Goal: Task Accomplishment & Management: Use online tool/utility

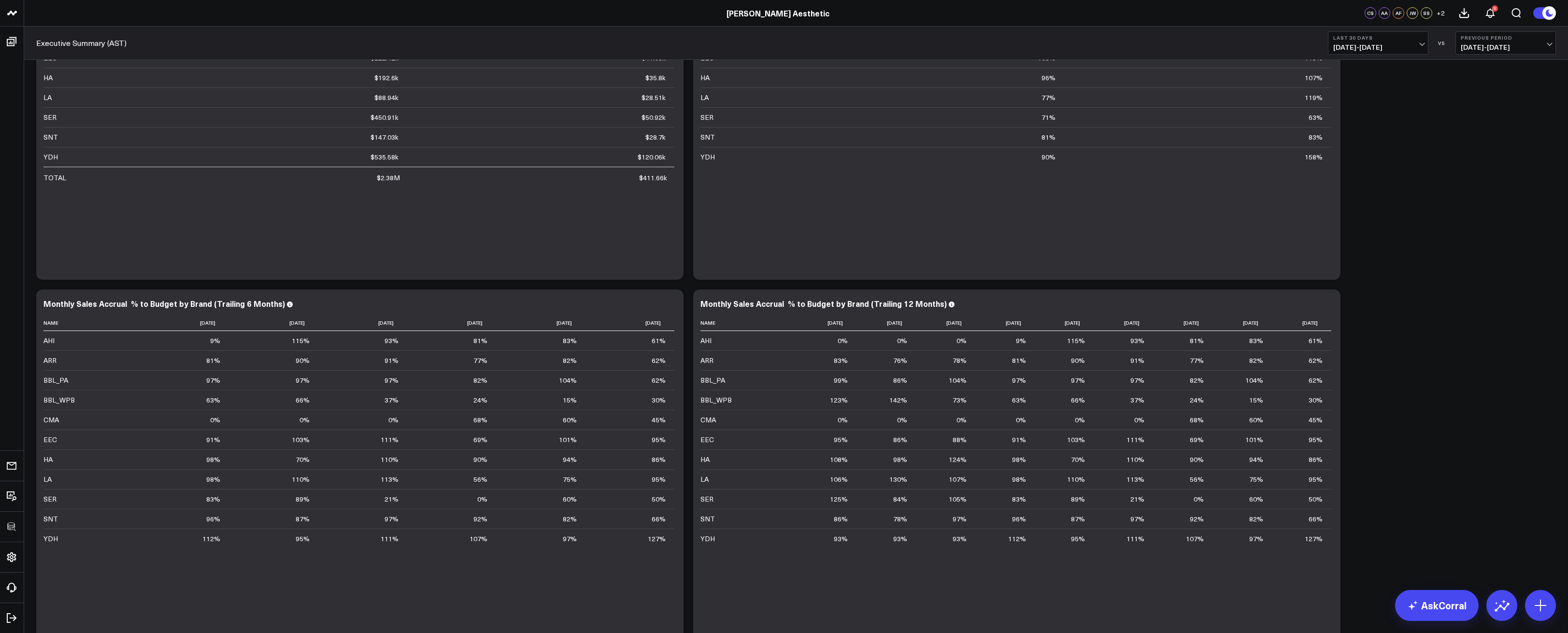
scroll to position [2160, 0]
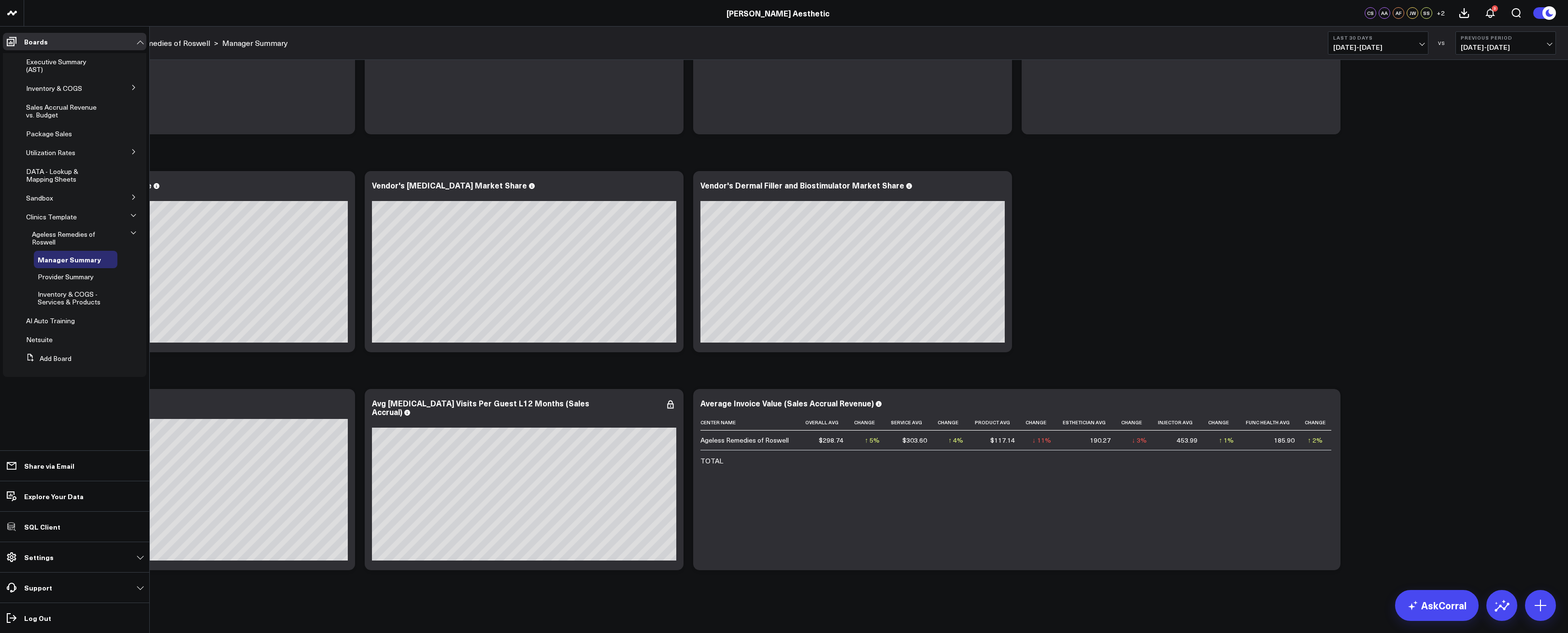
scroll to position [3068, 0]
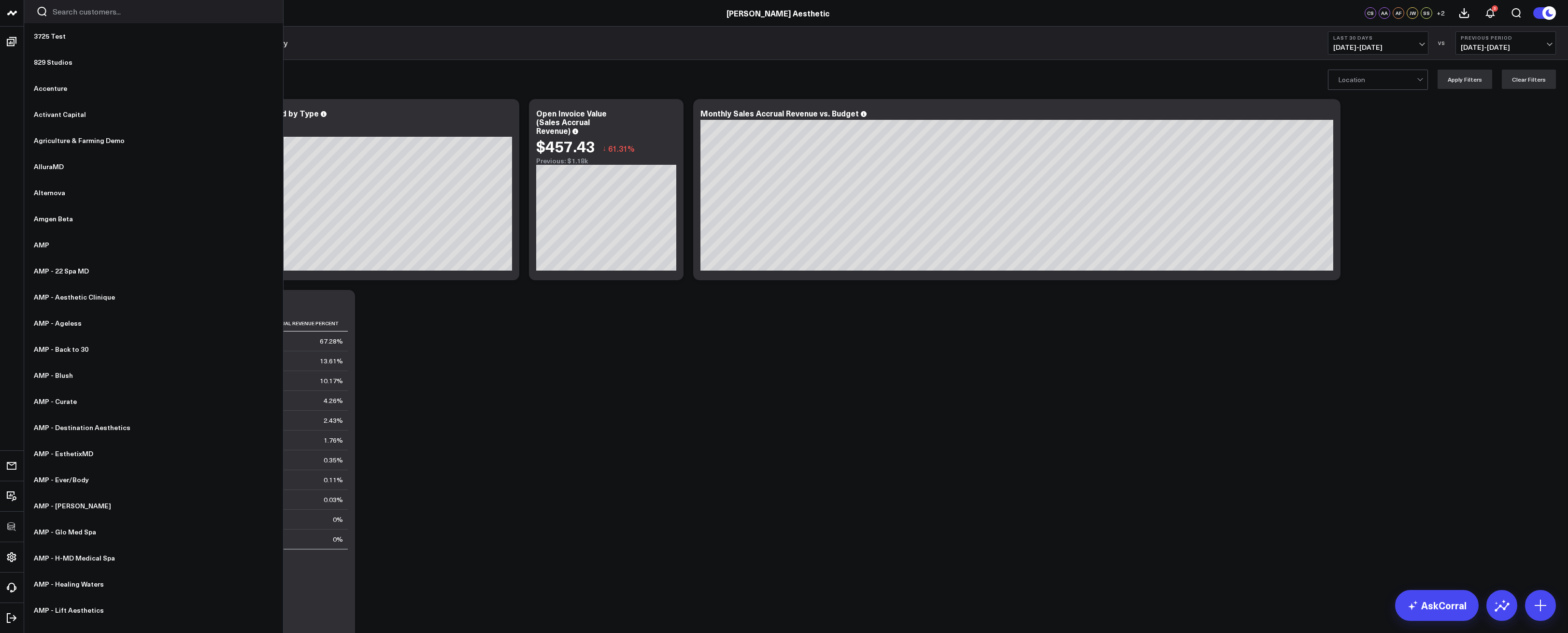
click at [93, 12] on input "Search customers input" at bounding box center [161, 12] width 218 height 11
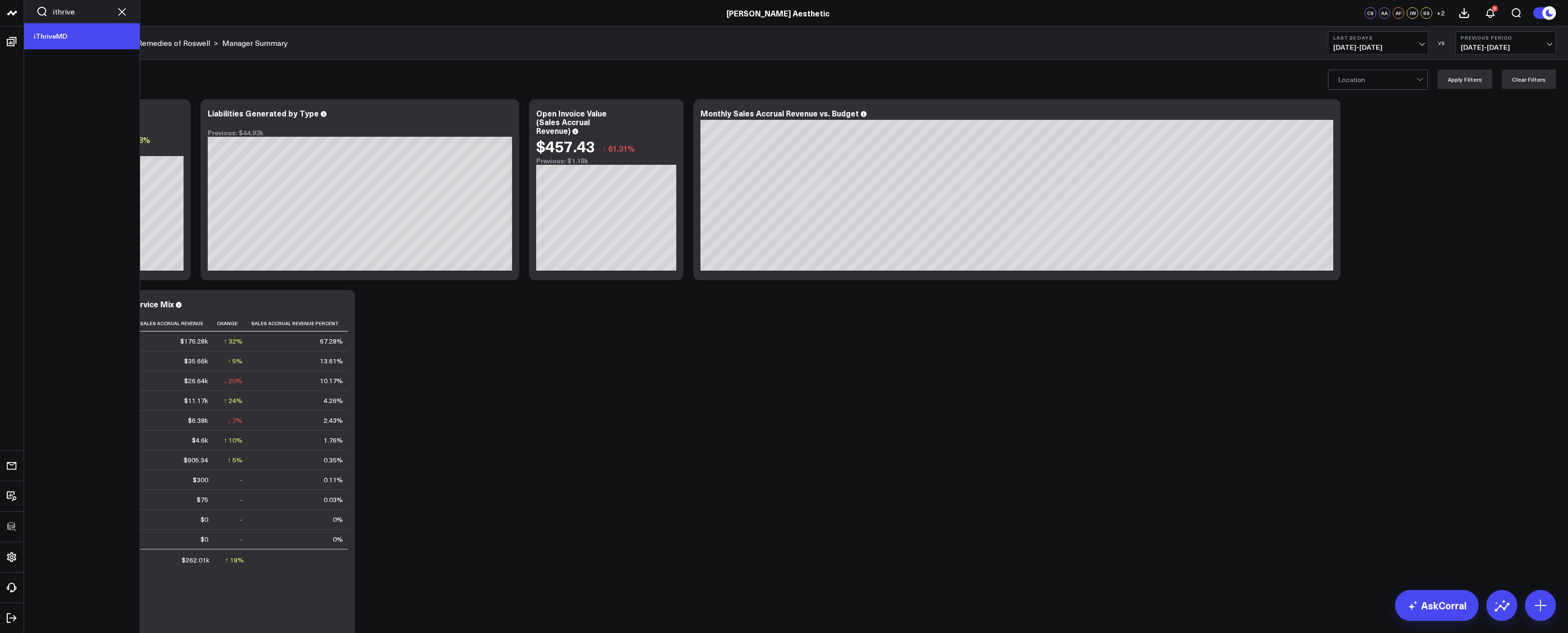
type input "ithrive"
click at [88, 38] on link "iThriveMD" at bounding box center [81, 36] width 115 height 26
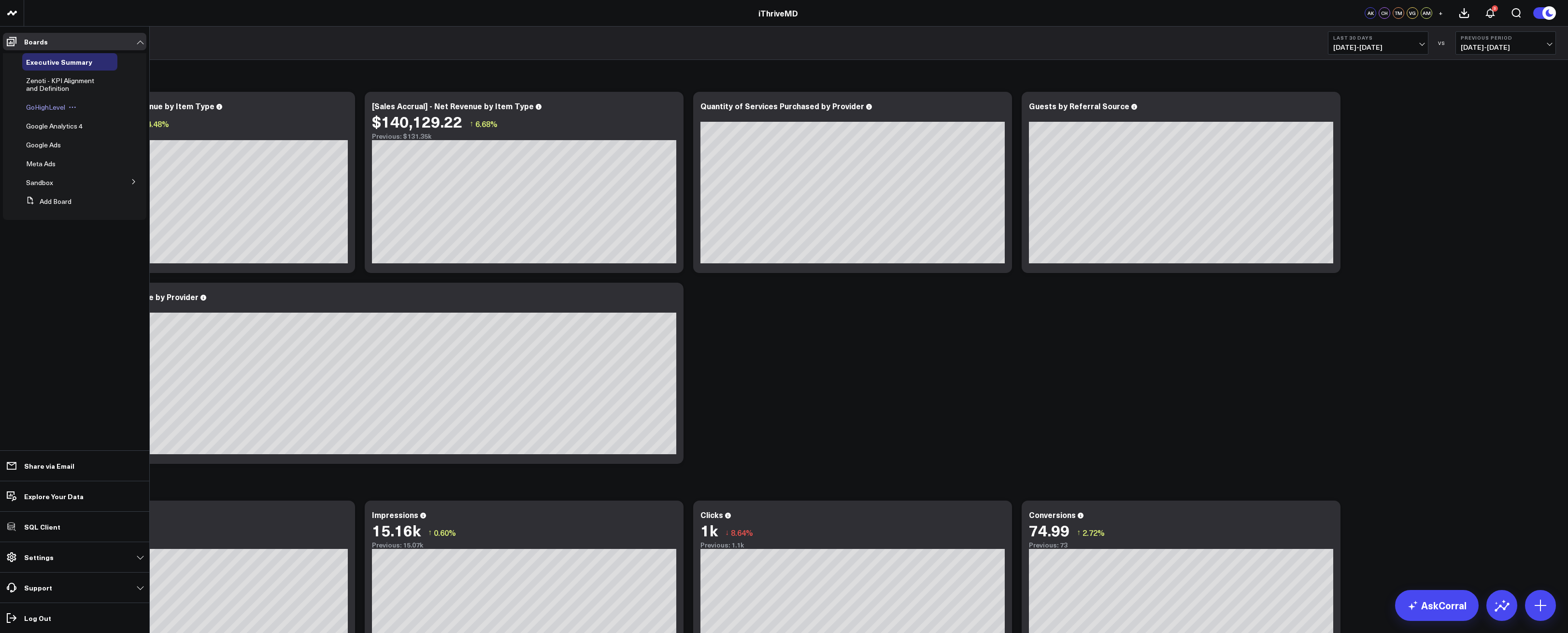
click at [53, 106] on span "GoHighLevel" at bounding box center [45, 107] width 39 height 9
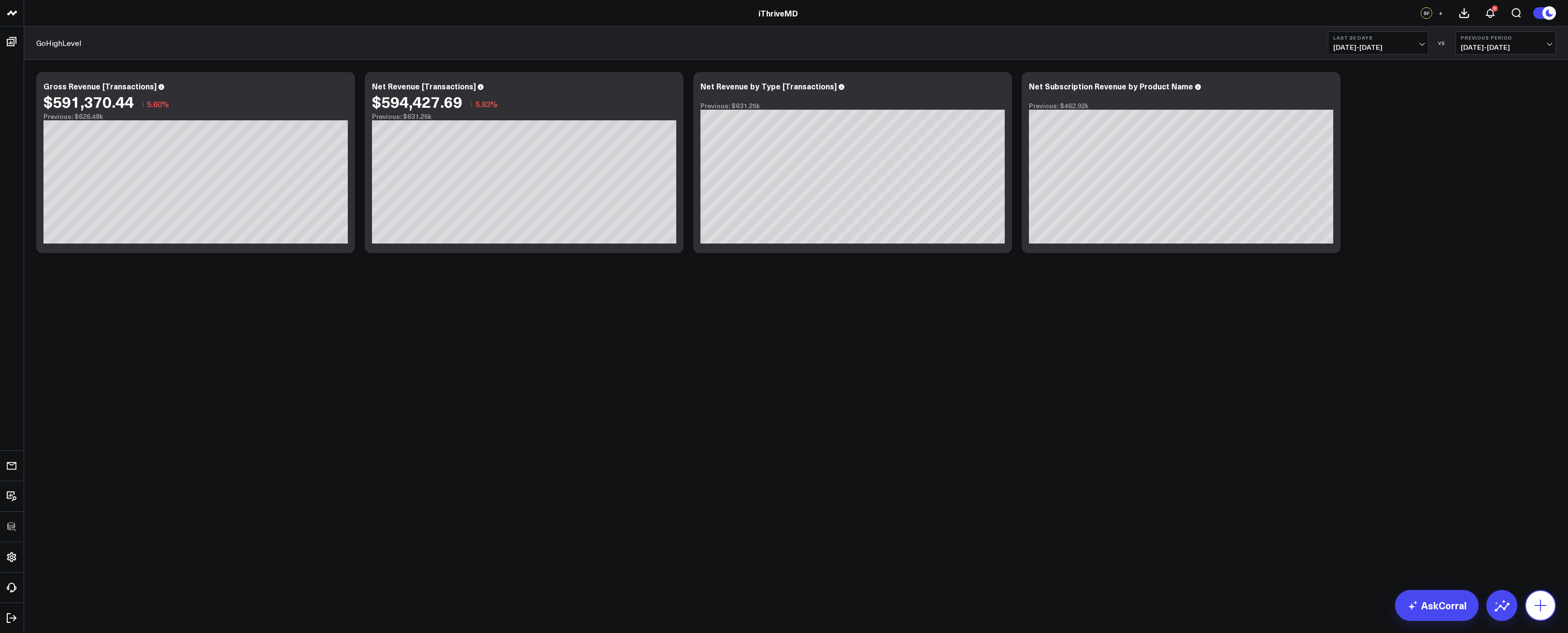
click at [1539, 608] on icon at bounding box center [1540, 605] width 16 height 16
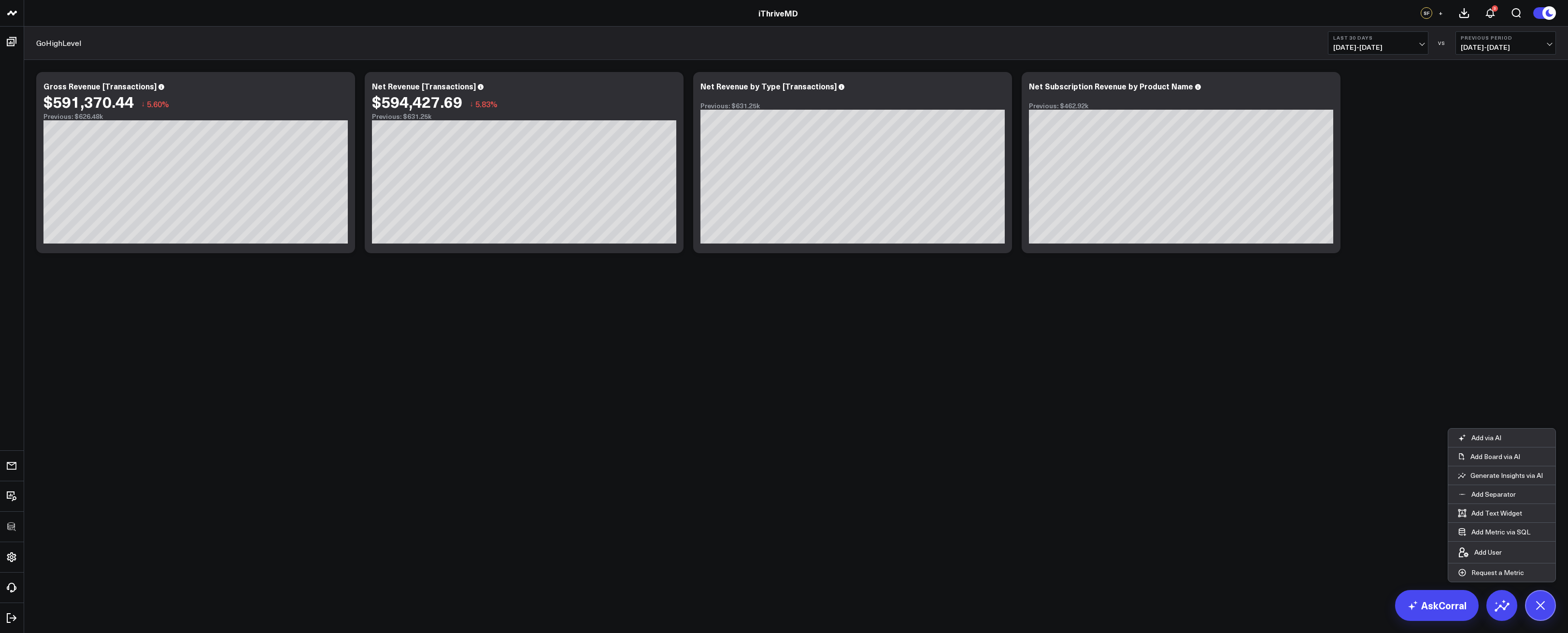
click at [1096, 477] on body "3725 Test 829 Studios Accenture Activant Capital Agriculture & Farming Demo All…" at bounding box center [784, 316] width 1568 height 633
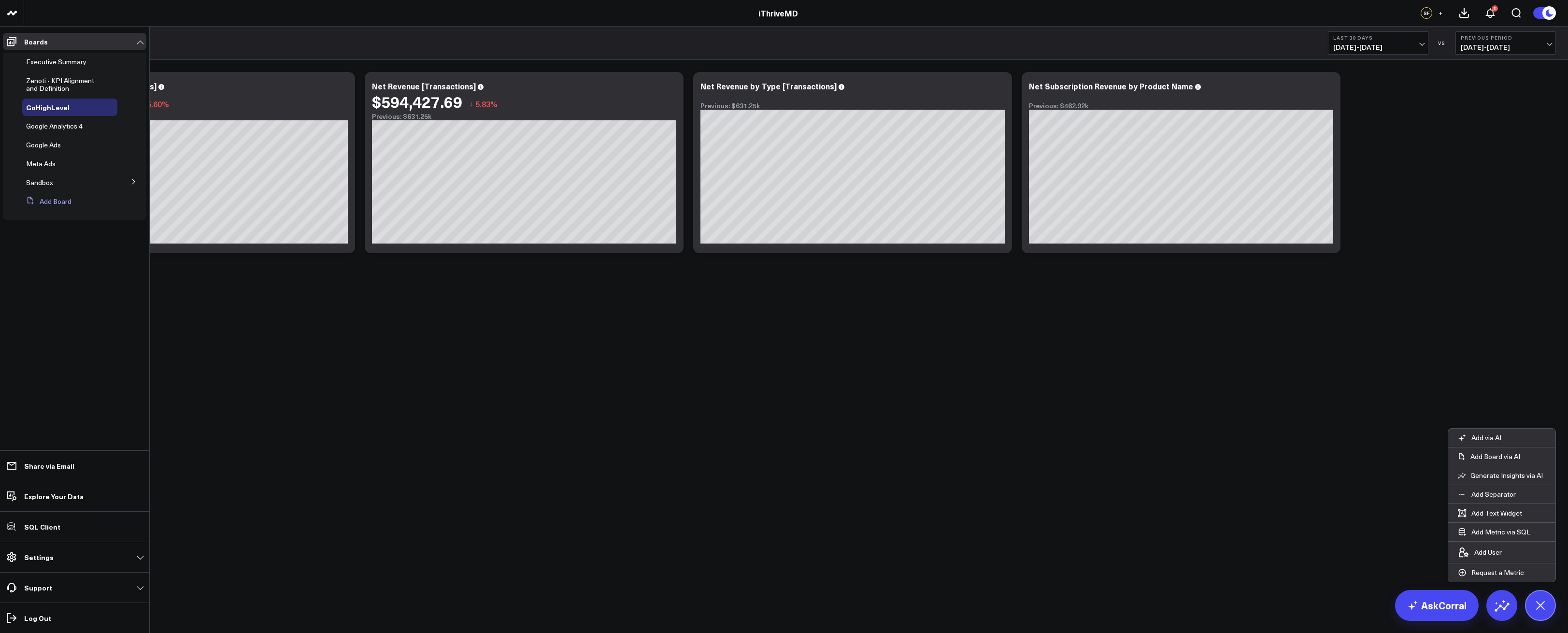
click at [53, 201] on button "Add Board" at bounding box center [46, 201] width 49 height 18
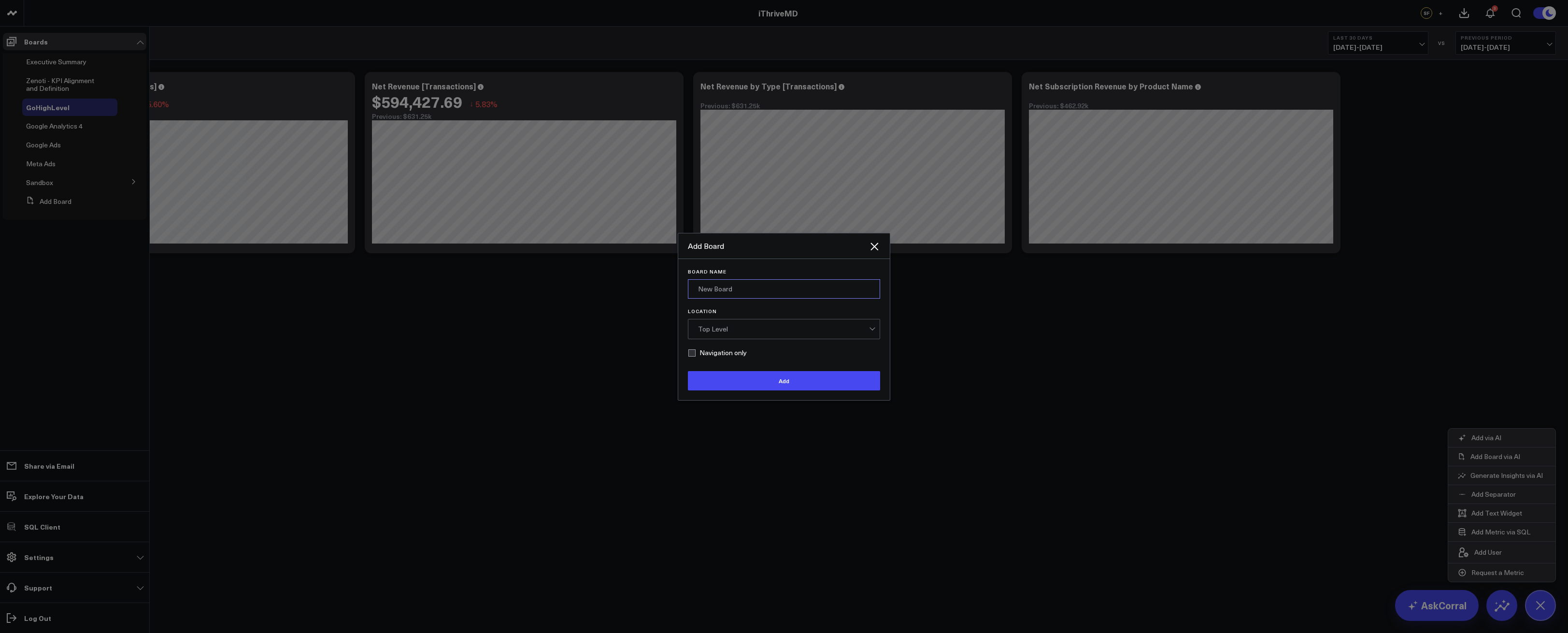
click at [743, 291] on input "Board Name" at bounding box center [784, 288] width 193 height 19
type input "GHL Subscriptions"
click at [801, 328] on div "Top Level" at bounding box center [784, 329] width 171 height 7
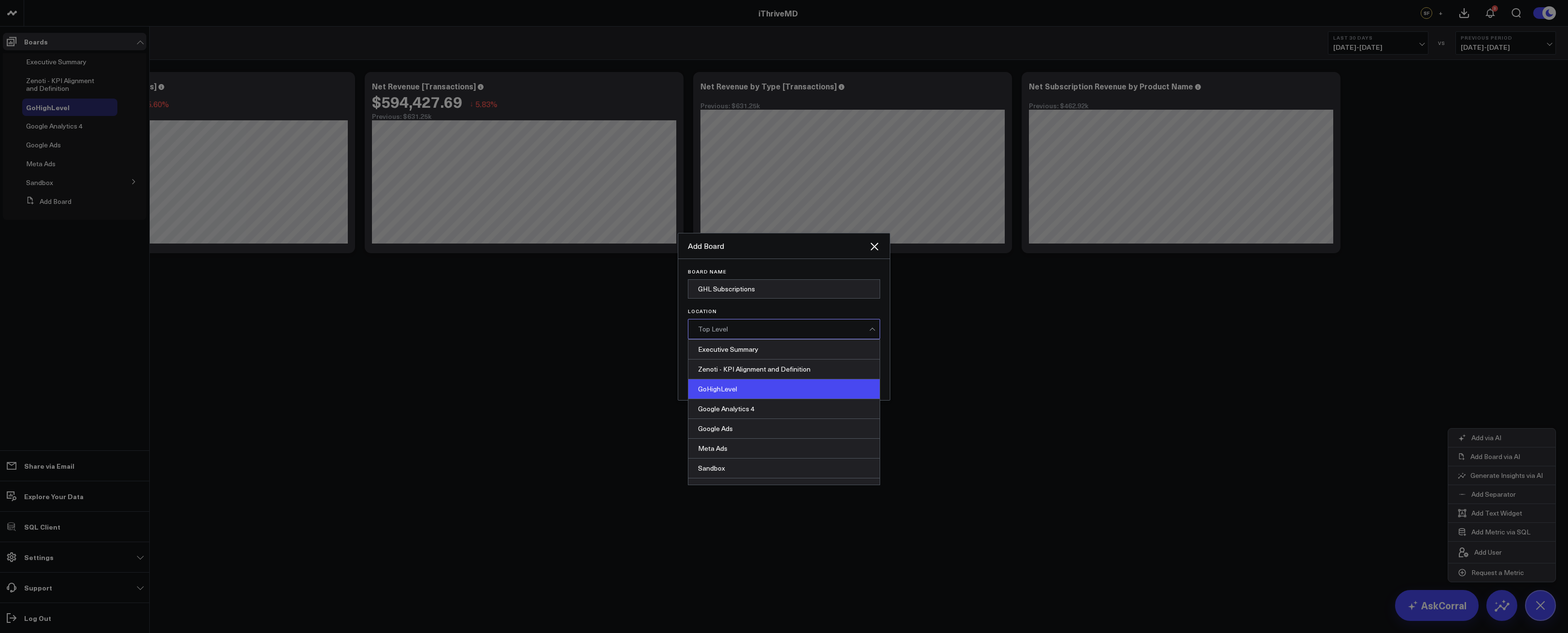
click at [757, 381] on div "GoHighLevel" at bounding box center [784, 390] width 192 height 20
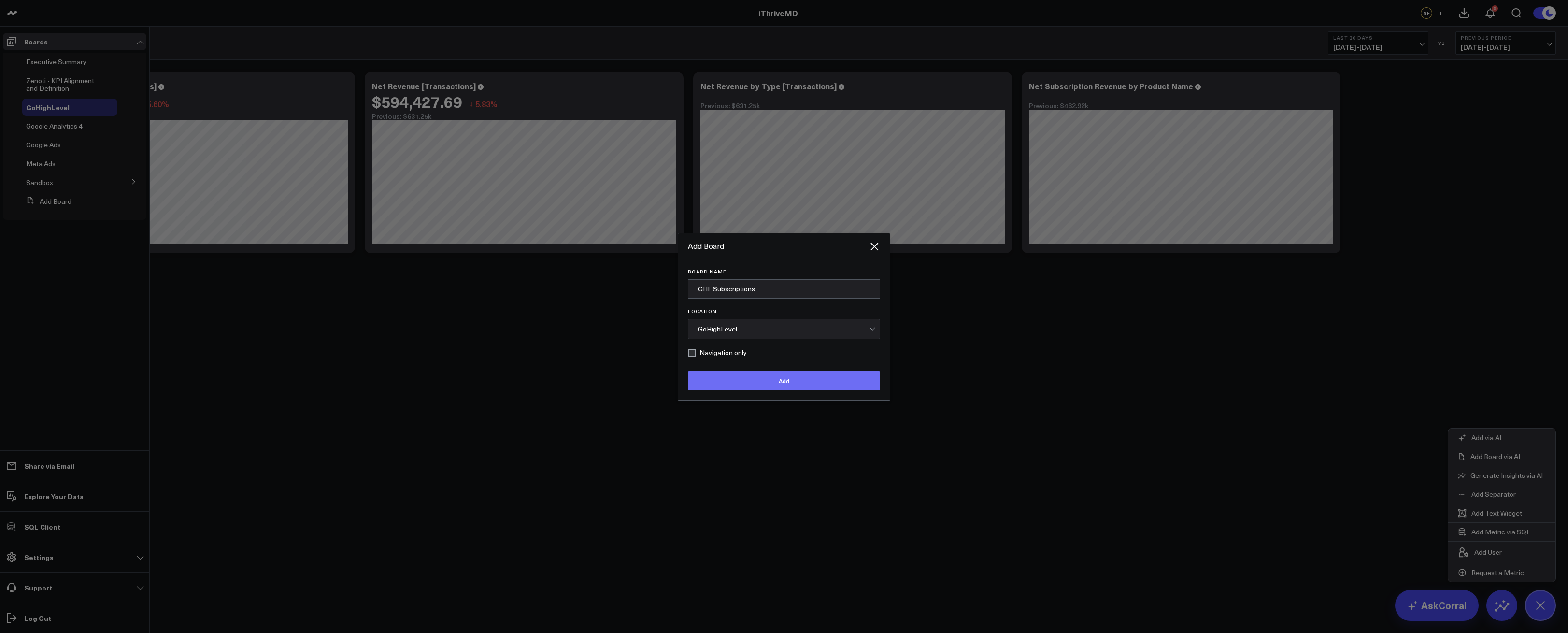
click at [746, 384] on button "Add" at bounding box center [784, 381] width 193 height 19
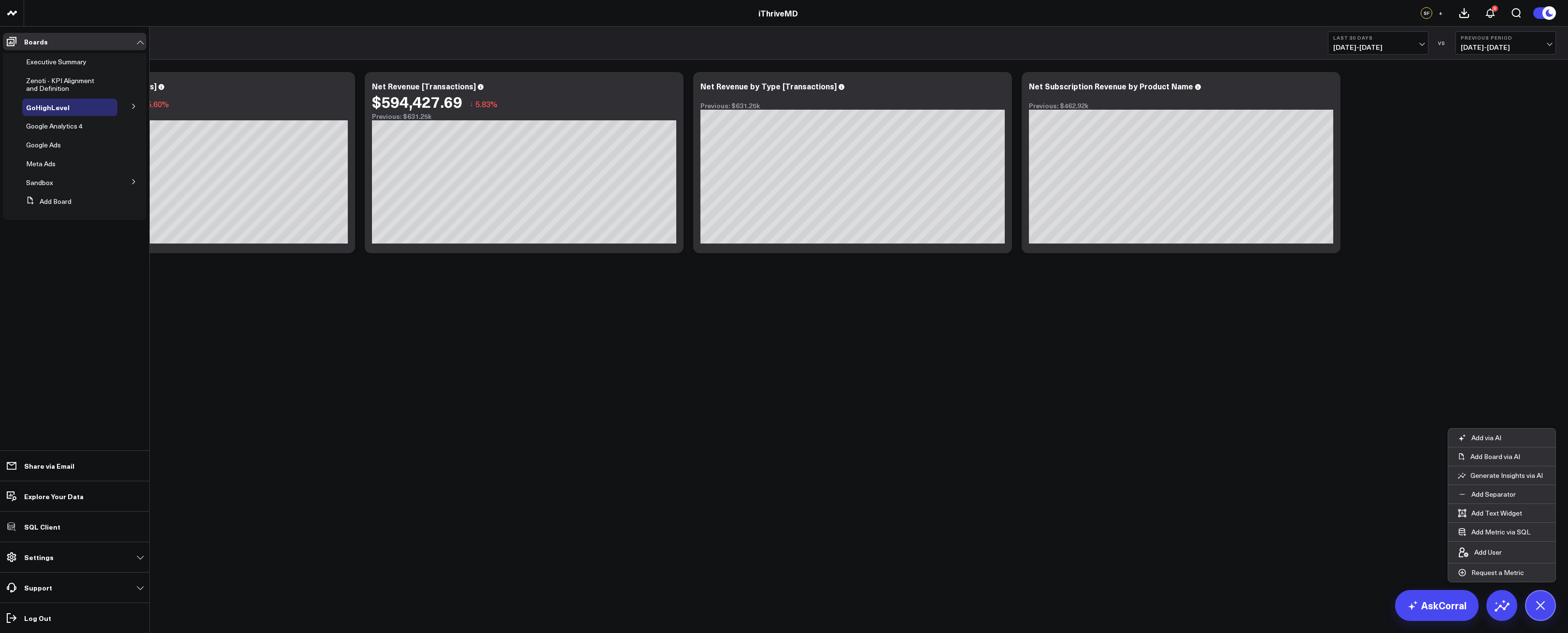
click at [131, 109] on icon at bounding box center [134, 106] width 6 height 6
click at [51, 123] on span "GHL Subscriptions" at bounding box center [61, 124] width 57 height 9
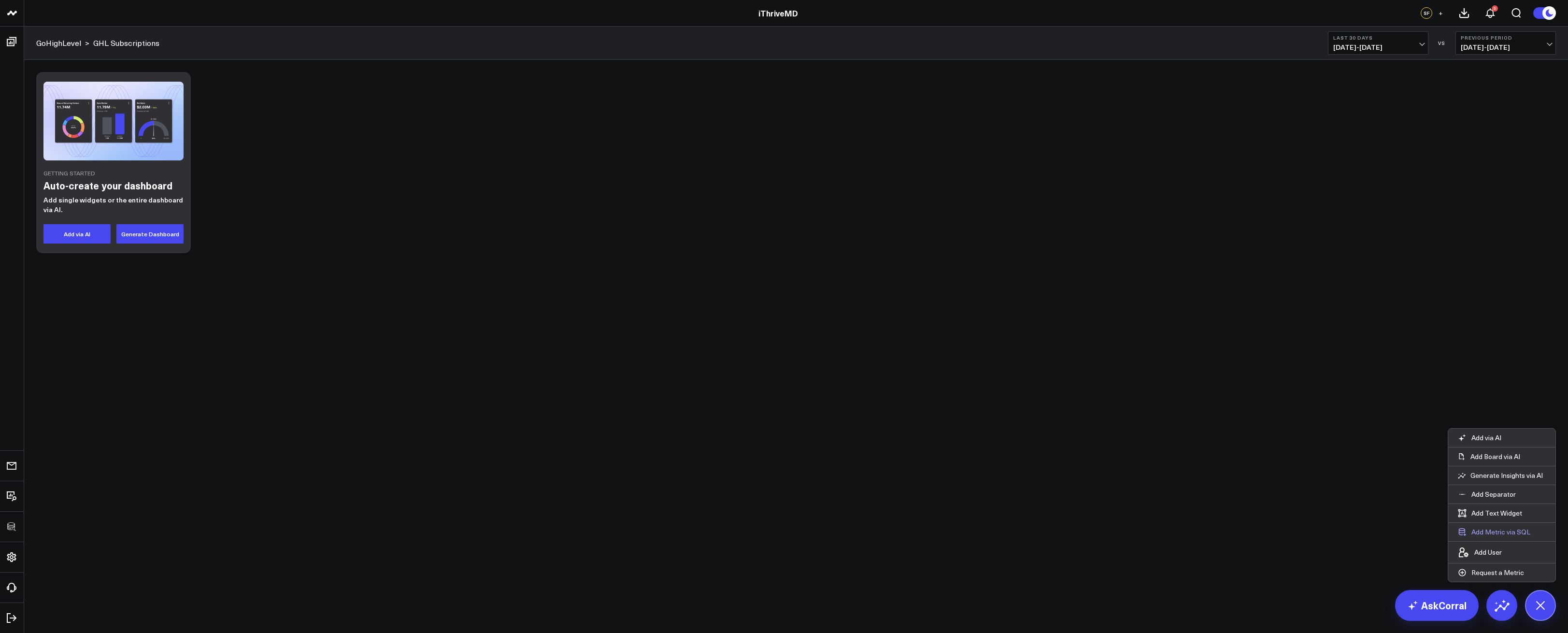
click at [1469, 534] on button "Add Metric via SQL" at bounding box center [1494, 532] width 92 height 18
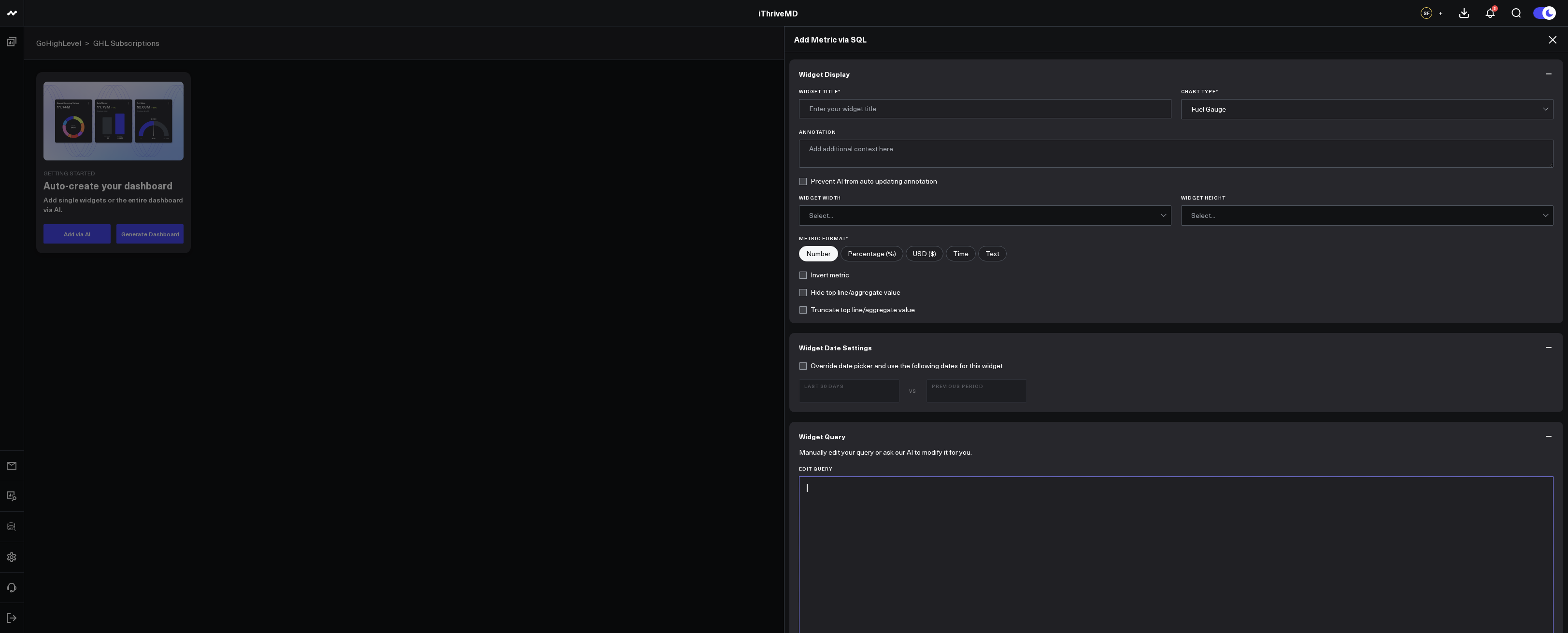
click at [1093, 503] on div at bounding box center [1176, 597] width 744 height 231
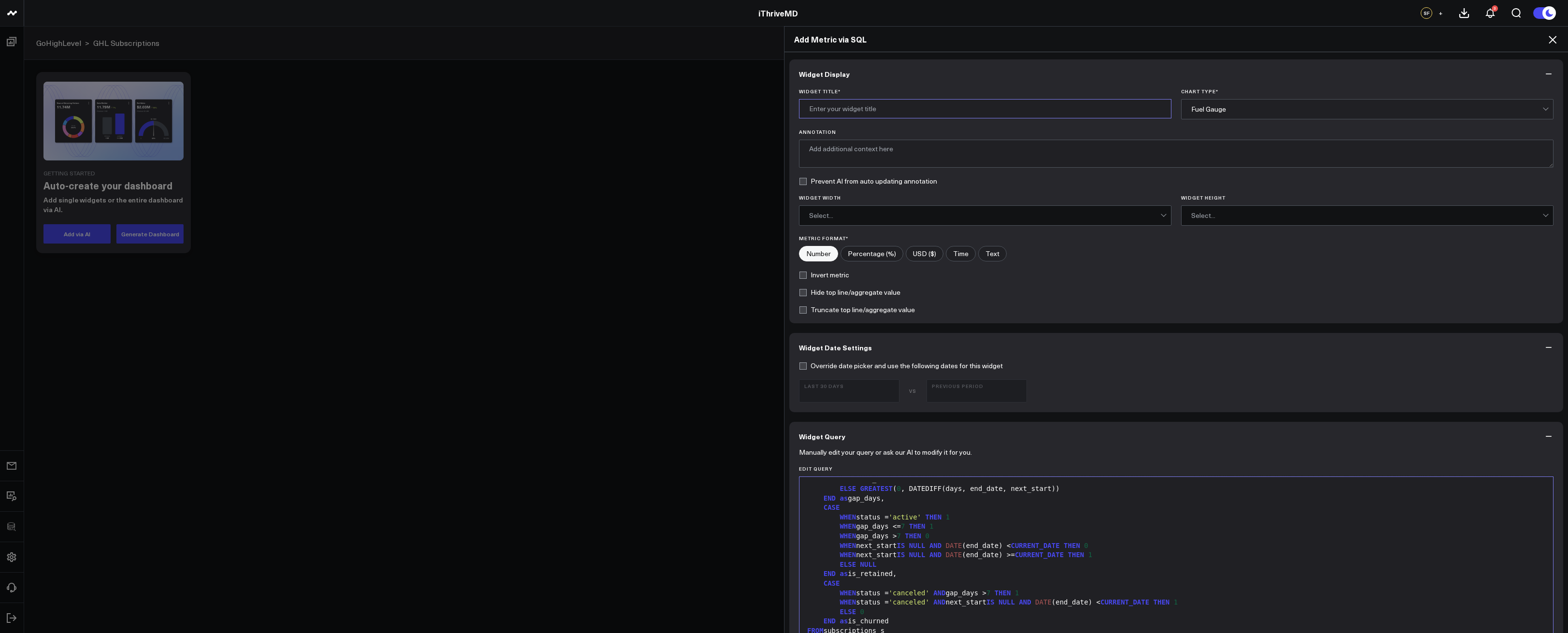
click at [934, 114] on input "Widget Title *" at bounding box center [985, 109] width 372 height 19
type input "Contacts w/ Active Subscriptions During Date Selected"
click at [1298, 105] on div "Fuel Gauge" at bounding box center [1366, 109] width 351 height 7
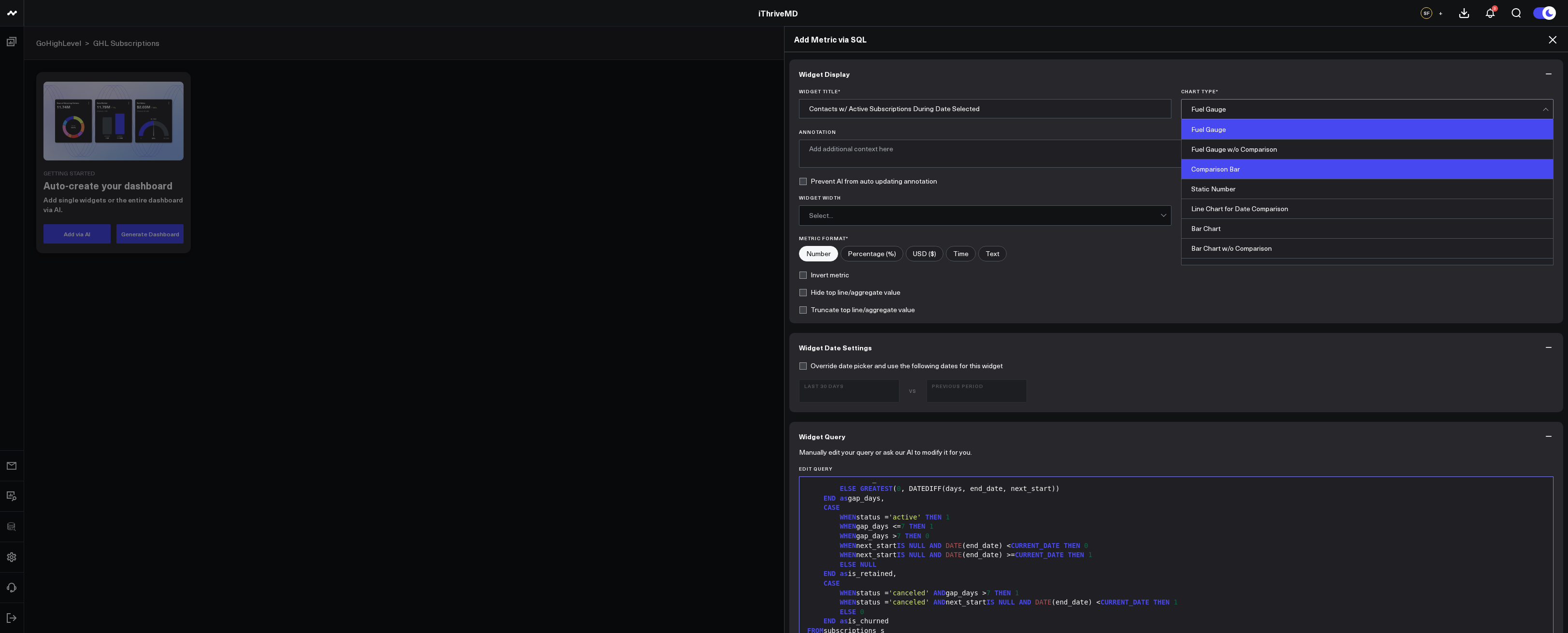
click at [1280, 166] on div "Comparison Bar" at bounding box center [1367, 170] width 371 height 20
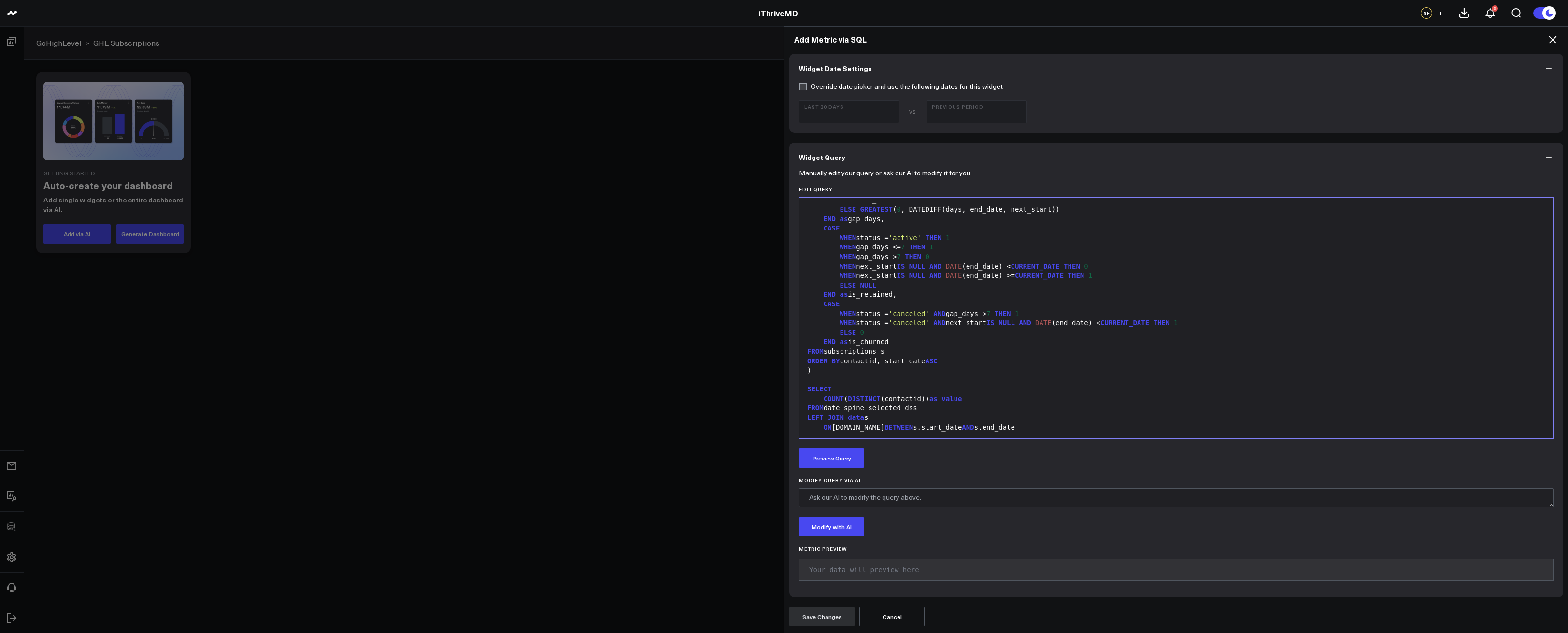
scroll to position [606, 0]
click at [822, 452] on button "Preview Query" at bounding box center [831, 458] width 65 height 19
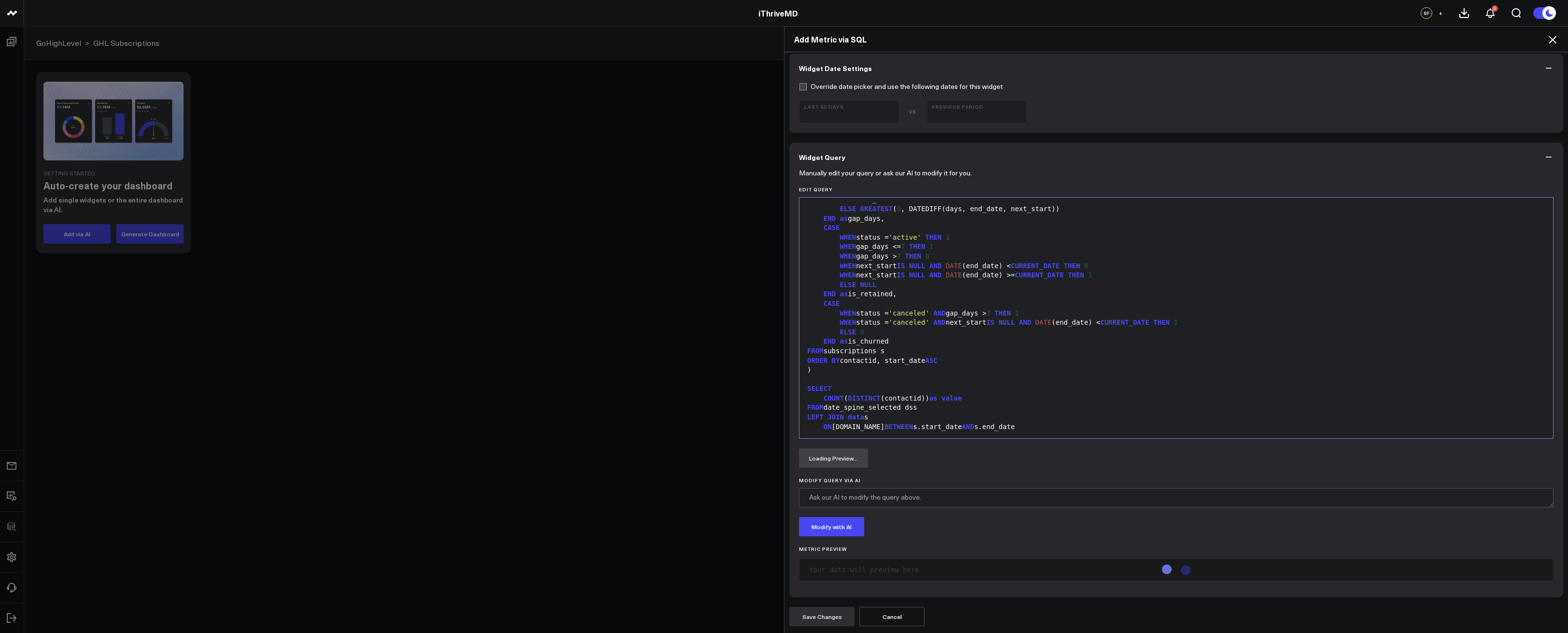
scroll to position [320, 0]
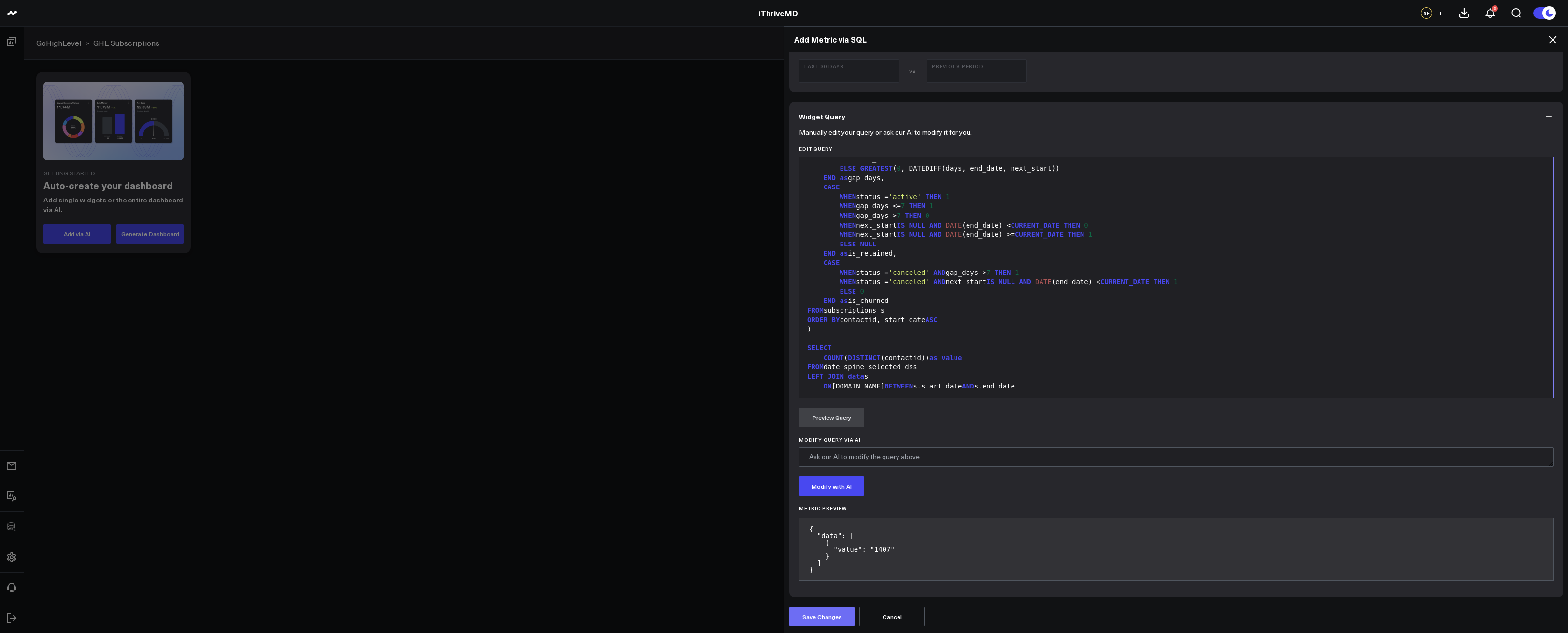
click at [828, 616] on button "Save Changes" at bounding box center [822, 616] width 65 height 19
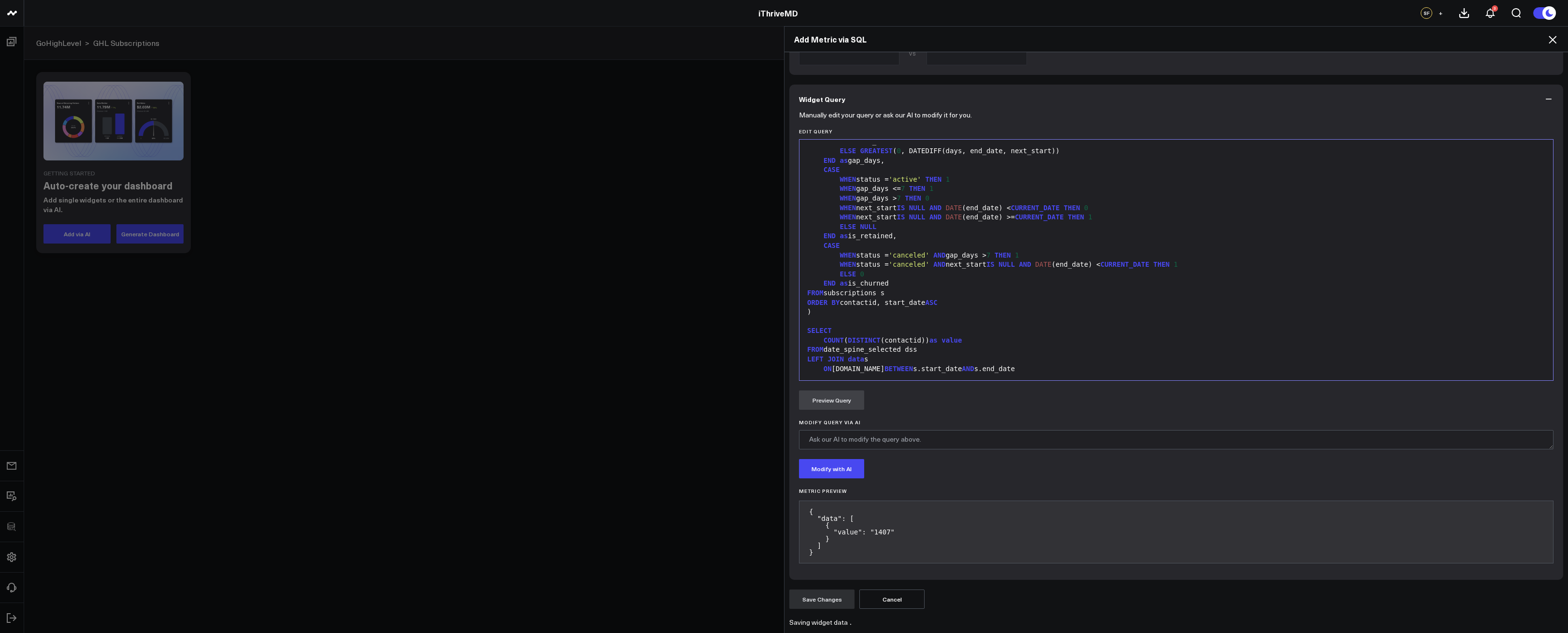
scroll to position [0, 0]
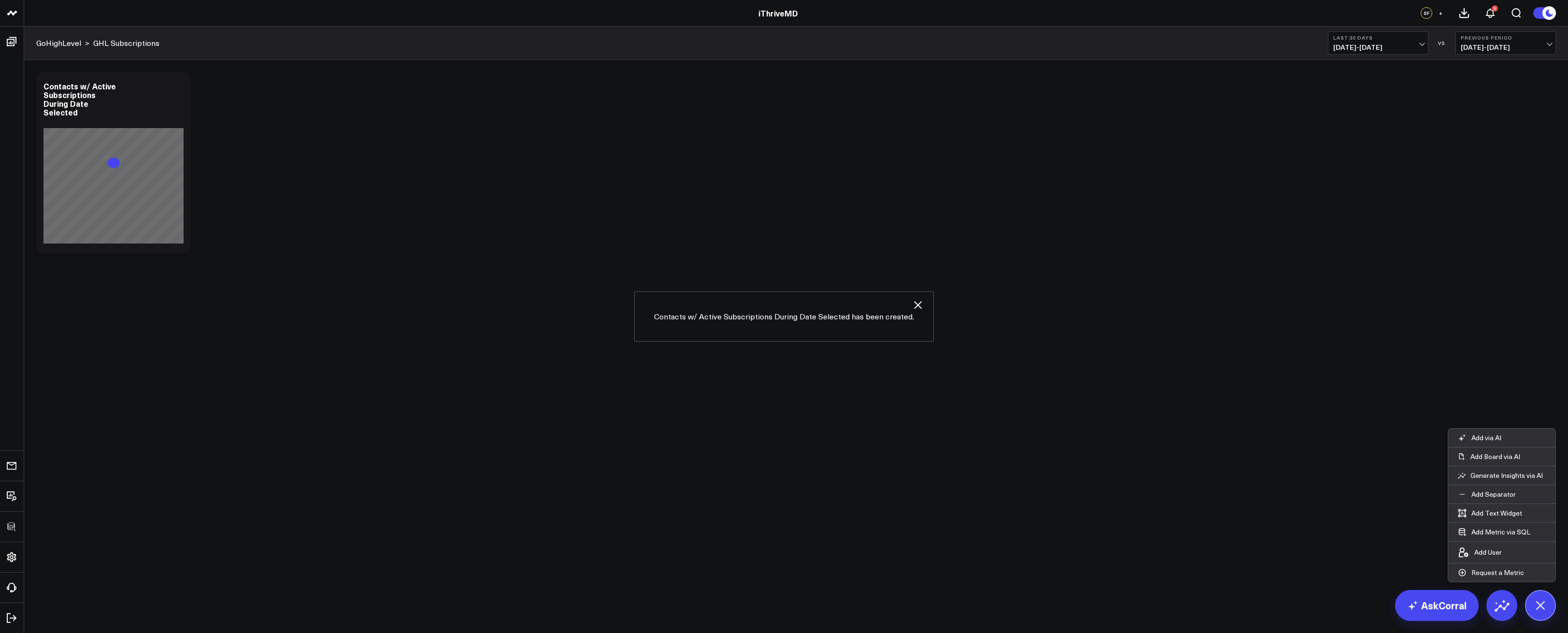
click at [983, 316] on body "3725 Test 829 Studios Accenture Activant Capital Agriculture & Farming Demo All…" at bounding box center [784, 316] width 1568 height 633
click at [1527, 599] on button at bounding box center [1541, 605] width 31 height 31
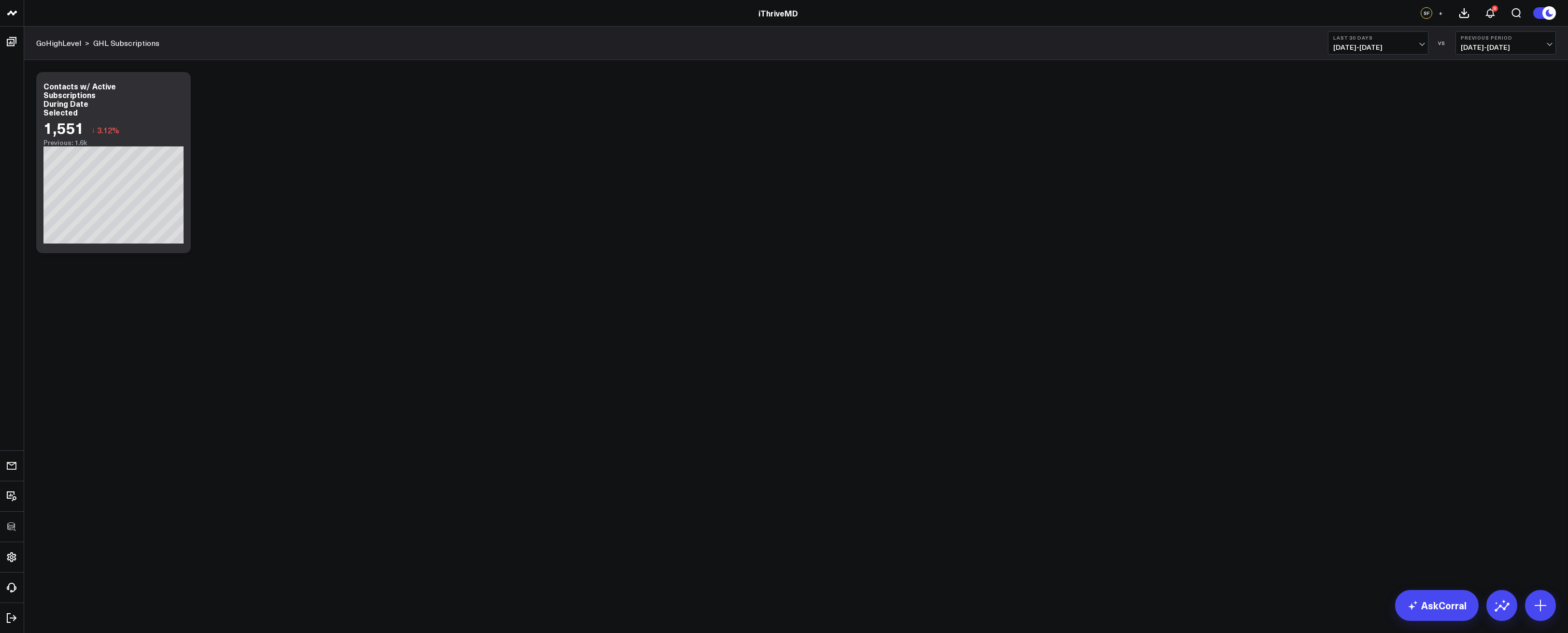
click at [339, 217] on div "Modify via AI Copy link to widget Ask support Remove Create linked copy Executi…" at bounding box center [796, 162] width 1529 height 191
click at [324, 216] on div "Modify via AI Copy link to widget Ask support Remove Create linked copy Executi…" at bounding box center [796, 162] width 1529 height 191
click at [1366, 52] on button "Last 30 Days 08/06/25 - 09/04/25" at bounding box center [1378, 42] width 100 height 23
click at [602, 110] on div "Modify via AI Copy link to widget Ask support Remove Create linked copy Executi…" at bounding box center [796, 162] width 1529 height 191
click at [182, 86] on icon at bounding box center [178, 88] width 12 height 12
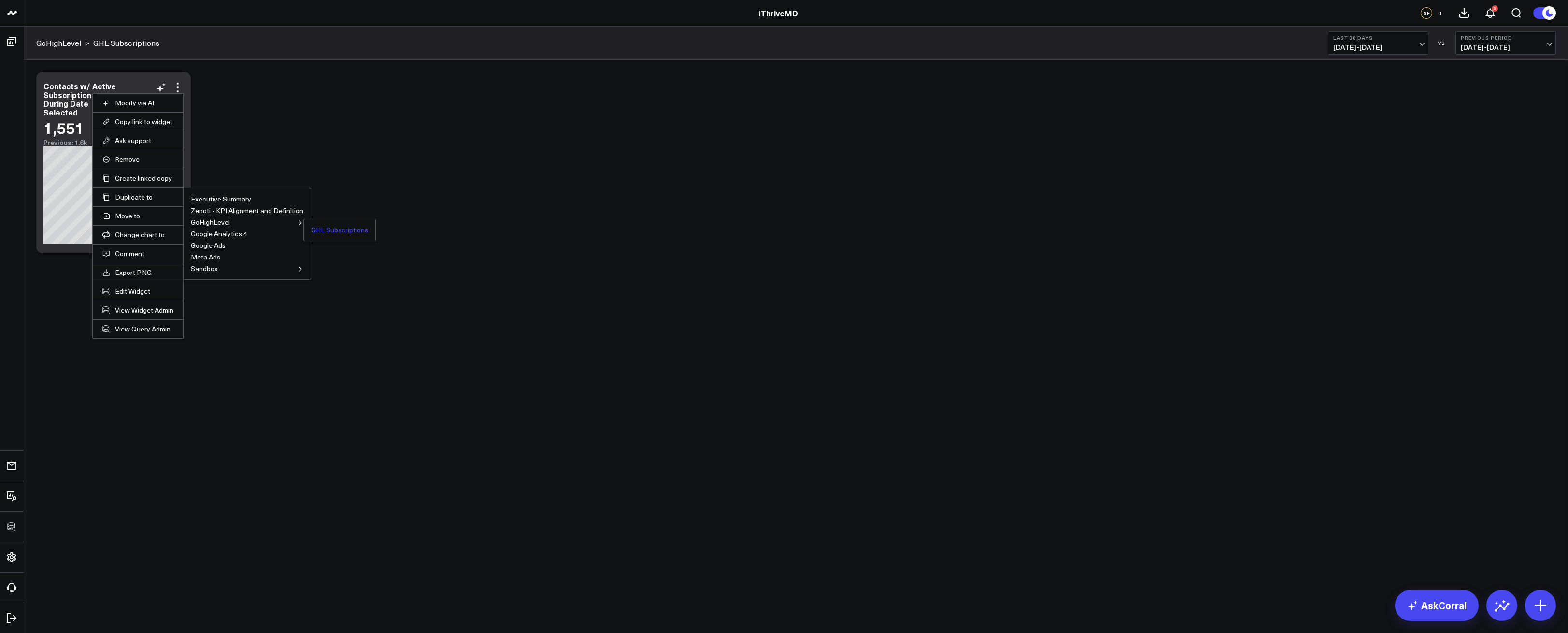
click at [329, 228] on button "GHL Subscriptions" at bounding box center [340, 229] width 57 height 6
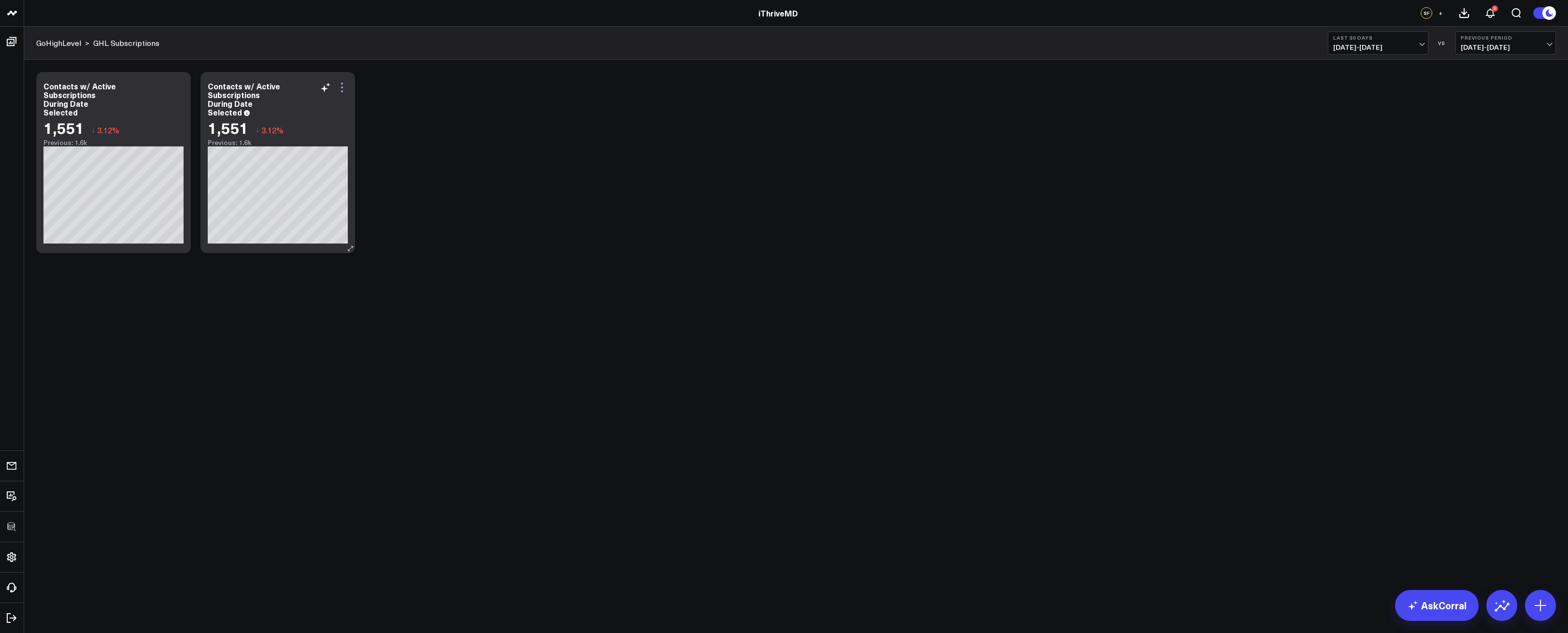
click at [341, 86] on icon at bounding box center [342, 88] width 12 height 12
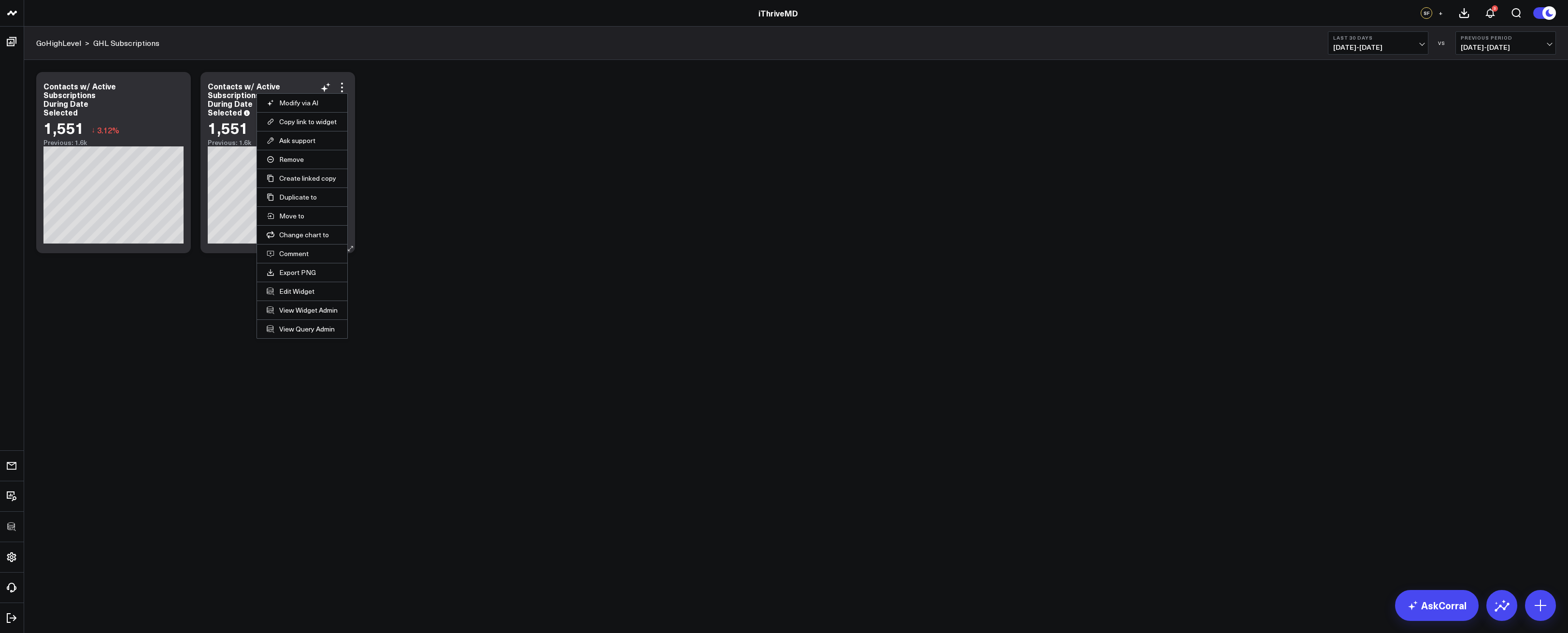
click at [301, 285] on li "Edit Widget" at bounding box center [302, 291] width 90 height 18
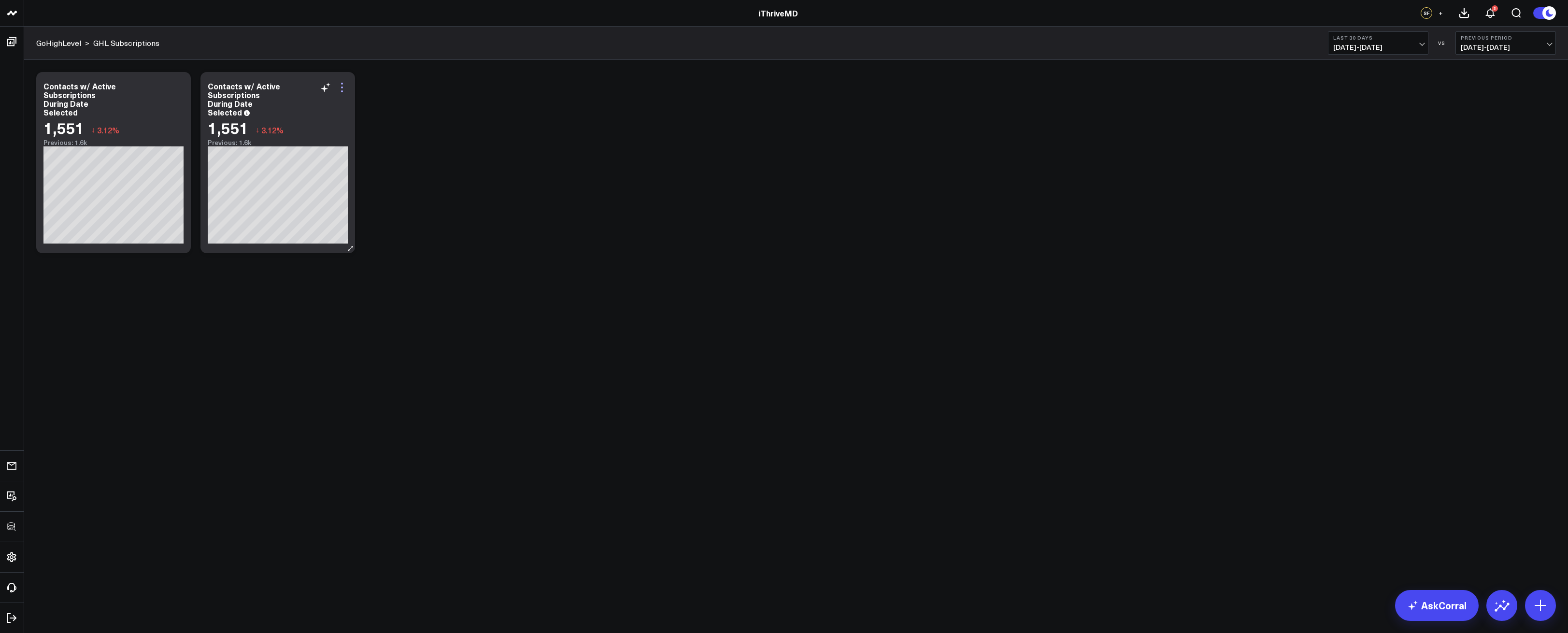
click at [344, 92] on icon at bounding box center [342, 88] width 12 height 12
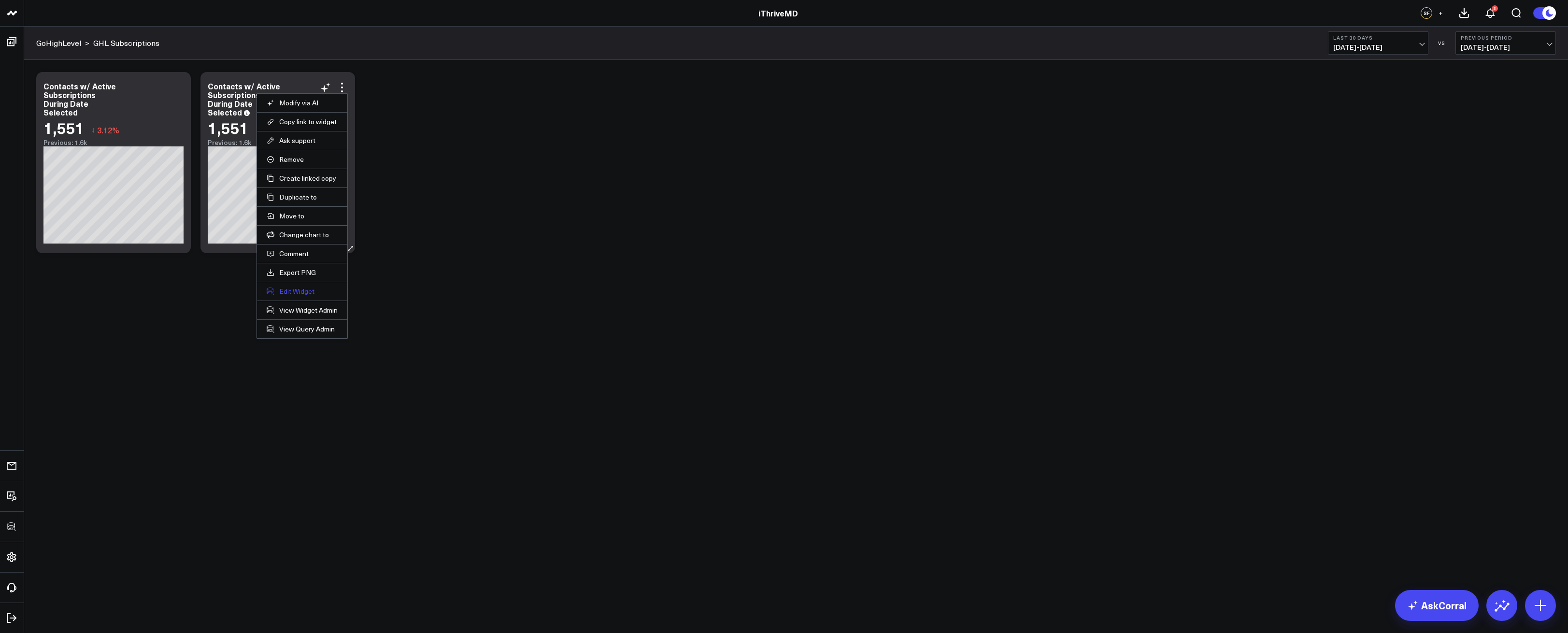
click at [302, 291] on button "Edit Widget" at bounding box center [302, 291] width 71 height 8
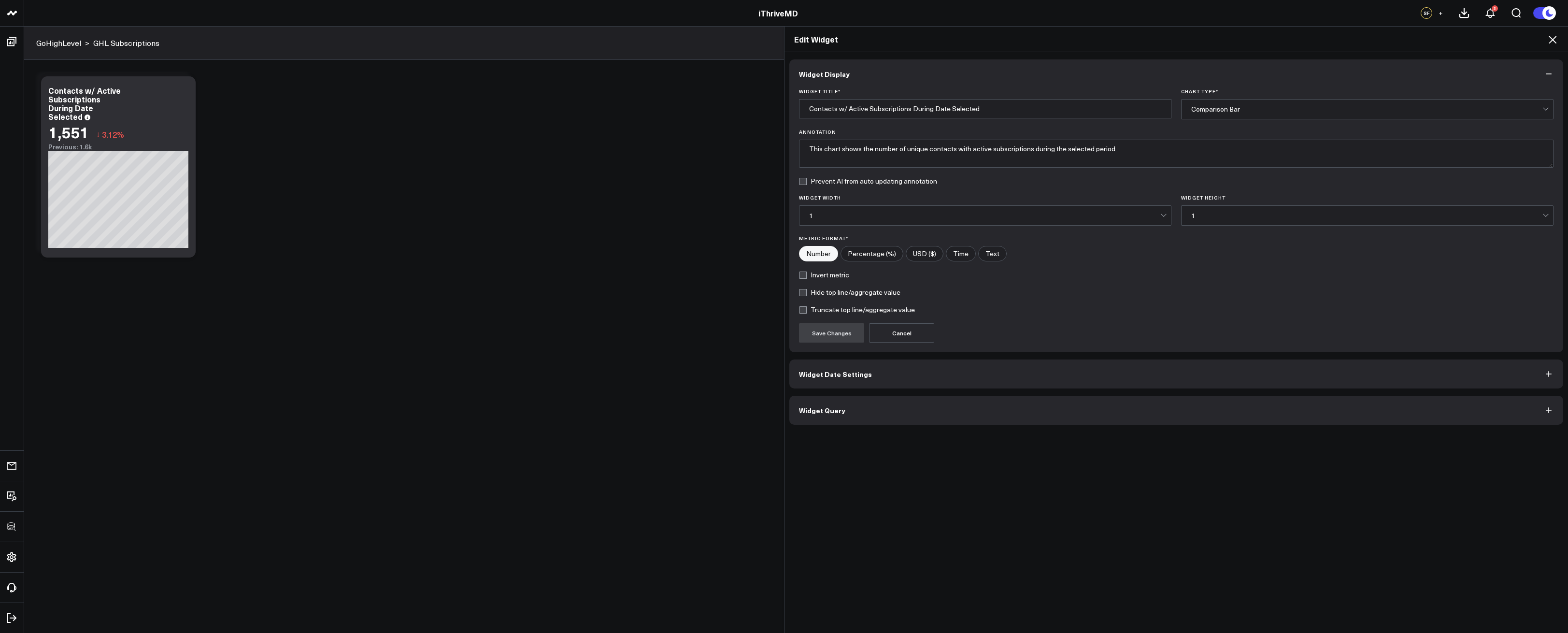
click at [907, 406] on button "Widget Query" at bounding box center [1176, 410] width 774 height 29
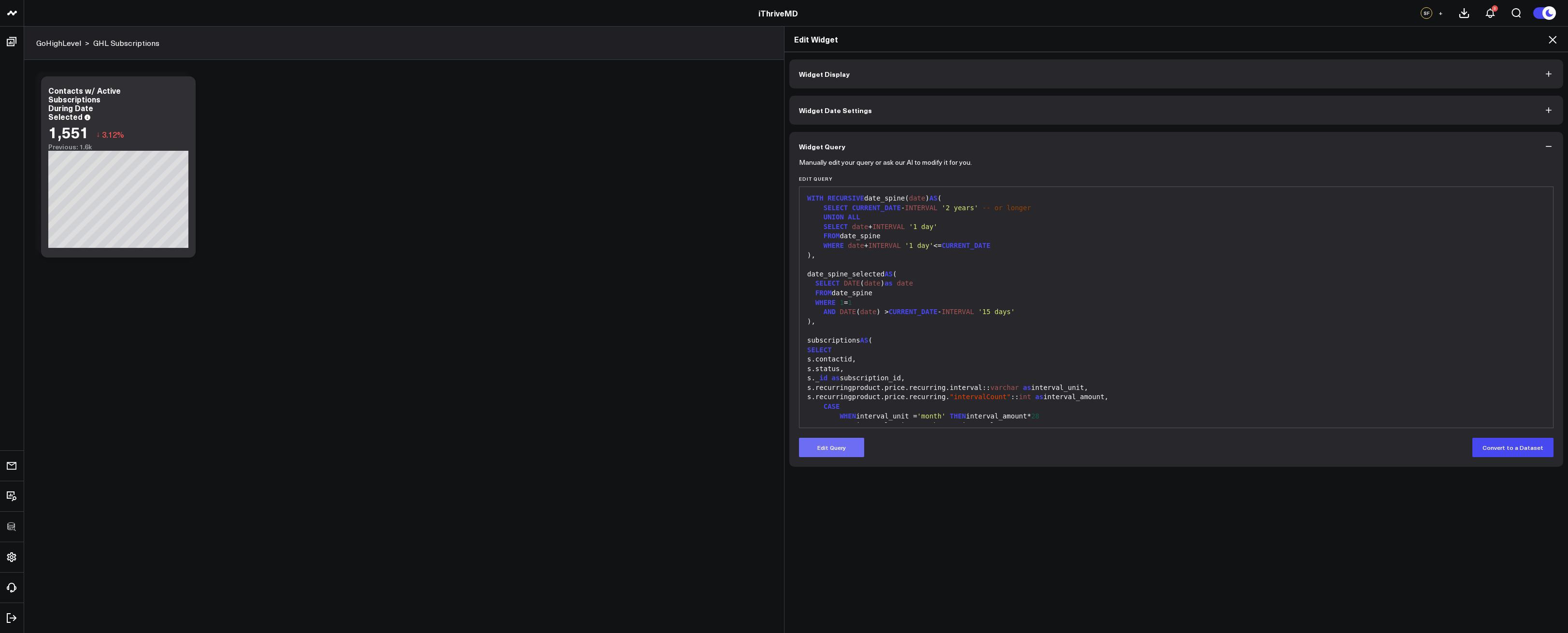
click at [835, 450] on button "Edit Query" at bounding box center [831, 447] width 65 height 19
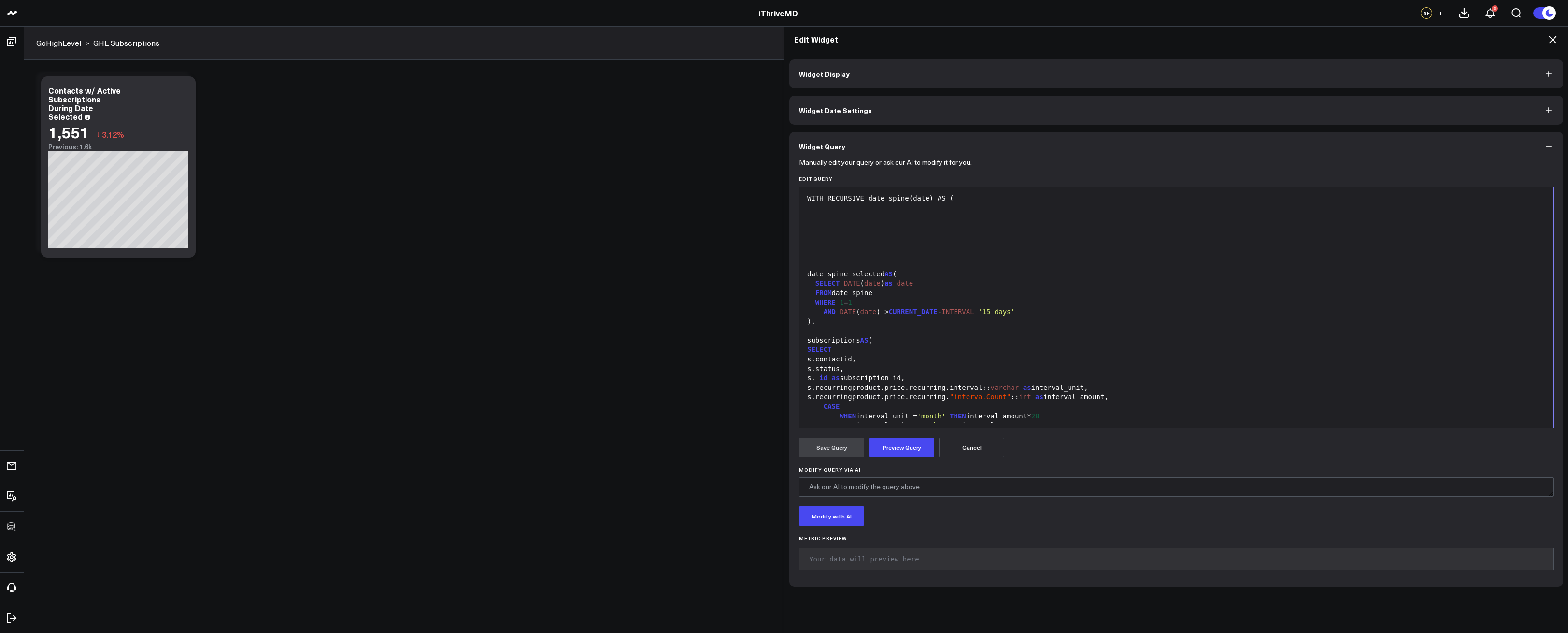
scroll to position [606, 0]
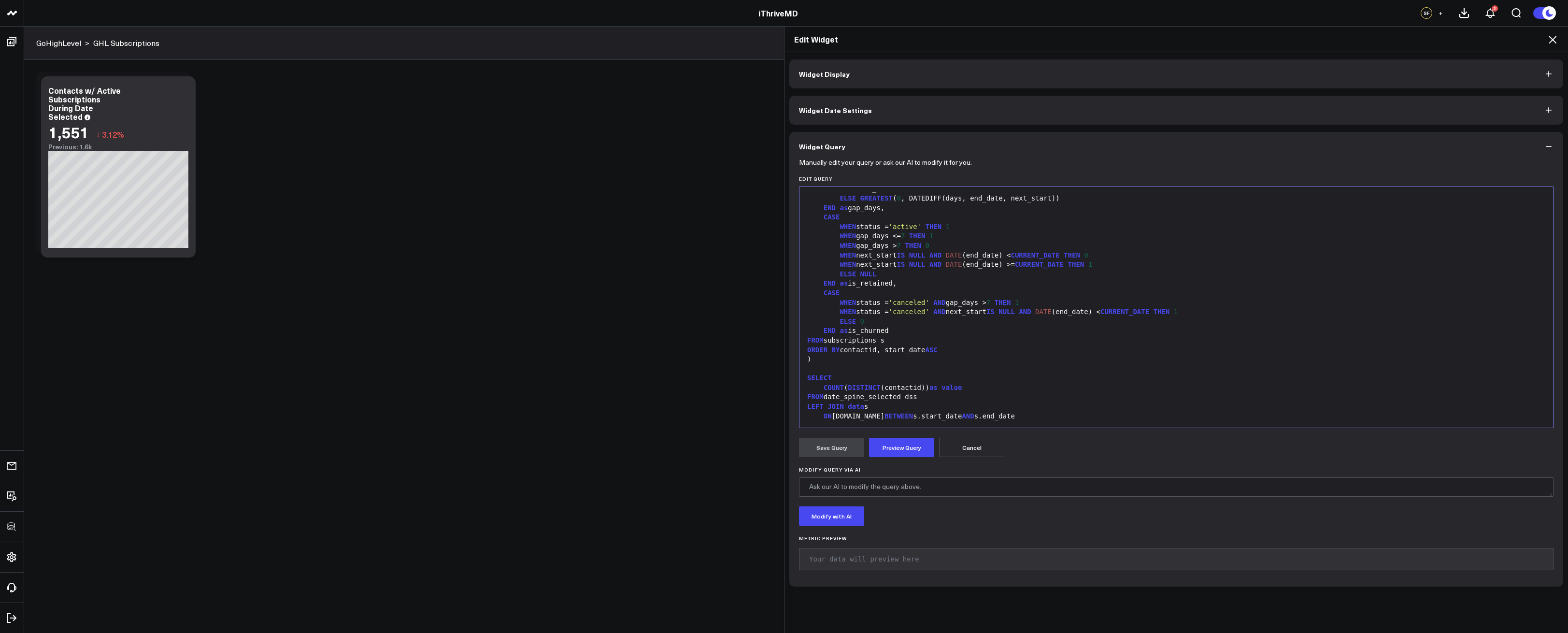
click at [856, 377] on div "SELECT" at bounding box center [1176, 378] width 744 height 9
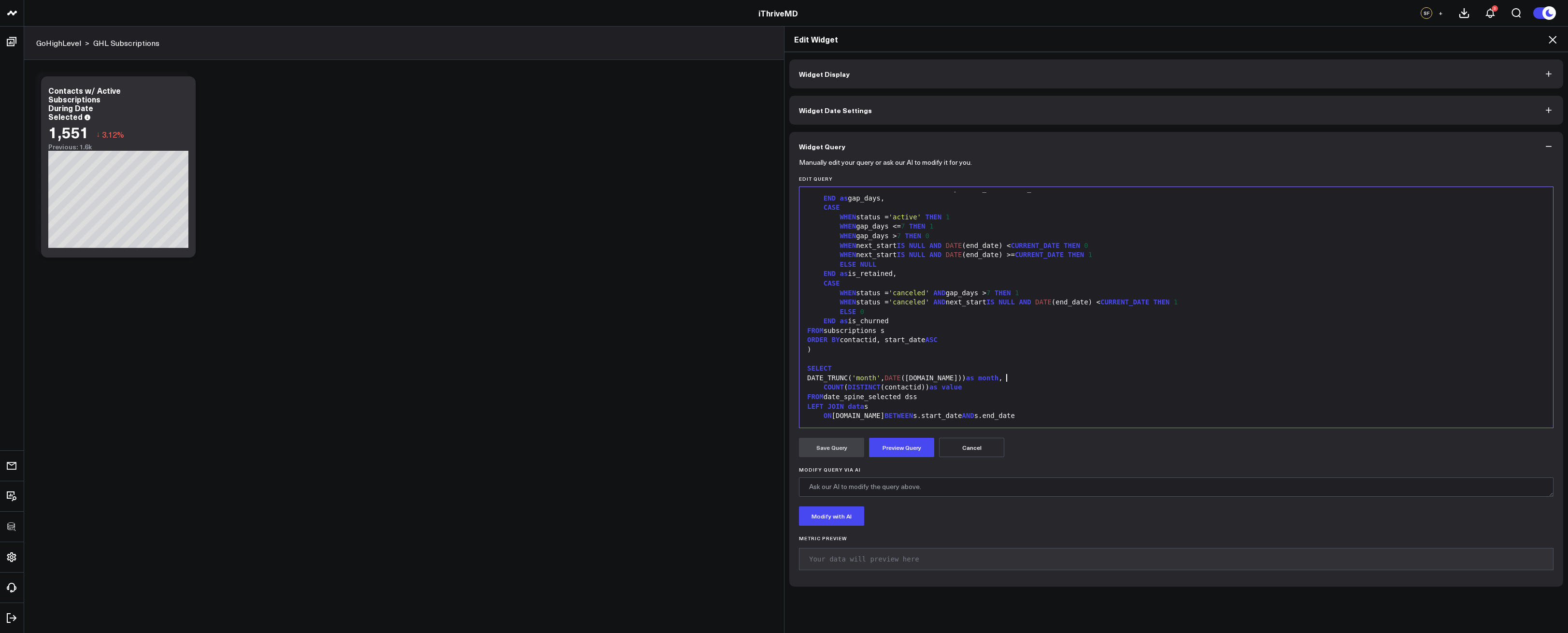
click at [1033, 416] on div "ON dss.date BETWEEN s.start_date AND s.end_date" at bounding box center [1176, 416] width 744 height 9
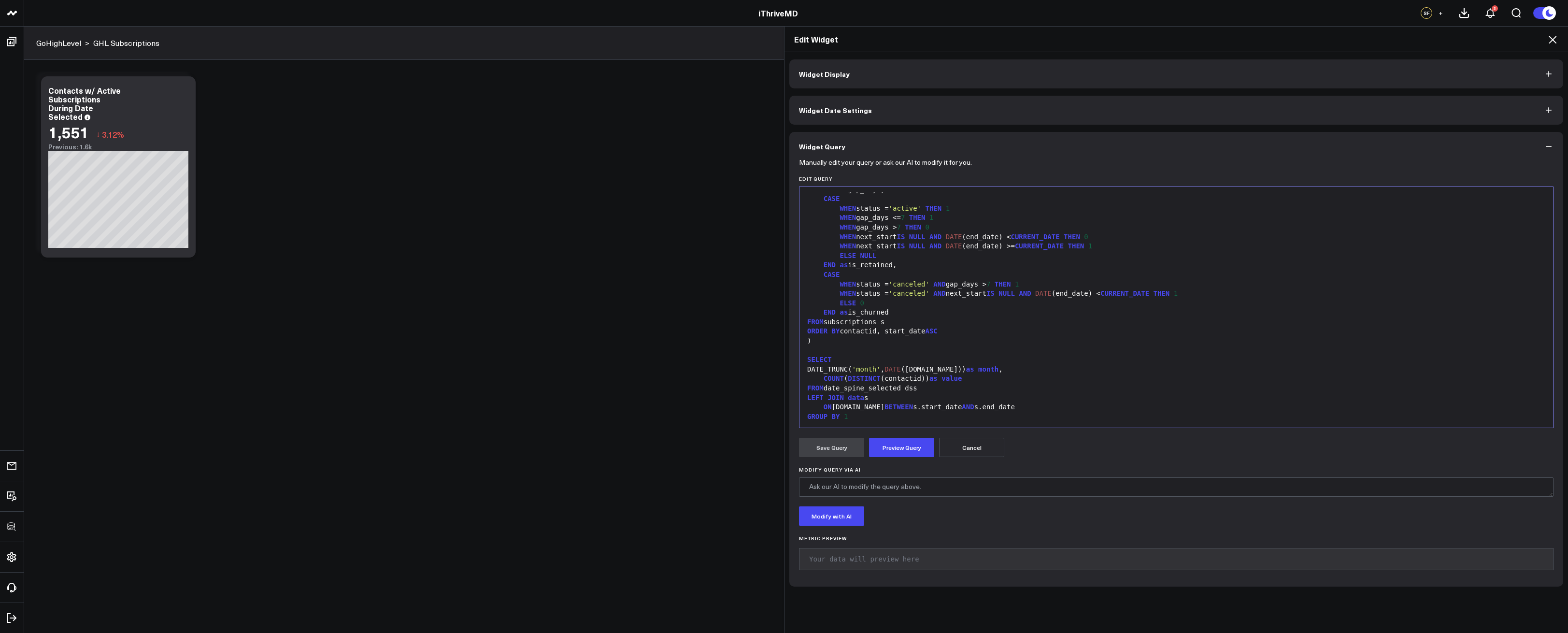
click at [919, 437] on form "Manually edit your query or ask our AI to modify it for you. Edit Query 99 39 4…" at bounding box center [1176, 369] width 755 height 416
click at [914, 445] on button "Preview Query" at bounding box center [902, 447] width 65 height 19
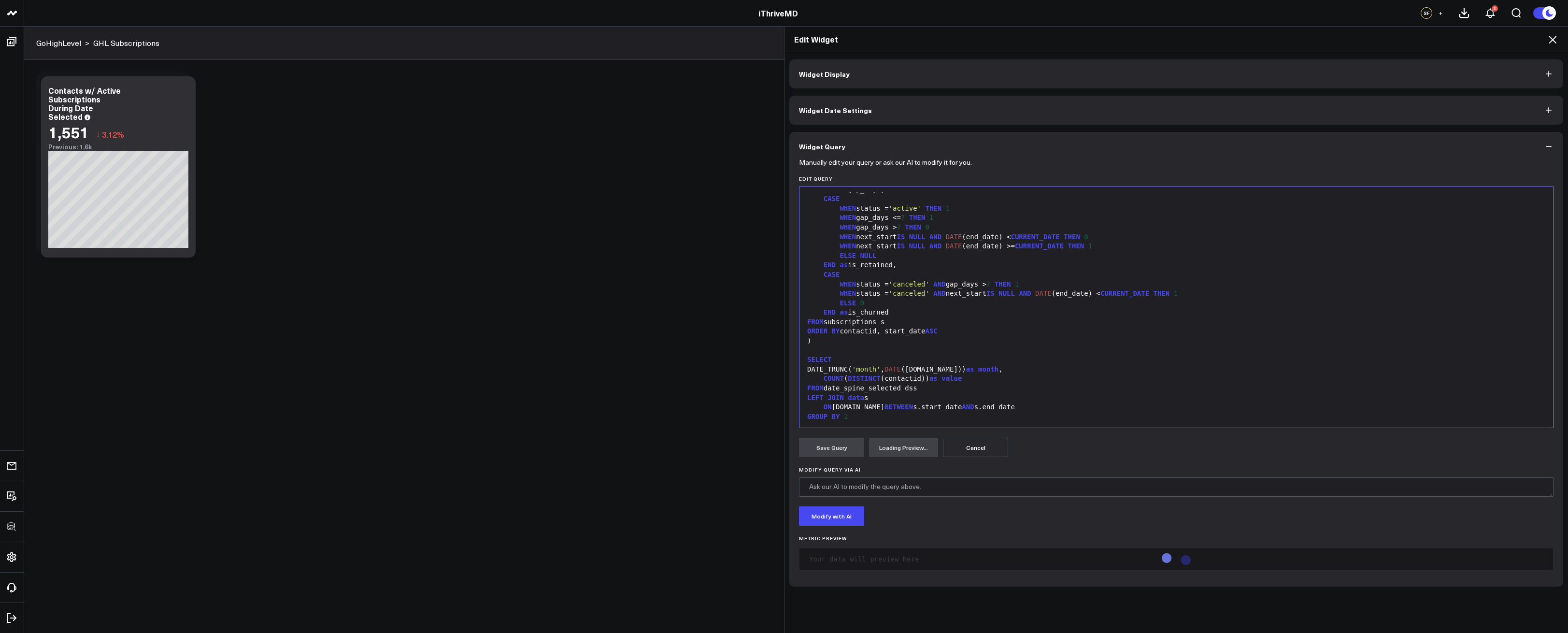
click at [911, 417] on div "GROUP BY 1" at bounding box center [1176, 416] width 744 height 9
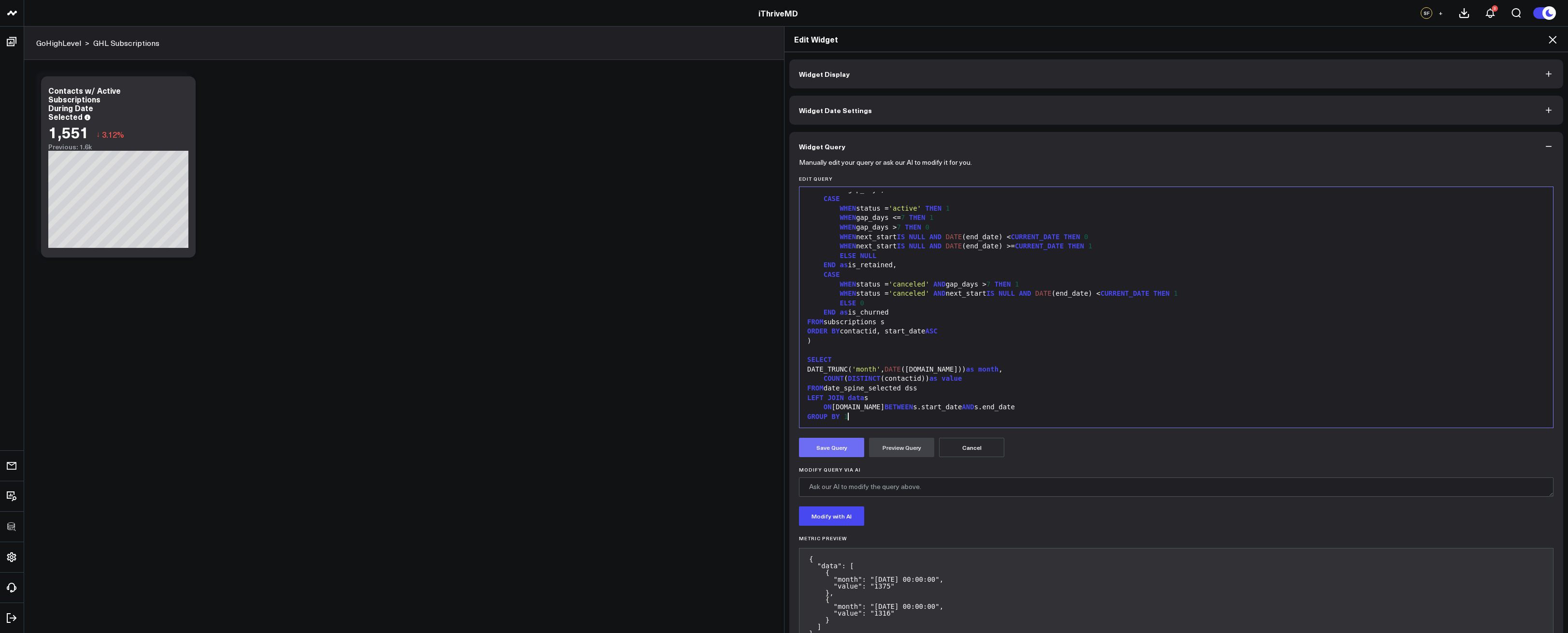
click at [824, 449] on button "Save Query" at bounding box center [831, 447] width 65 height 19
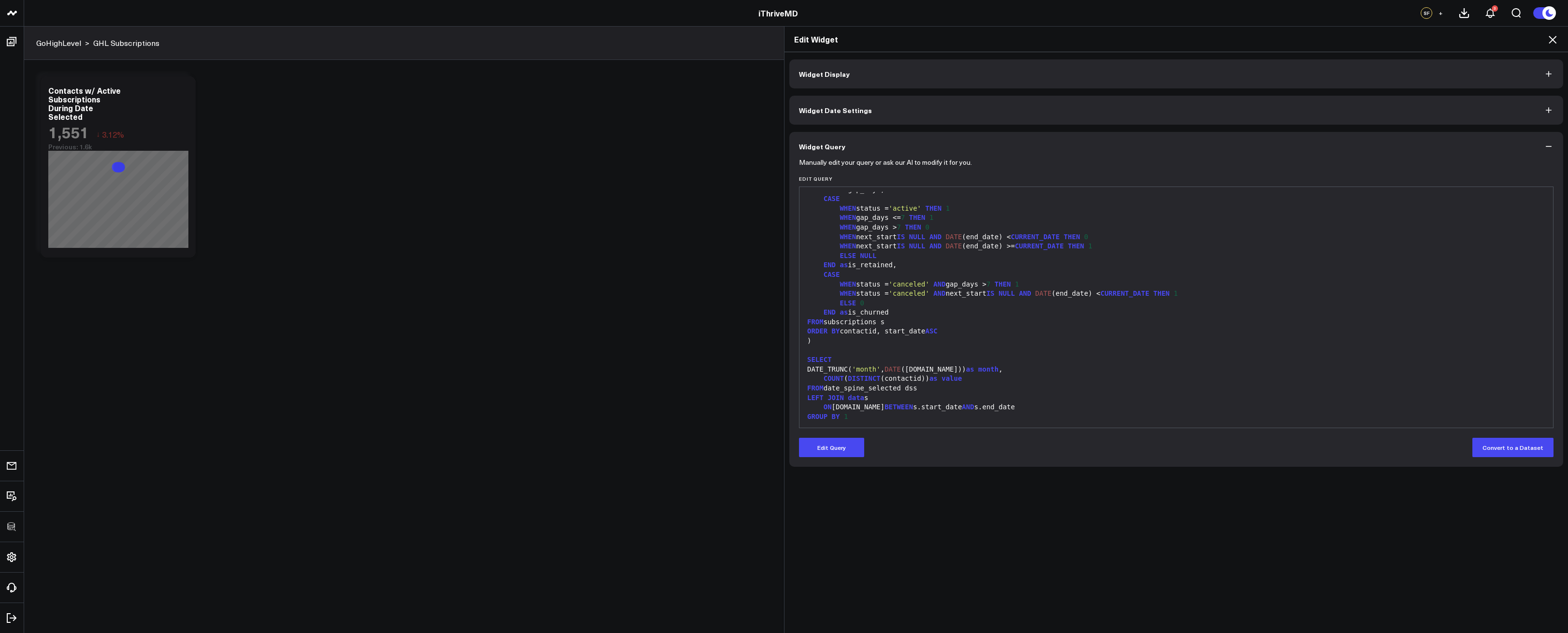
click at [869, 81] on button "Widget Display" at bounding box center [1176, 74] width 774 height 29
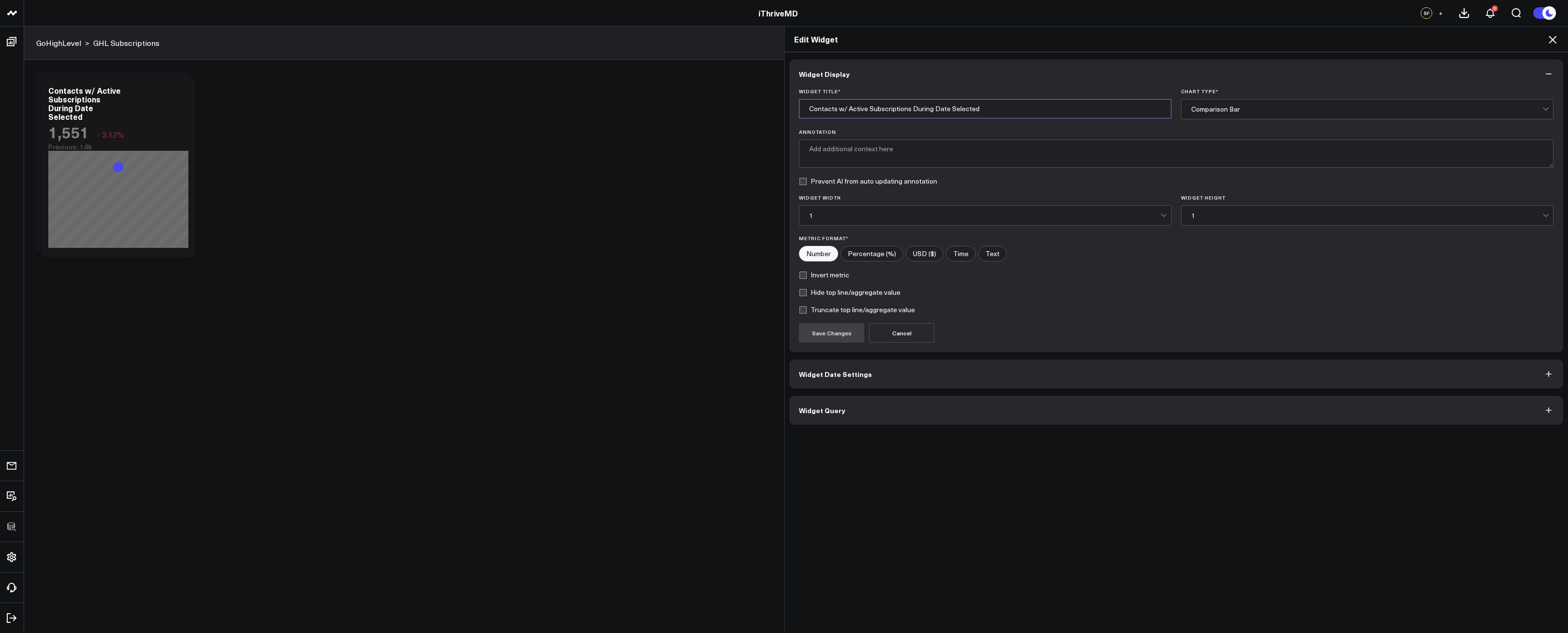
click at [861, 105] on input "Contacts w/ Active Subscriptions During Date Selected" at bounding box center [985, 109] width 372 height 19
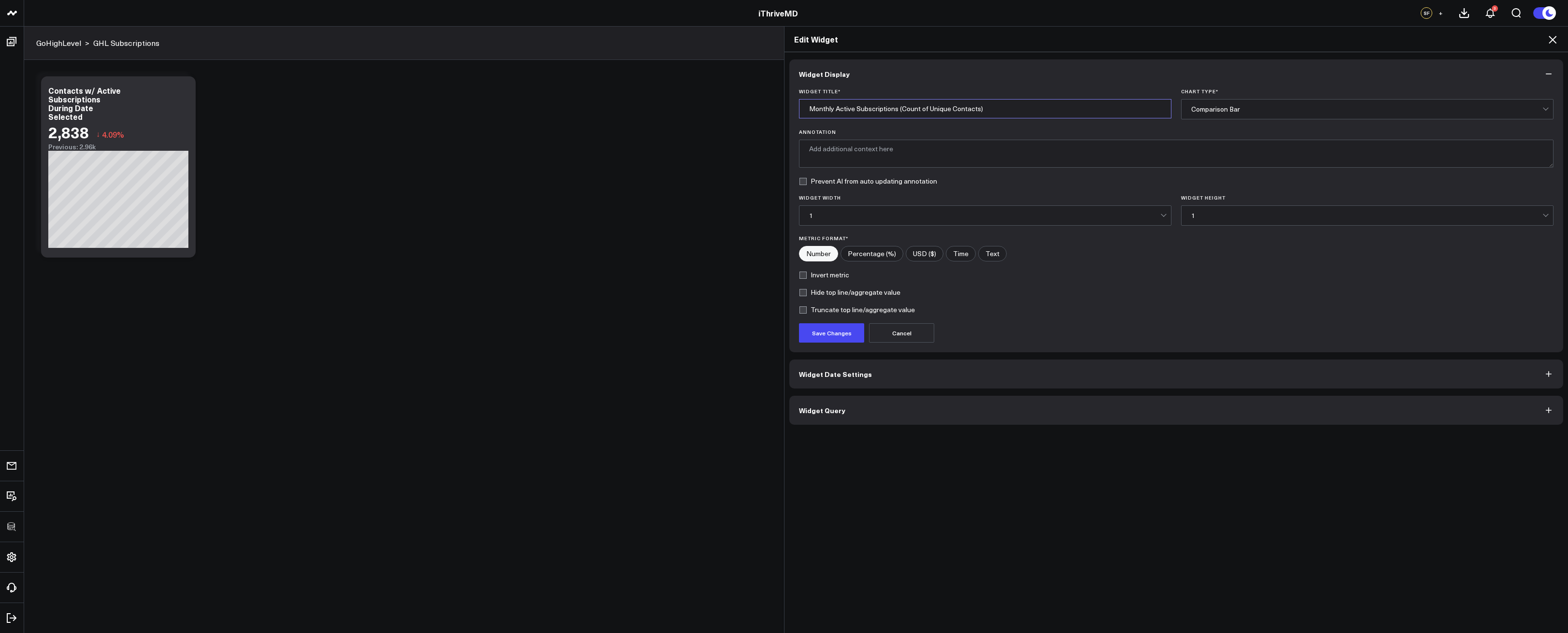
type input "Monthly Active Subscriptions (Count of Unique Contacts)"
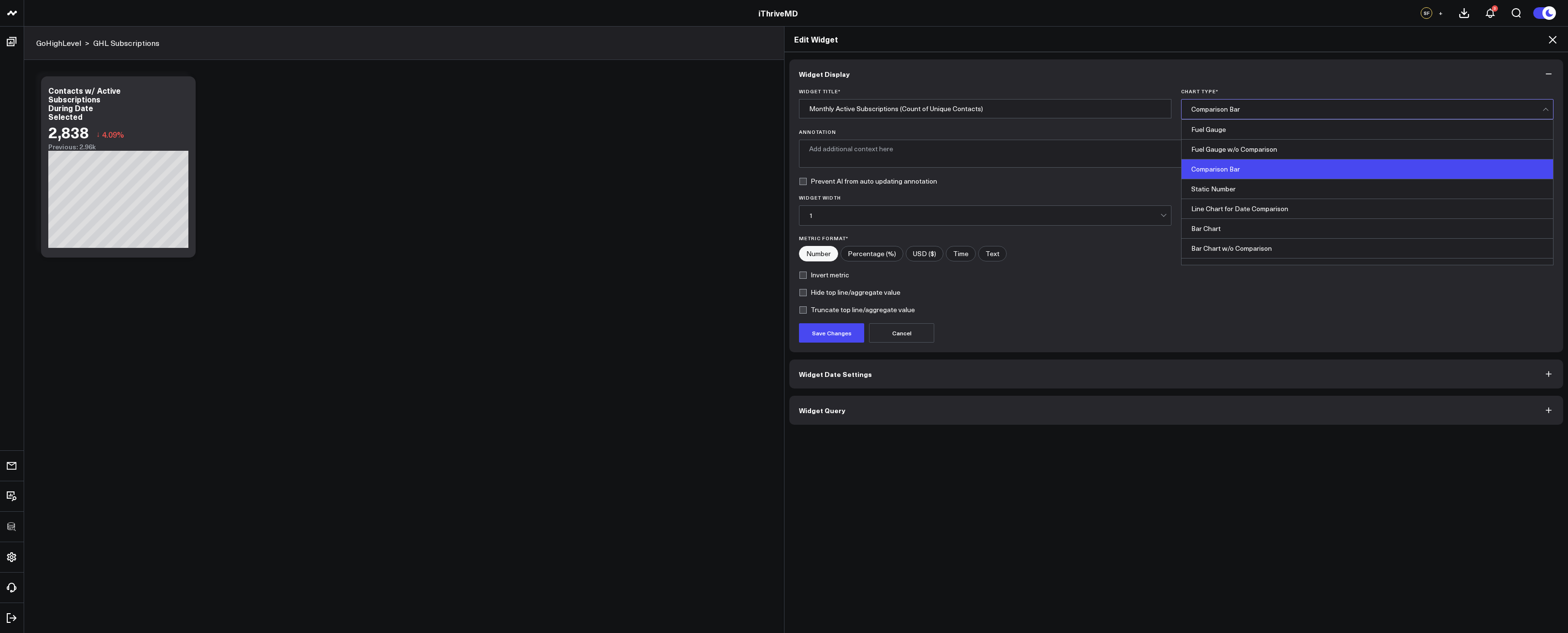
click at [1306, 101] on div "Comparison Bar" at bounding box center [1366, 109] width 351 height 19
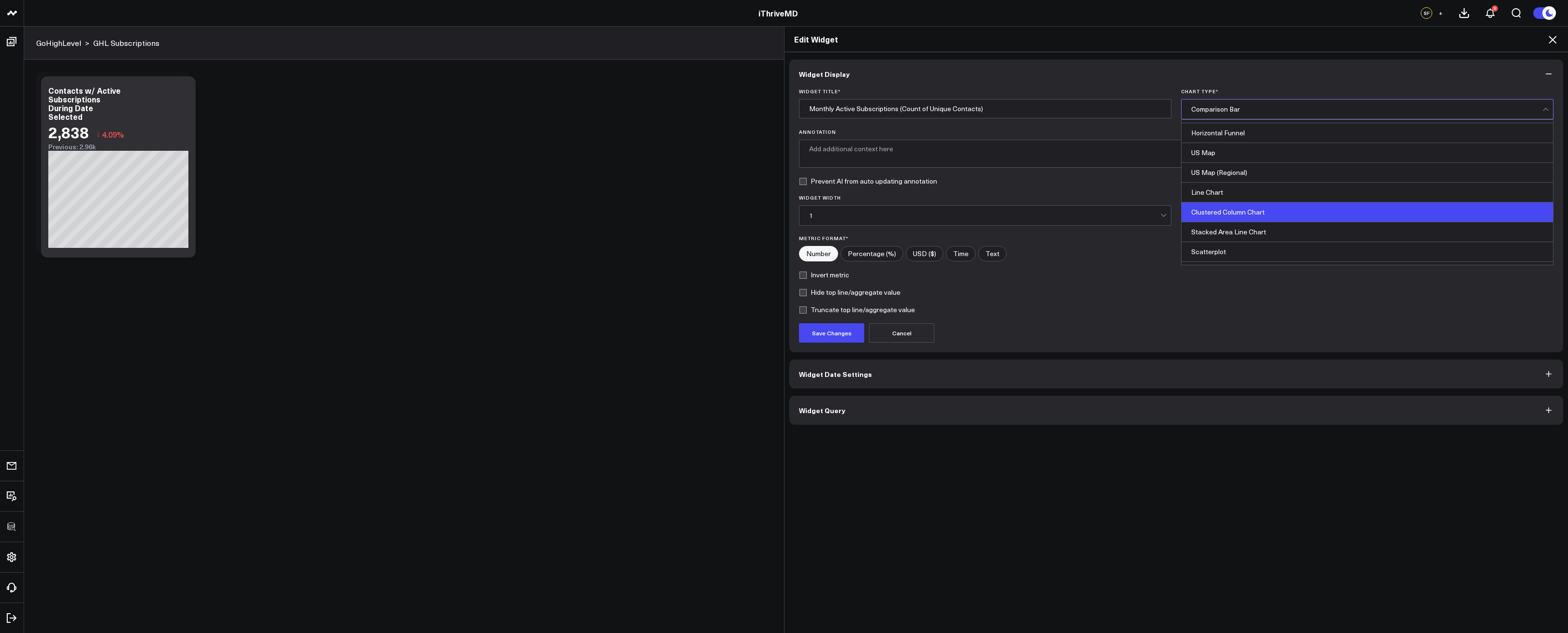
scroll to position [267, 0]
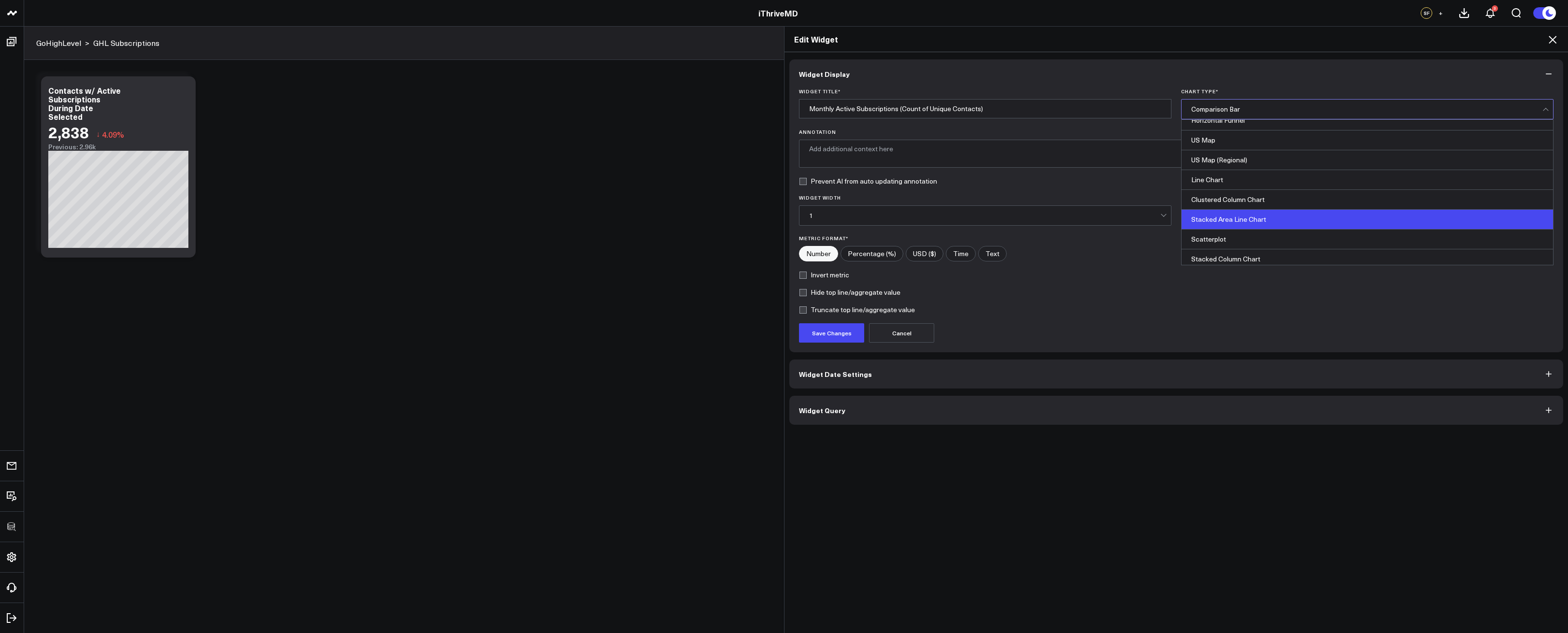
click at [1247, 215] on div "Stacked Area Line Chart" at bounding box center [1367, 220] width 371 height 20
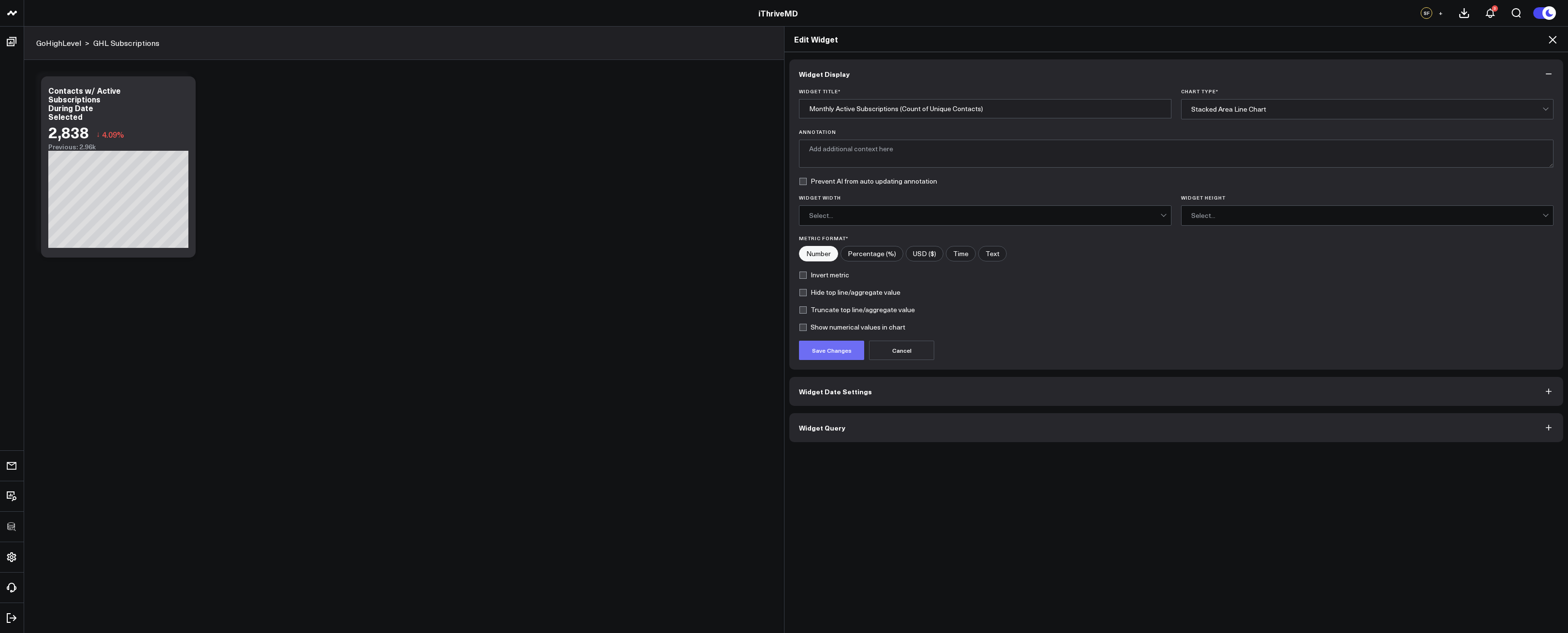
click at [838, 348] on button "Save Changes" at bounding box center [831, 350] width 65 height 19
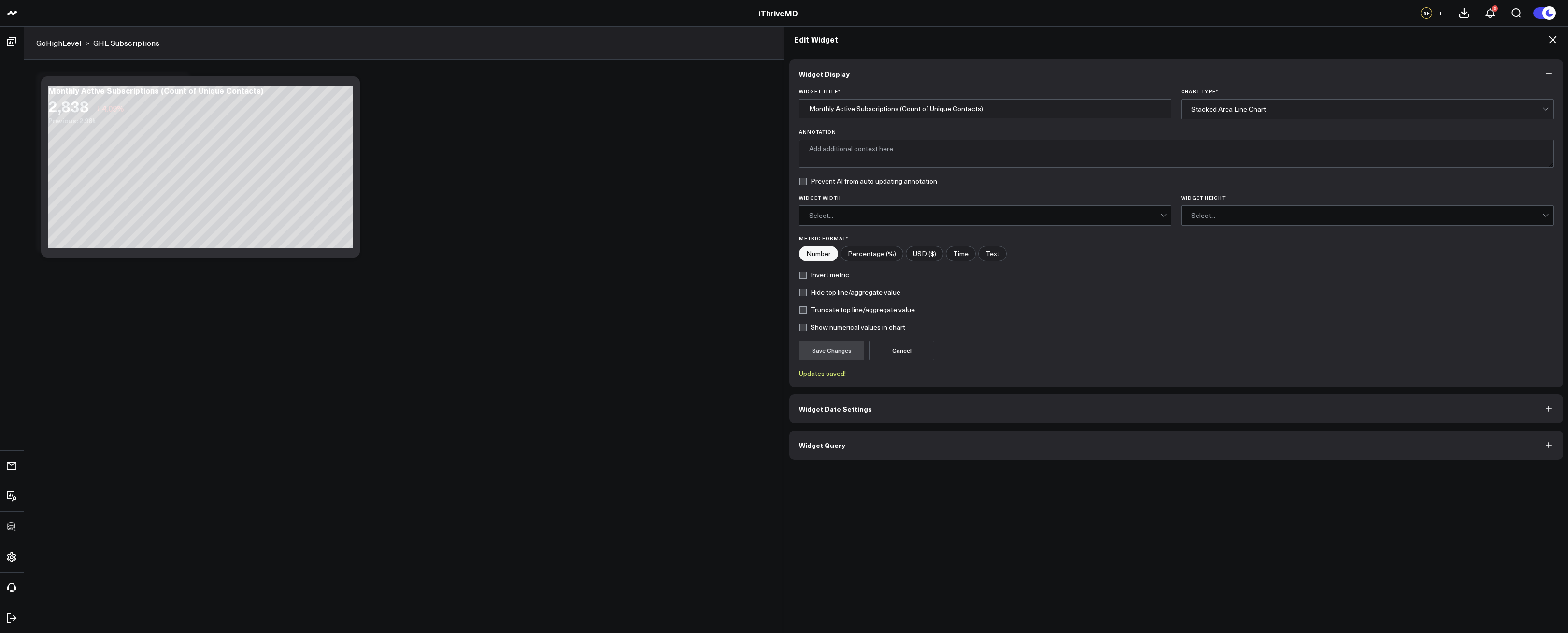
click at [1551, 41] on icon at bounding box center [1552, 40] width 7 height 7
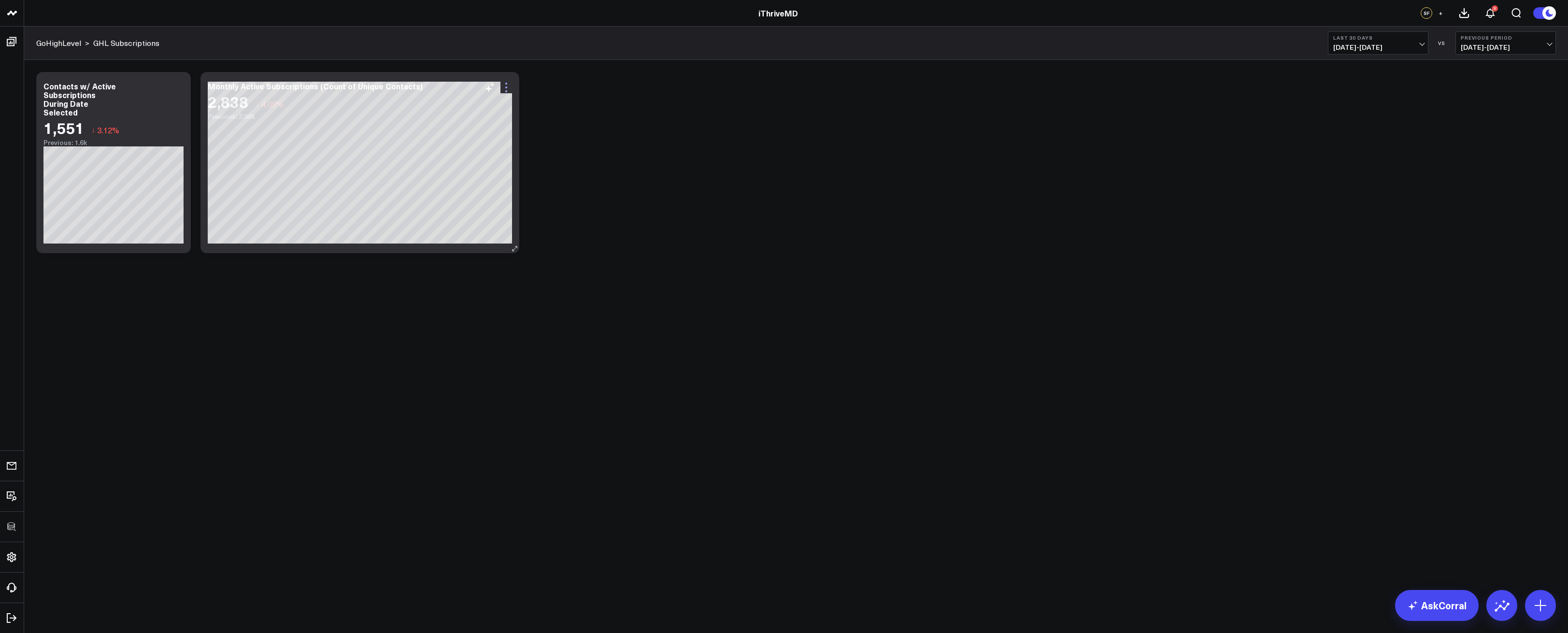
click at [507, 89] on icon at bounding box center [506, 88] width 12 height 12
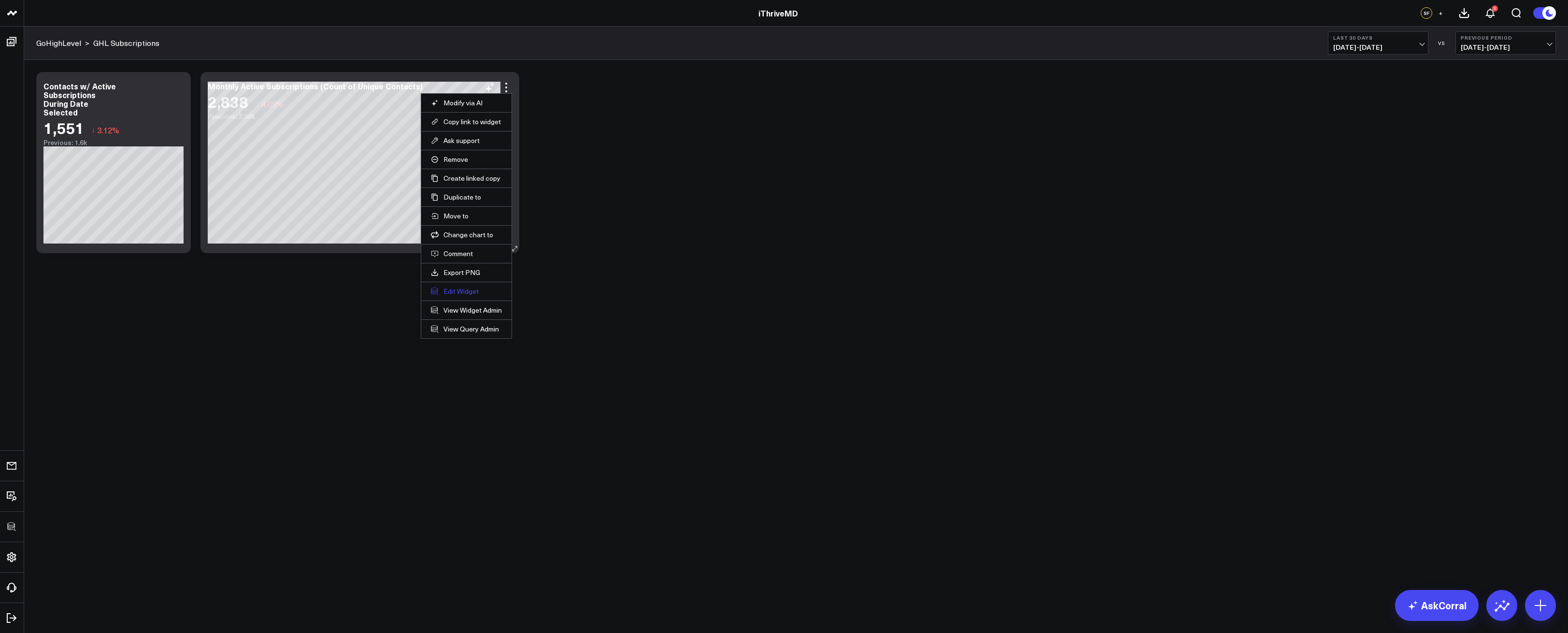
click at [452, 288] on button "Edit Widget" at bounding box center [466, 291] width 71 height 8
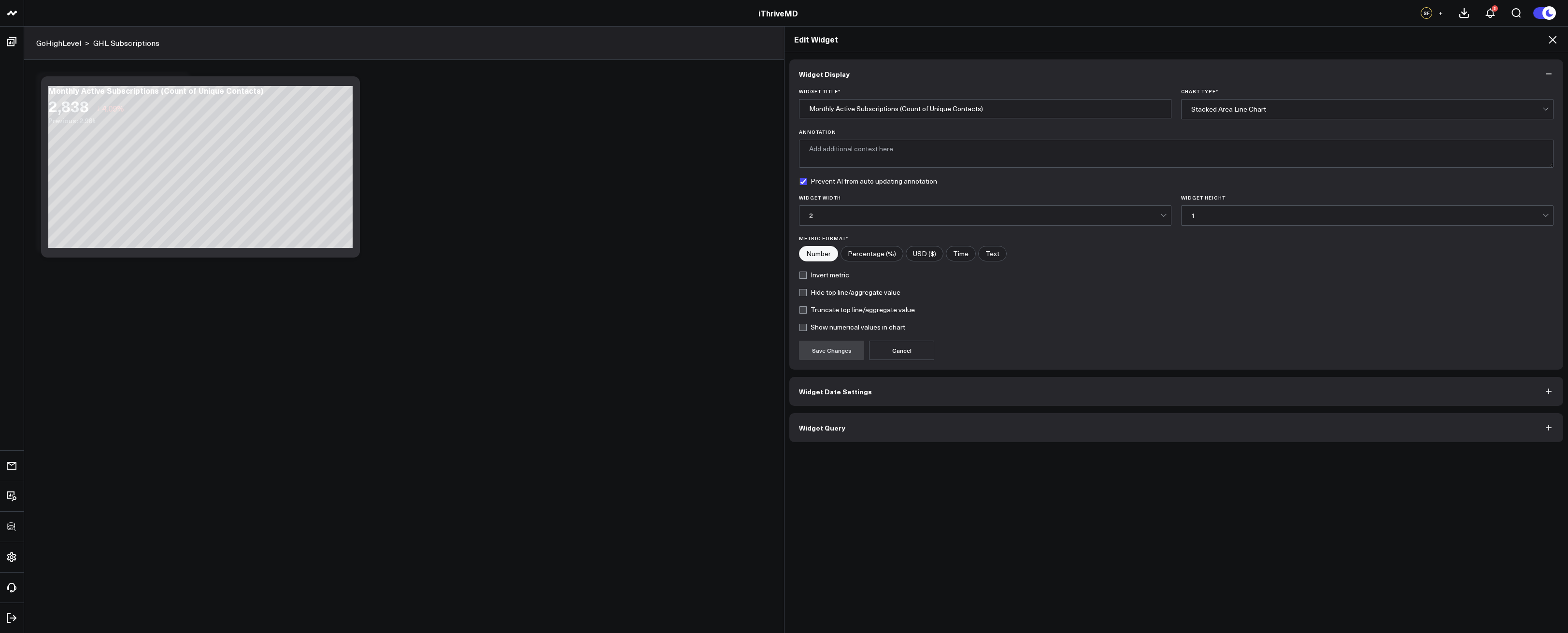
click at [910, 393] on button "Widget Date Settings" at bounding box center [1176, 391] width 774 height 29
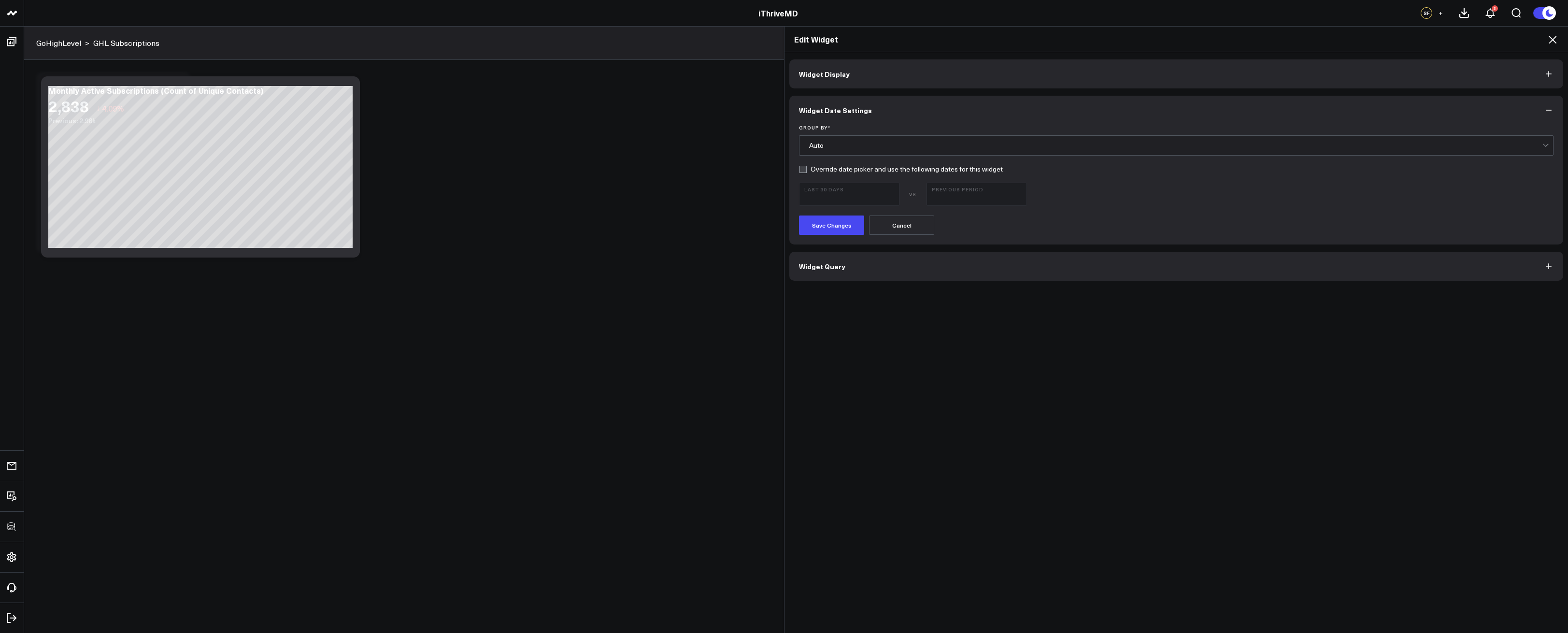
click at [882, 156] on form "Group By * Auto Override date picker and use the following dates for this widge…" at bounding box center [1176, 180] width 755 height 111
click at [878, 143] on div "Auto" at bounding box center [1176, 146] width 733 height 7
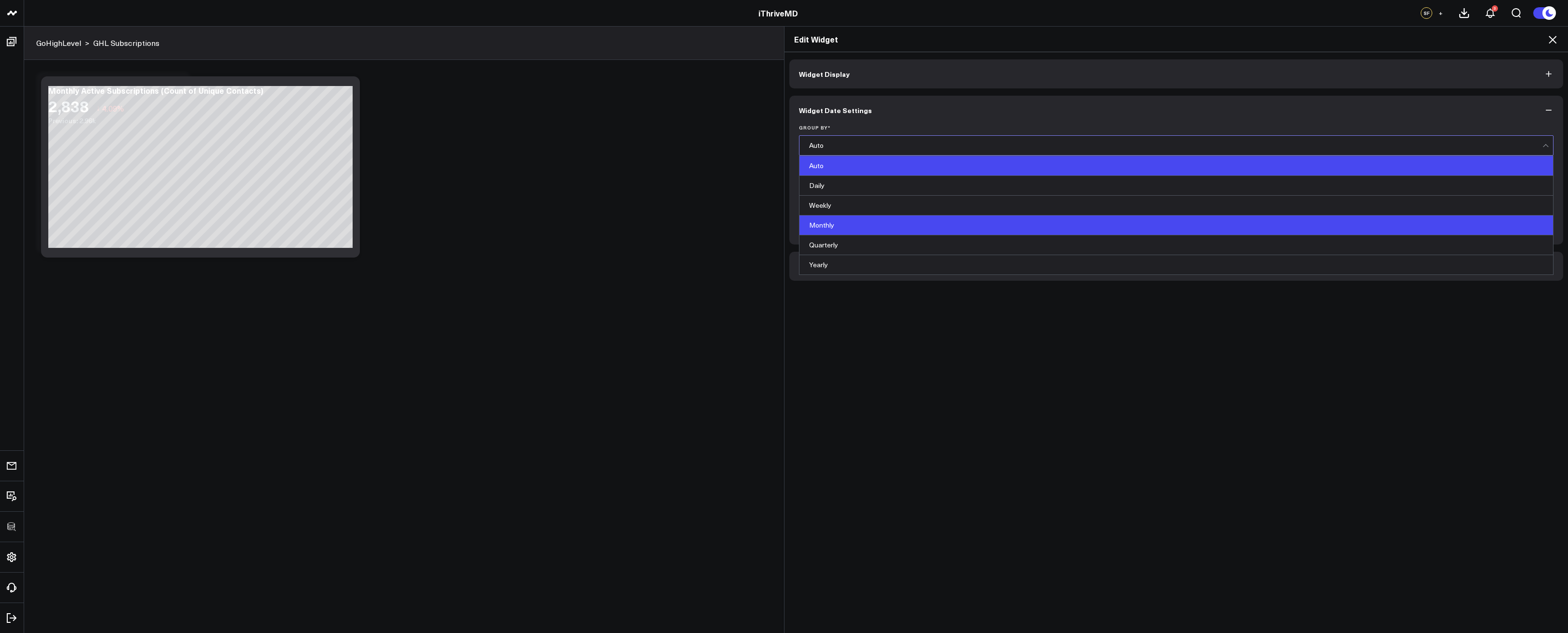
click at [853, 218] on div "Monthly" at bounding box center [1176, 226] width 754 height 20
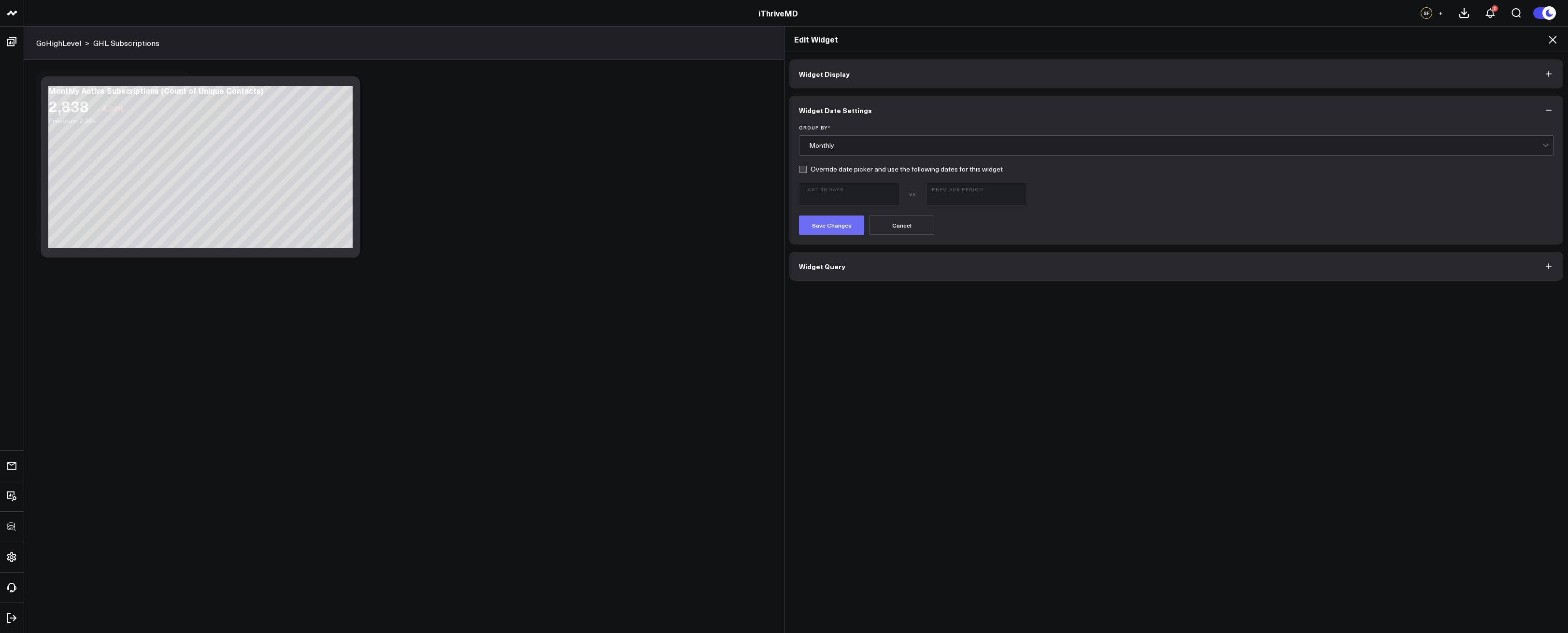
click at [837, 223] on button "Save Changes" at bounding box center [831, 225] width 65 height 19
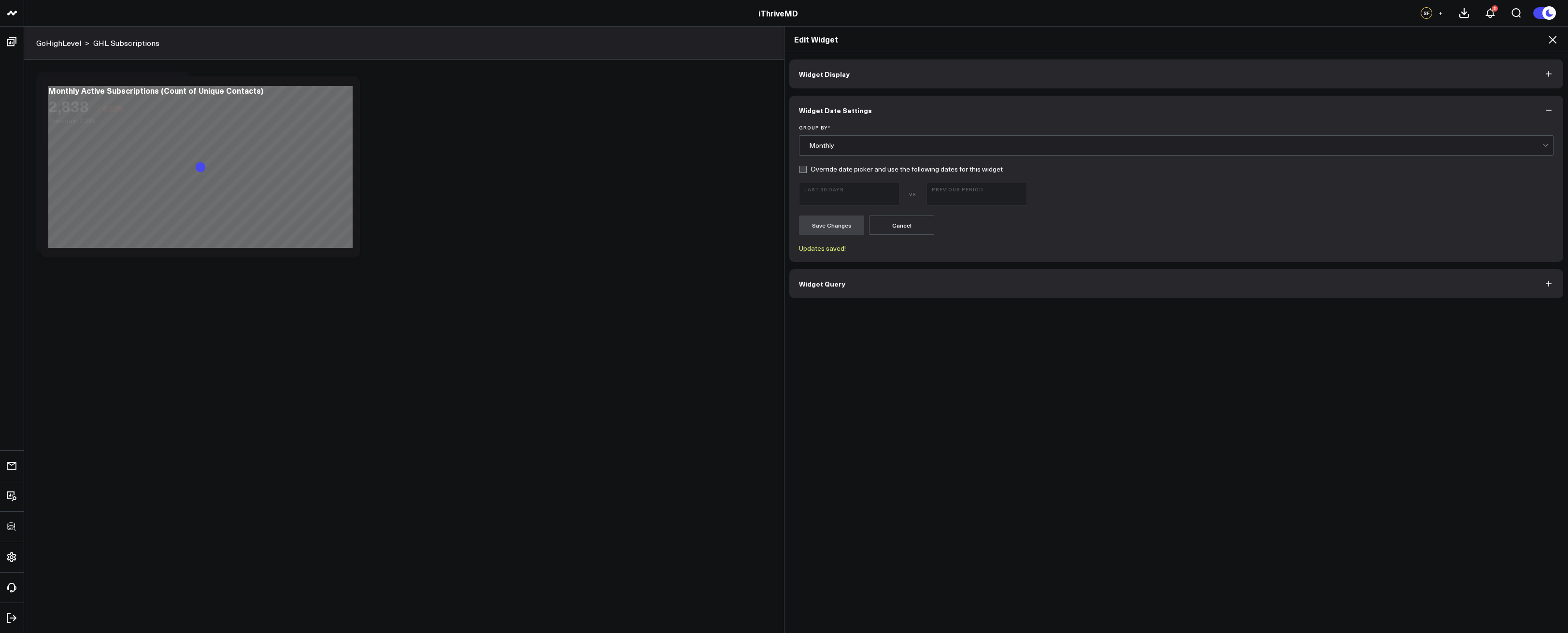
click at [1553, 41] on icon at bounding box center [1552, 40] width 12 height 12
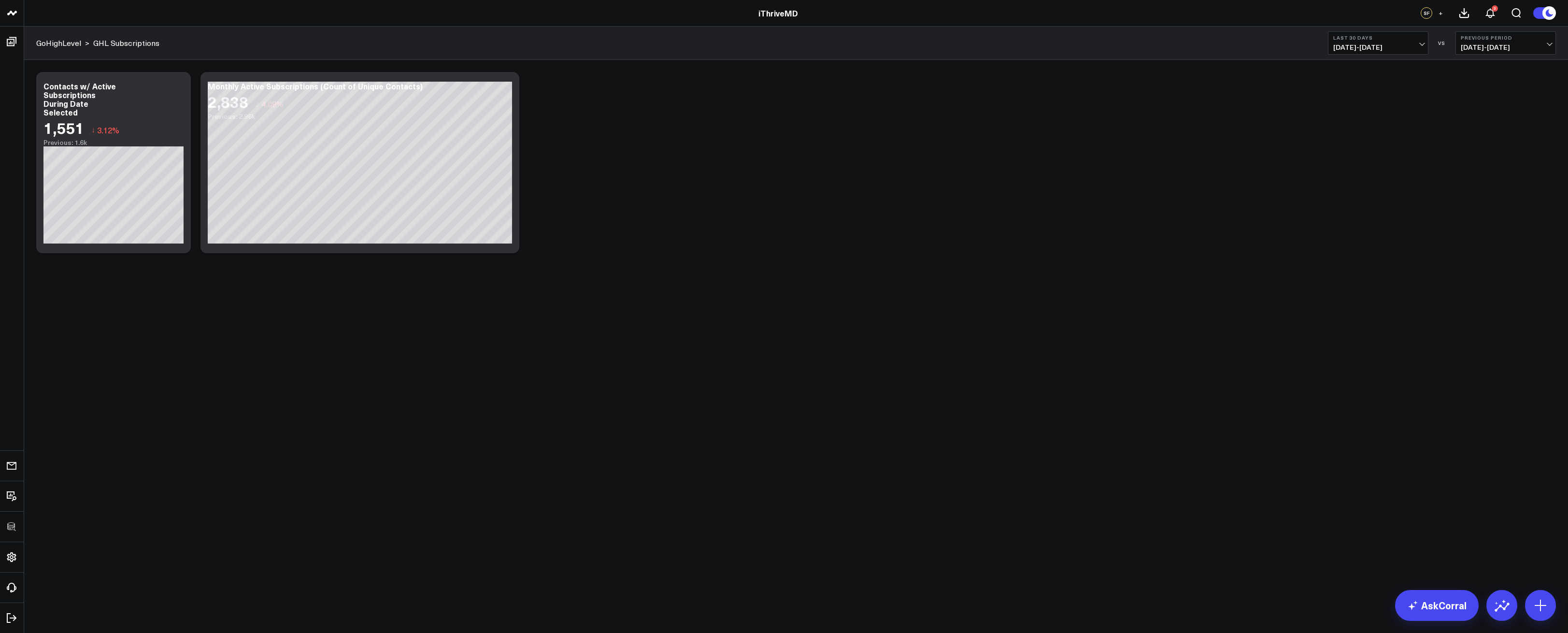
click at [540, 232] on div "Modify via AI Copy link to widget Ask support Remove Create linked copy Executi…" at bounding box center [796, 162] width 1529 height 191
click at [506, 88] on icon at bounding box center [506, 88] width 12 height 12
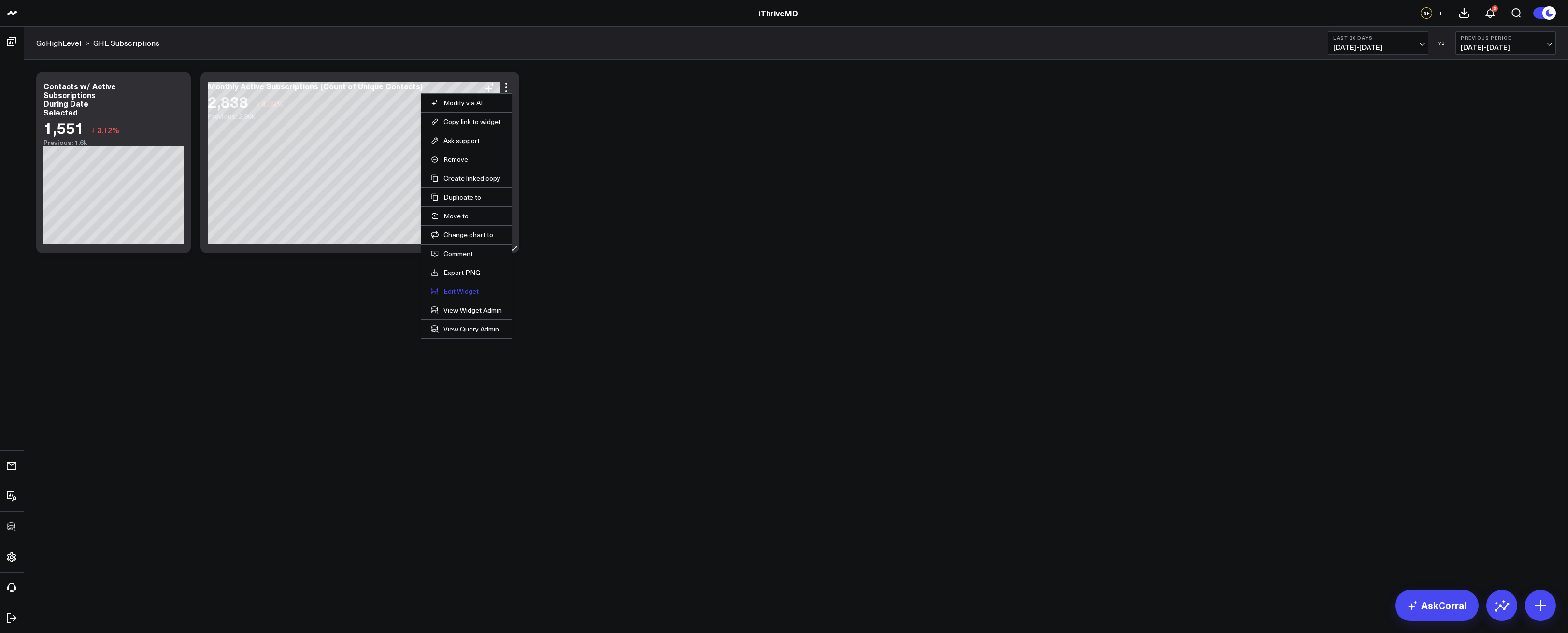
click at [457, 289] on button "Edit Widget" at bounding box center [466, 291] width 71 height 8
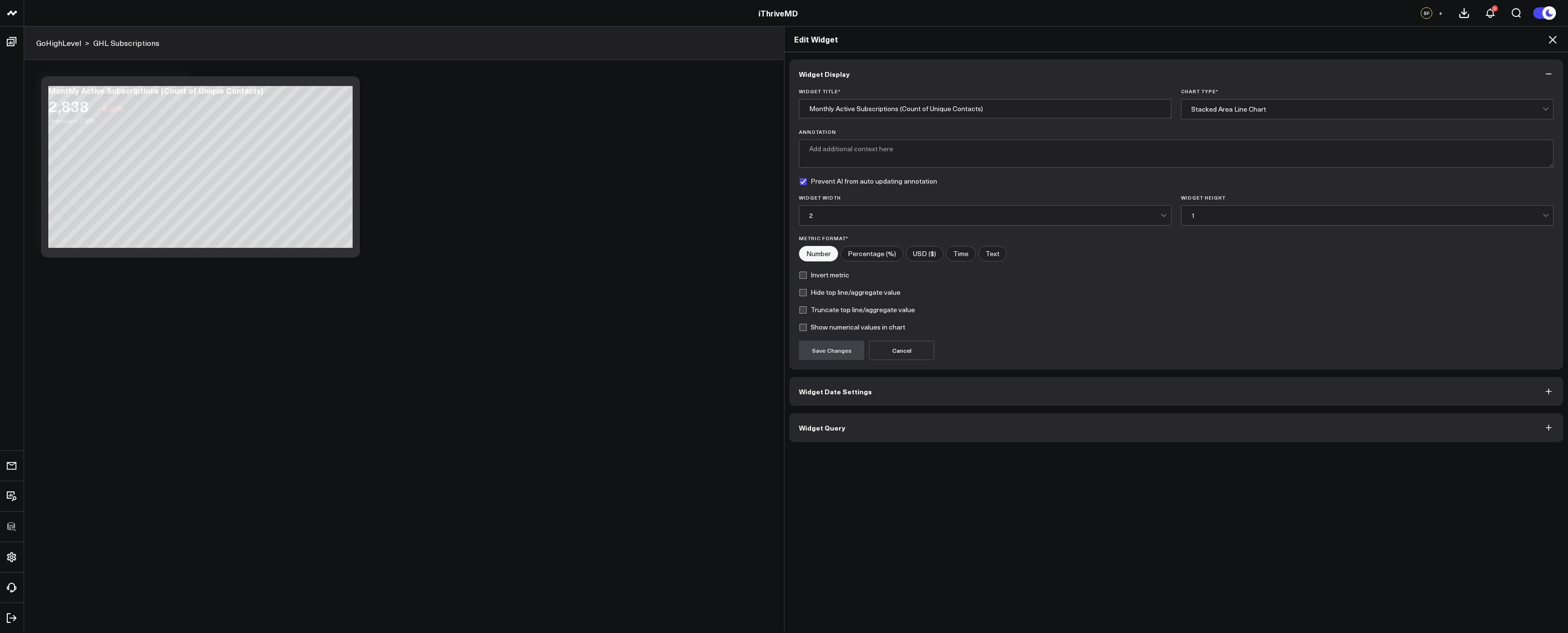
click at [1246, 123] on form "Widget Title * Monthly Active Subscriptions (Count of Unique Contacts) Chart Ty…" at bounding box center [1176, 224] width 755 height 272
click at [1243, 110] on div "Stacked Area Line Chart" at bounding box center [1366, 109] width 351 height 7
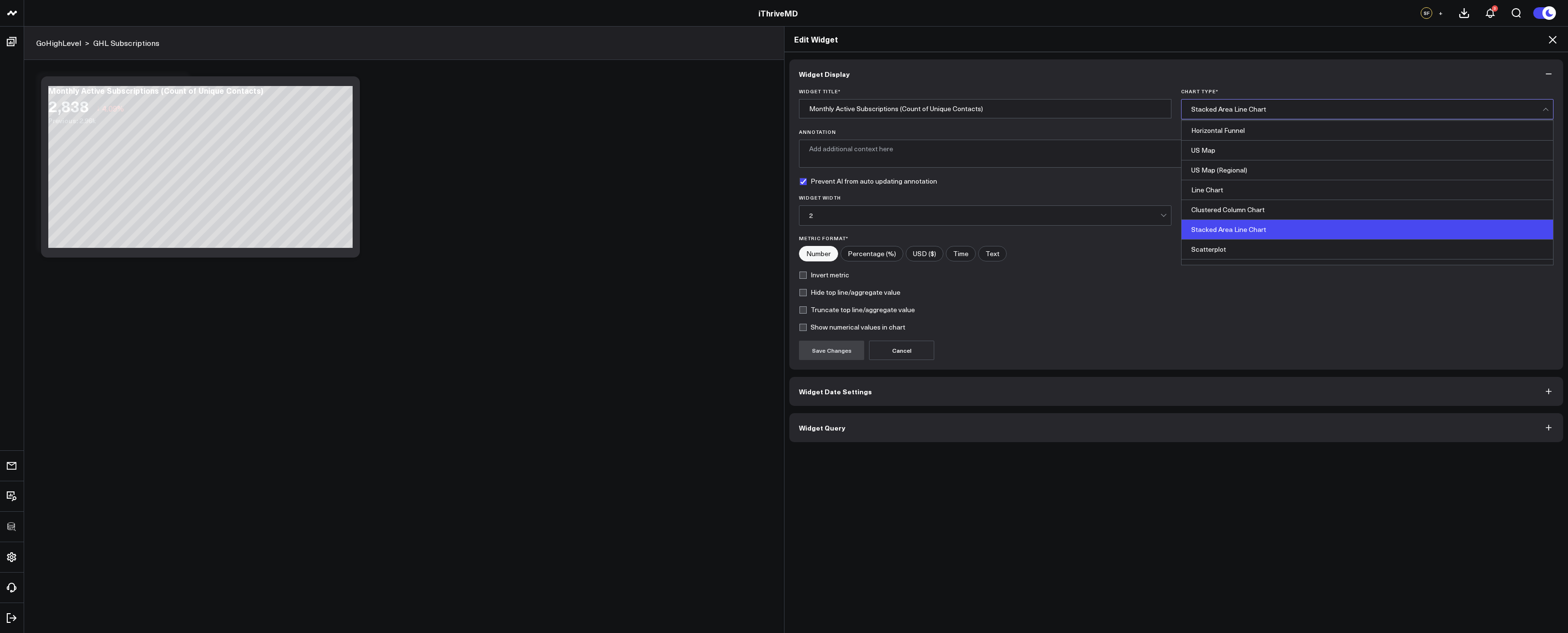
scroll to position [263, 0]
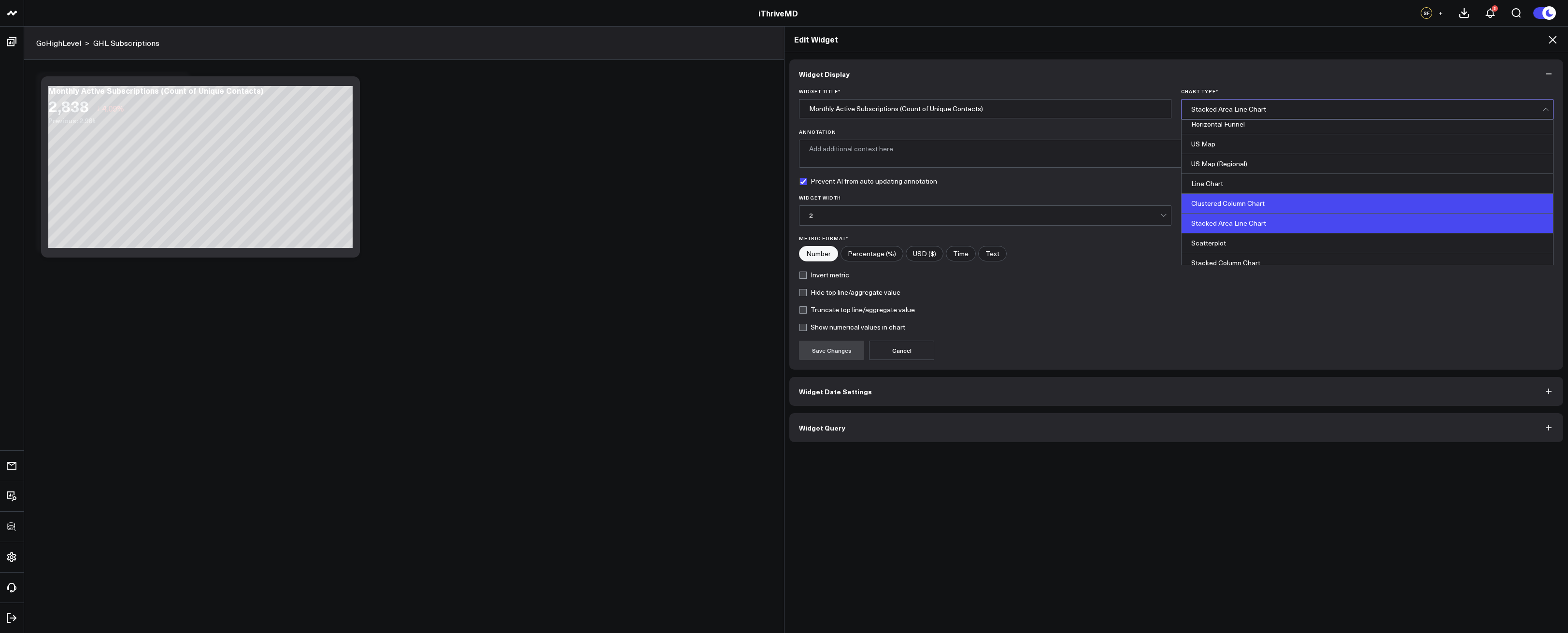
click at [1248, 202] on div "Clustered Column Chart" at bounding box center [1367, 204] width 371 height 20
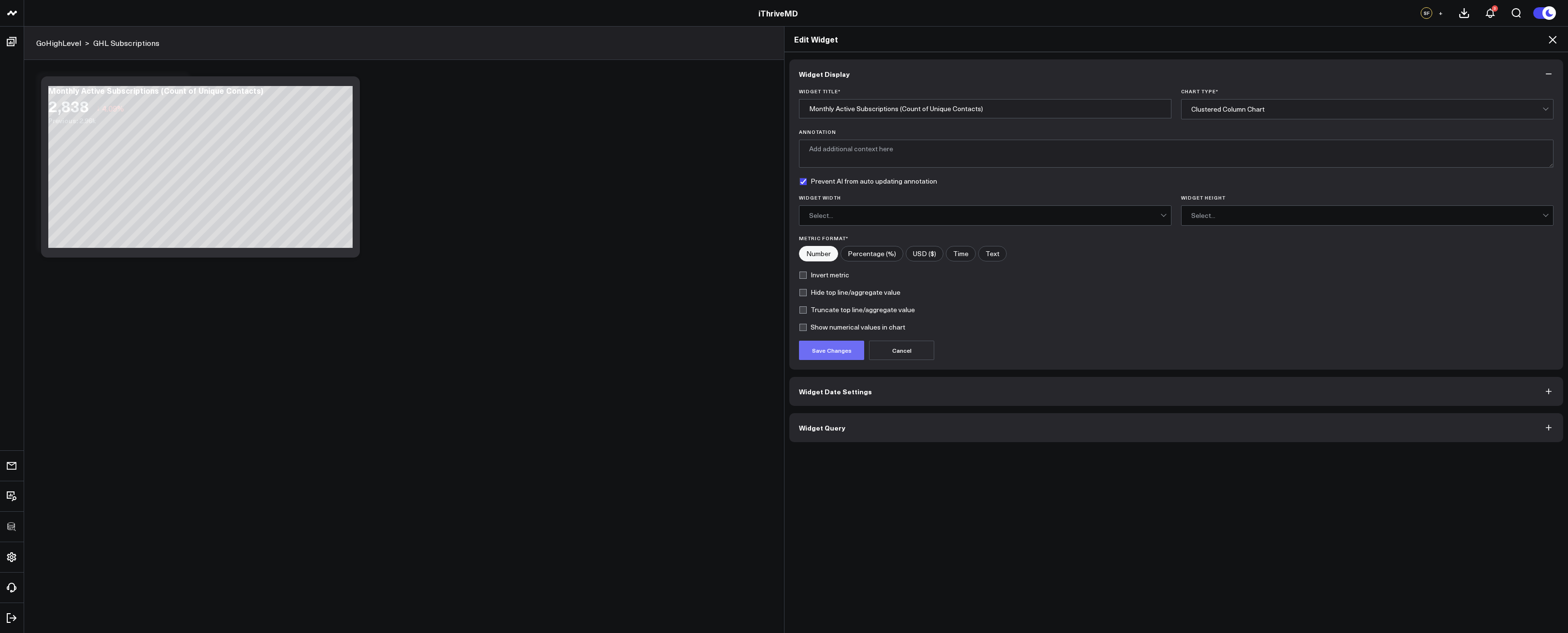
click at [830, 348] on button "Save Changes" at bounding box center [831, 350] width 65 height 19
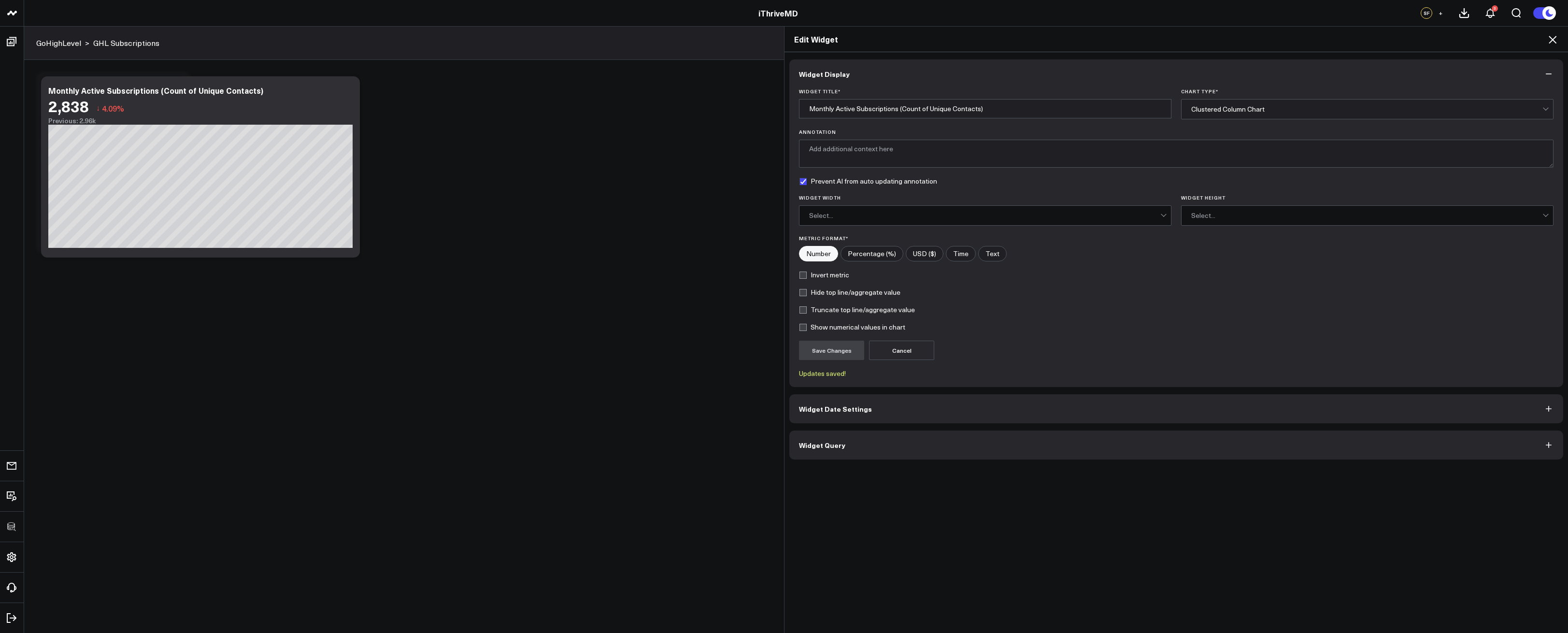
click at [1552, 36] on icon at bounding box center [1552, 40] width 12 height 12
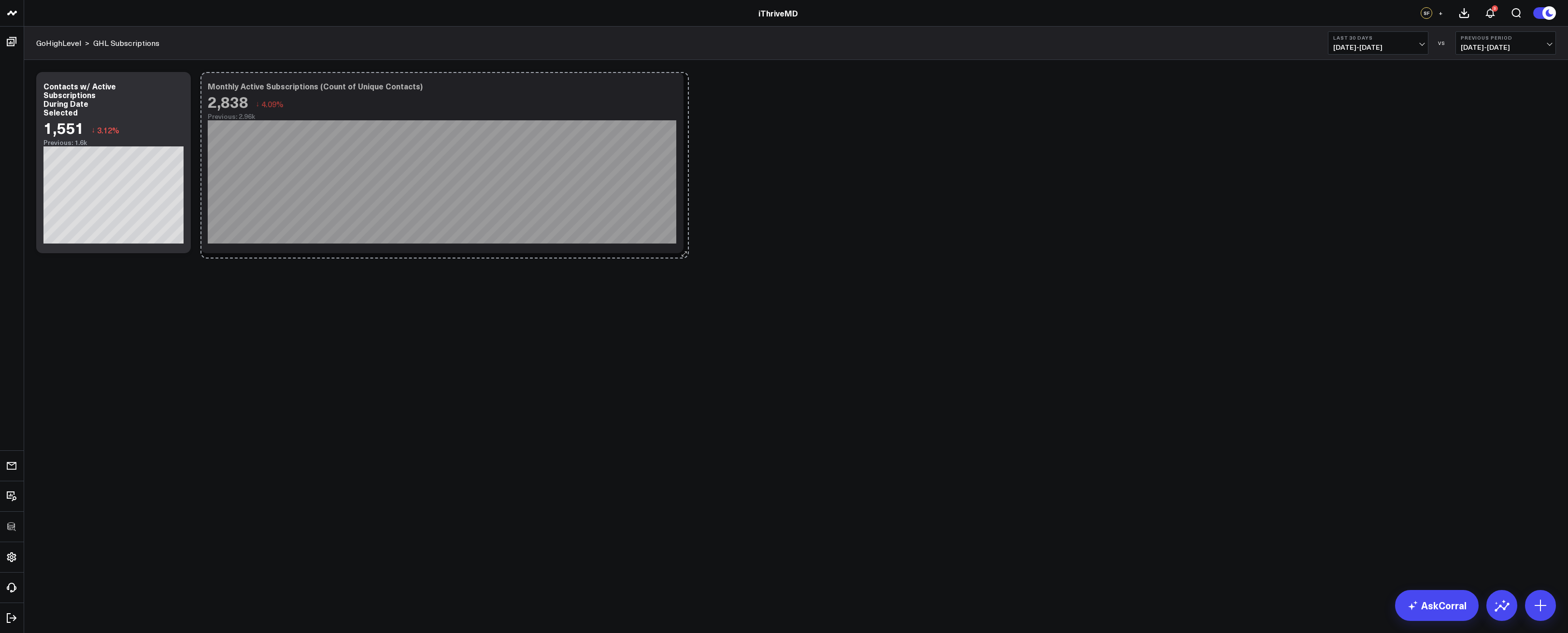
drag, startPoint x: 512, startPoint y: 250, endPoint x: 682, endPoint y: 254, distance: 170.0
click at [682, 254] on div "Modify via AI Copy link to widget Ask support Remove Create linked copy Executi…" at bounding box center [796, 162] width 1529 height 191
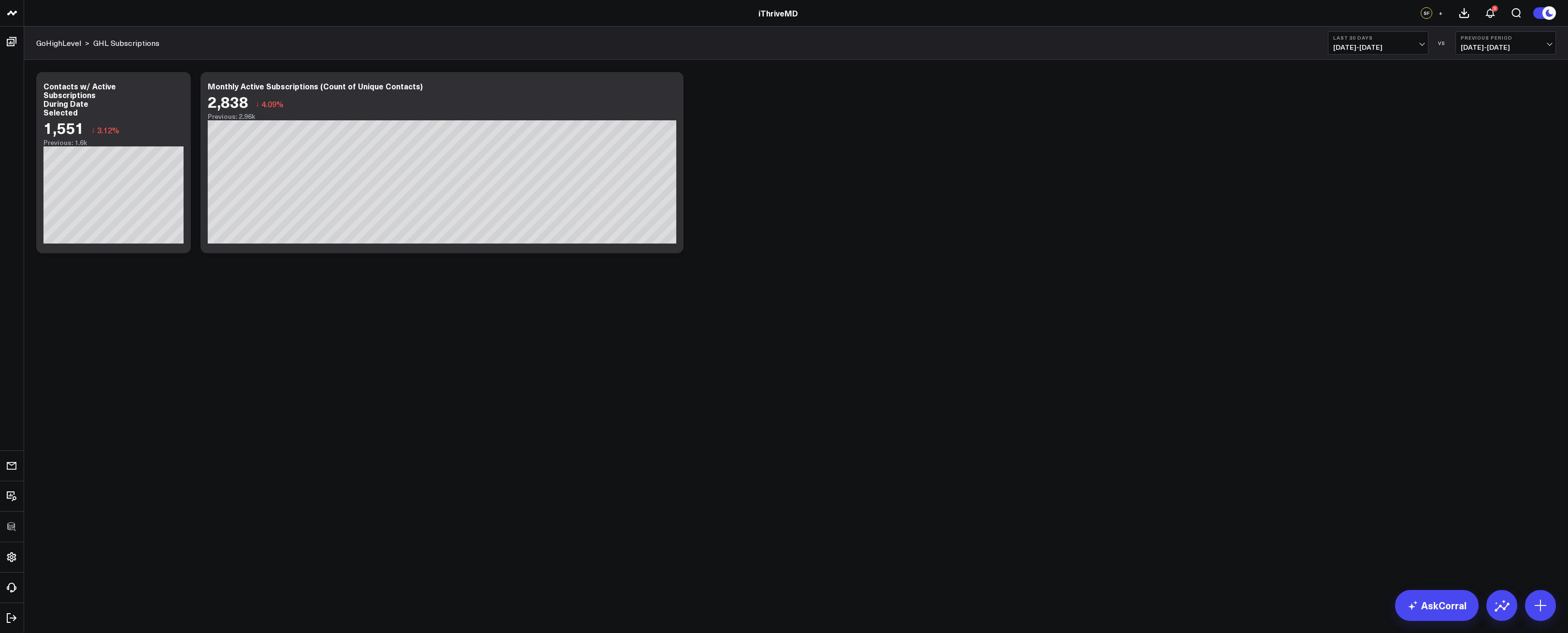
click at [803, 262] on div "Modify via AI Copy link to widget Ask support Remove Create linked copy Executi…" at bounding box center [796, 188] width 1544 height 256
click at [672, 90] on icon at bounding box center [671, 88] width 12 height 12
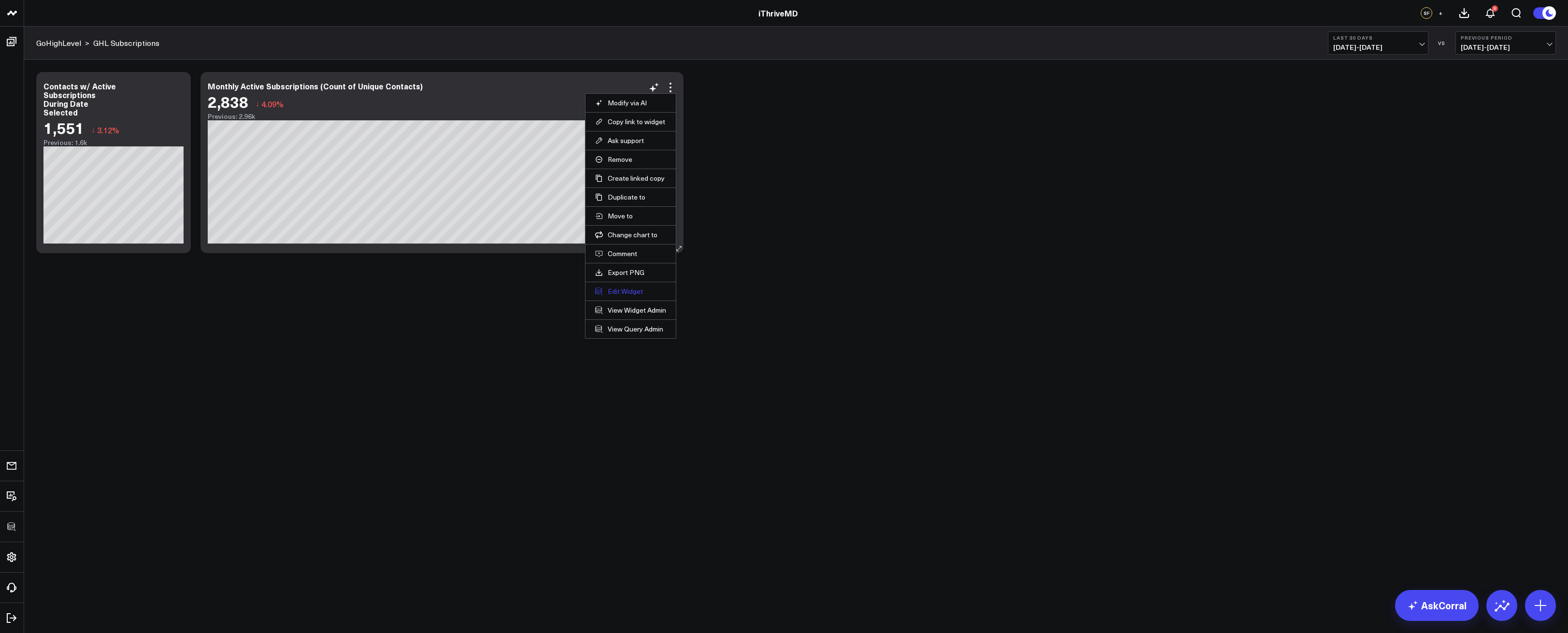
click at [635, 290] on button "Edit Widget" at bounding box center [630, 291] width 71 height 8
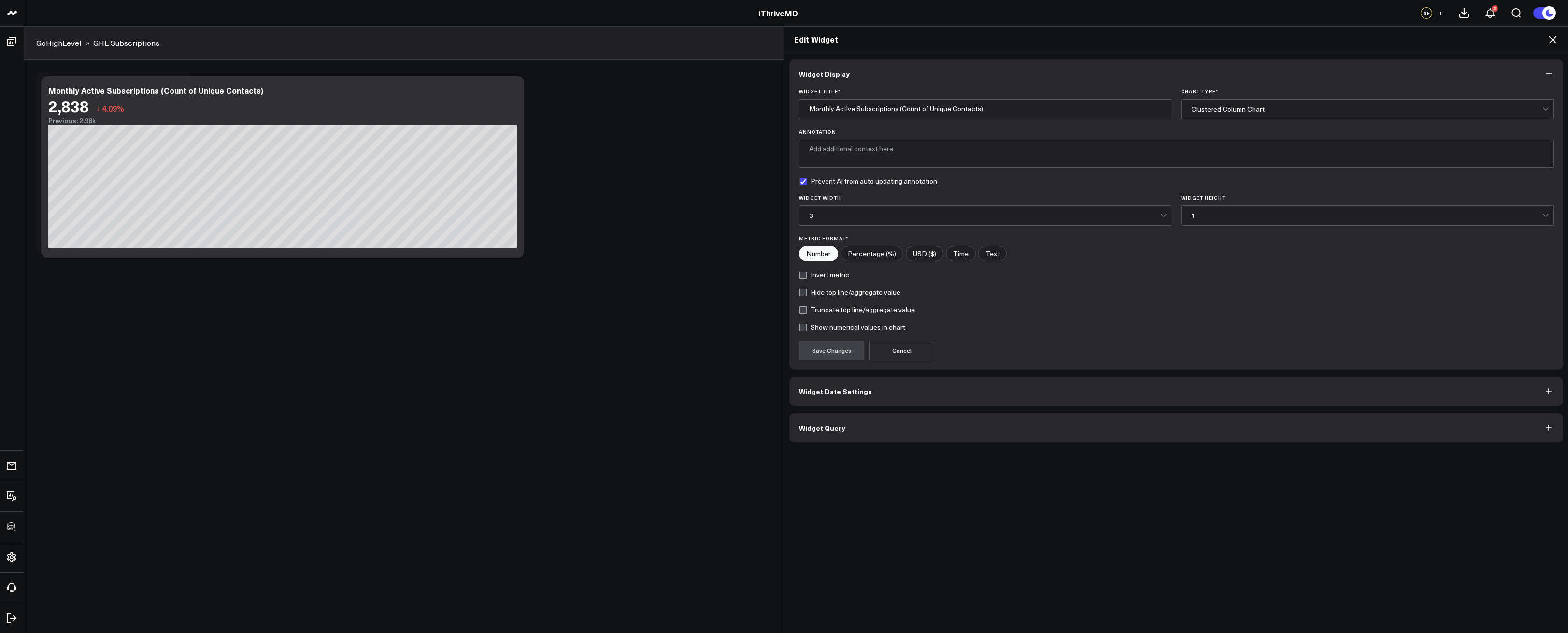
drag, startPoint x: 1052, startPoint y: 428, endPoint x: 1031, endPoint y: 434, distance: 21.8
click at [1052, 428] on button "Widget Query" at bounding box center [1176, 427] width 774 height 29
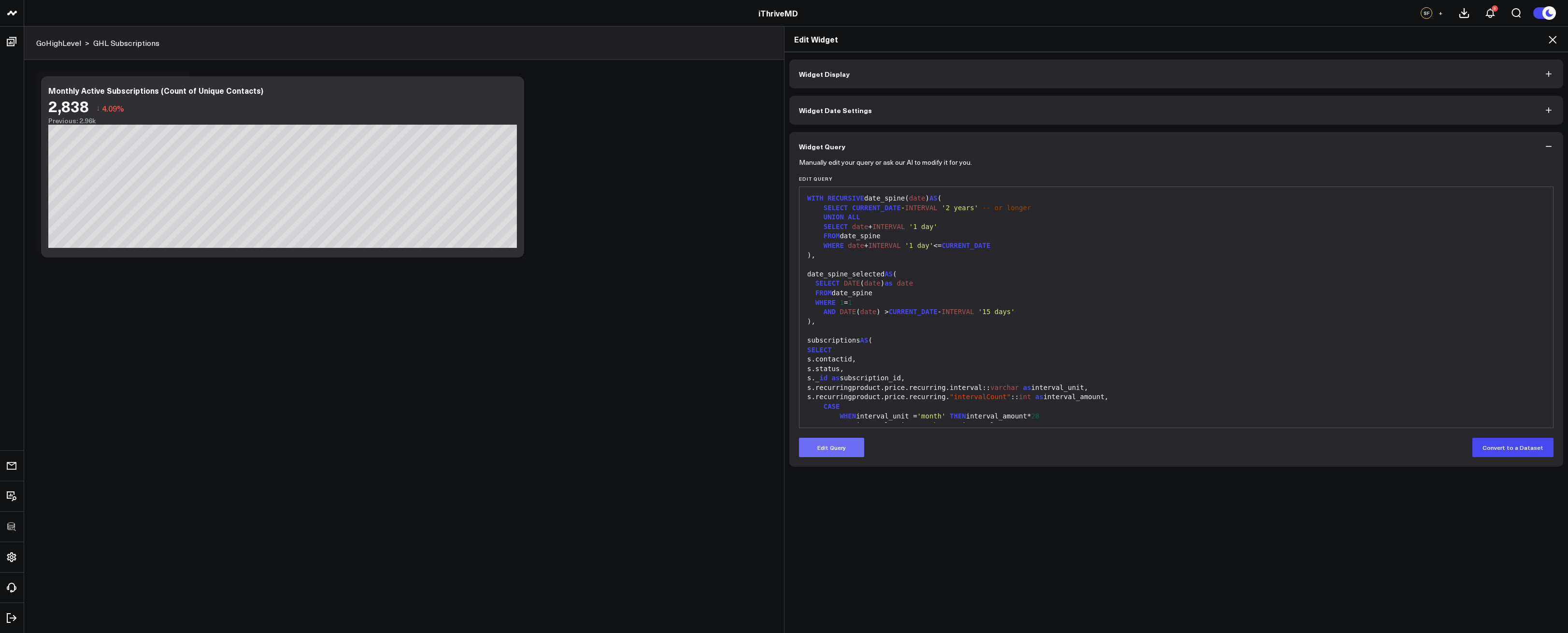
click at [848, 451] on button "Edit Query" at bounding box center [831, 447] width 65 height 19
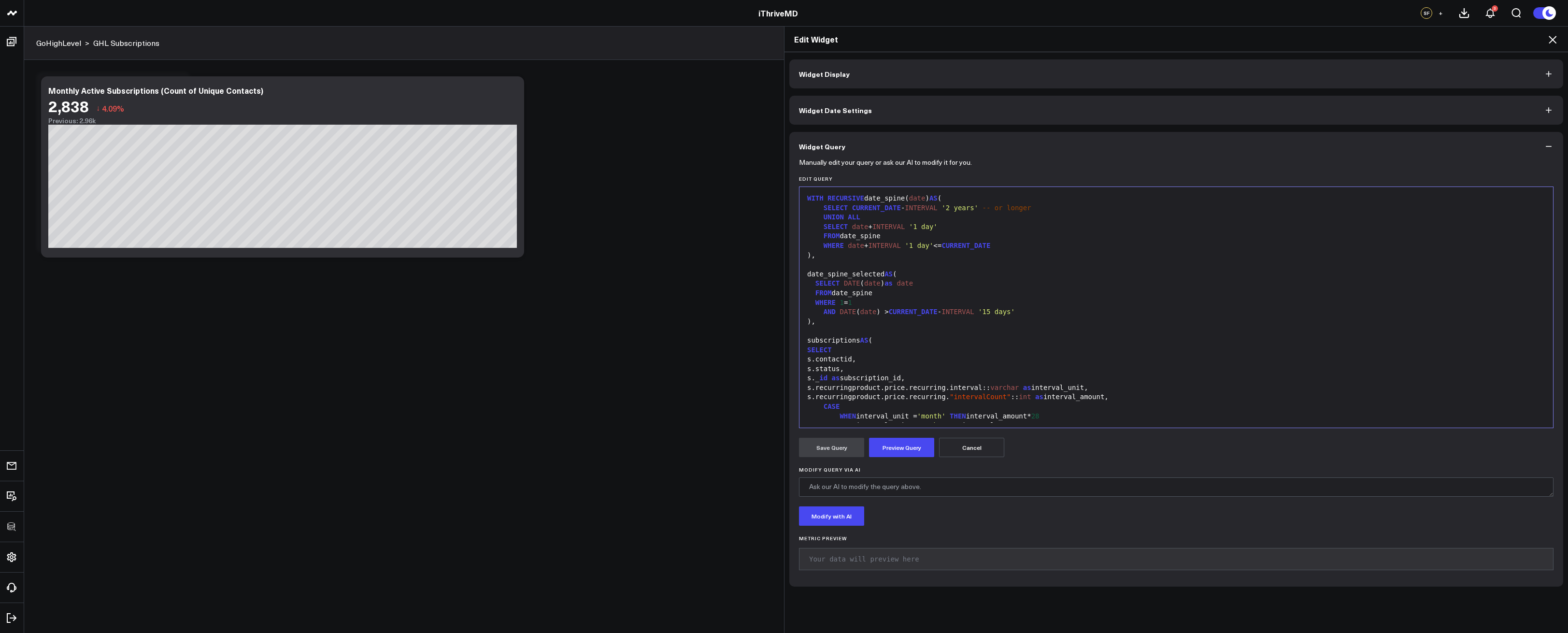
scroll to position [625, 0]
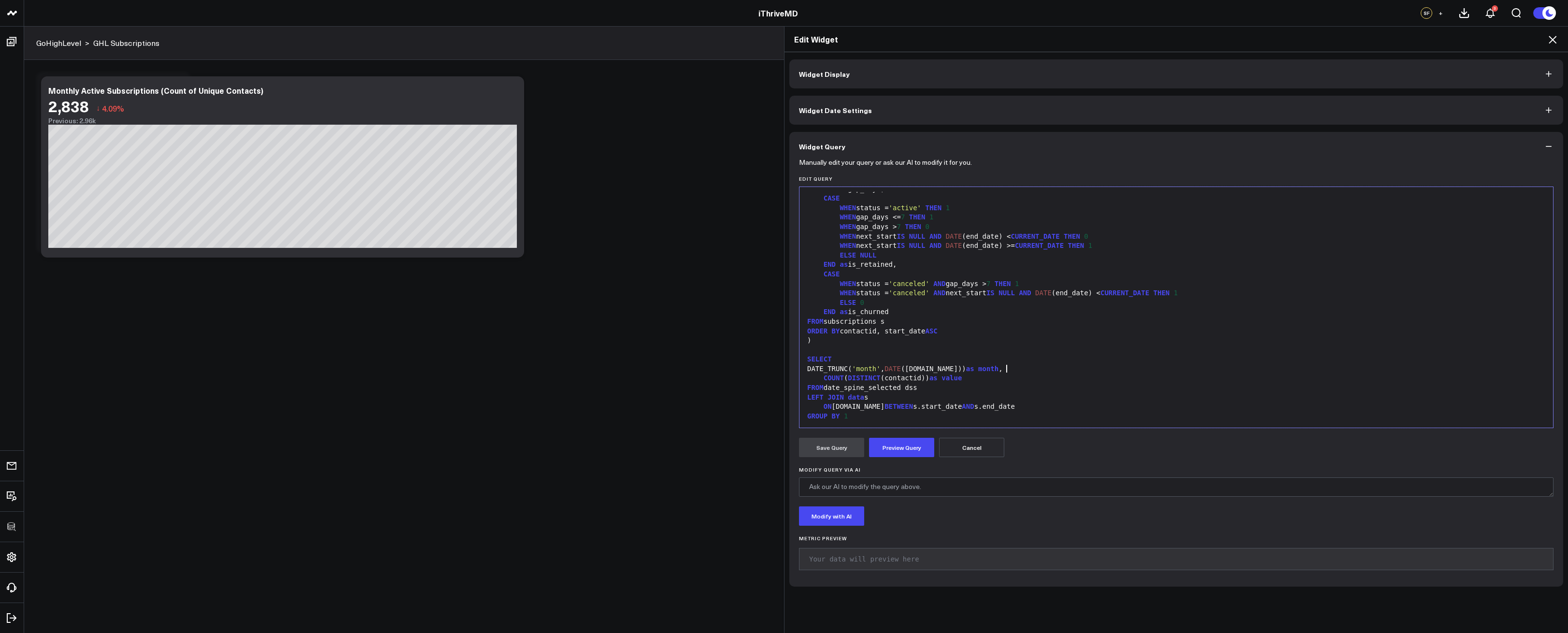
click at [1024, 370] on div "DATE_TRUNC( 'month' , DATE (dss.date)) as month ," at bounding box center [1176, 369] width 744 height 9
click at [915, 76] on button "Widget Display" at bounding box center [1176, 74] width 774 height 29
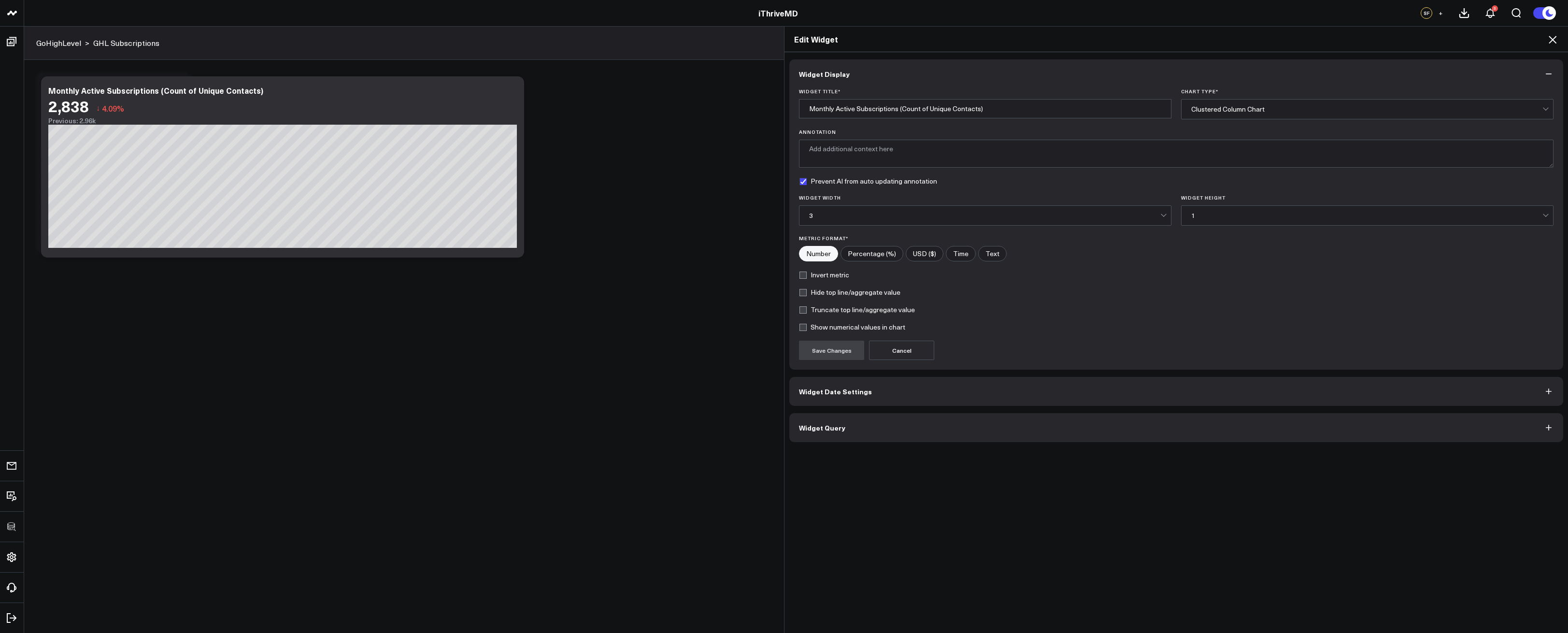
click at [832, 291] on label "Hide top line/aggregate value" at bounding box center [849, 292] width 101 height 7
click at [807, 291] on input "Hide top line/aggregate value" at bounding box center [802, 292] width 7 height 7
checkbox input "true"
click at [842, 346] on button "Save Changes" at bounding box center [831, 350] width 65 height 19
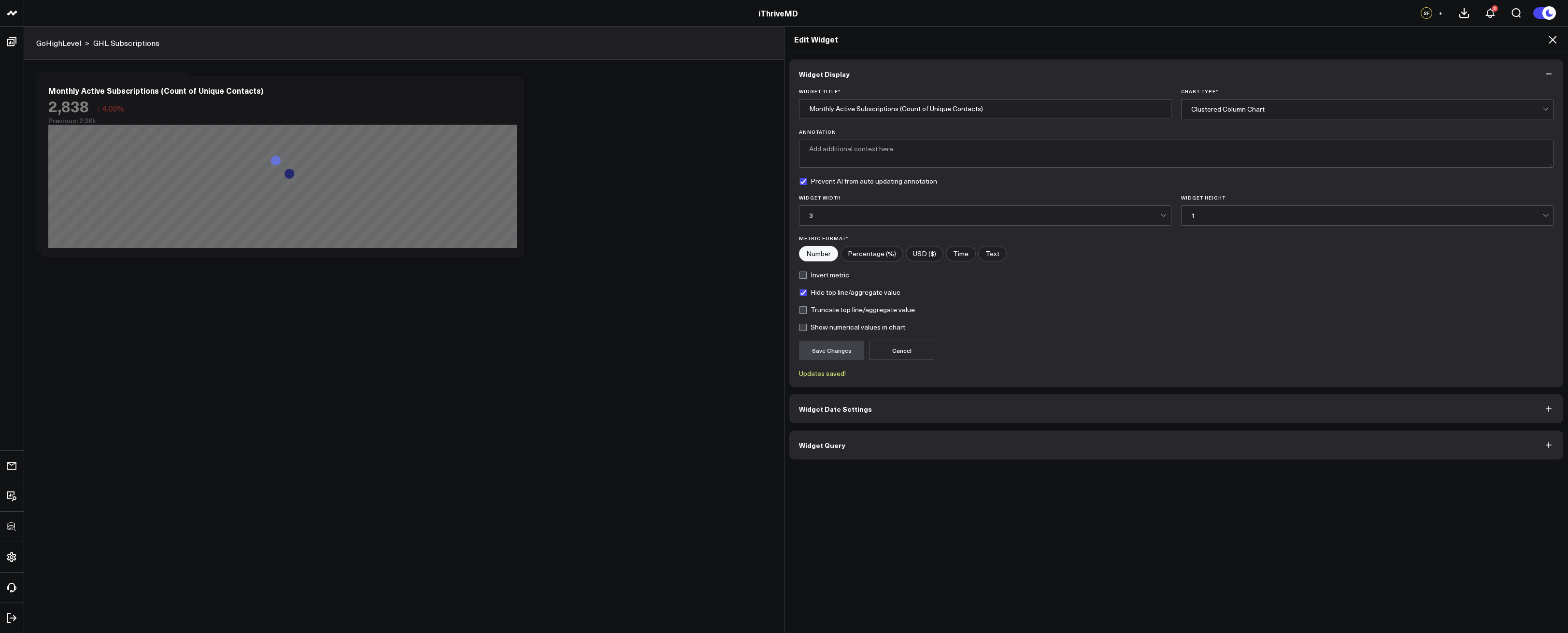
click at [1555, 38] on icon at bounding box center [1552, 40] width 7 height 7
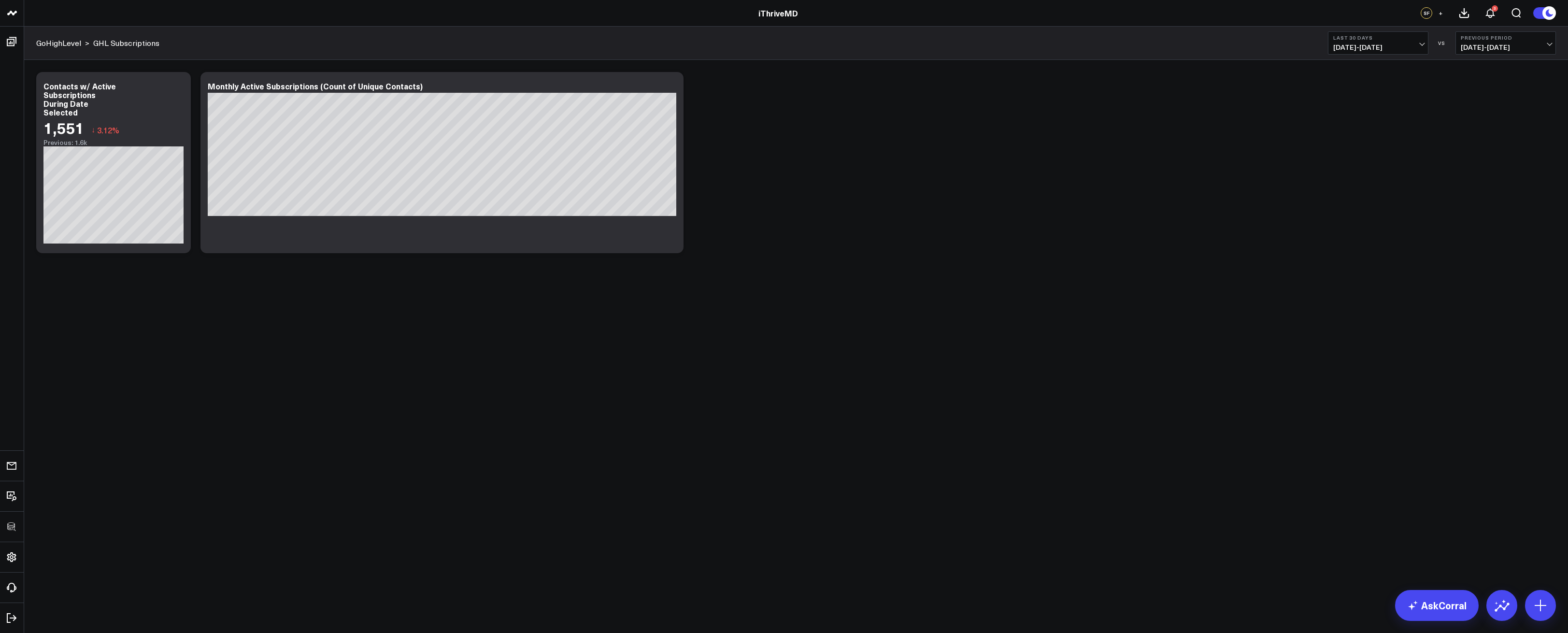
click at [1371, 43] on span "[DATE] - [DATE]" at bounding box center [1379, 47] width 90 height 7
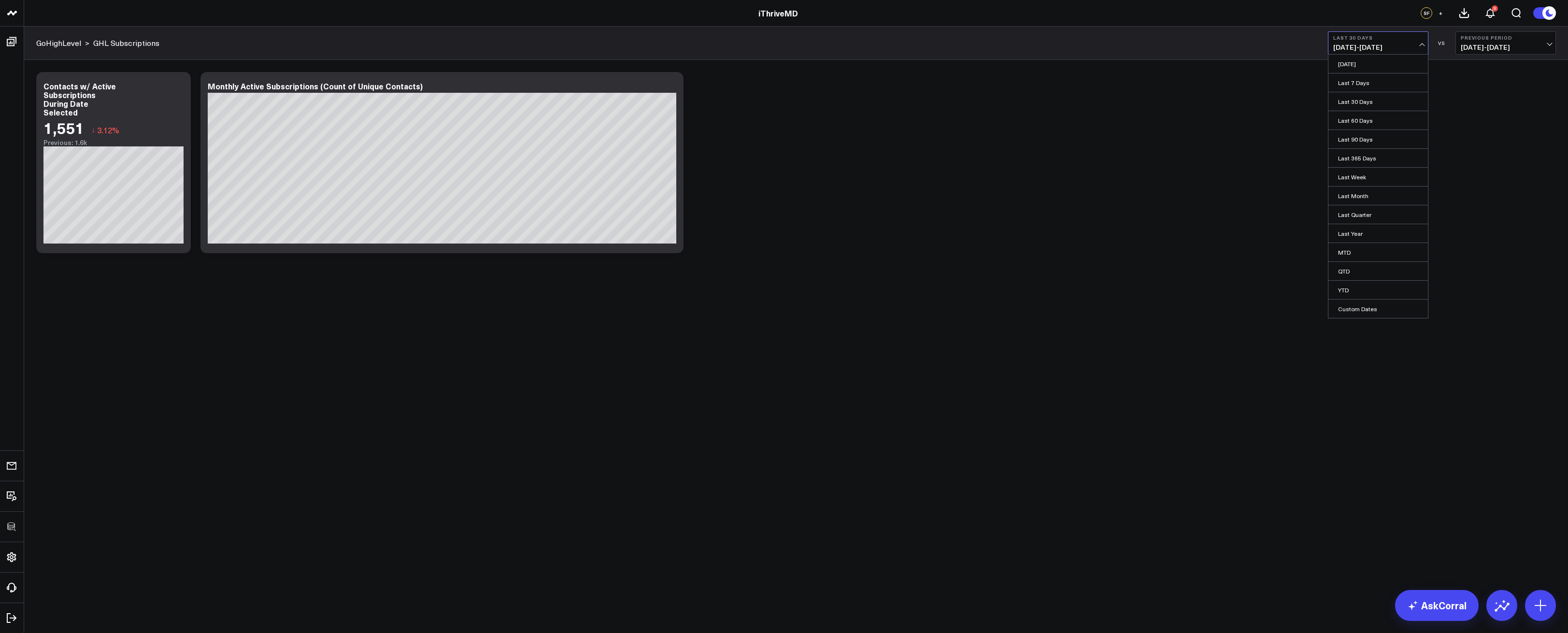
click at [1344, 283] on link "YTD" at bounding box center [1378, 290] width 99 height 18
click at [832, 293] on div "Modify via AI Copy link to widget Ask support Remove Create linked copy Executi…" at bounding box center [796, 188] width 1544 height 256
click at [716, 304] on div "Modify via AI Copy link to widget Ask support Remove Create linked copy Executi…" at bounding box center [796, 188] width 1544 height 256
click at [670, 87] on icon at bounding box center [671, 88] width 2 height 2
click at [840, 190] on div "Modify via AI Copy link to widget Ask support Remove Create linked copy Executi…" at bounding box center [796, 162] width 1529 height 191
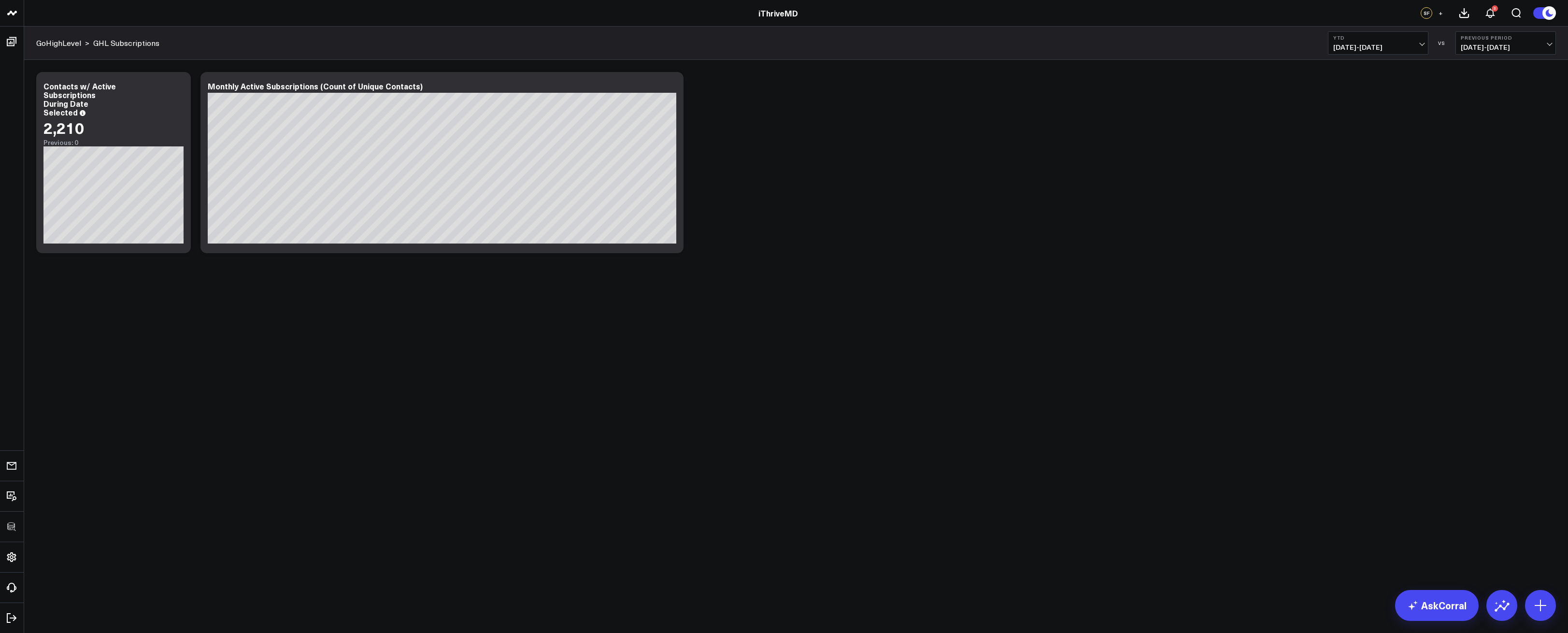
click at [742, 180] on div "Modify via AI Copy link to widget Ask support Remove Create linked copy Executi…" at bounding box center [796, 162] width 1529 height 191
click at [671, 88] on icon at bounding box center [671, 88] width 12 height 12
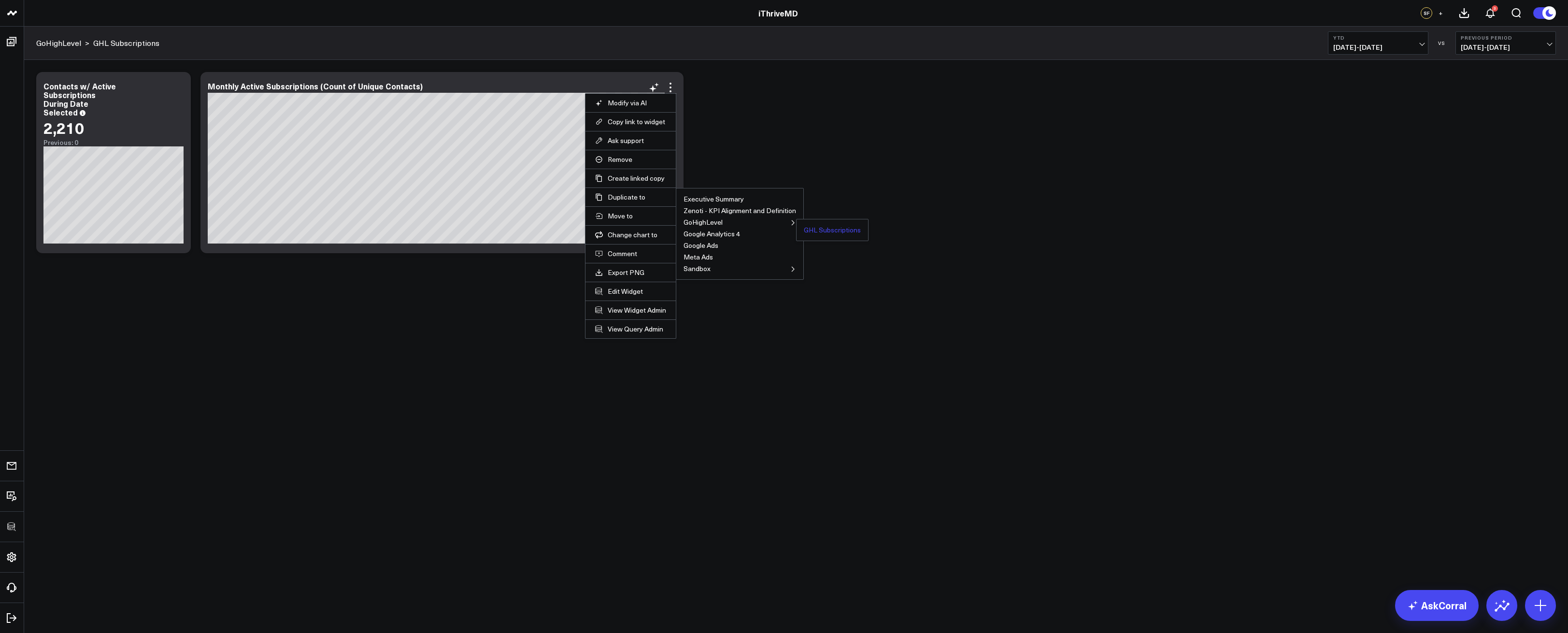
click at [816, 229] on button "GHL Subscriptions" at bounding box center [833, 229] width 57 height 6
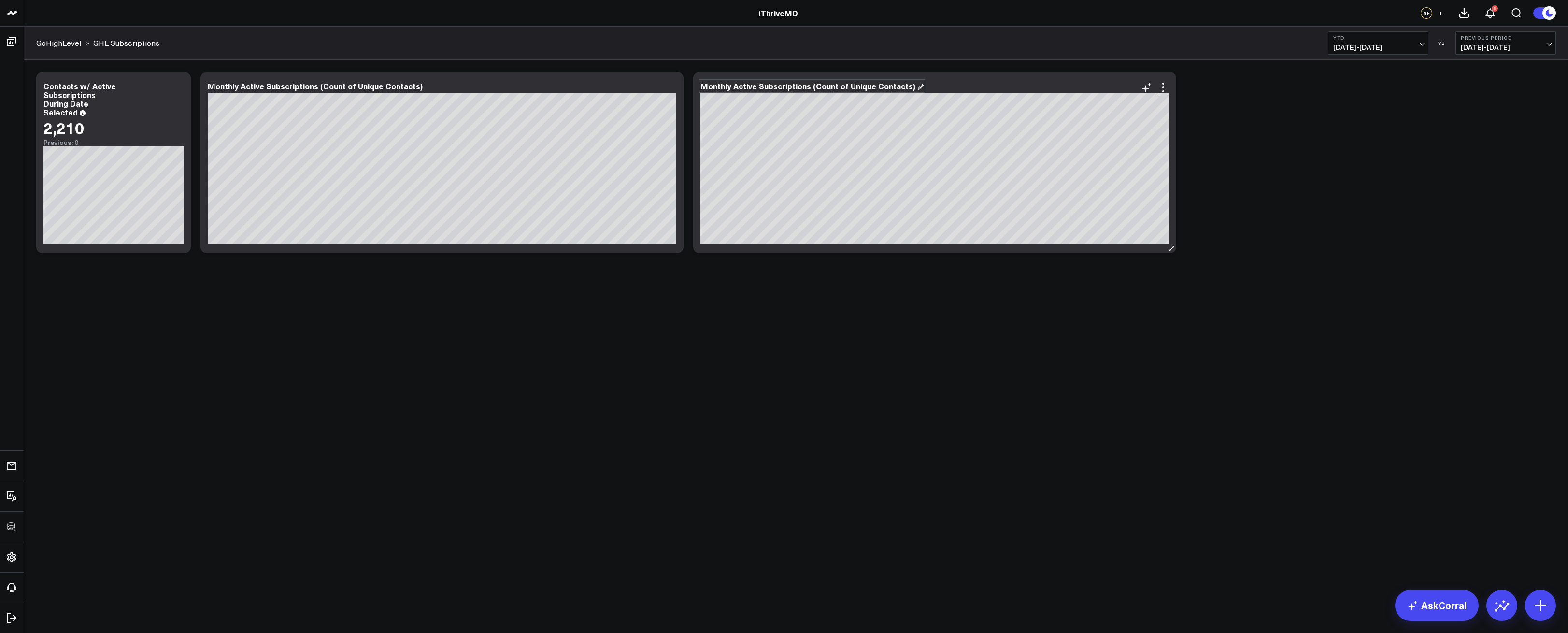
click at [750, 87] on div "Monthly Active Subscriptions (Count of Unique Contacts)" at bounding box center [812, 87] width 223 height 11
click at [1163, 87] on icon at bounding box center [1164, 88] width 2 height 2
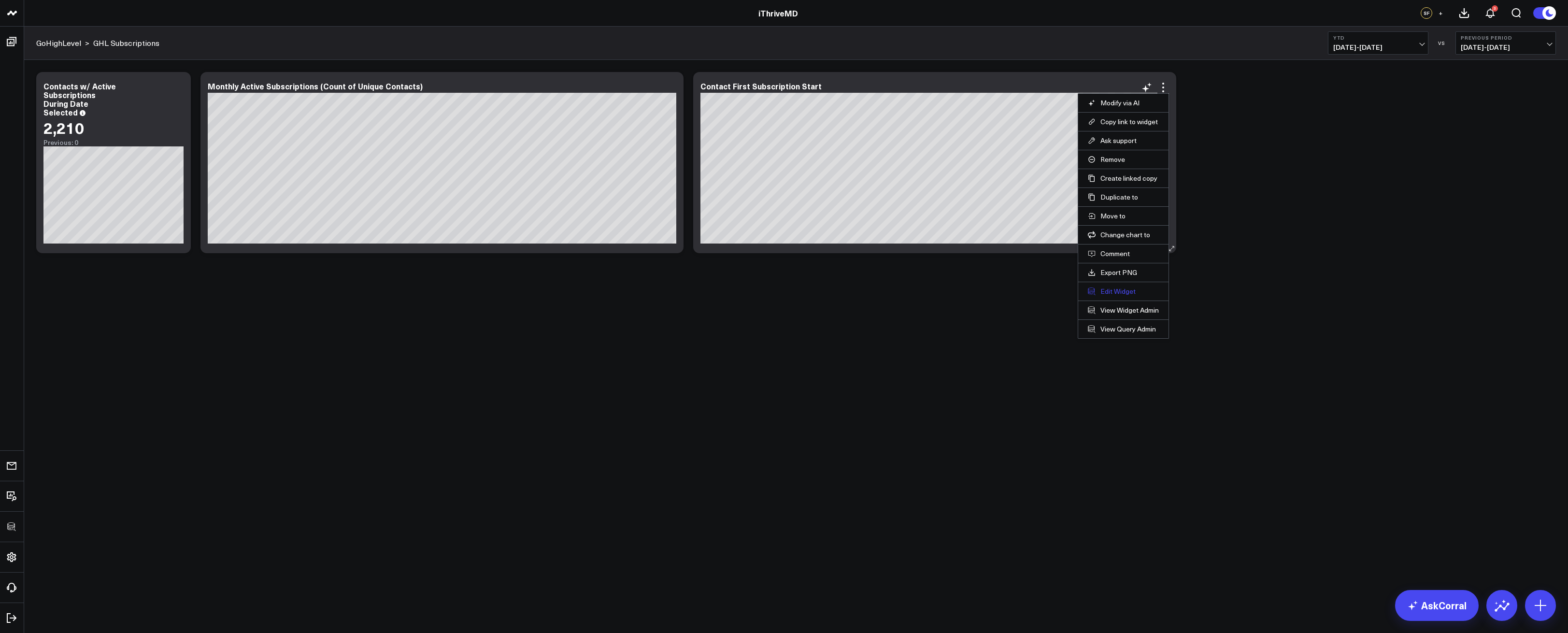
click at [1117, 288] on button "Edit Widget" at bounding box center [1123, 291] width 71 height 8
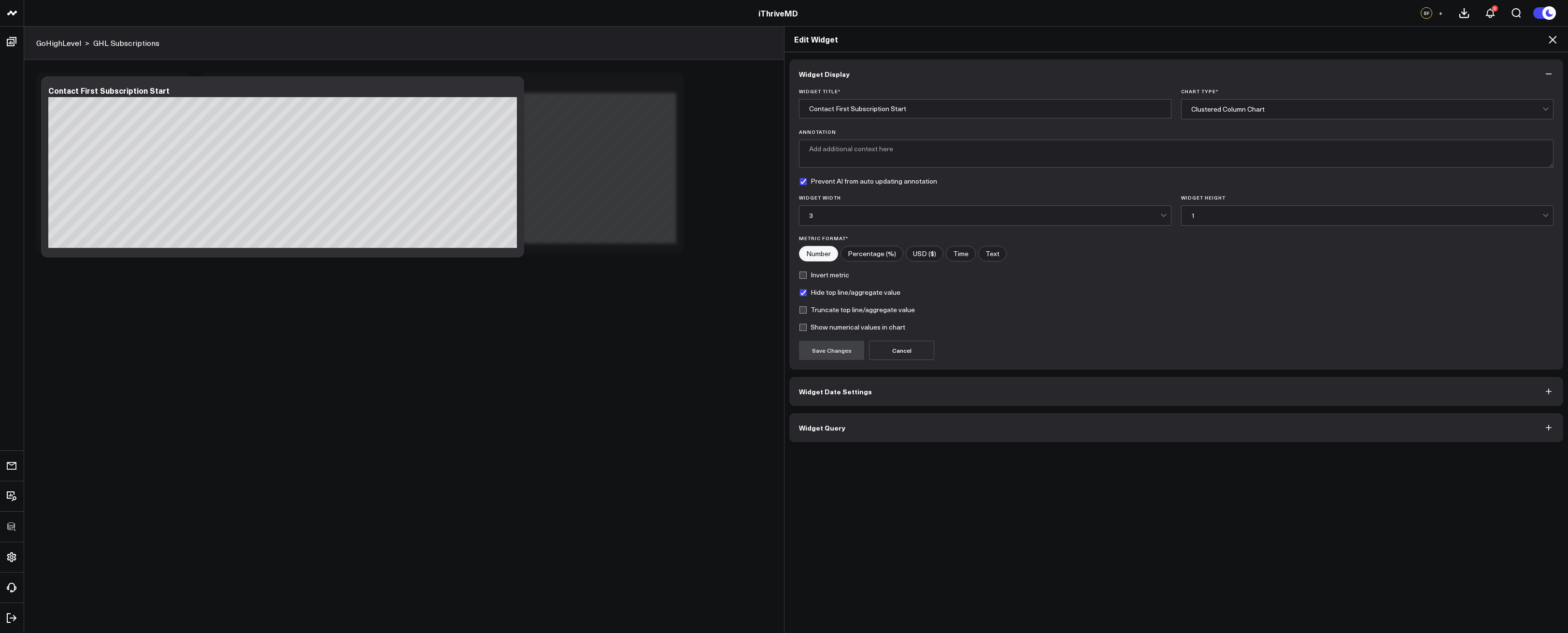
click at [1048, 436] on button "Widget Query" at bounding box center [1176, 427] width 774 height 29
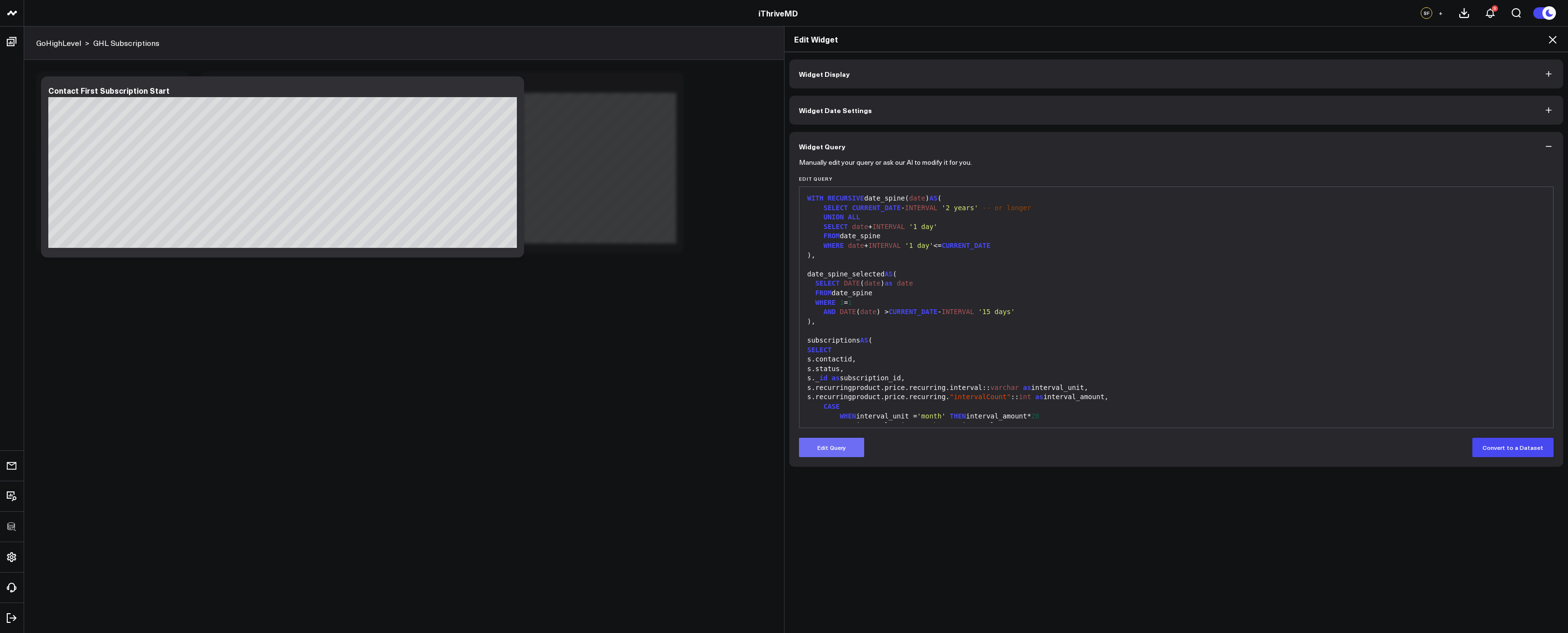
click at [823, 445] on button "Edit Query" at bounding box center [831, 447] width 65 height 19
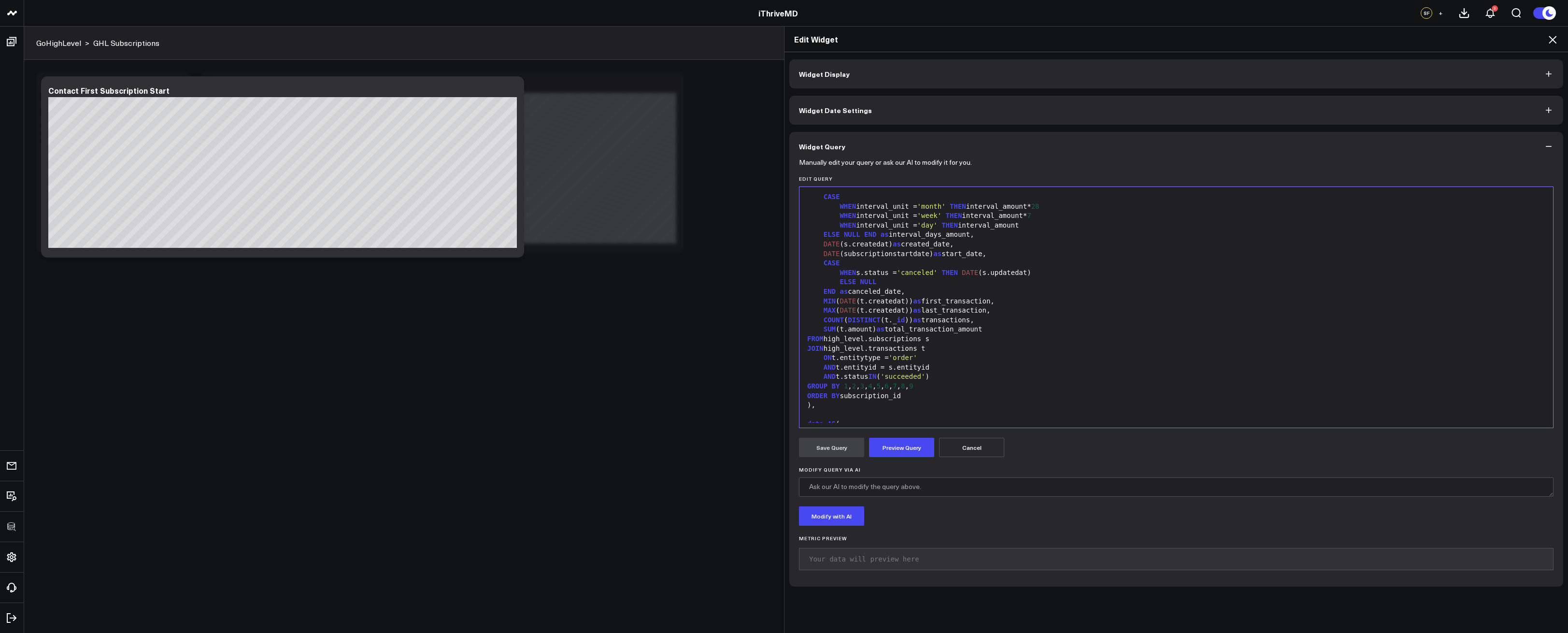
scroll to position [364, 0]
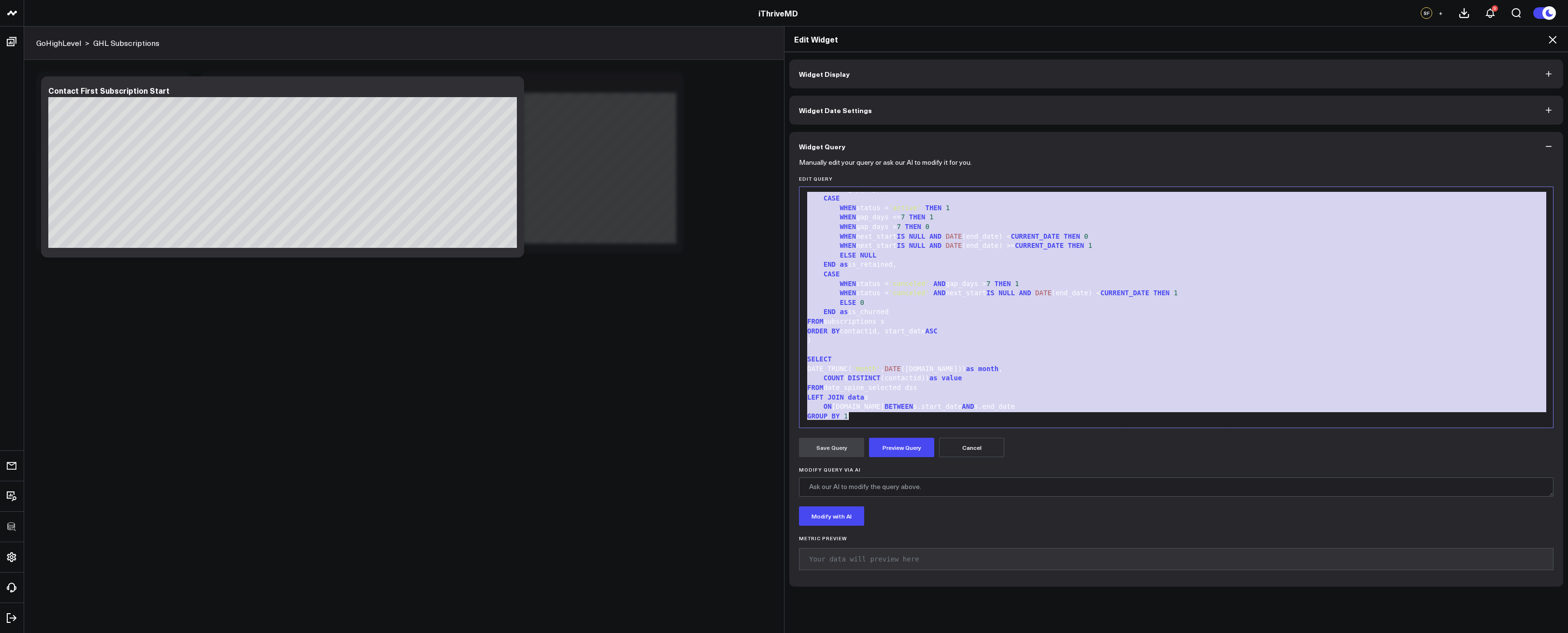
drag, startPoint x: 804, startPoint y: 250, endPoint x: 965, endPoint y: 485, distance: 284.9
click at [965, 485] on form "Manually edit your query or ask our AI to modify it for you. Edit Query 99 1 2 …" at bounding box center [1176, 369] width 755 height 416
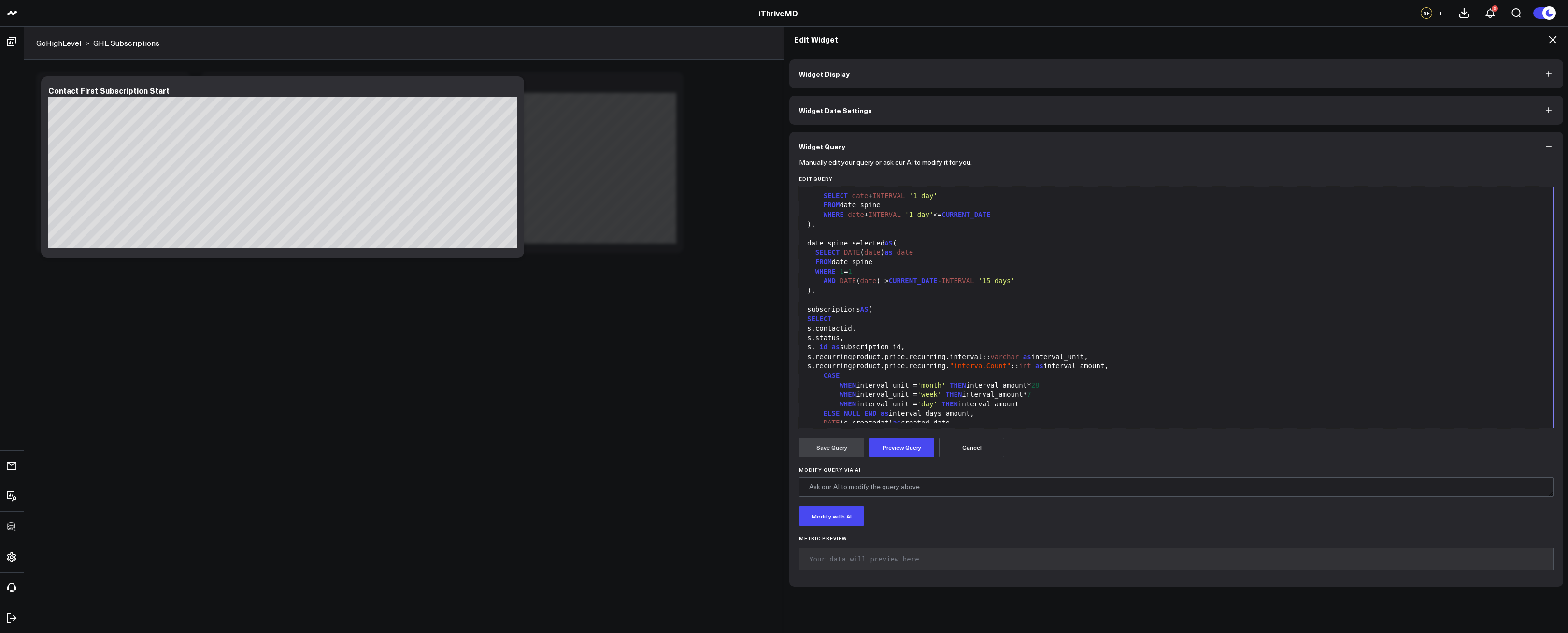
scroll to position [0, 0]
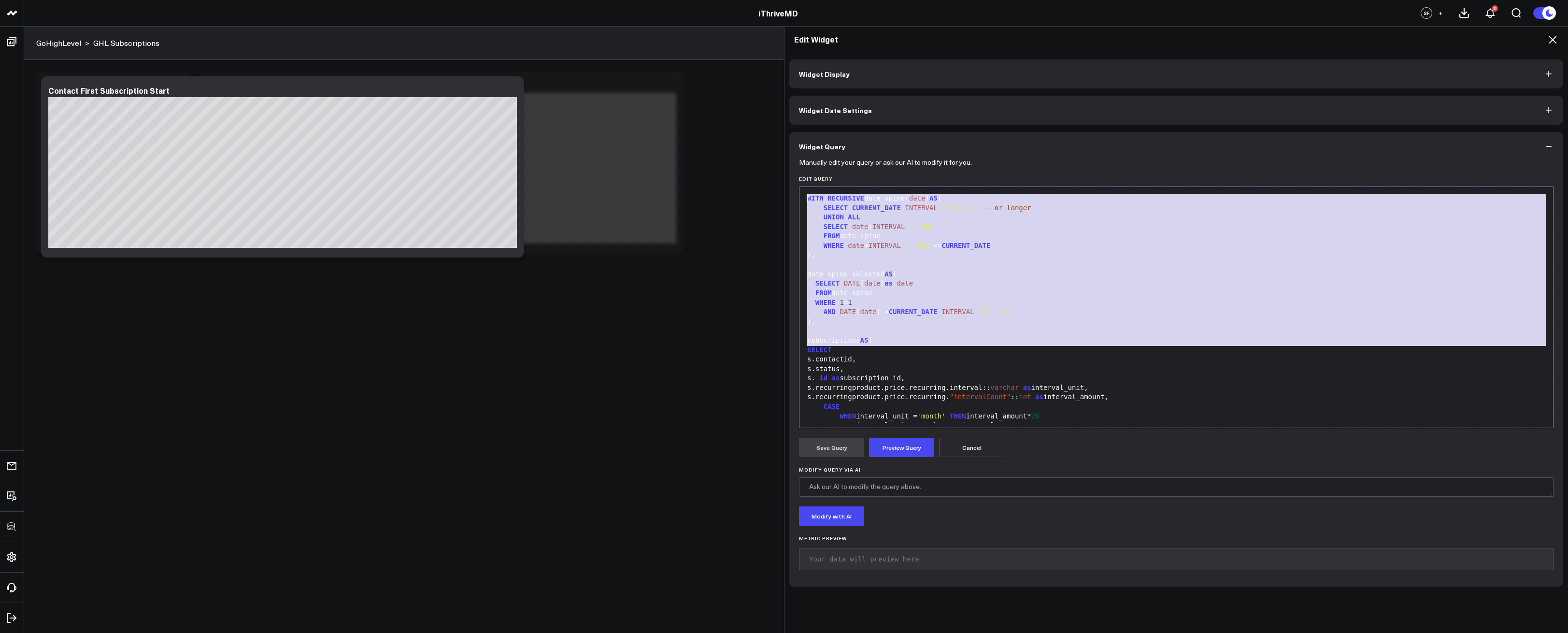
drag, startPoint x: 804, startPoint y: 349, endPoint x: 783, endPoint y: 161, distance: 189.2
click at [785, 161] on div "Widget Display Widget Date Settings Widget Query Manually edit your query or as…" at bounding box center [1176, 343] width 784 height 581
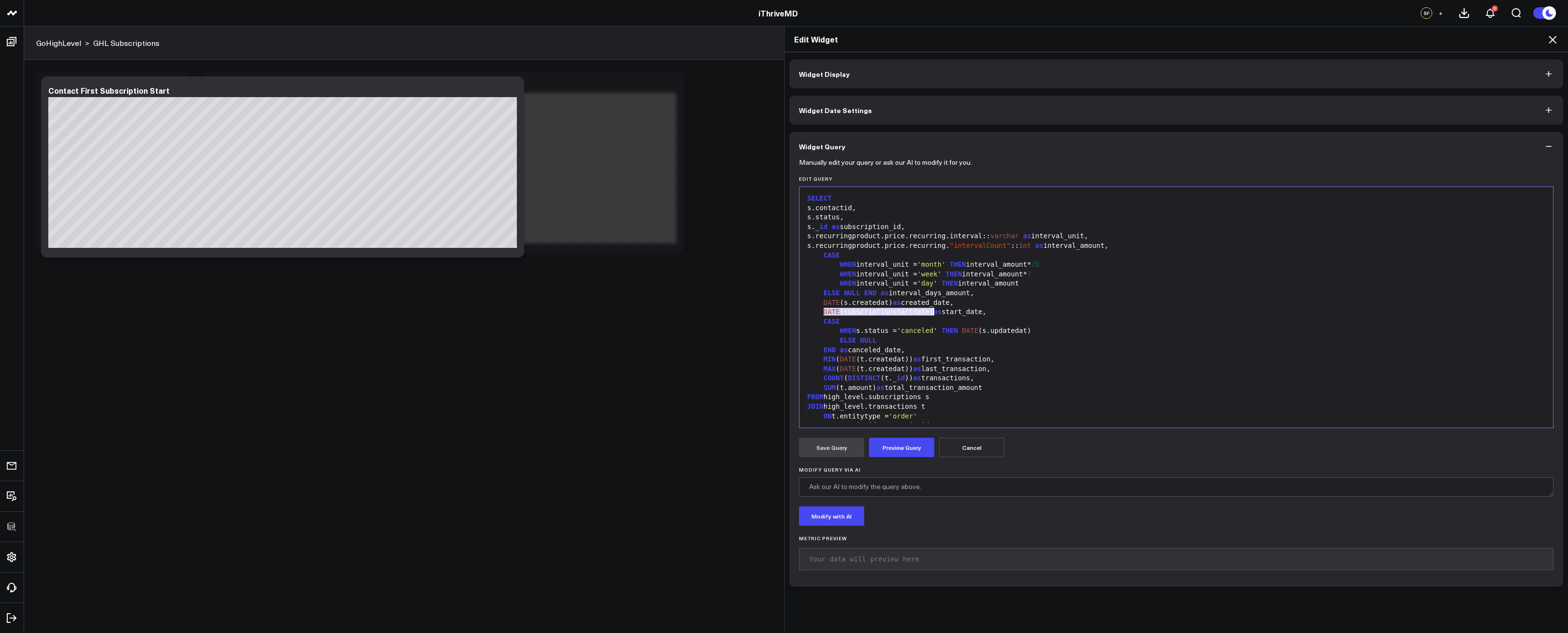
drag, startPoint x: 819, startPoint y: 311, endPoint x: 930, endPoint y: 311, distance: 111.0
click at [930, 311] on div "DATE (subscriptionstartdate) as start_date," at bounding box center [1176, 312] width 744 height 9
copy div "DATE (subscriptionstartdate)"
click at [851, 202] on div "SELECT" at bounding box center [1176, 198] width 744 height 9
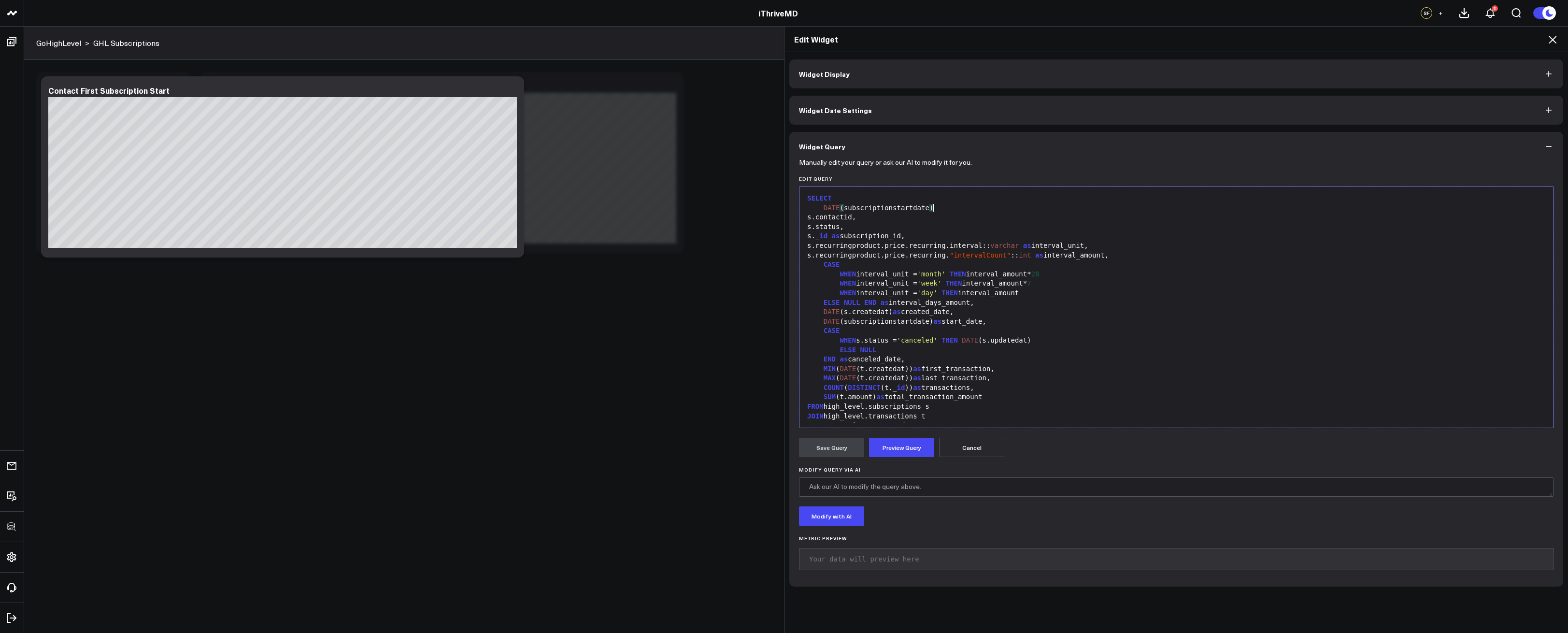
click at [824, 207] on span "DATE" at bounding box center [832, 207] width 17 height 7
click at [952, 207] on div "MIN ( DATE ( subscriptionstartdate )" at bounding box center [1176, 208] width 744 height 9
click at [965, 217] on div "COUNT ( DISTINCT (contactid)) as value" at bounding box center [1176, 217] width 744 height 9
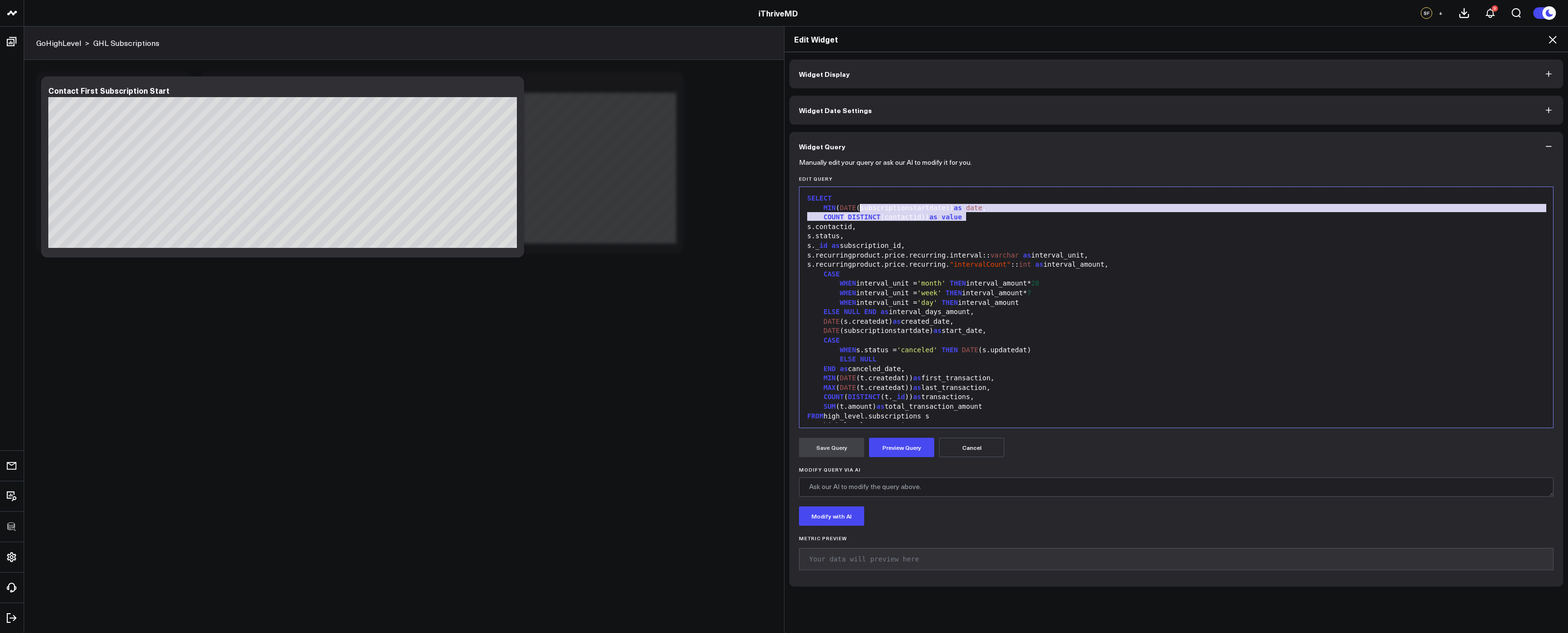
drag, startPoint x: 965, startPoint y: 217, endPoint x: 869, endPoint y: 210, distance: 96.3
click at [869, 210] on div "SELECT MIN ( DATE (subscriptionstartdate)) as date , COUNT ( DISTINCT (contacti…" at bounding box center [1176, 340] width 744 height 298
click at [870, 196] on div "SELECT" at bounding box center [1176, 198] width 744 height 9
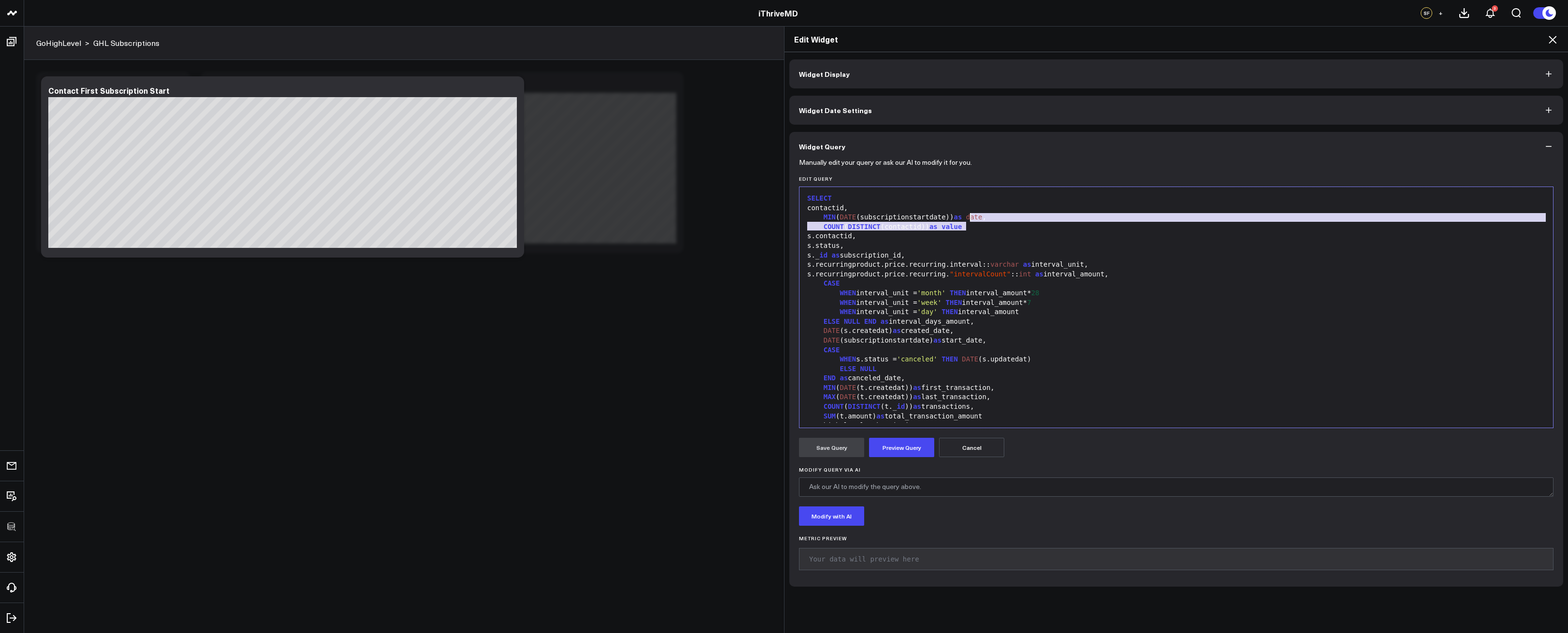
drag, startPoint x: 966, startPoint y: 227, endPoint x: 966, endPoint y: 216, distance: 11.0
click at [966, 216] on div "SELECT contactid, MIN ( DATE (subscriptionstartdate)) as date , COUNT ( DISTINC…" at bounding box center [1176, 345] width 744 height 307
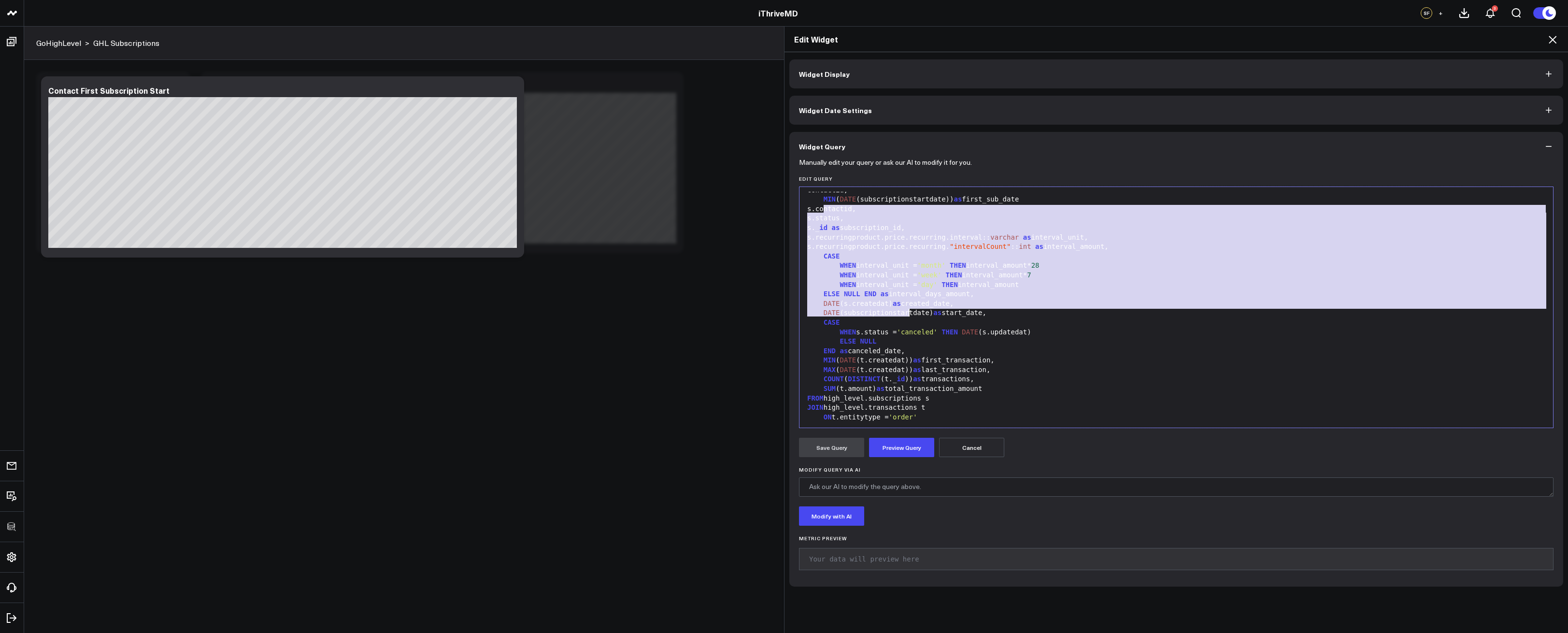
scroll to position [24, 0]
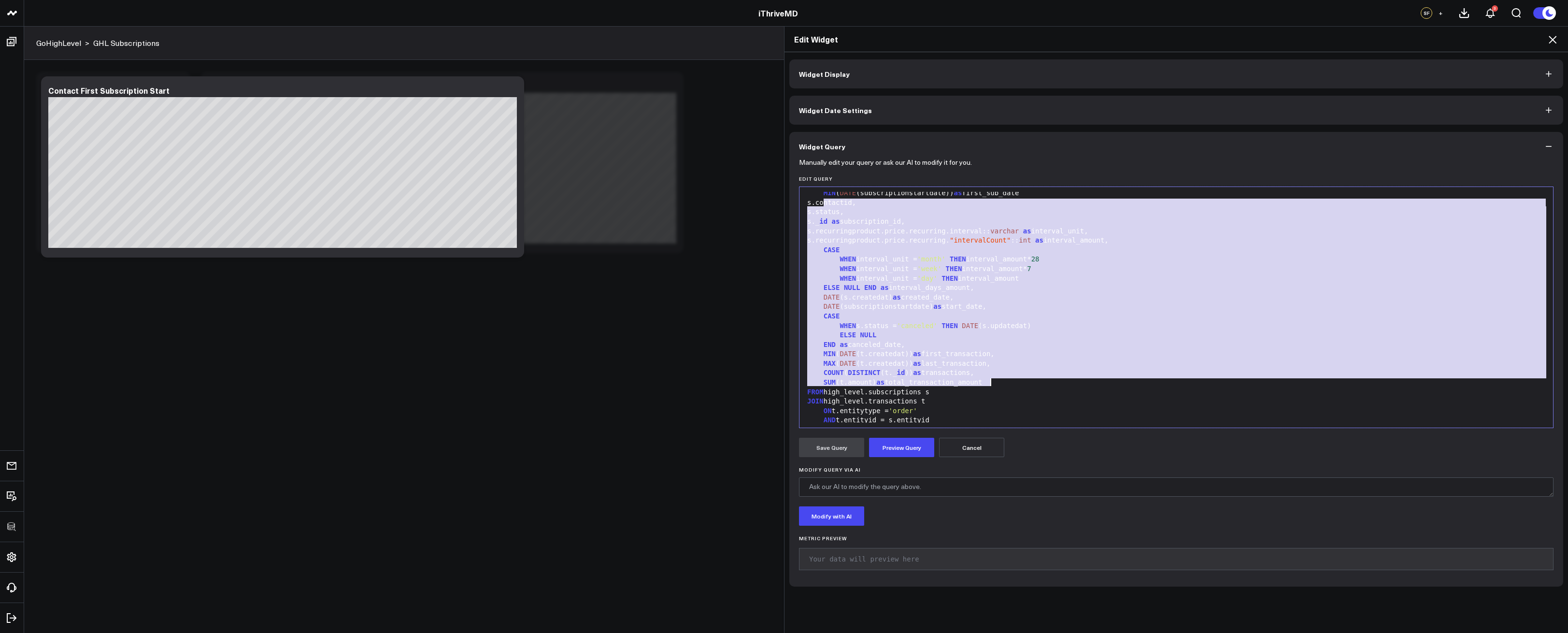
drag, startPoint x: 820, startPoint y: 227, endPoint x: 1004, endPoint y: 381, distance: 239.9
click at [1004, 381] on div "SELECT contactid, MIN ( DATE (subscriptionstartdate)) as first_sub_date s.conta…" at bounding box center [1176, 316] width 744 height 298
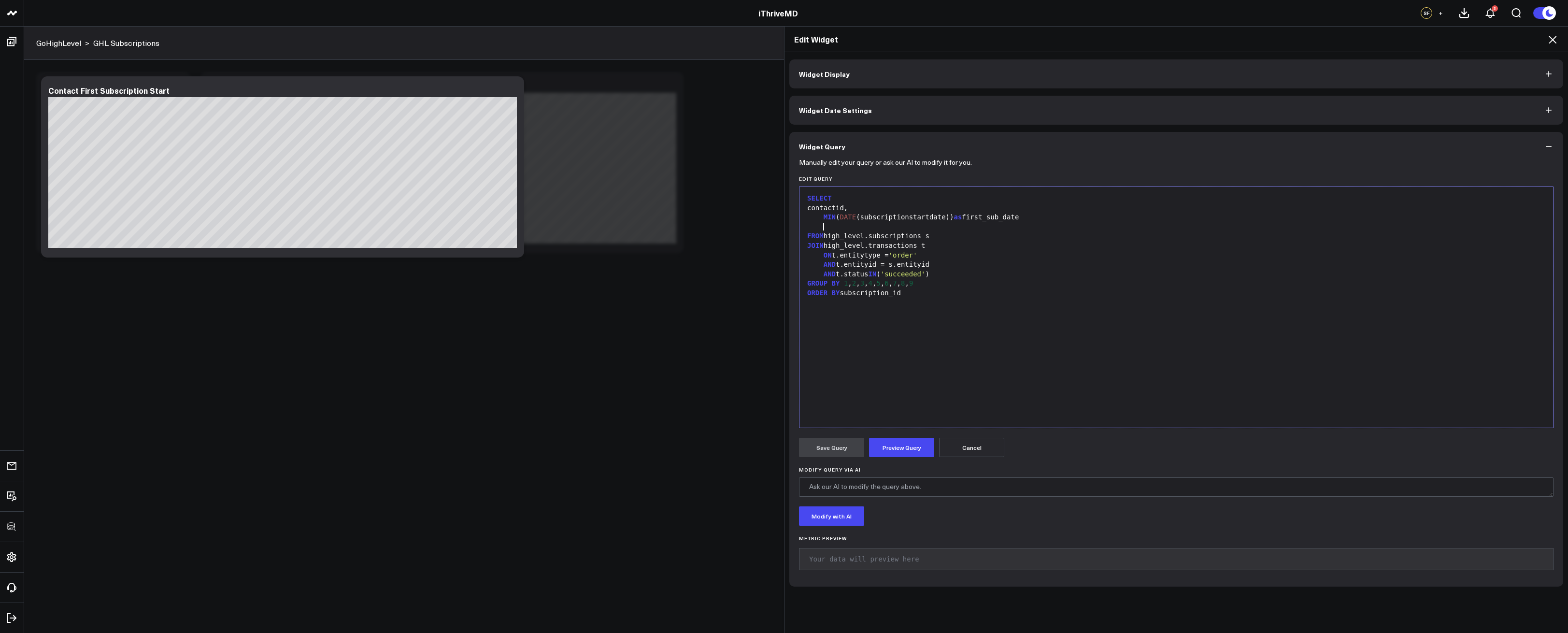
scroll to position [0, 0]
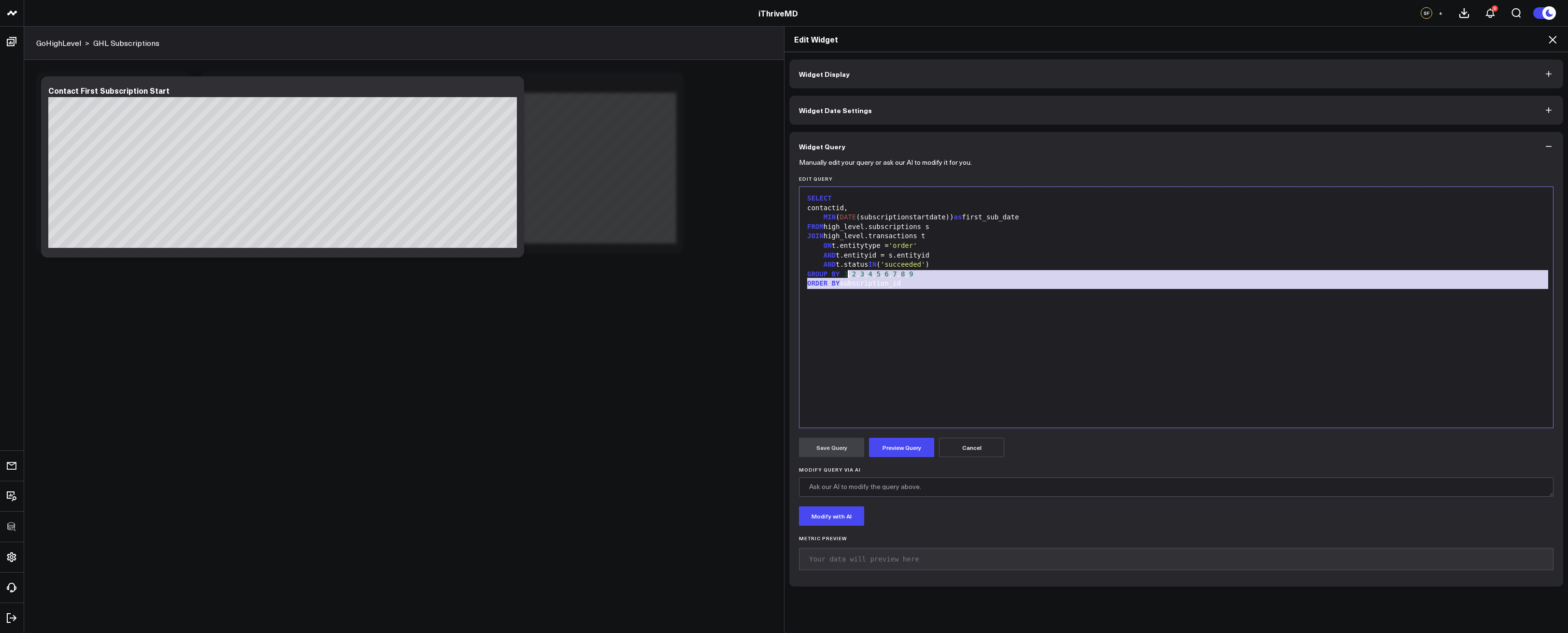
drag, startPoint x: 919, startPoint y: 288, endPoint x: 845, endPoint y: 277, distance: 74.8
click at [844, 278] on div "SELECT contactid, MIN ( DATE (subscriptionstartdate)) as first_sub_date FROM hi…" at bounding box center [1176, 307] width 744 height 231
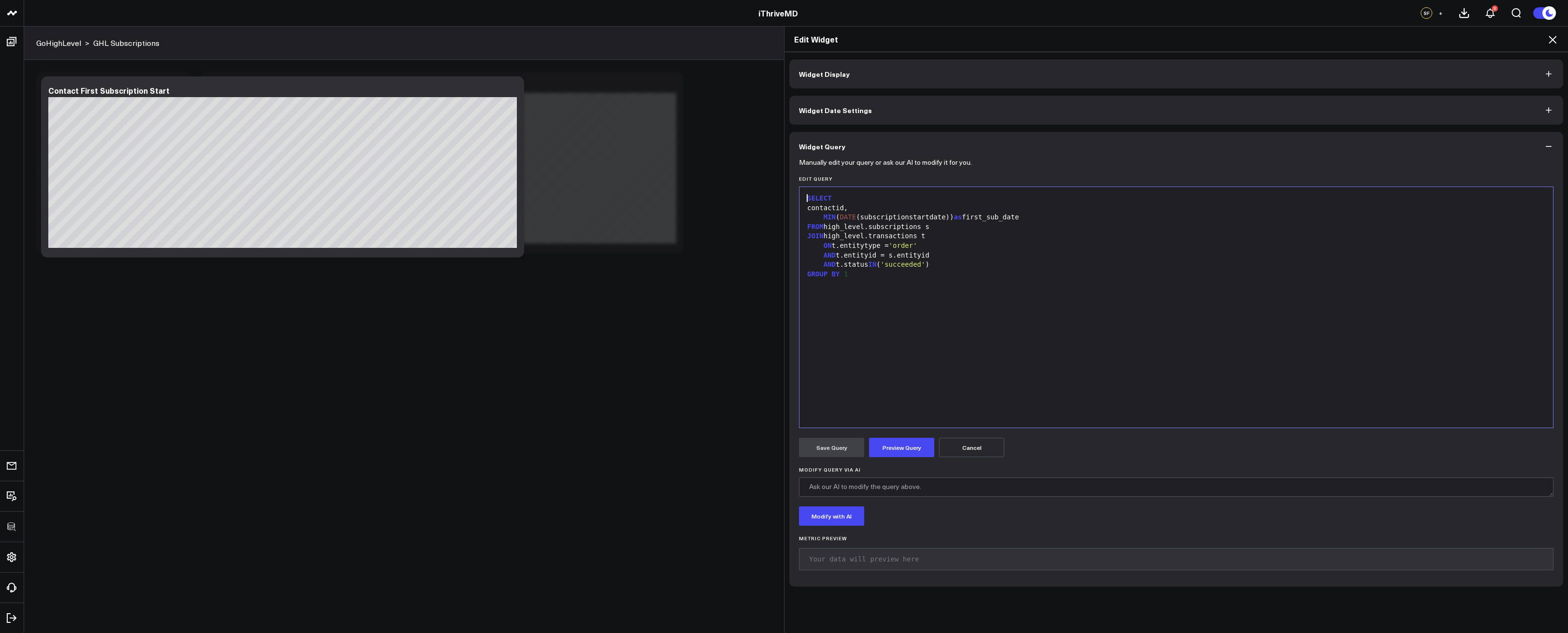
click at [804, 196] on div "SELECT" at bounding box center [1176, 198] width 744 height 9
click at [916, 348] on div "WITH data AS ( SELECT contactid, MIN ( DATE (subscriptionstartdate)) as first_s…" at bounding box center [1176, 307] width 744 height 231
click at [811, 208] on div "SELECT" at bounding box center [1176, 208] width 744 height 9
click at [813, 292] on div ")" at bounding box center [1176, 293] width 744 height 9
click at [883, 331] on div "WITH data AS ( SELECT contactid, MIN ( DATE (subscriptionstartdate)) as first_s…" at bounding box center [1176, 307] width 744 height 231
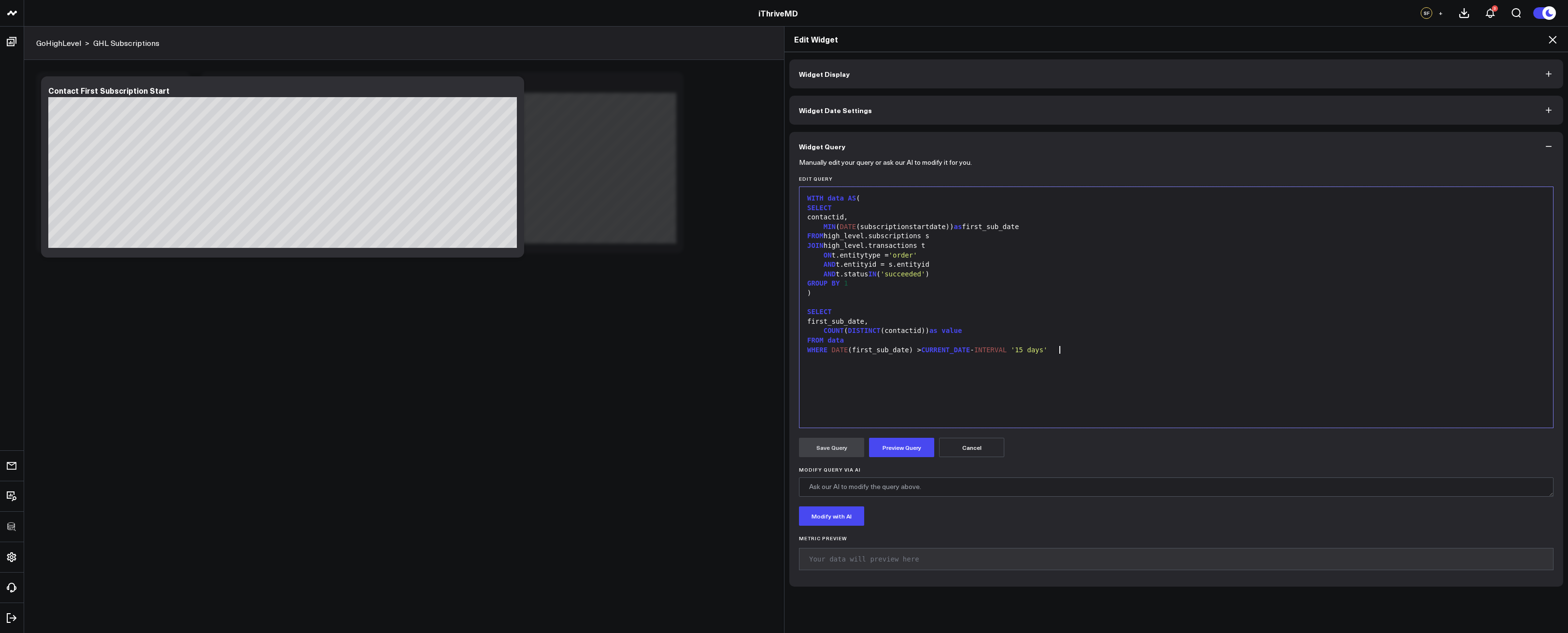
click at [867, 377] on div "WITH data AS ( SELECT contactid, MIN ( DATE (subscriptionstartdate)) as first_s…" at bounding box center [1176, 307] width 744 height 231
click at [918, 452] on button "Preview Query" at bounding box center [902, 447] width 65 height 19
click at [853, 379] on div "WITH data AS ( SELECT contactid, MIN ( DATE (subscriptionstartdate)) as first_s…" at bounding box center [1176, 307] width 744 height 231
click at [821, 217] on div "contactid," at bounding box center [1176, 217] width 744 height 9
click at [859, 225] on div "MIN ( DATE (subscriptionstartdate)) as first_sub_date" at bounding box center [1176, 227] width 744 height 9
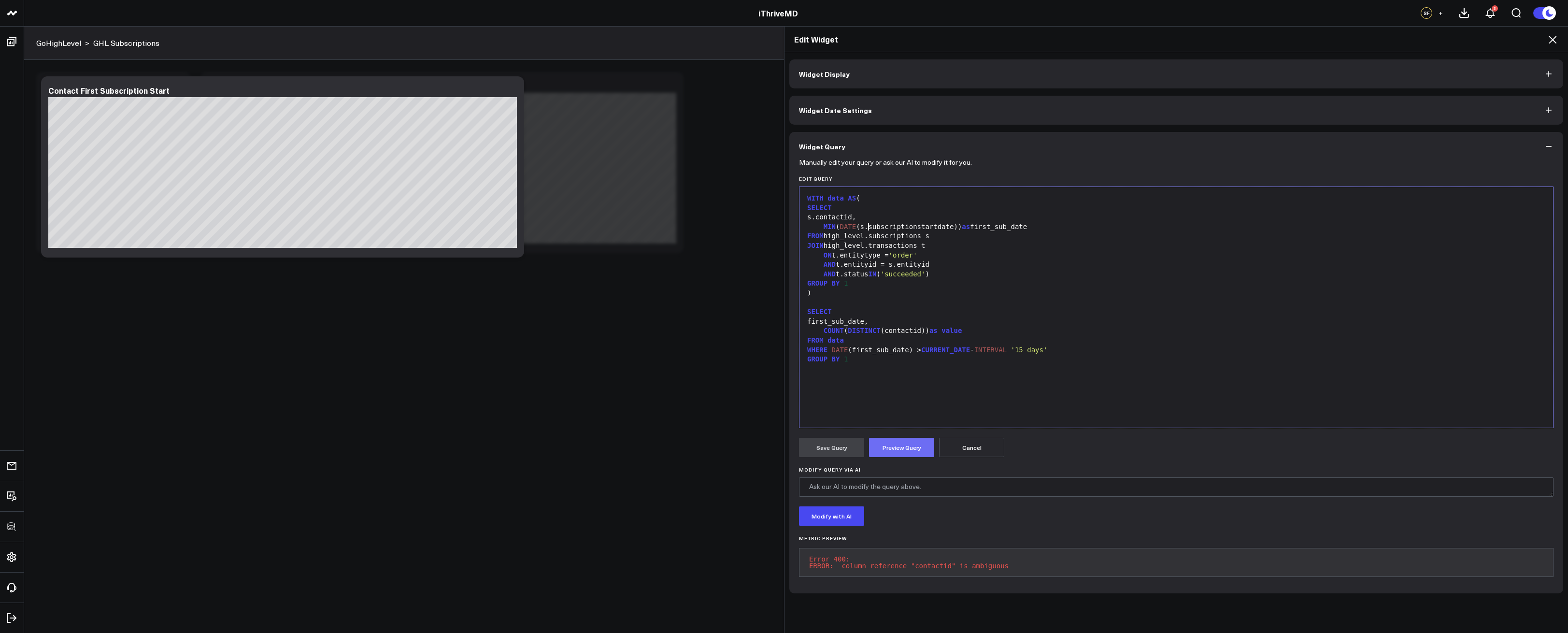
click at [883, 438] on button "Preview Query" at bounding box center [902, 447] width 65 height 19
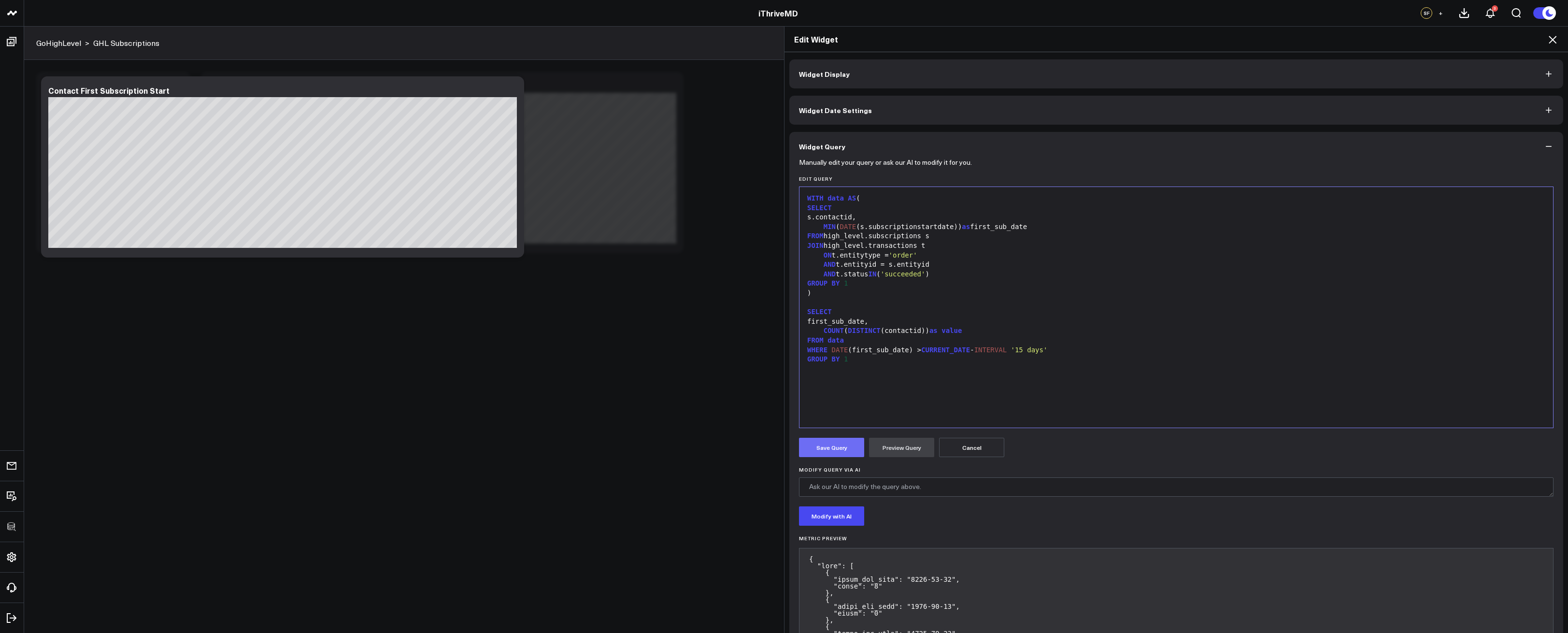
click at [837, 451] on button "Save Query" at bounding box center [831, 447] width 65 height 19
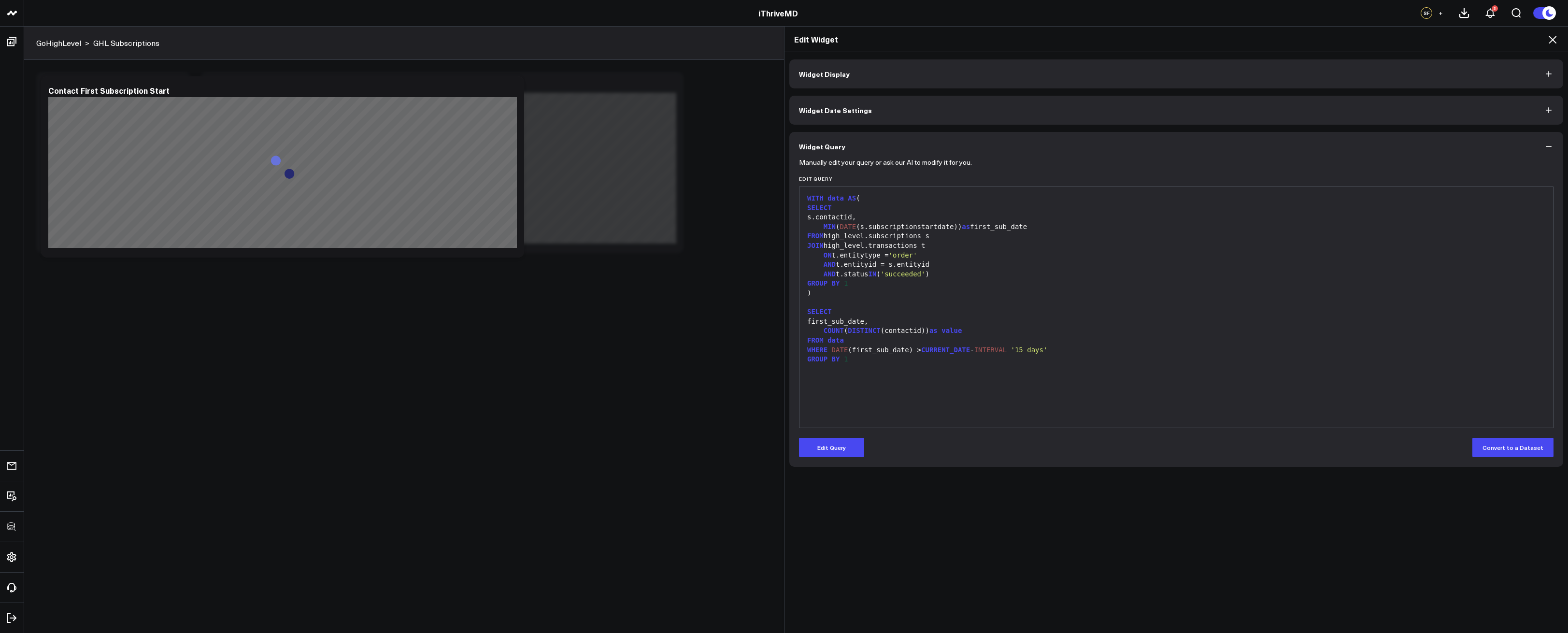
click at [1550, 39] on icon at bounding box center [1552, 40] width 12 height 12
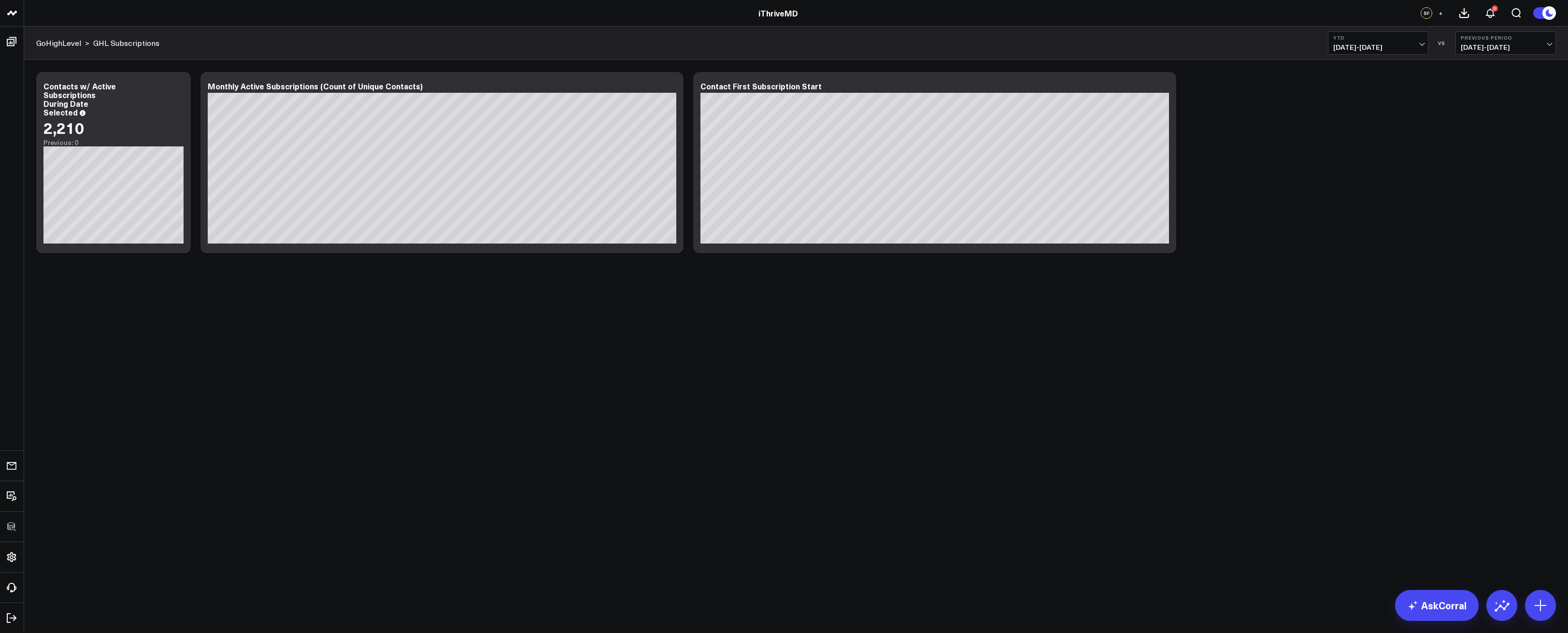
click at [1357, 39] on b "YTD" at bounding box center [1379, 38] width 90 height 6
click at [1354, 79] on link "Last 7 Days" at bounding box center [1378, 83] width 99 height 18
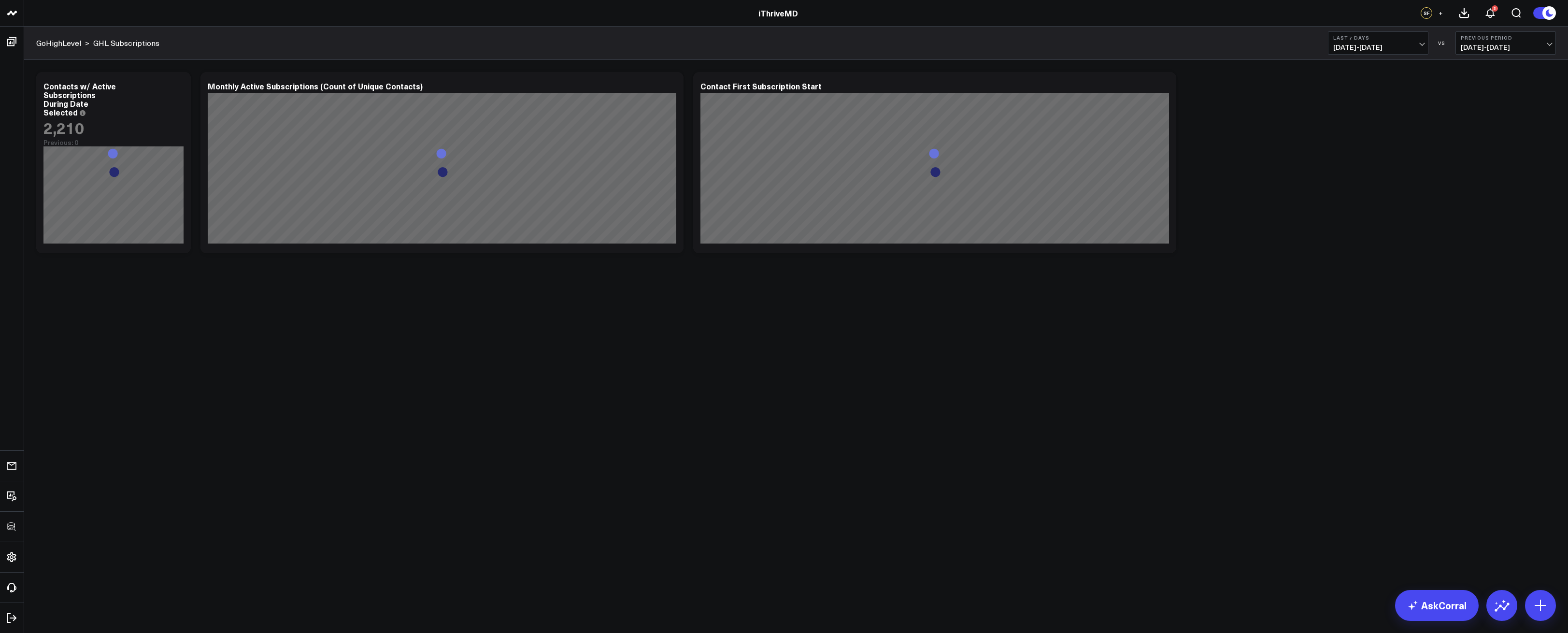
click at [1231, 286] on div "Modify via AI Copy link to widget Ask support Remove Create linked copy Executi…" at bounding box center [796, 188] width 1544 height 256
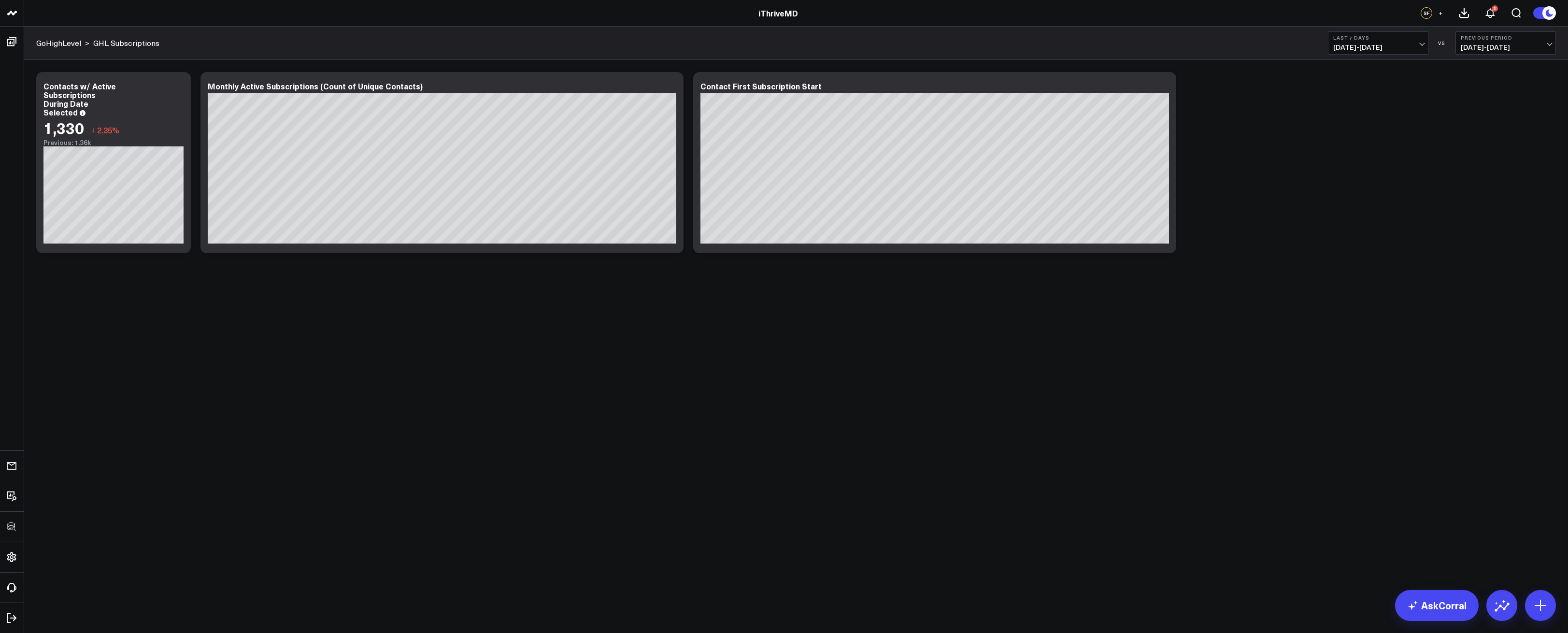
click at [945, 299] on div "Modify via AI Copy link to widget Ask support Remove Create linked copy Executi…" at bounding box center [796, 188] width 1544 height 256
click at [1542, 594] on button at bounding box center [1541, 605] width 31 height 31
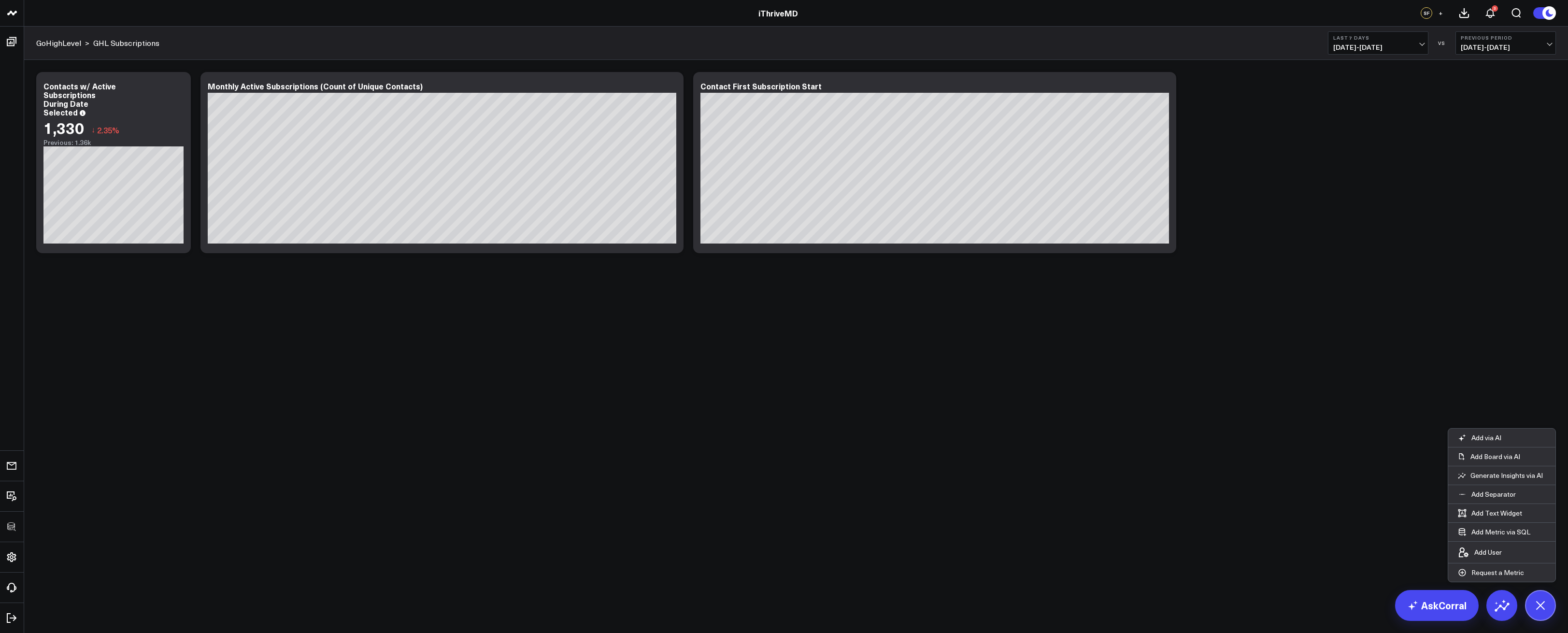
click at [1203, 463] on body "3725 Test 829 Studios Accenture Activant Capital Agriculture & Farming Demo All…" at bounding box center [784, 316] width 1568 height 633
click at [1166, 90] on icon at bounding box center [1164, 88] width 12 height 12
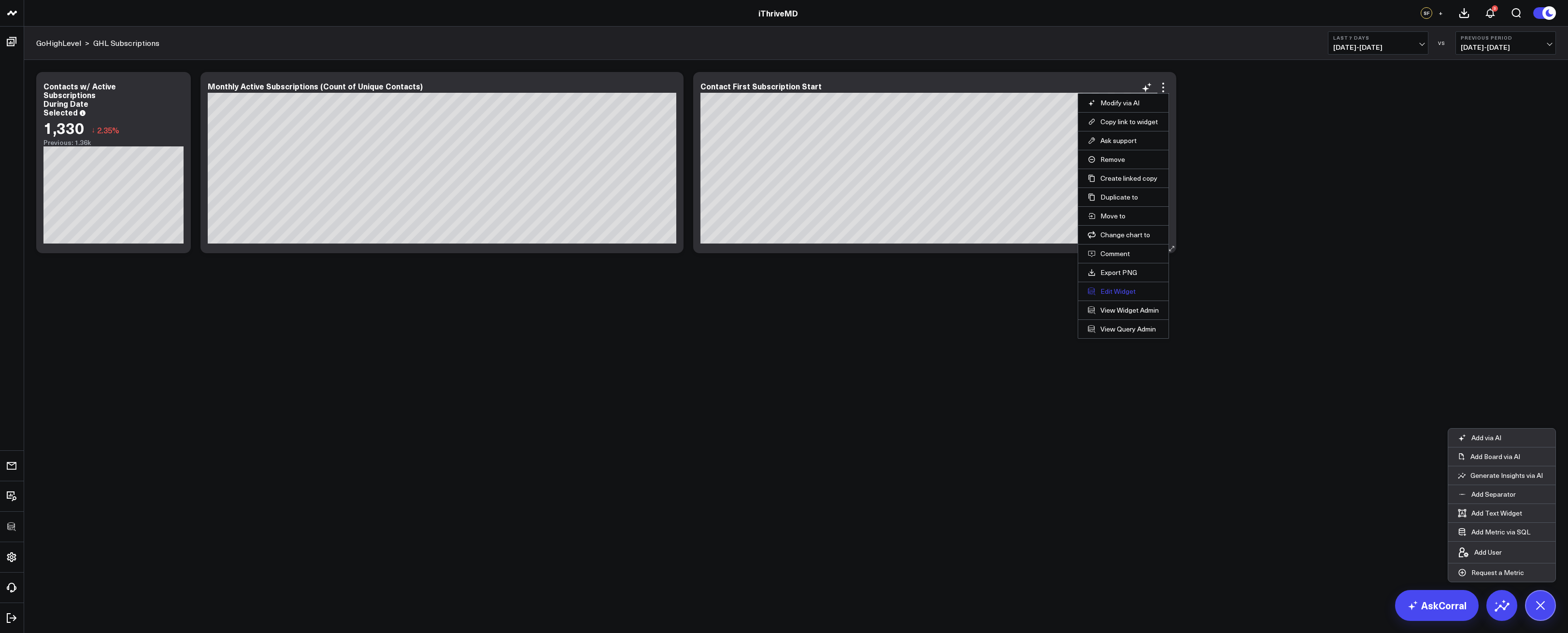
click at [1111, 290] on button "Edit Widget" at bounding box center [1123, 291] width 71 height 8
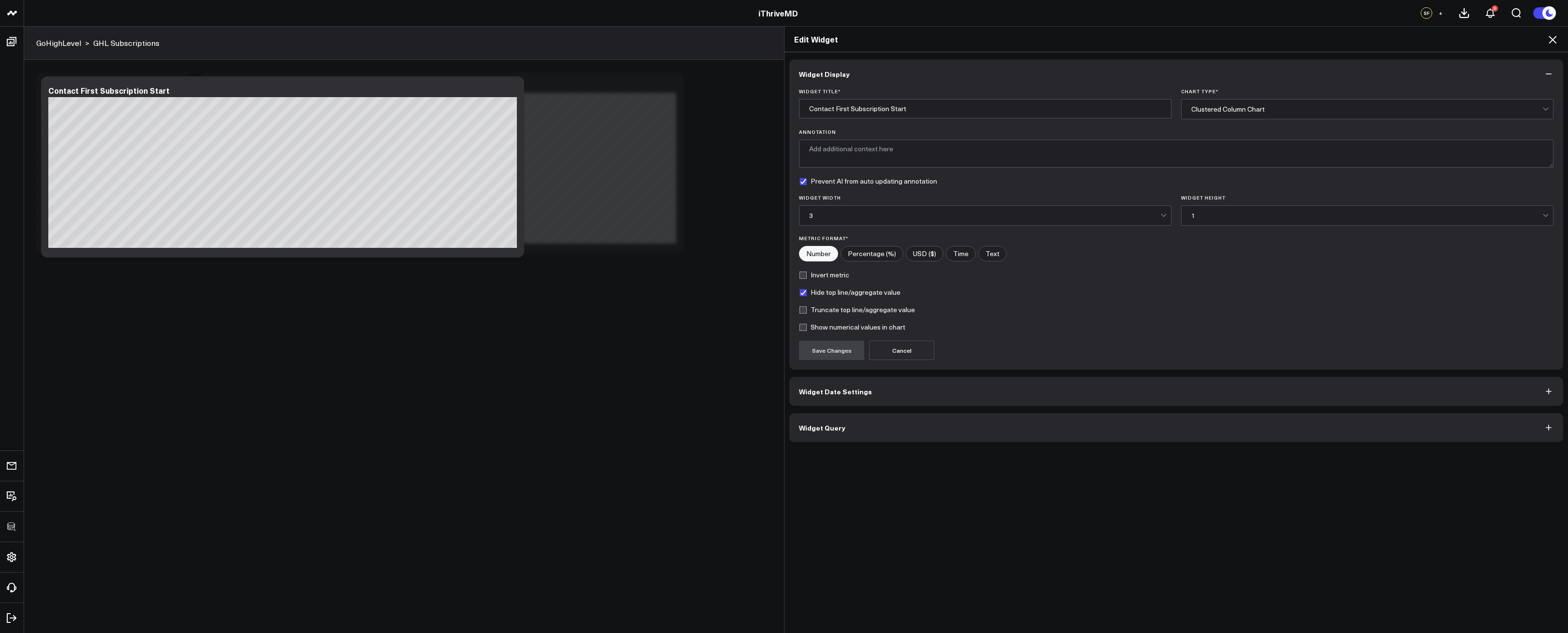
click at [997, 432] on button "Widget Query" at bounding box center [1176, 427] width 774 height 29
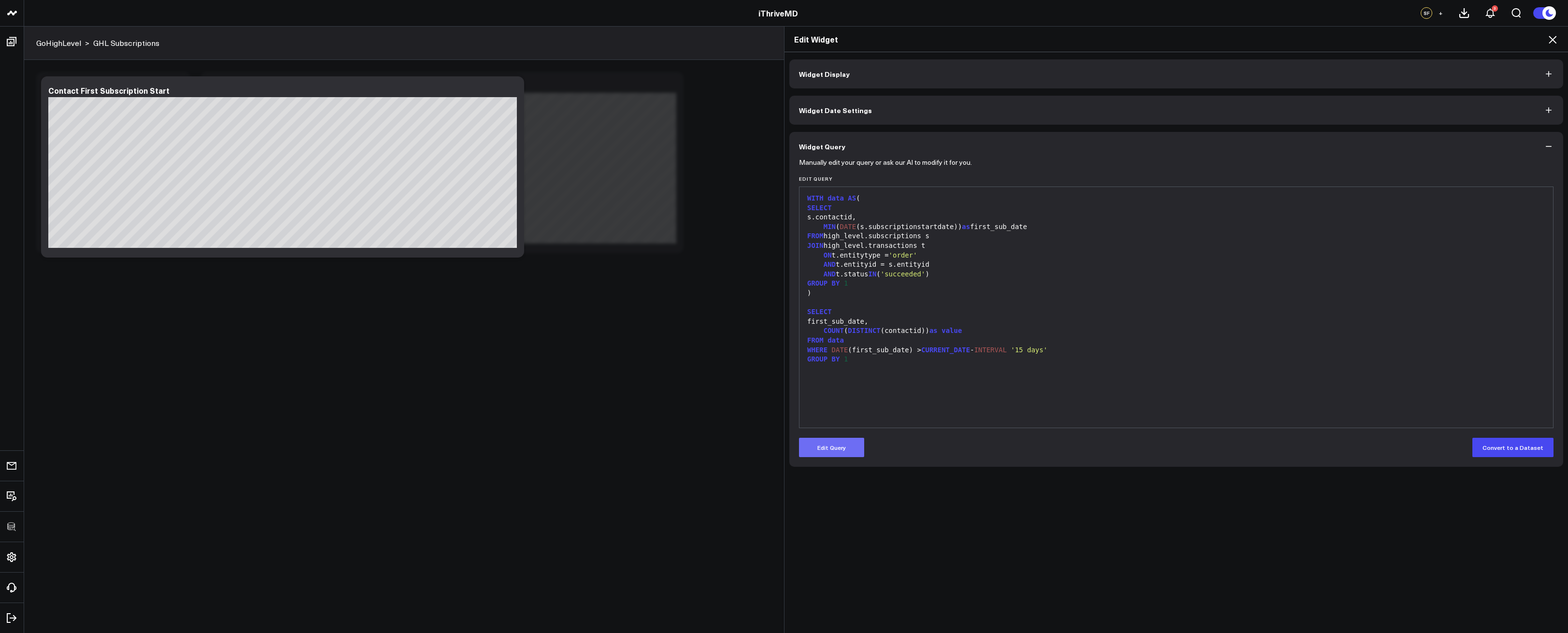
click at [838, 447] on button "Edit Query" at bounding box center [831, 447] width 65 height 19
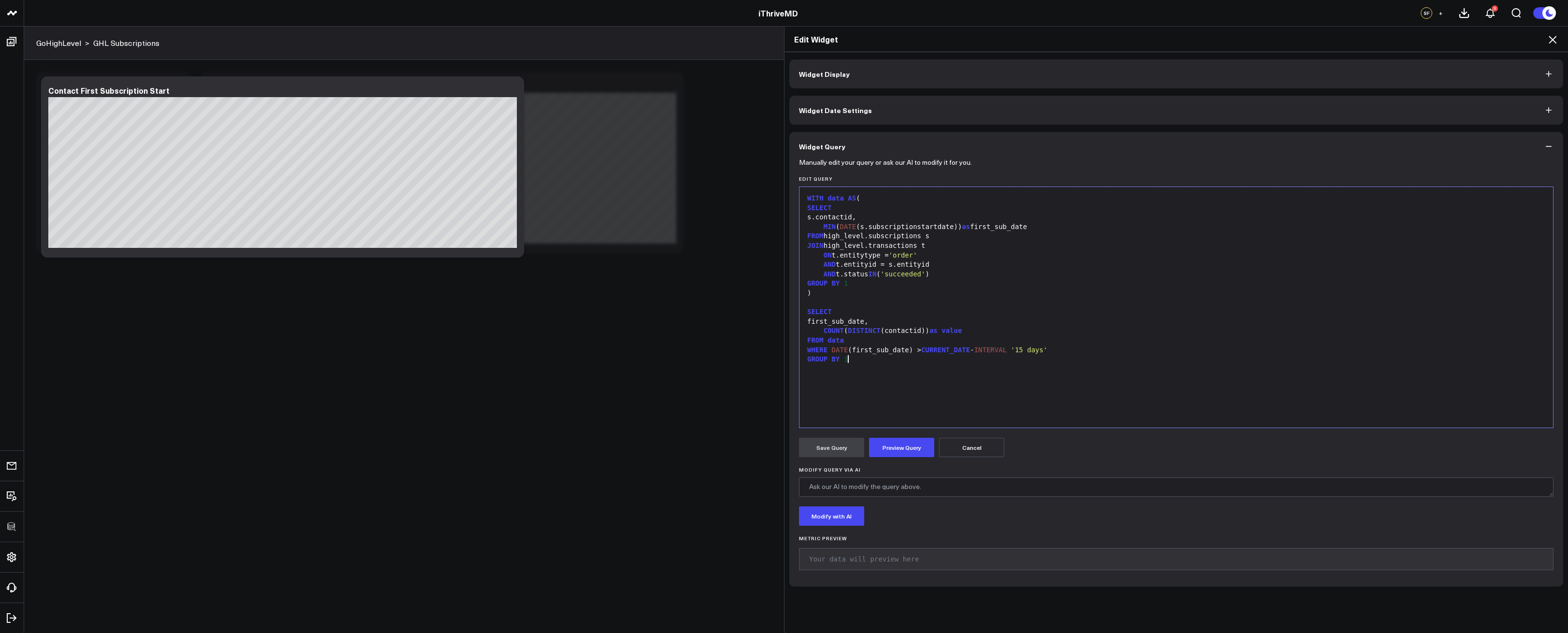
click at [934, 396] on div "WITH data AS ( SELECT s.contactid, MIN ( DATE (s.subscriptionstartdate)) as fir…" at bounding box center [1176, 307] width 744 height 231
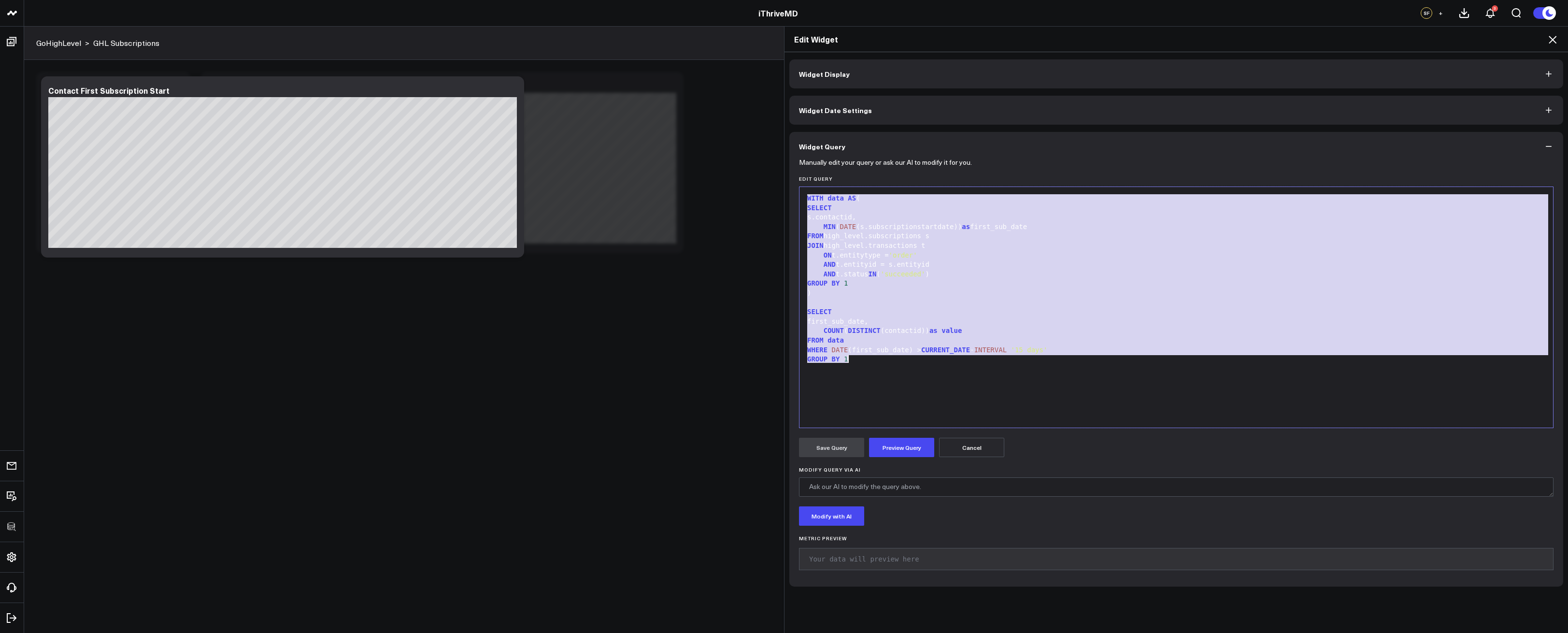
copy div "WITH data AS ( SELECT s.contactid, MIN ( DATE (s.subscriptionstartdate)) as fir…"
click at [1551, 36] on icon at bounding box center [1552, 40] width 12 height 12
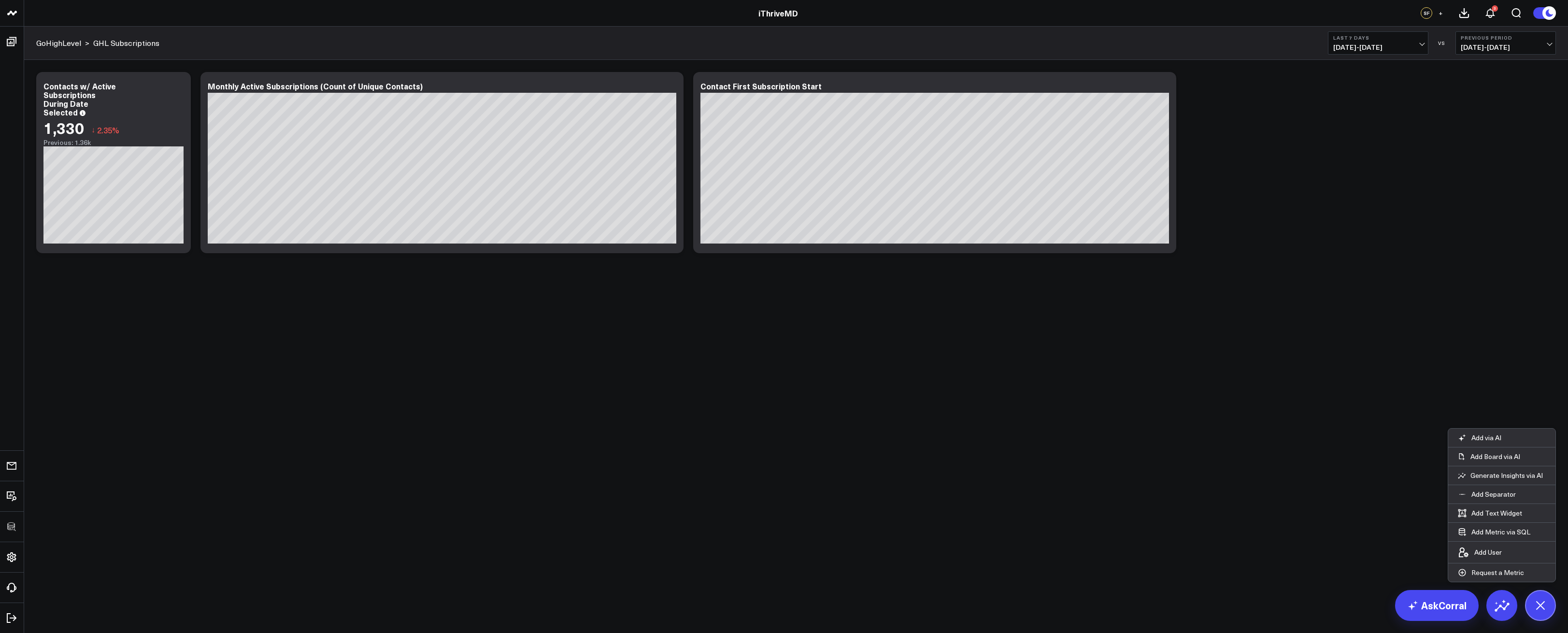
click at [1344, 323] on body "3725 Test 829 Studios Accenture Activant Capital Agriculture & Farming Demo All…" at bounding box center [784, 316] width 1568 height 633
click at [1504, 536] on button "Add Metric via SQL" at bounding box center [1494, 532] width 92 height 18
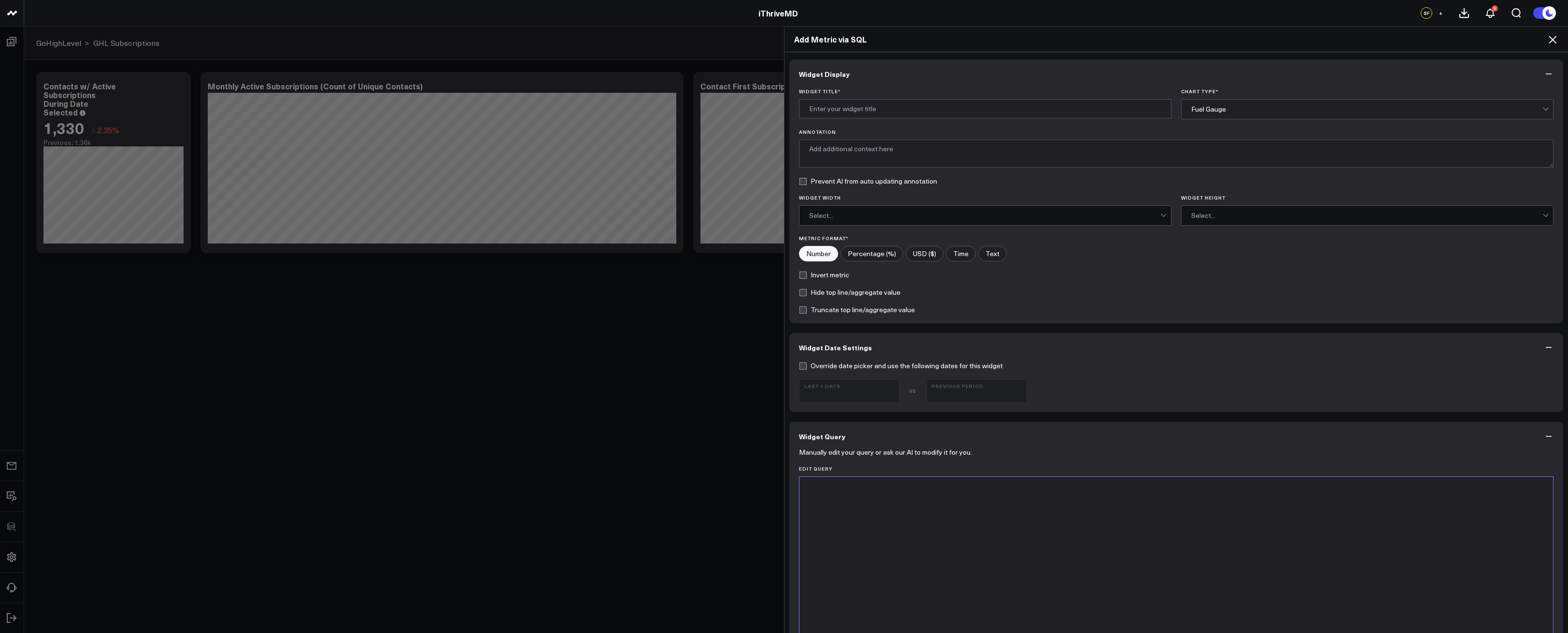
click at [1102, 508] on div at bounding box center [1176, 597] width 744 height 231
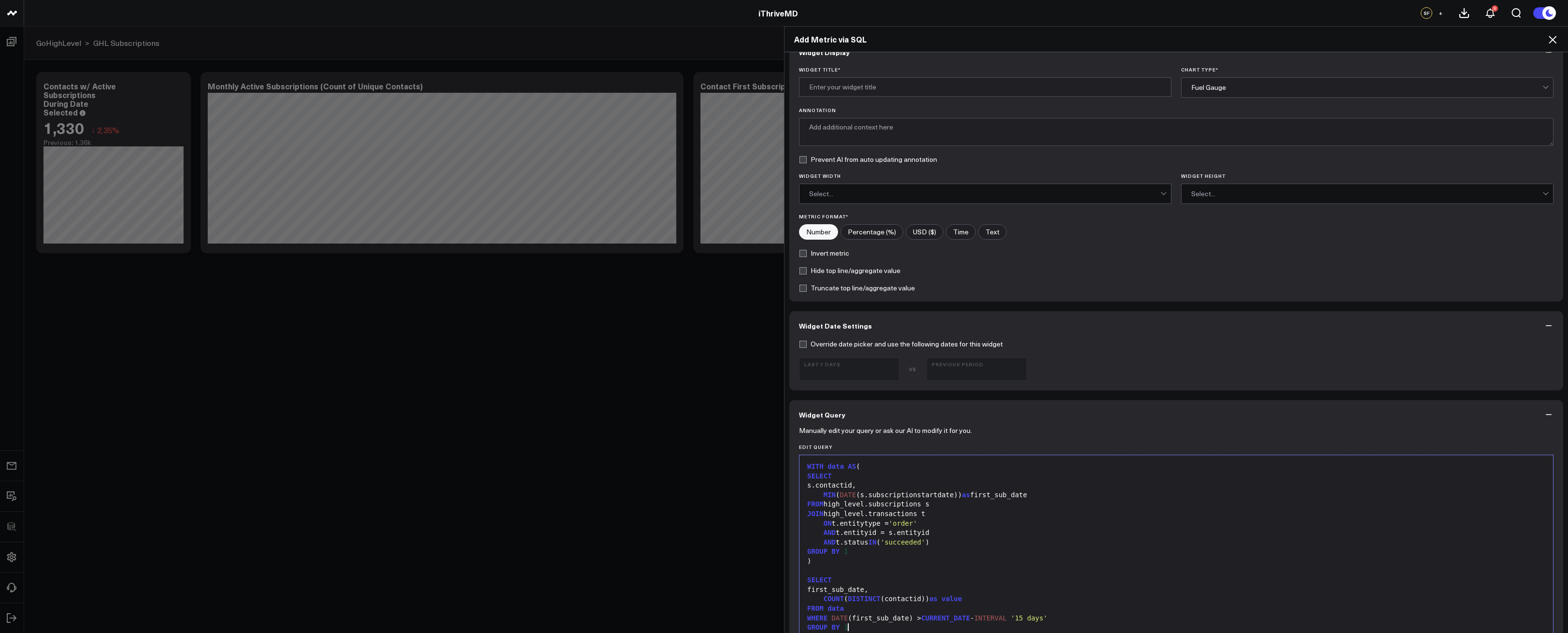
scroll to position [55, 0]
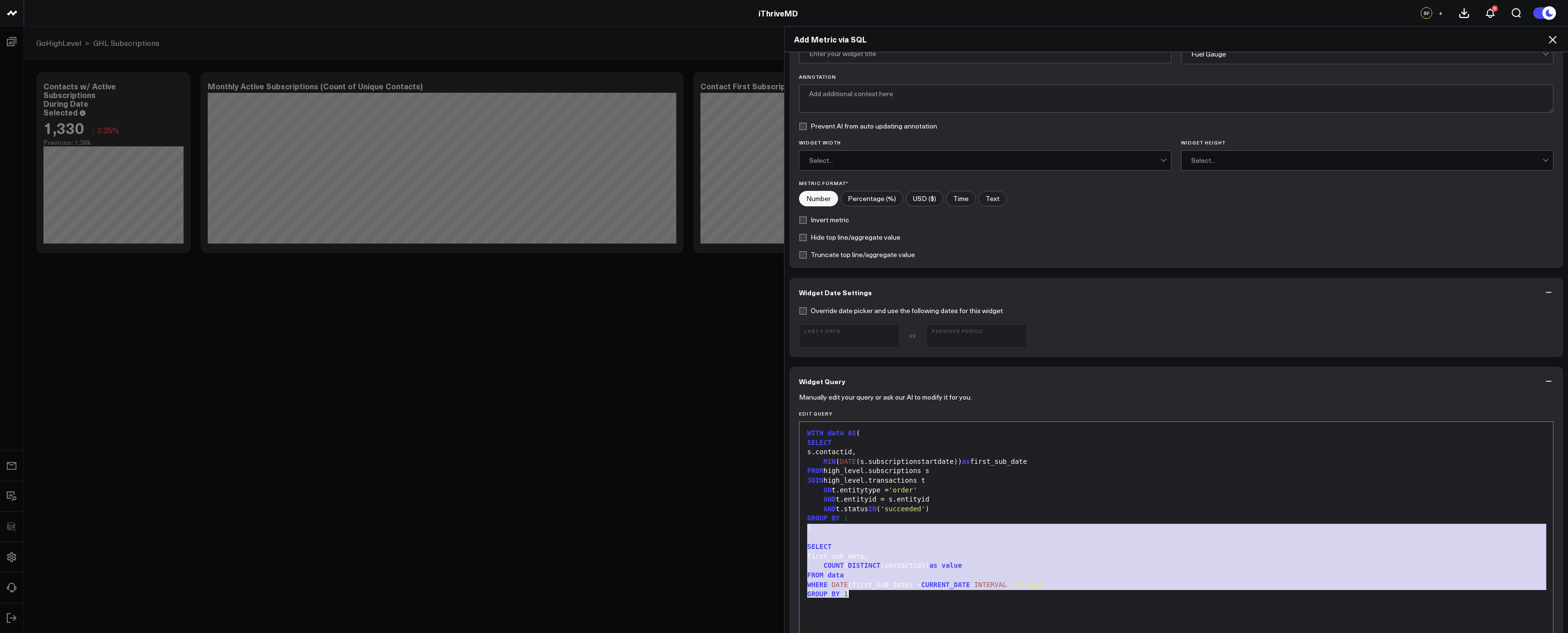
drag, startPoint x: 804, startPoint y: 526, endPoint x: 894, endPoint y: 609, distance: 122.4
click at [894, 610] on div "WITH data AS ( SELECT s.contactid, MIN ( DATE (s.subscriptionstartdate)) as fir…" at bounding box center [1176, 542] width 744 height 231
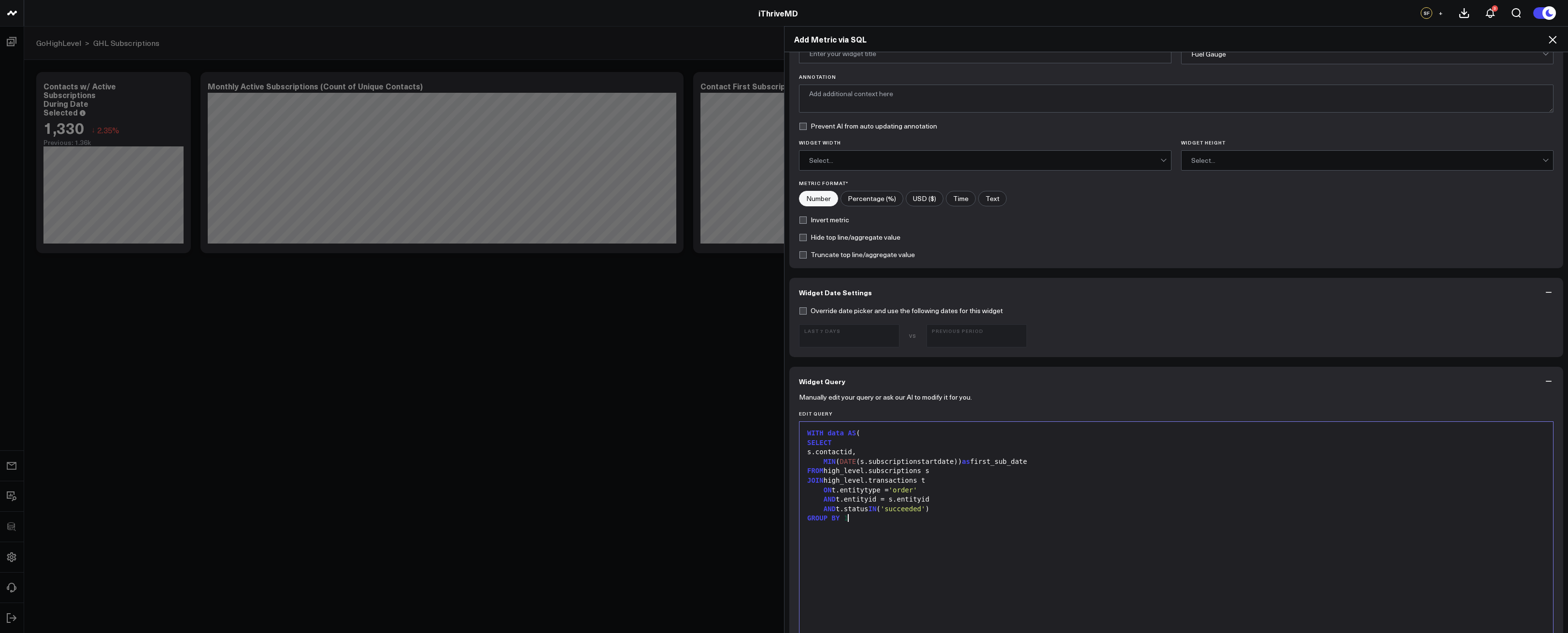
click at [960, 509] on div "AND t.status IN ( 'succeeded' )" at bounding box center [1176, 510] width 744 height 9
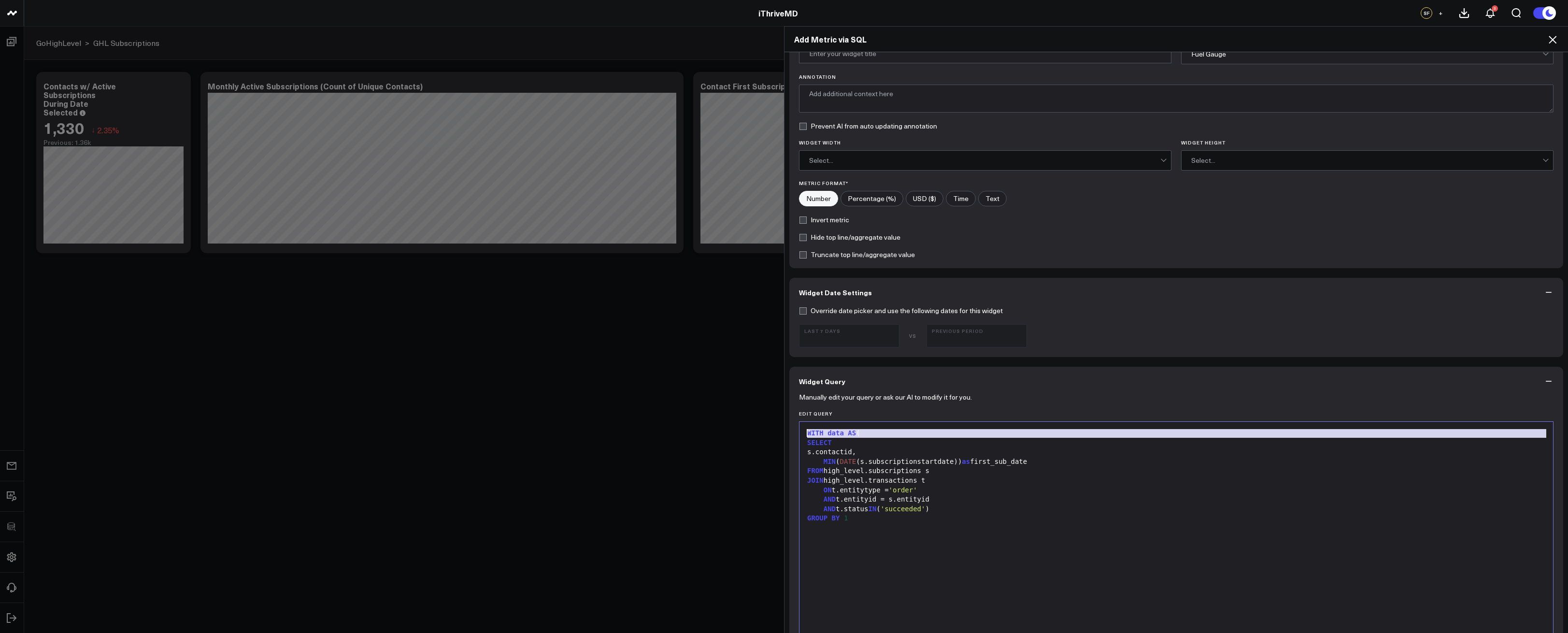
drag, startPoint x: 804, startPoint y: 443, endPoint x: 798, endPoint y: 436, distance: 9.2
click at [799, 436] on div "Selection deleted 99 1 2 3 4 5 6 7 8 9 10 › ⌄ WITH data AS ( SELECT s.contactid…" at bounding box center [1176, 542] width 755 height 241
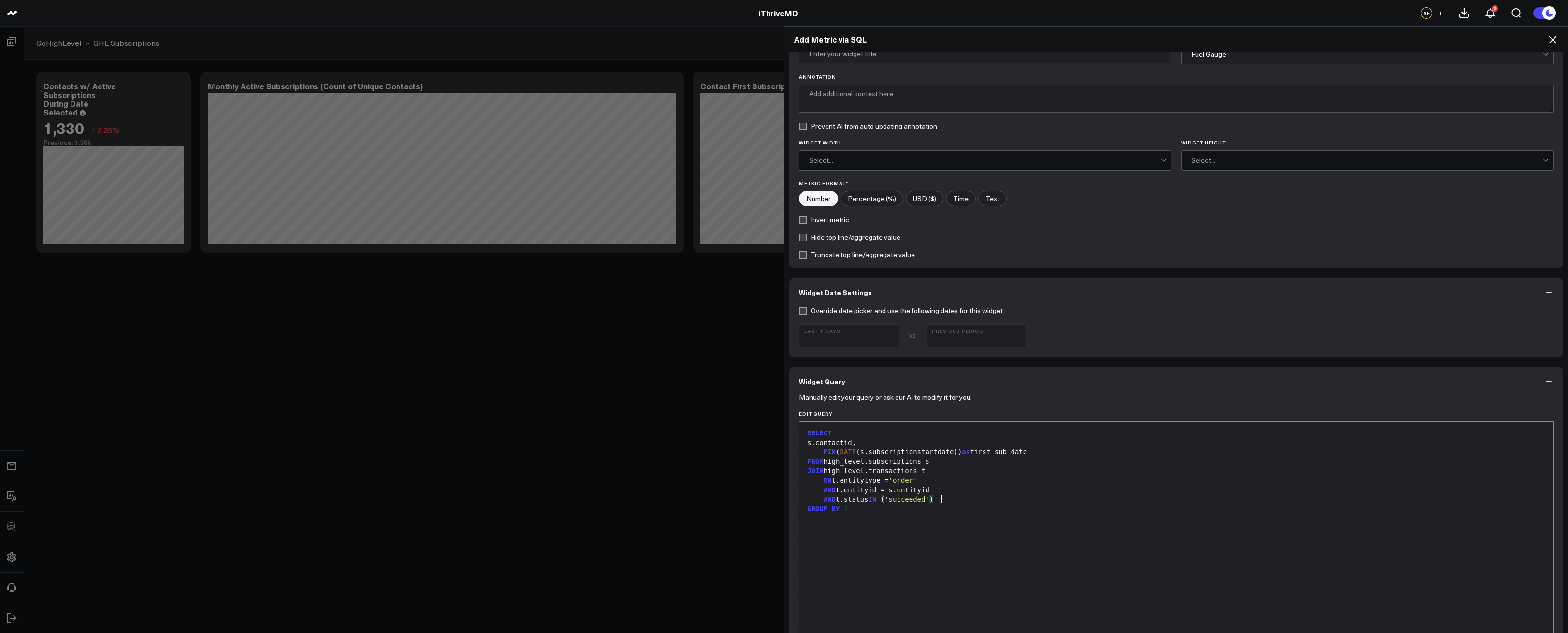
click at [944, 498] on div "AND t.status IN ( 'succeeded' )" at bounding box center [1176, 499] width 744 height 9
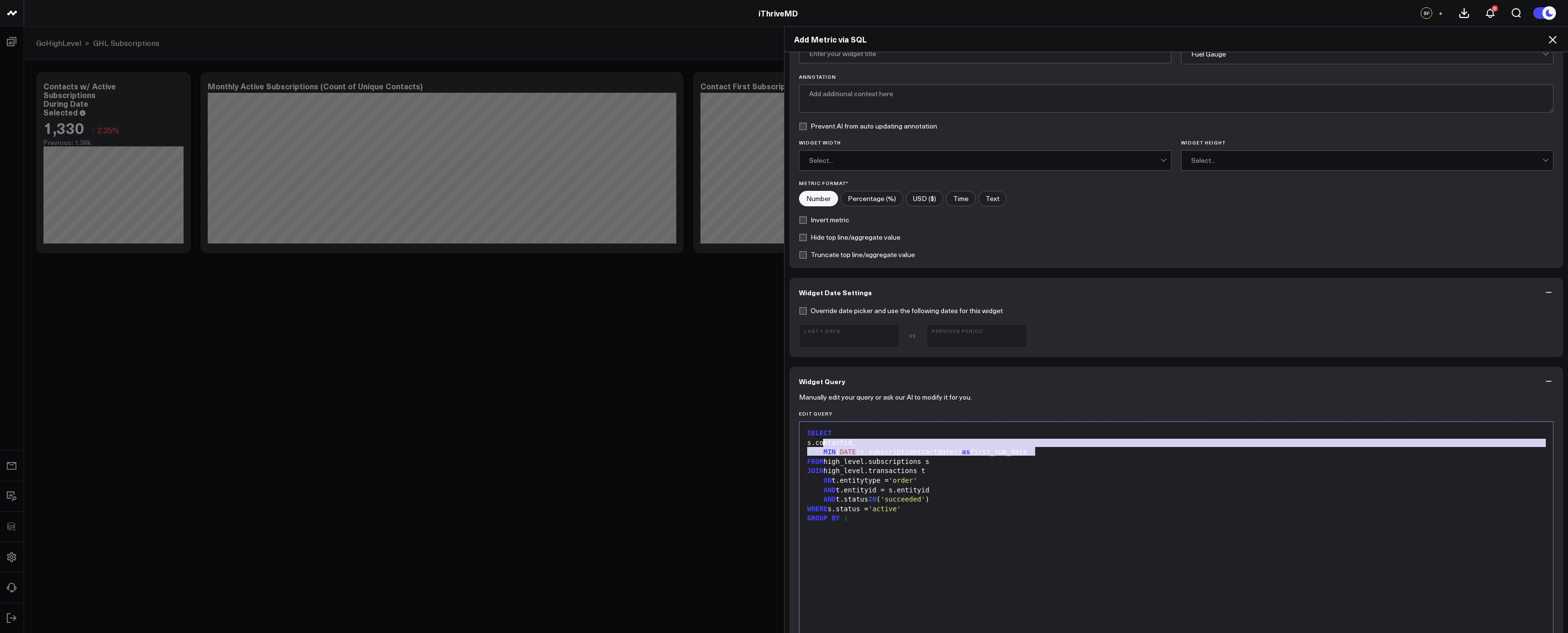
drag, startPoint x: 1042, startPoint y: 451, endPoint x: 818, endPoint y: 446, distance: 224.1
click at [818, 446] on div "SELECT s.contactid, MIN ( DATE (s.subscriptionstartdate)) as first_sub_date FRO…" at bounding box center [1176, 542] width 744 height 231
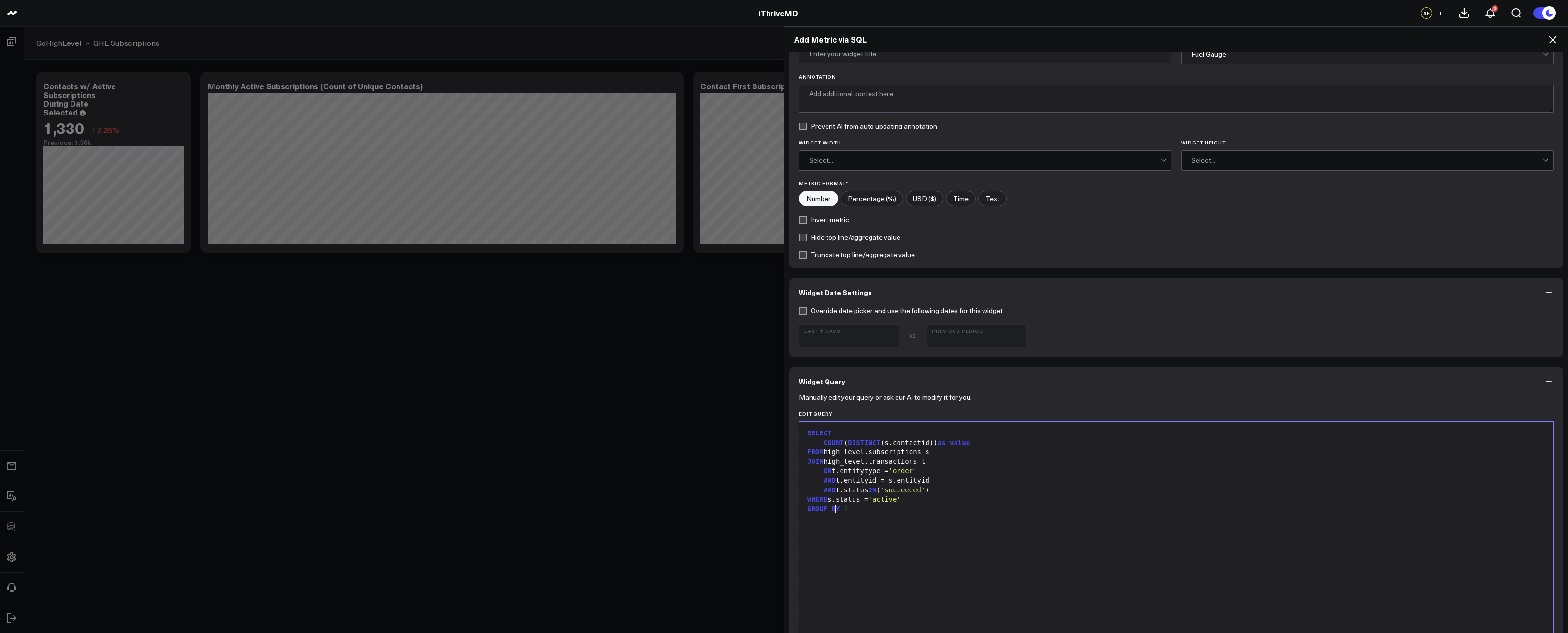
click at [833, 507] on span "BY" at bounding box center [836, 509] width 8 height 7
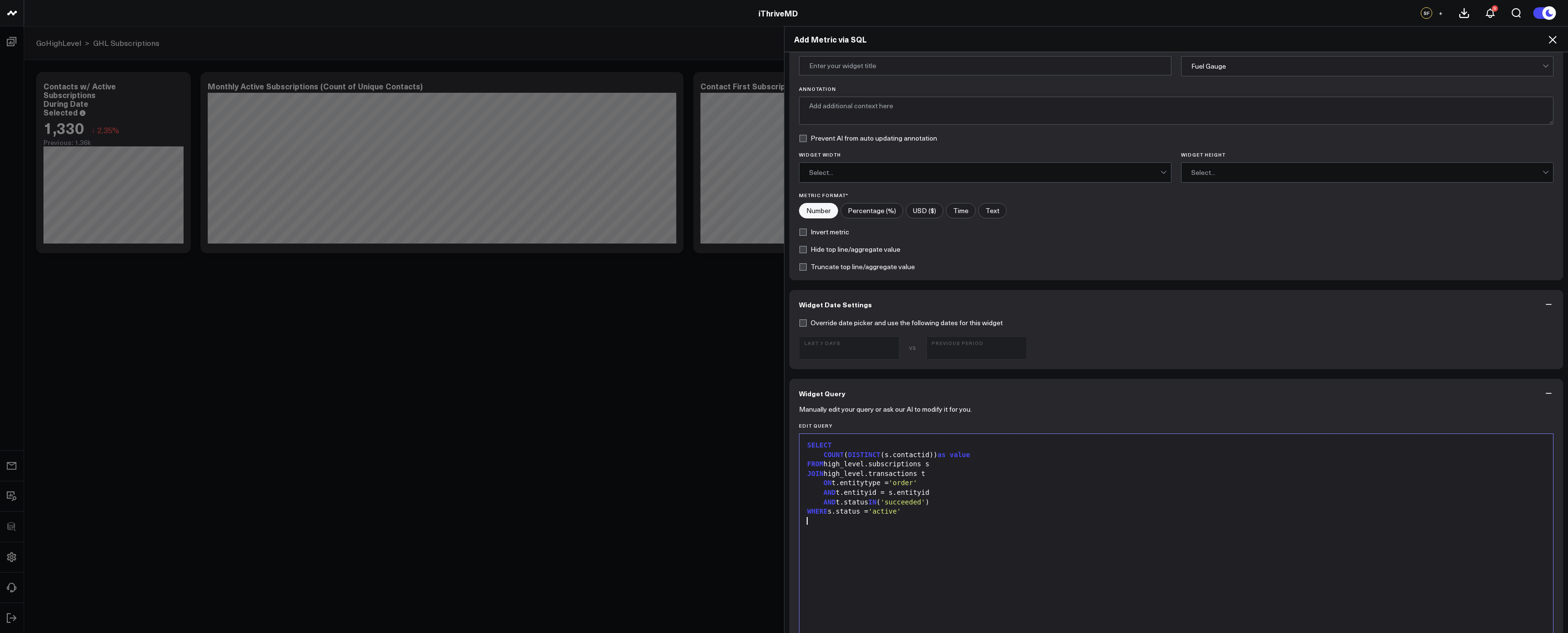
scroll to position [0, 0]
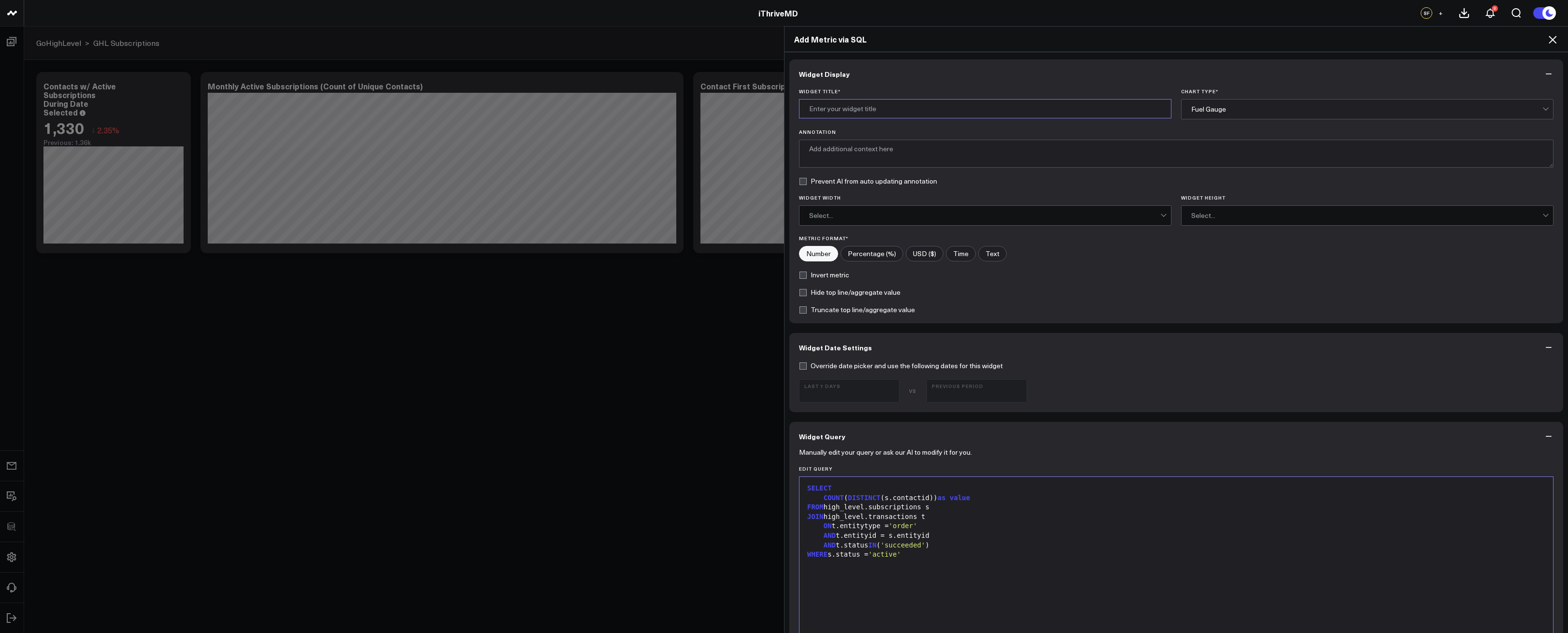
click at [869, 116] on input "Widget Title *" at bounding box center [985, 109] width 372 height 19
click at [1000, 103] on input "Current Active Subscriptions" at bounding box center [985, 109] width 372 height 19
type input "Current Active Subscriptions"
click at [1250, 104] on div "Fuel Gauge" at bounding box center [1366, 109] width 351 height 19
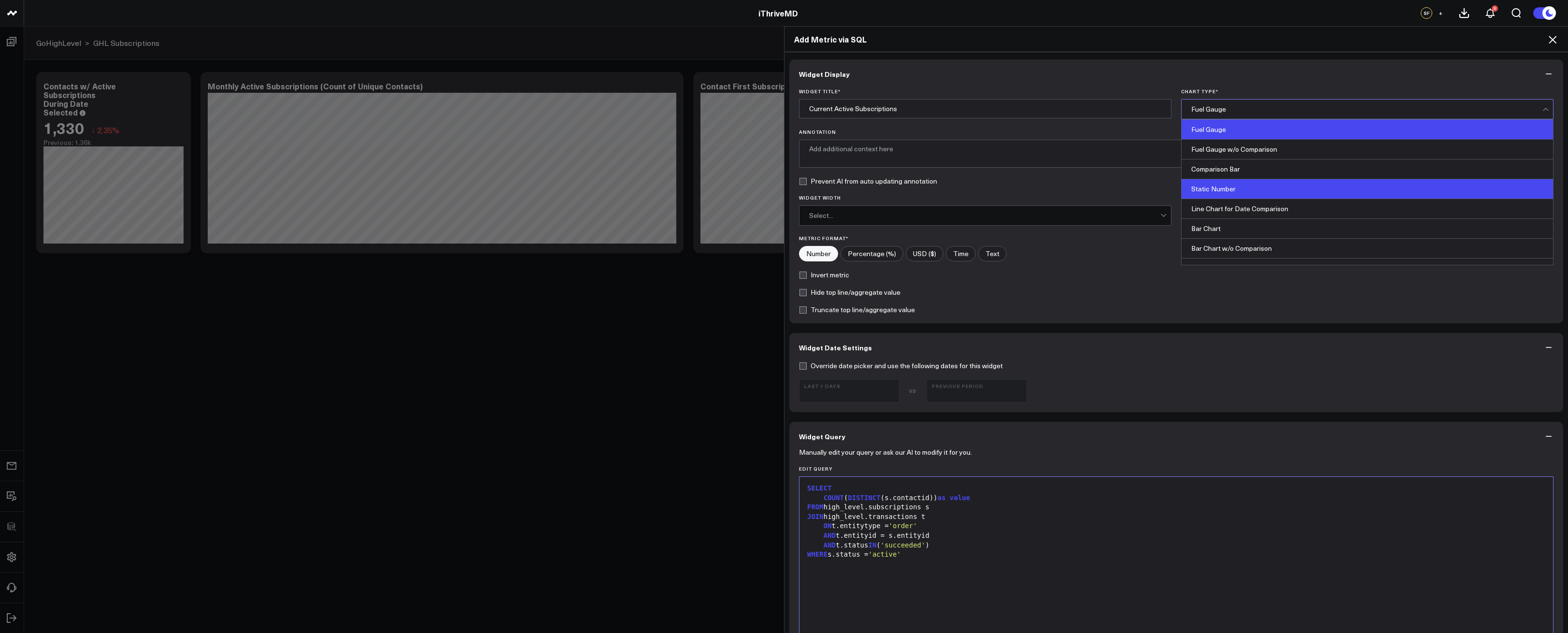
click at [1238, 189] on div "Static Number" at bounding box center [1367, 190] width 371 height 20
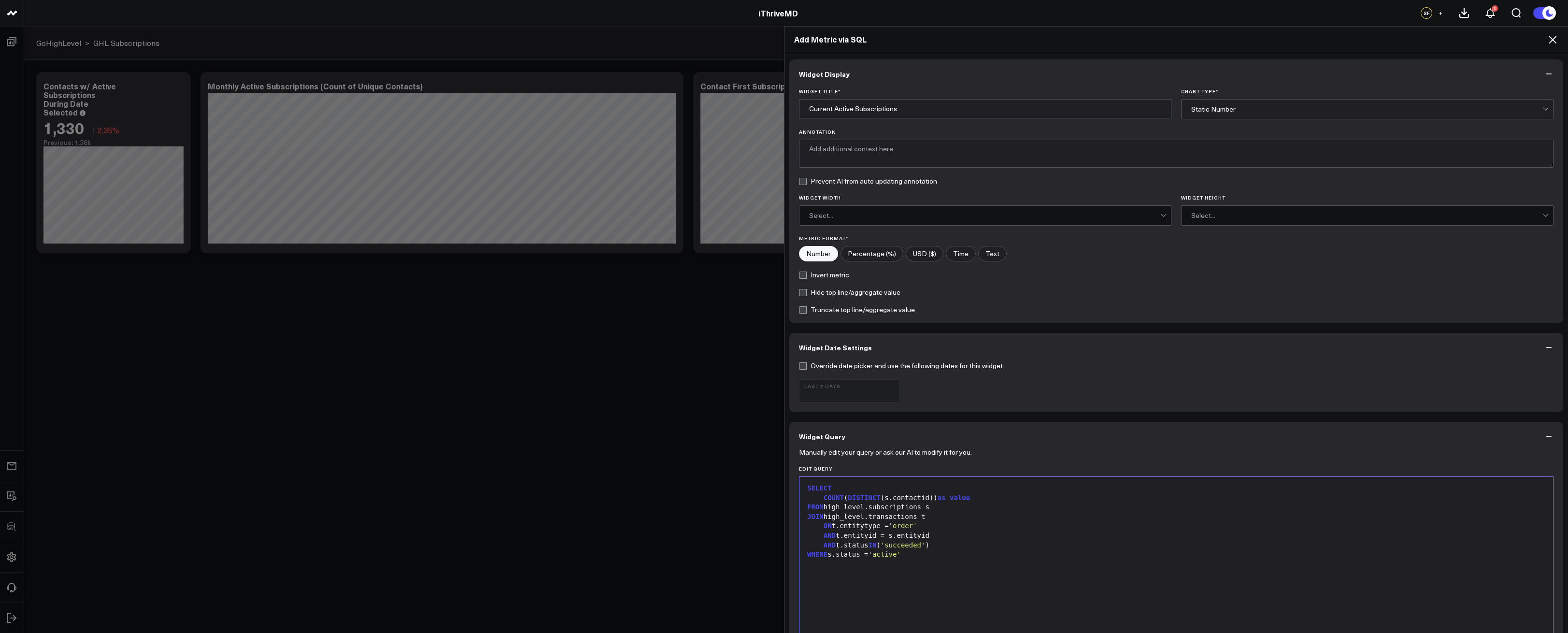
scroll to position [204, 0]
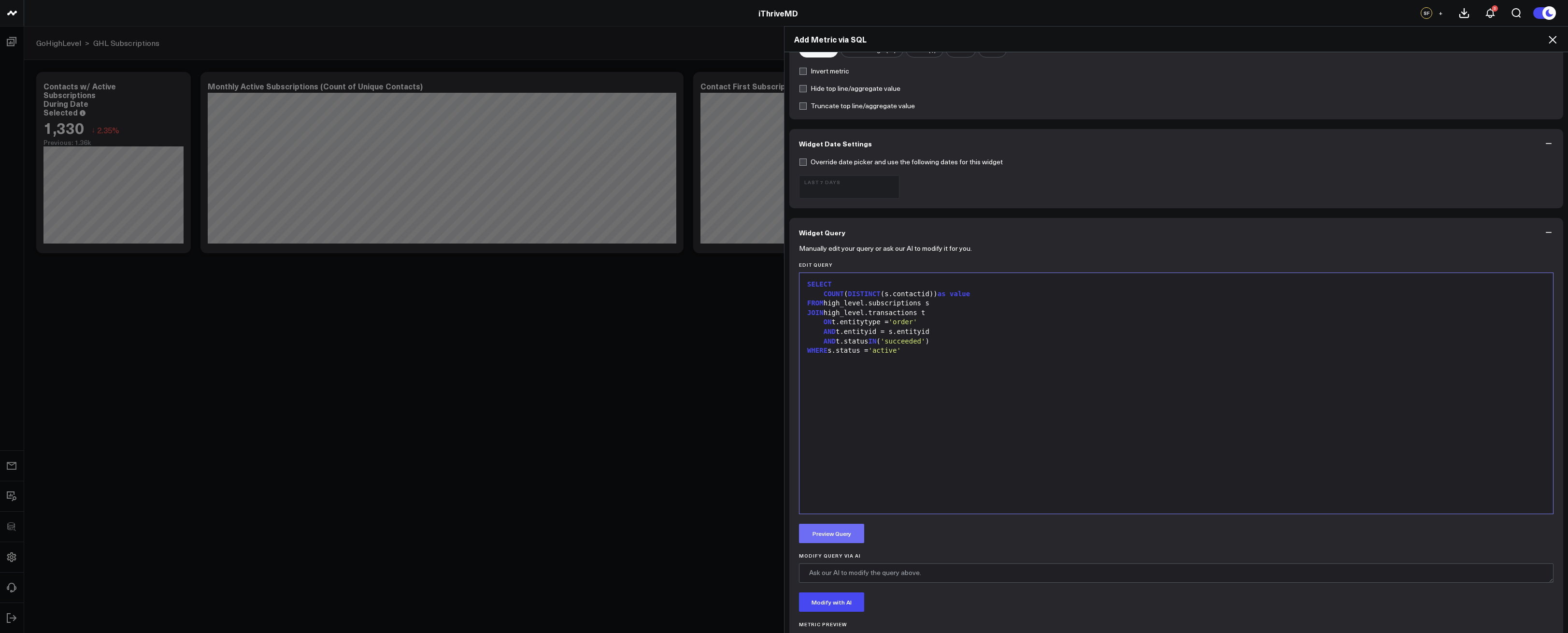
click at [834, 538] on button "Preview Query" at bounding box center [831, 533] width 65 height 19
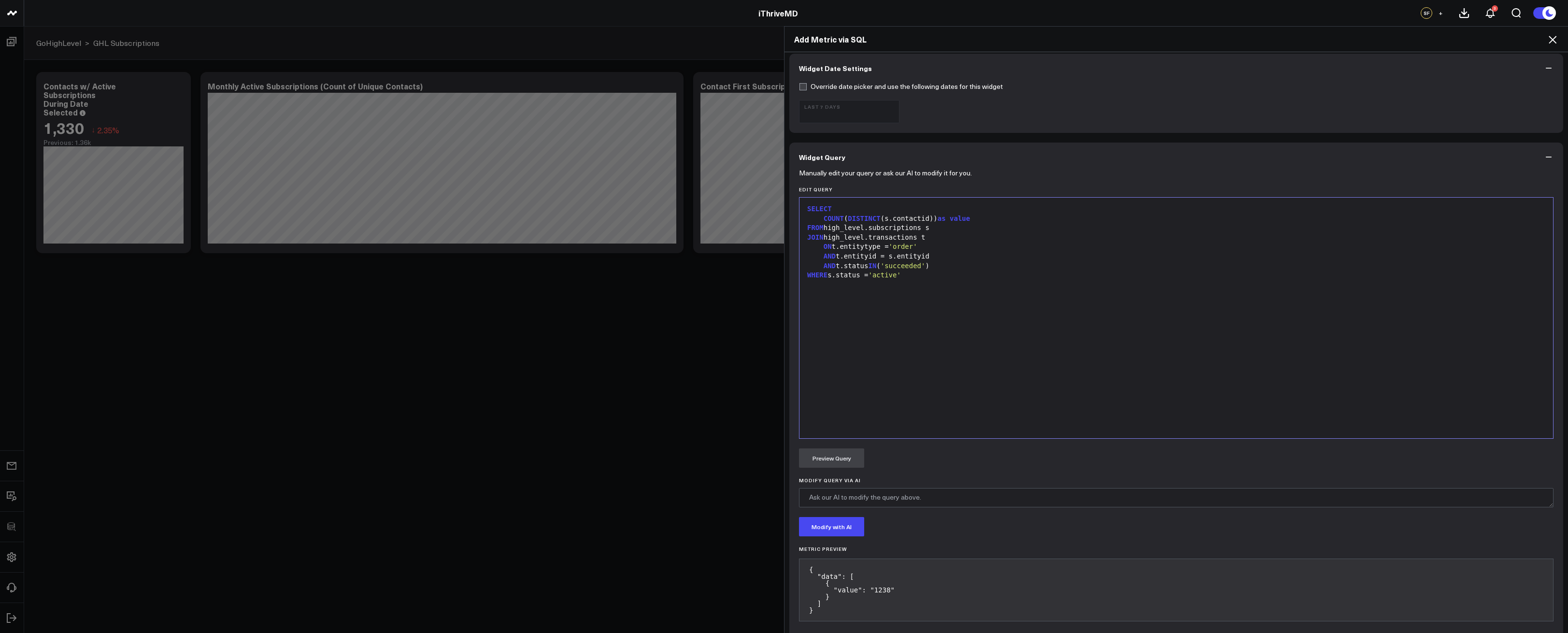
scroll to position [320, 0]
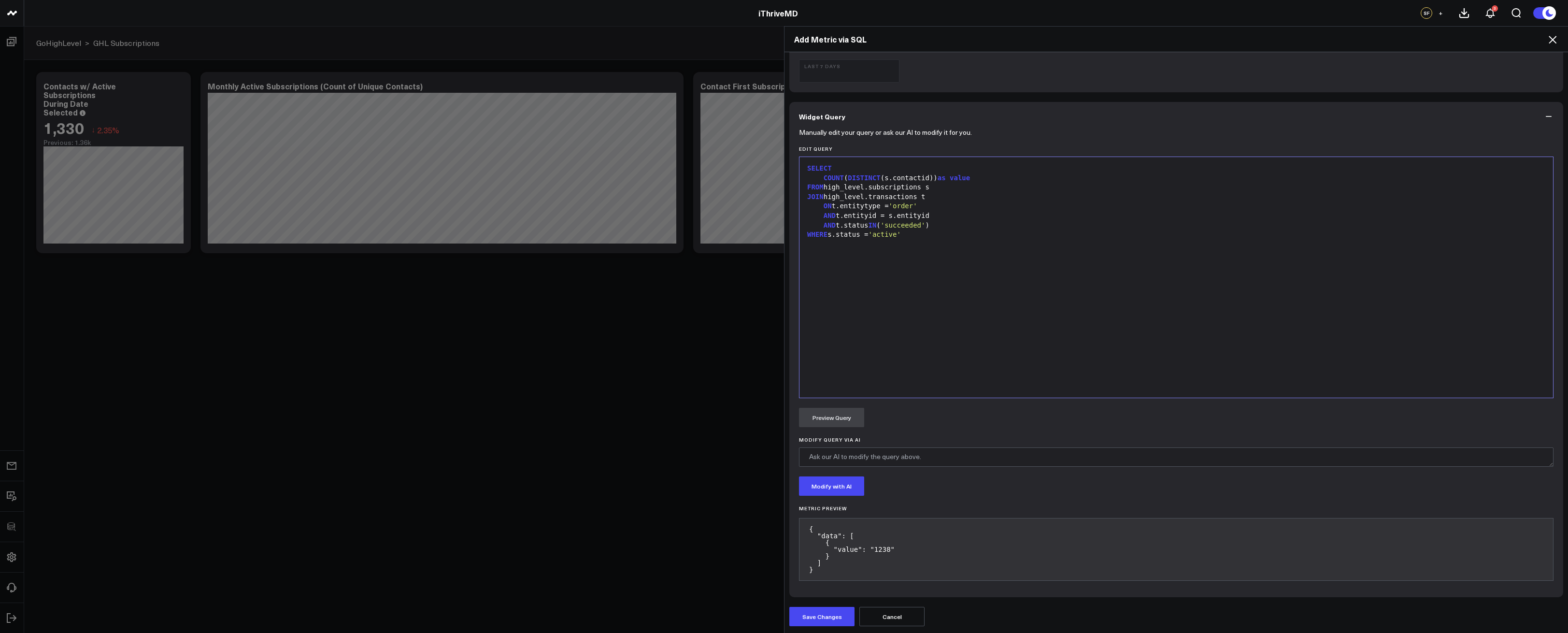
click at [809, 627] on div "Widget Display Widget Title * Current Active Subscriptions Chart Type * Static …" at bounding box center [1176, 343] width 784 height 581
click at [810, 623] on button "Save Changes" at bounding box center [822, 616] width 65 height 19
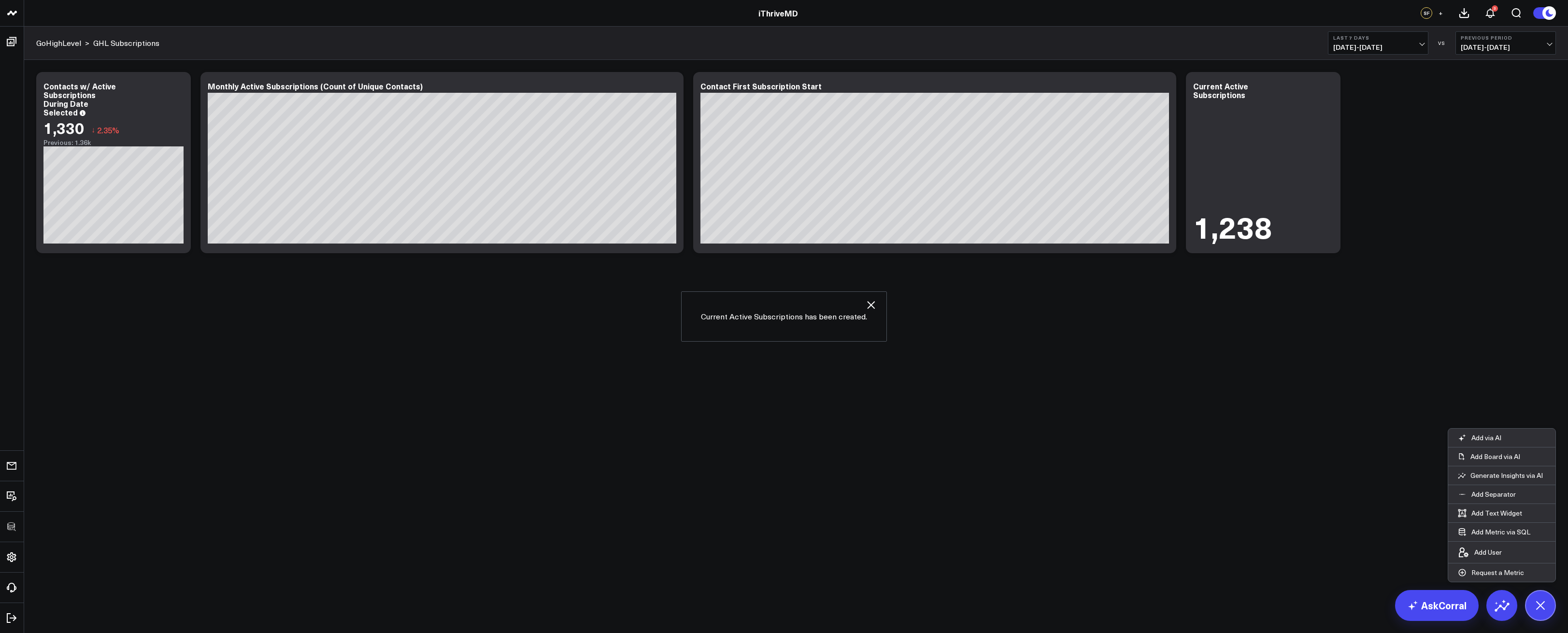
click at [1021, 418] on body "3725 Test 829 Studios Accenture Activant Capital Agriculture & Farming Demo All…" at bounding box center [784, 316] width 1568 height 633
click at [1365, 50] on span "08/29/25 - 09/04/25" at bounding box center [1379, 47] width 90 height 7
click at [1361, 63] on link "[DATE]" at bounding box center [1378, 64] width 99 height 18
click at [180, 84] on icon at bounding box center [178, 88] width 12 height 12
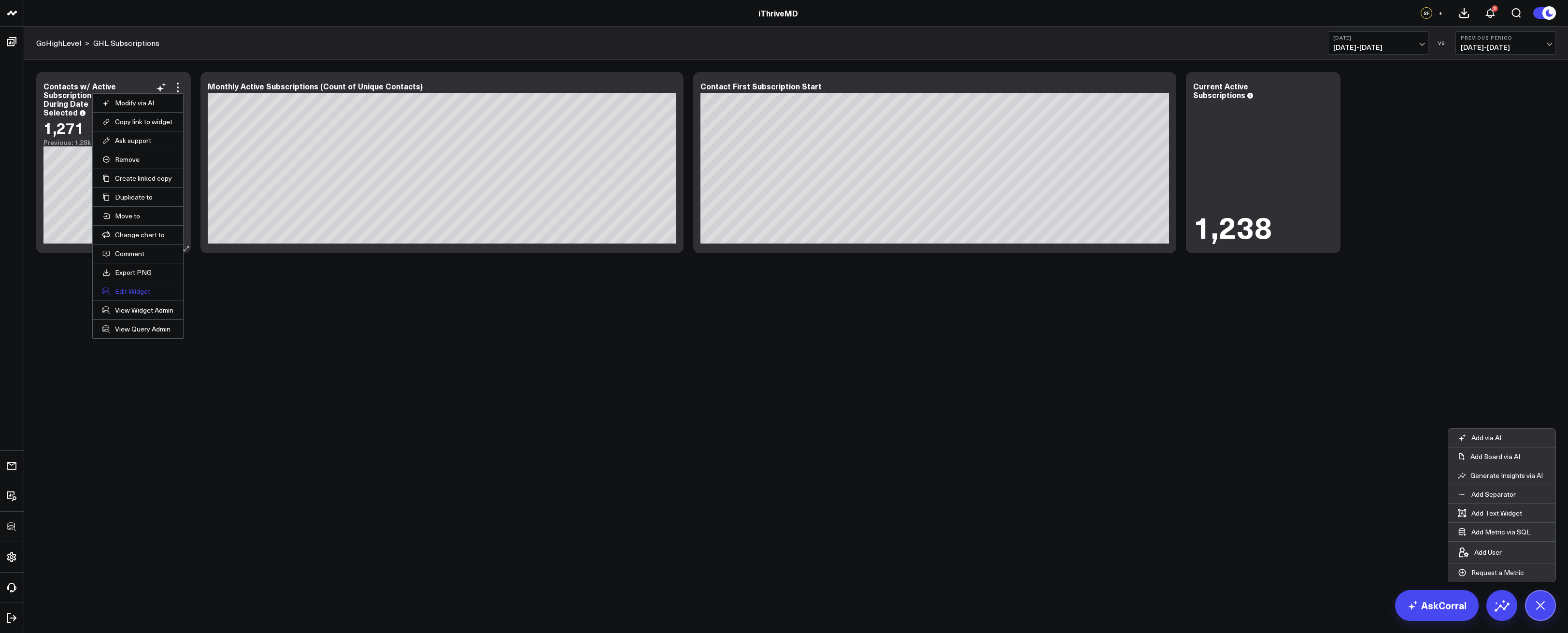
click at [118, 293] on button "Edit Widget" at bounding box center [137, 291] width 71 height 8
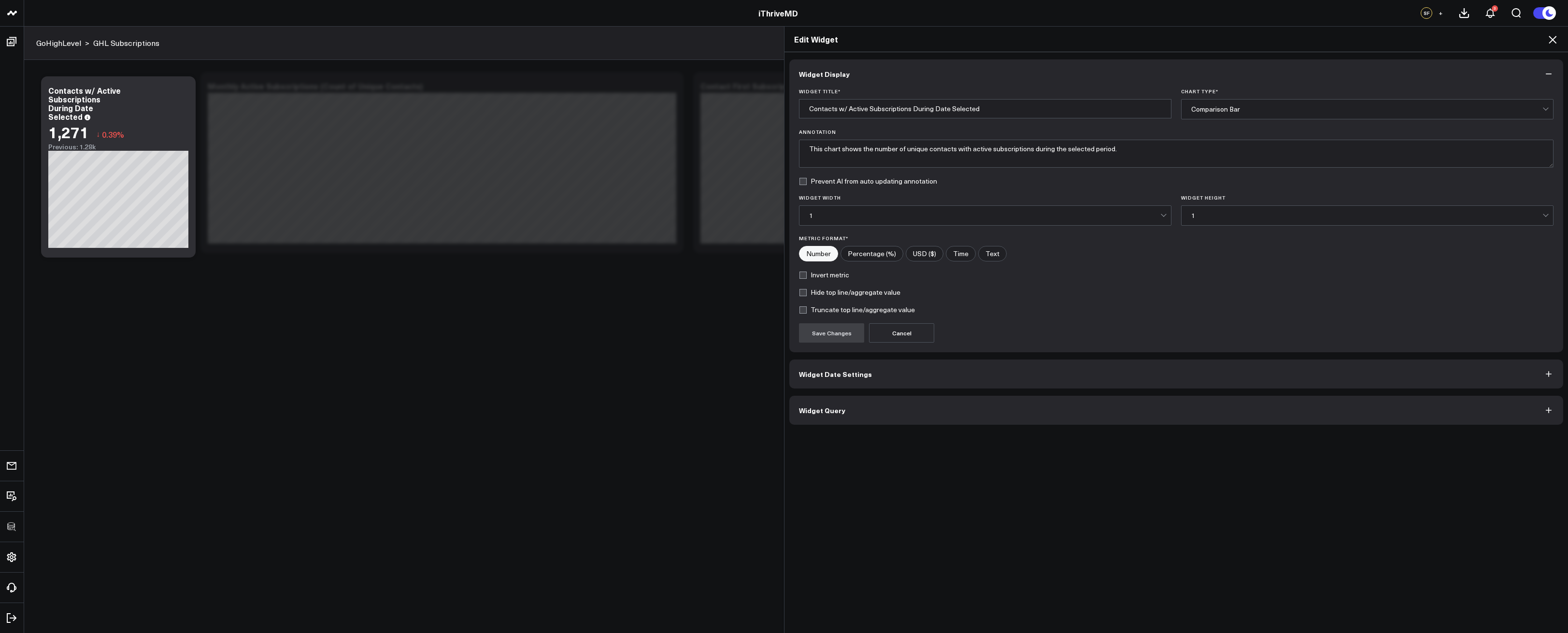
click at [848, 421] on button "Widget Query" at bounding box center [1176, 410] width 774 height 29
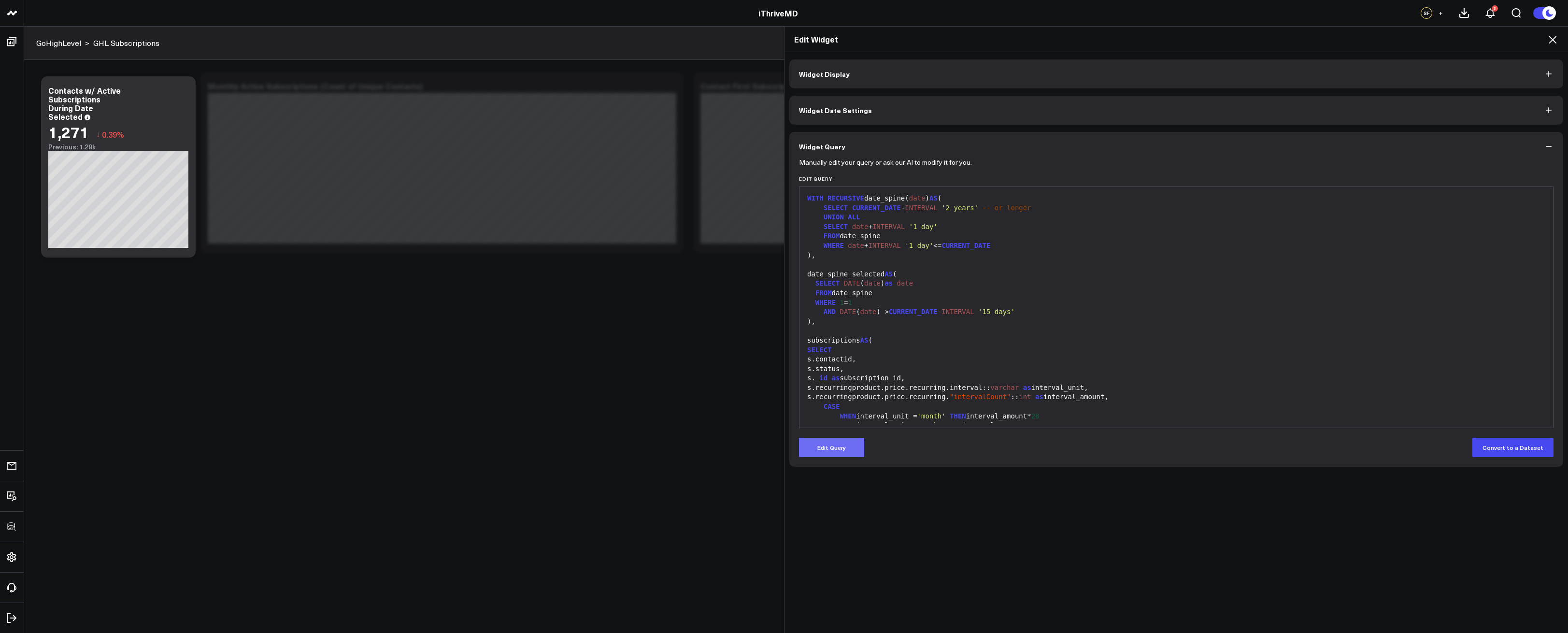
click at [844, 446] on button "Edit Query" at bounding box center [831, 447] width 65 height 19
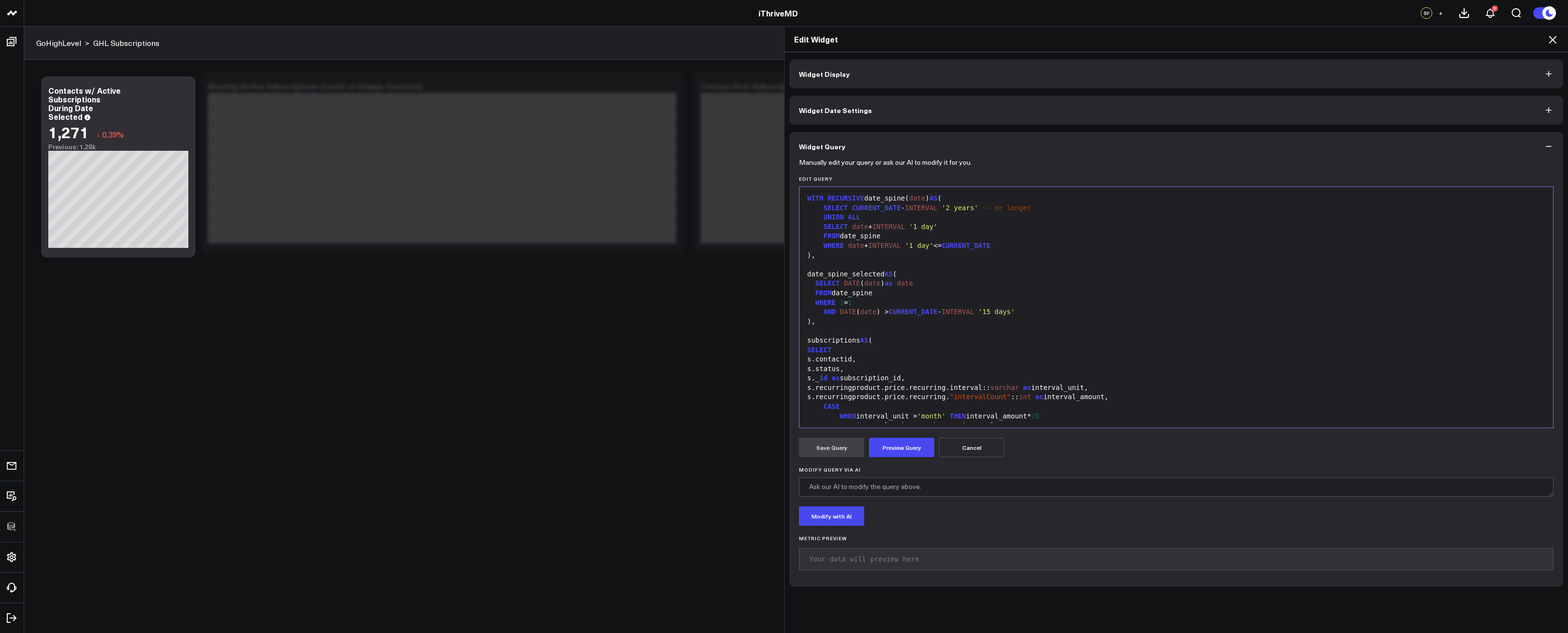
click at [903, 391] on div "s.recurringproduct.price.recurring.interval:: varchar as interval_unit," at bounding box center [1176, 388] width 744 height 9
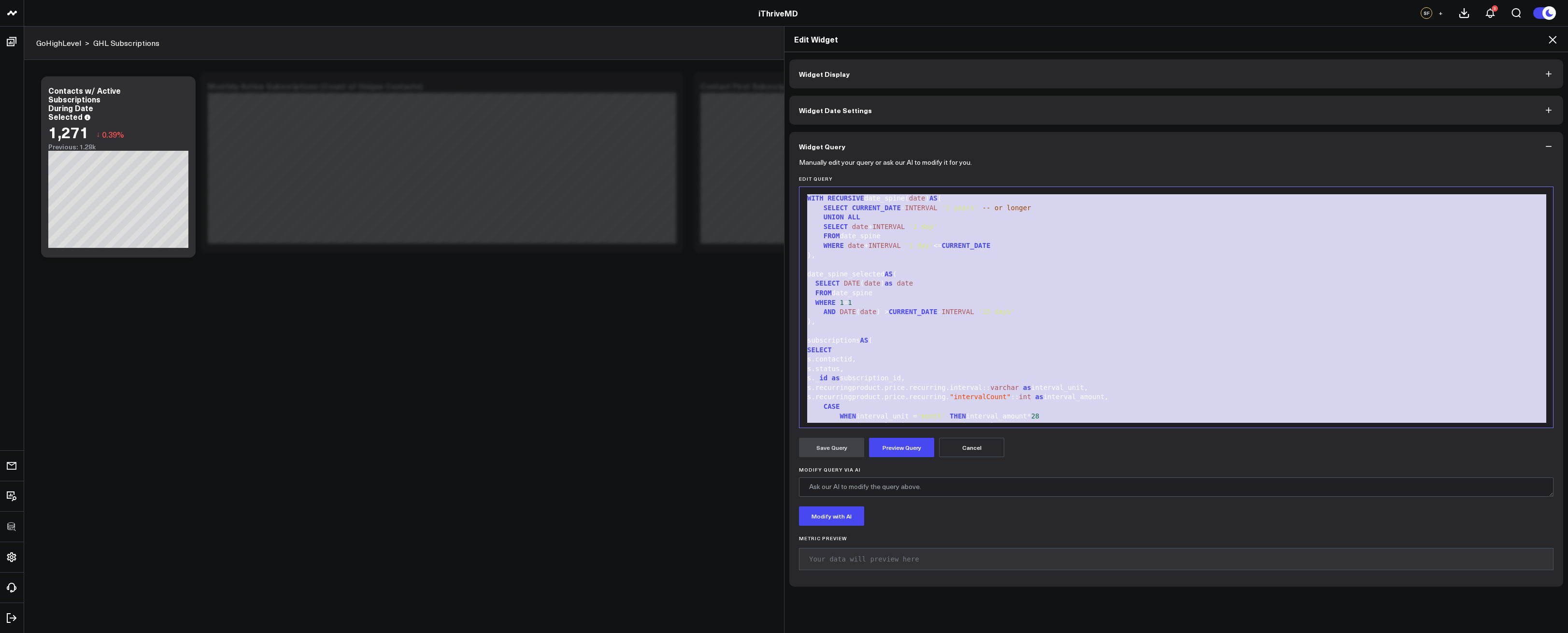
copy div "WITH RECURSIVE date_spine( date ) AS ( SELECT CURRENT_DATE - INTERVAL '2 years'…"
click at [1551, 43] on icon at bounding box center [1552, 40] width 12 height 12
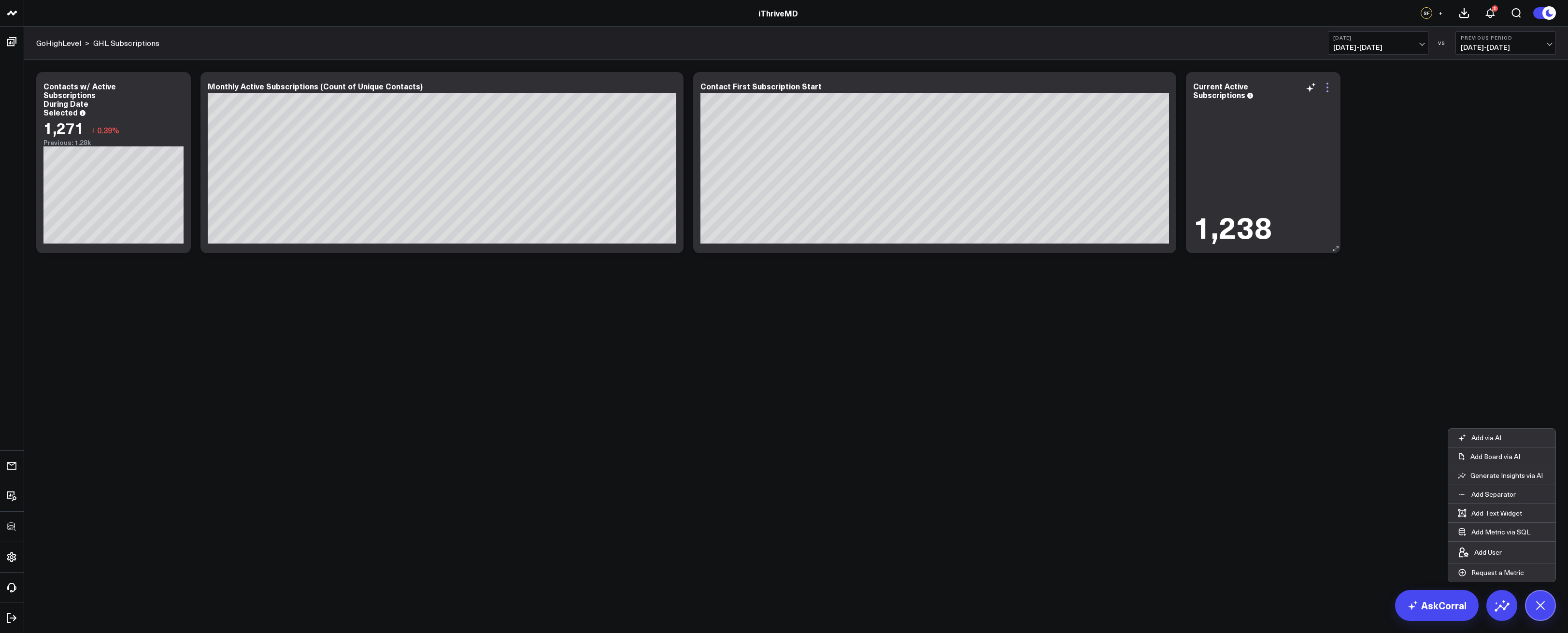
click at [1327, 91] on icon at bounding box center [1328, 91] width 2 height 2
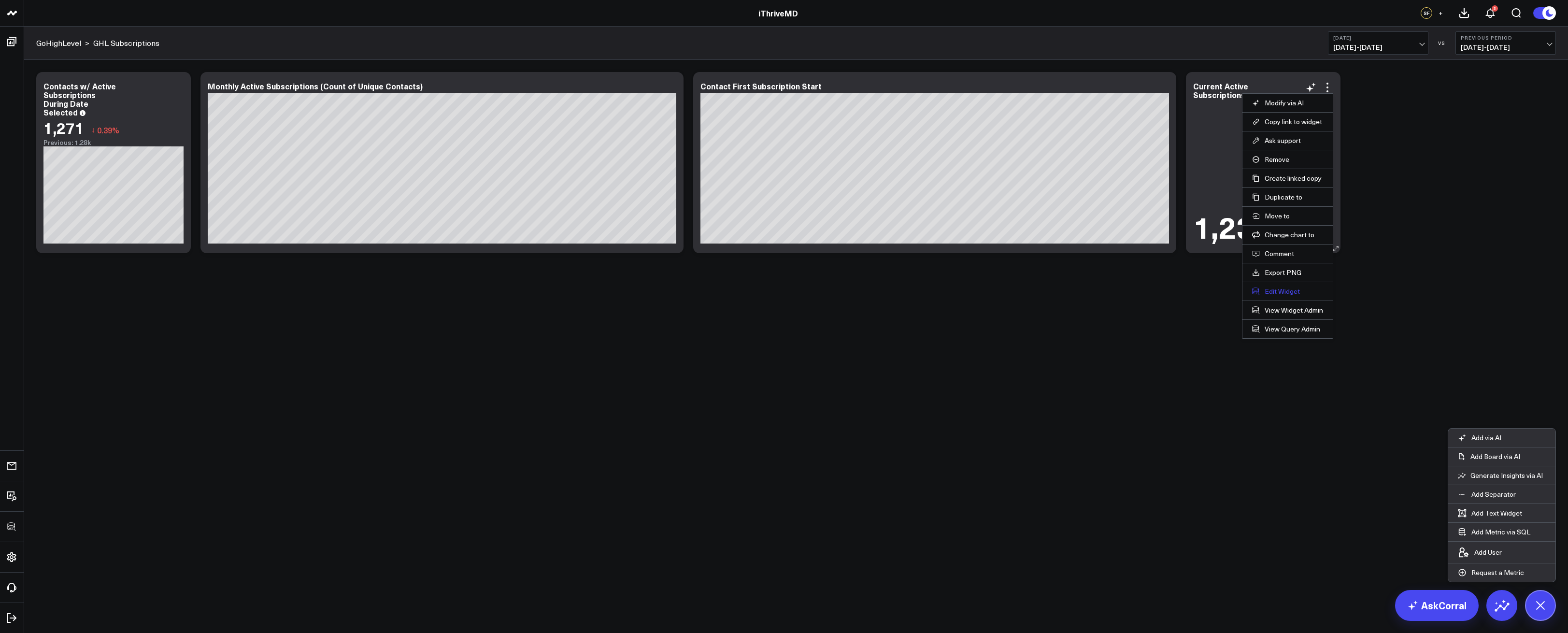
click at [1276, 289] on button "Edit Widget" at bounding box center [1287, 291] width 71 height 8
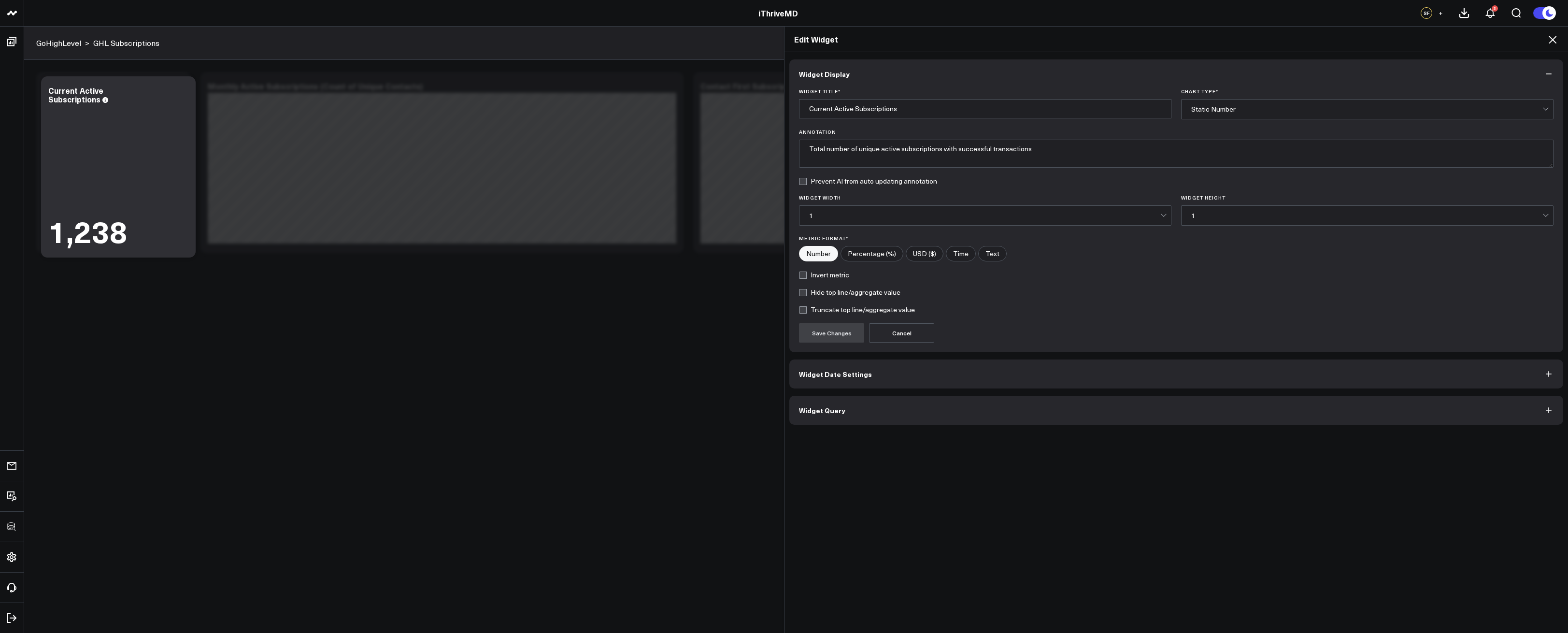
click at [932, 410] on button "Widget Query" at bounding box center [1176, 410] width 774 height 29
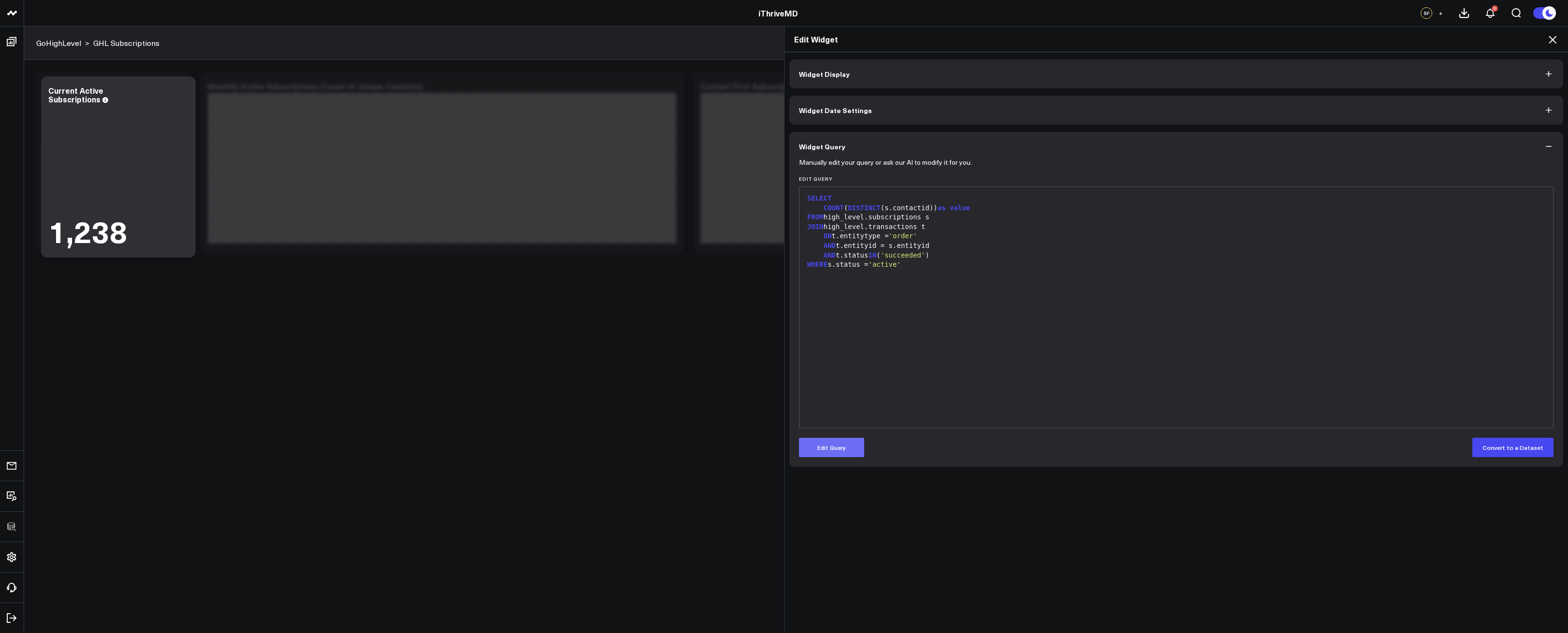
click at [845, 454] on button "Edit Query" at bounding box center [831, 447] width 65 height 19
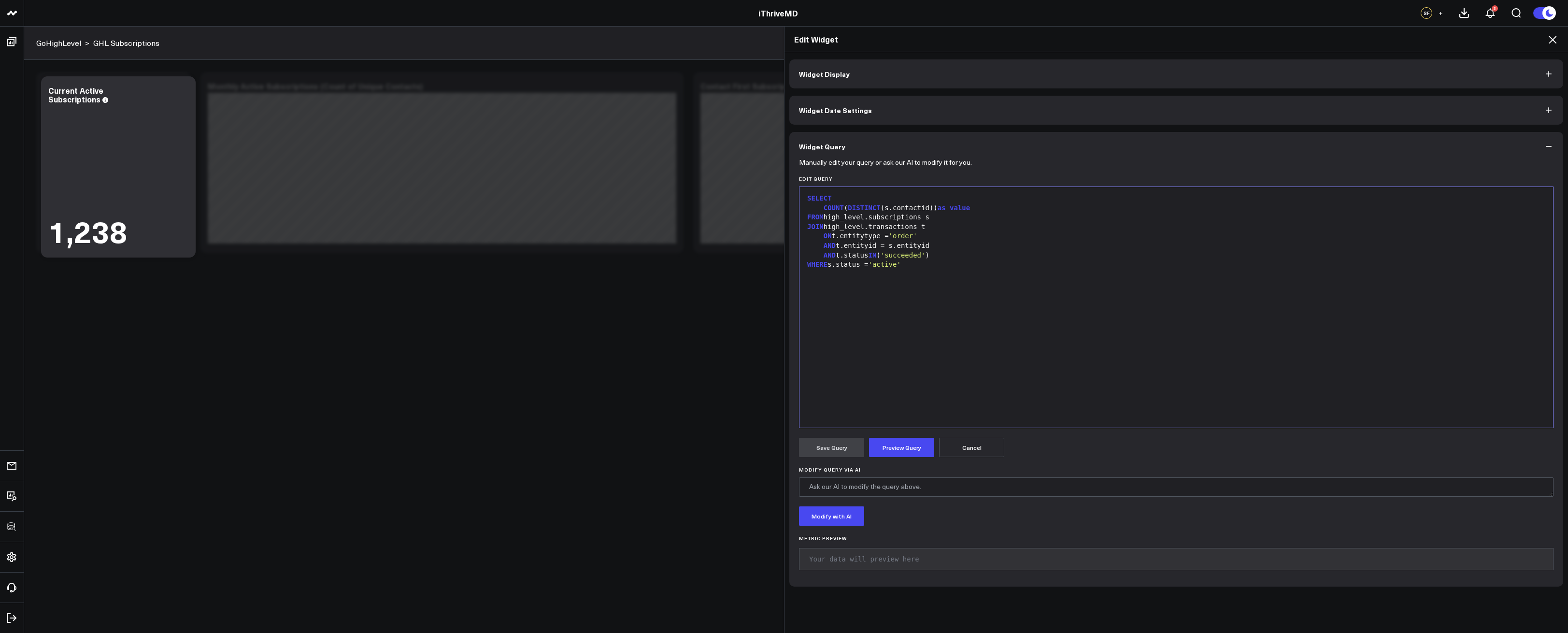
click at [891, 378] on div "SELECT COUNT ( DISTINCT (s.contactid)) as value FROM high_level.subscriptions s…" at bounding box center [1176, 307] width 744 height 231
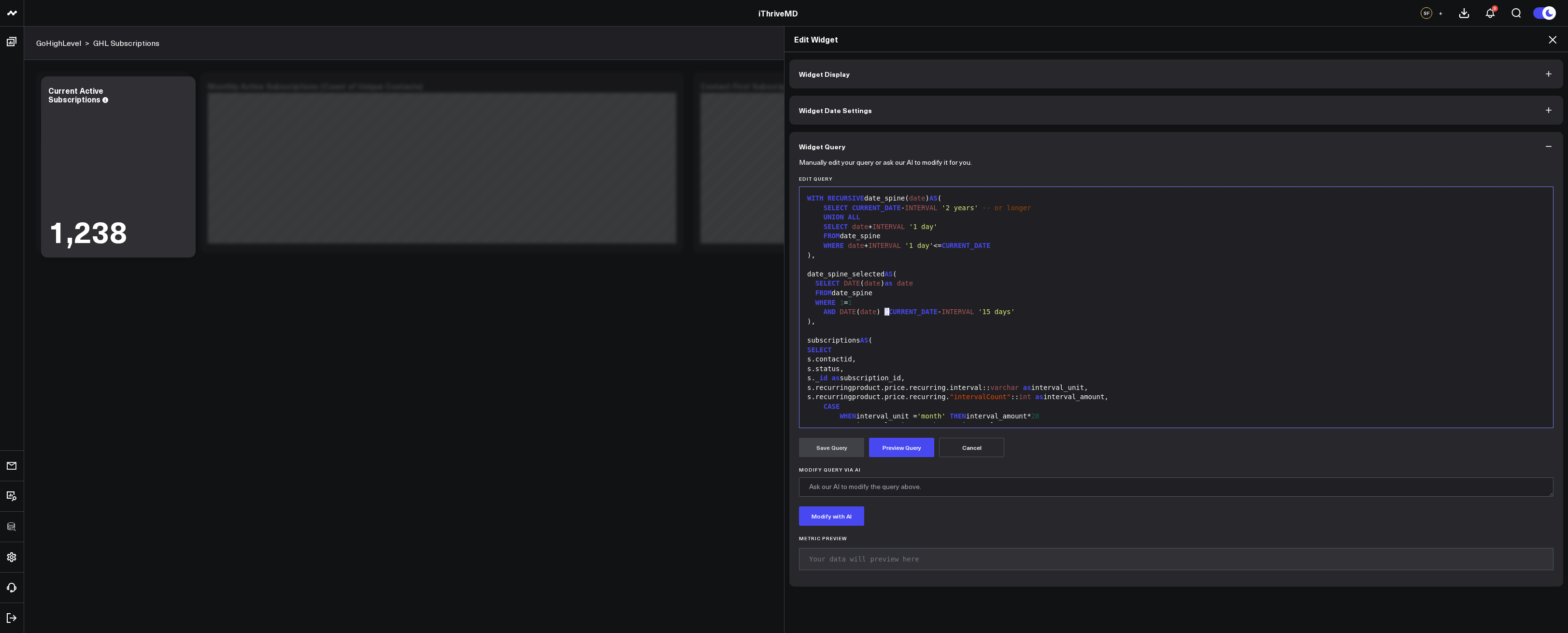
drag, startPoint x: 880, startPoint y: 311, endPoint x: 885, endPoint y: 311, distance: 5.0
click at [885, 311] on div "AND DATE ( date ) > CURRENT_DATE - INTERVAL '15 days'" at bounding box center [1176, 312] width 744 height 9
drag, startPoint x: 940, startPoint y: 311, endPoint x: 1043, endPoint y: 309, distance: 103.0
click at [1043, 309] on div "AND DATE ( date ) = CURRENT_DATE - INTERVAL '15 days'" at bounding box center [1176, 312] width 744 height 9
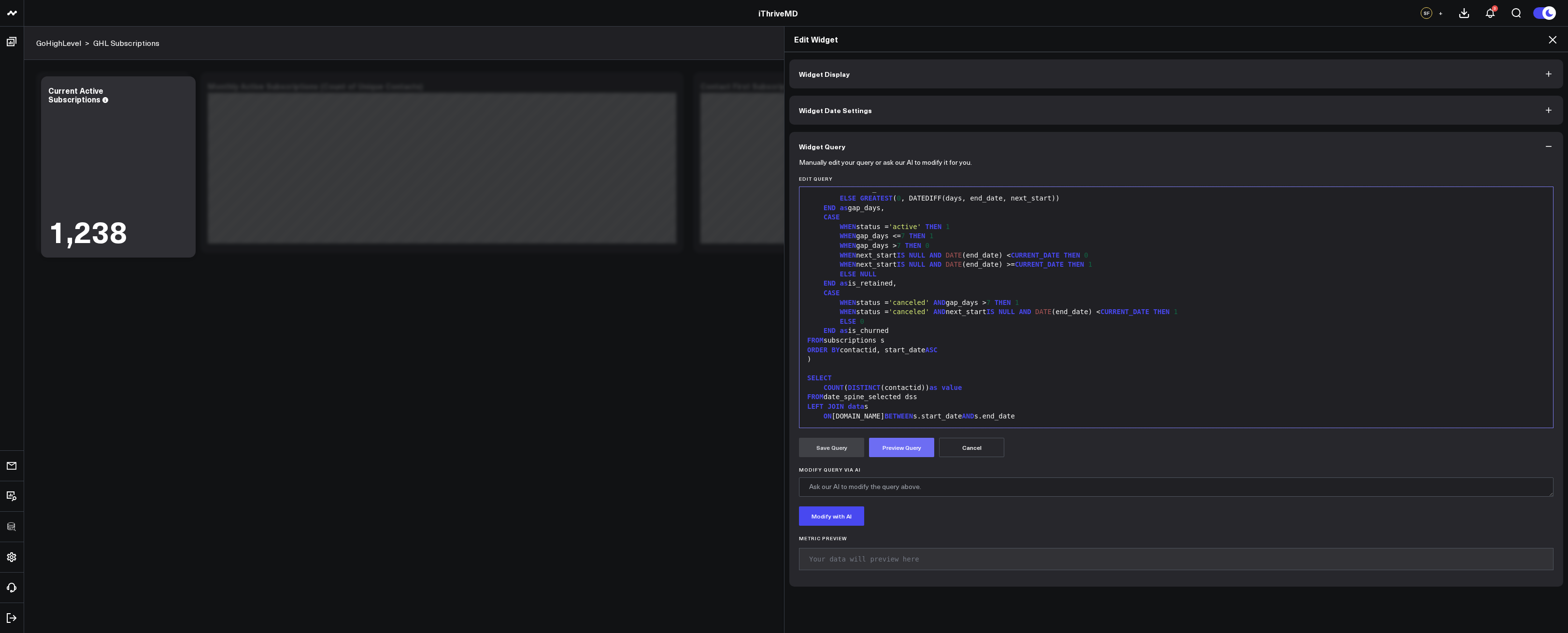
click at [890, 448] on button "Preview Query" at bounding box center [902, 447] width 65 height 19
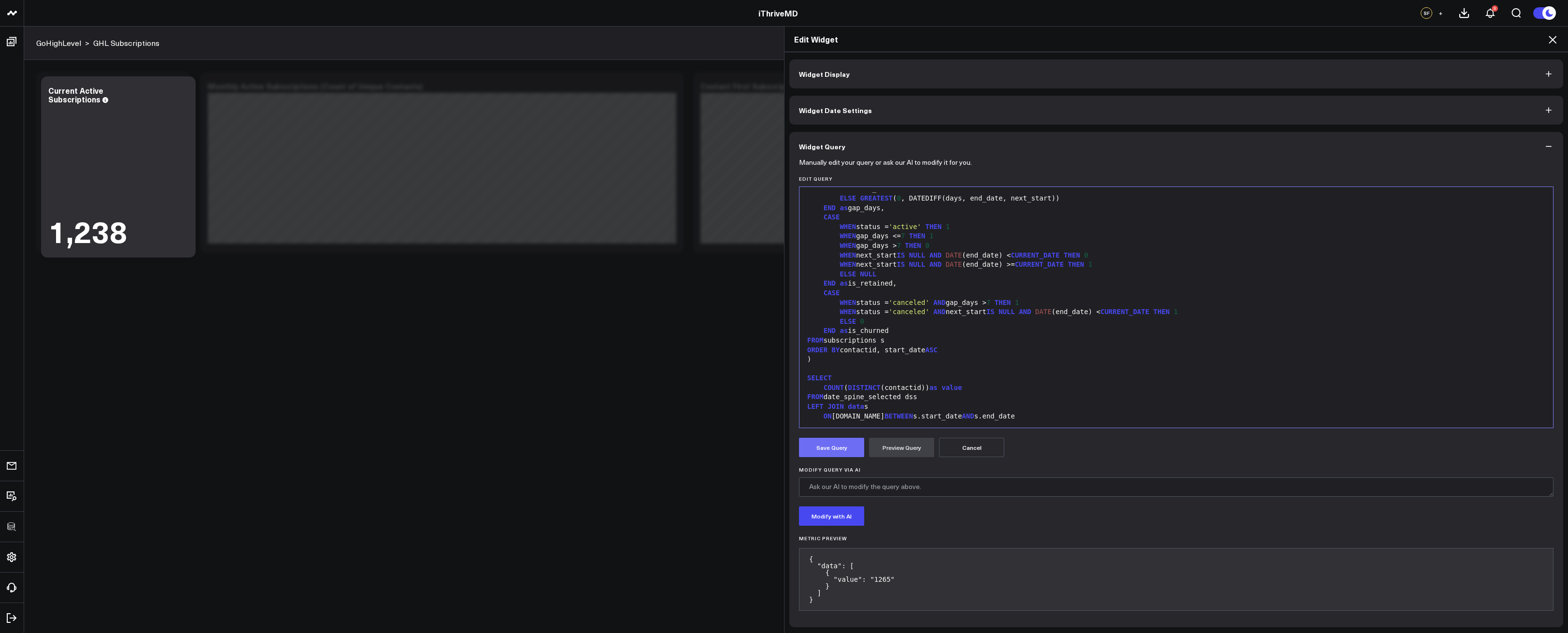
click at [833, 452] on button "Save Query" at bounding box center [831, 447] width 65 height 19
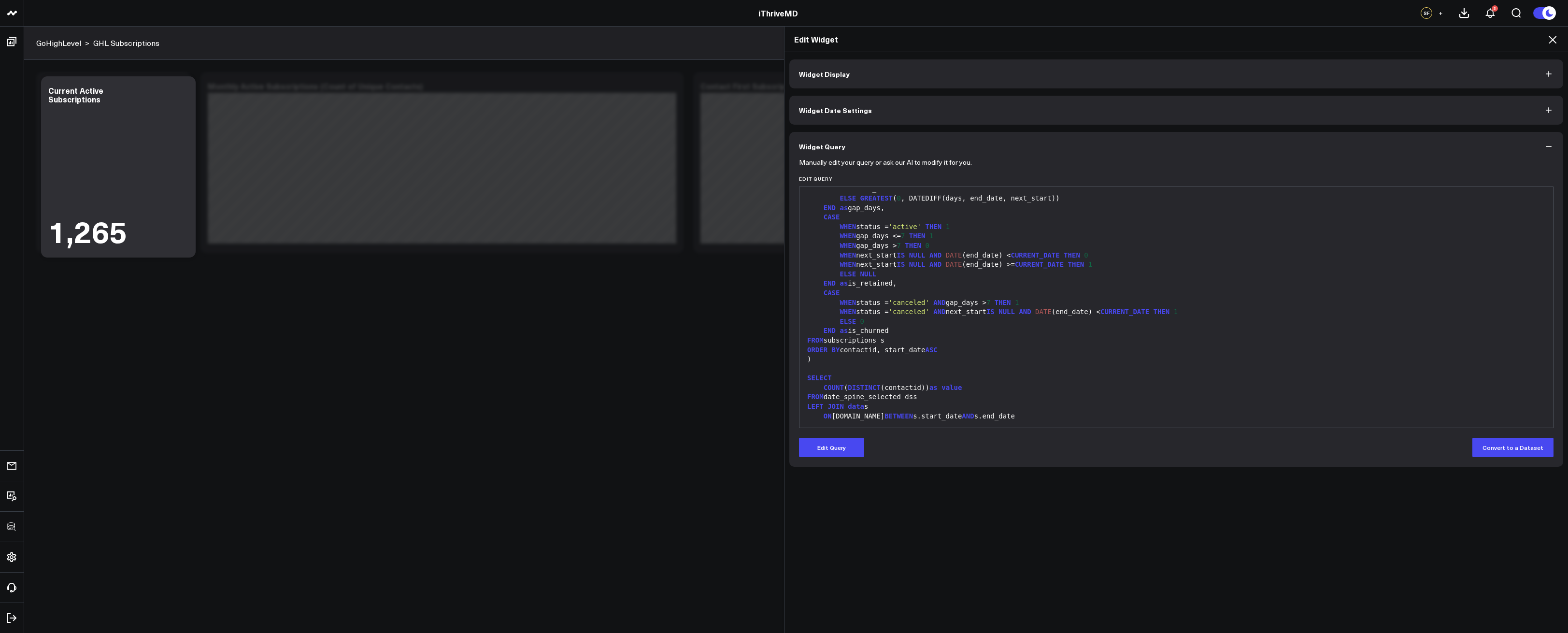
click at [1556, 37] on icon at bounding box center [1552, 40] width 12 height 12
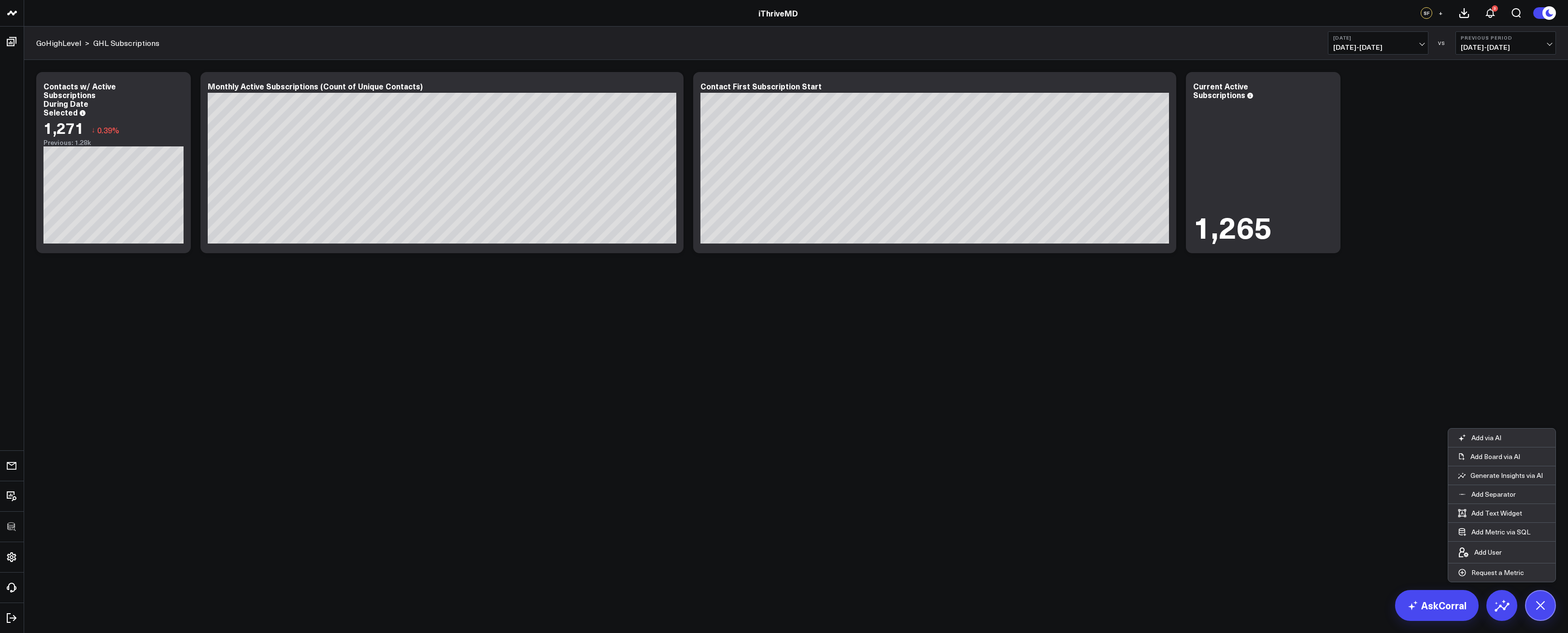
click at [1459, 156] on div "Modify via AI Copy link to widget Ask support Remove Create linked copy Executi…" at bounding box center [796, 162] width 1529 height 191
click at [1549, 596] on button at bounding box center [1541, 605] width 31 height 31
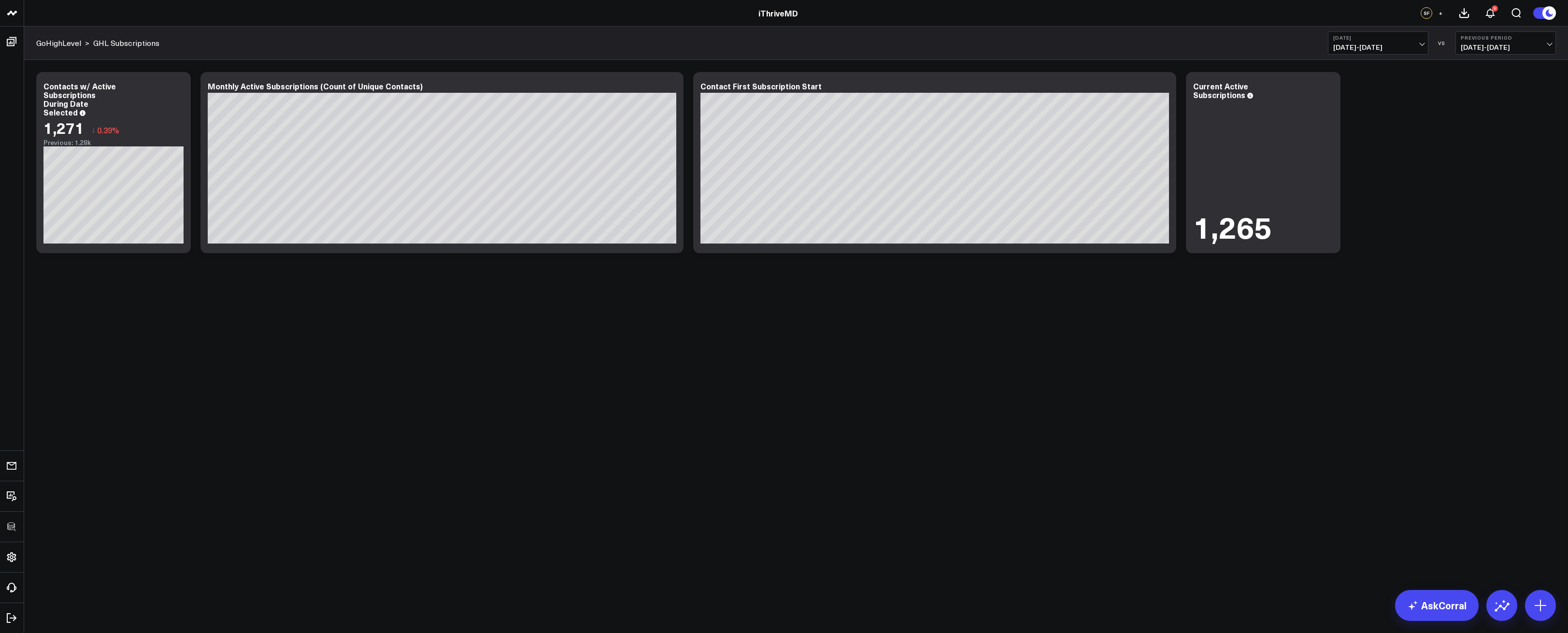
click at [1298, 419] on body "3725 Test 829 Studios Accenture Activant Capital Agriculture & Farming Demo All…" at bounding box center [784, 316] width 1568 height 633
click at [815, 291] on div "Modify via AI Copy link to widget Ask support Remove Create linked copy Executi…" at bounding box center [796, 188] width 1544 height 256
click at [1033, 375] on body "3725 Test 829 Studios Accenture Activant Capital Agriculture & Farming Demo All…" at bounding box center [784, 316] width 1568 height 633
click at [1362, 43] on span "[DATE] - [DATE]" at bounding box center [1379, 47] width 90 height 7
click at [1366, 311] on link "Custom Dates" at bounding box center [1378, 309] width 99 height 18
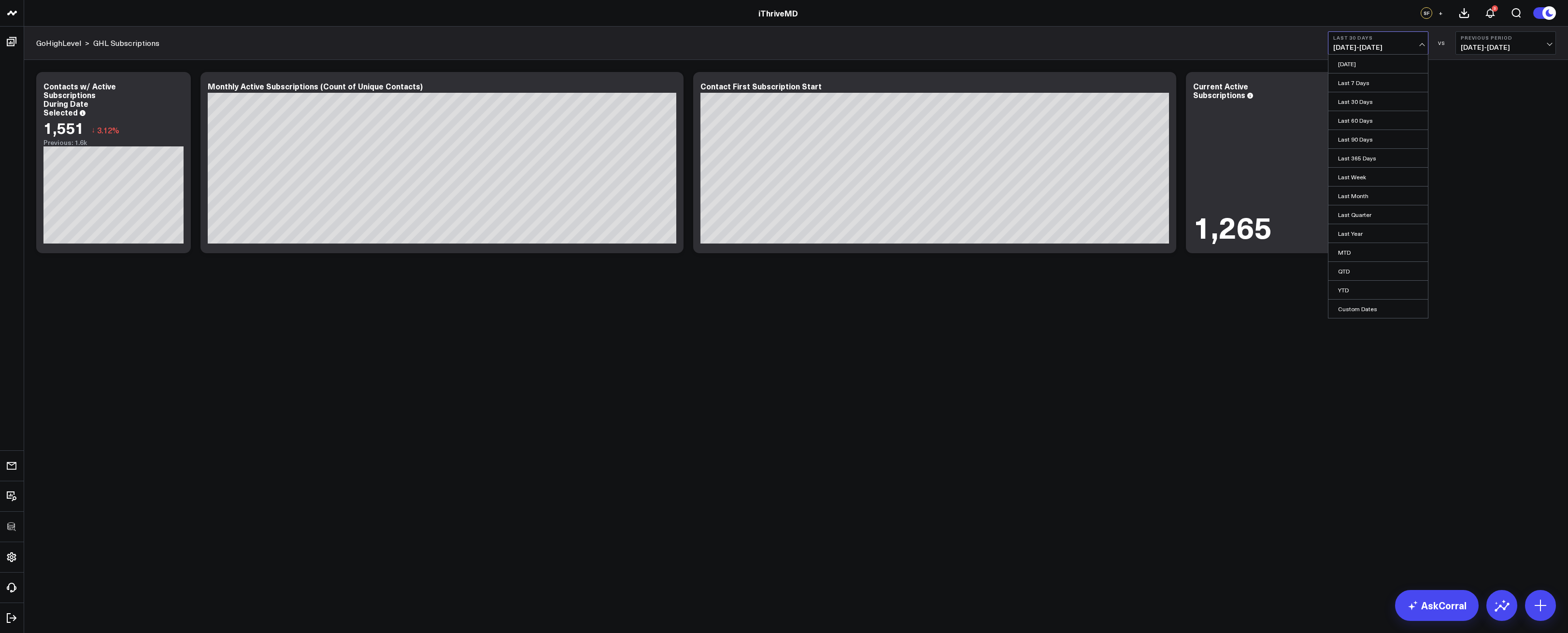
select select "8"
select select "2025"
click at [1445, 127] on div "5" at bounding box center [1444, 122] width 19 height 19
type input "[DATE]"
click at [1445, 127] on div "5" at bounding box center [1444, 122] width 19 height 19
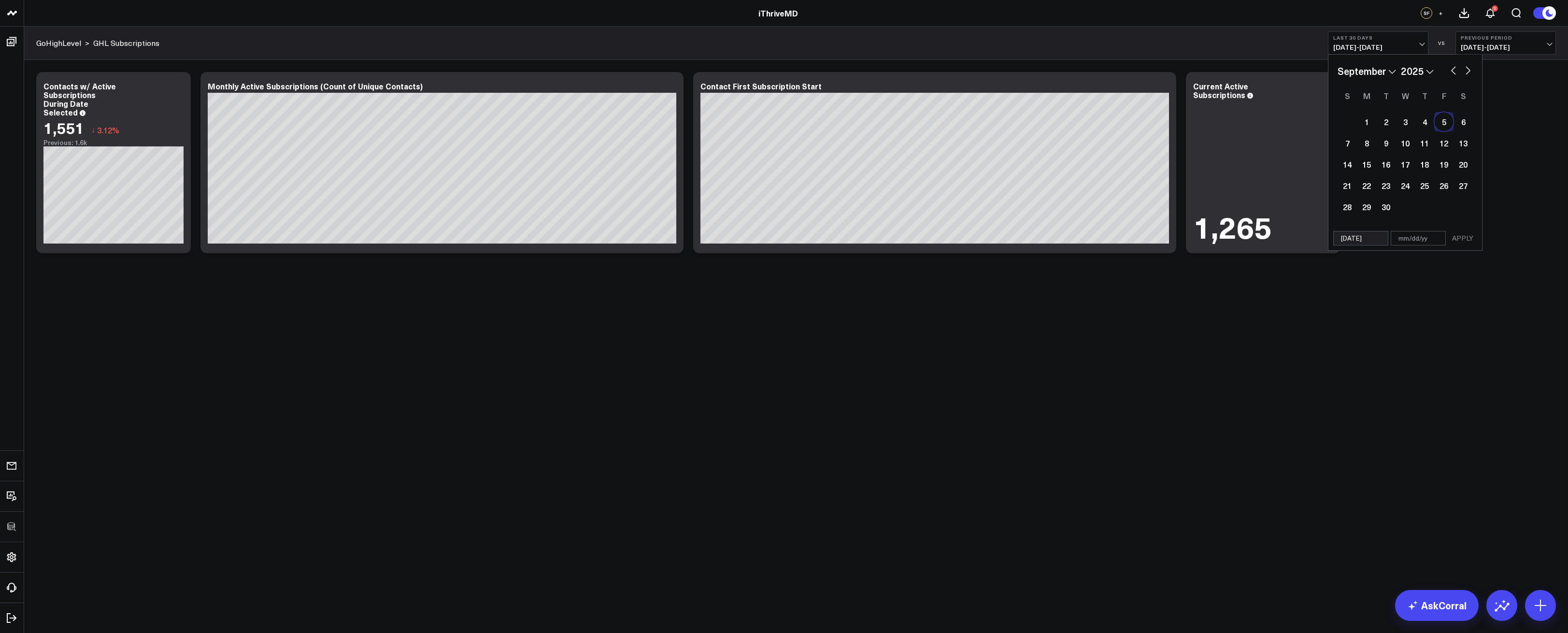
type input "[DATE]"
select select "8"
select select "2025"
click at [1464, 235] on button "APPLY" at bounding box center [1462, 239] width 29 height 15
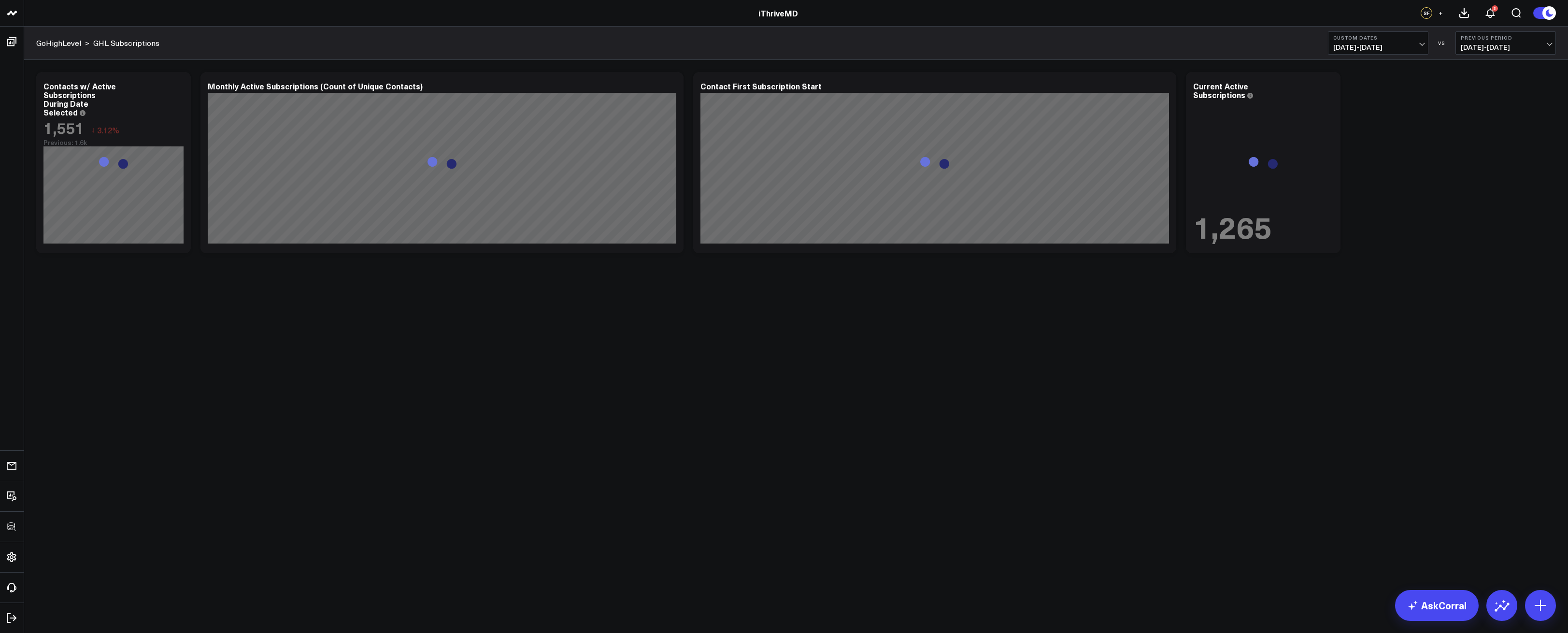
click at [1361, 338] on body "3725 Test 829 Studios Accenture Activant Capital Agriculture & Farming Demo All…" at bounding box center [784, 316] width 1568 height 633
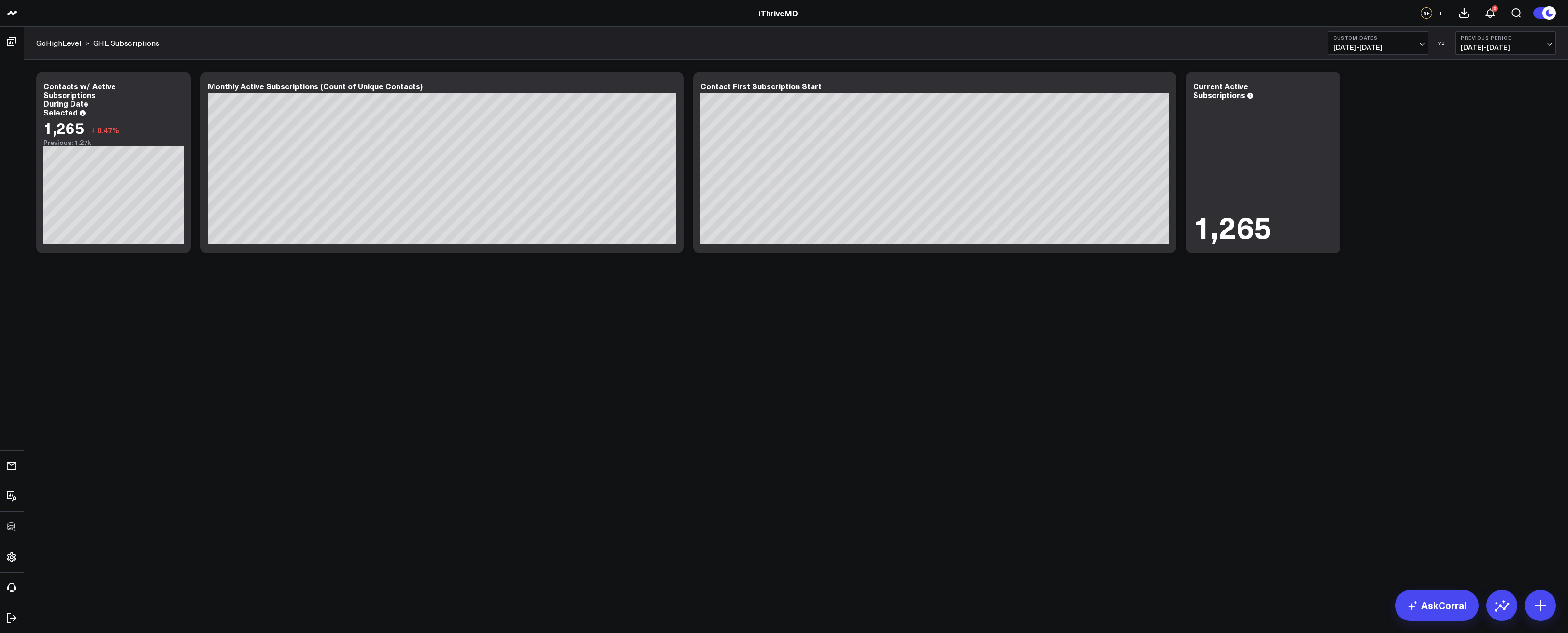
click at [559, 339] on body "3725 Test 829 Studios Accenture Activant Capital Agriculture & Farming Demo All…" at bounding box center [784, 316] width 1568 height 633
click at [1388, 41] on button "Custom Dates 09/05/25 - 09/05/25" at bounding box center [1378, 42] width 100 height 23
click at [1360, 292] on link "YTD" at bounding box center [1378, 290] width 99 height 18
click at [974, 366] on body "3725 Test 829 Studios Accenture Activant Capital Agriculture & Farming Demo All…" at bounding box center [784, 316] width 1568 height 633
click at [258, 500] on body "3725 Test 829 Studios Accenture Activant Capital Agriculture & Farming Demo All…" at bounding box center [784, 316] width 1568 height 633
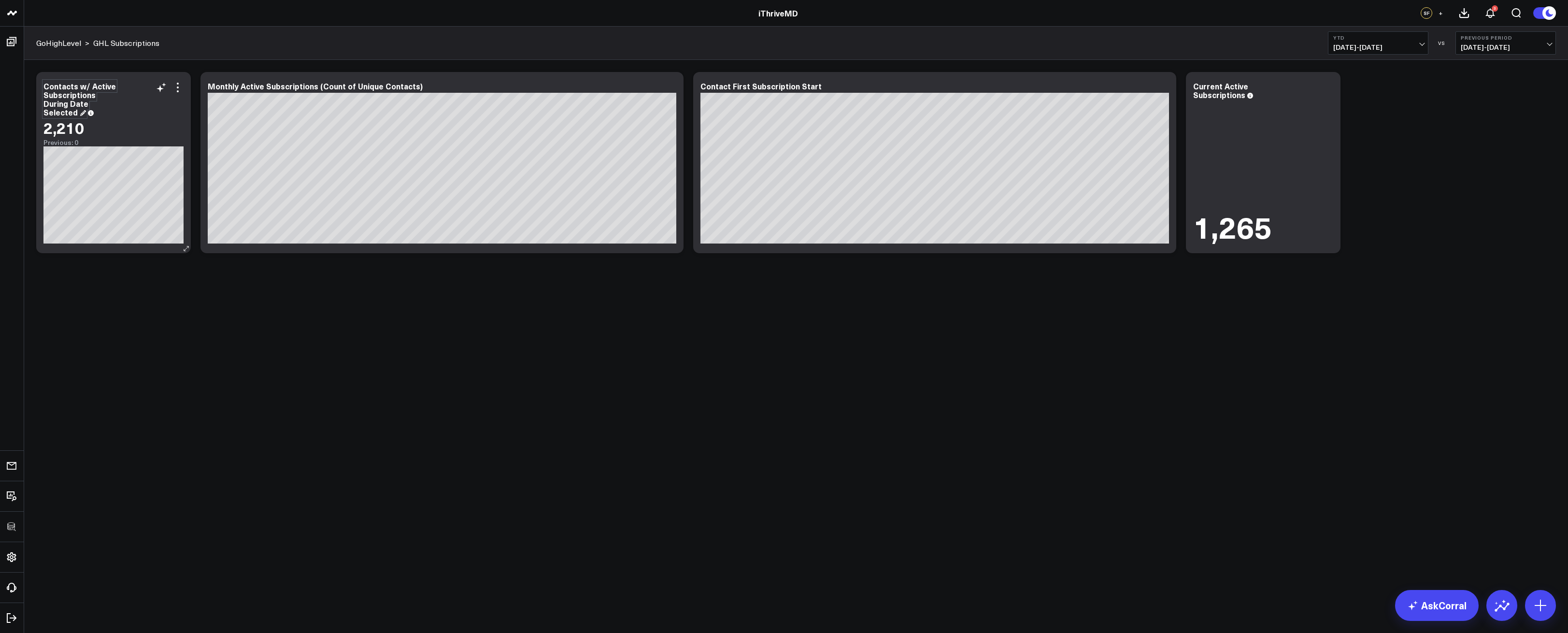
click at [46, 85] on div "Contacts w/ Active Subscriptions During Date Selected" at bounding box center [79, 100] width 73 height 37
click at [44, 85] on div "Contacts w/ Active Subscriptions During Date Selected" at bounding box center [79, 100] width 73 height 37
click at [77, 96] on div "Total Contacts w/ Active Subscriptions During Date Selected" at bounding box center [77, 103] width 68 height 45
click at [108, 100] on div "Total Contacts w/ Active Subscriptions During Date Selected" at bounding box center [77, 103] width 68 height 45
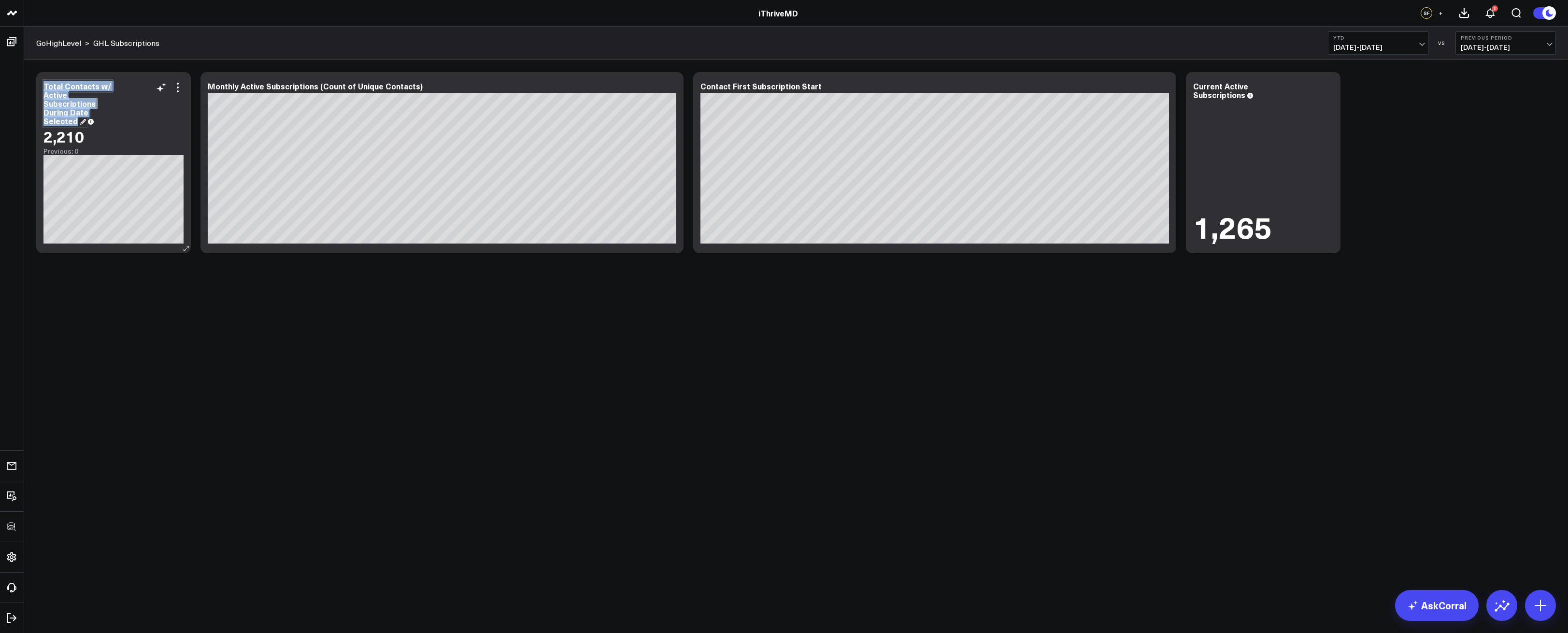
click at [108, 100] on div "Total Contacts w/ Active Subscriptions During Date Selected" at bounding box center [77, 103] width 68 height 45
click at [83, 102] on div "Contacts w/ Active Subscriptions During Date Selected" at bounding box center [79, 100] width 73 height 37
click at [92, 95] on div "Contacts w/ Active Subscriptions During Date Selected" at bounding box center [79, 100] width 73 height 37
click at [232, 336] on body "3725 Test 829 Studios Accenture Activant Capital Agriculture & Farming Demo All…" at bounding box center [784, 316] width 1568 height 633
click at [466, 492] on body "3725 Test 829 Studios Accenture Activant Capital Agriculture & Farming Demo All…" at bounding box center [784, 316] width 1568 height 633
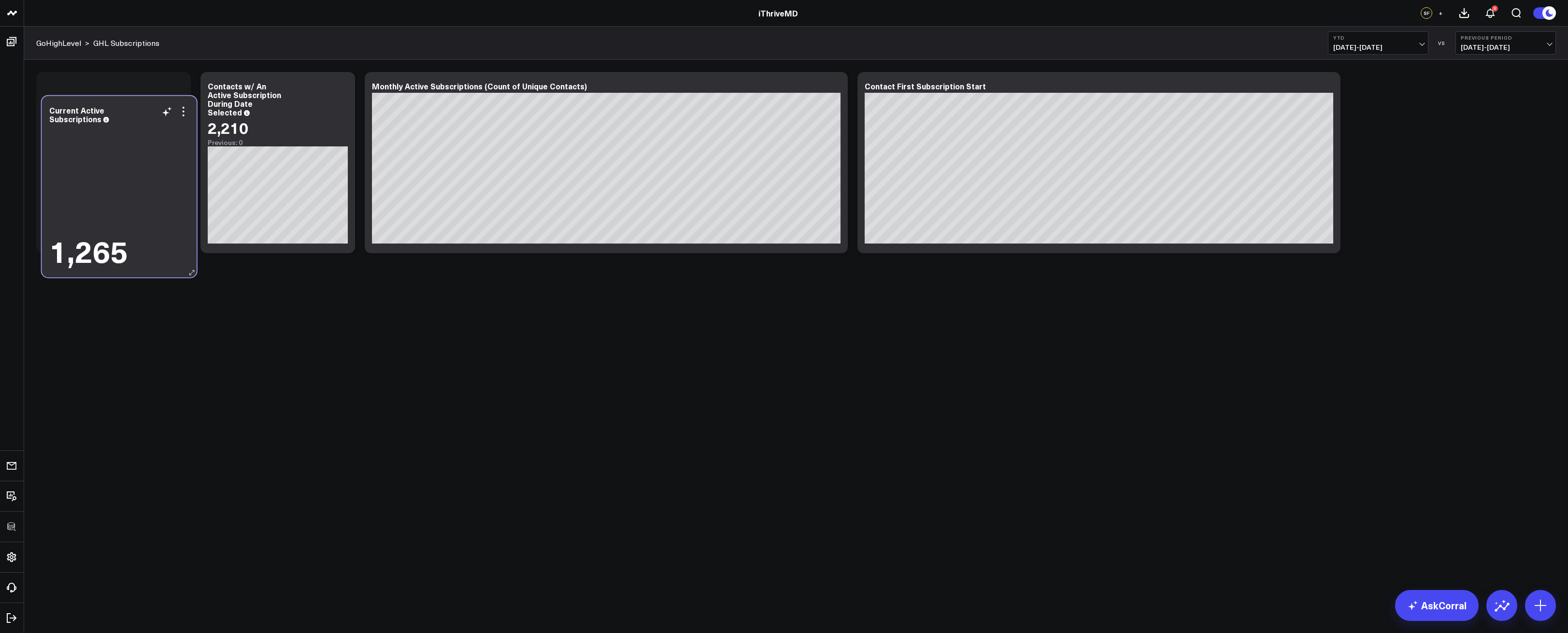
drag, startPoint x: 1259, startPoint y: 171, endPoint x: 116, endPoint y: 195, distance: 1143.3
click at [116, 194] on div "1,265" at bounding box center [119, 196] width 140 height 142
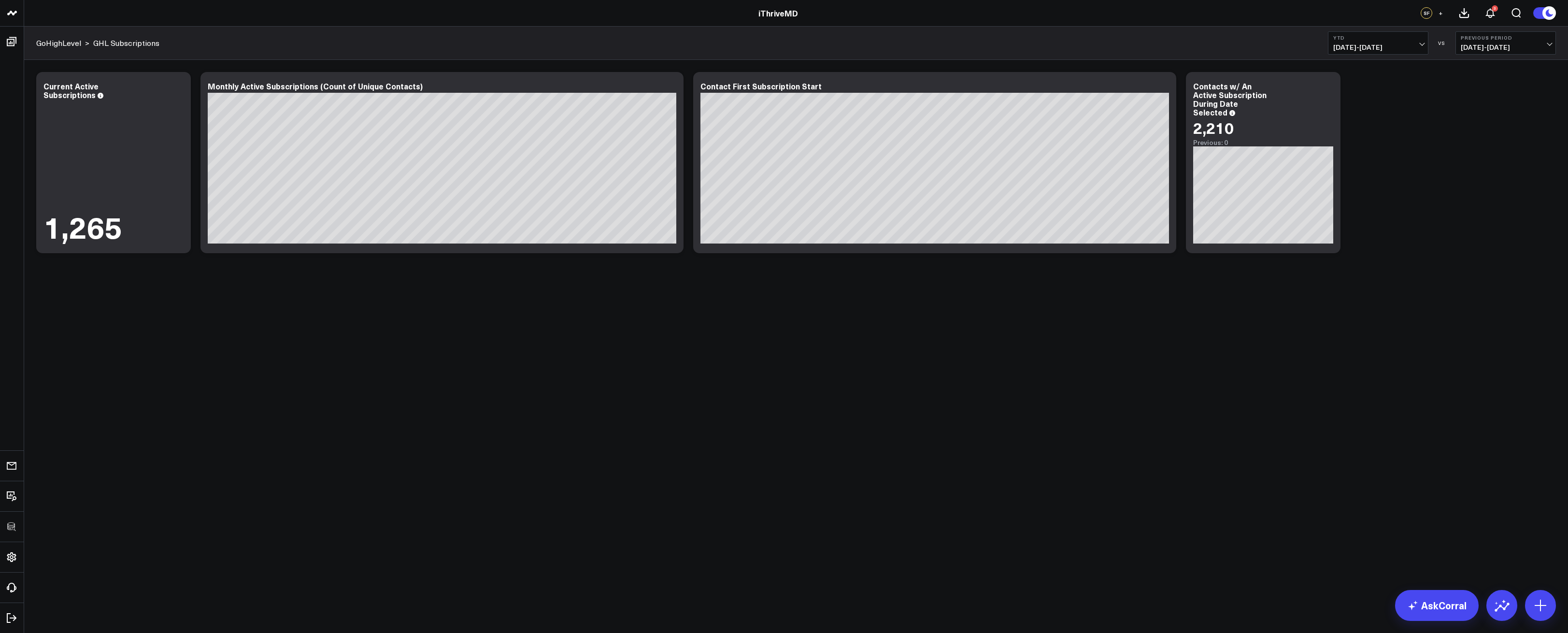
click at [579, 264] on div "Modify via AI Copy link to widget Ask support Remove Create linked copy Executi…" at bounding box center [796, 188] width 1544 height 256
click at [1198, 100] on div "Contacts w/ An Active Subscription During Date Selected" at bounding box center [1230, 100] width 74 height 37
copy div "Contacts w/ An Active Subscription During Date Selected"
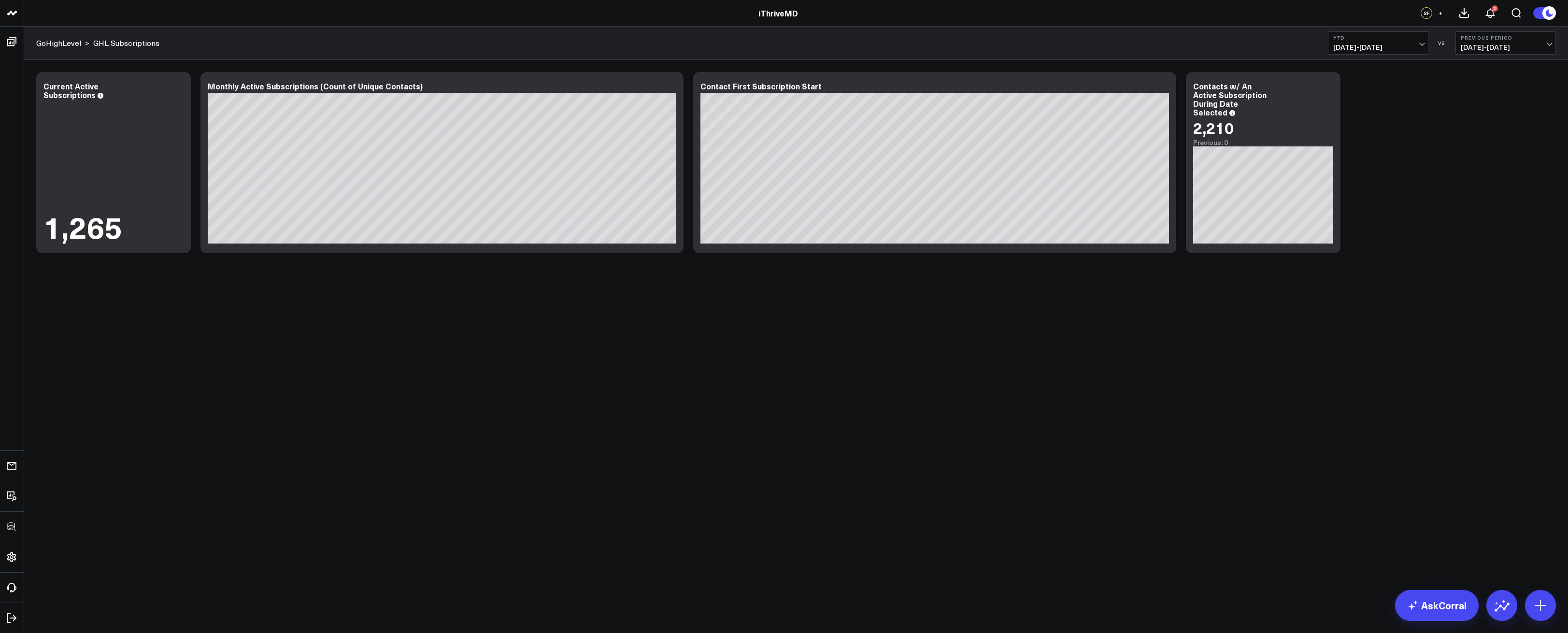
click at [1072, 383] on body "3725 Test 829 Studios Accenture Activant Capital Agriculture & Farming Demo All…" at bounding box center [784, 316] width 1568 height 633
drag, startPoint x: 726, startPoint y: 319, endPoint x: 728, endPoint y: 323, distance: 4.5
click at [727, 321] on body "3725 Test 829 Studios Accenture Activant Capital Agriculture & Farming Demo All…" at bounding box center [784, 316] width 1568 height 633
click at [727, 322] on body "3725 Test 829 Studios Accenture Activant Capital Agriculture & Farming Demo All…" at bounding box center [784, 316] width 1568 height 633
click at [695, 345] on body "3725 Test 829 Studios Accenture Activant Capital Agriculture & Farming Demo All…" at bounding box center [784, 316] width 1568 height 633
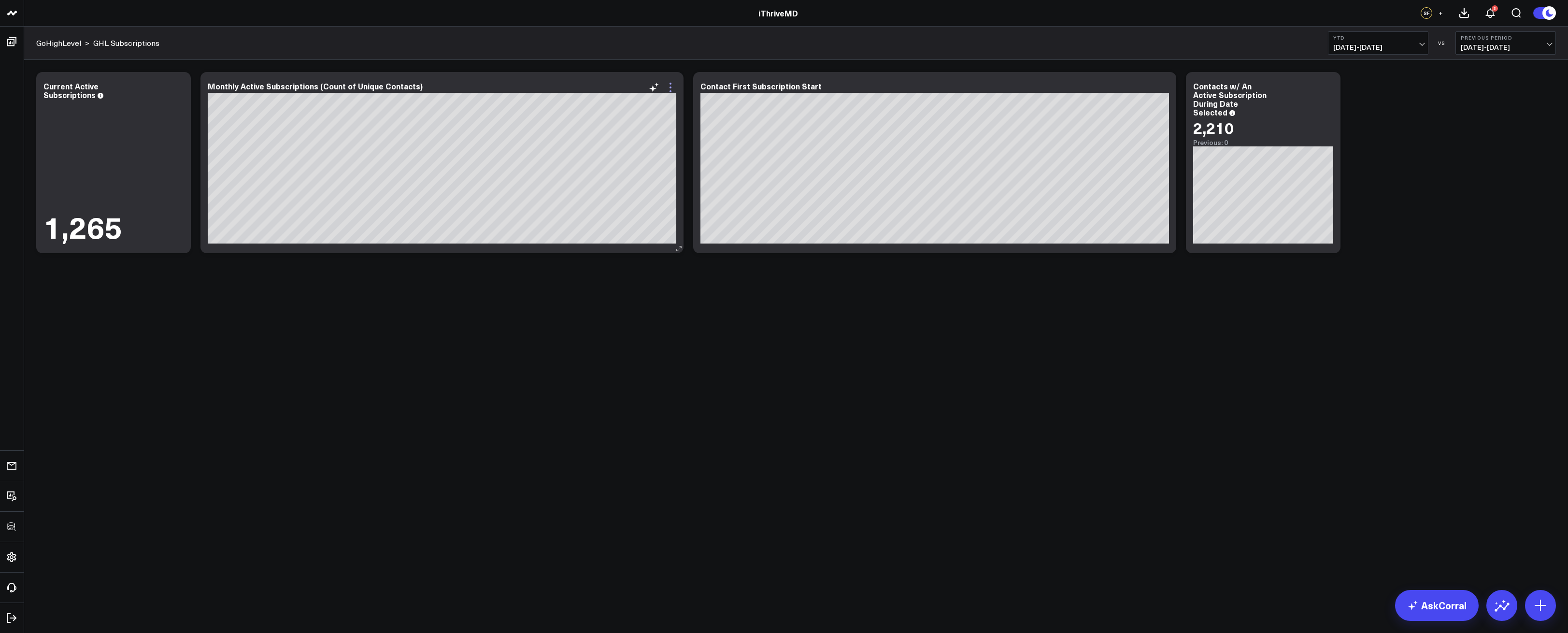
click at [669, 90] on icon at bounding box center [671, 88] width 12 height 12
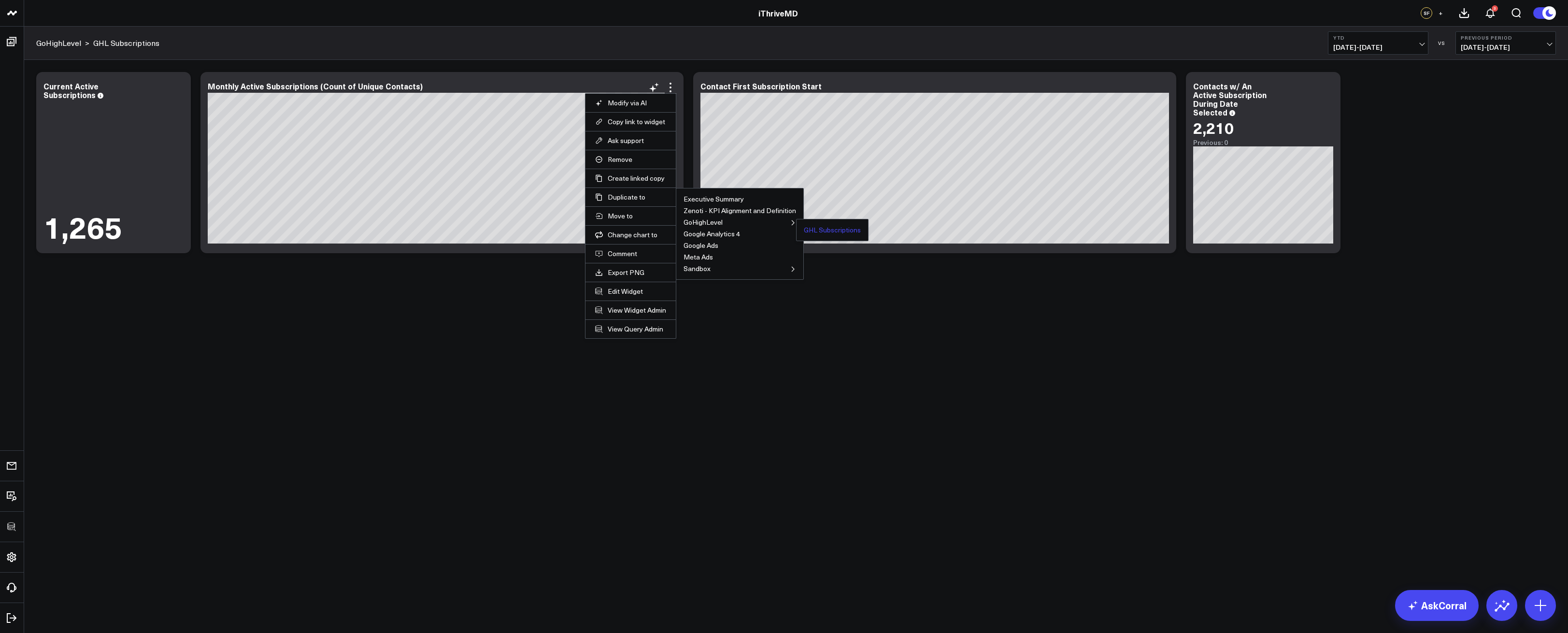
click at [807, 228] on button "GHL Subscriptions" at bounding box center [833, 229] width 57 height 6
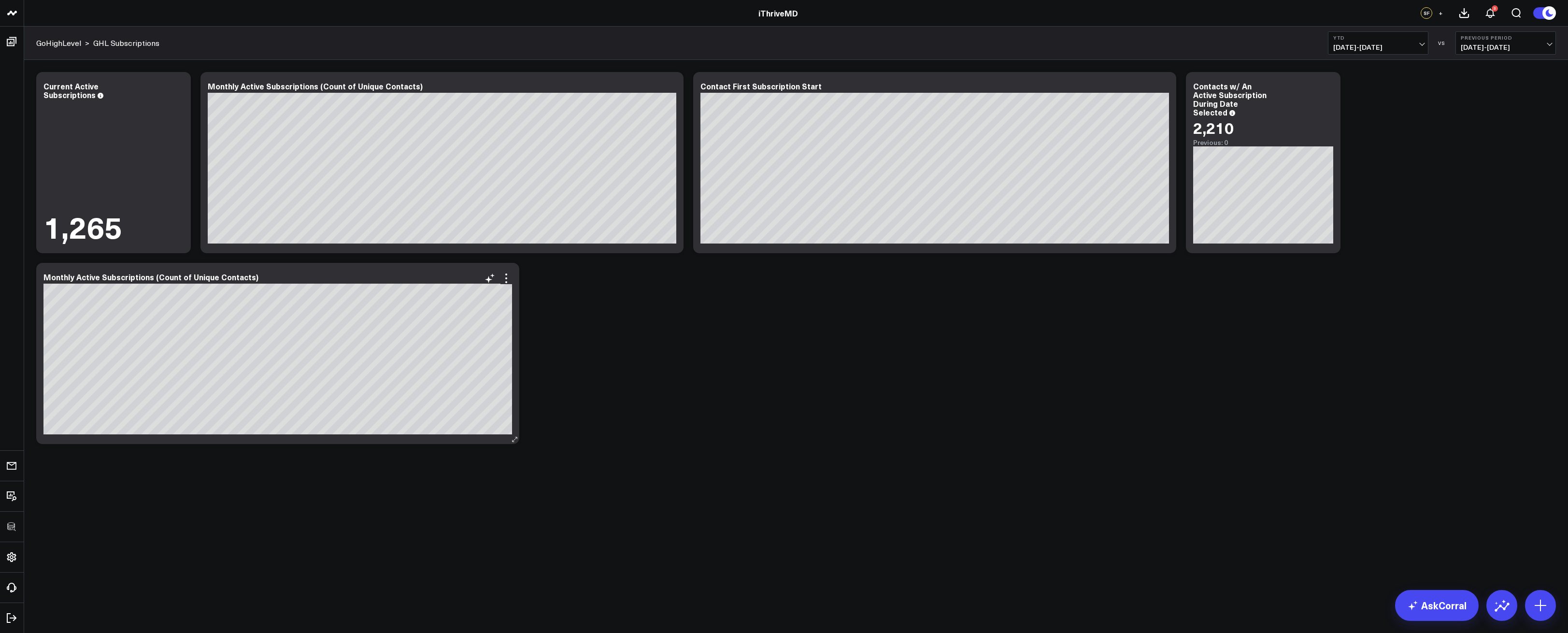
click at [195, 271] on div "Monthly Active Subscriptions (Count of Unique Contacts) [fontSize:14px lineHeig…" at bounding box center [277, 353] width 483 height 182
click at [172, 275] on div "Monthly Active Subscriptions (Count of Unique Contacts)" at bounding box center [155, 277] width 223 height 11
click at [130, 272] on div "Monthly Active Subscriptions (Count of Unique Contacts)" at bounding box center [155, 277] width 223 height 11
click at [149, 276] on div "Monthly Active Subscriptions (Count of Unique Contacts)" at bounding box center [155, 277] width 223 height 11
click at [509, 275] on icon at bounding box center [506, 278] width 12 height 12
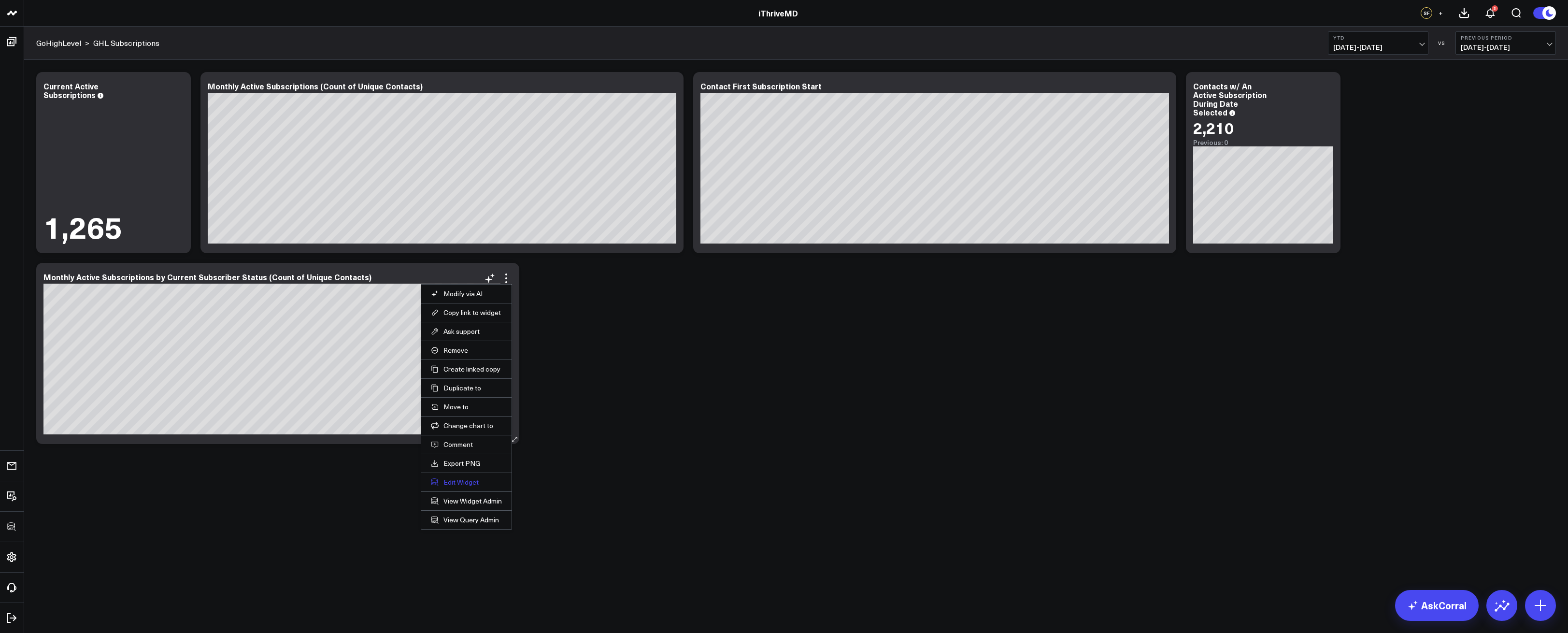
click at [462, 484] on button "Edit Widget" at bounding box center [466, 482] width 71 height 8
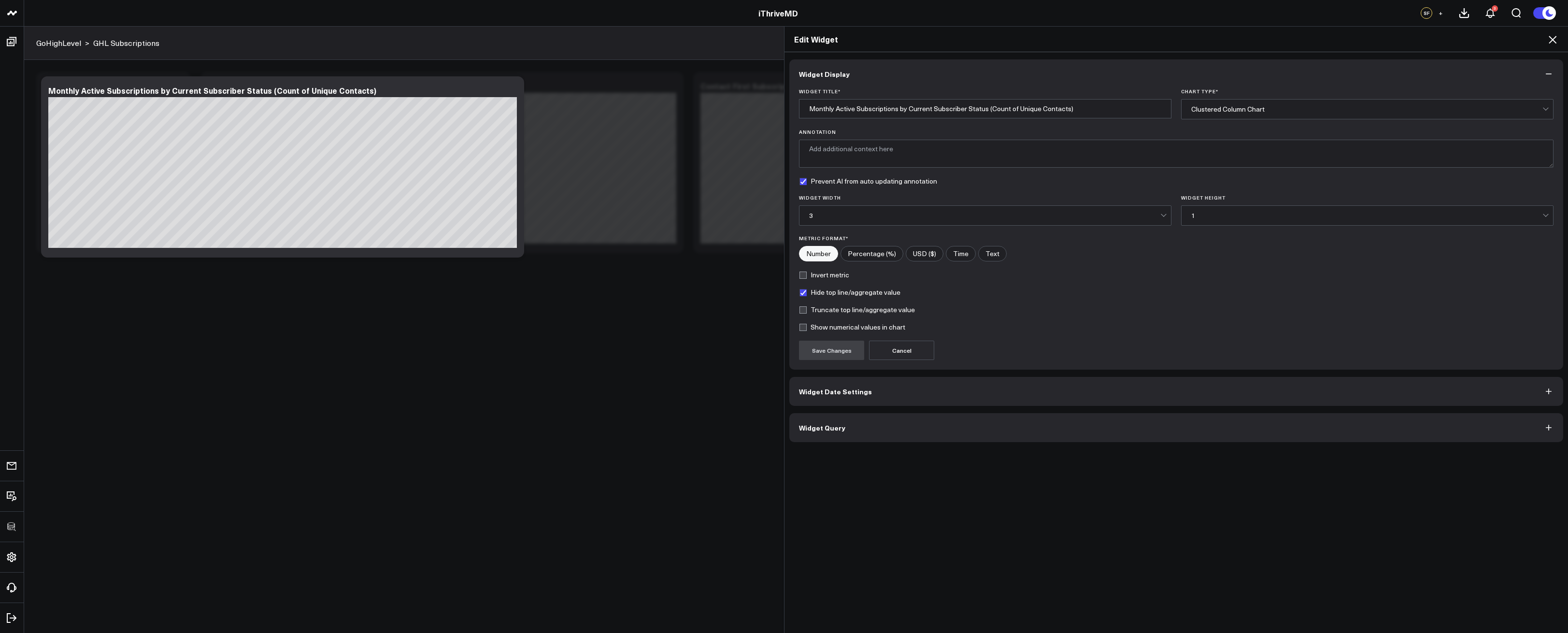
click at [899, 450] on div "Widget Display Widget Title * Monthly Active Subscriptions by Current Subscribe…" at bounding box center [1176, 343] width 784 height 581
click at [884, 424] on button "Widget Query" at bounding box center [1176, 427] width 774 height 29
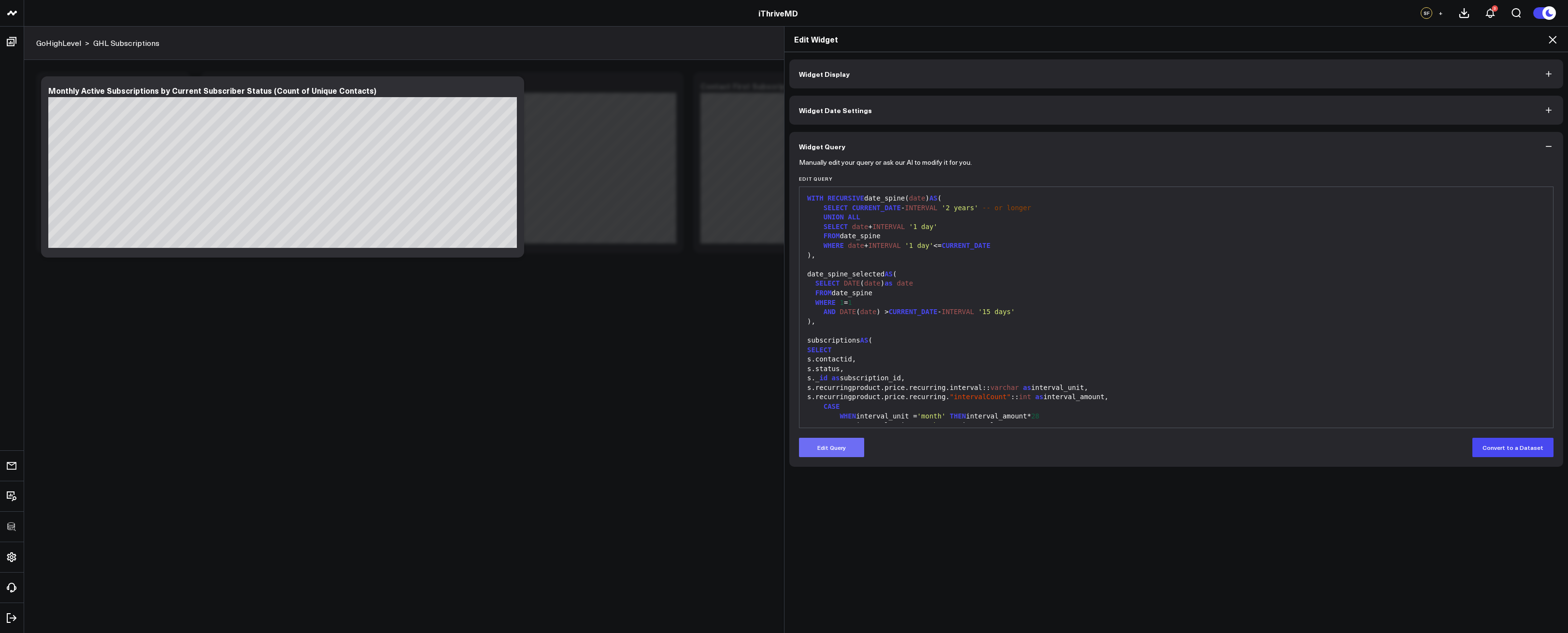
click at [843, 451] on button "Edit Query" at bounding box center [831, 447] width 65 height 19
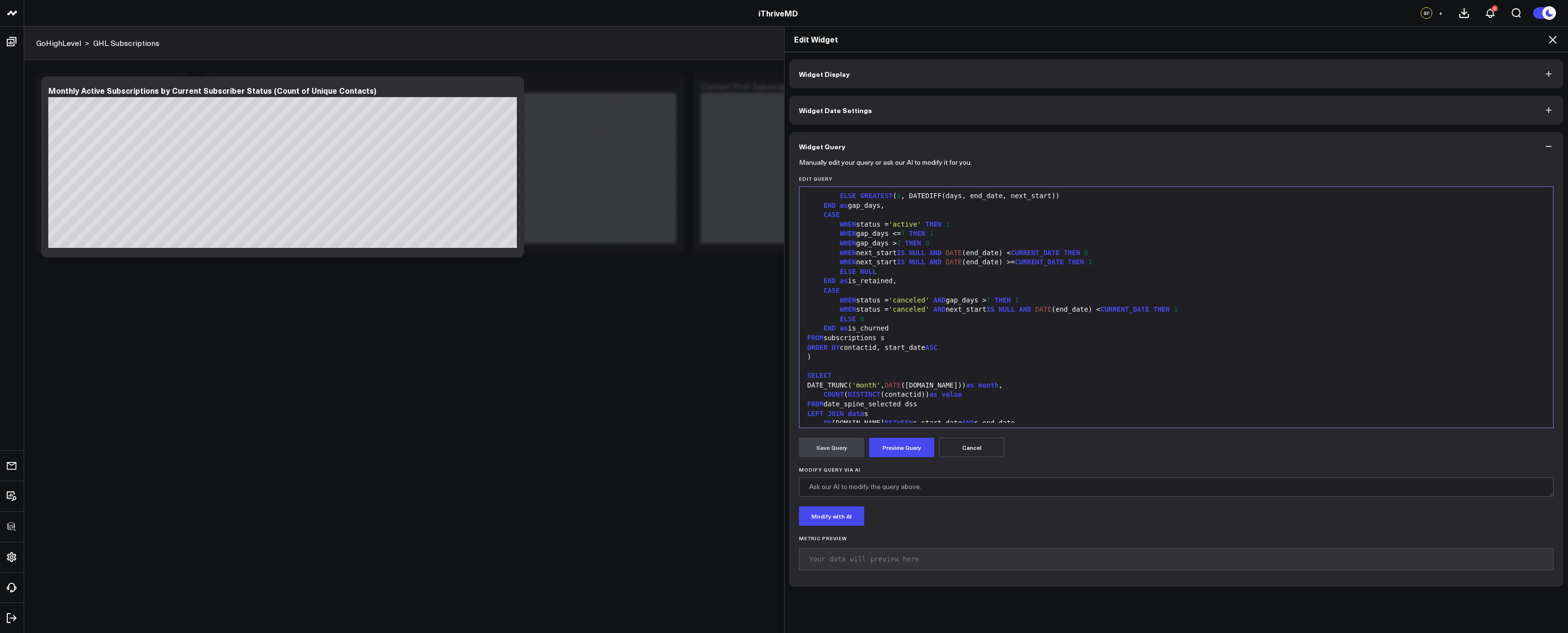
scroll to position [625, 0]
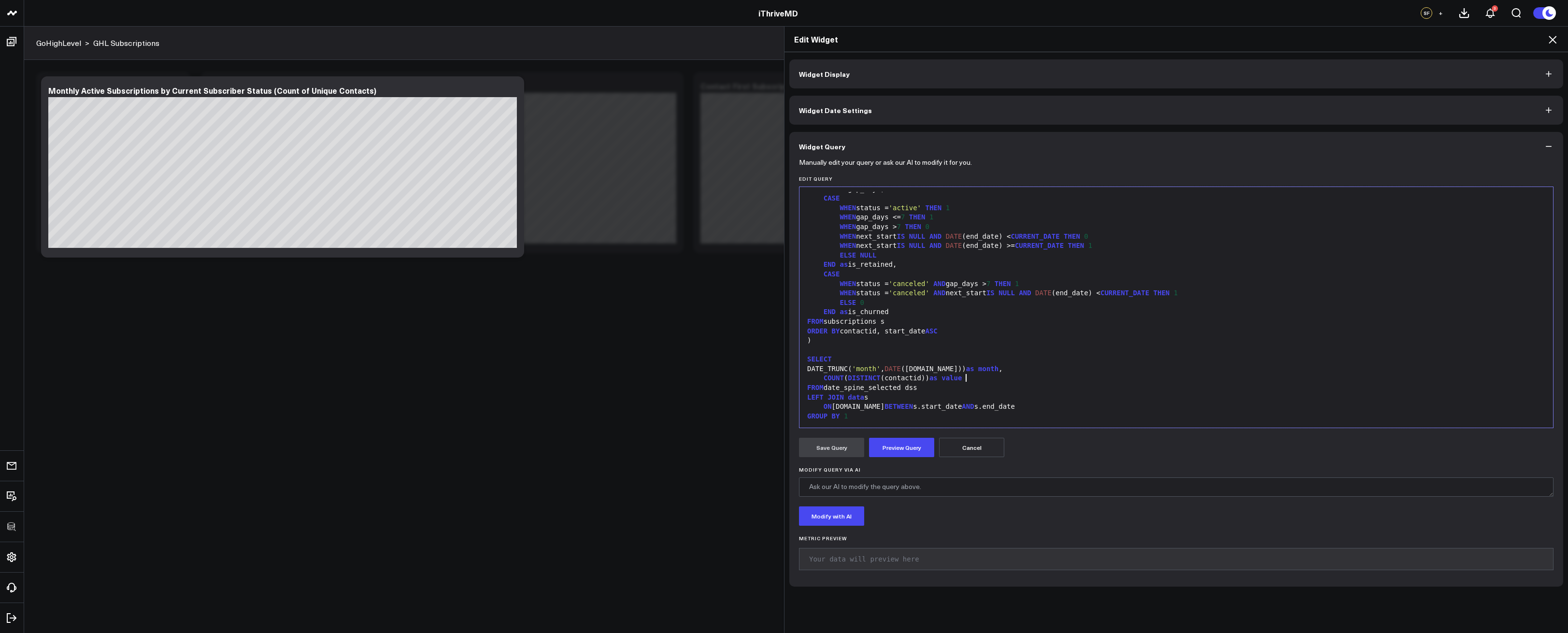
click at [978, 381] on div "COUNT ( DISTINCT (contactid)) as value" at bounding box center [1176, 378] width 744 height 9
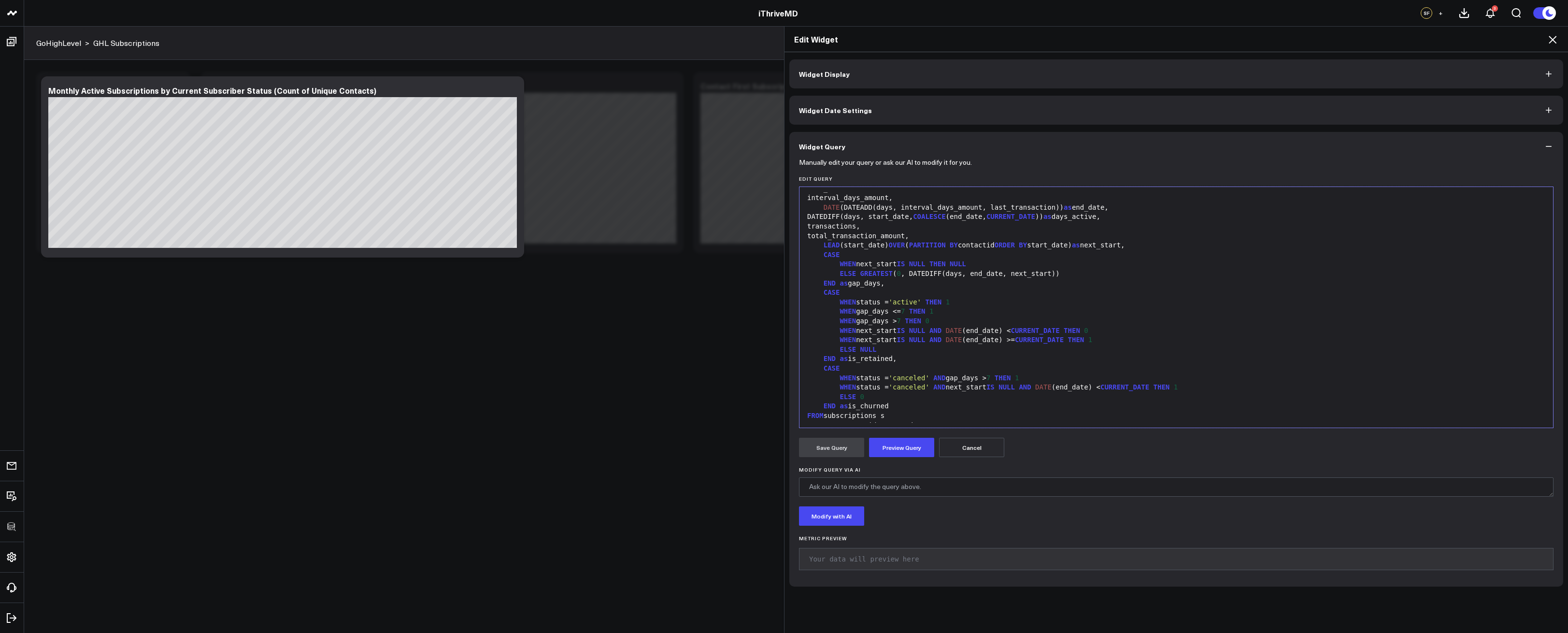
scroll to position [537, 0]
click at [1552, 39] on icon at bounding box center [1552, 40] width 7 height 7
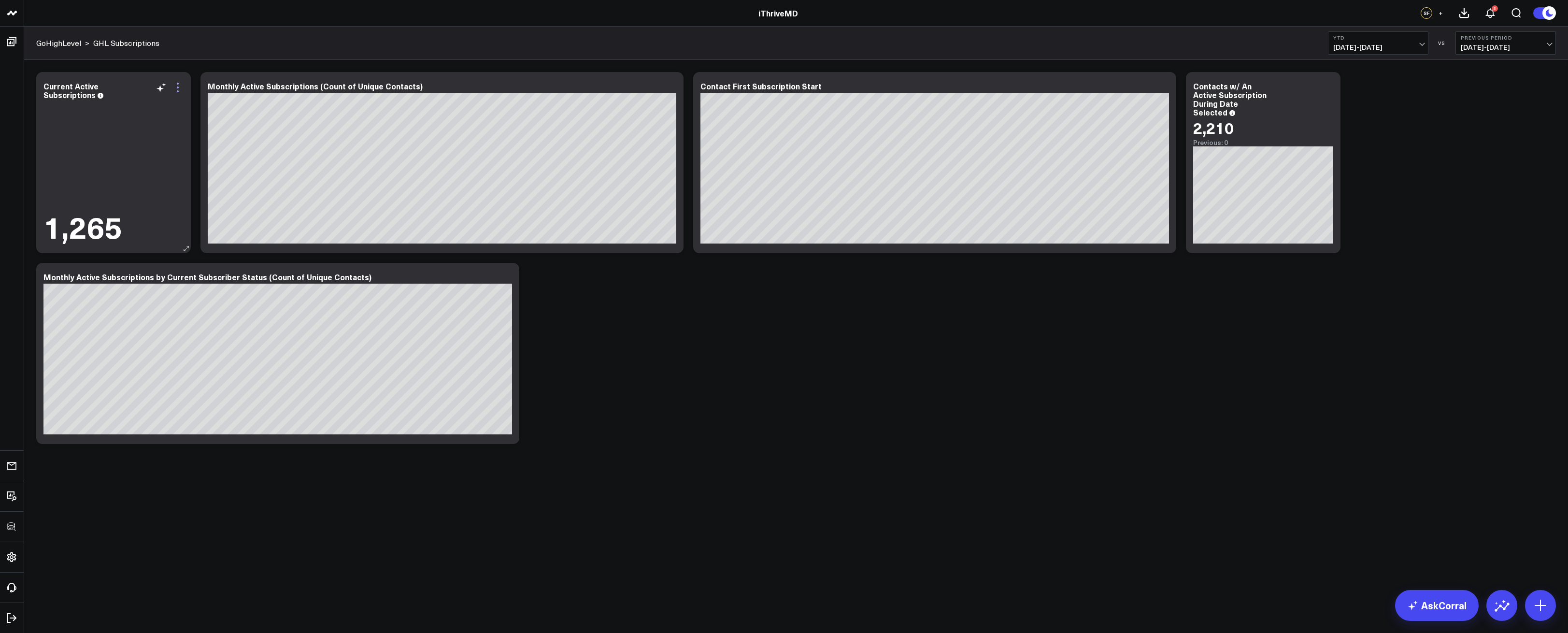
click at [175, 86] on icon at bounding box center [178, 88] width 12 height 12
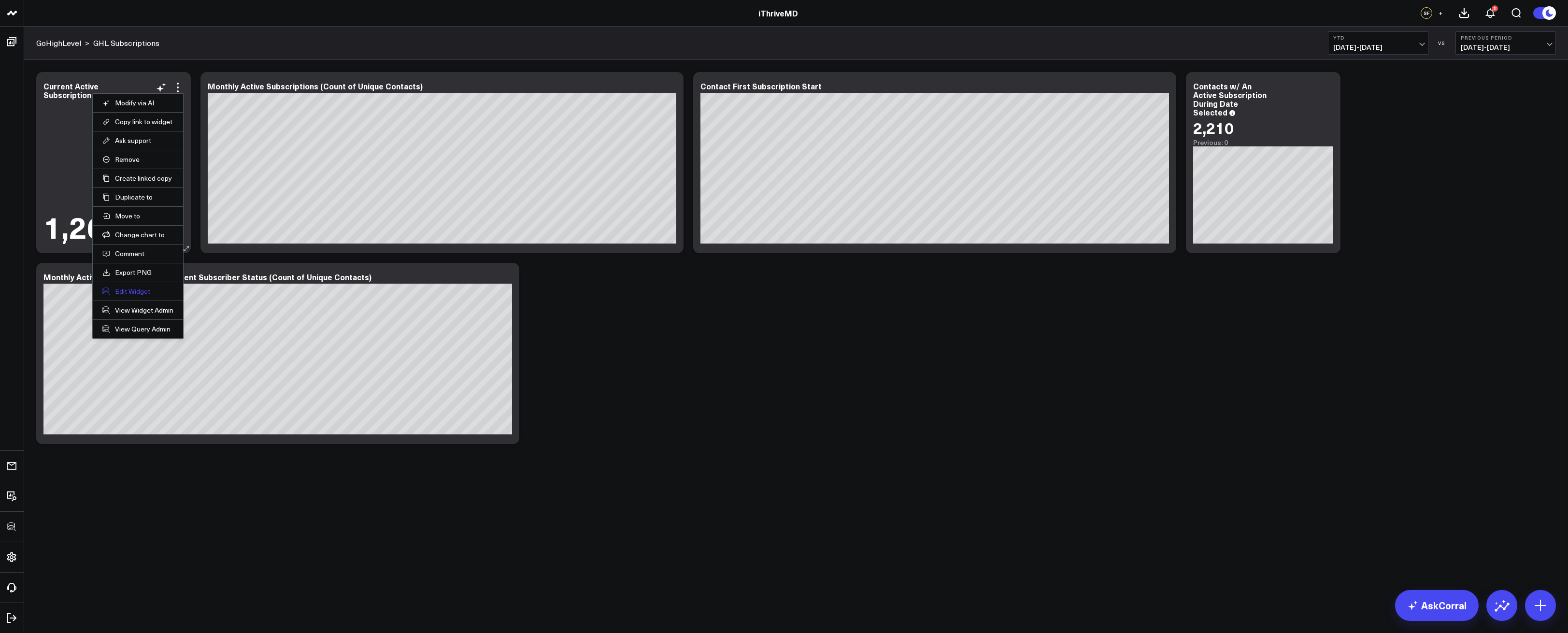
click at [140, 287] on button "Edit Widget" at bounding box center [137, 291] width 71 height 8
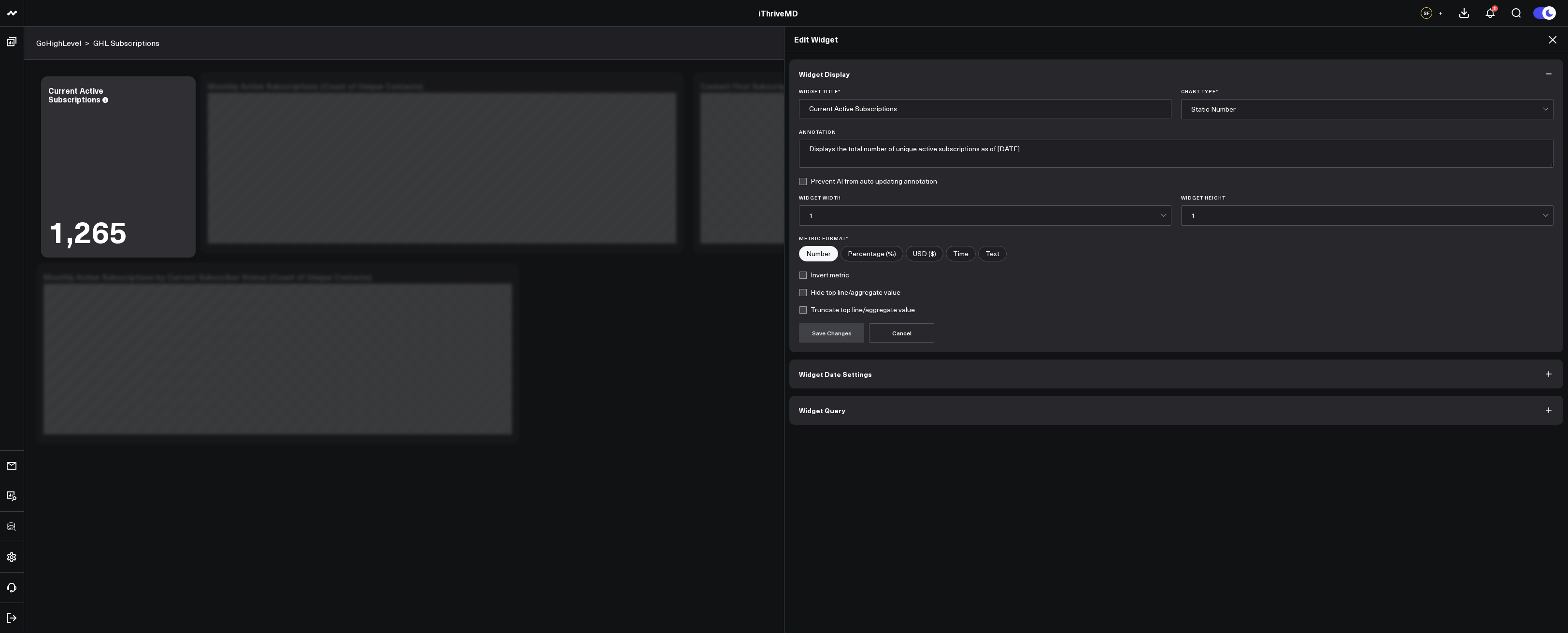
click at [975, 419] on button "Widget Query" at bounding box center [1176, 410] width 774 height 29
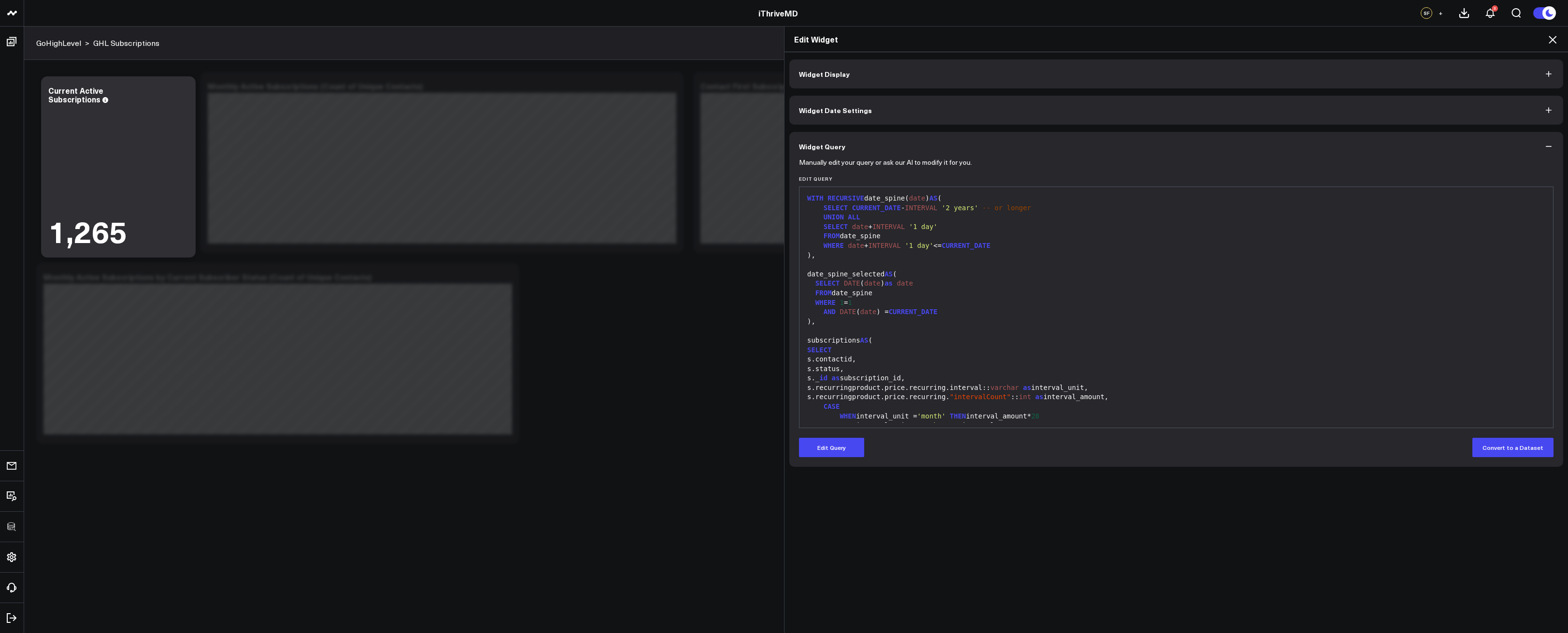
drag, startPoint x: 841, startPoint y: 447, endPoint x: 854, endPoint y: 426, distance: 24.7
click at [841, 447] on button "Edit Query" at bounding box center [831, 447] width 65 height 19
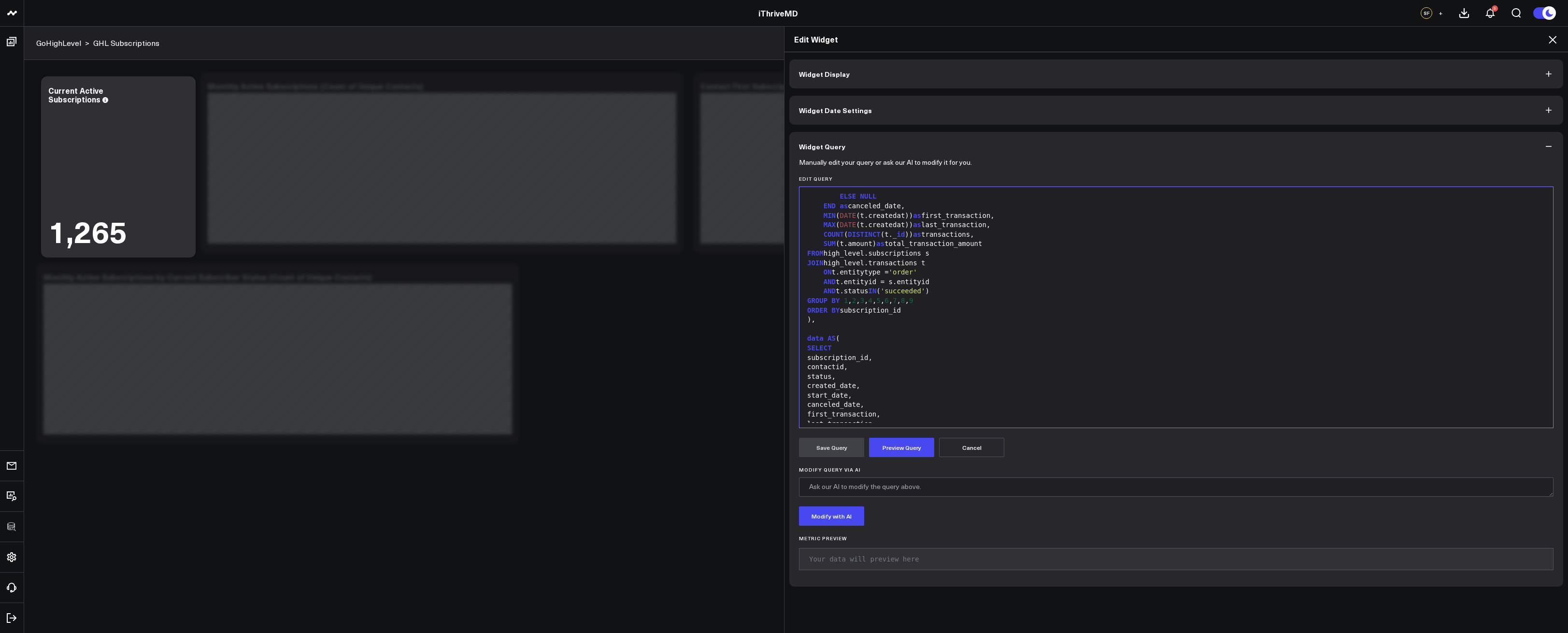
scroll to position [606, 0]
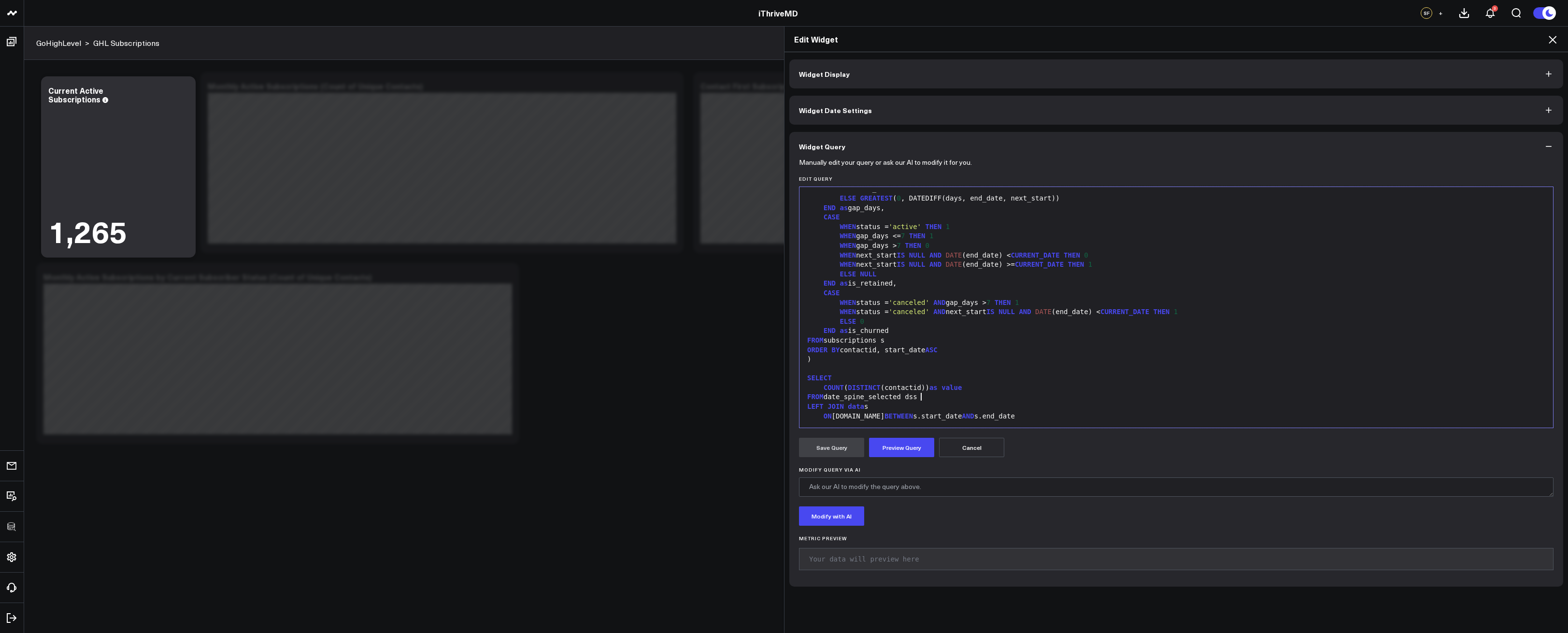
click at [962, 398] on div "FROM date_spine_selected dss" at bounding box center [1176, 397] width 744 height 9
click at [1047, 312] on span "DATE" at bounding box center [1044, 311] width 17 height 7
click at [1553, 36] on icon at bounding box center [1552, 40] width 12 height 12
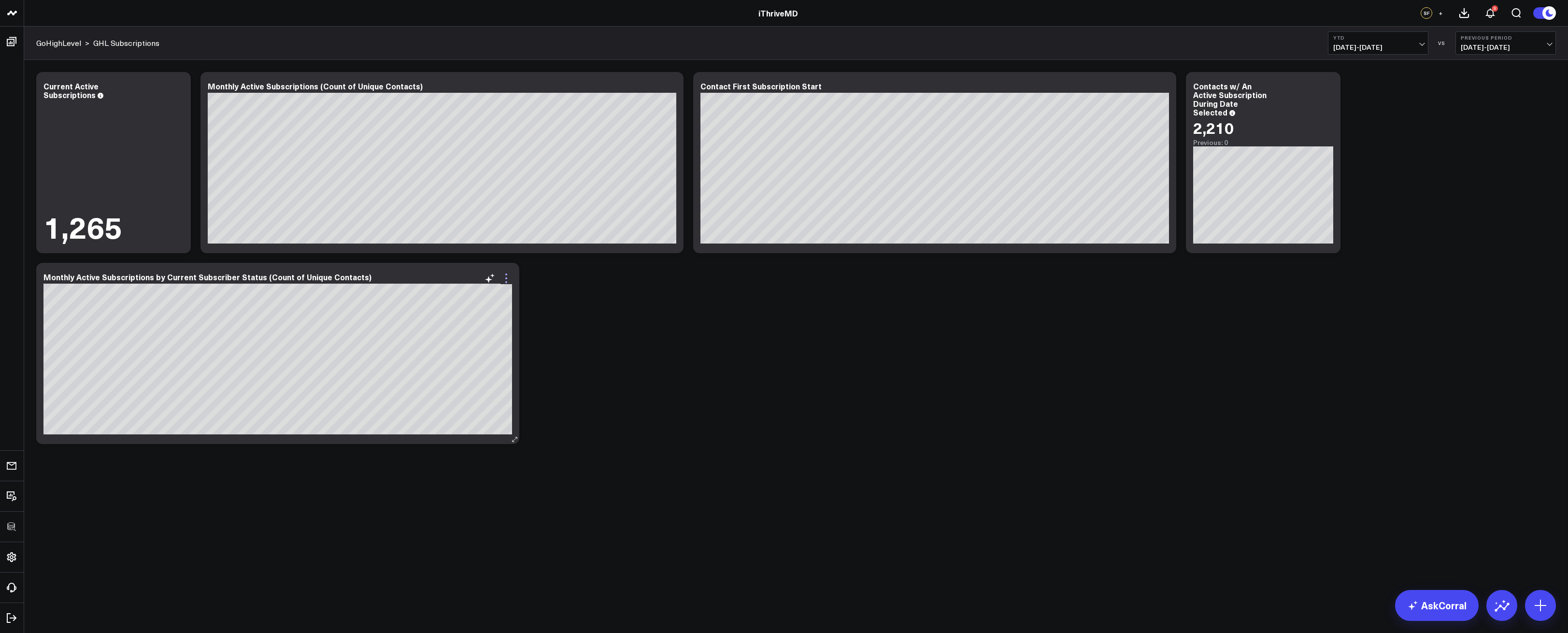
click at [510, 276] on icon at bounding box center [506, 278] width 12 height 12
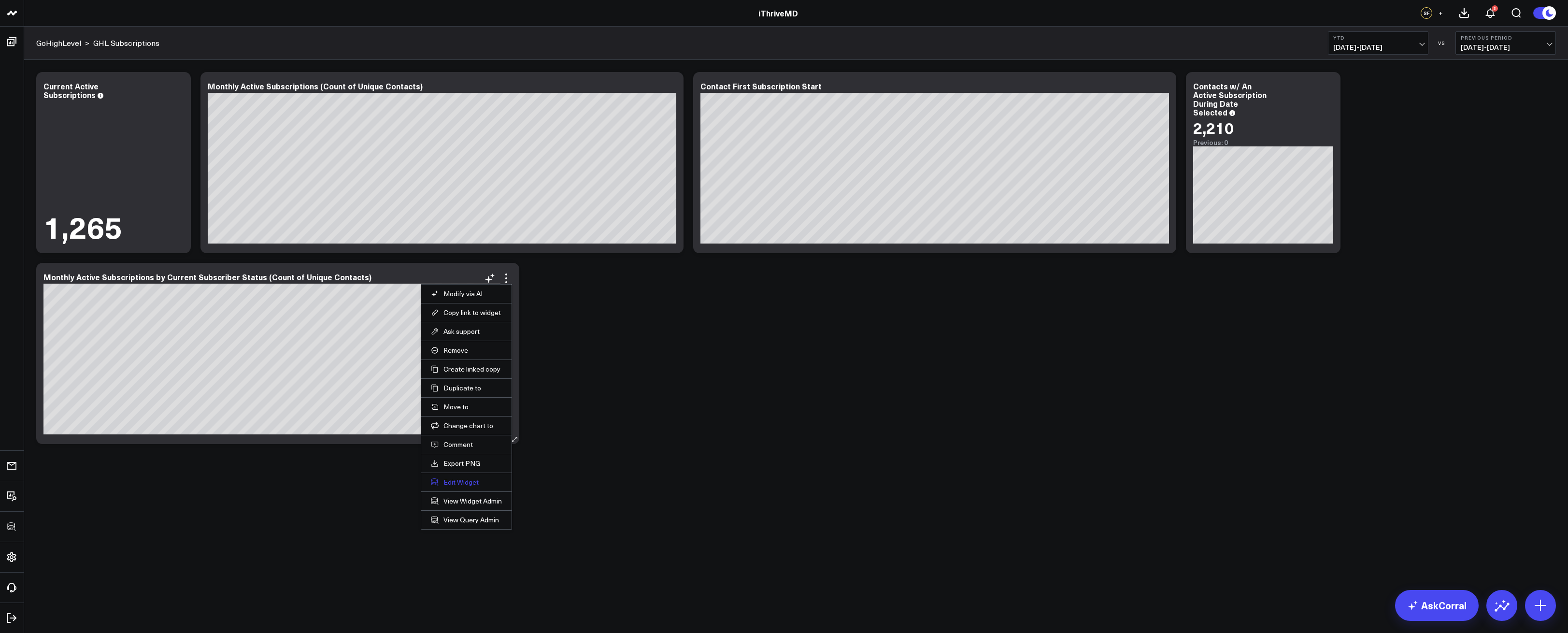
click at [451, 482] on button "Edit Widget" at bounding box center [466, 482] width 71 height 8
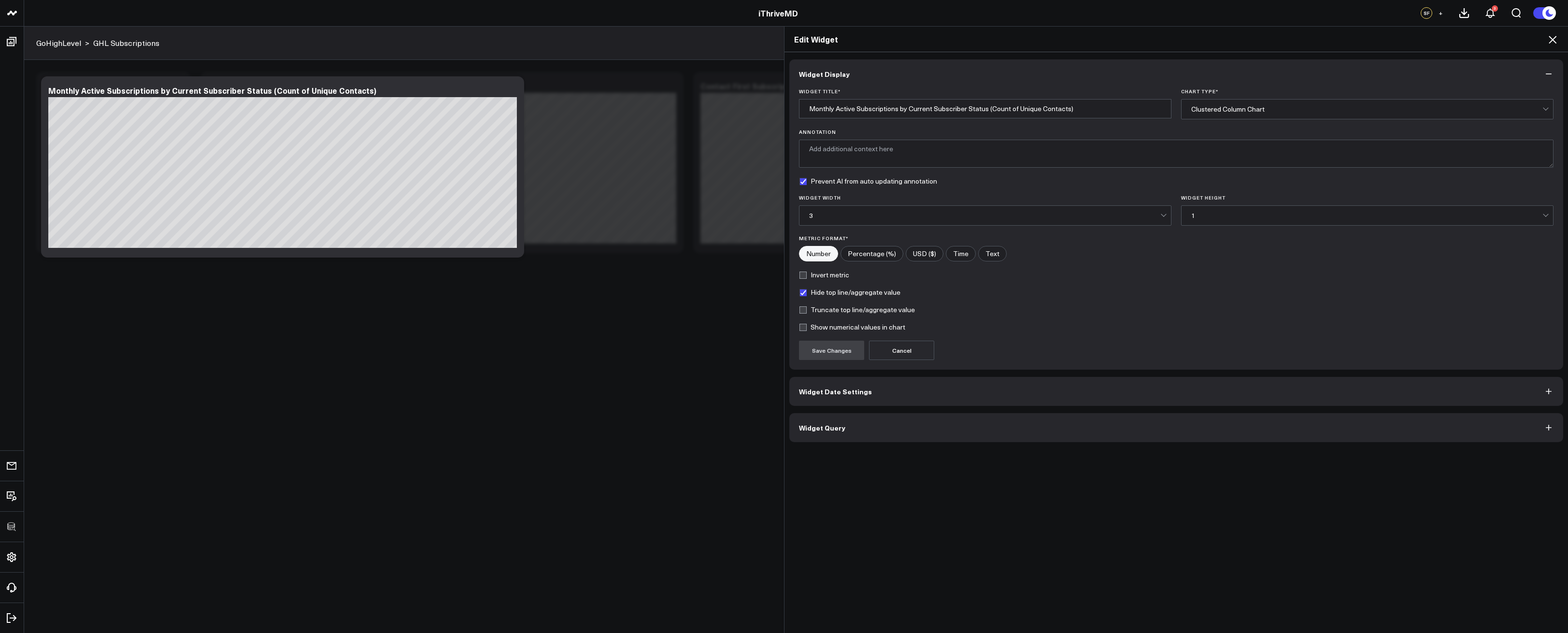
click at [870, 432] on button "Widget Query" at bounding box center [1176, 427] width 774 height 29
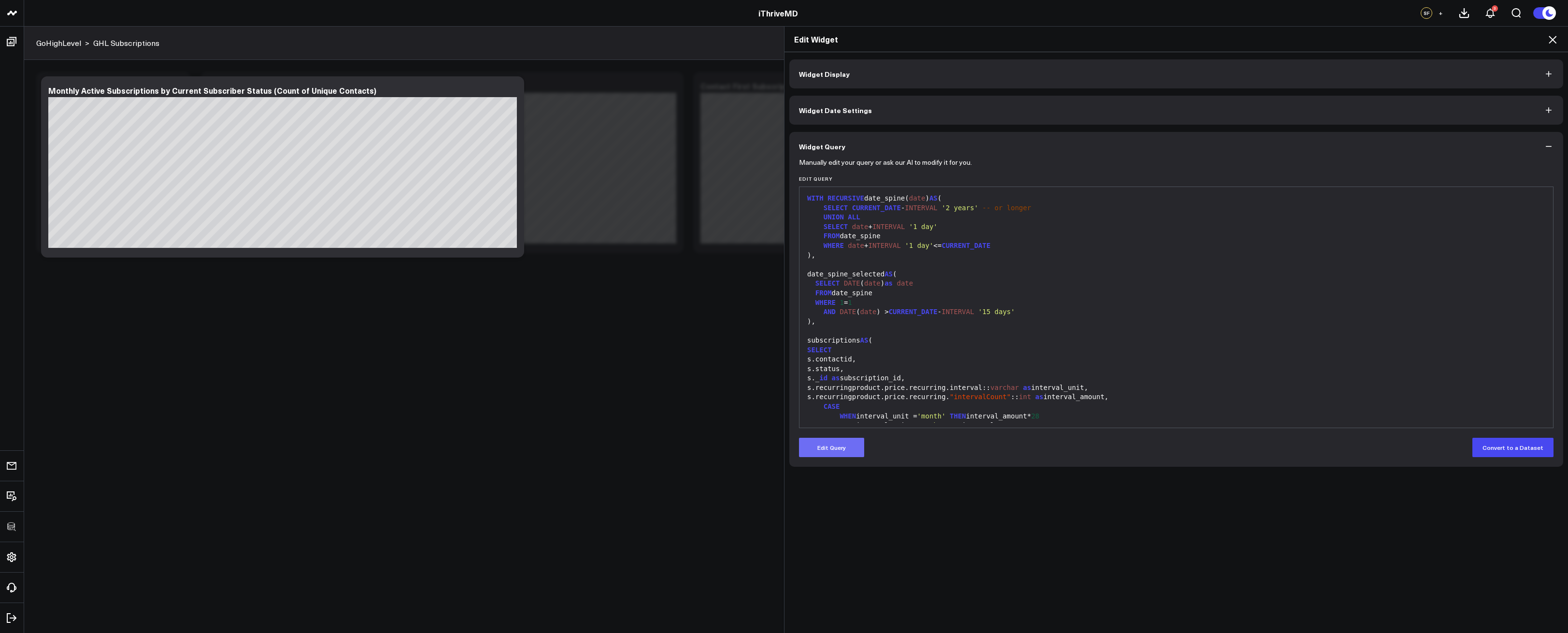
click at [842, 451] on button "Edit Query" at bounding box center [831, 447] width 65 height 19
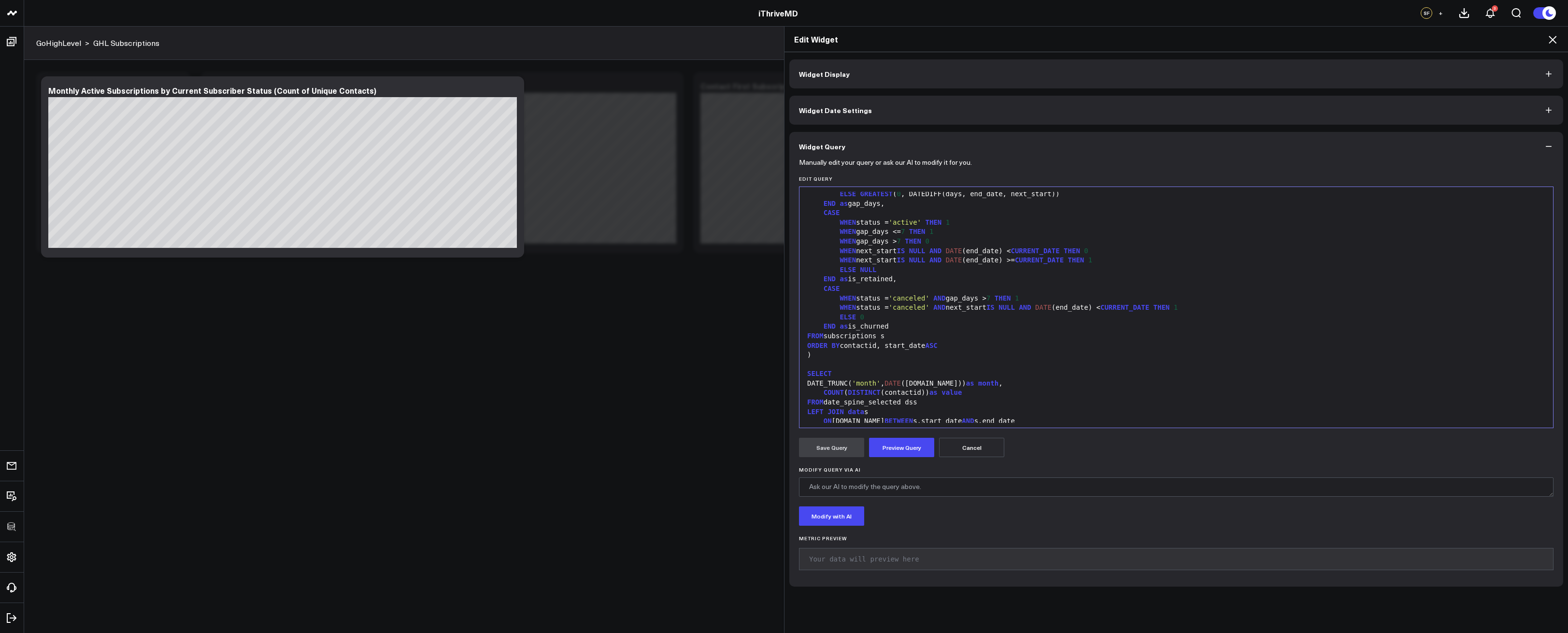
scroll to position [625, 0]
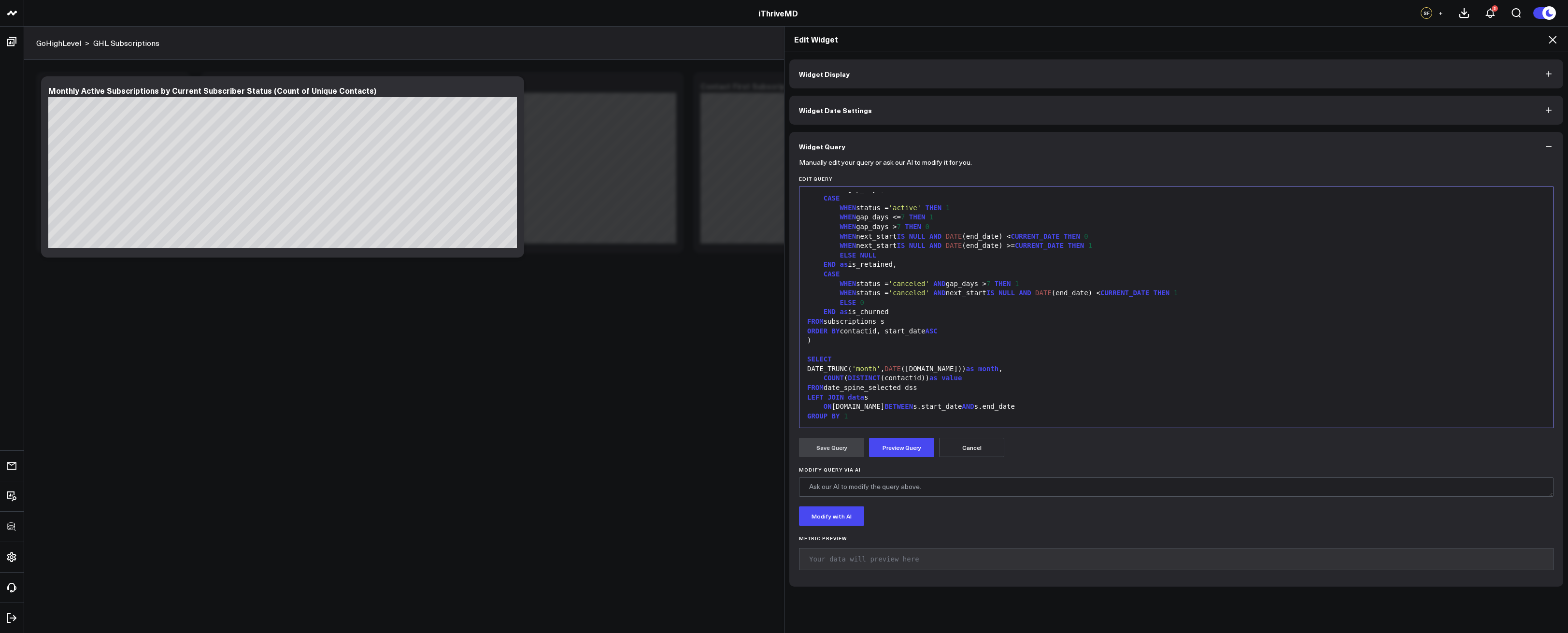
drag, startPoint x: 968, startPoint y: 440, endPoint x: 980, endPoint y: 437, distance: 12.4
click at [968, 440] on button "Cancel" at bounding box center [972, 447] width 65 height 19
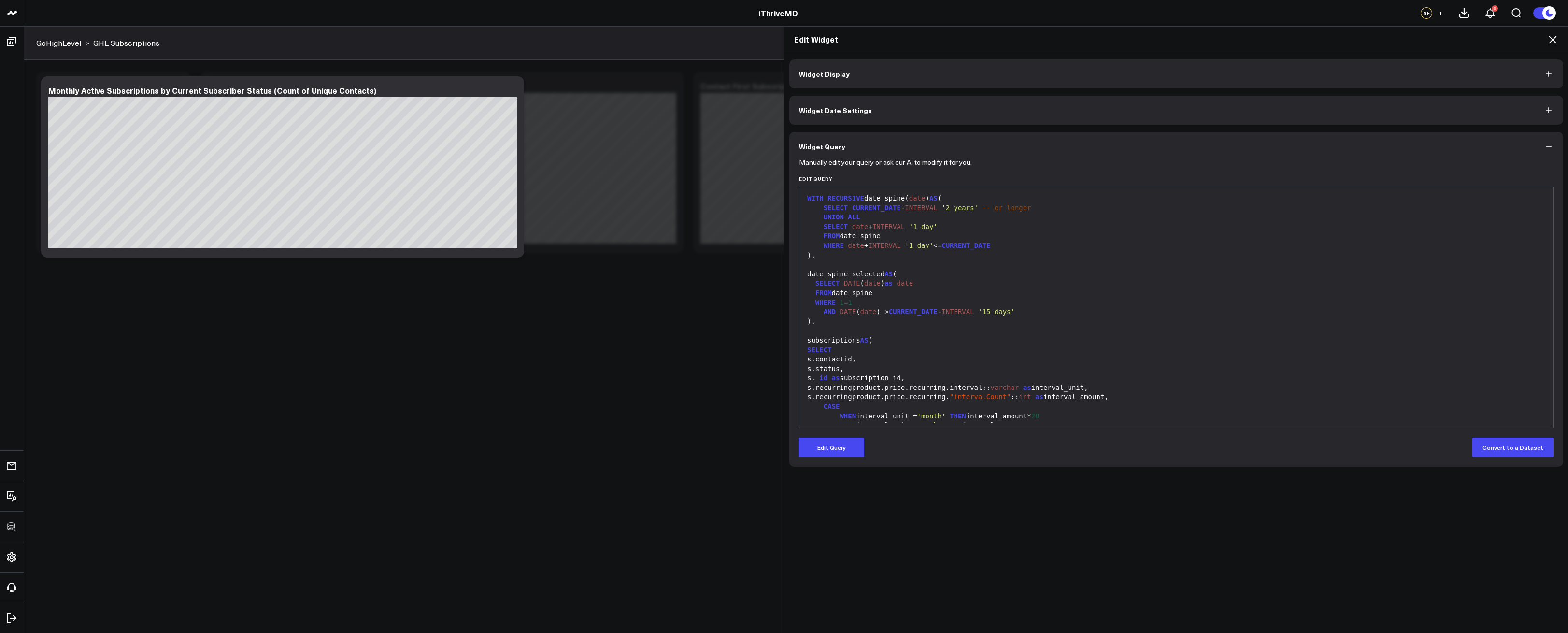
click at [1552, 39] on icon at bounding box center [1552, 40] width 7 height 7
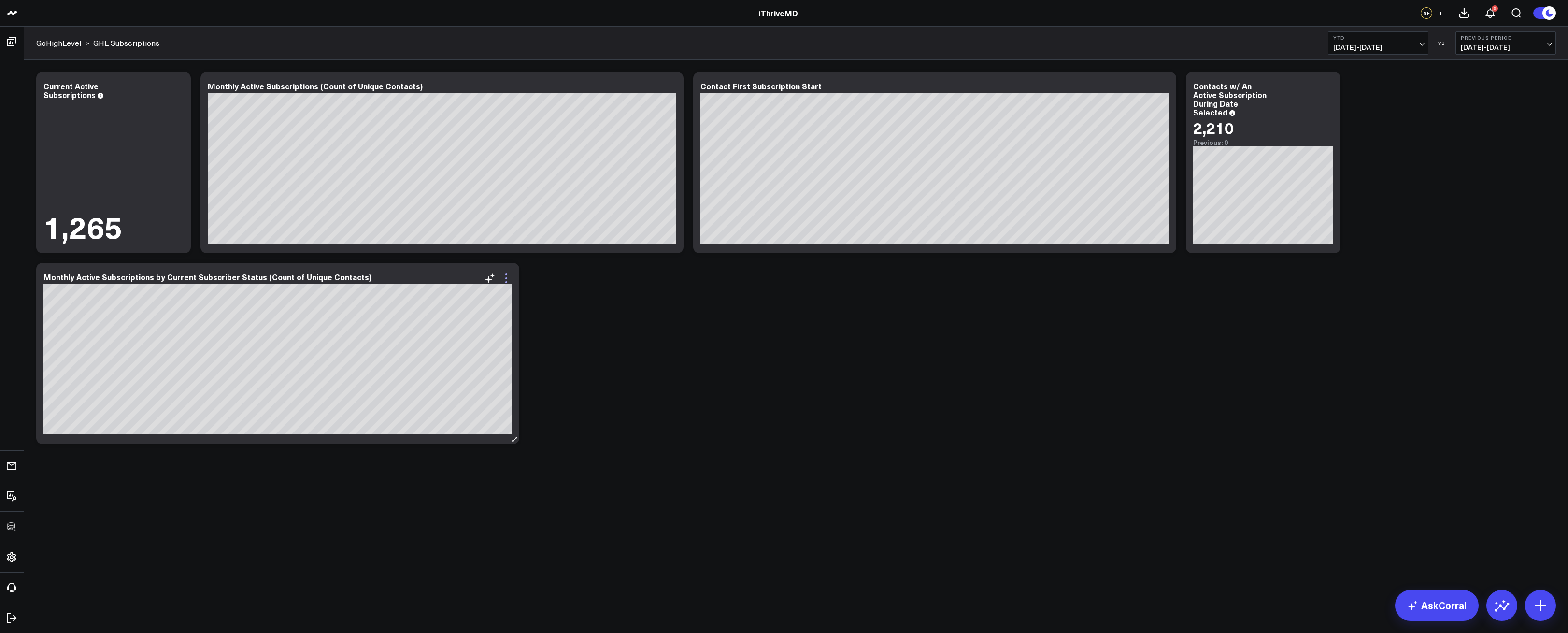
click at [502, 280] on icon at bounding box center [506, 278] width 12 height 12
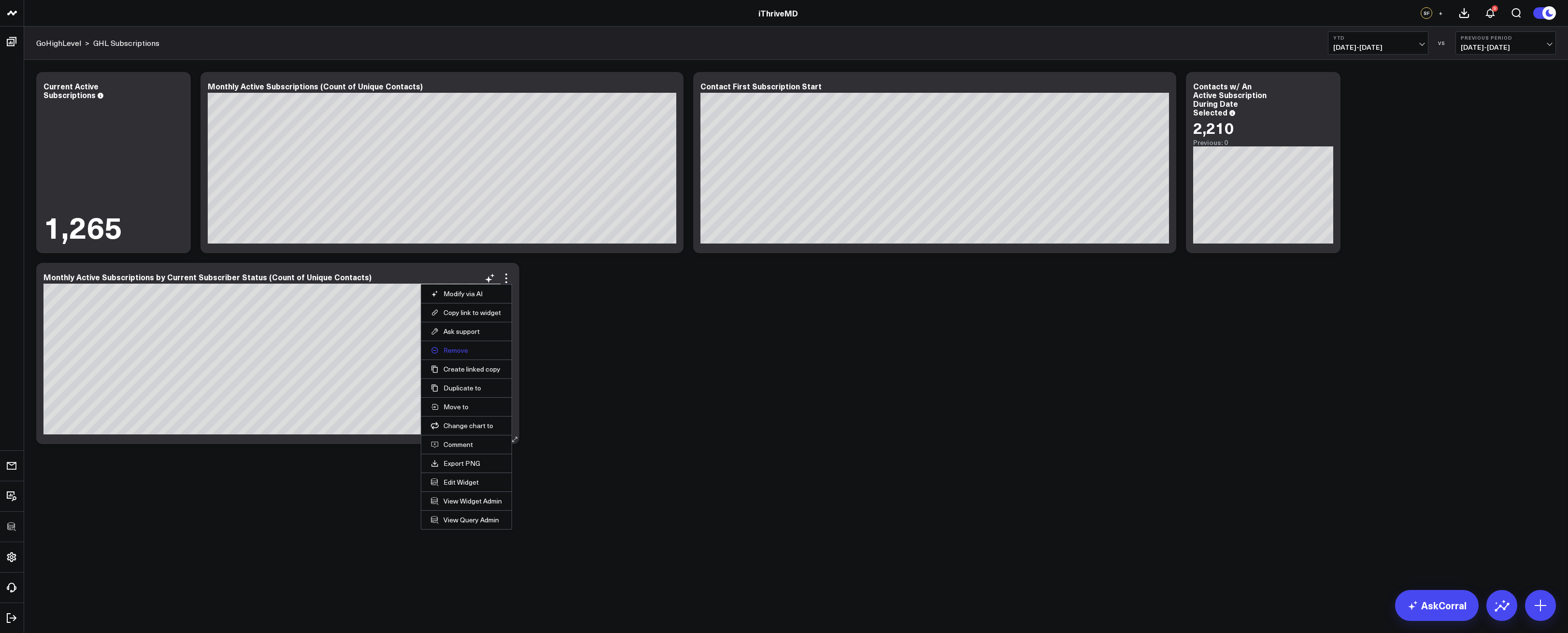
click at [460, 352] on button "Remove" at bounding box center [466, 350] width 71 height 8
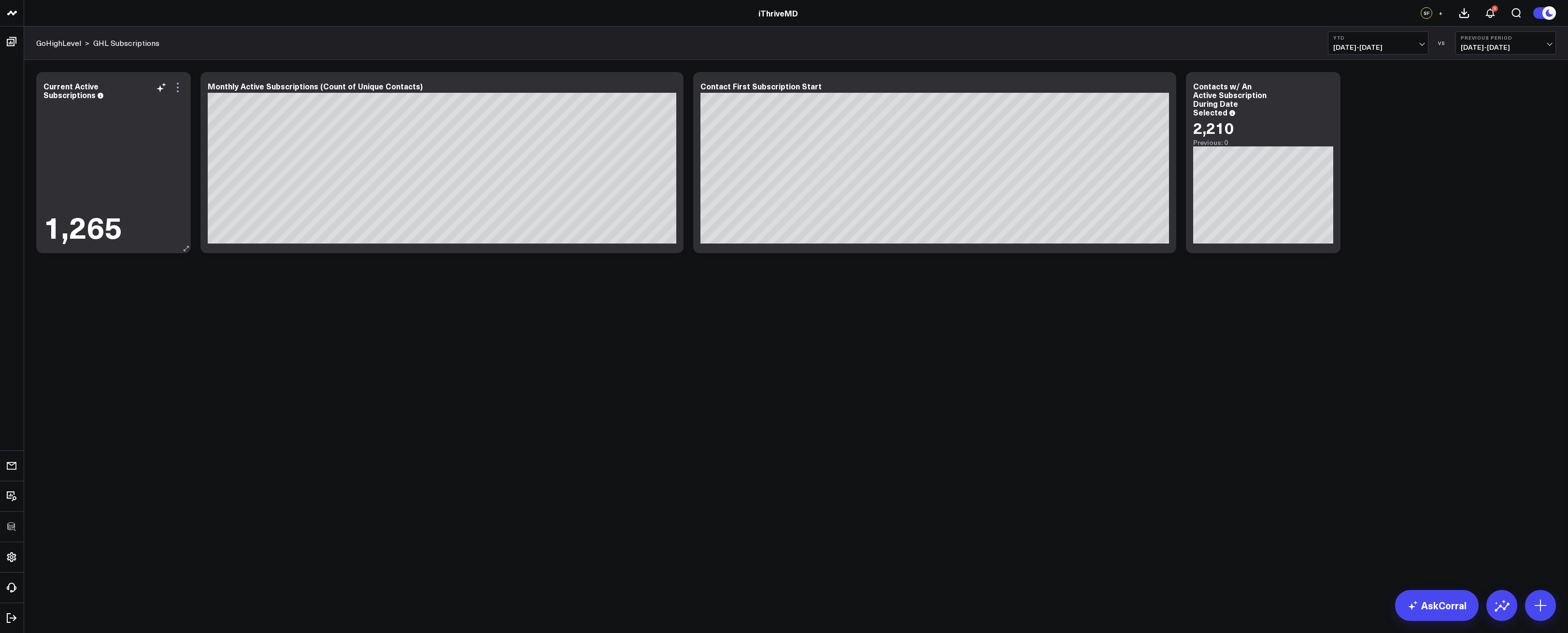
click at [172, 87] on icon at bounding box center [178, 88] width 12 height 12
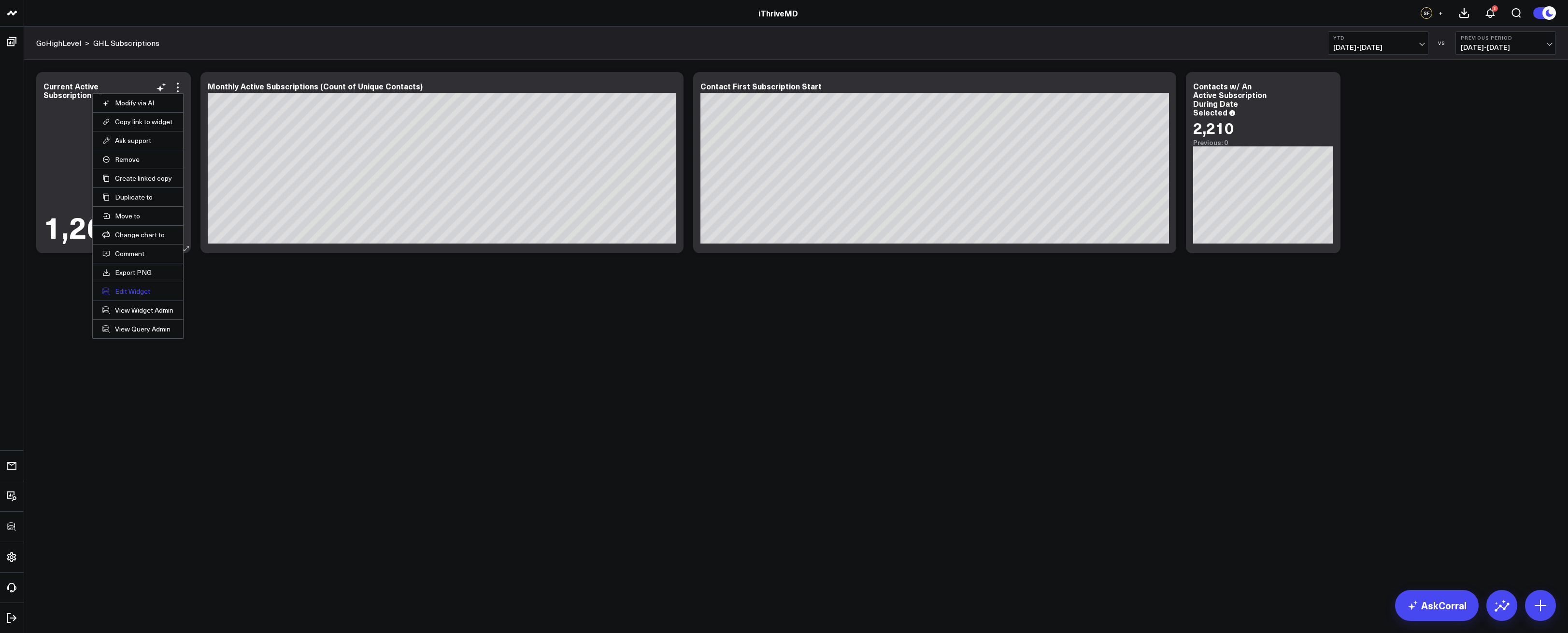
click at [125, 293] on button "Edit Widget" at bounding box center [137, 291] width 71 height 8
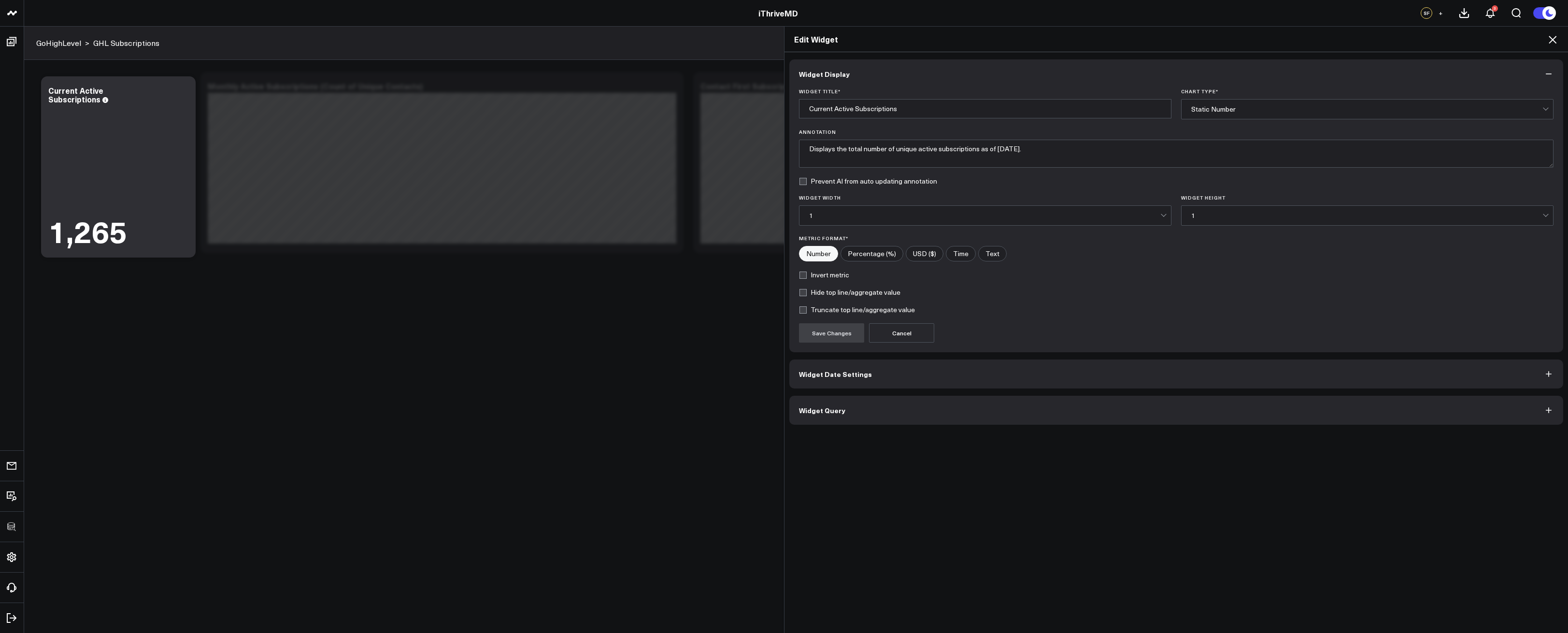
click at [847, 417] on button "Widget Query" at bounding box center [1176, 410] width 774 height 29
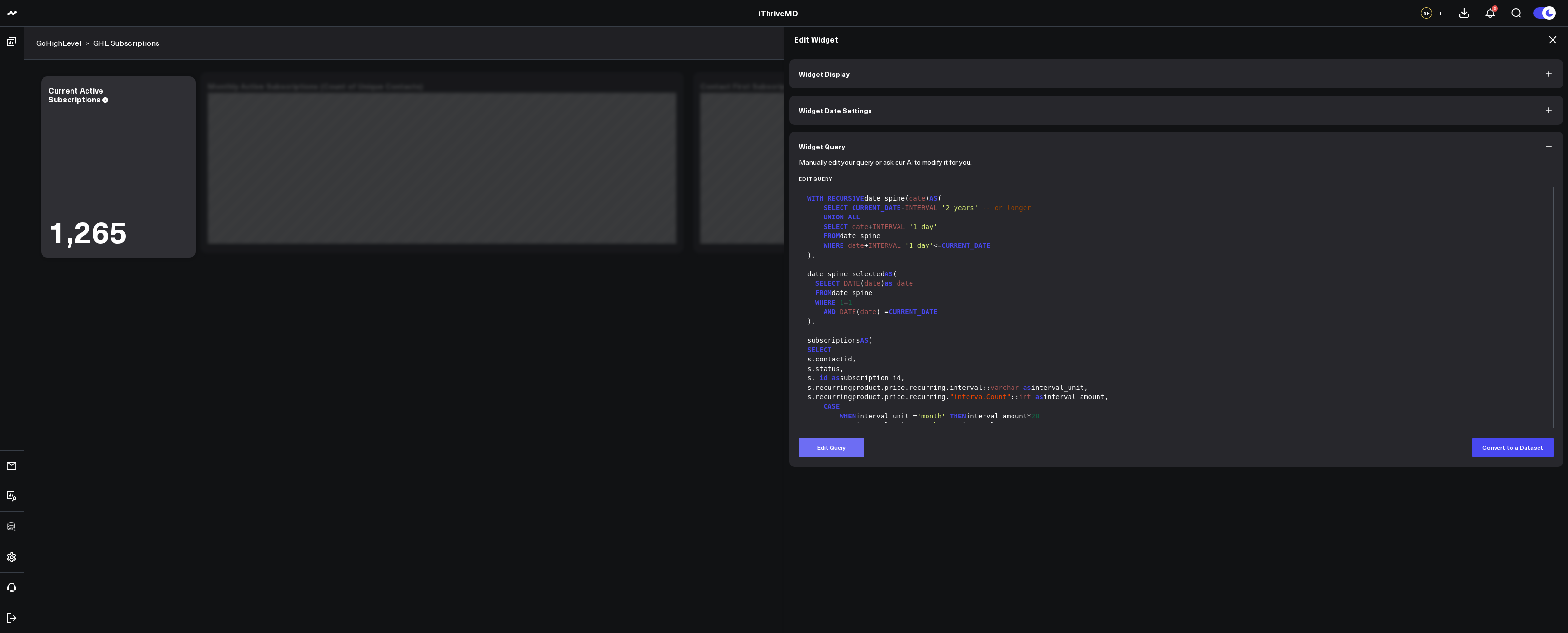
click at [844, 451] on button "Edit Query" at bounding box center [831, 447] width 65 height 19
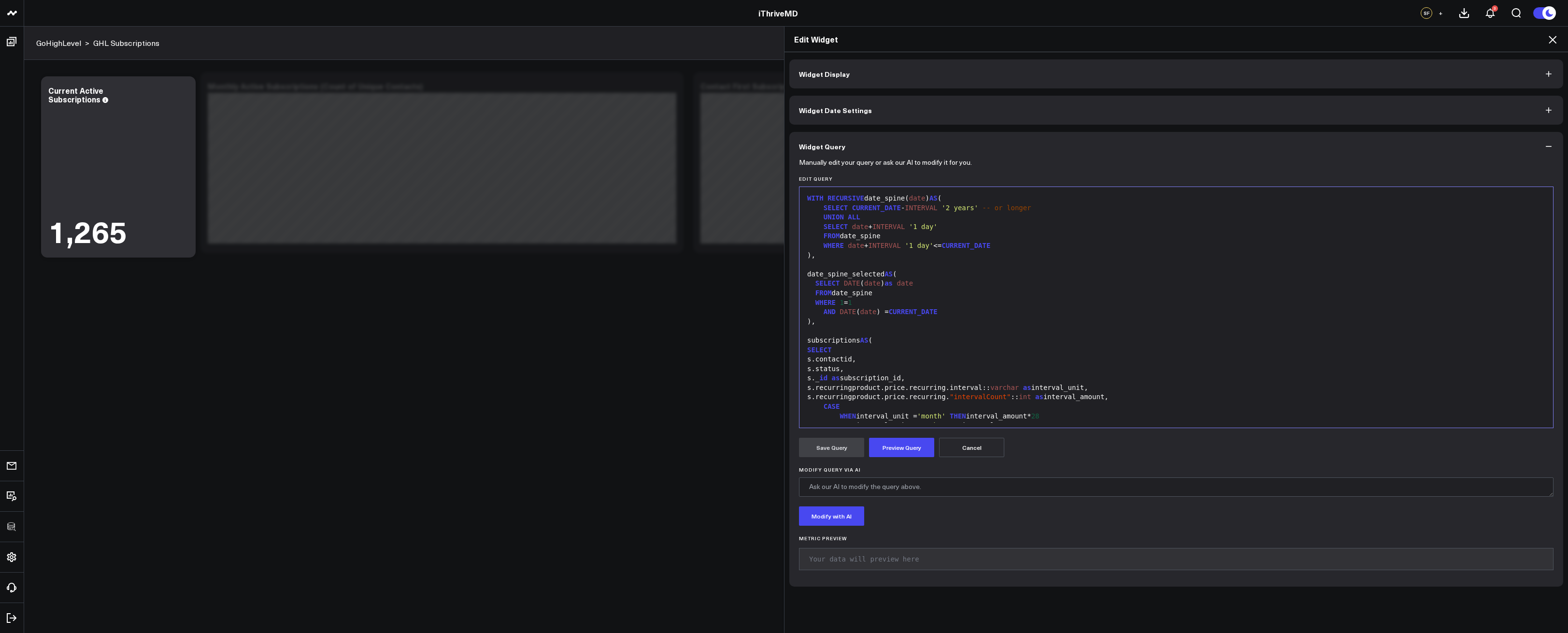
click at [837, 316] on div "AND DATE ( date ) = CURRENT_DATE" at bounding box center [1176, 312] width 744 height 9
click at [836, 322] on div ")," at bounding box center [1176, 322] width 744 height 9
paste div
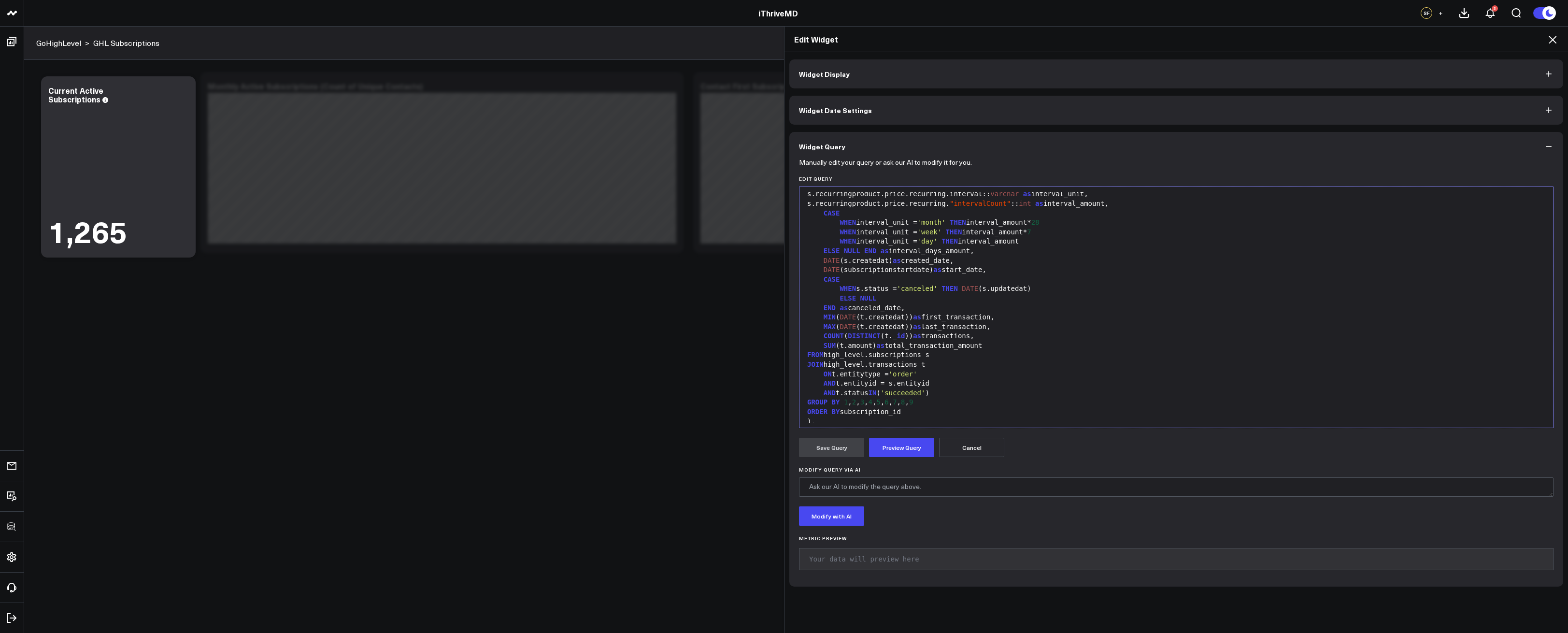
scroll to position [417, 0]
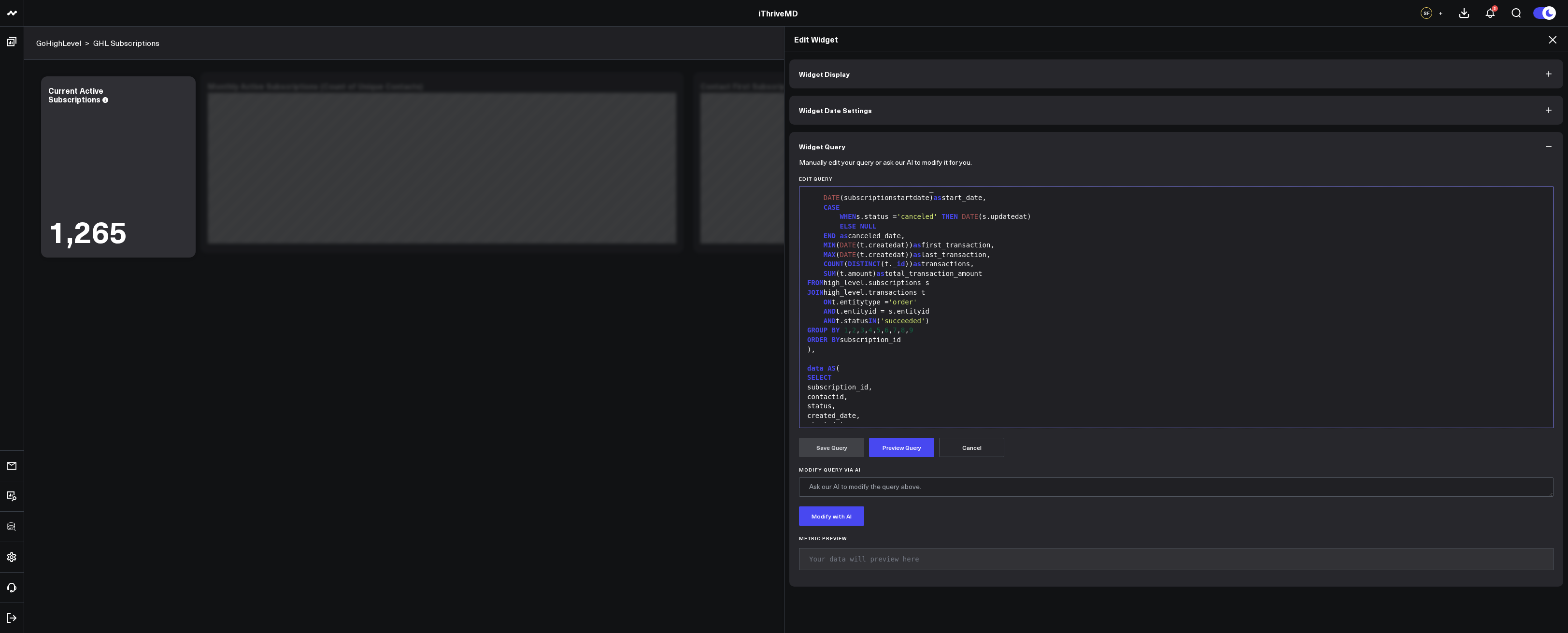
click at [942, 318] on div "AND t.status IN ( 'succeeded' )" at bounding box center [1176, 322] width 744 height 9
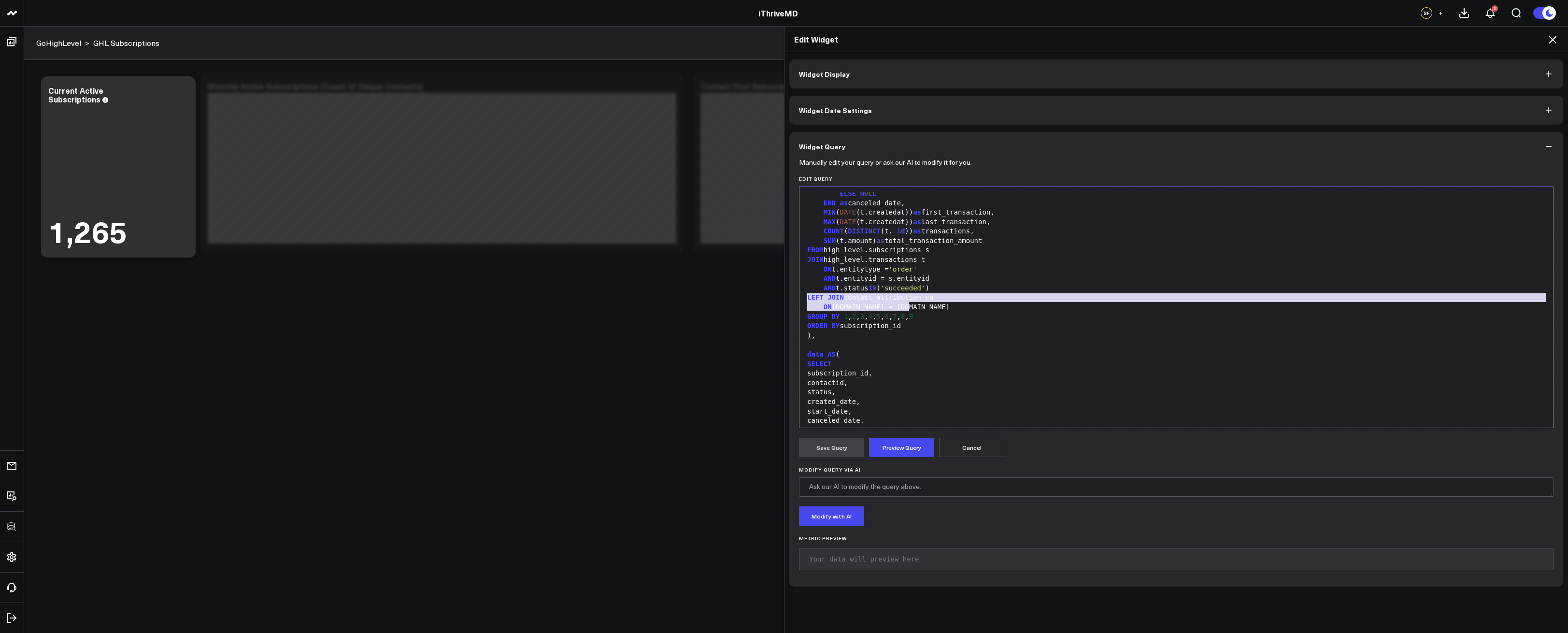
drag, startPoint x: 919, startPoint y: 308, endPoint x: 789, endPoint y: 299, distance: 130.3
click at [790, 299] on div "Manually edit your query or ask our AI to modify it for you. Edit Query 999 1 2…" at bounding box center [1176, 374] width 774 height 426
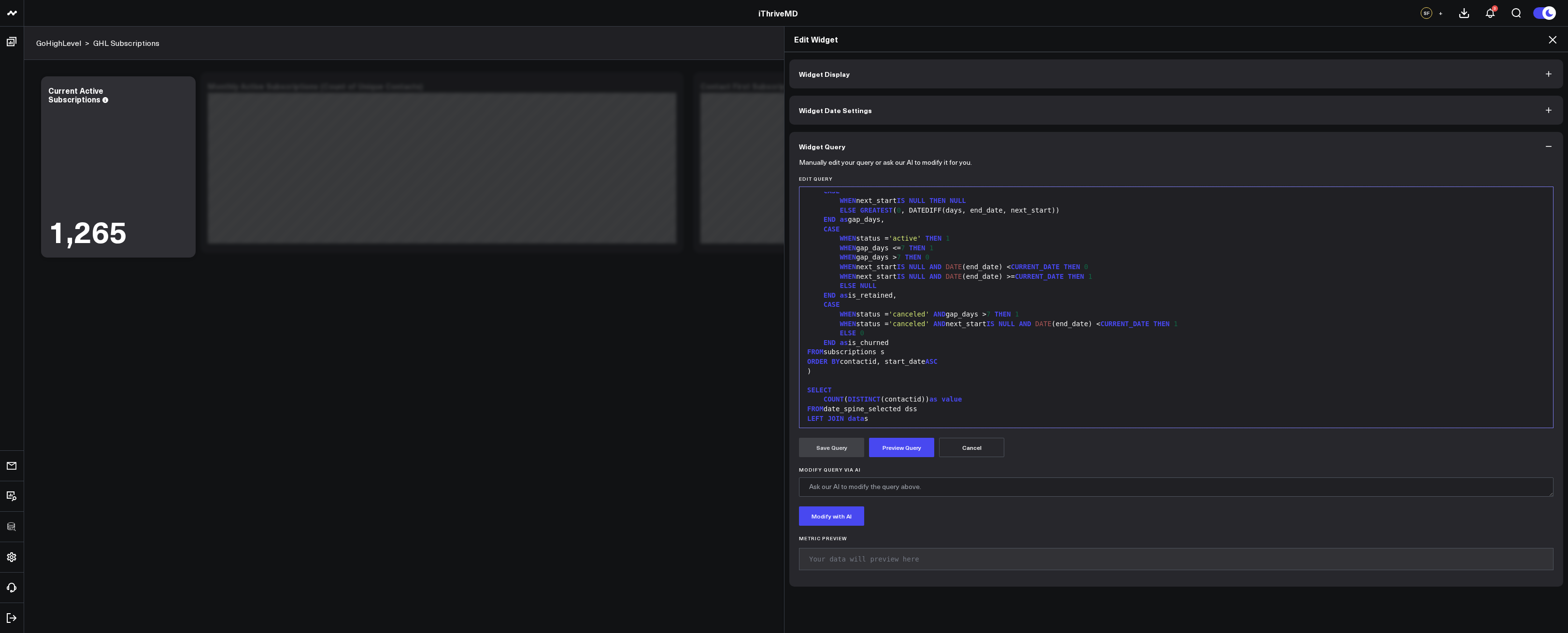
scroll to position [757, 0]
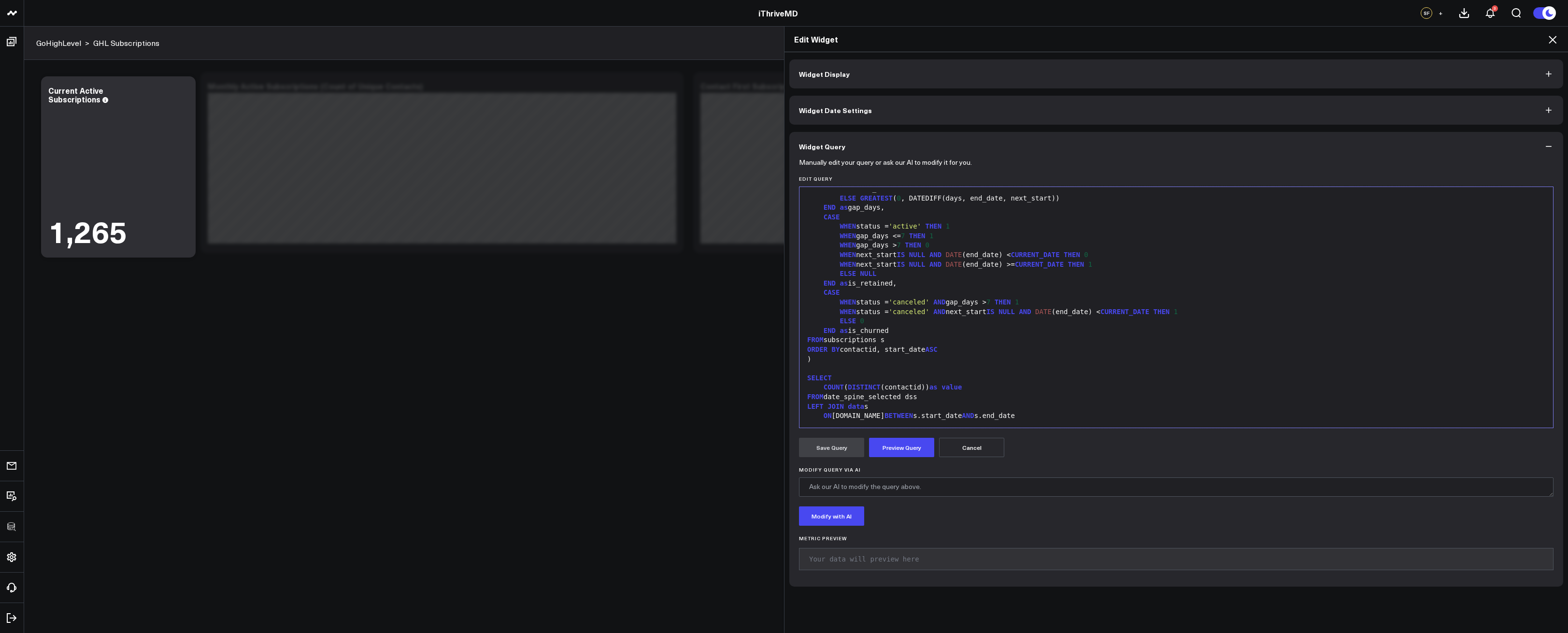
click at [1036, 412] on div "ON dss.date BETWEEN s.start_date AND s.end_date" at bounding box center [1176, 416] width 744 height 9
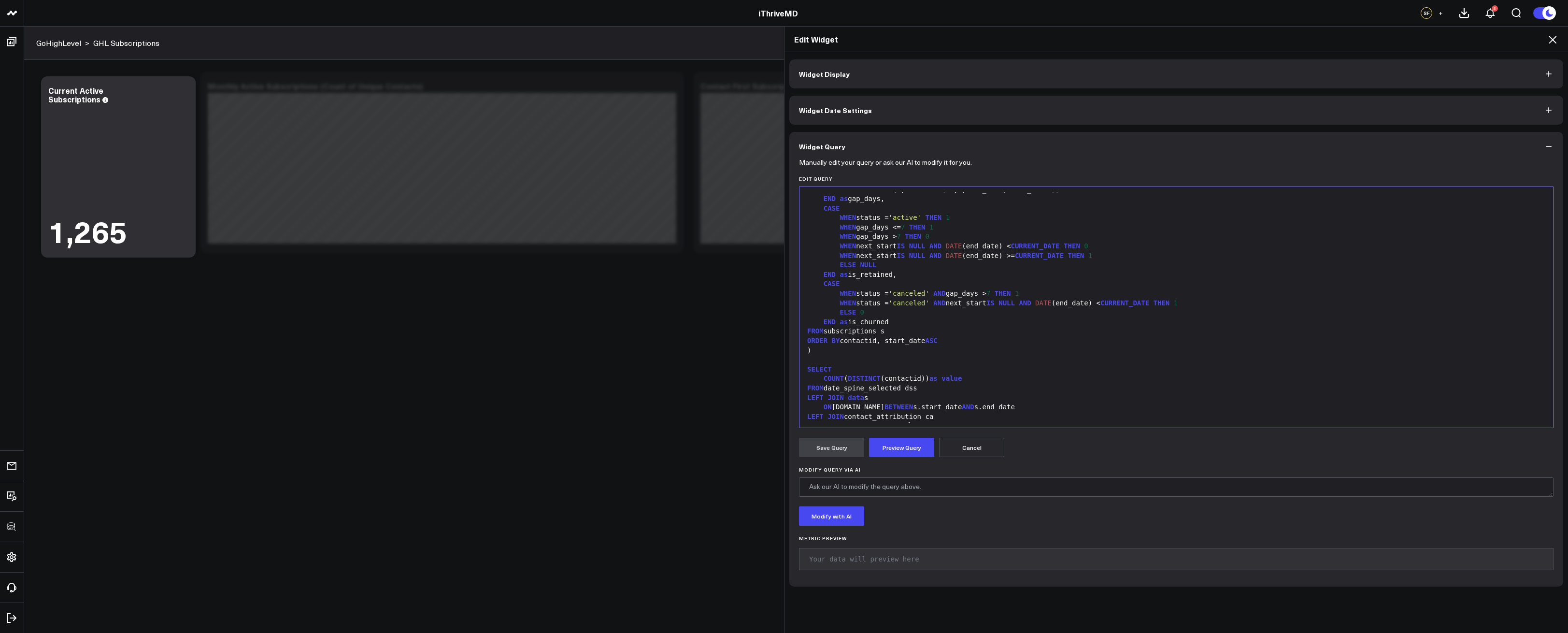
scroll to position [776, 0]
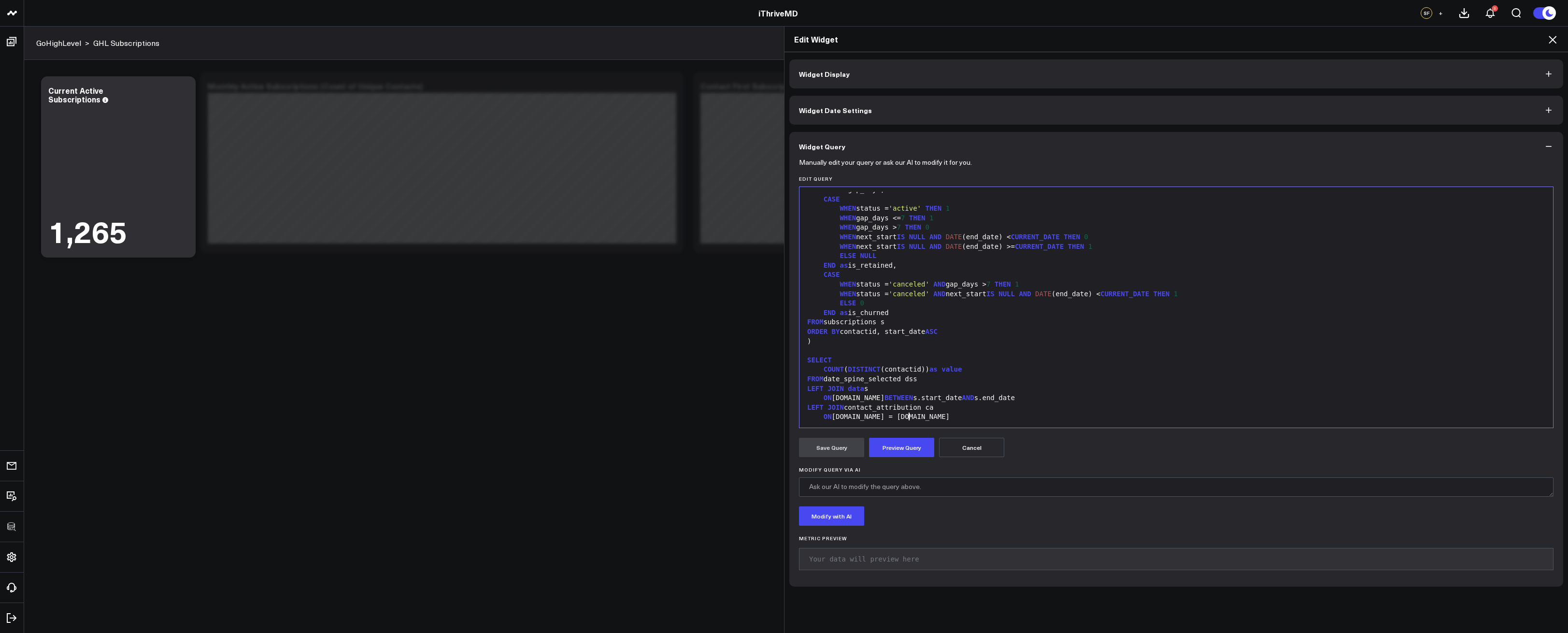
click at [913, 361] on div "SELECT" at bounding box center [1176, 360] width 744 height 9
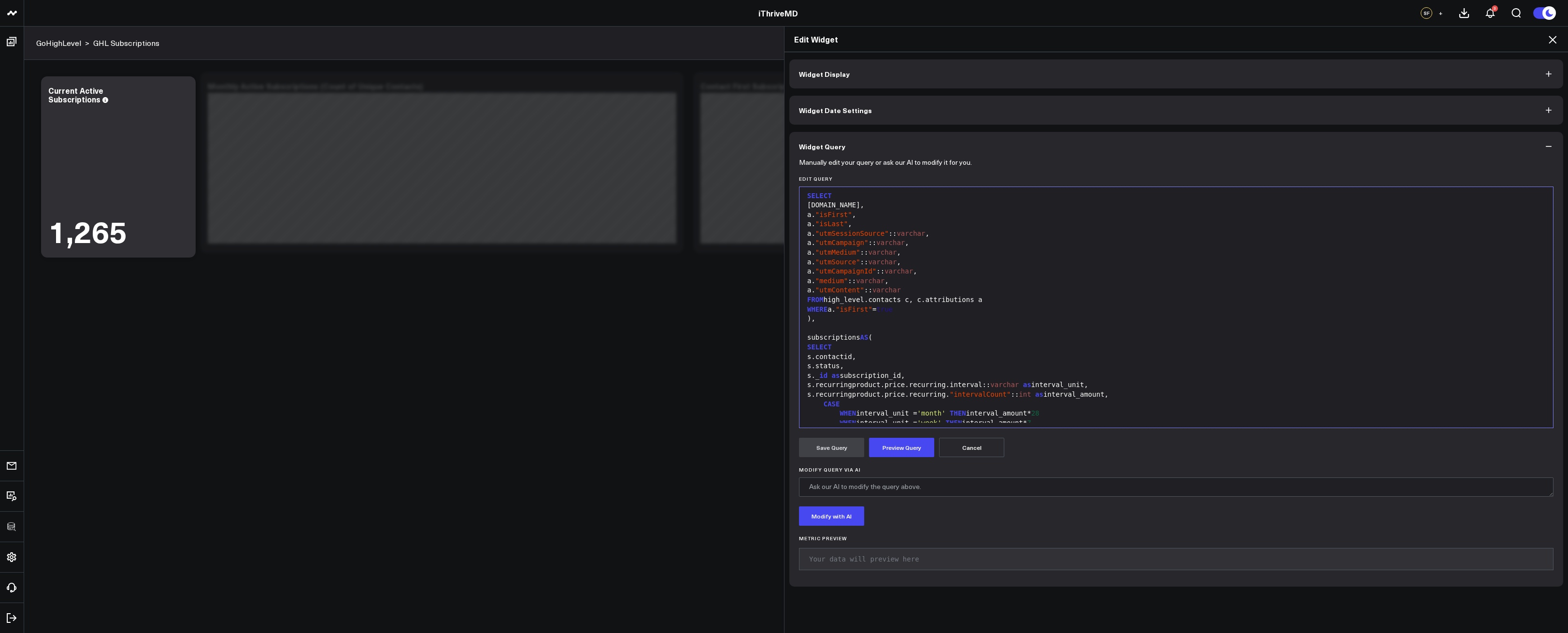
scroll to position [112, 0]
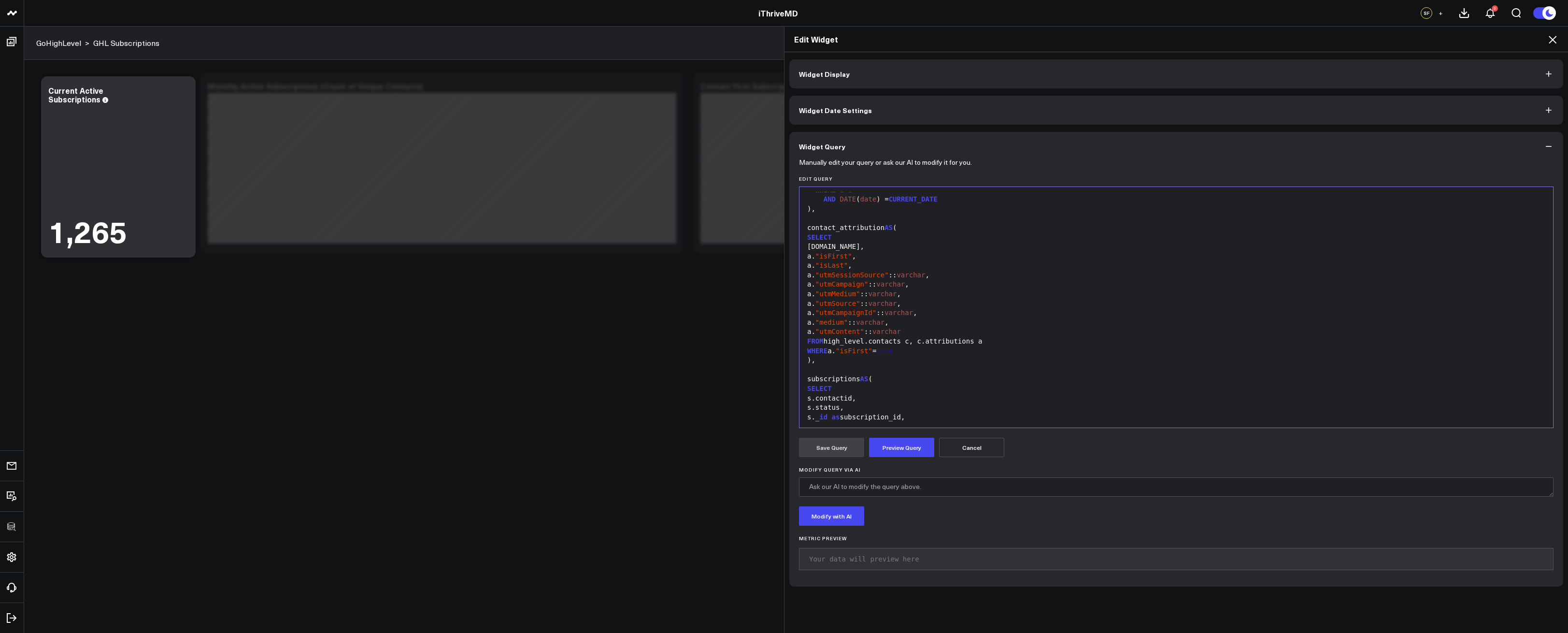
click at [925, 275] on span "varchar" at bounding box center [910, 275] width 29 height 7
click at [918, 283] on div "a. "utmCampaign" :: varchar ," at bounding box center [1176, 285] width 744 height 9
click at [896, 293] on span "varchar" at bounding box center [882, 294] width 29 height 7
click at [911, 301] on div "a. "utmSource" :: varchar ," at bounding box center [1176, 304] width 744 height 9
click at [897, 322] on div "a. "medium" :: varchar ," at bounding box center [1176, 322] width 744 height 9
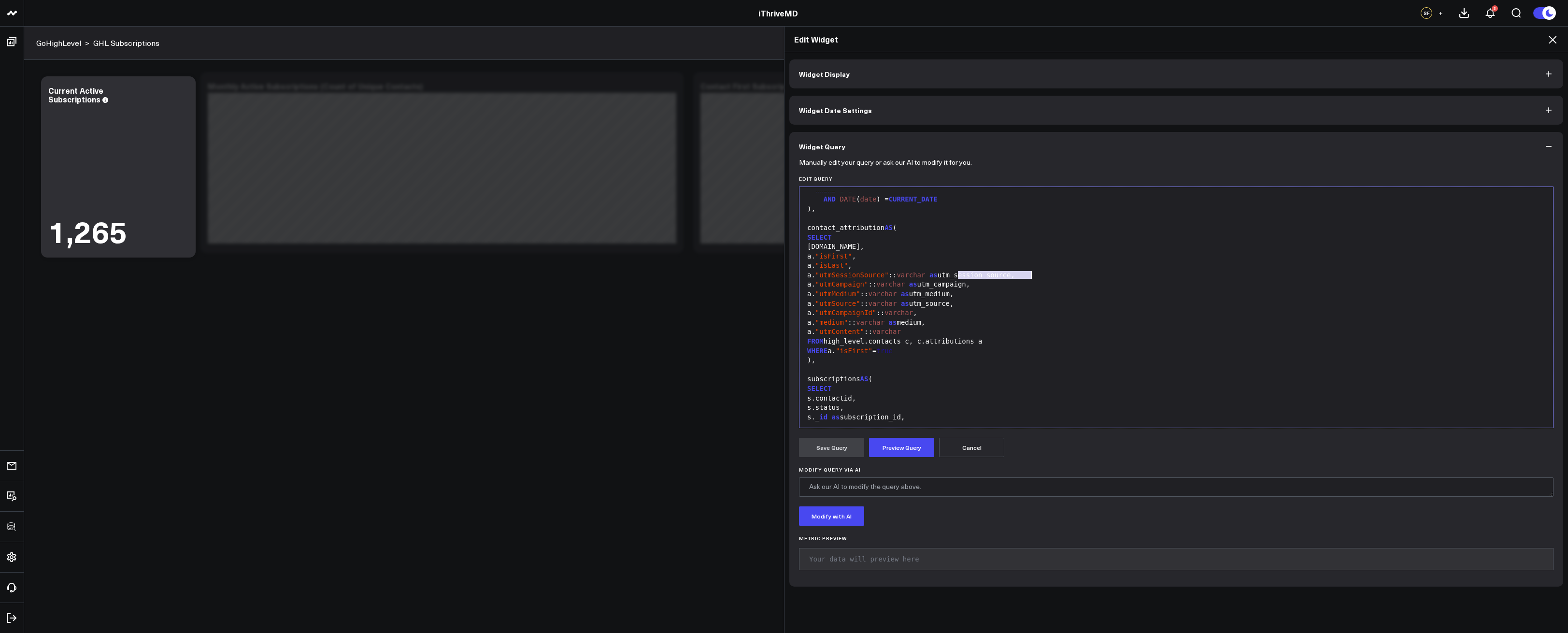
drag, startPoint x: 954, startPoint y: 275, endPoint x: 1028, endPoint y: 275, distance: 74.0
click at [1028, 275] on div "a. "utmSessionSource" :: varchar as utm_session_source," at bounding box center [1176, 275] width 744 height 9
copy div "utm_session_source"
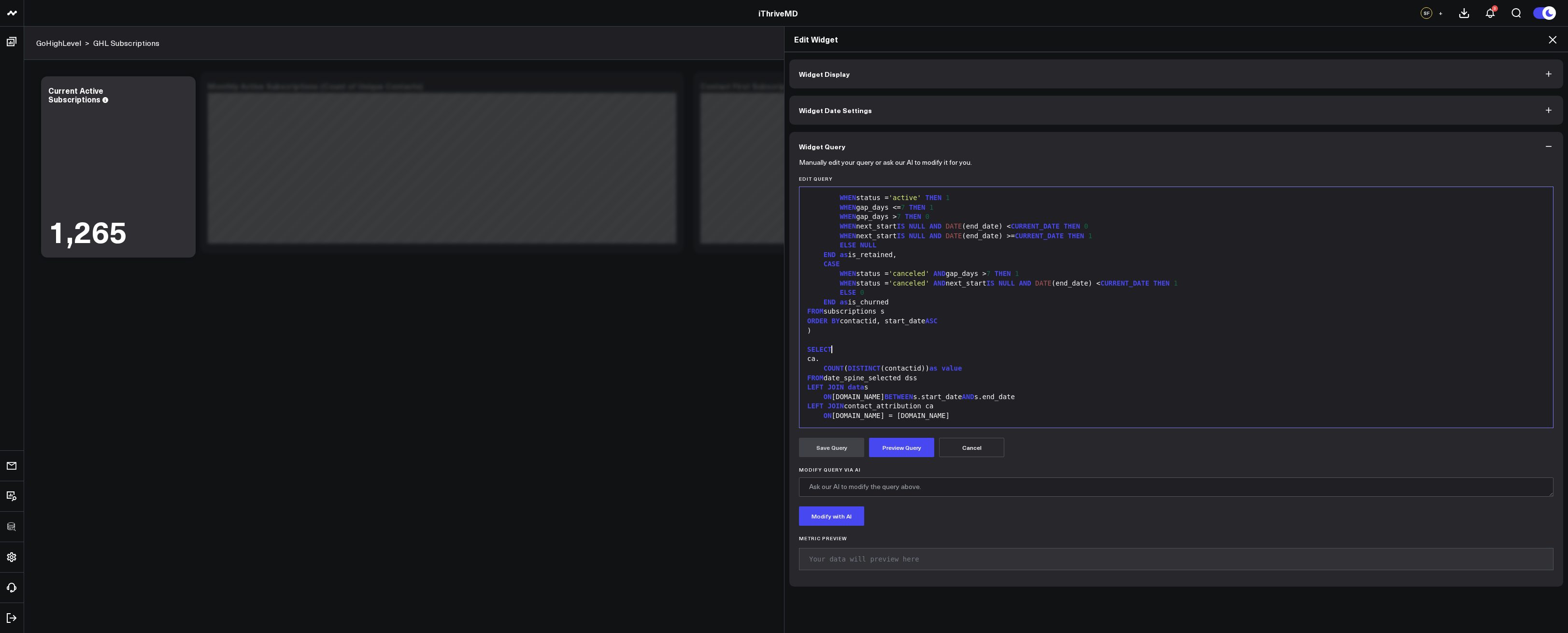
click at [880, 352] on div "SELECT" at bounding box center [1176, 349] width 744 height 9
click at [853, 358] on div "ca." at bounding box center [1176, 358] width 744 height 9
copy div "WITH RECURSIVE date_spine( date ) AS ( SELECT CURRENT_DATE - INTERVAL '2 years'…"
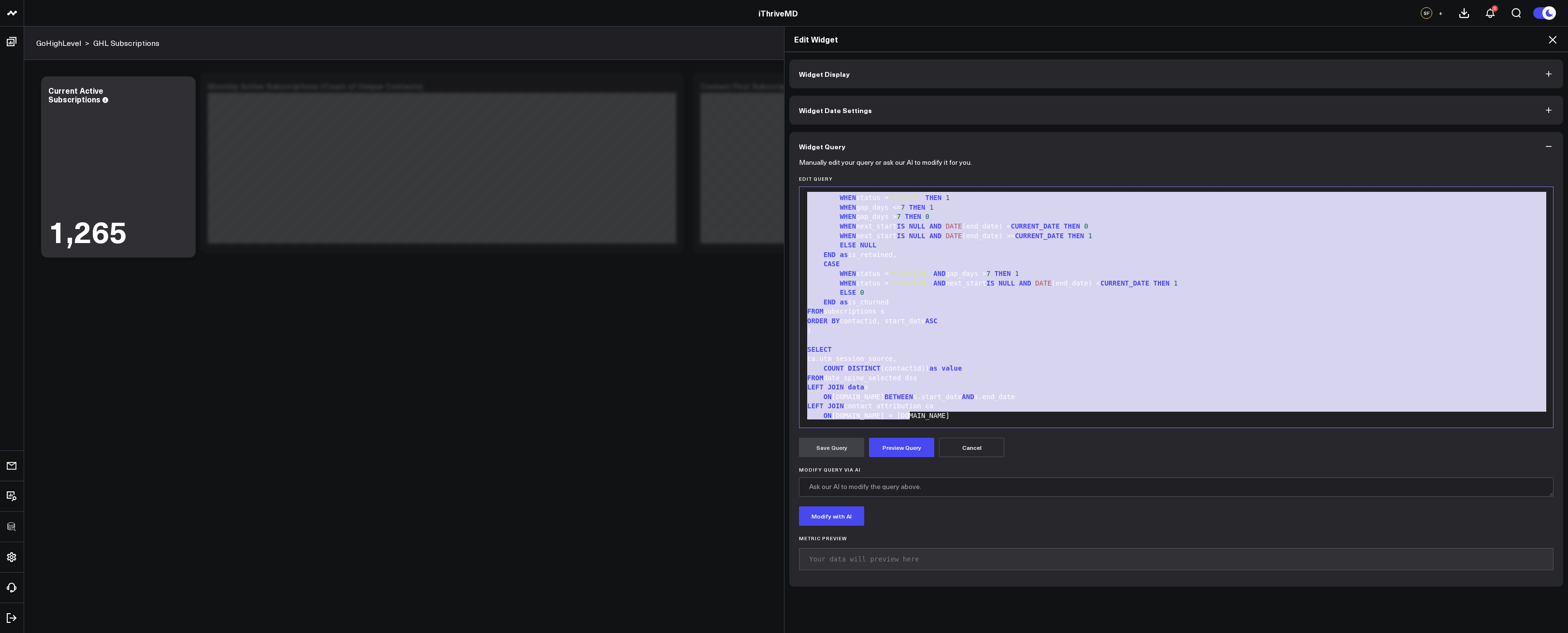
click at [942, 389] on div "LEFT JOIN data s" at bounding box center [1176, 387] width 744 height 9
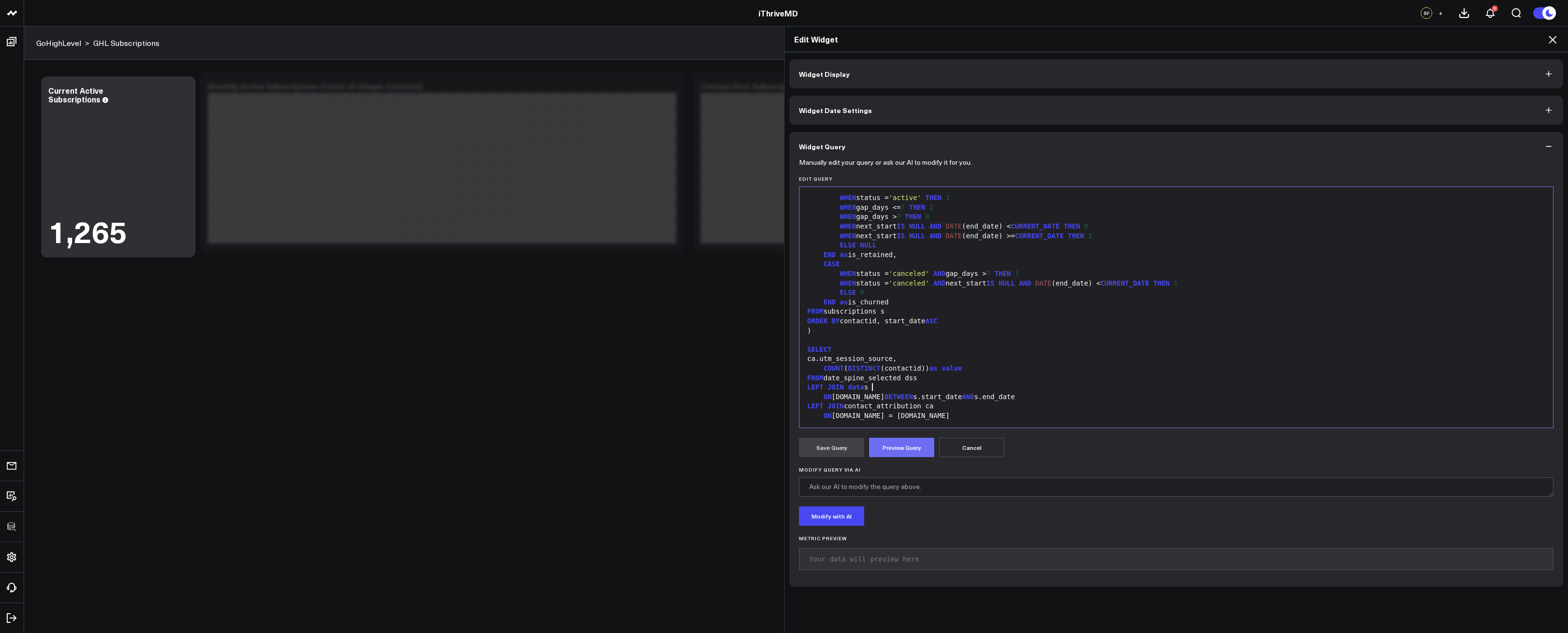
click at [917, 444] on button "Preview Query" at bounding box center [902, 447] width 65 height 19
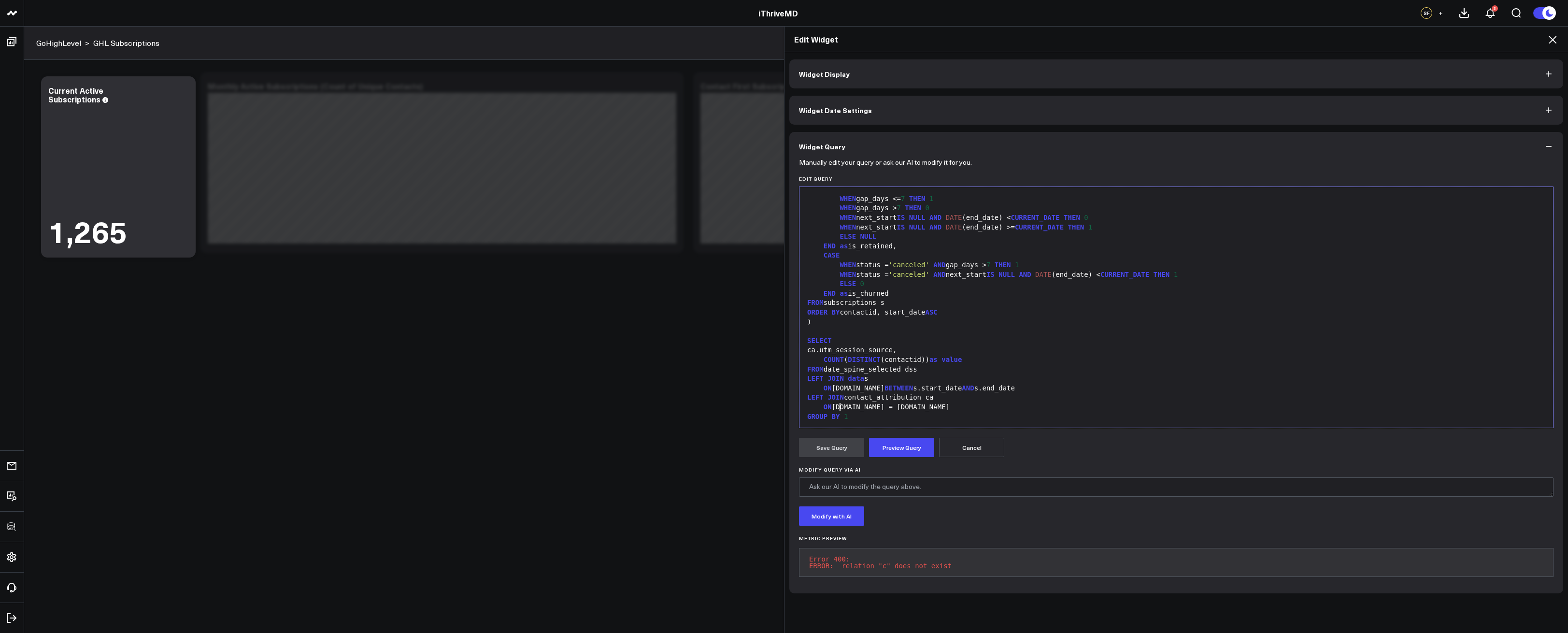
click at [837, 408] on div "ON c.id = s.contactid" at bounding box center [1176, 407] width 744 height 9
click at [1015, 381] on div "LEFT JOIN data s" at bounding box center [1176, 379] width 744 height 9
click at [985, 408] on div "ON ca.id = s.contactid" at bounding box center [1176, 407] width 744 height 9
click at [909, 428] on div "999 1 2 3 4 5 6 7 8 9 10 11 12 13 14 15 16 17 18 19 20 21 22 23 24 25 26 27 28 …" at bounding box center [1176, 307] width 755 height 241
click at [906, 446] on button "Preview Query" at bounding box center [902, 447] width 65 height 19
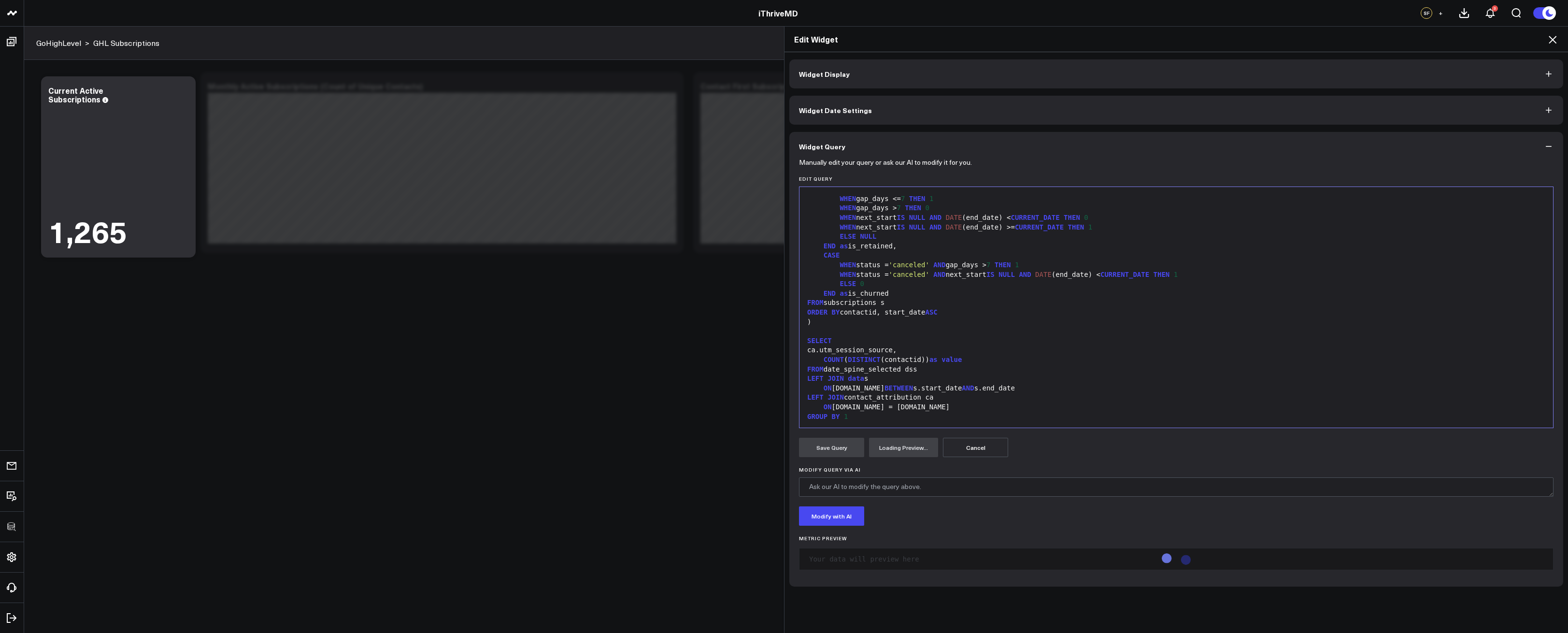
click at [858, 416] on div "GROUP BY 1" at bounding box center [1176, 416] width 744 height 9
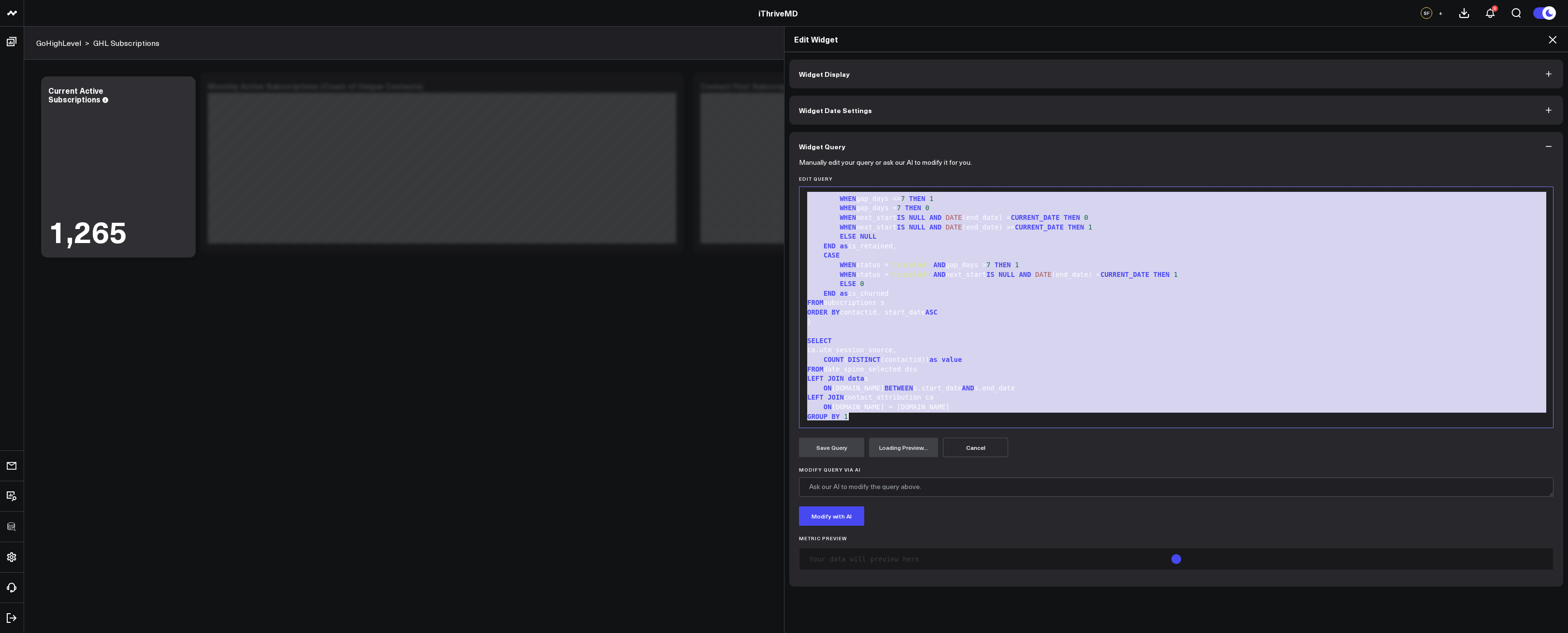
copy div "WITH RECURSIVE date_spine( date ) AS ( SELECT CURRENT_DATE - INTERVAL '2 years'…"
click at [860, 416] on div "GROUP BY 1" at bounding box center [1176, 416] width 744 height 9
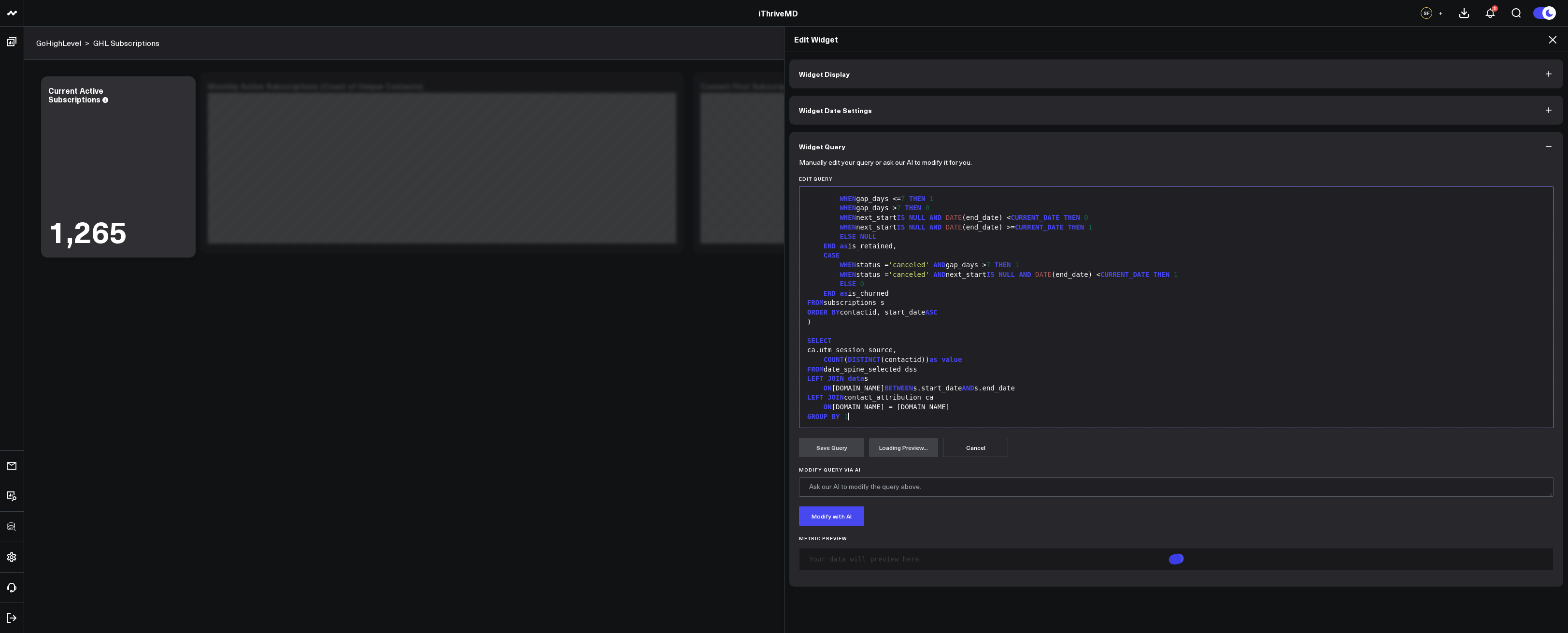
click at [1553, 39] on icon at bounding box center [1552, 40] width 7 height 7
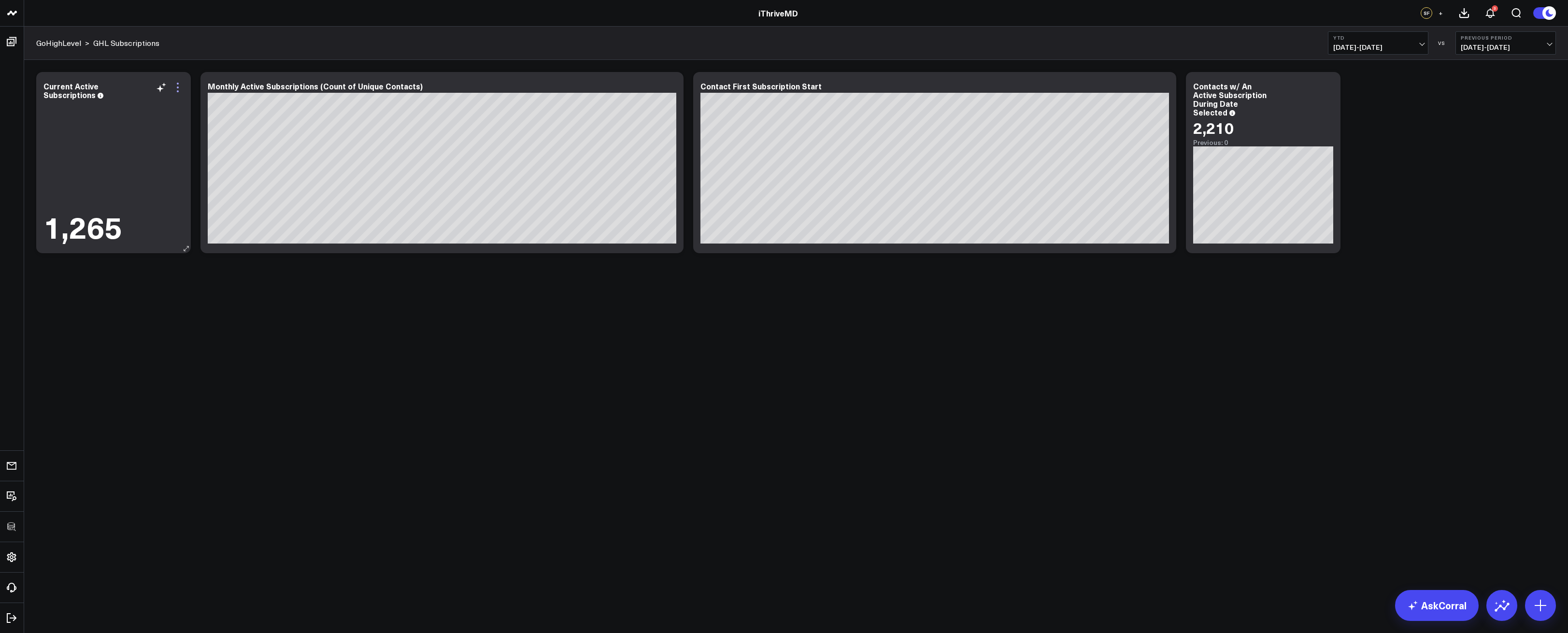
click at [180, 87] on icon at bounding box center [178, 88] width 12 height 12
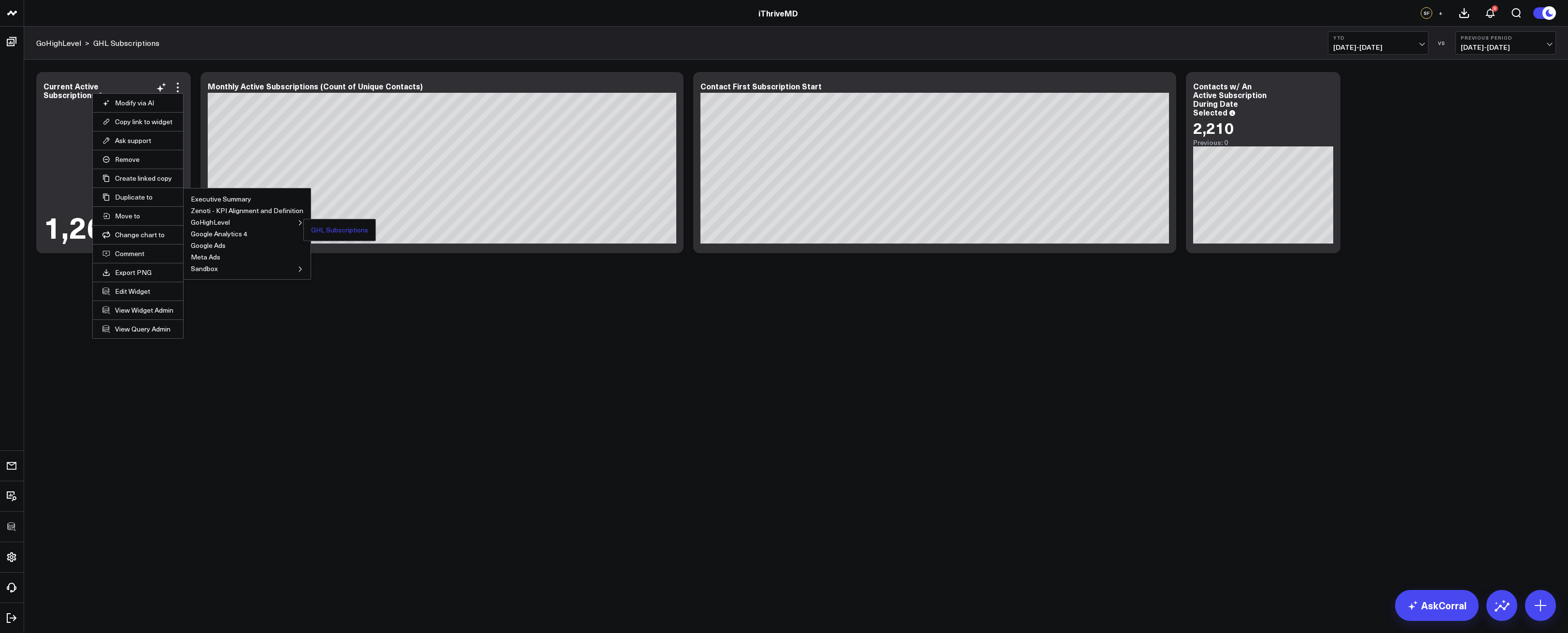
click at [346, 228] on button "GHL Subscriptions" at bounding box center [340, 229] width 57 height 6
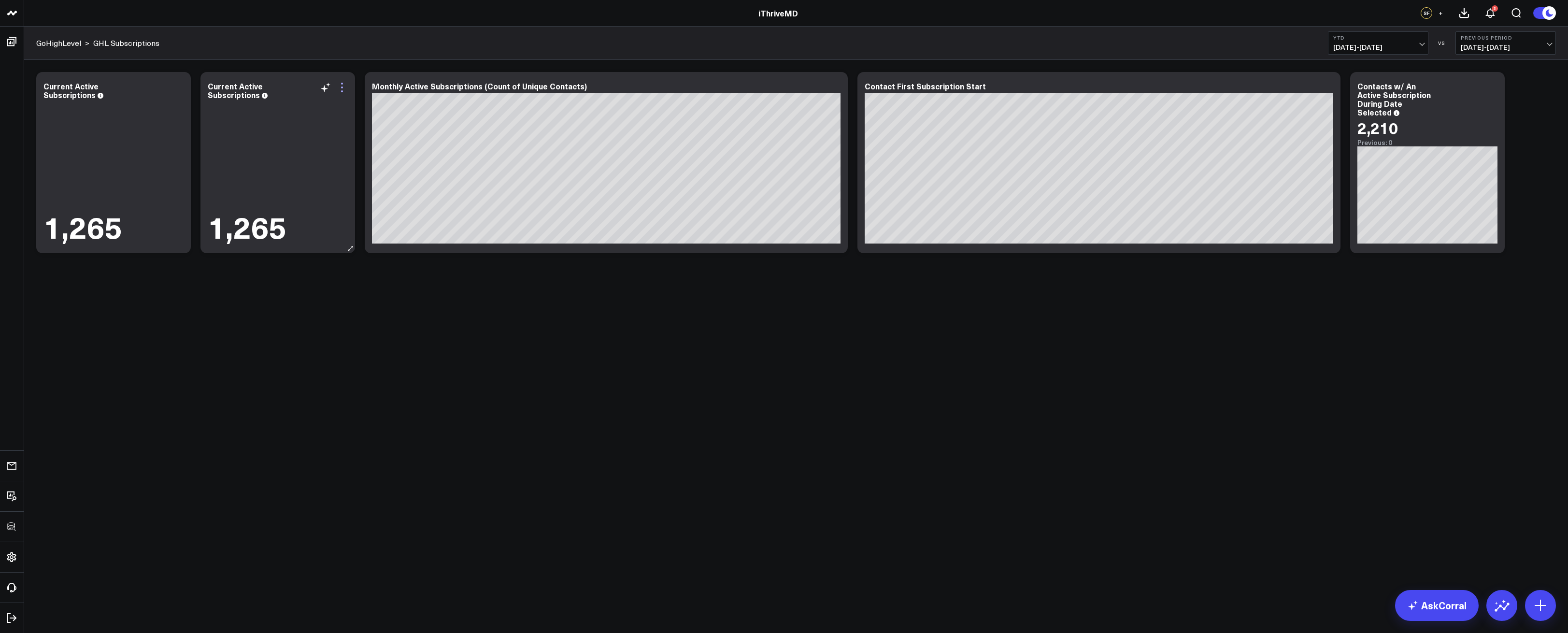
click at [339, 89] on icon at bounding box center [342, 88] width 12 height 12
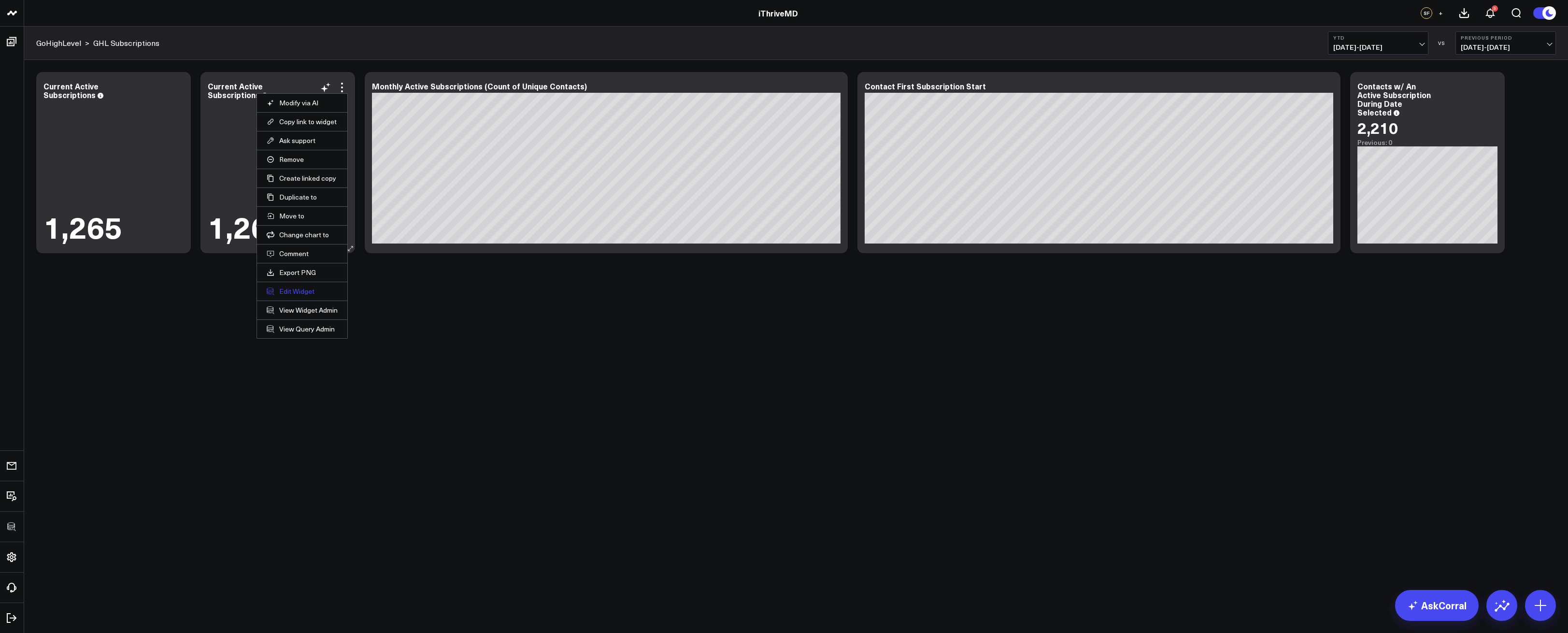
click at [295, 287] on button "Edit Widget" at bounding box center [302, 291] width 71 height 8
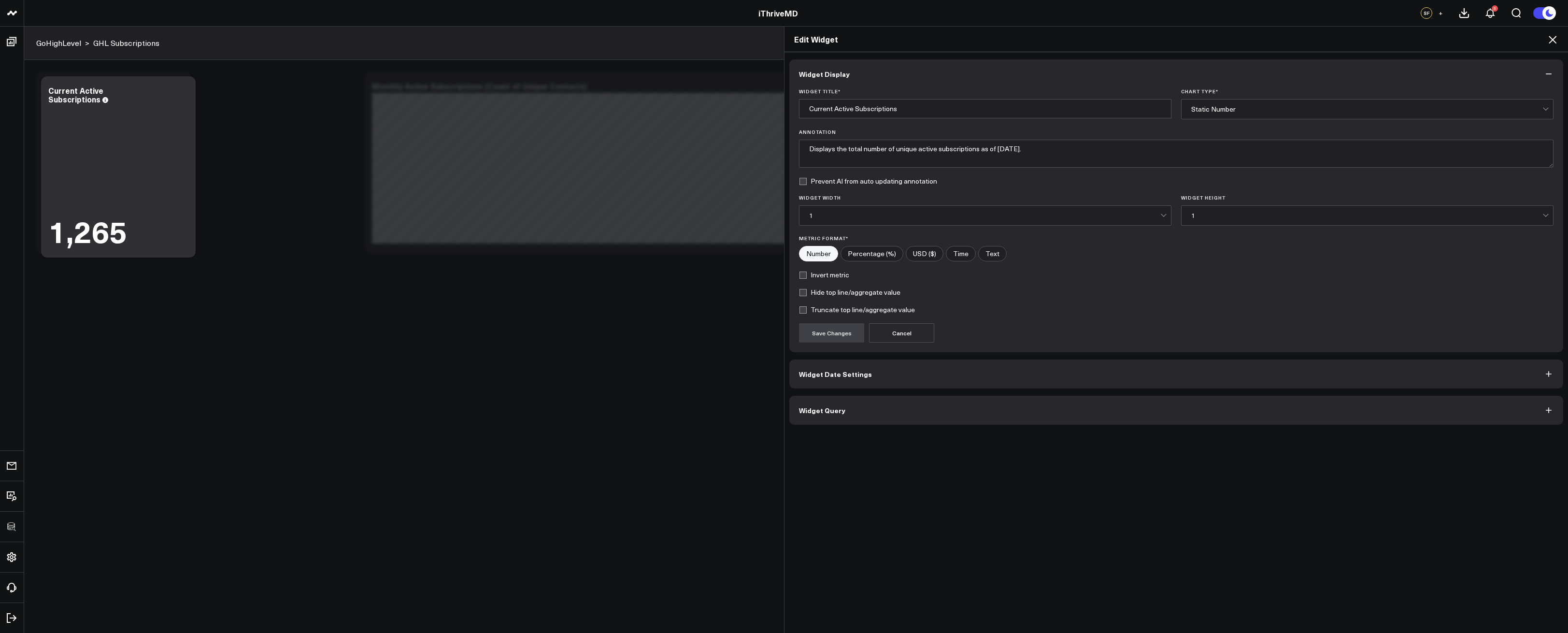
click at [869, 400] on button "Widget Query" at bounding box center [1176, 410] width 774 height 29
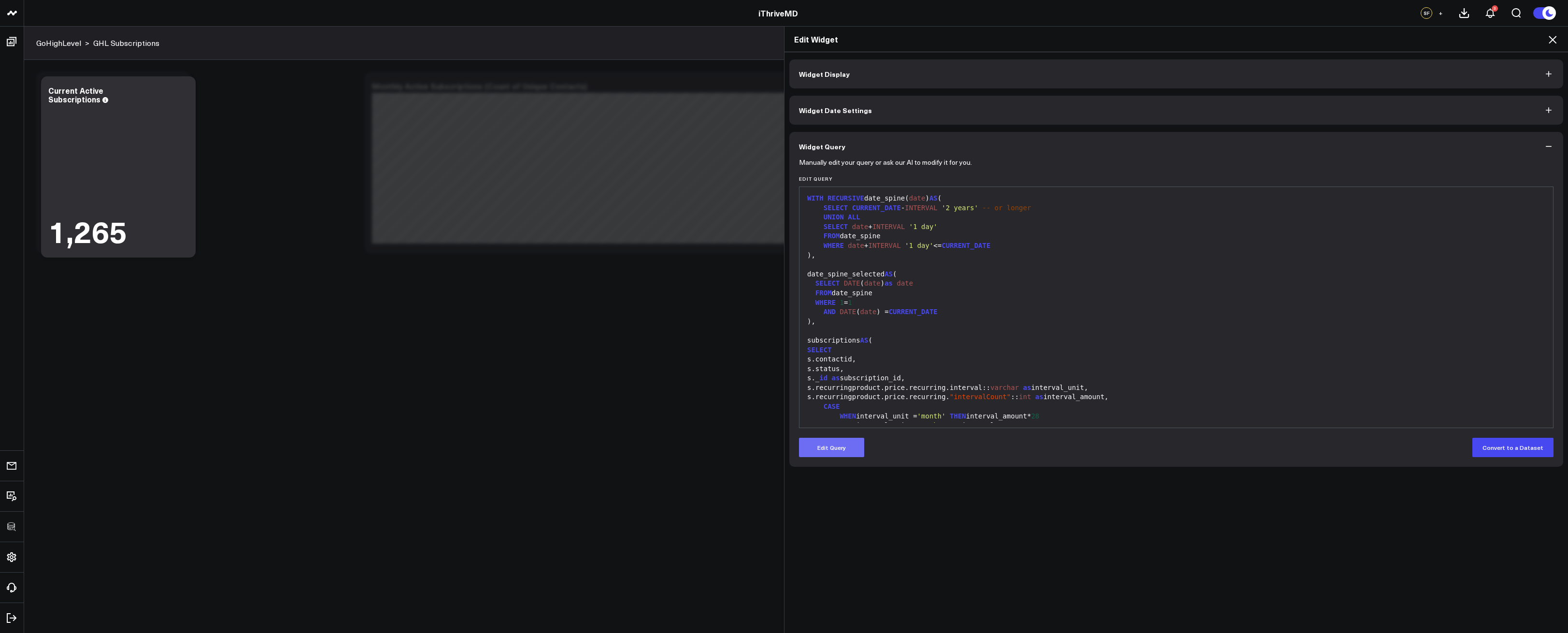
click at [845, 450] on button "Edit Query" at bounding box center [831, 447] width 65 height 19
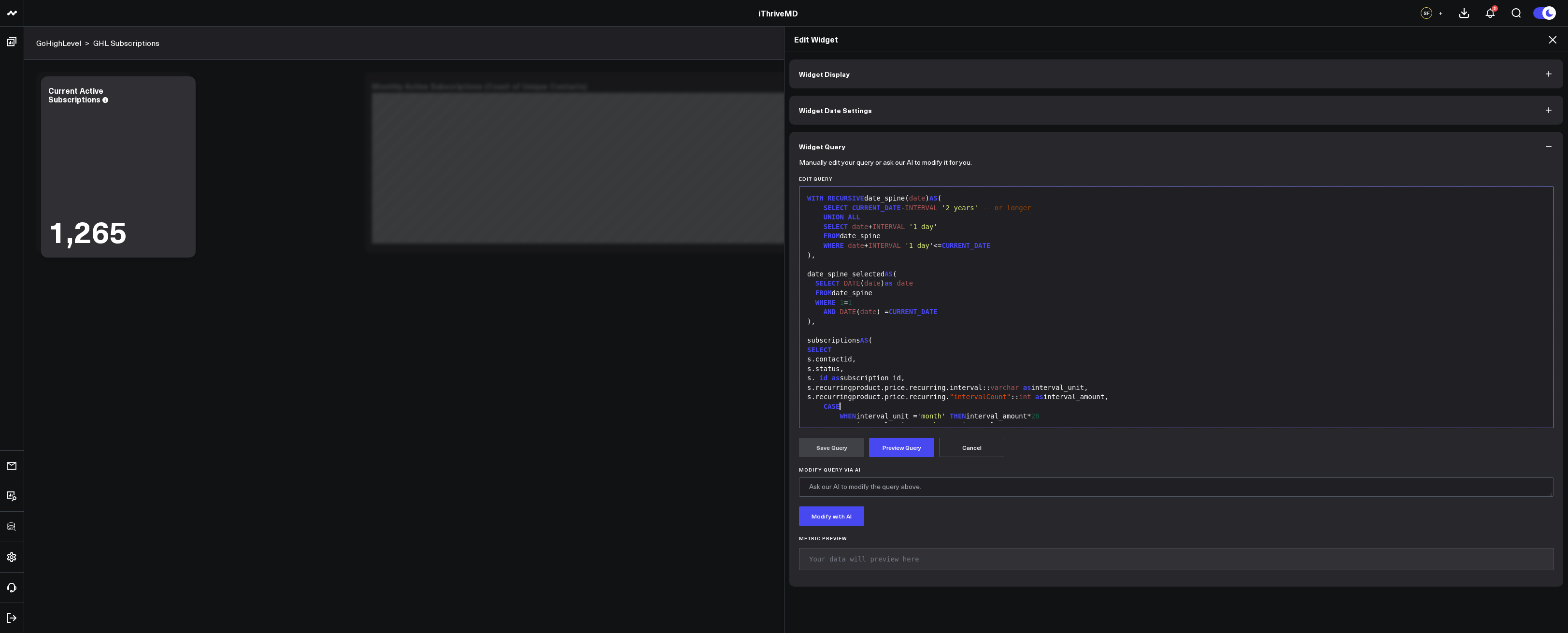
click at [905, 404] on div "CASE" at bounding box center [1176, 406] width 744 height 9
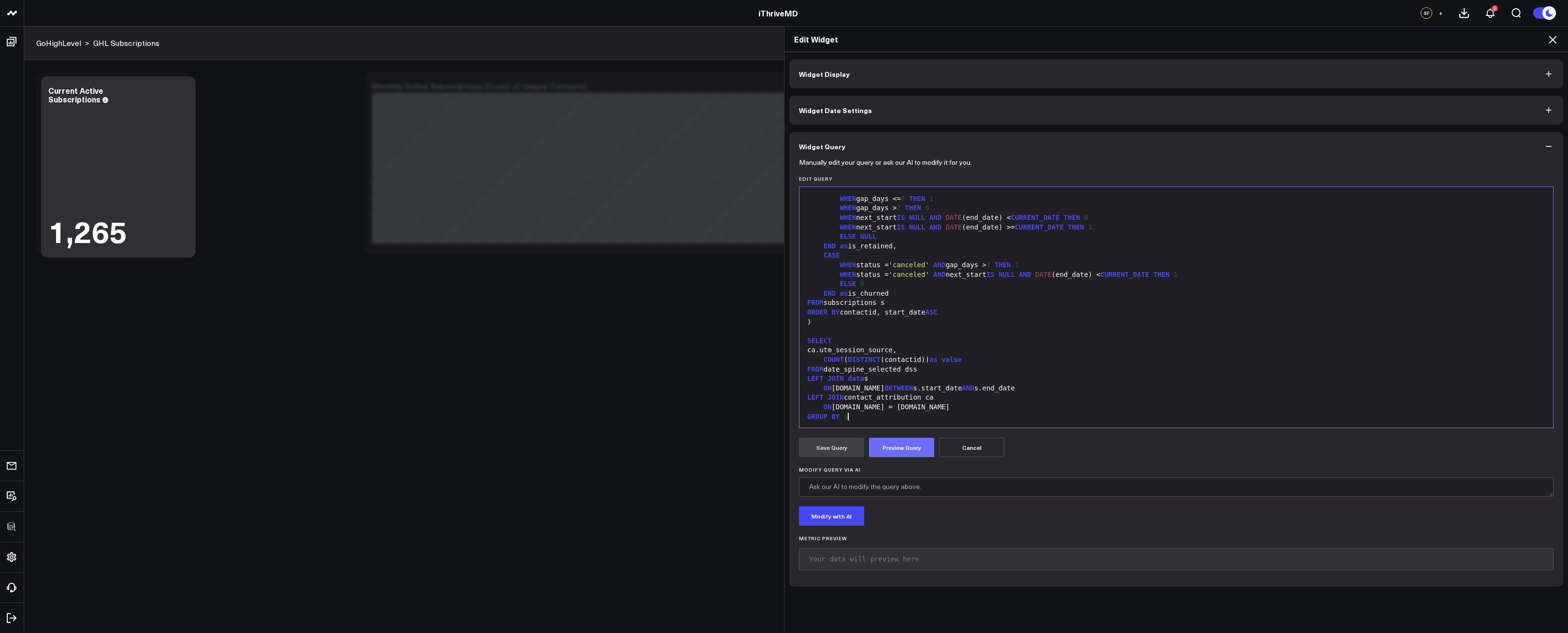
click at [907, 445] on button "Preview Query" at bounding box center [902, 447] width 65 height 19
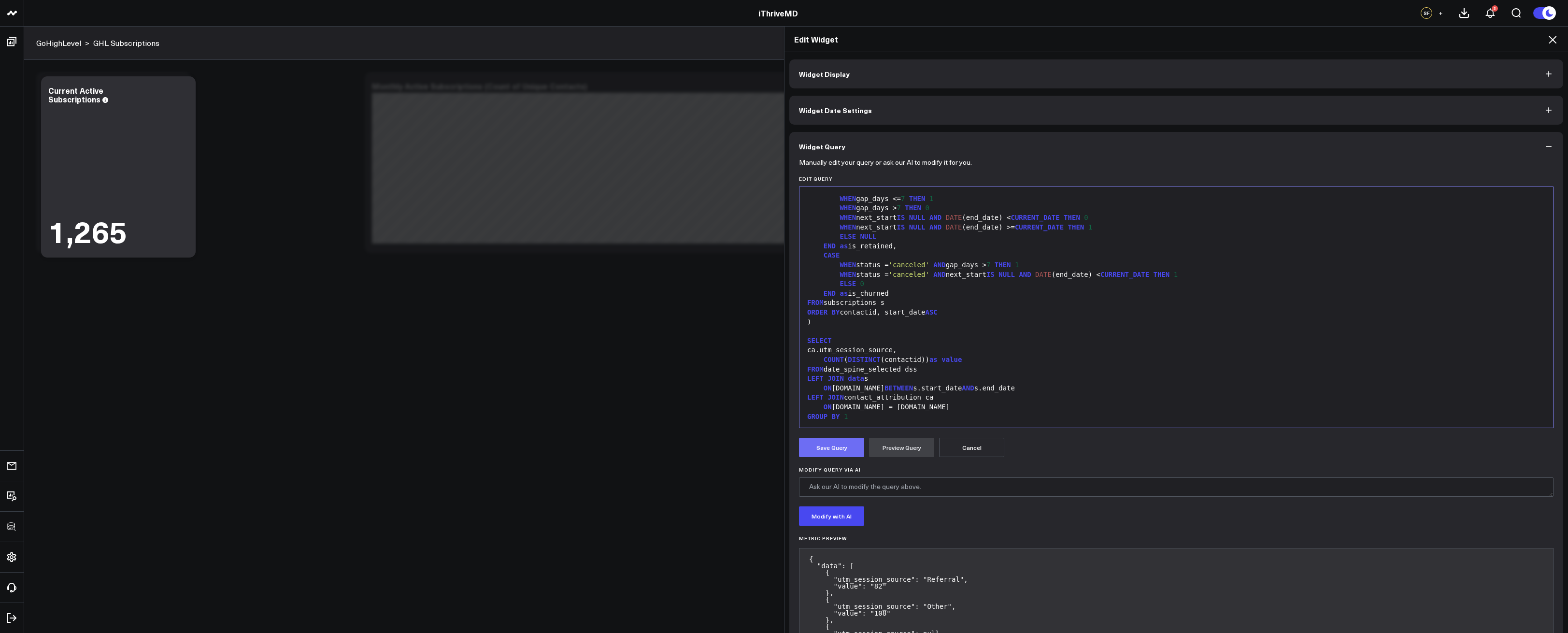
click at [826, 441] on button "Save Query" at bounding box center [831, 447] width 65 height 19
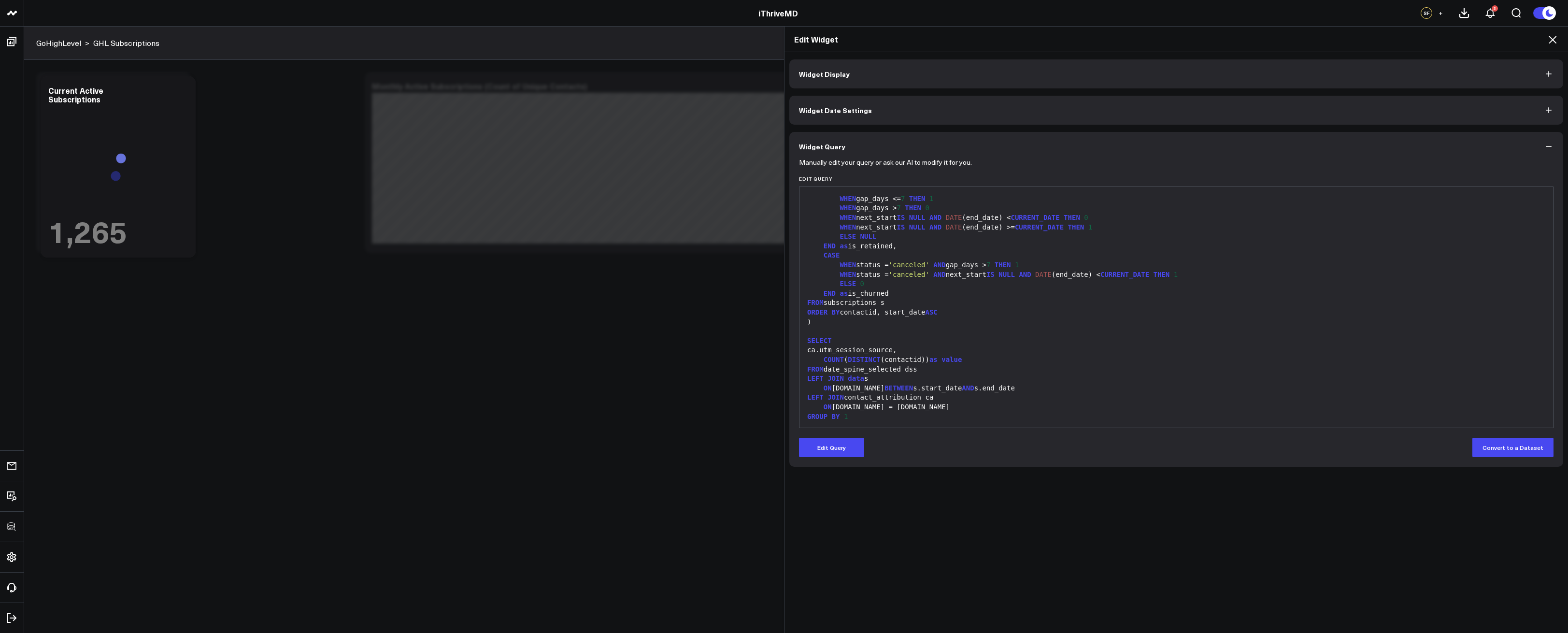
click at [1550, 42] on icon at bounding box center [1552, 40] width 7 height 7
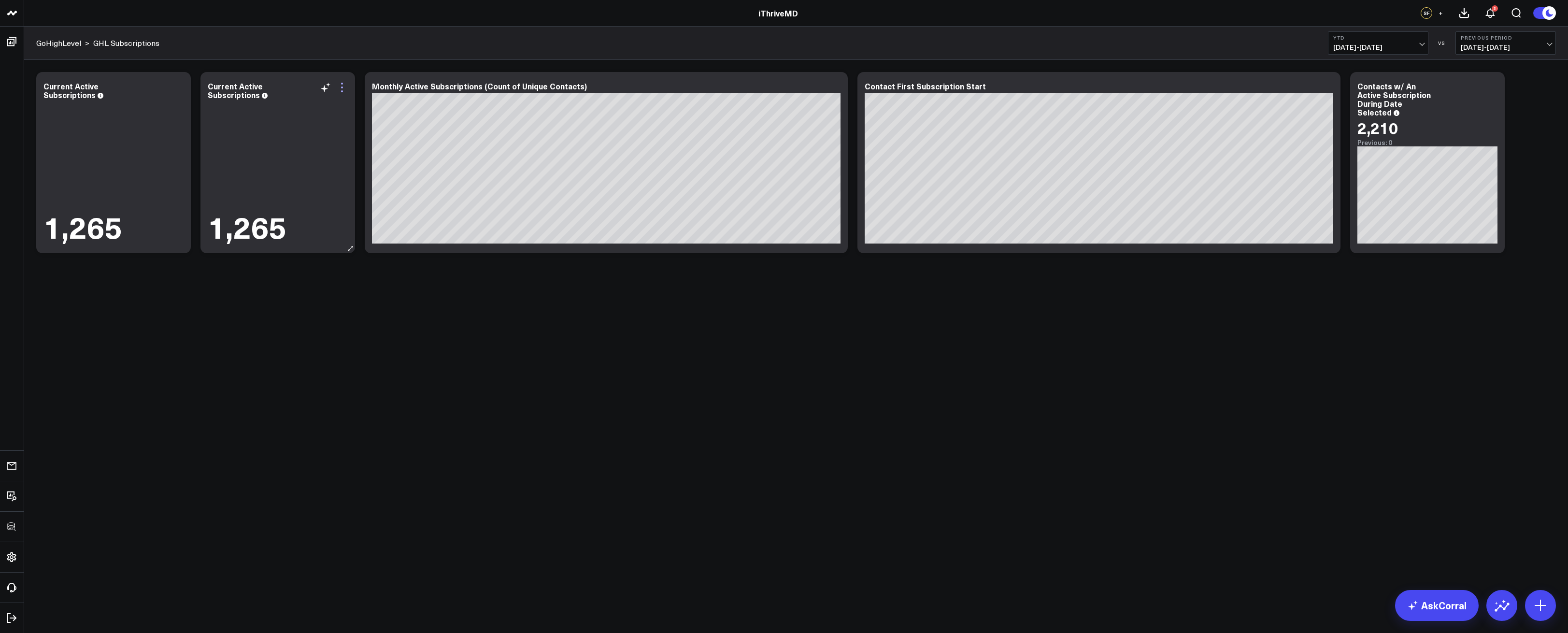
click at [344, 88] on icon at bounding box center [342, 88] width 12 height 12
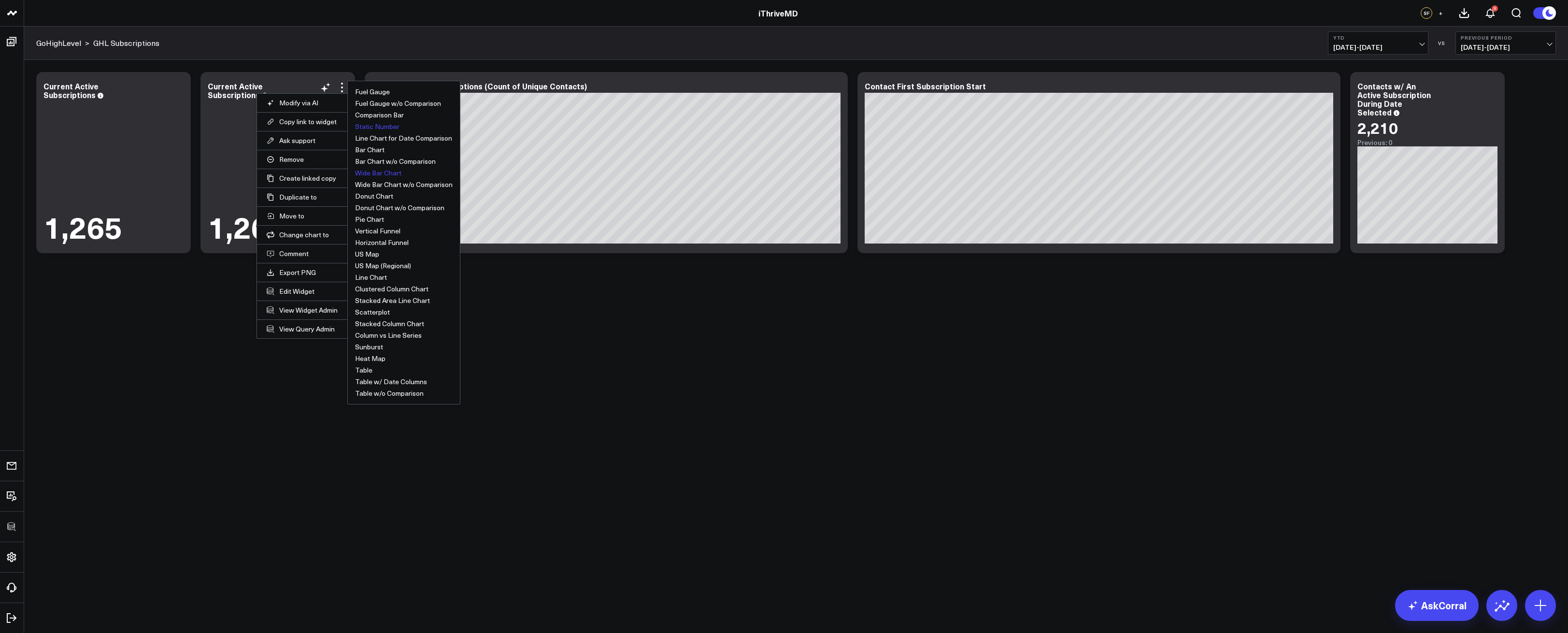
click at [384, 170] on button "Wide Bar Chart" at bounding box center [378, 172] width 46 height 6
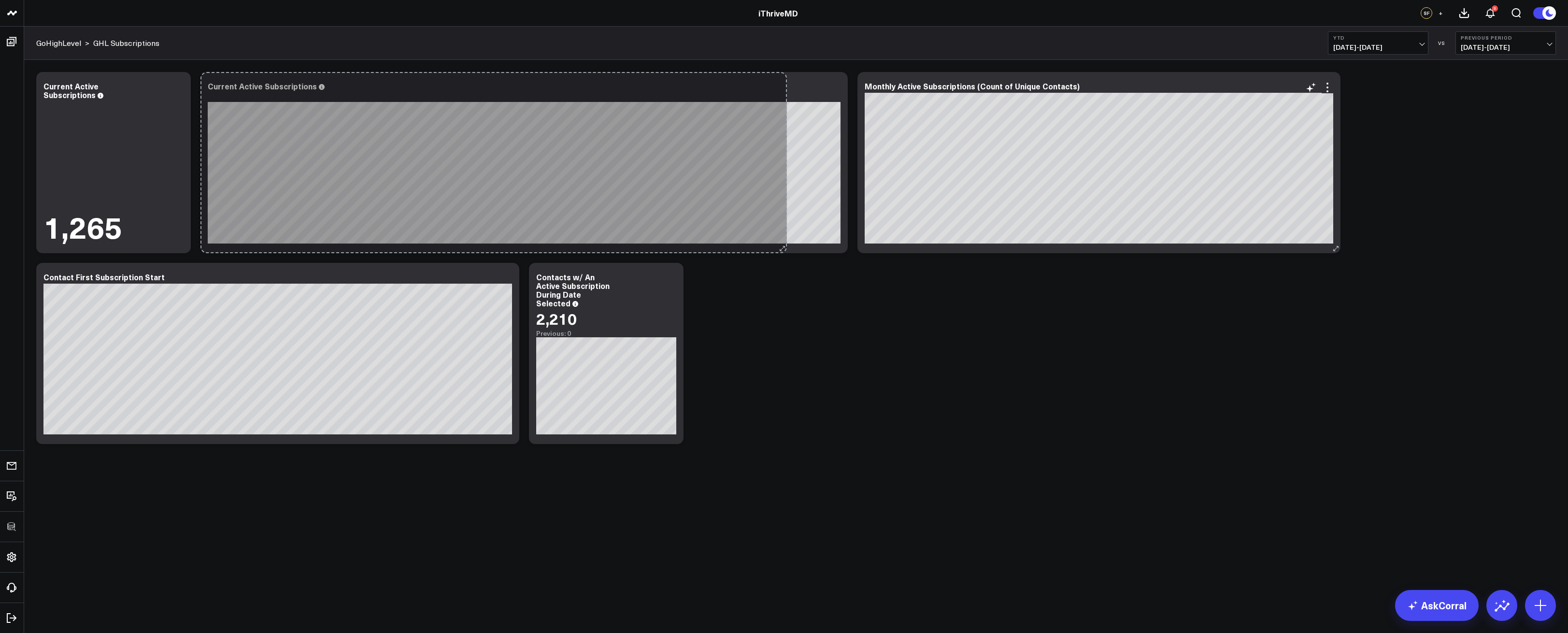
click at [782, 236] on div "Current Active Subscriptions So sorry. The query returned no results. Ask a Dat…" at bounding box center [524, 162] width 648 height 182
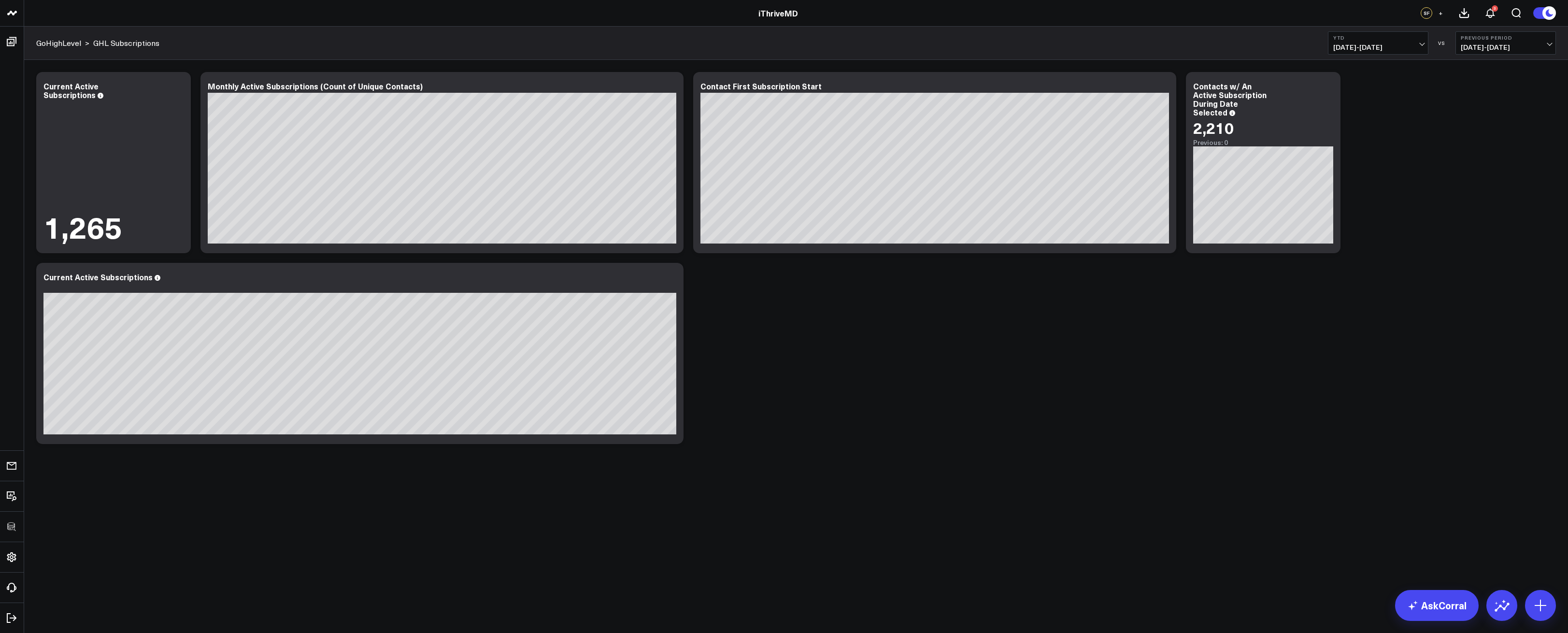
click at [778, 390] on div "Modify via AI Copy link to widget Ask support Remove Create linked copy Executi…" at bounding box center [796, 258] width 1529 height 381
click at [669, 282] on icon at bounding box center [671, 278] width 12 height 12
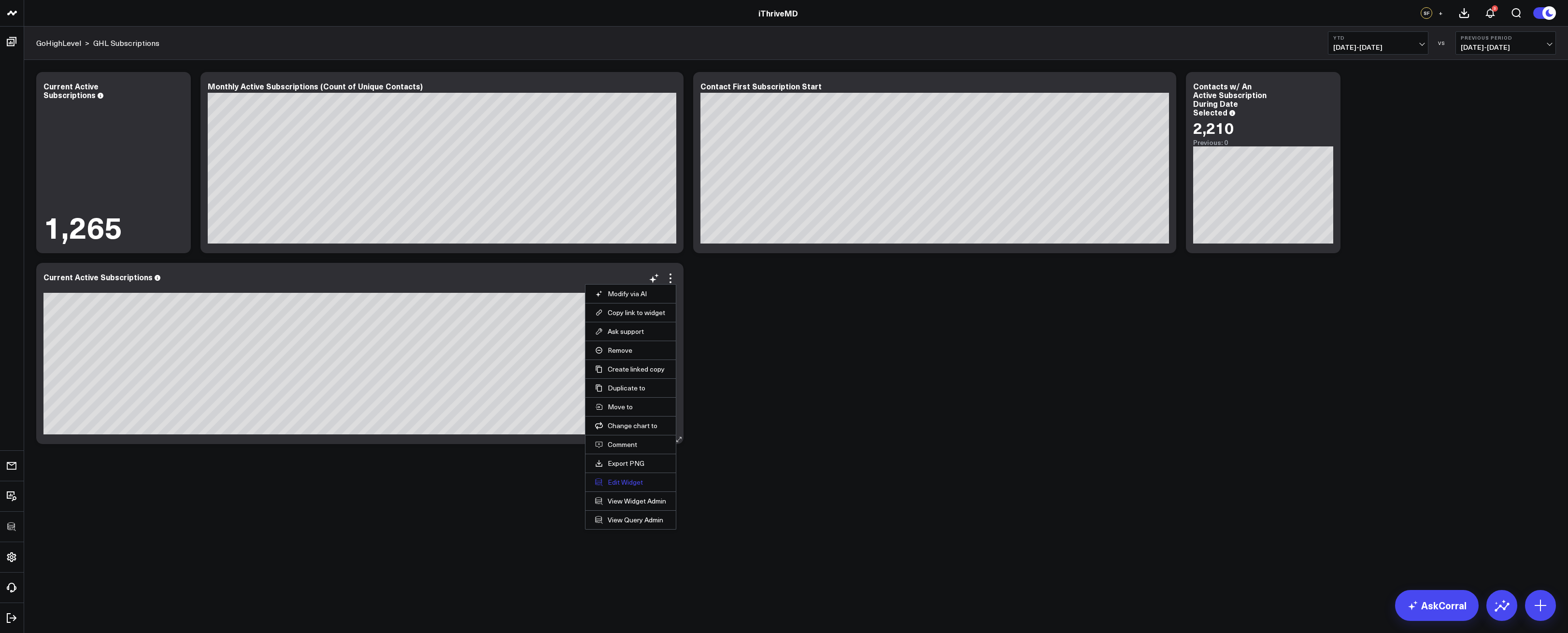
click at [626, 480] on button "Edit Widget" at bounding box center [630, 482] width 71 height 8
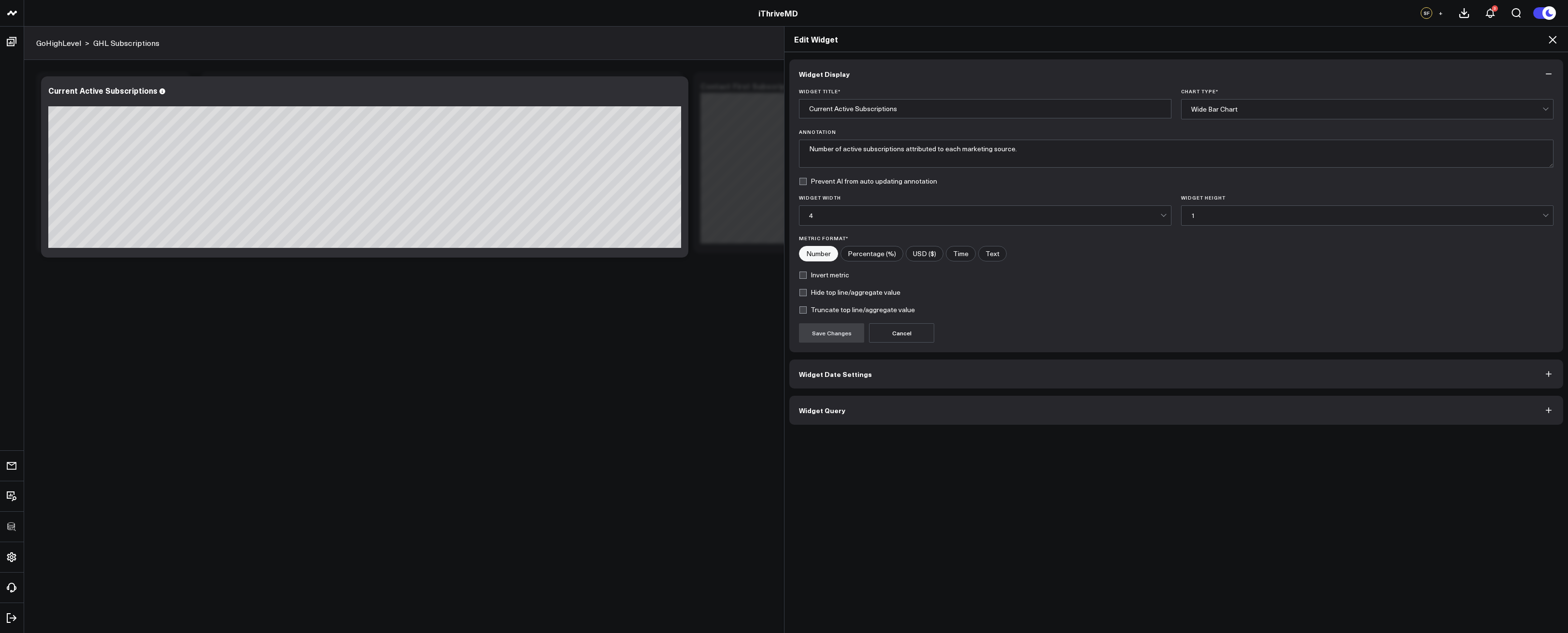
click at [828, 412] on span "Widget Query" at bounding box center [822, 410] width 46 height 7
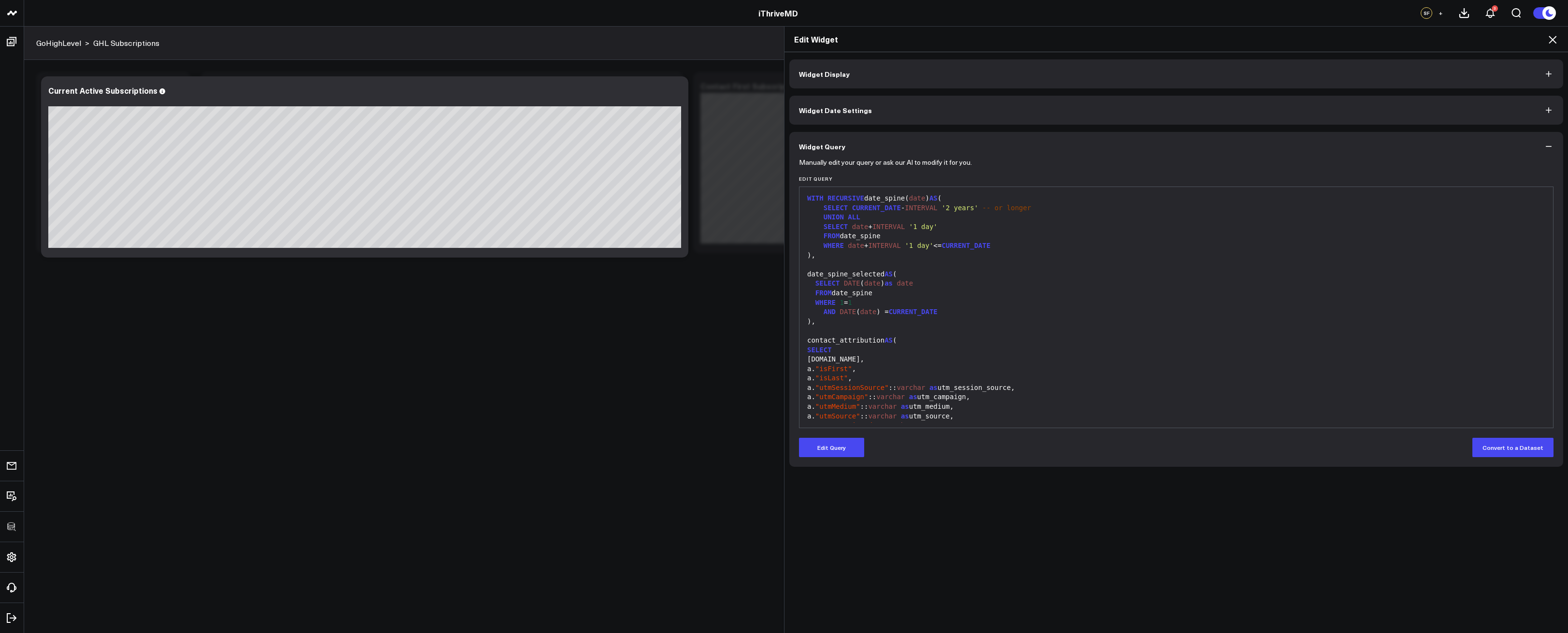
drag, startPoint x: 831, startPoint y: 441, endPoint x: 837, endPoint y: 433, distance: 10.0
click at [831, 441] on button "Edit Query" at bounding box center [831, 447] width 65 height 19
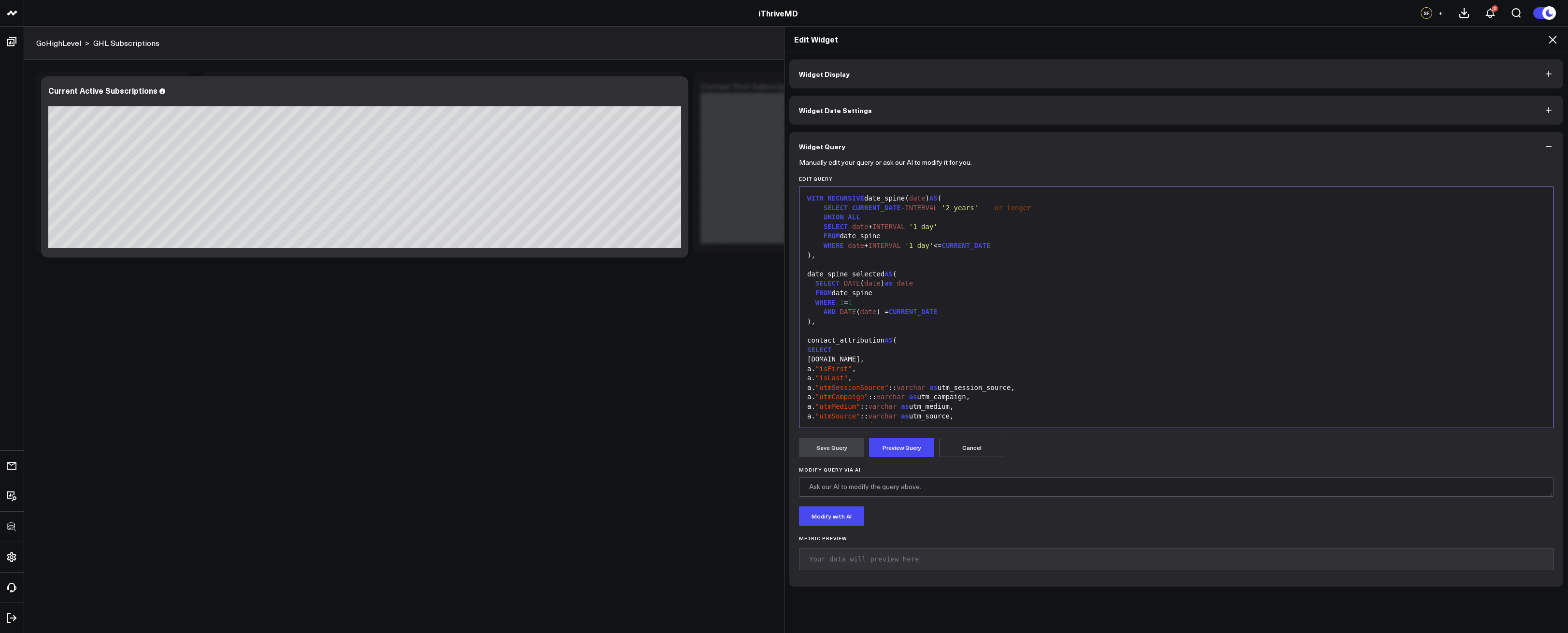
scroll to position [795, 0]
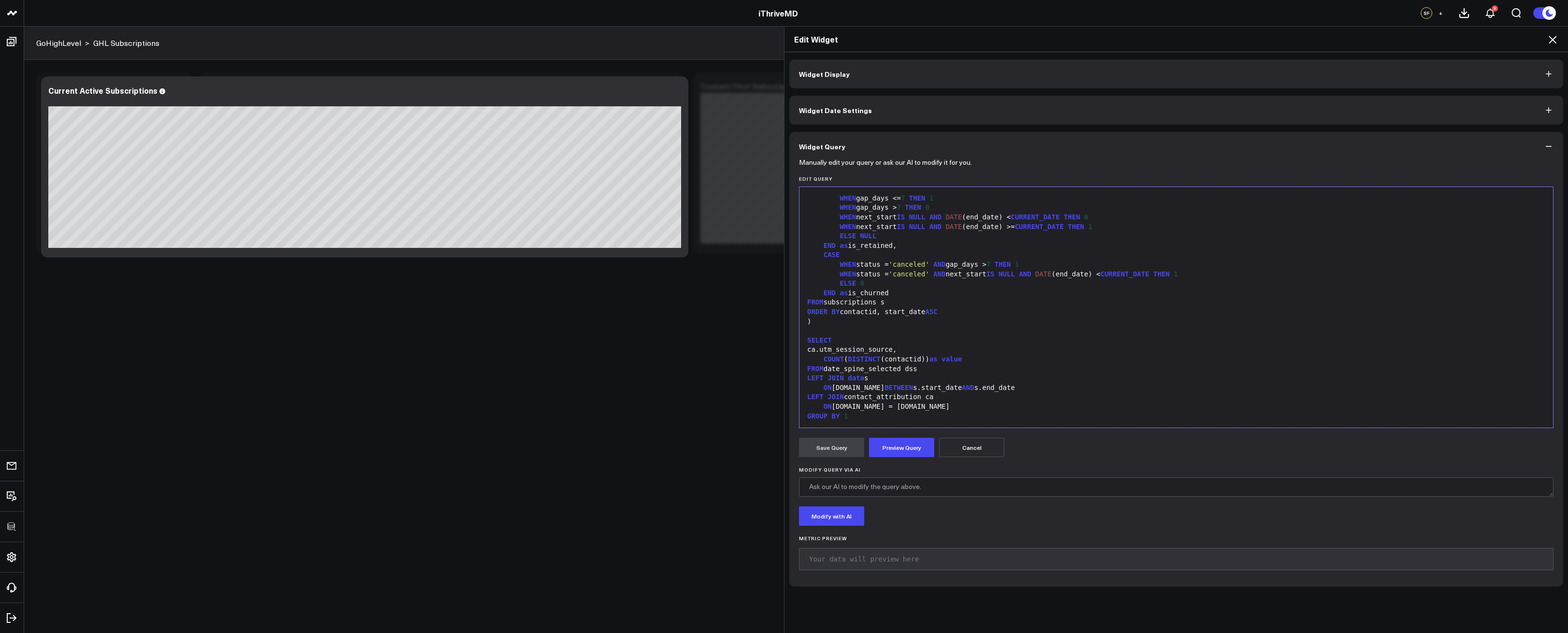
click at [865, 427] on div "999 48 49 50 51 52 53 54 55 56 57 58 59 60 61 62 63 64 65 66 67 68 69 70 71 72 …" at bounding box center [1176, 307] width 755 height 241
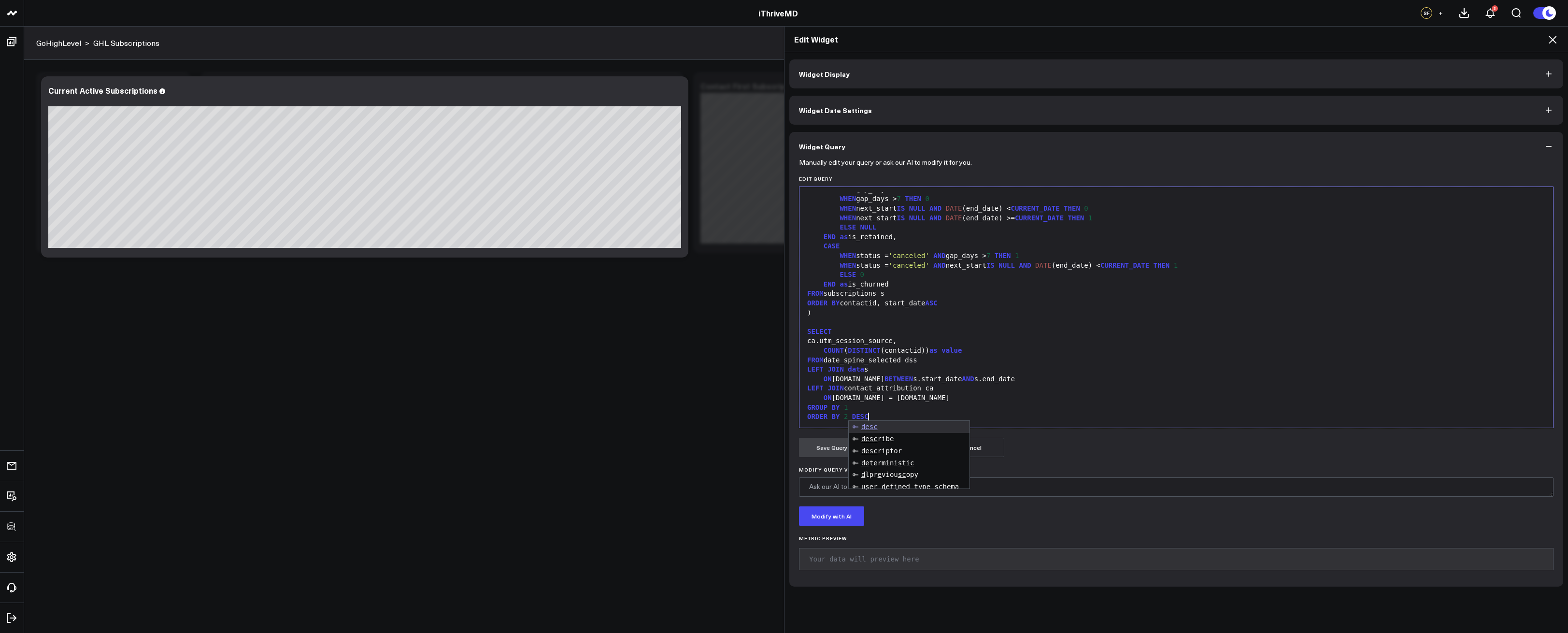
click at [1085, 323] on div at bounding box center [1176, 322] width 744 height 9
click at [896, 451] on button "Preview Query" at bounding box center [902, 447] width 65 height 19
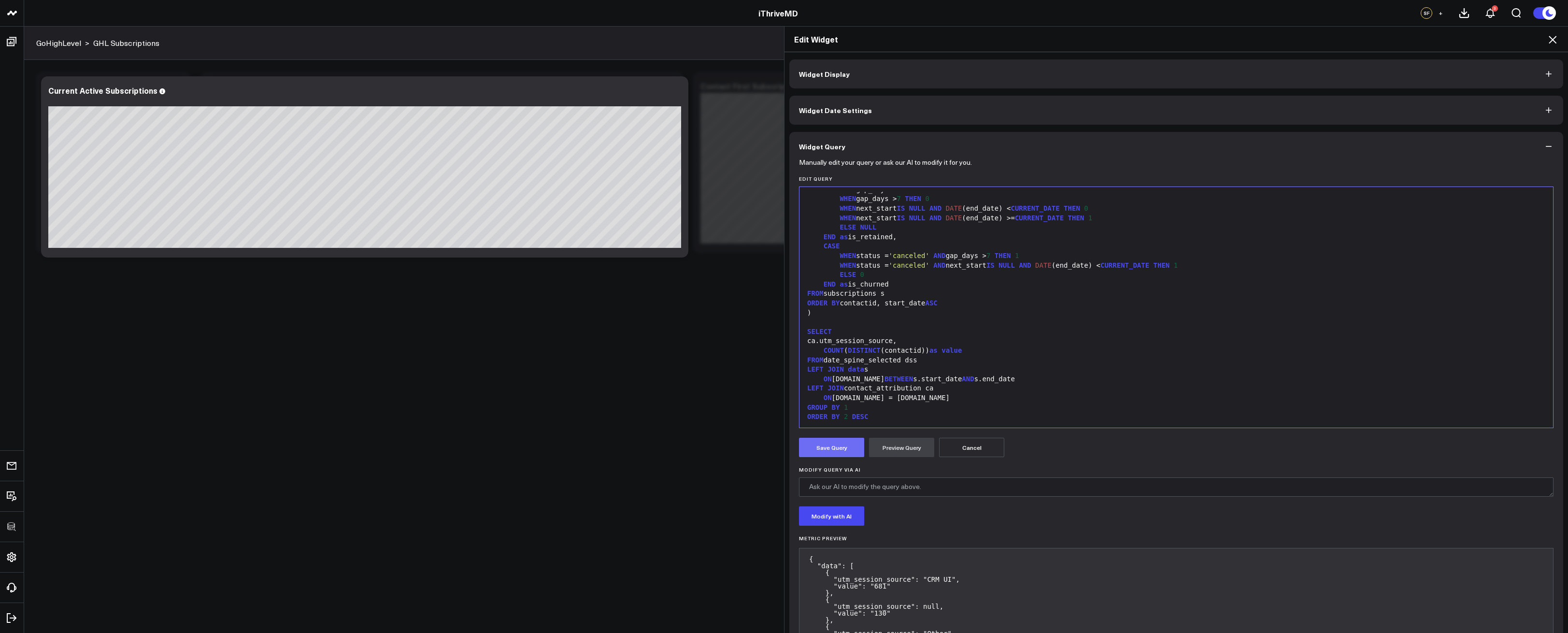
click at [835, 455] on button "Save Query" at bounding box center [831, 447] width 65 height 19
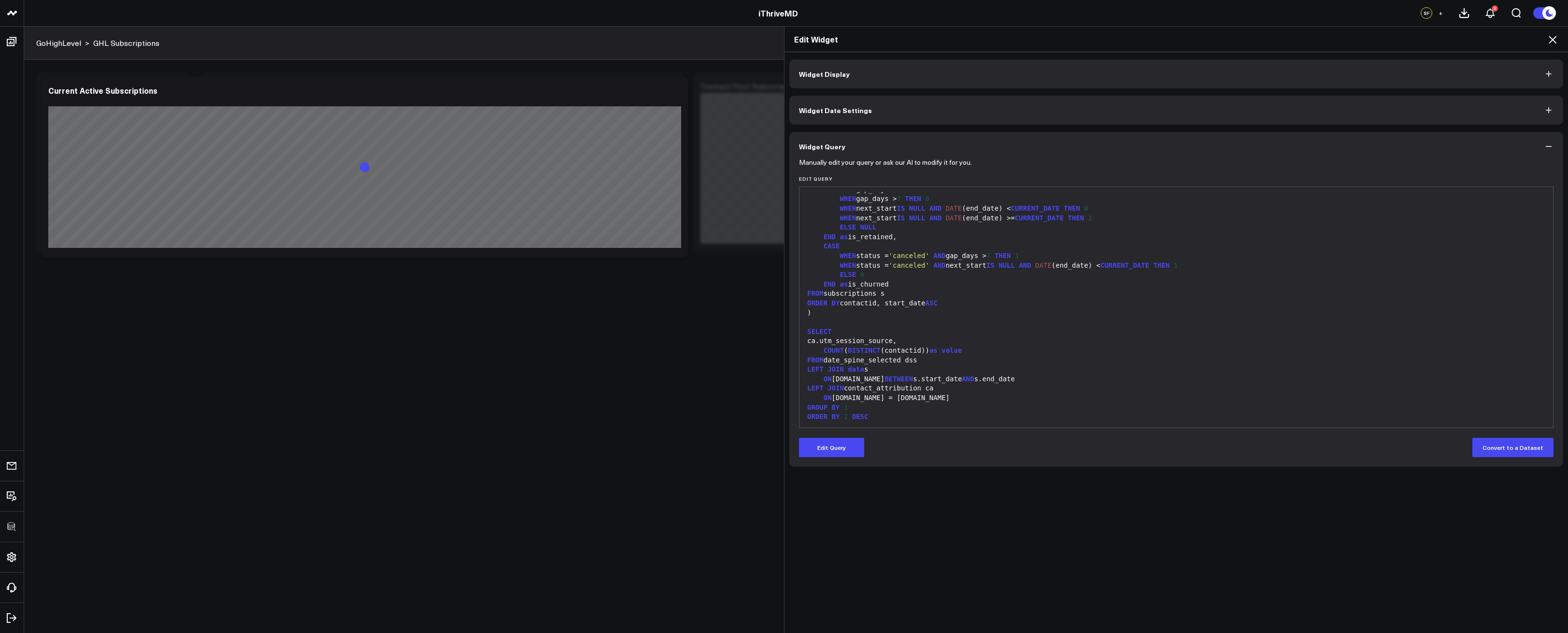
click at [1551, 39] on icon at bounding box center [1552, 40] width 7 height 7
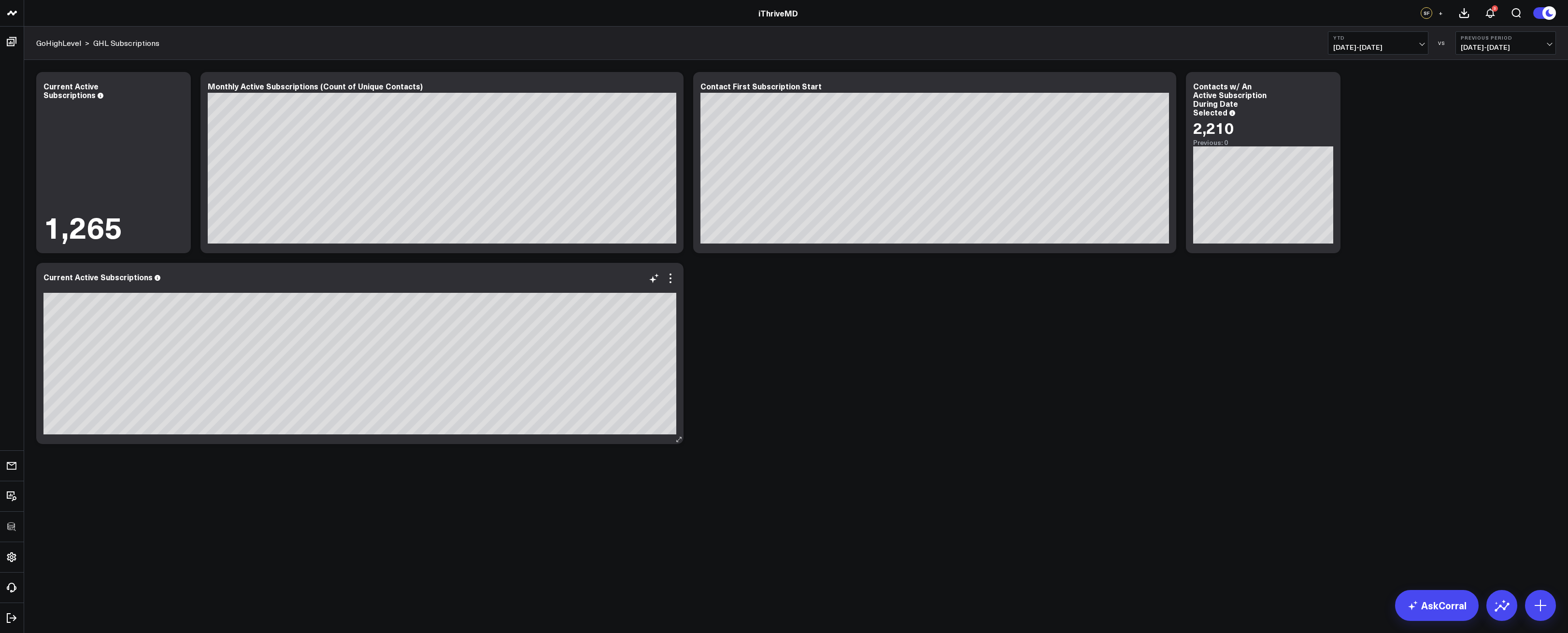
drag, startPoint x: 666, startPoint y: 276, endPoint x: 662, endPoint y: 283, distance: 8.1
click at [666, 276] on icon at bounding box center [671, 278] width 12 height 12
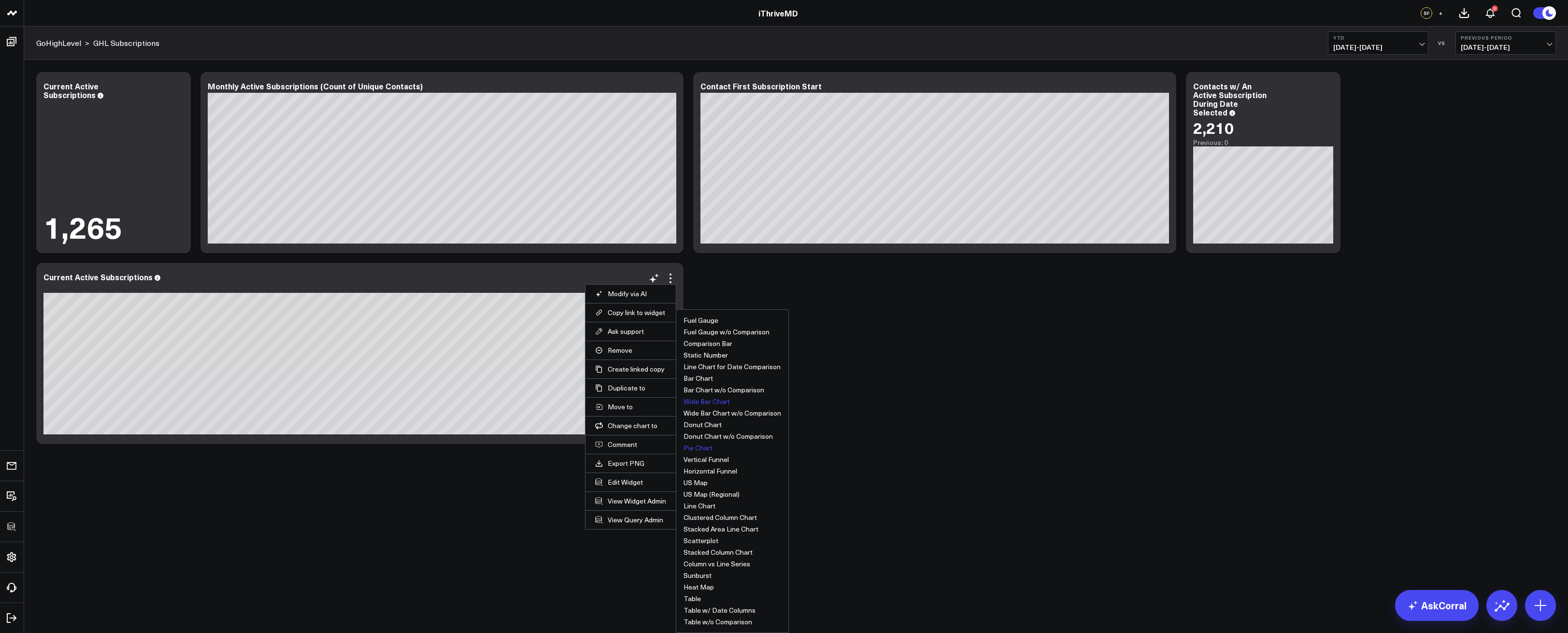
click at [708, 445] on button "Pie Chart" at bounding box center [697, 448] width 29 height 6
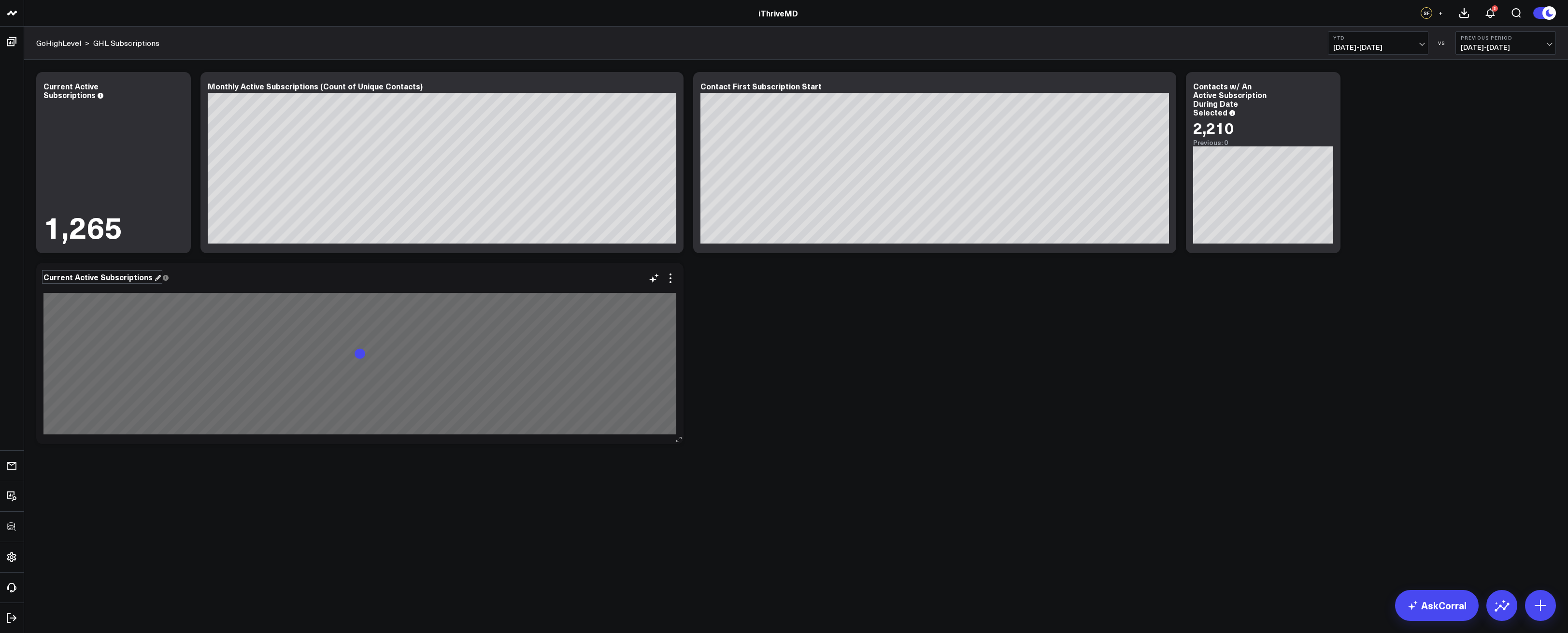
click at [127, 280] on div "Current Active Subscriptions" at bounding box center [101, 277] width 117 height 11
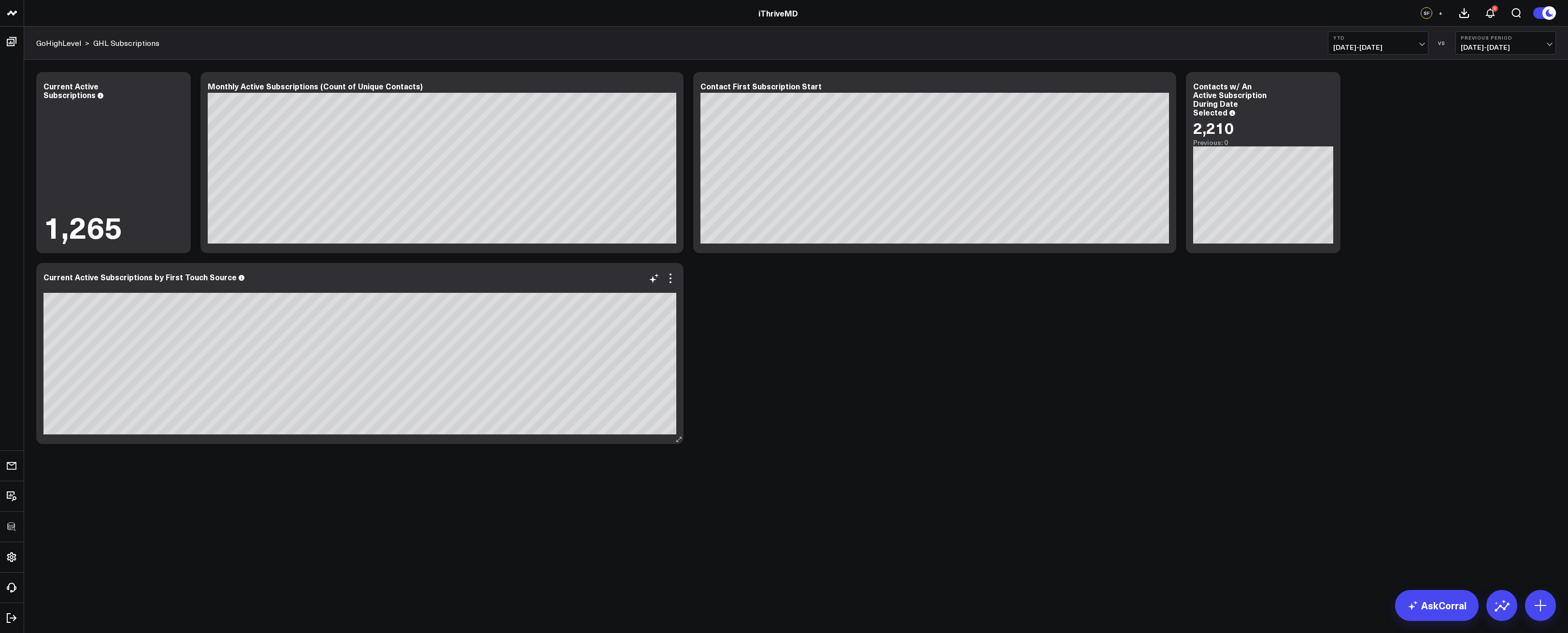
click at [441, 441] on div "Current Active Subscriptions by First Touch Source [fontSize:14px lineHeight:16…" at bounding box center [359, 353] width 648 height 182
click at [543, 497] on div "Modify via AI Copy link to widget Ask support Remove Create linked copy Executi…" at bounding box center [796, 283] width 1544 height 447
click at [673, 278] on icon at bounding box center [671, 278] width 12 height 12
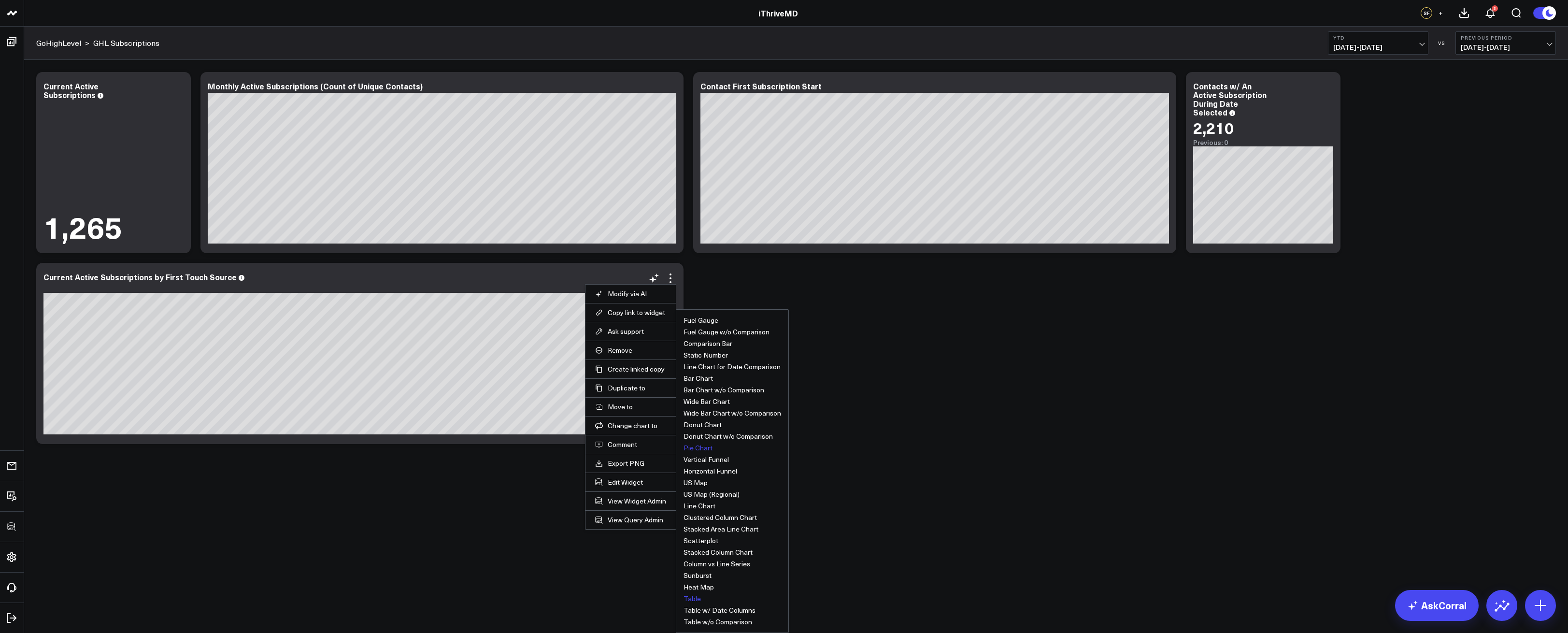
click at [696, 601] on button "Table" at bounding box center [692, 598] width 18 height 6
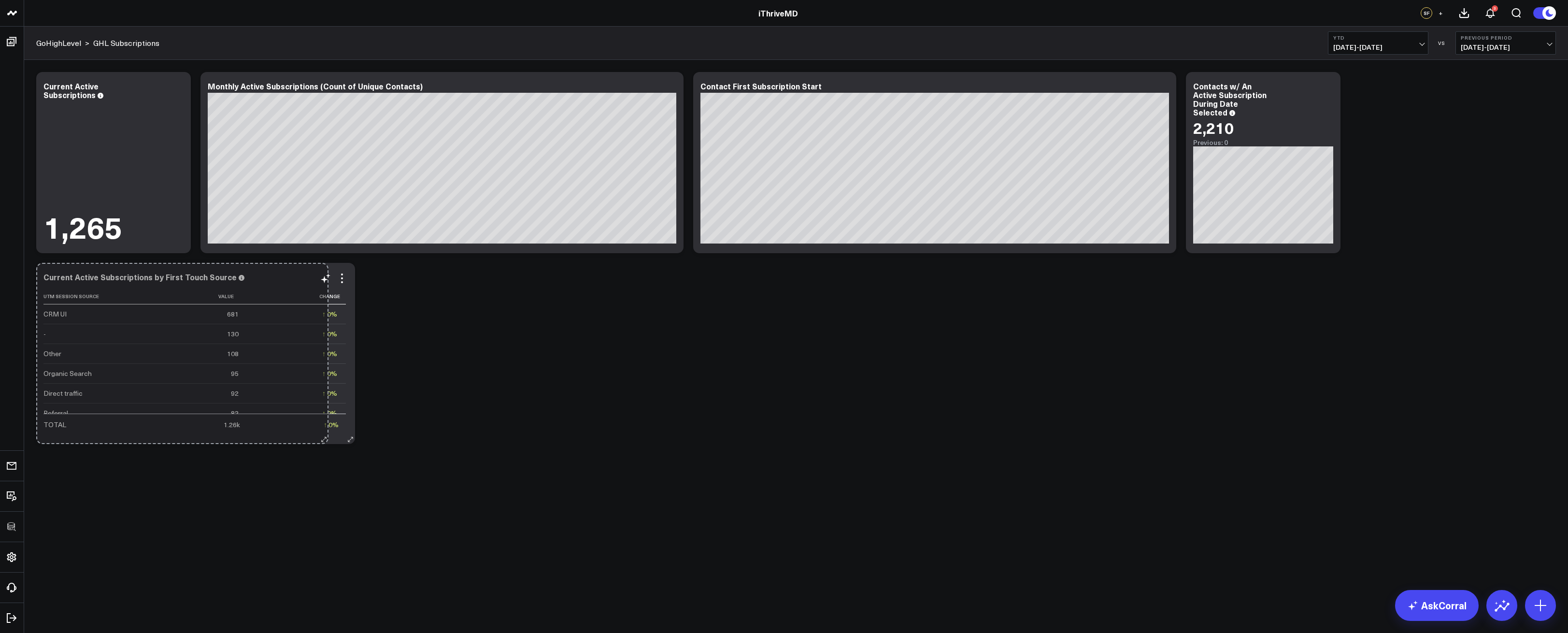
drag, startPoint x: 678, startPoint y: 439, endPoint x: 322, endPoint y: 409, distance: 357.3
click at [322, 409] on div "Current Active Subscriptions by First Touch Source Utm Session Source Value Cha…" at bounding box center [195, 353] width 319 height 182
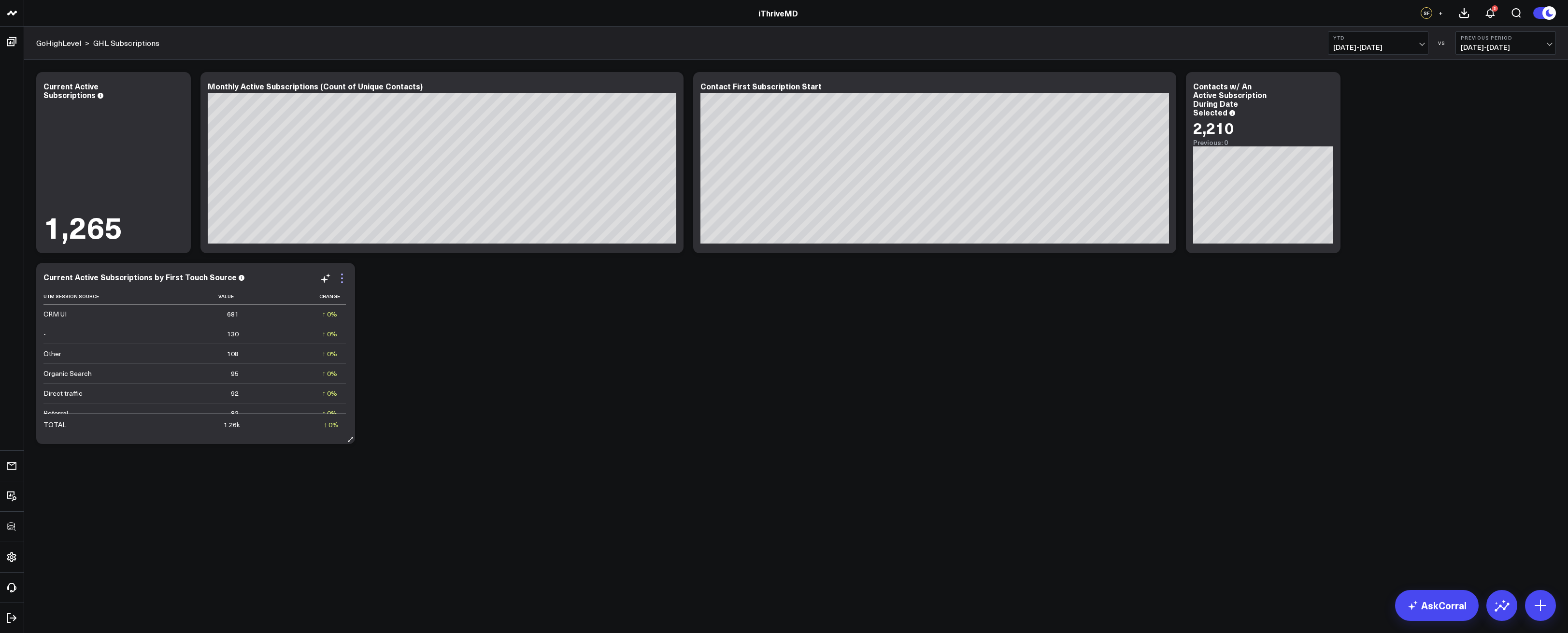
click at [345, 283] on icon at bounding box center [342, 278] width 12 height 12
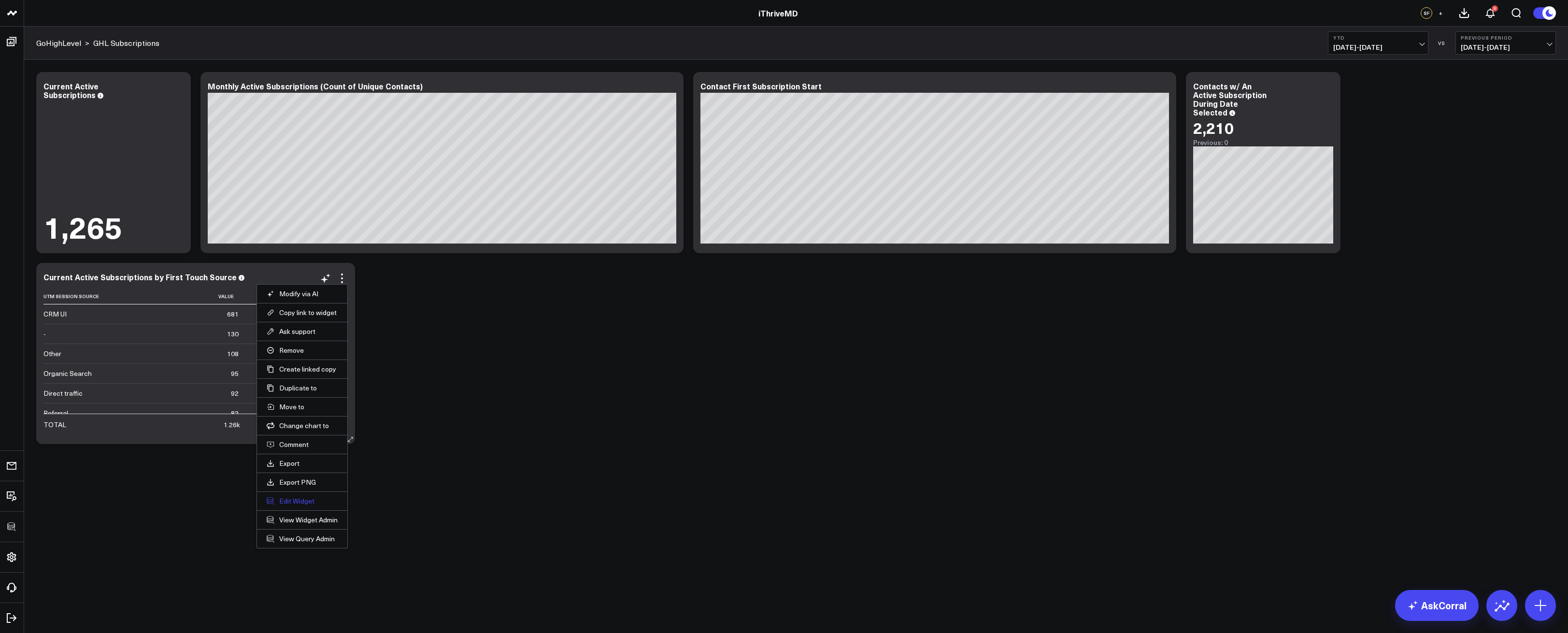
click at [310, 501] on button "Edit Widget" at bounding box center [302, 500] width 71 height 8
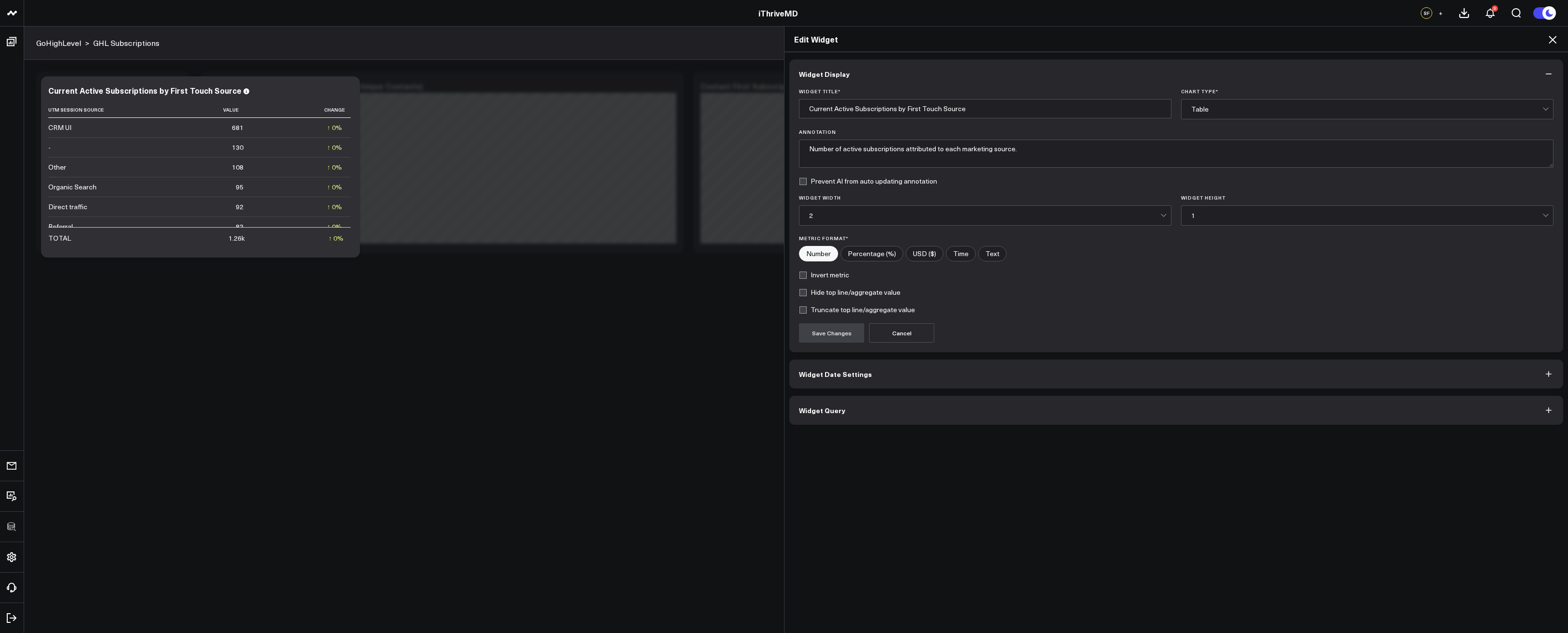
click at [832, 414] on span "Widget Query" at bounding box center [822, 410] width 46 height 7
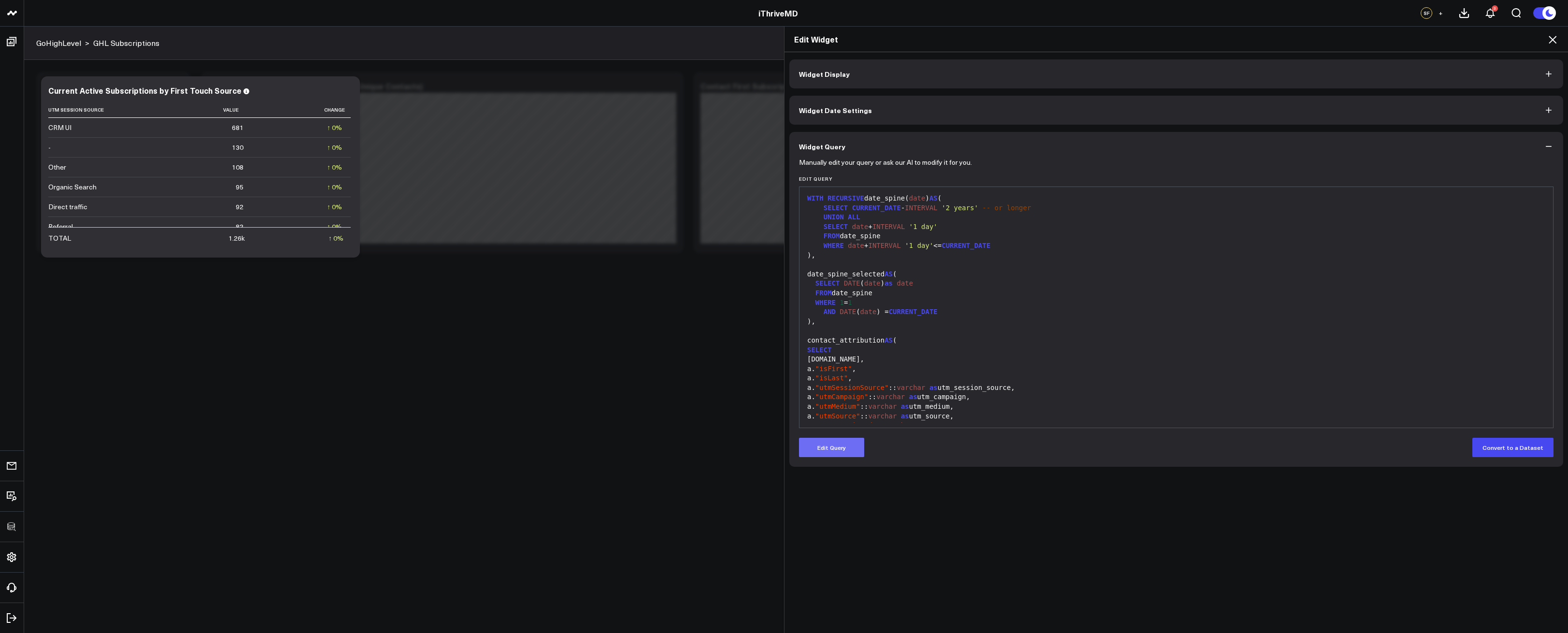
click at [823, 452] on button "Edit Query" at bounding box center [831, 447] width 65 height 19
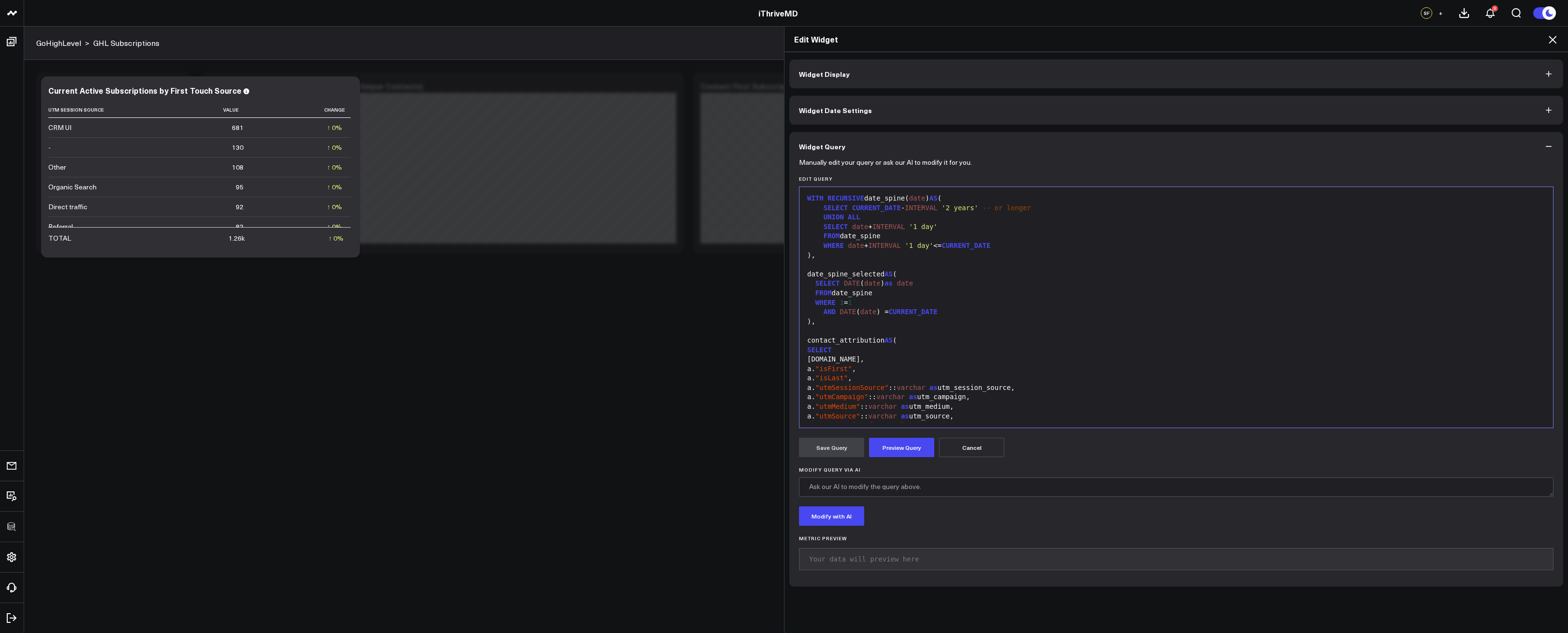
scroll to position [805, 0]
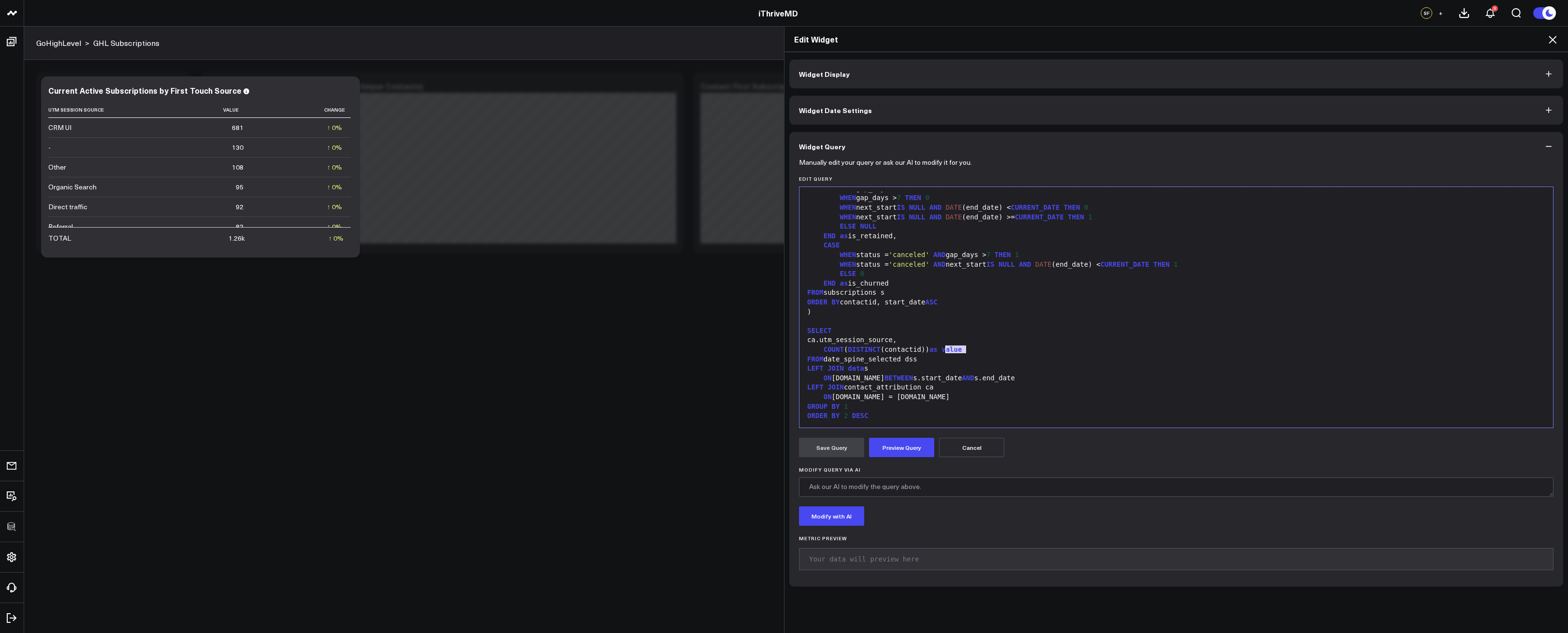
drag, startPoint x: 965, startPoint y: 348, endPoint x: 943, endPoint y: 349, distance: 22.0
click at [943, 349] on div "COUNT ( DISTINCT (contactid)) as value" at bounding box center [1176, 349] width 744 height 9
click at [907, 450] on button "Preview Query" at bounding box center [902, 447] width 65 height 19
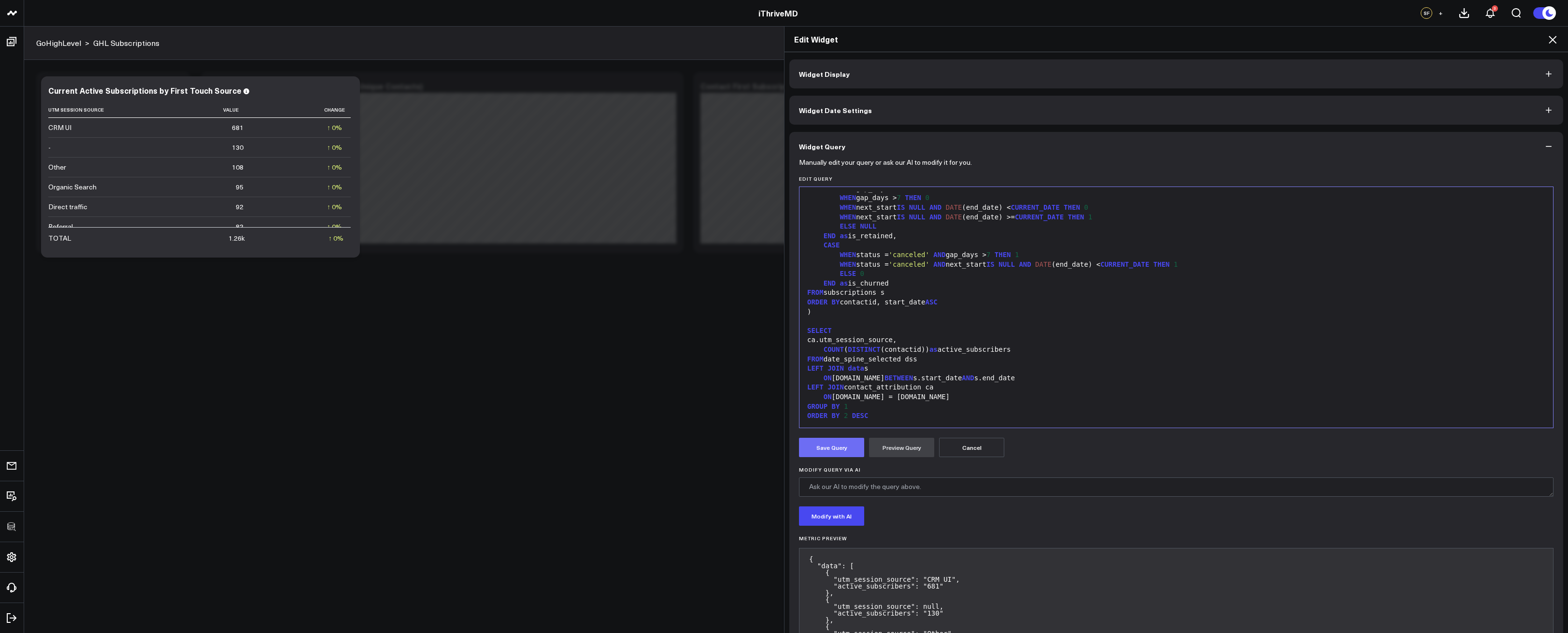
click at [828, 449] on button "Save Query" at bounding box center [831, 447] width 65 height 19
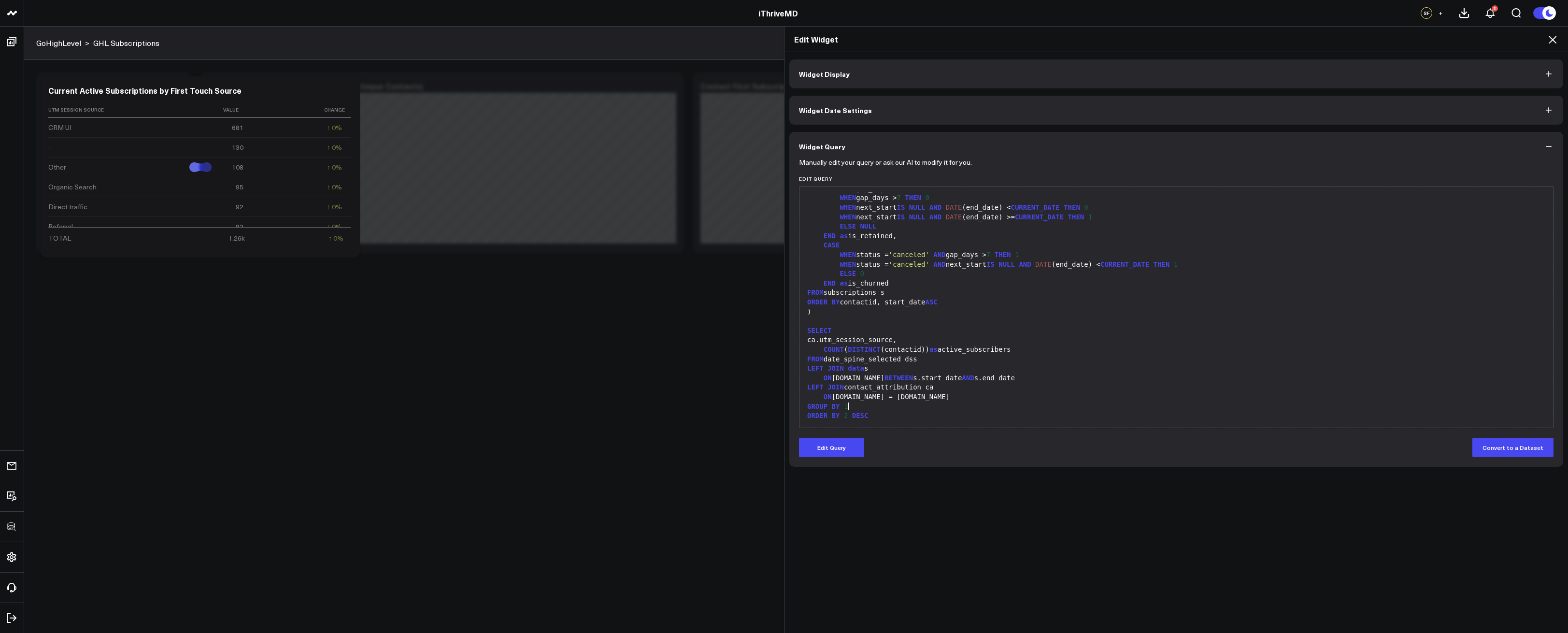
click at [965, 411] on div "ORDER BY 2 DESC" at bounding box center [1176, 416] width 744 height 9
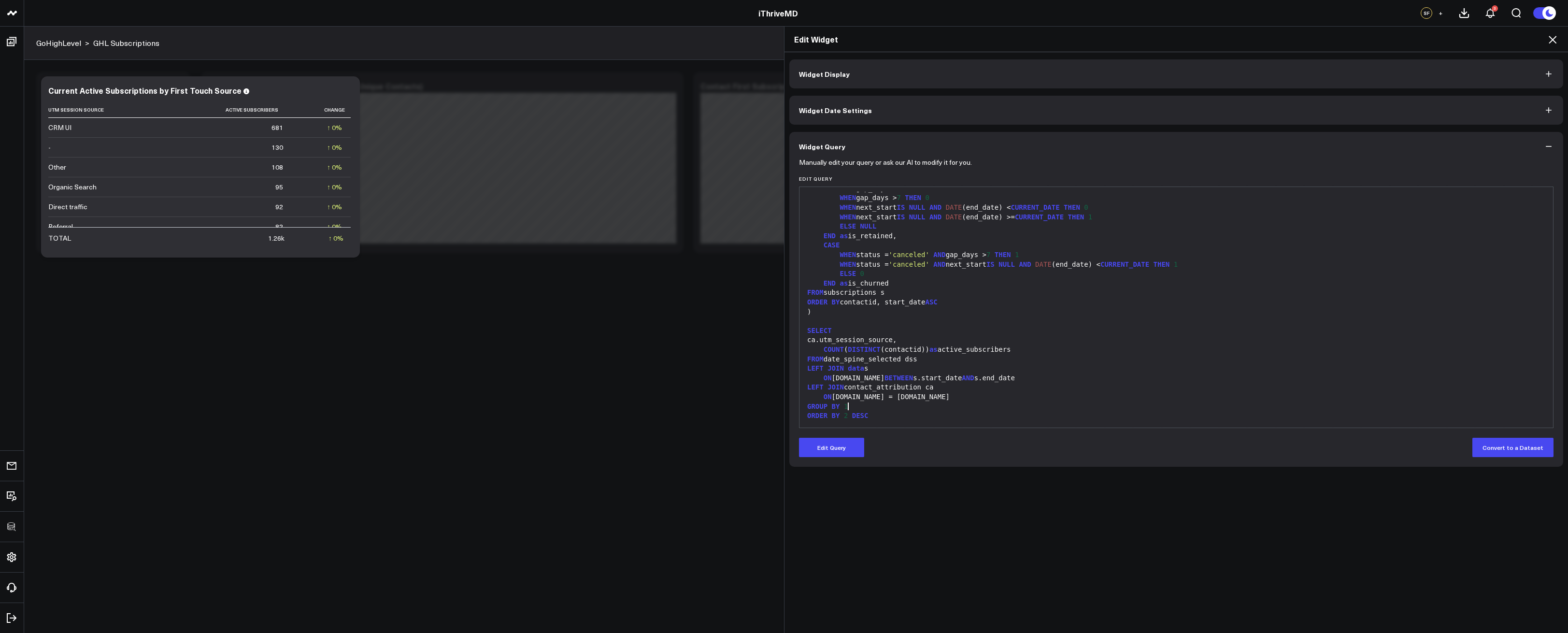
click at [1251, 248] on div "CASE" at bounding box center [1176, 245] width 744 height 9
click at [1552, 41] on icon at bounding box center [1552, 40] width 7 height 7
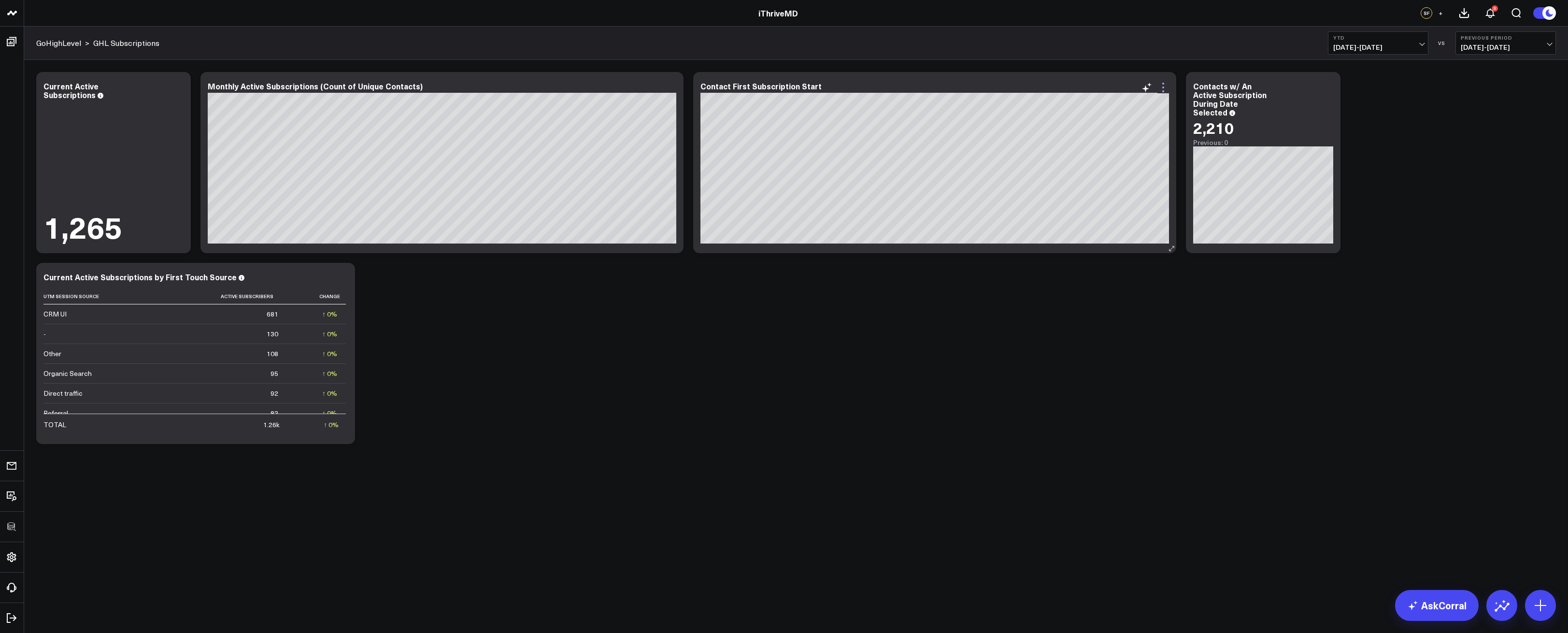
click at [1164, 87] on icon at bounding box center [1164, 88] width 12 height 12
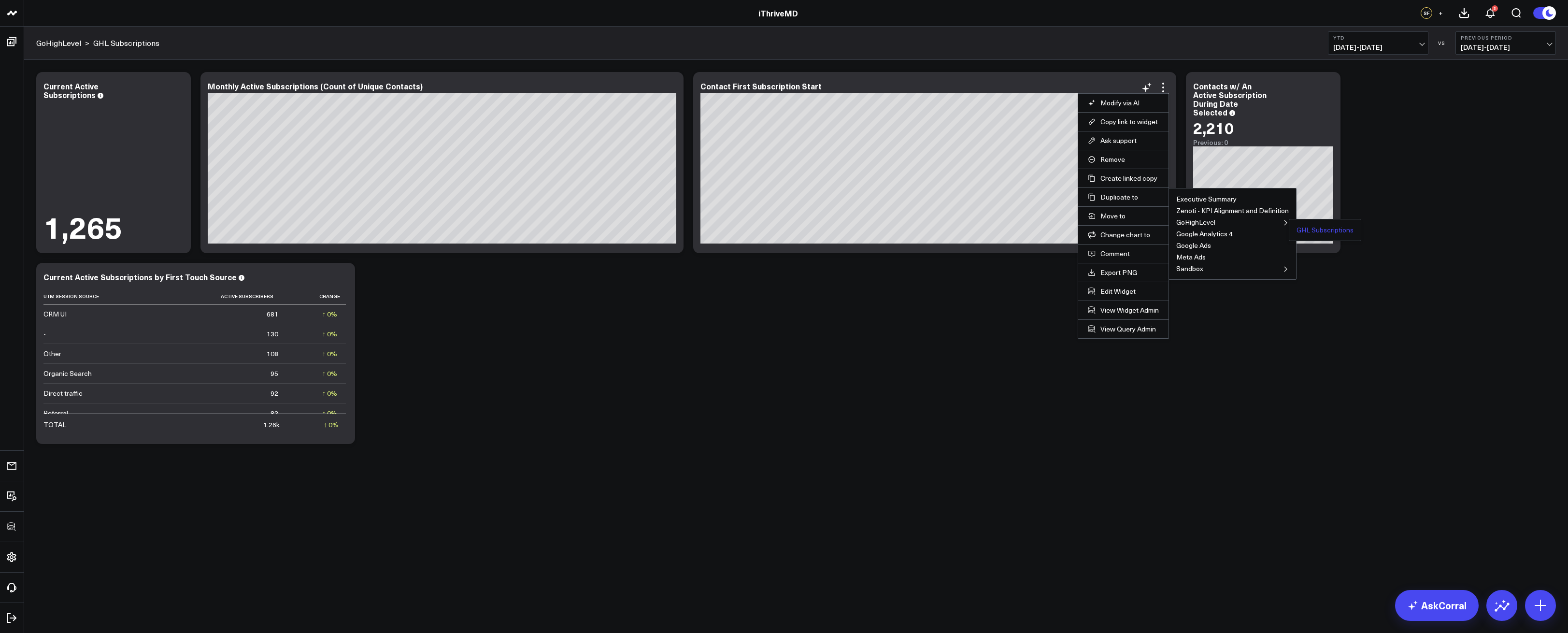
click at [1308, 227] on button "GHL Subscriptions" at bounding box center [1326, 229] width 57 height 6
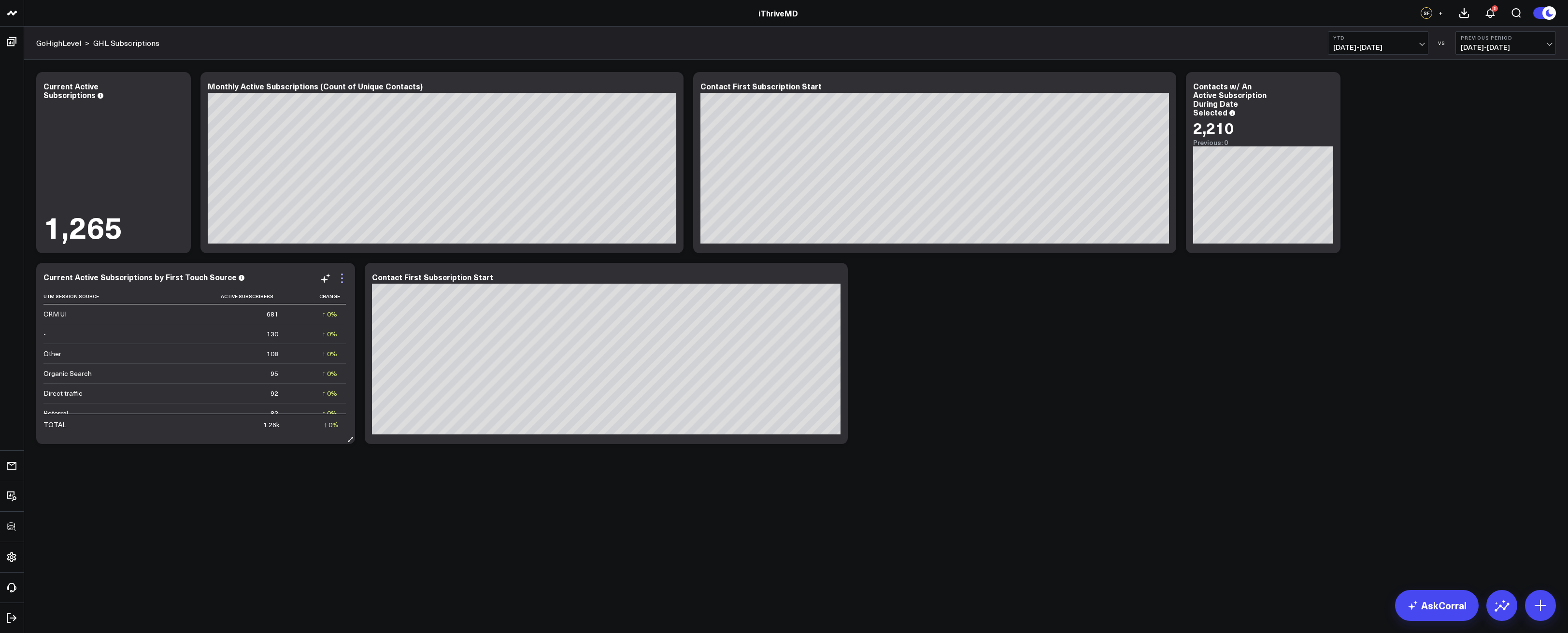
click at [347, 281] on icon at bounding box center [342, 278] width 12 height 12
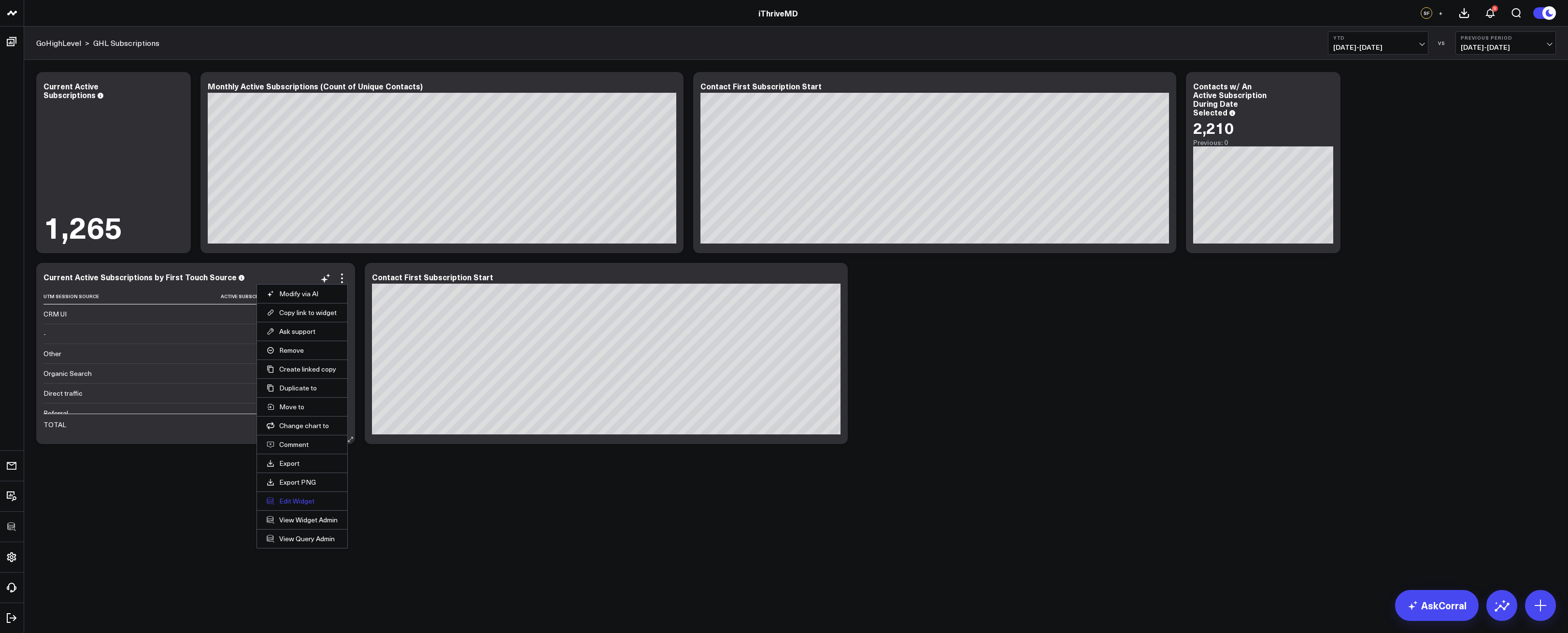
click at [292, 501] on button "Edit Widget" at bounding box center [302, 500] width 71 height 8
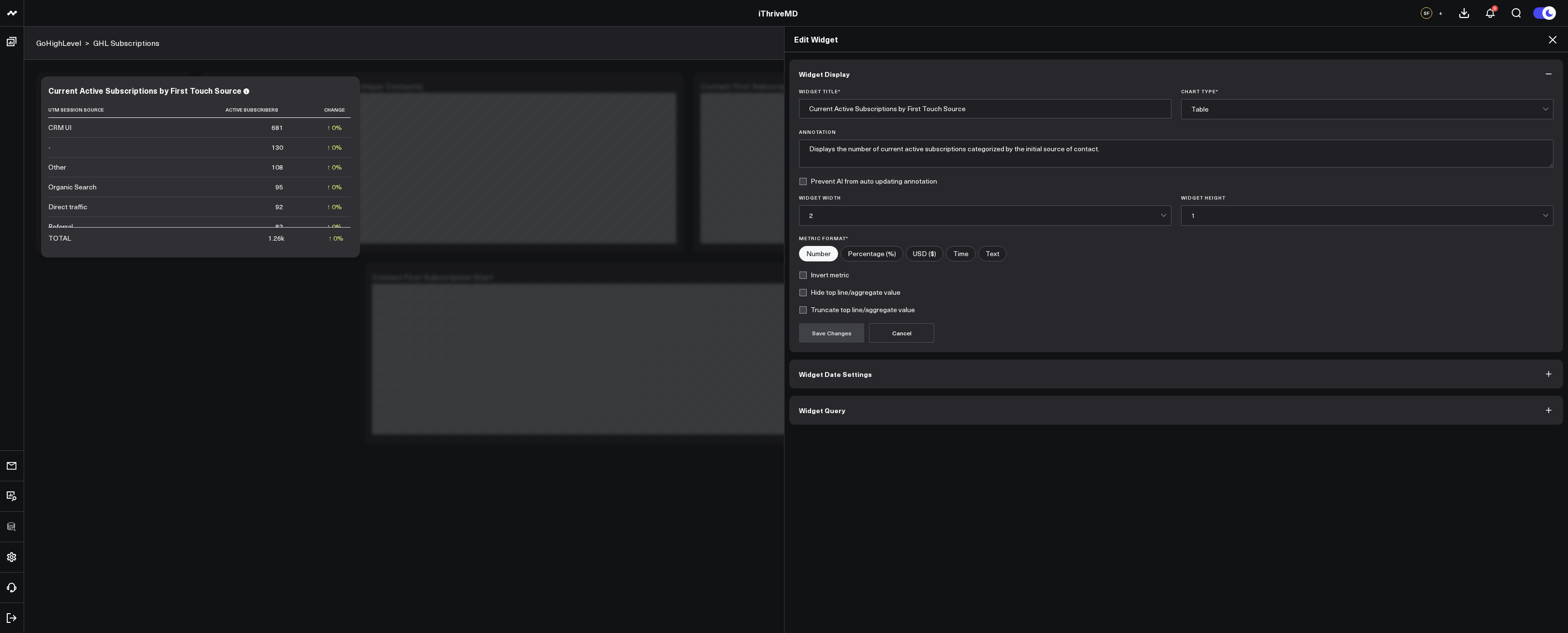
click at [848, 405] on button "Widget Query" at bounding box center [1176, 410] width 774 height 29
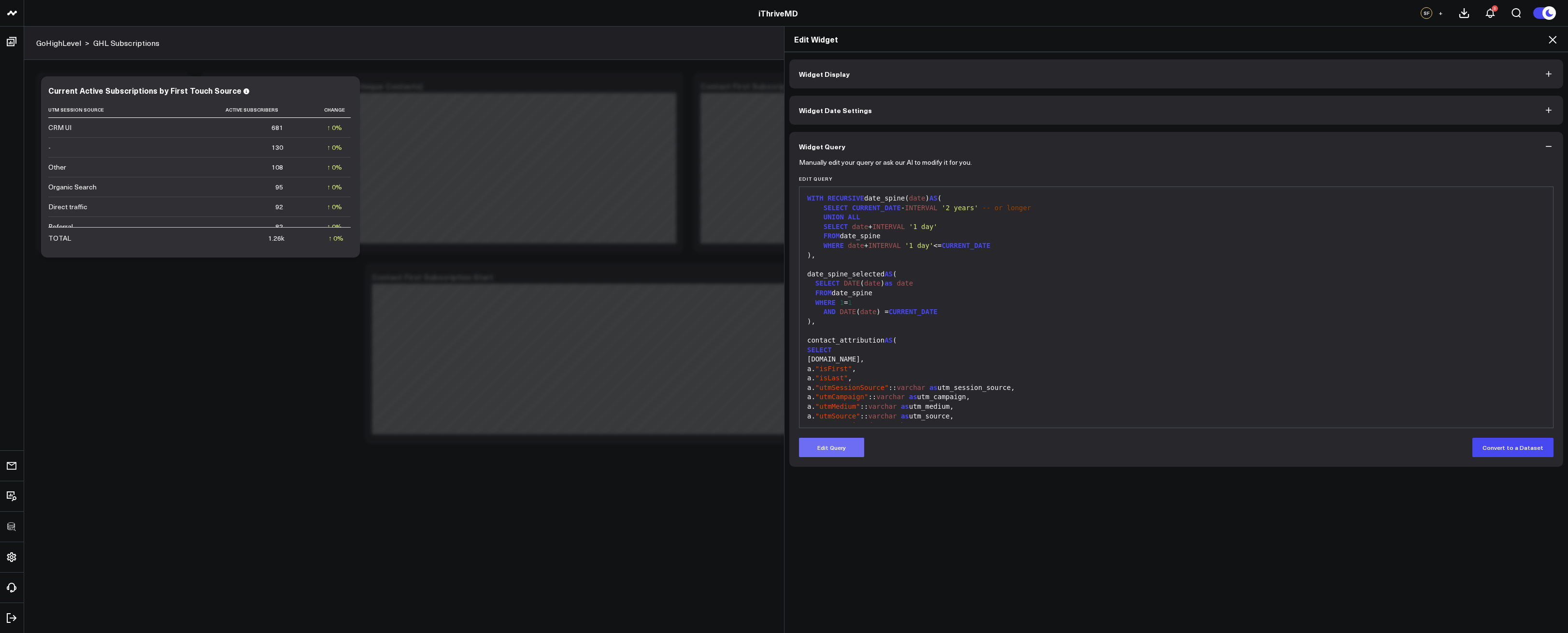
click at [843, 445] on button "Edit Query" at bounding box center [831, 447] width 65 height 19
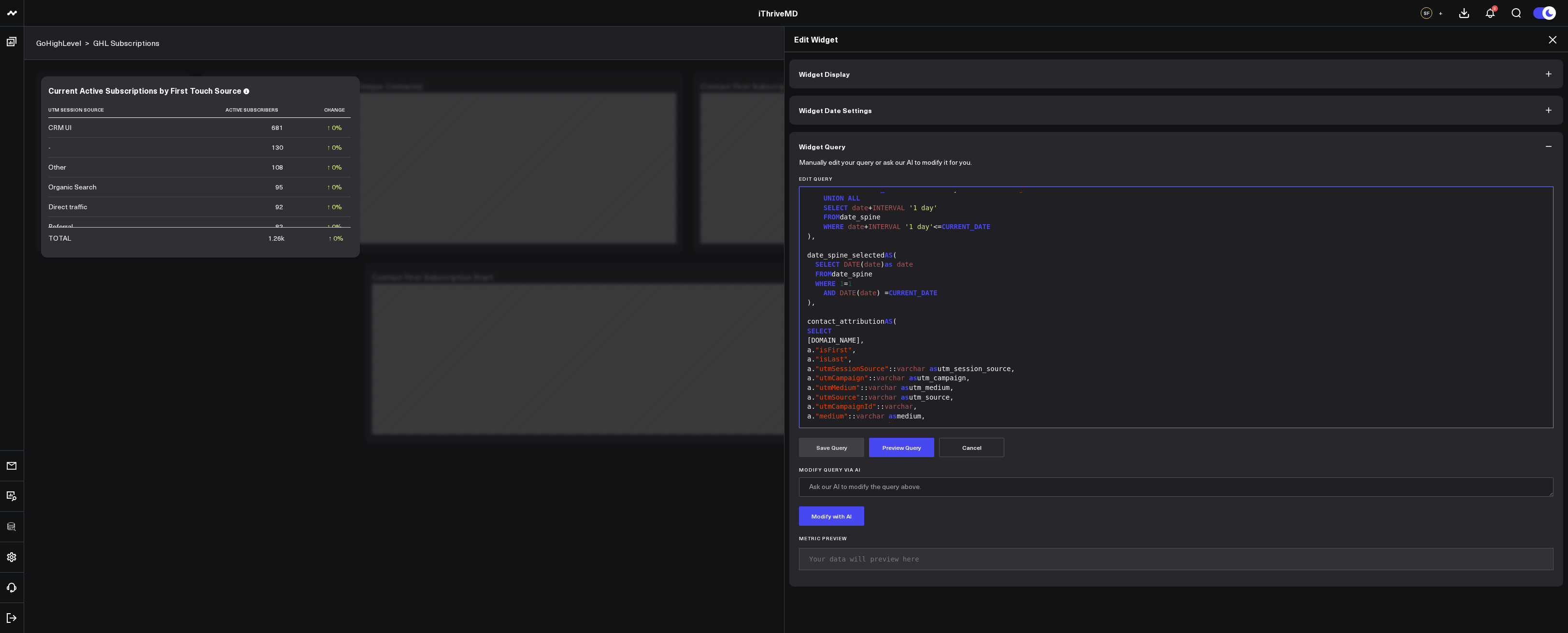
scroll to position [57, 0]
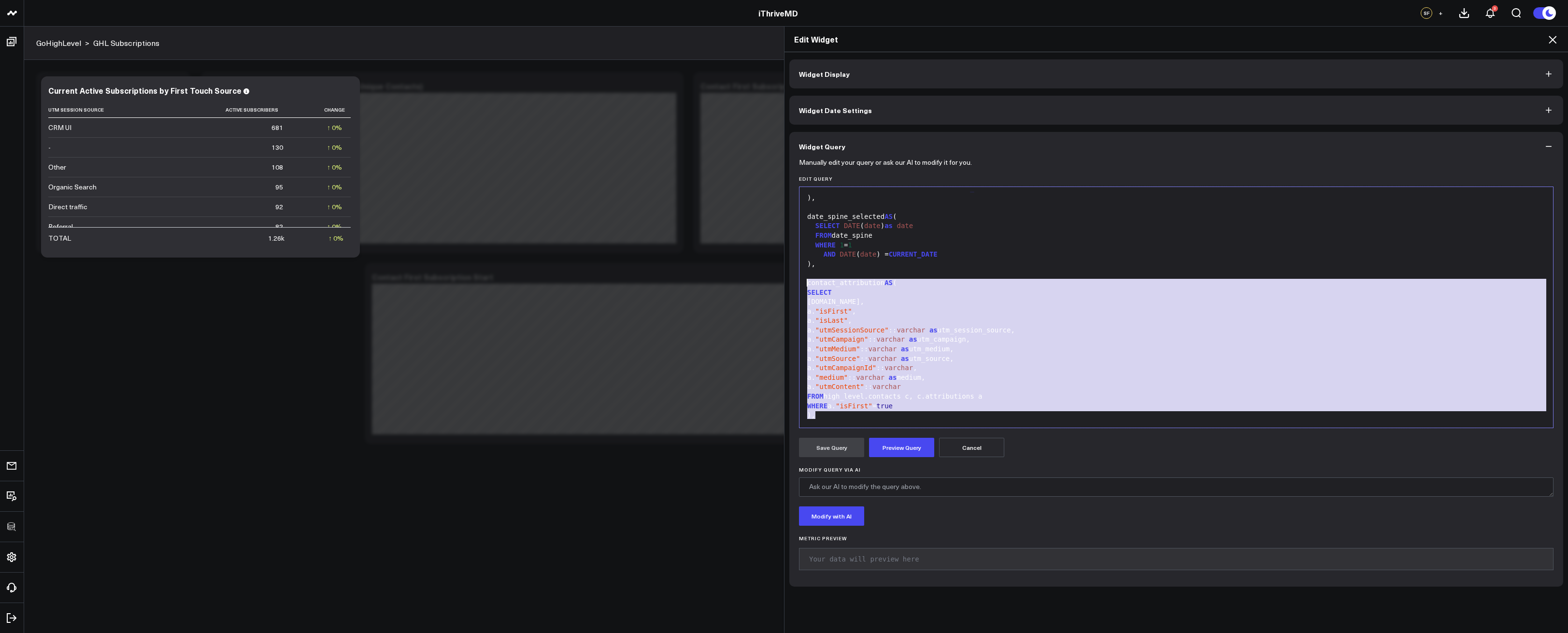
drag, startPoint x: 830, startPoint y: 416, endPoint x: 795, endPoint y: 282, distance: 138.5
click at [799, 282] on div "999 1 2 3 4 5 6 7 8 9 10 11 12 13 14 15 16 17 18 19 20 21 22 23 24 25 26 27 28 …" at bounding box center [1176, 307] width 755 height 241
copy div "contact_attribution AS ( SELECT c.id, a. "isFirst" , a. "isLast" , a. "utmSessi…"
click at [1000, 298] on div "c.id," at bounding box center [1176, 302] width 744 height 9
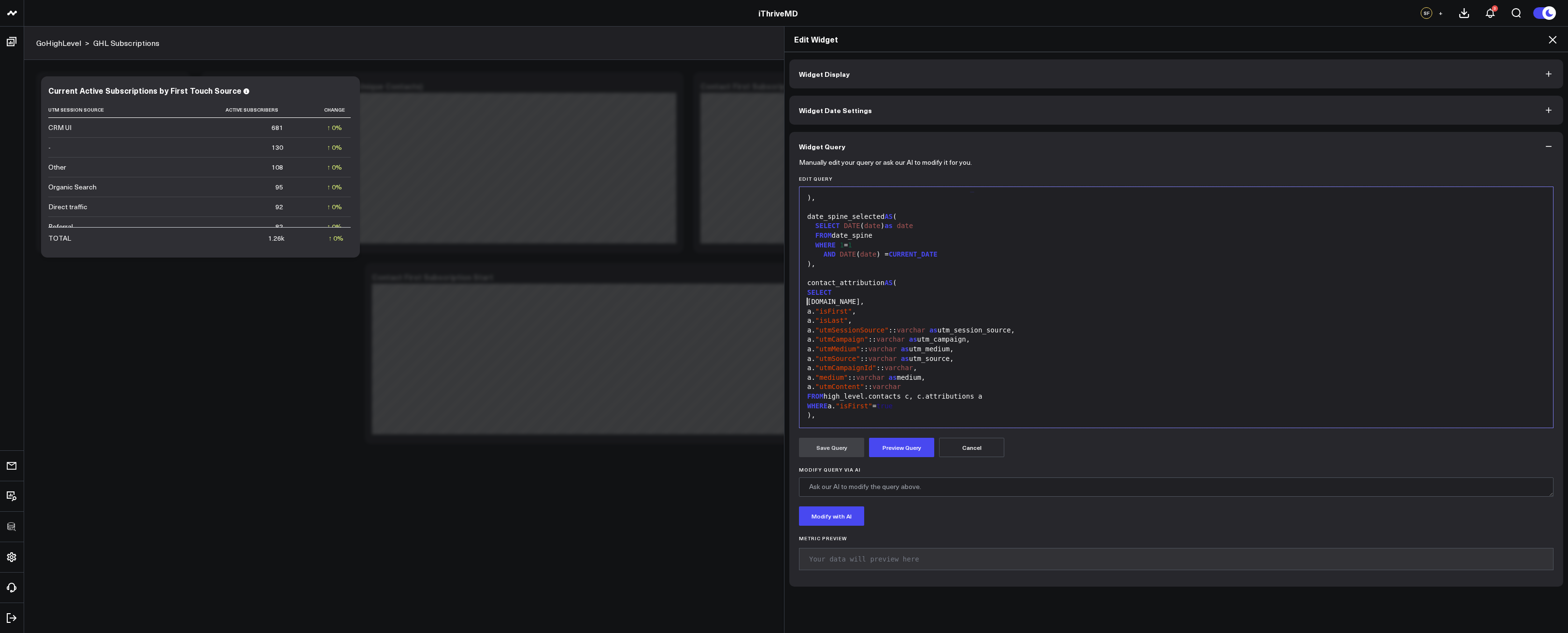
click at [1555, 41] on icon at bounding box center [1552, 40] width 12 height 12
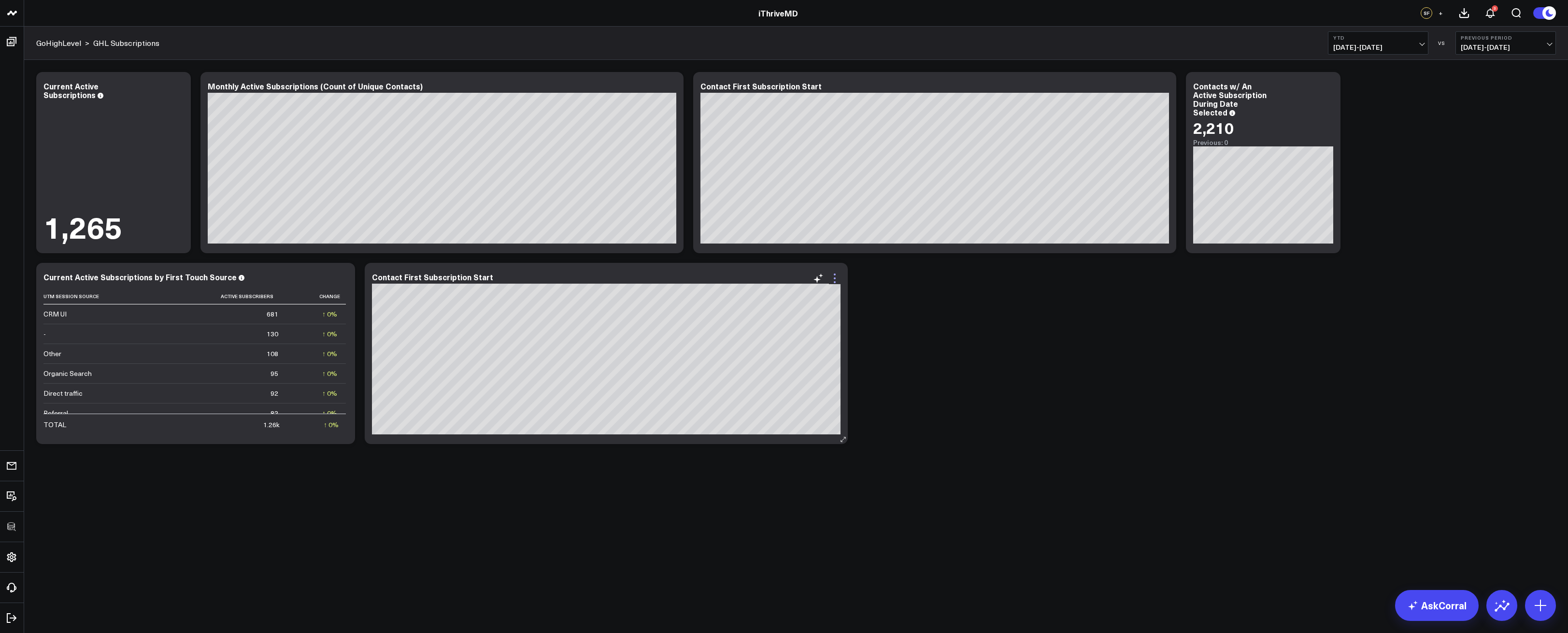
click at [837, 277] on icon at bounding box center [835, 278] width 12 height 12
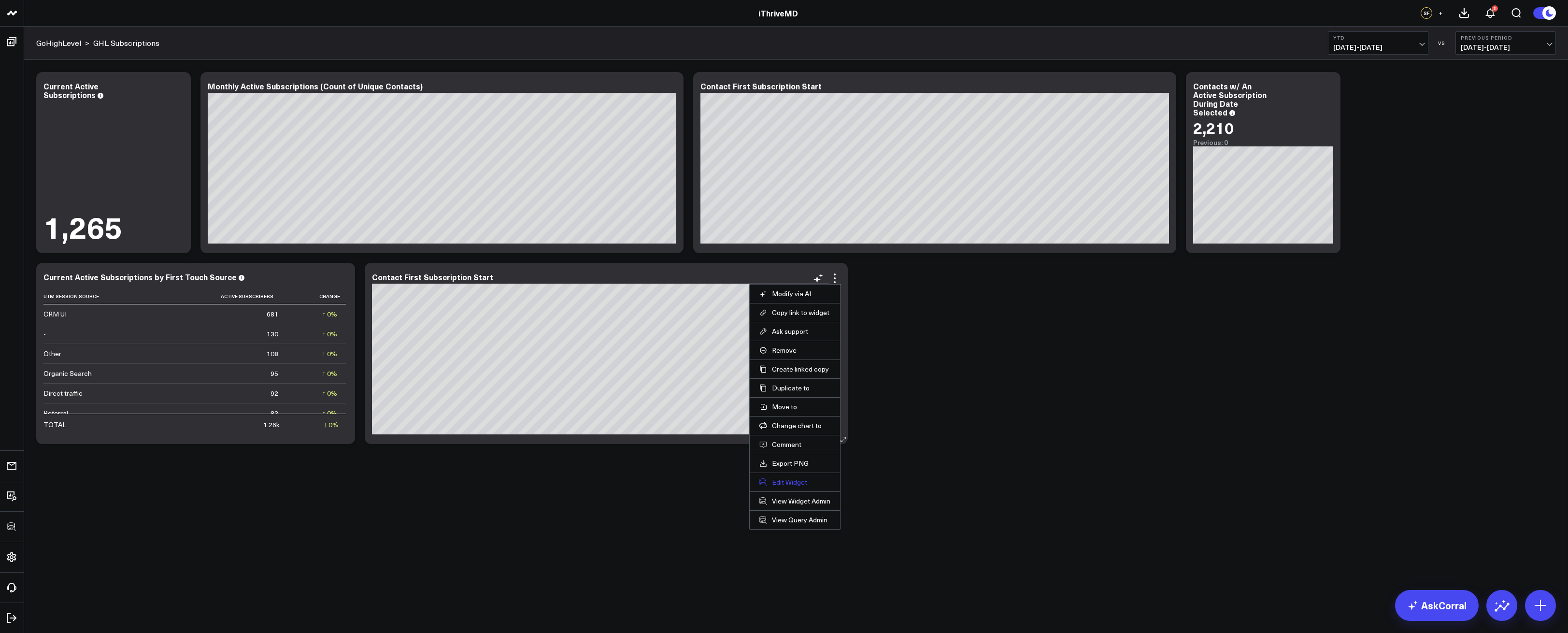
click at [785, 482] on button "Edit Widget" at bounding box center [794, 482] width 71 height 8
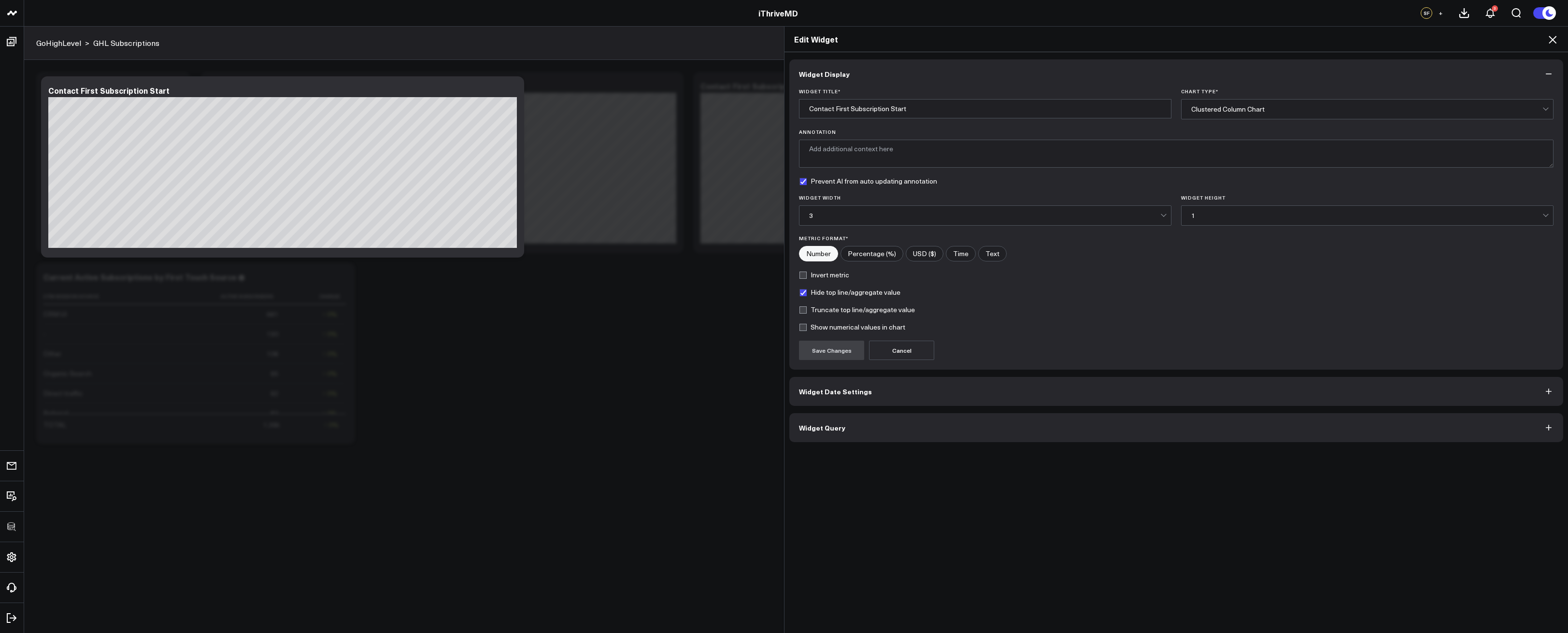
click at [934, 429] on button "Widget Query" at bounding box center [1176, 427] width 774 height 29
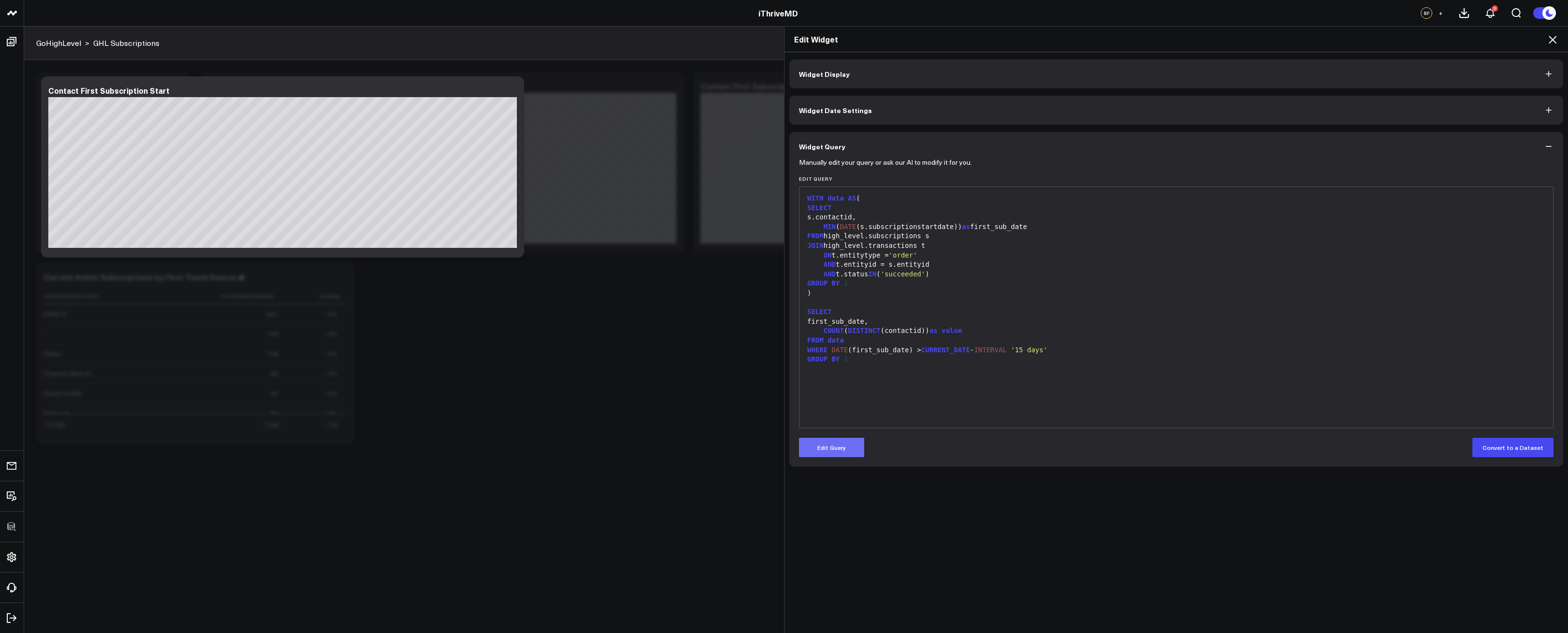
click at [821, 444] on button "Edit Query" at bounding box center [831, 447] width 65 height 19
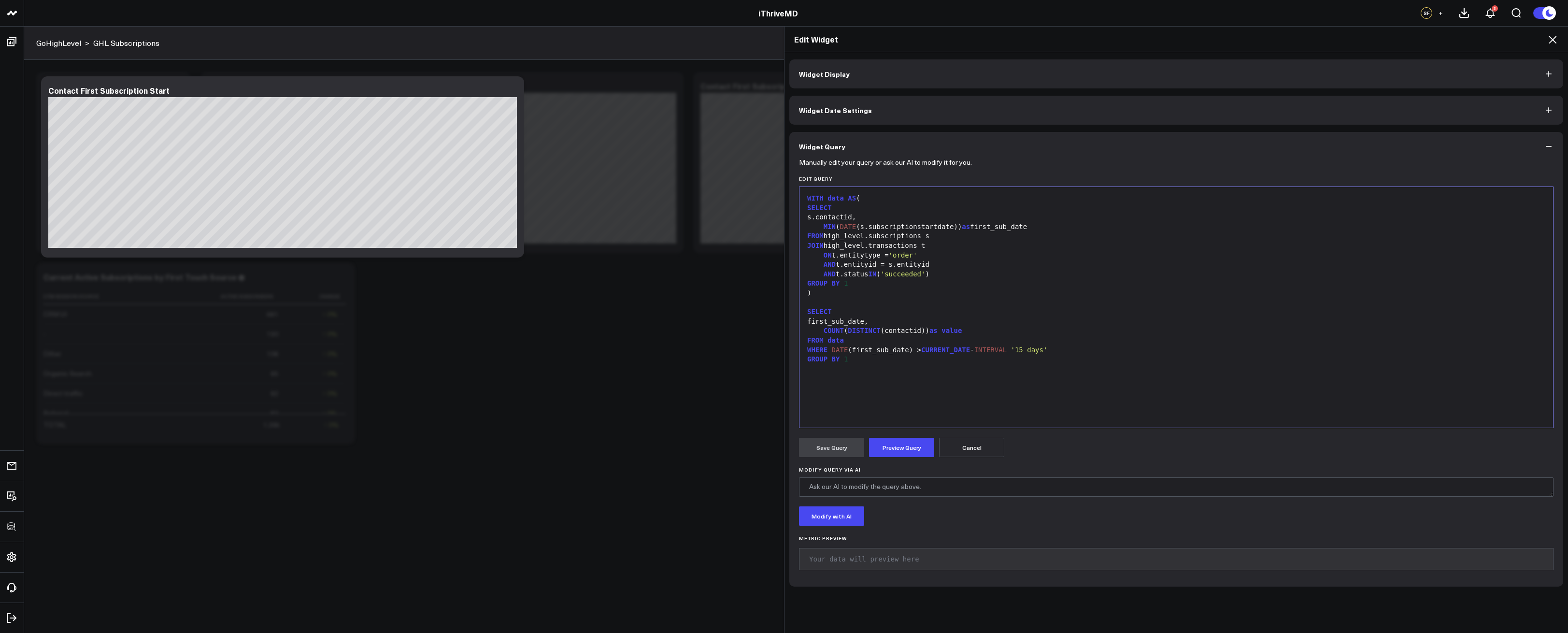
click at [889, 394] on div "WITH data AS ( SELECT s.contactid, MIN ( DATE (s.subscriptionstartdate)) as fir…" at bounding box center [1176, 307] width 744 height 231
click at [1094, 346] on div "WHERE DATE (first_sub_date) > CURRENT_DATE - INTERVAL '15 days'" at bounding box center [1176, 350] width 744 height 9
click at [946, 338] on div "FROM data" at bounding box center [1176, 341] width 744 height 9
click at [827, 200] on span "data" at bounding box center [836, 198] width 17 height 7
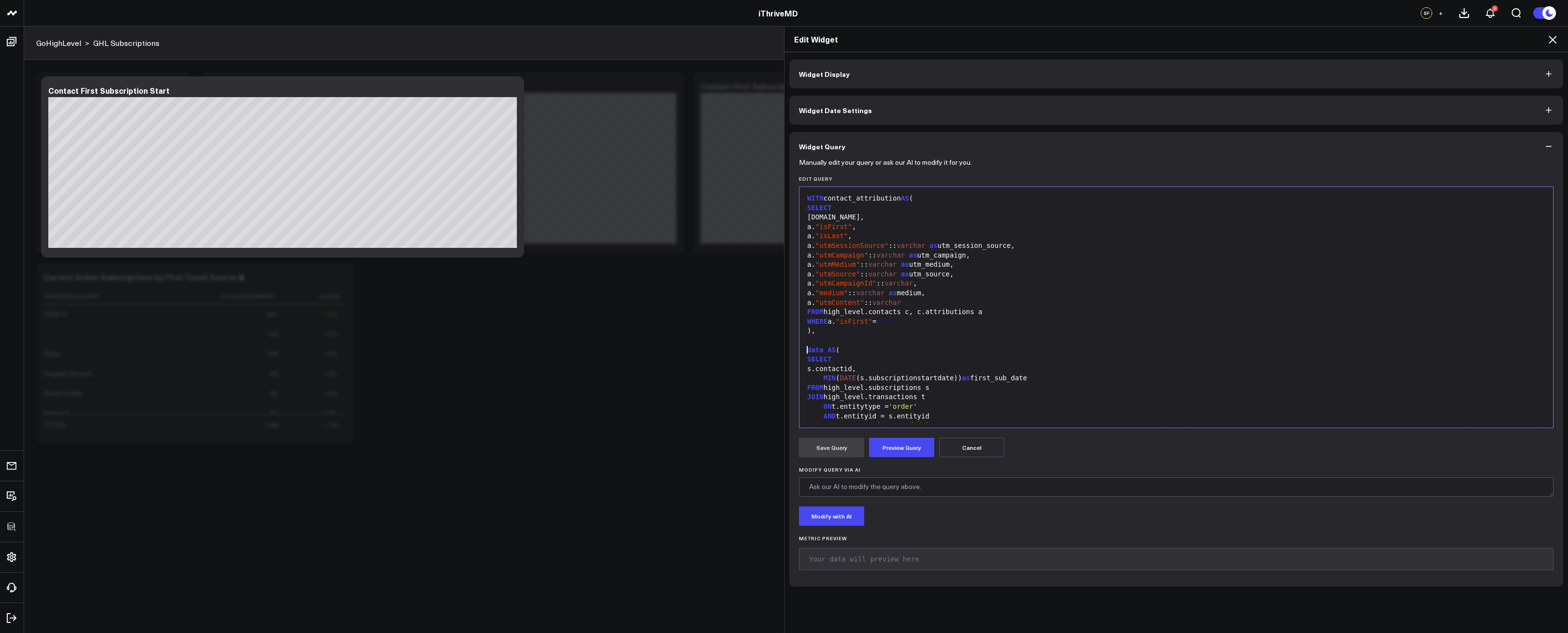
scroll to position [104, 0]
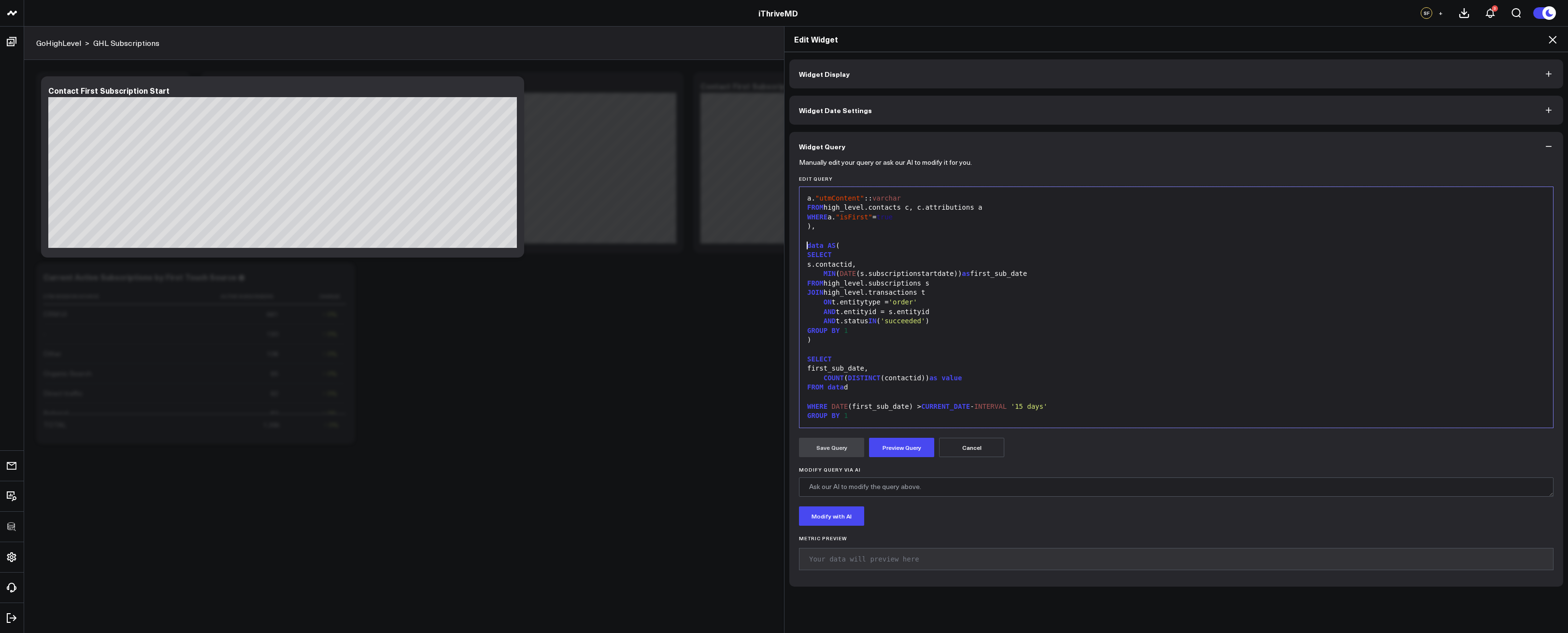
click at [843, 397] on div at bounding box center [1176, 397] width 744 height 9
click at [919, 365] on div "first_sub_date," at bounding box center [1176, 369] width 744 height 9
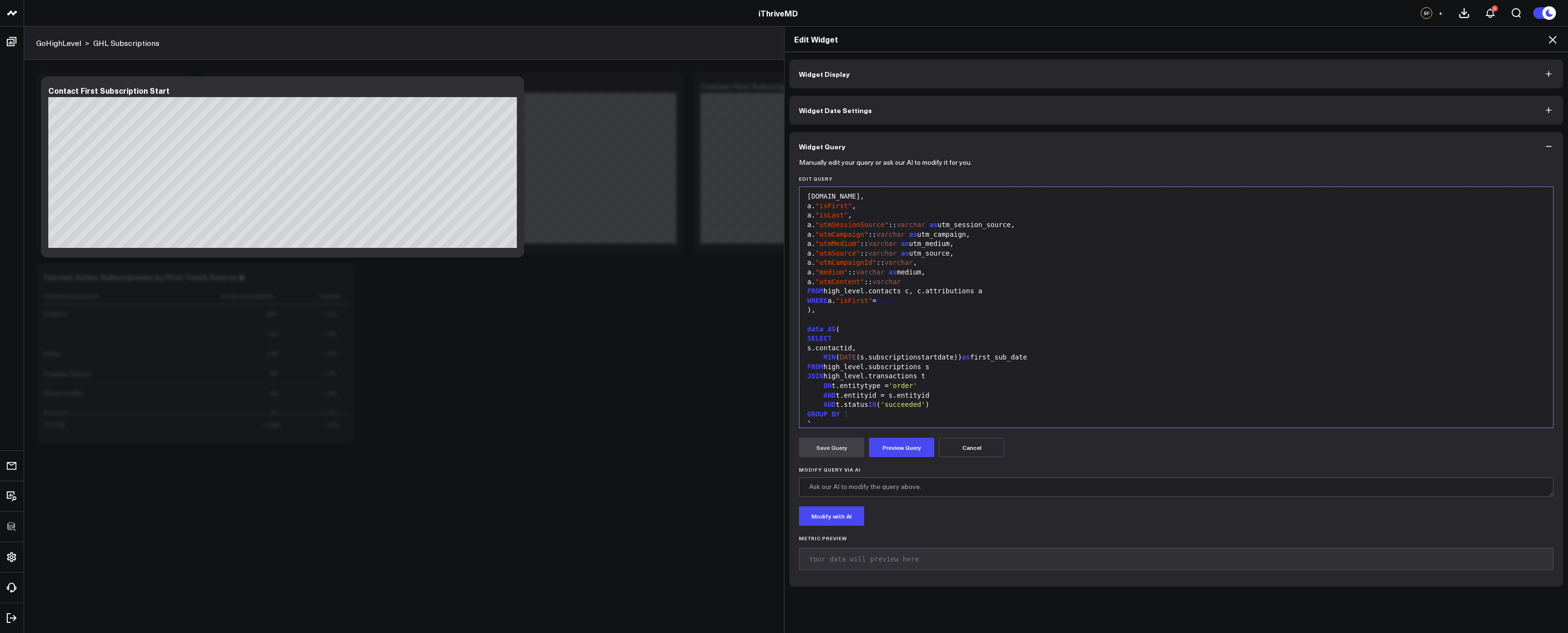
scroll to position [123, 0]
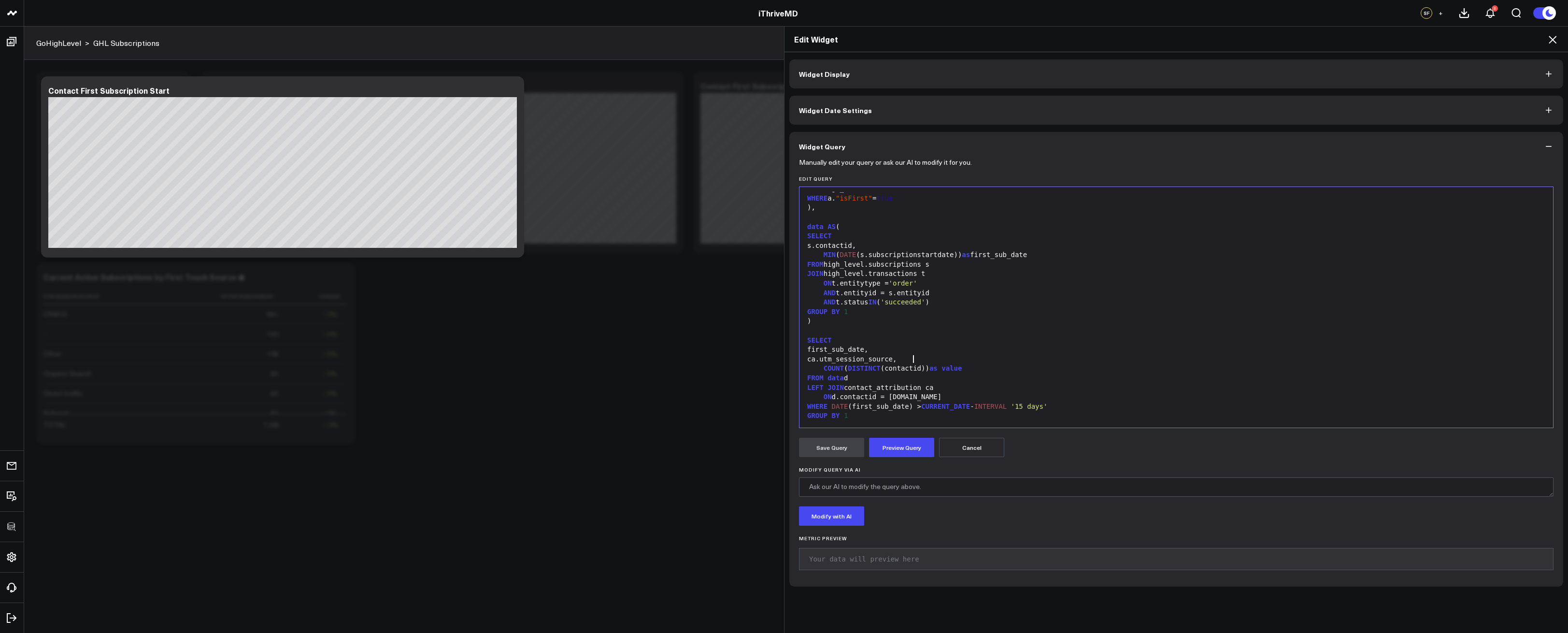
click at [937, 414] on div "GROUP BY 1" at bounding box center [1176, 416] width 744 height 9
click at [907, 447] on button "Preview Query" at bounding box center [902, 447] width 65 height 19
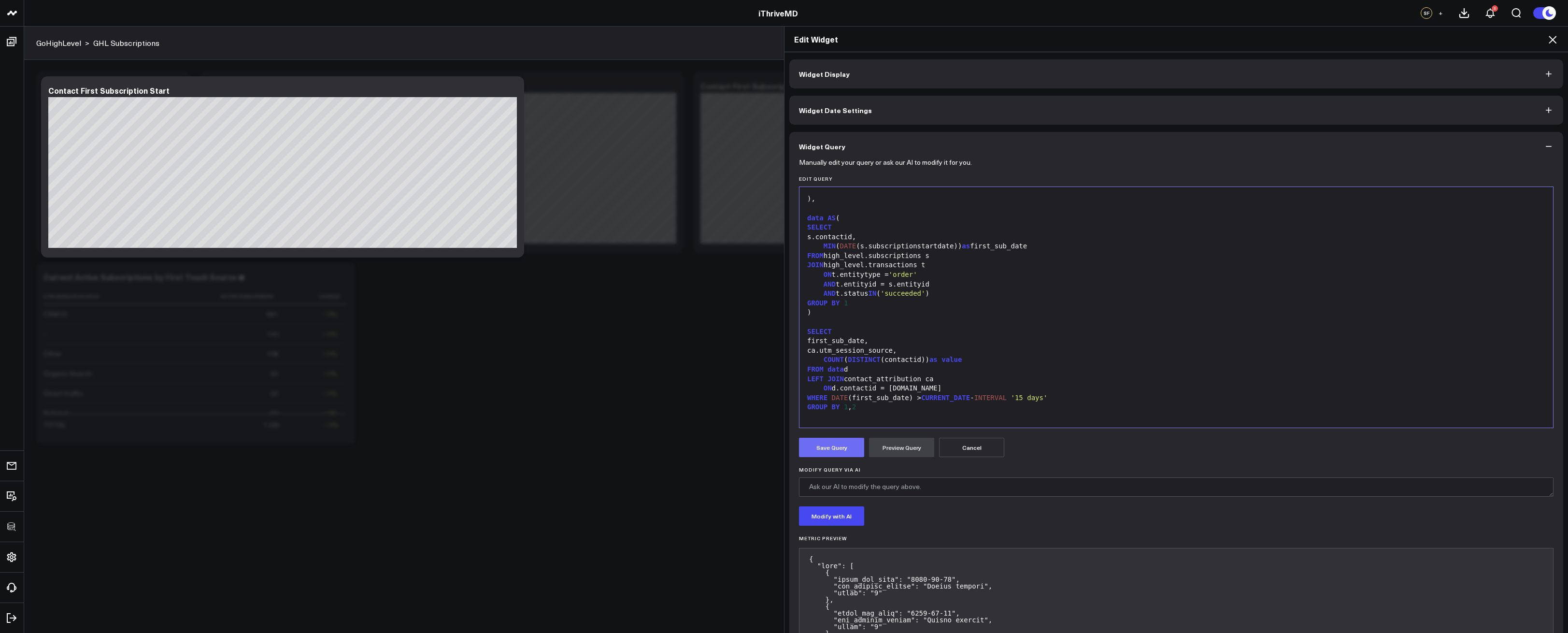
click at [815, 454] on button "Save Query" at bounding box center [831, 447] width 65 height 19
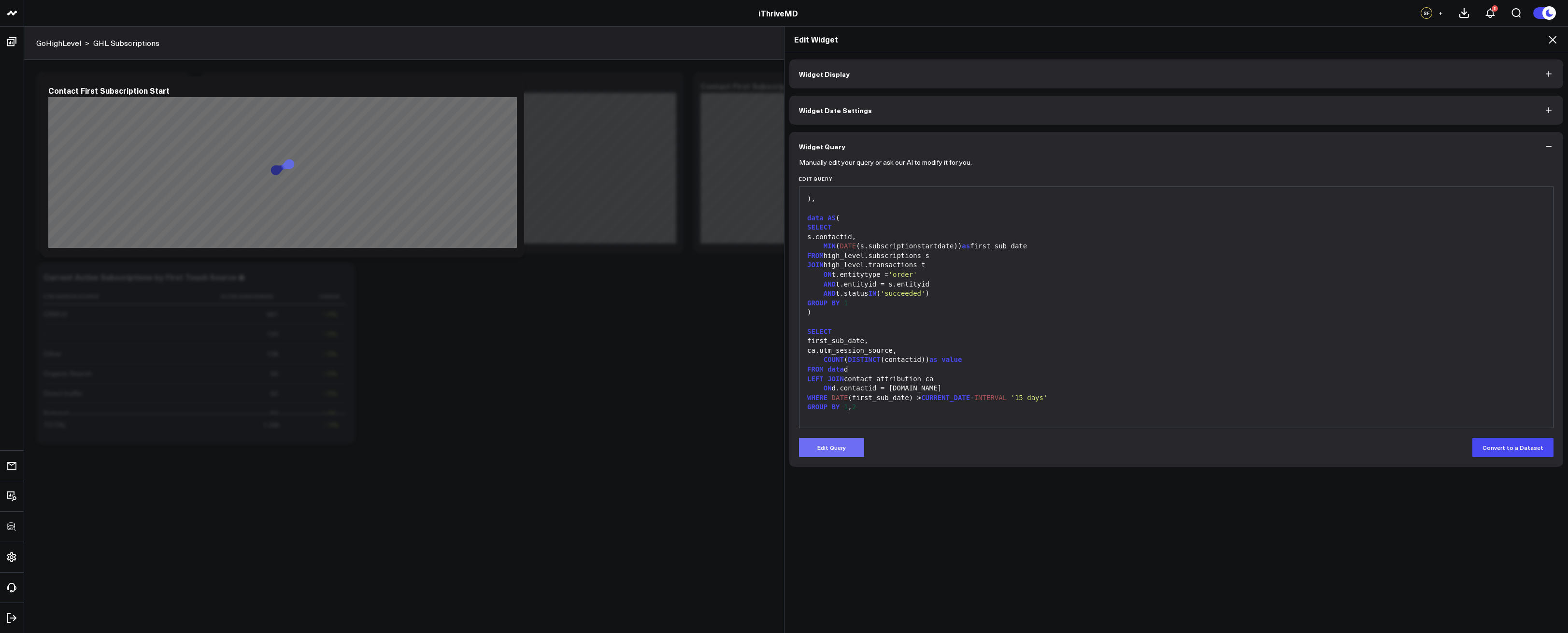
click at [815, 454] on button "Edit Query" at bounding box center [831, 447] width 65 height 19
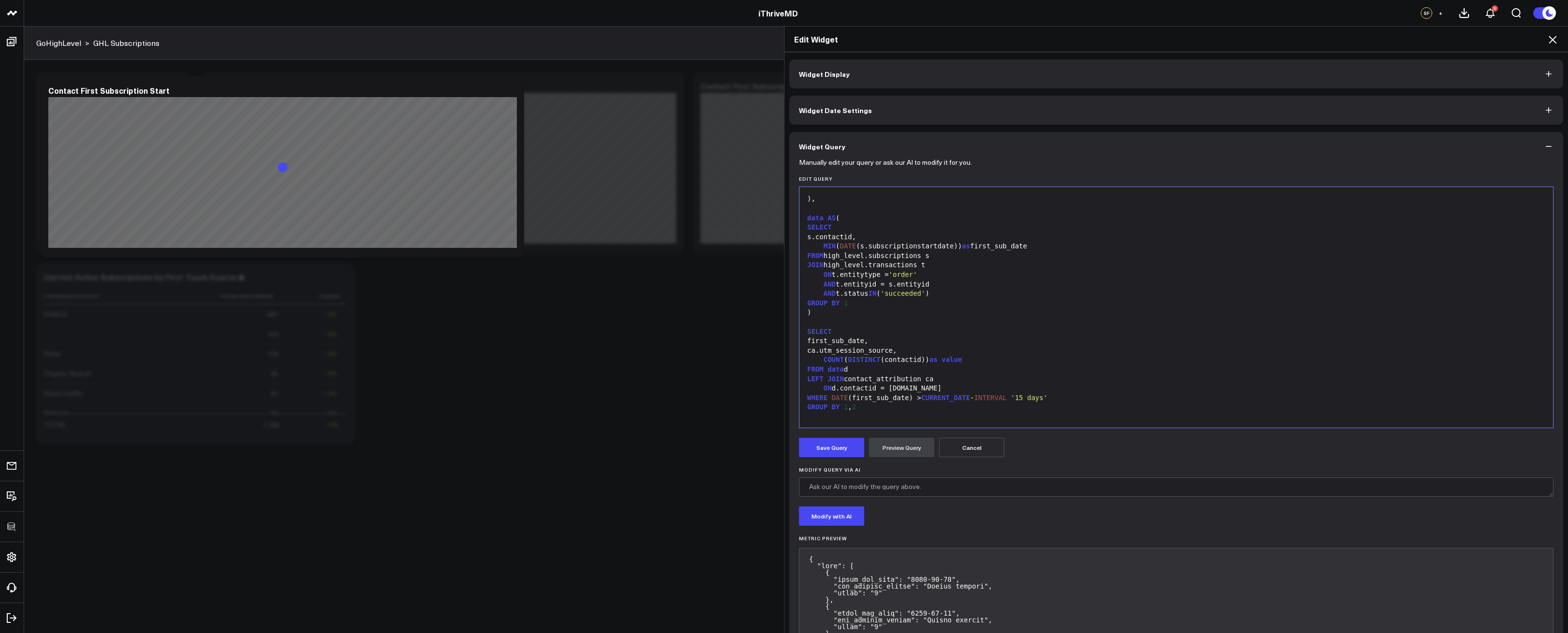
click at [884, 417] on div at bounding box center [1176, 416] width 744 height 9
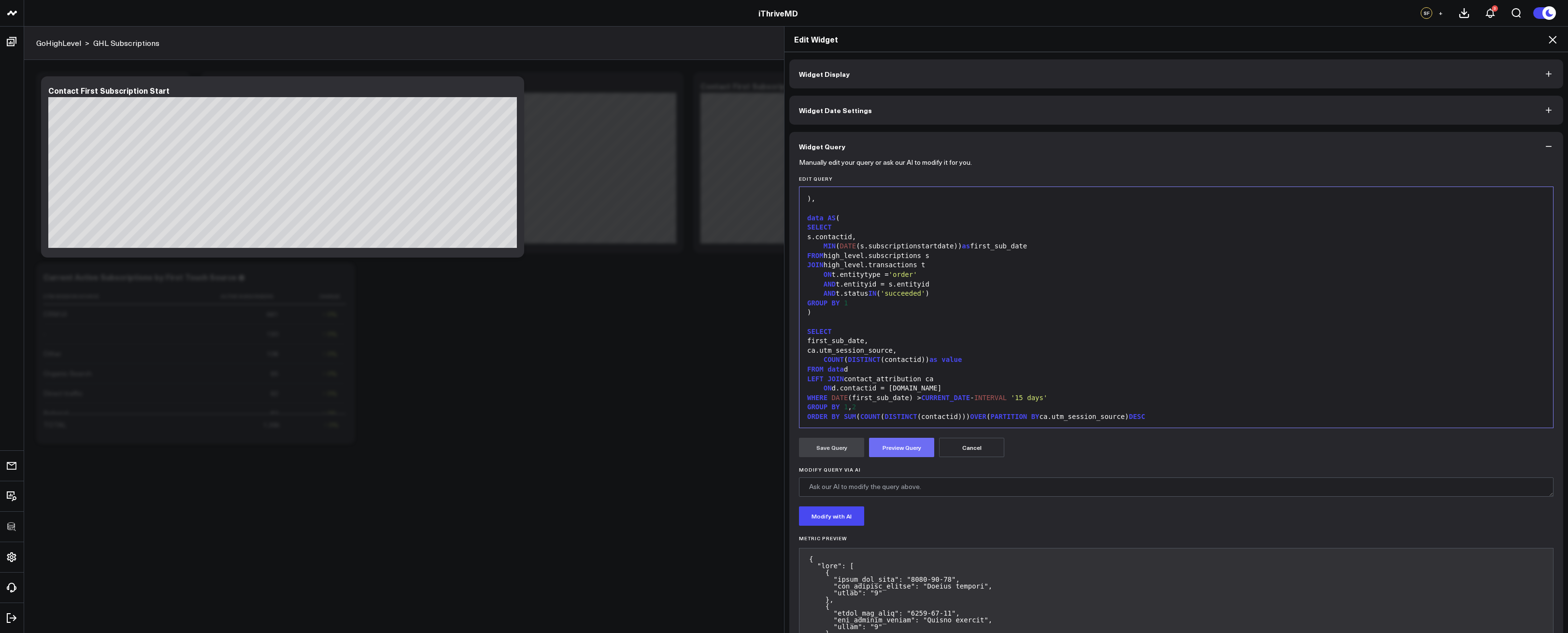
click at [877, 439] on button "Preview Query" at bounding box center [902, 447] width 65 height 19
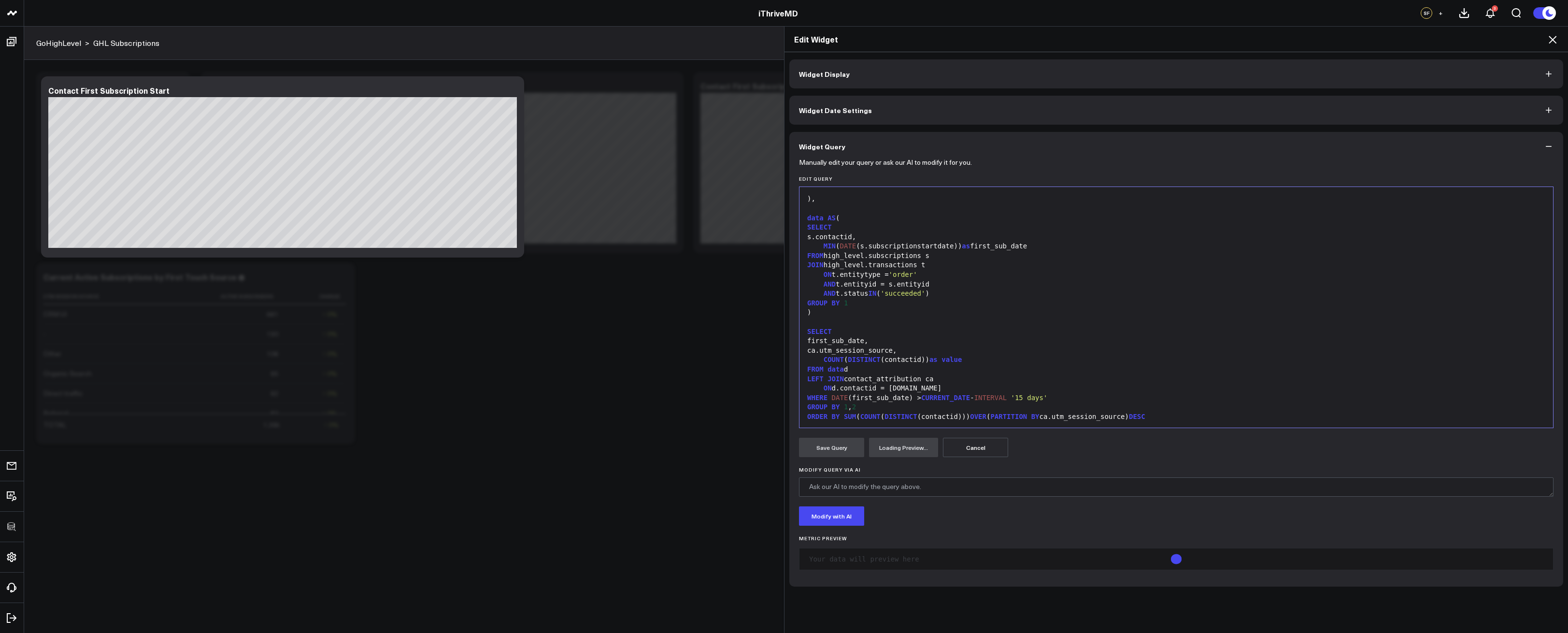
click at [821, 350] on div "ca.utm_session_source," at bounding box center [1176, 351] width 744 height 9
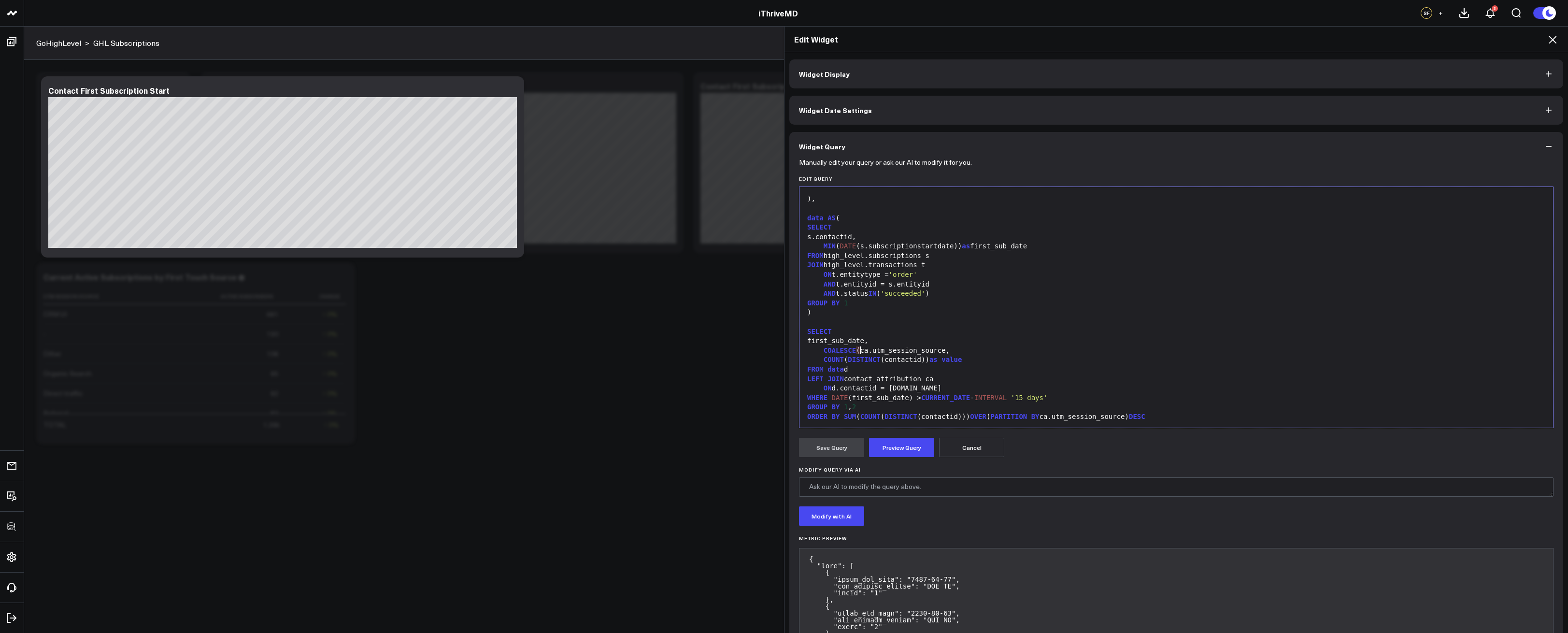
click at [942, 349] on div "COALESCE ( ca.utm_session_source," at bounding box center [1176, 351] width 744 height 9
drag, startPoint x: 990, startPoint y: 349, endPoint x: 822, endPoint y: 350, distance: 168.0
click at [822, 350] on div "COALESCE (ca.utm_session_source, 'Unknown' ) as utm_session_source," at bounding box center [1176, 351] width 744 height 9
drag, startPoint x: 1048, startPoint y: 417, endPoint x: 1132, endPoint y: 416, distance: 84.0
click at [1132, 416] on div "ORDER BY SUM ( COUNT ( DISTINCT (contactid))) OVER ( PARTITION BY ca.utm_sessio…" at bounding box center [1176, 416] width 744 height 9
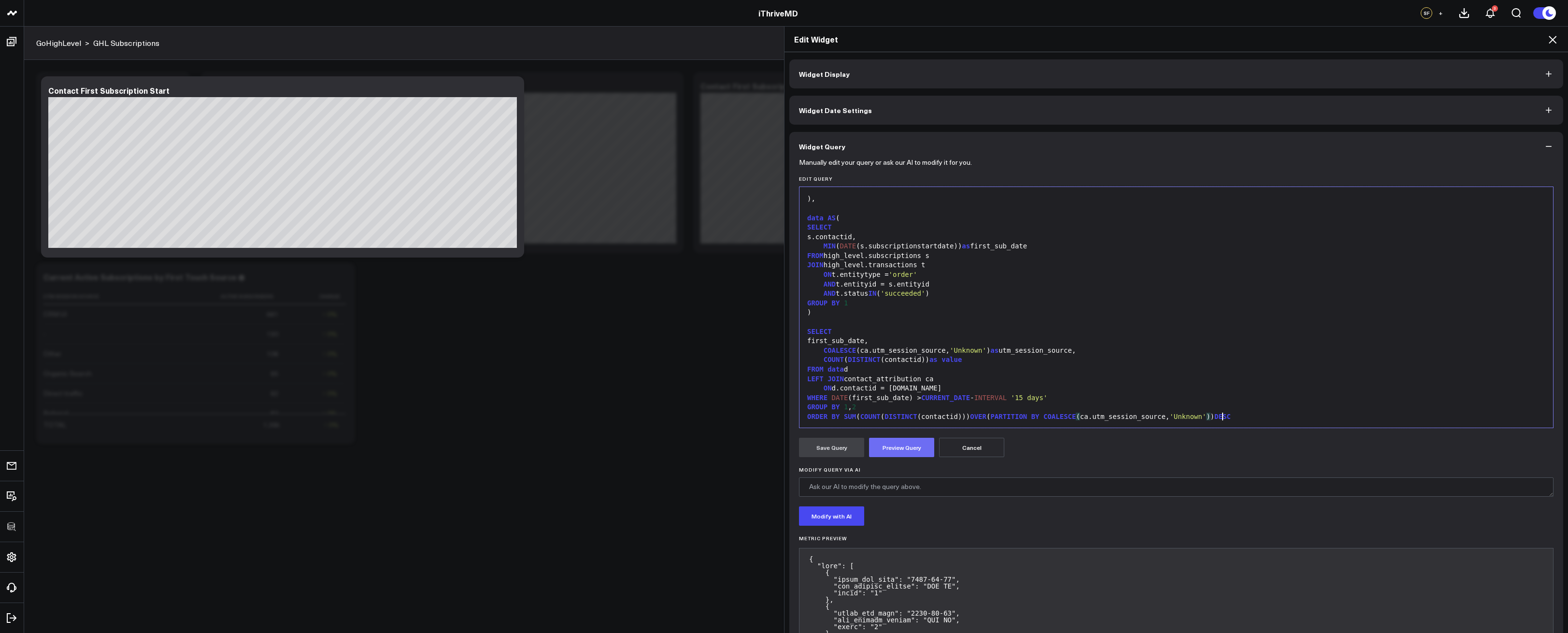
click at [890, 445] on button "Preview Query" at bounding box center [902, 447] width 65 height 19
click at [818, 448] on button "Save Query" at bounding box center [831, 447] width 65 height 19
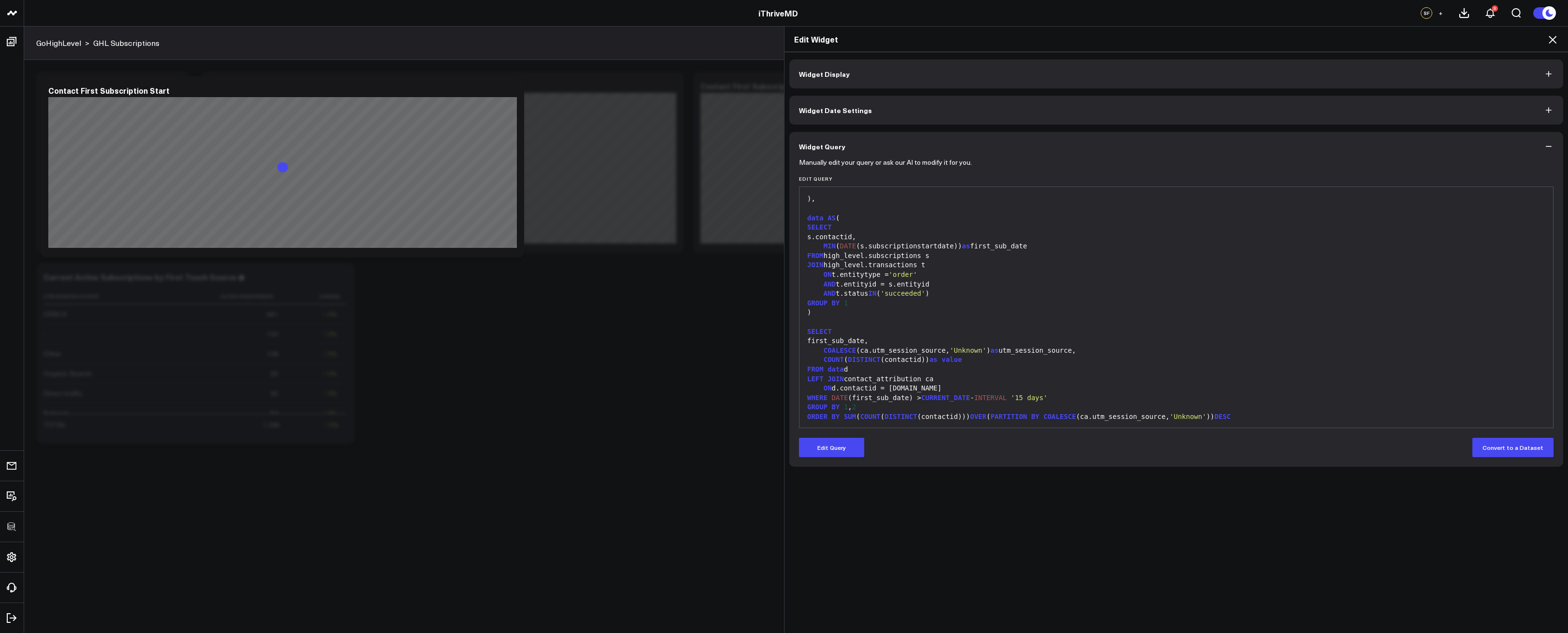
click at [1554, 39] on icon at bounding box center [1552, 40] width 12 height 12
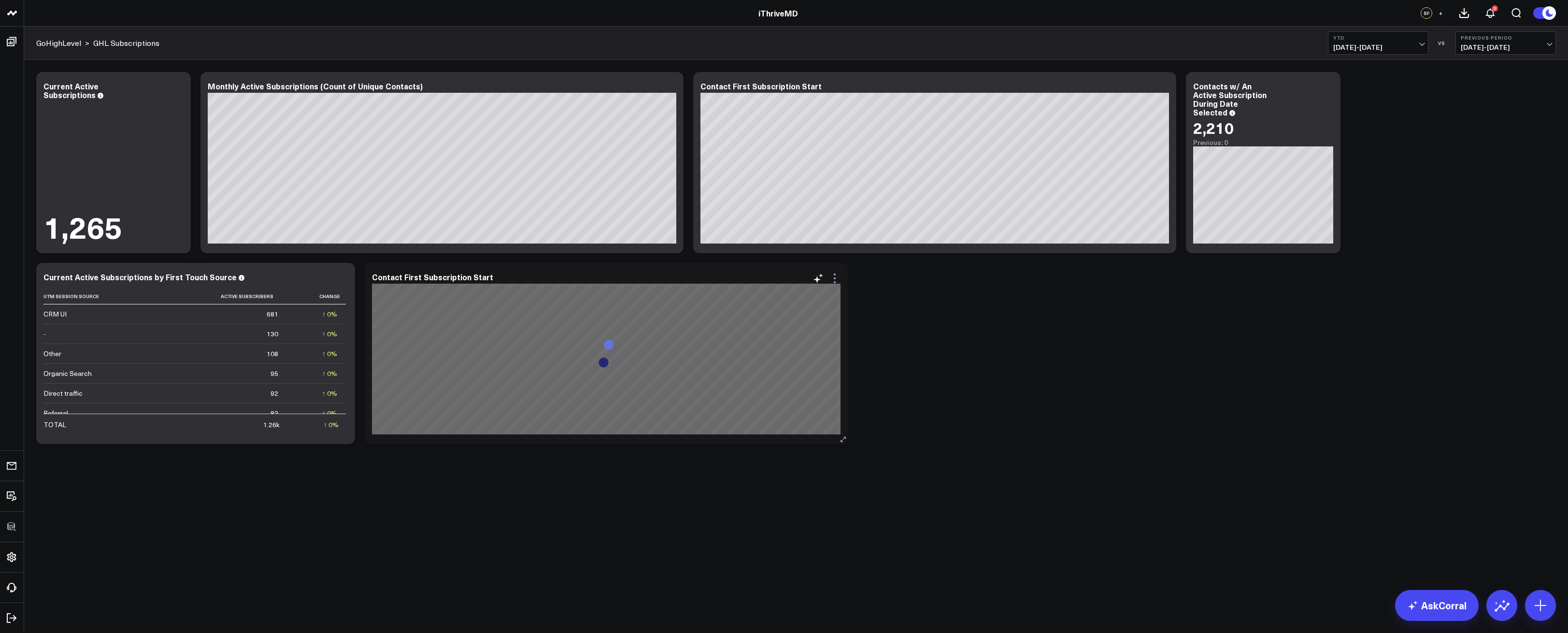
click at [831, 278] on icon at bounding box center [835, 278] width 12 height 12
click at [0, 0] on button "Stacked Column Chart" at bounding box center [0, 0] width 0 height 0
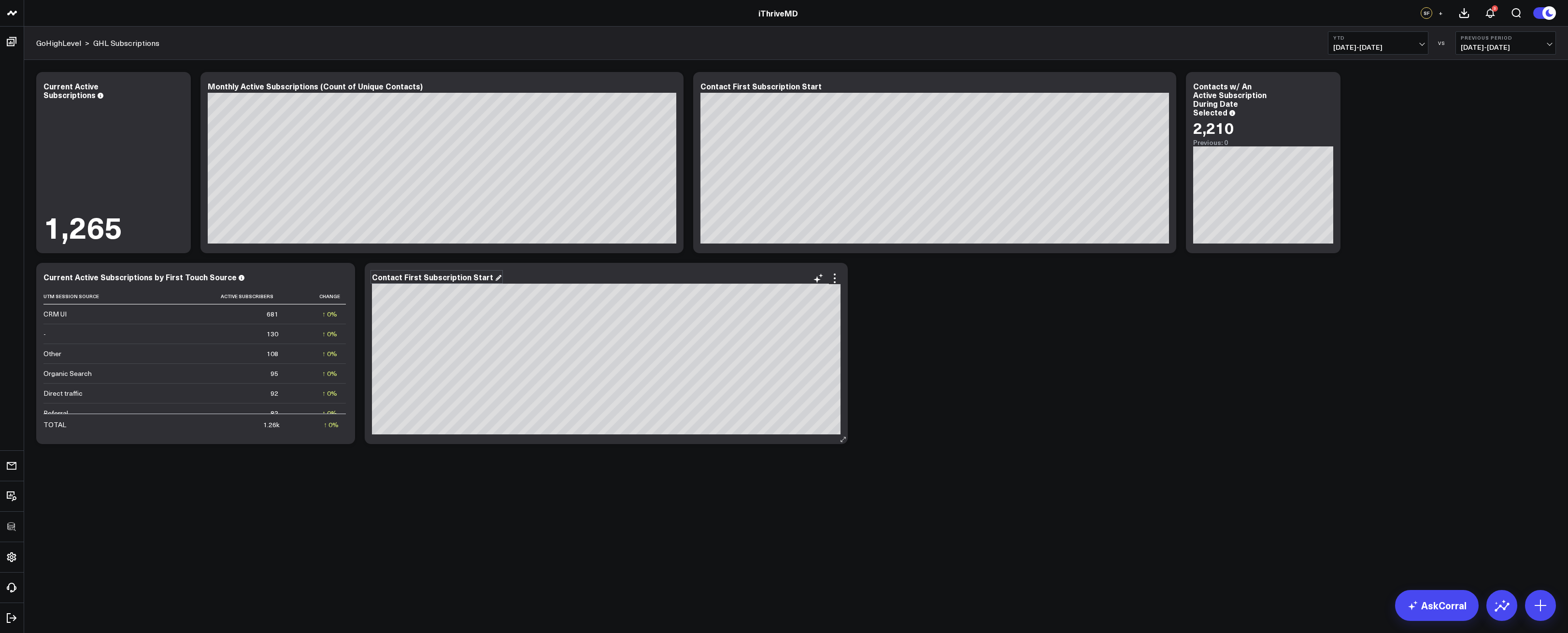
click at [468, 280] on div "Contact First Subscription Start" at bounding box center [437, 277] width 130 height 11
click at [868, 359] on div "Modify via AI Copy link to widget Ask support Remove Create linked copy Executi…" at bounding box center [796, 258] width 1529 height 381
click at [970, 367] on div "Modify via AI Copy link to widget Ask support Remove Create linked copy Executi…" at bounding box center [796, 258] width 1529 height 381
click at [1062, 334] on div "Modify via AI Copy link to widget Ask support Remove Create linked copy Executi…" at bounding box center [796, 258] width 1529 height 381
click at [1422, 242] on div "Modify via AI Copy link to widget Ask support Remove Create linked copy Executi…" at bounding box center [796, 258] width 1529 height 381
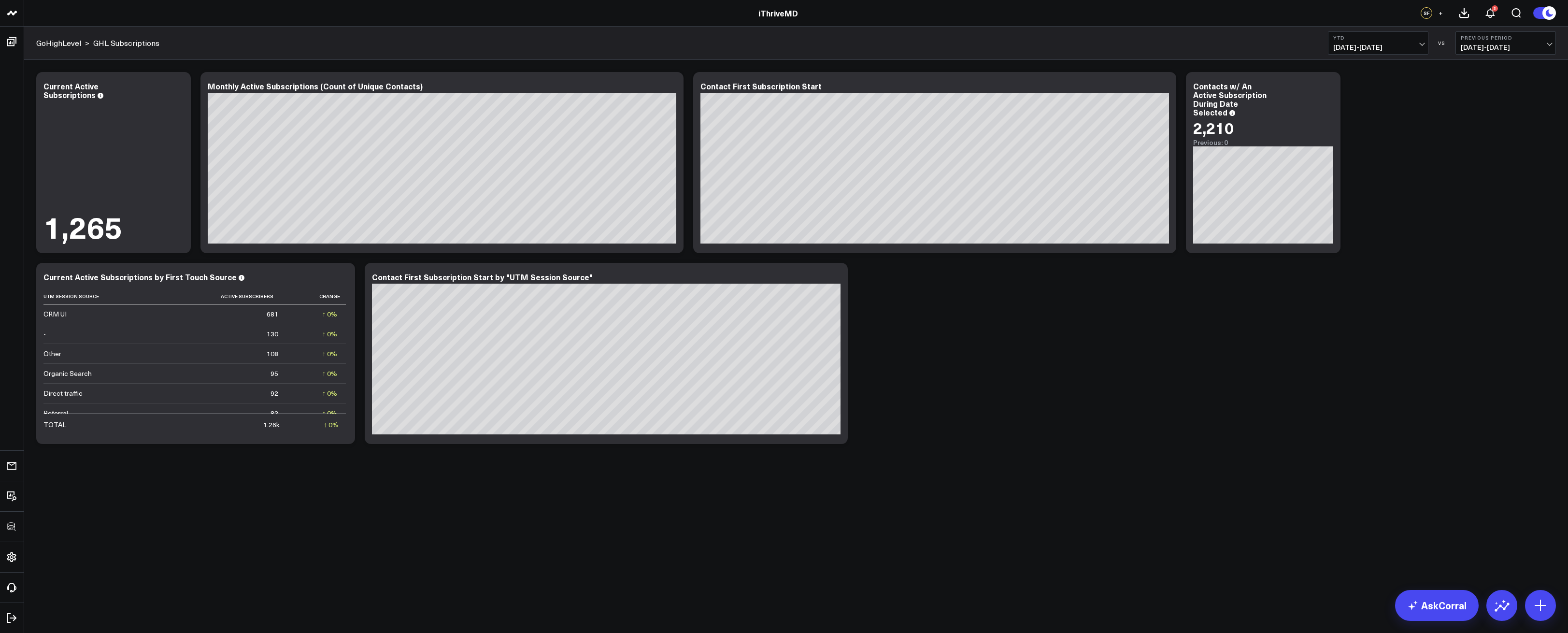
click at [1360, 47] on span "01/01/25 - 09/04/25" at bounding box center [1379, 47] width 90 height 7
click at [1362, 136] on link "Last 90 Days" at bounding box center [1378, 139] width 99 height 18
click at [1108, 346] on div "Modify via AI Copy link to widget Ask support Remove Create linked copy Executi…" at bounding box center [796, 258] width 1529 height 381
click at [837, 275] on icon at bounding box center [835, 278] width 12 height 12
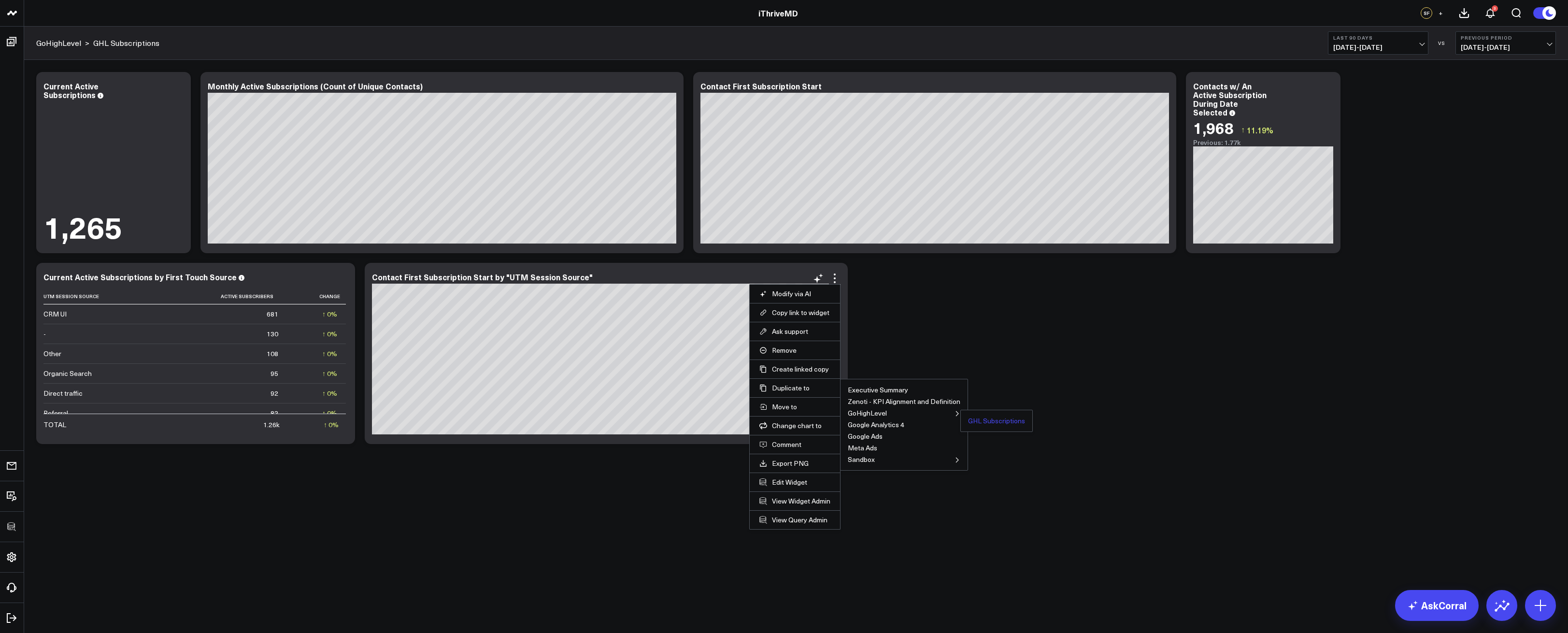
click at [979, 418] on button "GHL Subscriptions" at bounding box center [997, 420] width 57 height 6
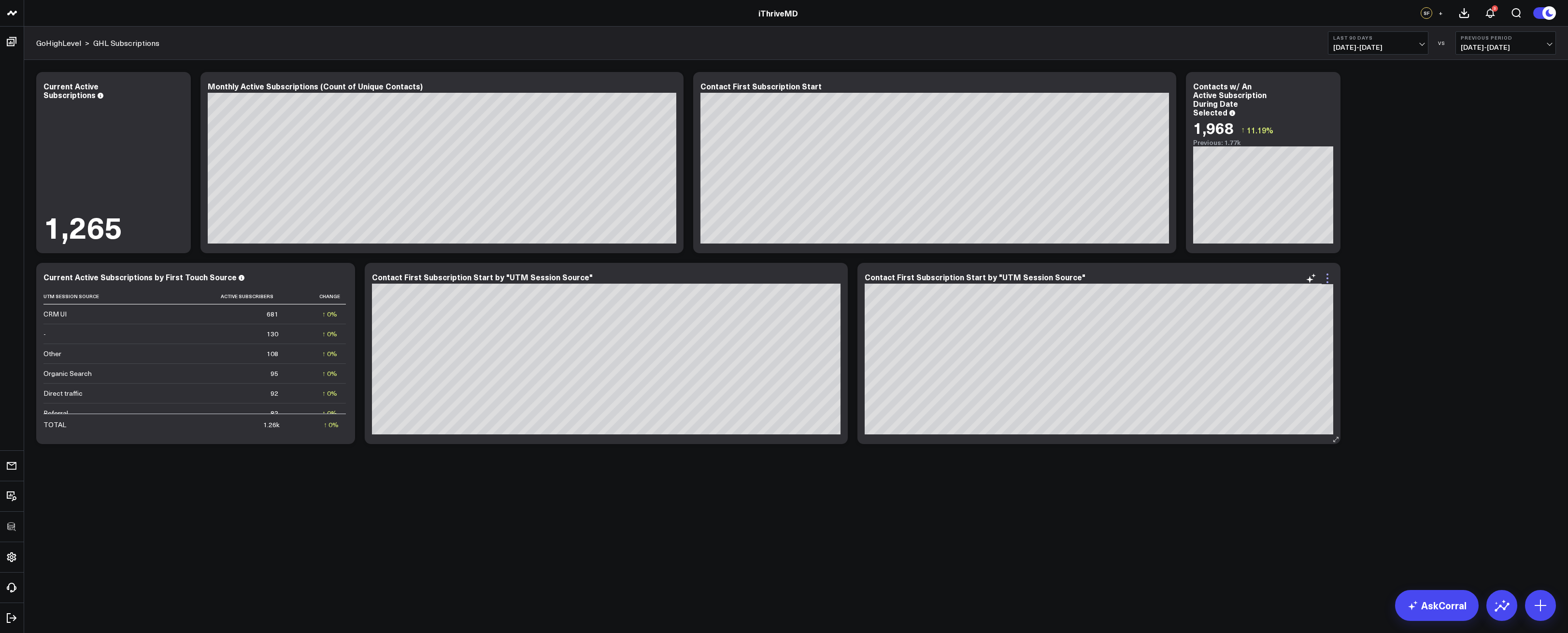
click at [1327, 283] on icon at bounding box center [1328, 278] width 12 height 12
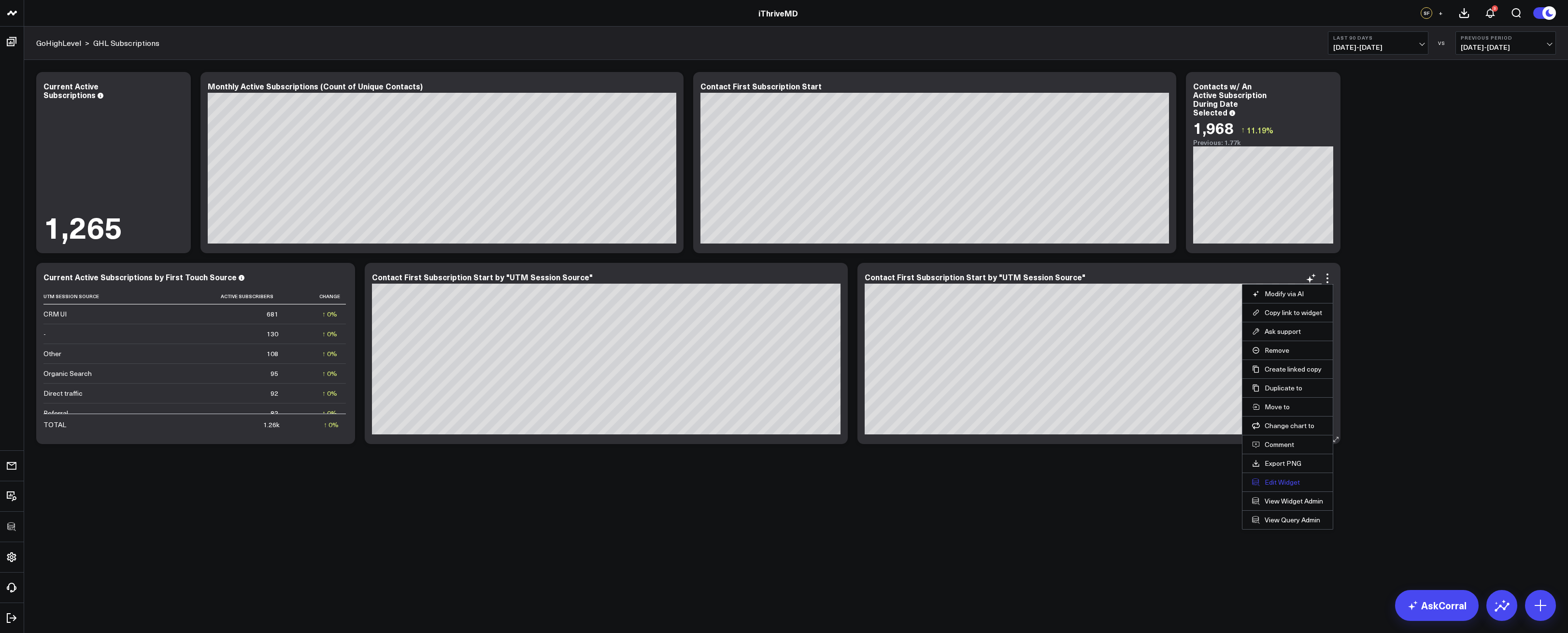
click at [1265, 478] on button "Edit Widget" at bounding box center [1287, 482] width 71 height 8
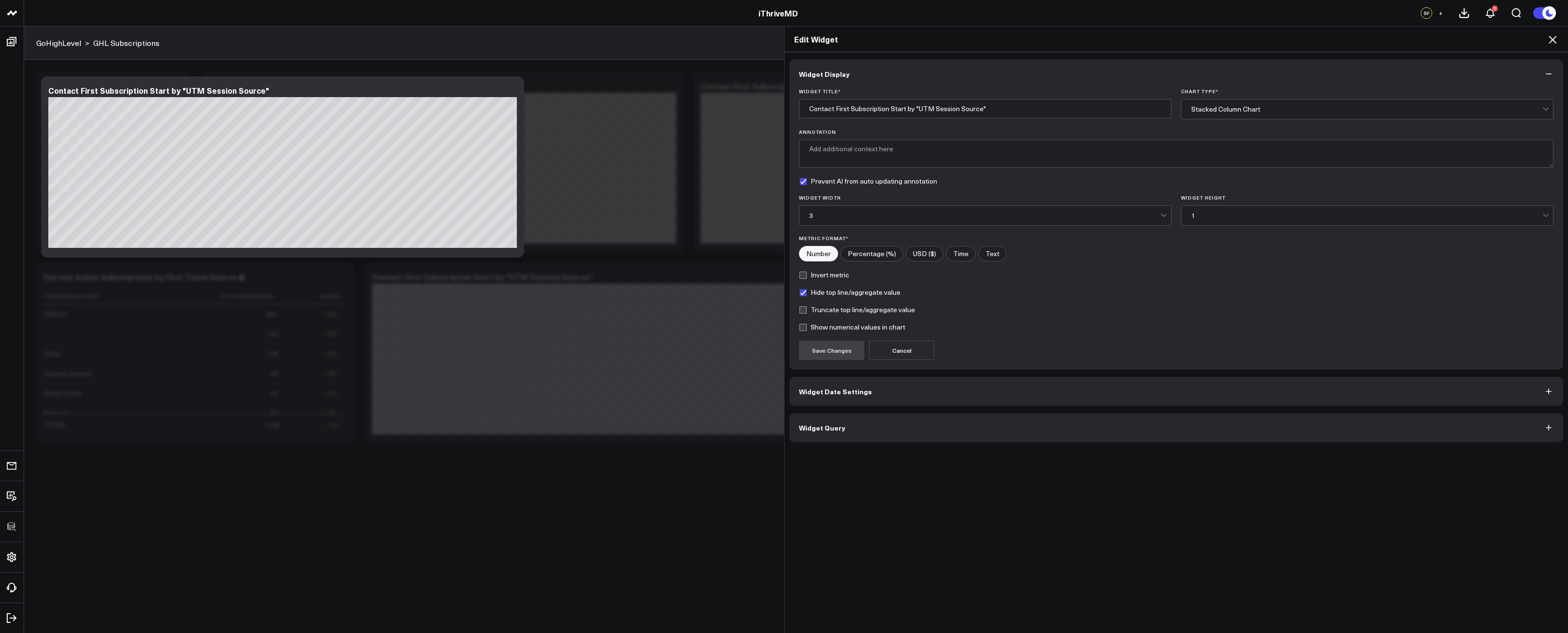
click at [979, 433] on button "Widget Query" at bounding box center [1176, 427] width 774 height 29
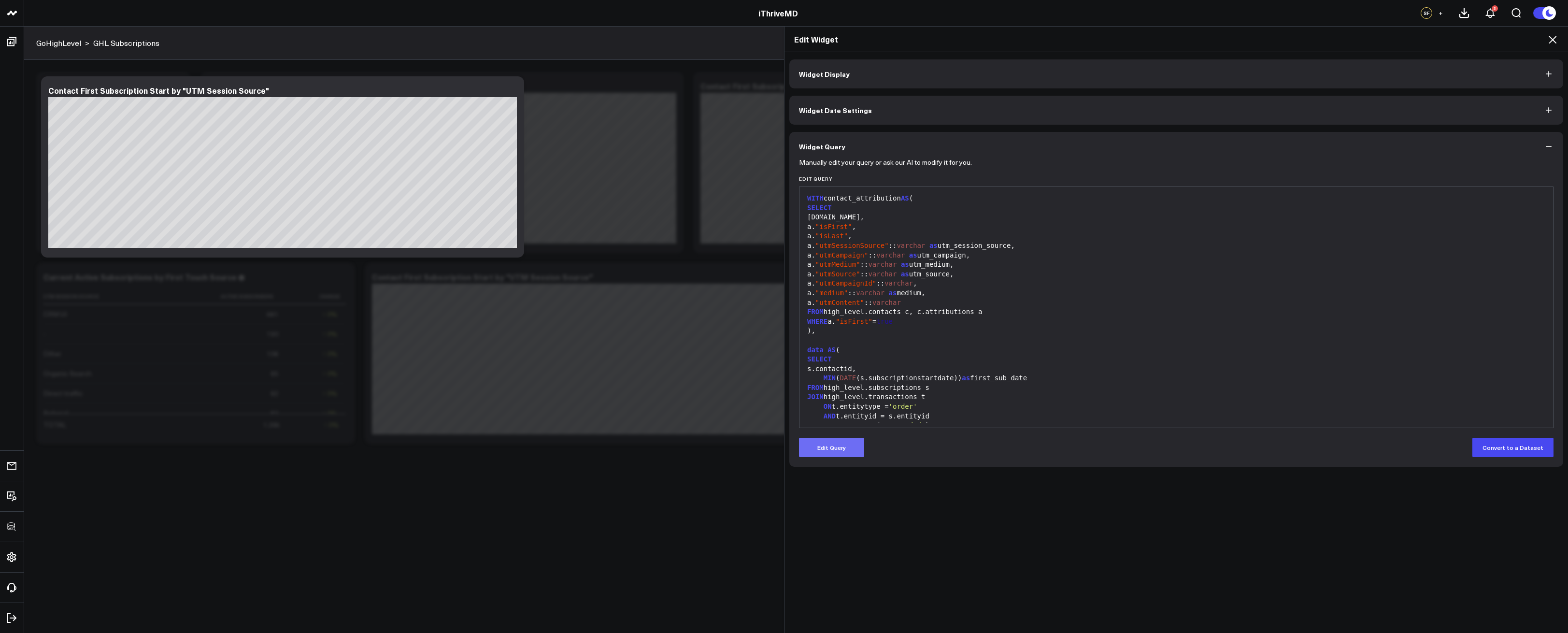
click at [828, 444] on button "Edit Query" at bounding box center [831, 447] width 65 height 19
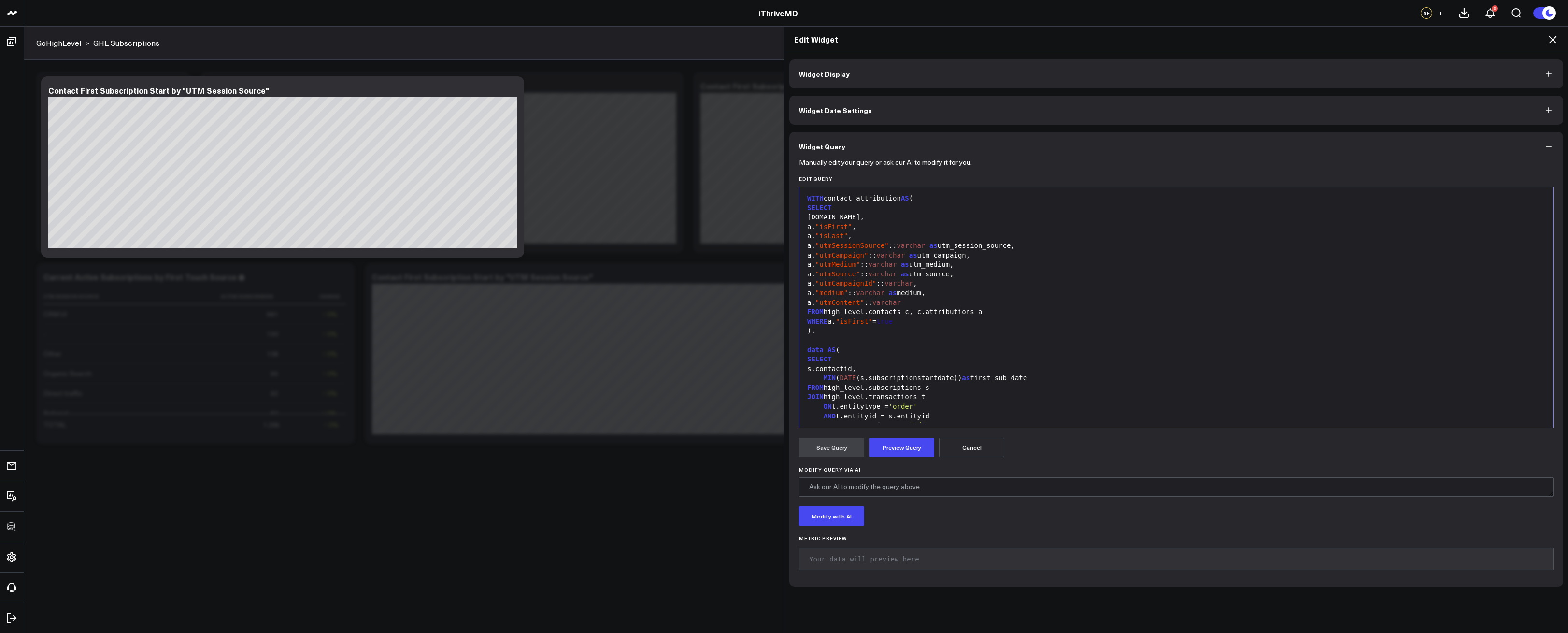
scroll to position [133, 0]
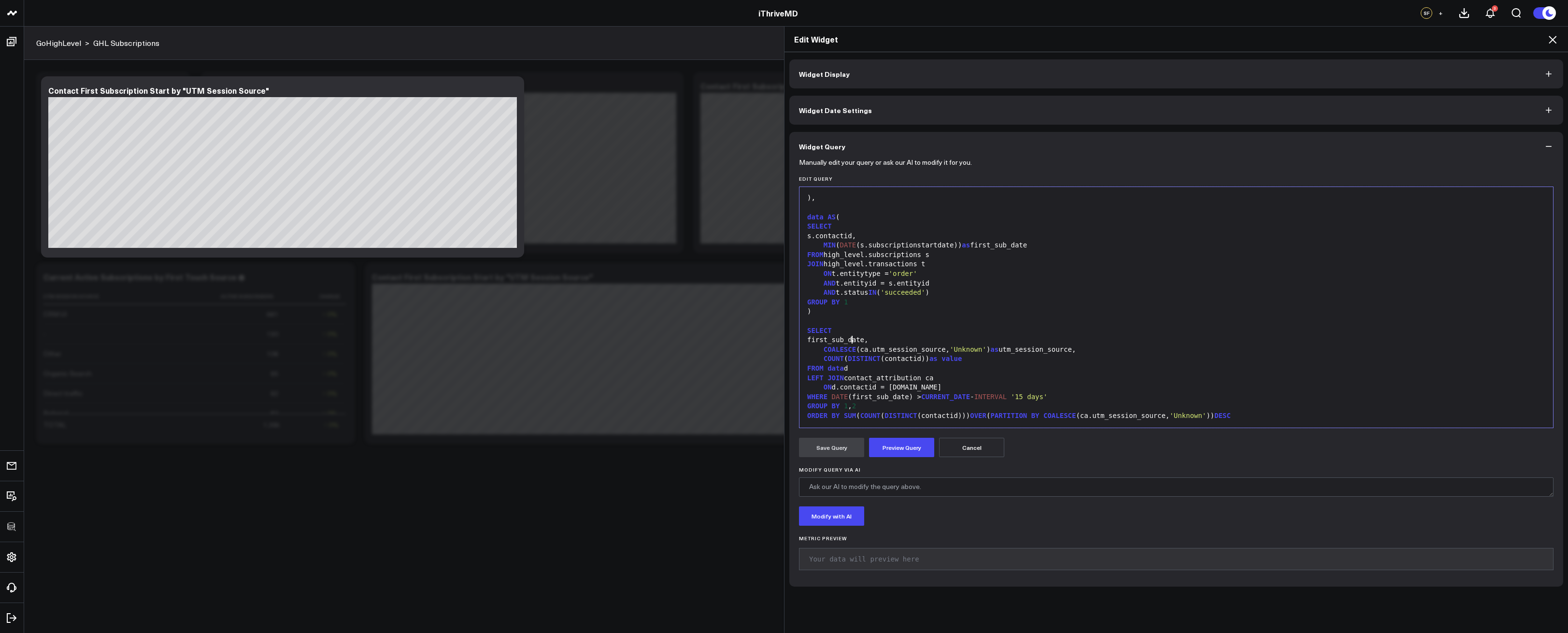
click at [850, 342] on div "first_sub_date," at bounding box center [1176, 340] width 744 height 9
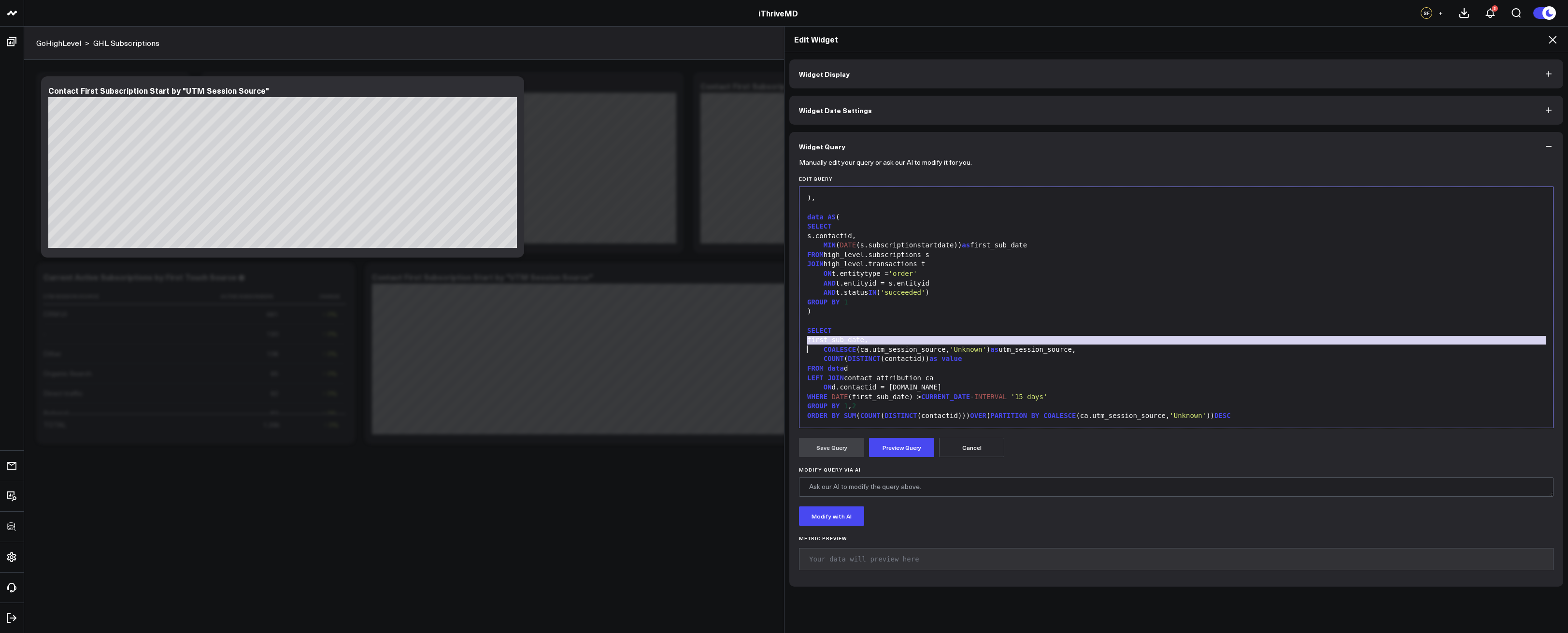
click at [850, 342] on div "first_sub_date," at bounding box center [1176, 340] width 744 height 9
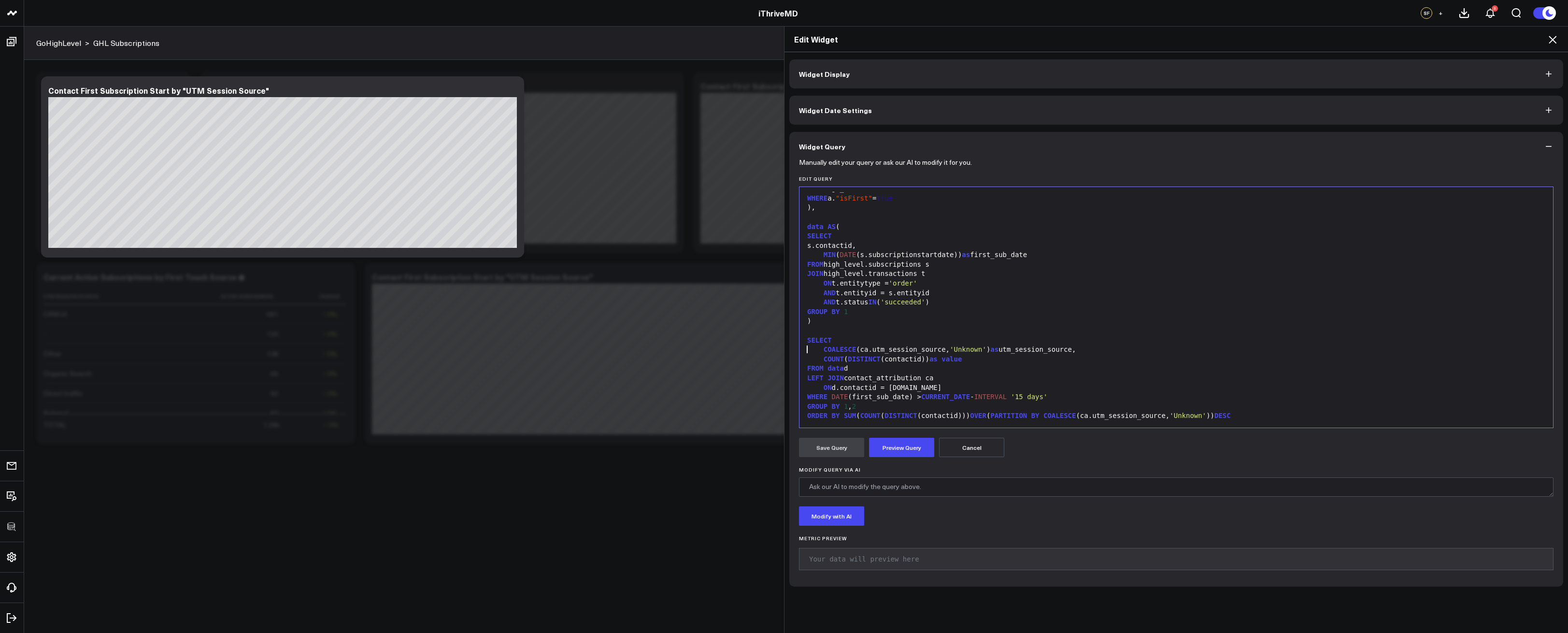
scroll to position [123, 0]
drag, startPoint x: 1251, startPoint y: 415, endPoint x: 842, endPoint y: 413, distance: 409.0
click at [842, 413] on div "ORDER BY SUM ( COUNT ( DISTINCT (contactid))) OVER ( PARTITION BY COALESCE (ca.…" at bounding box center [1176, 416] width 744 height 9
drag, startPoint x: 844, startPoint y: 405, endPoint x: 872, endPoint y: 407, distance: 28.1
click at [872, 407] on div "GROUP BY 1 , 2" at bounding box center [1176, 406] width 744 height 9
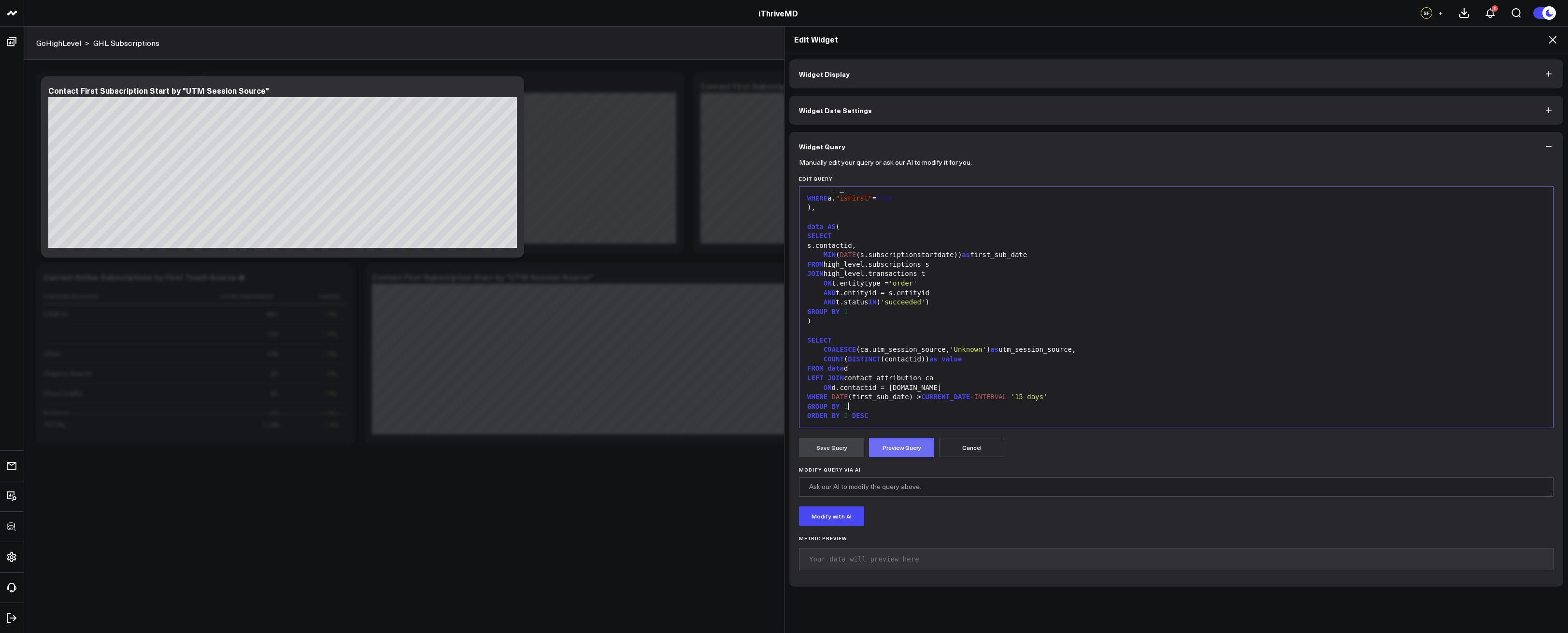
click at [883, 450] on button "Preview Query" at bounding box center [902, 447] width 65 height 19
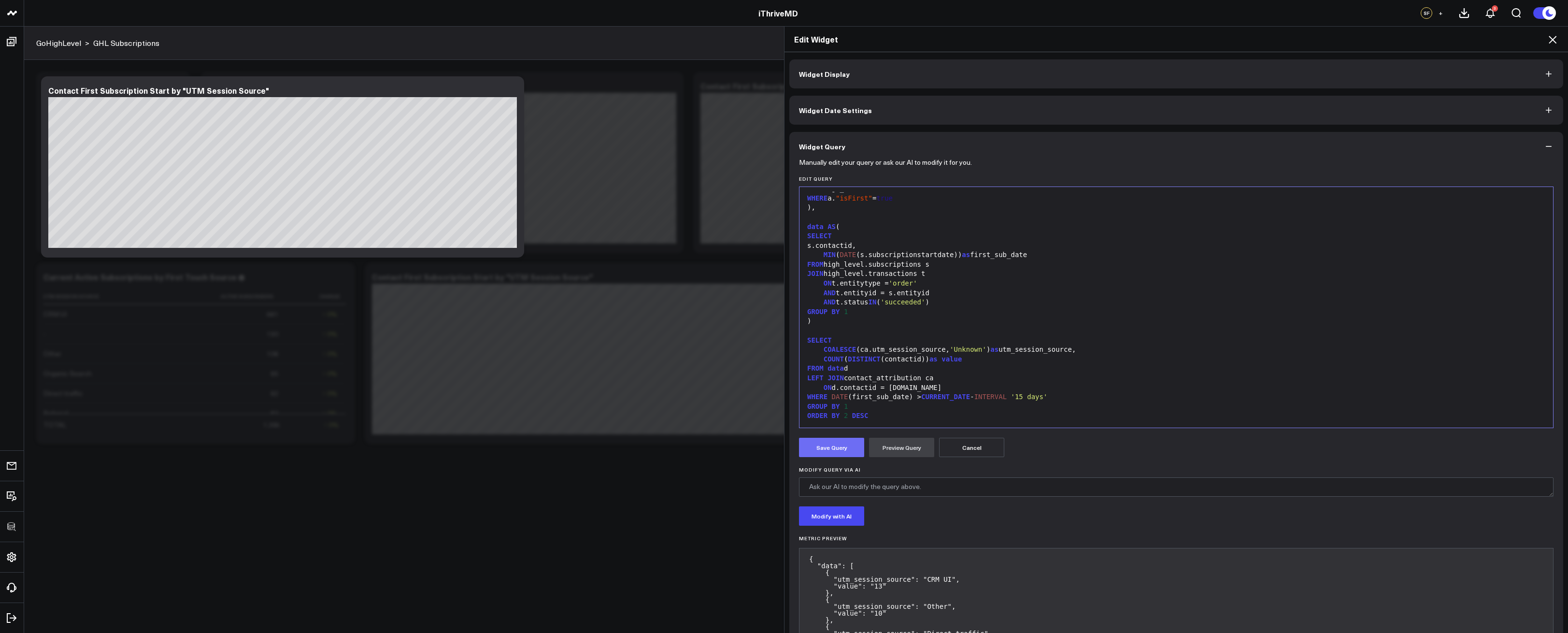
click at [816, 453] on button "Save Query" at bounding box center [831, 447] width 65 height 19
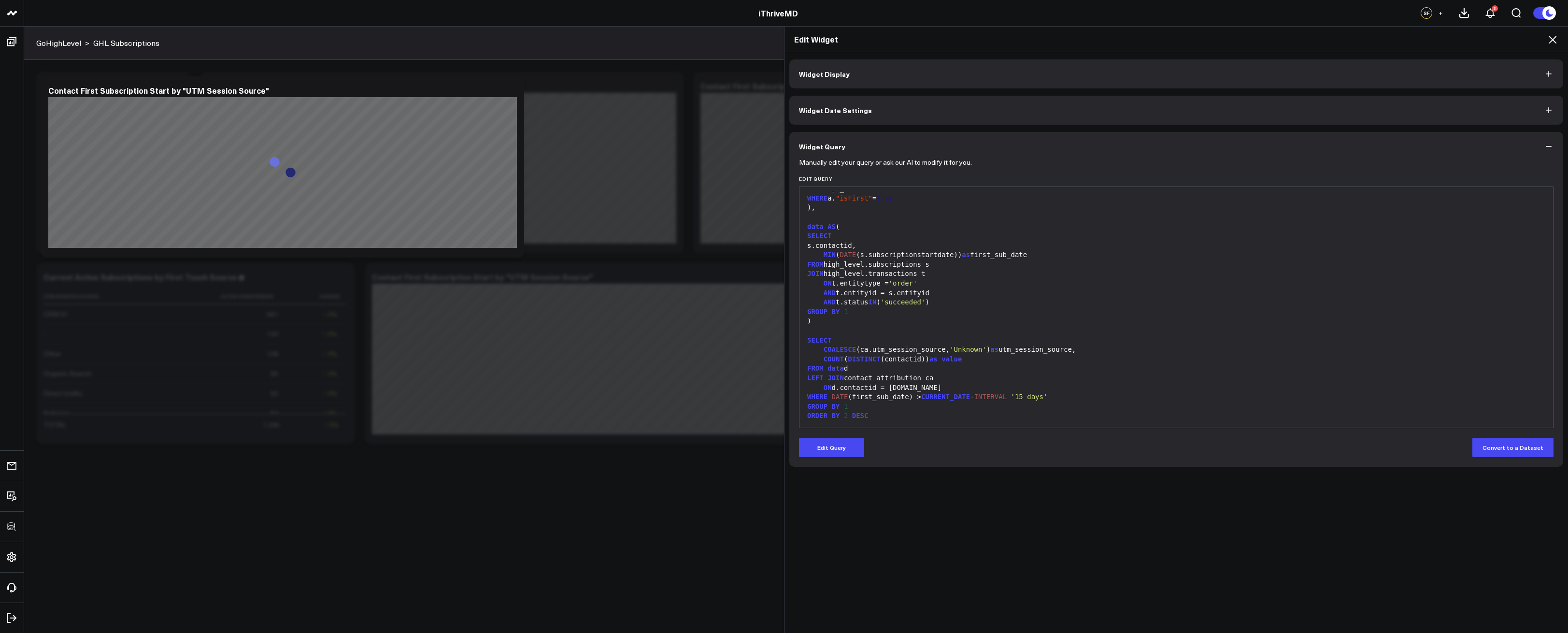
click at [1554, 36] on icon at bounding box center [1552, 40] width 12 height 12
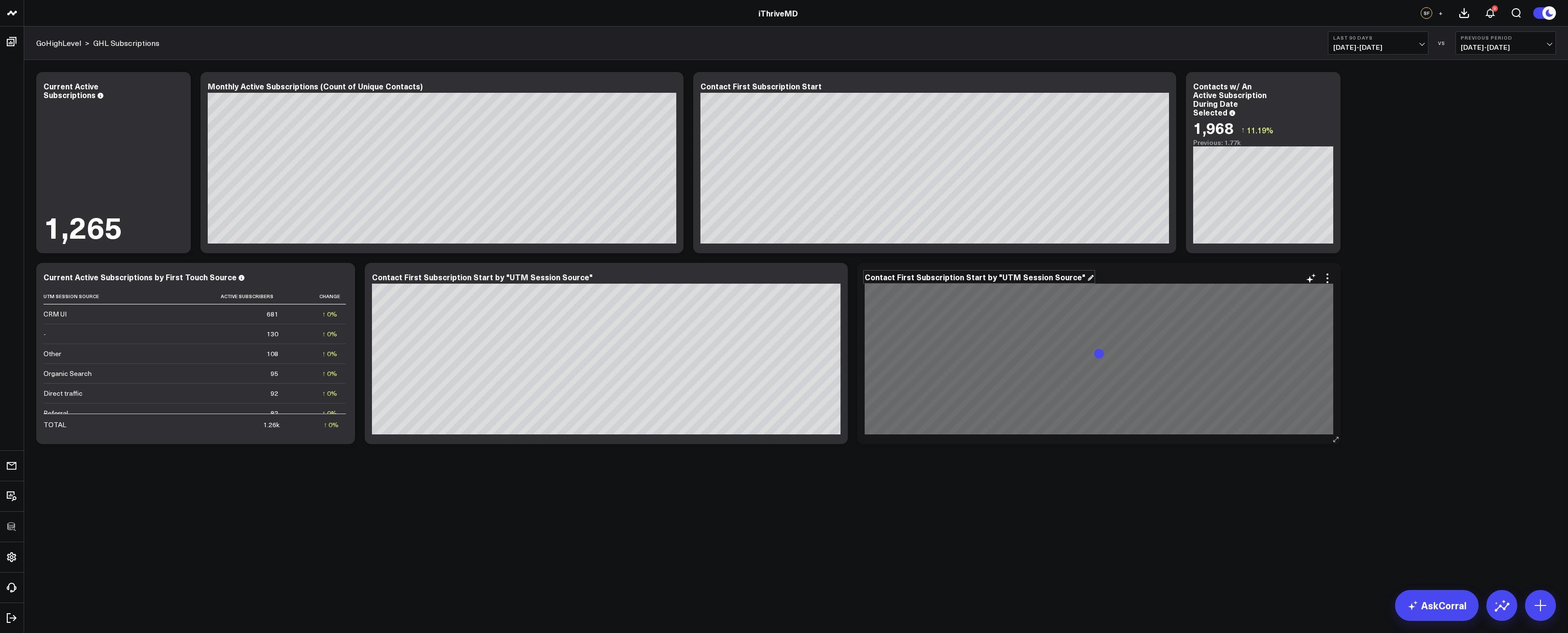
click at [997, 277] on div "Contact First Subscription Start by "UTM Session Source"" at bounding box center [979, 277] width 229 height 11
click at [992, 275] on div "Contact First Subscription Start by "UTM Session Source"" at bounding box center [979, 277] width 229 height 11
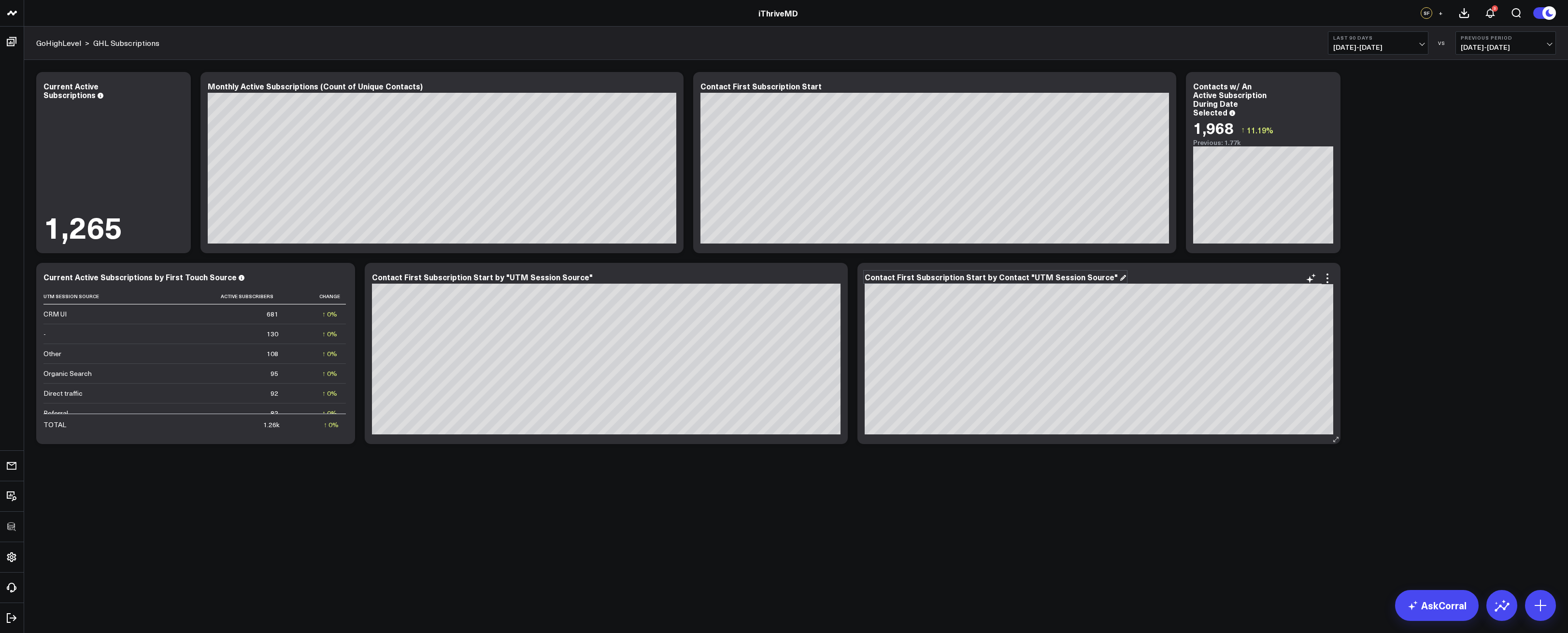
click at [926, 281] on div "Contact First Subscription Start by Contact "UTM Session Source"" at bounding box center [996, 277] width 262 height 11
click at [936, 277] on div "Contact First Subscription Start by Contact "UTM Session Source"" at bounding box center [996, 277] width 262 height 11
drag, startPoint x: 962, startPoint y: 277, endPoint x: 859, endPoint y: 277, distance: 103.0
click at [859, 277] on div "Contact First Subscription Start by Contact "UTM Session Source" [fontSize:10px…" at bounding box center [1099, 353] width 483 height 182
drag, startPoint x: 966, startPoint y: 275, endPoint x: 951, endPoint y: 277, distance: 15.1
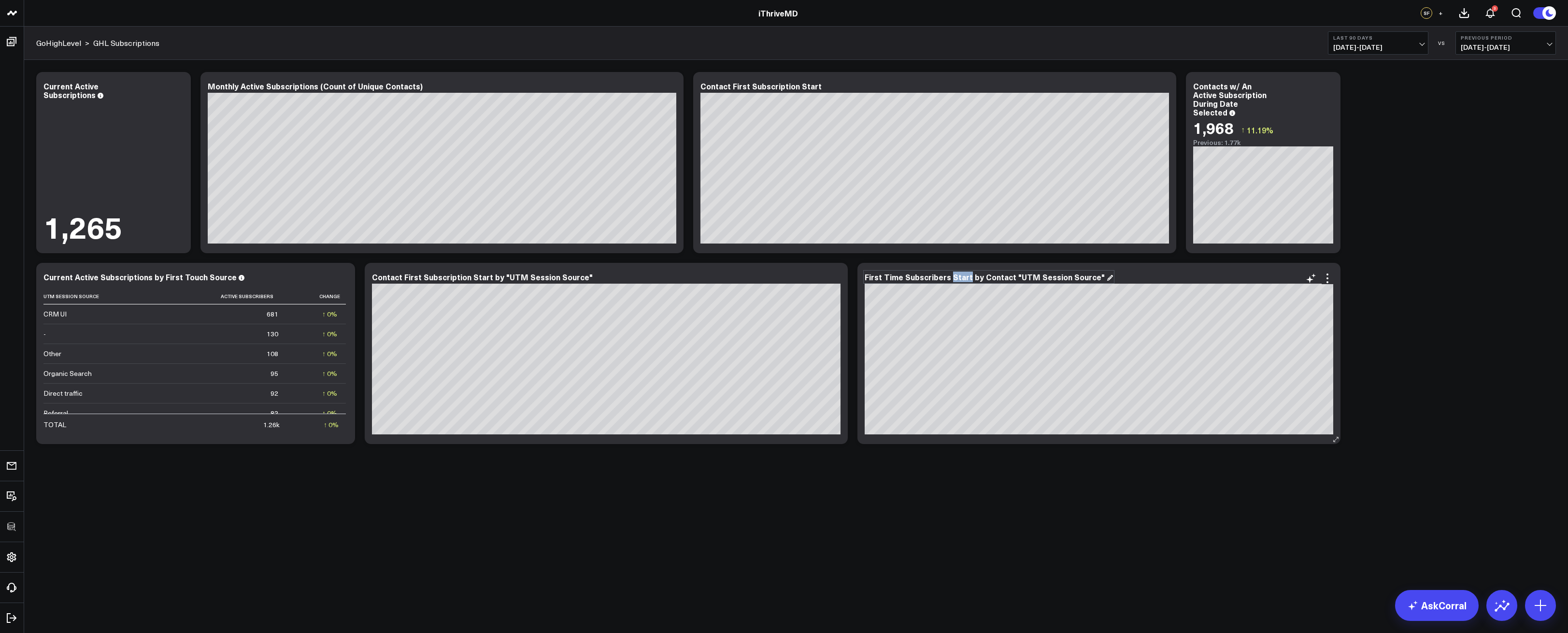
click at [951, 277] on div "First Time Subscribers Start by Contact "UTM Session Source"" at bounding box center [989, 277] width 249 height 11
drag, startPoint x: 946, startPoint y: 276, endPoint x: 863, endPoint y: 277, distance: 83.0
click at [863, 277] on div "First Time Subscribers by Contact "UTM Session Source" [fontSize:10px lineHeigh…" at bounding box center [1099, 353] width 483 height 182
copy div "First Time Subscribers"
click at [782, 87] on div "Contact First Subscription Start" at bounding box center [765, 87] width 130 height 11
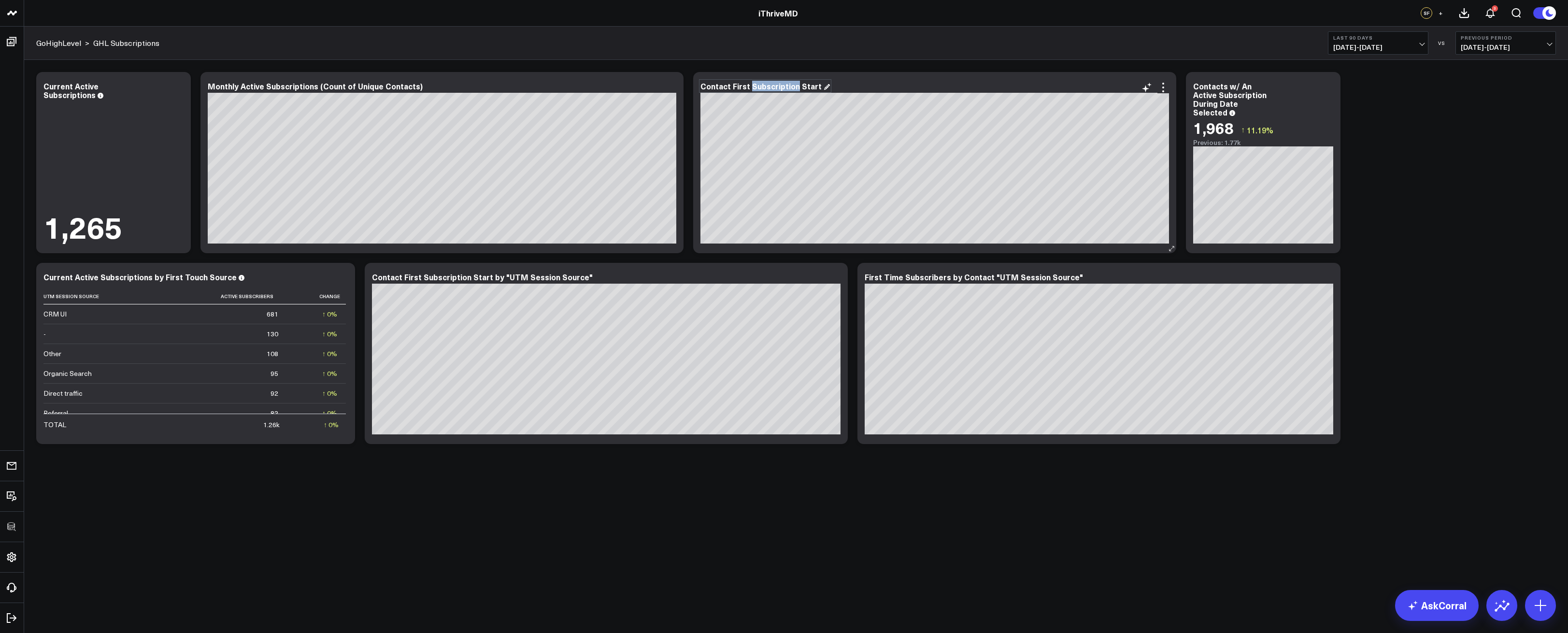
click at [782, 87] on div "Contact First Subscription Start" at bounding box center [765, 87] width 130 height 11
paste div
click at [473, 278] on div "Contact First Subscription Start by "UTM Session Source"" at bounding box center [486, 277] width 229 height 11
drag, startPoint x: 486, startPoint y: 278, endPoint x: 374, endPoint y: 280, distance: 112.0
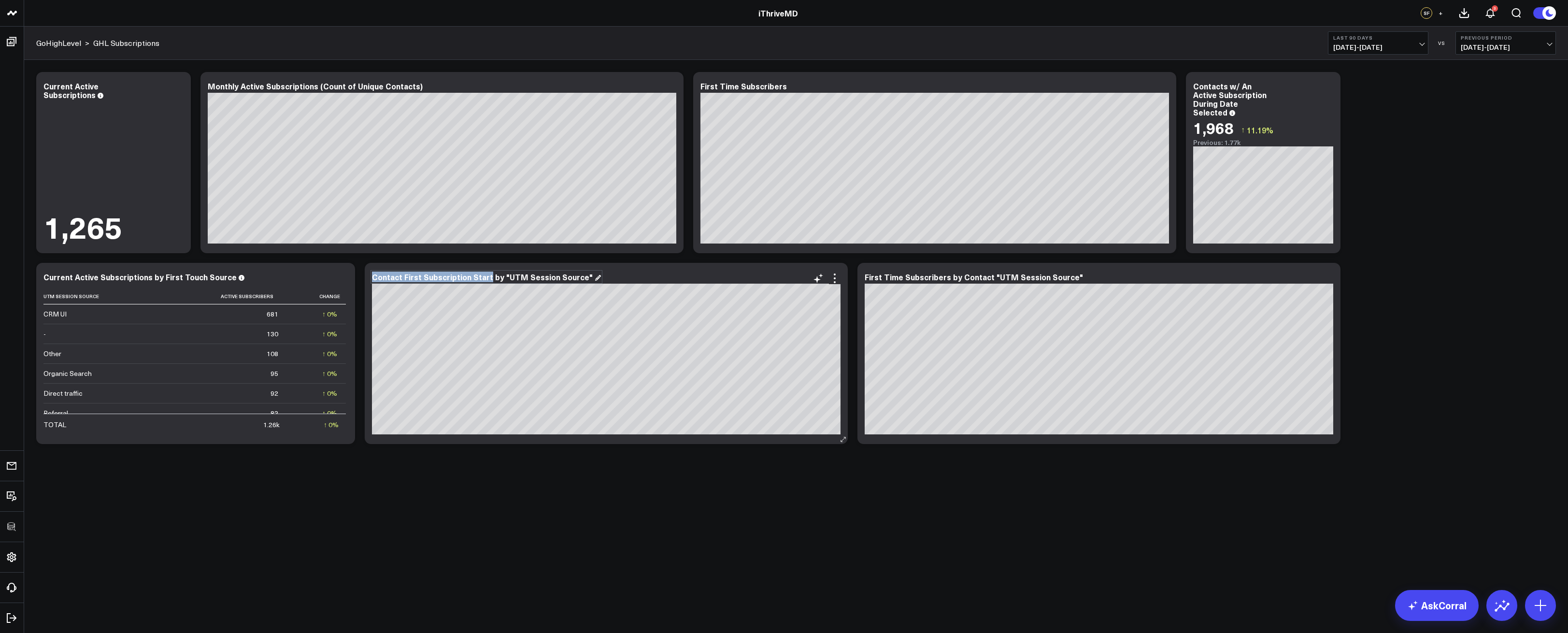
click at [374, 280] on div "Contact First Subscription Start by "UTM Session Source"" at bounding box center [486, 277] width 229 height 11
paste div
click at [1326, 280] on icon at bounding box center [1328, 278] width 12 height 12
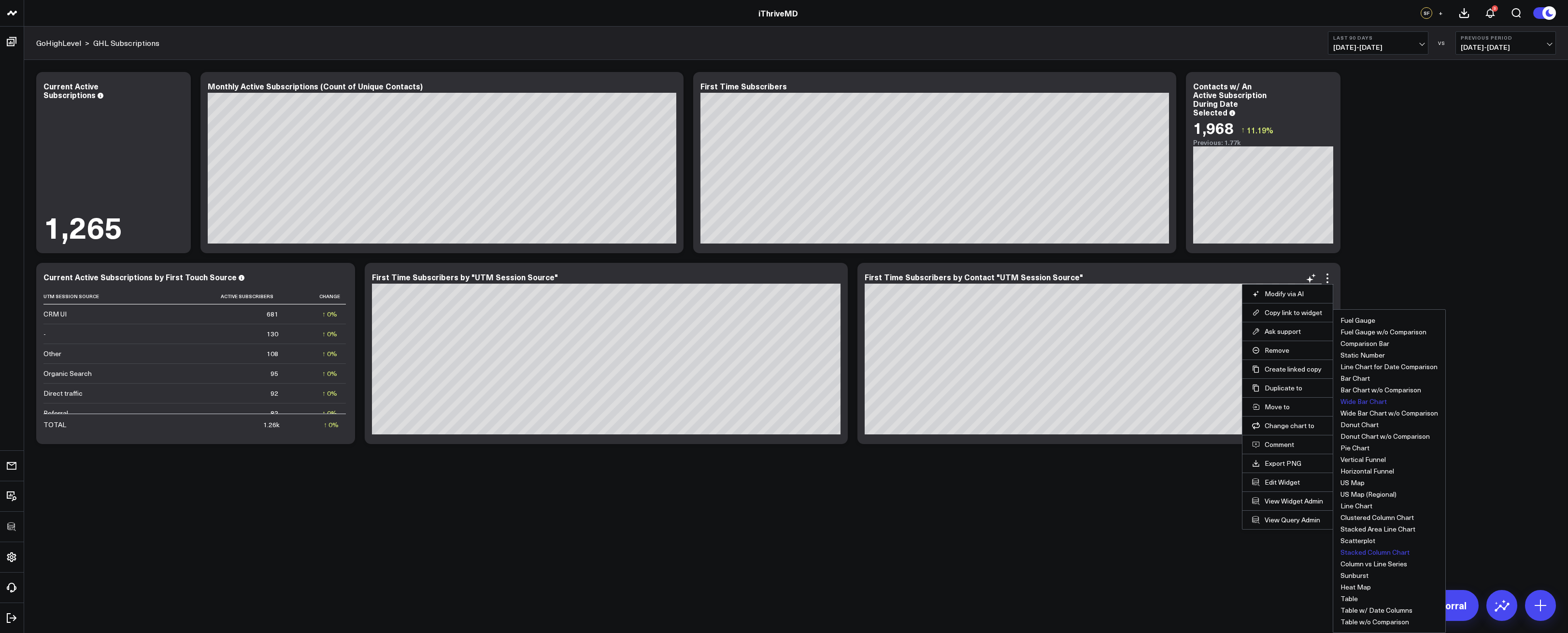
click at [1375, 402] on button "Wide Bar Chart" at bounding box center [1363, 401] width 46 height 6
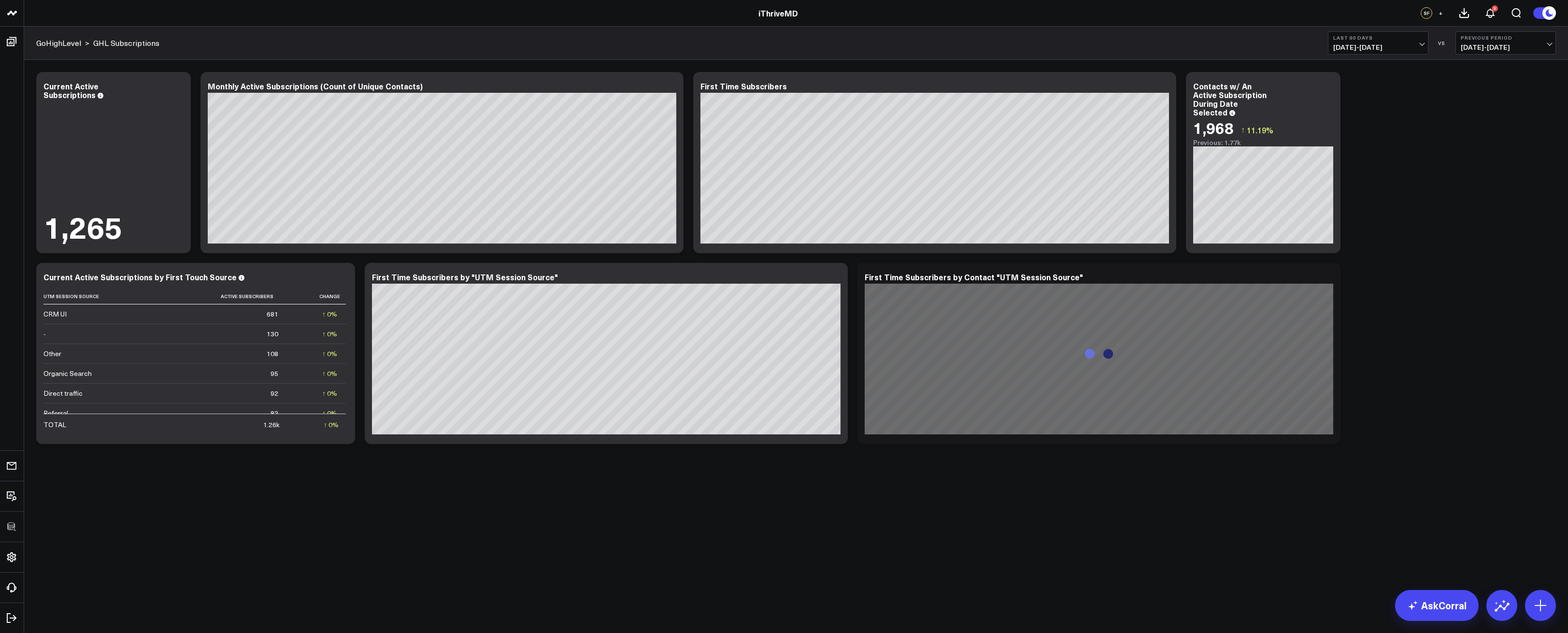
click at [1477, 398] on div "Modify via AI Copy link to widget Ask support Remove Create linked copy Executi…" at bounding box center [796, 258] width 1529 height 381
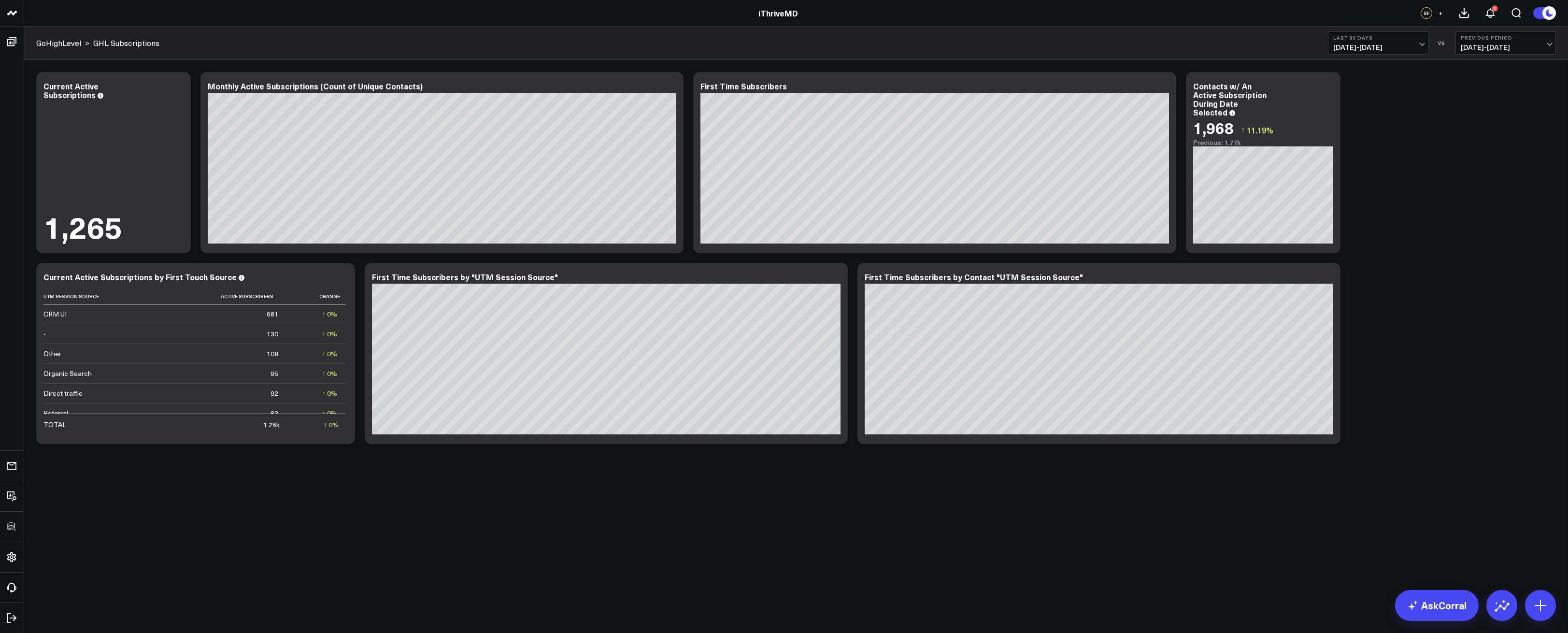
click at [1424, 359] on div "Modify via AI Copy link to widget Ask support Remove Create linked copy Executi…" at bounding box center [796, 258] width 1529 height 381
click at [1541, 606] on icon at bounding box center [1540, 605] width 12 height 12
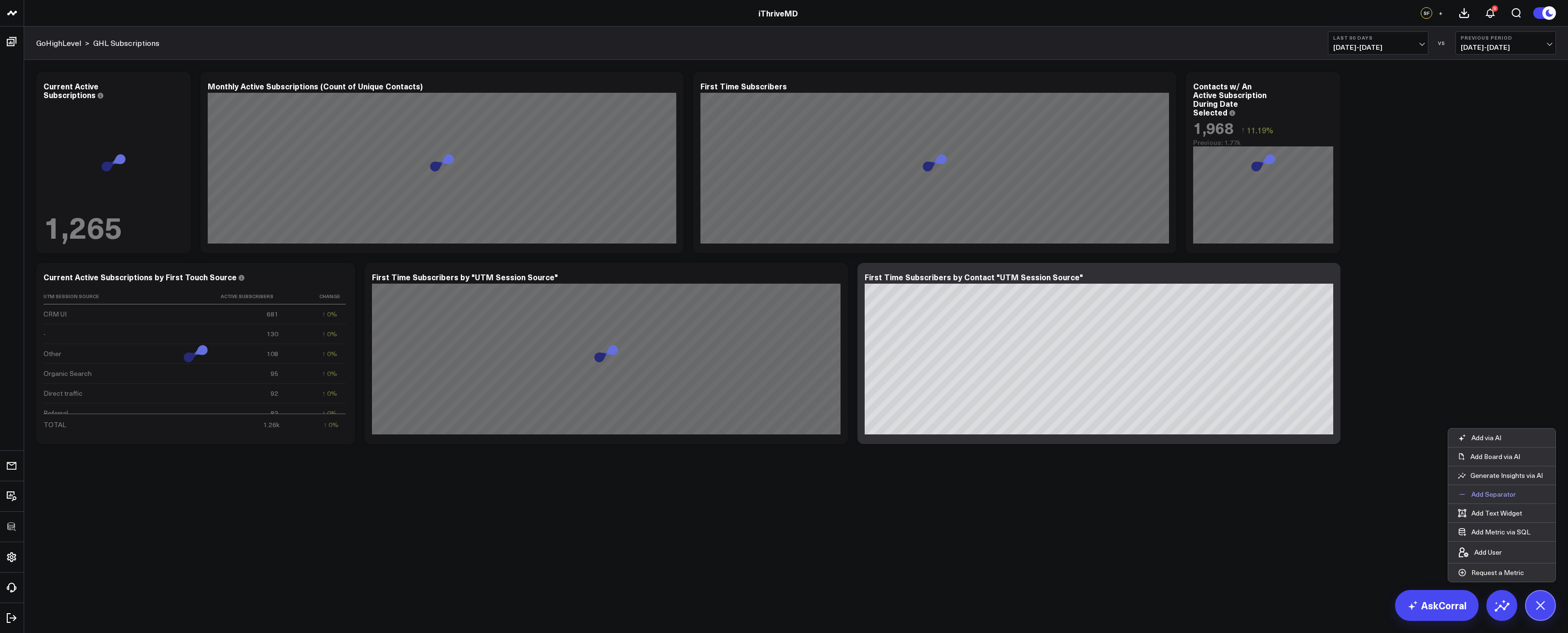
click at [1480, 496] on p "Add Separator" at bounding box center [1494, 494] width 44 height 8
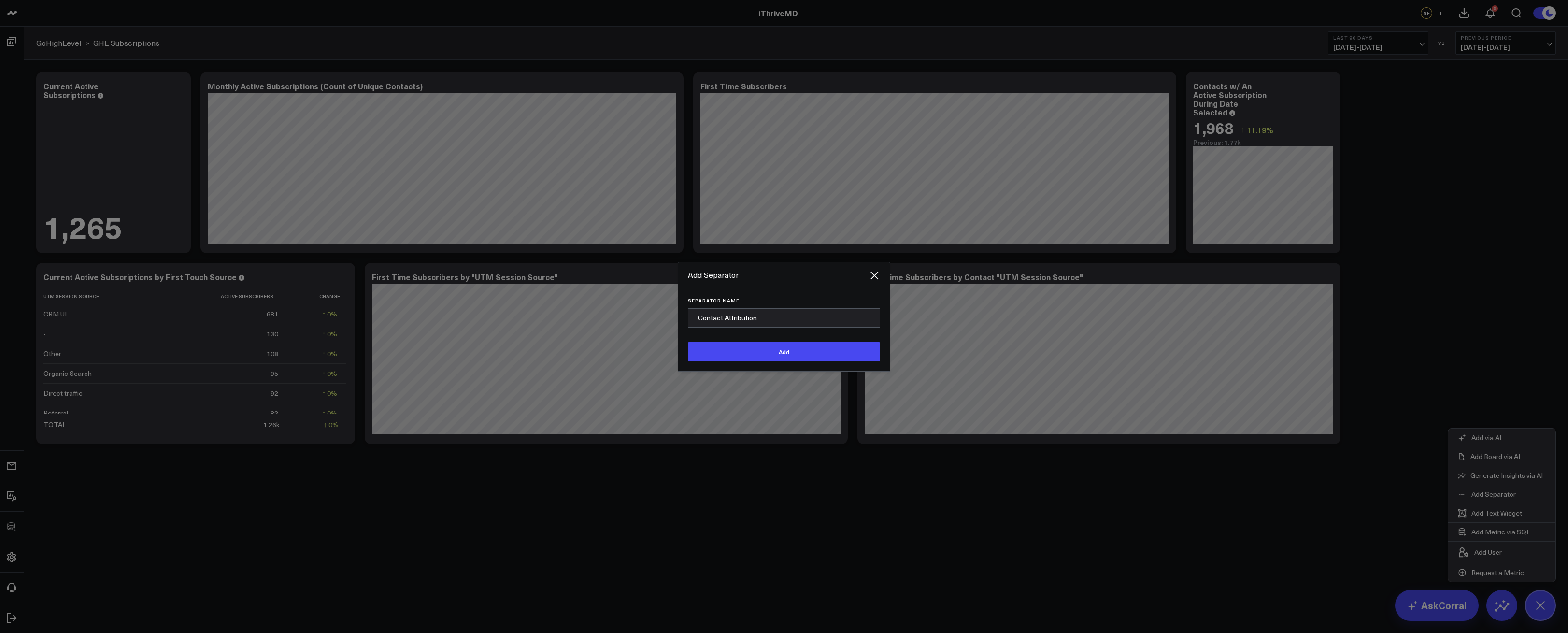
type input "Contact Attribution"
click at [688, 342] on button "Add" at bounding box center [784, 351] width 193 height 19
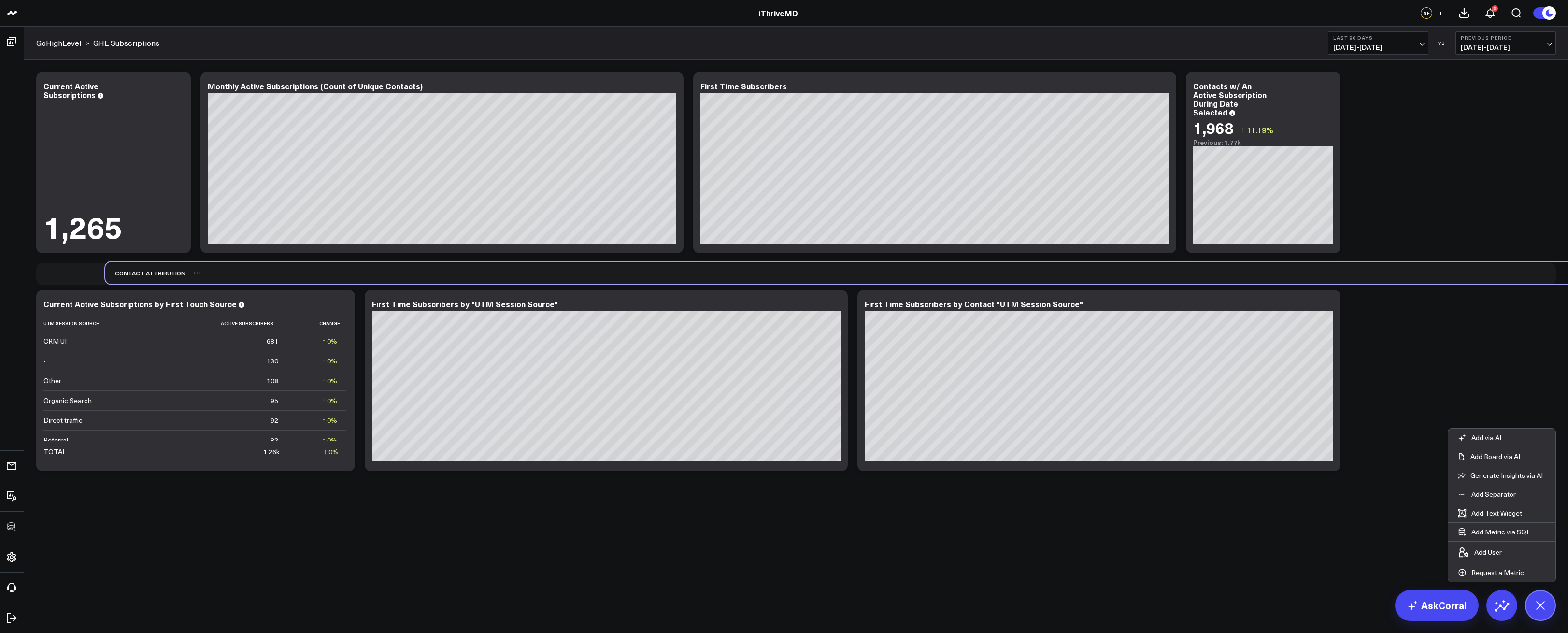
drag, startPoint x: 79, startPoint y: 467, endPoint x: 148, endPoint y: 275, distance: 204.0
click at [148, 275] on div "Contact Attribution" at bounding box center [145, 273] width 80 height 22
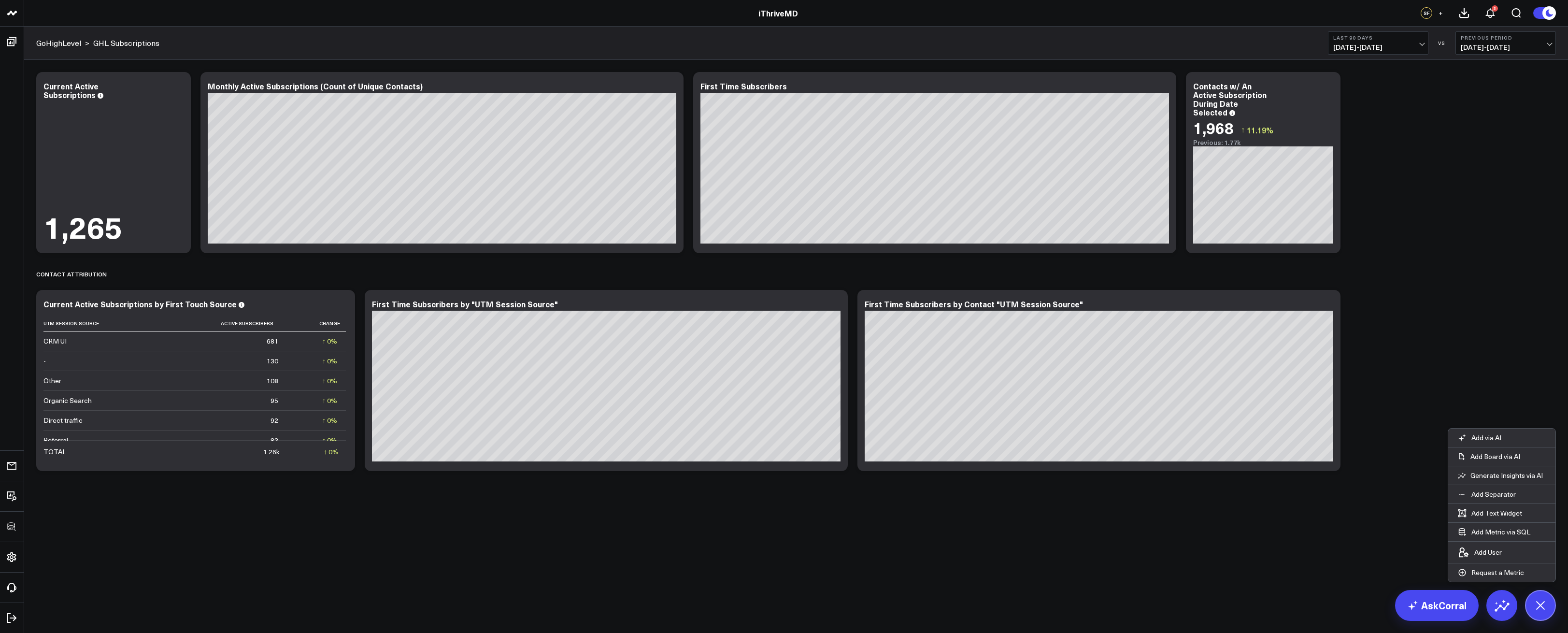
click at [659, 560] on body "3725 Test 829 Studios Accenture Activant Capital Agriculture & Farming Demo All…" at bounding box center [784, 316] width 1568 height 633
click at [1436, 17] on button "+" at bounding box center [1441, 13] width 12 height 12
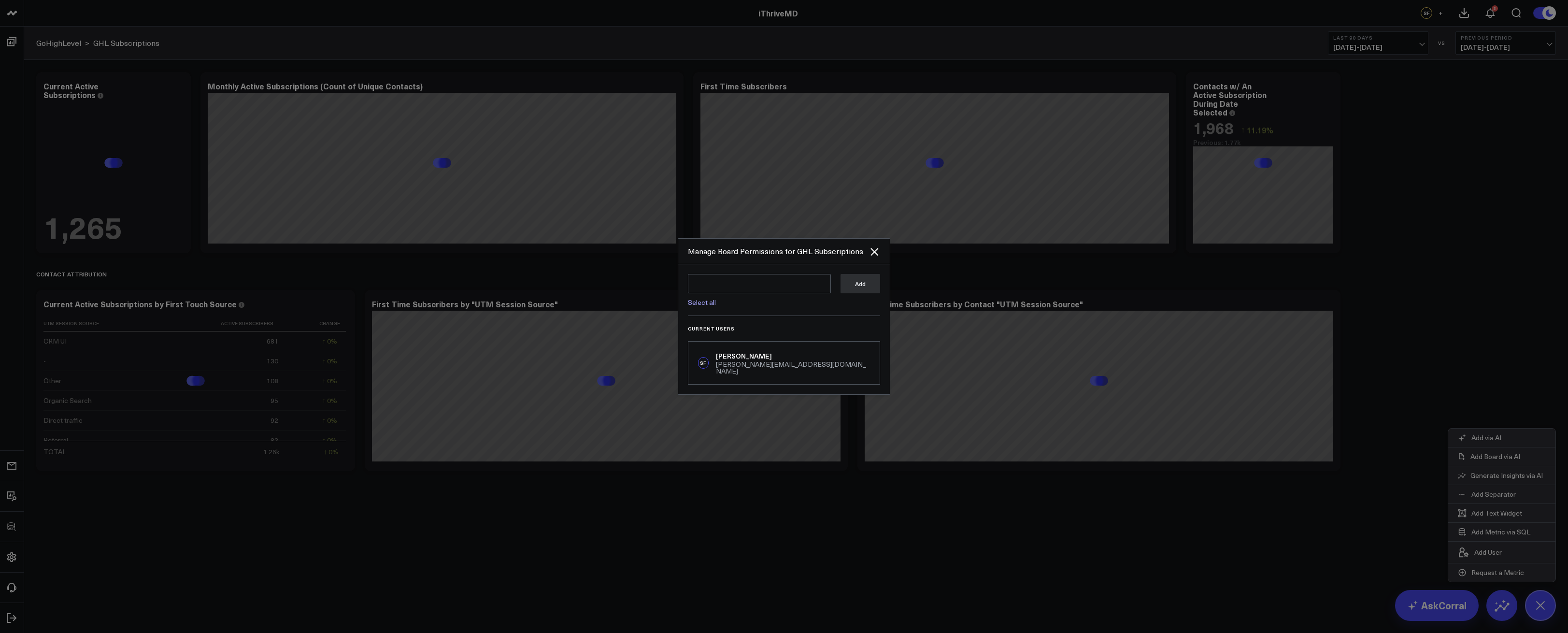
click at [703, 301] on link "Select all" at bounding box center [702, 302] width 28 height 9
type textarea "@Corral Support @Arthur Kriklivy @Chloe Belle Hooton @Thomas Macsay @Mike Speak…"
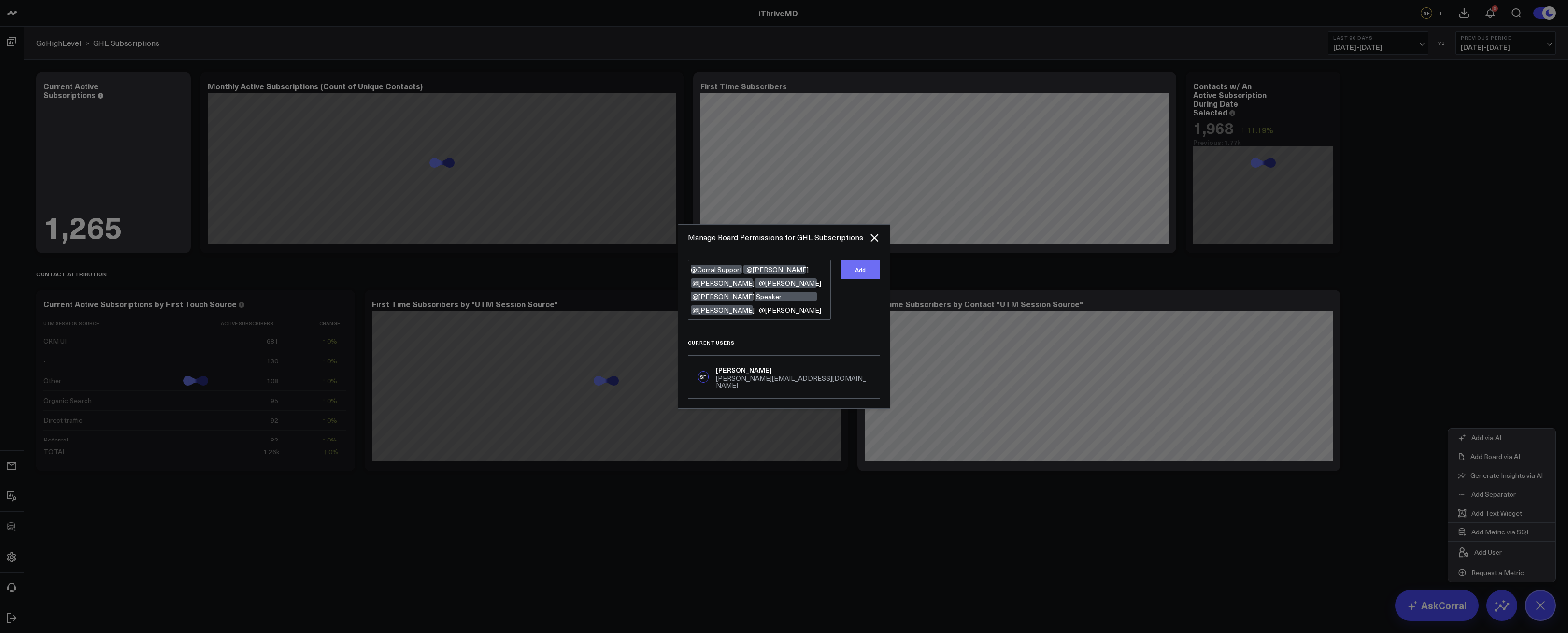
click at [856, 273] on button "Add" at bounding box center [860, 269] width 40 height 19
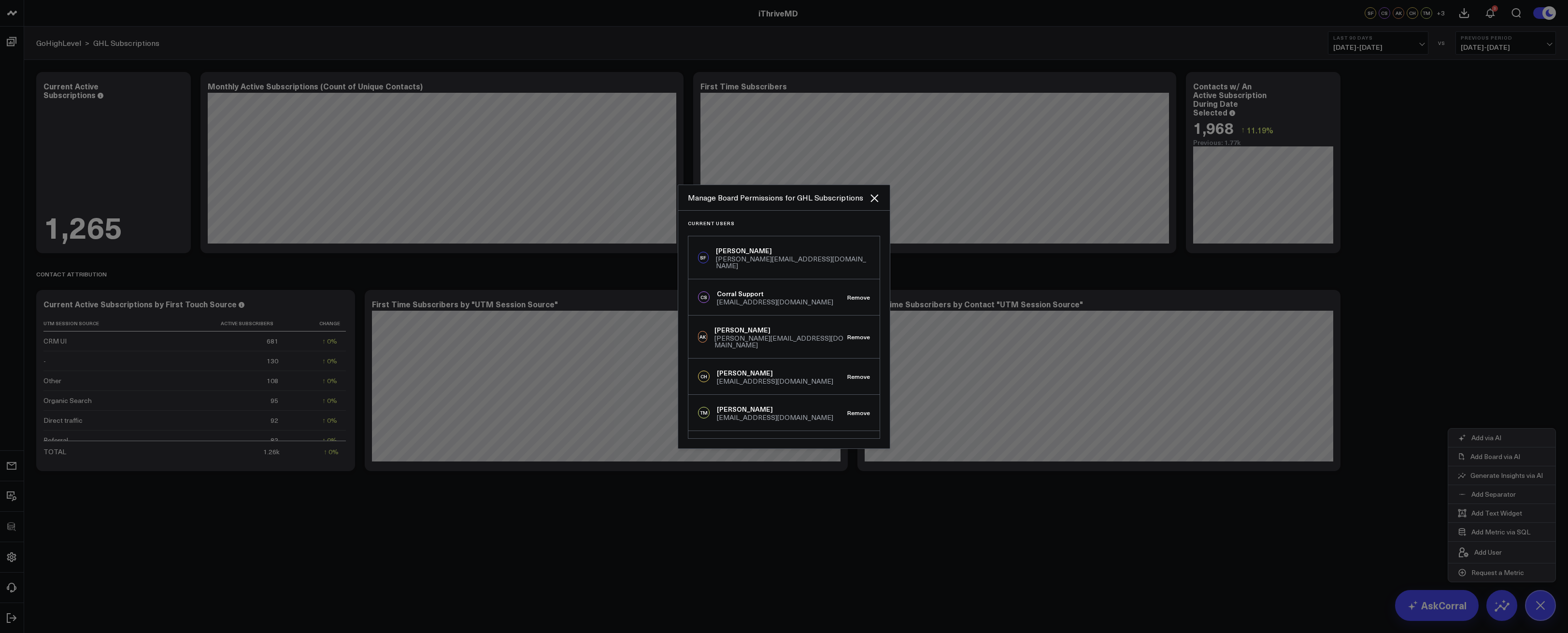
click at [747, 583] on div at bounding box center [784, 316] width 1568 height 633
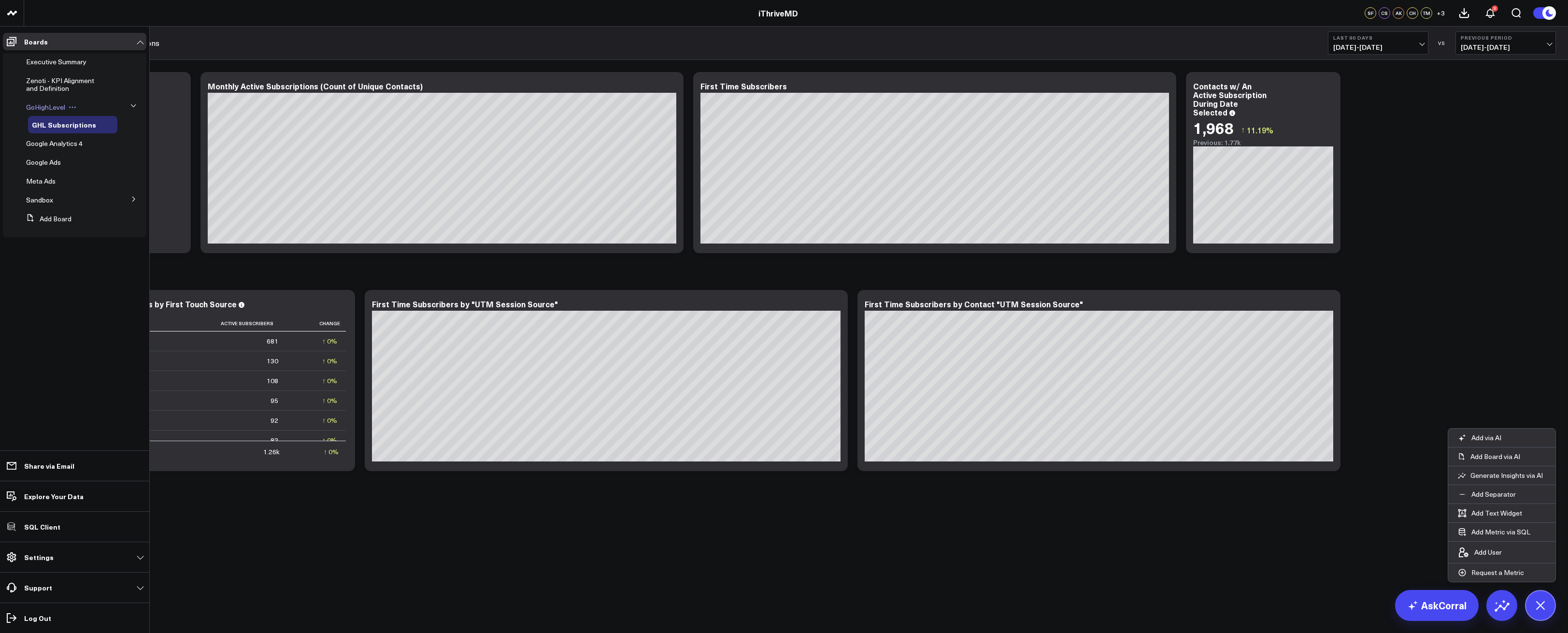
click at [47, 106] on span "GoHighLevel" at bounding box center [45, 107] width 39 height 9
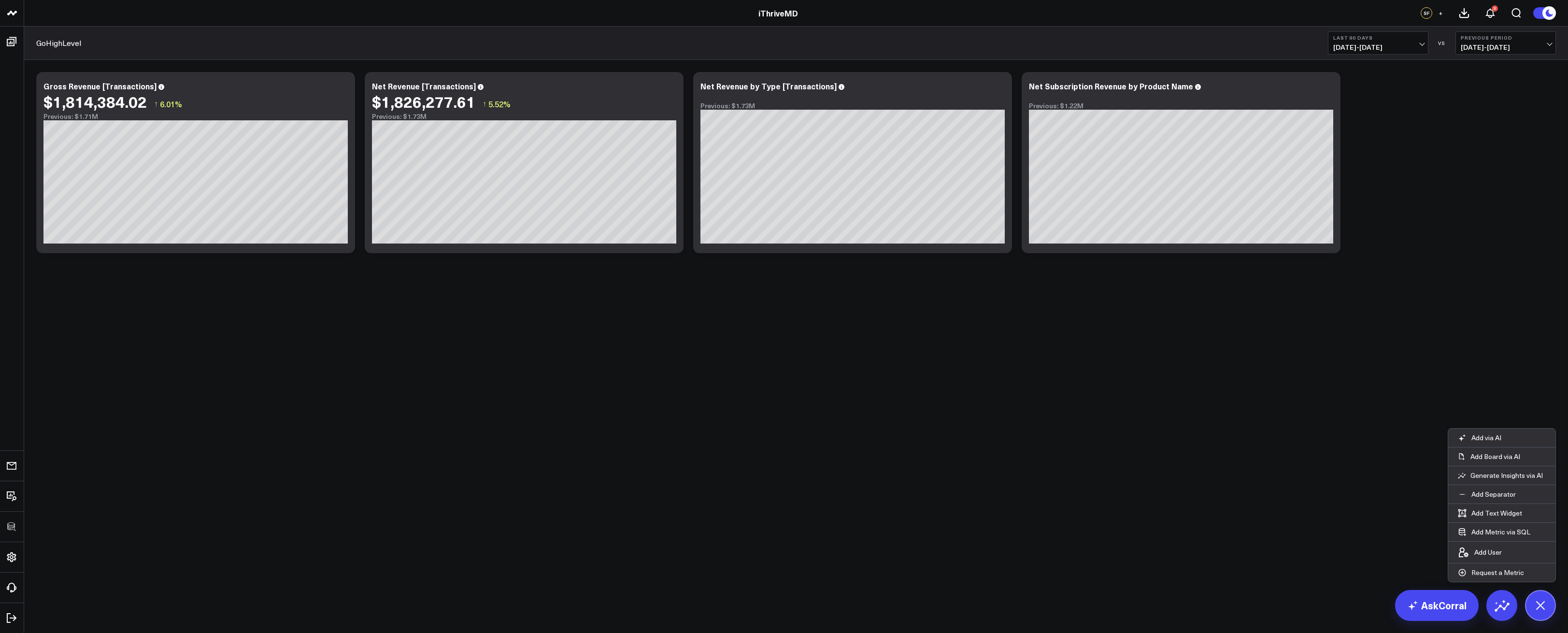
click at [444, 364] on body "3725 Test 829 Studios Accenture Activant Capital Agriculture & Farming Demo All…" at bounding box center [784, 316] width 1568 height 633
click at [1094, 374] on body "3725 Test 829 Studios Accenture Activant Capital Agriculture & Farming Demo All…" at bounding box center [784, 316] width 1568 height 633
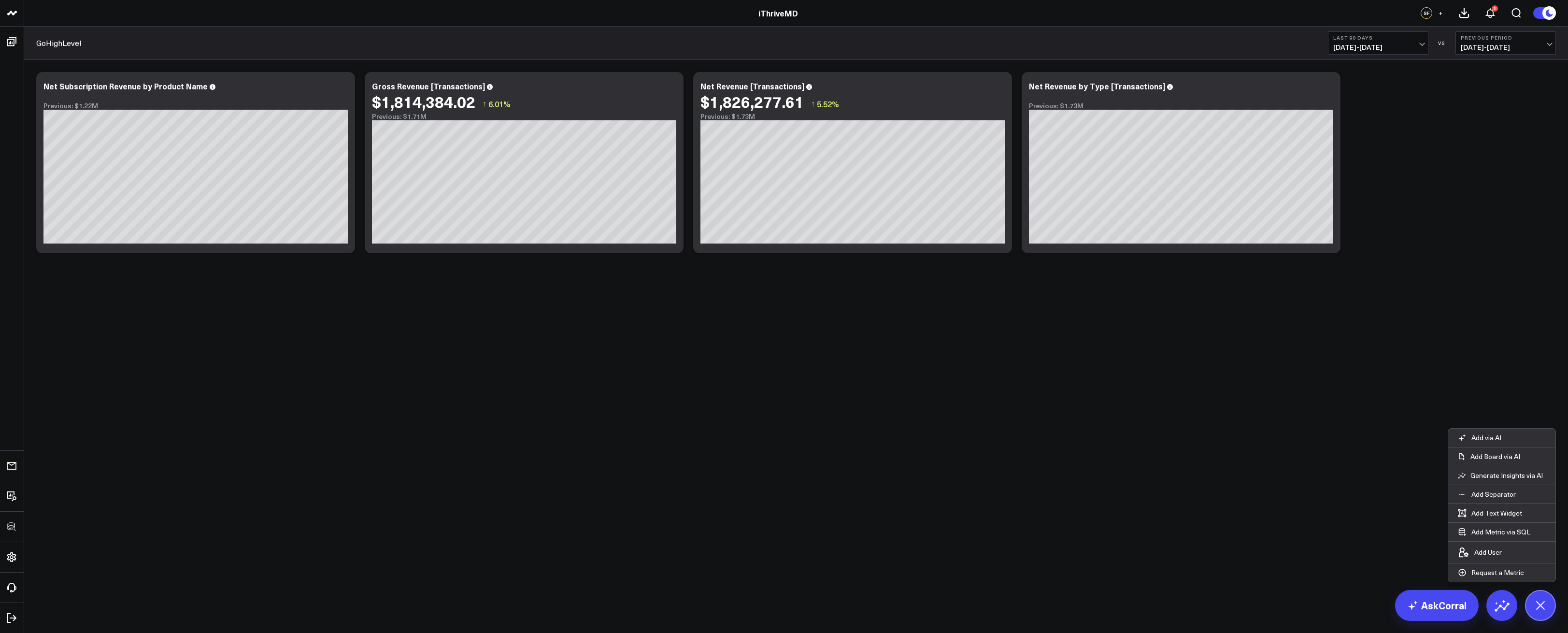
click at [1046, 501] on body "3725 Test 829 Studios Accenture Activant Capital Agriculture & Farming Demo All…" at bounding box center [784, 316] width 1568 height 633
click at [1528, 606] on button at bounding box center [1541, 605] width 31 height 31
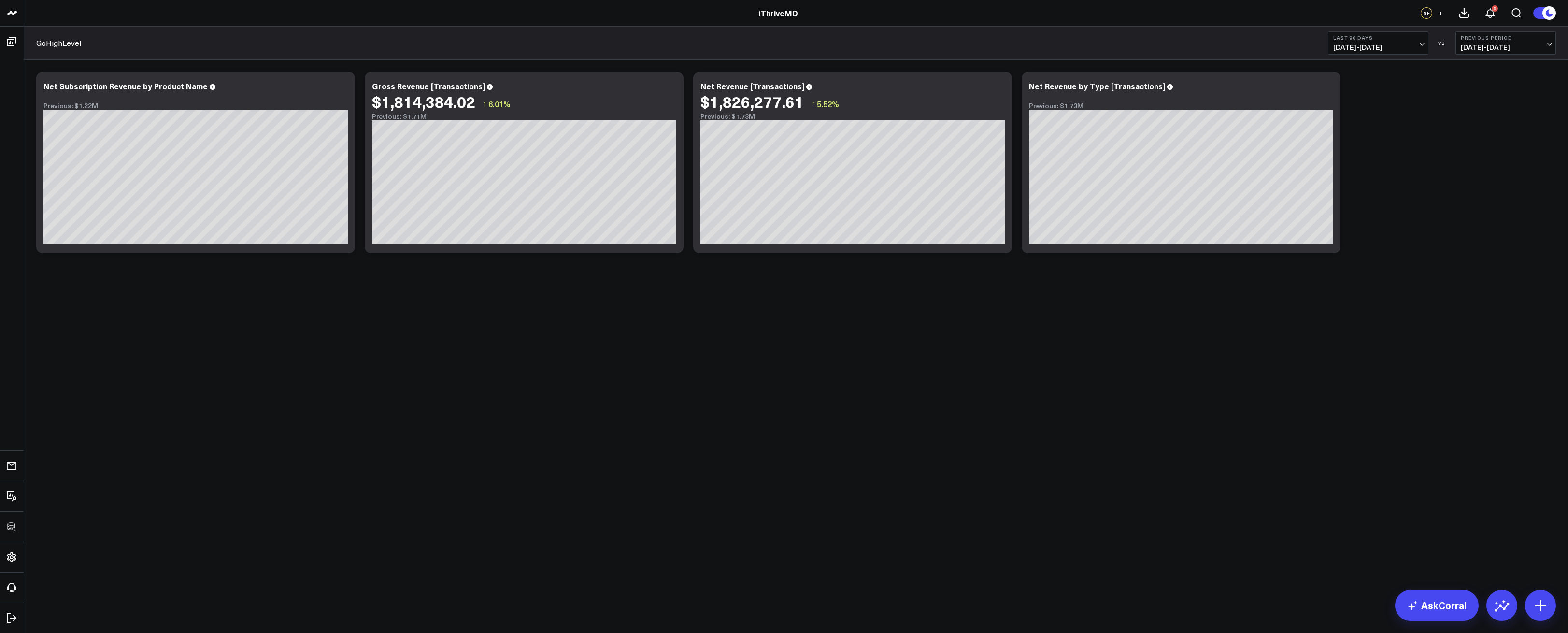
click at [255, 531] on body "3725 Test 829 Studios Accenture Activant Capital Agriculture & Farming Demo All…" at bounding box center [784, 316] width 1568 height 633
click at [671, 90] on icon at bounding box center [671, 88] width 12 height 12
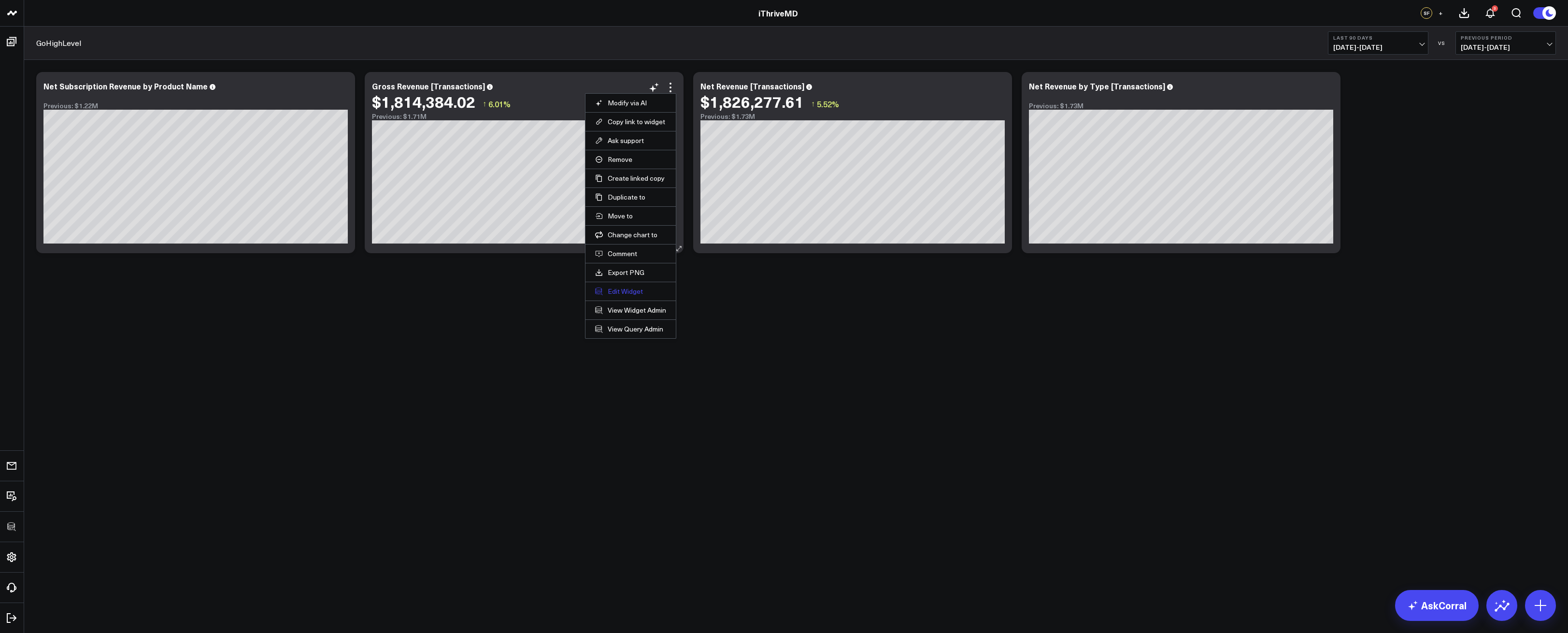
click at [620, 294] on button "Edit Widget" at bounding box center [630, 291] width 71 height 8
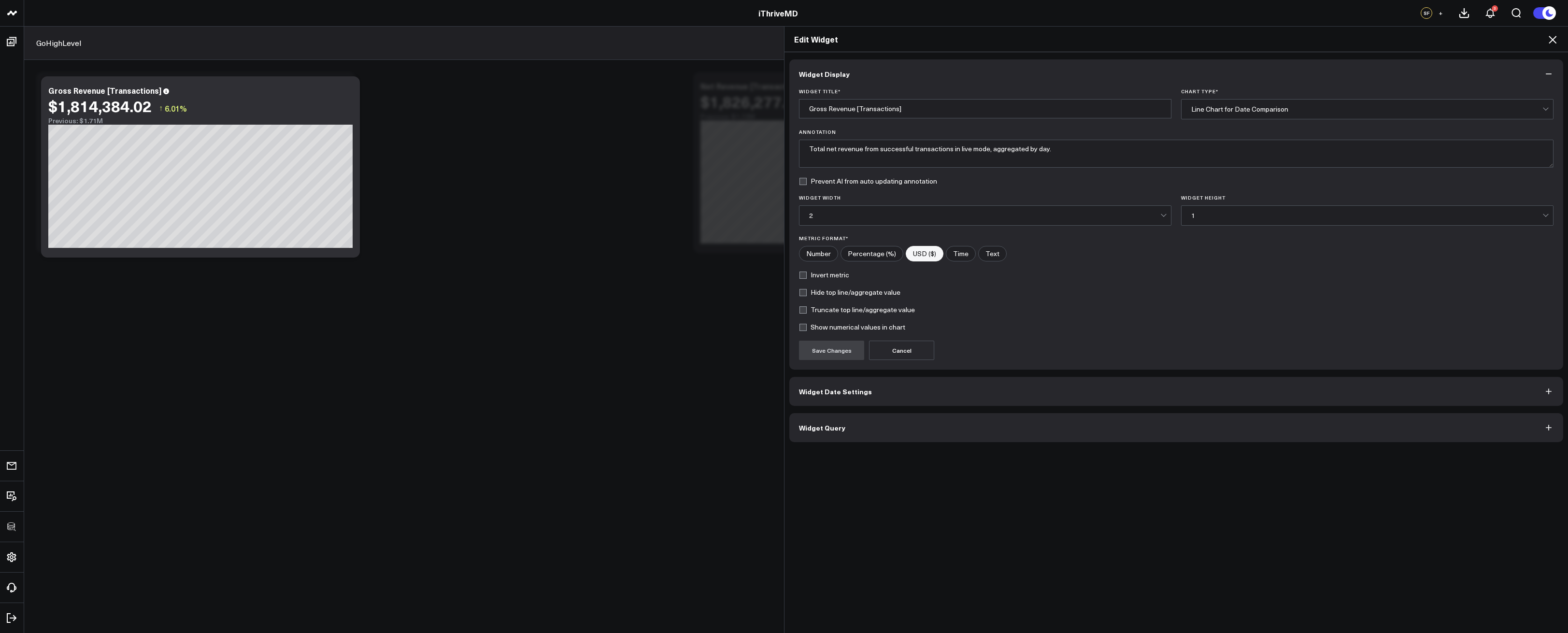
click at [954, 418] on button "Widget Query" at bounding box center [1176, 427] width 774 height 29
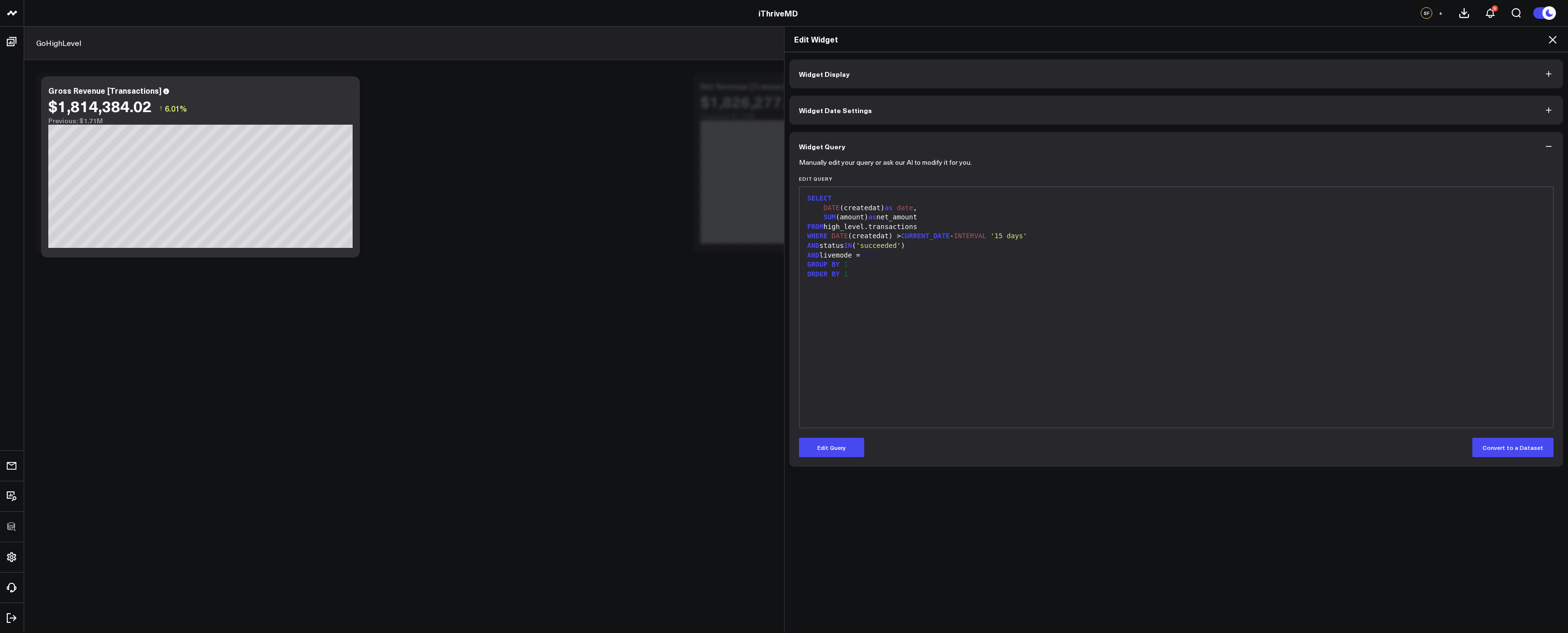
click at [1549, 36] on icon at bounding box center [1552, 40] width 12 height 12
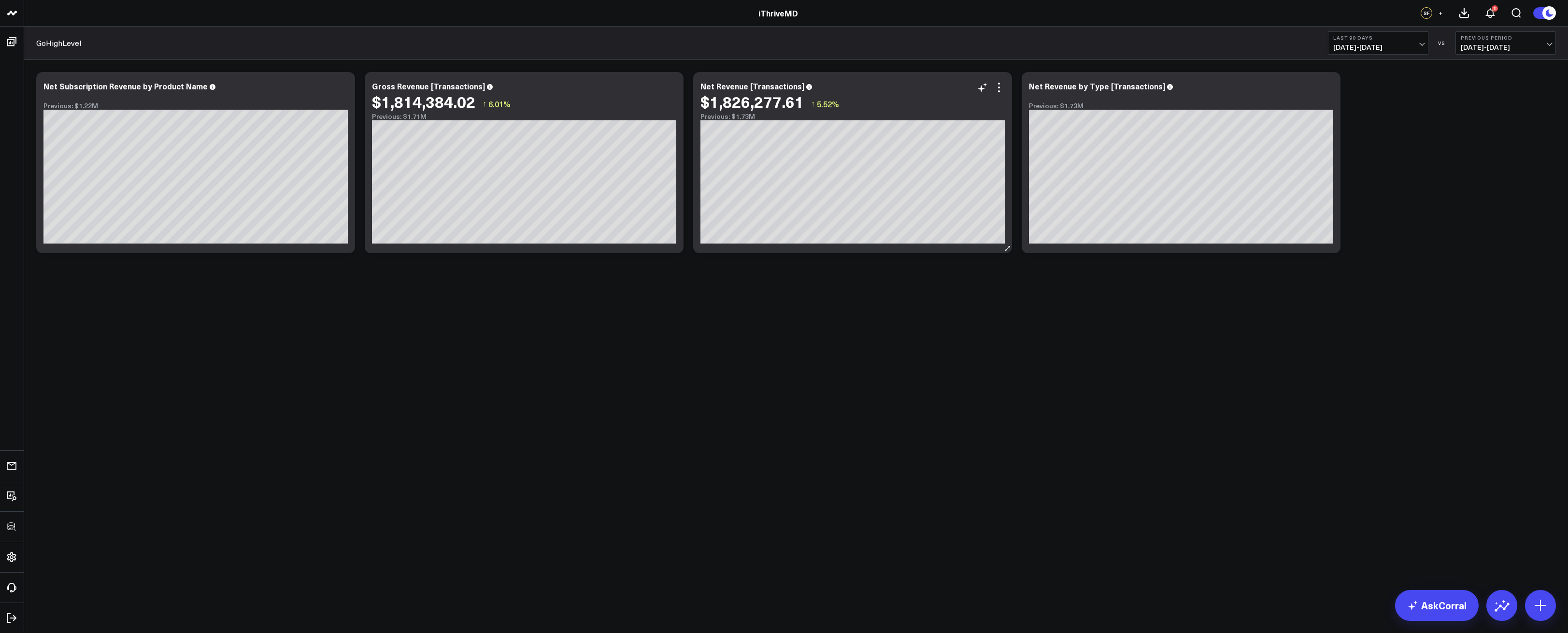
click at [998, 89] on icon at bounding box center [999, 88] width 12 height 12
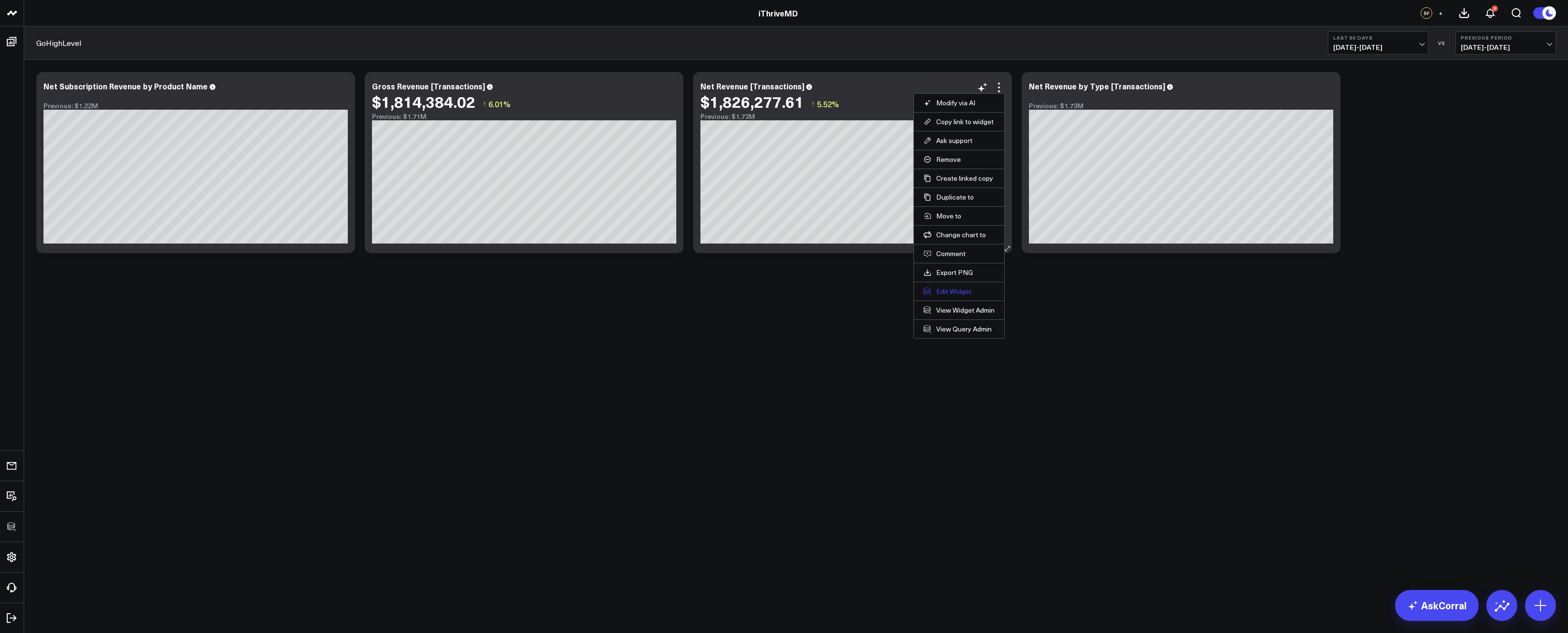
click at [945, 292] on button "Edit Widget" at bounding box center [959, 291] width 71 height 8
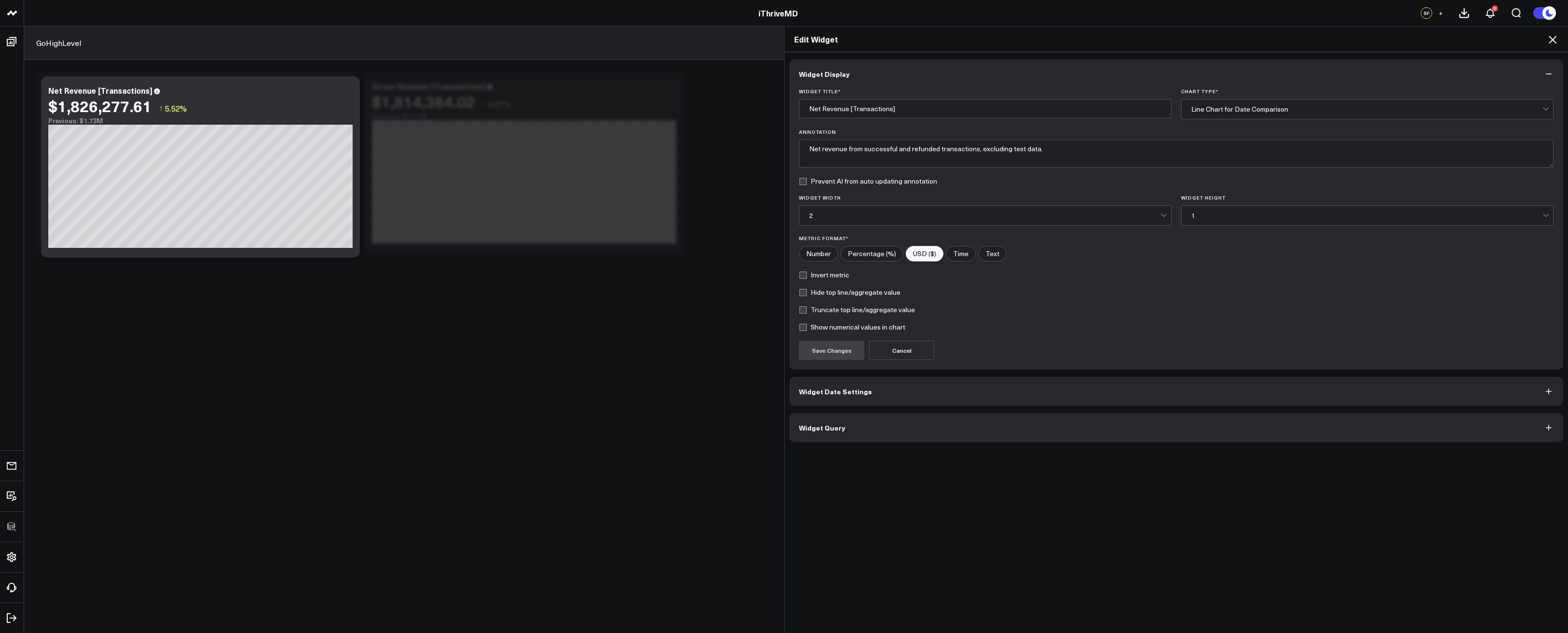
click at [946, 416] on button "Widget Query" at bounding box center [1176, 427] width 774 height 29
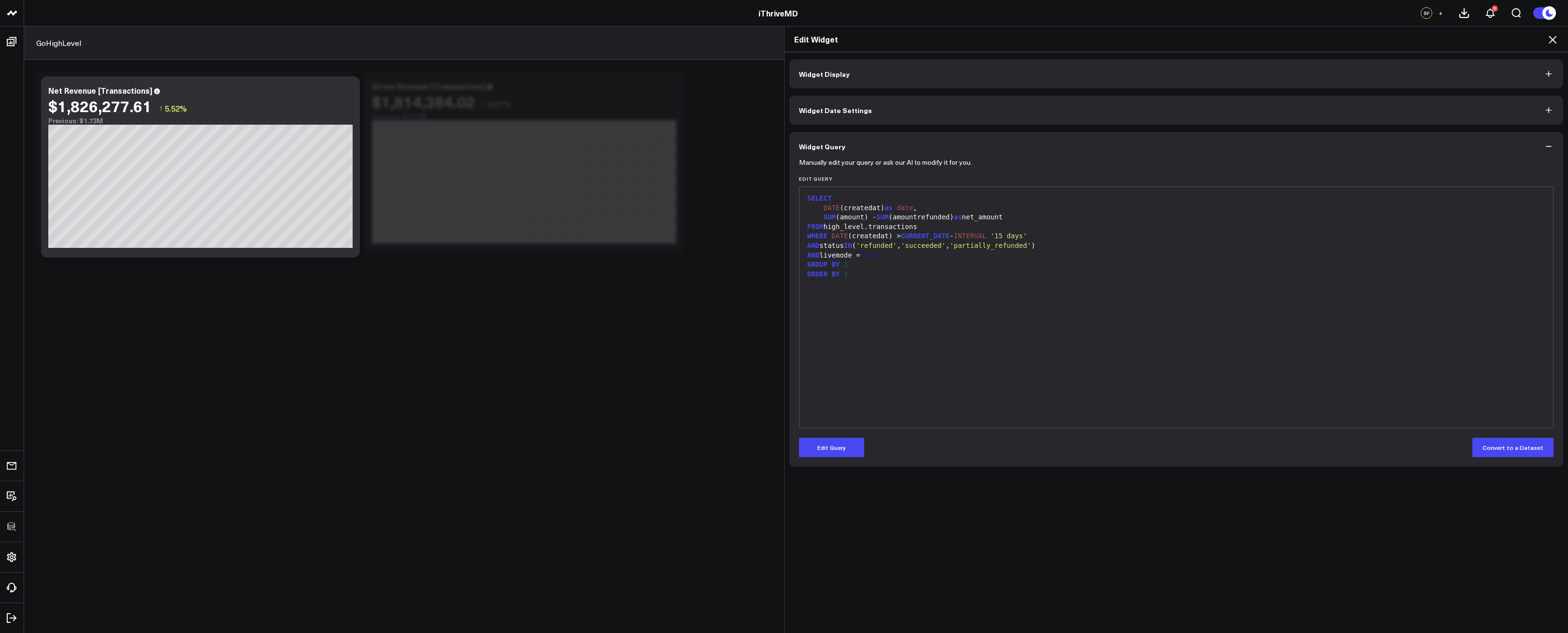
click at [915, 407] on div "SELECT DATE (createdat) as date , SUM (amount) - SUM (amountrefunded) as net_am…" at bounding box center [1176, 307] width 744 height 231
click at [831, 443] on button "Edit Query" at bounding box center [831, 447] width 65 height 19
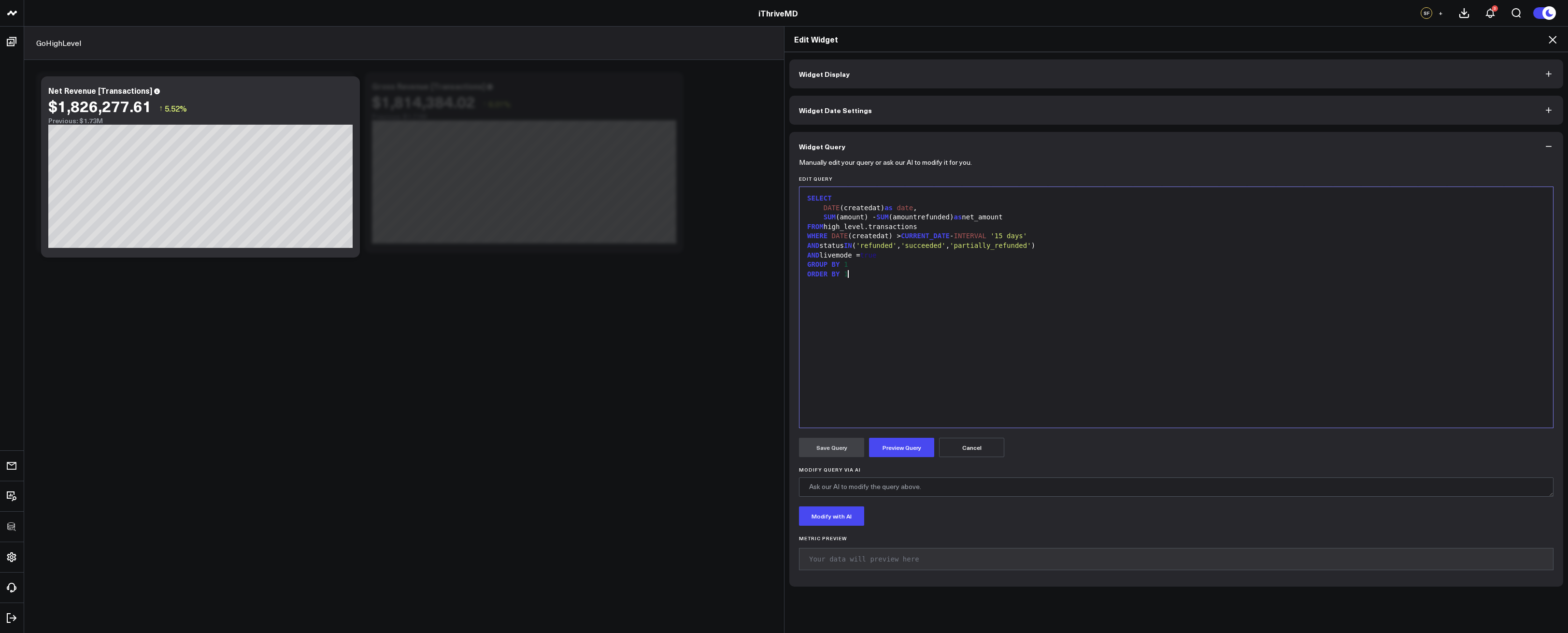
click at [872, 299] on div "SELECT DATE (createdat) as date , SUM (amount) - SUM (amountrefunded) as net_am…" at bounding box center [1176, 307] width 744 height 231
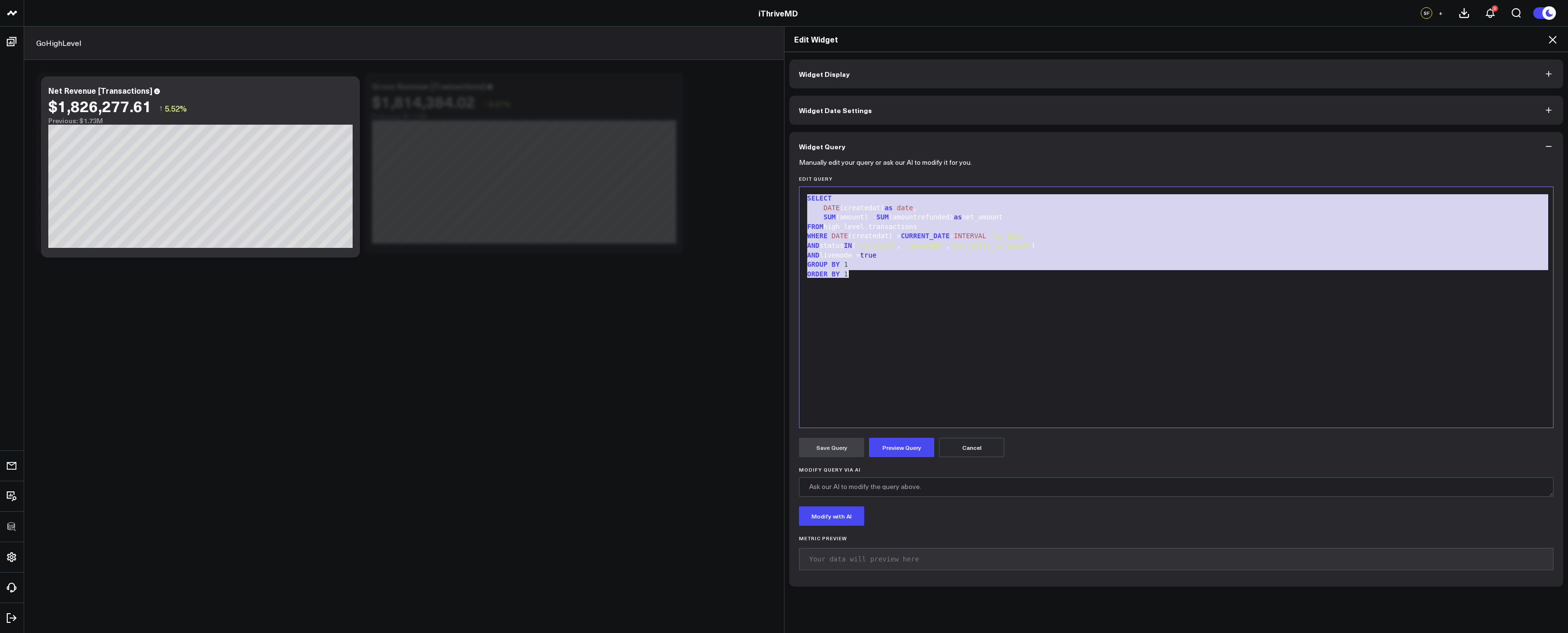
copy div "SELECT DATE (createdat) as date , SUM (amount) - SUM (amountrefunded) as net_am…"
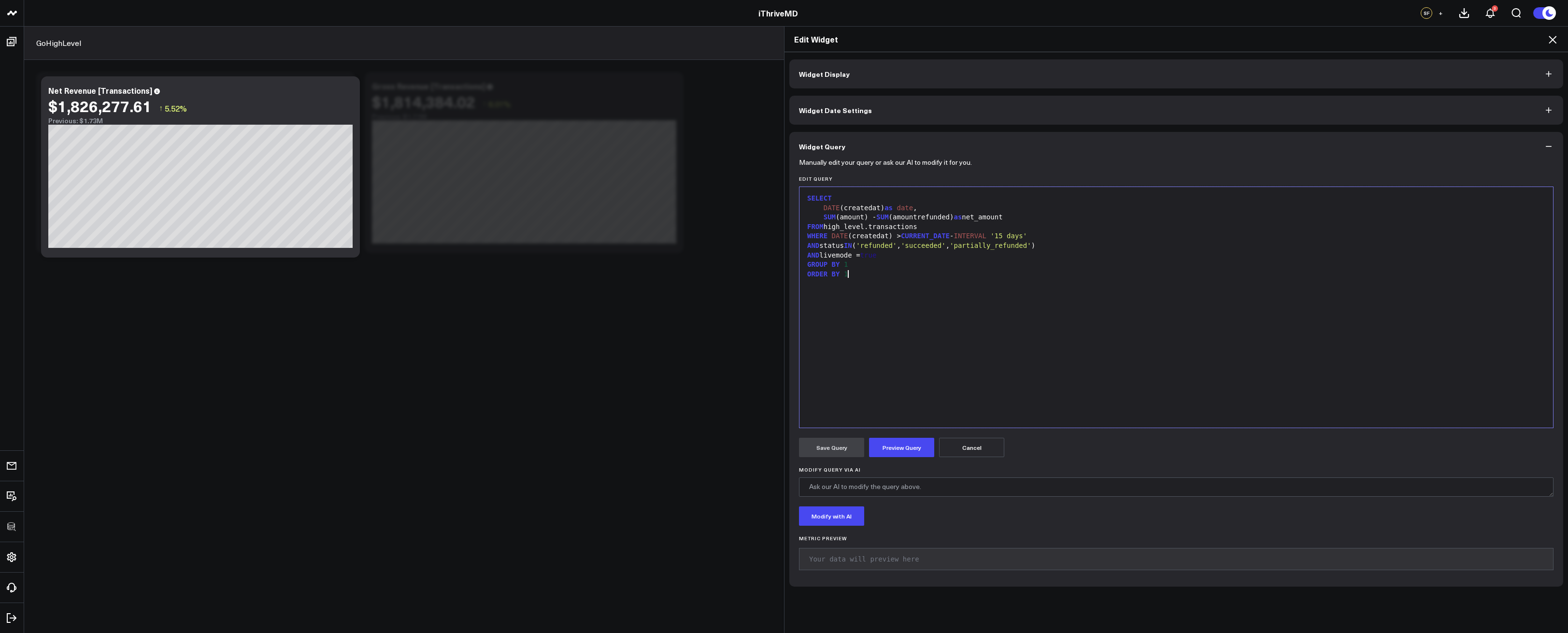
click at [974, 295] on div "SELECT DATE (createdat) as date , SUM (amount) - SUM (amountrefunded) as net_am…" at bounding box center [1176, 307] width 744 height 231
click at [1025, 283] on div "SELECT DATE (createdat) as date , SUM (amount) - SUM (amountrefunded) as net_am…" at bounding box center [1176, 307] width 744 height 231
click at [1195, 270] on div "ORDER BY 1" at bounding box center [1176, 275] width 744 height 9
click at [1001, 244] on span "'partially_refunded'" at bounding box center [990, 245] width 82 height 7
click at [1000, 244] on span "'partially_refunded'" at bounding box center [990, 245] width 82 height 7
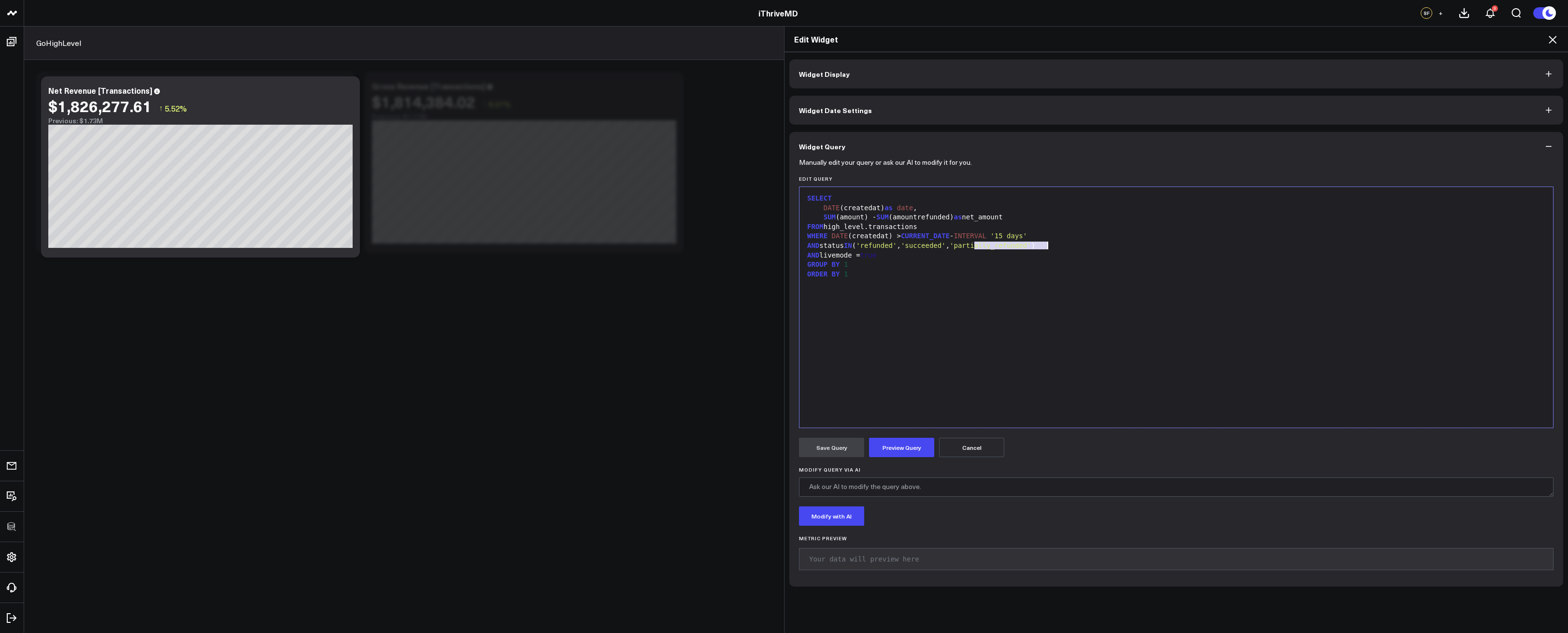
click at [1000, 244] on span "'partially_refunded'" at bounding box center [990, 245] width 82 height 7
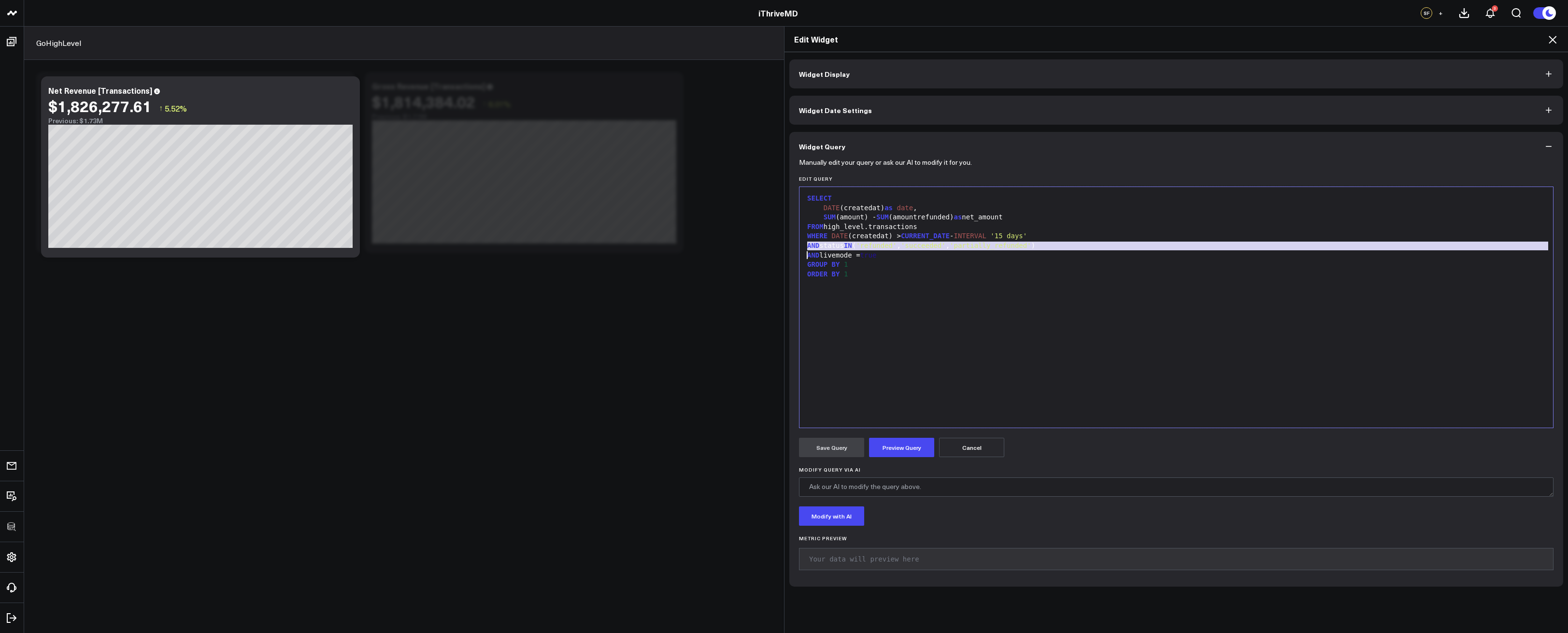
copy div "AND status IN ( 'refunded' , 'succeeded' , 'partially_refunded' )"
click at [1160, 250] on div "AND status IN ( 'refunded' , 'succeeded' , 'partially_refunded' )" at bounding box center [1176, 246] width 744 height 9
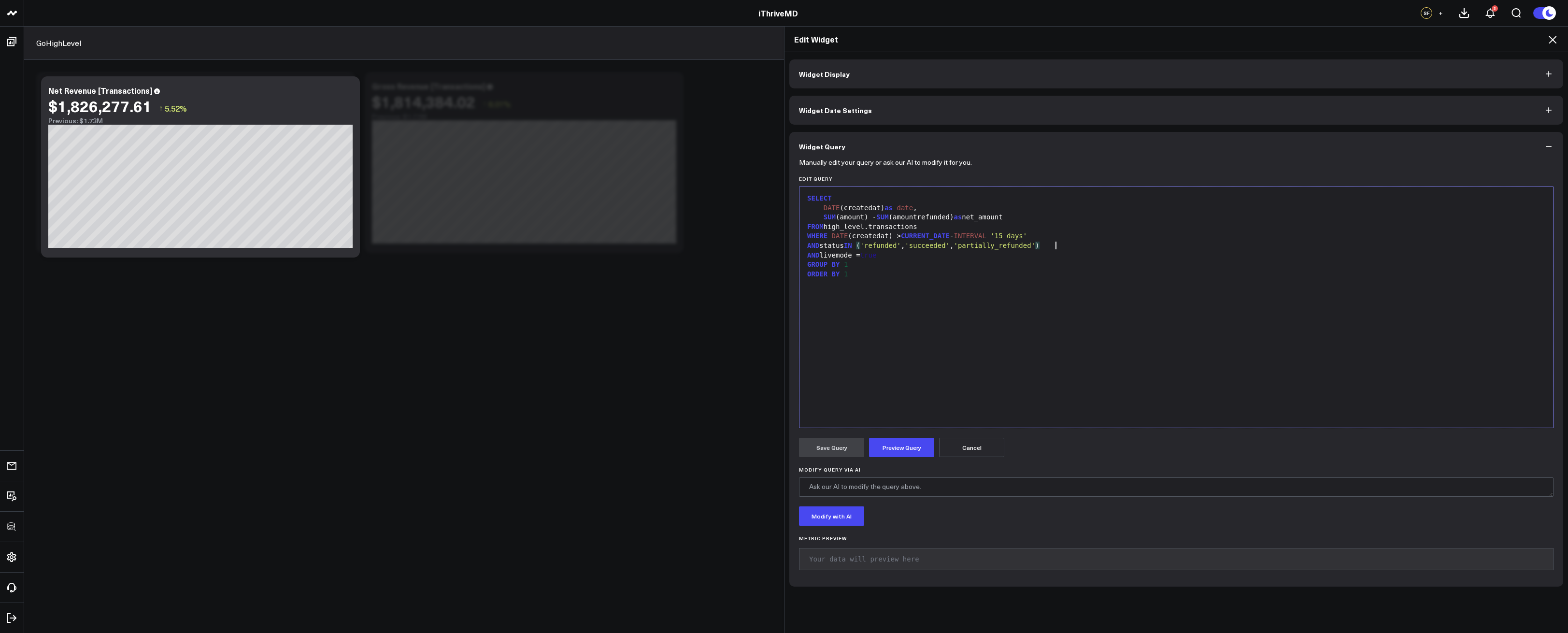
click at [1551, 39] on icon at bounding box center [1552, 40] width 12 height 12
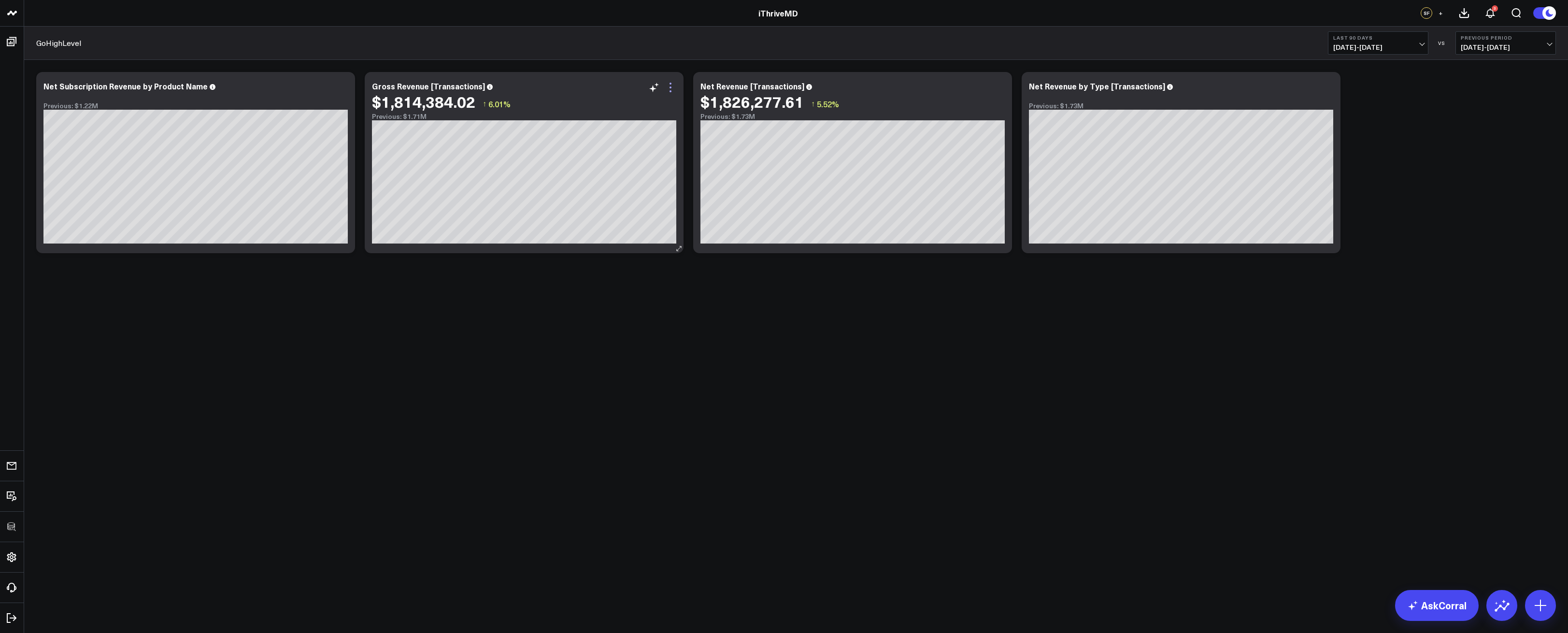
click at [675, 87] on icon at bounding box center [671, 88] width 12 height 12
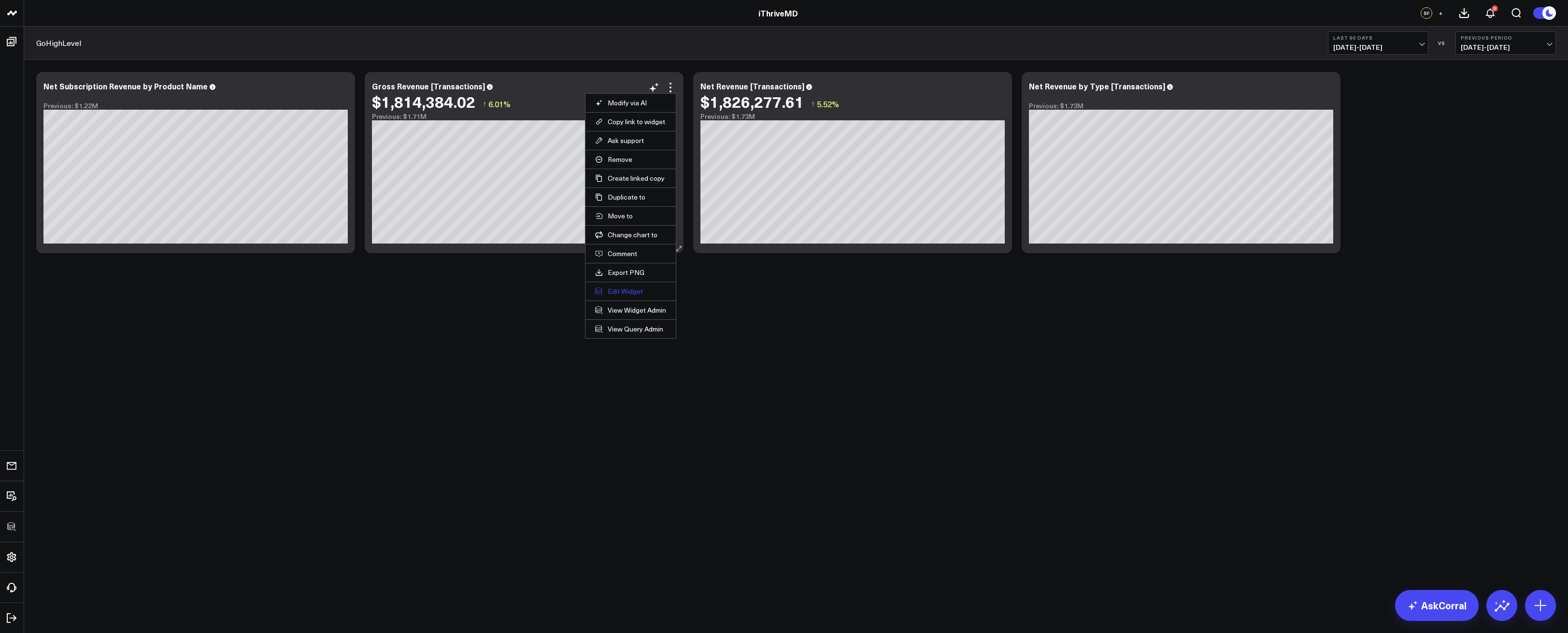
click at [630, 292] on button "Edit Widget" at bounding box center [630, 291] width 71 height 8
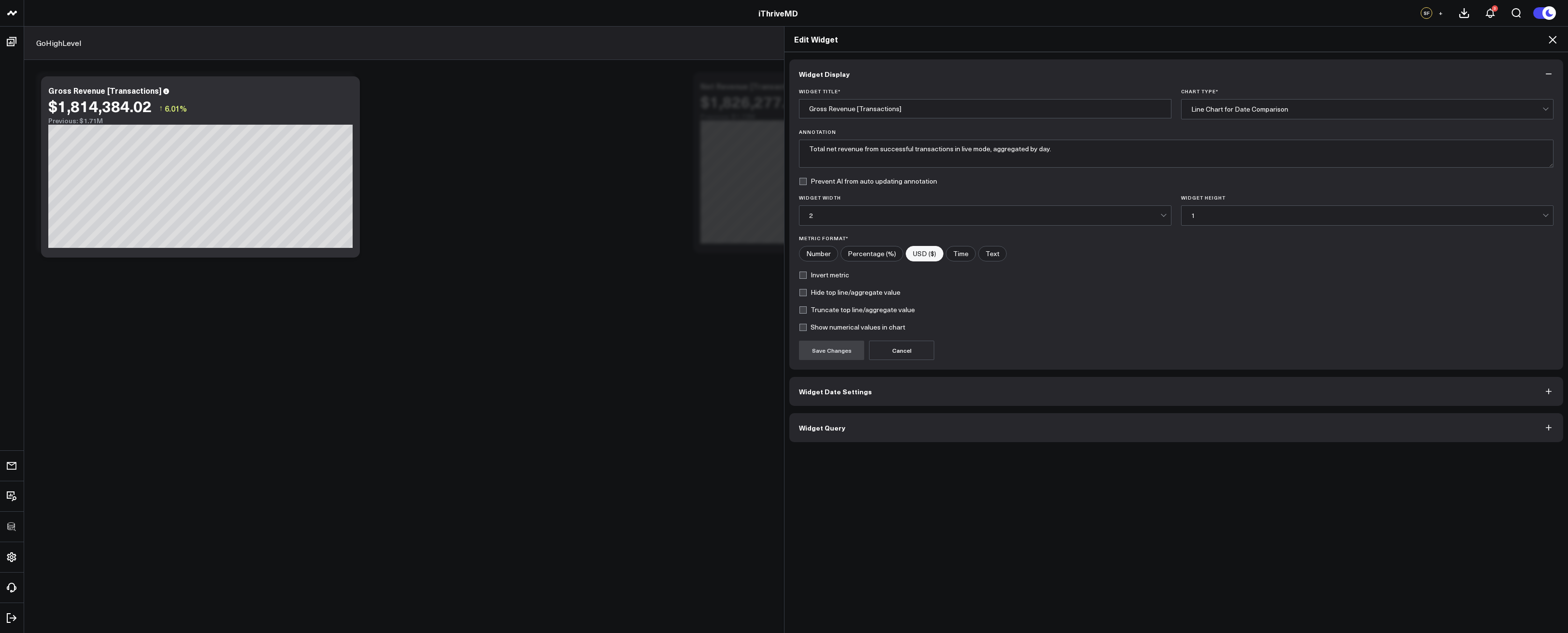
click at [894, 418] on button "Widget Query" at bounding box center [1176, 427] width 774 height 29
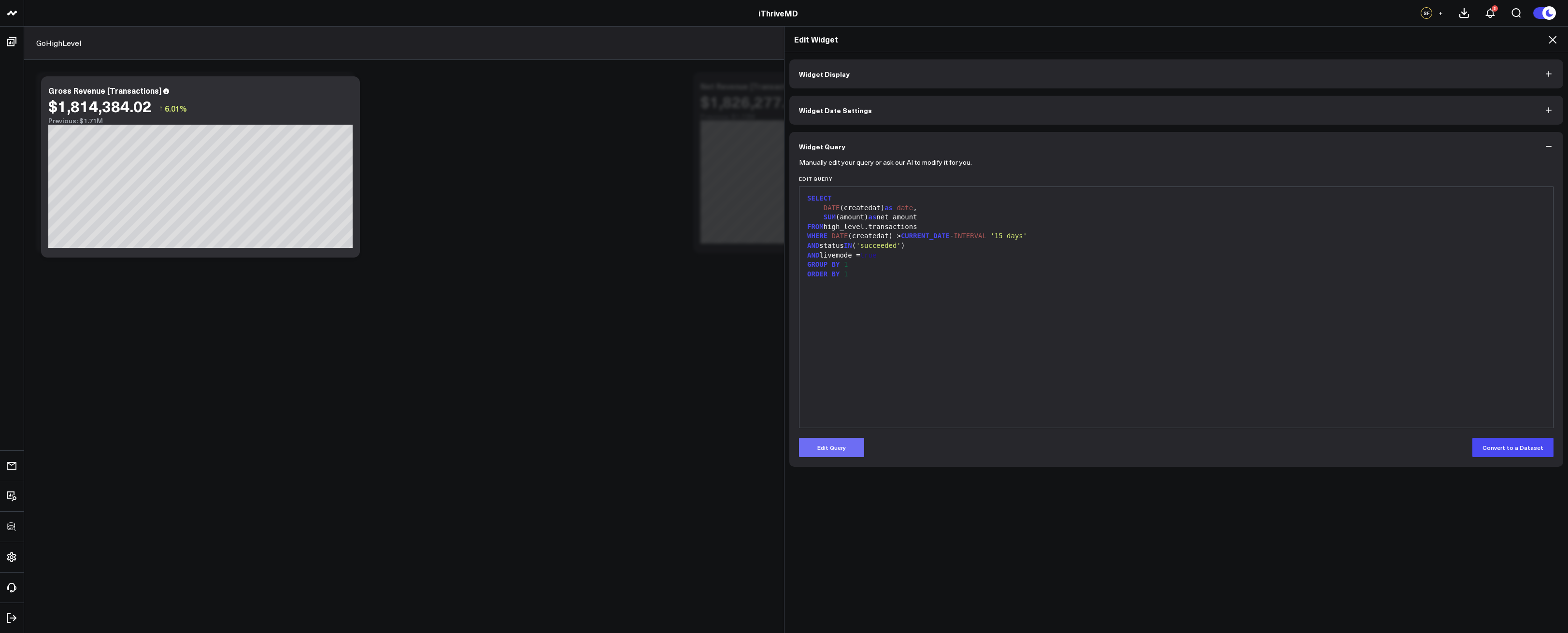
click at [813, 442] on button "Edit Query" at bounding box center [831, 447] width 65 height 19
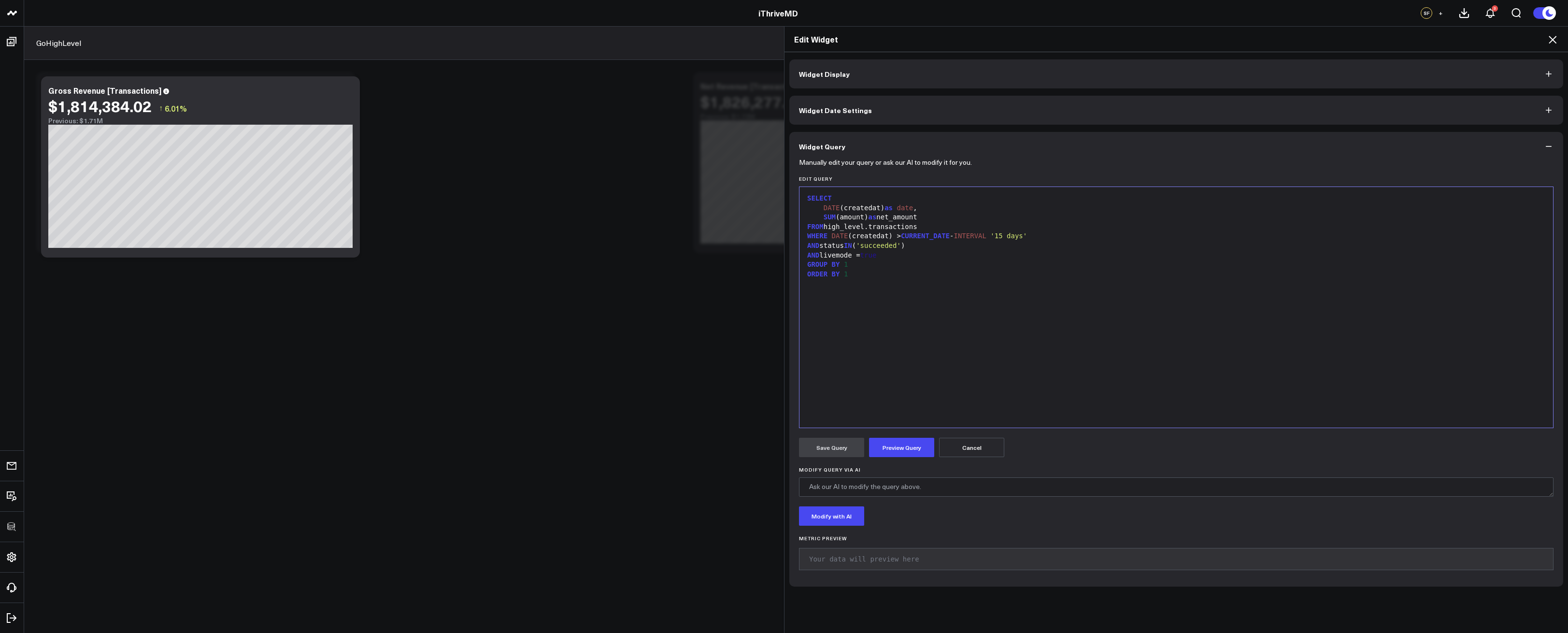
click at [849, 246] on span "IN" at bounding box center [848, 245] width 8 height 7
click at [901, 436] on form "Manually edit your query or ask our AI to modify it for you. Edit Query 9 1 2 3…" at bounding box center [1176, 369] width 755 height 416
click at [898, 443] on button "Preview Query" at bounding box center [902, 447] width 65 height 19
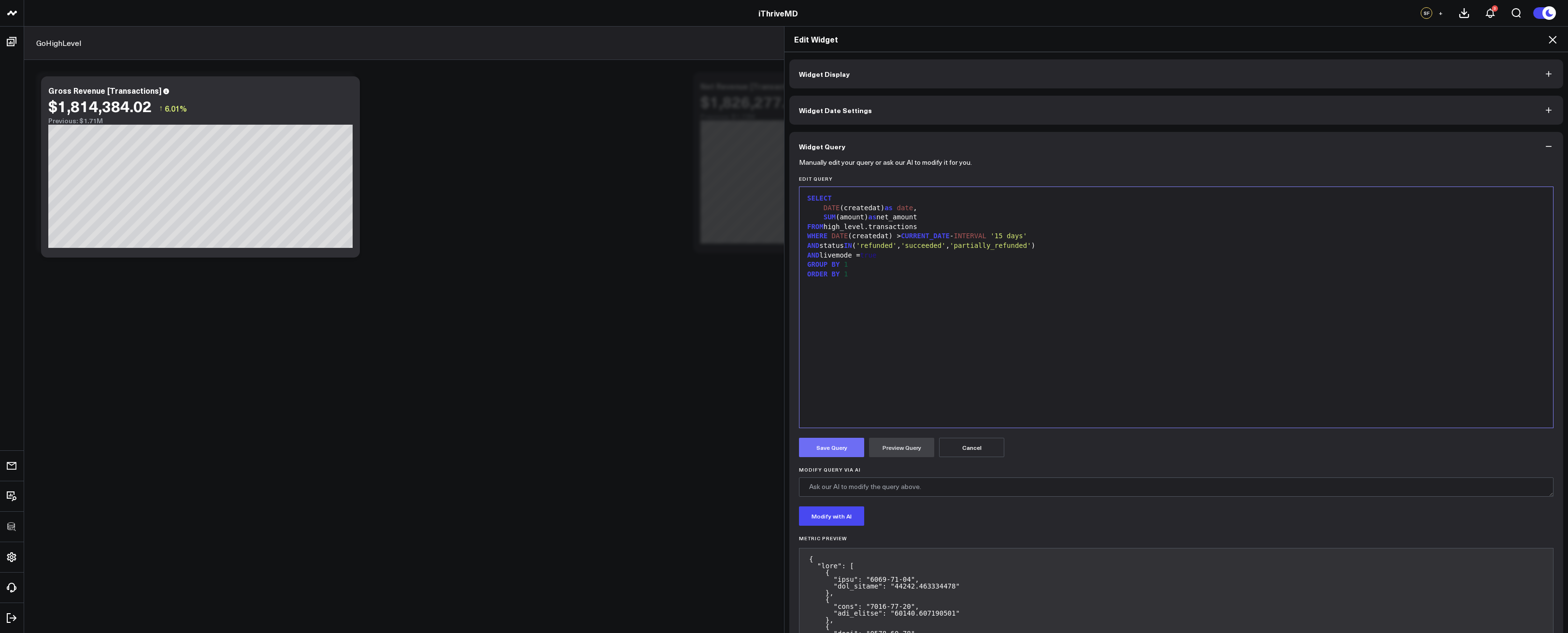
click at [838, 449] on button "Save Query" at bounding box center [831, 447] width 65 height 19
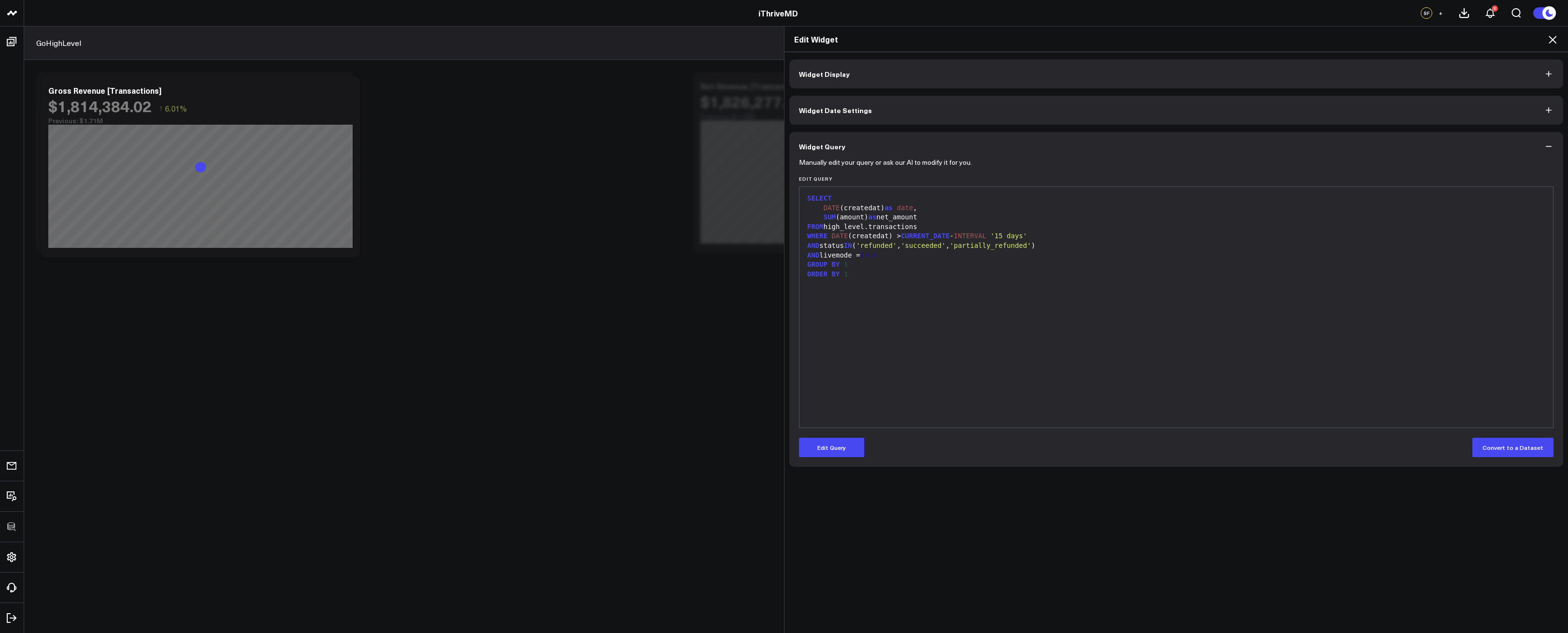
click at [1554, 37] on icon at bounding box center [1552, 40] width 12 height 12
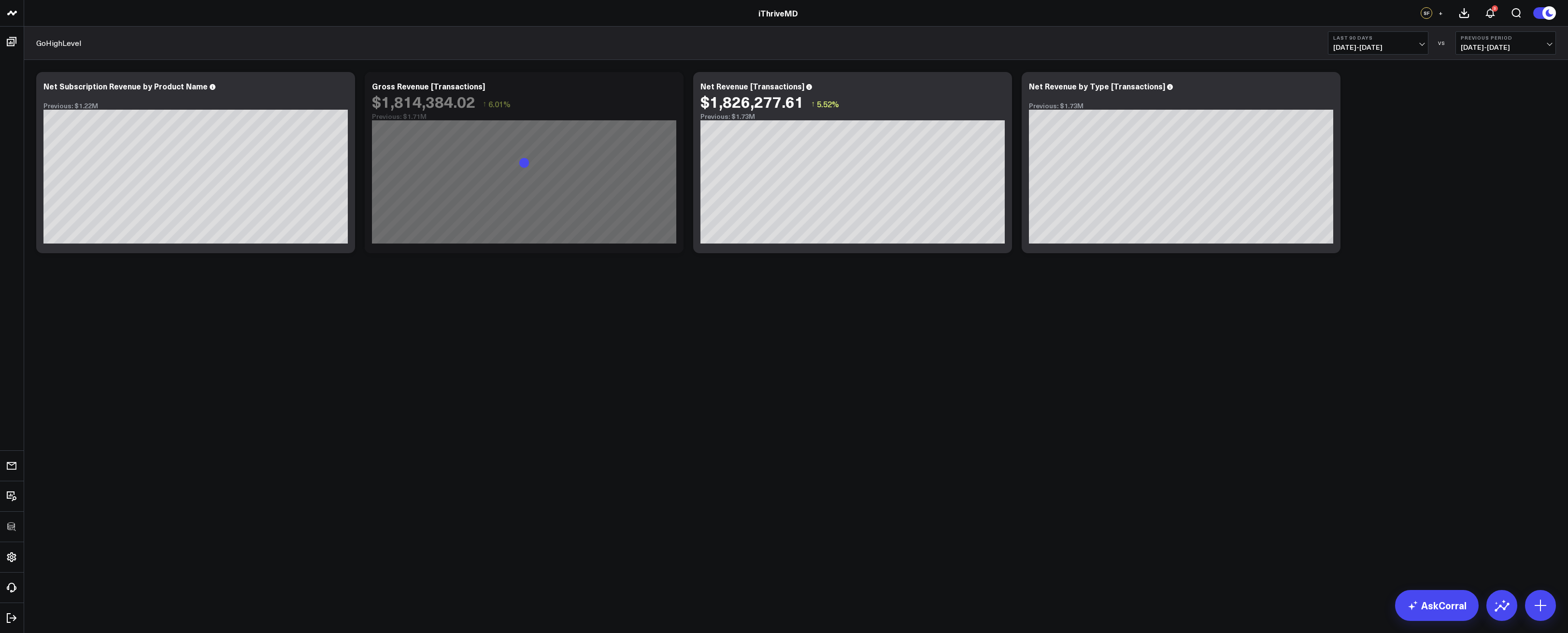
click at [1441, 12] on span "+" at bounding box center [1441, 12] width 5 height 6
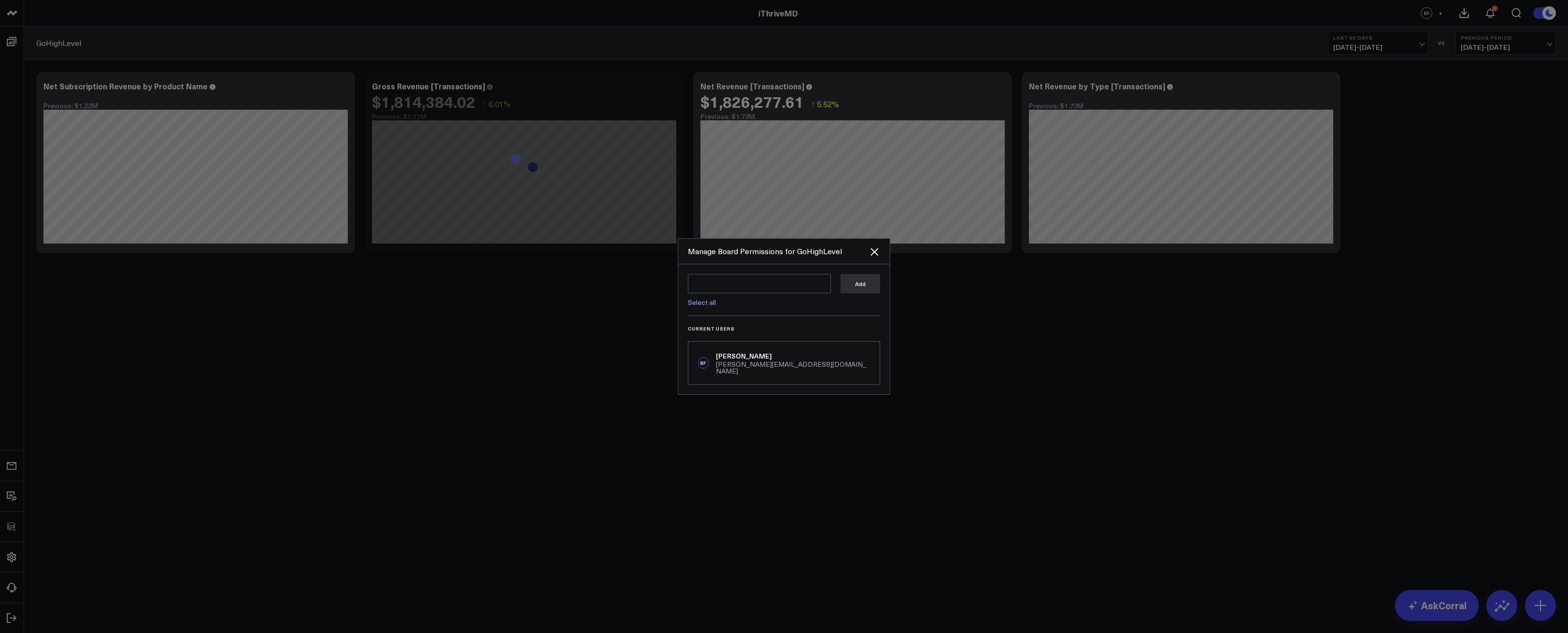
click at [701, 307] on link "Select all" at bounding box center [702, 302] width 28 height 9
type textarea "@Corral Support @Arthur Kriklivy @Chloe Belle Hooton @Thomas Macsay @Mike Speak…"
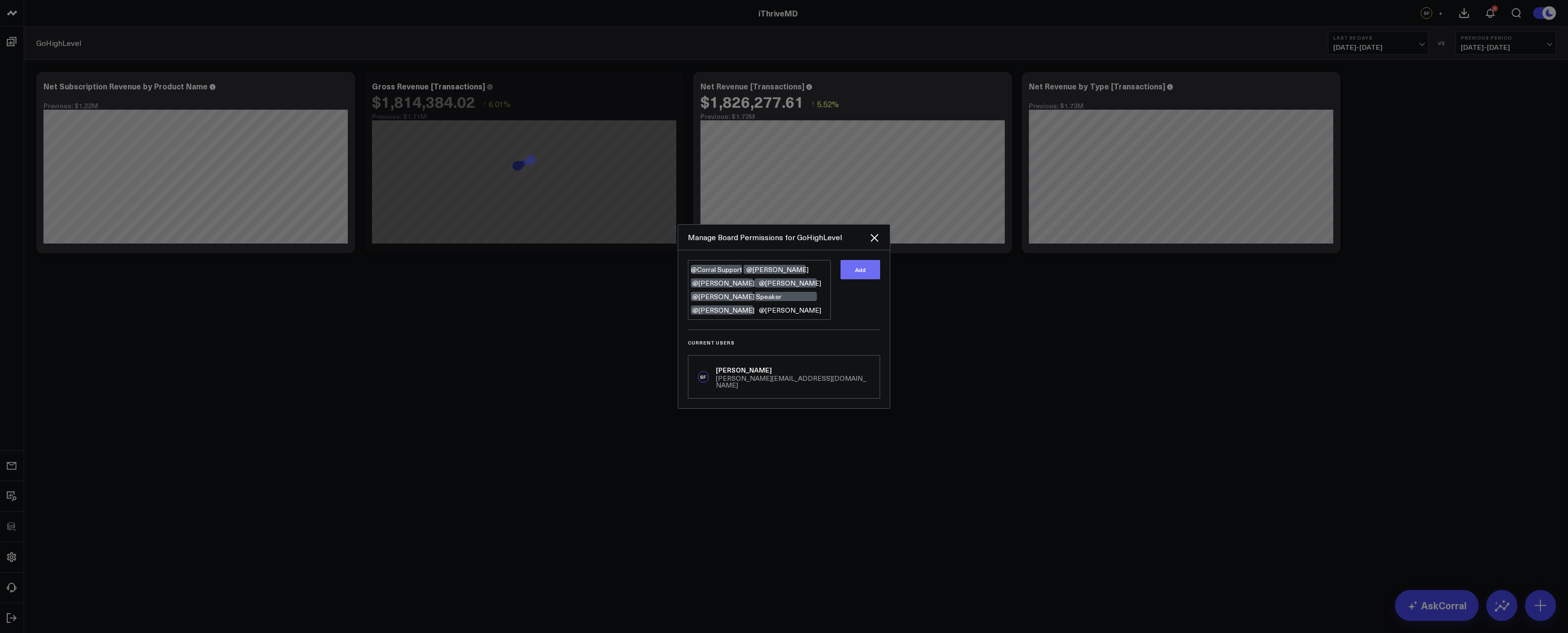
click at [862, 277] on button "Add" at bounding box center [860, 269] width 40 height 19
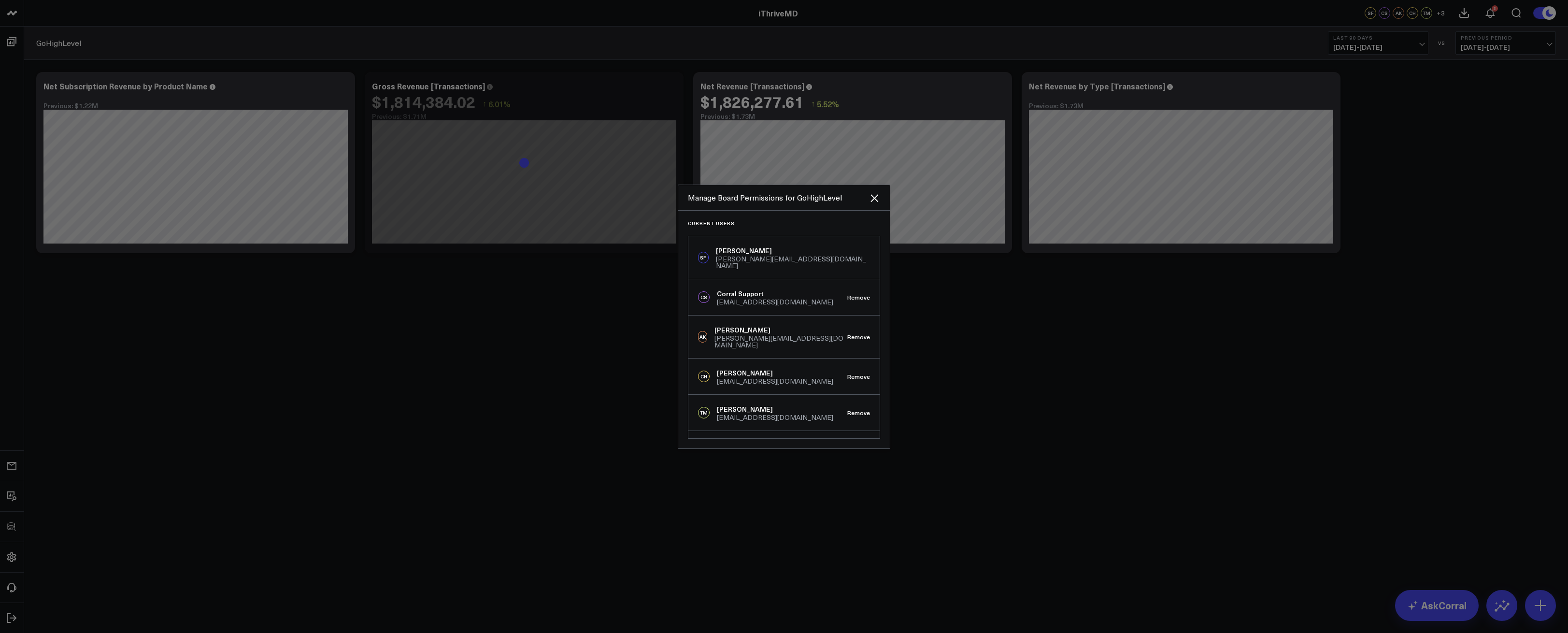
click at [873, 240] on div "SF Steven Fullerton steven@corraldata.com" at bounding box center [784, 257] width 192 height 43
click at [875, 197] on icon "Close" at bounding box center [874, 198] width 7 height 7
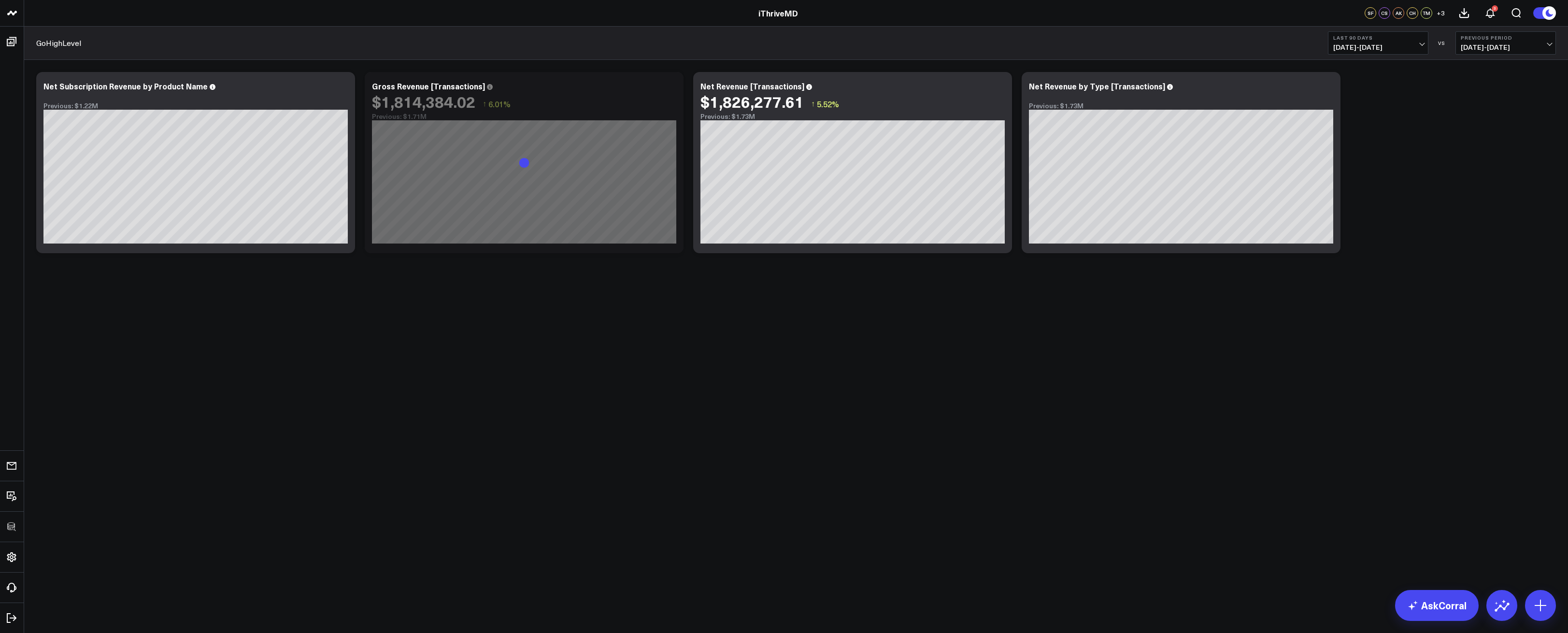
click at [898, 359] on body "3725 Test 829 Studios Accenture Activant Capital Agriculture & Farming Demo All…" at bounding box center [784, 316] width 1568 height 633
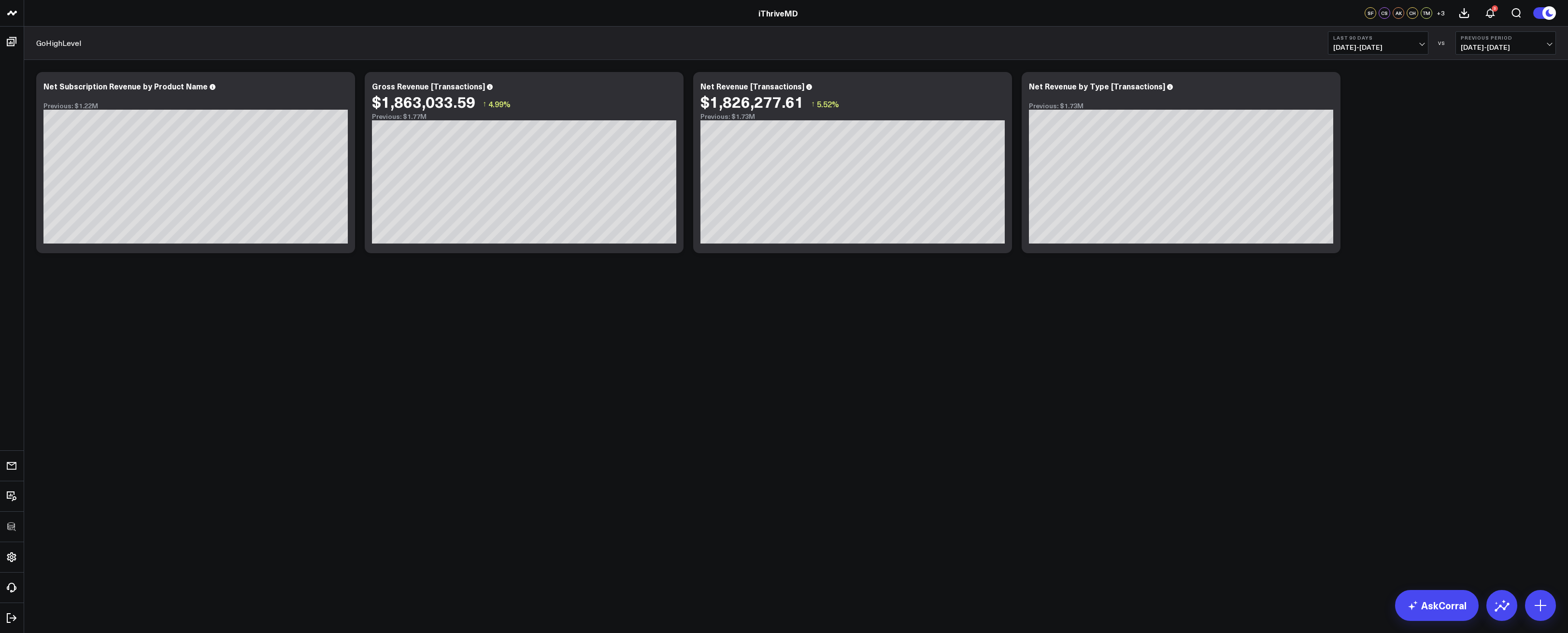
click at [1372, 39] on b "Last 90 Days" at bounding box center [1379, 38] width 90 height 6
click at [1372, 198] on link "Last Month" at bounding box center [1378, 195] width 99 height 18
click at [646, 315] on div "Modify via AI Copy link to widget Ask support Remove Create linked copy Executi…" at bounding box center [796, 188] width 1544 height 256
click at [1329, 88] on icon at bounding box center [1328, 88] width 12 height 12
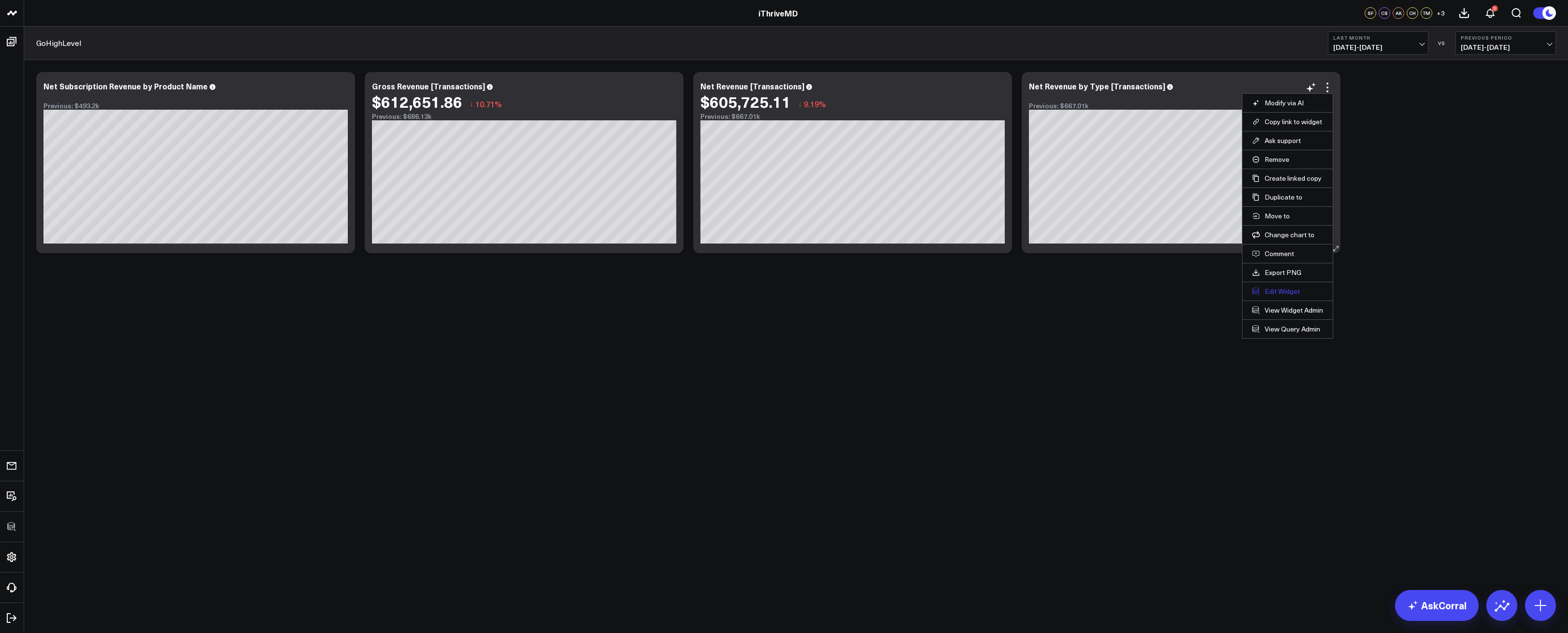
click at [1270, 290] on button "Edit Widget" at bounding box center [1287, 291] width 71 height 8
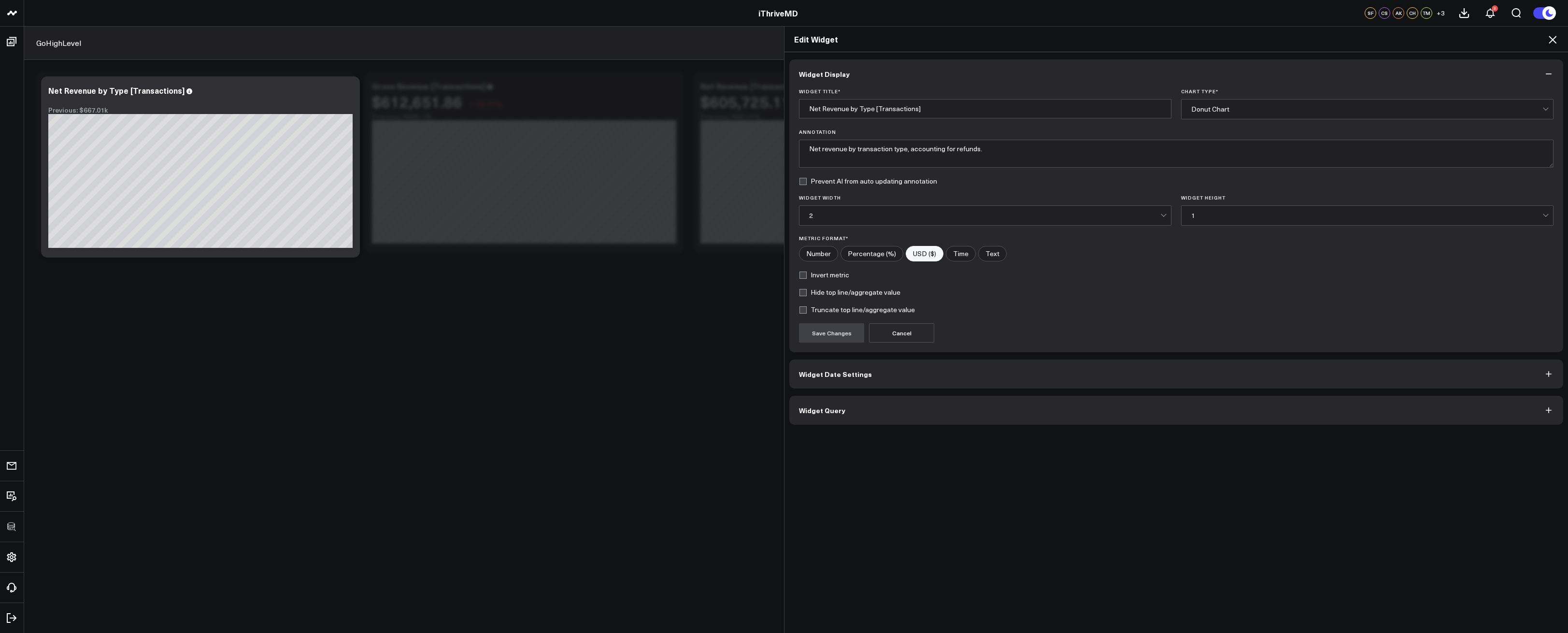
click at [995, 404] on button "Widget Query" at bounding box center [1176, 410] width 774 height 29
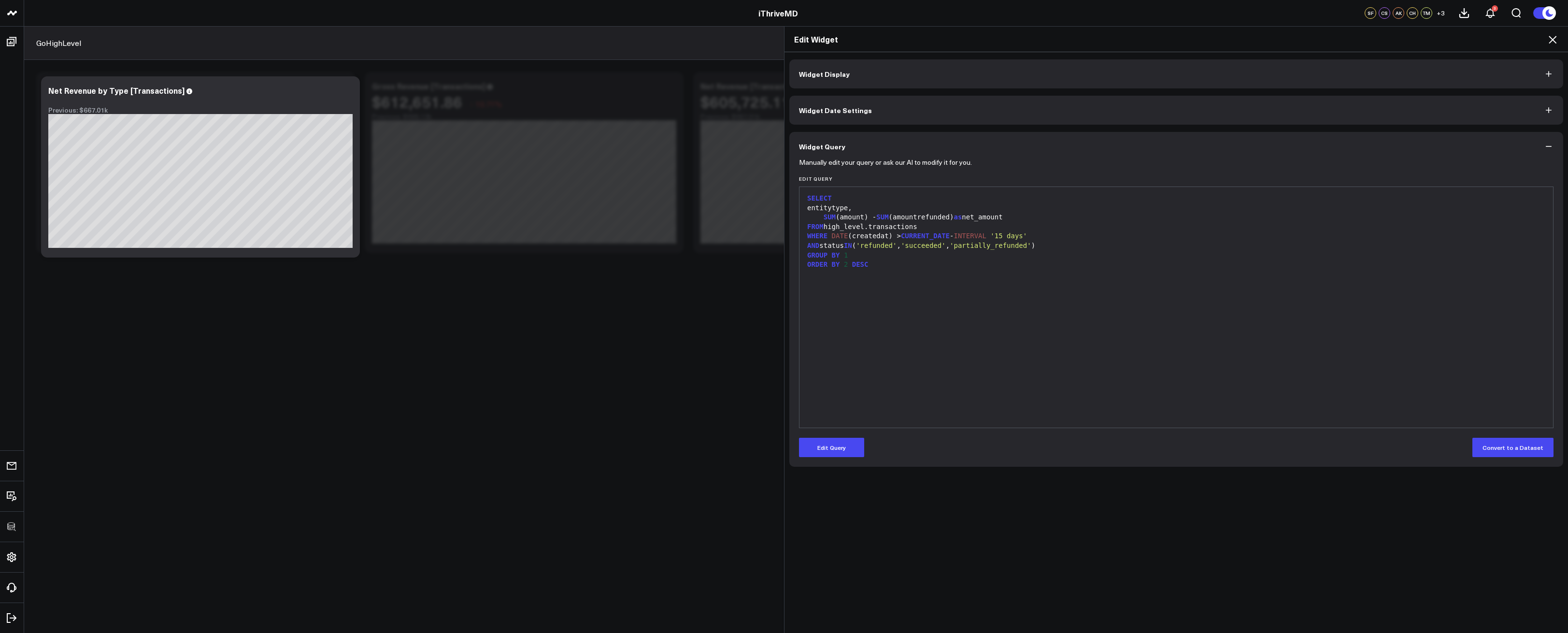
click at [971, 388] on div "SELECT entitytype, SUM (amount) - SUM (amountrefunded) as net_amount FROM high_…" at bounding box center [1176, 307] width 744 height 231
click at [1050, 358] on div "SELECT entitytype, SUM (amount) - SUM (amountrefunded) as net_amount FROM high_…" at bounding box center [1176, 307] width 744 height 231
click at [1550, 41] on icon at bounding box center [1552, 40] width 12 height 12
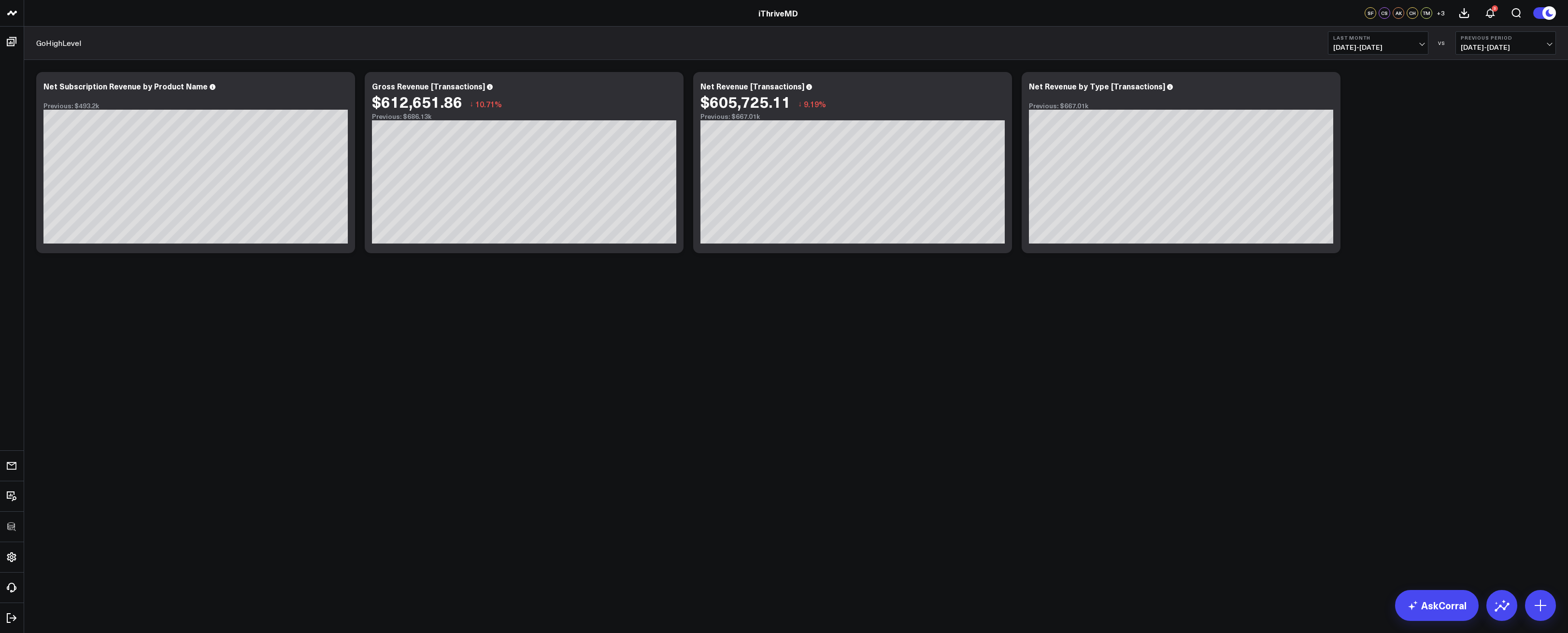
click at [1239, 302] on div "Modify via AI Copy link to widget Ask support Remove Create linked copy Executi…" at bounding box center [796, 188] width 1544 height 256
click at [670, 90] on icon at bounding box center [671, 88] width 12 height 12
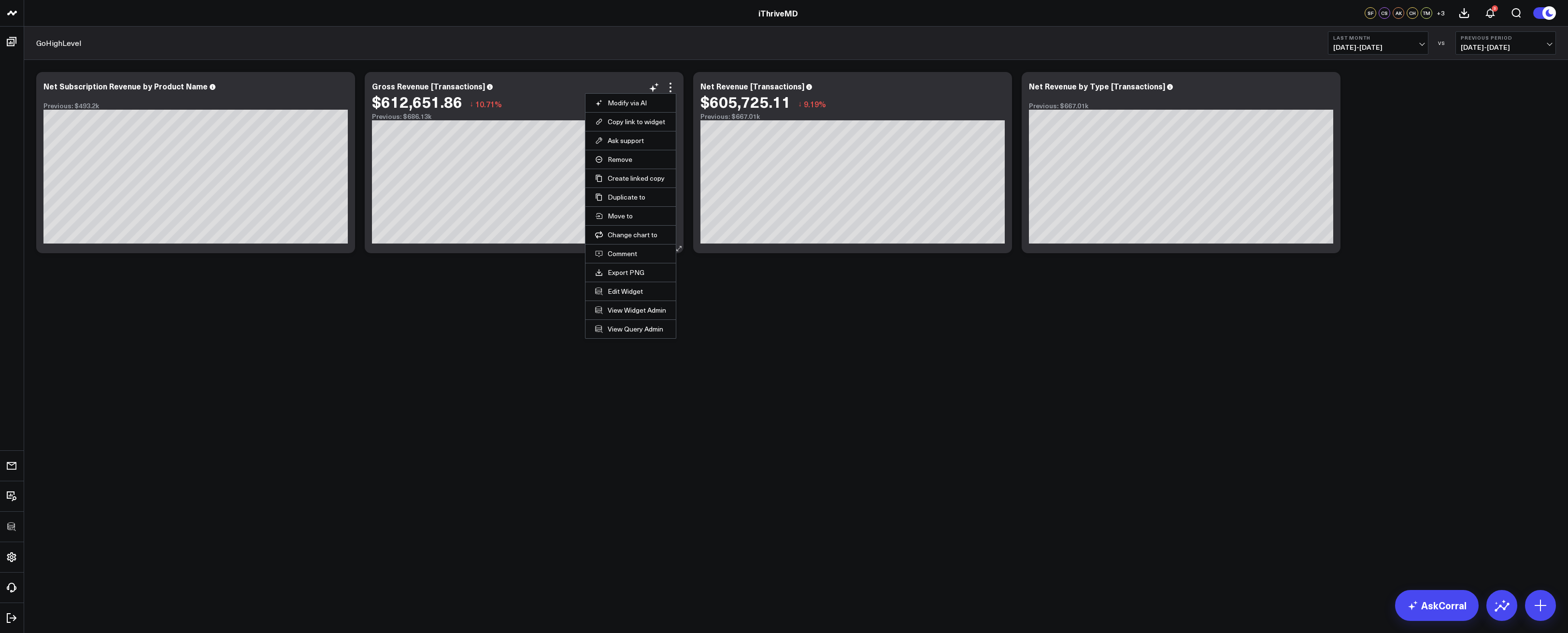
click at [633, 301] on li "View Widget Admin" at bounding box center [631, 310] width 90 height 18
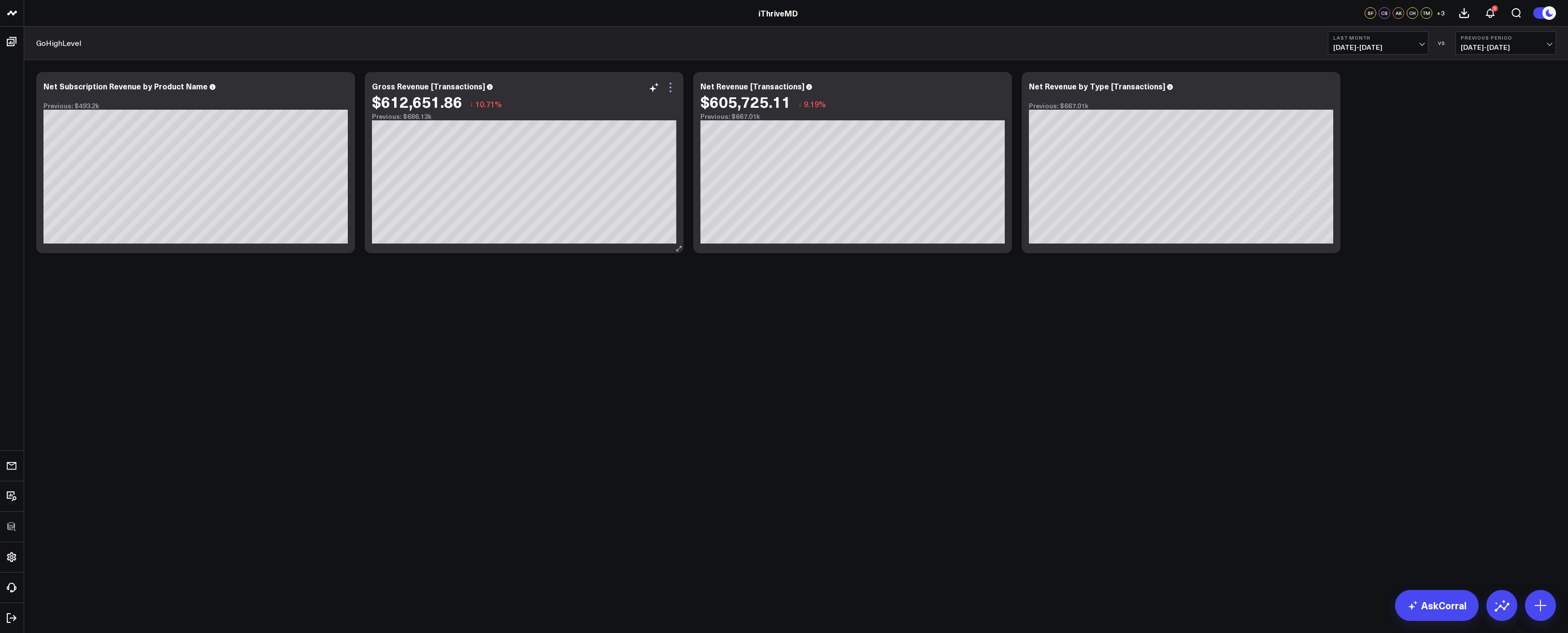
click at [669, 89] on icon at bounding box center [671, 88] width 12 height 12
click at [820, 299] on div "Modify via AI Copy link to widget Ask support Remove Create linked copy Executi…" at bounding box center [796, 188] width 1544 height 256
click at [919, 337] on body "3725 Test 829 Studios Accenture Activant Capital Agriculture & Farming Demo All…" at bounding box center [784, 316] width 1568 height 633
click at [1000, 89] on icon at bounding box center [999, 88] width 12 height 12
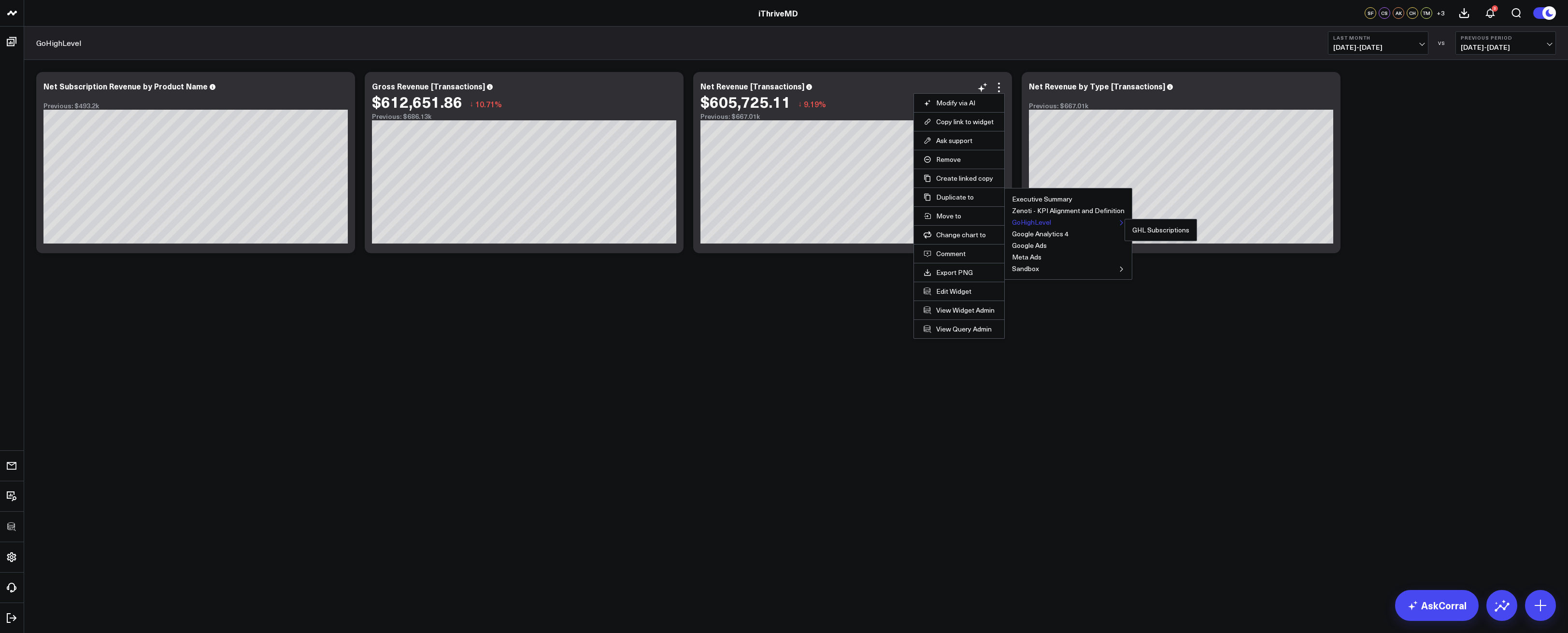
click at [1036, 219] on button "GoHighLevel" at bounding box center [1032, 222] width 39 height 6
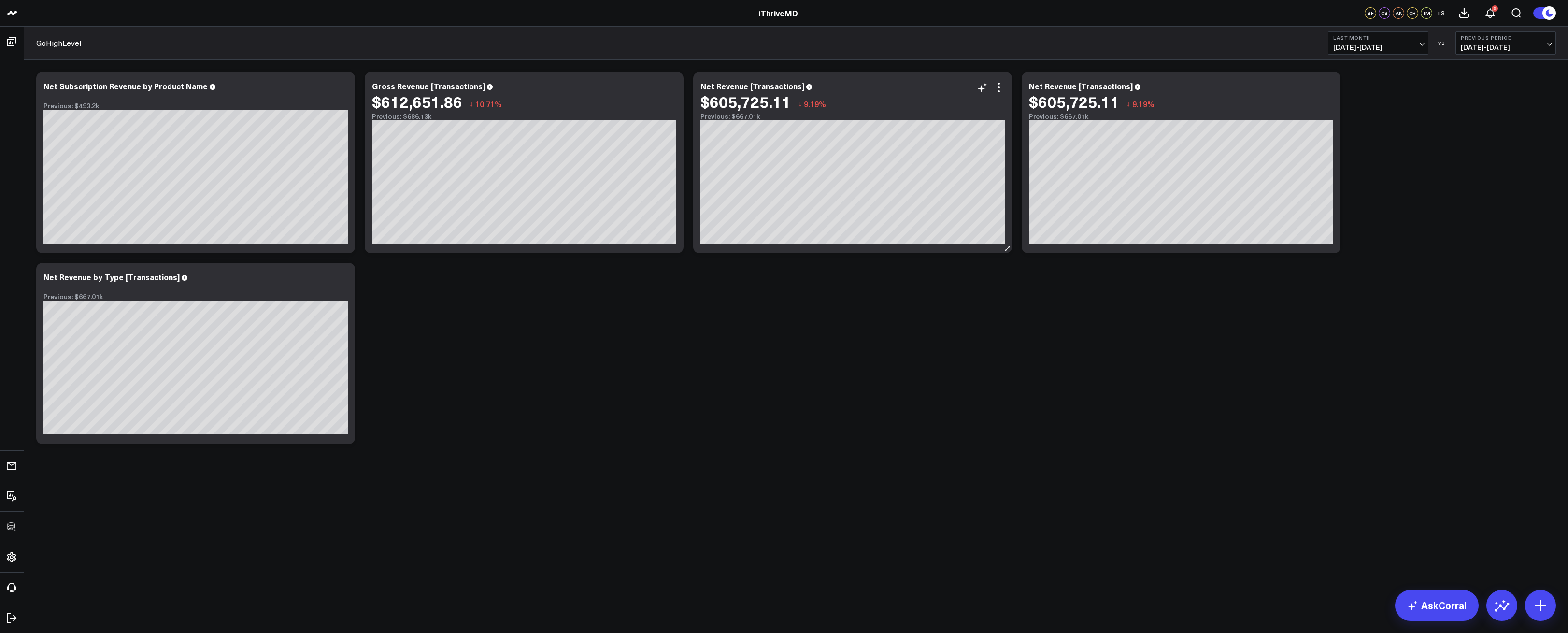
click at [722, 93] on div "$605,725.11" at bounding box center [745, 101] width 90 height 18
click at [733, 91] on div "Net Revenue [Transactions]" at bounding box center [756, 87] width 112 height 11
click at [733, 89] on div "Net Revenue [Transactions]" at bounding box center [756, 87] width 112 height 11
click at [744, 88] on div "Net Revenue [Transactions]" at bounding box center [756, 87] width 112 height 11
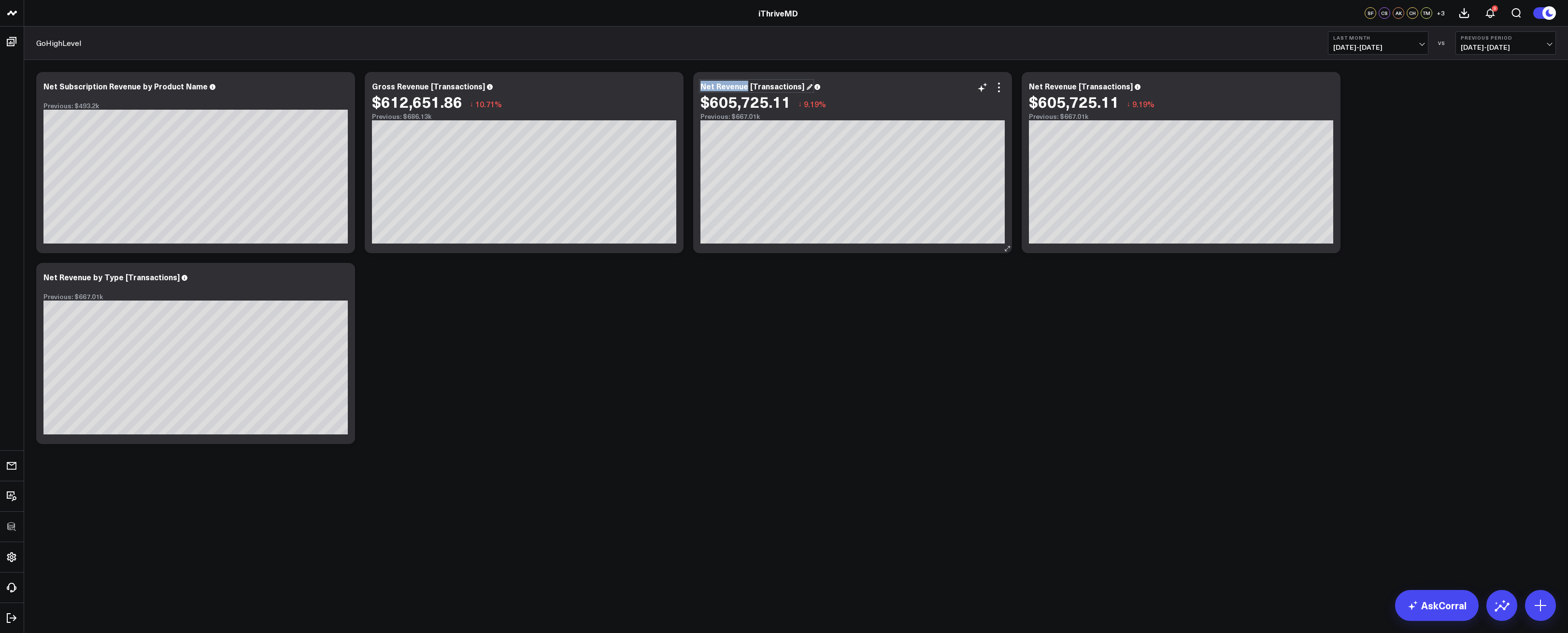
drag, startPoint x: 746, startPoint y: 87, endPoint x: 701, endPoint y: 86, distance: 45.0
click at [701, 86] on div "Net Revenue [Transactions]" at bounding box center [756, 87] width 112 height 11
click at [998, 89] on icon at bounding box center [999, 88] width 12 height 12
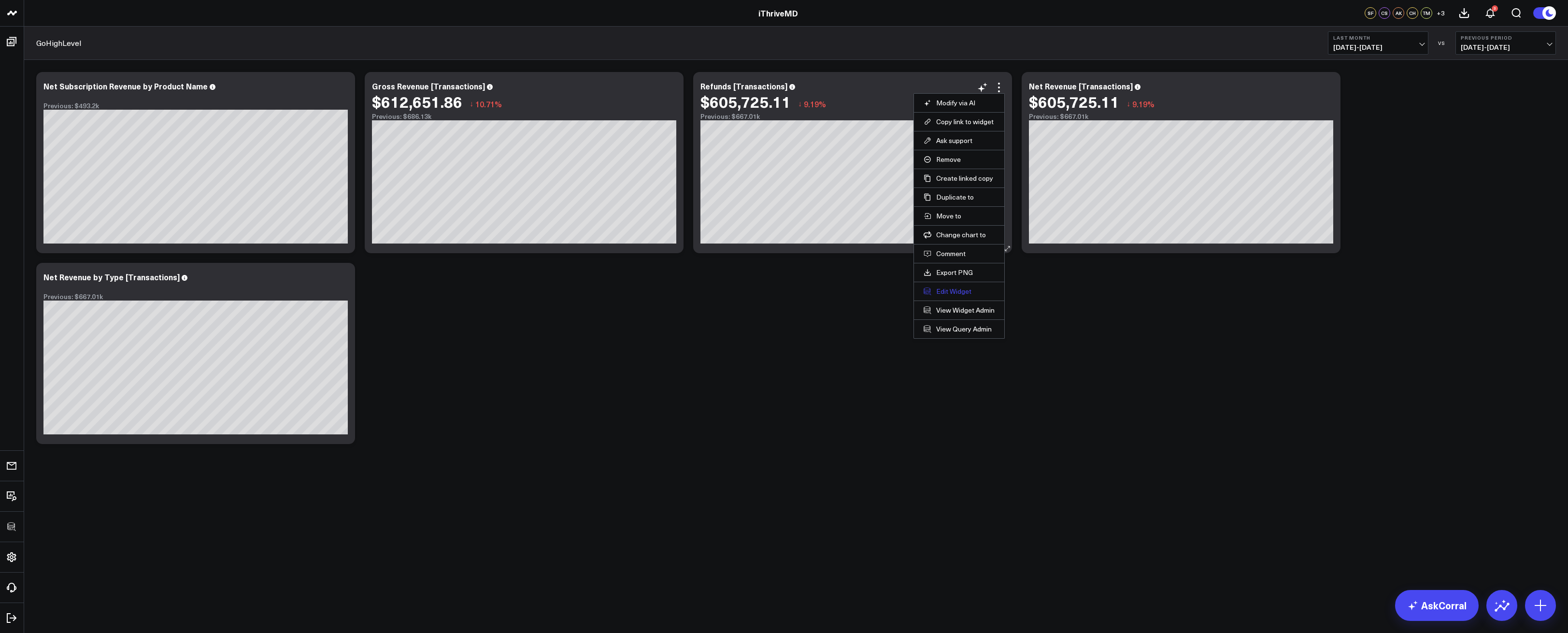
click at [945, 293] on button "Edit Widget" at bounding box center [959, 291] width 71 height 8
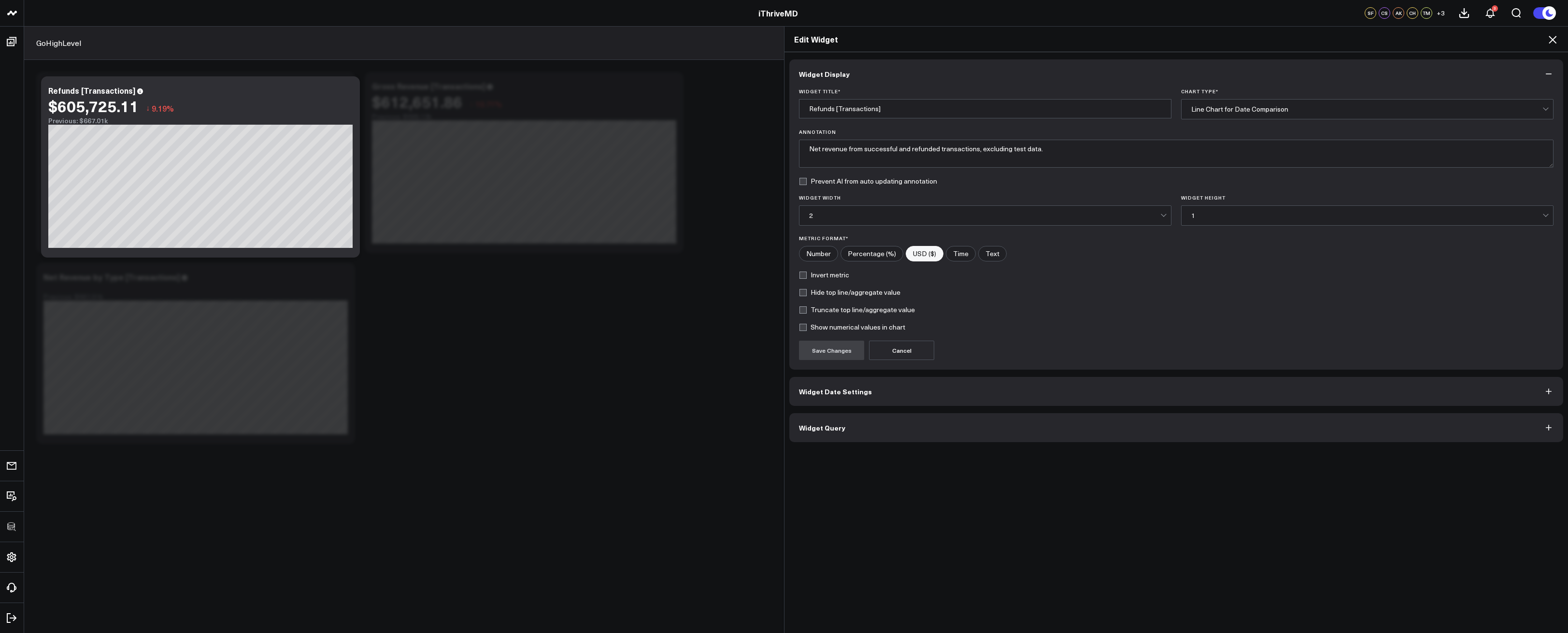
drag, startPoint x: 995, startPoint y: 418, endPoint x: 989, endPoint y: 423, distance: 7.8
click at [995, 418] on button "Widget Query" at bounding box center [1176, 427] width 774 height 29
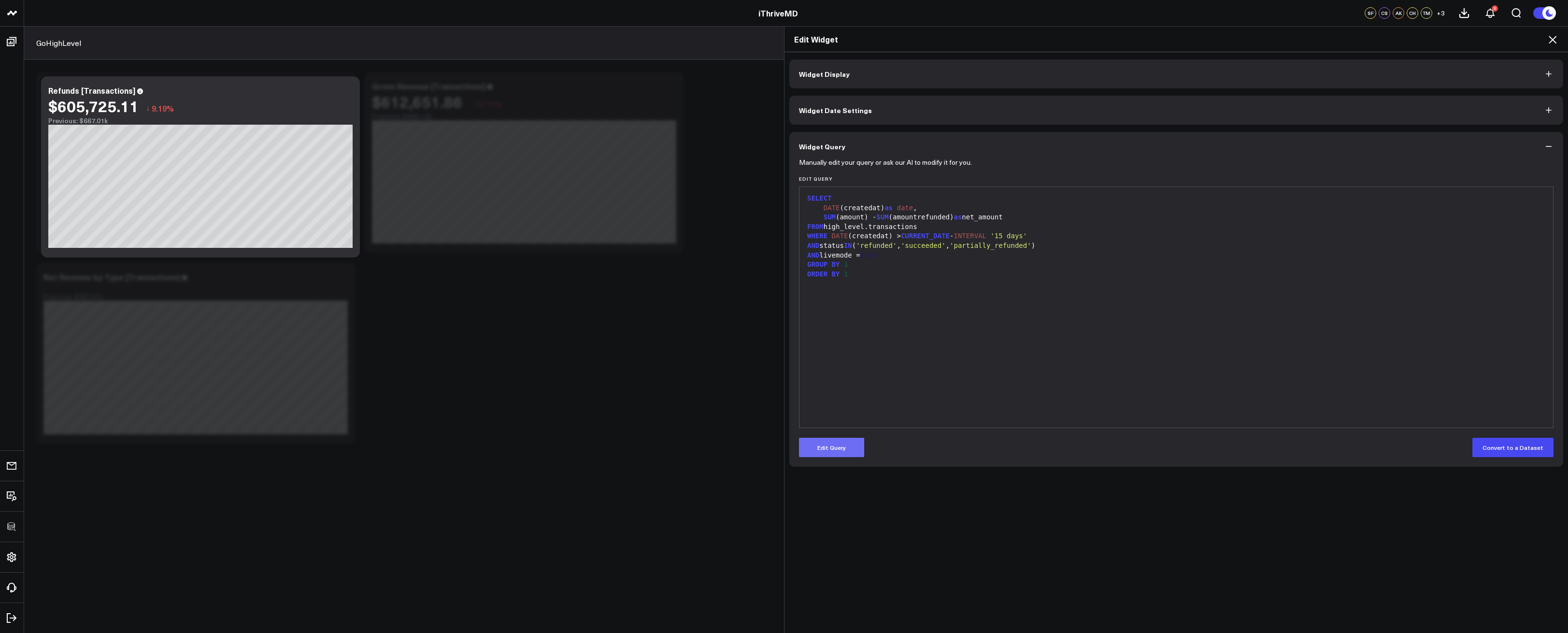
click at [825, 448] on button "Edit Query" at bounding box center [831, 447] width 65 height 19
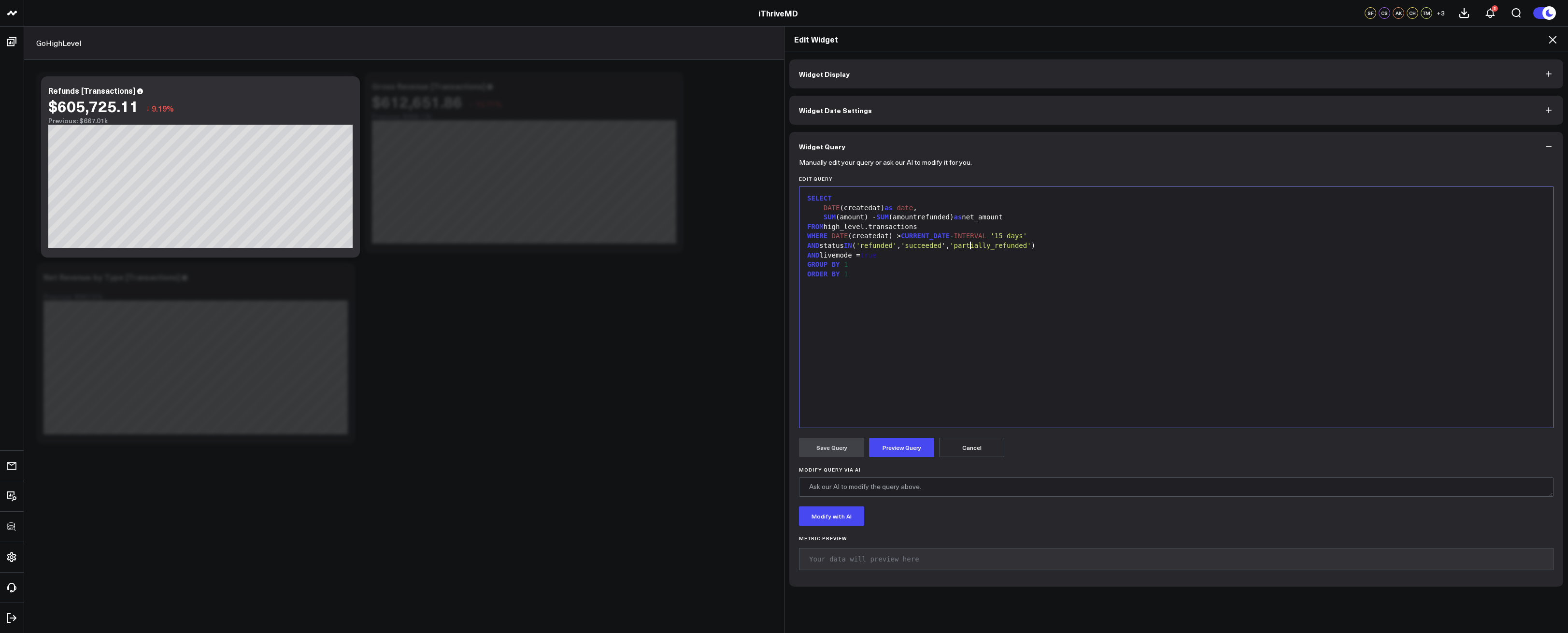
click at [968, 246] on span "'partially_refunded'" at bounding box center [990, 245] width 82 height 7
drag, startPoint x: 899, startPoint y: 245, endPoint x: 892, endPoint y: 246, distance: 7.1
click at [893, 245] on span "refunded" at bounding box center [876, 245] width 32 height 7
click at [885, 226] on div "FROM high_level.transactions" at bounding box center [1176, 227] width 744 height 9
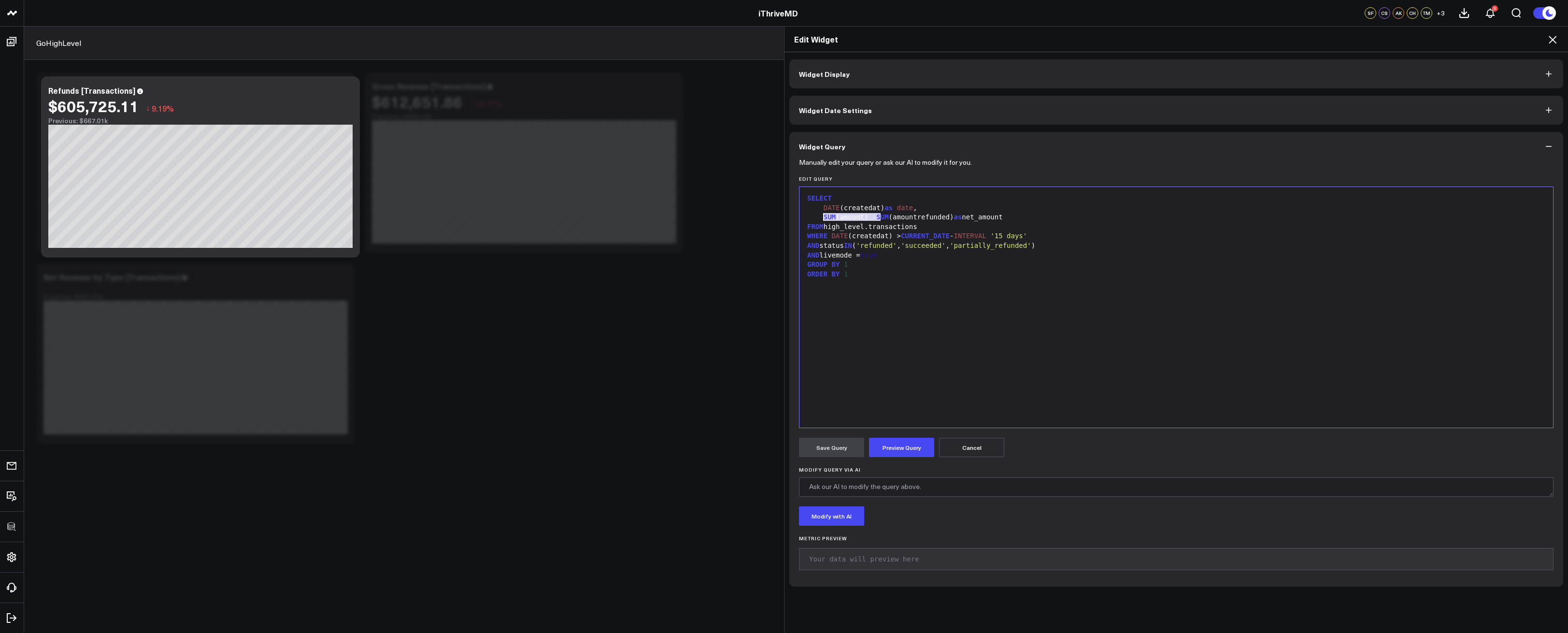
drag, startPoint x: 877, startPoint y: 217, endPoint x: 821, endPoint y: 217, distance: 56.0
click at [821, 217] on div "SUM (amount) - SUM (amountrefunded) as net_amount" at bounding box center [1176, 217] width 744 height 9
drag, startPoint x: 956, startPoint y: 217, endPoint x: 916, endPoint y: 219, distance: 40.0
click at [916, 219] on div "SUM (amountrefunded) as net_amount" at bounding box center [1176, 217] width 744 height 9
click at [898, 445] on button "Preview Query" at bounding box center [902, 447] width 65 height 19
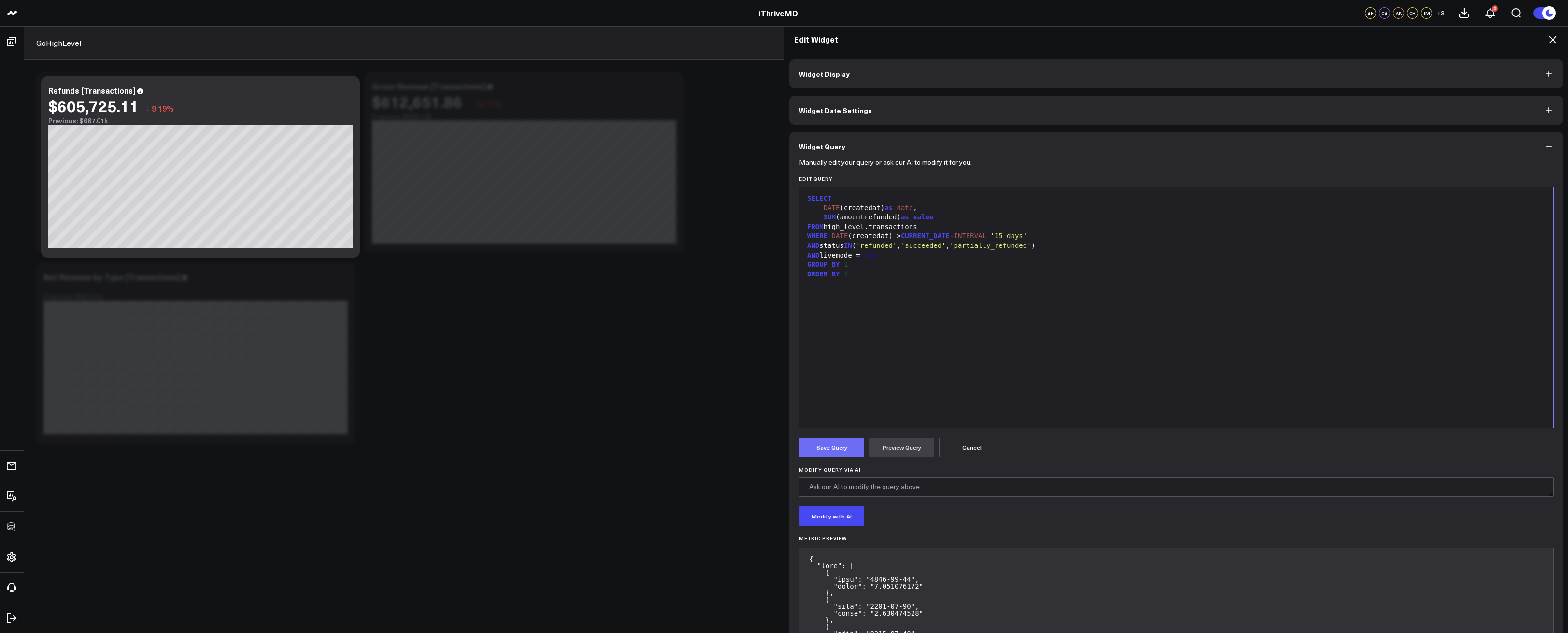
click at [816, 441] on button "Save Query" at bounding box center [831, 447] width 65 height 19
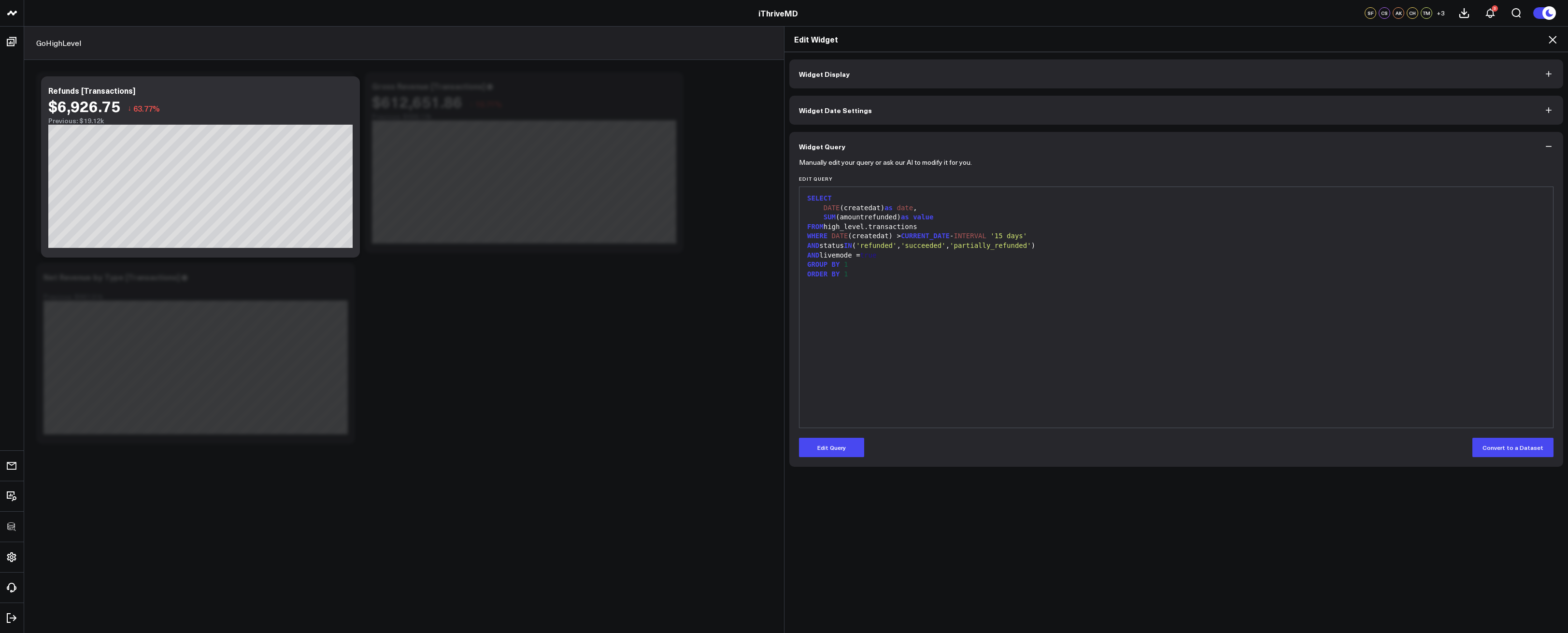
click at [1552, 41] on icon at bounding box center [1552, 40] width 7 height 7
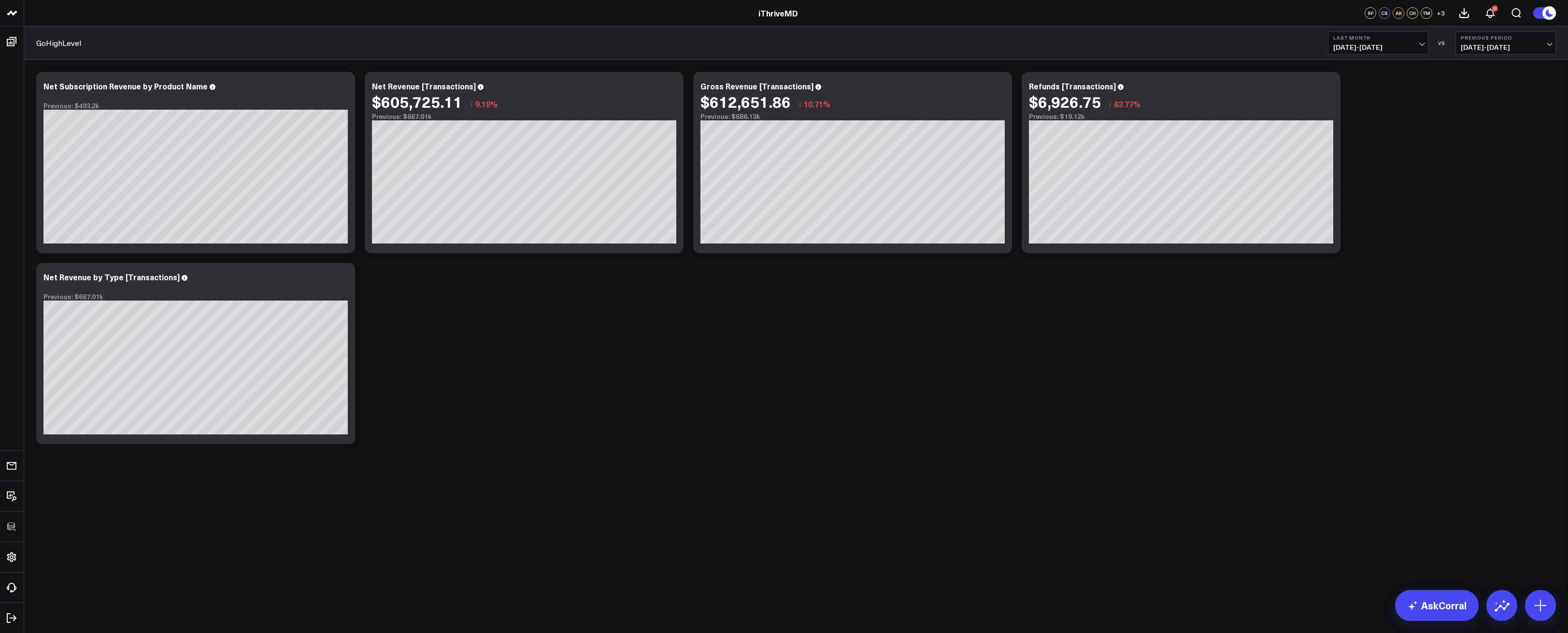
click at [842, 379] on div "Modify via AI Copy link to widget Ask support Remove Create linked copy Executi…" at bounding box center [796, 258] width 1529 height 381
click at [343, 88] on icon at bounding box center [342, 88] width 12 height 12
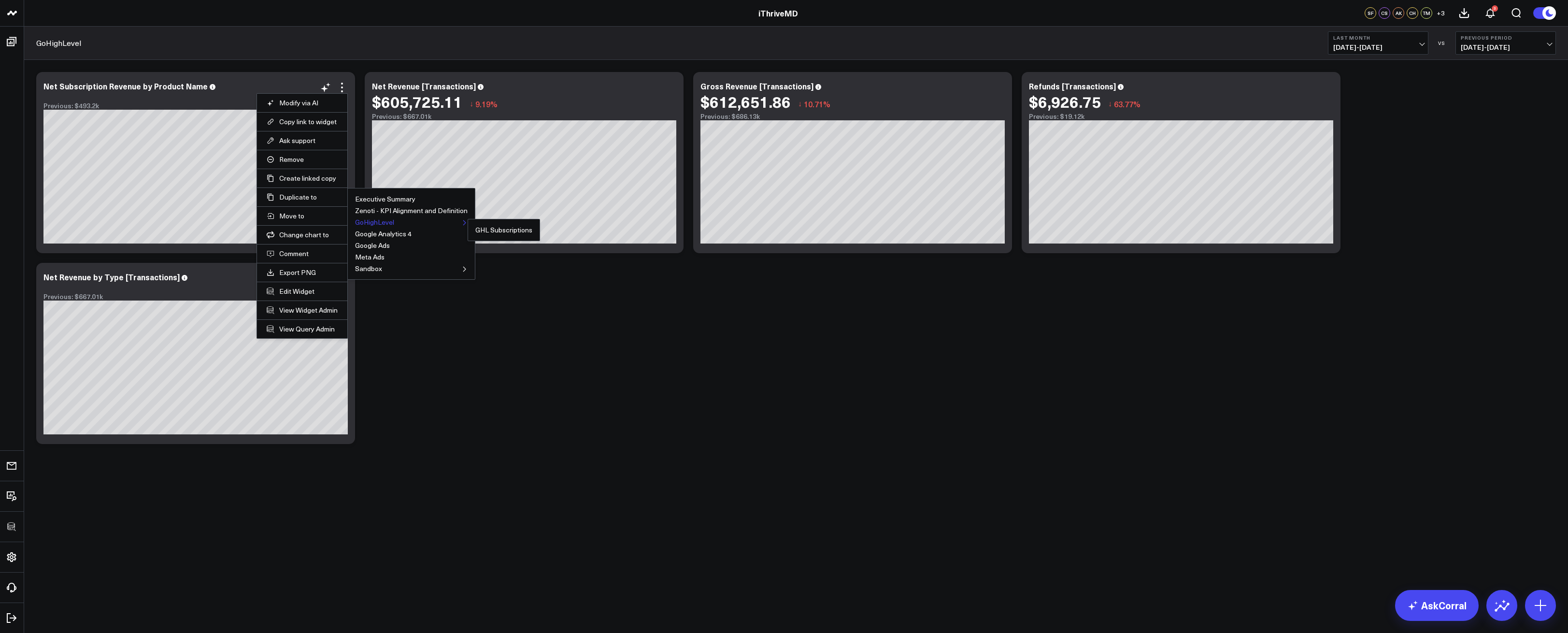
click at [382, 219] on button "GoHighLevel" at bounding box center [374, 222] width 39 height 6
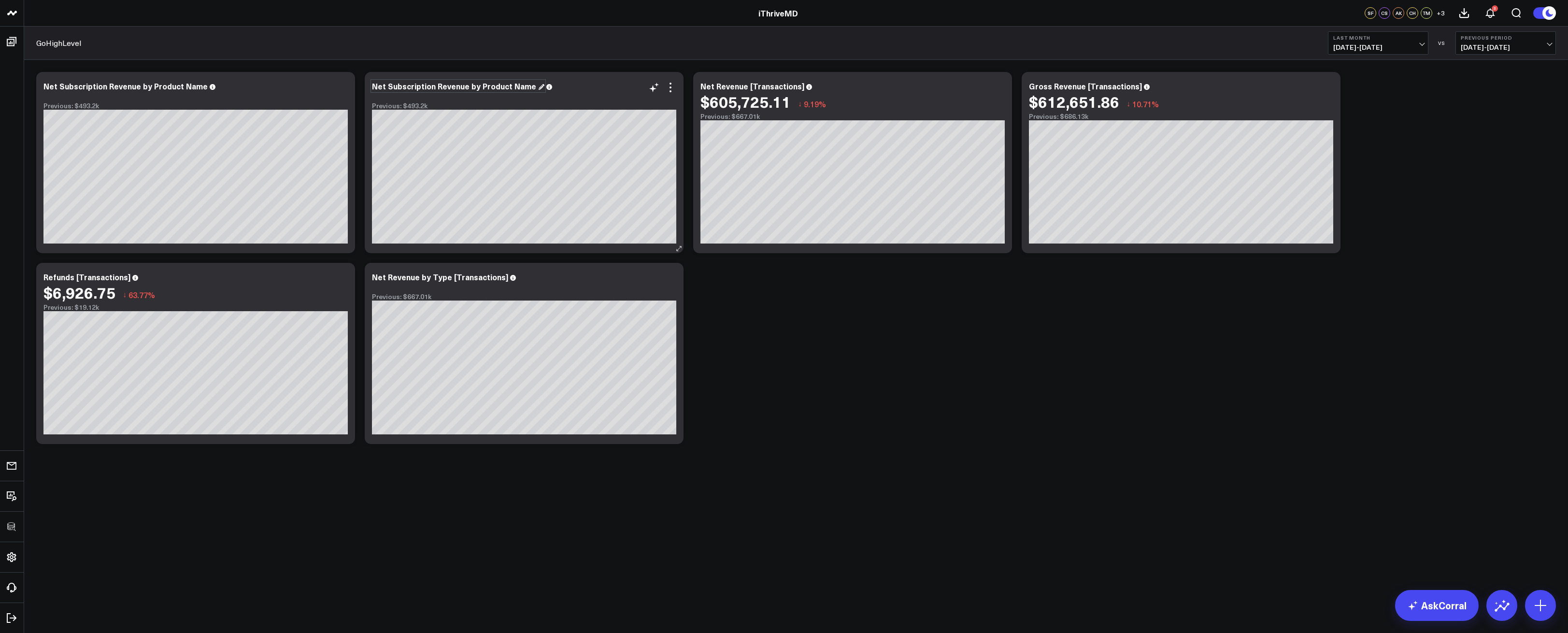
click at [413, 88] on div "Net Subscription Revenue by Product Name" at bounding box center [458, 87] width 172 height 11
drag, startPoint x: 387, startPoint y: 87, endPoint x: 373, endPoint y: 88, distance: 14.0
click at [373, 88] on div "Net Subscription Revenue by Product Name" at bounding box center [458, 87] width 172 height 11
click at [671, 90] on icon at bounding box center [671, 88] width 12 height 12
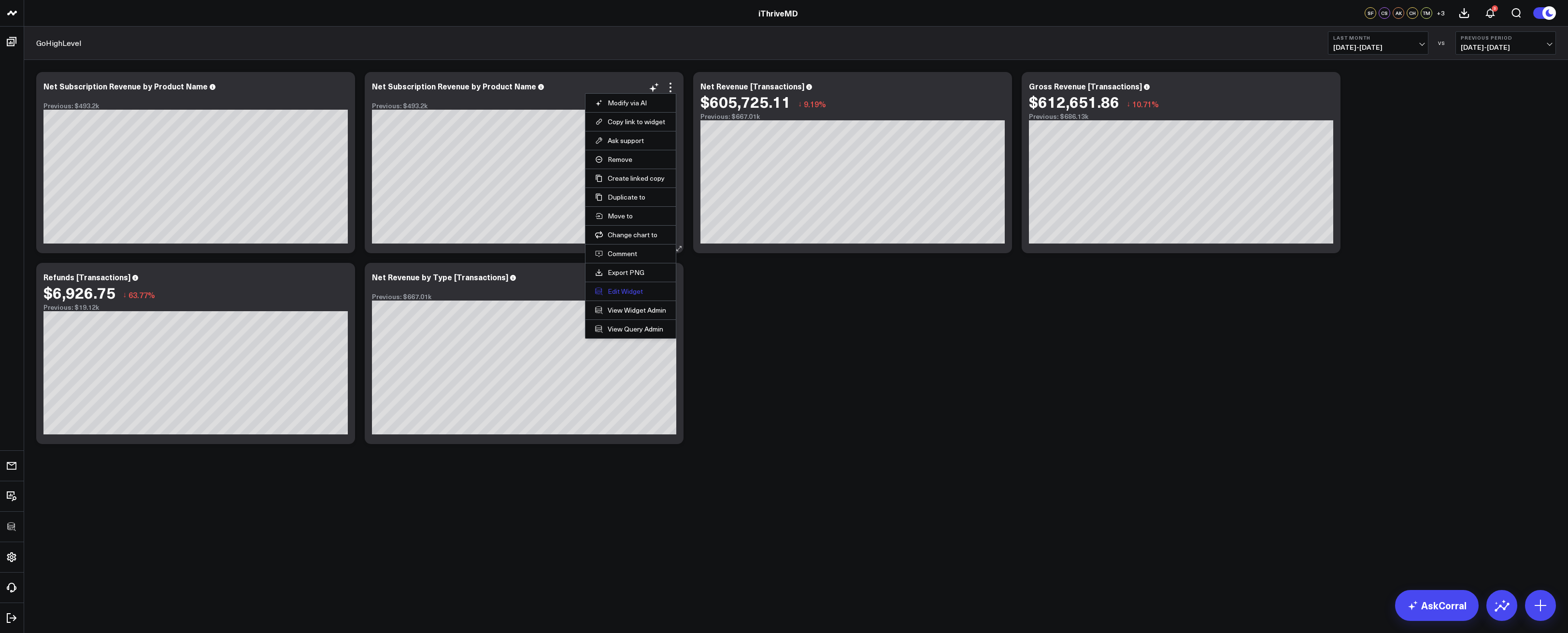
click at [635, 292] on button "Edit Widget" at bounding box center [630, 291] width 71 height 8
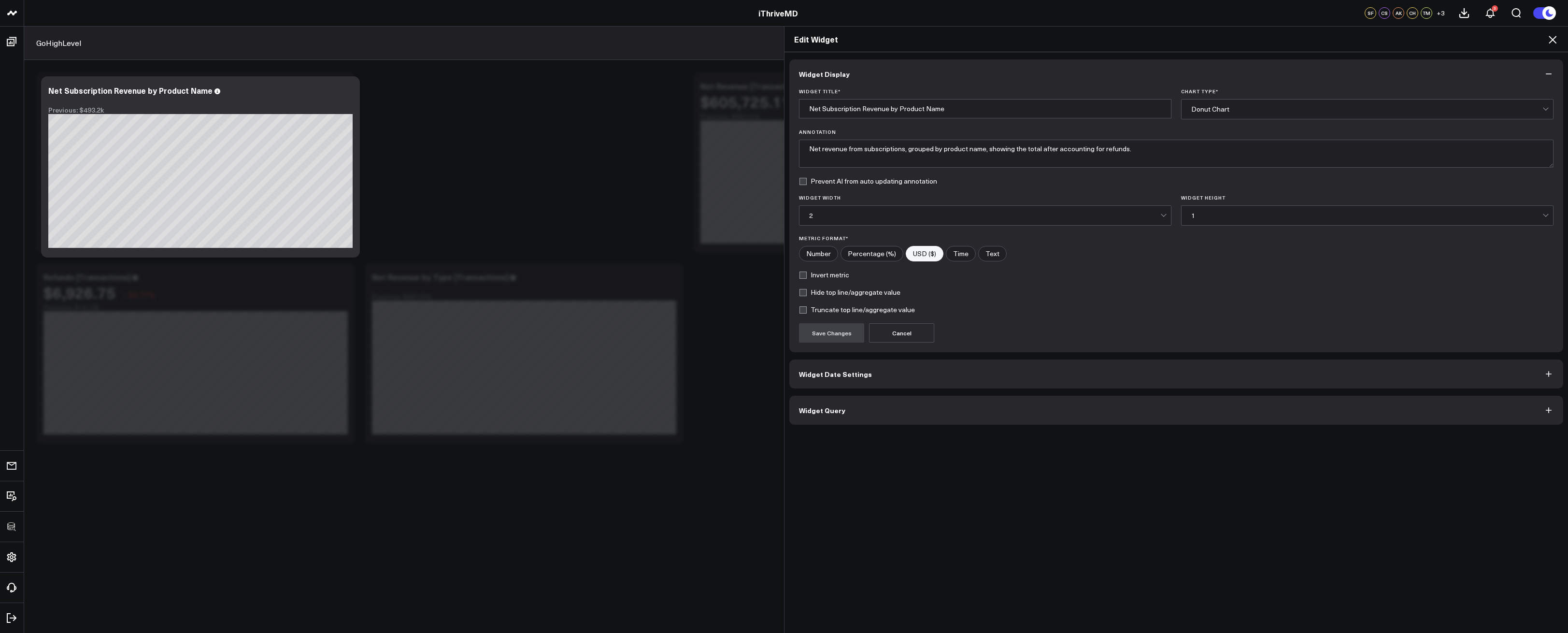
click at [934, 426] on div "Widget Display Widget Title * Net Subscription Revenue by Product Name Chart Ty…" at bounding box center [1176, 343] width 784 height 581
click at [927, 420] on button "Widget Query" at bounding box center [1176, 410] width 774 height 29
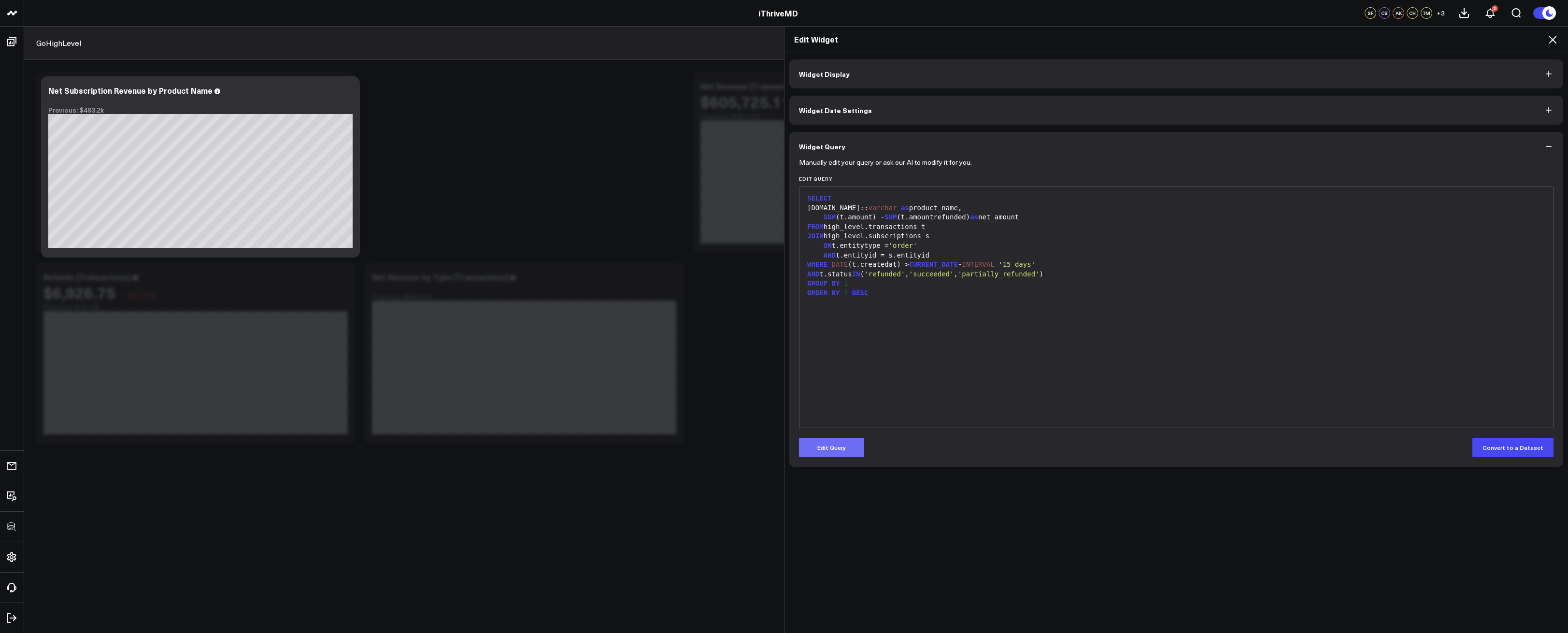
click at [835, 444] on button "Edit Query" at bounding box center [831, 447] width 65 height 19
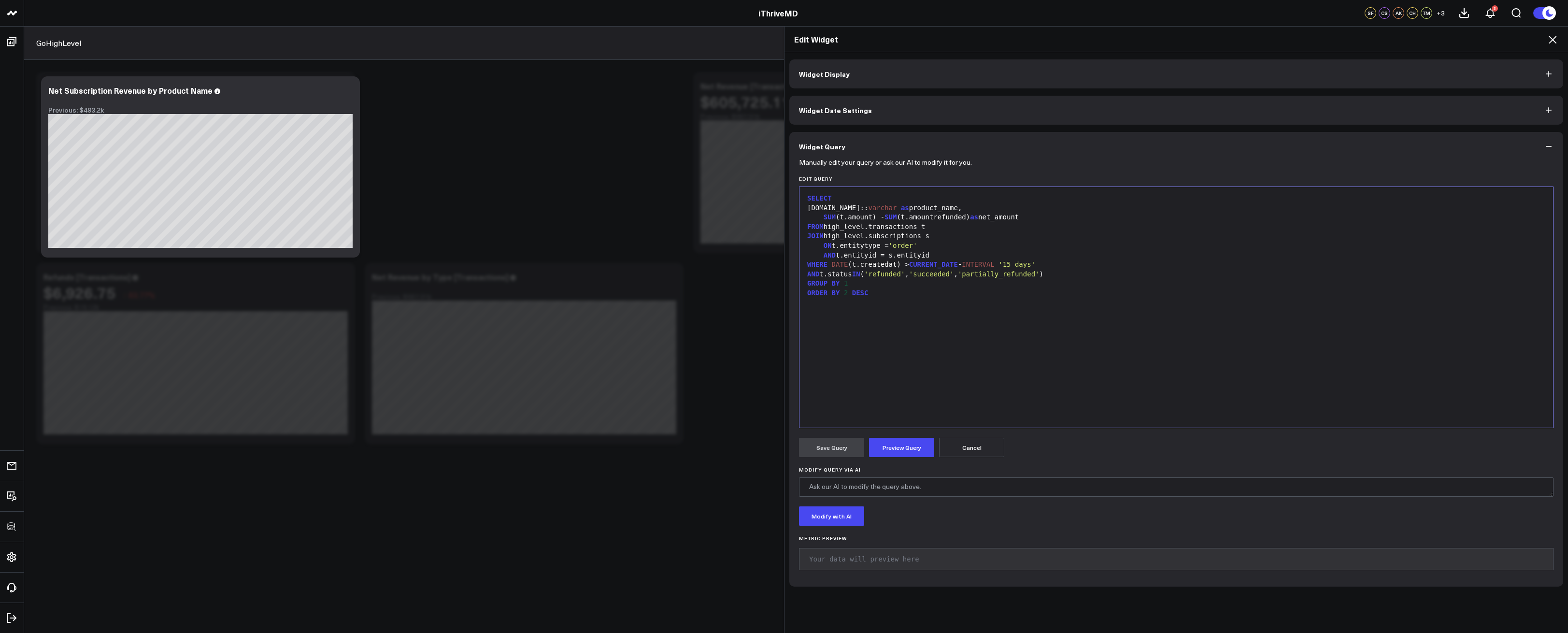
drag, startPoint x: 848, startPoint y: 287, endPoint x: 837, endPoint y: 266, distance: 23.7
click at [848, 287] on div "GROUP BY 1" at bounding box center [1176, 284] width 744 height 9
drag, startPoint x: 826, startPoint y: 264, endPoint x: 896, endPoint y: 263, distance: 70.0
click at [896, 263] on div "WHERE DATE (t.createdat) > CURRENT_DATE - INTERVAL '15 days'" at bounding box center [1176, 264] width 744 height 9
copy div "DATE (t.createdat)"
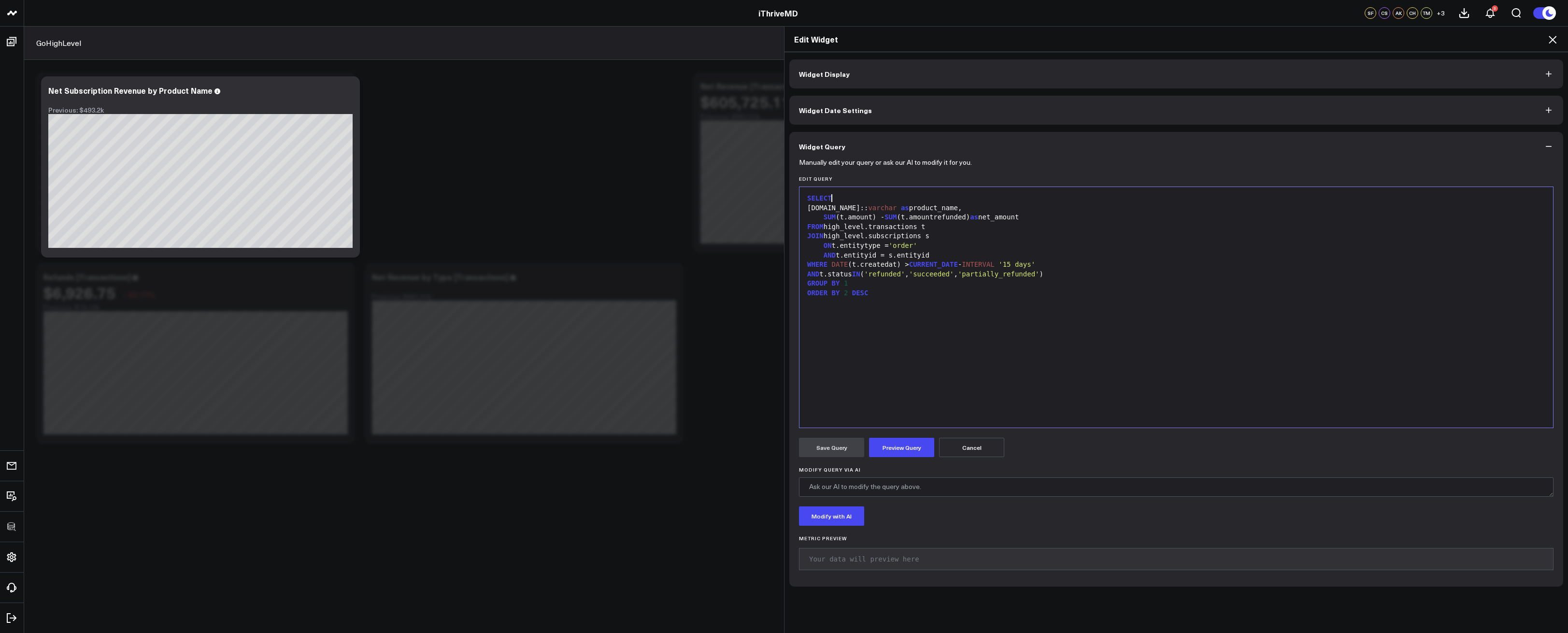
click at [841, 197] on div "SELECT" at bounding box center [1176, 198] width 744 height 9
paste div
click at [853, 292] on div "GROUP BY 1" at bounding box center [1176, 293] width 744 height 9
drag, startPoint x: 870, startPoint y: 304, endPoint x: 841, endPoint y: 303, distance: 29.0
click at [841, 303] on div "ORDER BY 2 DESC" at bounding box center [1176, 303] width 744 height 9
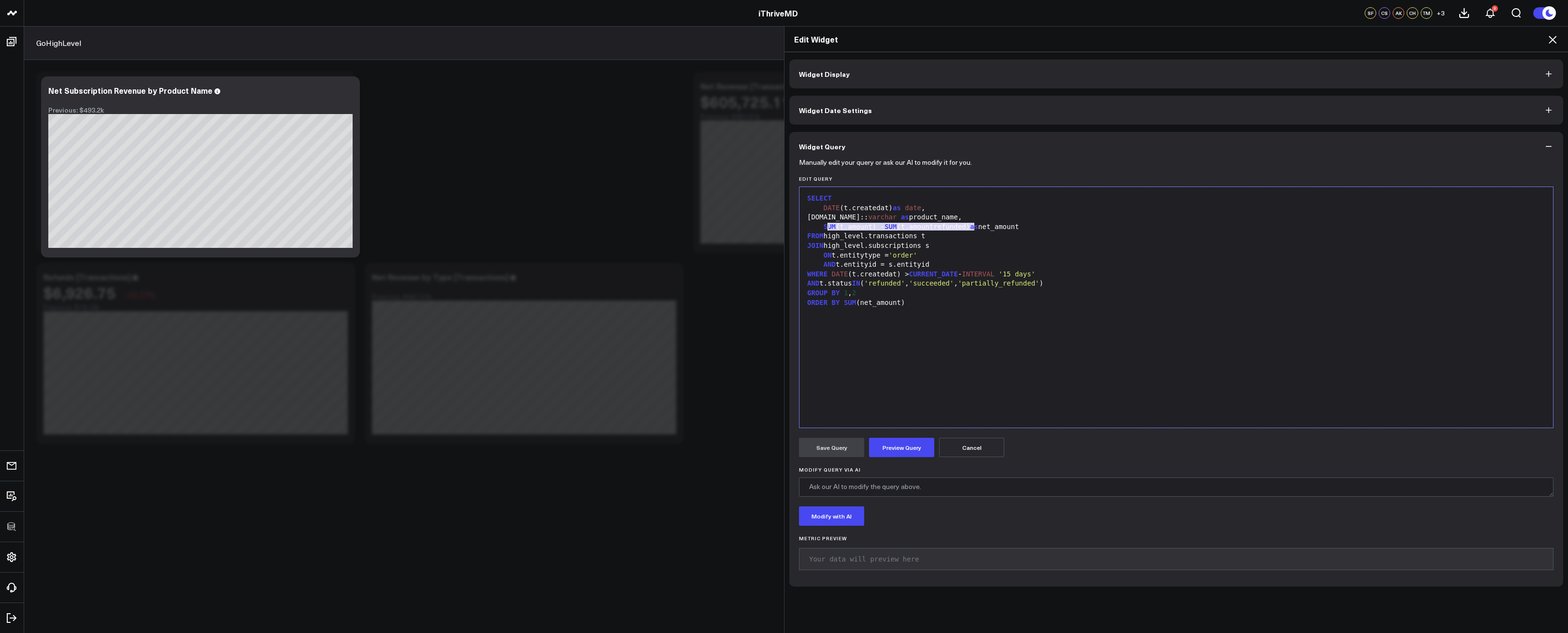
drag, startPoint x: 970, startPoint y: 229, endPoint x: 823, endPoint y: 224, distance: 147.1
click at [823, 224] on div "SUM (t.amount) - SUM (t.amountrefunded) as net_amount" at bounding box center [1176, 227] width 744 height 9
drag, startPoint x: 856, startPoint y: 300, endPoint x: 896, endPoint y: 302, distance: 40.0
click at [896, 302] on div "ORDER BY SUM (net_amount)" at bounding box center [1176, 303] width 744 height 9
drag, startPoint x: 984, startPoint y: 217, endPoint x: 821, endPoint y: 217, distance: 163.0
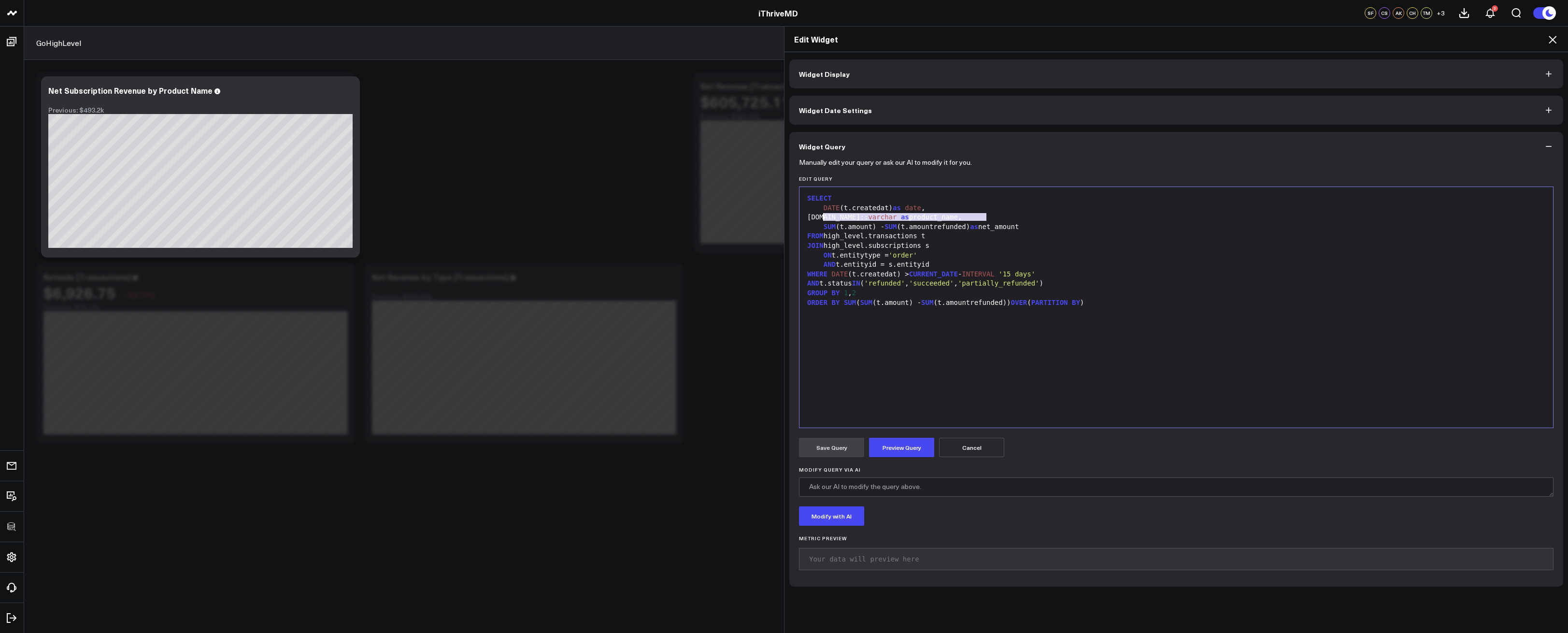
click at [821, 217] on div "s.recurringproduct.product.name:: varchar as product_name," at bounding box center [1176, 217] width 744 height 9
copy div "s.recurringproduct.product.name:: varchar"
click at [1094, 303] on div "ORDER BY SUM ( SUM (t.amount) - SUM (t.amountrefunded)) OVER ( PARTITION BY )" at bounding box center [1176, 303] width 744 height 9
drag, startPoint x: 990, startPoint y: 369, endPoint x: 915, endPoint y: 431, distance: 97.3
click at [990, 369] on div "SELECT DATE (t.createdat) as date , s.recurringproduct.product.name:: varchar a…" at bounding box center [1176, 307] width 744 height 231
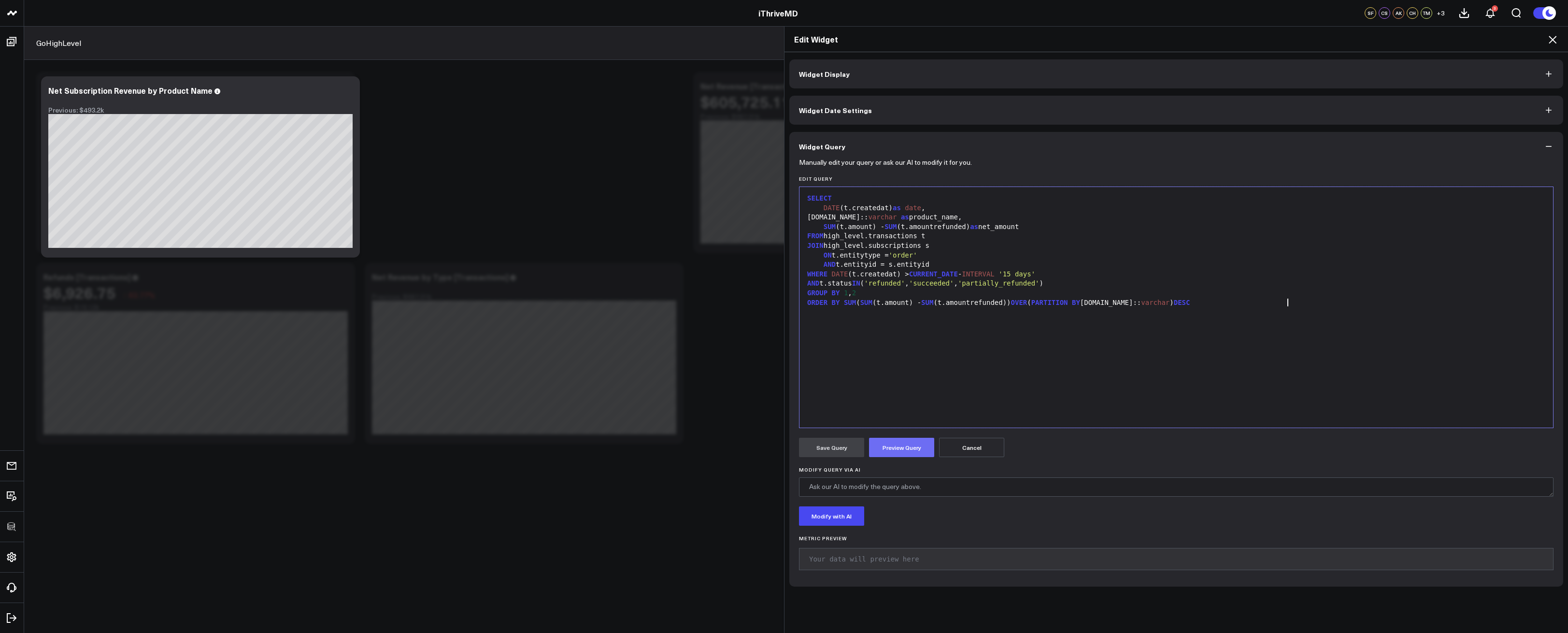
click at [907, 443] on button "Preview Query" at bounding box center [902, 447] width 65 height 19
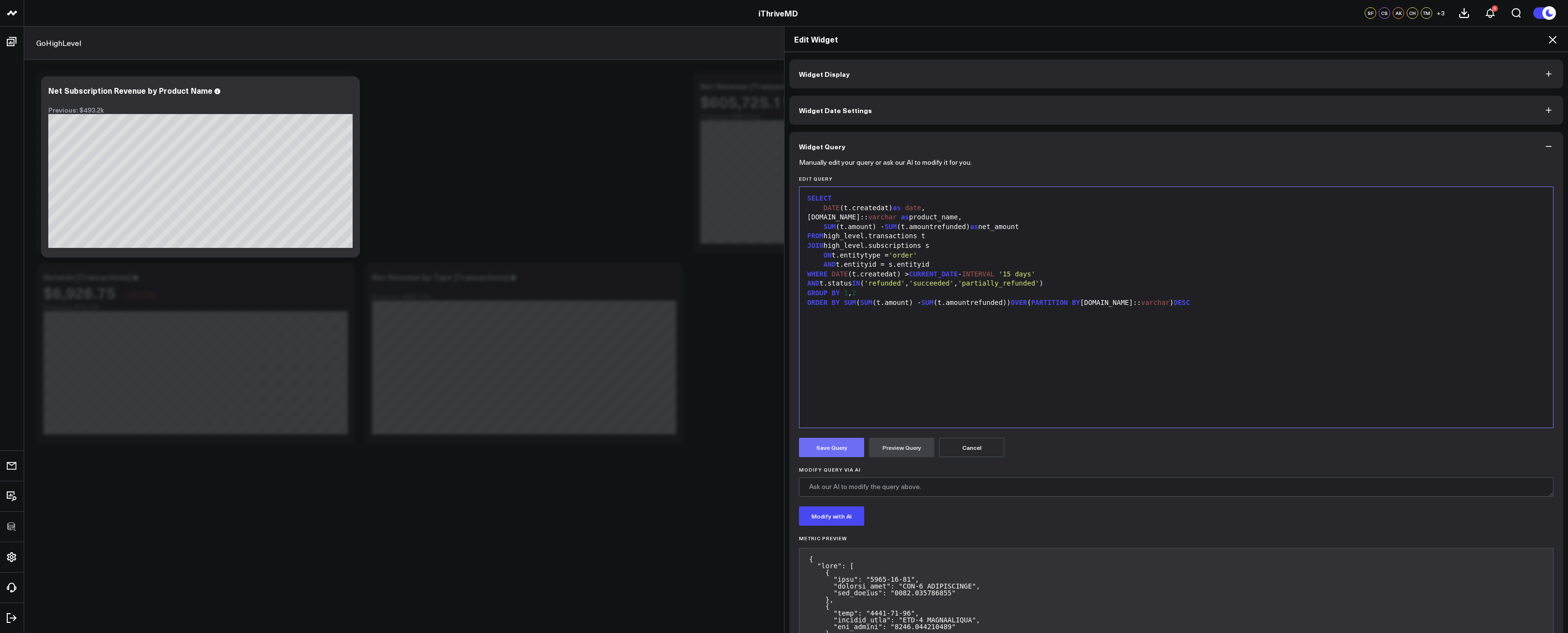
click at [833, 449] on button "Save Query" at bounding box center [831, 447] width 65 height 19
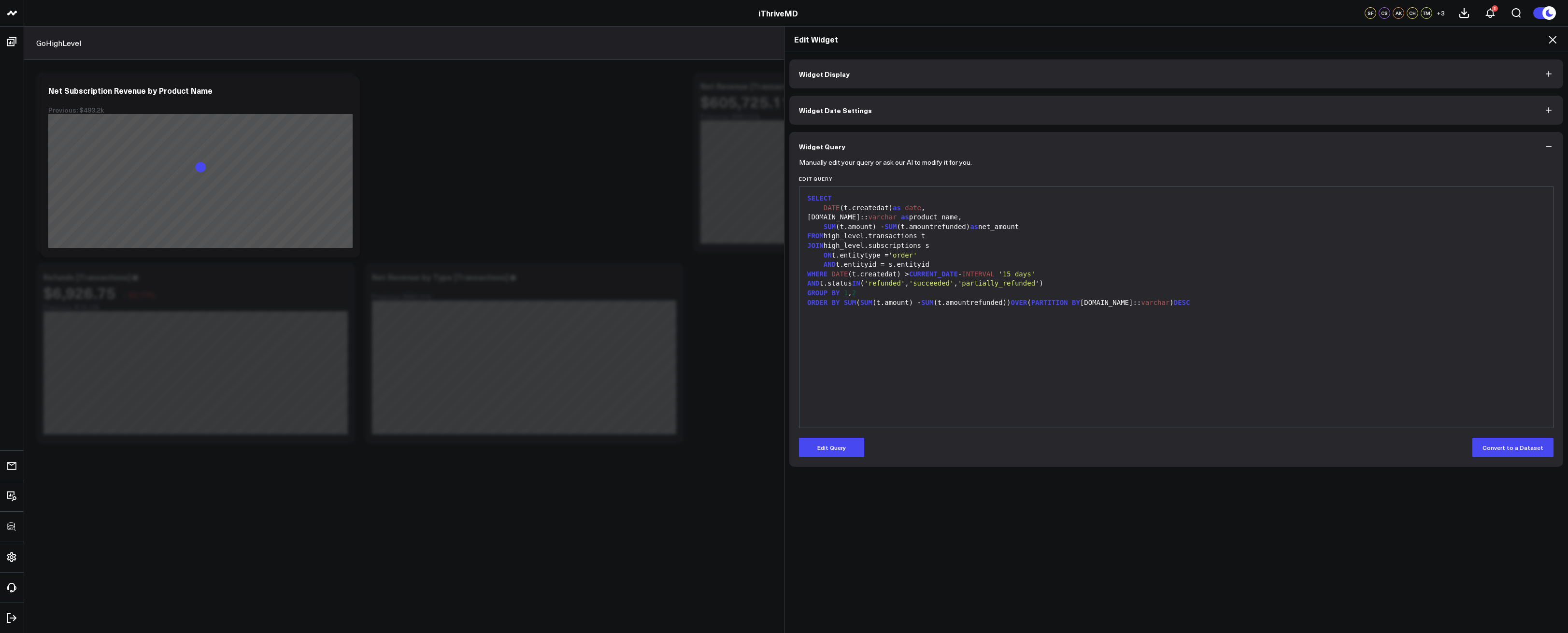
click at [1454, 299] on div "ORDER BY SUM ( SUM (t.amount) - SUM (t.amountrefunded)) OVER ( PARTITION BY s.r…" at bounding box center [1176, 303] width 744 height 9
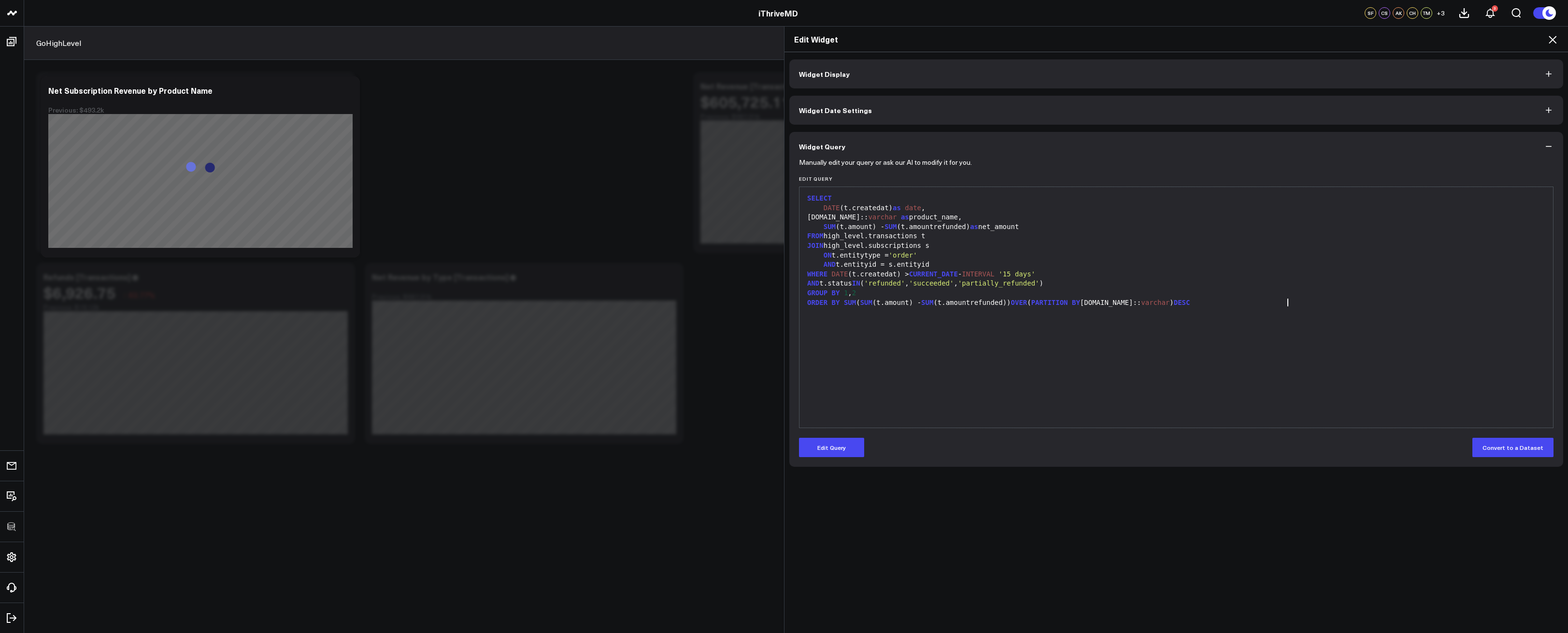
click at [1554, 41] on icon at bounding box center [1552, 40] width 7 height 7
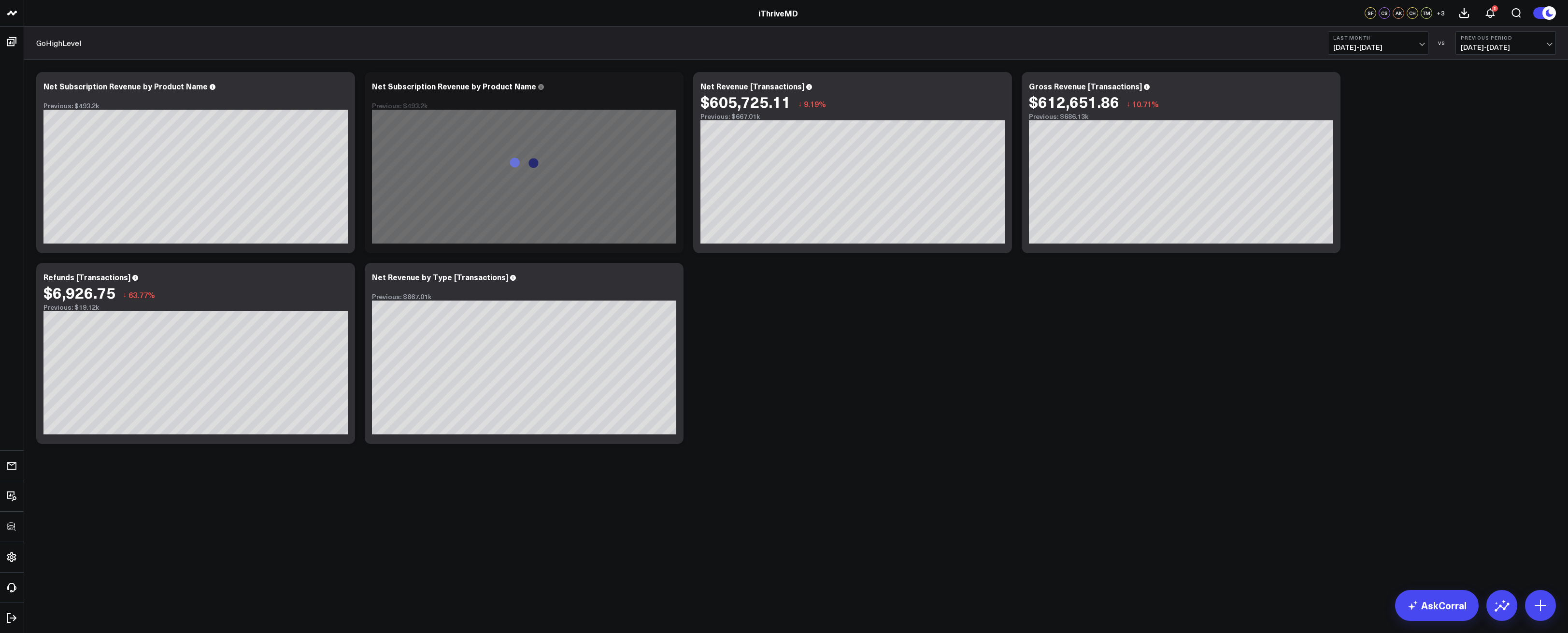
click at [1036, 381] on div "Modify via AI Copy link to widget Ask support Remove Create linked copy Executi…" at bounding box center [796, 258] width 1529 height 381
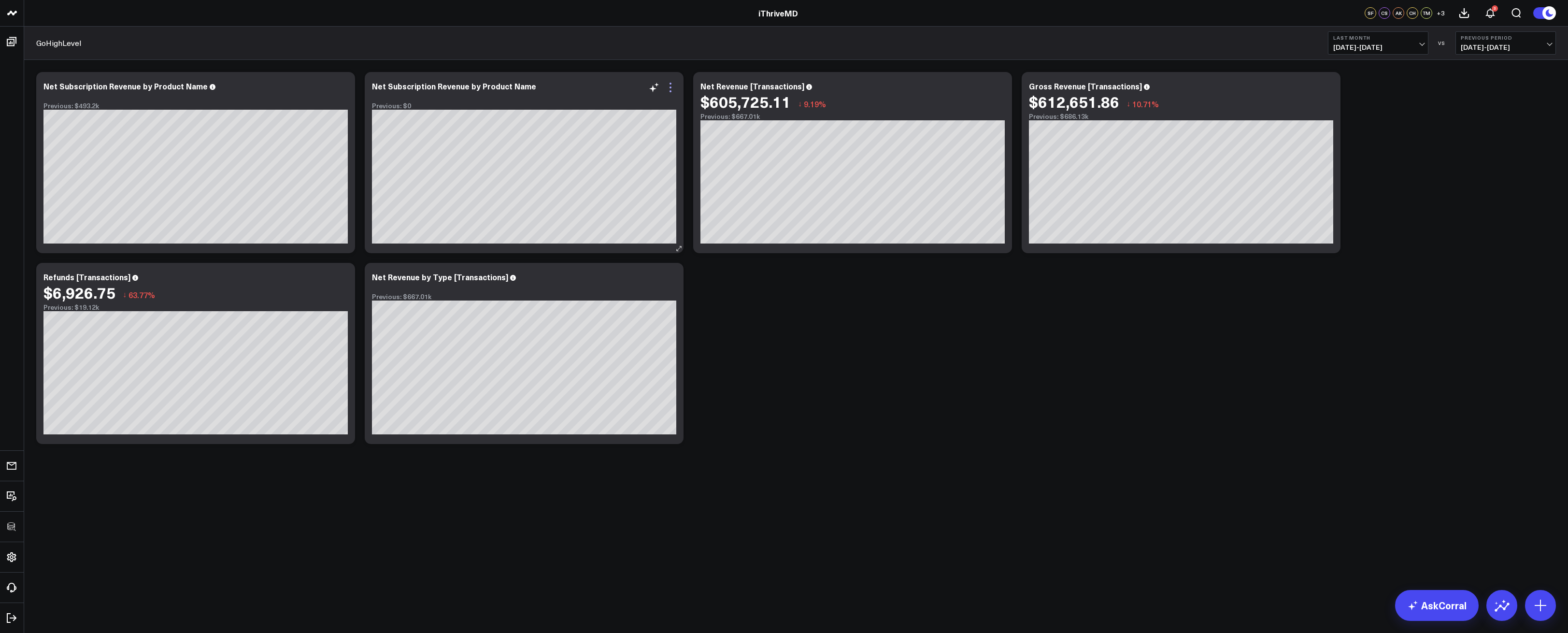
click at [672, 87] on icon at bounding box center [671, 88] width 12 height 12
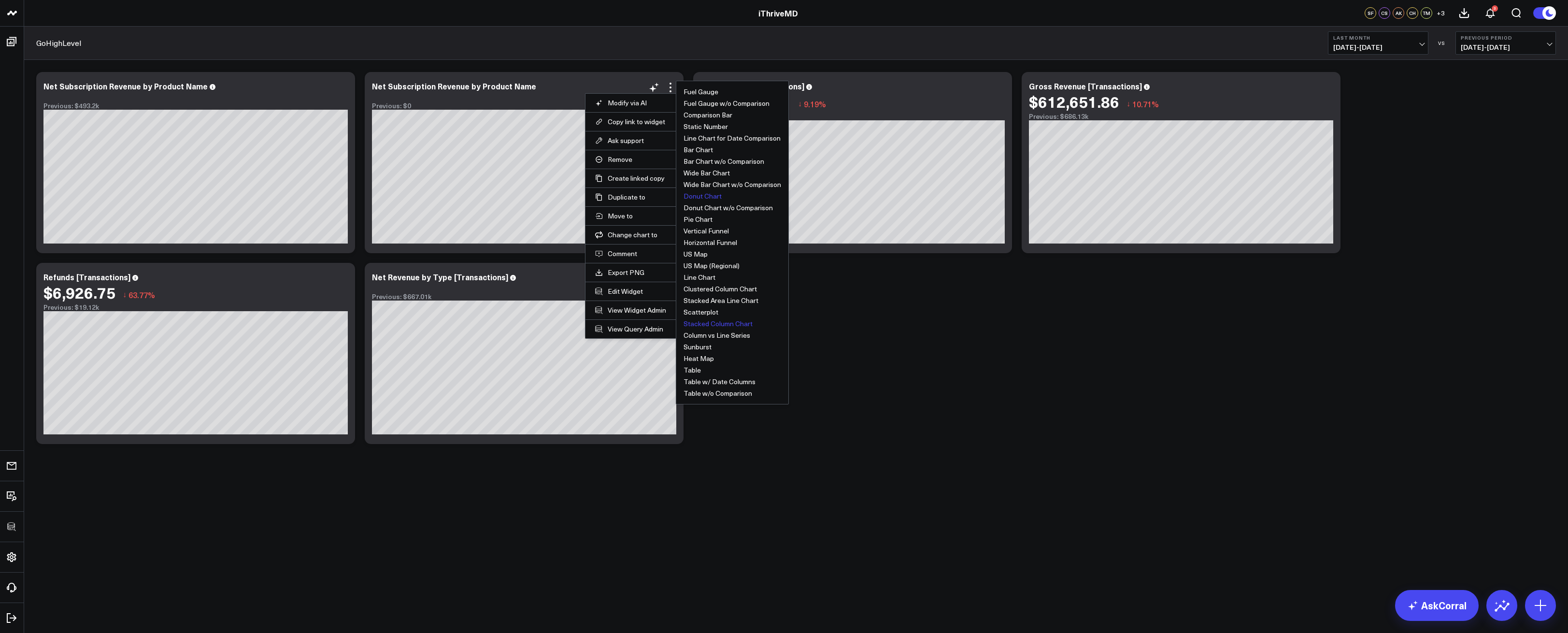
click at [723, 324] on button "Stacked Column Chart" at bounding box center [718, 323] width 69 height 6
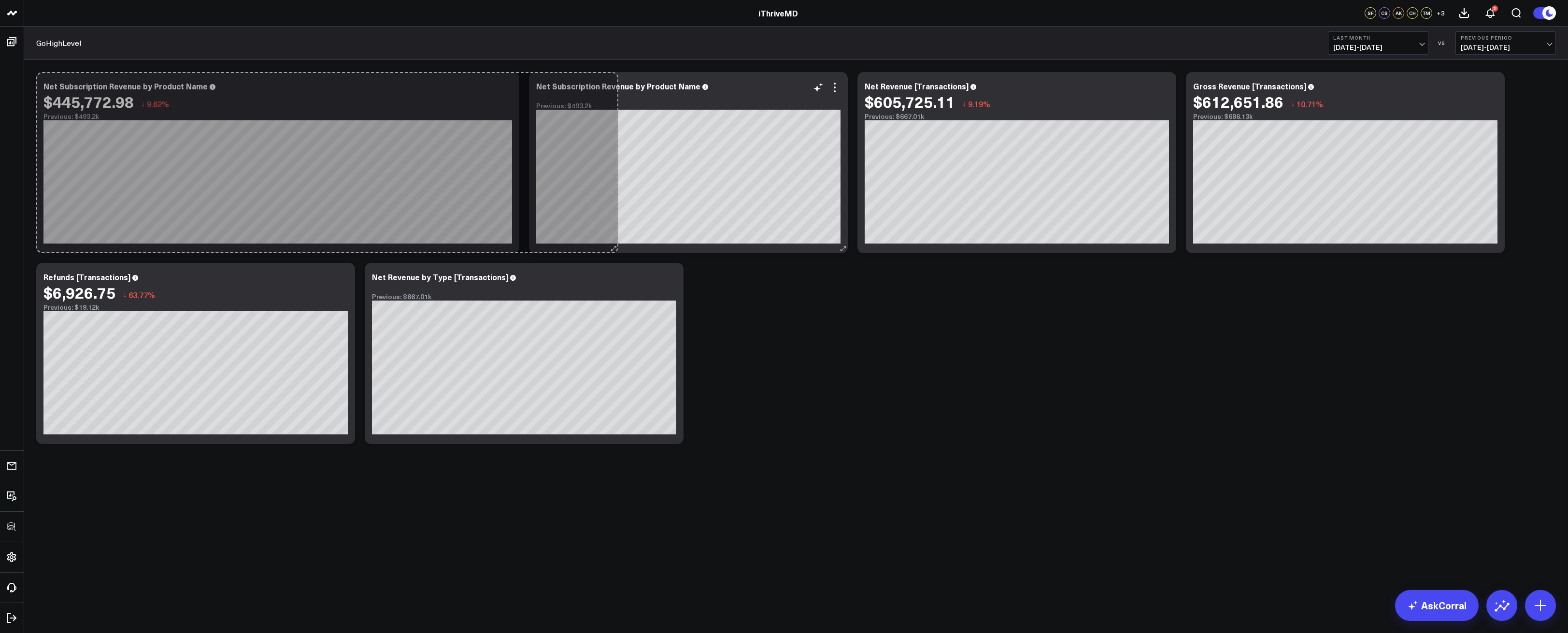
drag, startPoint x: 349, startPoint y: 249, endPoint x: 612, endPoint y: 244, distance: 263.0
click at [612, 244] on div "Modify via AI Copy link to widget Ask support Remove Create linked copy Executi…" at bounding box center [796, 258] width 1529 height 381
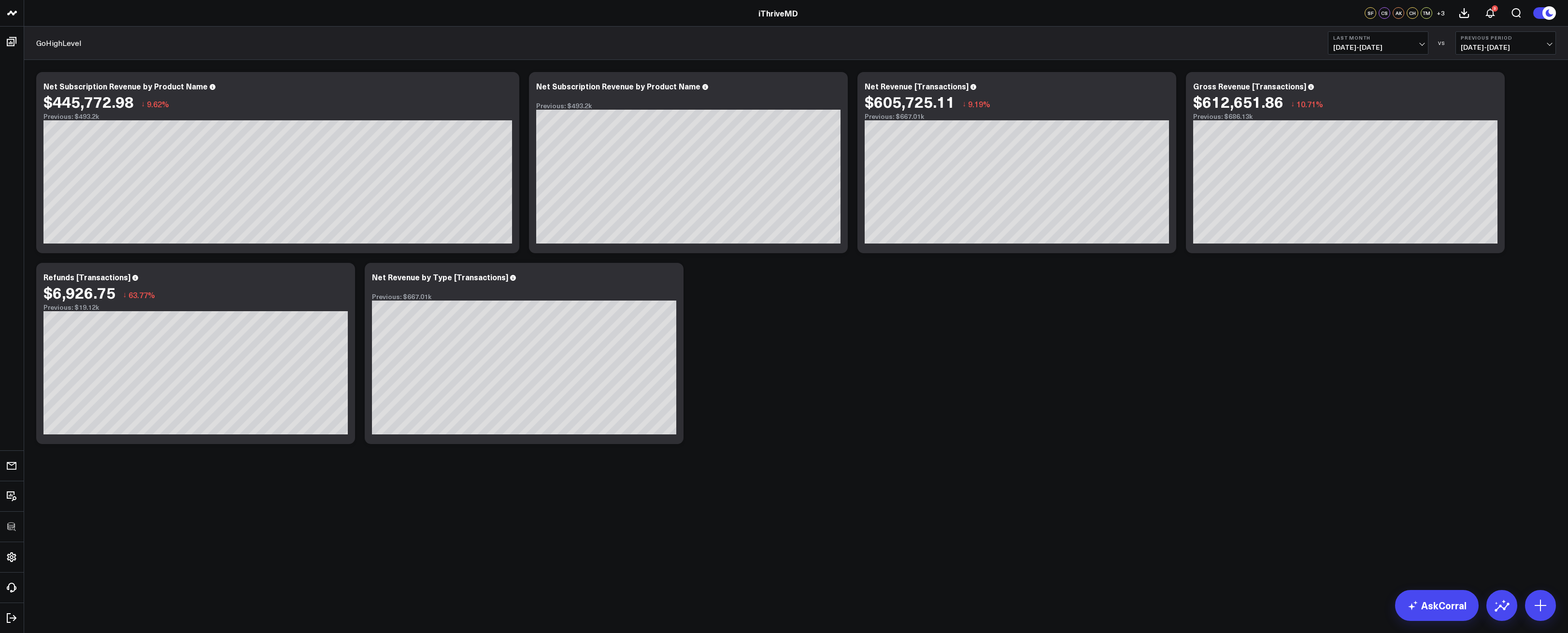
click at [768, 346] on div "Modify via AI Copy link to widget Ask support Remove Create linked copy Executi…" at bounding box center [796, 258] width 1529 height 381
click at [509, 87] on icon at bounding box center [506, 88] width 12 height 12
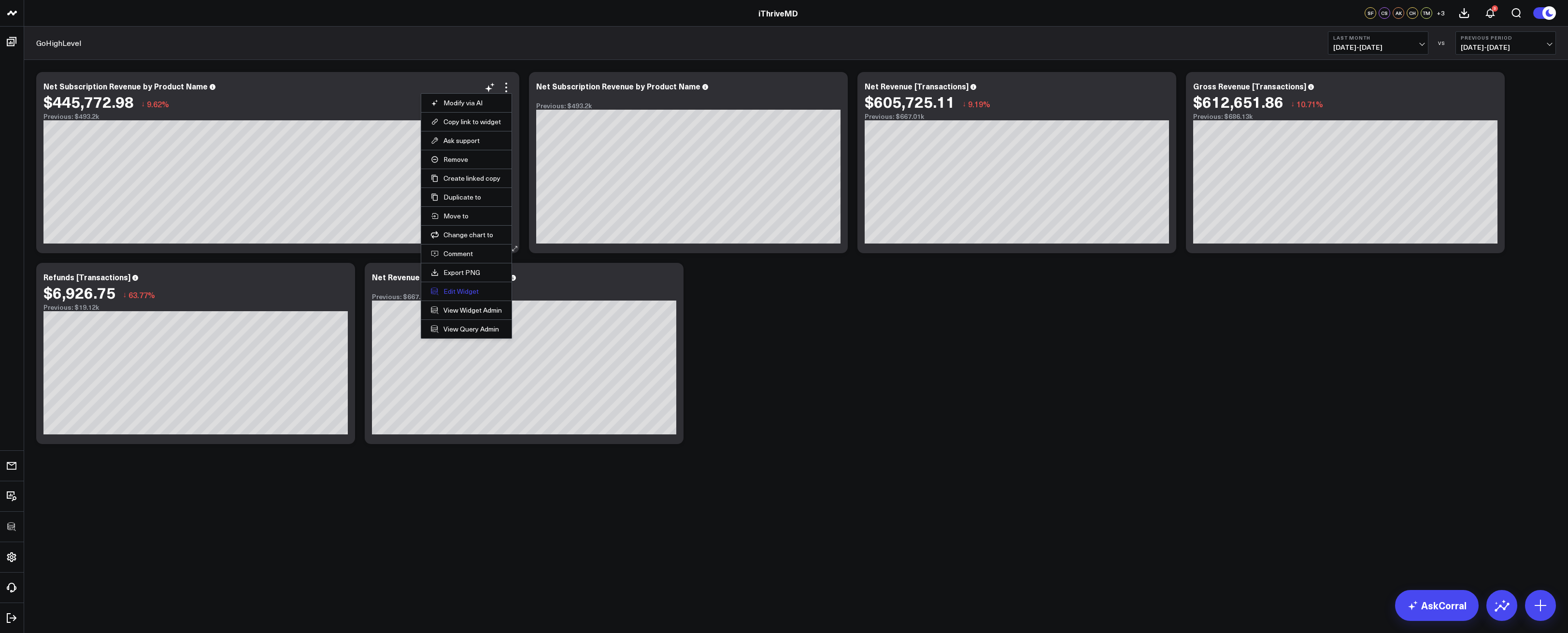
click at [462, 288] on button "Edit Widget" at bounding box center [466, 291] width 71 height 8
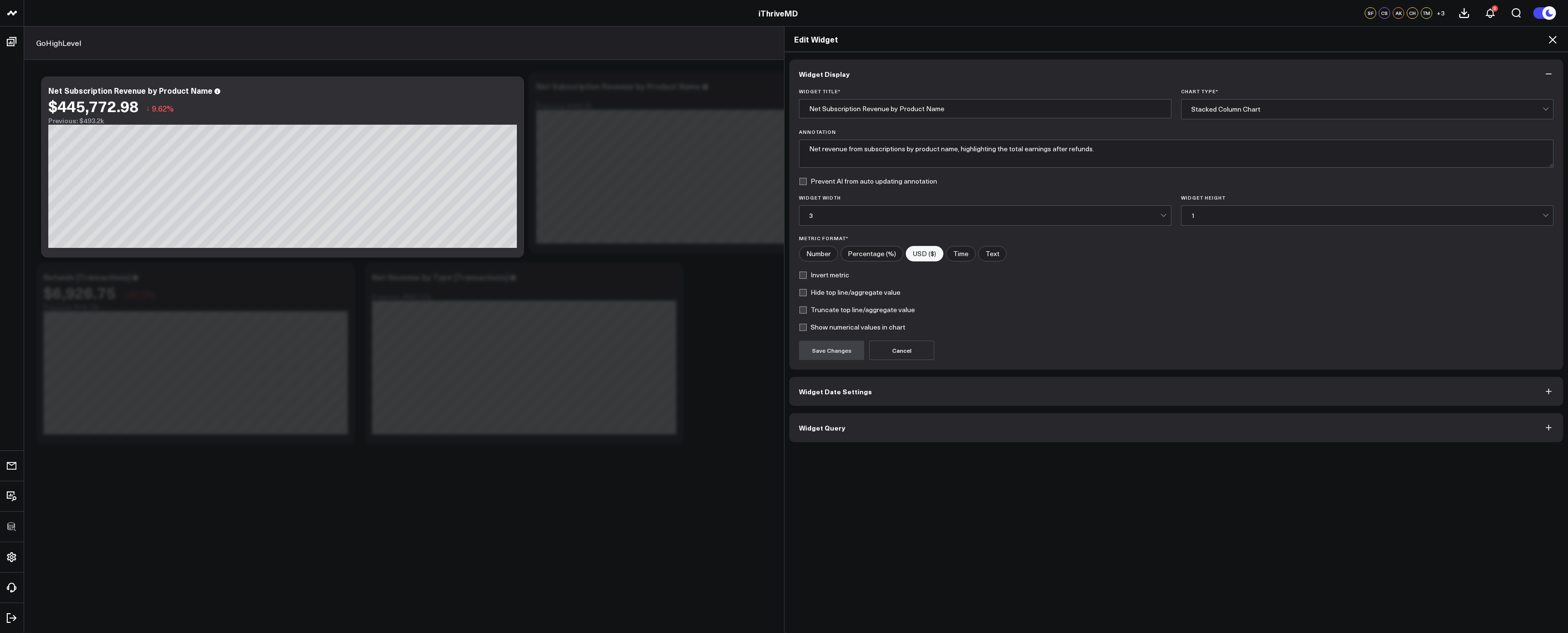
click at [1212, 110] on div "Stacked Column Chart" at bounding box center [1366, 109] width 351 height 7
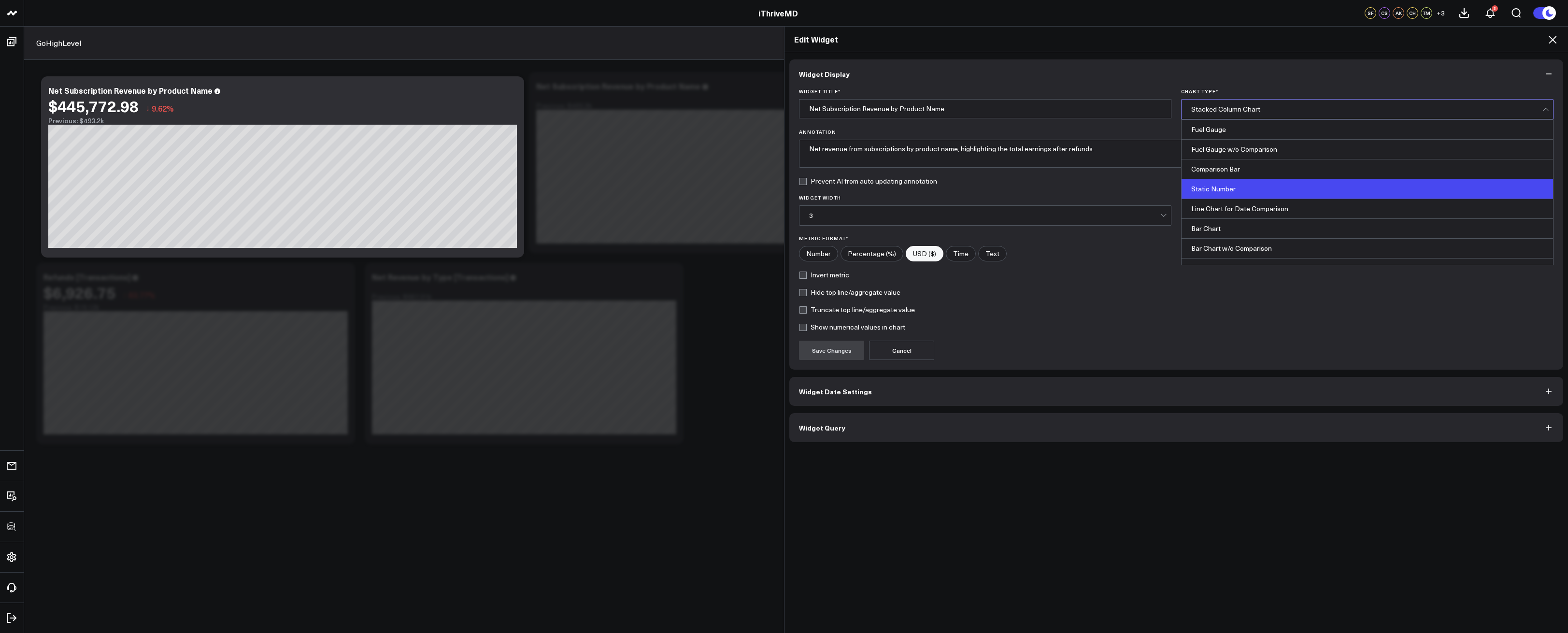
click at [1249, 198] on div "Static Number" at bounding box center [1367, 190] width 371 height 20
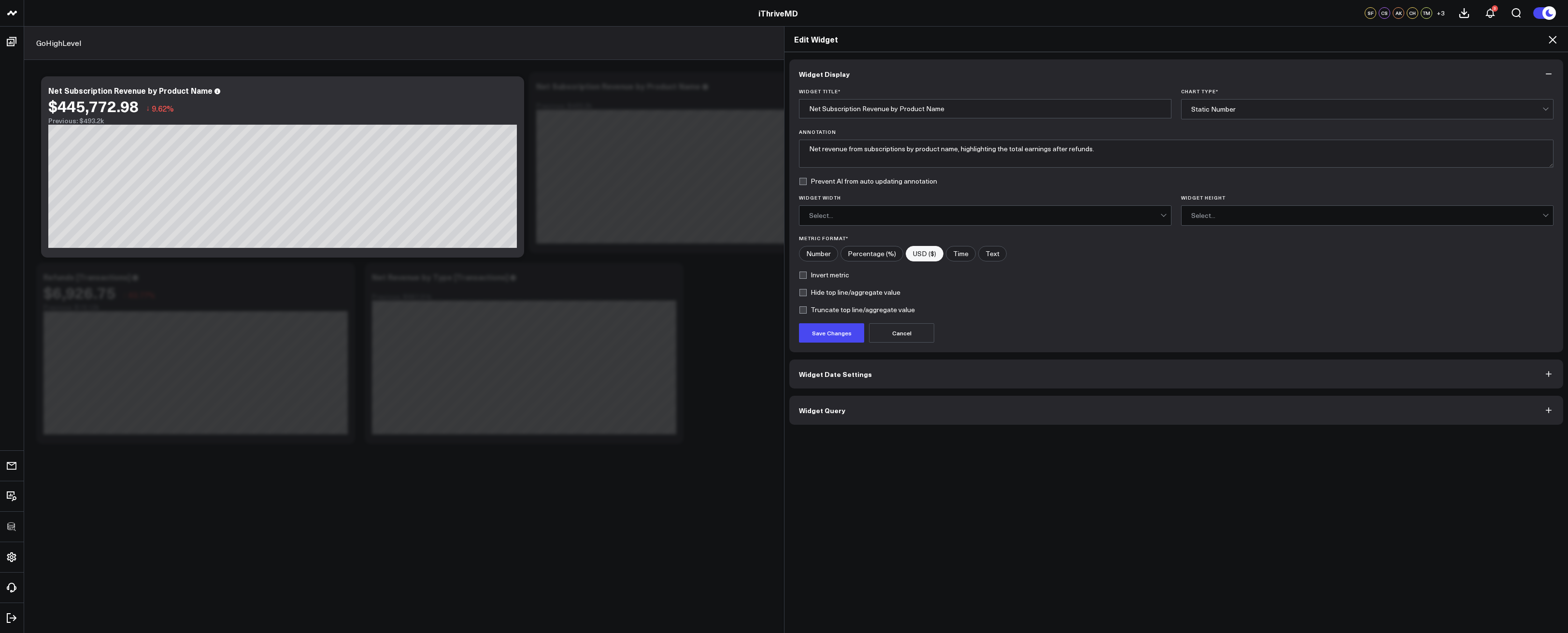
click at [1222, 113] on div "Static Number" at bounding box center [1366, 109] width 351 height 19
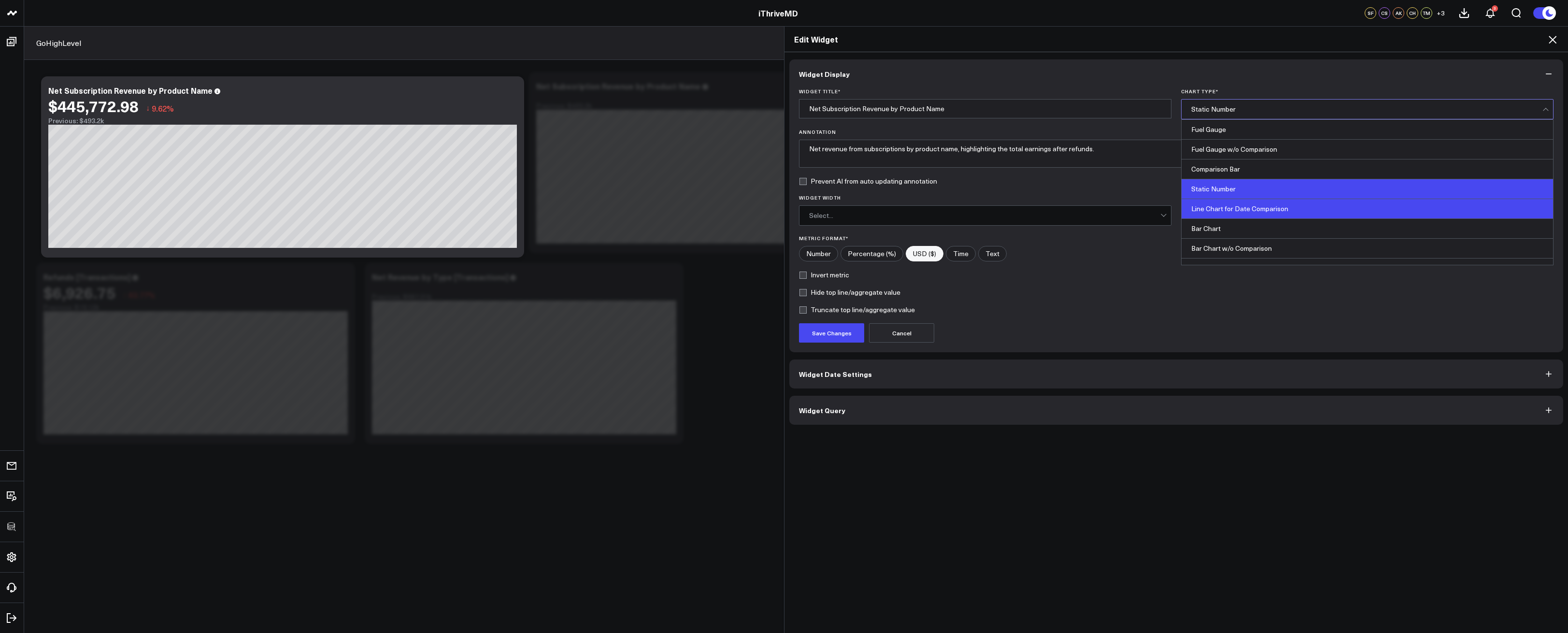
click at [1246, 209] on div "Line Chart for Date Comparison" at bounding box center [1367, 209] width 371 height 20
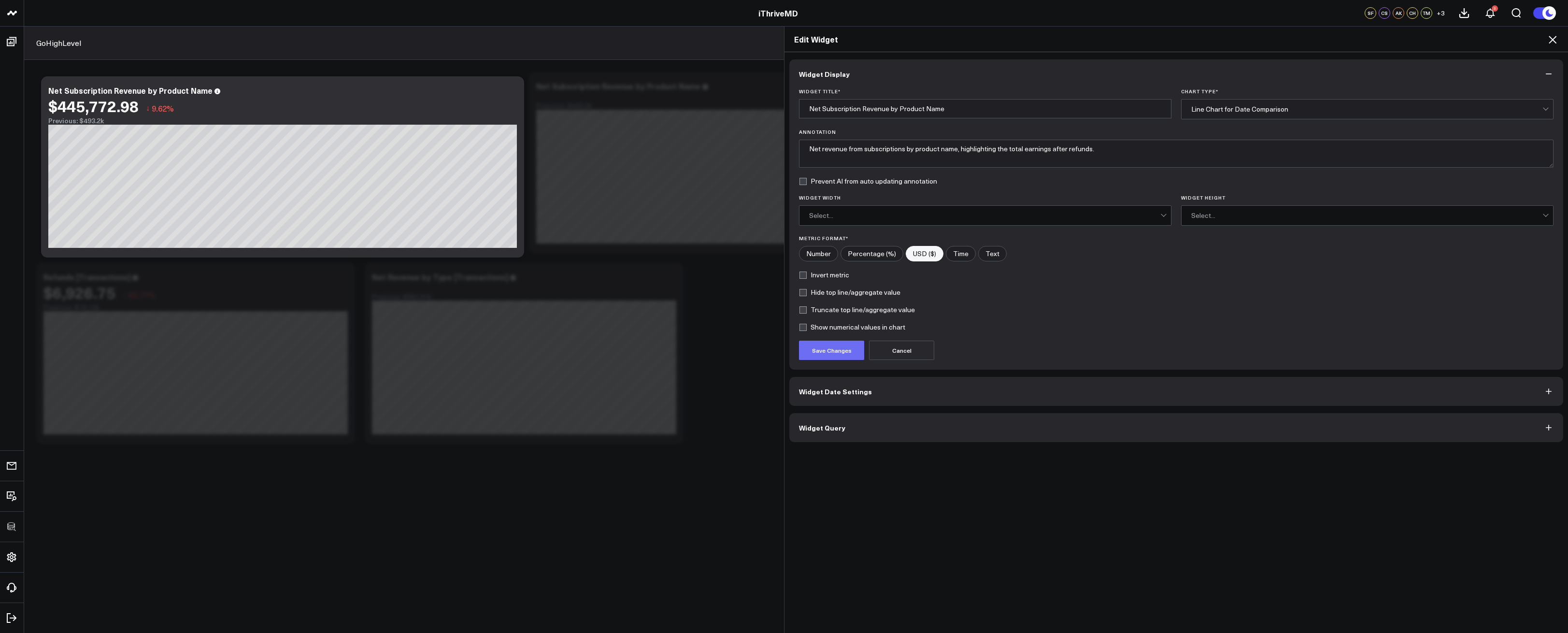
click at [826, 347] on button "Save Changes" at bounding box center [831, 350] width 65 height 19
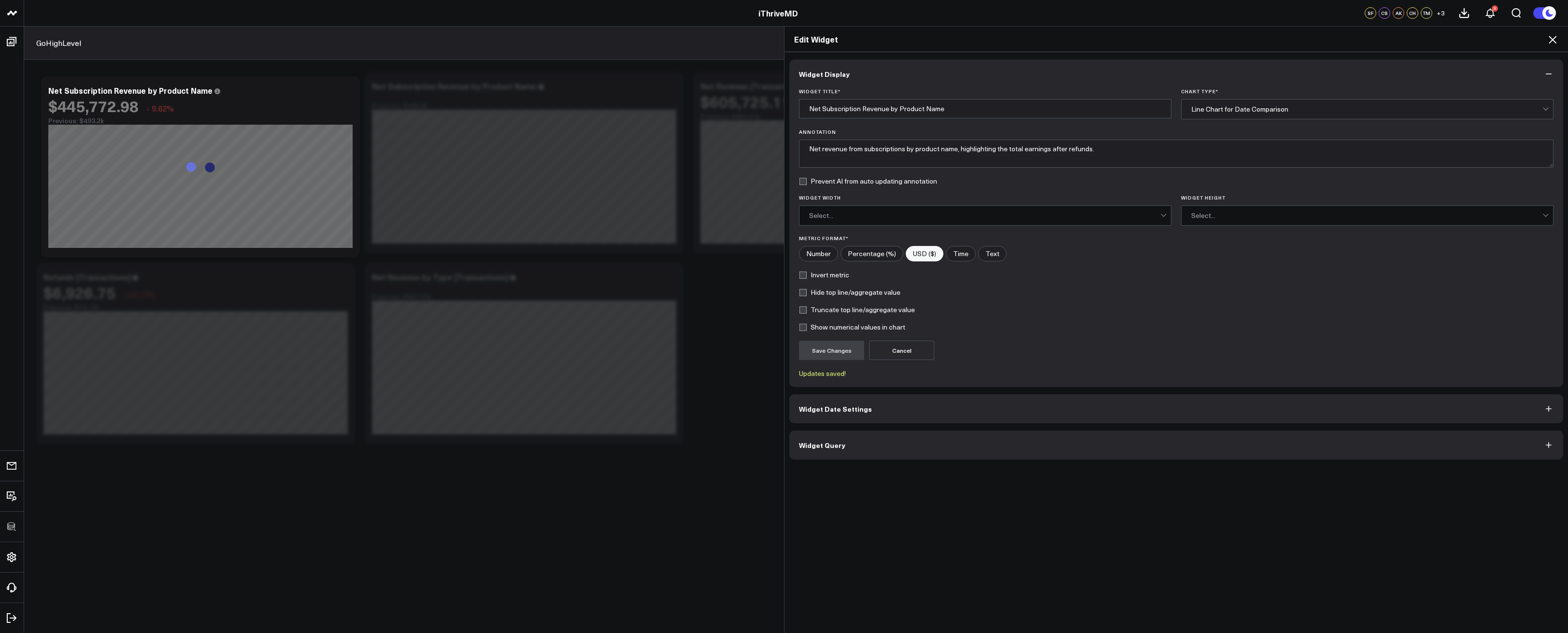
click at [1554, 38] on icon at bounding box center [1552, 40] width 12 height 12
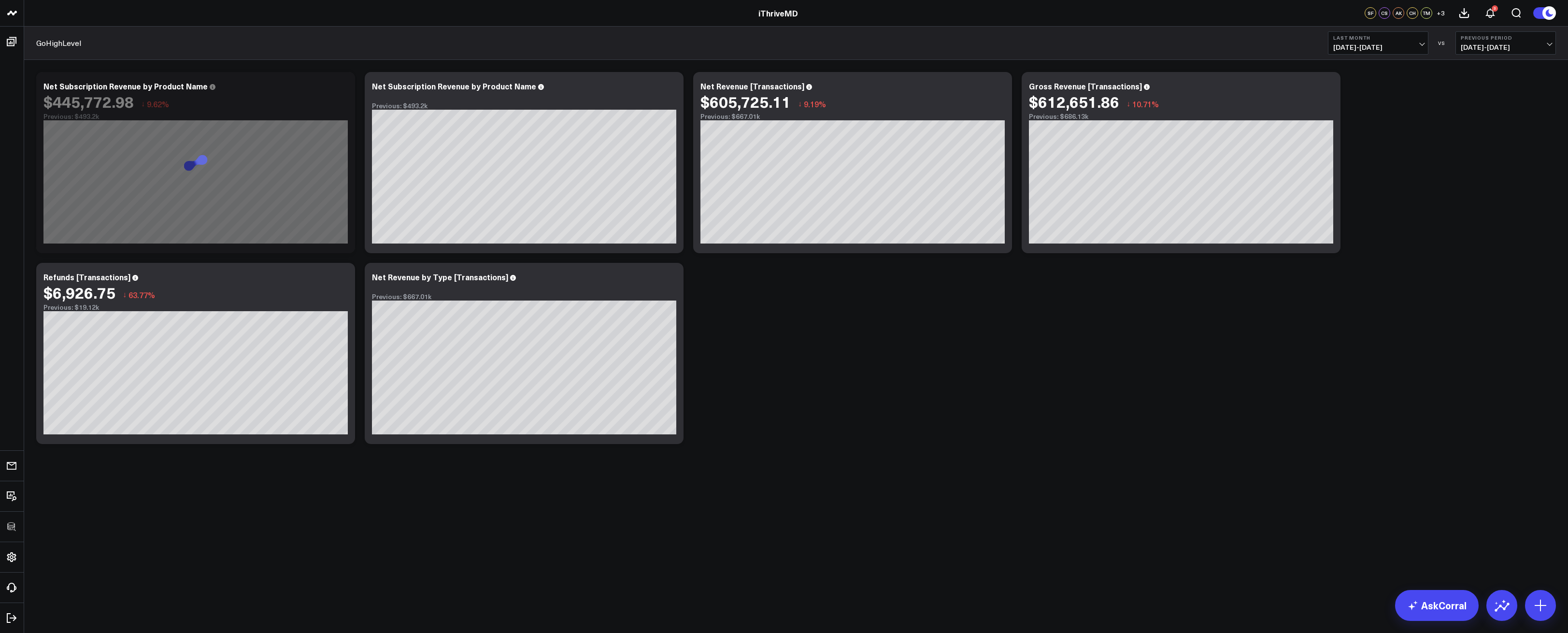
click at [788, 371] on div "Modify via AI Copy link to widget Ask support Remove Create linked copy Executi…" at bounding box center [796, 258] width 1529 height 381
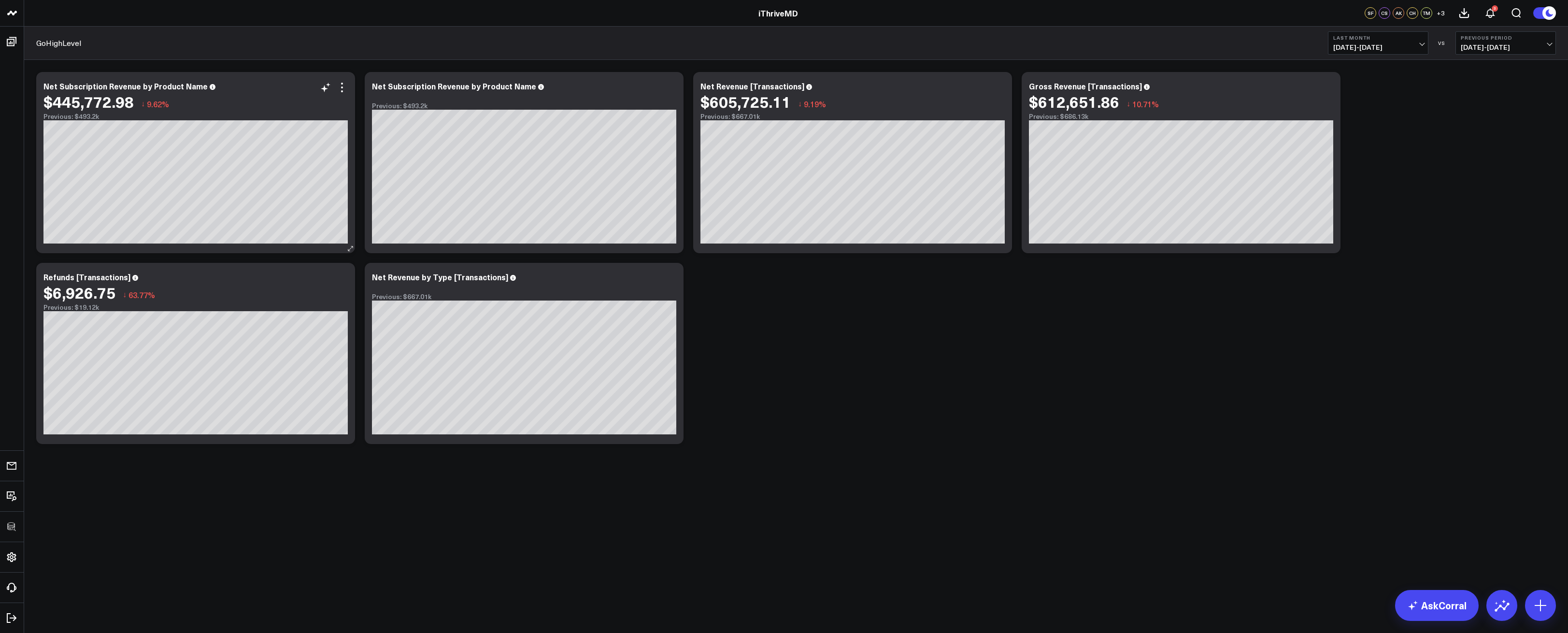
click at [145, 94] on div "$445,772.98 ↓ 9.62%" at bounding box center [195, 101] width 304 height 18
click at [143, 90] on div "Net Subscription Revenue by Product Name" at bounding box center [129, 87] width 172 height 11
drag, startPoint x: 137, startPoint y: 87, endPoint x: 248, endPoint y: 85, distance: 111.0
click at [248, 85] on div "Net Subscription Revenue by Product Name" at bounding box center [195, 86] width 304 height 8
click at [710, 336] on div "Modify via AI Copy link to widget Ask support Remove Create linked copy Executi…" at bounding box center [796, 258] width 1529 height 381
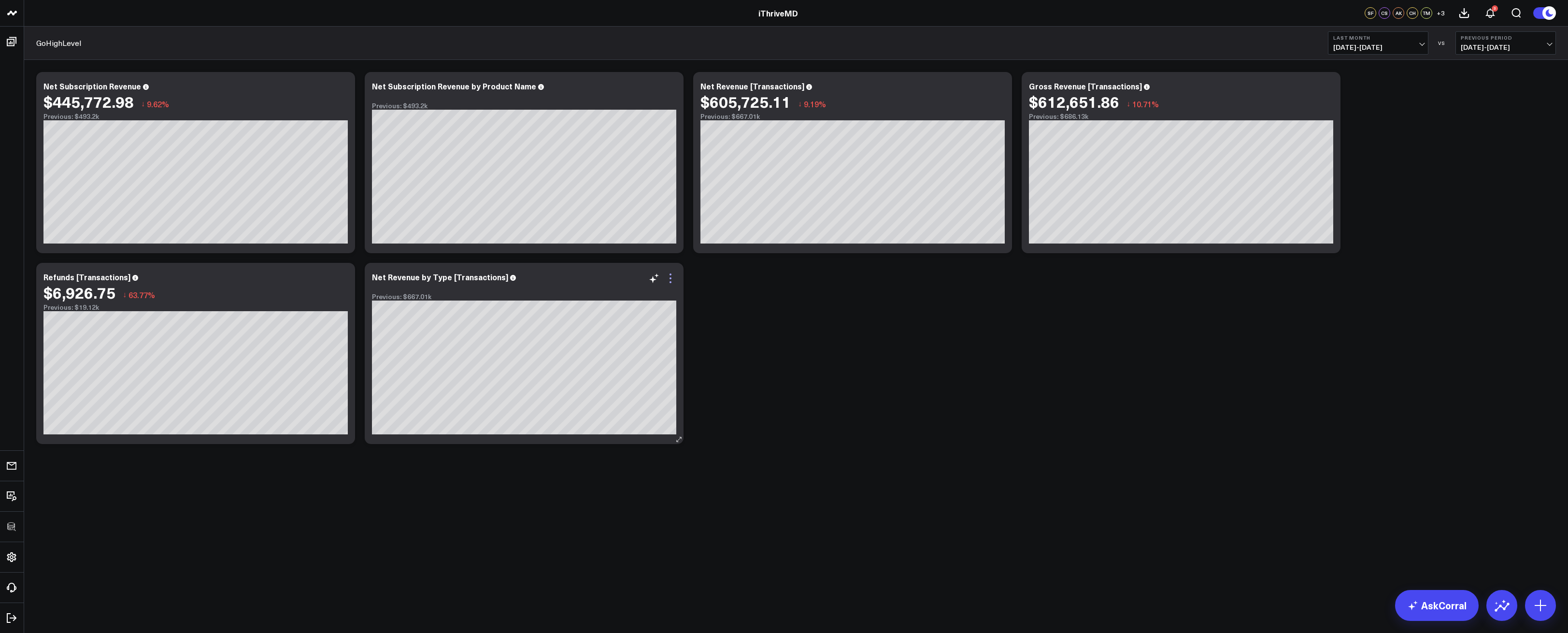
click at [672, 281] on icon at bounding box center [671, 278] width 12 height 12
click at [789, 297] on div "Modify via AI Copy link to widget Ask support Remove Create linked copy Executi…" at bounding box center [796, 258] width 1529 height 381
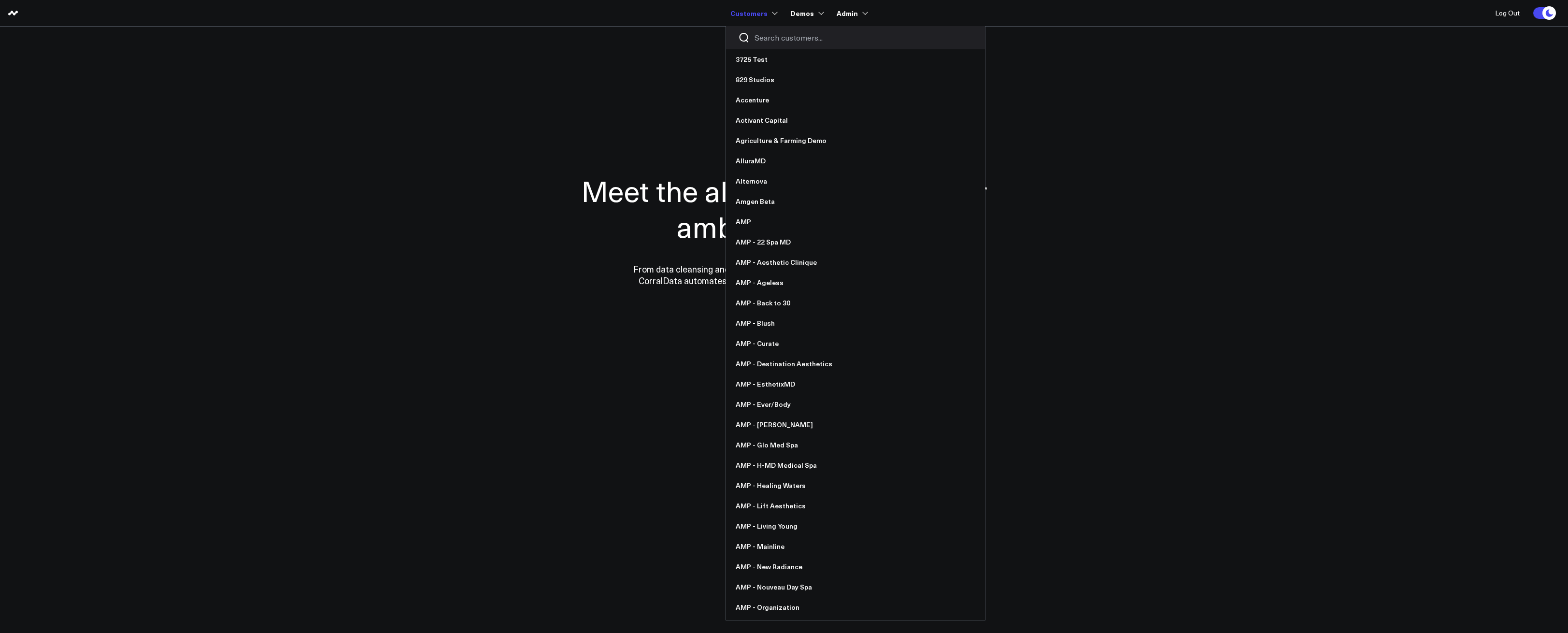
click at [769, 38] on input "Search customers input" at bounding box center [863, 38] width 218 height 11
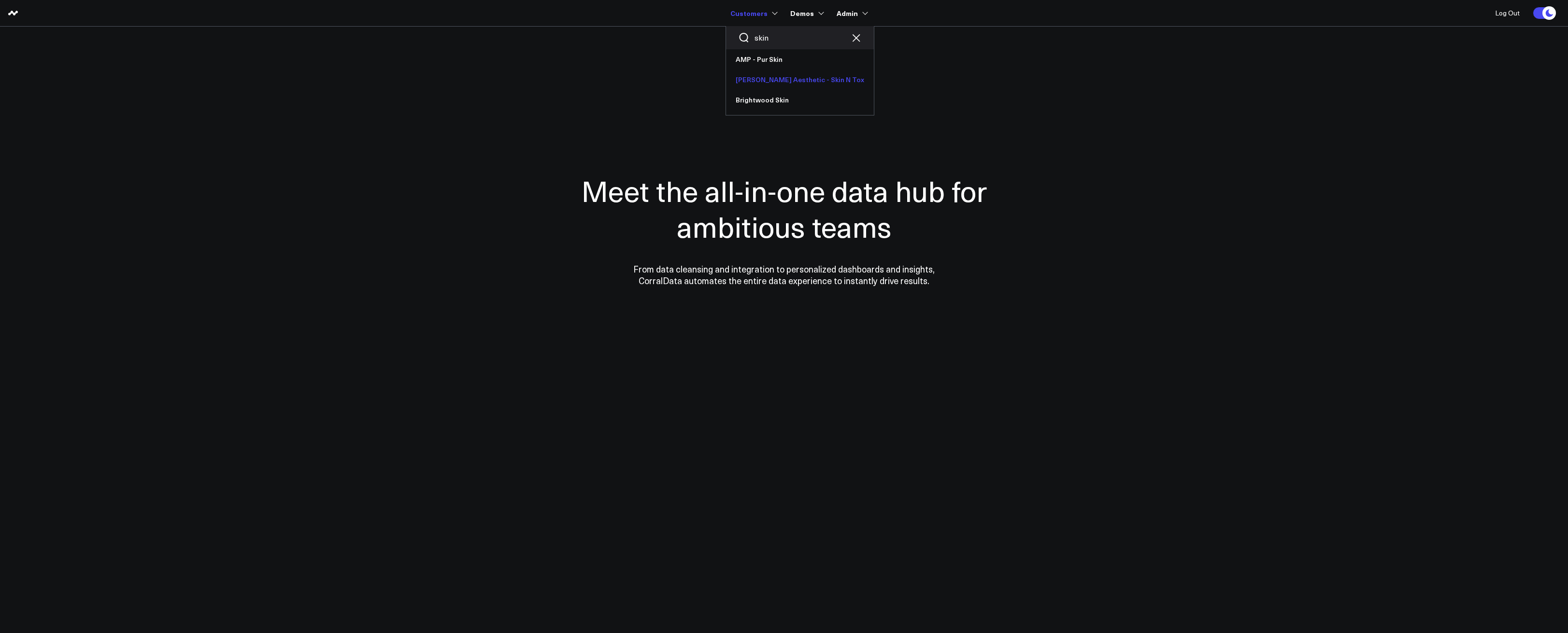
type input "skin"
click at [771, 84] on link "[PERSON_NAME] Aesthetic - Skin N Tox" at bounding box center [800, 80] width 147 height 20
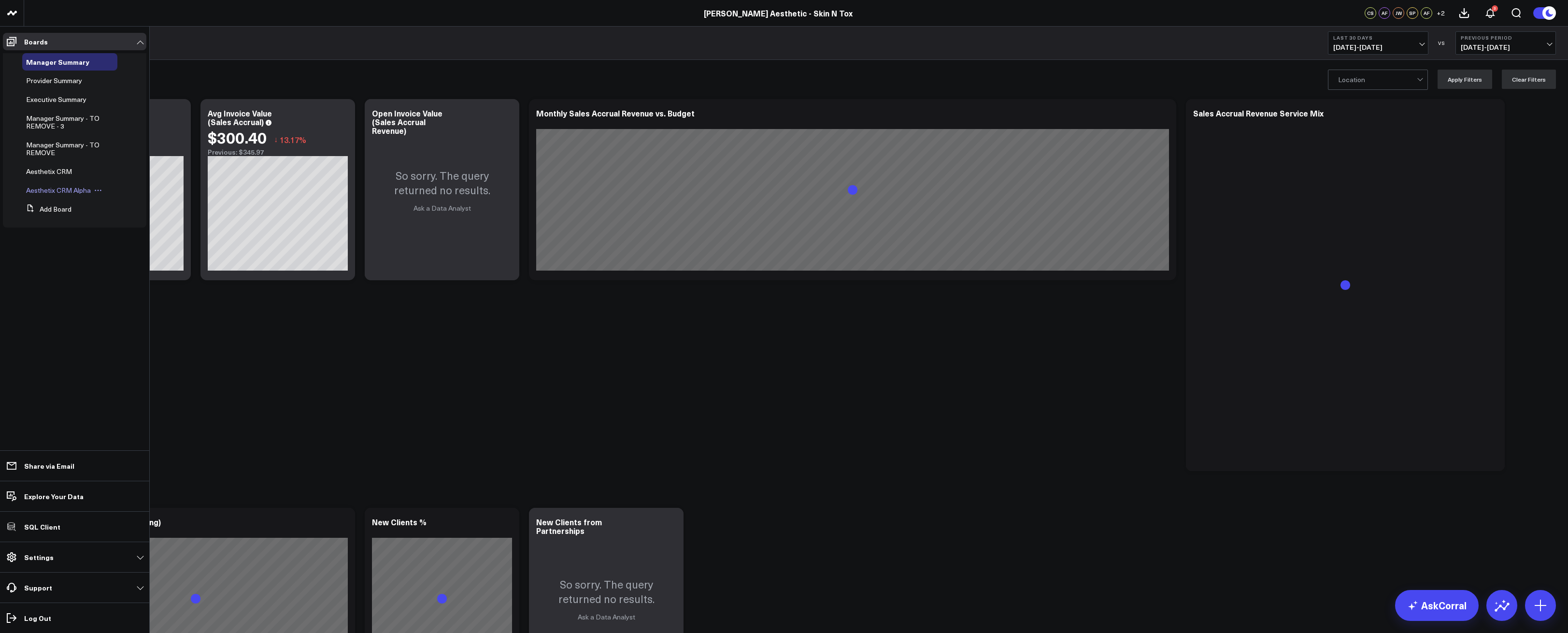
click at [46, 184] on div "Aesthetix CRM Alpha" at bounding box center [69, 190] width 95 height 18
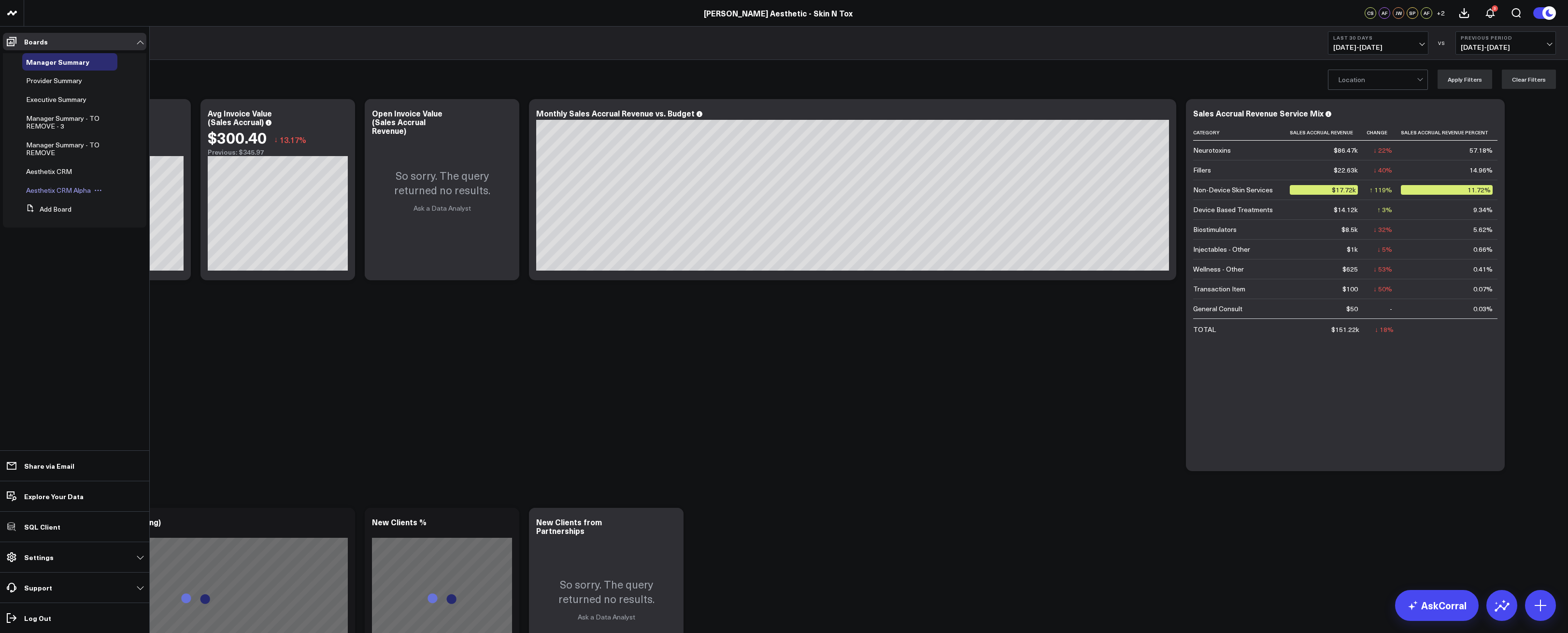
click at [47, 187] on span "Aesthetix CRM Alpha" at bounding box center [58, 190] width 64 height 9
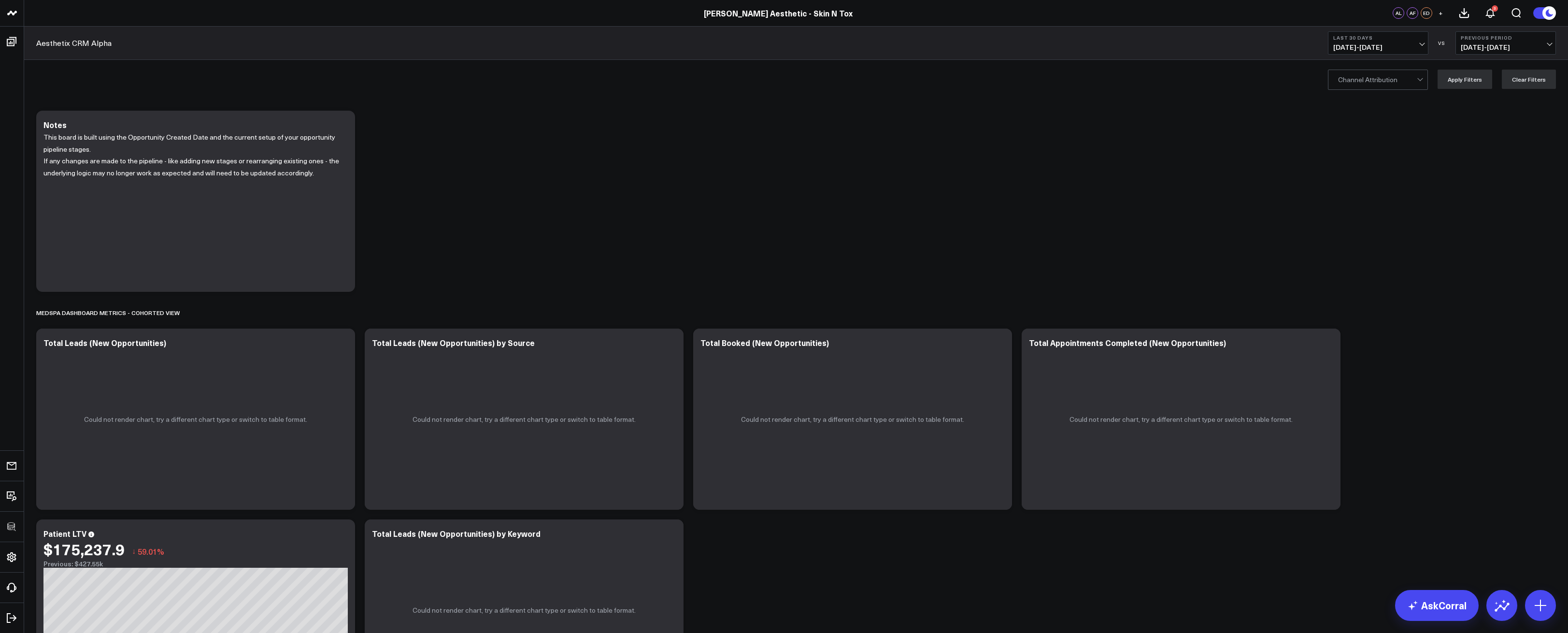
click at [1401, 45] on span "[DATE] - [DATE]" at bounding box center [1379, 47] width 90 height 7
click at [1382, 122] on link "Last 60 Days" at bounding box center [1378, 121] width 99 height 18
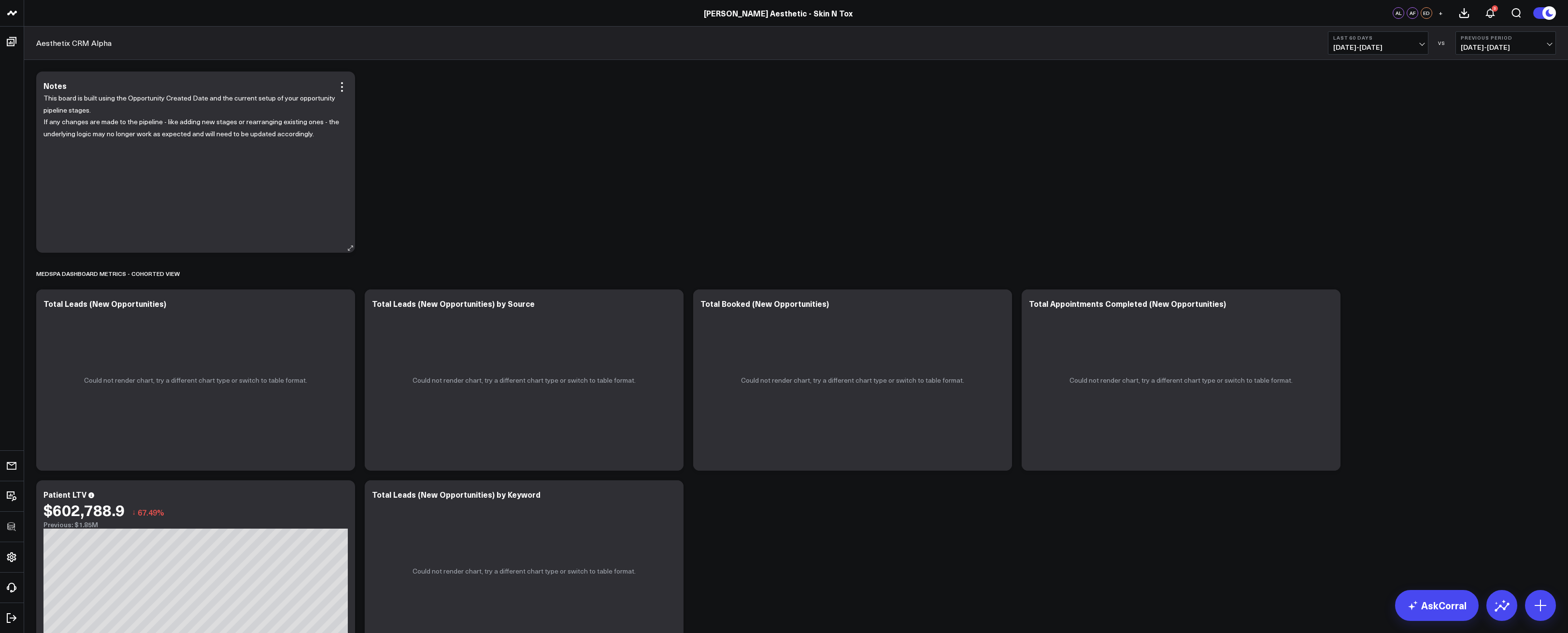
scroll to position [6, 0]
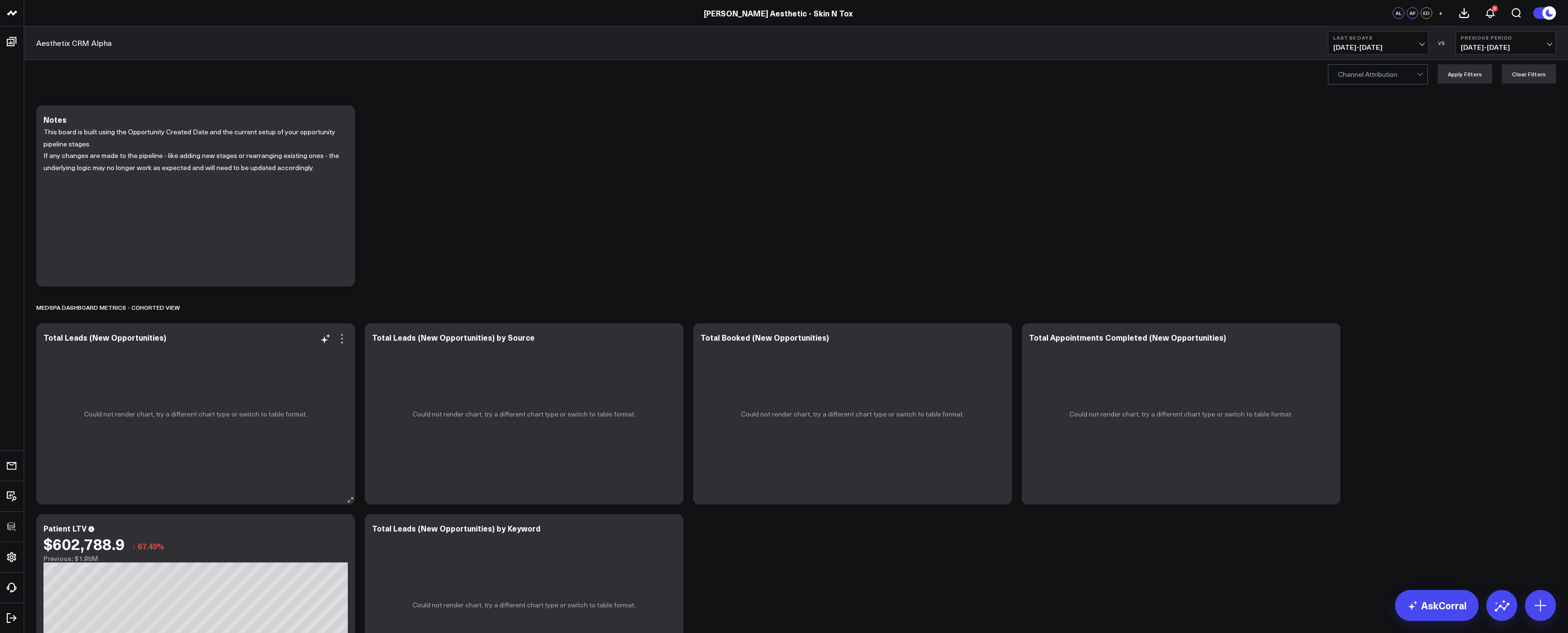
click at [345, 336] on icon at bounding box center [342, 338] width 12 height 12
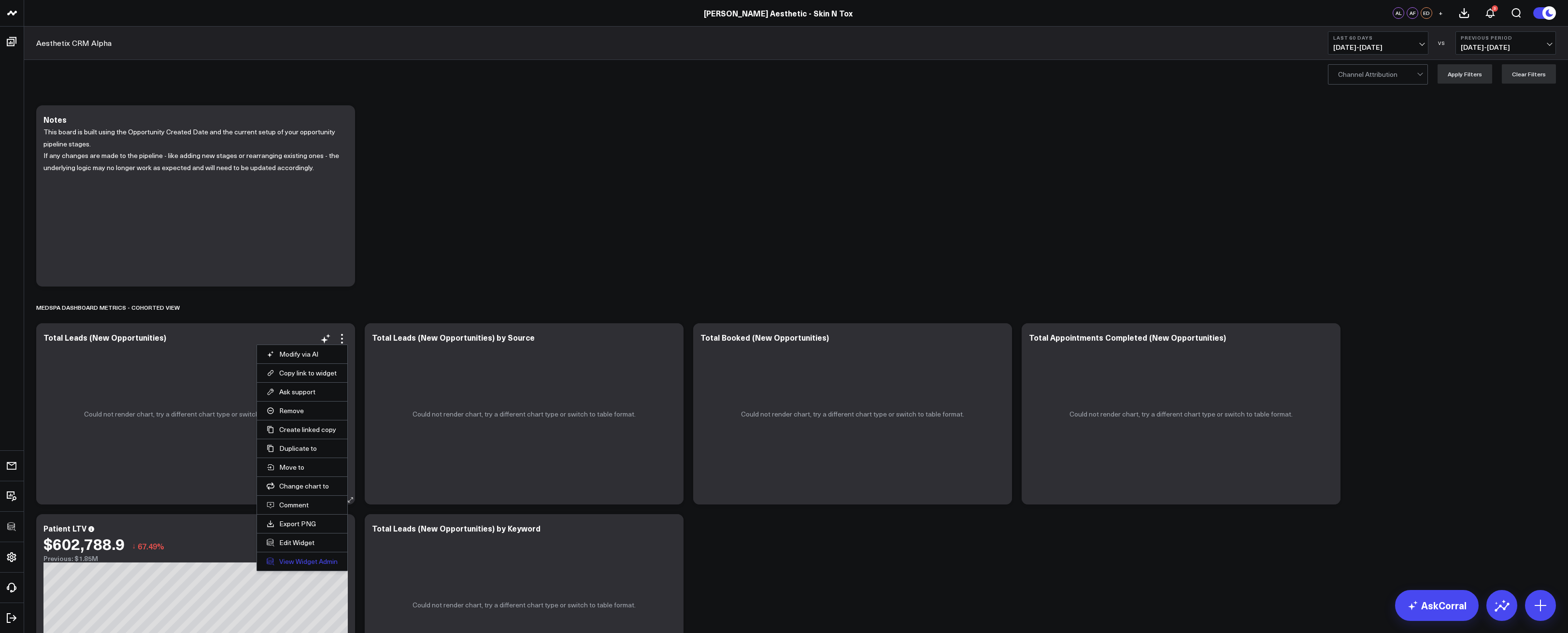
click at [300, 561] on link "View Widget Admin" at bounding box center [302, 561] width 71 height 8
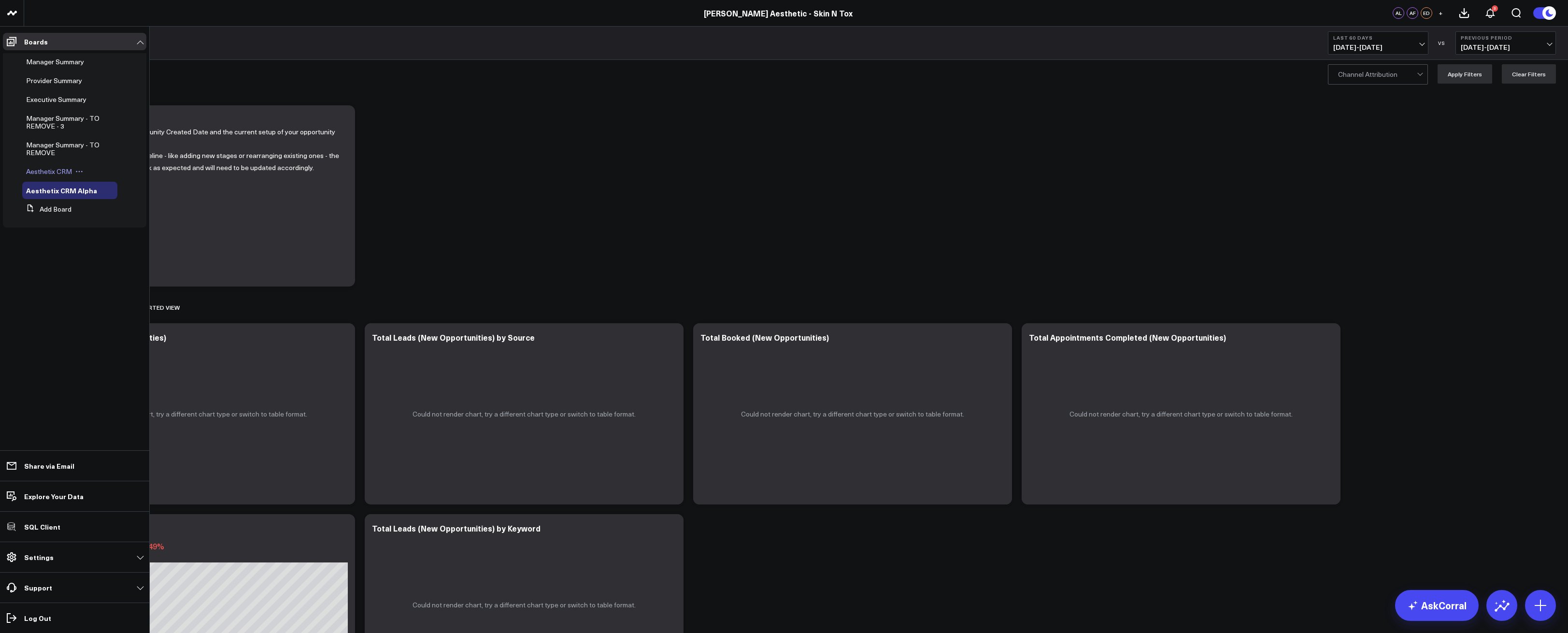
click at [54, 169] on span "Aesthetix CRM" at bounding box center [49, 171] width 46 height 9
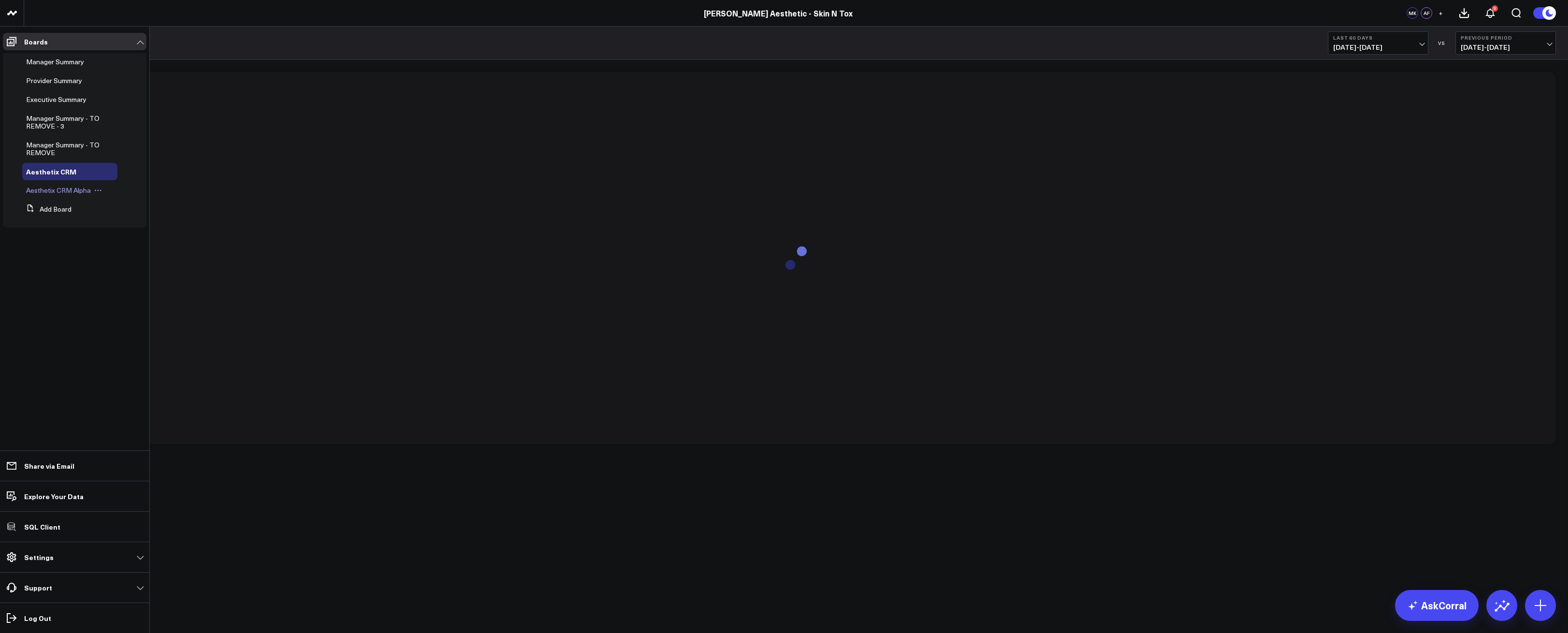
click at [53, 182] on div "Aesthetix CRM Alpha" at bounding box center [69, 190] width 95 height 18
click at [53, 184] on div "Aesthetix CRM Alpha" at bounding box center [69, 190] width 95 height 18
click at [53, 187] on span "Aesthetix CRM Alpha" at bounding box center [58, 190] width 64 height 9
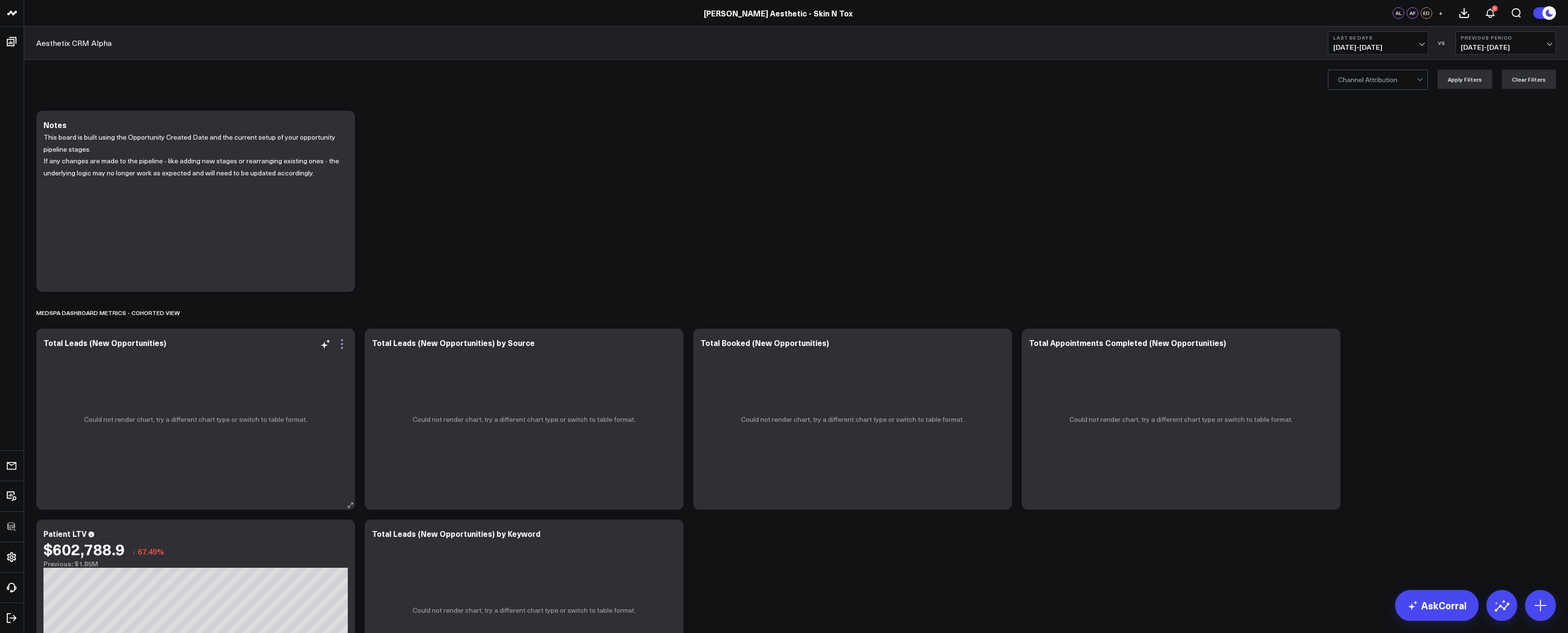
click at [343, 342] on icon at bounding box center [342, 344] width 12 height 12
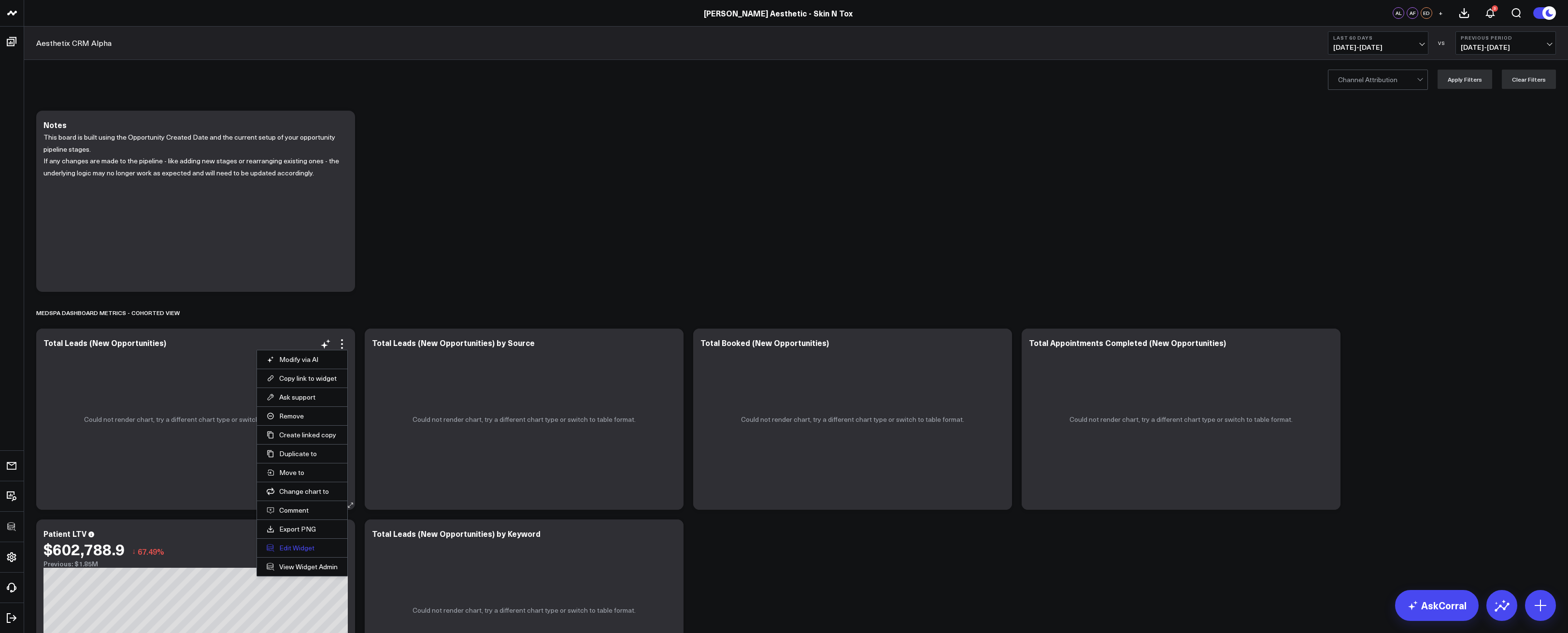
click at [300, 545] on button "Edit Widget" at bounding box center [302, 547] width 71 height 8
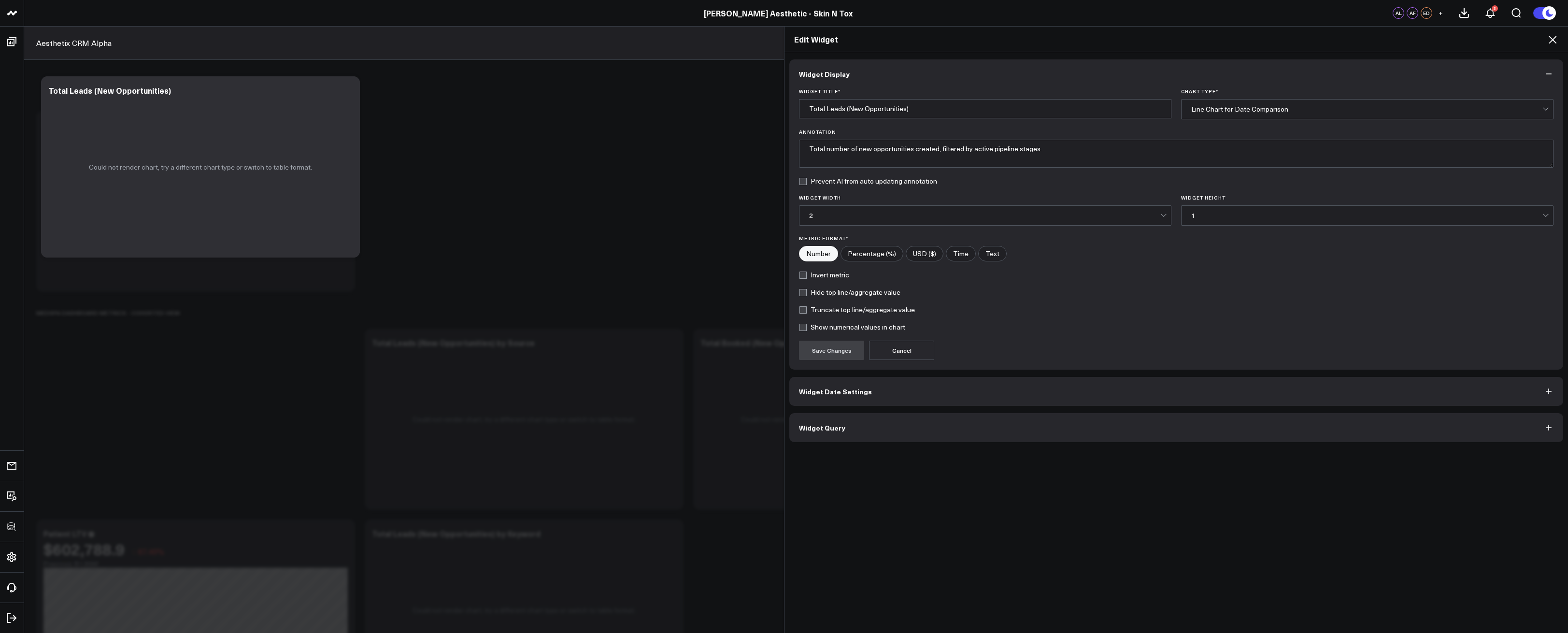
click at [850, 431] on button "Widget Query" at bounding box center [1176, 427] width 774 height 29
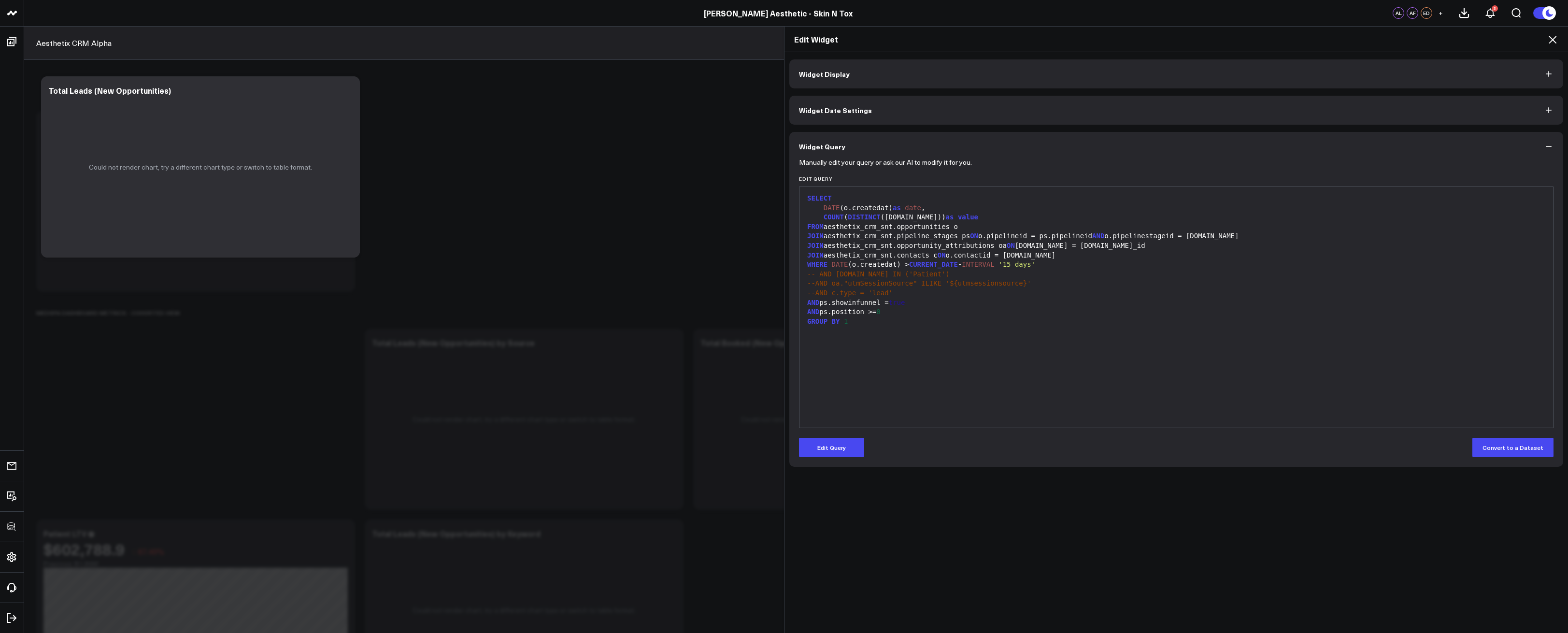
click at [830, 459] on div "Manually edit your query or ask our AI to modify it for you. Edit Query 99 1 2 …" at bounding box center [1176, 314] width 774 height 306
click at [827, 447] on button "Edit Query" at bounding box center [831, 447] width 65 height 19
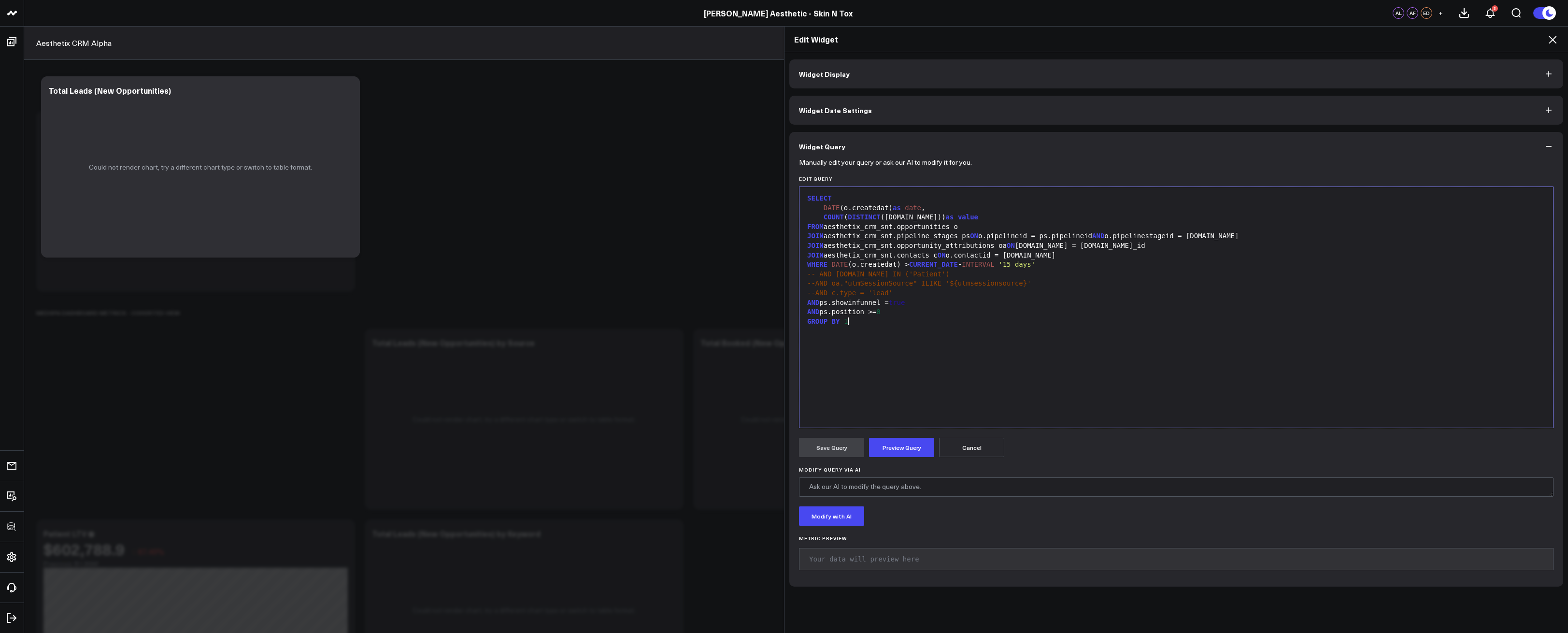
click at [907, 404] on div "SELECT DATE (o.createdat) as date , COUNT ( DISTINCT (o.id)) as value FROM aest…" at bounding box center [1176, 307] width 744 height 231
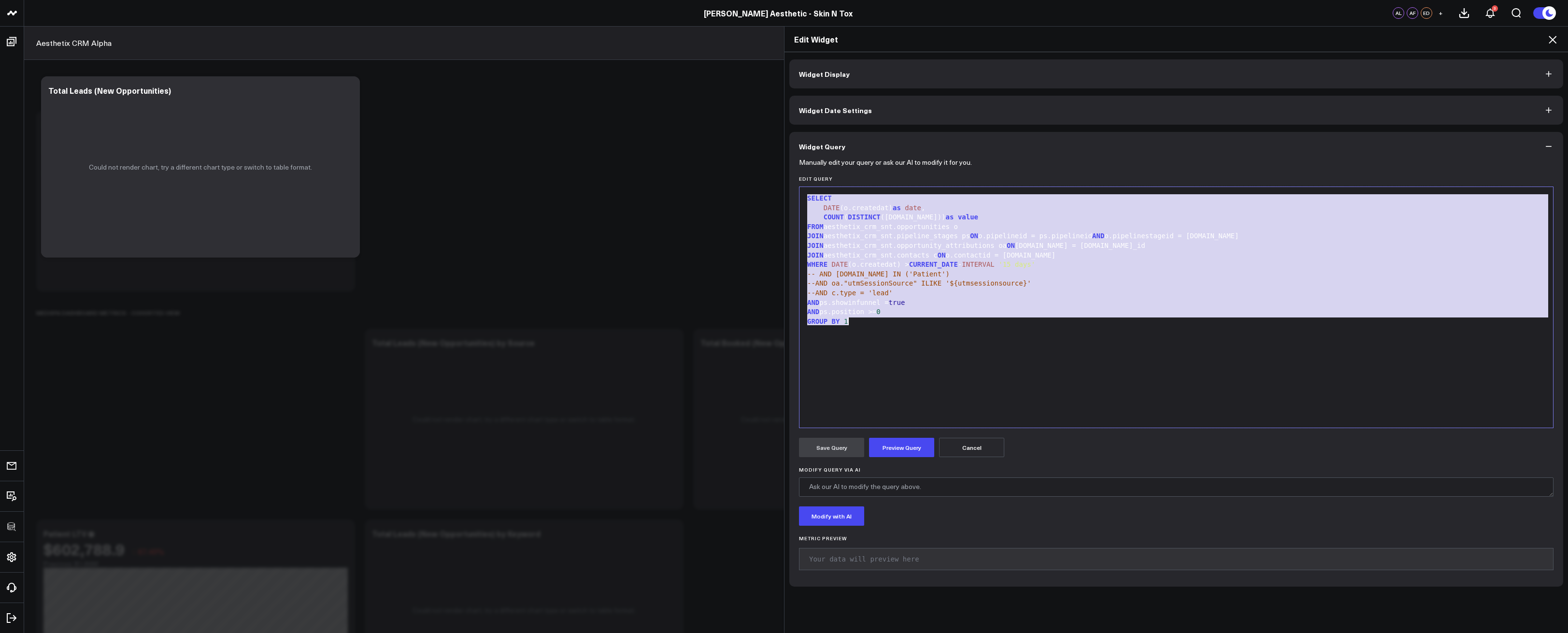
copy div "SELECT DATE (o.createdat) as date , COUNT ( DISTINCT (o.id)) as value FROM aest…"
click at [977, 291] on div "--AND c.type = 'lead'" at bounding box center [1176, 293] width 744 height 9
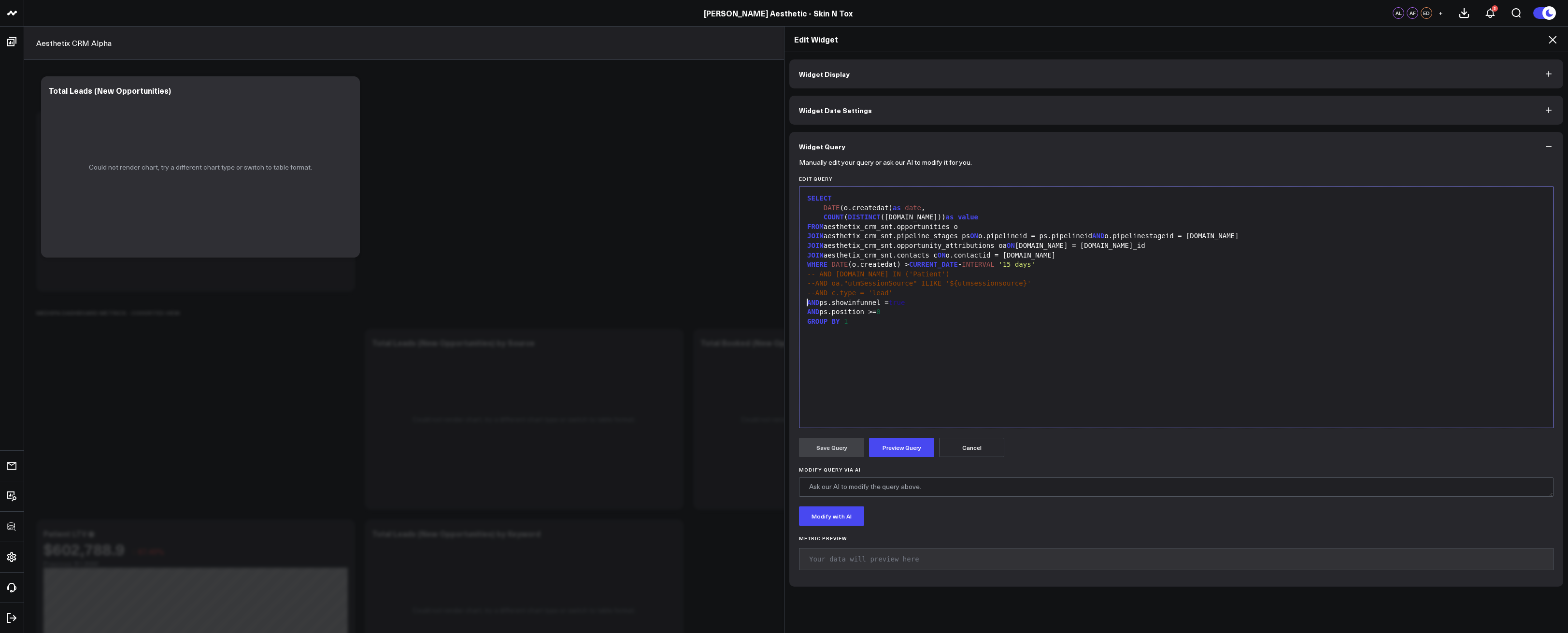
click at [804, 303] on div "AND ps.showinfunnel = true" at bounding box center [1176, 303] width 744 height 9
click at [909, 442] on button "Preview Query" at bounding box center [902, 447] width 65 height 19
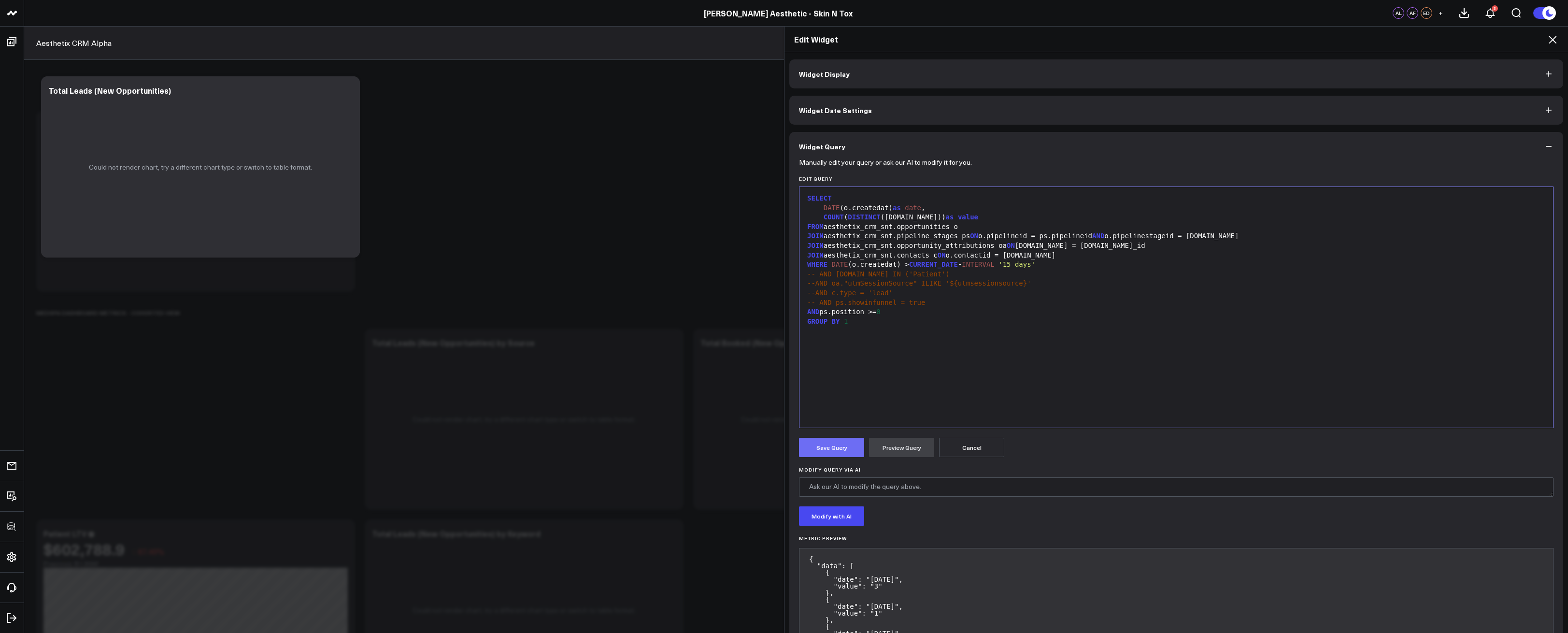
click at [825, 449] on button "Save Query" at bounding box center [831, 447] width 65 height 19
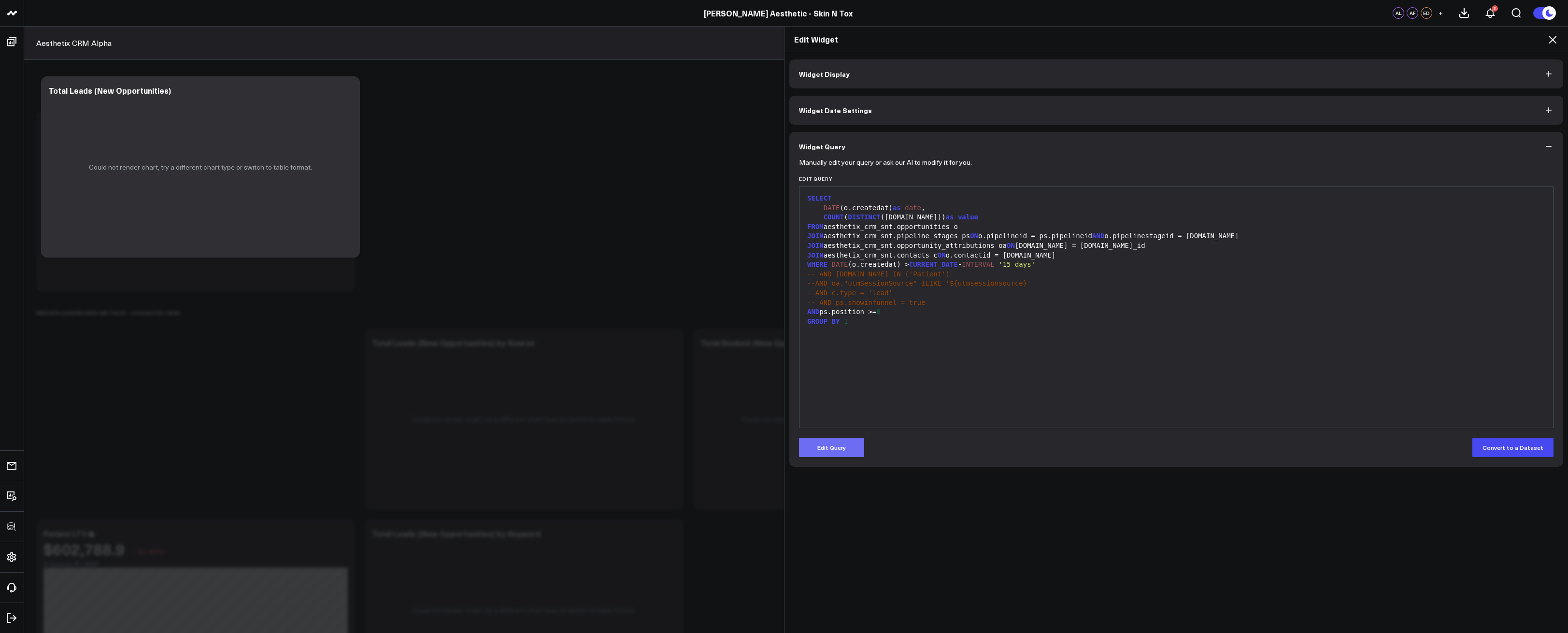
click at [831, 445] on button "Edit Query" at bounding box center [831, 447] width 65 height 19
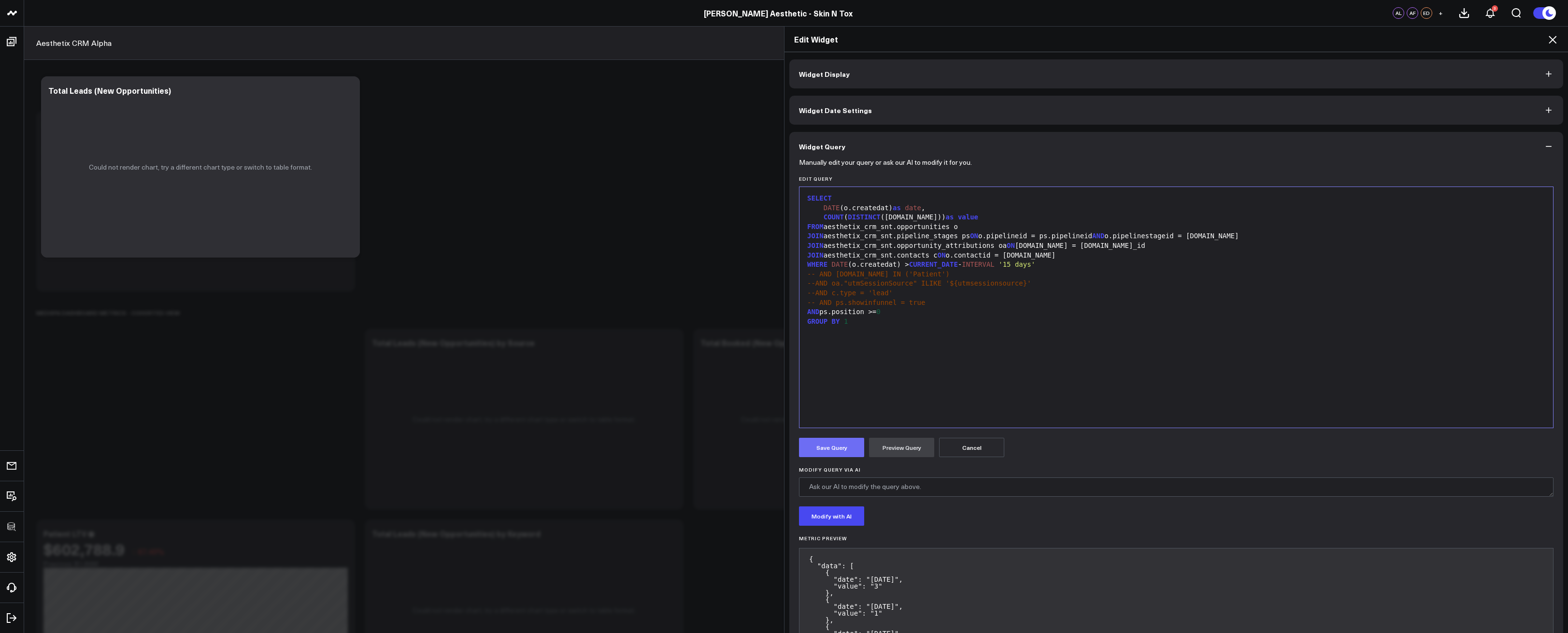
click at [838, 451] on button "Save Query" at bounding box center [831, 447] width 65 height 19
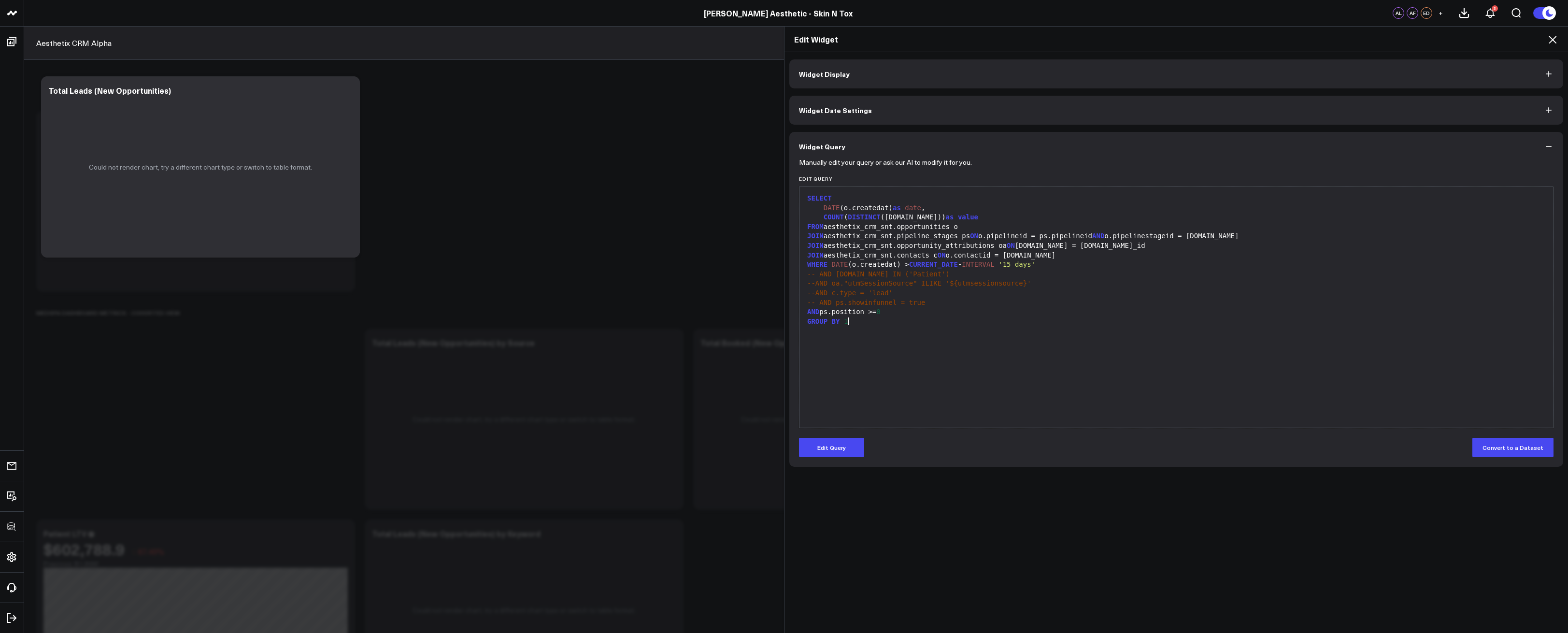
click at [964, 336] on div "SELECT DATE (o.createdat) as date , COUNT ( DISTINCT (o.id)) as value FROM aest…" at bounding box center [1176, 307] width 744 height 231
click at [1548, 41] on icon at bounding box center [1552, 40] width 12 height 12
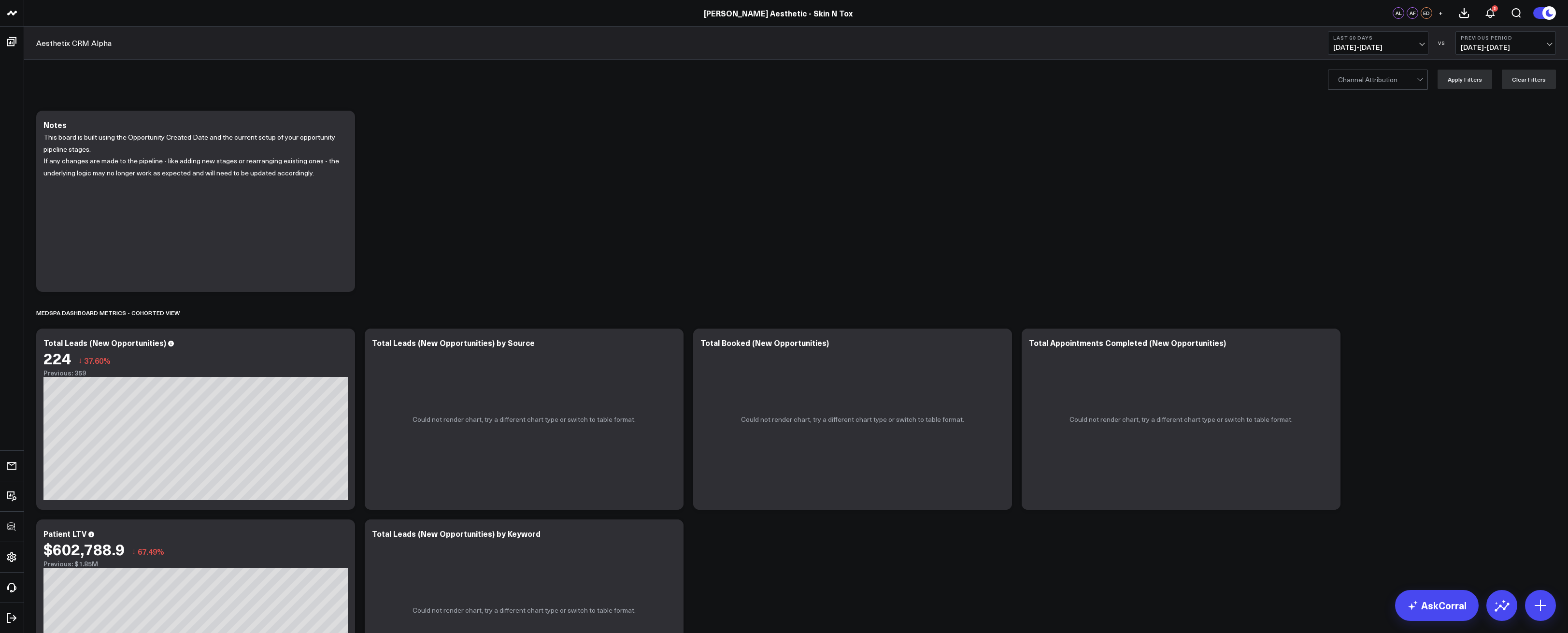
scroll to position [212, 0]
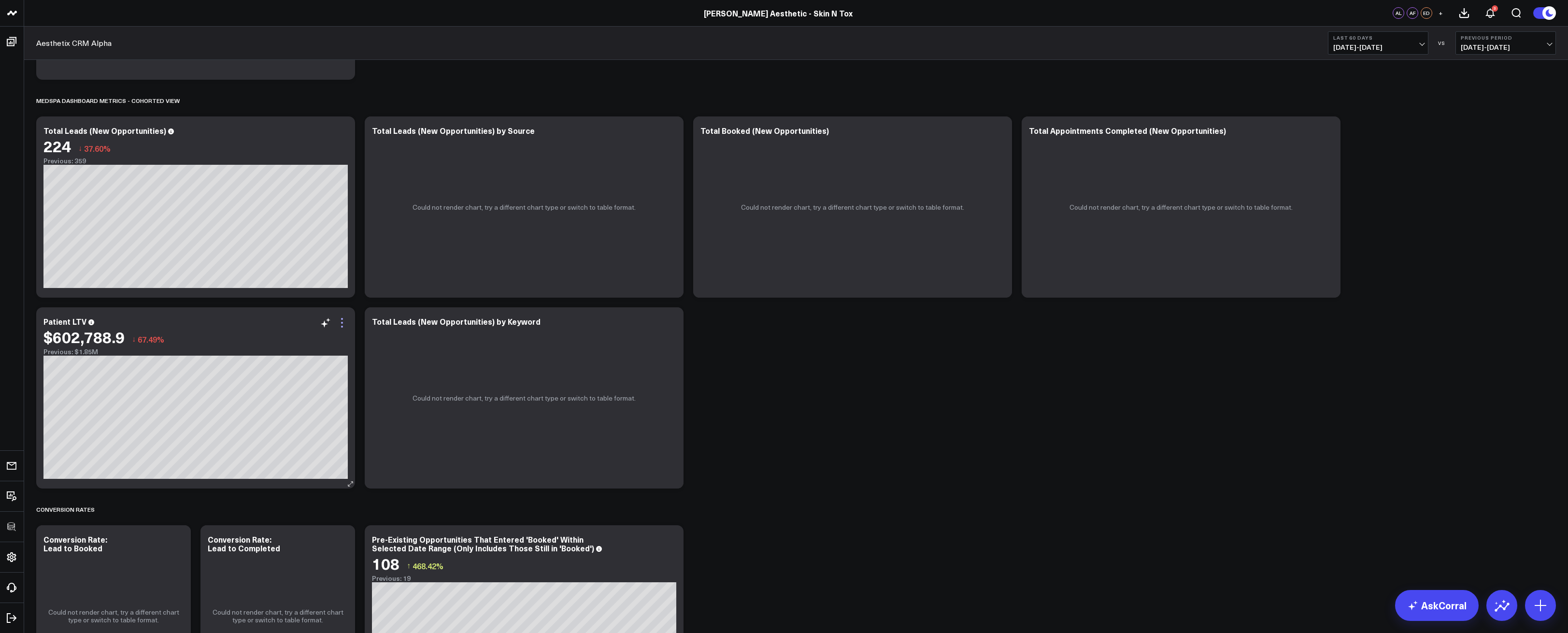
click at [340, 324] on icon at bounding box center [342, 322] width 12 height 12
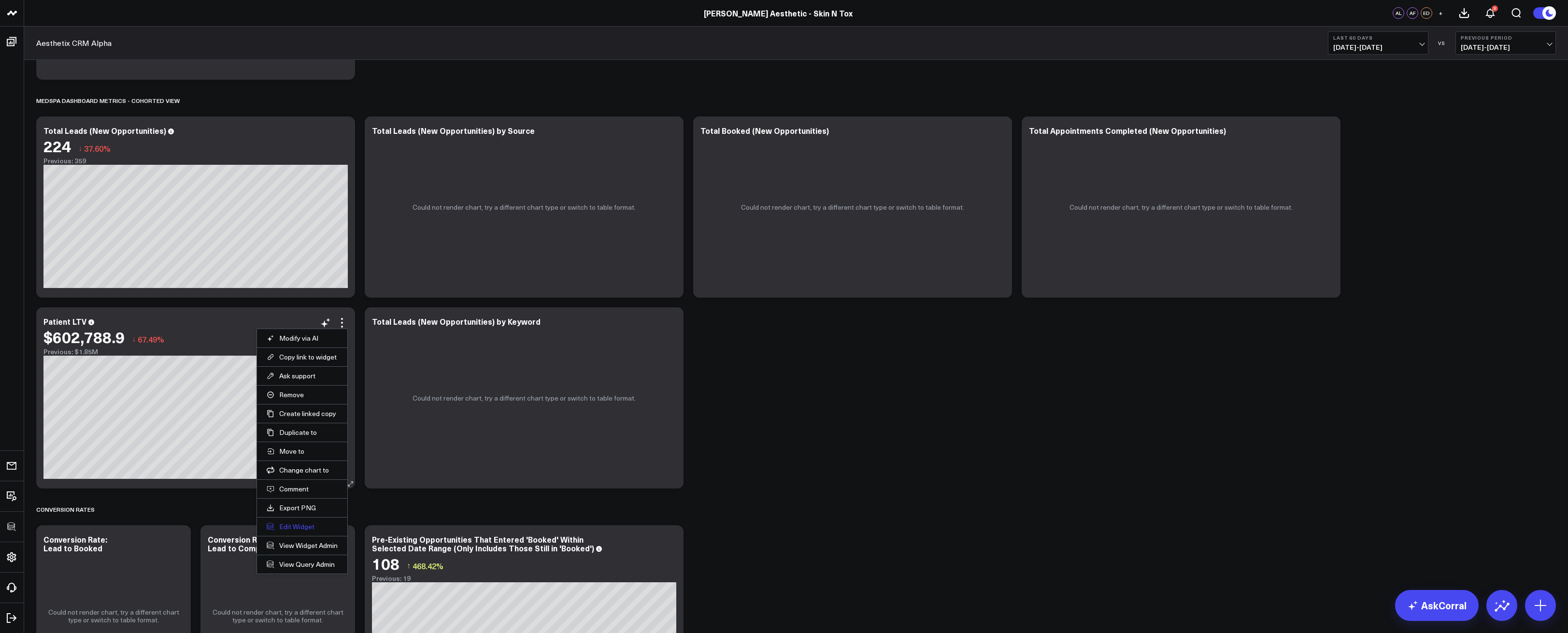
click at [283, 528] on button "Edit Widget" at bounding box center [302, 526] width 71 height 8
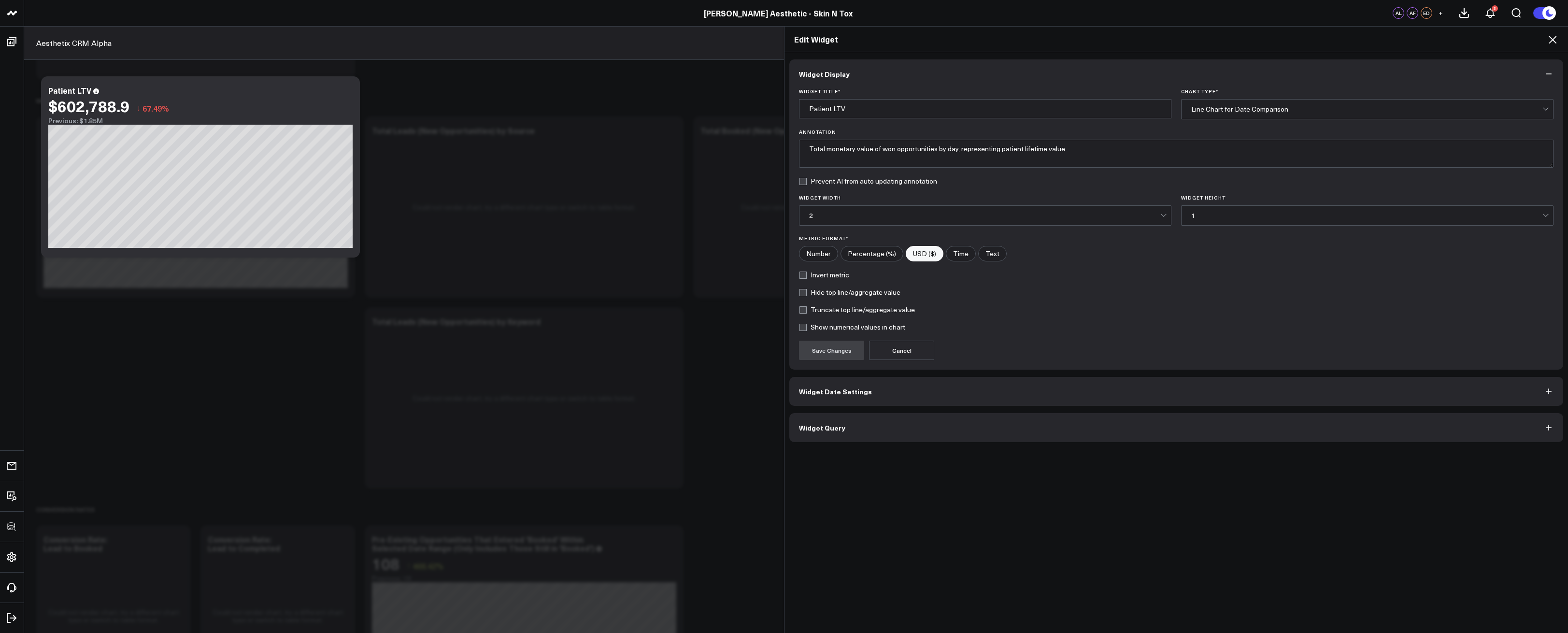
click at [907, 433] on button "Widget Query" at bounding box center [1176, 427] width 774 height 29
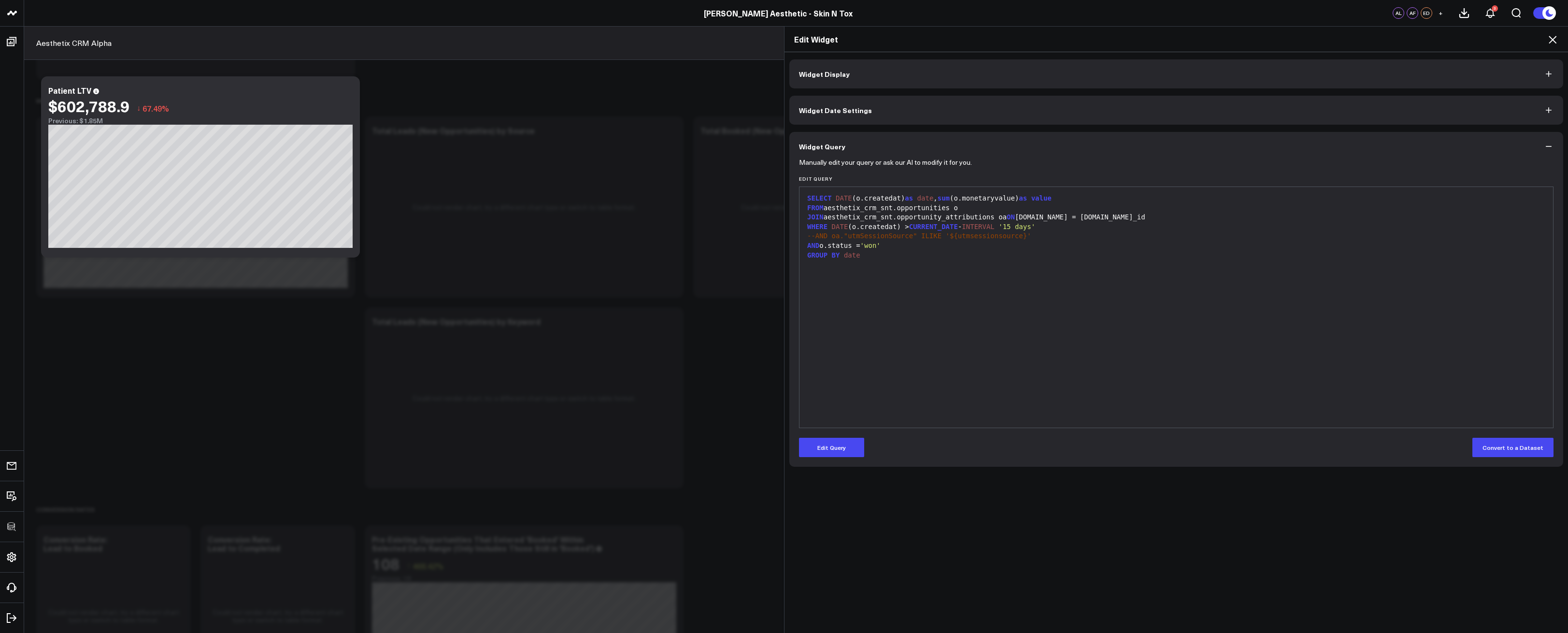
click at [880, 393] on div "SELECT DATE (o.createdat) as date , sum (o.monetaryvalue) as value FROM aesthet…" at bounding box center [1176, 307] width 744 height 231
click at [1555, 40] on icon at bounding box center [1552, 40] width 12 height 12
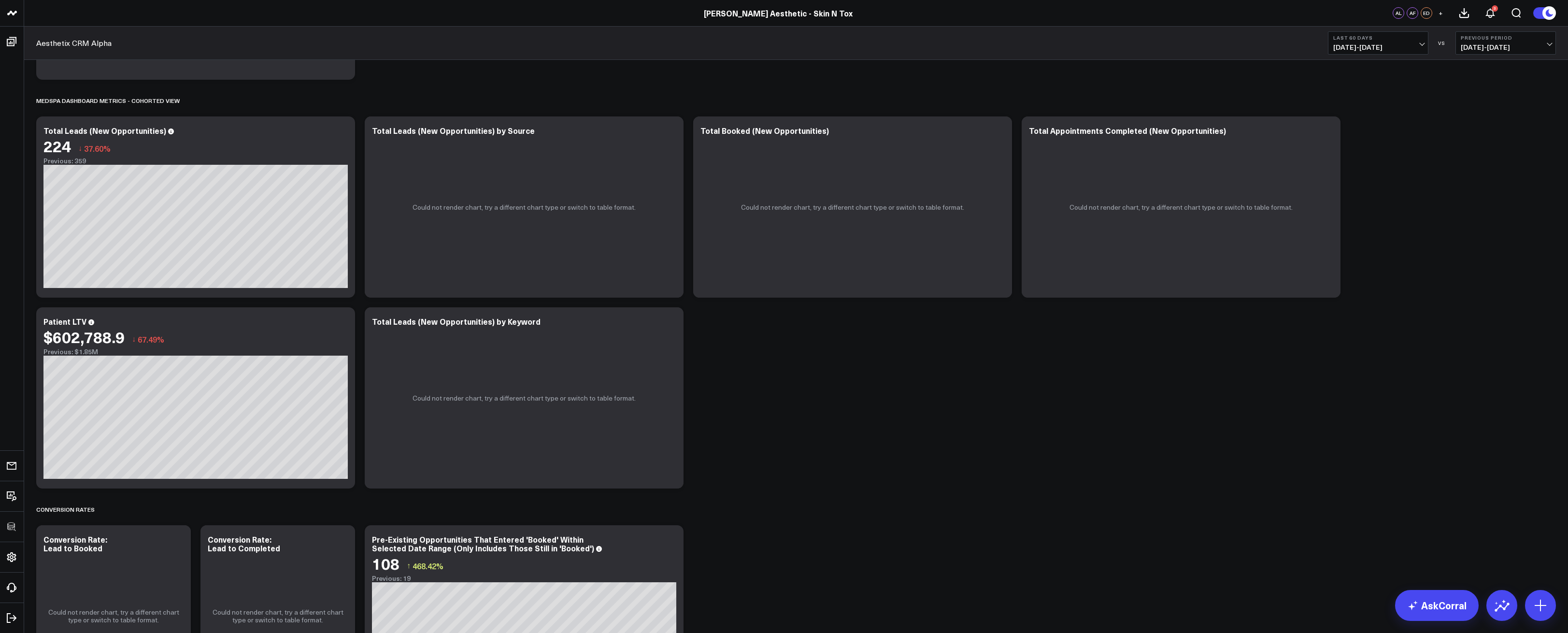
click at [74, 318] on div "Patient LTV" at bounding box center [69, 322] width 52 height 11
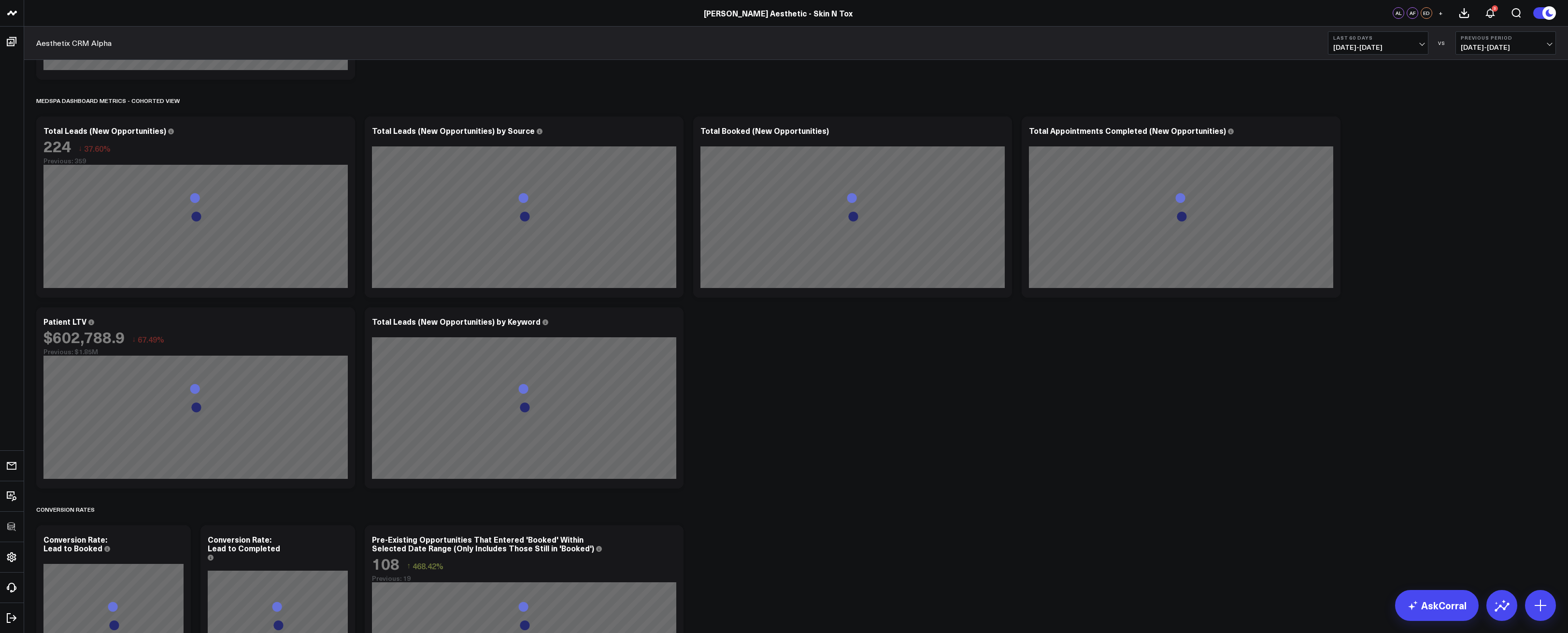
click at [0, 0] on icon at bounding box center [0, 0] width 0 height 0
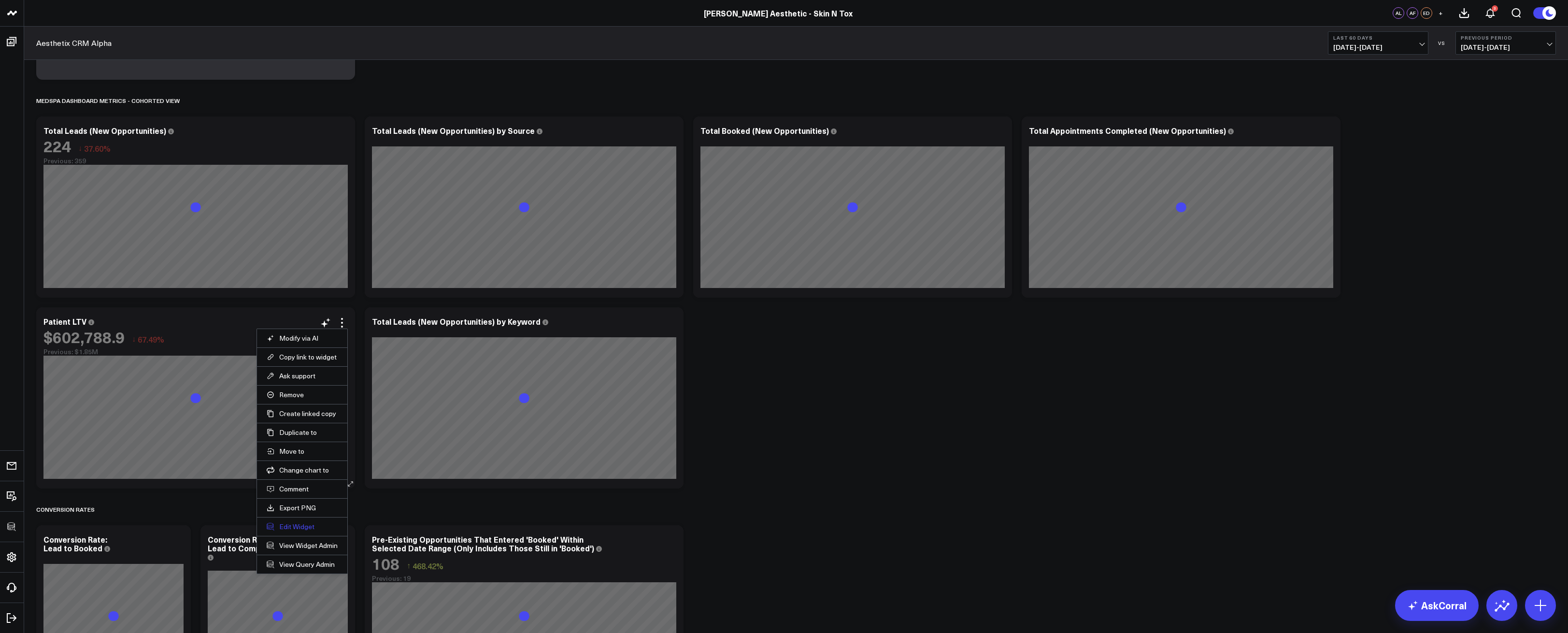
click at [302, 527] on button "Edit Widget" at bounding box center [302, 526] width 71 height 8
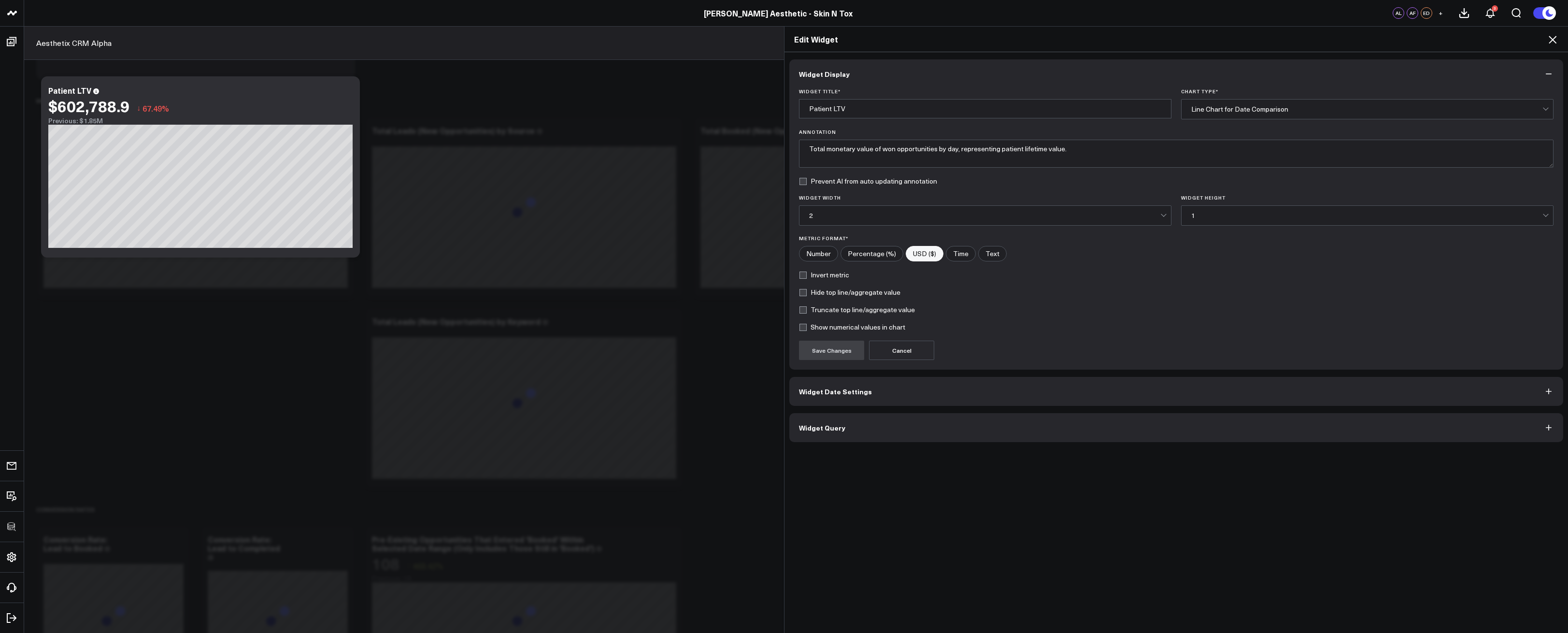
click at [1038, 433] on button "Widget Query" at bounding box center [1176, 427] width 774 height 29
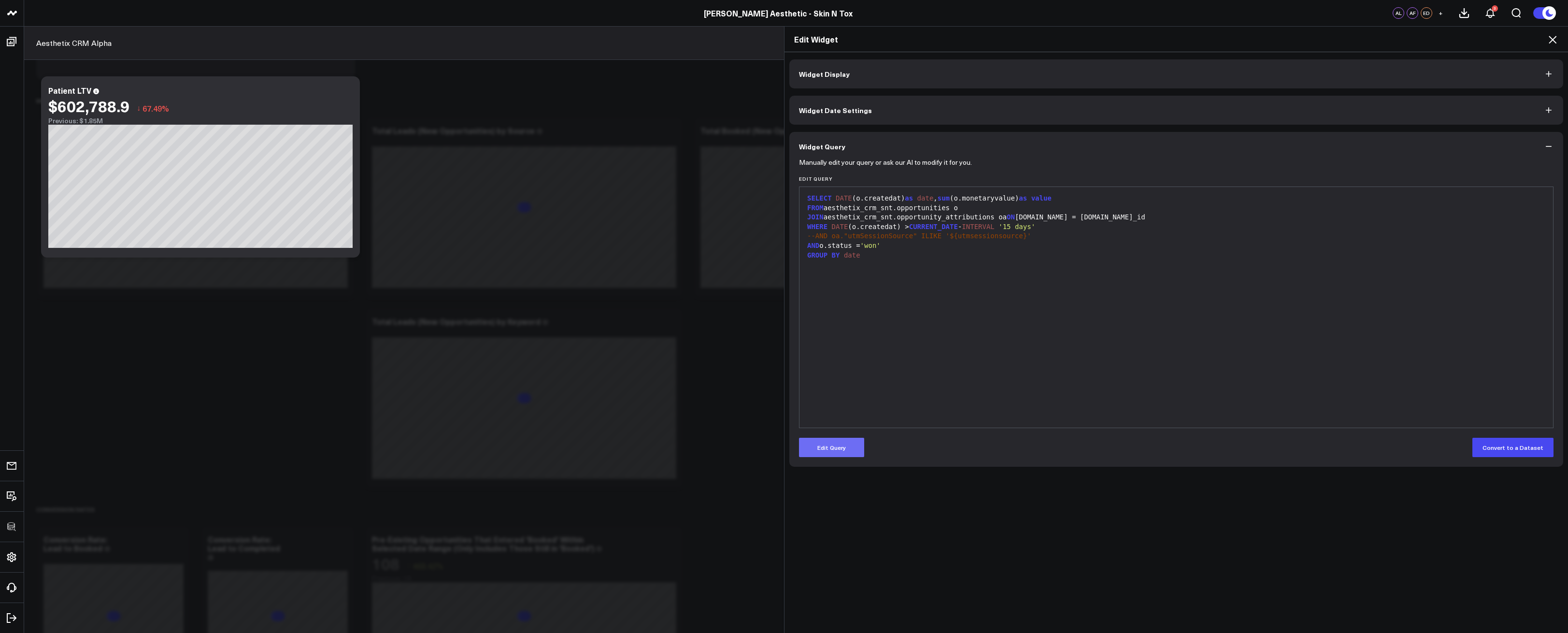
click at [835, 451] on button "Edit Query" at bounding box center [831, 447] width 65 height 19
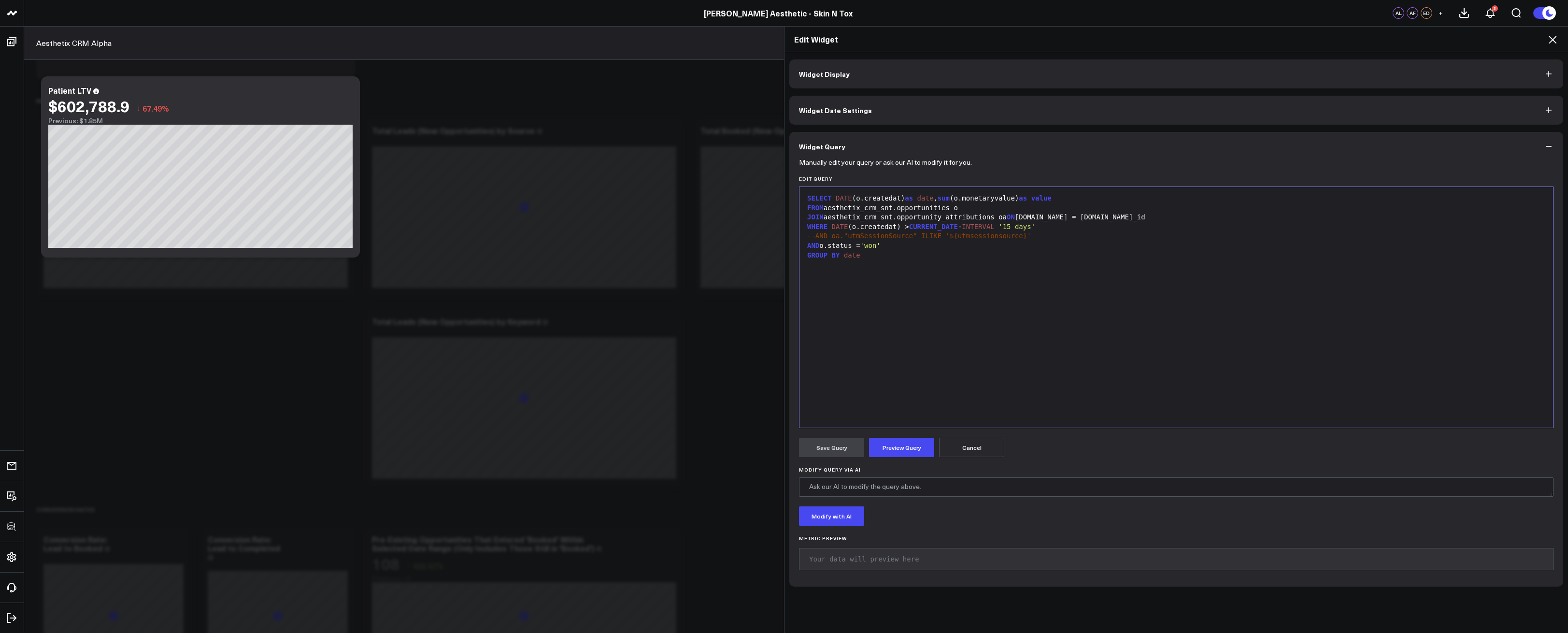
click at [937, 363] on div "SELECT DATE (o.createdat) as date , sum (o.monetaryvalue) as value FROM aesthet…" at bounding box center [1176, 307] width 744 height 231
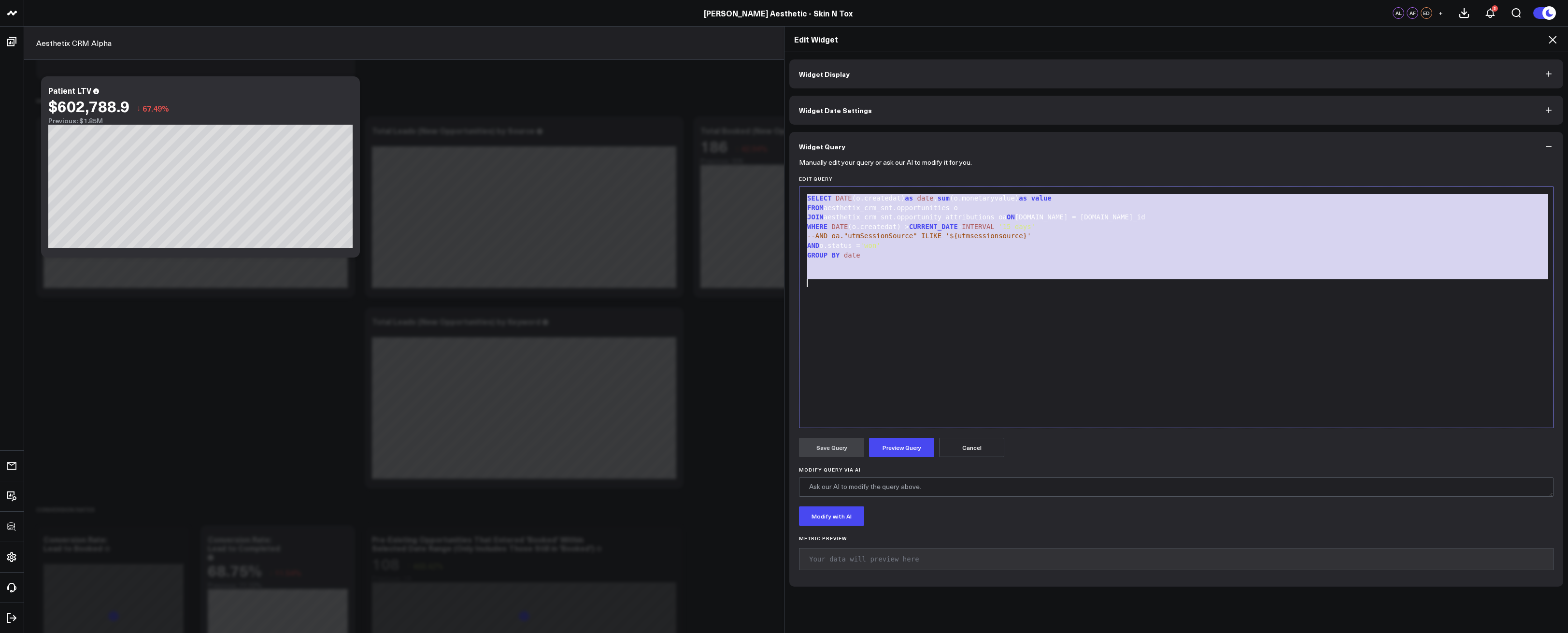
copy div "SELECT DATE (o.createdat) as date , sum (o.monetaryvalue) as value FROM aesthet…"
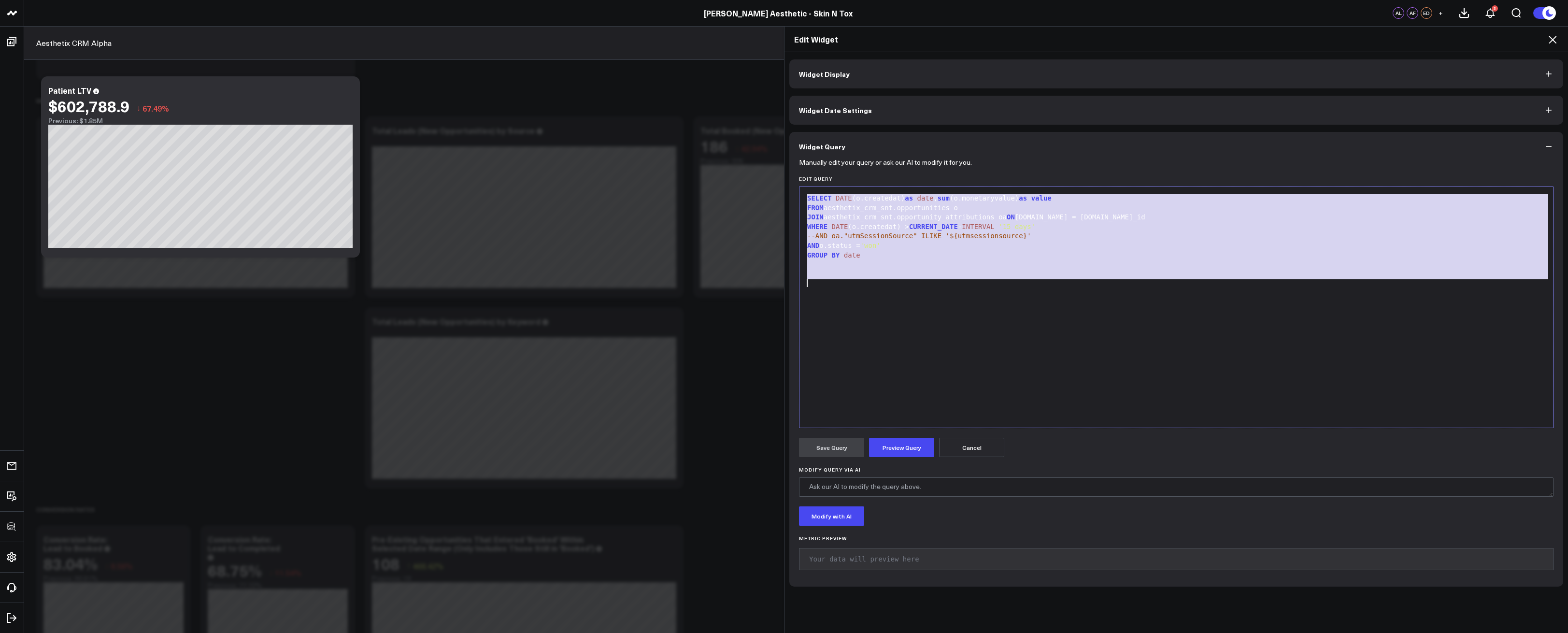
click at [1003, 312] on div "SELECT DATE (o.createdat) as date , sum (o.monetaryvalue) as value FROM aesthet…" at bounding box center [1176, 307] width 744 height 231
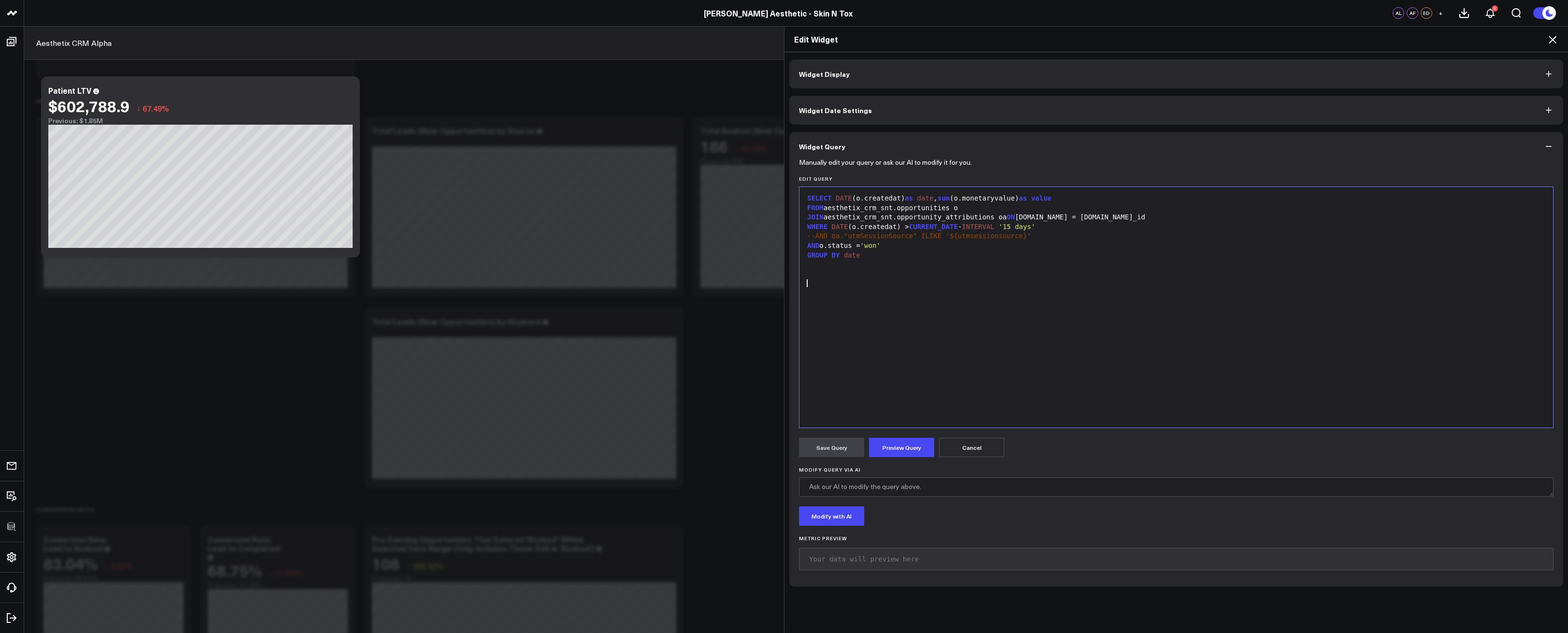
click at [1552, 43] on icon at bounding box center [1552, 40] width 12 height 12
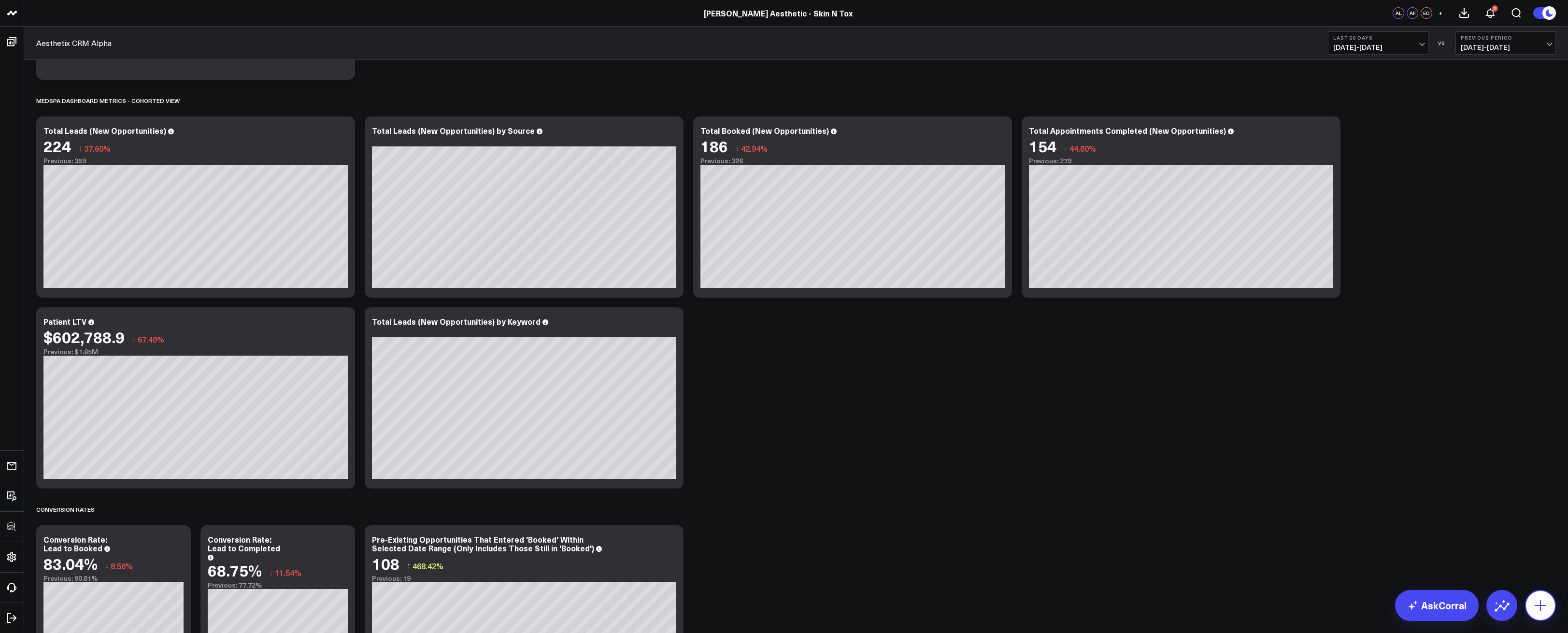
click at [1545, 598] on icon at bounding box center [1540, 605] width 16 height 16
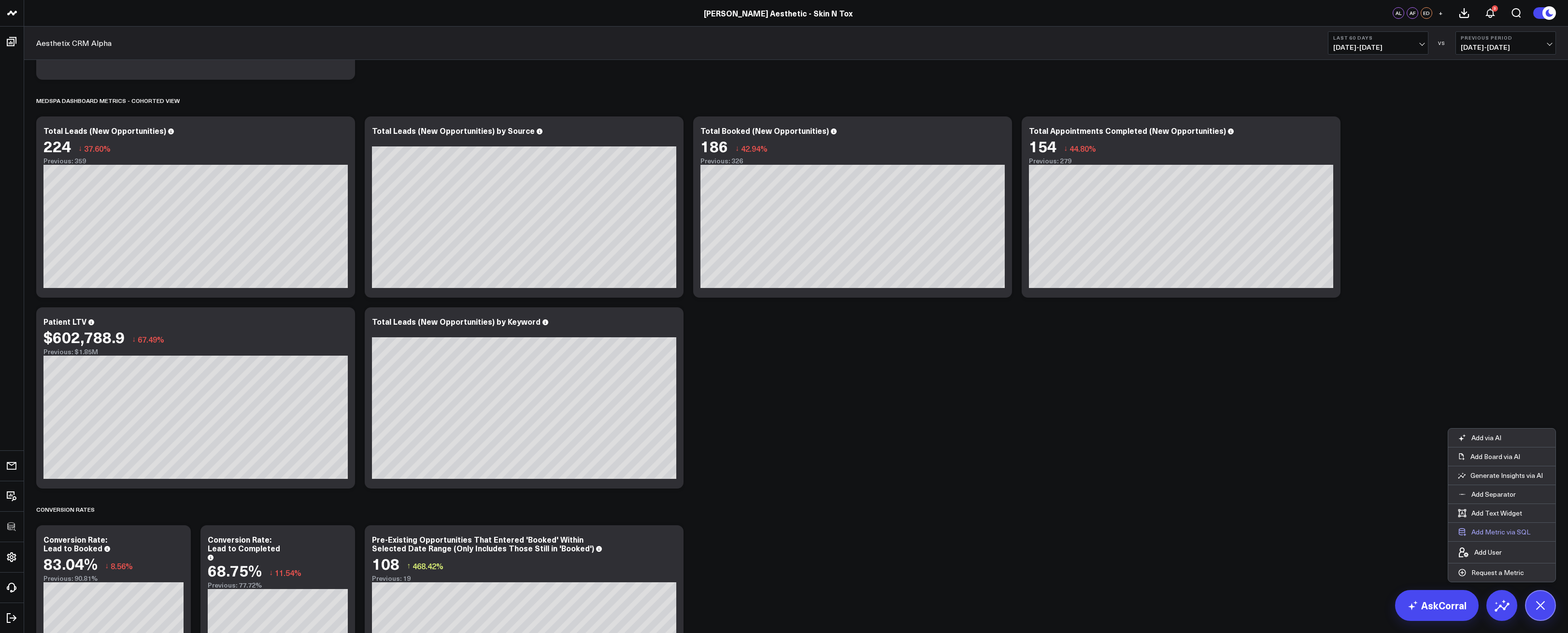
click at [1486, 530] on button "Add Metric via SQL" at bounding box center [1494, 532] width 92 height 18
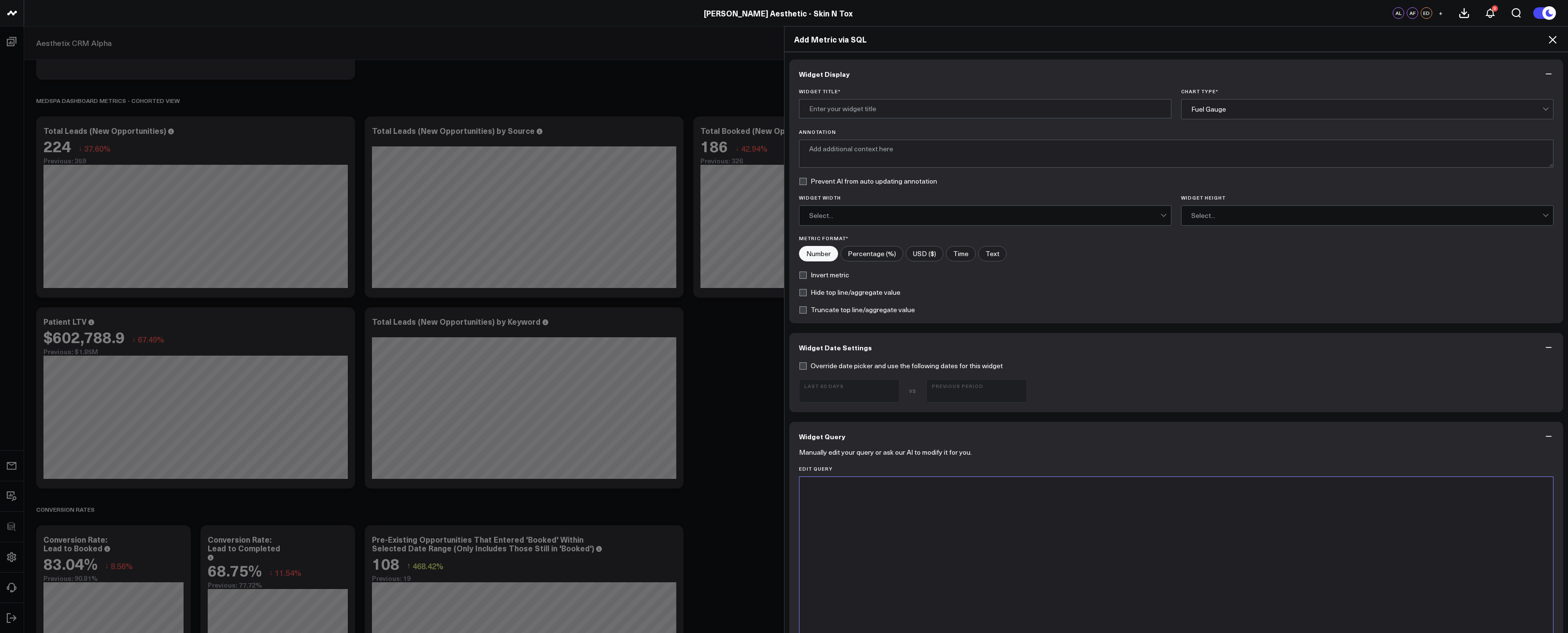
drag, startPoint x: 1146, startPoint y: 497, endPoint x: 1132, endPoint y: 478, distance: 23.6
click at [1146, 497] on div at bounding box center [1176, 597] width 744 height 231
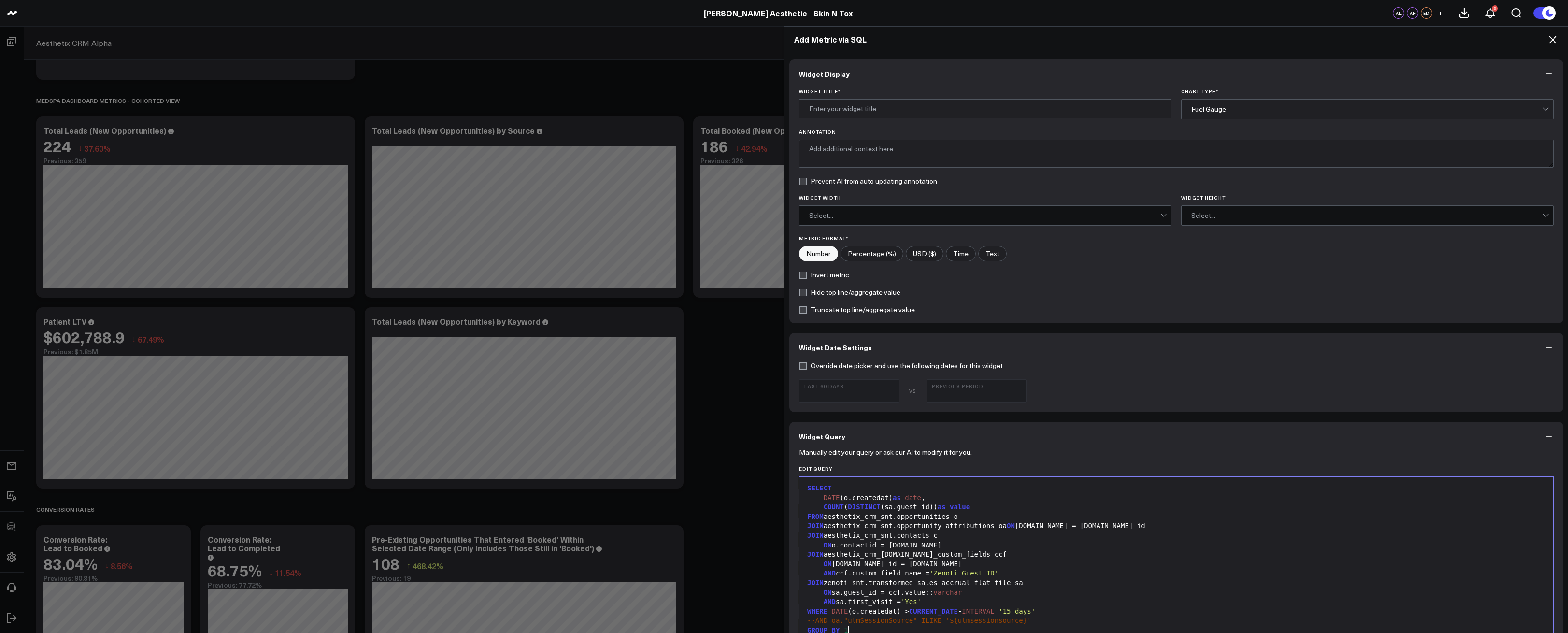
scroll to position [3, 0]
click at [907, 107] on input "Widget Title *" at bounding box center [985, 105] width 372 height 19
type input "F"
type input "First Time Zenoti Guests (Sales Accrual)"
click at [1222, 102] on div "Fuel Gauge" at bounding box center [1366, 106] width 351 height 7
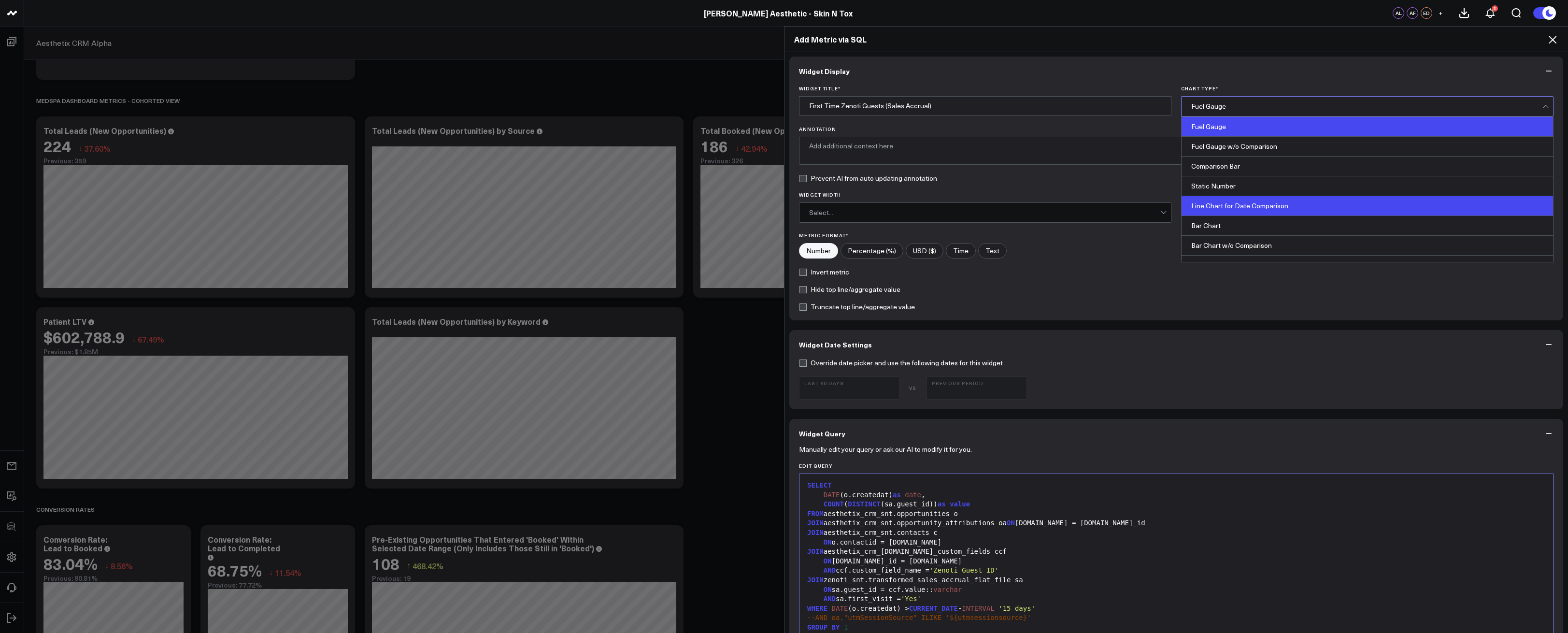
click at [1221, 205] on div "Line Chart for Date Comparison" at bounding box center [1367, 206] width 371 height 20
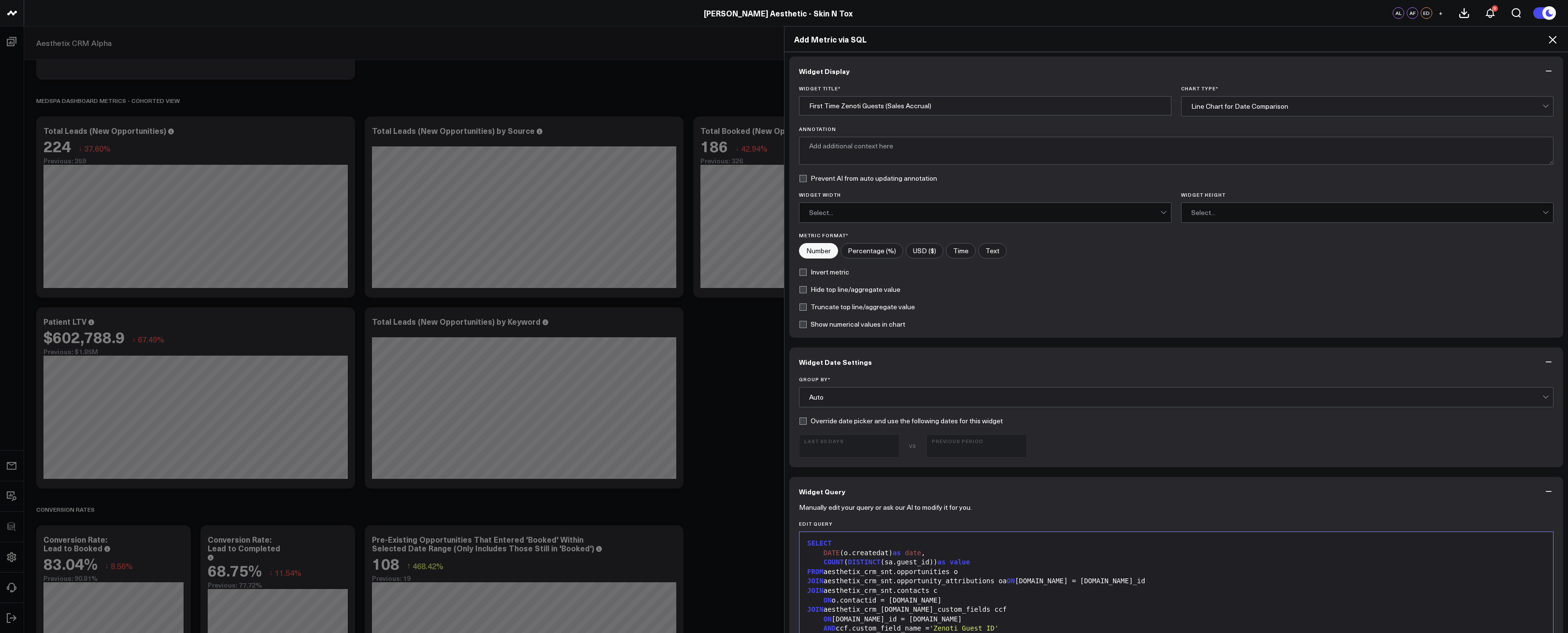
scroll to position [337, 0]
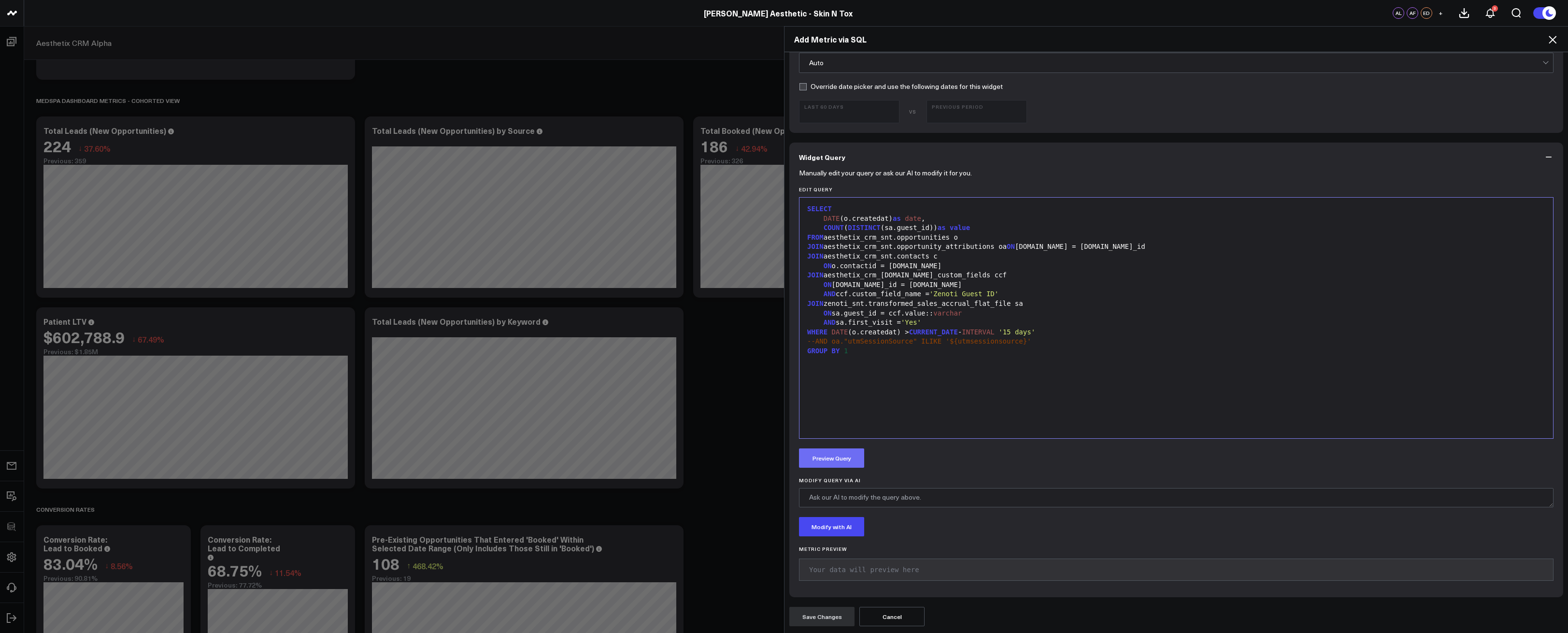
click at [827, 459] on button "Preview Query" at bounding box center [831, 458] width 65 height 19
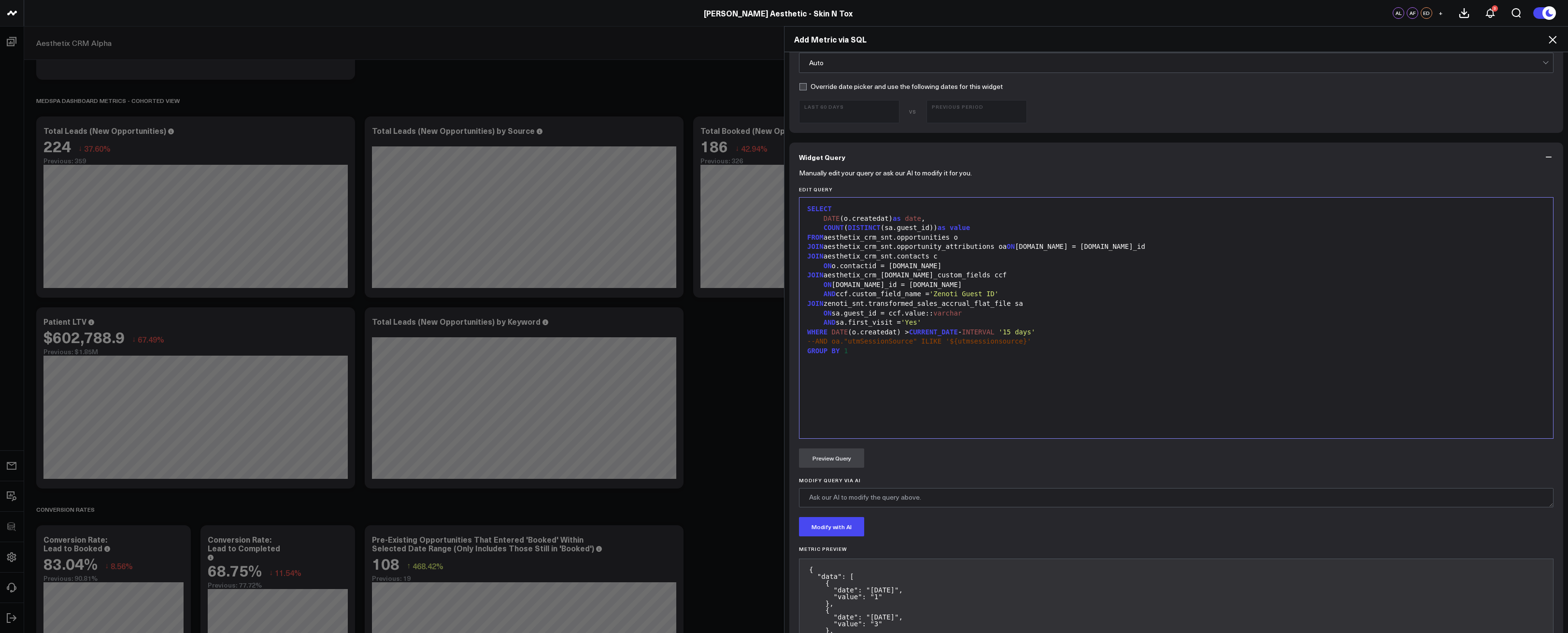
scroll to position [601, 0]
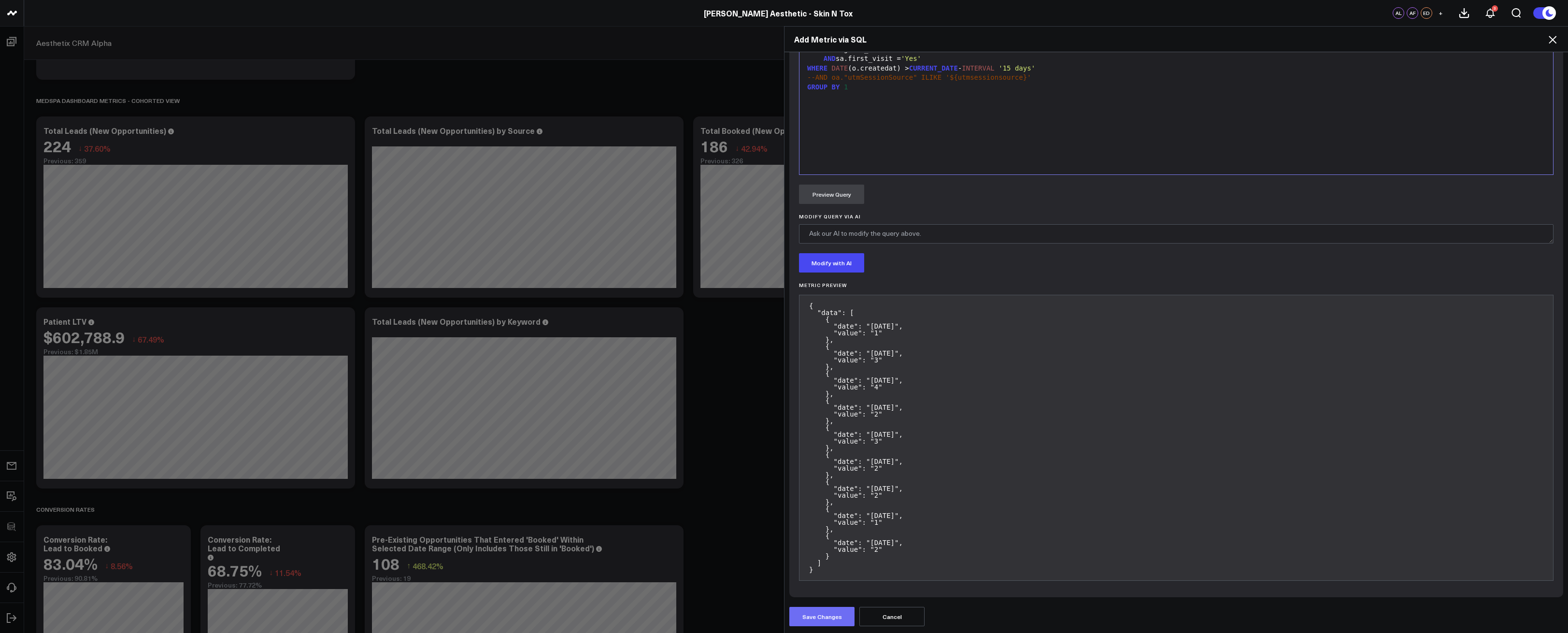
click at [839, 610] on button "Save Changes" at bounding box center [822, 616] width 65 height 19
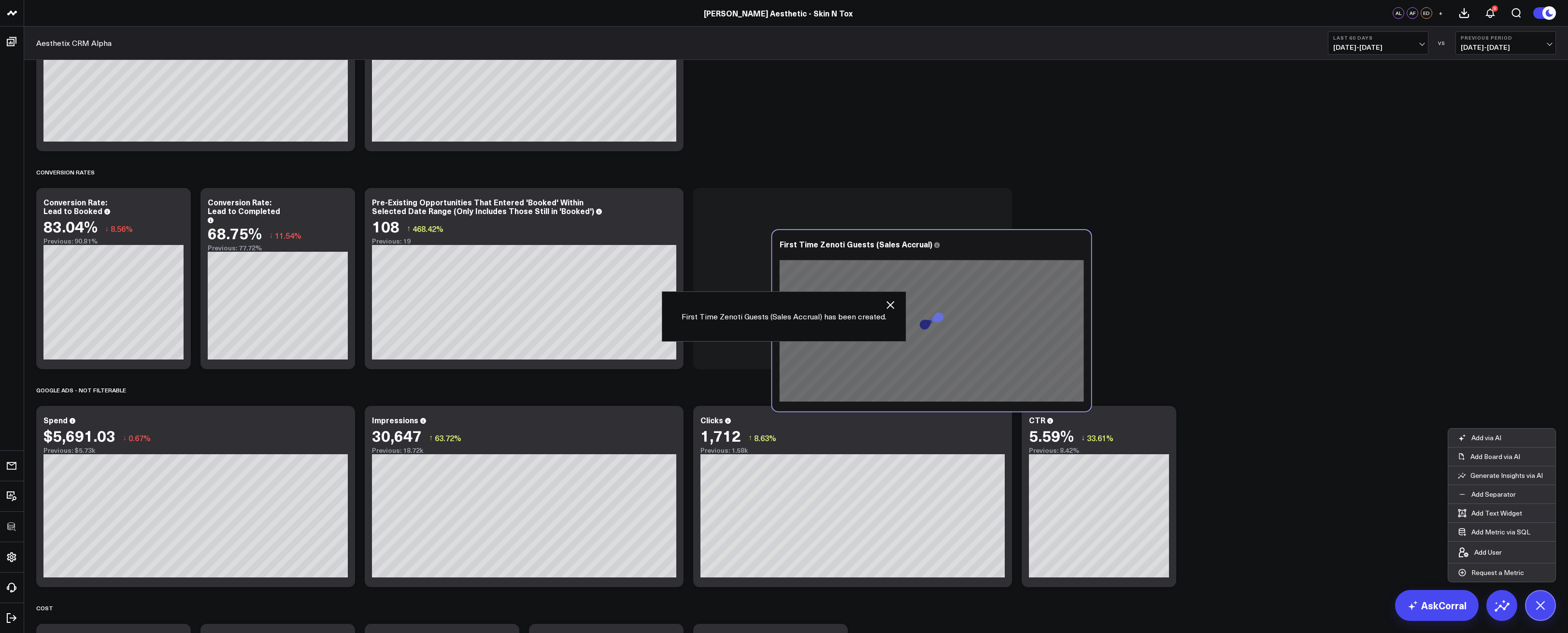
scroll to position [310, 0]
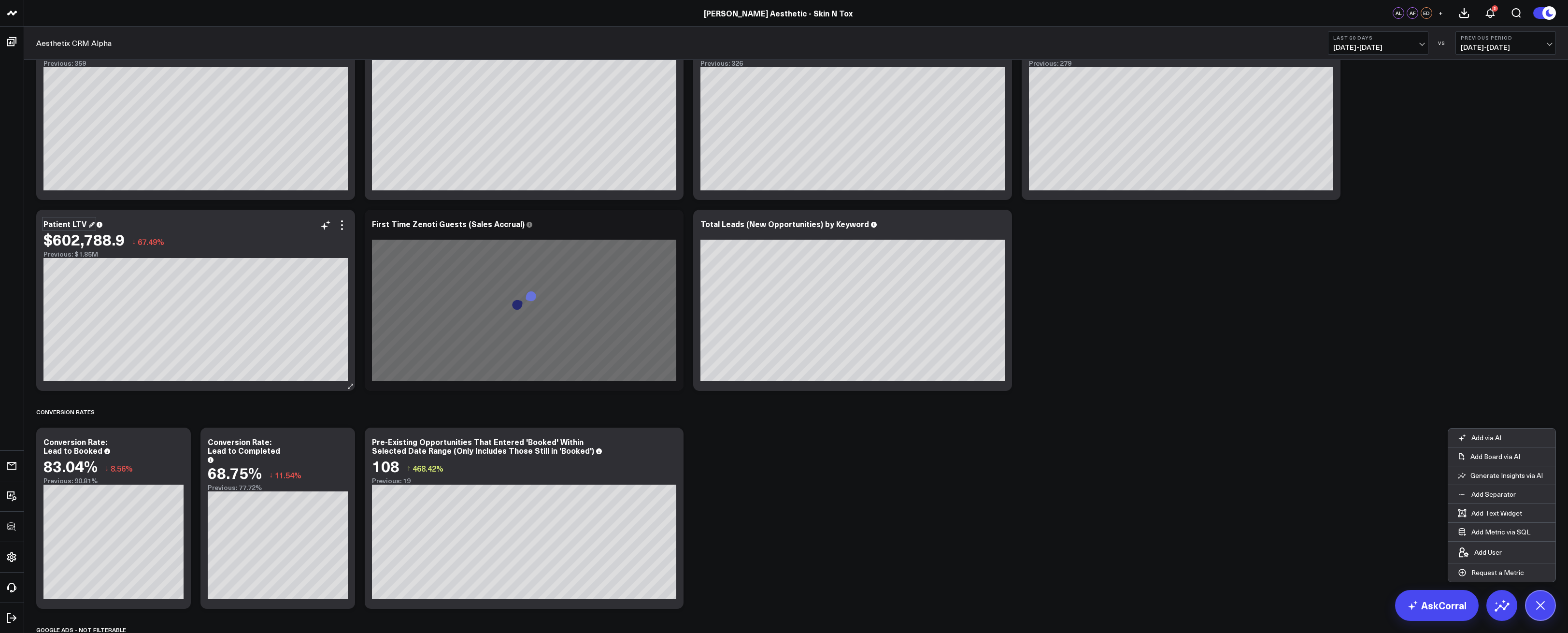
click at [63, 224] on div "Patient LTV" at bounding box center [69, 224] width 52 height 11
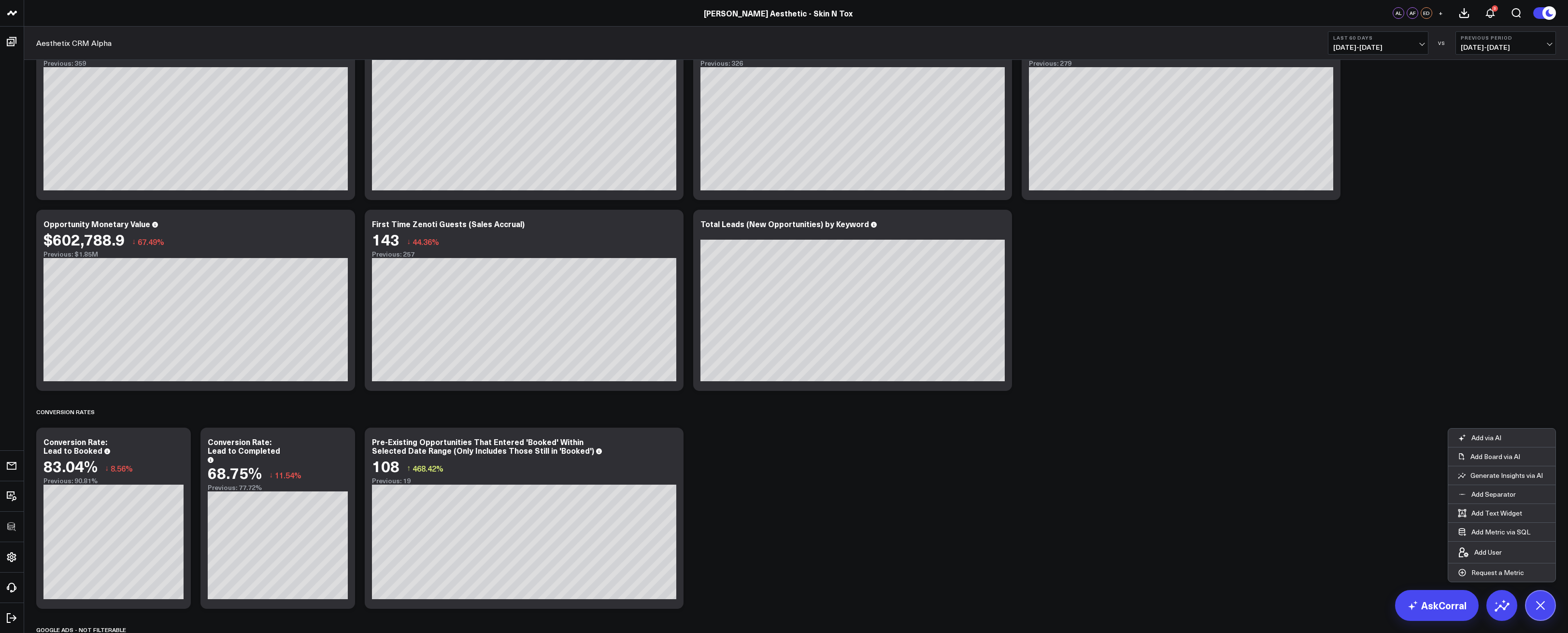
click at [837, 423] on div "Modify via AI Copy link to widget Ask support Remove Create linked copy Manager…" at bounding box center [796, 641] width 1529 height 1690
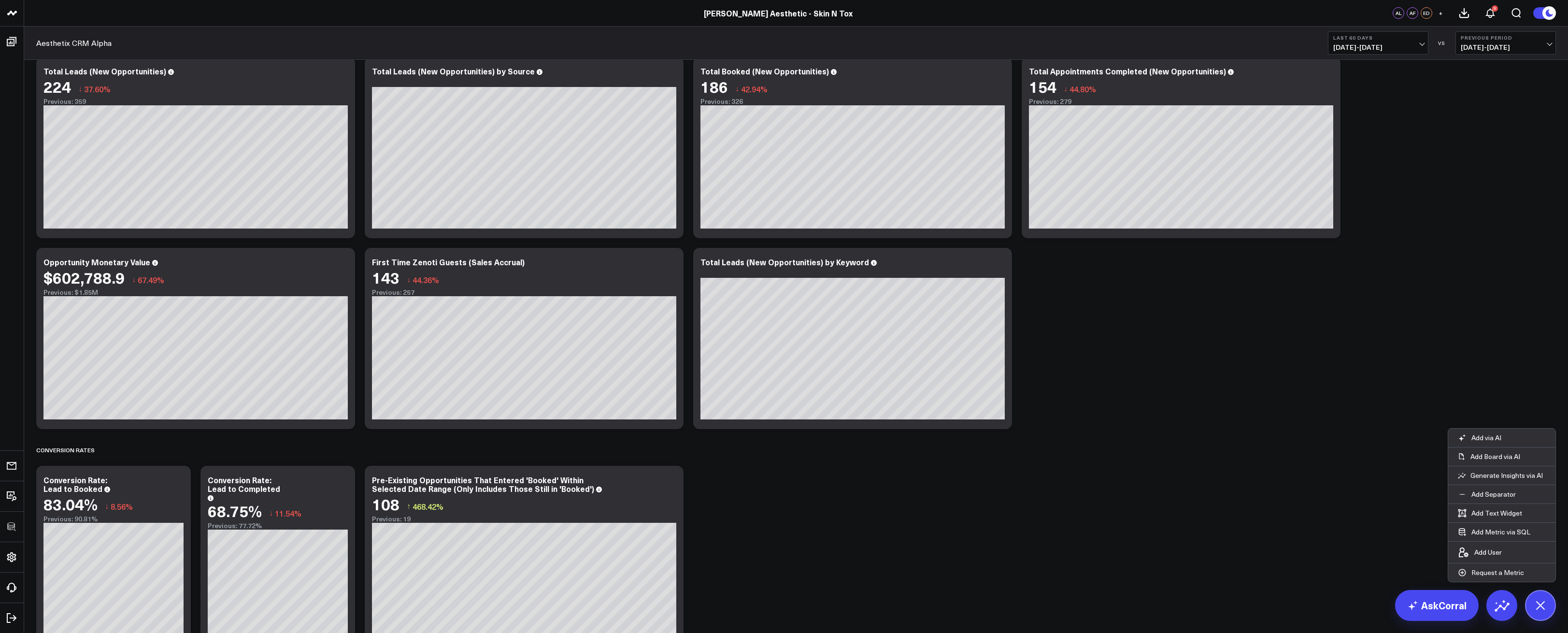
scroll to position [237, 0]
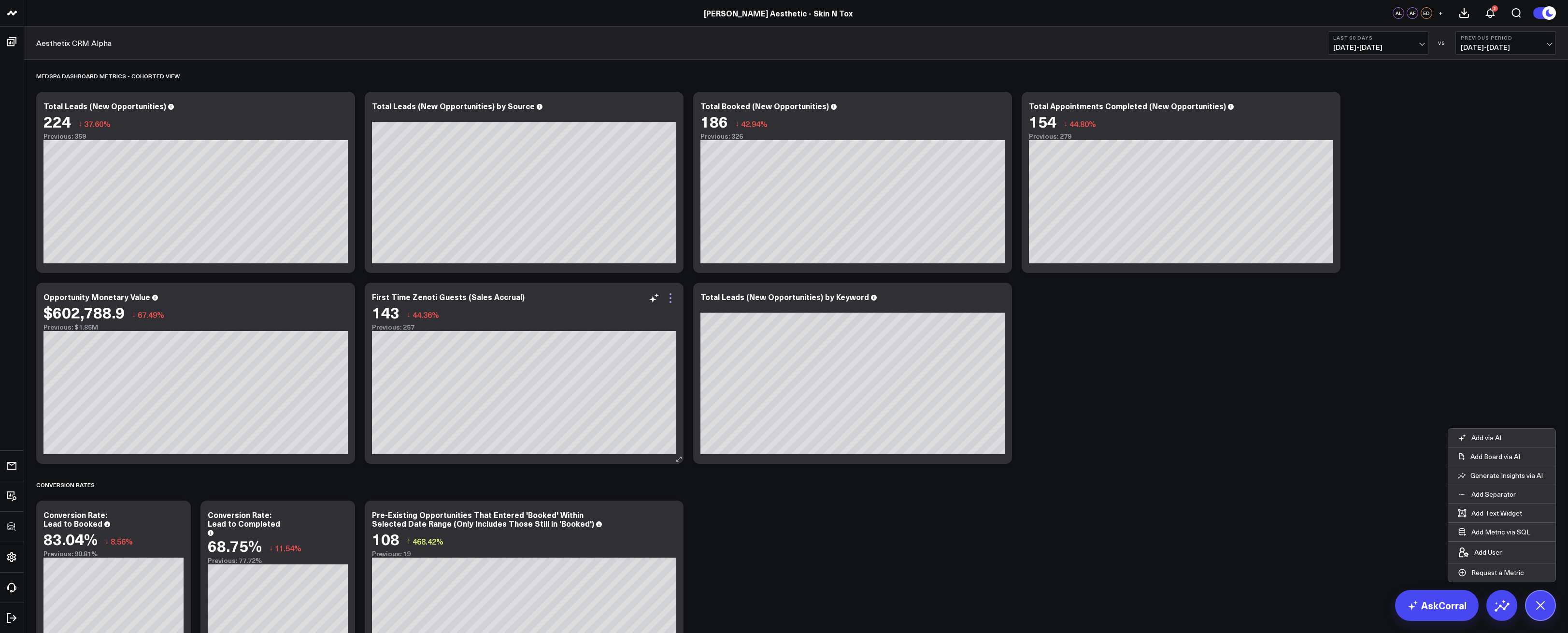
click at [673, 301] on icon at bounding box center [671, 298] width 12 height 12
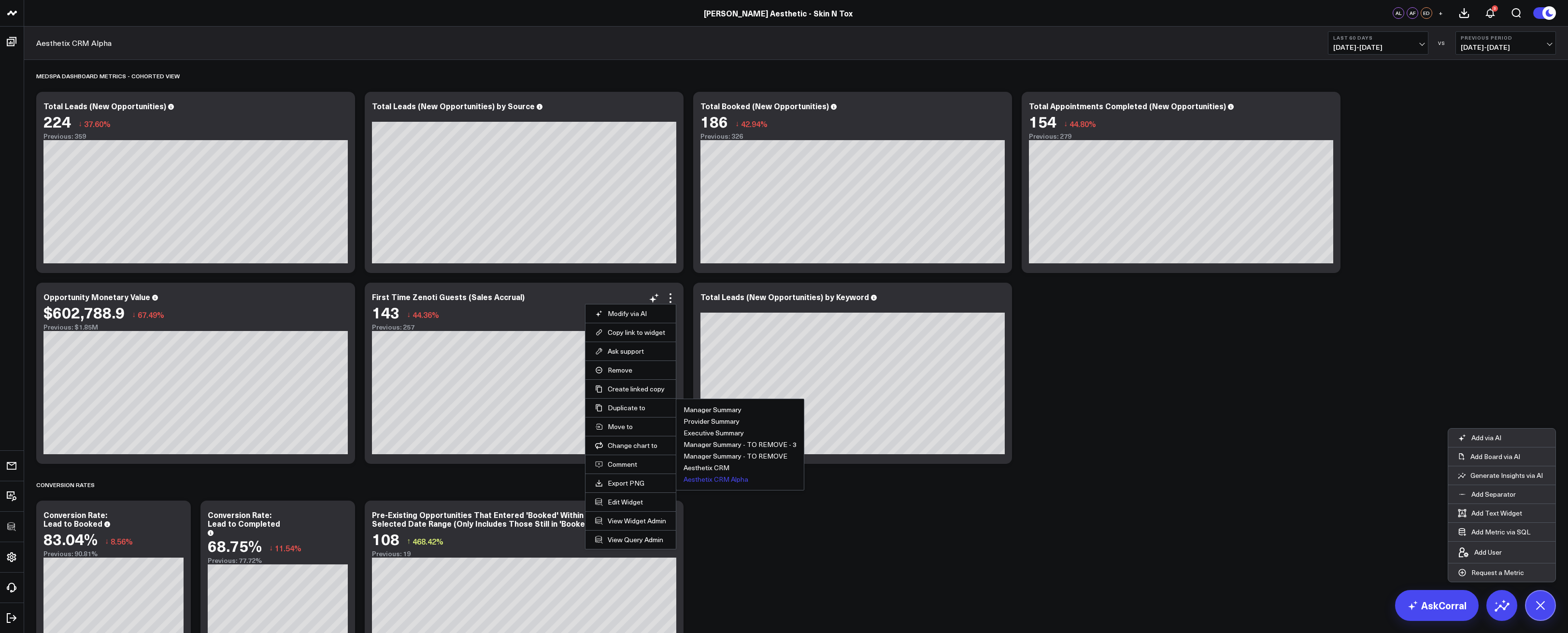
click at [716, 480] on button "Aesthetix CRM Alpha" at bounding box center [716, 479] width 64 height 6
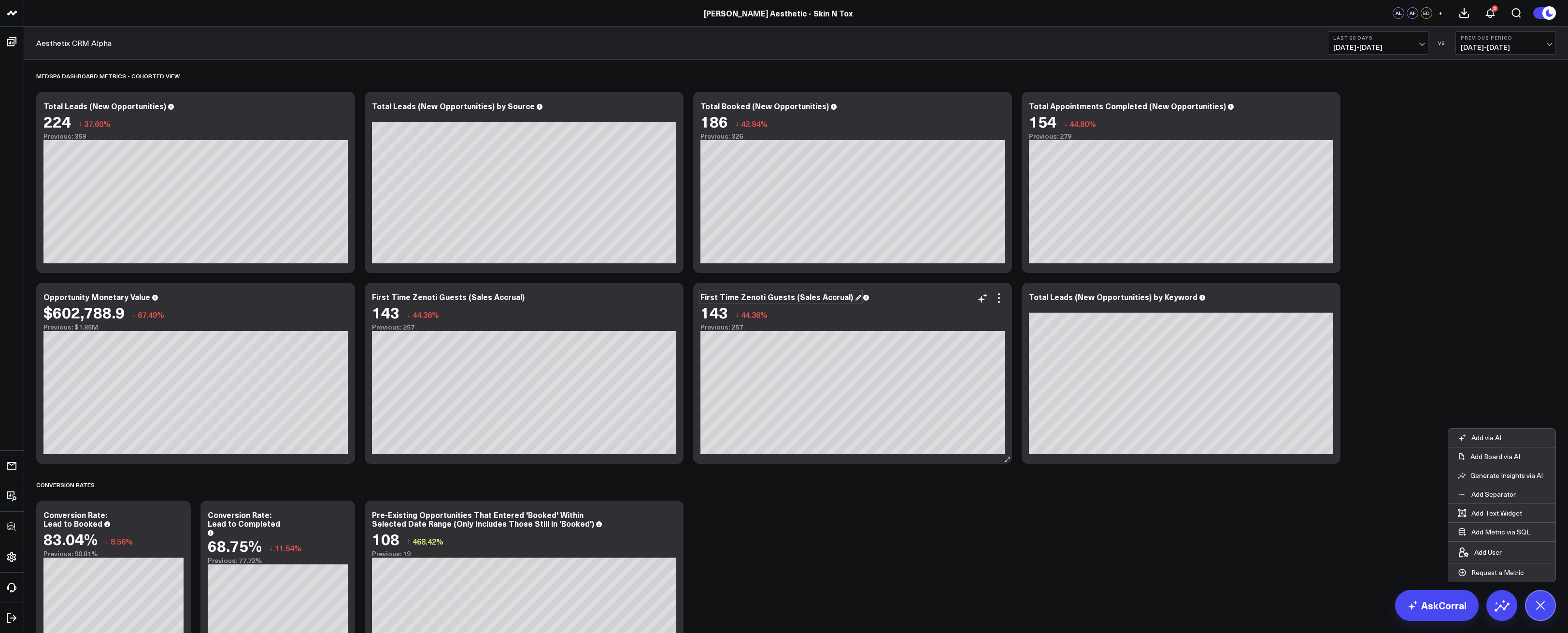
click at [780, 295] on div "First Time Zenoti Guests (Sales Accrual)" at bounding box center [780, 297] width 161 height 11
click at [780, 299] on div "First Time Zenoti Guests (Sales Accrual)" at bounding box center [780, 297] width 161 height 11
click at [792, 299] on div "First Time Zenoti Guests (Sales Accrual)" at bounding box center [780, 297] width 161 height 11
click at [787, 299] on div "First Time Zenoti Guests (Sales Accrual)" at bounding box center [780, 297] width 161 height 11
click at [1001, 299] on icon at bounding box center [999, 298] width 12 height 12
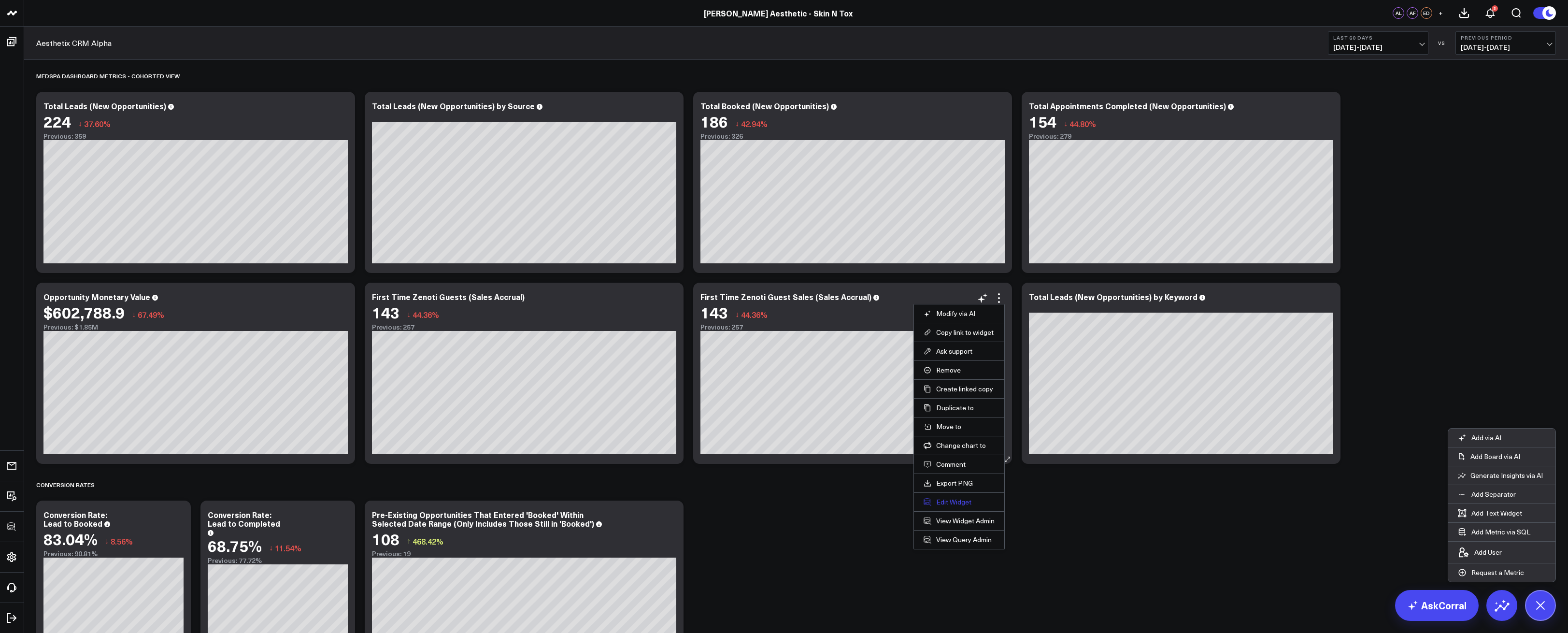
click at [958, 499] on button "Edit Widget" at bounding box center [959, 501] width 71 height 8
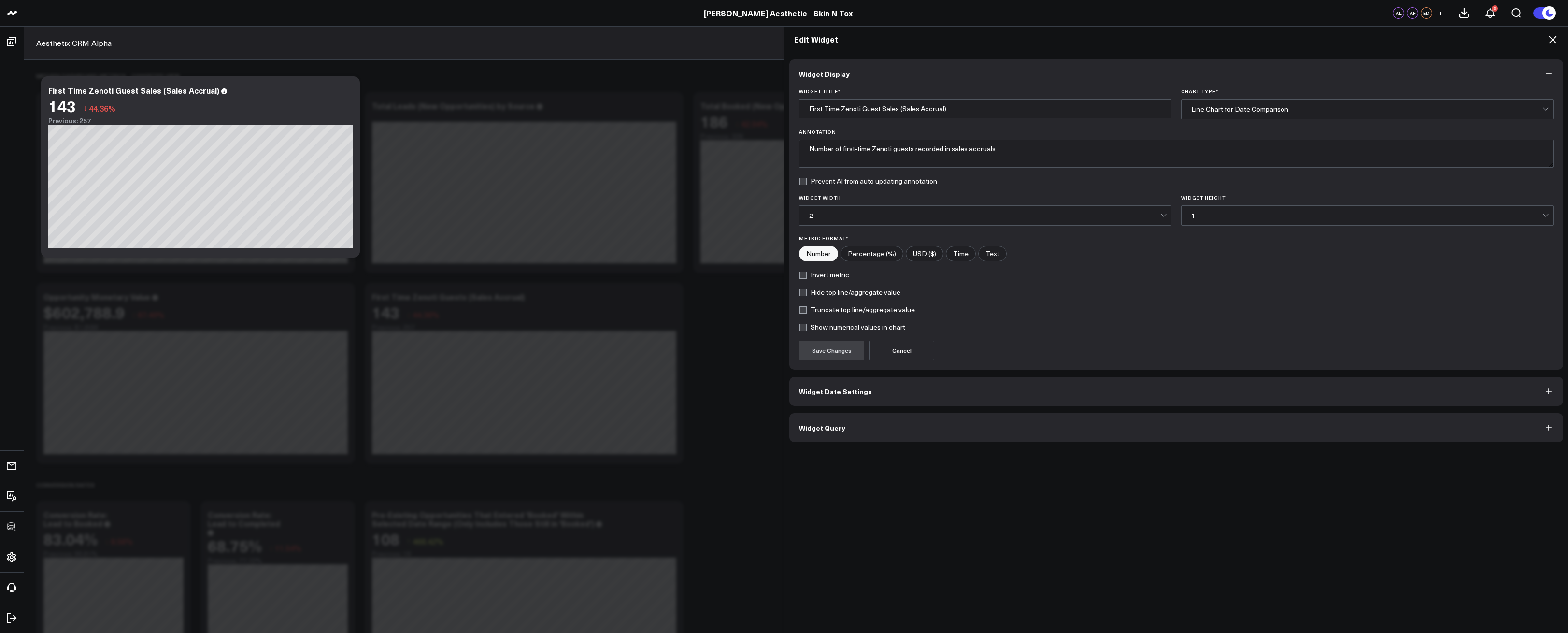
click at [850, 427] on button "Widget Query" at bounding box center [1176, 427] width 774 height 29
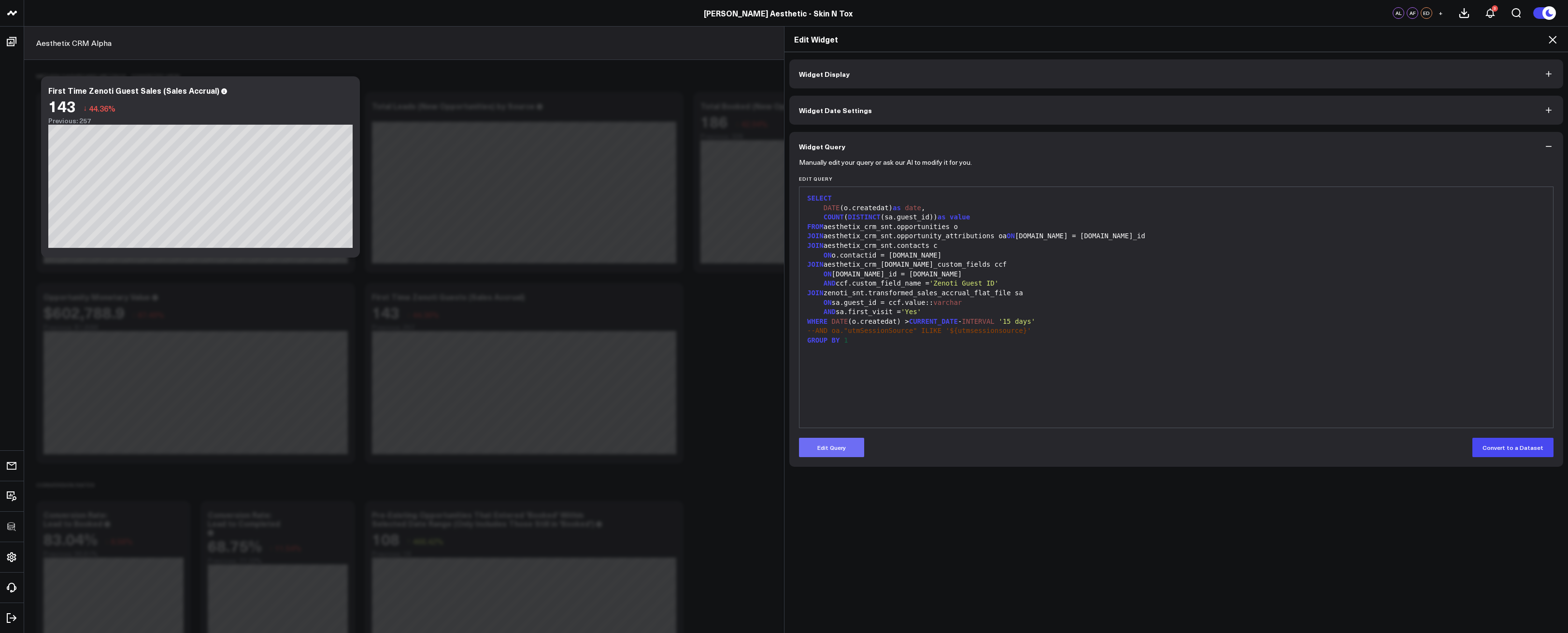
click at [838, 451] on button "Edit Query" at bounding box center [831, 447] width 65 height 19
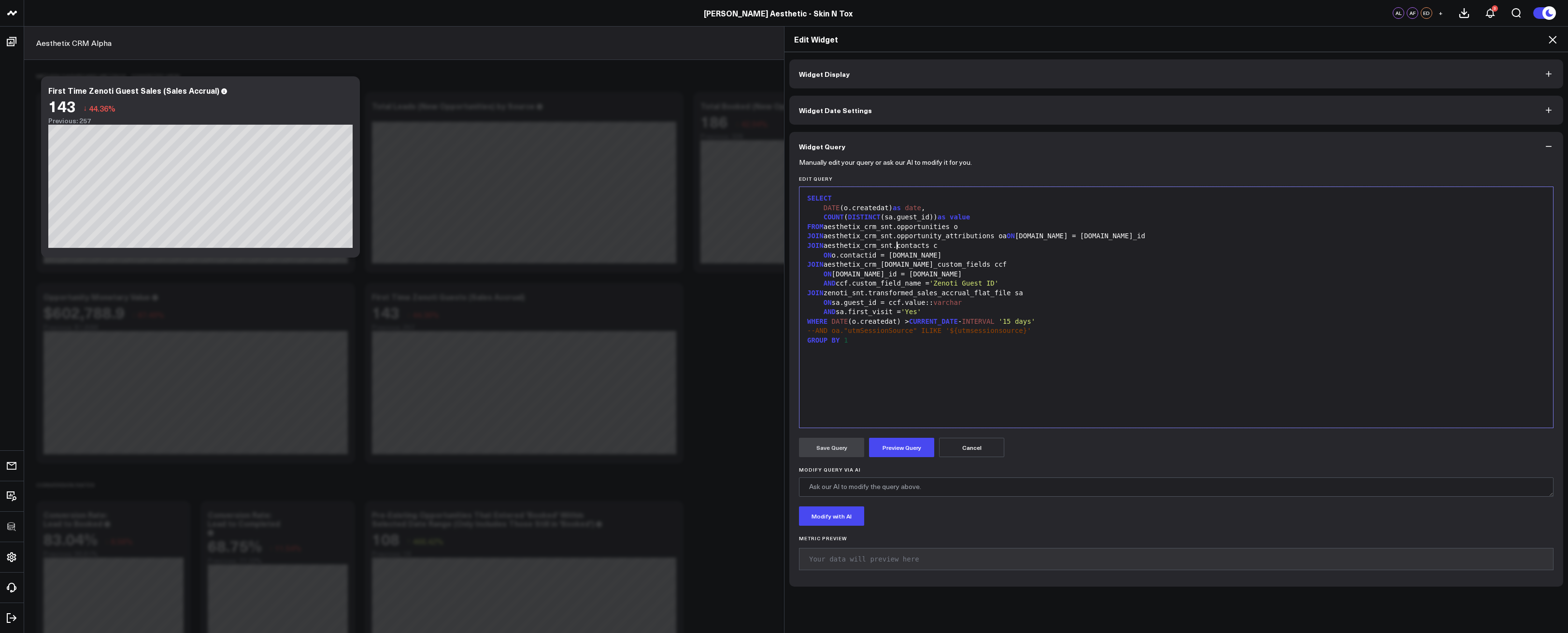
click at [894, 244] on div "JOIN aesthetix_crm_snt.contacts c" at bounding box center [1176, 246] width 744 height 9
drag, startPoint x: 973, startPoint y: 217, endPoint x: 819, endPoint y: 219, distance: 154.0
click at [822, 219] on div "COUNT ( DISTINCT (sa.guest_id)) as value" at bounding box center [1176, 217] width 744 height 9
click at [914, 446] on button "Preview Query" at bounding box center [902, 447] width 65 height 19
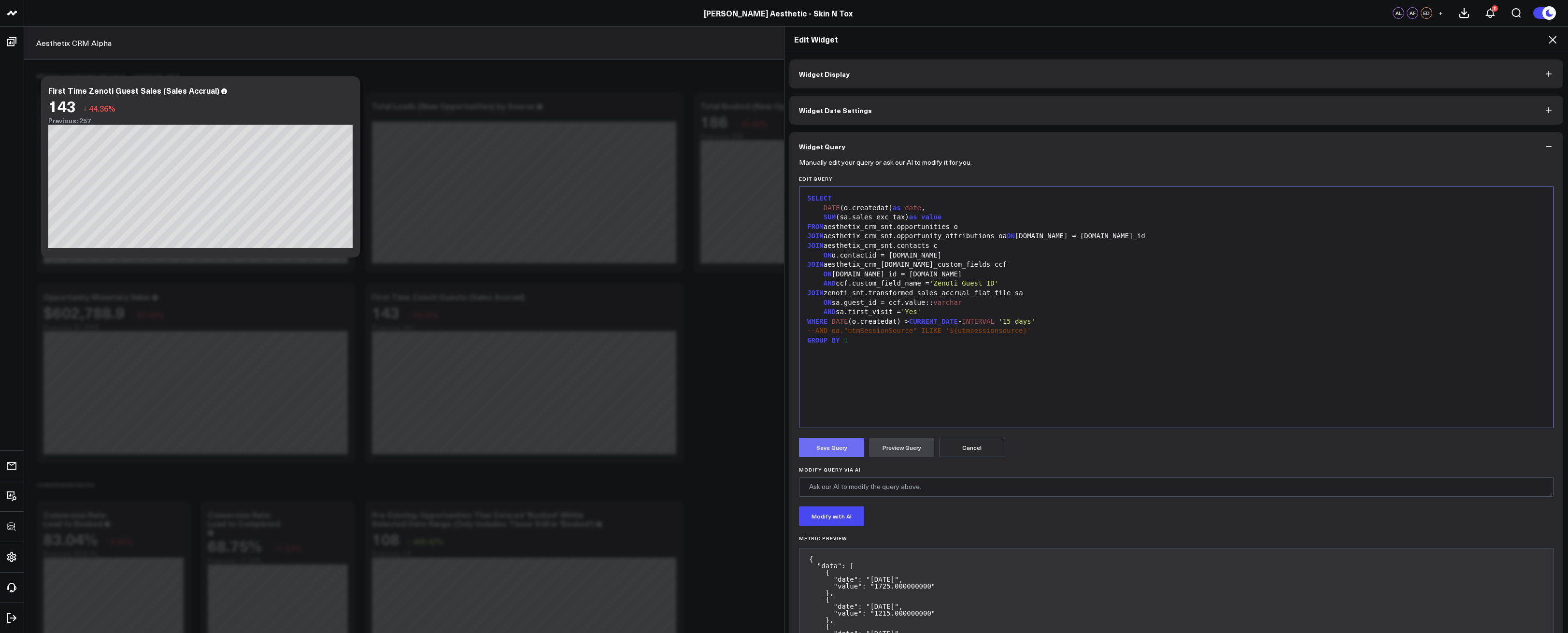
click at [834, 442] on button "Save Query" at bounding box center [831, 447] width 65 height 19
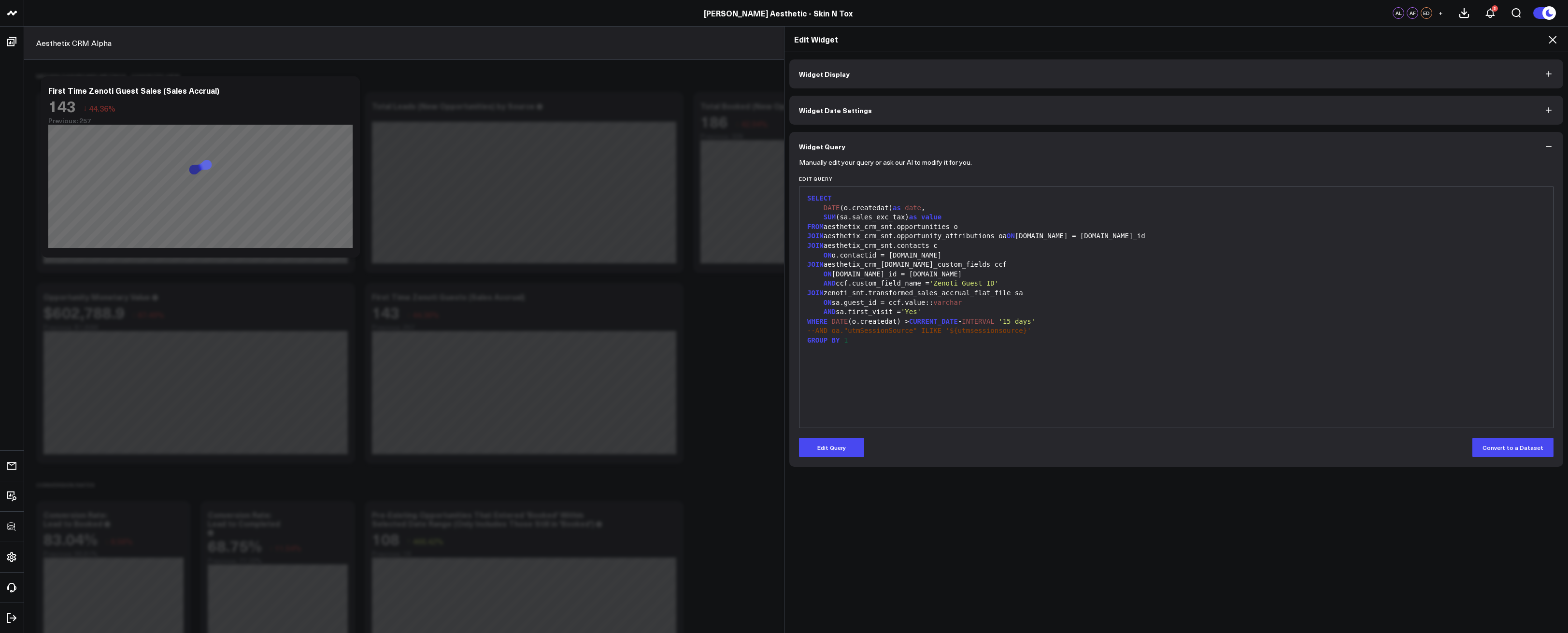
click at [1552, 41] on icon at bounding box center [1552, 40] width 7 height 7
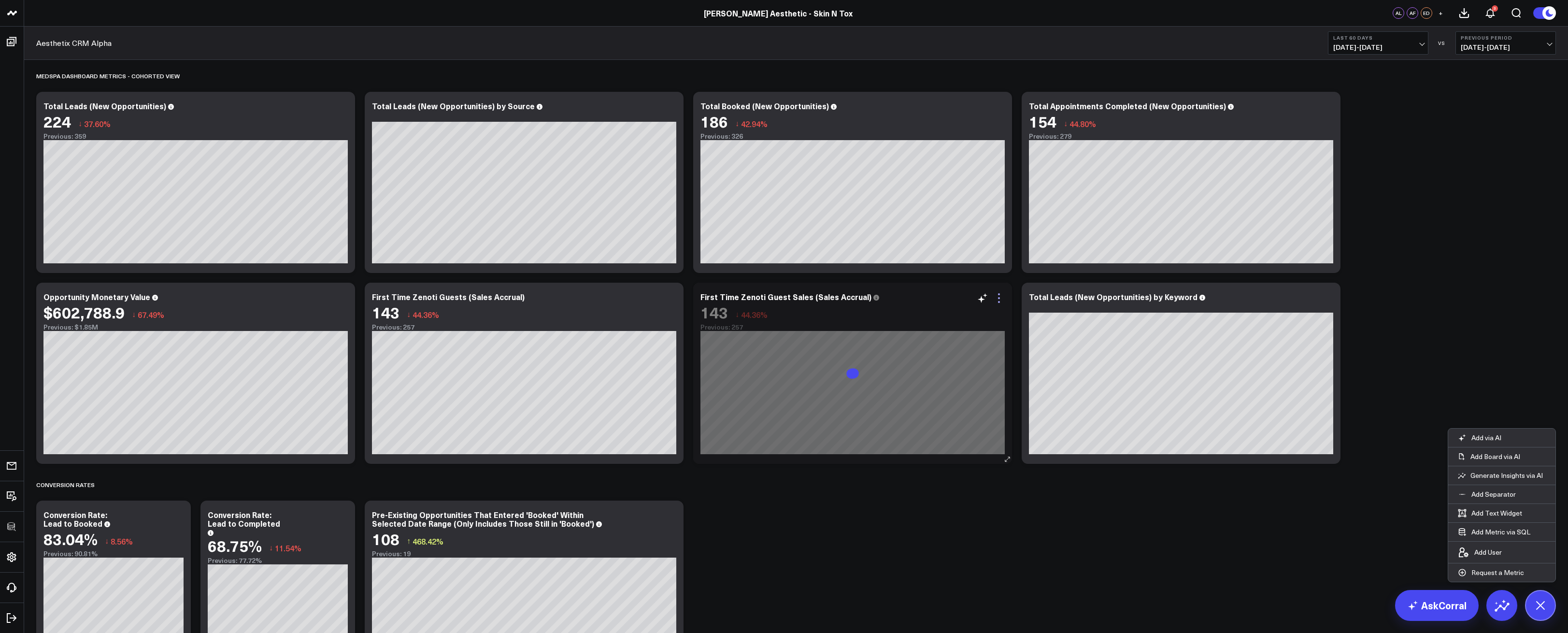
click at [1001, 299] on icon at bounding box center [999, 298] width 12 height 12
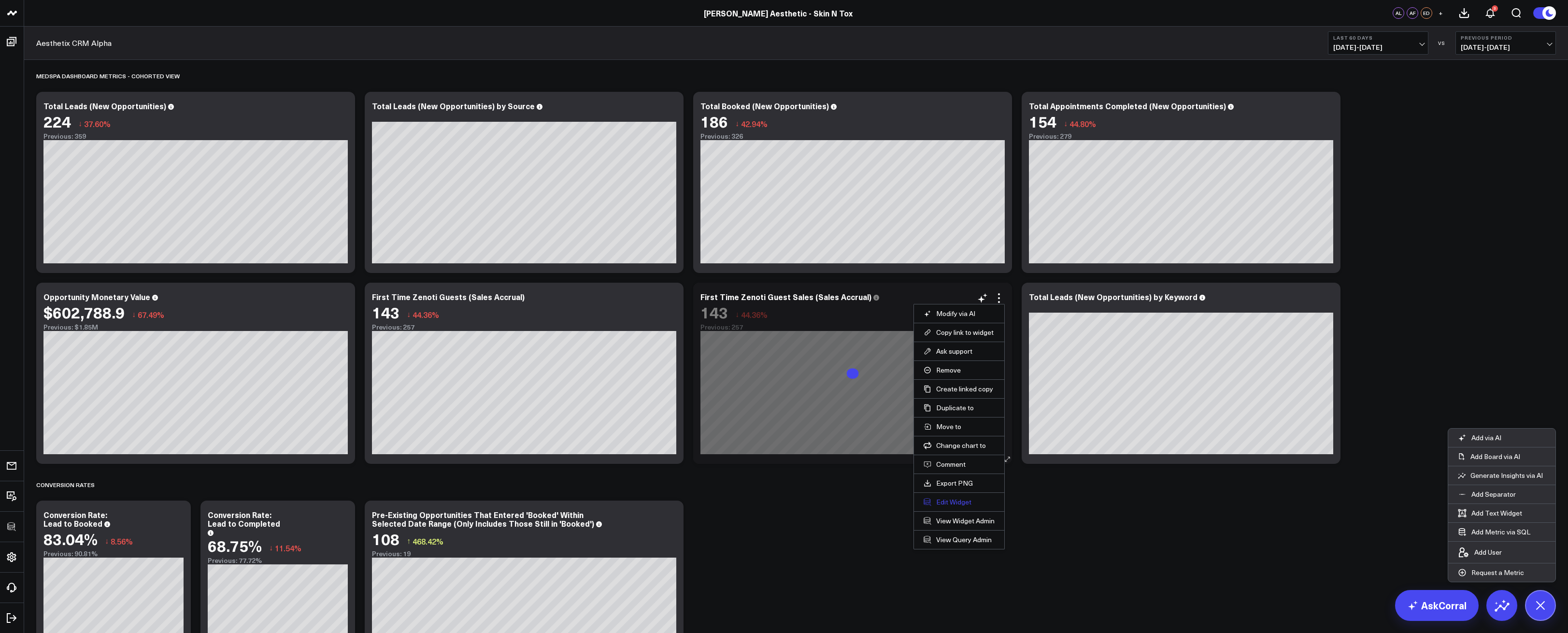
click at [939, 498] on button "Edit Widget" at bounding box center [959, 501] width 71 height 8
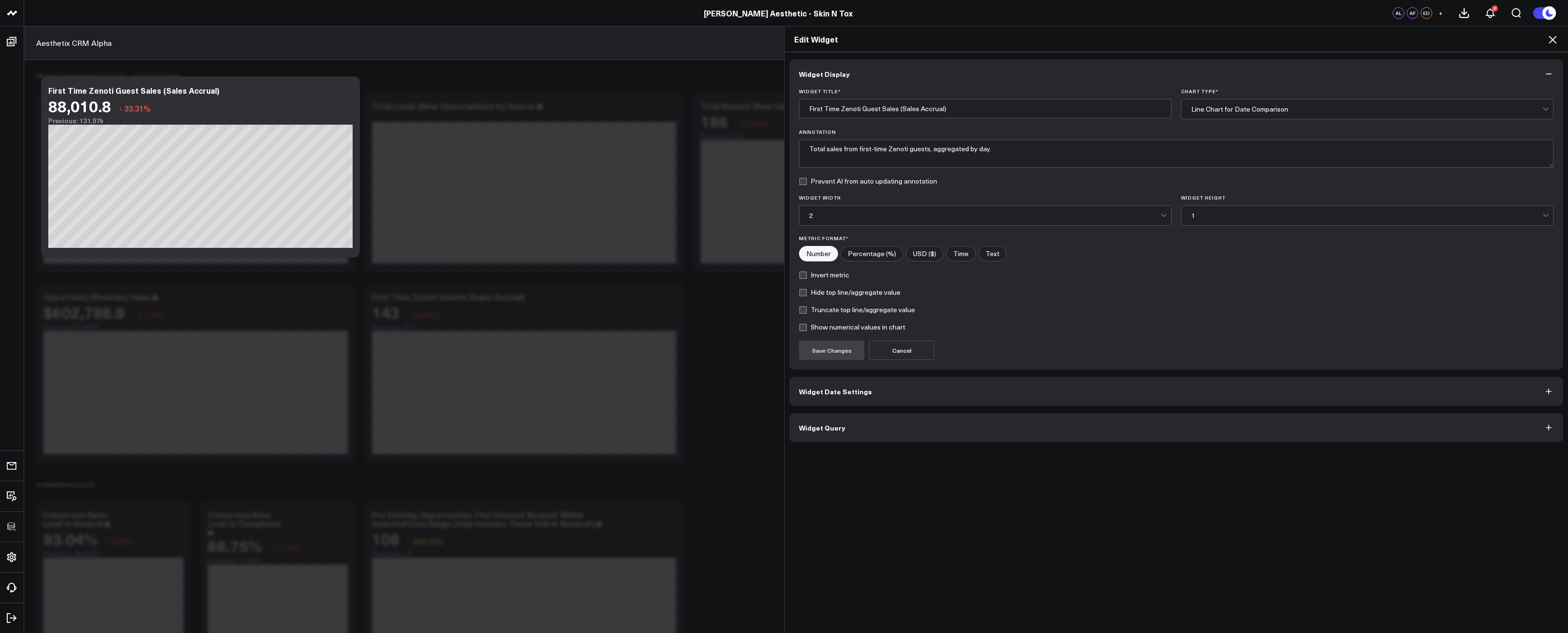
click at [931, 253] on input"] "USD ($)" at bounding box center [925, 253] width 37 height 15
radio input"] "true"
click at [842, 346] on button "Save Changes" at bounding box center [831, 350] width 65 height 19
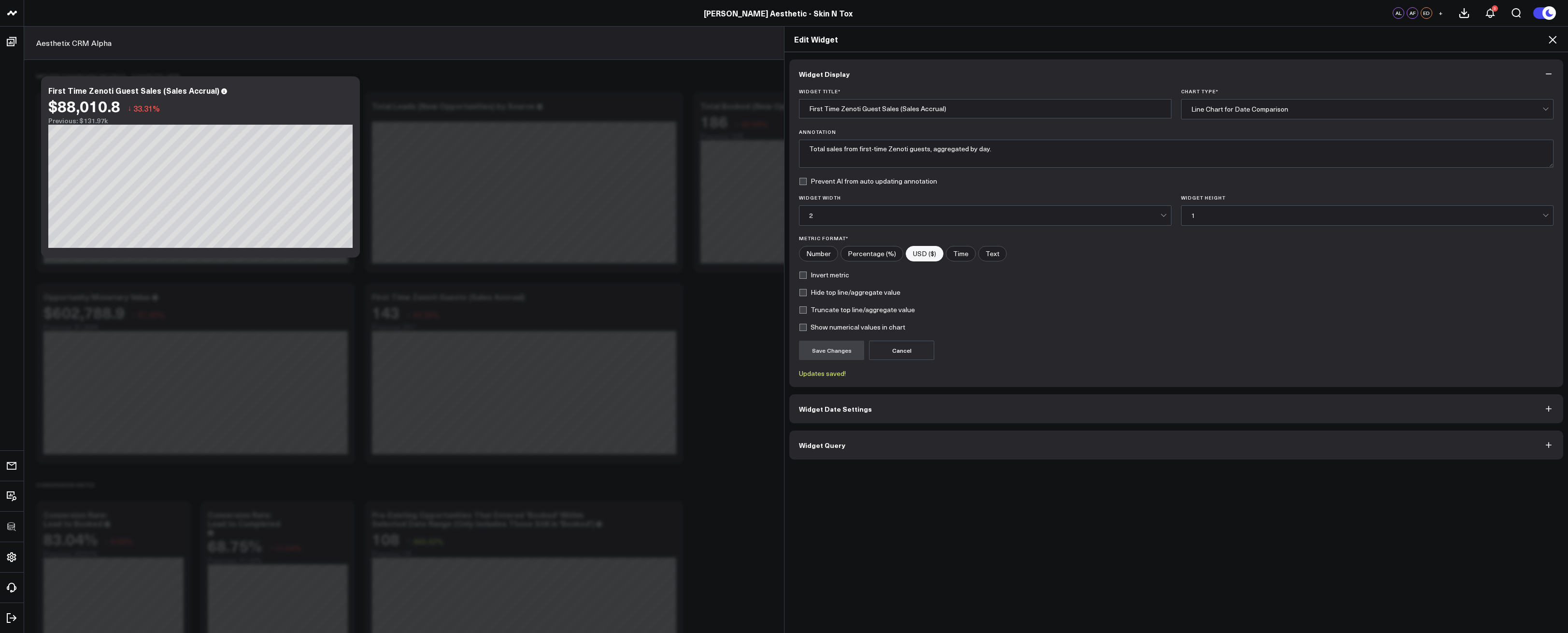
click at [1557, 38] on icon at bounding box center [1552, 40] width 12 height 12
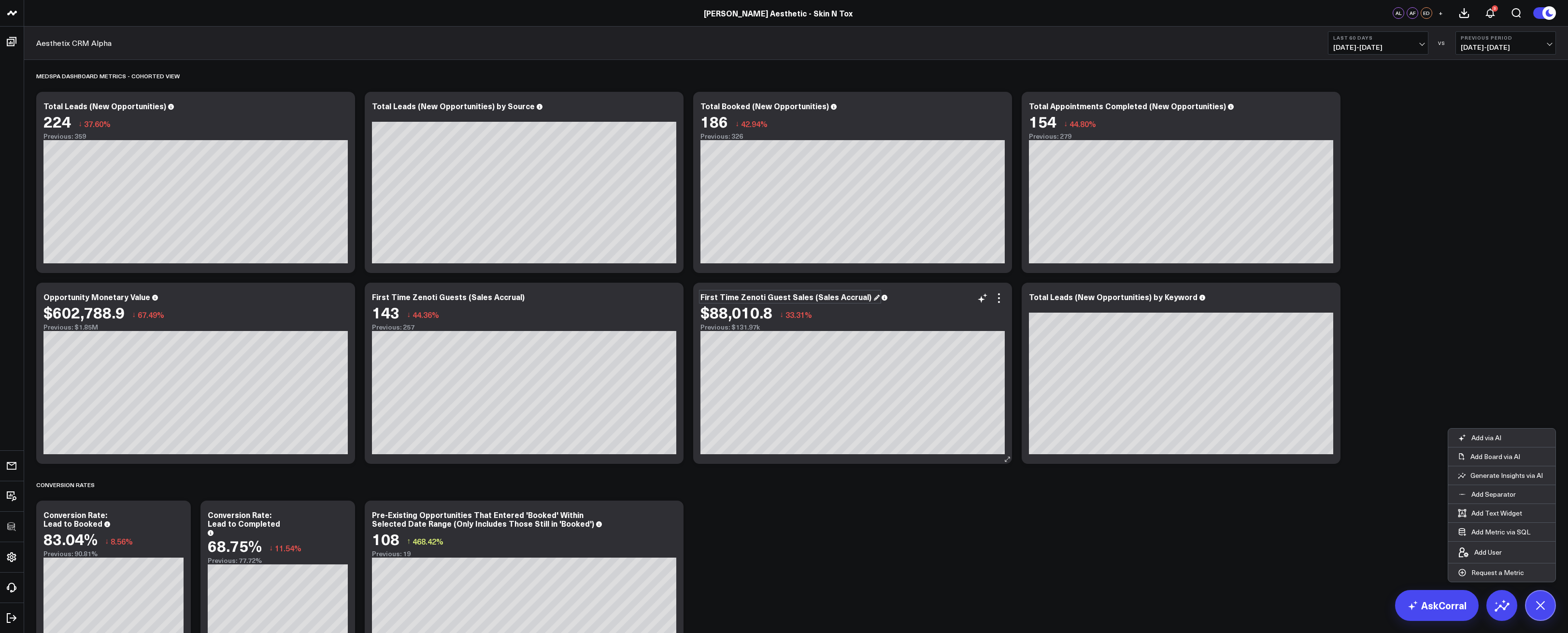
click at [796, 299] on div "First Time Zenoti Guest Sales (Sales Accrual)" at bounding box center [790, 297] width 180 height 11
click at [1385, 41] on button "Last 60 Days [DATE] - [DATE]" at bounding box center [1378, 42] width 100 height 23
click at [1340, 290] on link "YTD" at bounding box center [1378, 290] width 99 height 18
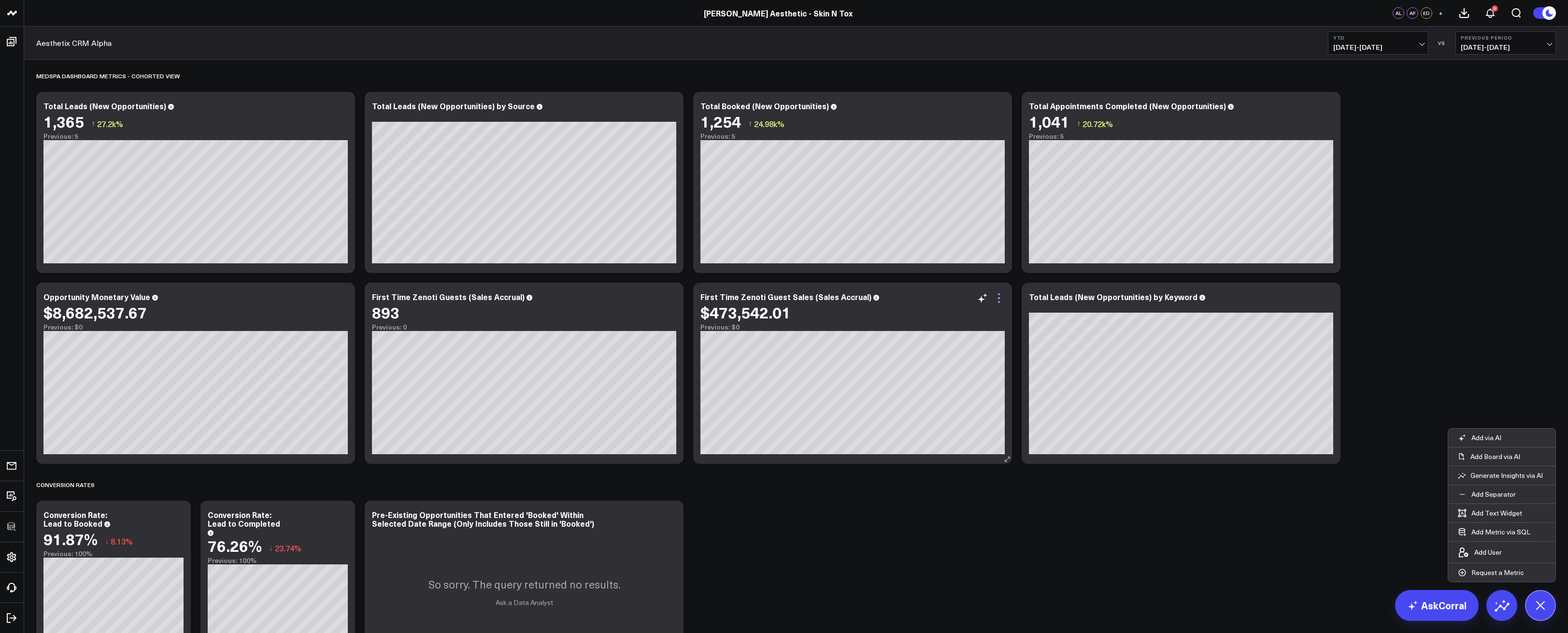
click at [999, 299] on icon at bounding box center [999, 298] width 12 height 12
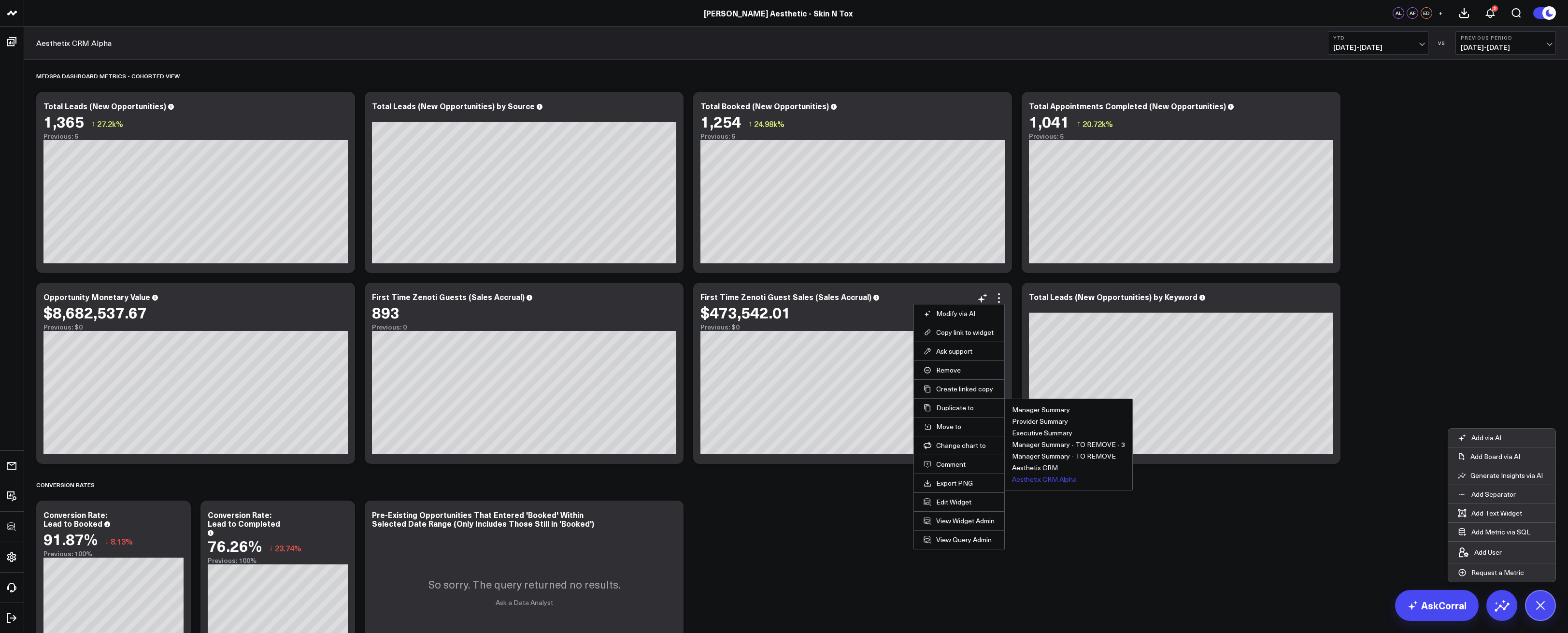
click at [1048, 476] on button "Aesthetix CRM Alpha" at bounding box center [1045, 479] width 64 height 6
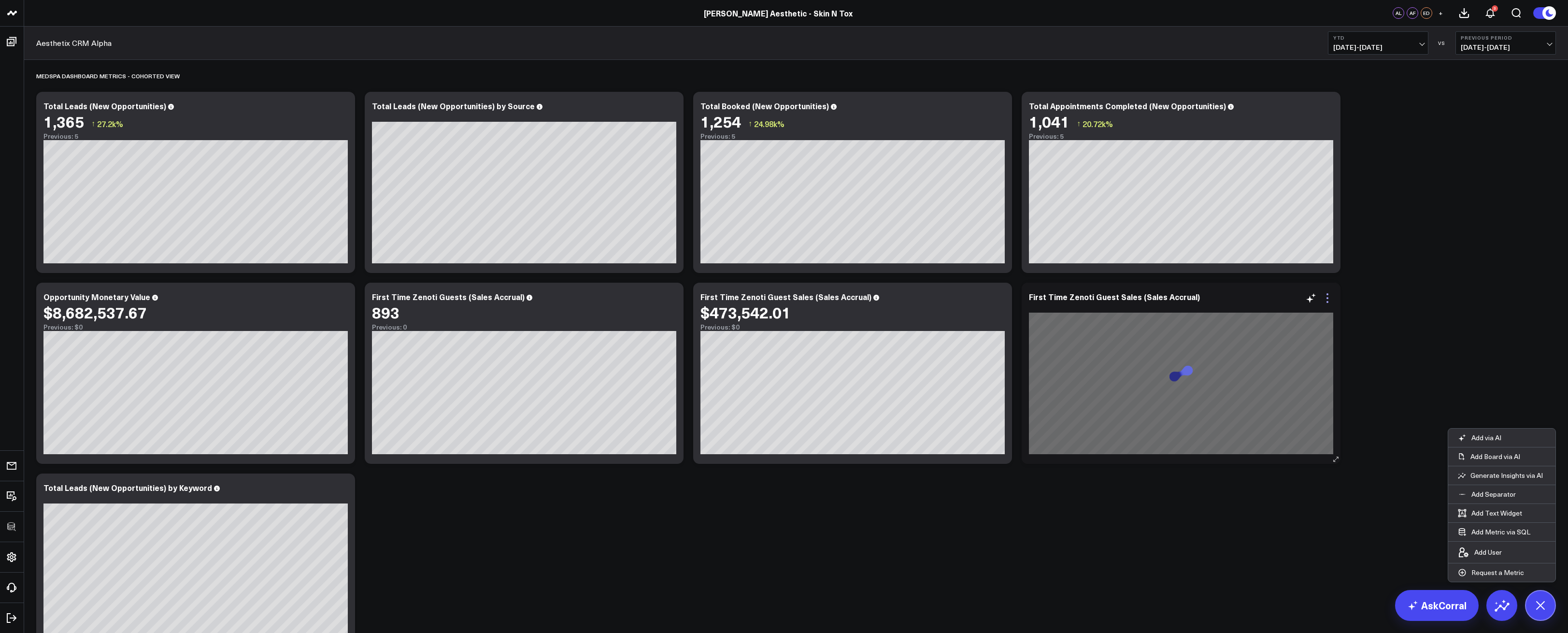
click at [1326, 300] on icon at bounding box center [1328, 298] width 12 height 12
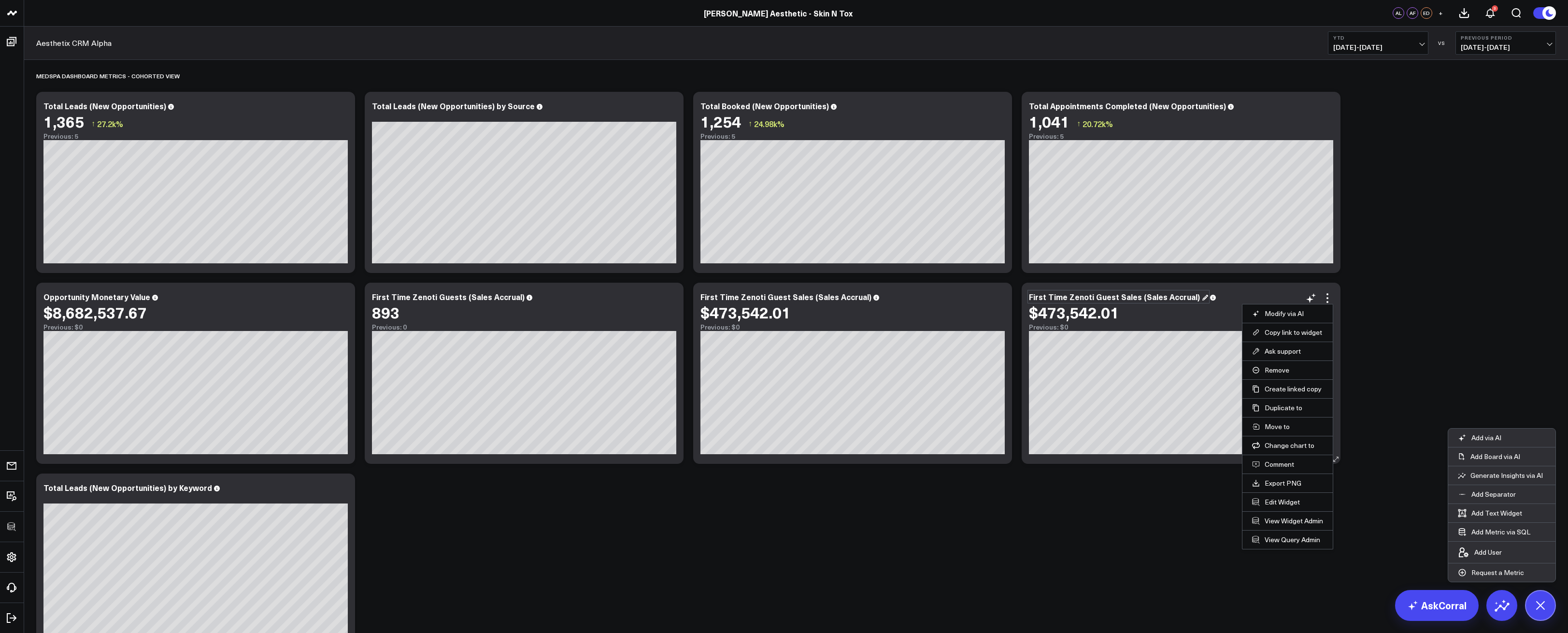
click at [1117, 301] on div "First Time Zenoti Guest Sales (Sales Accrual)" at bounding box center [1118, 297] width 180 height 11
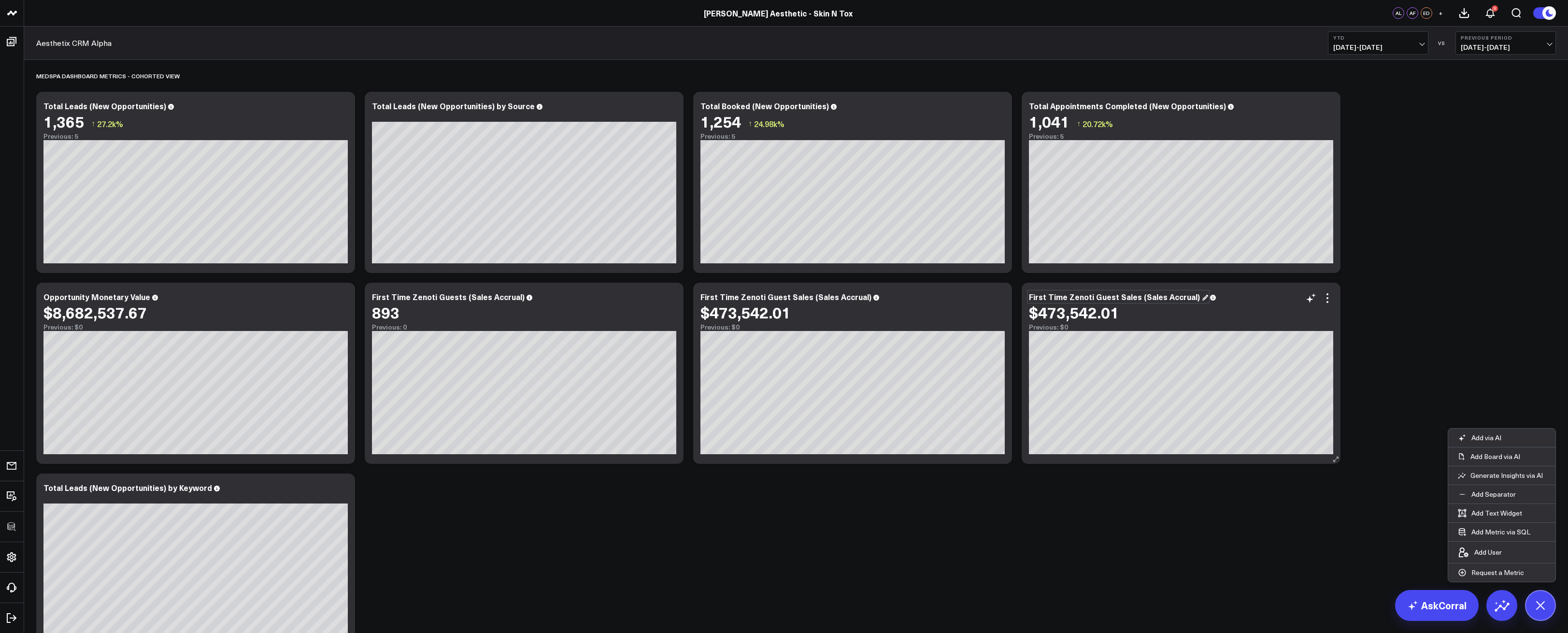
click at [1189, 298] on div "First Time Zenoti Guest Sales (Sales Accrual)" at bounding box center [1118, 297] width 180 height 11
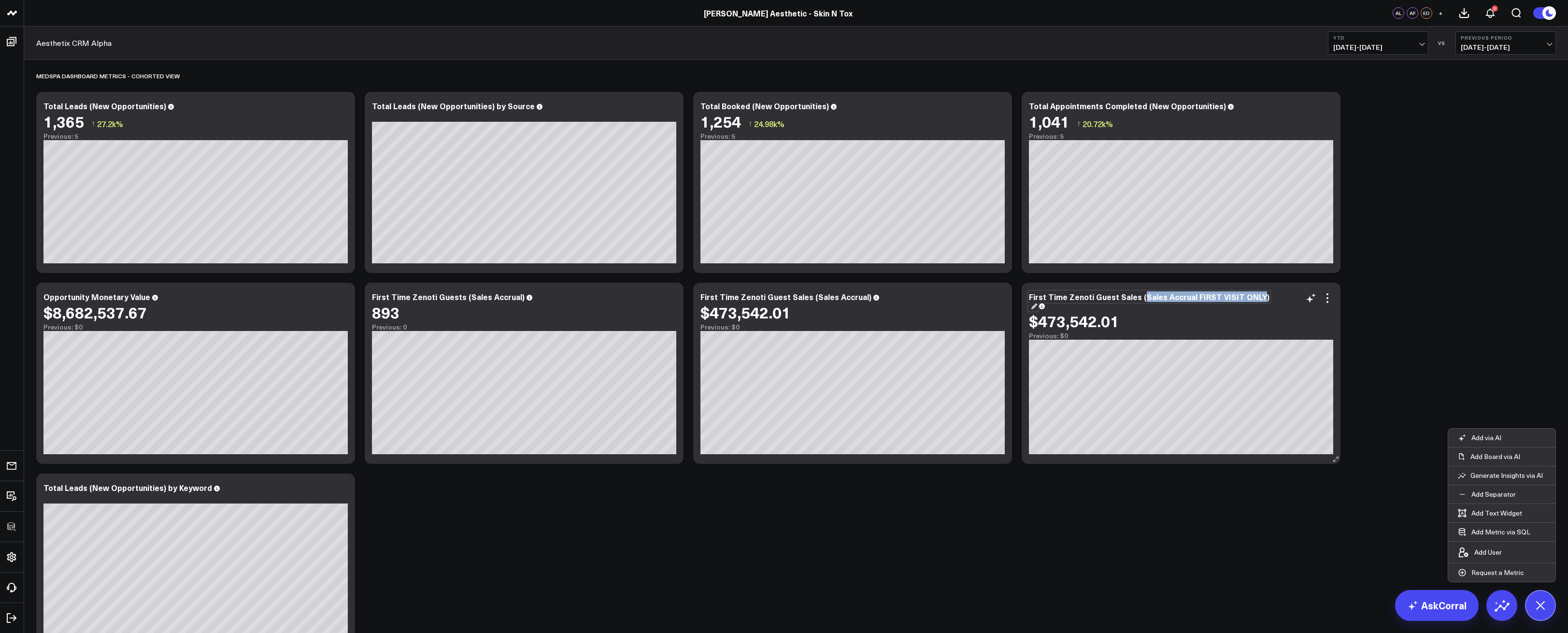
drag, startPoint x: 1255, startPoint y: 298, endPoint x: 1141, endPoint y: 299, distance: 114.0
click at [1141, 299] on div "First Time Zenoti Guest Sales (Sales Accrual FIRST VISIT ONLY)" at bounding box center [1149, 300] width 240 height 19
copy div "Sales Accrual FIRST VISIT ONLY"
click at [832, 298] on div "First Time Zenoti Guest Sales (Sales Accrual)" at bounding box center [790, 297] width 180 height 11
drag, startPoint x: 862, startPoint y: 299, endPoint x: 812, endPoint y: 298, distance: 50.0
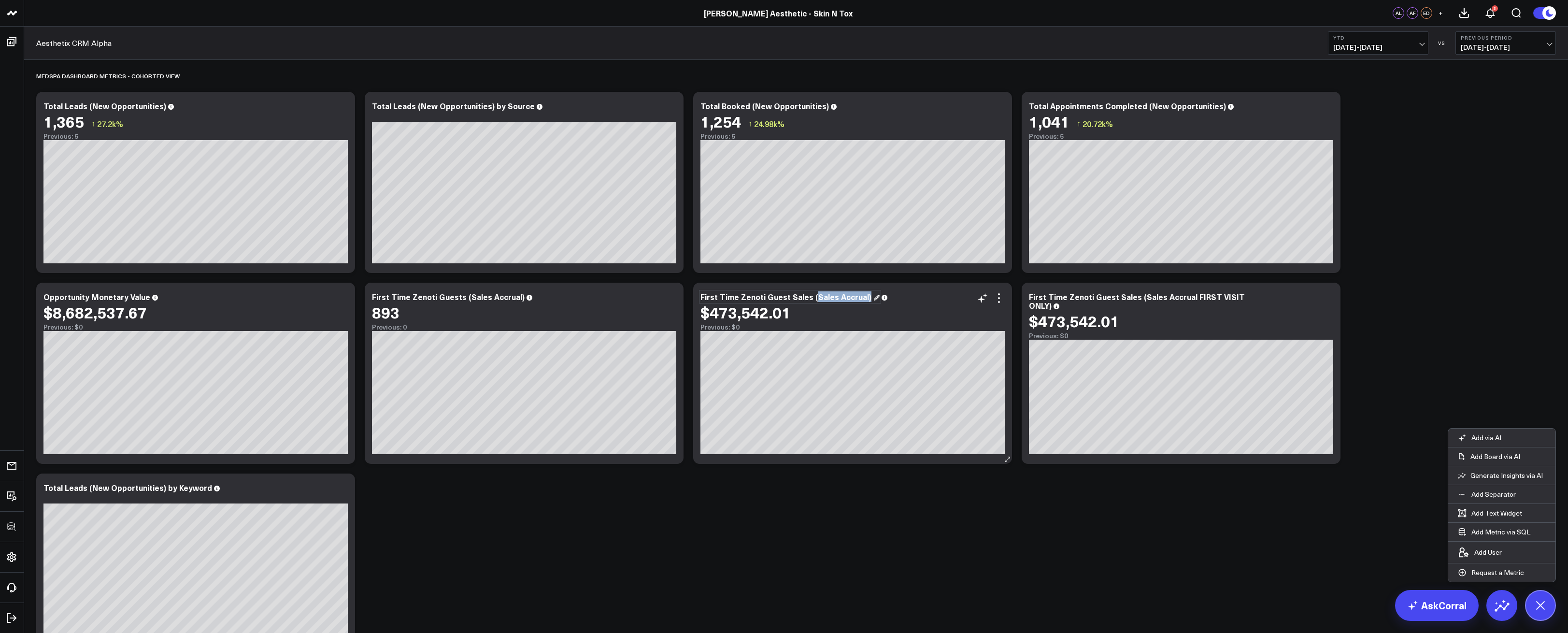
click at [812, 298] on div "First Time Zenoti Guest Sales (Sales Accrual)" at bounding box center [790, 297] width 180 height 11
paste div
drag, startPoint x: 673, startPoint y: 106, endPoint x: 669, endPoint y: 135, distance: 29.3
click at [674, 106] on icon at bounding box center [671, 107] width 12 height 12
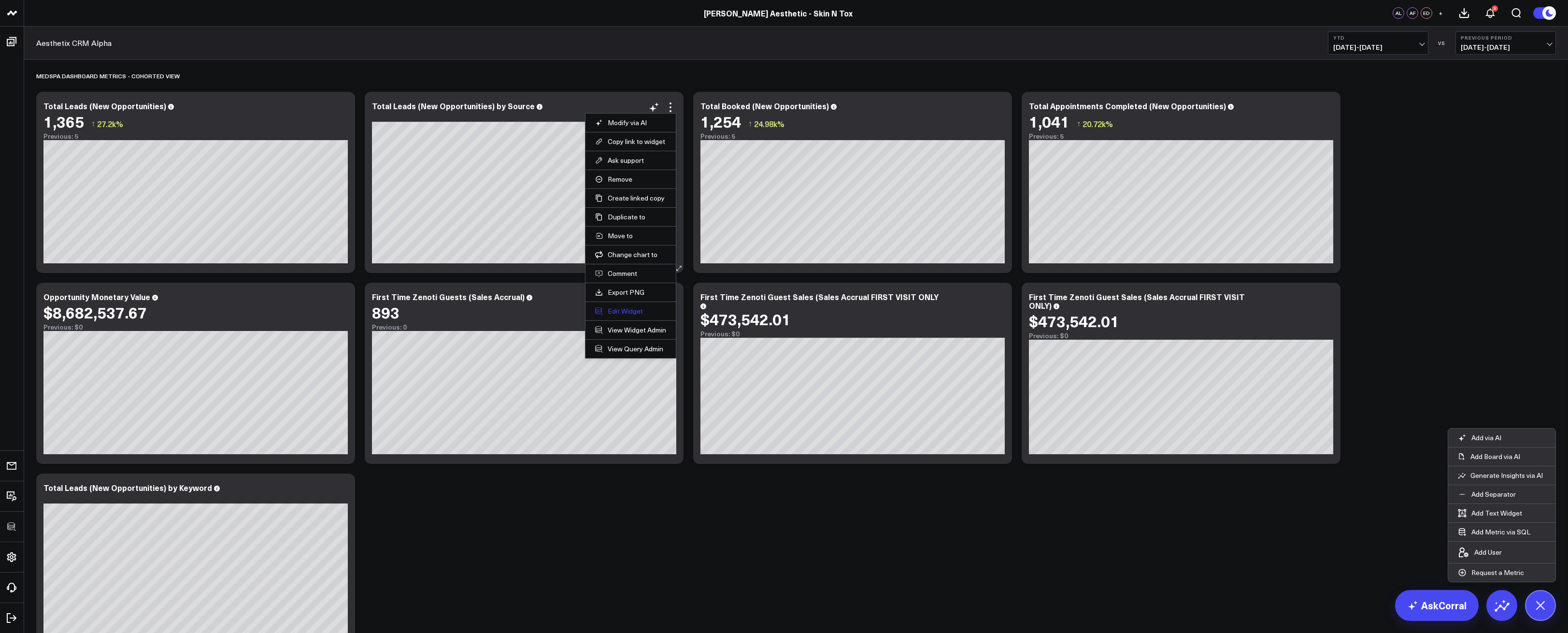
click at [637, 311] on button "Edit Widget" at bounding box center [630, 311] width 71 height 8
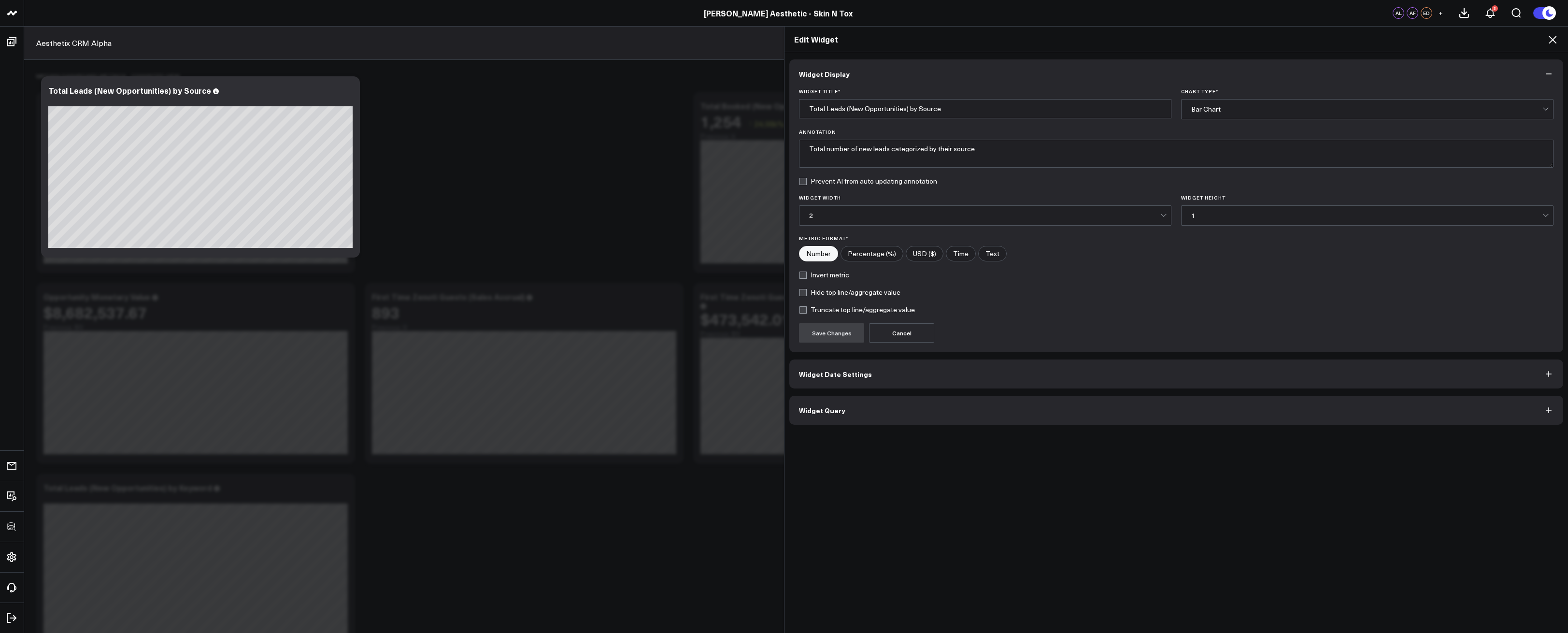
click at [920, 401] on button "Widget Query" at bounding box center [1176, 410] width 774 height 29
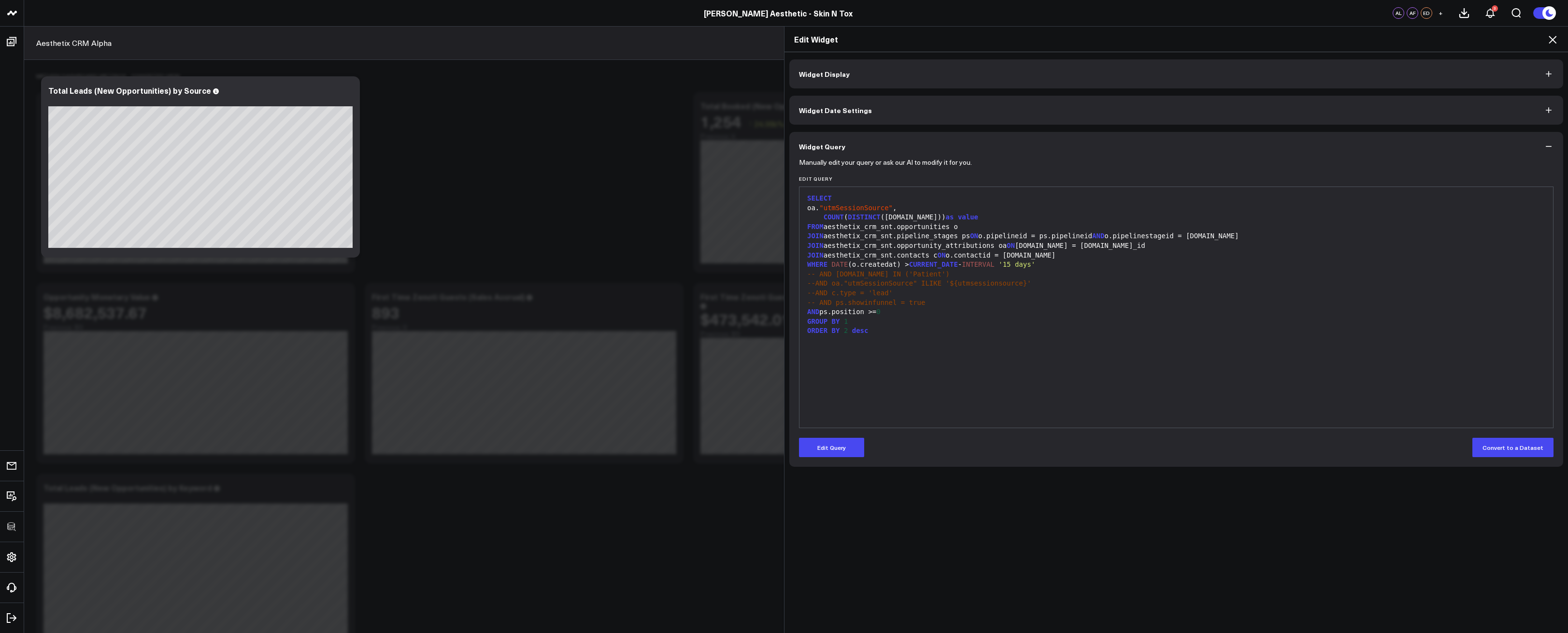
drag, startPoint x: 837, startPoint y: 443, endPoint x: 857, endPoint y: 424, distance: 27.6
click at [837, 443] on button "Edit Query" at bounding box center [831, 447] width 65 height 19
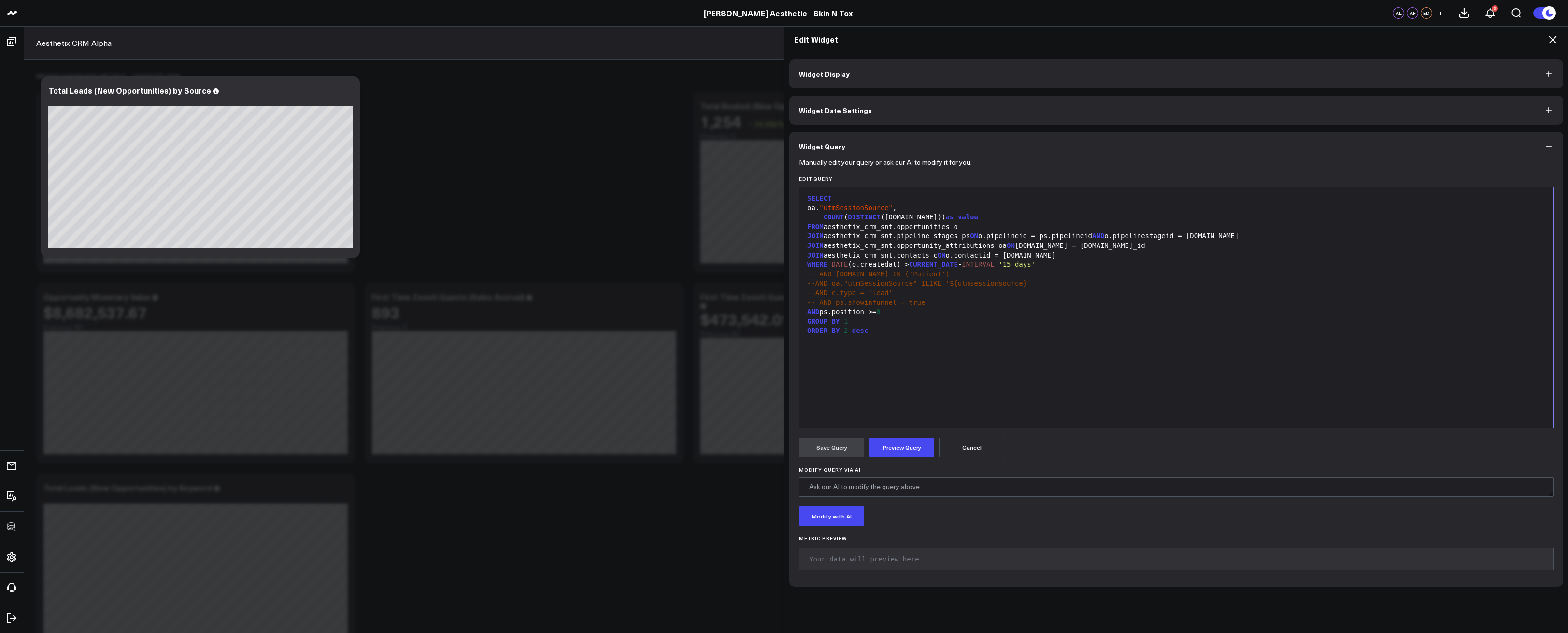
click at [893, 208] on span ""utmSessionSource"" at bounding box center [856, 207] width 74 height 7
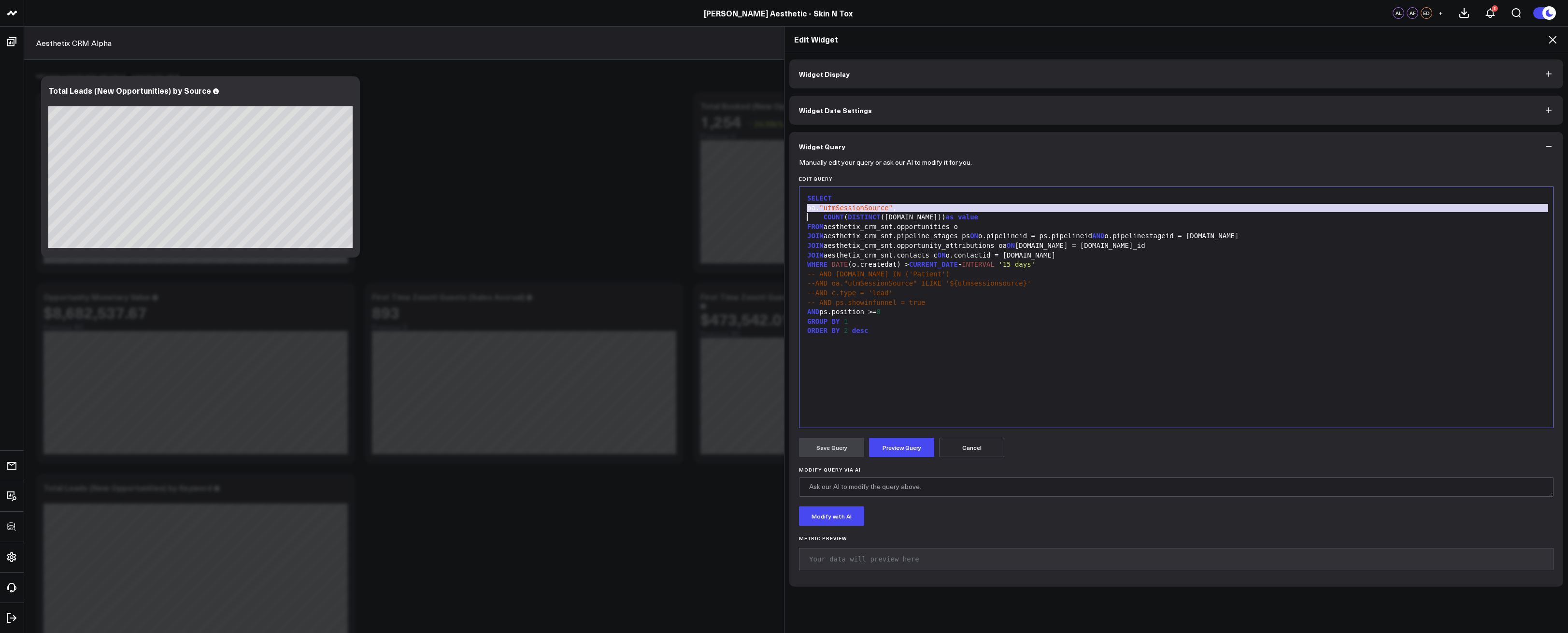
copy div "oa. "utmSessionSource" ,"
click at [1555, 39] on icon at bounding box center [1552, 40] width 12 height 12
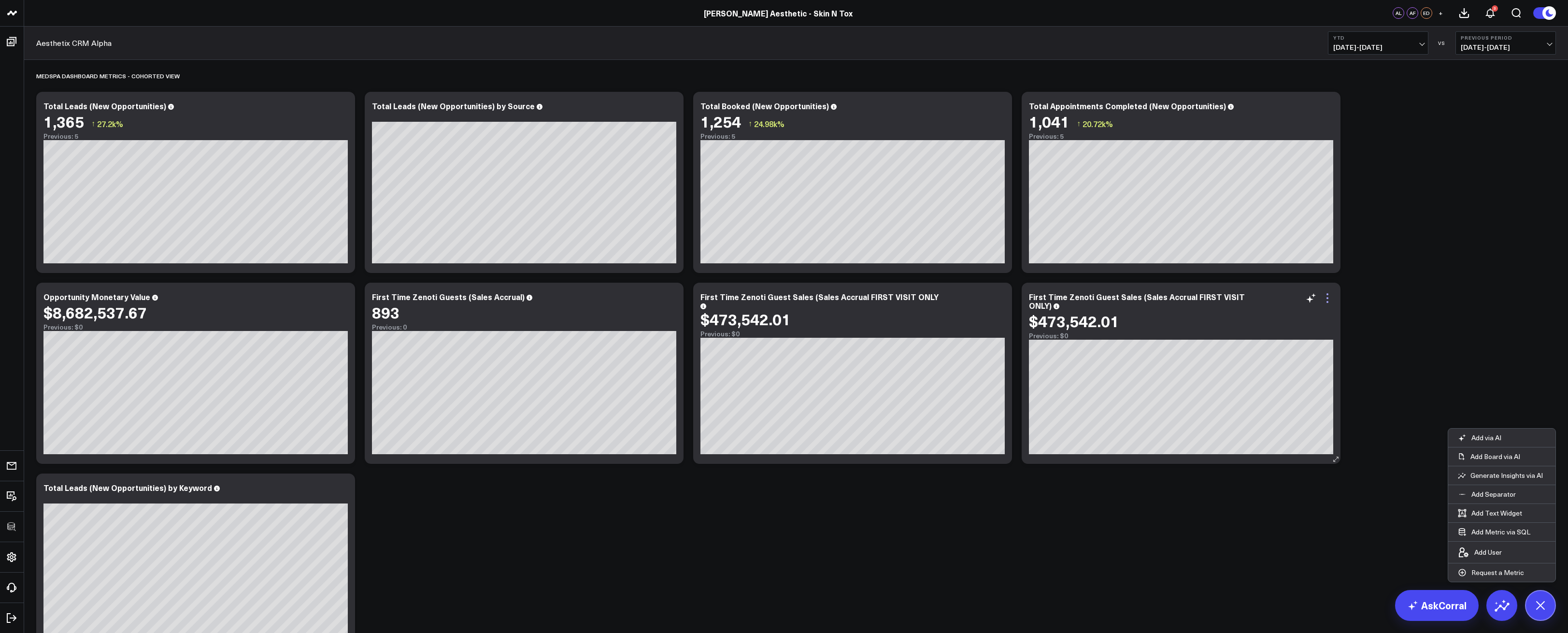
click at [1330, 299] on icon at bounding box center [1328, 298] width 12 height 12
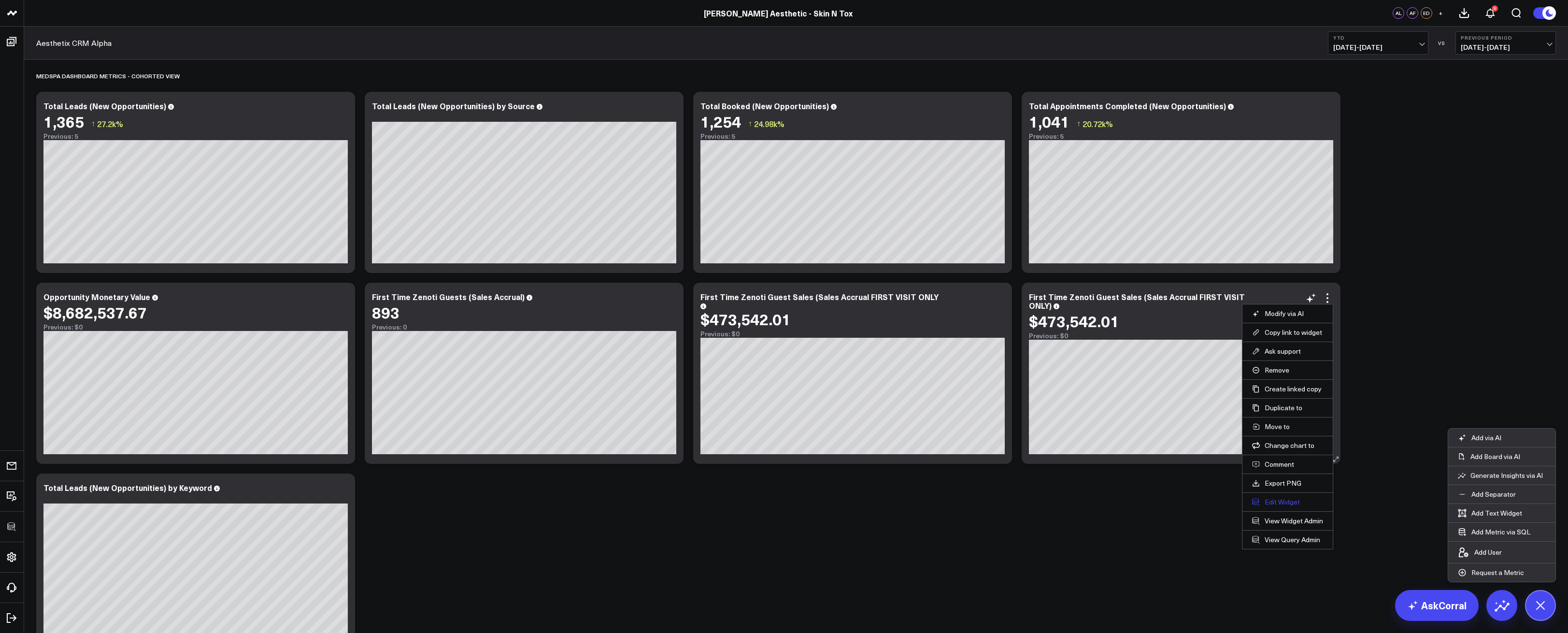
click at [1268, 505] on button "Edit Widget" at bounding box center [1287, 501] width 71 height 8
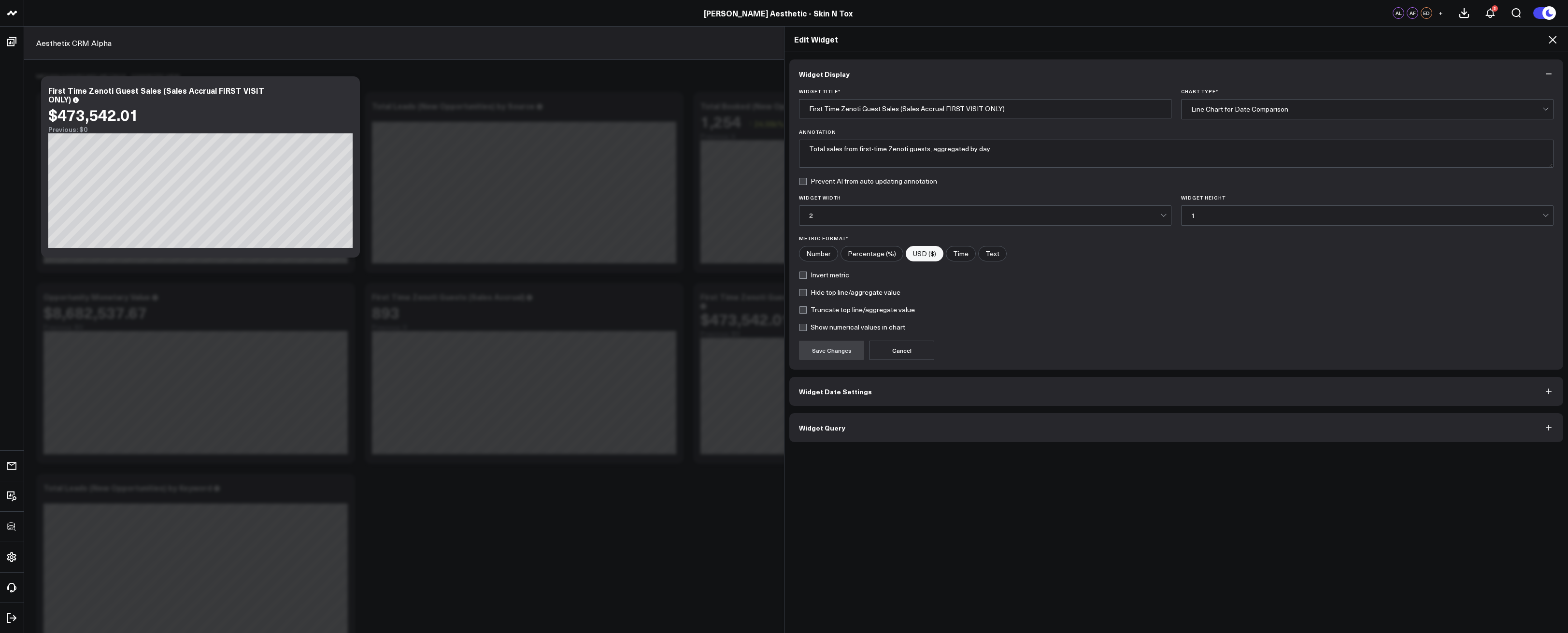
click at [910, 424] on button "Widget Query" at bounding box center [1176, 427] width 774 height 29
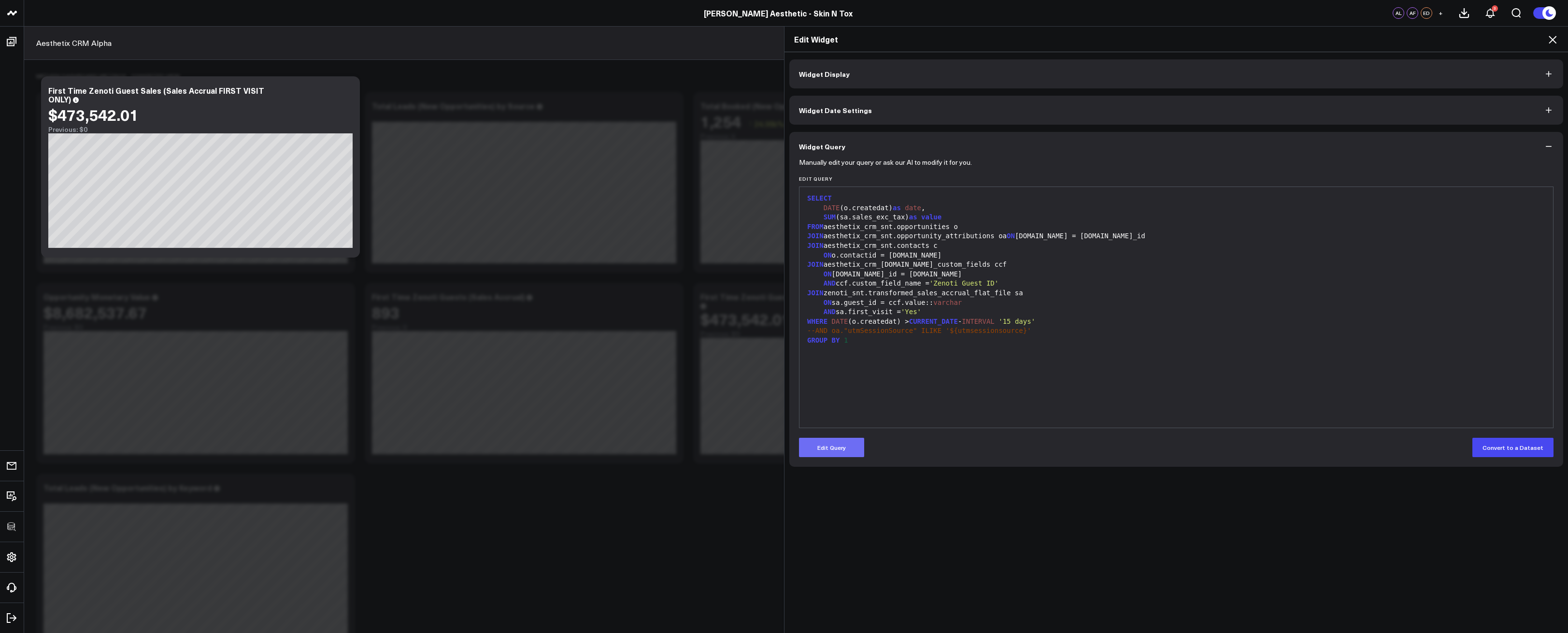
click at [846, 447] on button "Edit Query" at bounding box center [831, 447] width 65 height 19
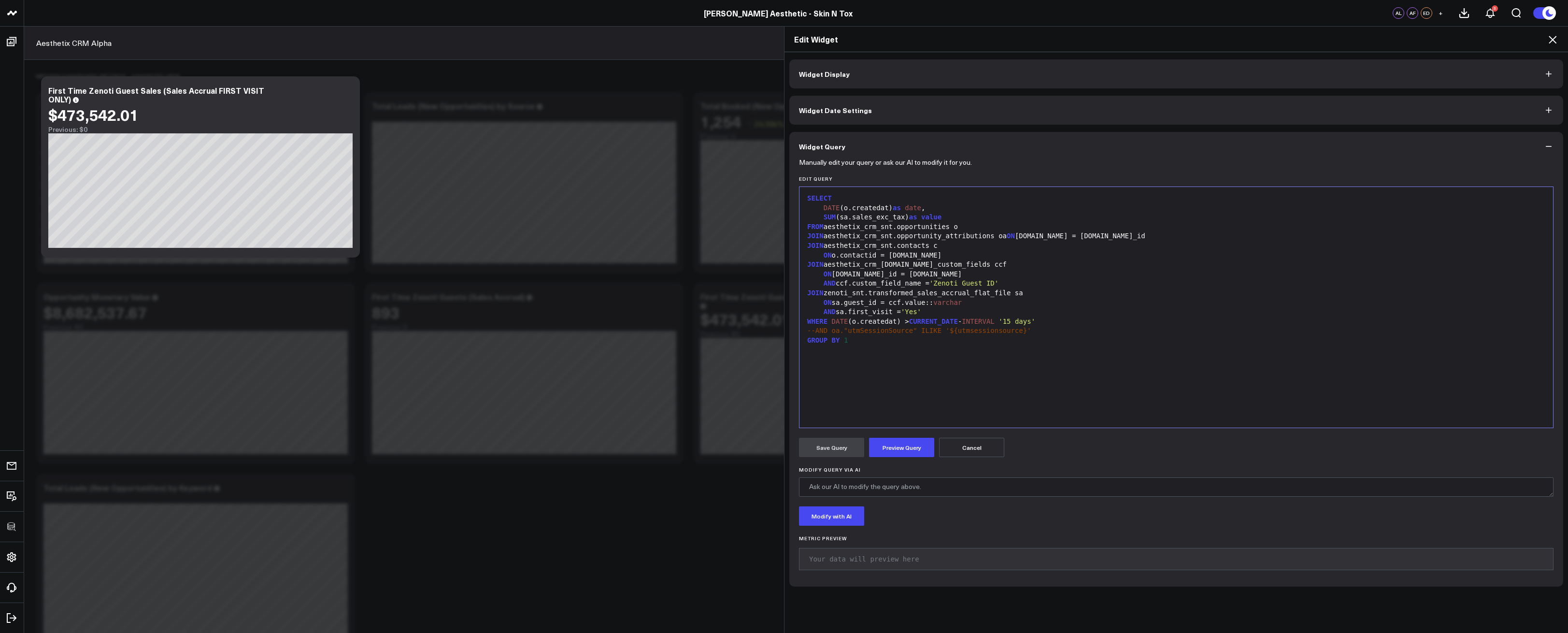
click at [951, 202] on div "SELECT" at bounding box center [1176, 198] width 744 height 9
click at [947, 209] on div "DATE (o.createdat) as date ," at bounding box center [1176, 208] width 744 height 9
paste div
click at [933, 352] on div "GROUP BY 1" at bounding box center [1176, 350] width 744 height 9
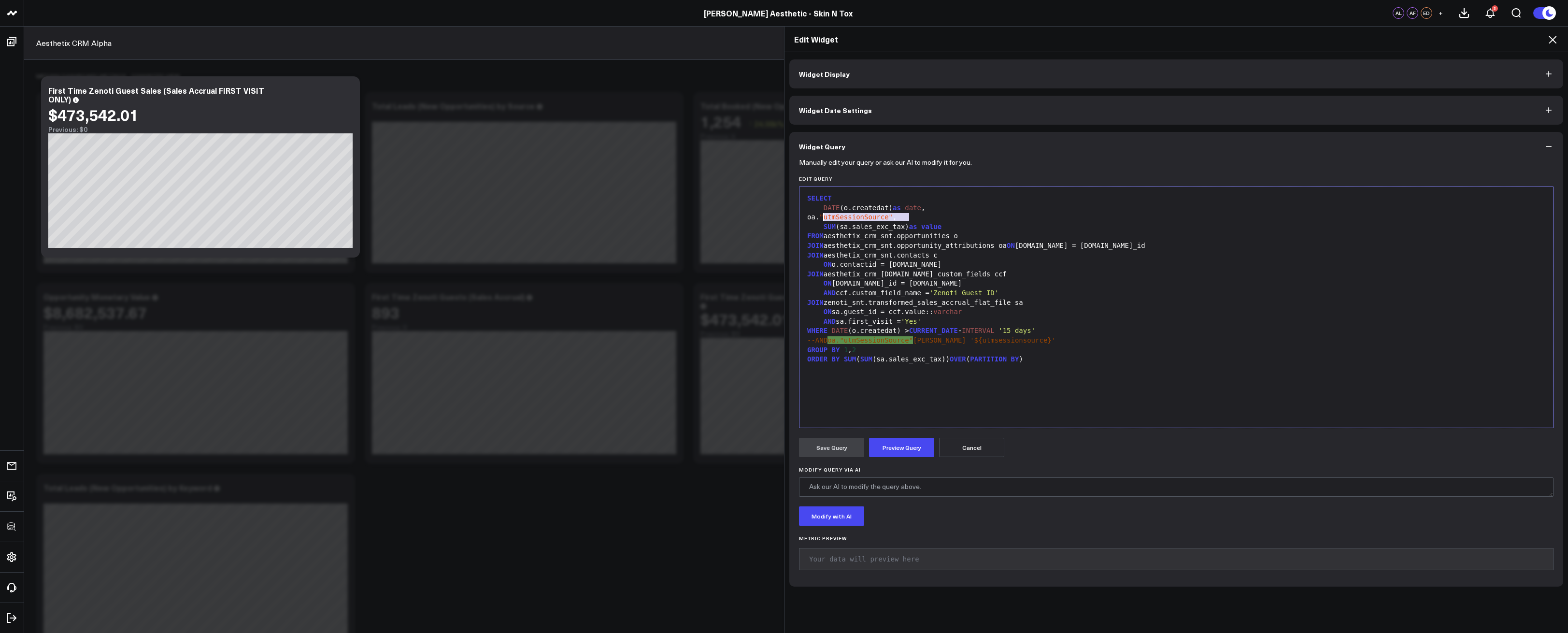
drag, startPoint x: 905, startPoint y: 217, endPoint x: 822, endPoint y: 217, distance: 83.0
click at [822, 217] on div "oa. "utmSessionSource" ," at bounding box center [1176, 217] width 744 height 9
click at [1026, 358] on div "ORDER BY SUM ( SUM (sa.sales_exc_tax)) OVER ( PARTITION BY )" at bounding box center [1176, 359] width 744 height 9
click at [1148, 362] on div "ORDER BY SUM ( SUM (sa.sales_exc_tax)) OVER ( PARTITION BY oa. "utmSessionSourc…" at bounding box center [1176, 359] width 744 height 9
click at [897, 451] on button "Preview Query" at bounding box center [902, 447] width 65 height 19
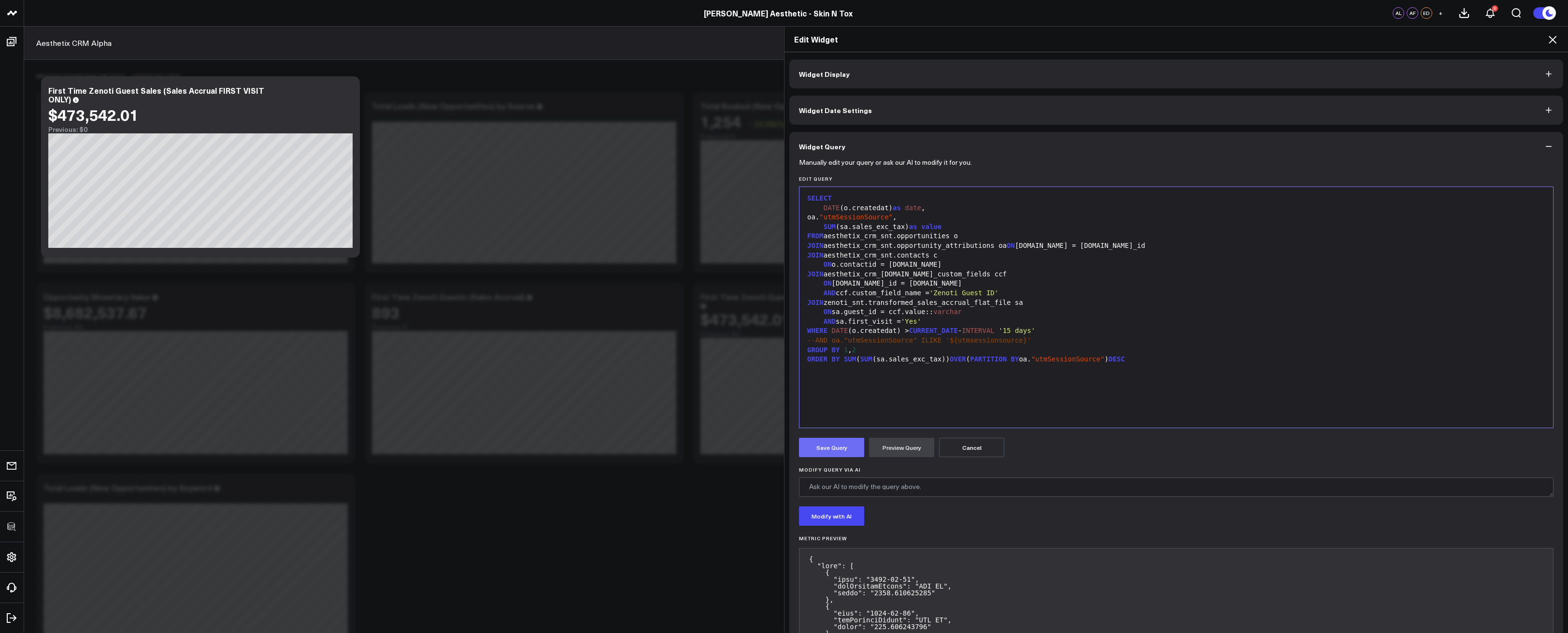
click at [844, 446] on button "Save Query" at bounding box center [831, 447] width 65 height 19
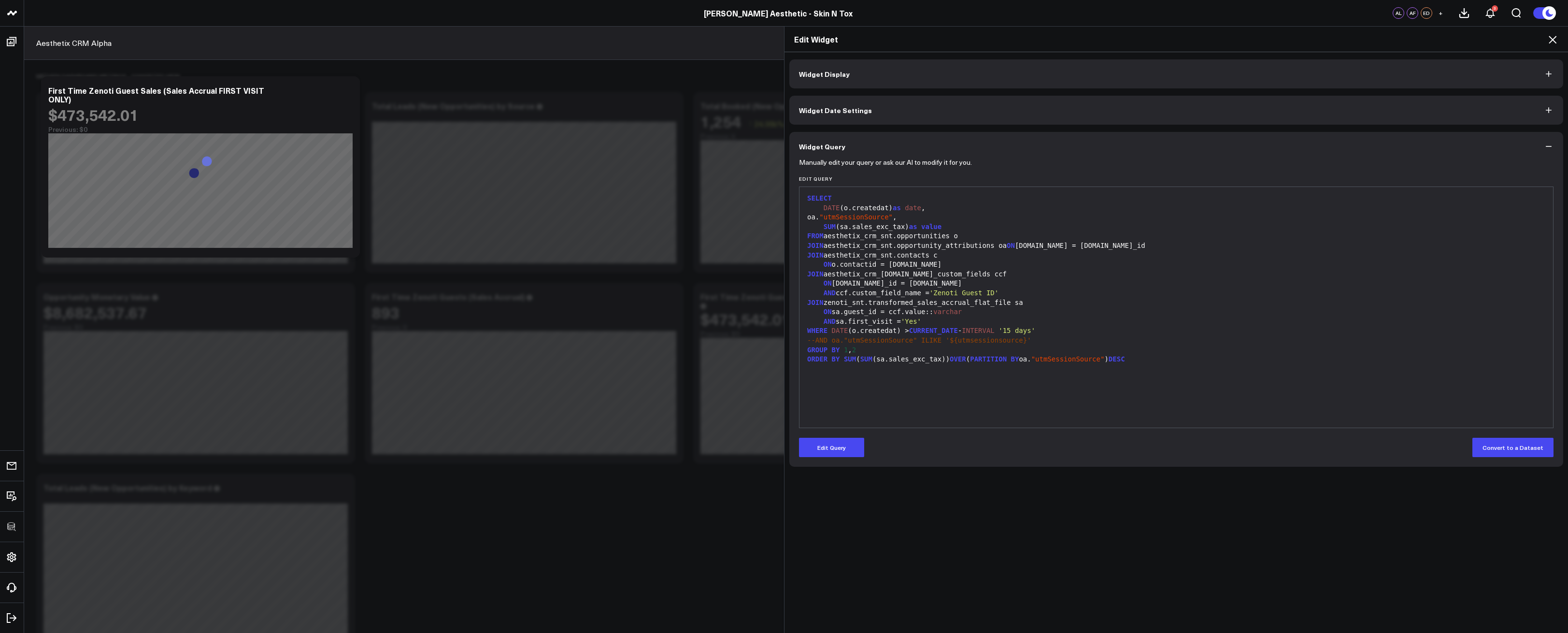
drag, startPoint x: 1550, startPoint y: 41, endPoint x: 1511, endPoint y: 52, distance: 40.5
click at [1550, 41] on icon at bounding box center [1552, 40] width 7 height 7
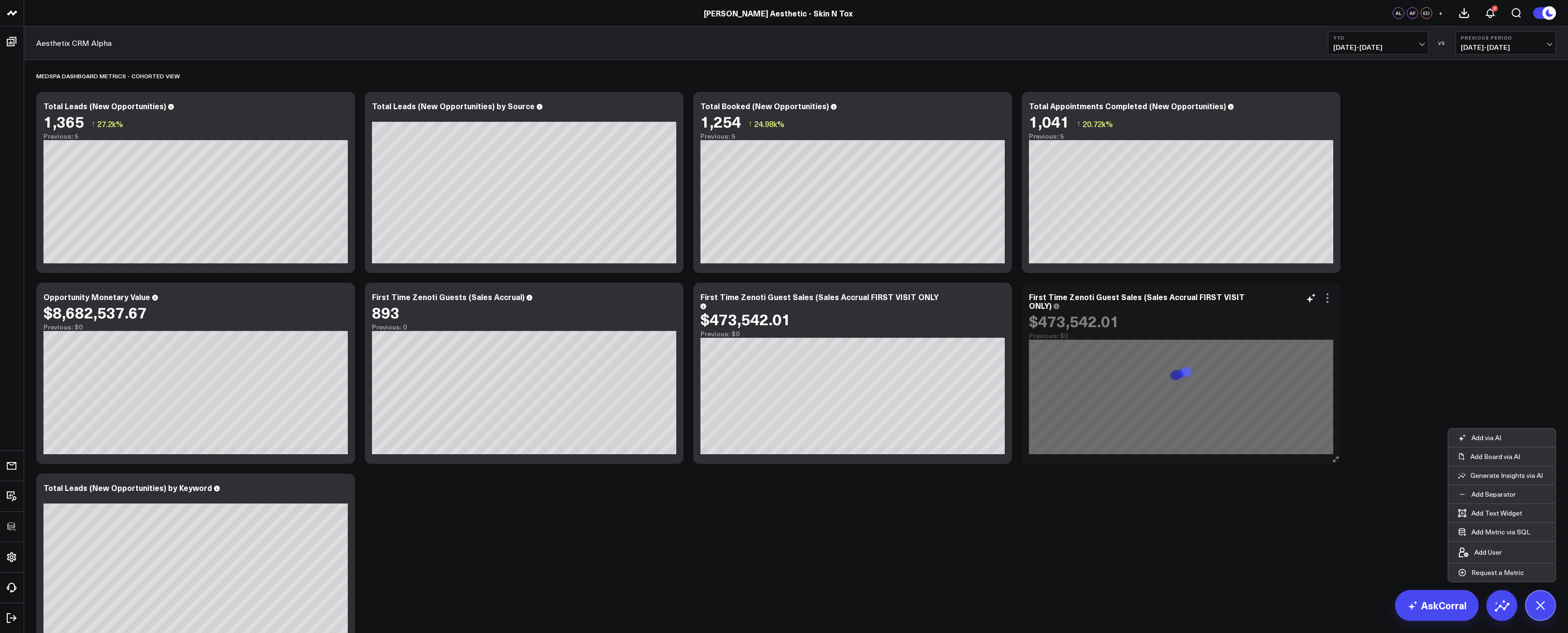
click at [1332, 298] on icon at bounding box center [1328, 298] width 12 height 12
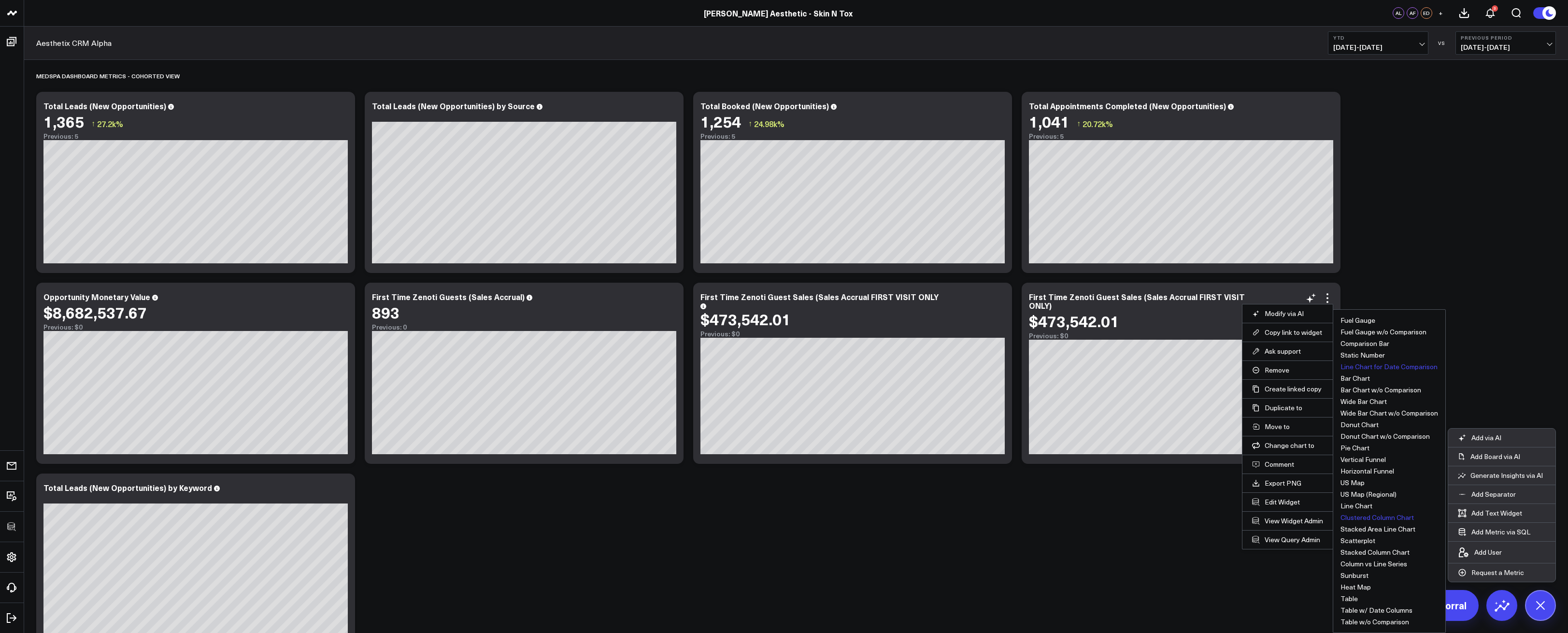
click at [1378, 520] on button "Clustered Column Chart" at bounding box center [1377, 517] width 74 height 6
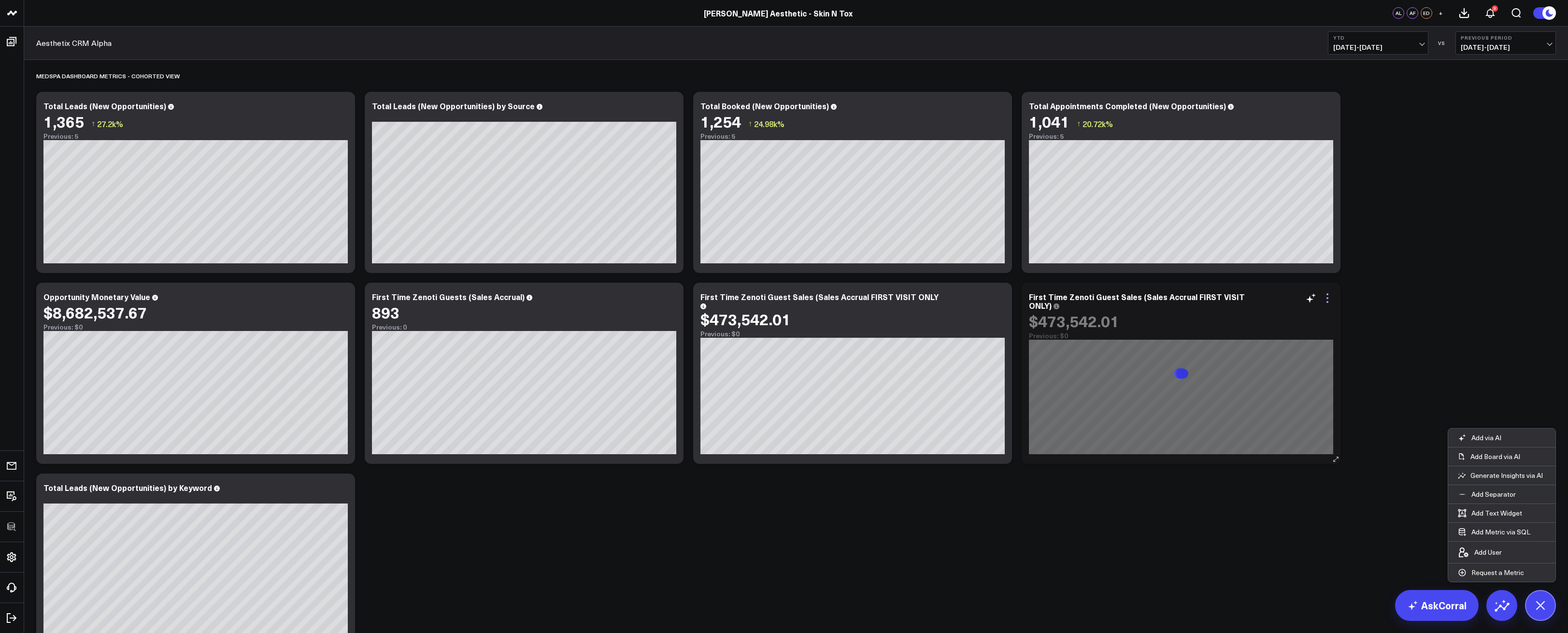
click at [1328, 302] on icon at bounding box center [1328, 302] width 2 height 2
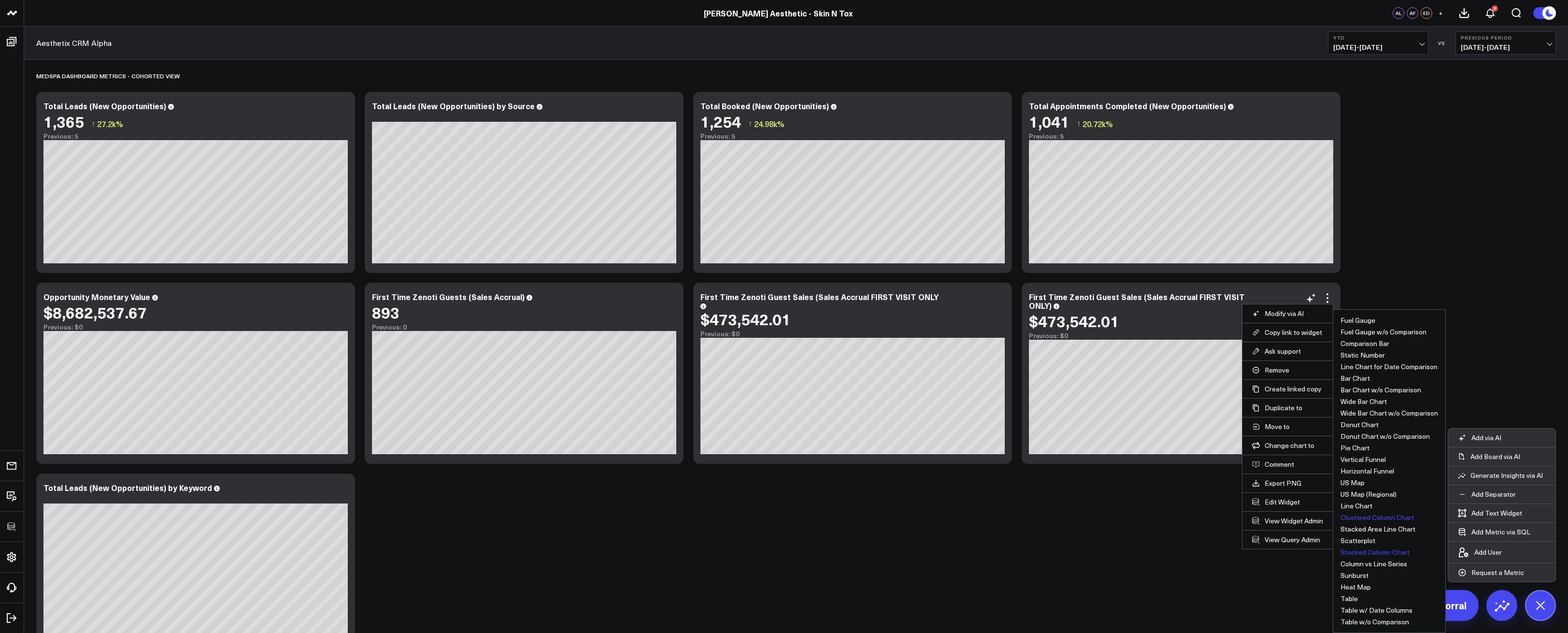
click at [1370, 549] on button "Stacked Column Chart" at bounding box center [1375, 552] width 69 height 6
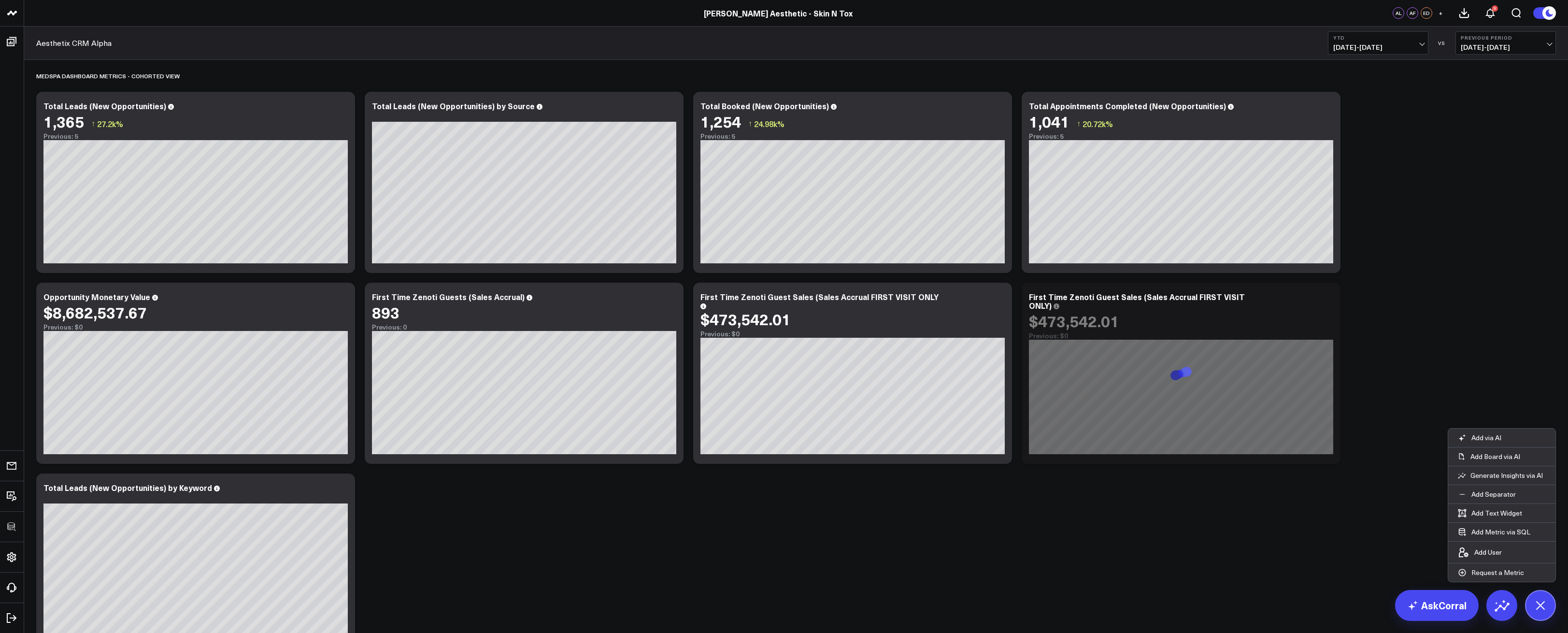
click at [1538, 603] on icon at bounding box center [1541, 605] width 17 height 17
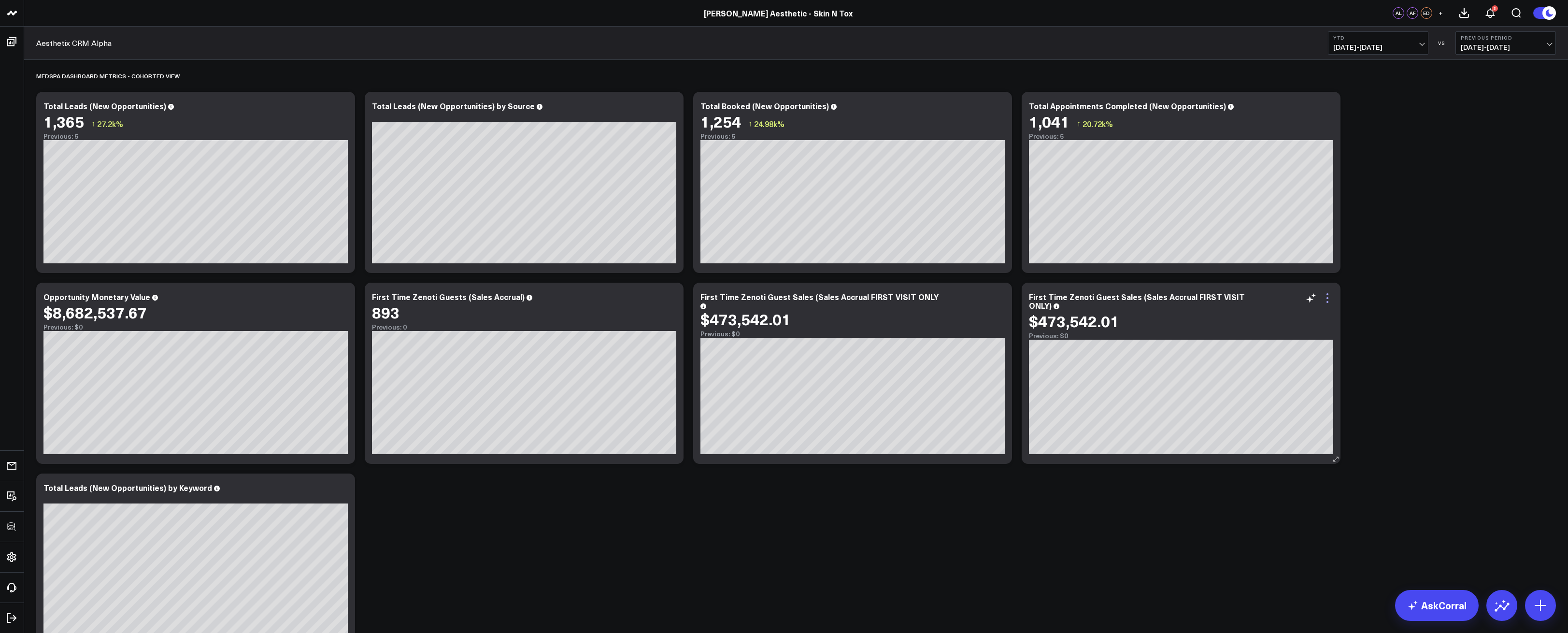
click at [1327, 296] on icon at bounding box center [1328, 298] width 12 height 12
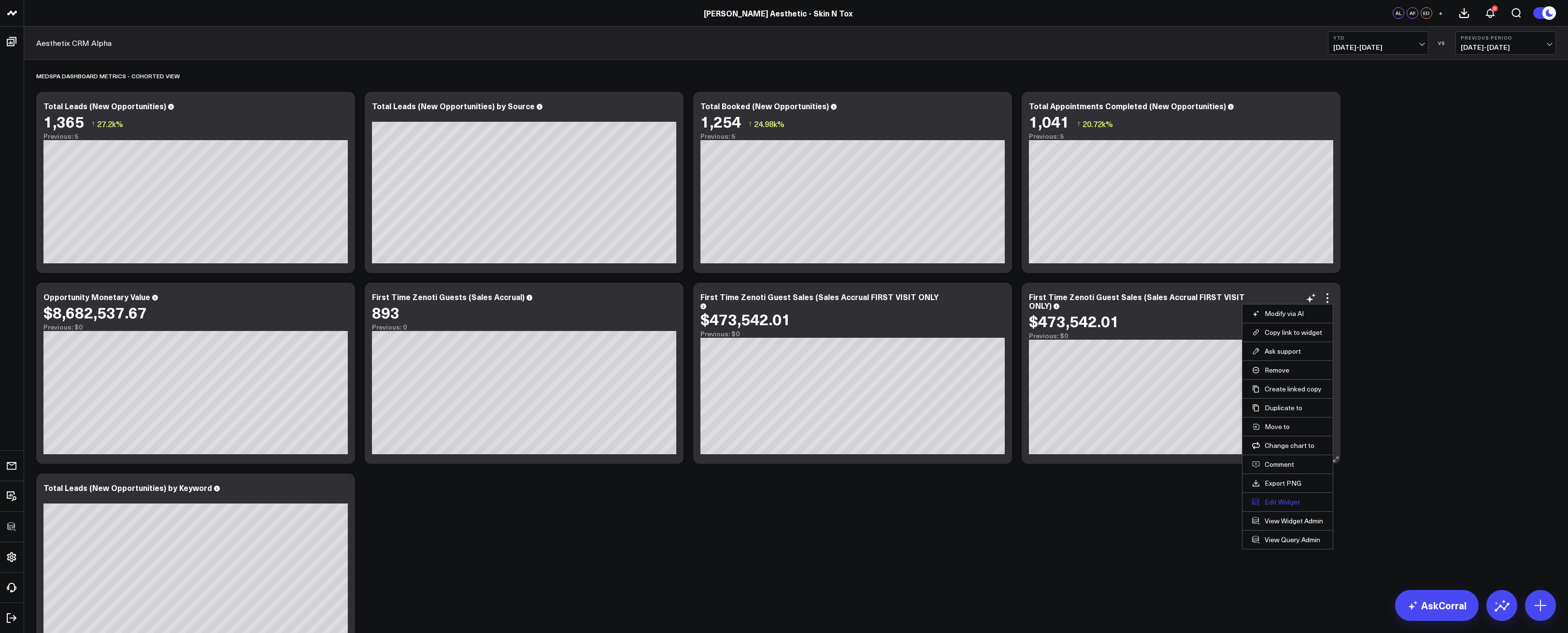
click at [1272, 501] on button "Edit Widget" at bounding box center [1287, 501] width 71 height 8
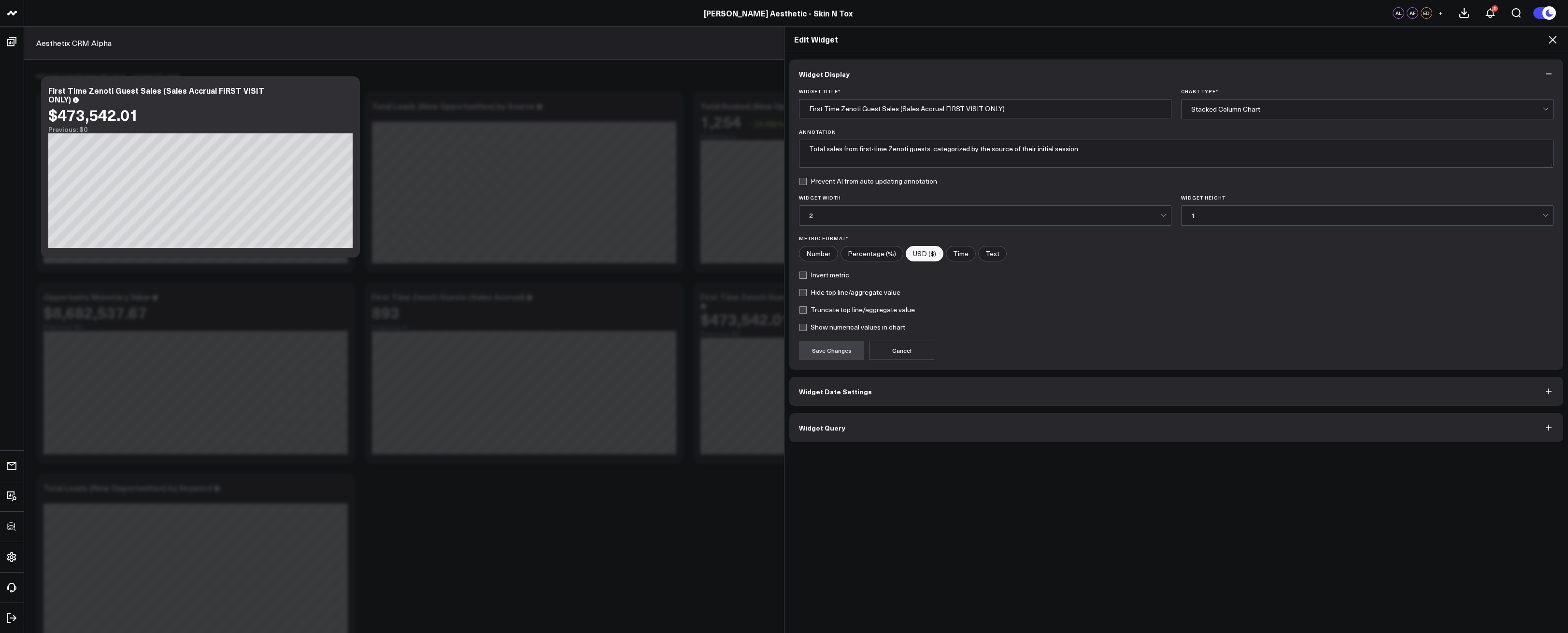
click at [912, 394] on button "Widget Date Settings" at bounding box center [1176, 391] width 774 height 29
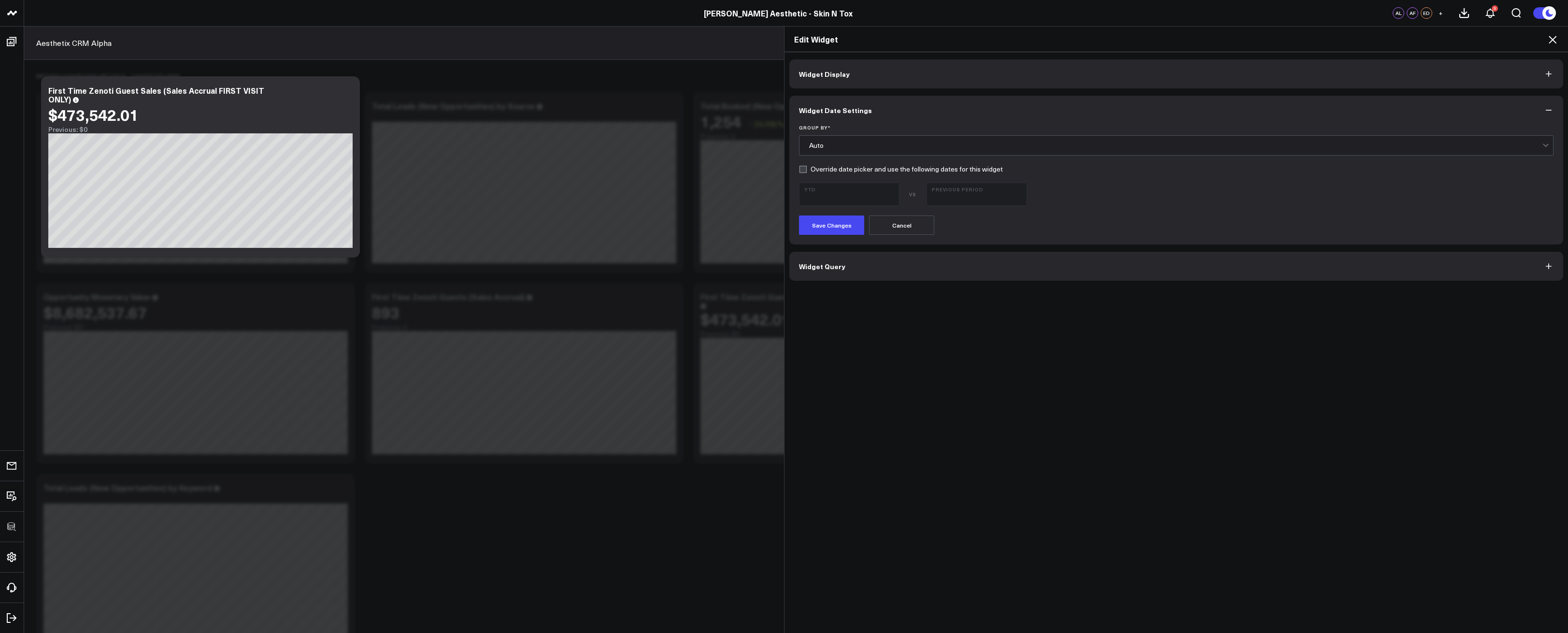
click at [891, 157] on form "Group By * Auto Override date picker and use the following dates for this widge…" at bounding box center [1176, 180] width 755 height 111
click at [893, 148] on div "Auto" at bounding box center [1176, 146] width 733 height 7
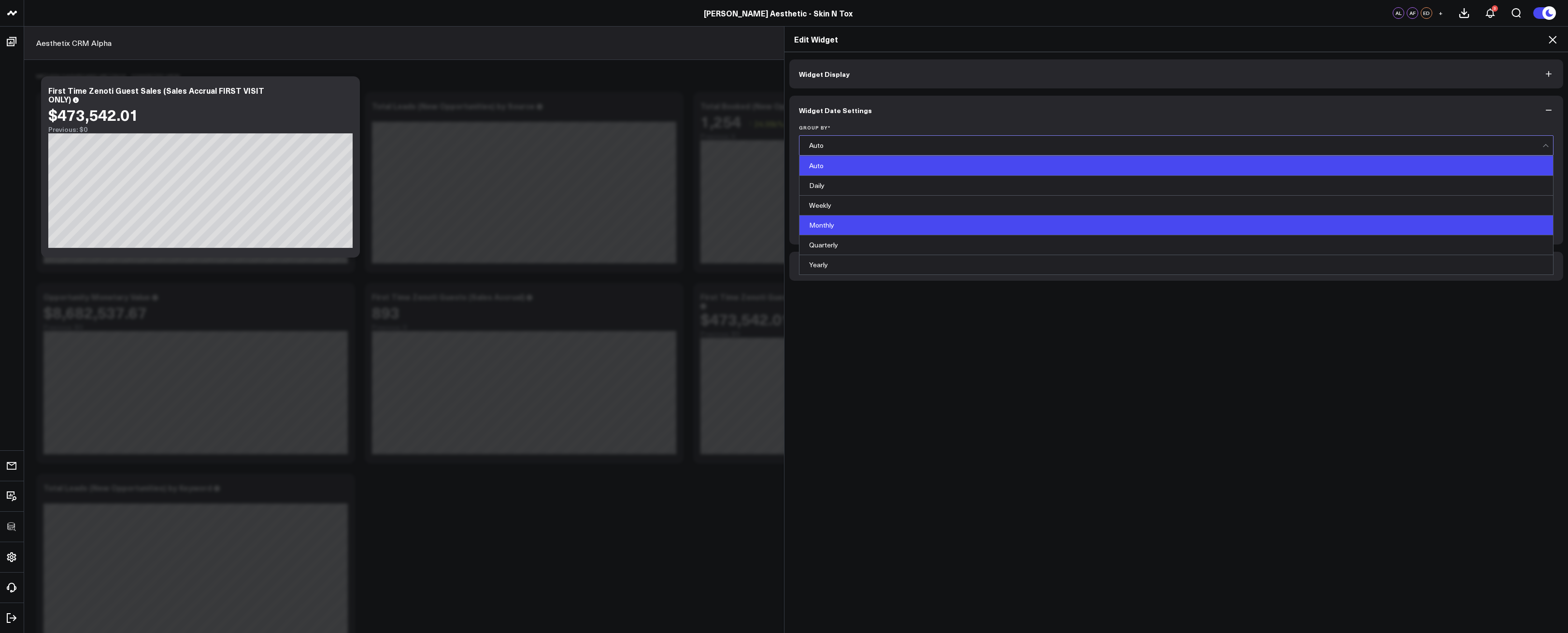
click at [828, 220] on div "Monthly" at bounding box center [1176, 226] width 754 height 20
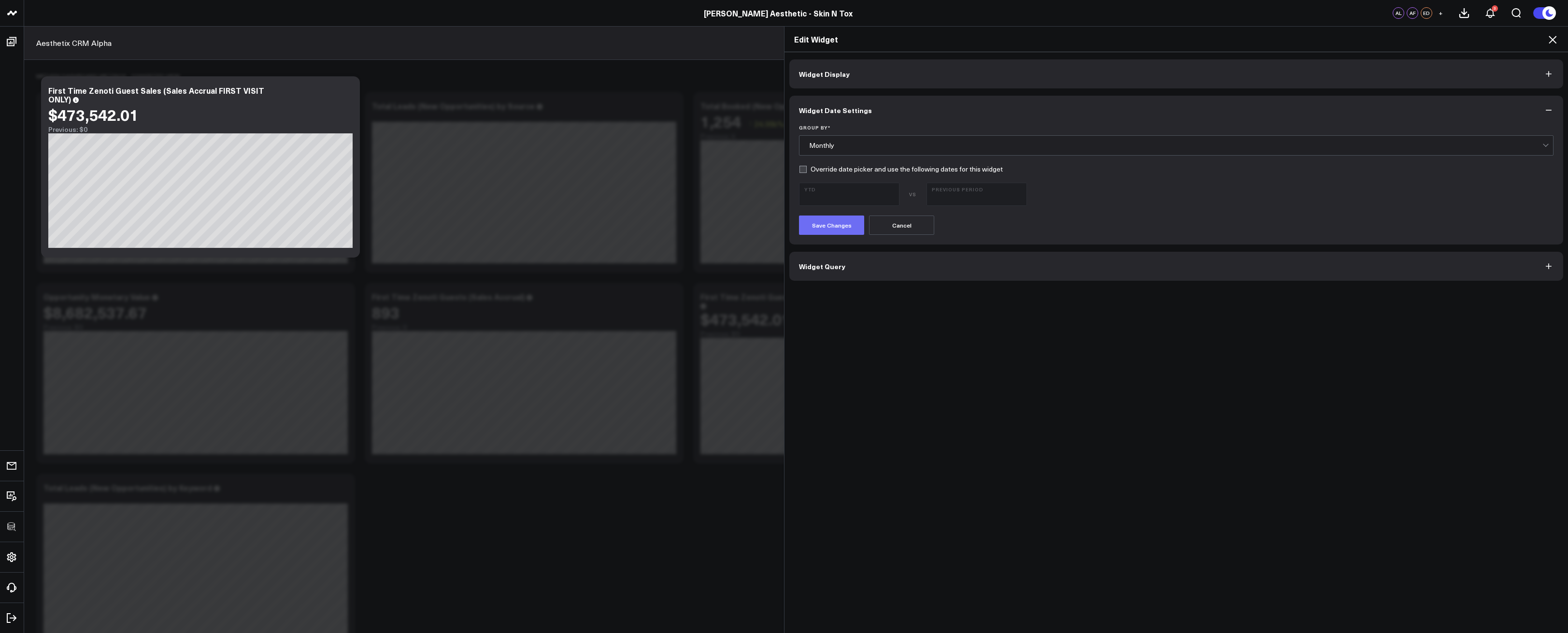
click at [828, 222] on button "Save Changes" at bounding box center [831, 225] width 65 height 19
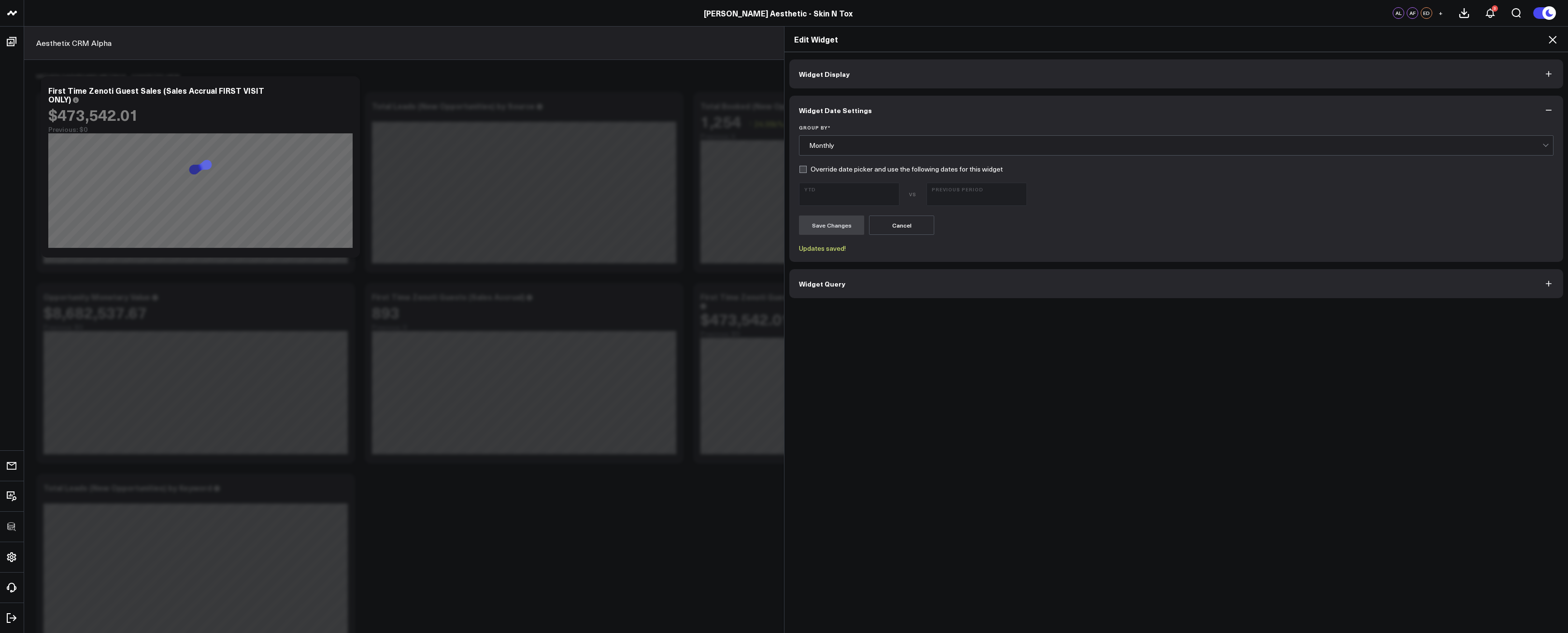
click at [1550, 41] on icon at bounding box center [1552, 40] width 12 height 12
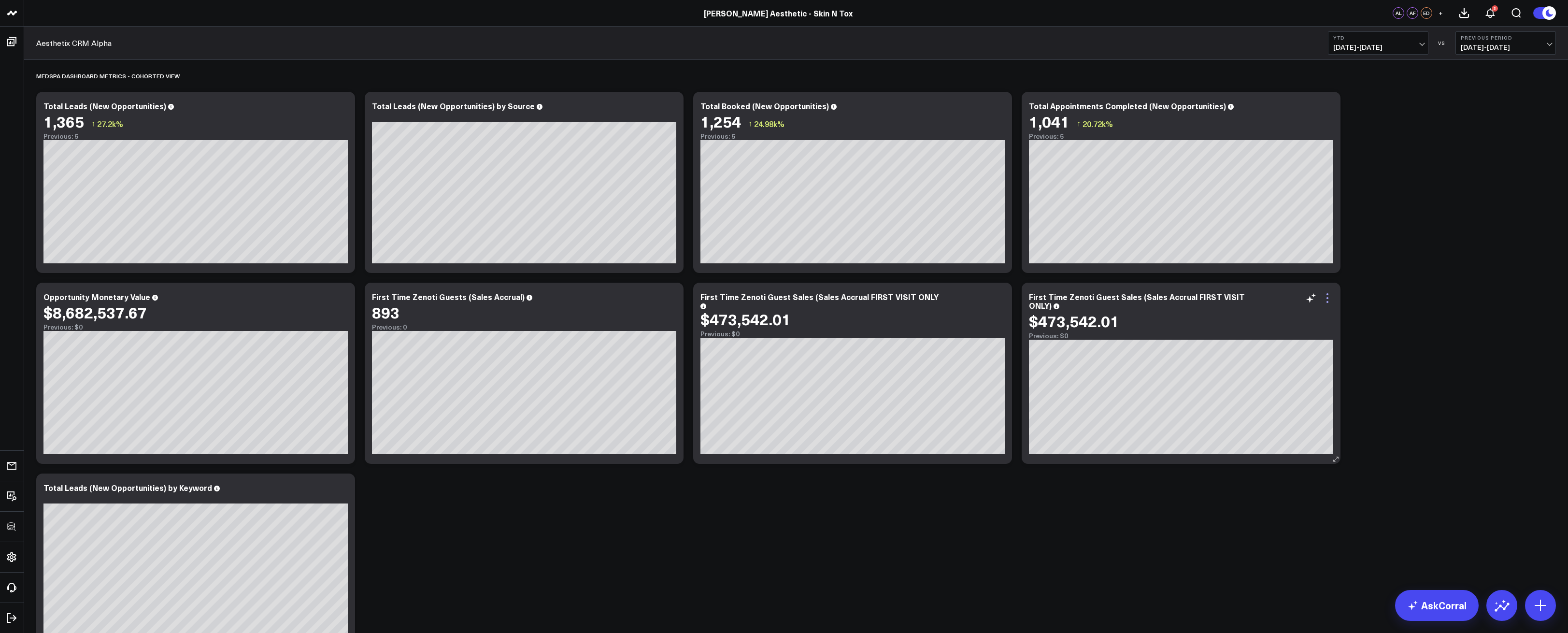
click at [1325, 298] on icon at bounding box center [1328, 298] width 12 height 12
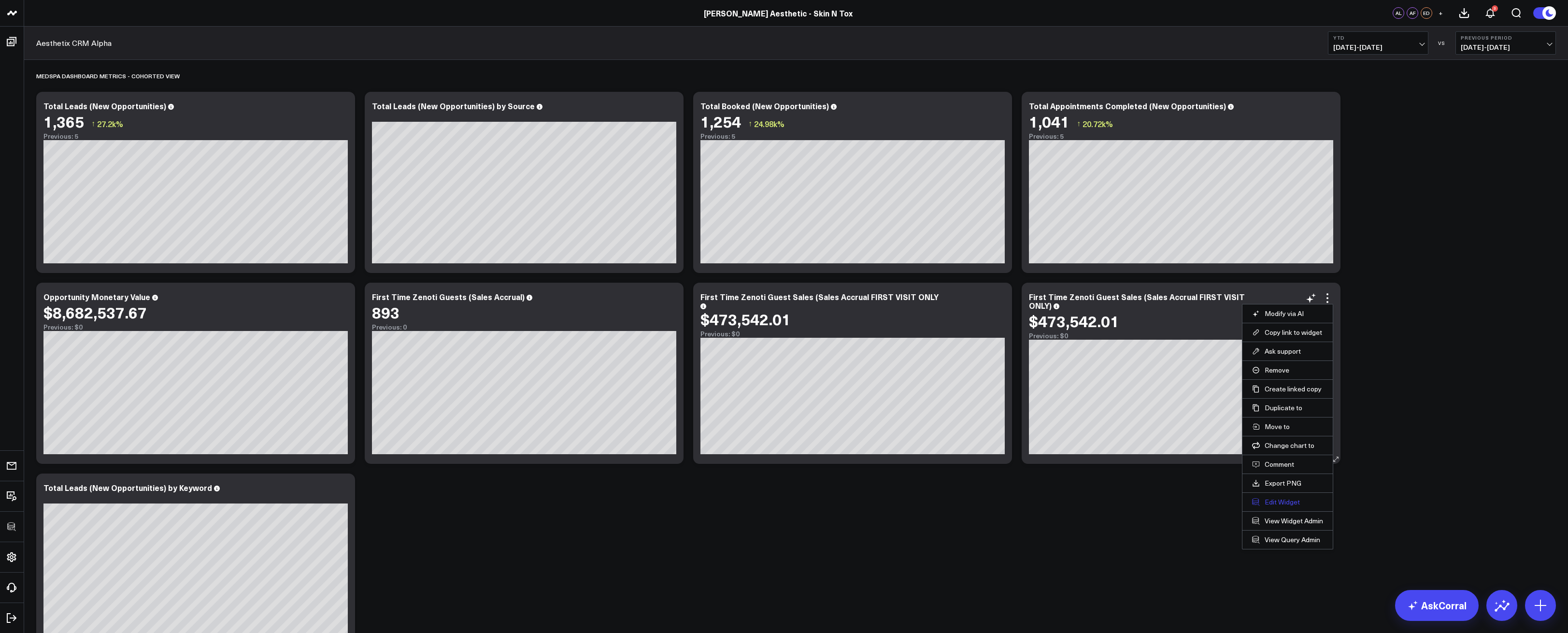
click at [1270, 500] on button "Edit Widget" at bounding box center [1287, 501] width 71 height 8
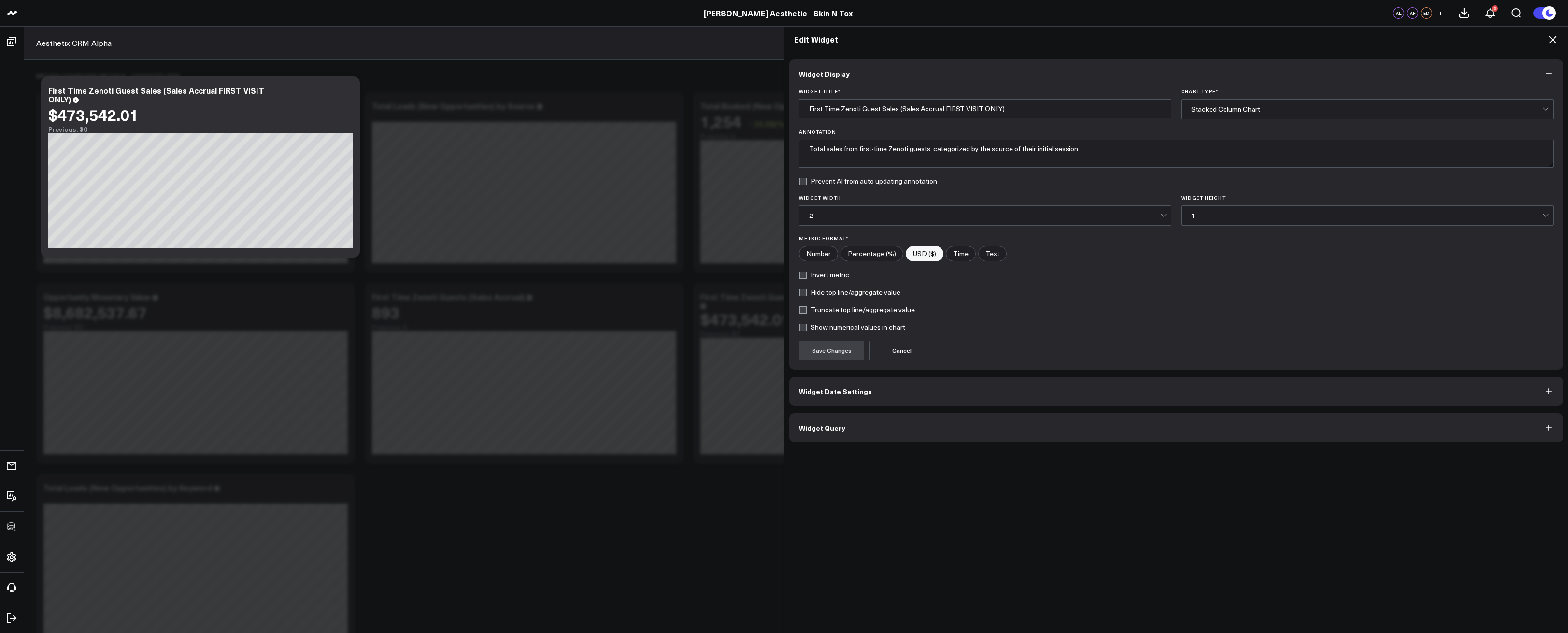
click at [970, 426] on button "Widget Query" at bounding box center [1176, 427] width 774 height 29
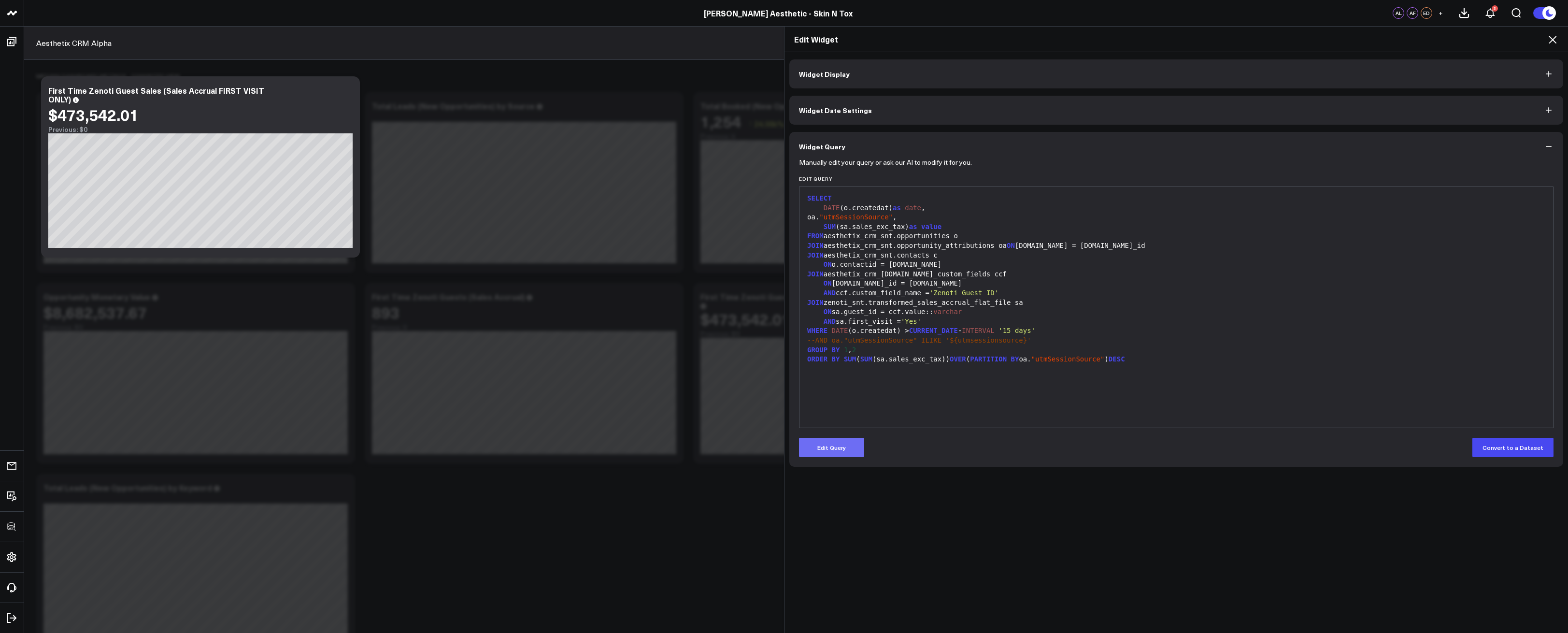
click at [845, 450] on button "Edit Query" at bounding box center [831, 447] width 65 height 19
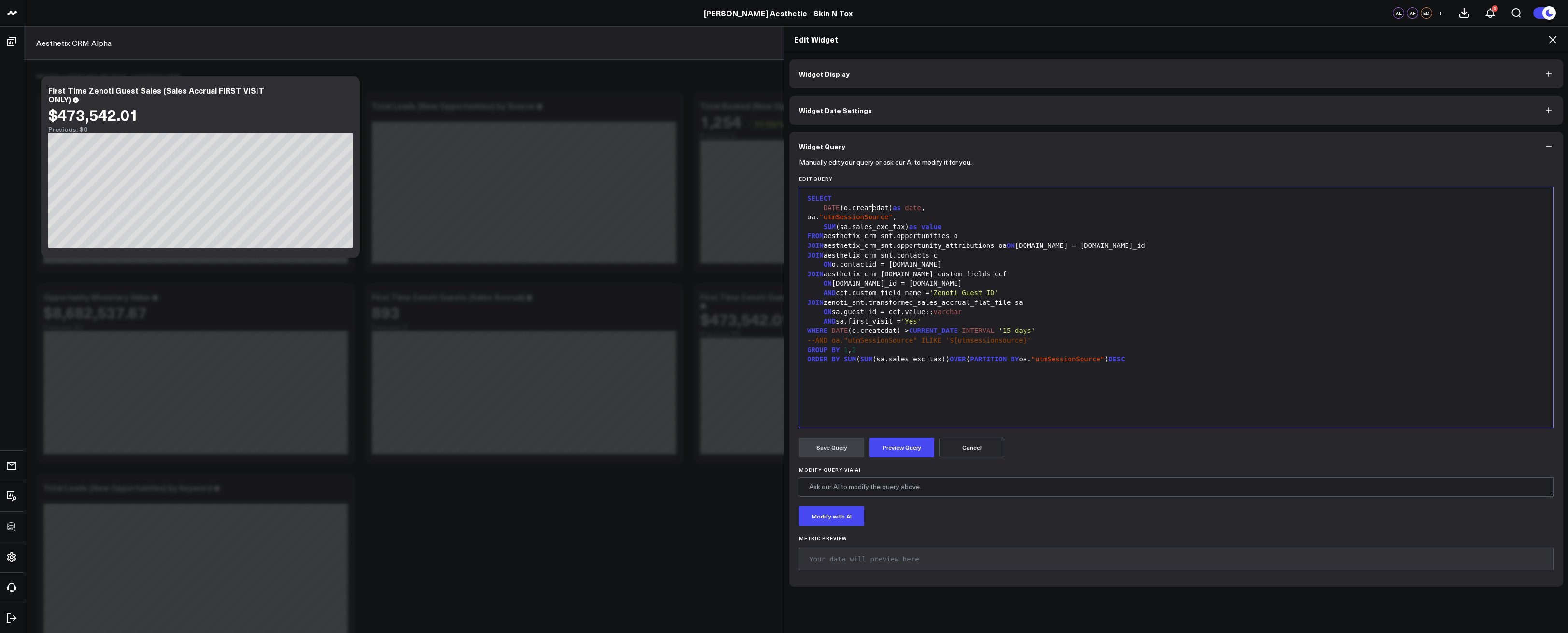
click at [870, 208] on div "DATE (o.createdat) as date ," at bounding box center [1176, 208] width 744 height 9
click at [859, 341] on div "GROUP BY 1 , 2" at bounding box center [1176, 341] width 744 height 9
click at [852, 350] on div "ORDER BY SUM ( SUM (sa.sales_exc_tax)) OVER ( PARTITION BY oa. "utmSessionSourc…" at bounding box center [1176, 350] width 744 height 9
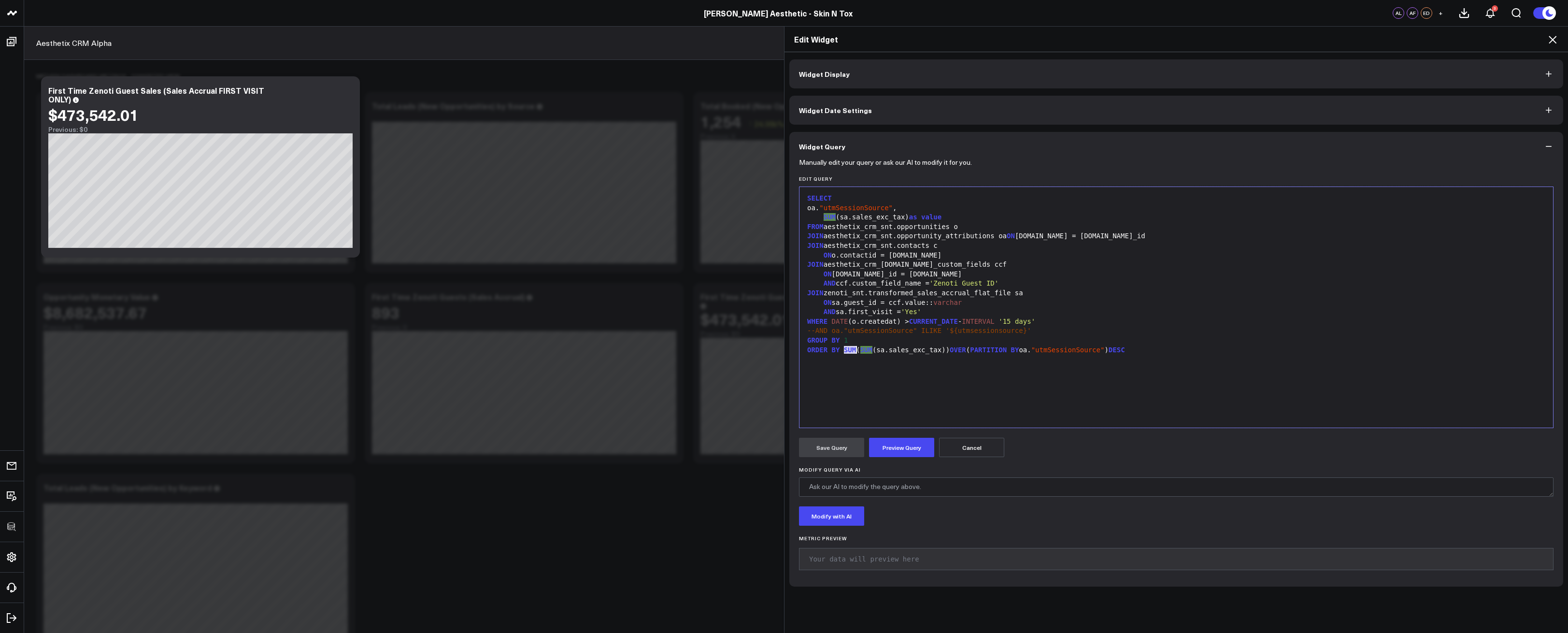
click at [852, 350] on div "ORDER BY SUM ( SUM (sa.sales_exc_tax)) OVER ( PARTITION BY oa. "utmSessionSourc…" at bounding box center [1176, 350] width 744 height 9
click at [1099, 401] on div "SELECT oa. "utmSessionSource" , SUM (sa.sales_exc_tax) as value FROM aesthetix_…" at bounding box center [1176, 307] width 744 height 231
click at [901, 457] on button "Preview Query" at bounding box center [902, 447] width 65 height 19
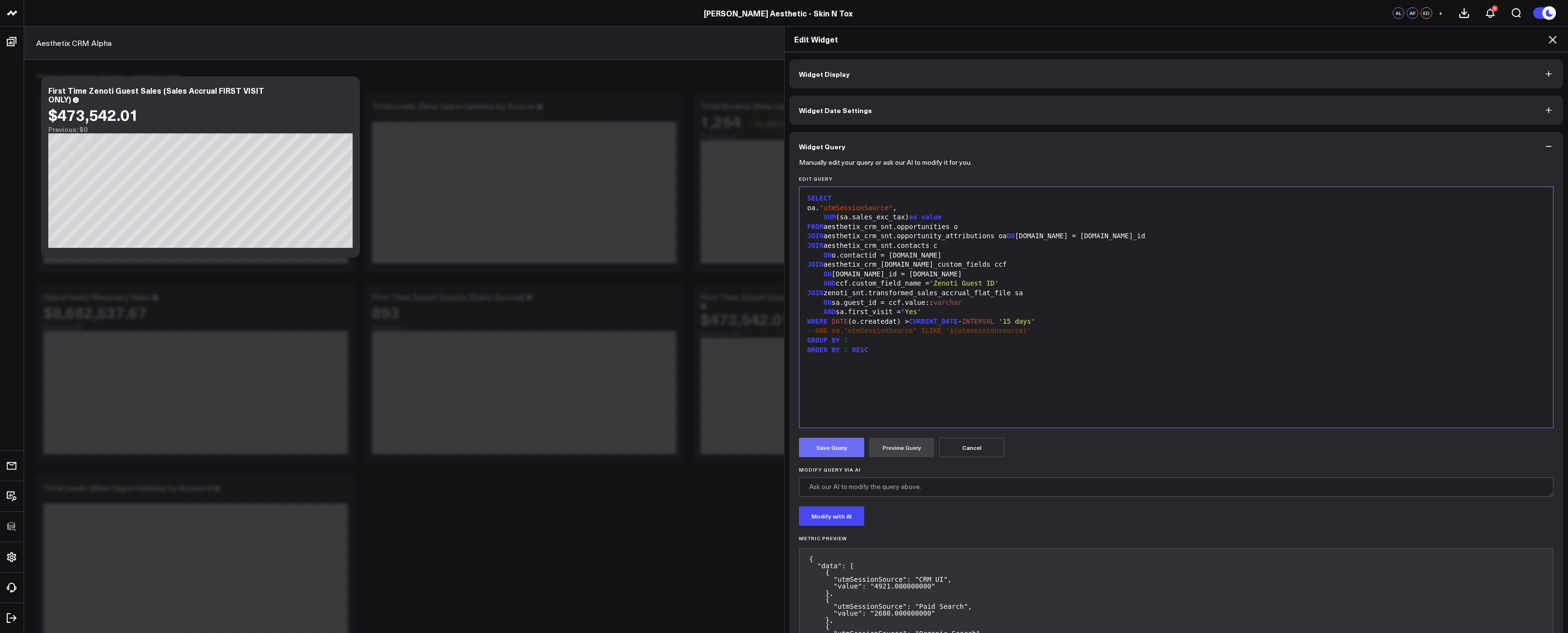
click at [836, 447] on button "Save Query" at bounding box center [831, 447] width 65 height 19
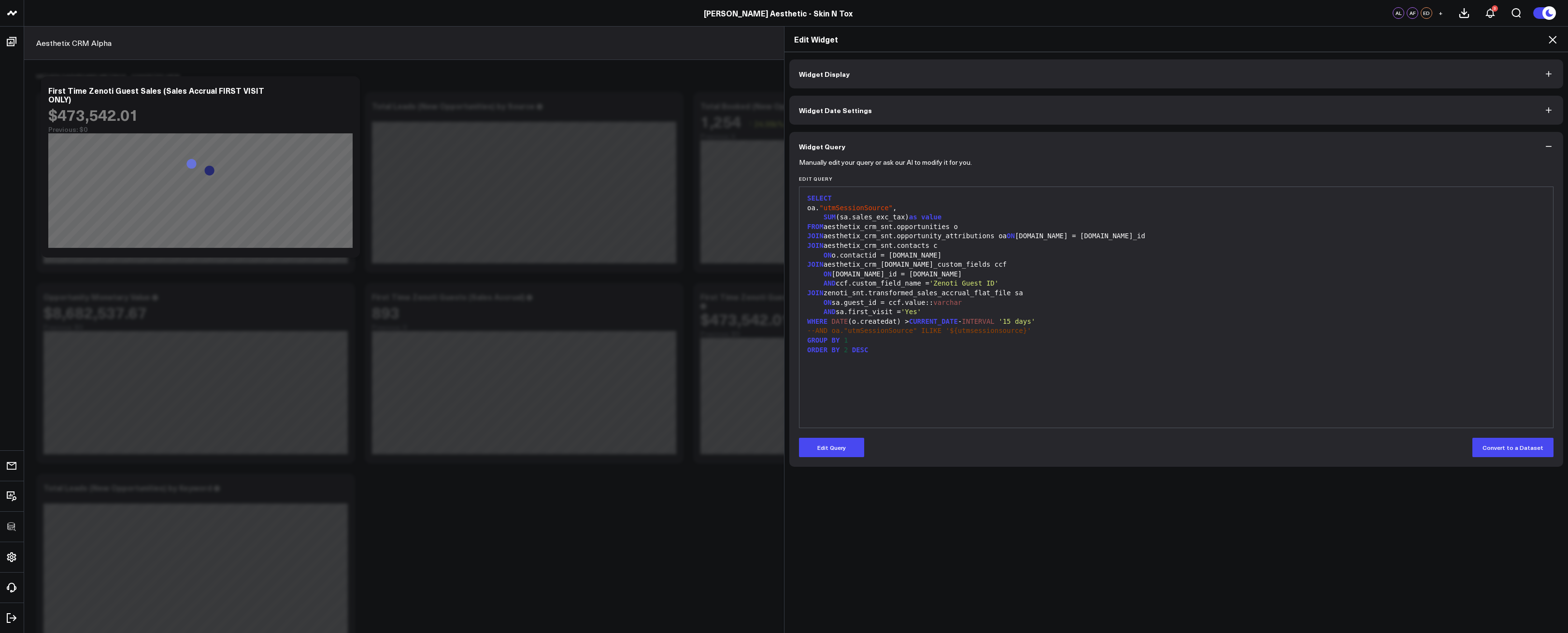
click at [1552, 37] on icon at bounding box center [1552, 40] width 12 height 12
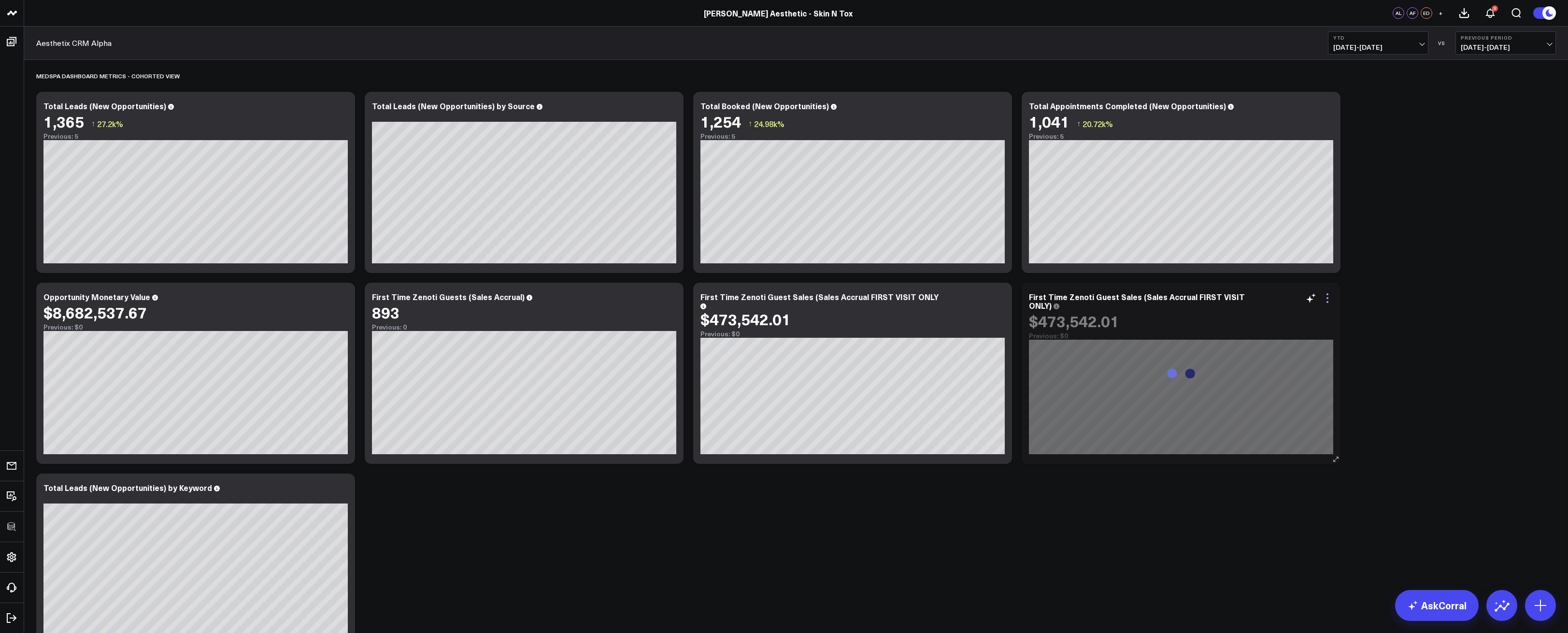
click at [1327, 298] on icon at bounding box center [1328, 298] width 12 height 12
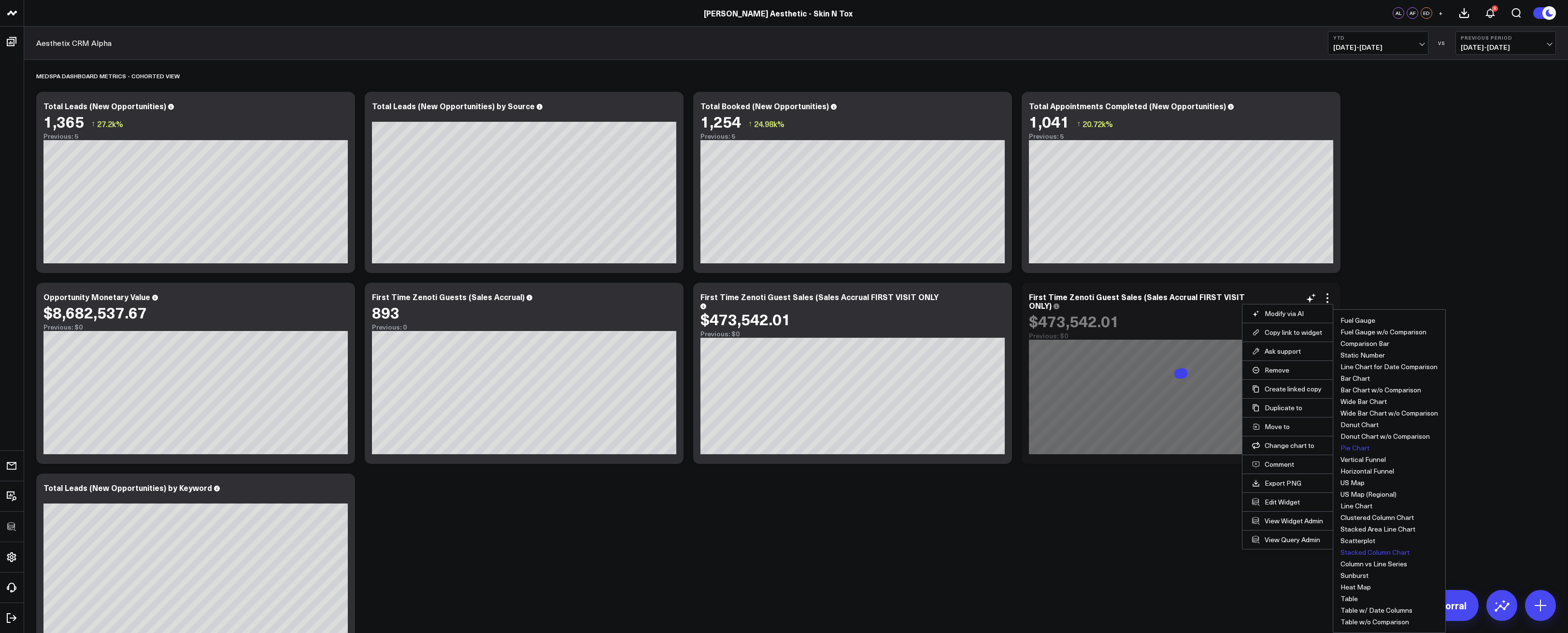
click at [1365, 447] on button "Pie Chart" at bounding box center [1354, 448] width 29 height 6
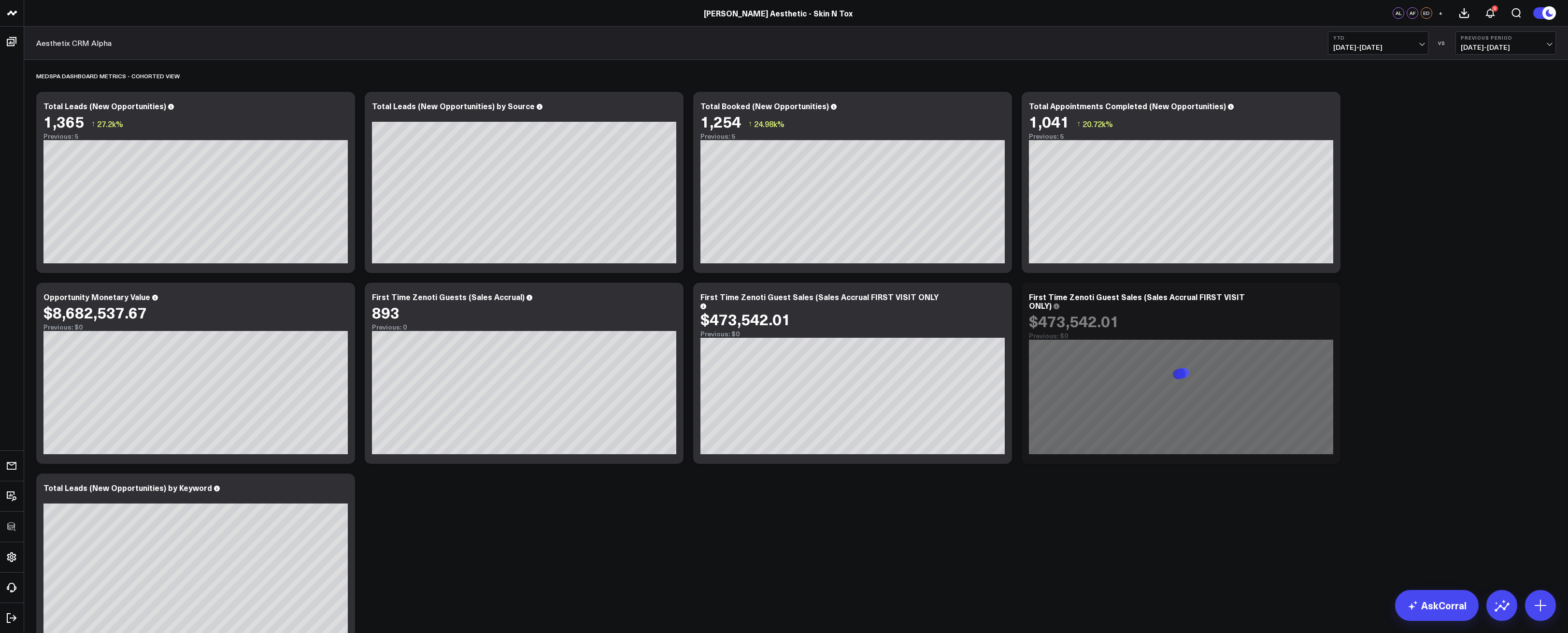
click at [1129, 295] on div "First Time Zenoti Guest Sales (Sales Accrual FIRST VISIT ONLY)" at bounding box center [1149, 300] width 240 height 19
click at [1134, 297] on div "First Time Zenoti Guest Sales (Sales Accrual FIRST VISIT ONLY)" at bounding box center [1149, 300] width 240 height 19
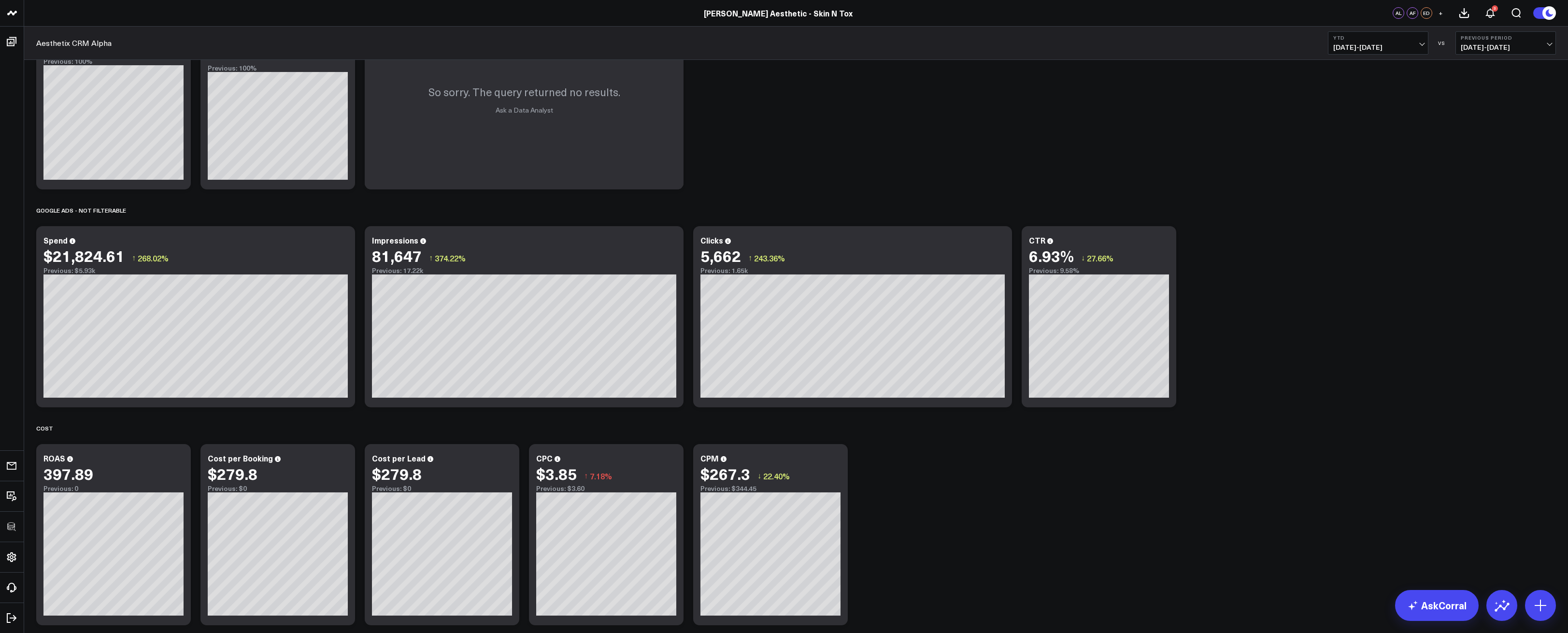
scroll to position [503, 0]
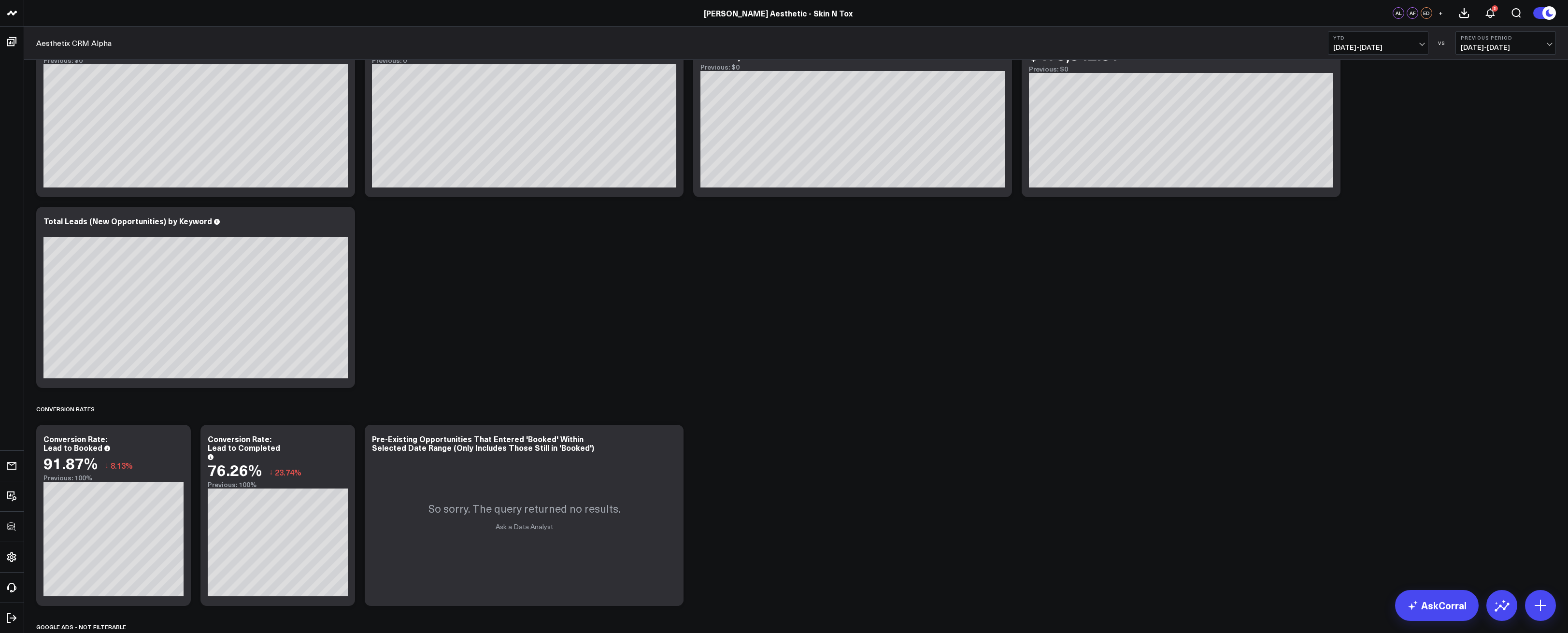
drag, startPoint x: 671, startPoint y: 274, endPoint x: 626, endPoint y: 259, distance: 47.4
click at [671, 274] on div "Modify via AI Copy link to widget Ask support Remove Create linked copy Manager…" at bounding box center [796, 542] width 1529 height 1881
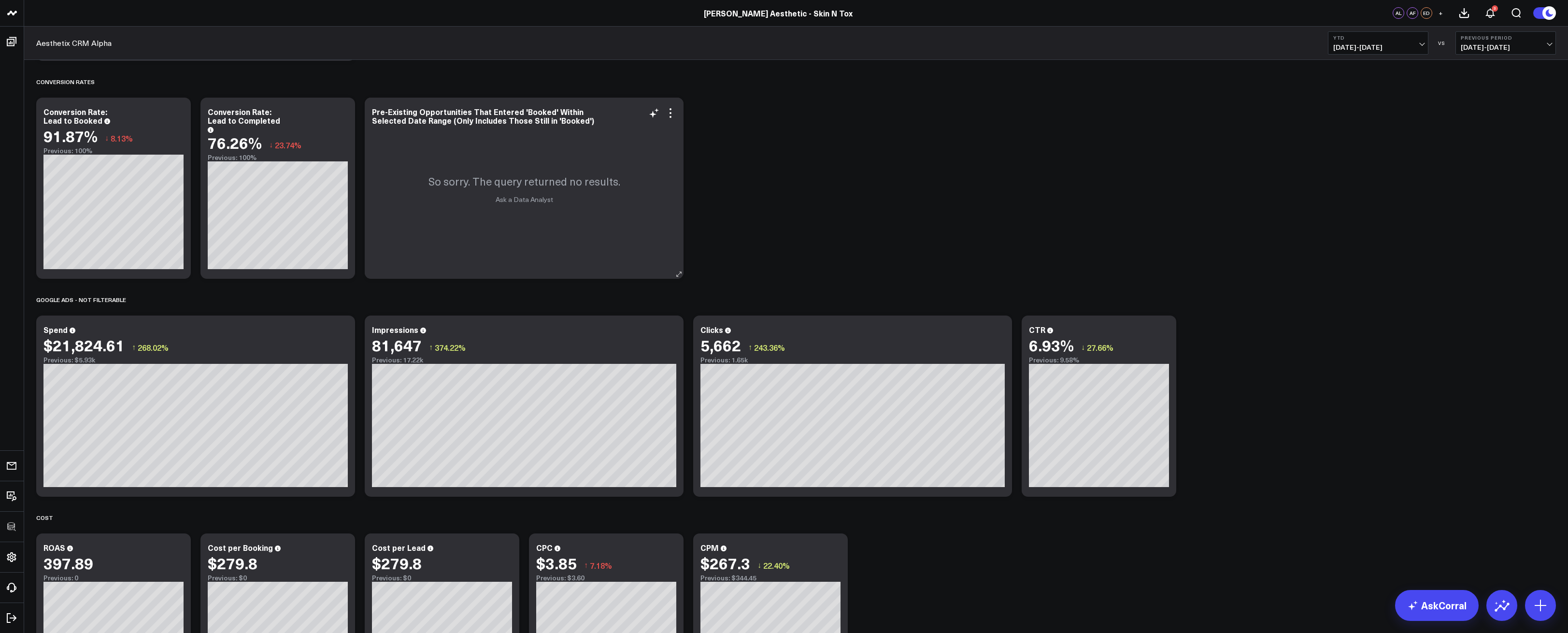
scroll to position [0, 0]
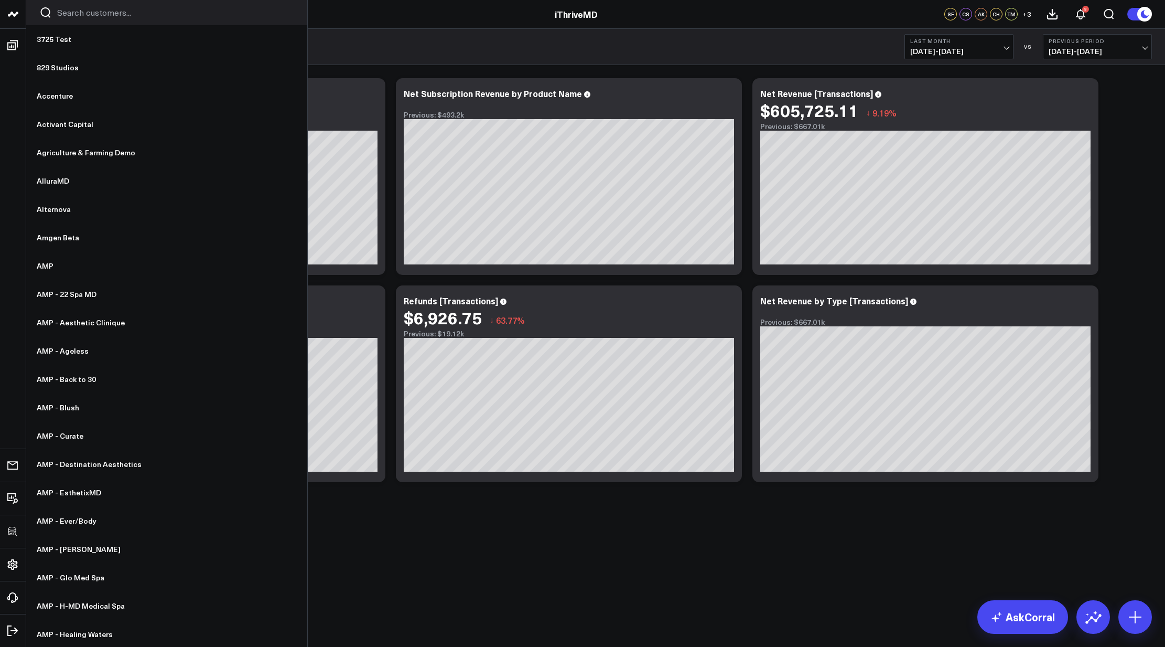
click at [82, 14] on input "Search customers input" at bounding box center [175, 13] width 237 height 12
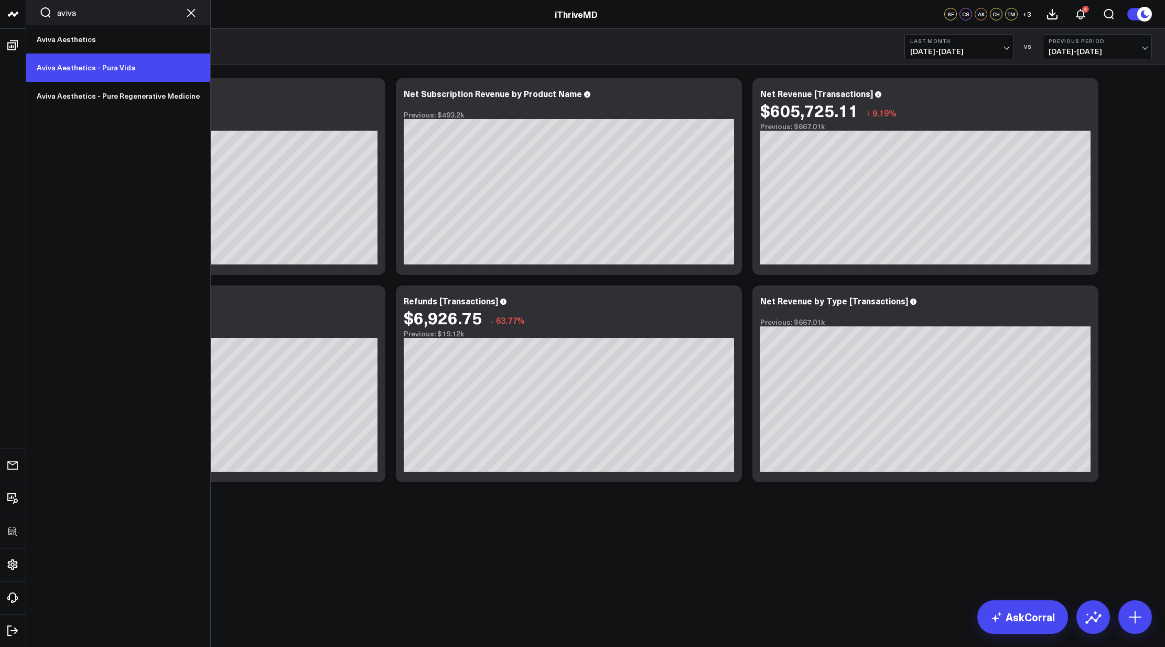
type input "aviva"
click at [115, 60] on link "Aviva Aesthetics - Pura Vida" at bounding box center [118, 67] width 184 height 28
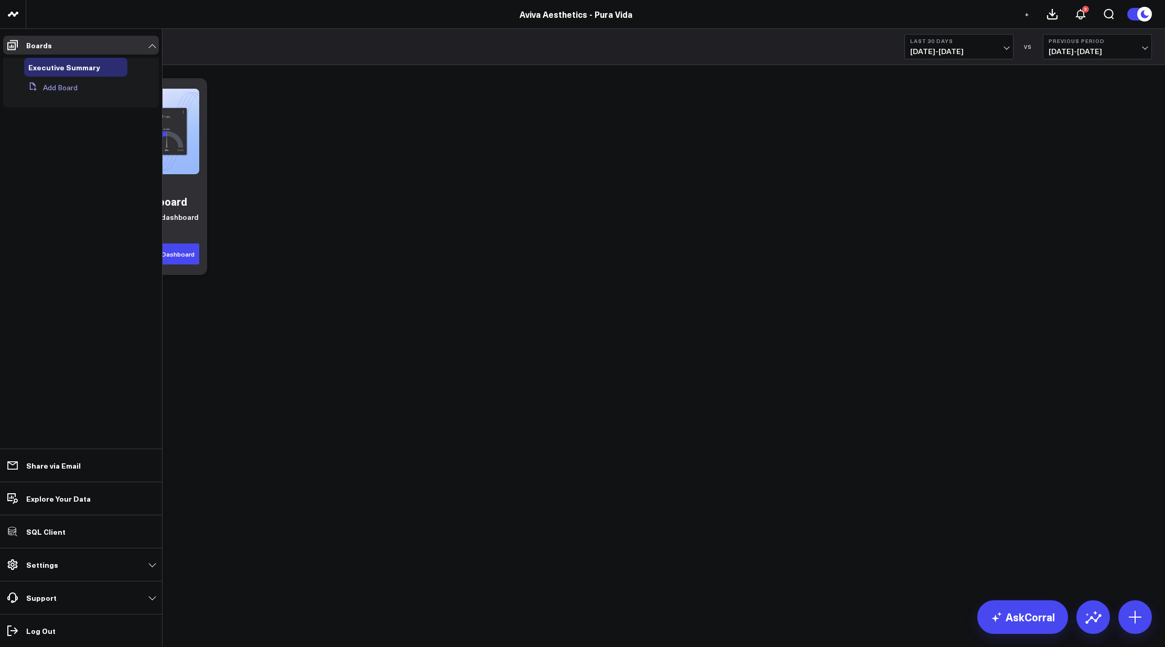
click at [34, 81] on button "Add Board" at bounding box center [50, 87] width 53 height 19
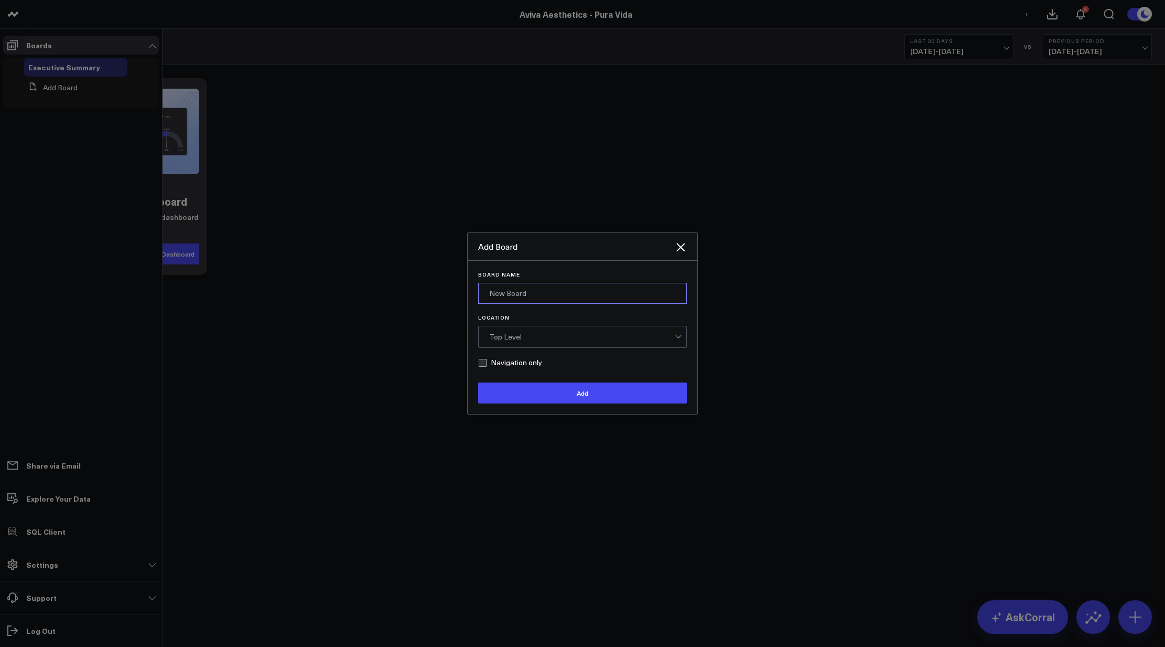
click at [553, 299] on input "Board Name" at bounding box center [582, 293] width 209 height 21
type input "Zenoti"
click at [526, 360] on label "Navigation only" at bounding box center [510, 362] width 64 height 8
click at [487, 360] on input "Navigation only" at bounding box center [482, 362] width 8 height 8
checkbox input "true"
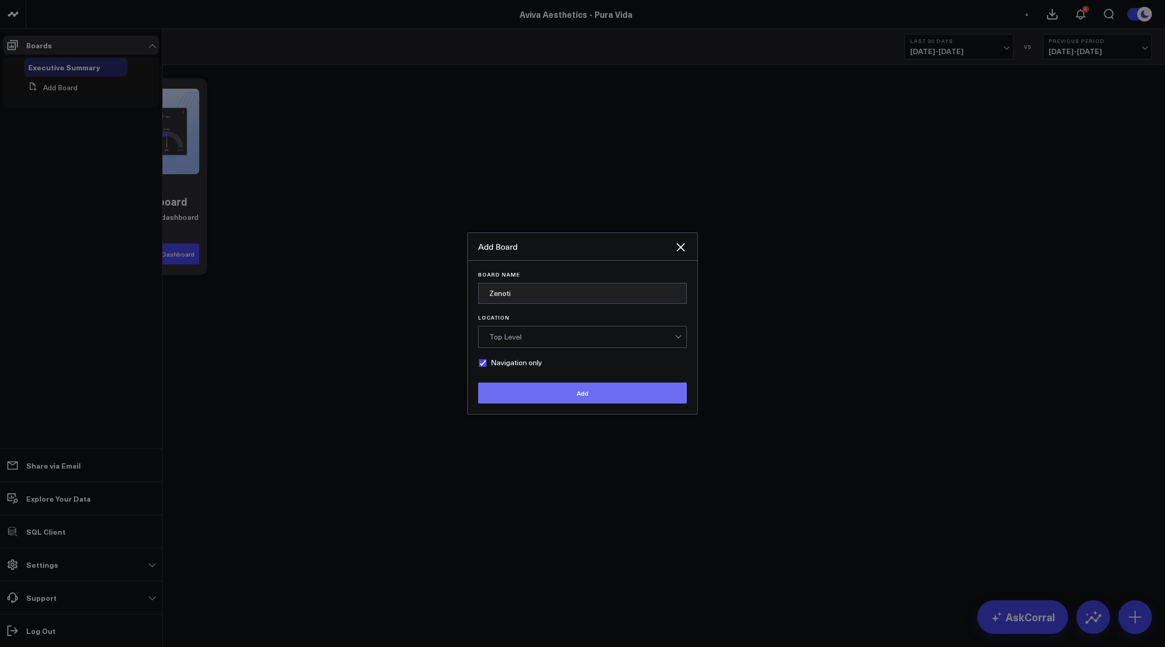
click at [544, 395] on button "Add" at bounding box center [582, 392] width 209 height 21
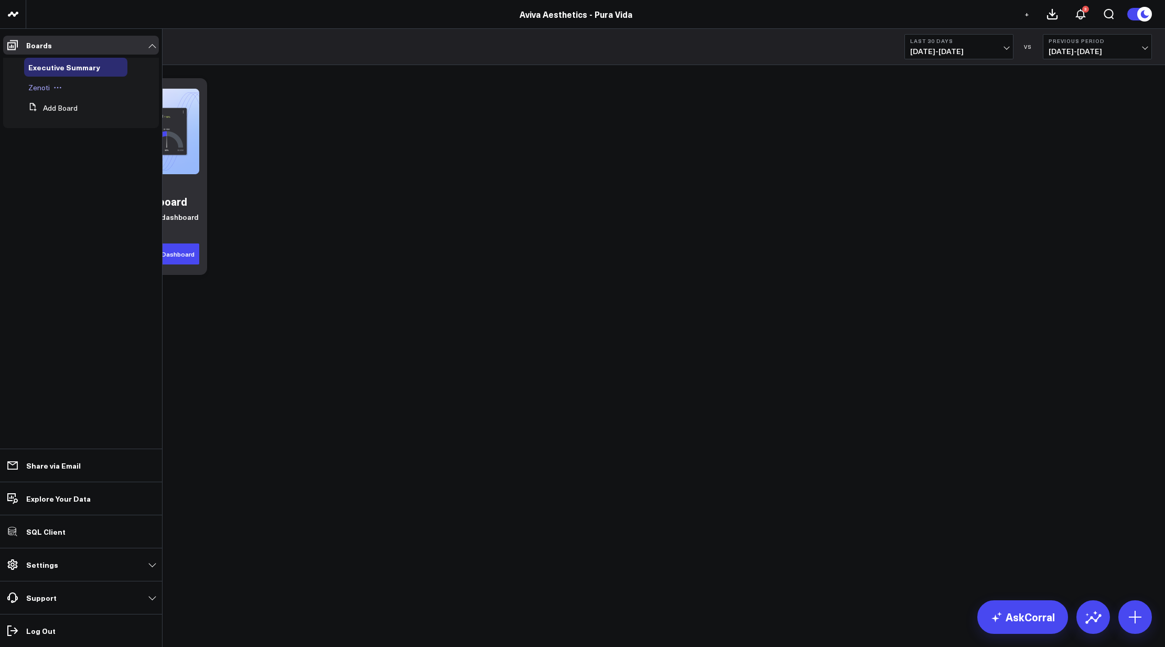
click at [35, 95] on div "Zenoti" at bounding box center [75, 87] width 103 height 19
click at [36, 106] on icon at bounding box center [32, 106] width 9 height 9
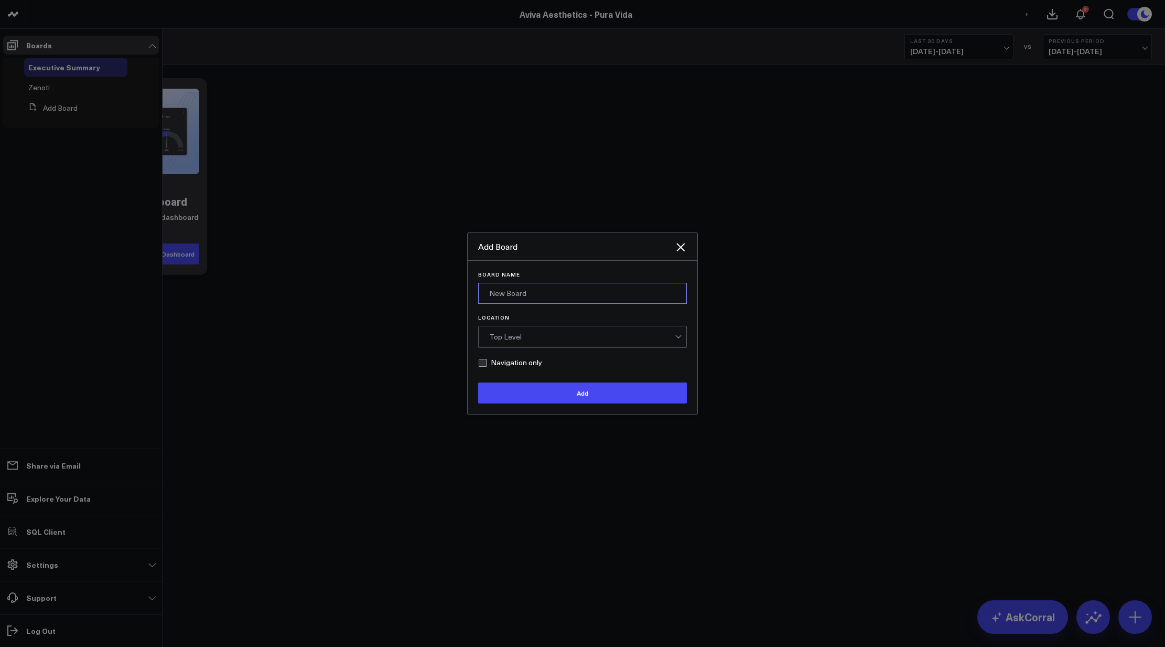
drag, startPoint x: 522, startPoint y: 296, endPoint x: 524, endPoint y: 288, distance: 8.6
click at [522, 296] on input "Board Name" at bounding box center [582, 293] width 209 height 21
type input "Revenue"
click at [558, 336] on div "Top Level" at bounding box center [582, 337] width 186 height 8
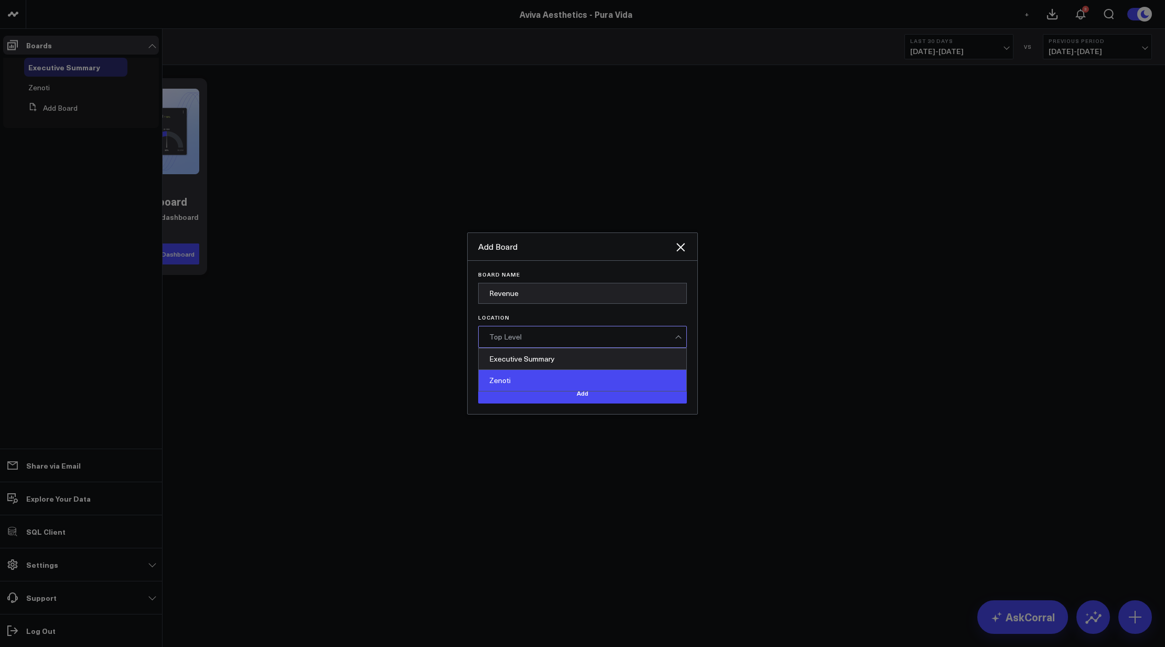
click at [532, 375] on div "Zenoti" at bounding box center [583, 380] width 208 height 21
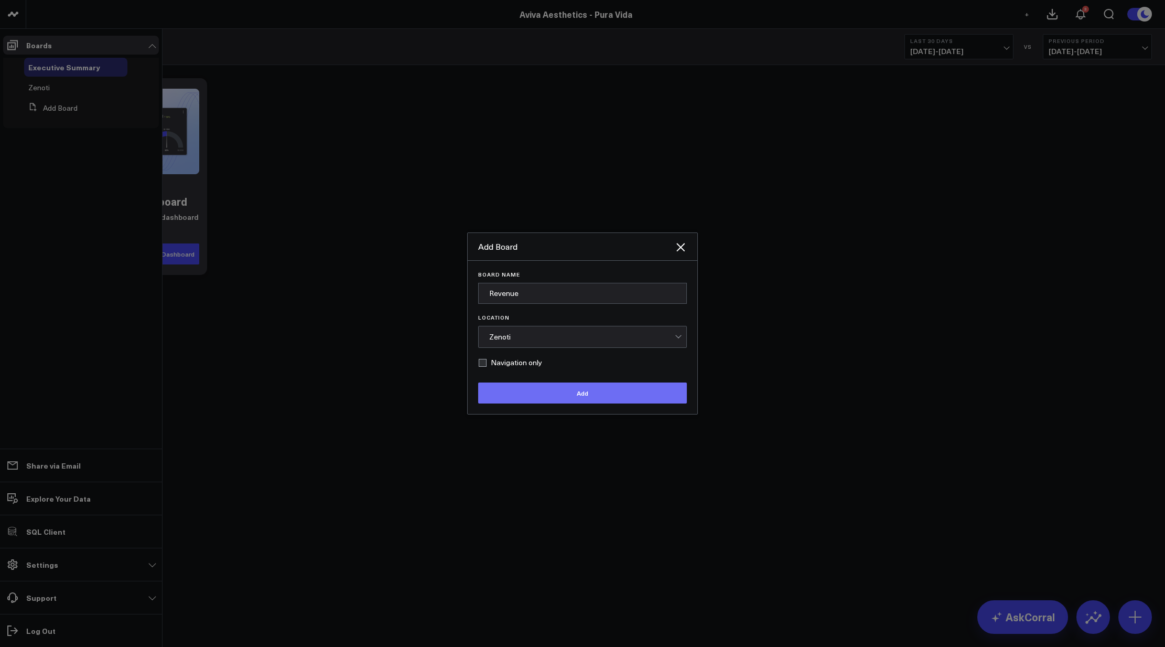
click at [535, 390] on button "Add" at bounding box center [582, 392] width 209 height 21
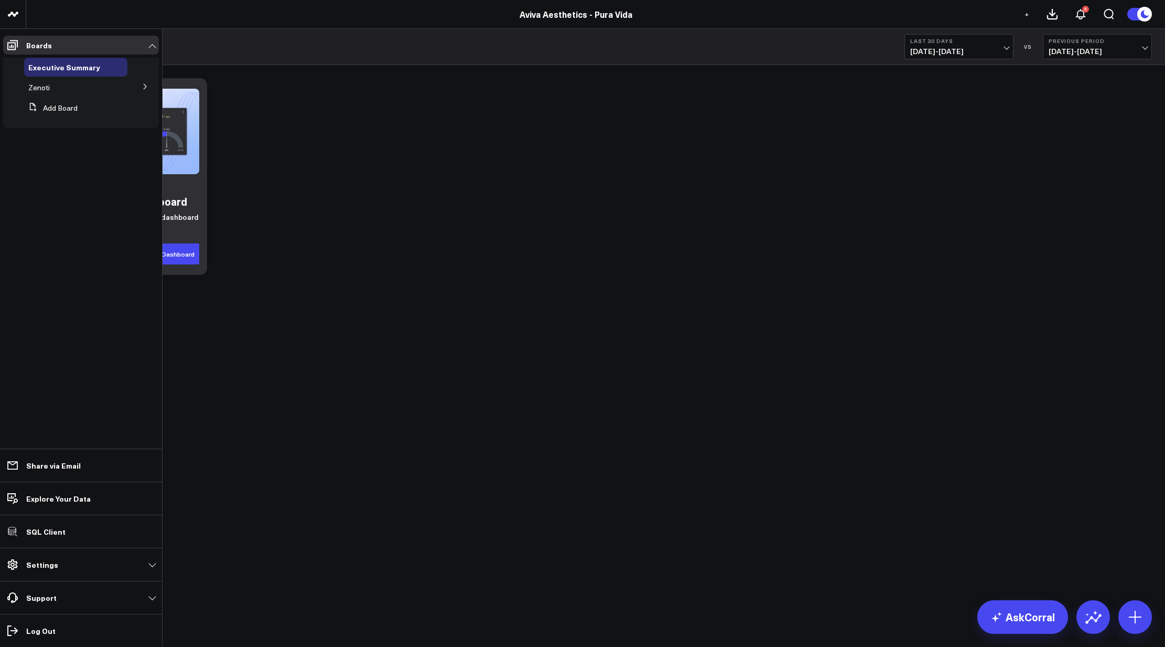
click at [145, 89] on icon at bounding box center [145, 86] width 6 height 6
click at [36, 104] on span "Revenue" at bounding box center [49, 106] width 29 height 10
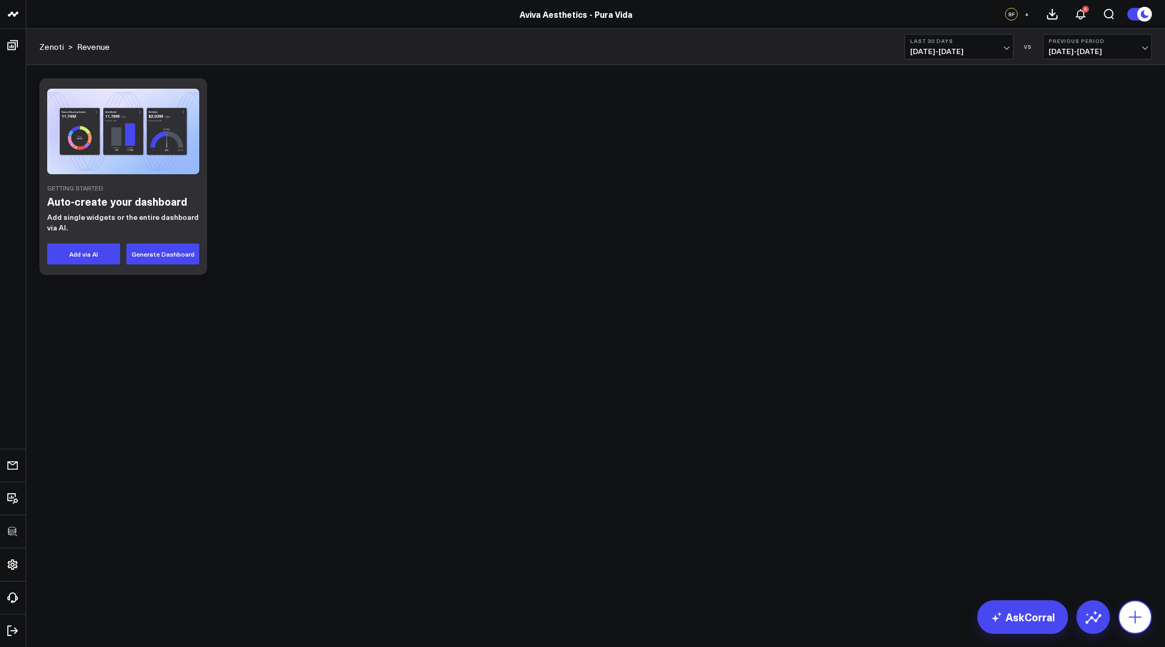
click at [1125, 615] on button at bounding box center [1136, 617] width 34 height 34
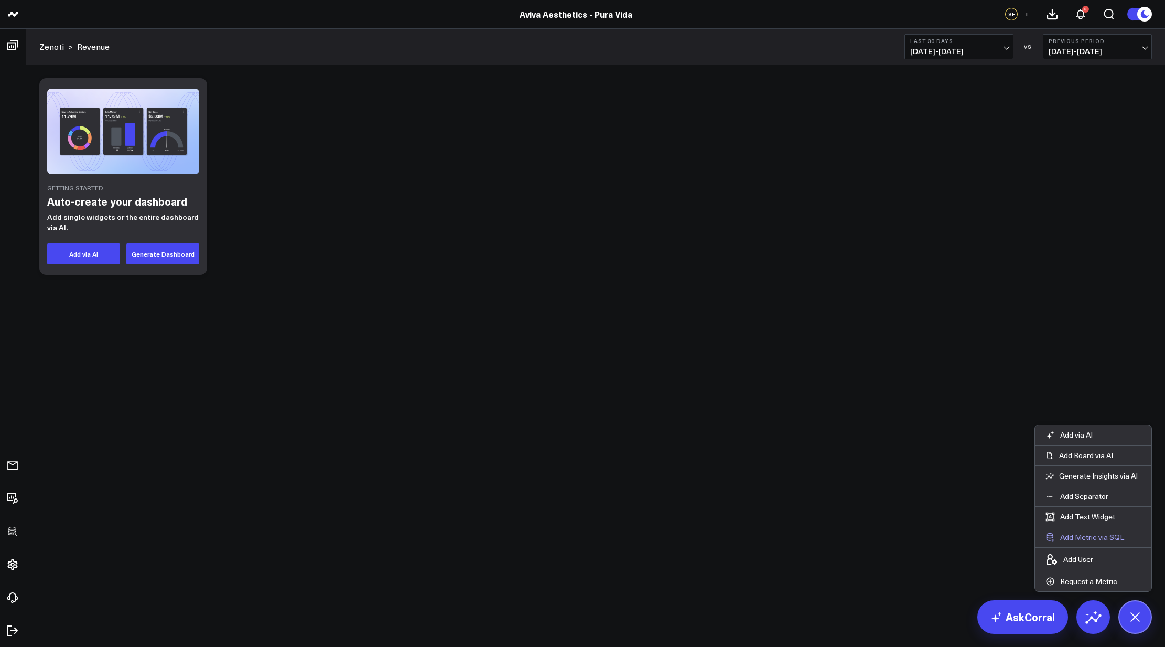
click at [1090, 537] on button "Add Metric via SQL" at bounding box center [1085, 537] width 100 height 20
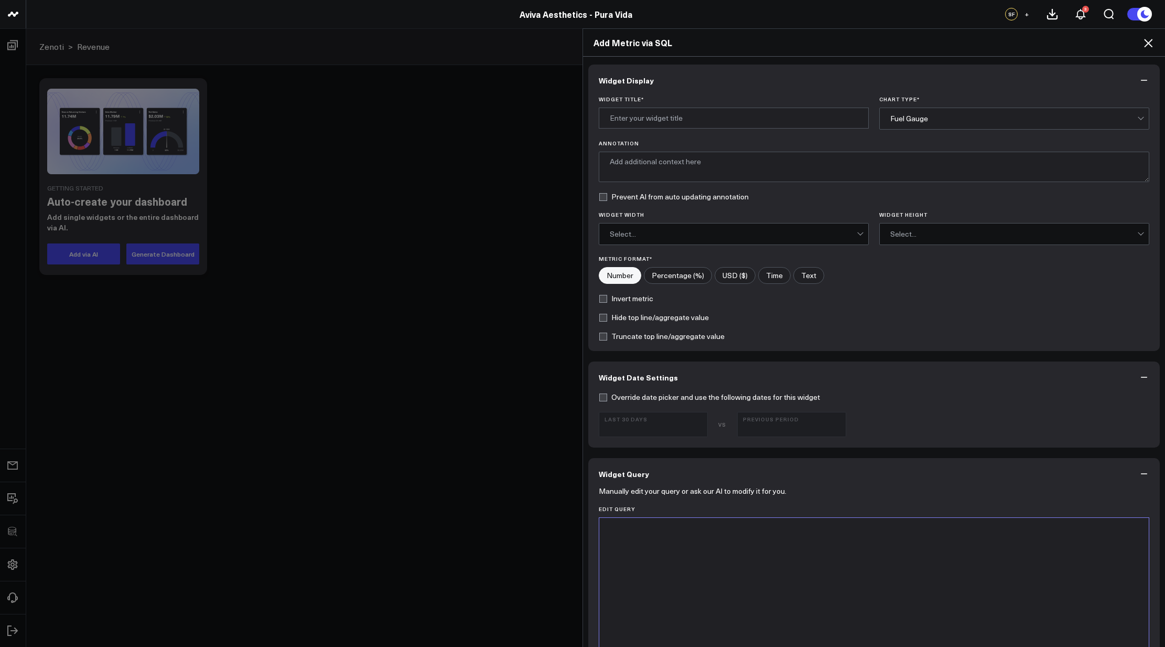
click at [723, 508] on label "Edit Query" at bounding box center [874, 509] width 551 height 6
click at [723, 549] on div at bounding box center [874, 648] width 539 height 251
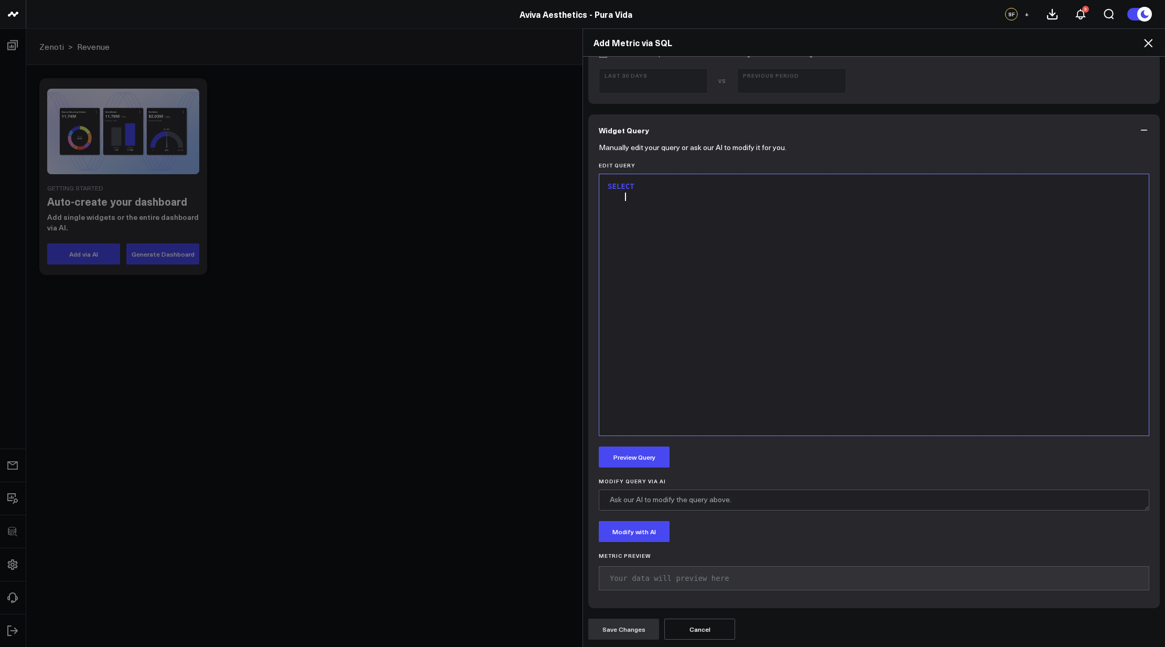
click at [677, 256] on div "SELECT" at bounding box center [874, 304] width 539 height 251
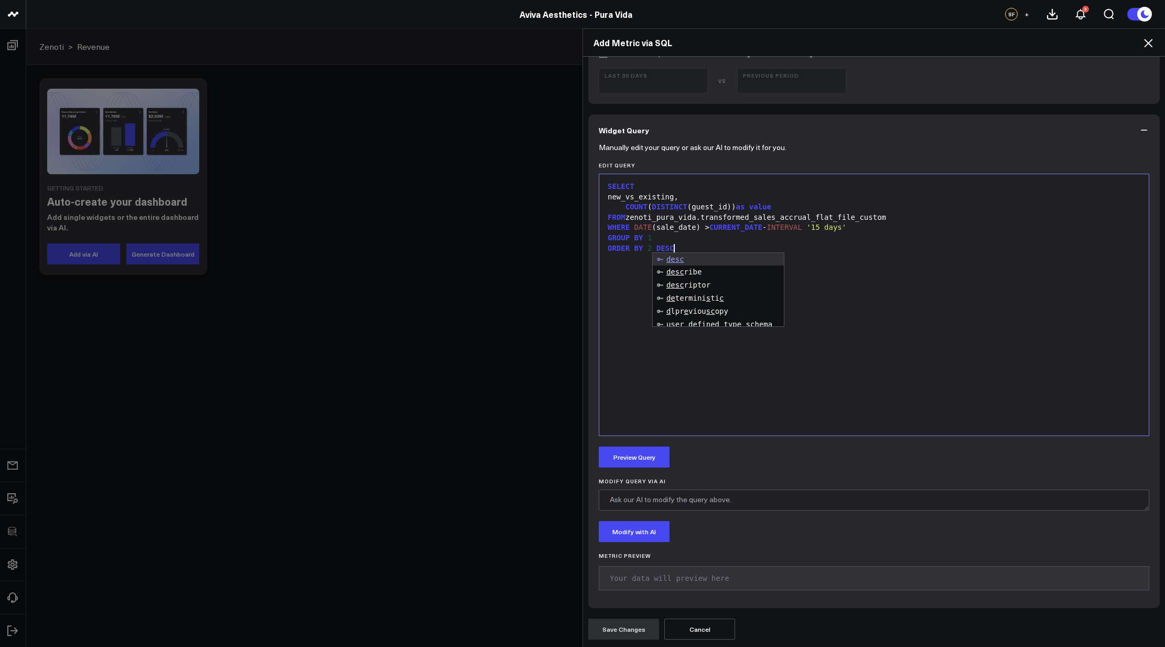
click at [1035, 313] on div "SELECT new_vs_existing, COUNT ( DISTINCT (guest_id)) as value FROM zenoti_pura_…" at bounding box center [874, 304] width 539 height 251
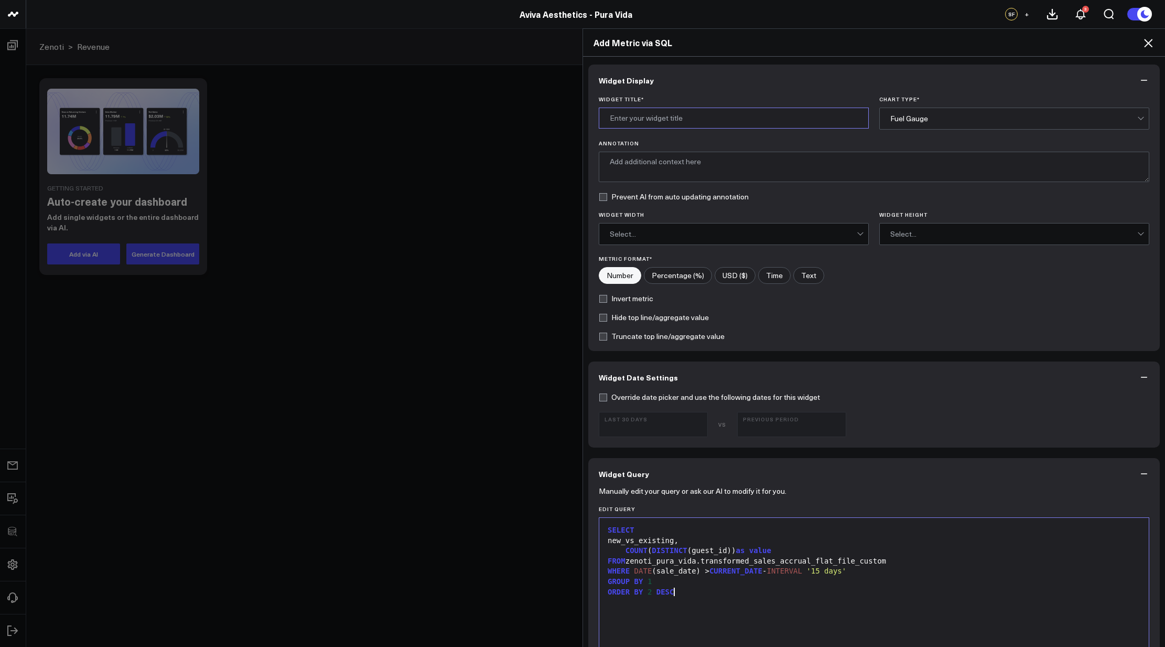
click at [716, 117] on input "Widget Title *" at bounding box center [734, 118] width 270 height 21
click at [724, 566] on span "CURRENT_DATE" at bounding box center [736, 570] width 53 height 8
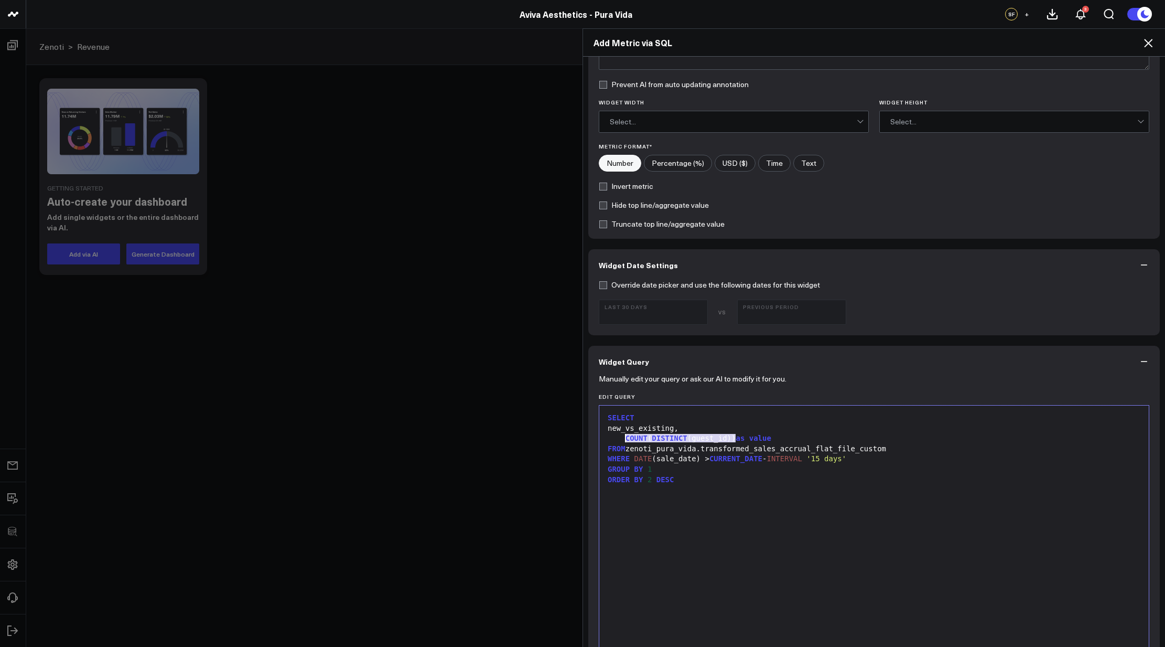
drag, startPoint x: 733, startPoint y: 439, endPoint x: 623, endPoint y: 437, distance: 110.2
click at [623, 437] on div "COUNT ( DISTINCT (guest_id)) as value" at bounding box center [874, 438] width 539 height 10
click at [728, 478] on div "ORDER BY 2 DESC" at bounding box center [874, 480] width 539 height 10
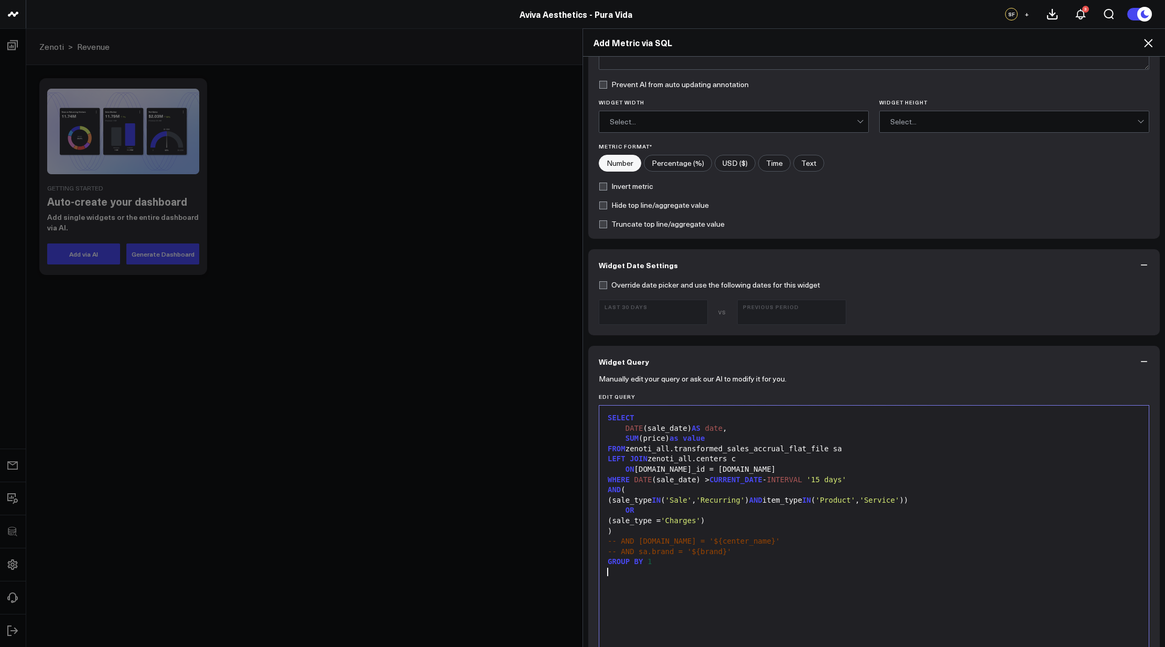
scroll to position [126, 0]
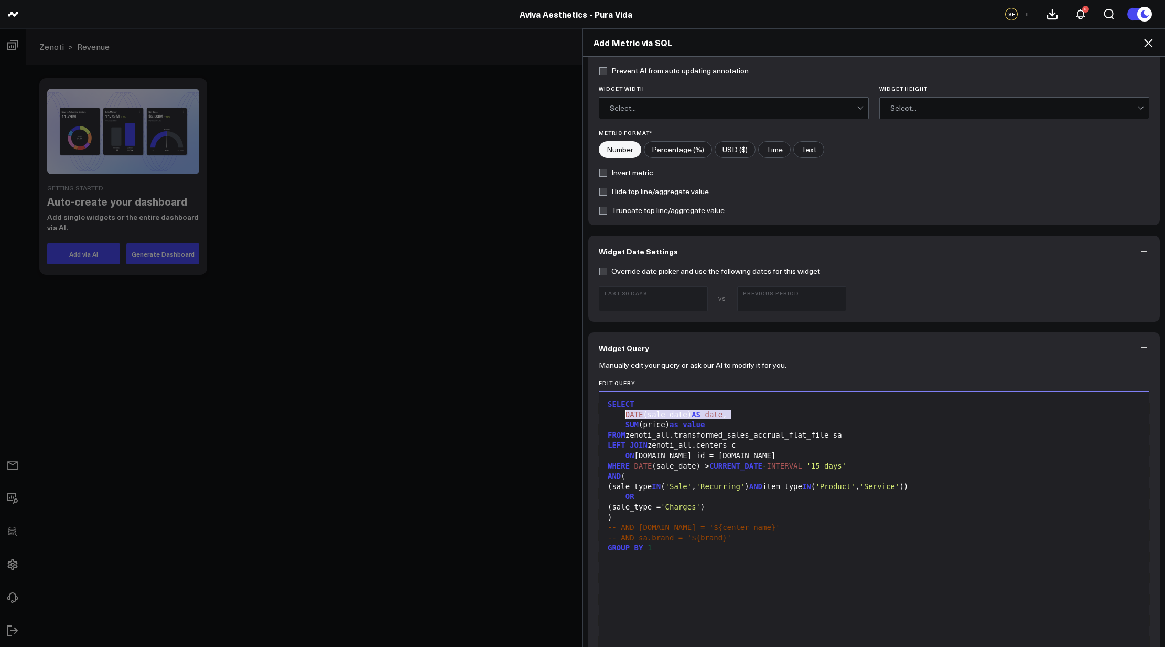
drag, startPoint x: 734, startPoint y: 411, endPoint x: 623, endPoint y: 413, distance: 111.2
click at [623, 413] on div "DATE (sale_date) AS date ," at bounding box center [874, 415] width 539 height 10
click at [756, 594] on div "SELECT new_vs_existing, SUM (price) as value FROM zenoti_all.transformed_sales_…" at bounding box center [874, 522] width 539 height 251
click at [921, 589] on div "SELECT new_vs_existing, SUM (price) as value FROM zenoti_all.transformed_sales_…" at bounding box center [874, 522] width 539 height 251
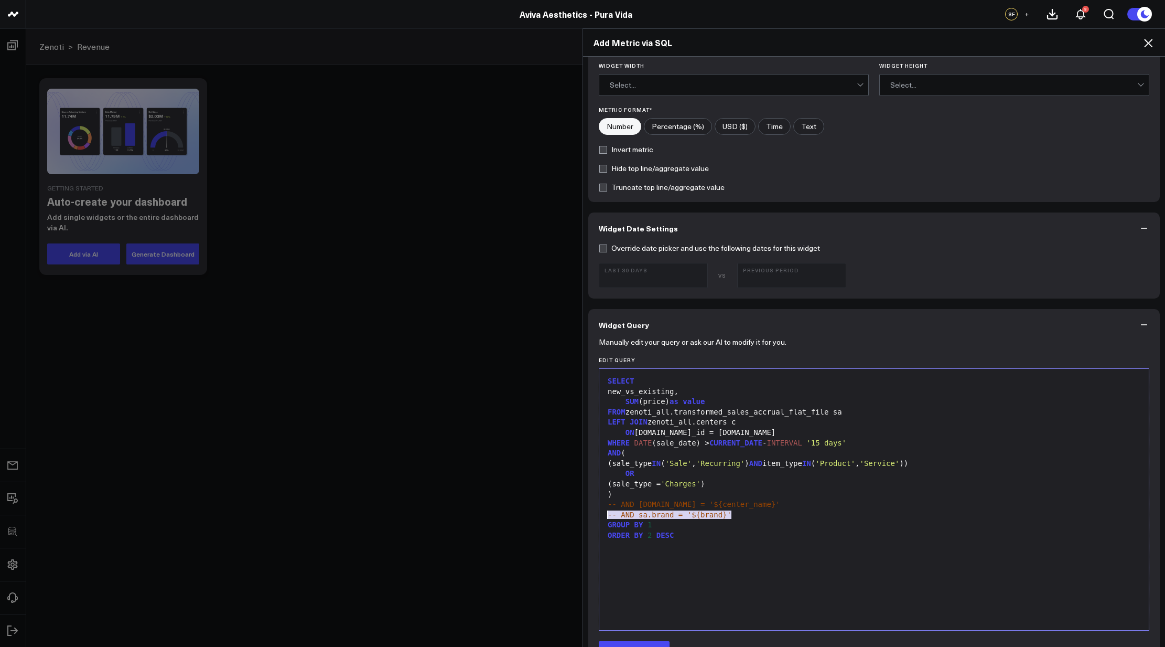
drag, startPoint x: 727, startPoint y: 513, endPoint x: 590, endPoint y: 518, distance: 136.9
click at [590, 518] on div "Manually edit your query or ask our AI to modify it for you. Edit Query 99 1 2 …" at bounding box center [874, 571] width 572 height 462
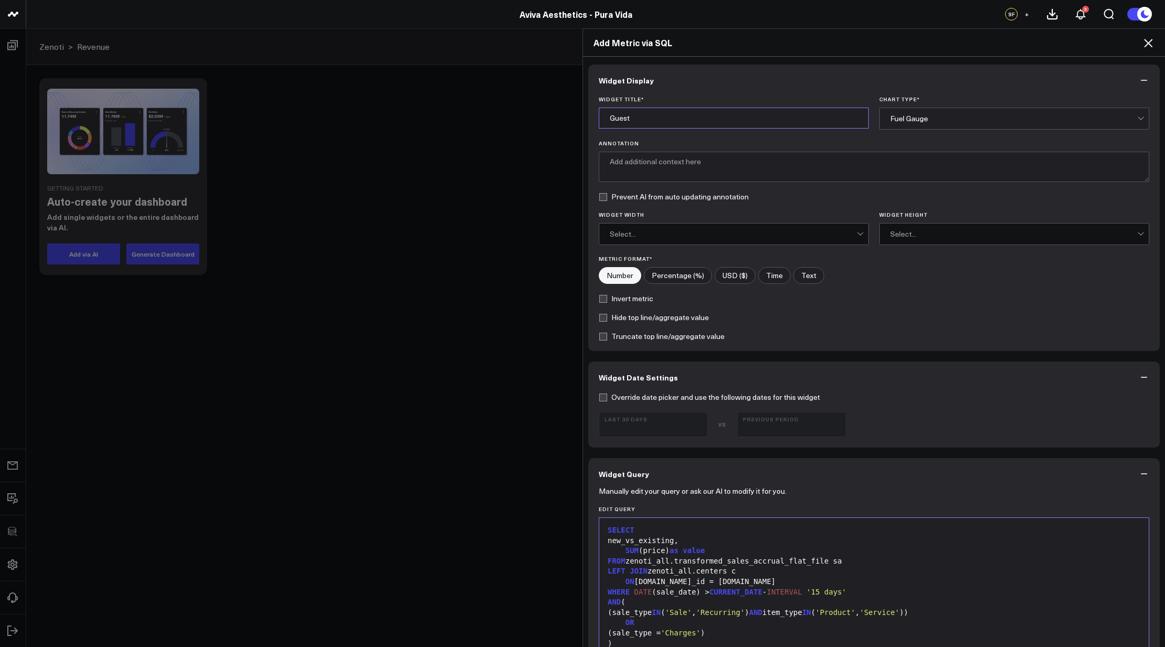
click at [739, 117] on input "Guest" at bounding box center [734, 118] width 270 height 21
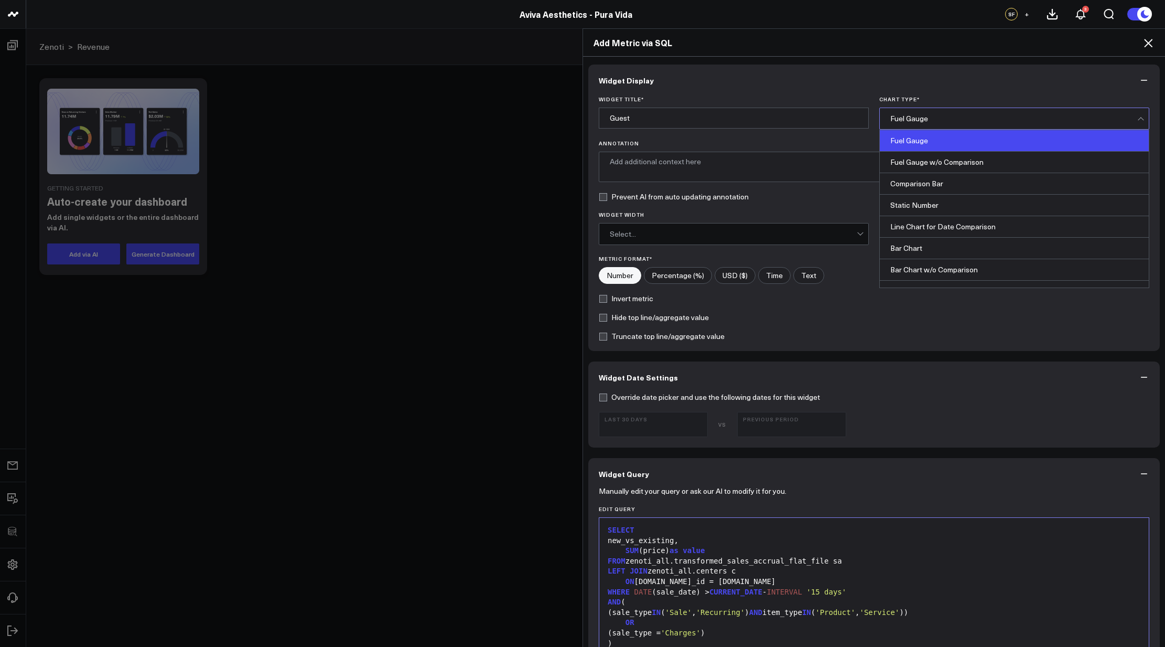
click at [903, 113] on div "Fuel Gauge" at bounding box center [1014, 118] width 247 height 21
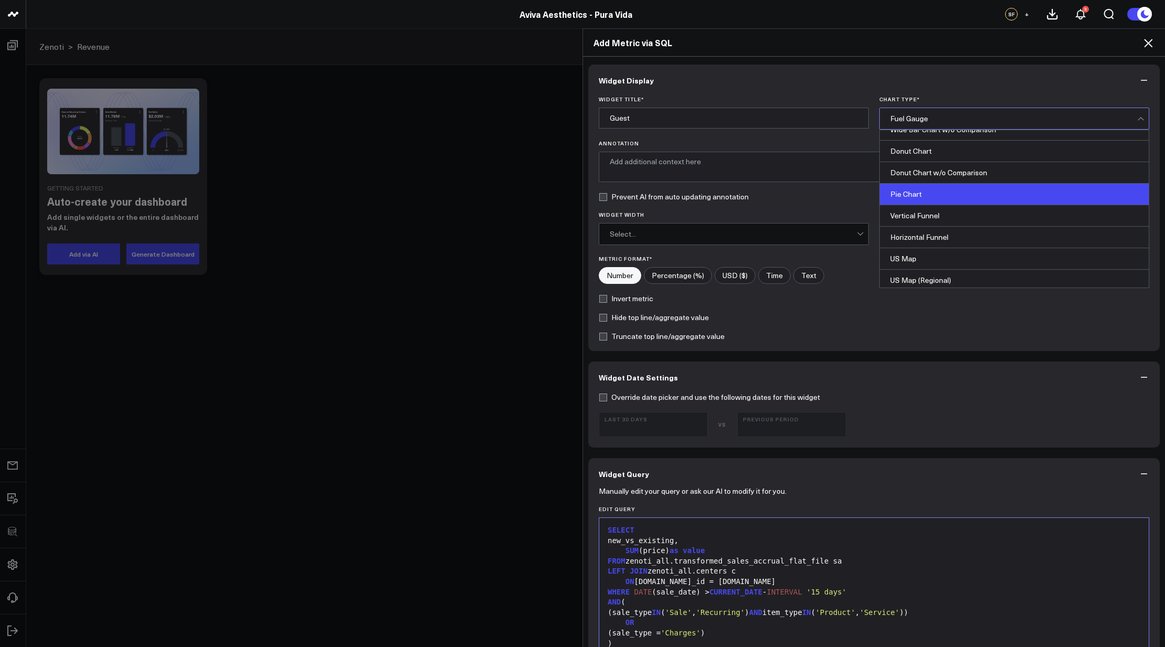
click at [935, 192] on div "Pie Chart" at bounding box center [1014, 195] width 269 height 22
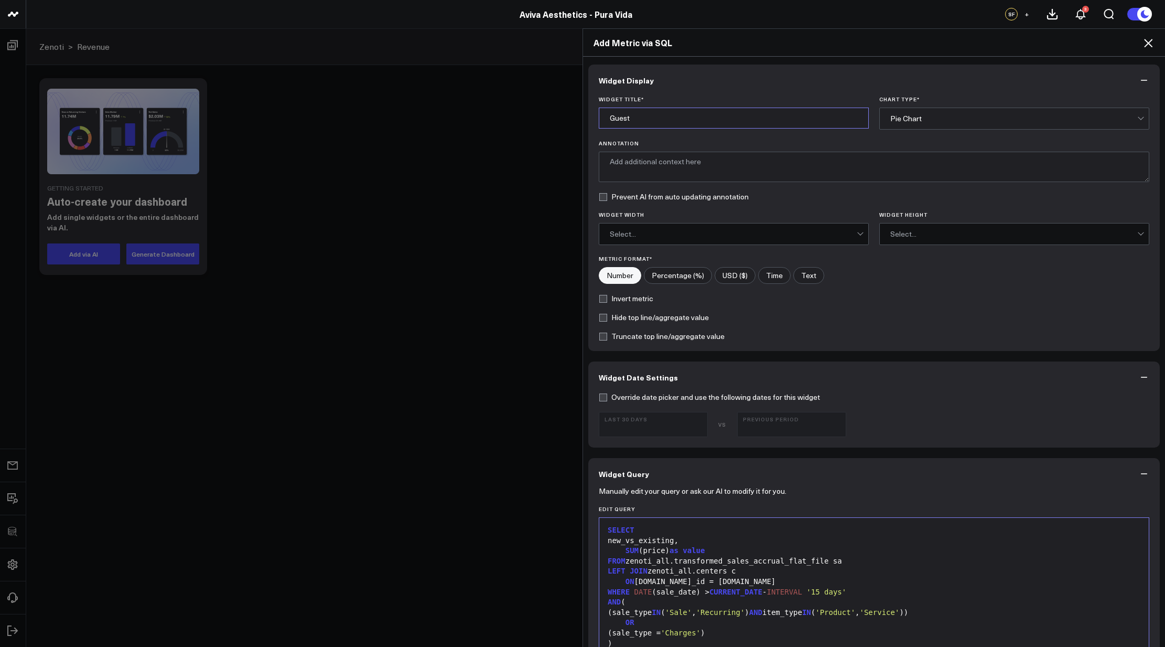
click at [732, 127] on input "Guest" at bounding box center [734, 118] width 270 height 21
type input "Total Gross Revenue by New vs Returning Guests"
click at [738, 270] on input"] "USD ($)" at bounding box center [735, 275] width 40 height 16
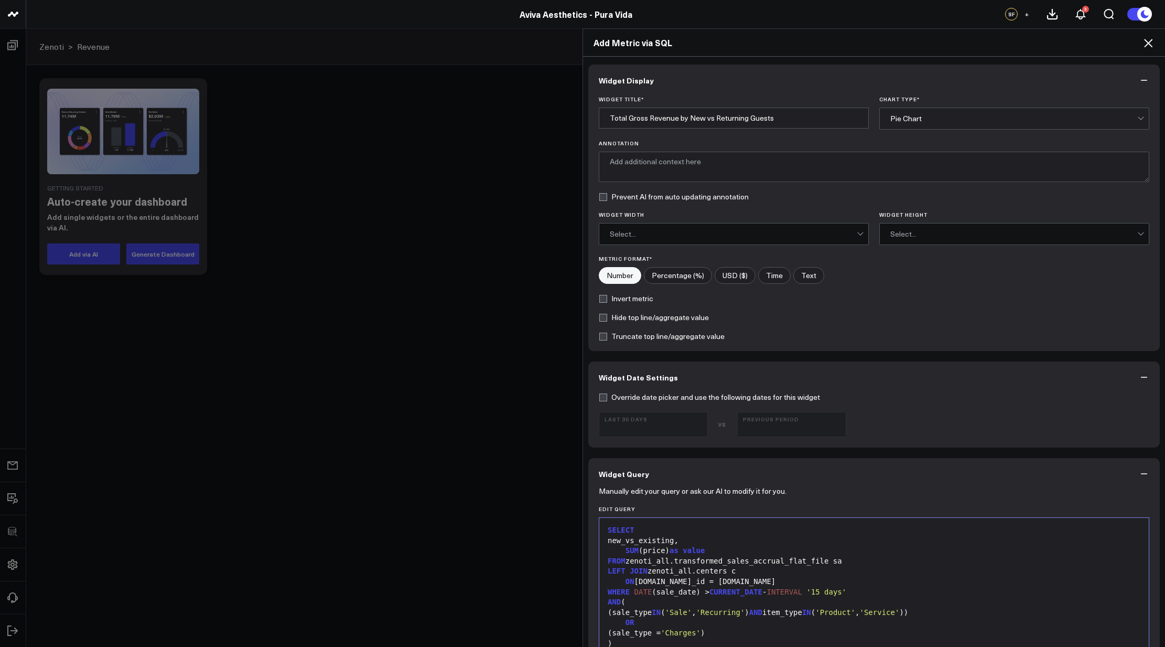
radio input"] "true"
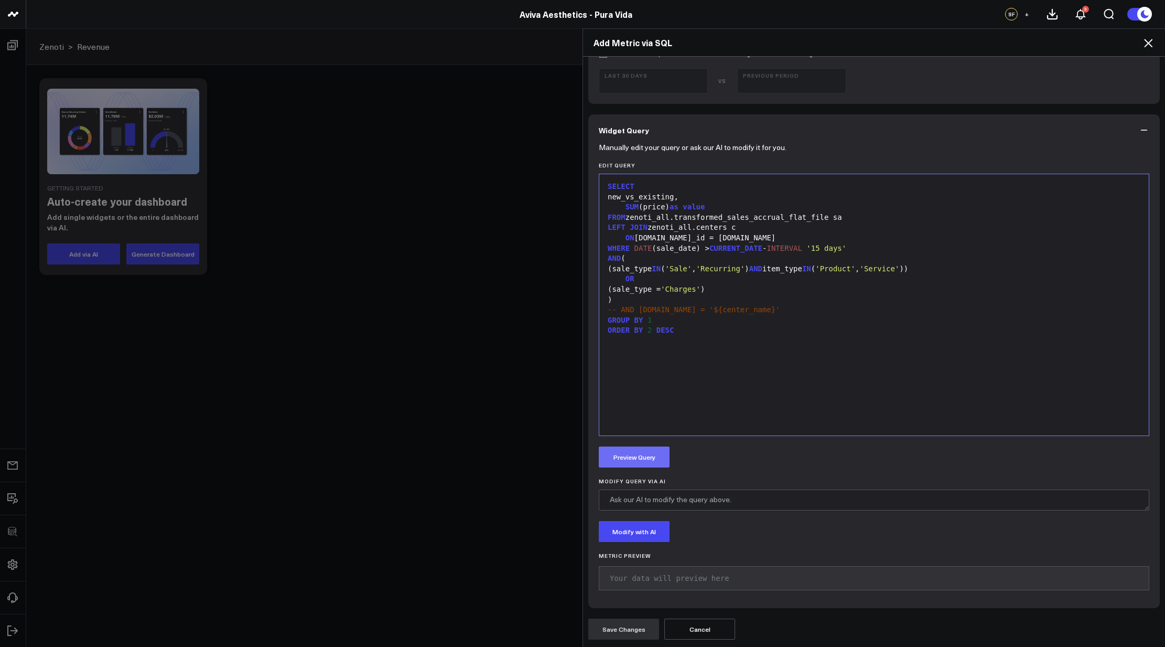
click at [662, 454] on button "Preview Query" at bounding box center [634, 456] width 71 height 21
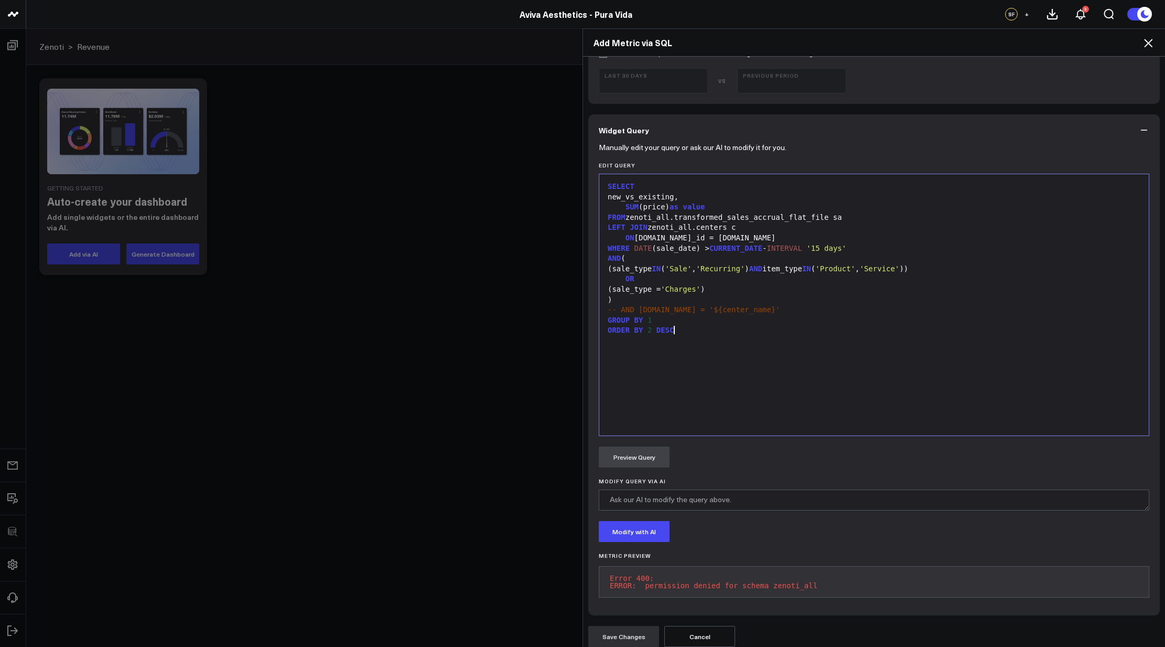
drag, startPoint x: 751, startPoint y: 370, endPoint x: 717, endPoint y: 307, distance: 72.0
click at [752, 370] on div "SELECT new_vs_existing, SUM (price) as value FROM zenoti_all.transformed_sales_…" at bounding box center [874, 304] width 539 height 251
click at [688, 228] on div "LEFT JOIN zenoti_all.centers c" at bounding box center [874, 227] width 539 height 10
drag, startPoint x: 692, startPoint y: 228, endPoint x: 680, endPoint y: 229, distance: 11.6
click at [680, 229] on div "LEFT JOIN zenoti_all.centers c" at bounding box center [874, 227] width 539 height 10
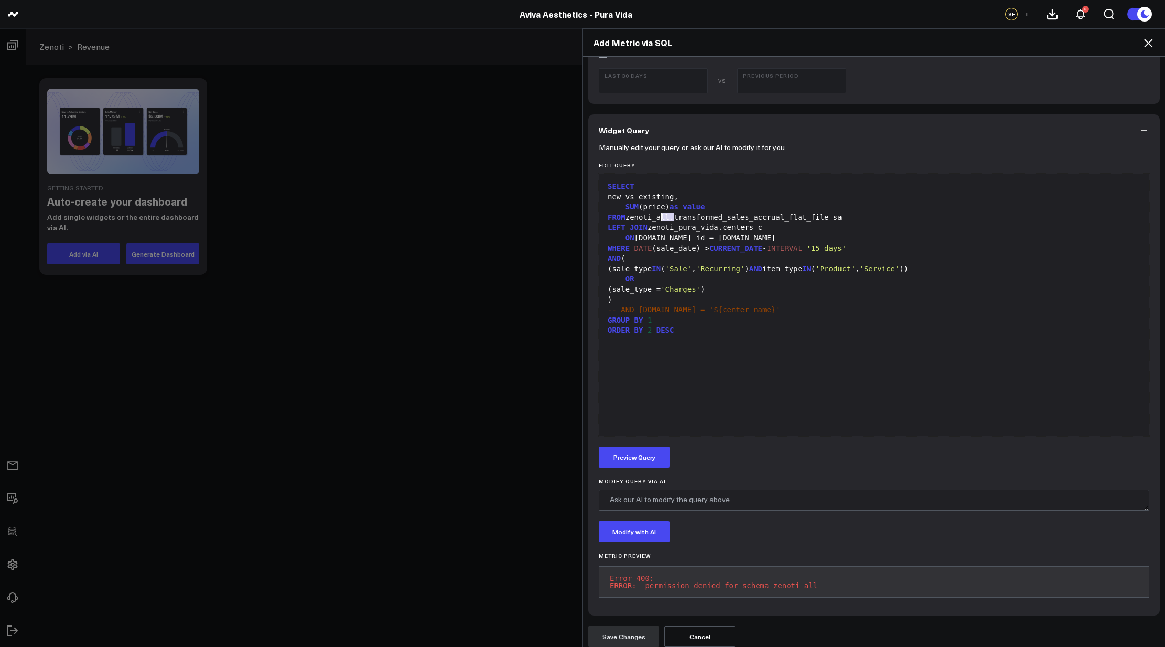
drag, startPoint x: 671, startPoint y: 217, endPoint x: 659, endPoint y: 208, distance: 14.9
click at [657, 216] on div "FROM zenoti_all.transformed_sales_accrual_flat_file sa" at bounding box center [874, 217] width 539 height 10
click at [707, 363] on div "SELECT new_vs_existing, SUM (price) as value FROM zenoti_pura_vida.transformed_…" at bounding box center [874, 304] width 539 height 251
click at [656, 461] on button "Preview Query" at bounding box center [634, 456] width 71 height 21
click at [856, 216] on div "FROM zenoti_pura_vida.transformed_sales_accrual_flat_file sa" at bounding box center [874, 217] width 539 height 10
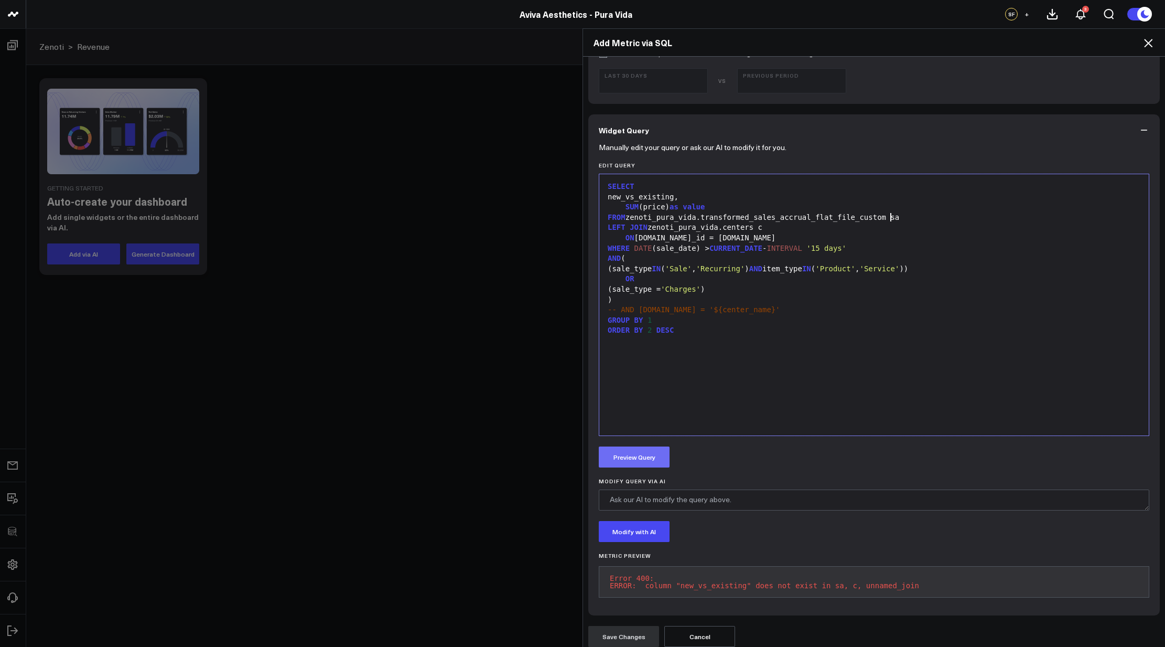
click at [651, 452] on button "Preview Query" at bounding box center [634, 456] width 71 height 21
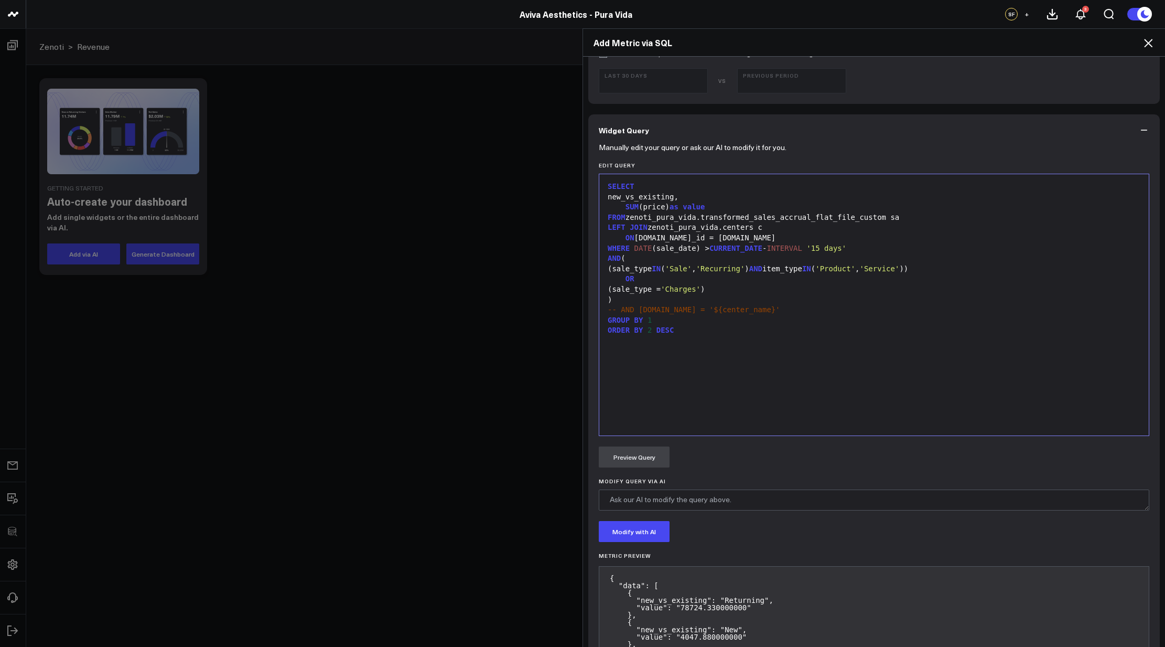
scroll to position [454, 0]
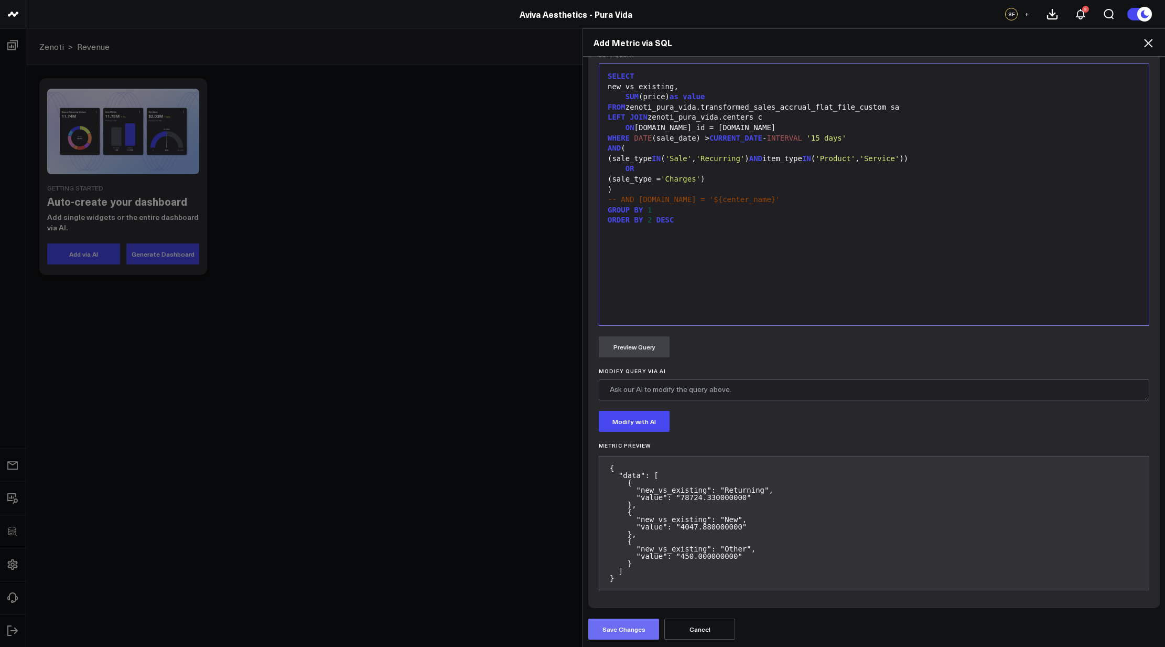
click at [616, 630] on button "Save Changes" at bounding box center [623, 628] width 71 height 21
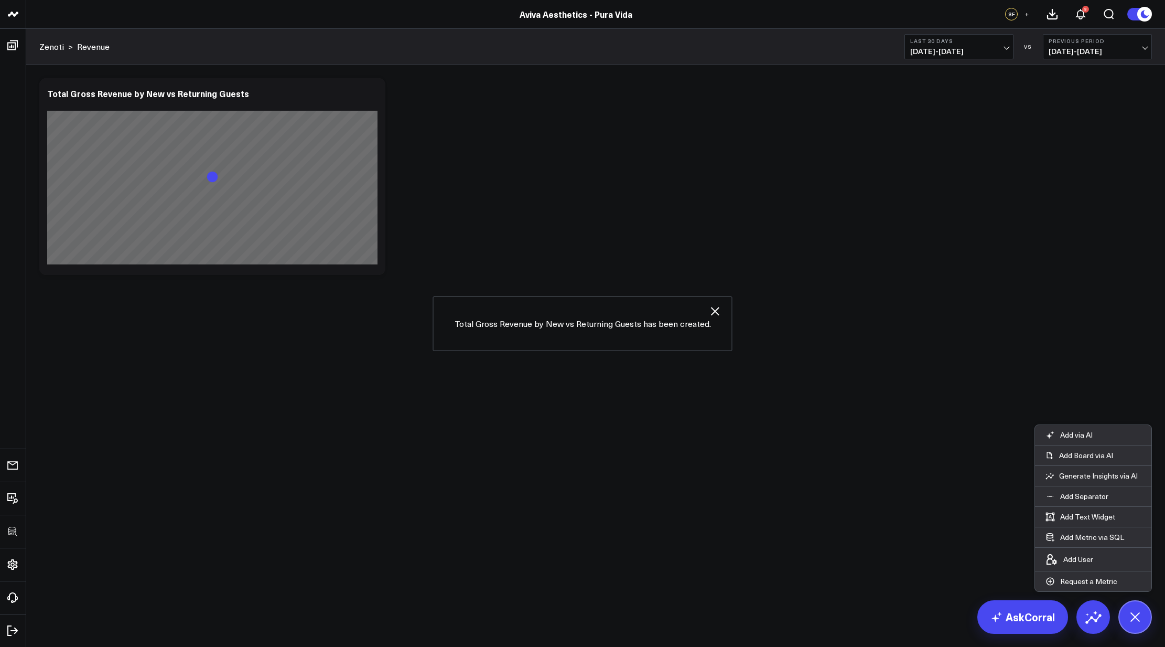
click at [460, 353] on body "3725 Test 829 Studios Accenture Activant Capital Agriculture & Farming Demo All…" at bounding box center [582, 323] width 1165 height 647
click at [1140, 611] on icon at bounding box center [1135, 617] width 24 height 24
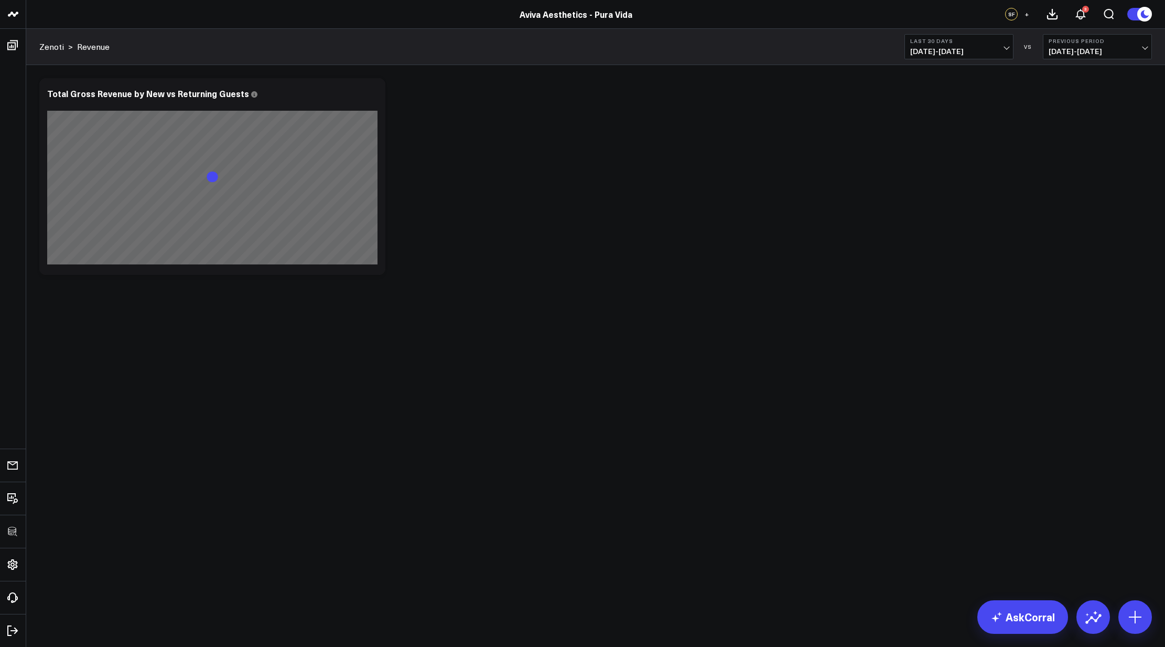
click at [467, 343] on body "3725 Test 829 Studios Accenture Activant Capital Agriculture & Farming Demo All…" at bounding box center [582, 323] width 1165 height 647
click at [679, 234] on div "Modify via AI Copy link to widget Ask support Remove Create linked copy Executi…" at bounding box center [595, 176] width 1123 height 207
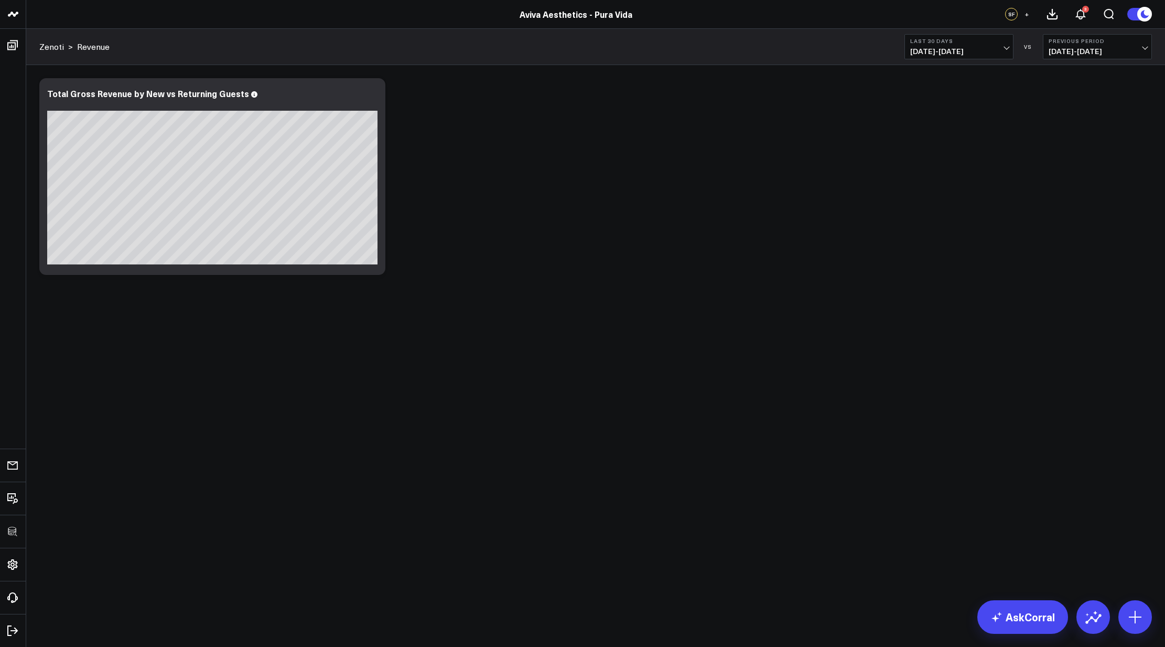
click at [968, 49] on span "08/06/25 - 09/04/25" at bounding box center [959, 51] width 98 height 8
click at [951, 133] on link "Last 60 Days" at bounding box center [959, 131] width 108 height 20
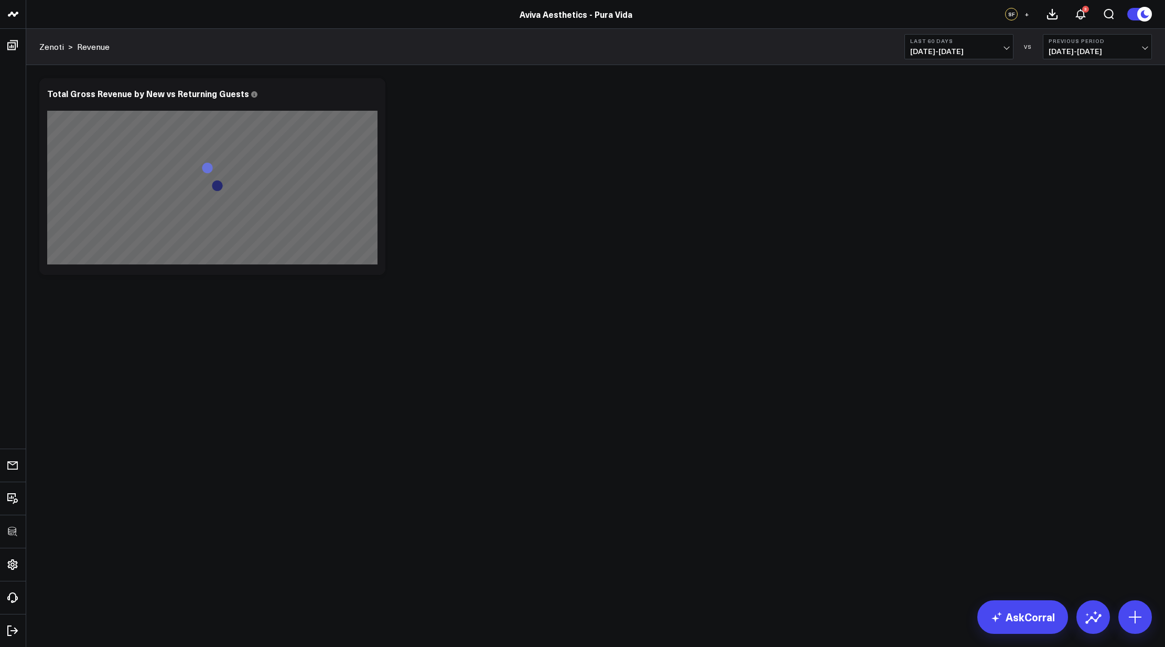
click at [764, 208] on div "Modify via AI Copy link to widget Ask support Remove Create linked copy Executi…" at bounding box center [595, 176] width 1123 height 207
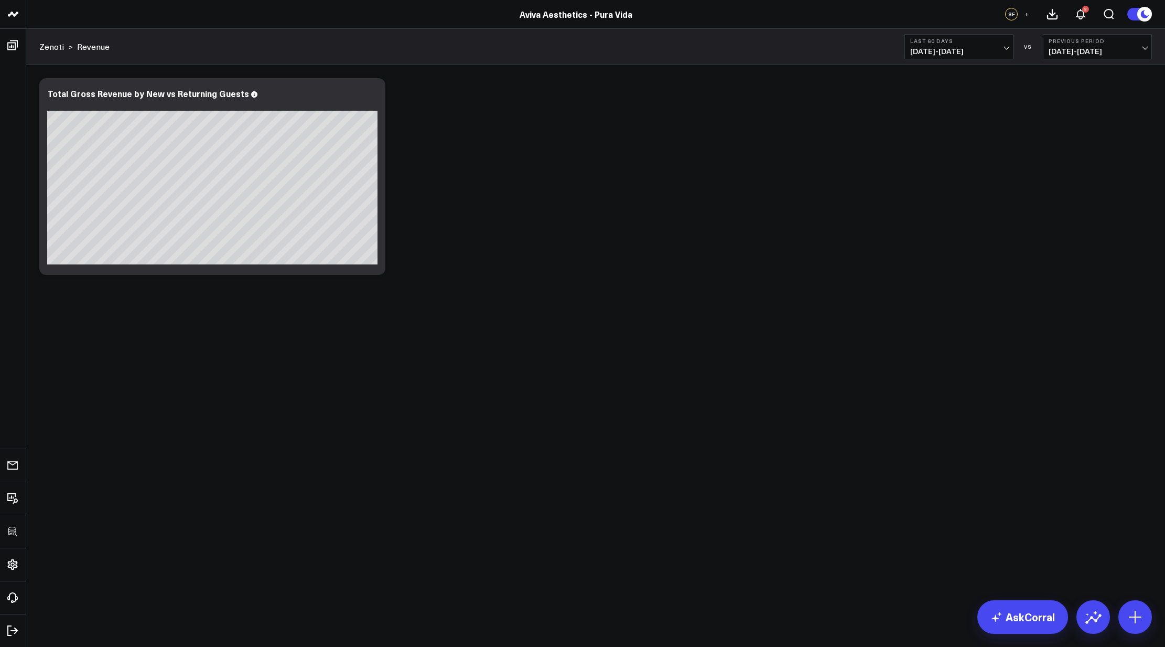
click at [973, 50] on span "07/07/25 - 09/04/25" at bounding box center [959, 51] width 98 height 8
click at [951, 171] on link "Last 365 Days" at bounding box center [959, 172] width 108 height 20
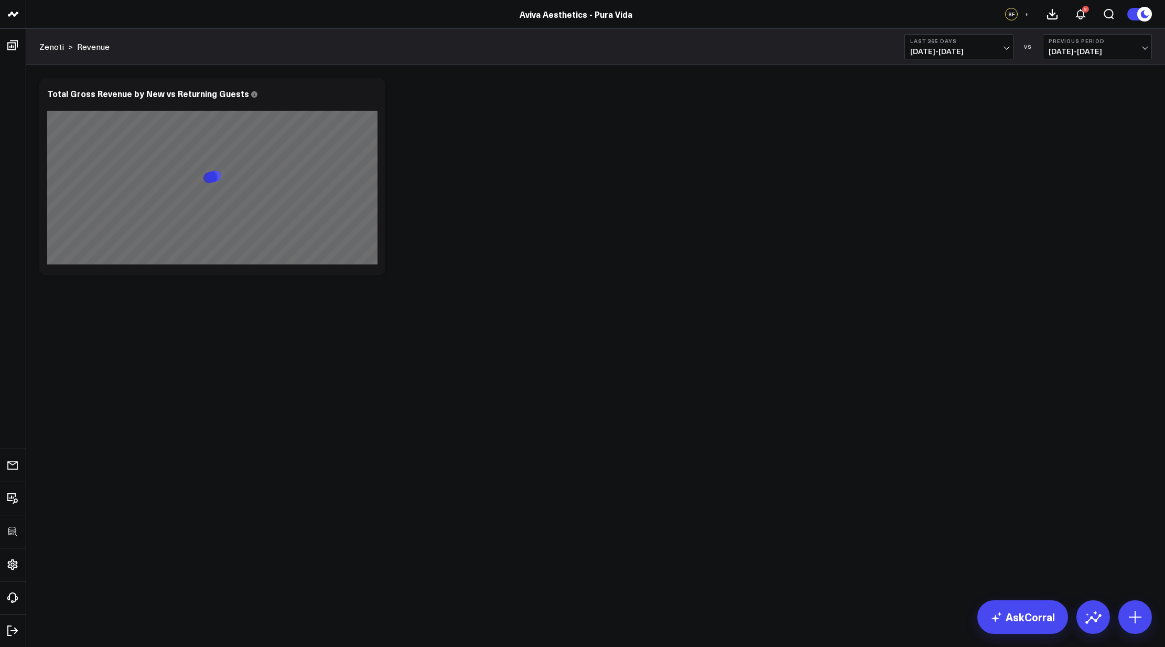
click at [607, 225] on div "Modify via AI Copy link to widget Ask support Remove Create linked copy Executi…" at bounding box center [595, 176] width 1123 height 207
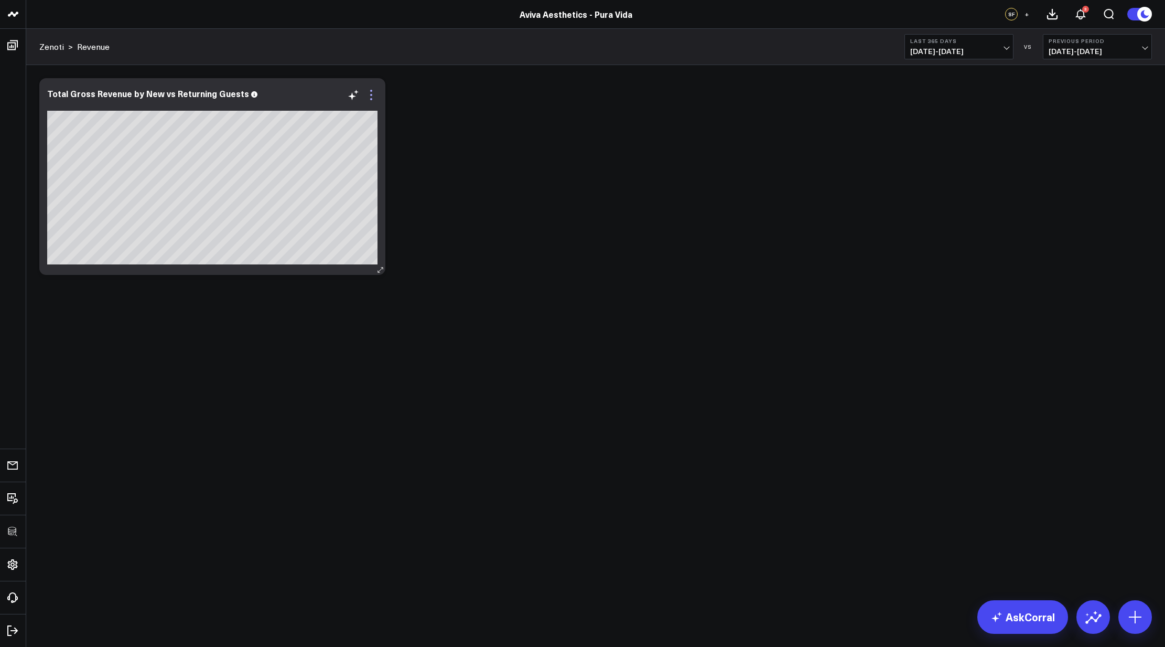
click at [374, 94] on icon at bounding box center [371, 95] width 13 height 13
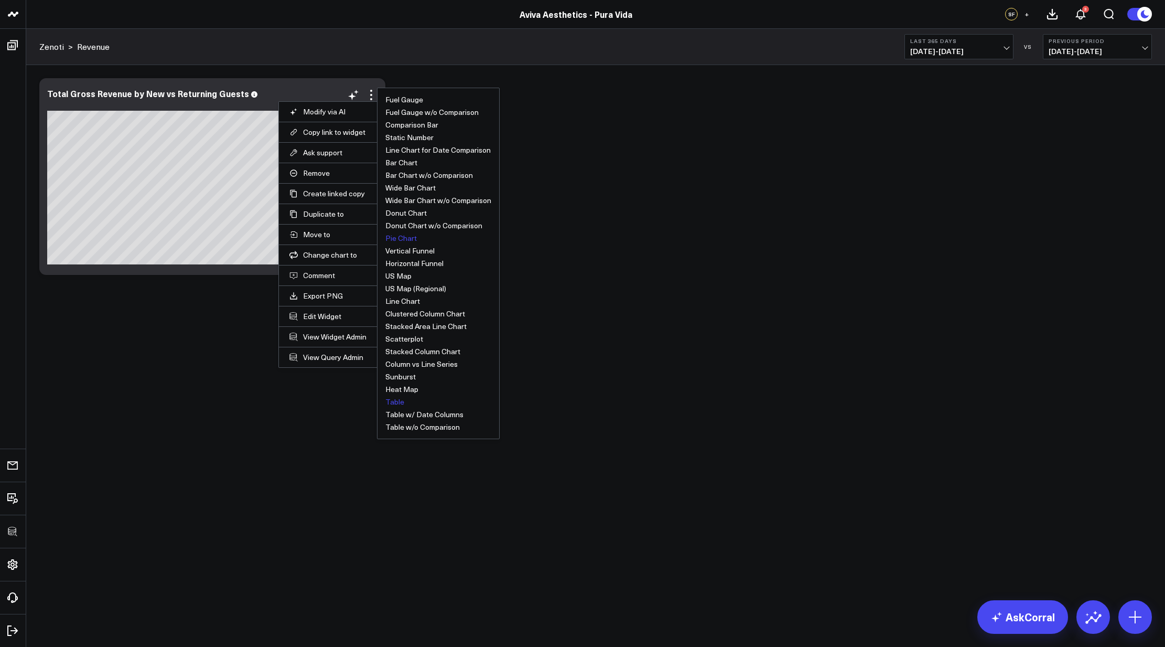
click at [398, 398] on button "Table" at bounding box center [394, 401] width 19 height 7
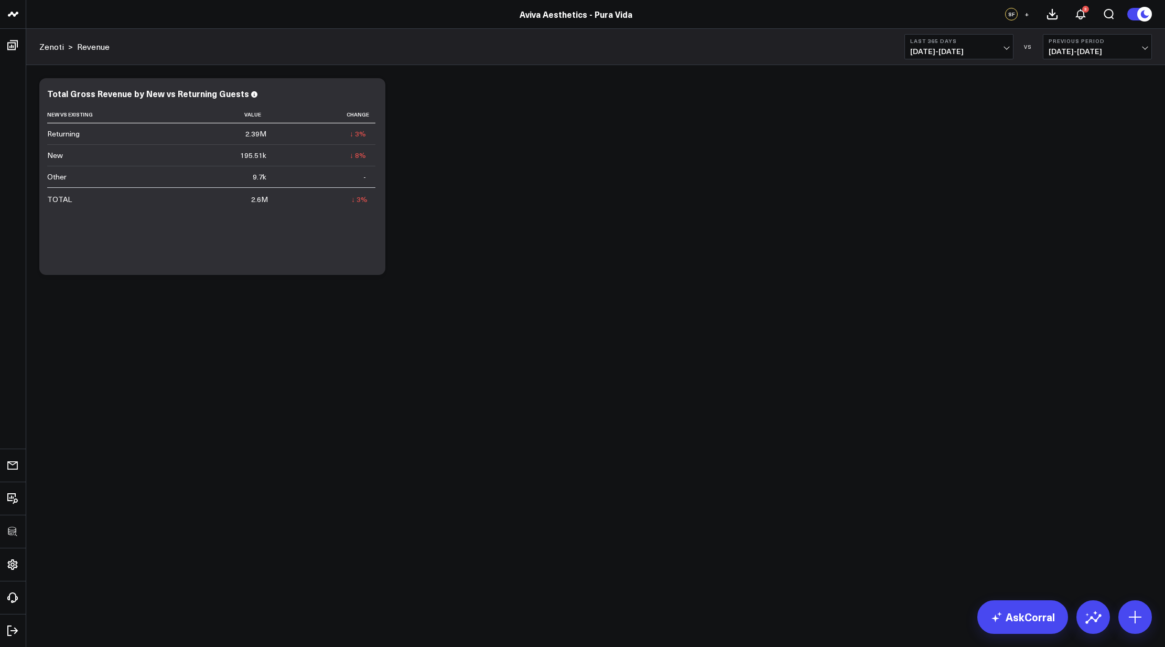
click at [547, 190] on div "Modify via AI Copy link to widget Ask support Remove Create linked copy Executi…" at bounding box center [595, 176] width 1123 height 207
click at [372, 98] on icon at bounding box center [371, 95] width 13 height 13
click at [499, 322] on div "Modify via AI Copy link to widget Ask support Remove Create linked copy Executi…" at bounding box center [595, 204] width 1139 height 278
click at [376, 93] on icon at bounding box center [371, 95] width 13 height 13
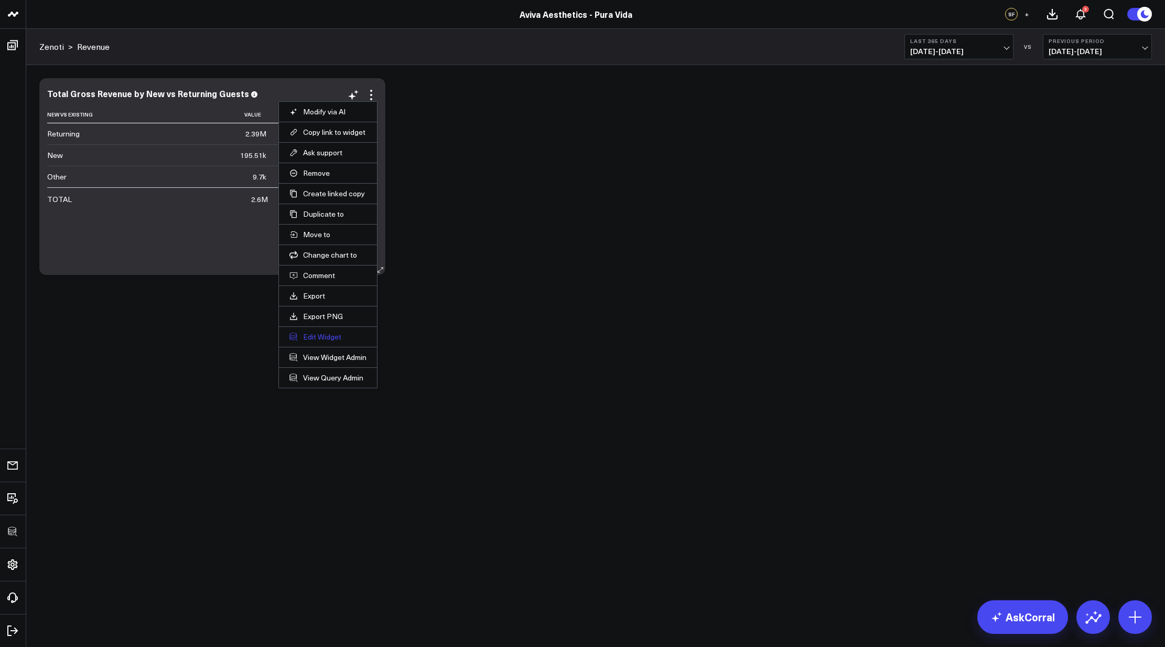
click at [330, 332] on button "Edit Widget" at bounding box center [328, 336] width 77 height 9
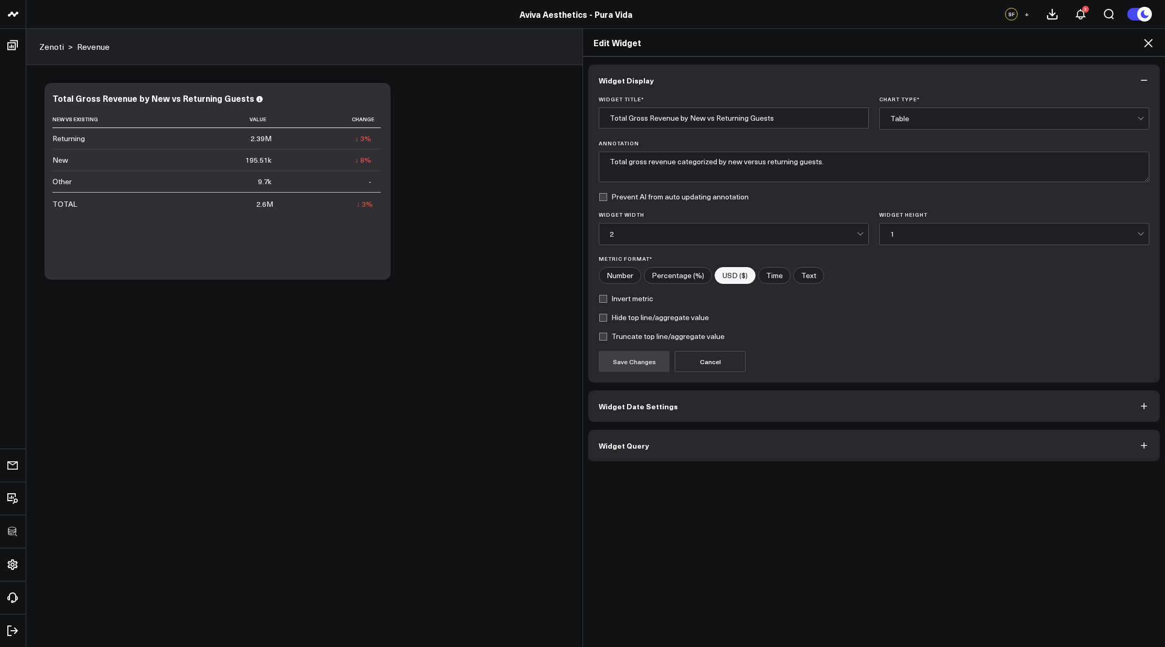
click at [623, 434] on button "Widget Query" at bounding box center [874, 445] width 572 height 31
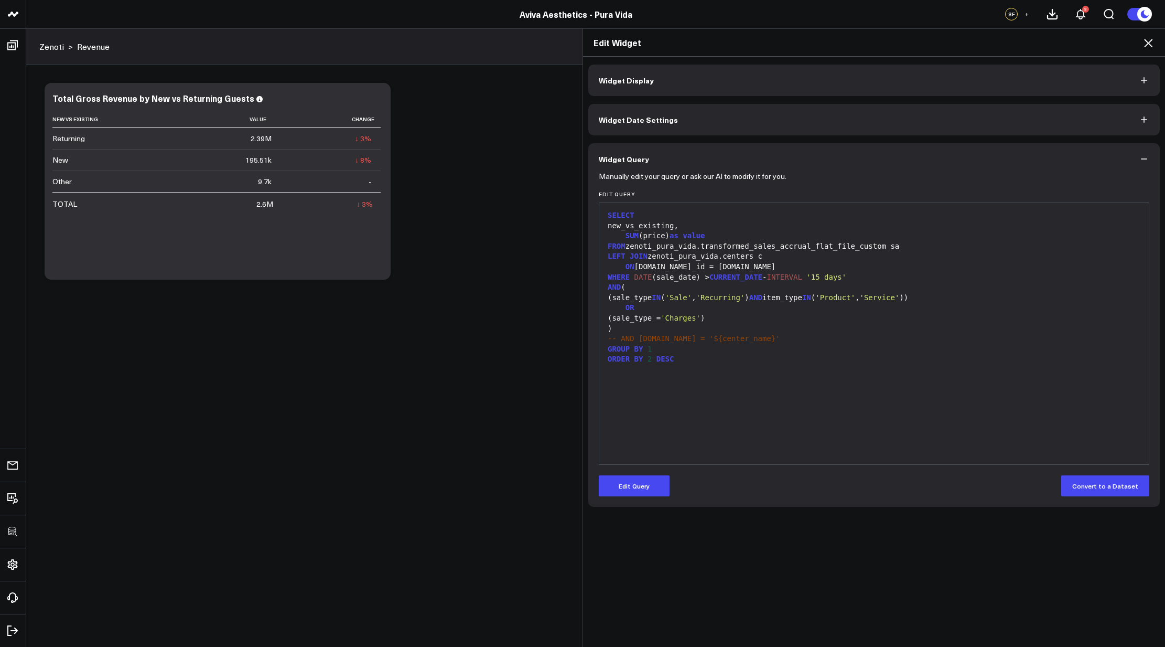
drag, startPoint x: 626, startPoint y: 479, endPoint x: 631, endPoint y: 470, distance: 10.1
click at [626, 479] on button "Edit Query" at bounding box center [634, 485] width 71 height 21
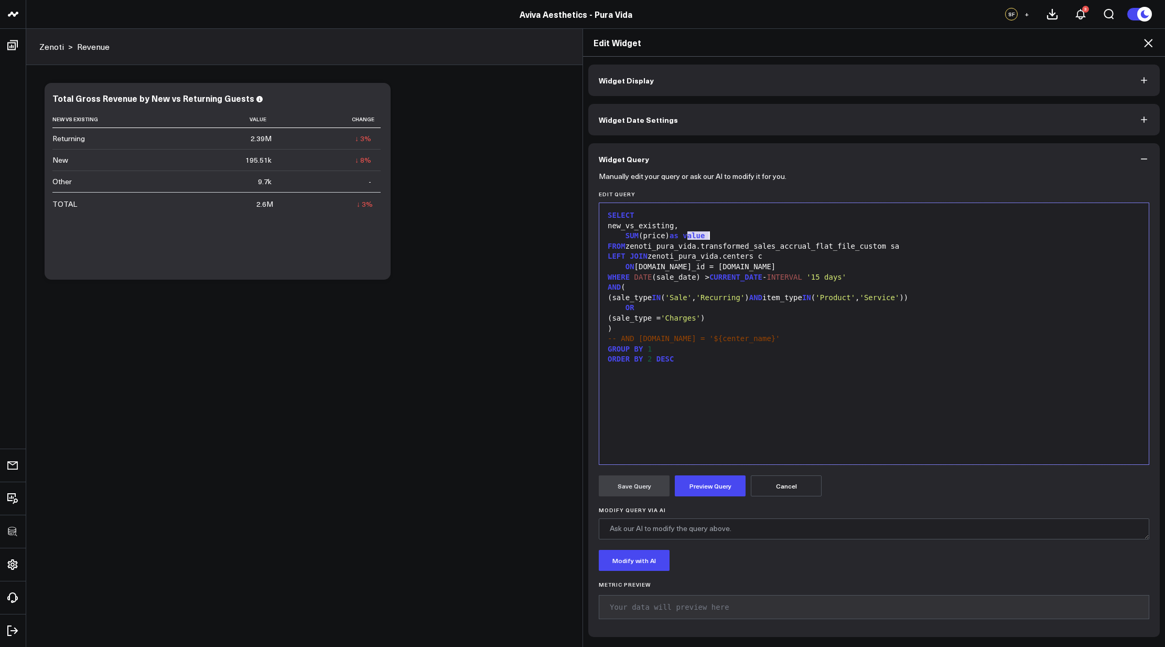
drag, startPoint x: 682, startPoint y: 237, endPoint x: 734, endPoint y: 235, distance: 51.9
click at [733, 235] on div "SUM (price) as value" at bounding box center [874, 236] width 539 height 10
click at [701, 489] on button "Preview Query" at bounding box center [710, 485] width 71 height 21
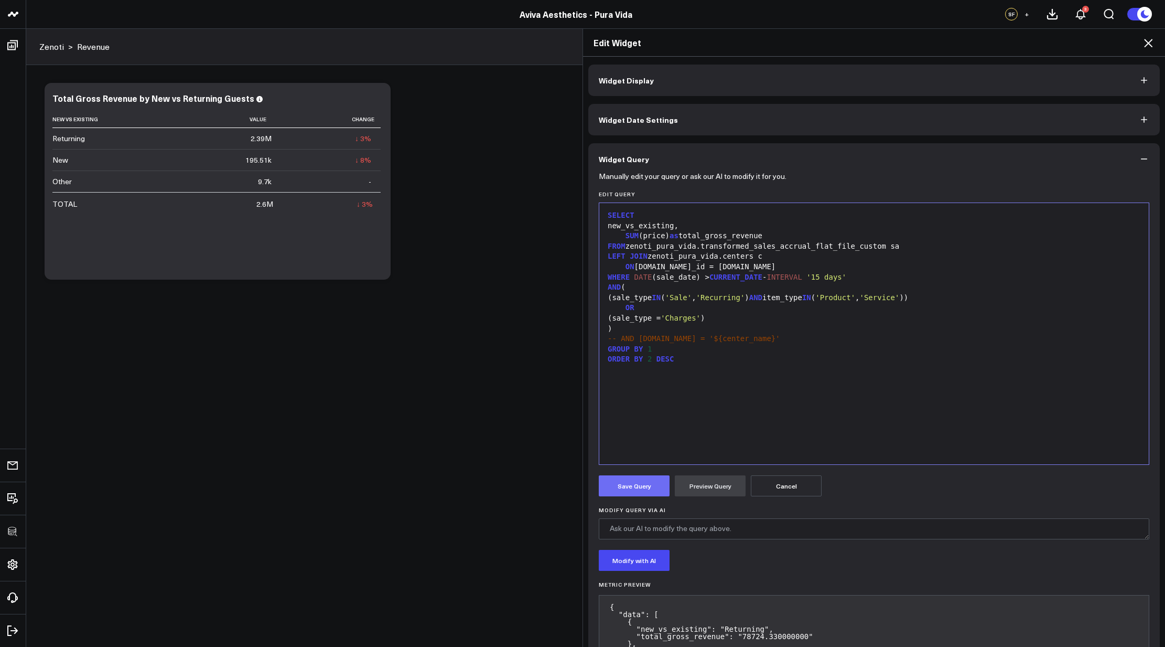
click at [638, 485] on button "Save Query" at bounding box center [634, 485] width 71 height 21
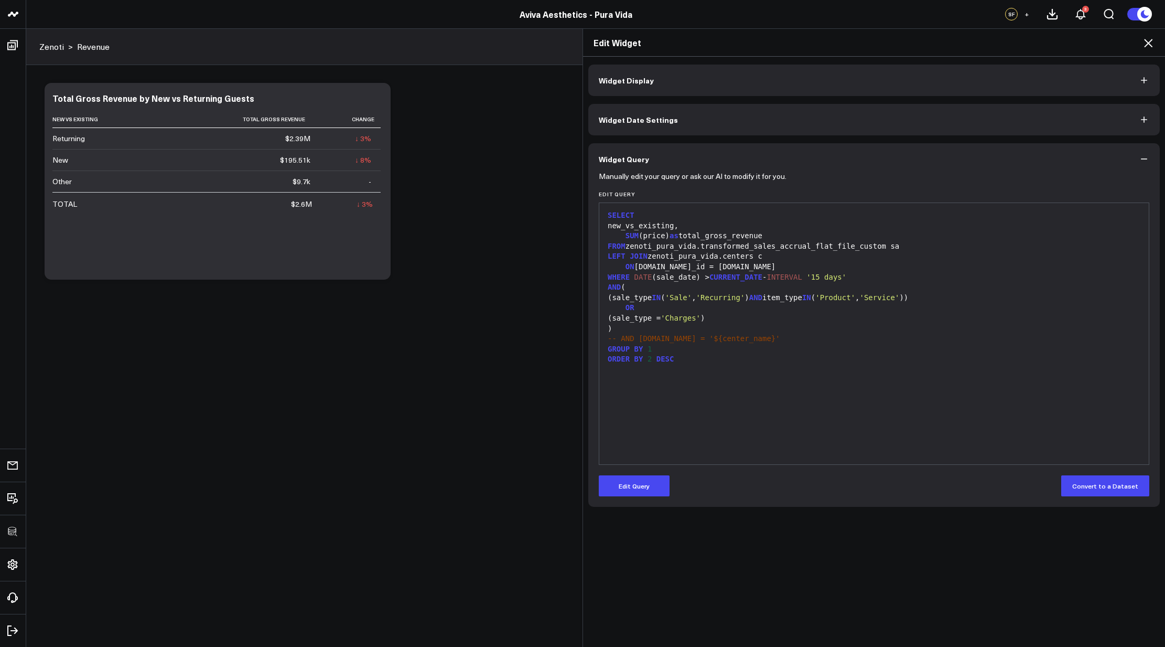
click at [1150, 42] on icon at bounding box center [1148, 43] width 13 height 13
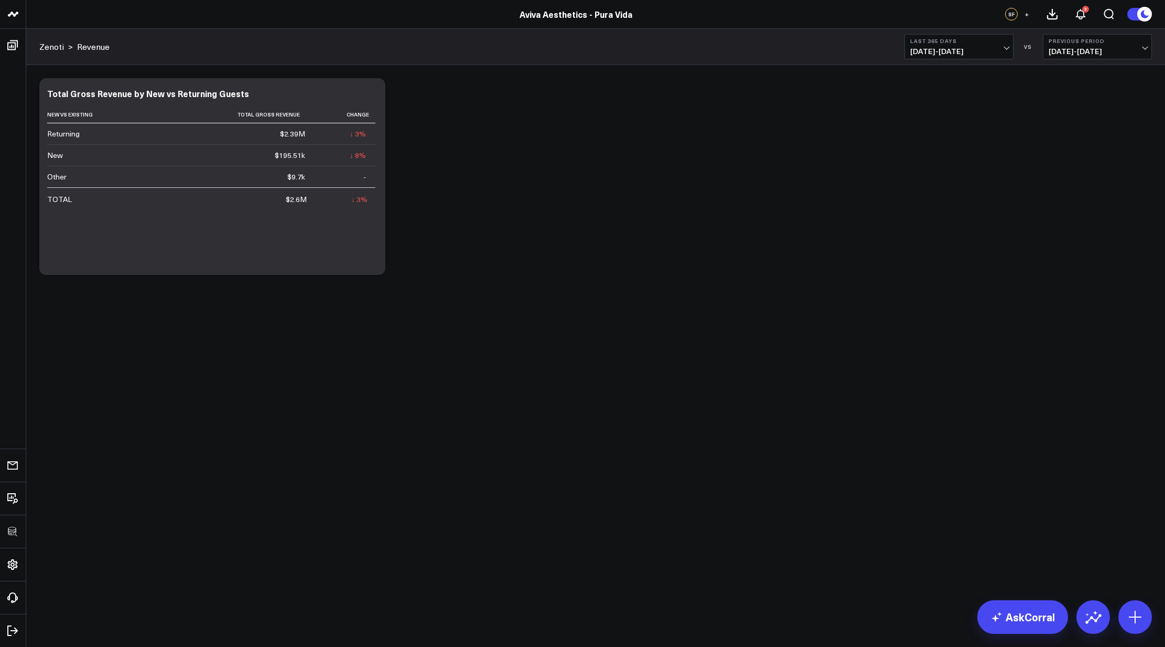
click at [624, 286] on div "Modify via AI Copy link to widget Ask support Remove Create linked copy Executi…" at bounding box center [595, 204] width 1139 height 278
click at [448, 226] on div "Modify via AI Copy link to widget Ask support Remove Create linked copy Executi…" at bounding box center [595, 176] width 1123 height 207
click at [464, 201] on div "Modify via AI Copy link to widget Ask support Remove Create linked copy Executi…" at bounding box center [595, 176] width 1123 height 207
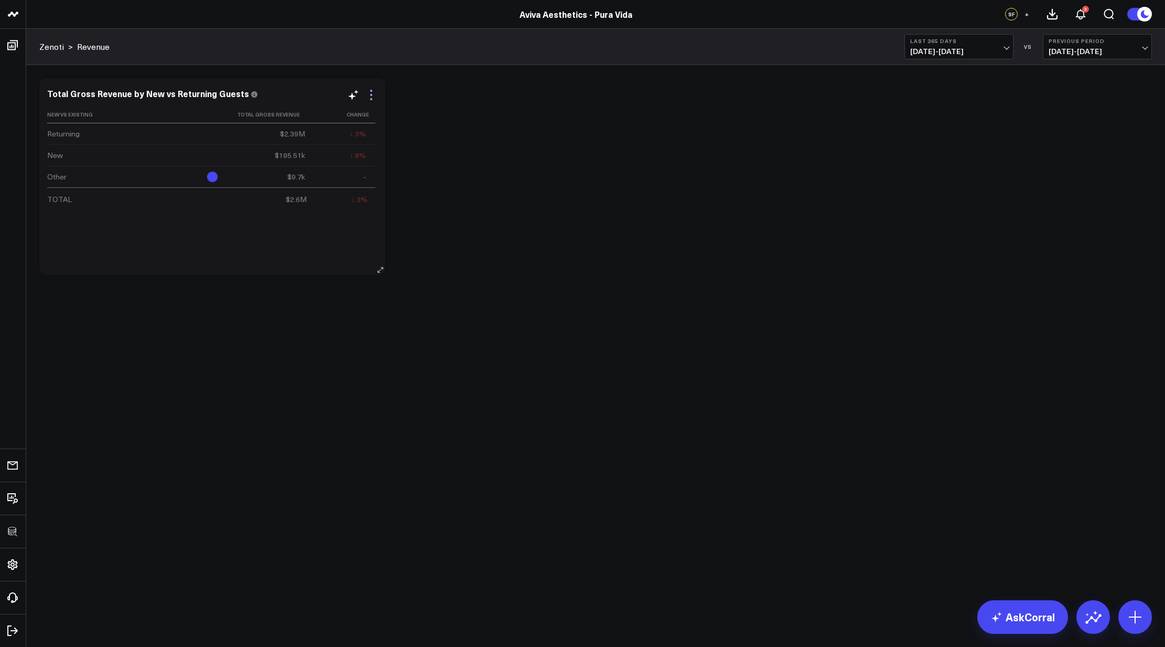
click at [374, 91] on icon at bounding box center [371, 95] width 13 height 13
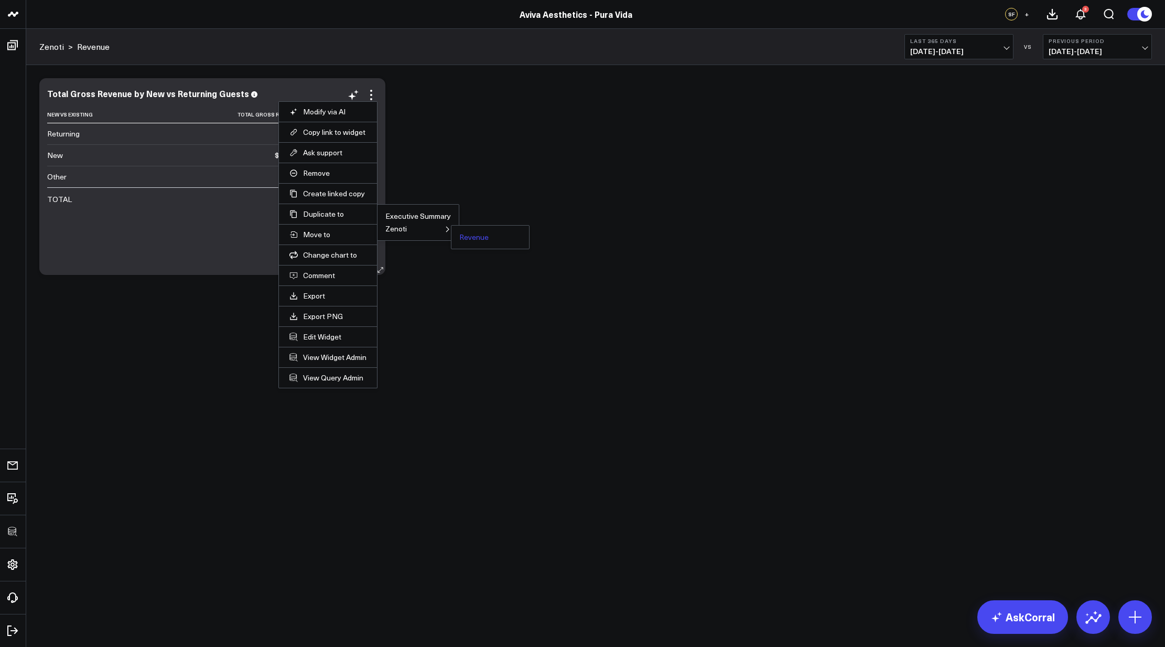
click at [470, 237] on button "Revenue" at bounding box center [473, 236] width 29 height 7
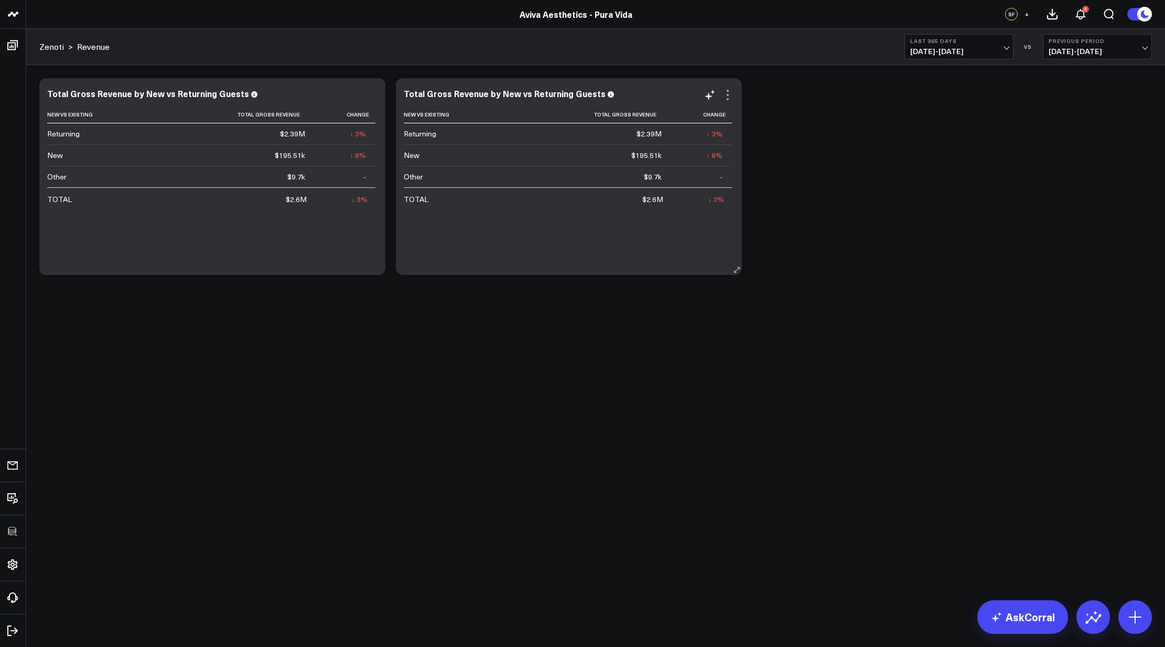
click at [726, 96] on icon at bounding box center [728, 95] width 13 height 13
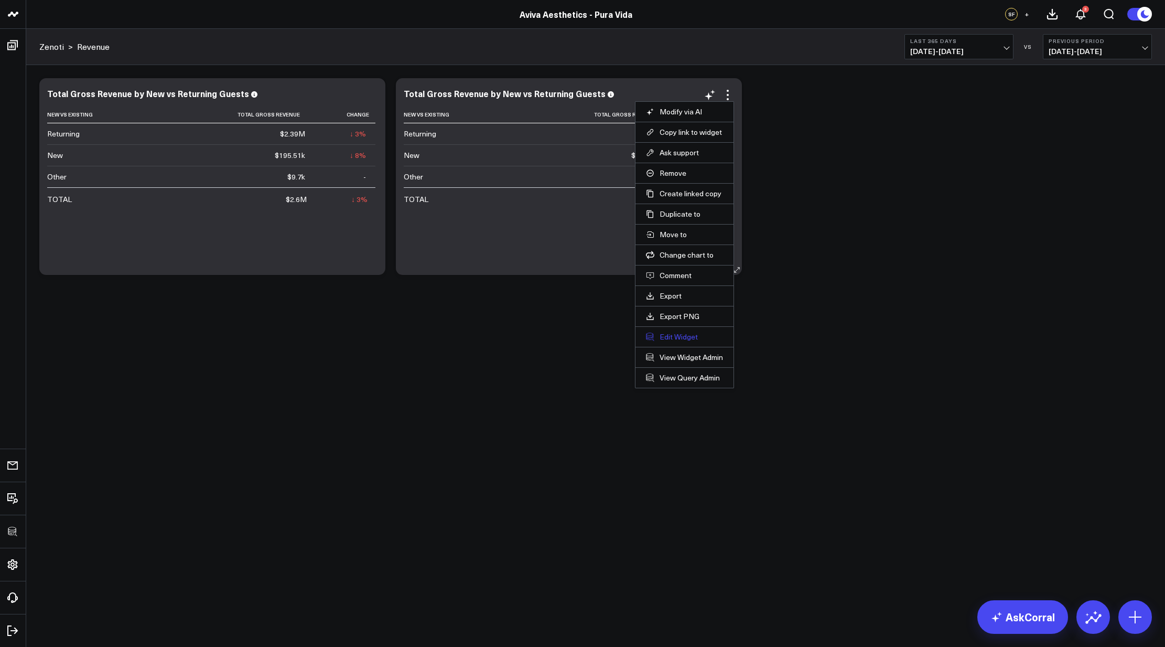
click at [680, 333] on button "Edit Widget" at bounding box center [684, 336] width 77 height 9
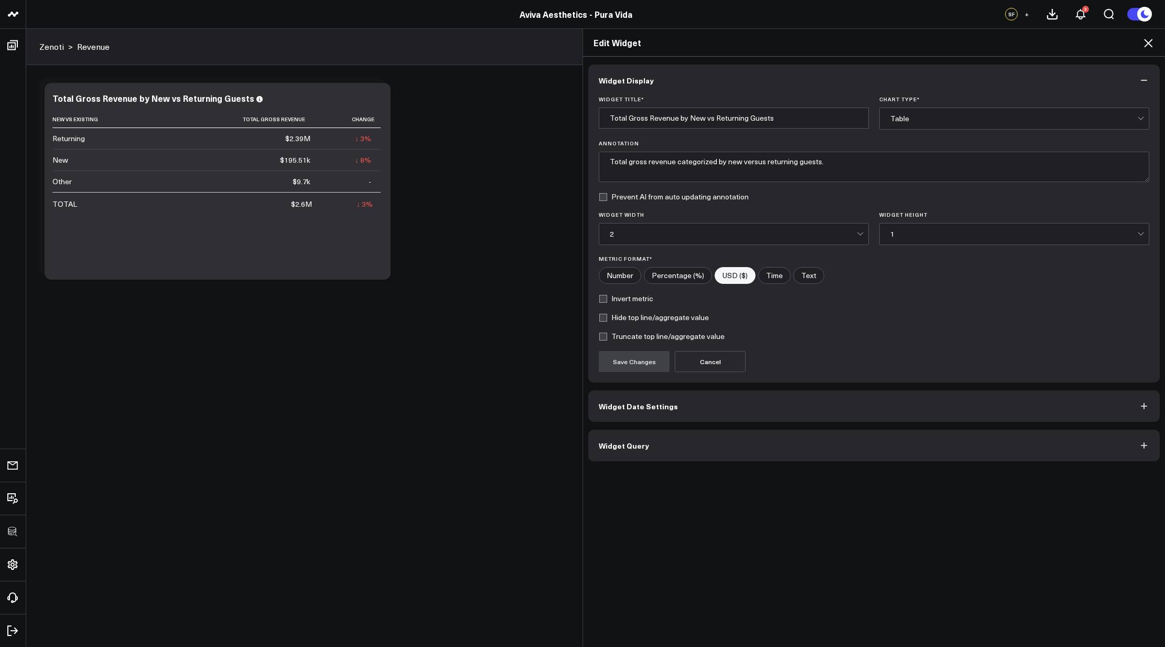
click at [678, 442] on button "Widget Query" at bounding box center [874, 445] width 572 height 31
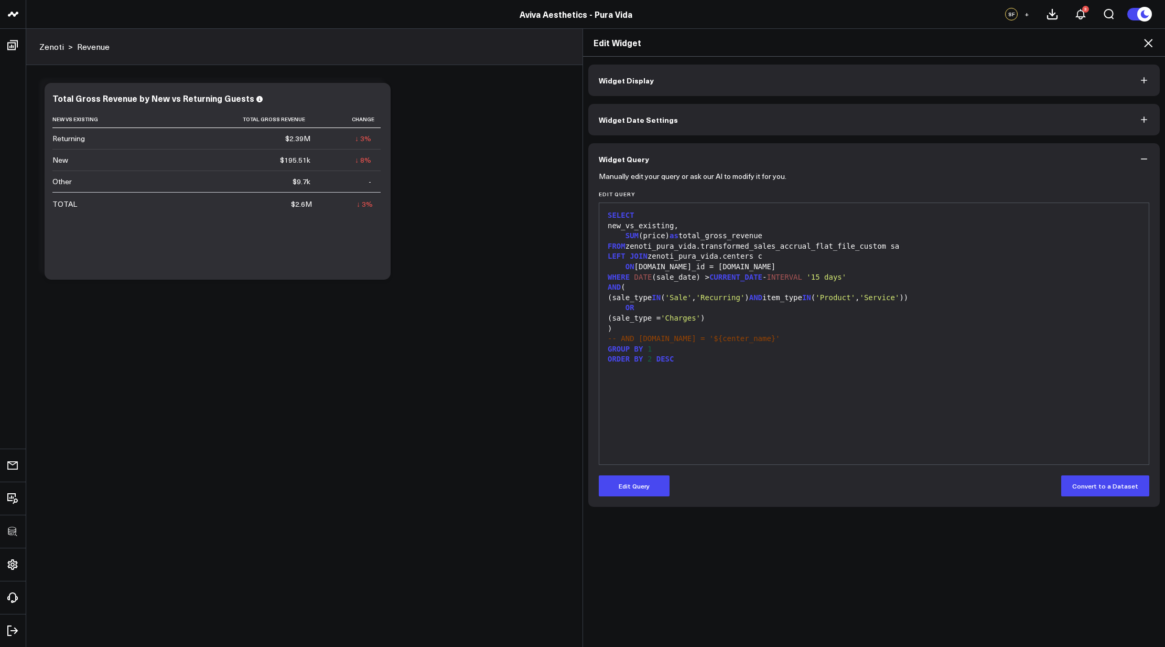
drag, startPoint x: 645, startPoint y: 481, endPoint x: 645, endPoint y: 474, distance: 6.8
click at [645, 481] on button "Edit Query" at bounding box center [634, 485] width 71 height 21
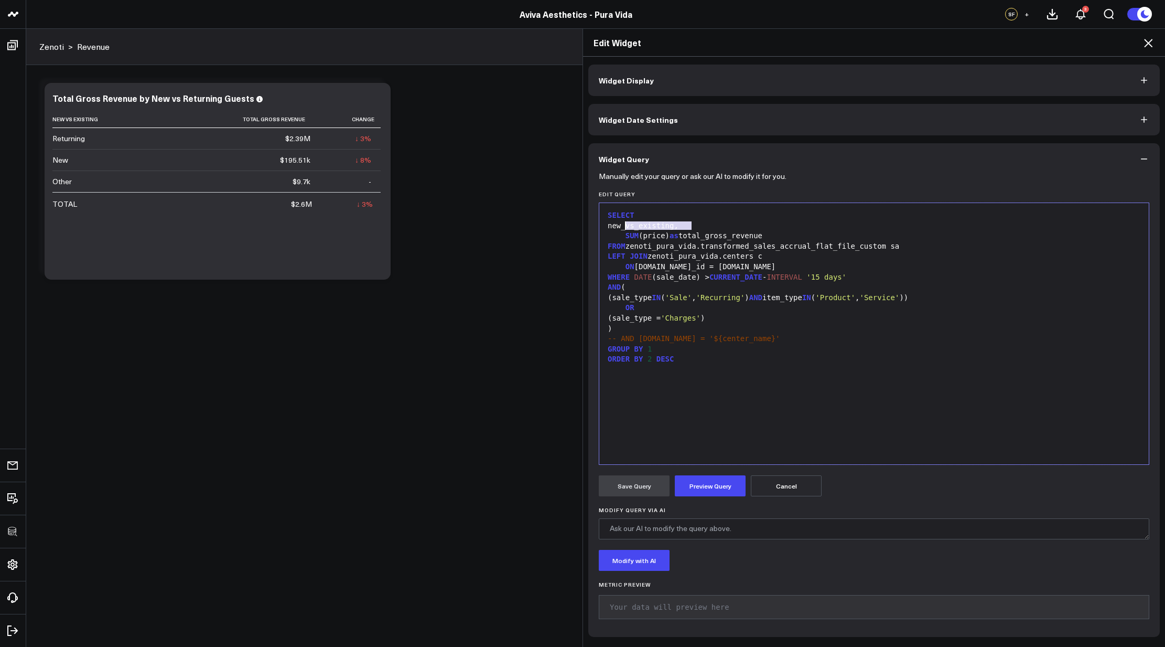
drag, startPoint x: 689, startPoint y: 227, endPoint x: 623, endPoint y: 230, distance: 65.6
click at [623, 230] on div "new_vs_existing," at bounding box center [874, 226] width 539 height 10
click at [700, 482] on button "Preview Query" at bounding box center [710, 485] width 71 height 21
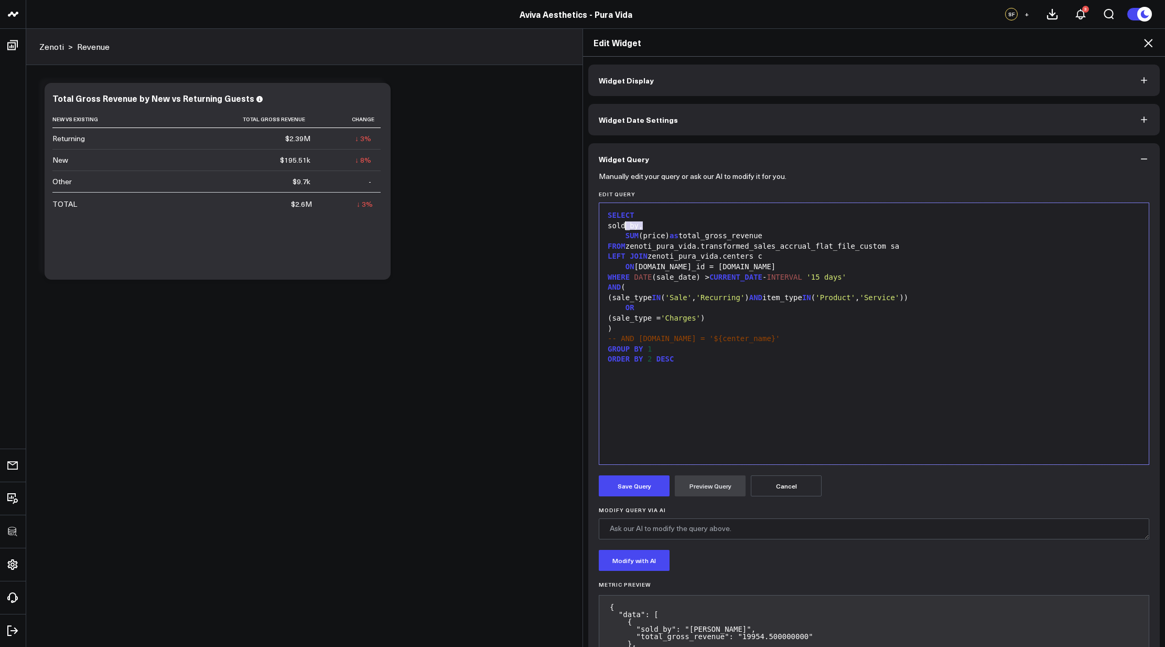
drag, startPoint x: 640, startPoint y: 225, endPoint x: 621, endPoint y: 226, distance: 18.4
click at [621, 226] on div "sold_by," at bounding box center [874, 226] width 539 height 10
click at [667, 362] on span "DESC" at bounding box center [666, 359] width 18 height 8
click at [694, 484] on button "Preview Query" at bounding box center [710, 485] width 71 height 21
click at [659, 485] on button "Save Query" at bounding box center [634, 485] width 71 height 21
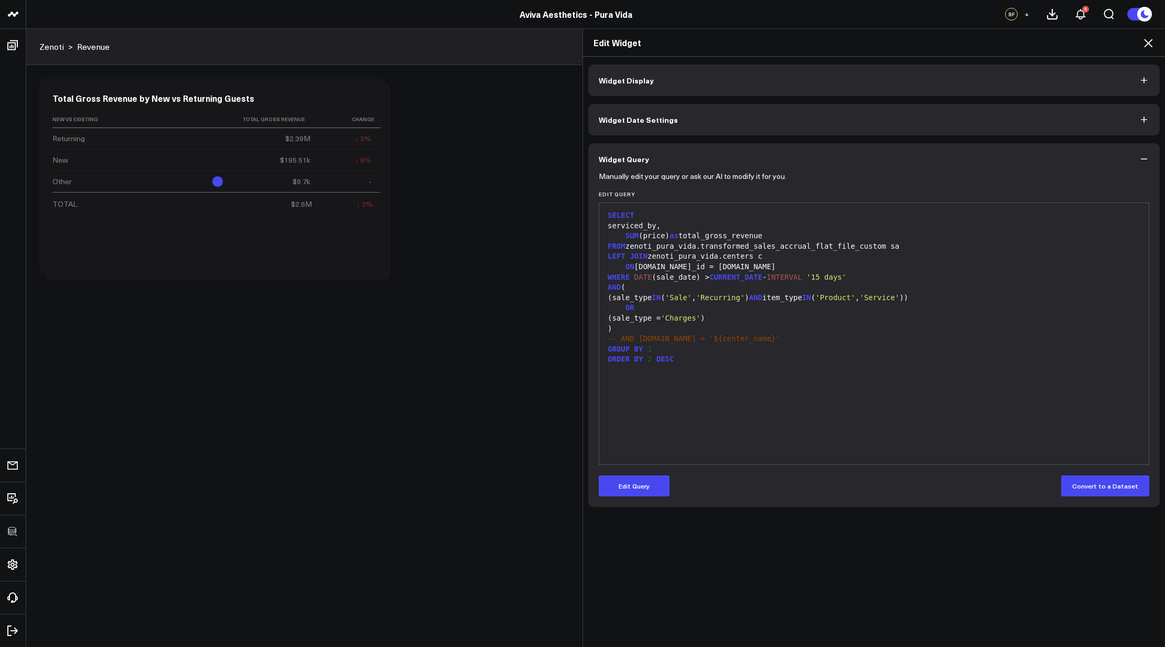
click at [1150, 40] on icon at bounding box center [1148, 43] width 13 height 13
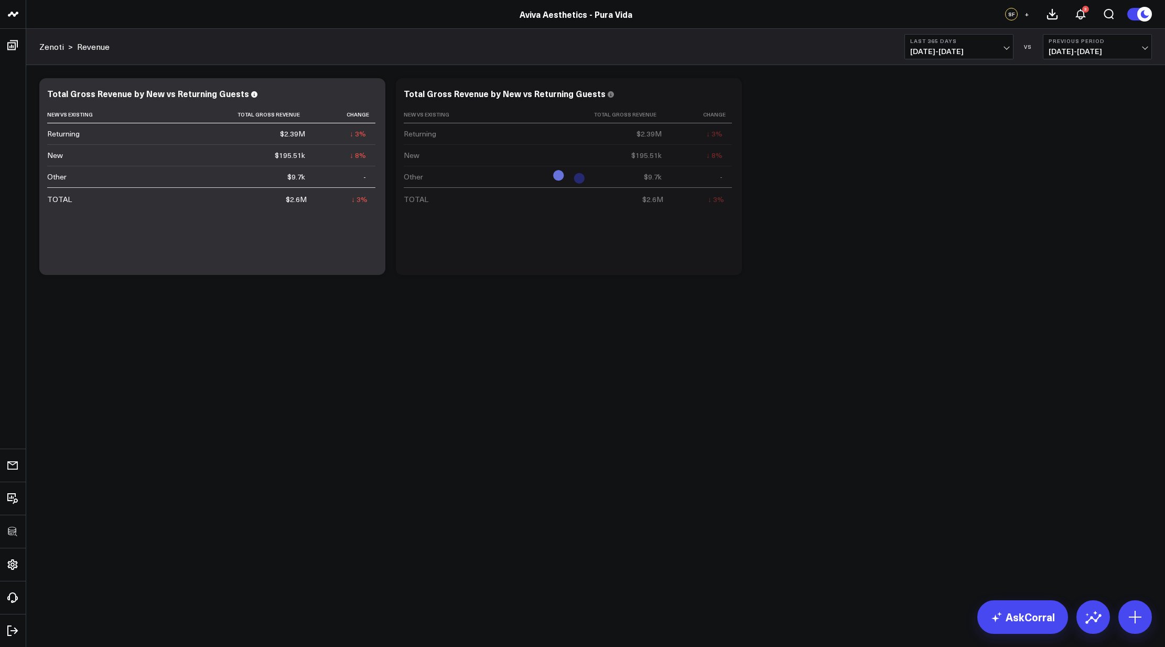
click at [928, 209] on div "Modify via AI Copy link to widget Ask support Remove Create linked copy Executi…" at bounding box center [595, 176] width 1123 height 207
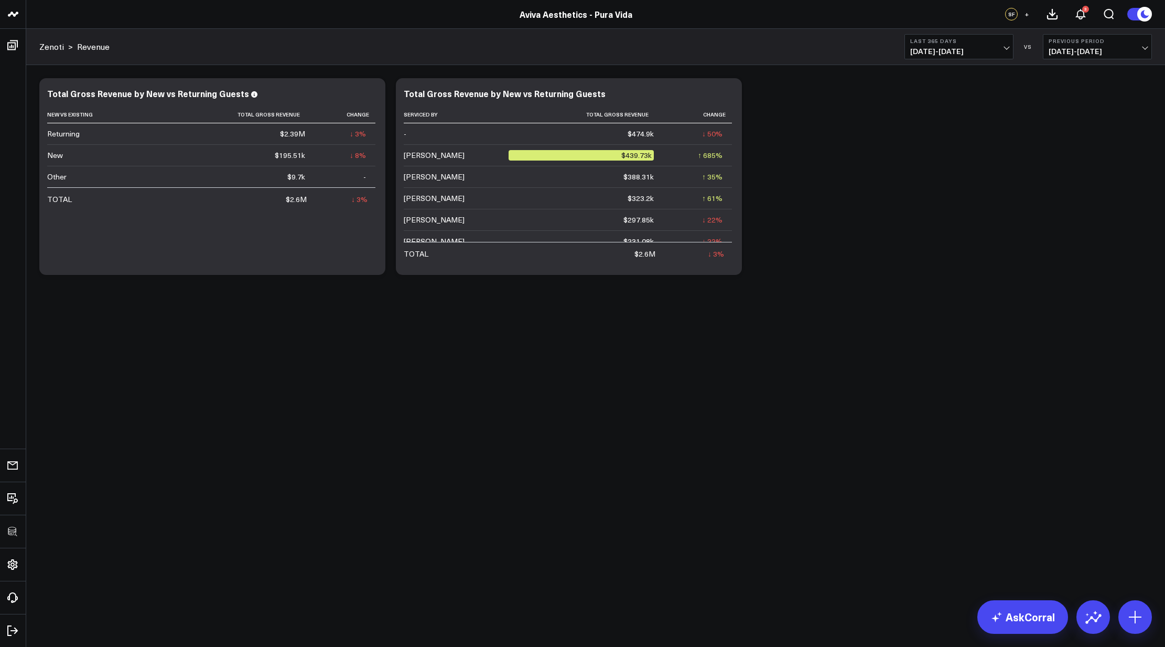
click at [891, 195] on div "Modify via AI Copy link to widget Ask support Remove Create linked copy Executi…" at bounding box center [595, 176] width 1123 height 207
click at [874, 147] on div "Modify via AI Copy link to widget Ask support Remove Create linked copy Executi…" at bounding box center [595, 176] width 1123 height 207
click at [1148, 538] on body "3725 Test 829 Studios Accenture Activant Capital Agriculture & Farming Demo All…" at bounding box center [582, 323] width 1165 height 647
click at [1142, 618] on icon at bounding box center [1135, 616] width 17 height 17
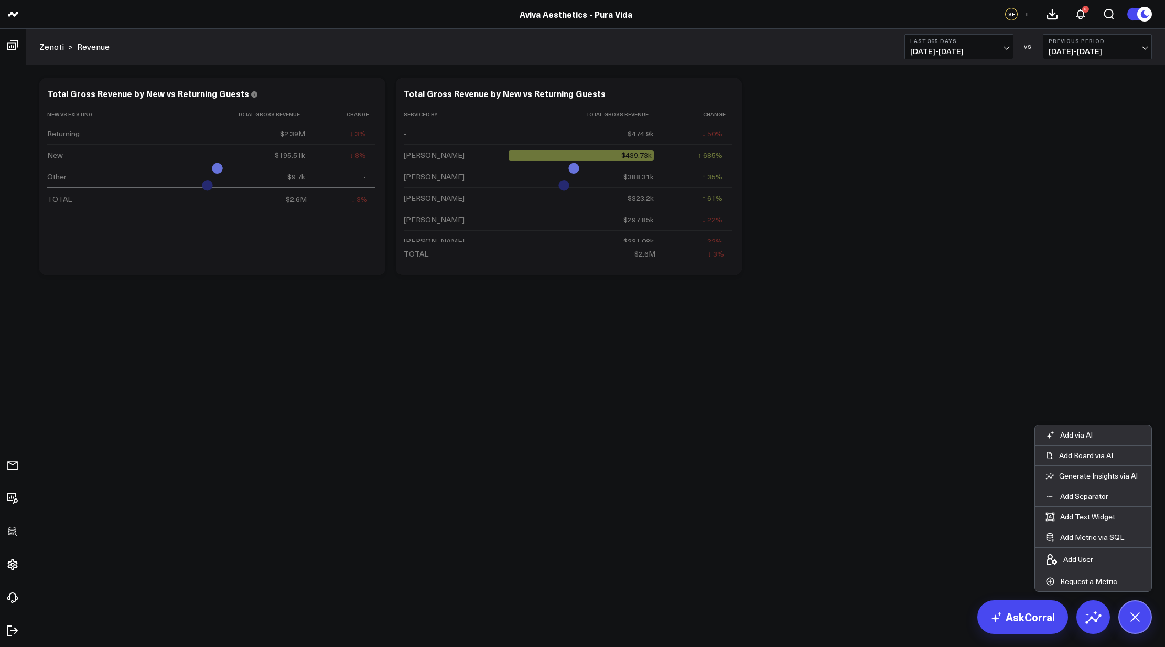
click at [966, 541] on body "3725 Test 829 Studios Accenture Activant Capital Agriculture & Farming Demo All…" at bounding box center [582, 323] width 1165 height 647
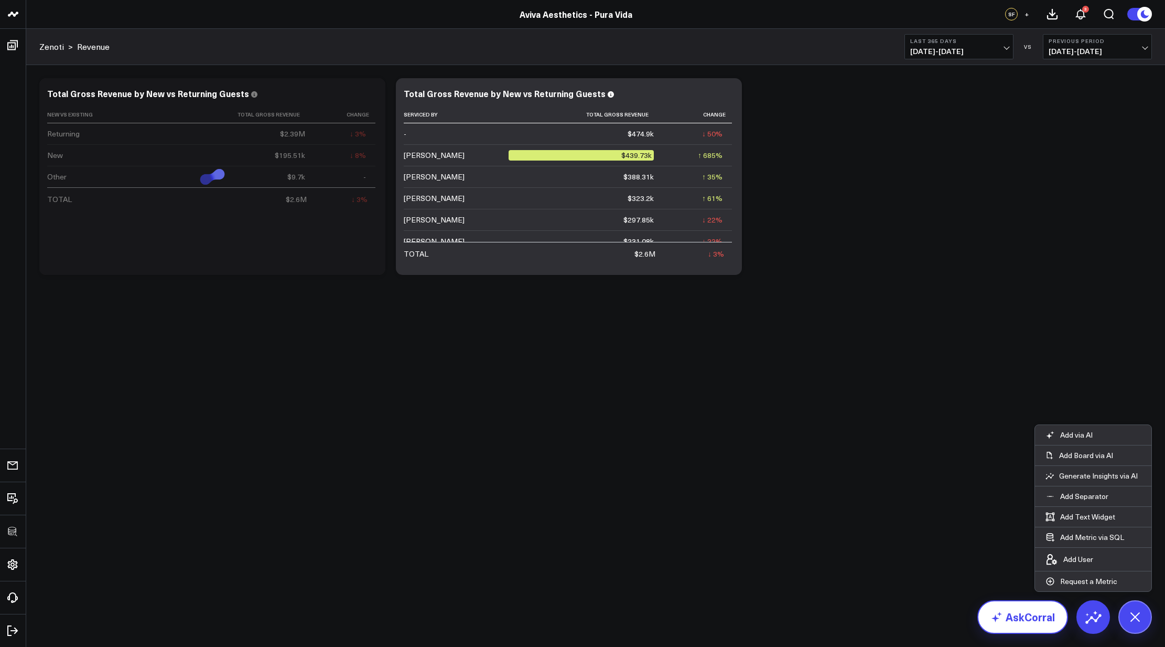
click at [1028, 609] on link "AskCorral" at bounding box center [1023, 617] width 91 height 34
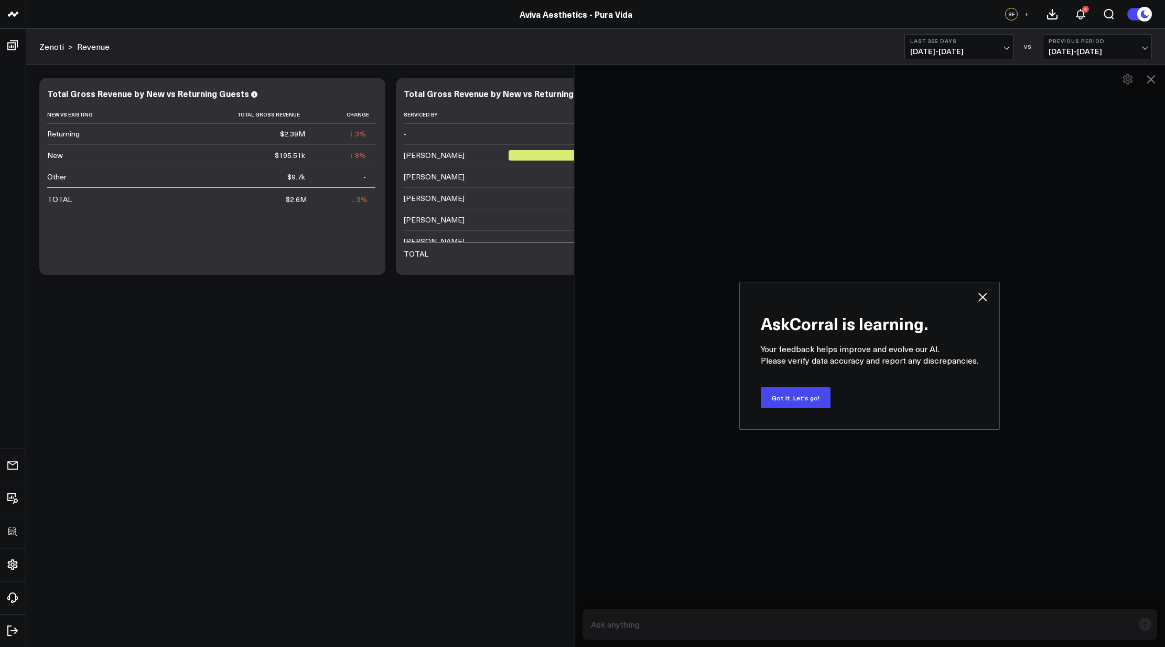
click at [981, 297] on icon at bounding box center [983, 297] width 13 height 13
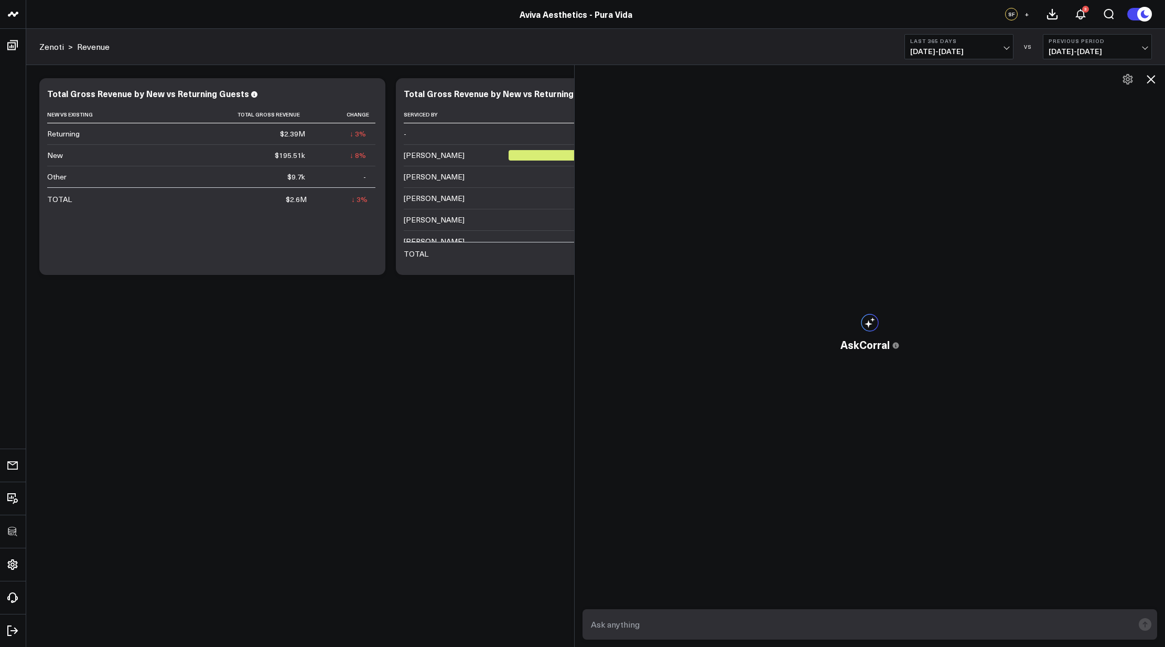
click at [754, 621] on textarea at bounding box center [860, 624] width 545 height 19
type textarea "Show me total gross revenue broken down by day of week"
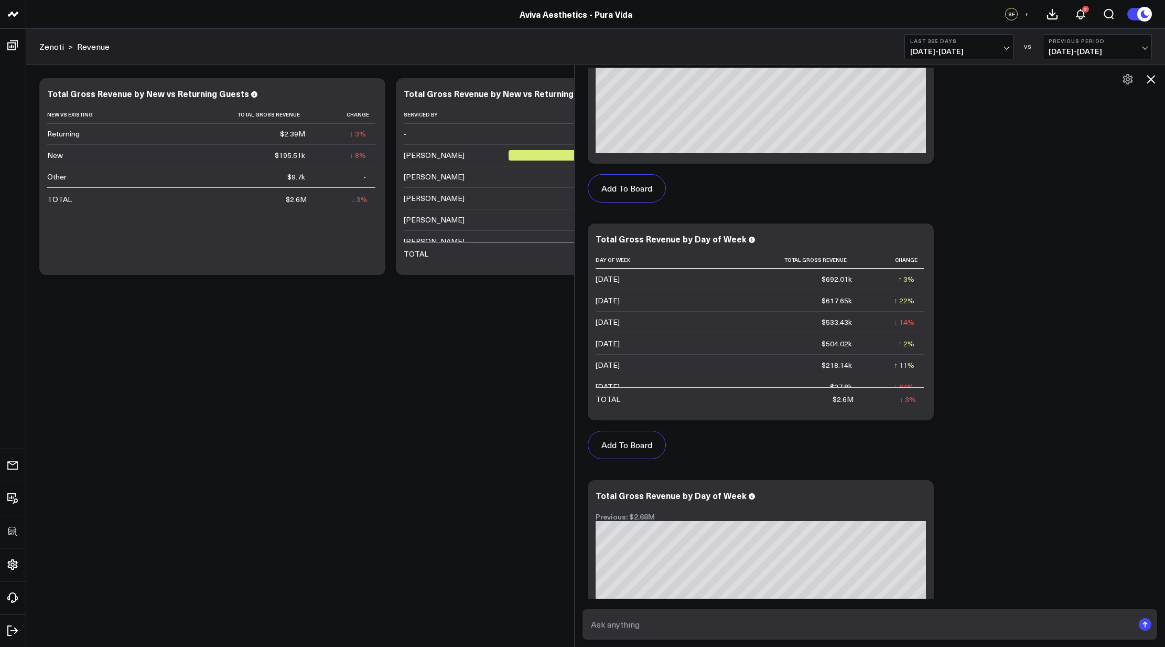
scroll to position [670, 0]
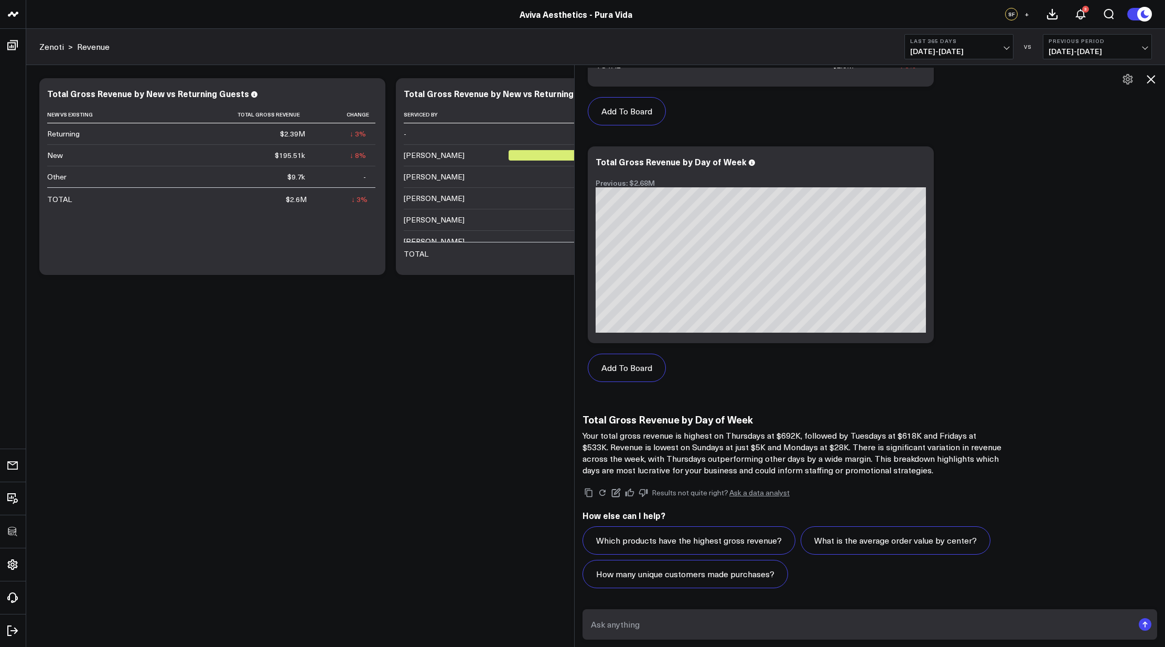
click at [726, 637] on form at bounding box center [870, 624] width 575 height 30
click at [730, 625] on textarea at bounding box center [860, 624] width 545 height 19
type textarea "Please present results in order of Sunday through Saturday"
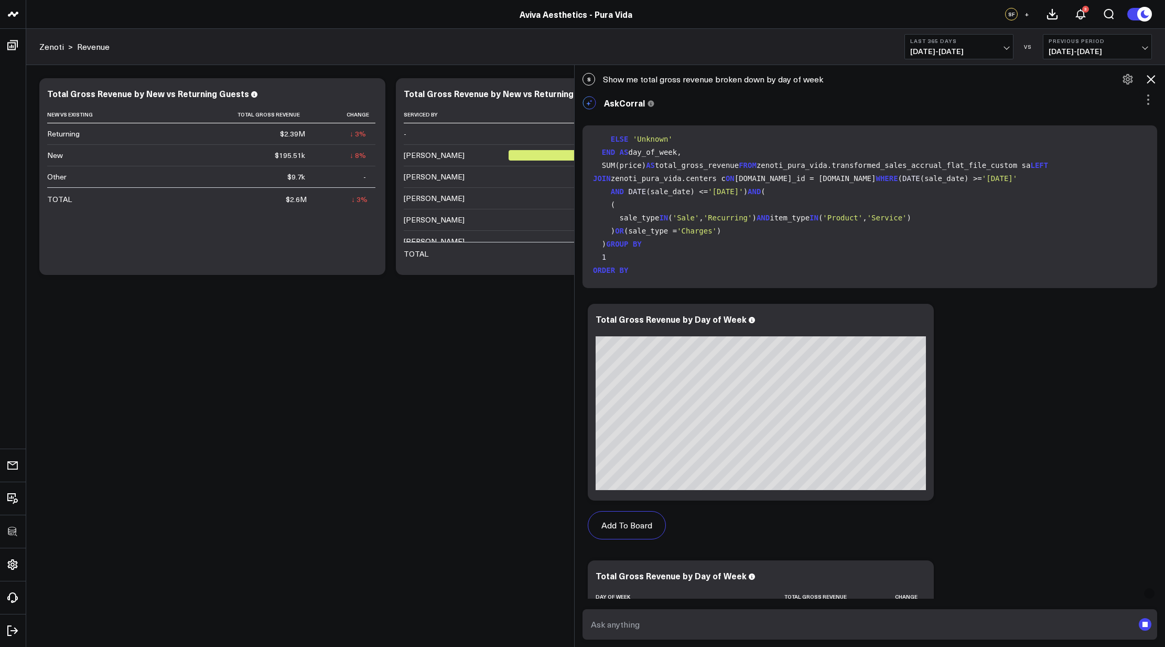
scroll to position [419, 0]
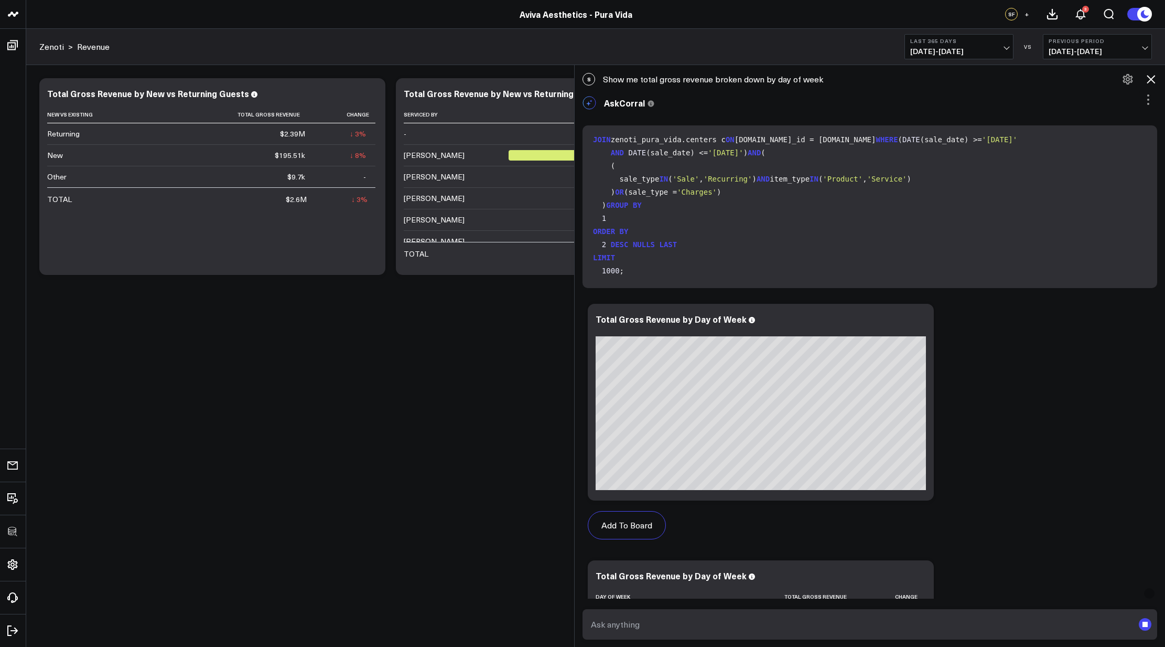
click at [708, 213] on code "SELECT CASE WHEN EXTRACT( DOW FROM CAST(sale_date AS DATE ) ) = 0 THEN 'Sunday'…" at bounding box center [872, 34] width 558 height 485
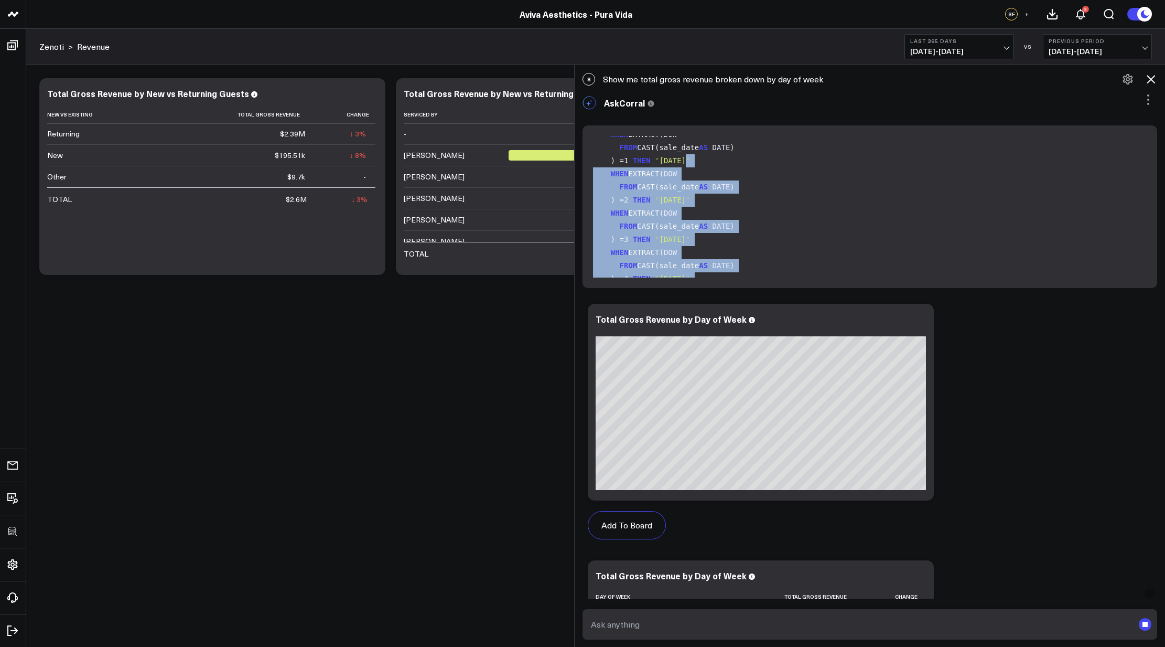
scroll to position [0, 0]
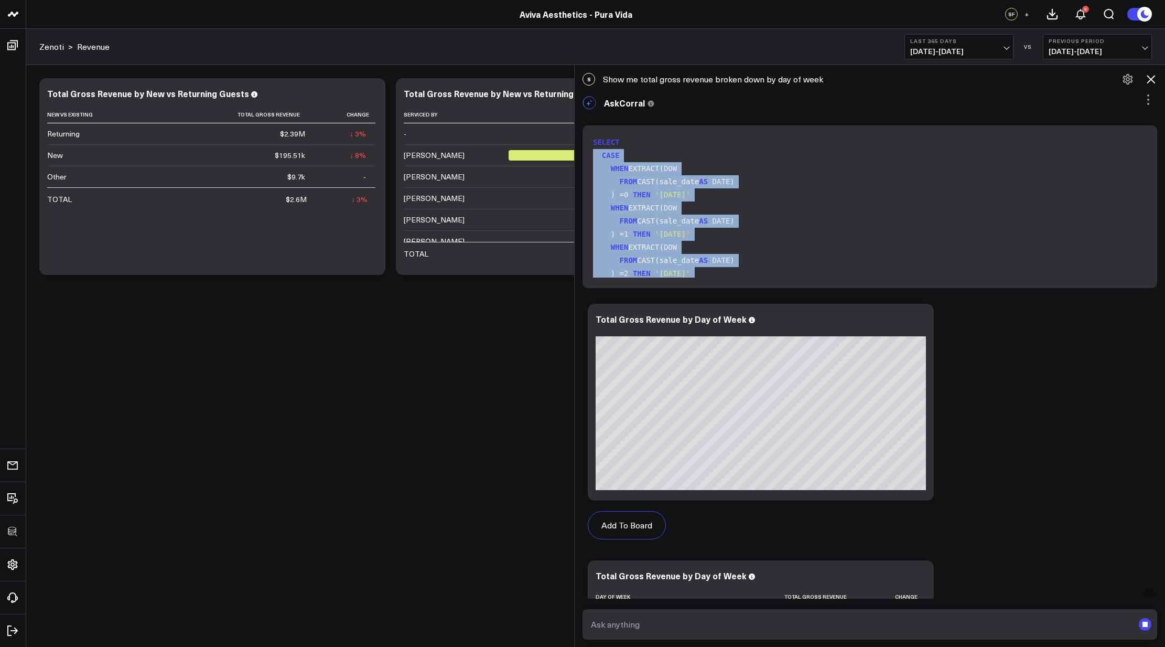
drag, startPoint x: 705, startPoint y: 220, endPoint x: 594, endPoint y: 158, distance: 127.2
click at [594, 158] on div "SELECT CASE WHEN EXTRACT( DOW FROM CAST(sale_date AS DATE ) ) = 0 THEN 'Sunday'…" at bounding box center [870, 206] width 575 height 163
copy code "CASE WHEN EXTRACT( DOW FROM CAST(sale_date AS DATE ) ) = 0 THEN 'Sunday' WHEN E…"
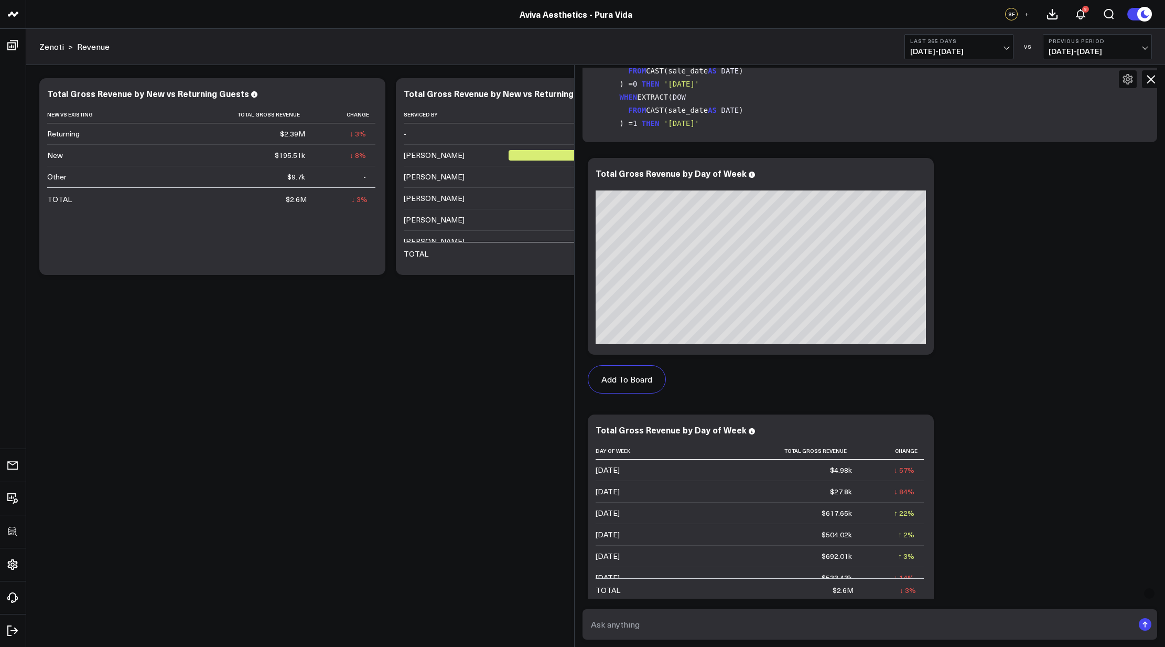
scroll to position [1352, 0]
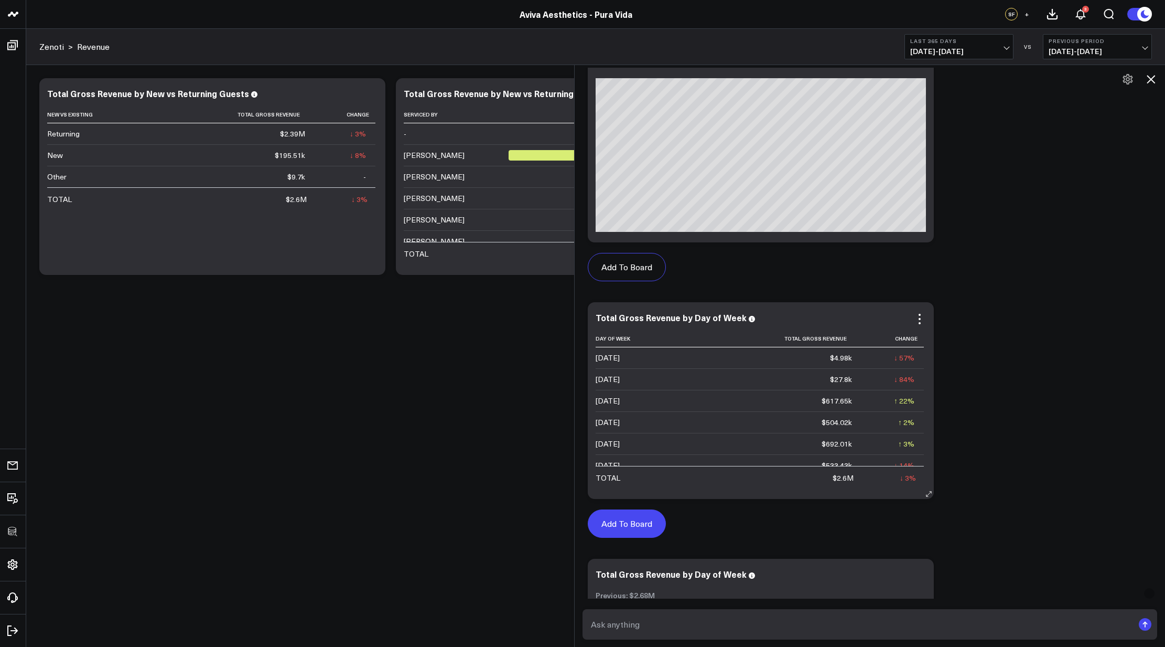
click at [641, 521] on button "Add To Board" at bounding box center [627, 523] width 78 height 28
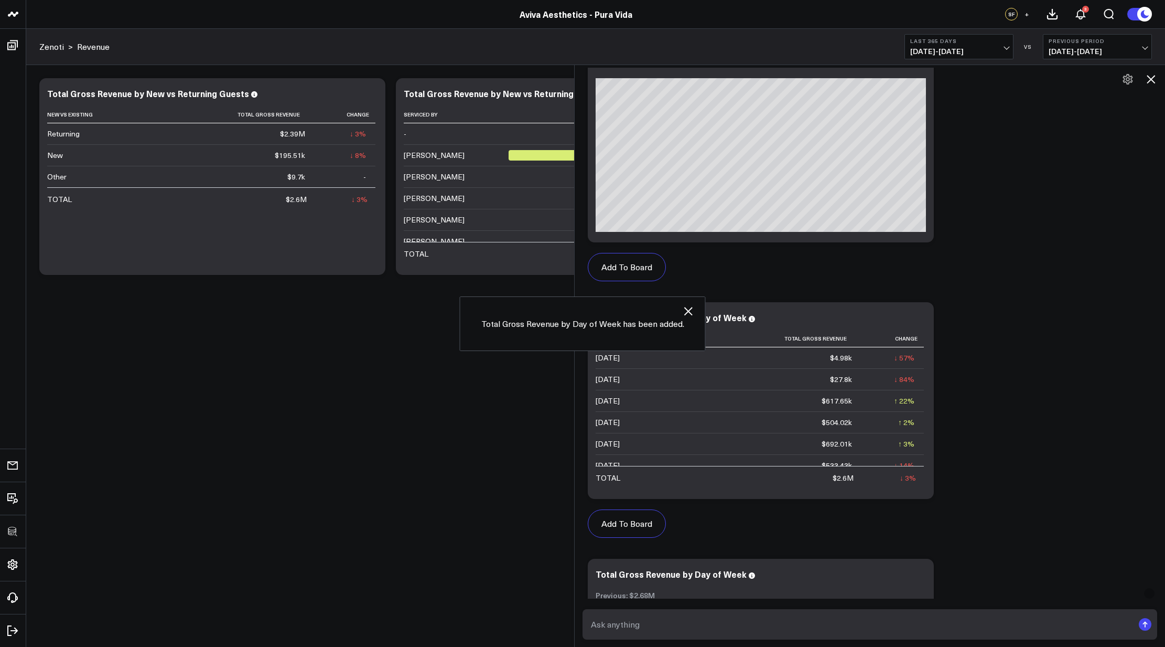
click at [1147, 79] on icon at bounding box center [1151, 79] width 13 height 13
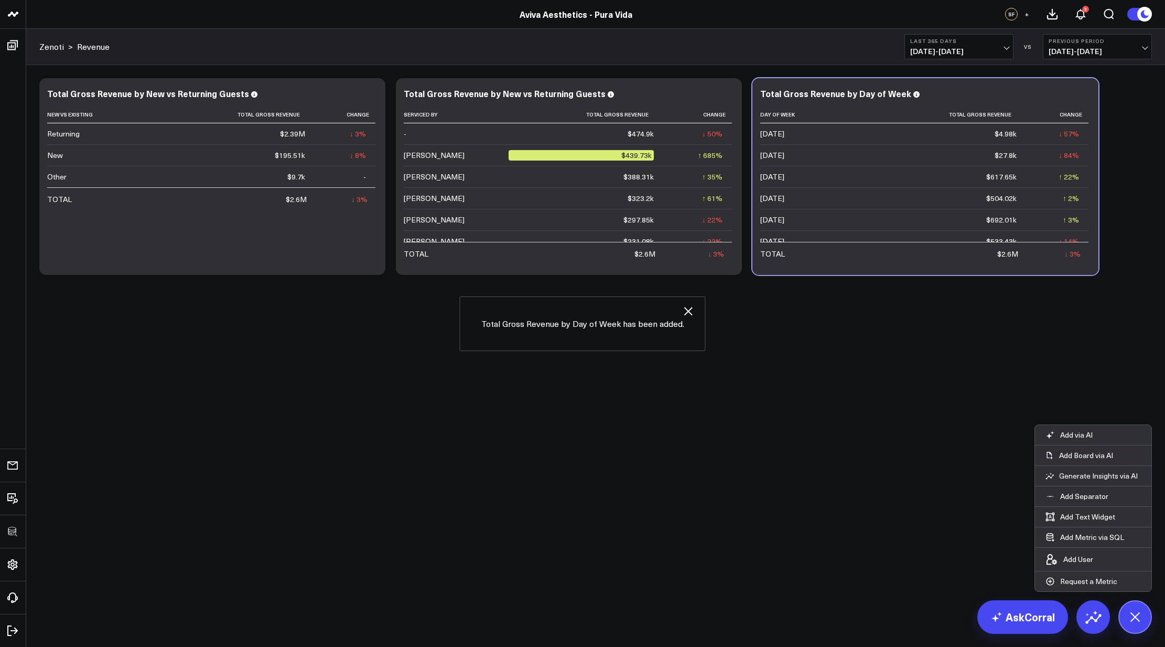
click at [1030, 353] on body "3725 Test 829 Studios Accenture Activant Capital Agriculture & Farming Demo All…" at bounding box center [582, 323] width 1165 height 647
click at [1084, 97] on icon at bounding box center [1084, 95] width 13 height 13
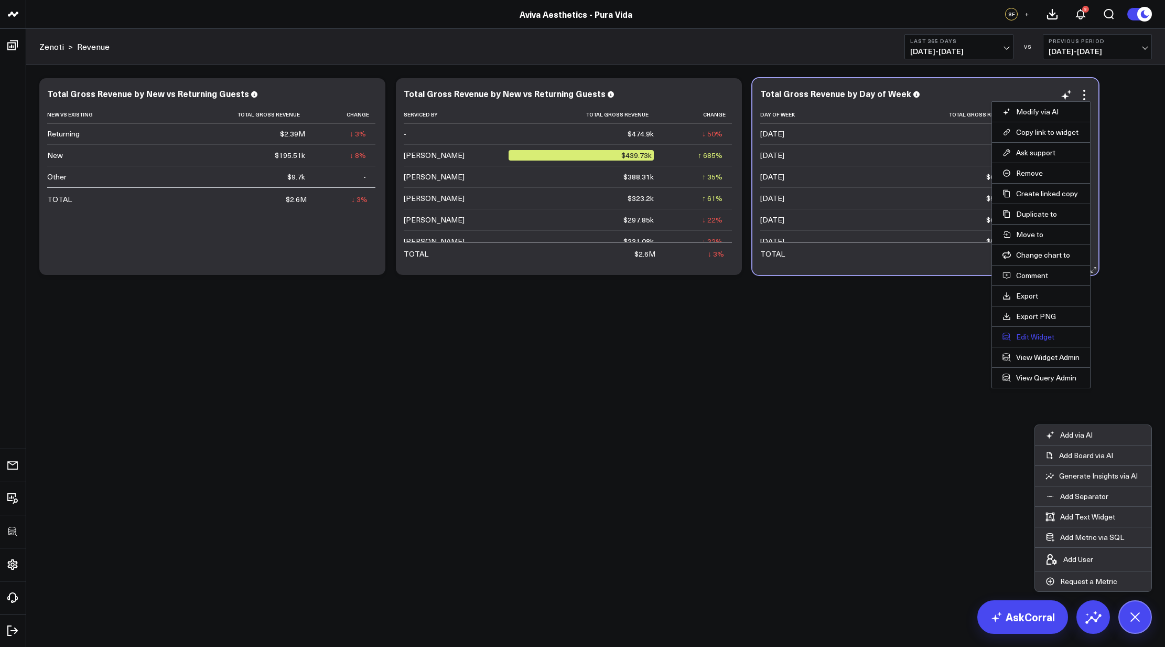
click at [1037, 335] on button "Edit Widget" at bounding box center [1041, 336] width 77 height 9
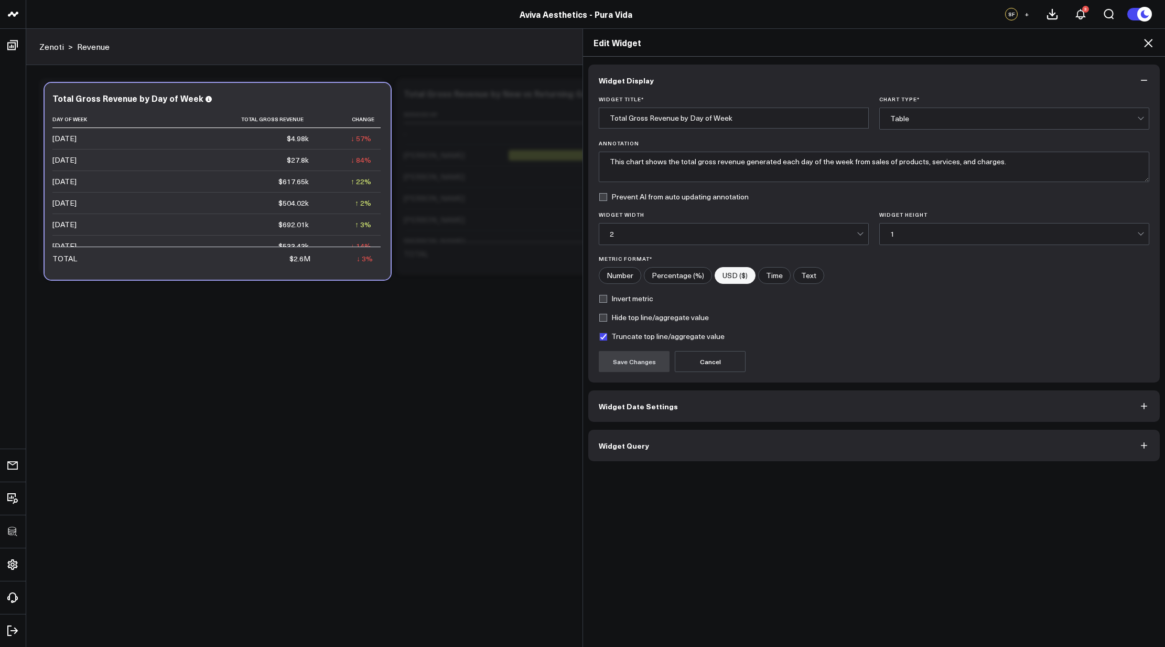
click at [712, 457] on button "Widget Query" at bounding box center [874, 445] width 572 height 31
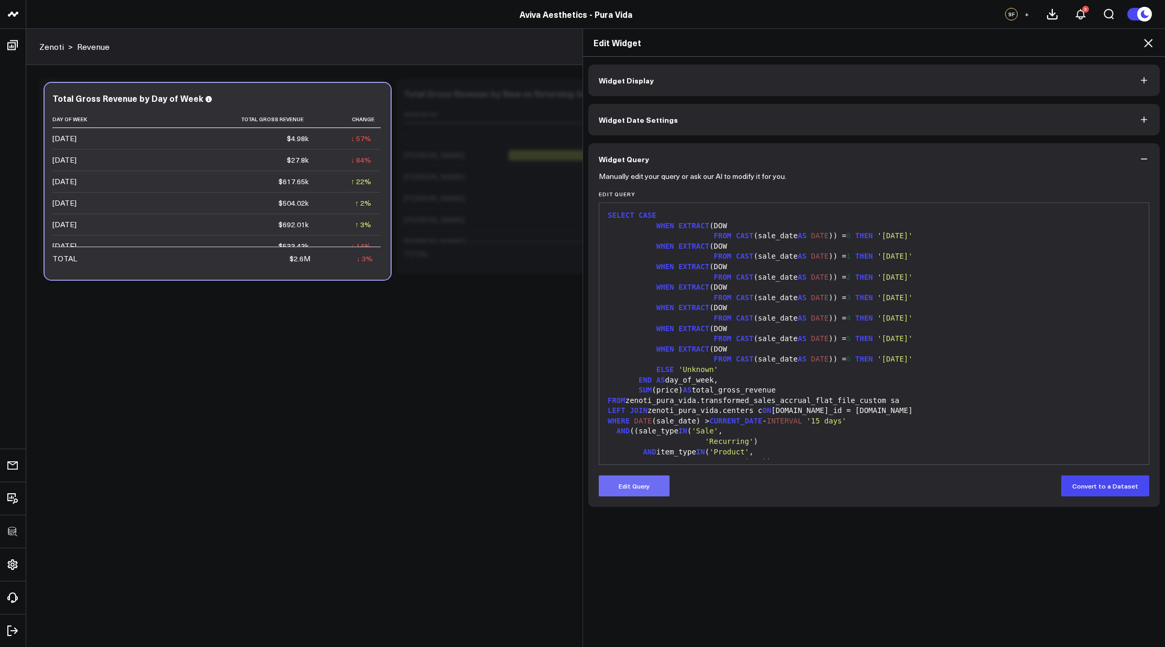
click at [650, 479] on button "Edit Query" at bounding box center [634, 485] width 71 height 21
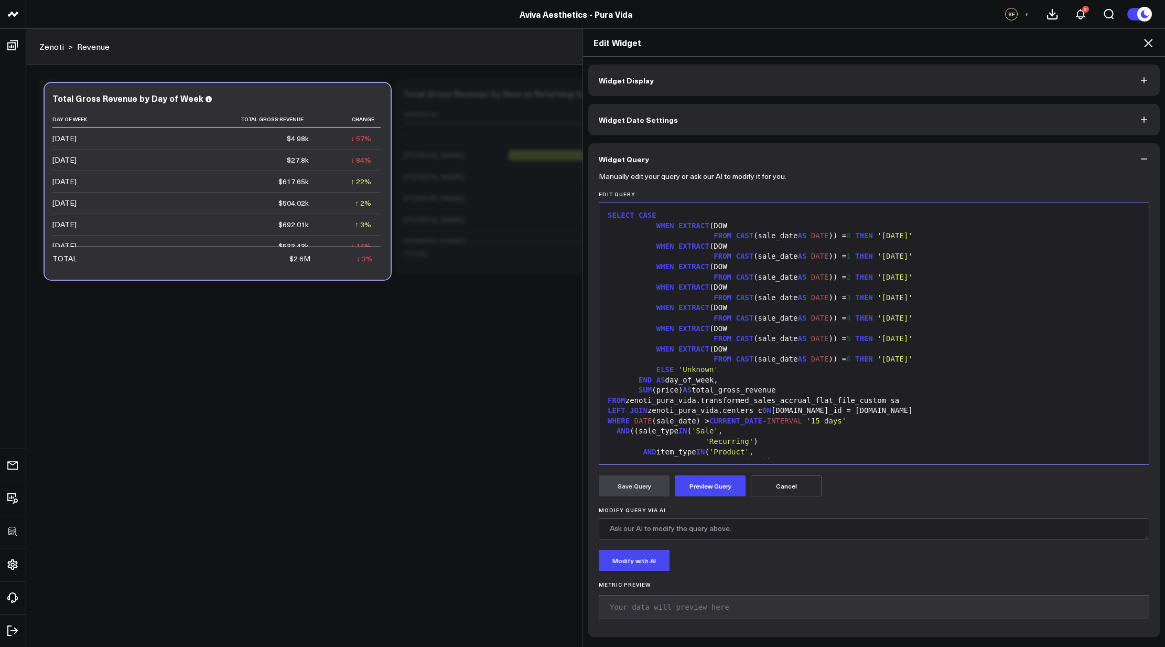
click at [688, 432] on span "IN" at bounding box center [683, 430] width 9 height 8
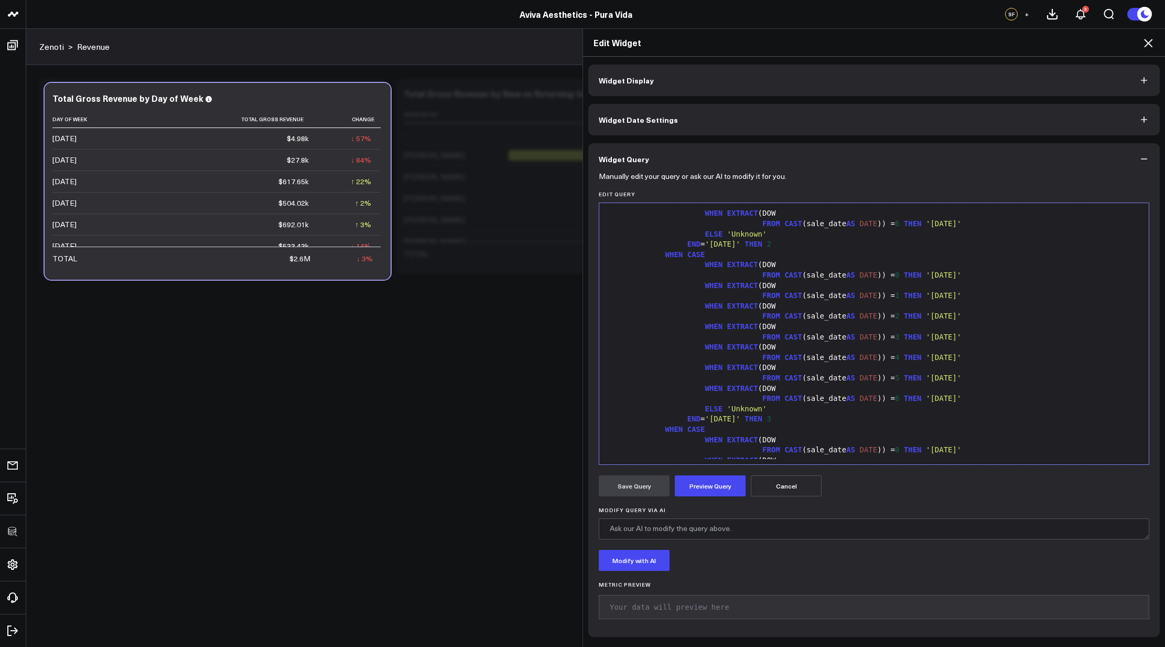
scroll to position [605, 0]
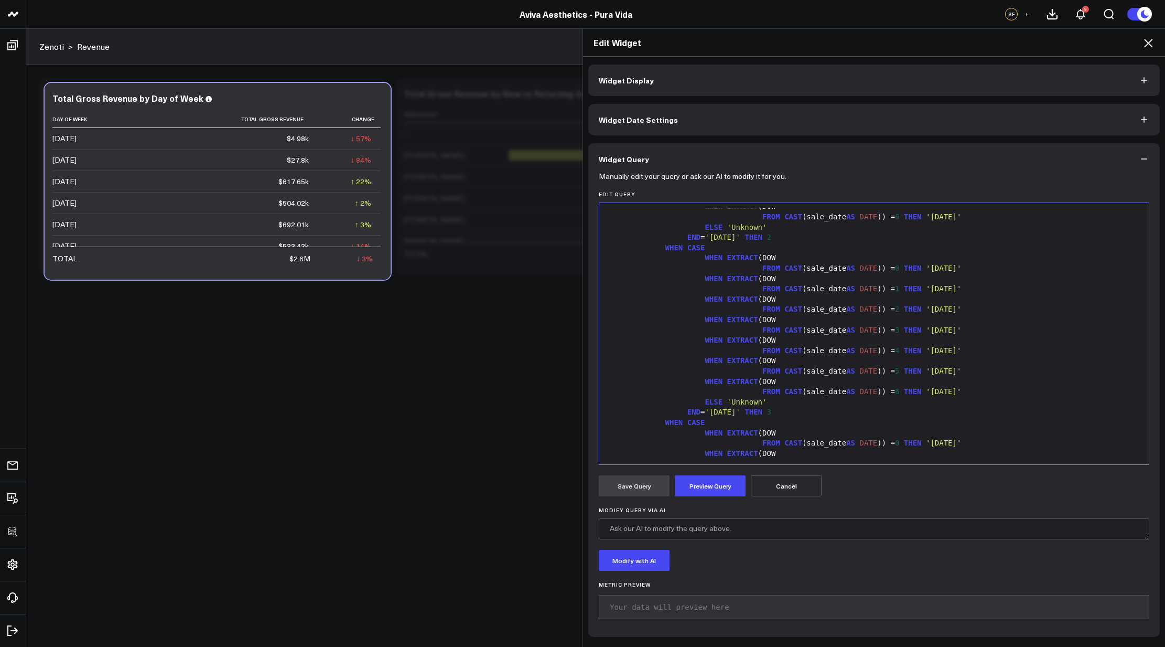
click at [832, 323] on div "WHEN EXTRACT (DOW" at bounding box center [874, 320] width 539 height 10
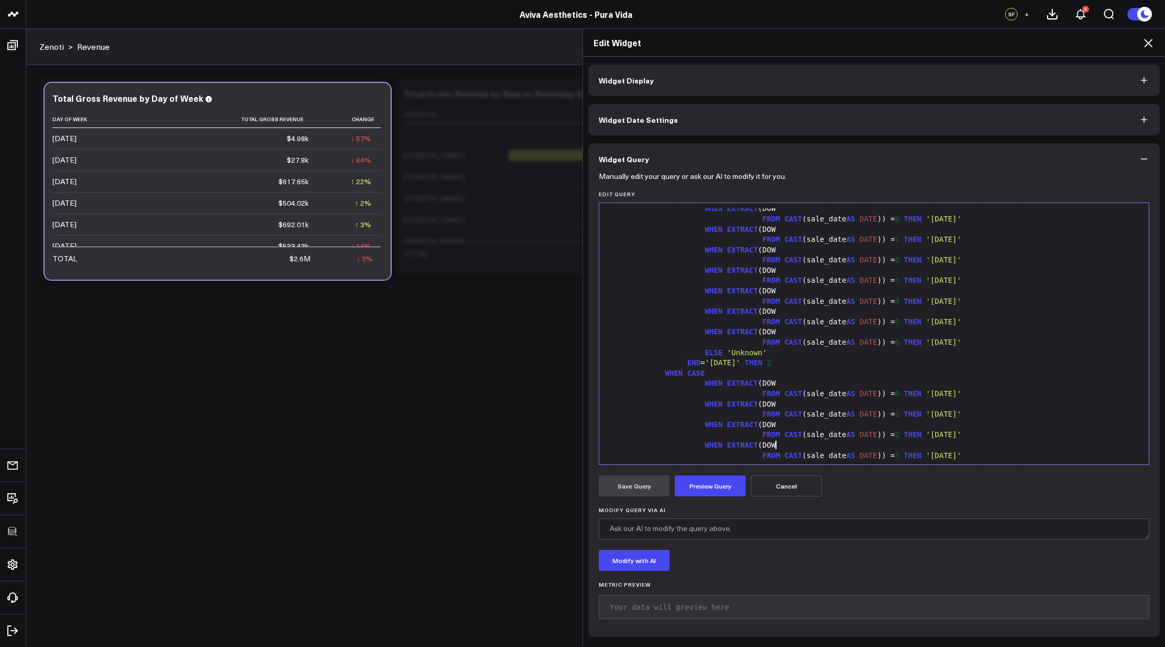
scroll to position [421, 0]
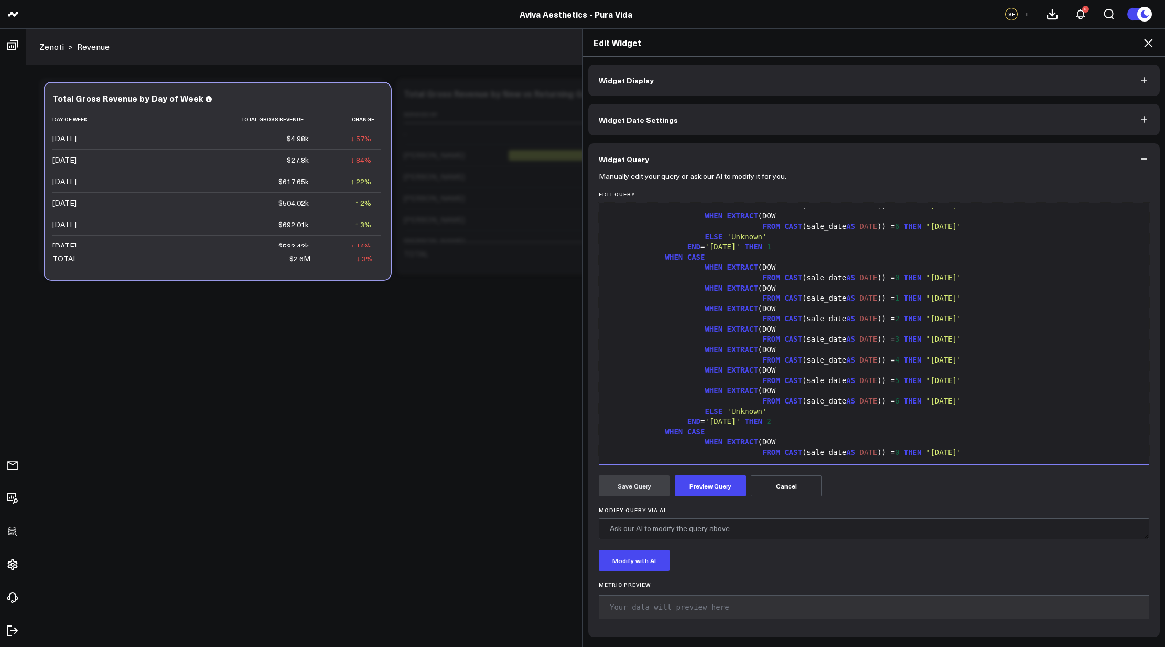
click at [831, 341] on div "FROM CAST (sale_date AS DATE )) = 3 THEN 'Wednesday'" at bounding box center [874, 339] width 539 height 10
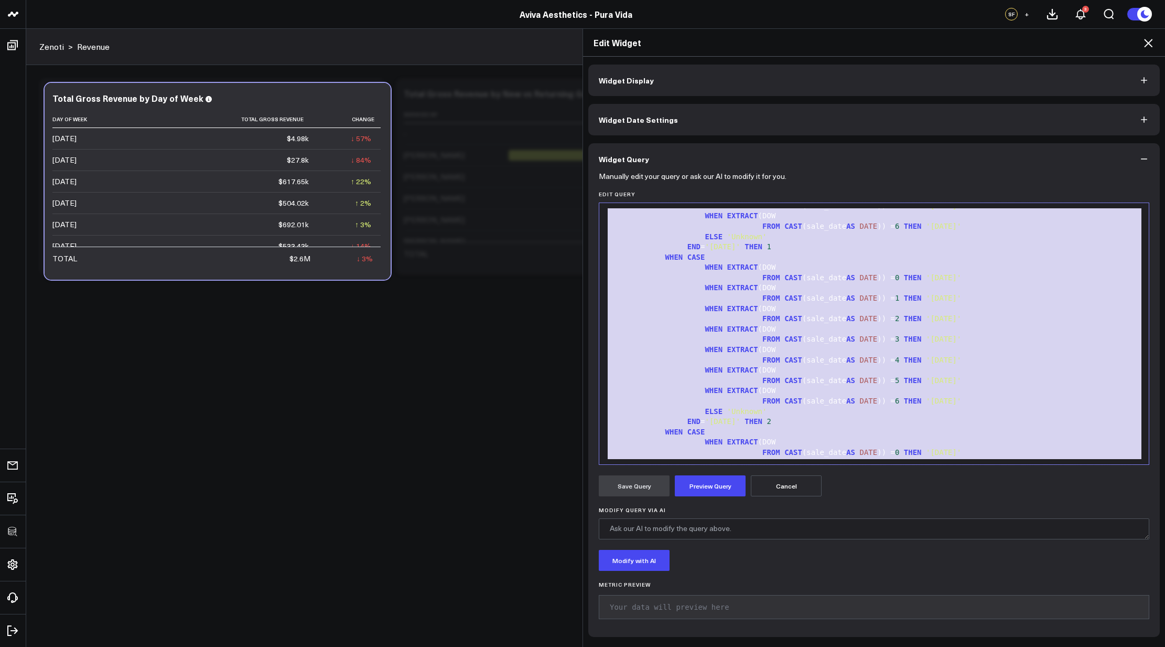
copy div "SELECT CASE FROM CAST (sale_date AS DATE )) = 1 THEN 'Monday' WHEN EXTRACT (DOW…"
click at [976, 301] on div "FROM CAST (sale_date AS DATE )) = 1 THEN 'Monday'" at bounding box center [874, 298] width 539 height 10
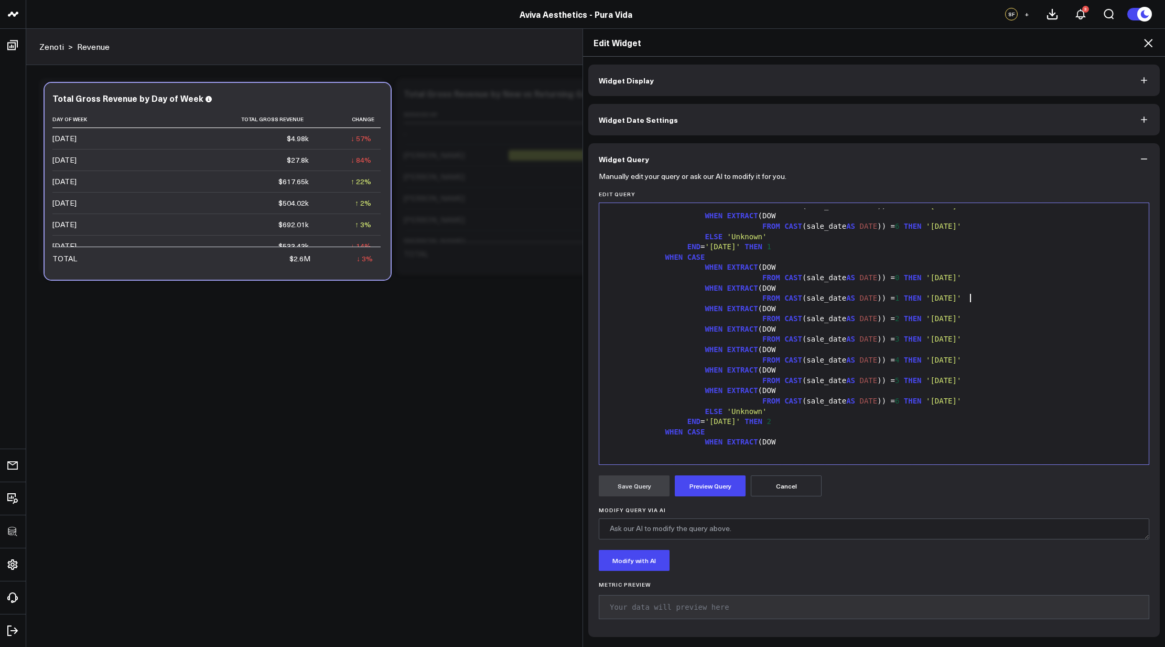
scroll to position [0, 0]
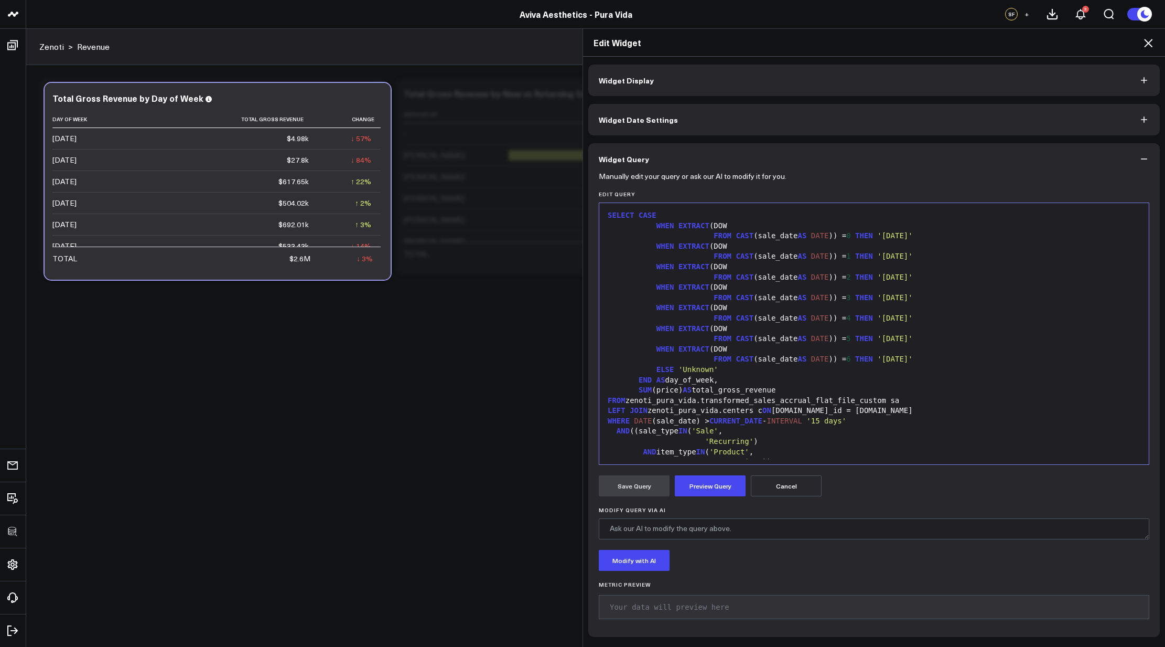
click at [806, 328] on div "WHEN EXTRACT (DOW" at bounding box center [874, 329] width 539 height 10
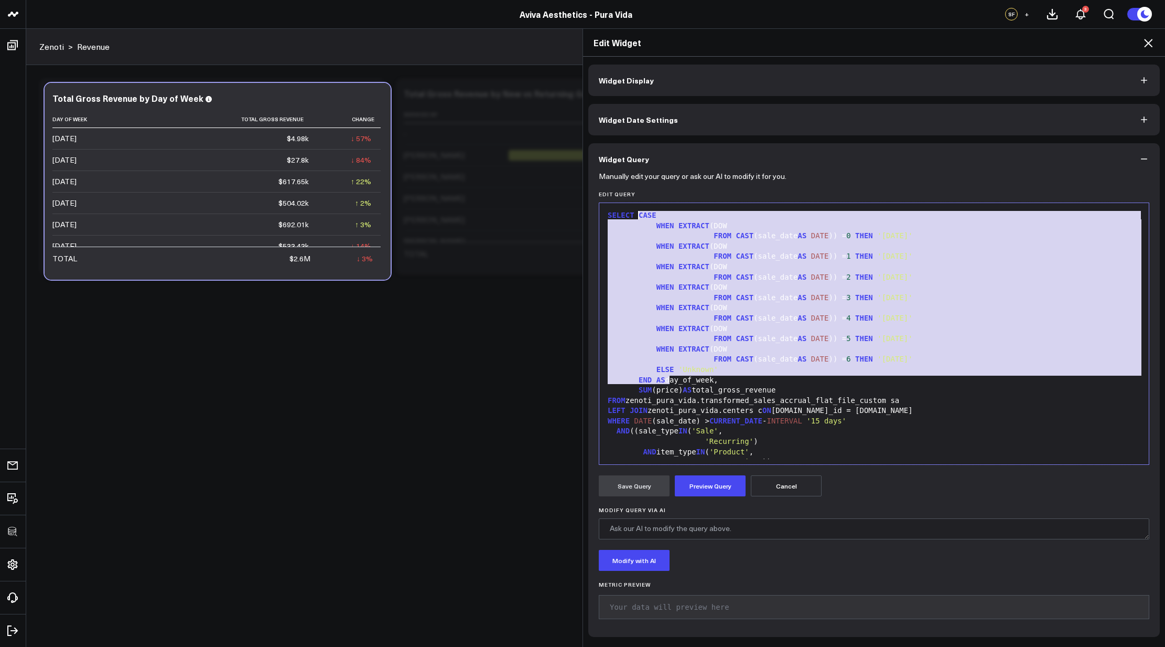
drag, startPoint x: 665, startPoint y: 380, endPoint x: 636, endPoint y: 216, distance: 166.8
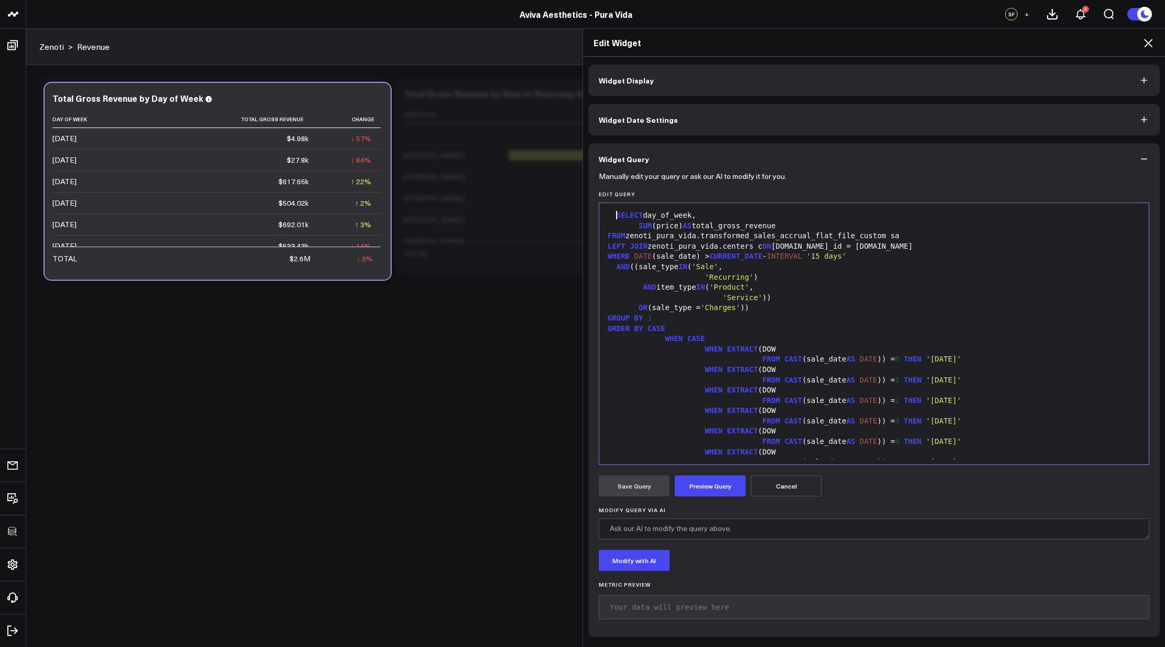
click at [617, 215] on span "SELECT" at bounding box center [630, 215] width 27 height 8
click at [635, 216] on div "SELECT day_of_week," at bounding box center [874, 215] width 539 height 10
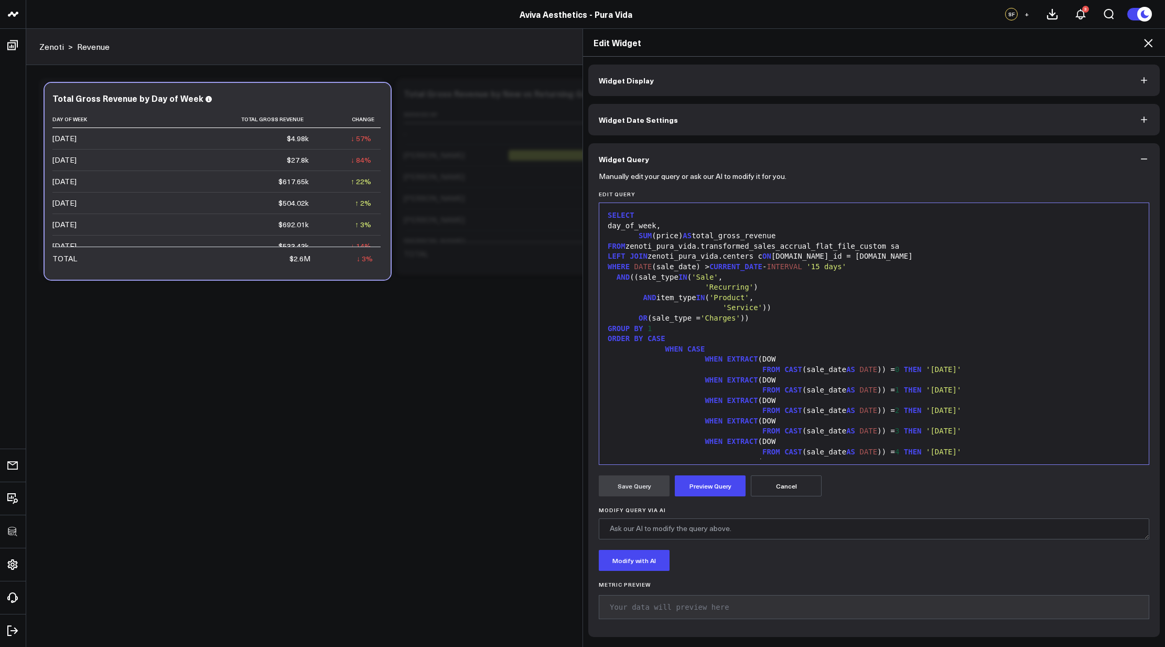
click at [1152, 44] on icon at bounding box center [1148, 43] width 13 height 13
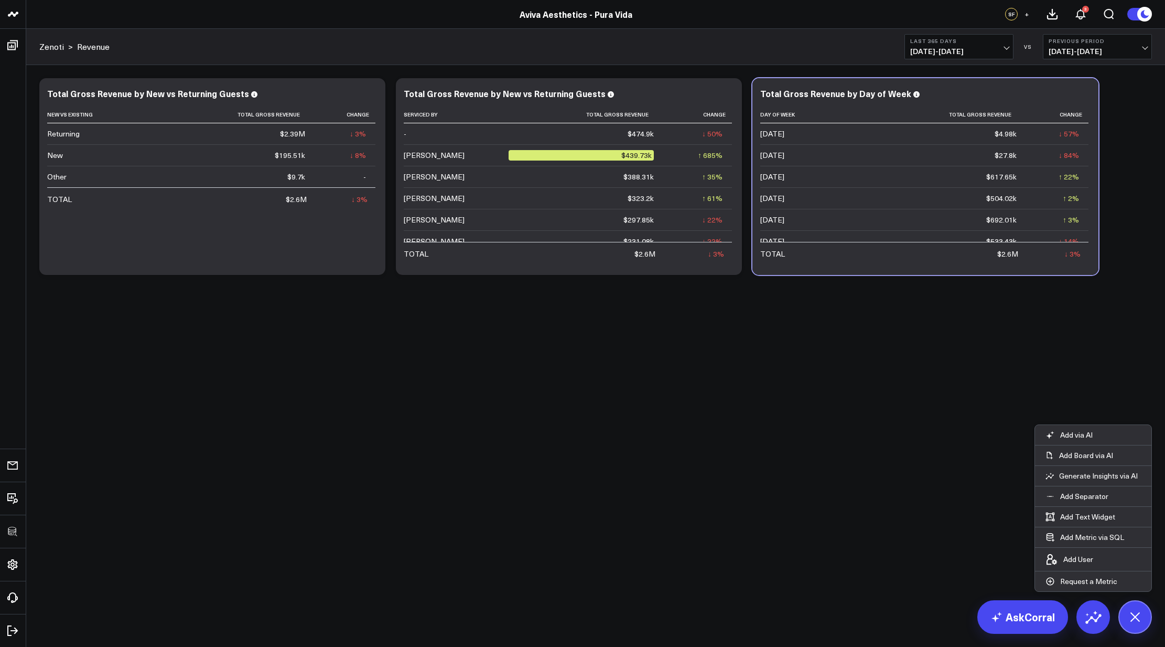
click at [968, 378] on body "3725 Test 829 Studios Accenture Activant Capital Agriculture & Farming Demo All…" at bounding box center [582, 323] width 1165 height 647
click at [1136, 616] on icon at bounding box center [1136, 617] width 18 height 18
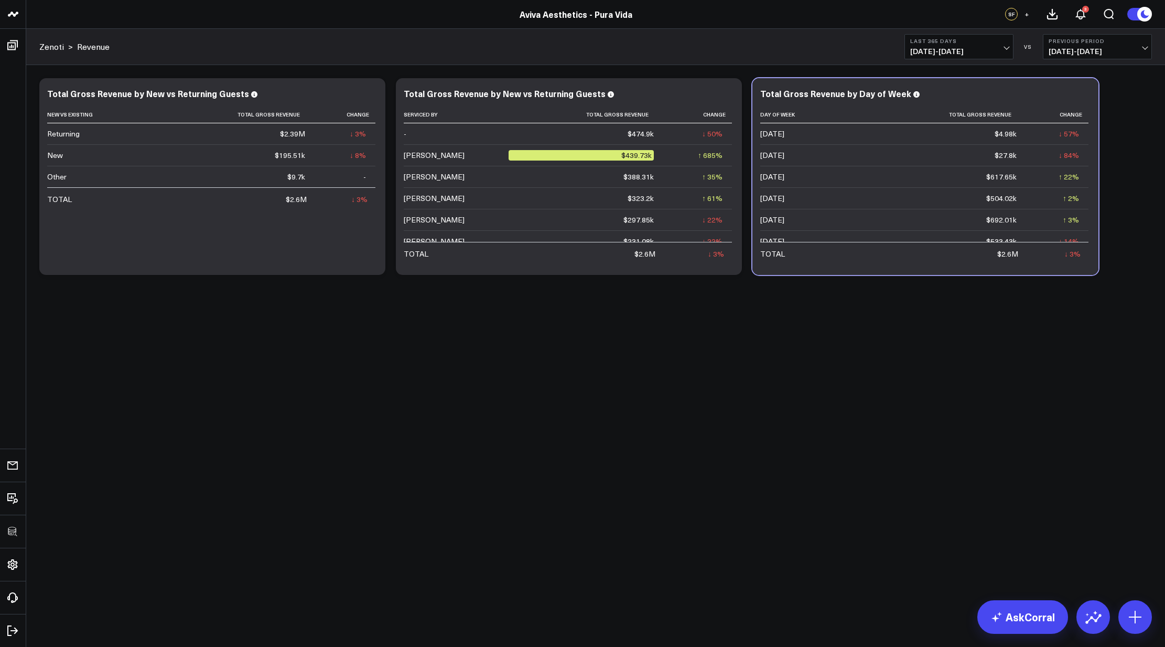
click at [871, 443] on body "3725 Test 829 Studios Accenture Activant Capital Agriculture & Farming Demo All…" at bounding box center [582, 323] width 1165 height 647
click at [1027, 606] on link "AskCorral" at bounding box center [1023, 617] width 91 height 34
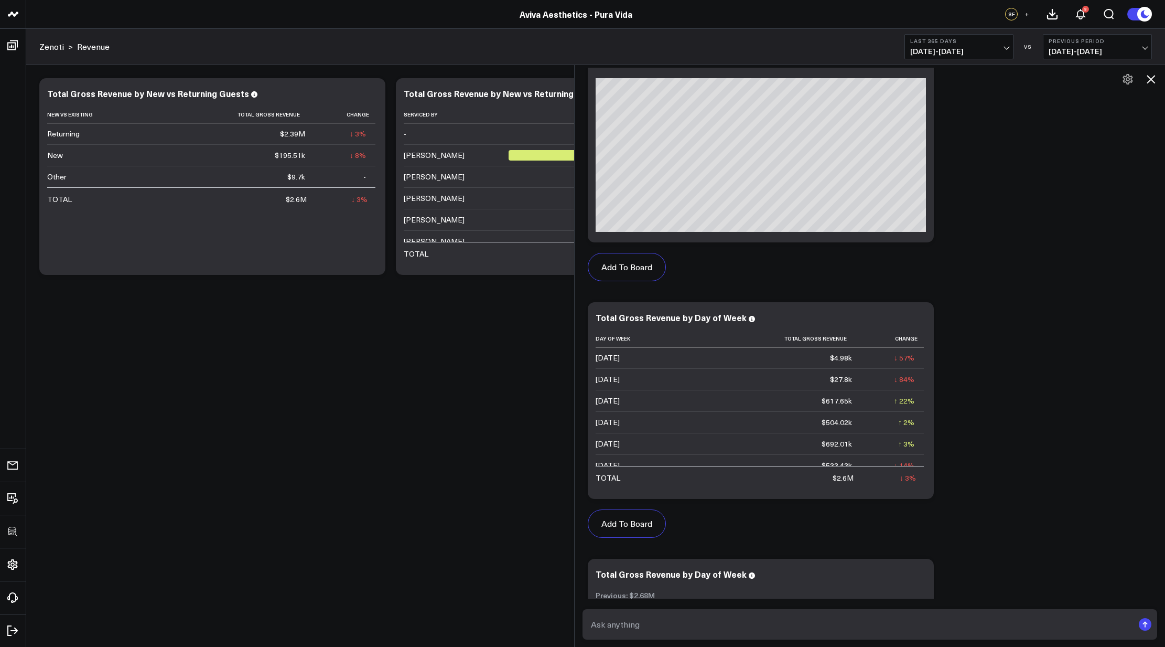
scroll to position [1776, 0]
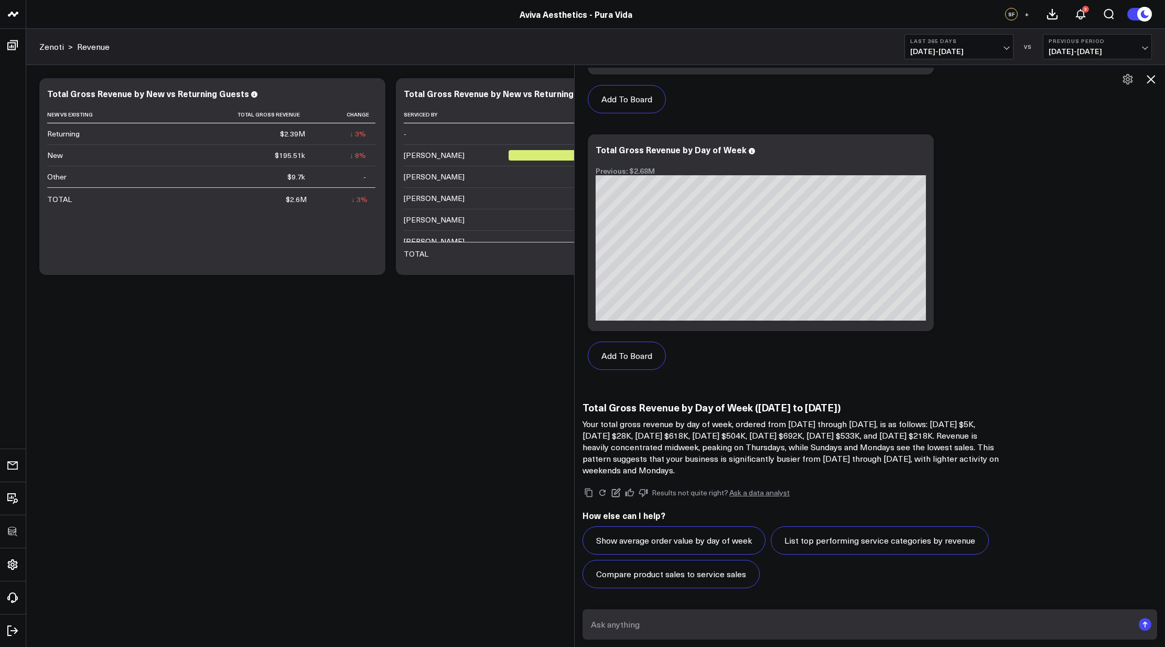
click at [1147, 82] on icon at bounding box center [1151, 79] width 13 height 13
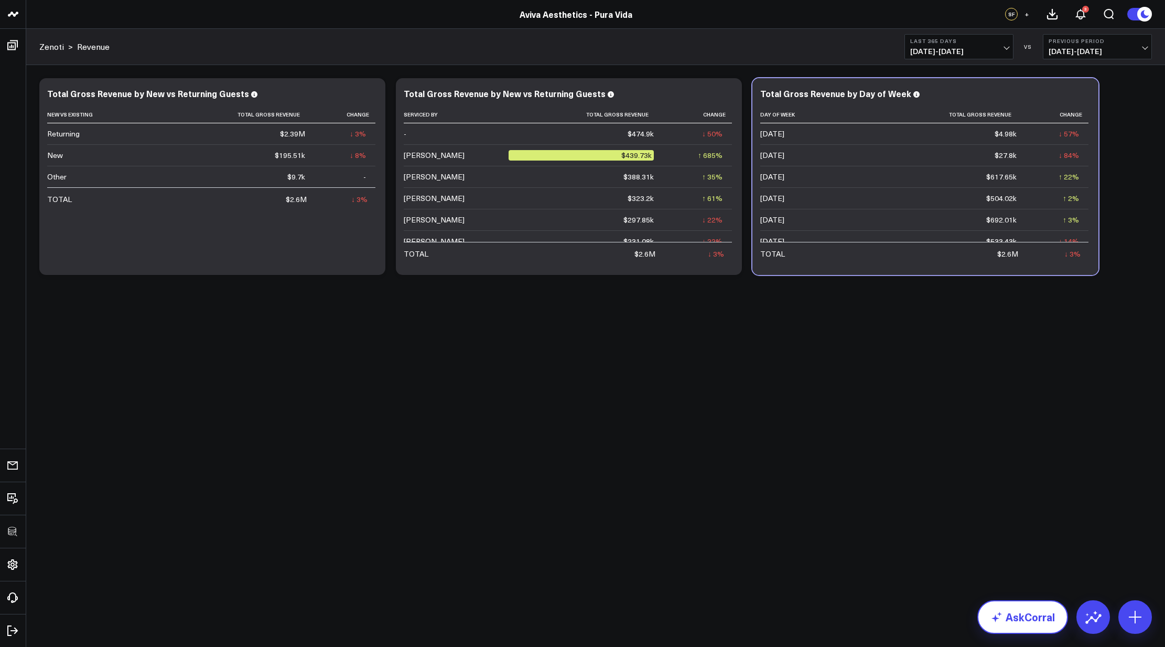
click at [1002, 623] on link "AskCorral" at bounding box center [1023, 617] width 91 height 34
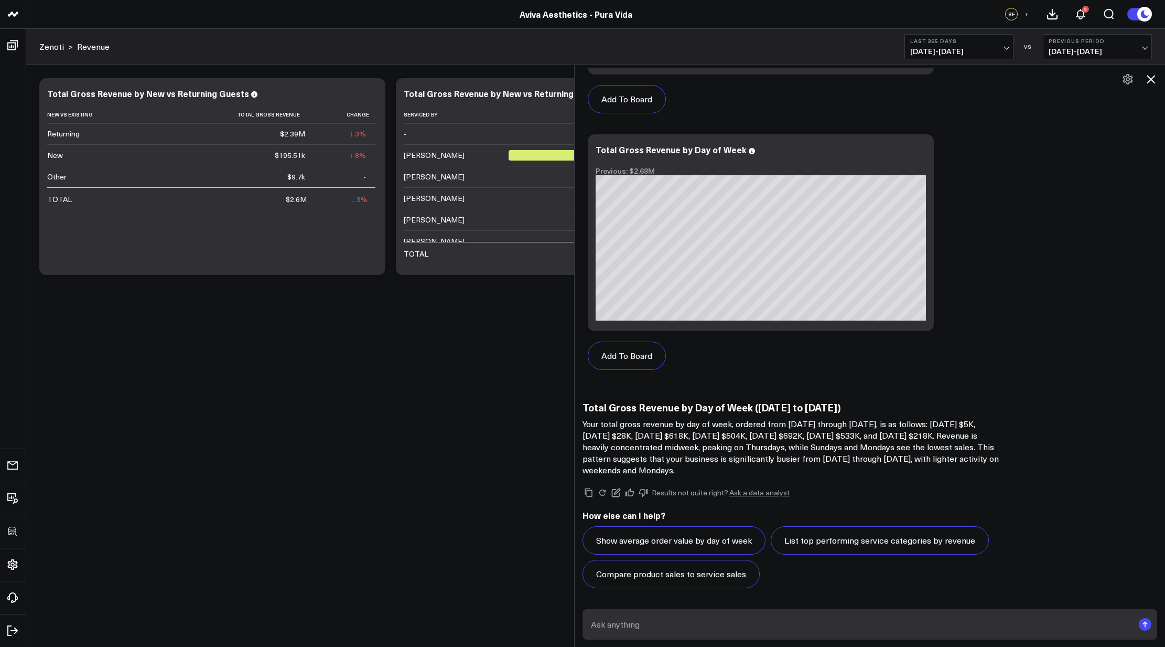
click at [842, 626] on textarea at bounding box center [860, 624] width 545 height 19
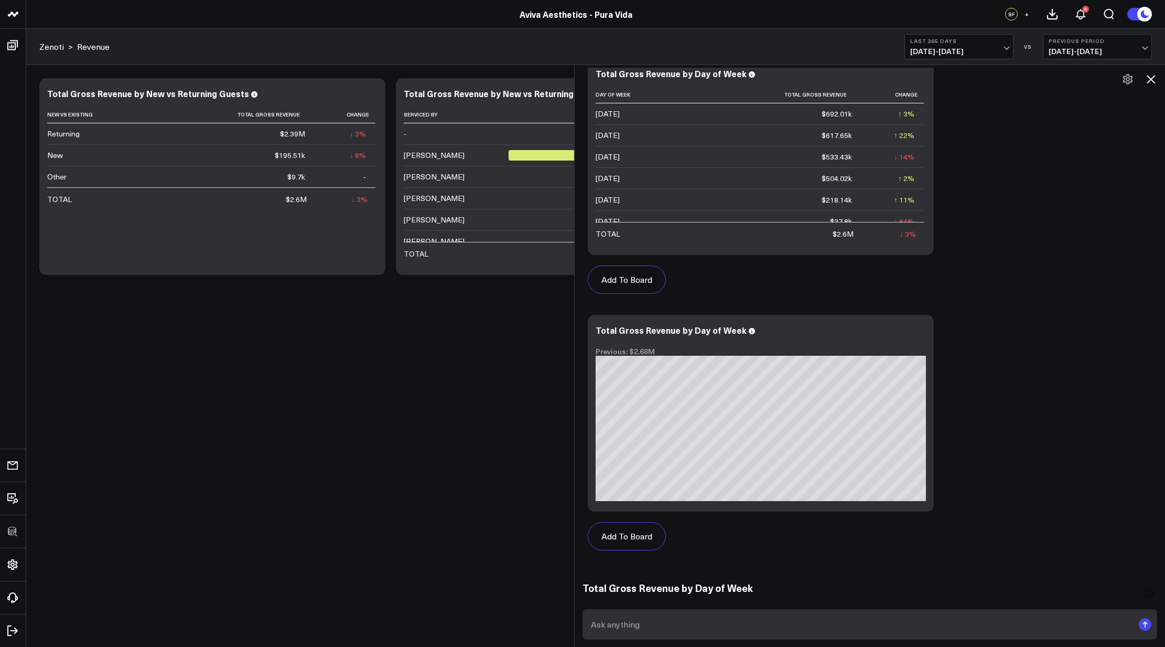
scroll to position [0, 0]
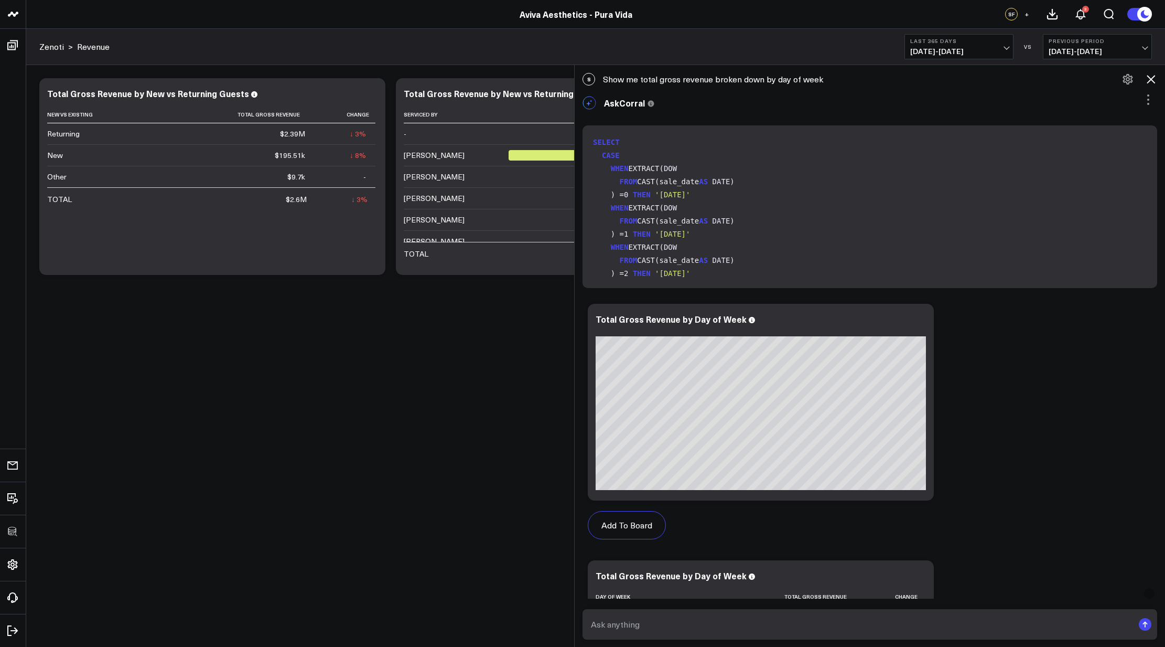
click at [1146, 100] on icon at bounding box center [1148, 99] width 13 height 13
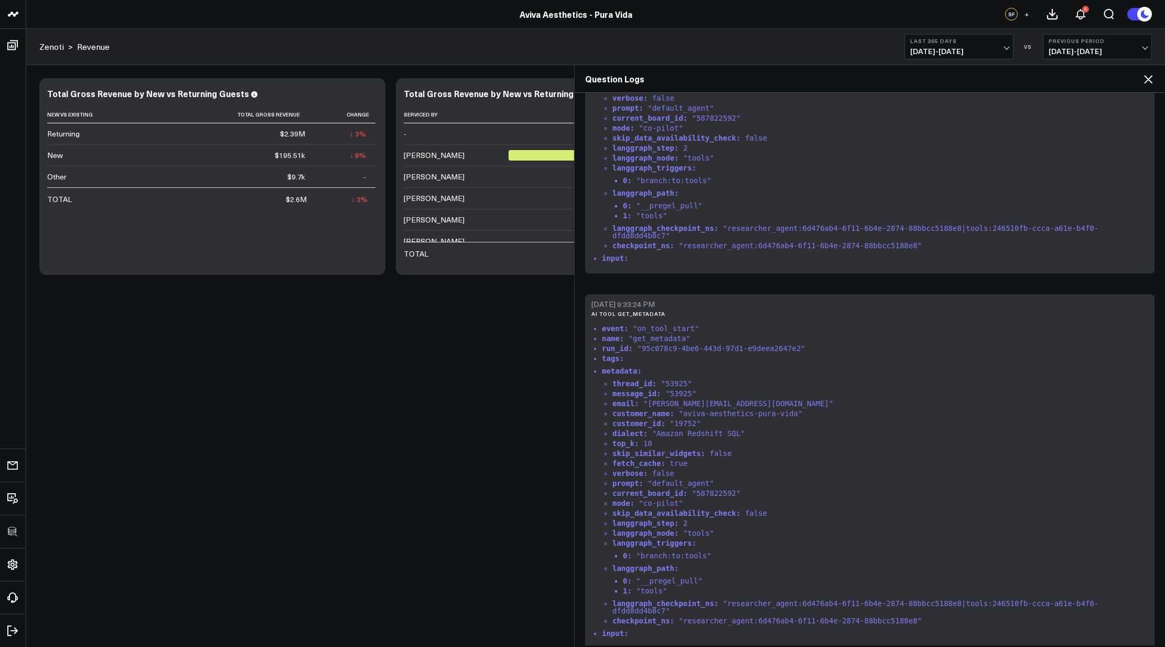
scroll to position [1044, 0]
click at [1148, 79] on icon at bounding box center [1148, 79] width 8 height 8
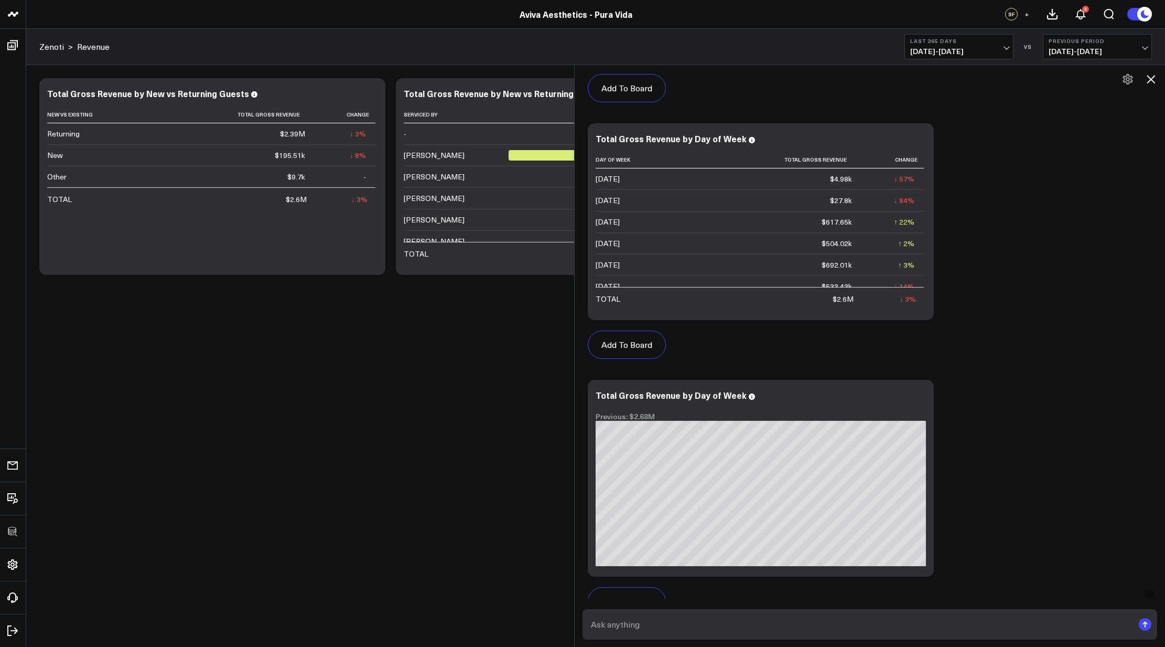
scroll to position [1776, 0]
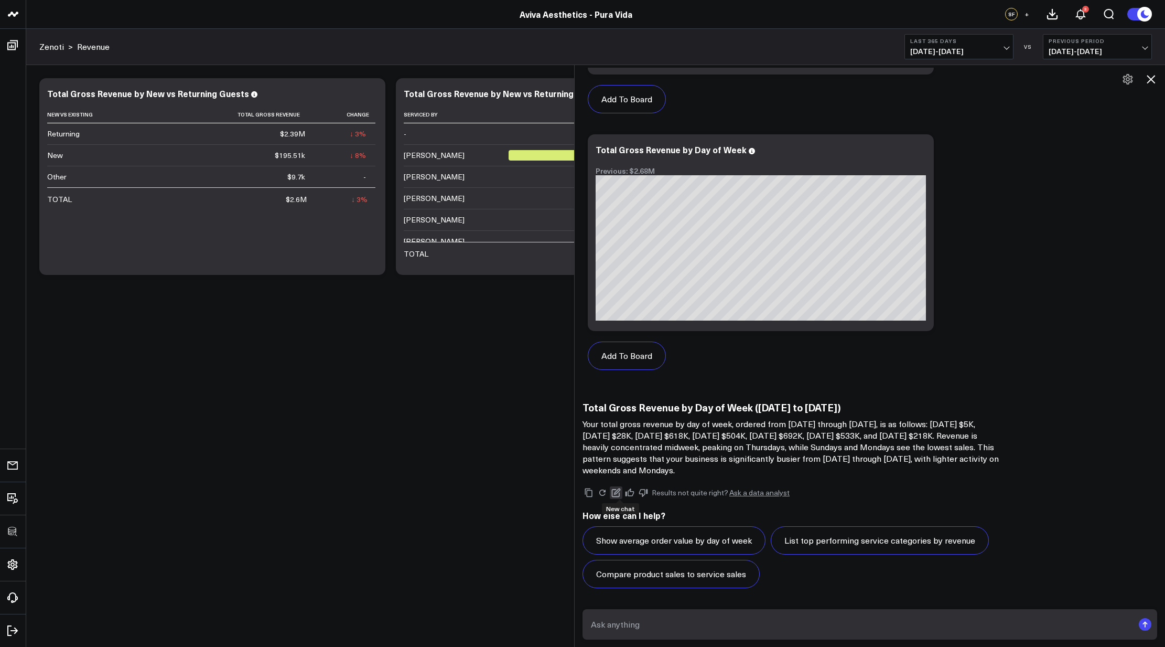
click at [621, 490] on icon at bounding box center [616, 492] width 9 height 9
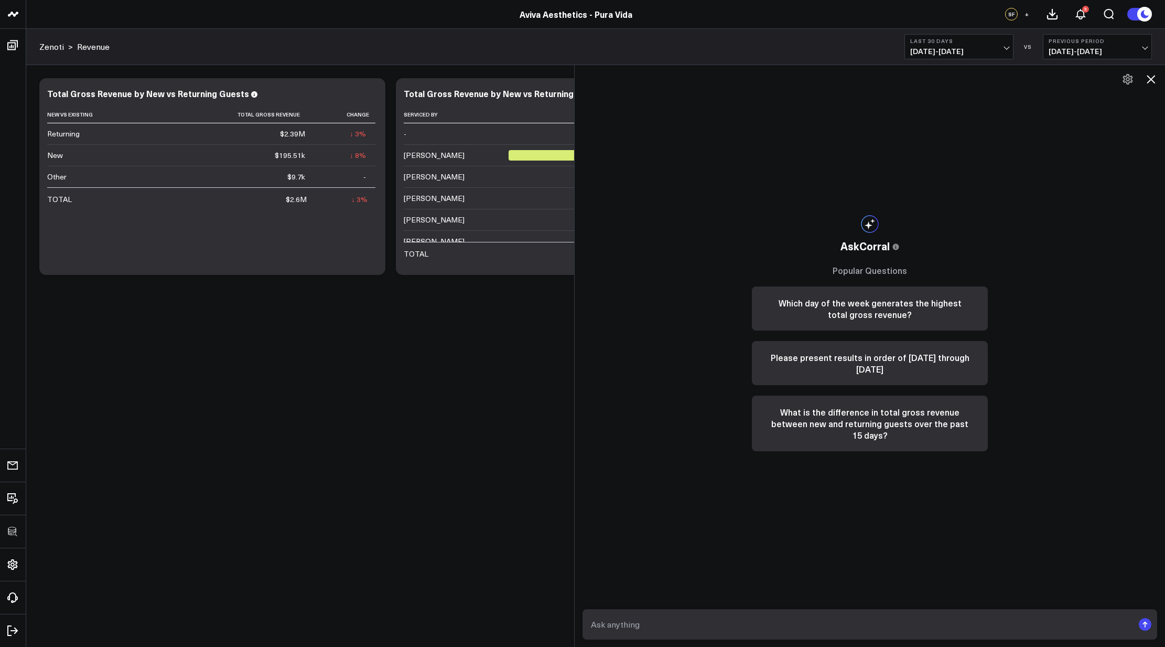
click at [764, 624] on textarea at bounding box center [860, 624] width 545 height 19
type textarea "Total Gross Revenue by item type"
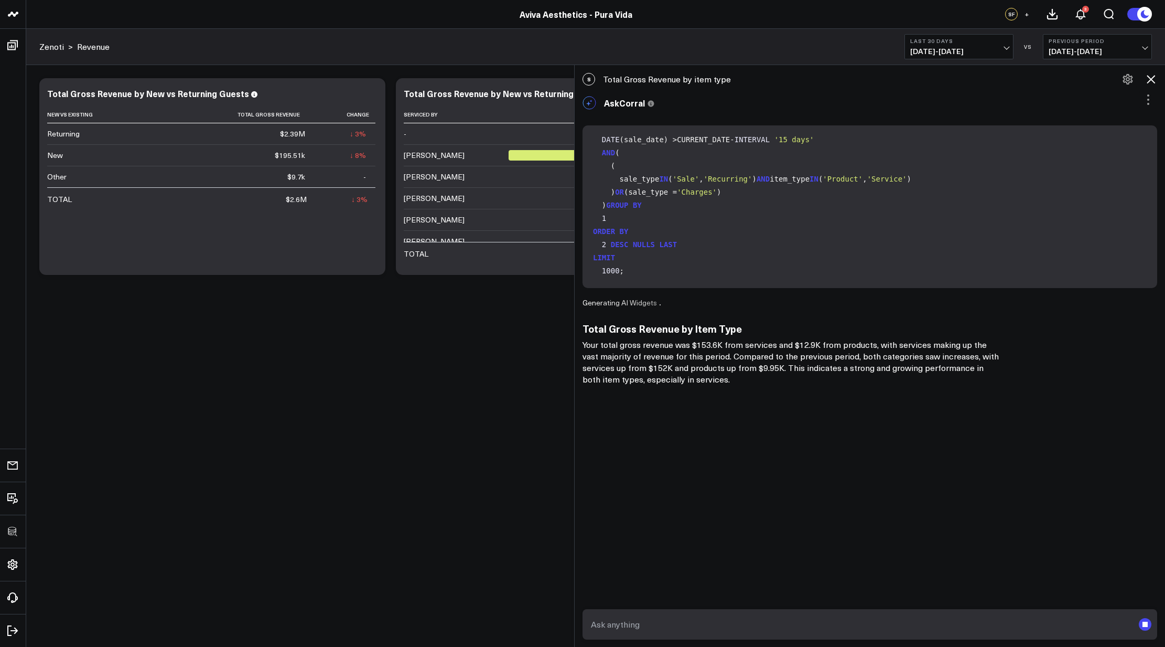
scroll to position [134, 0]
drag, startPoint x: 672, startPoint y: 272, endPoint x: 582, endPoint y: 259, distance: 91.7
click at [582, 259] on div "AskCorral This feature is experimental, yet powerful. Always check your answers…" at bounding box center [870, 238] width 591 height 294
click at [708, 272] on code "SELECT item_type, SUM(price) AS total_gross_revenue FROM zenoti_pura_vida.trans…" at bounding box center [872, 186] width 558 height 184
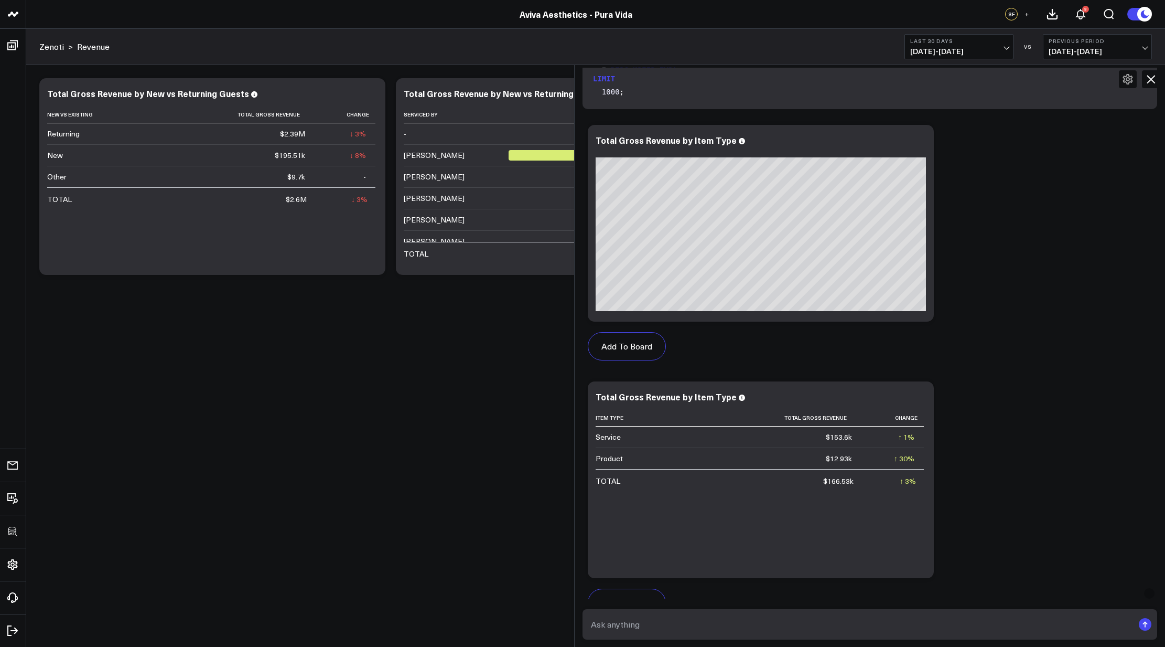
scroll to position [130, 0]
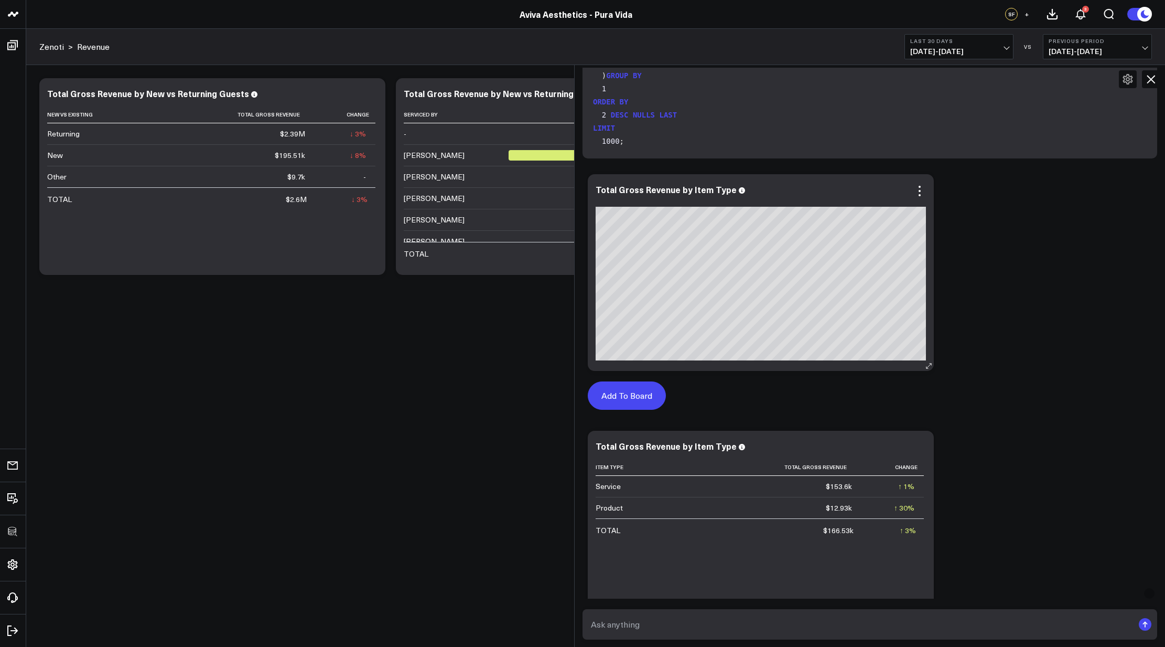
click at [627, 394] on button "Add To Board" at bounding box center [627, 395] width 78 height 28
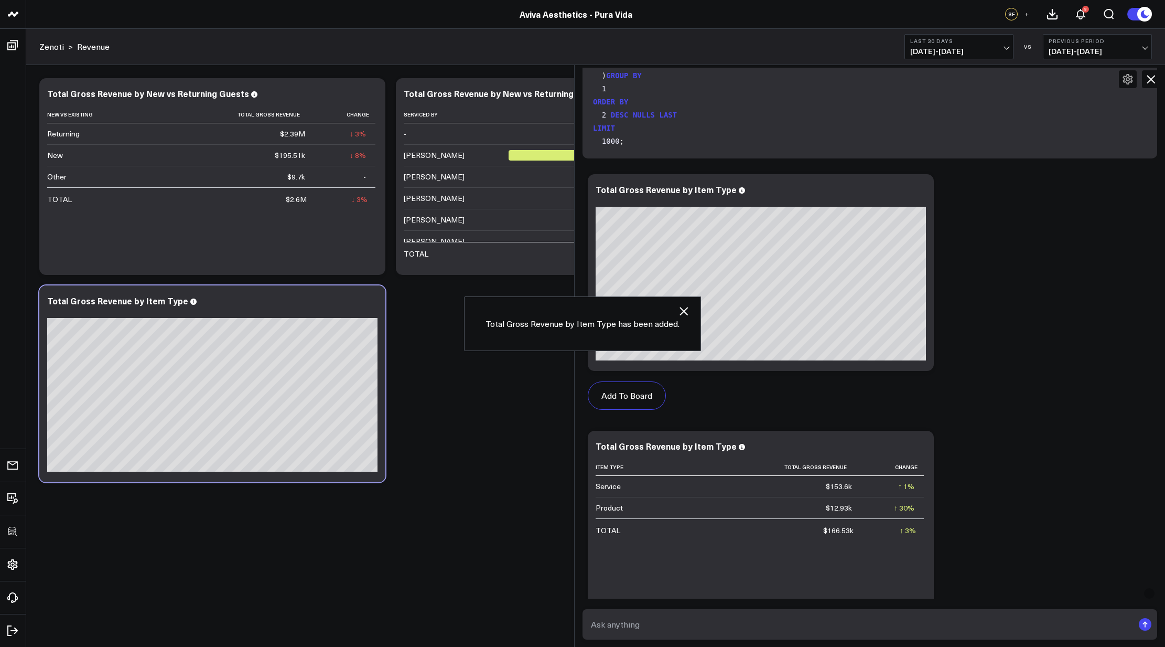
click at [1149, 79] on icon at bounding box center [1151, 79] width 13 height 13
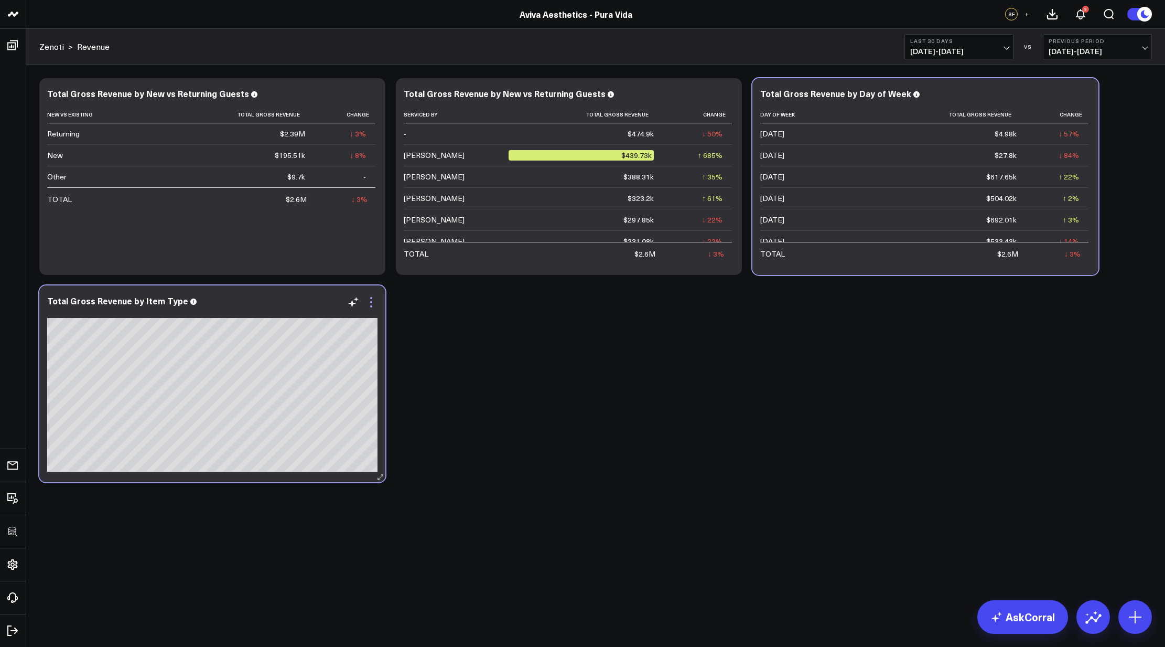
click at [372, 301] on icon at bounding box center [371, 302] width 13 height 13
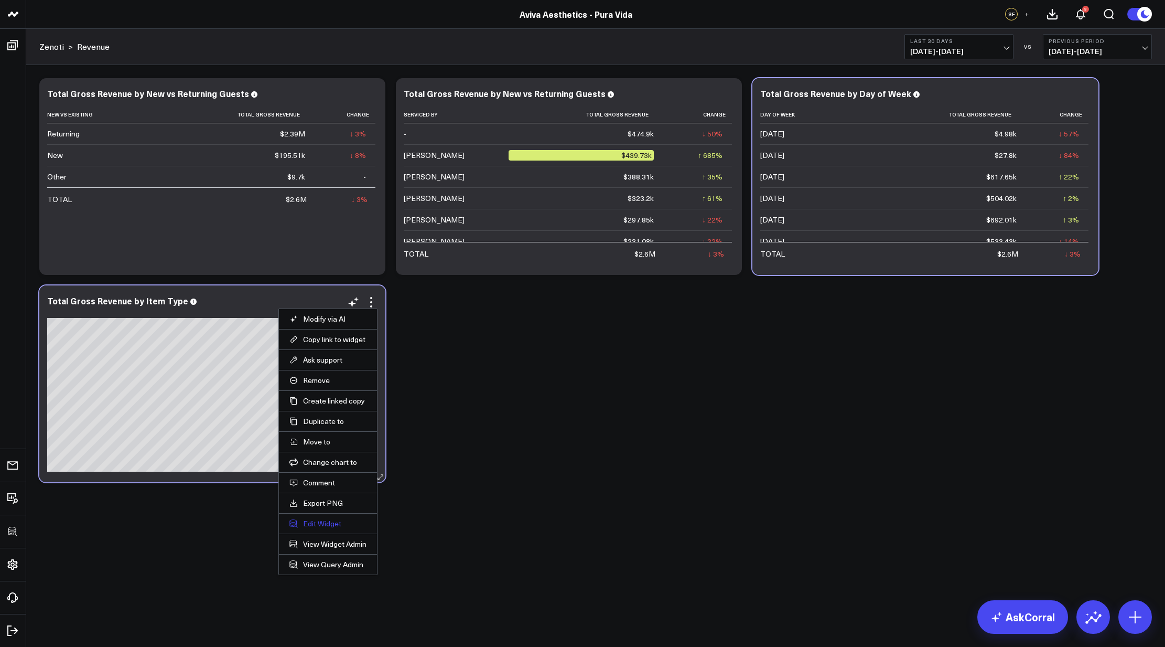
click at [312, 521] on button "Edit Widget" at bounding box center [328, 523] width 77 height 9
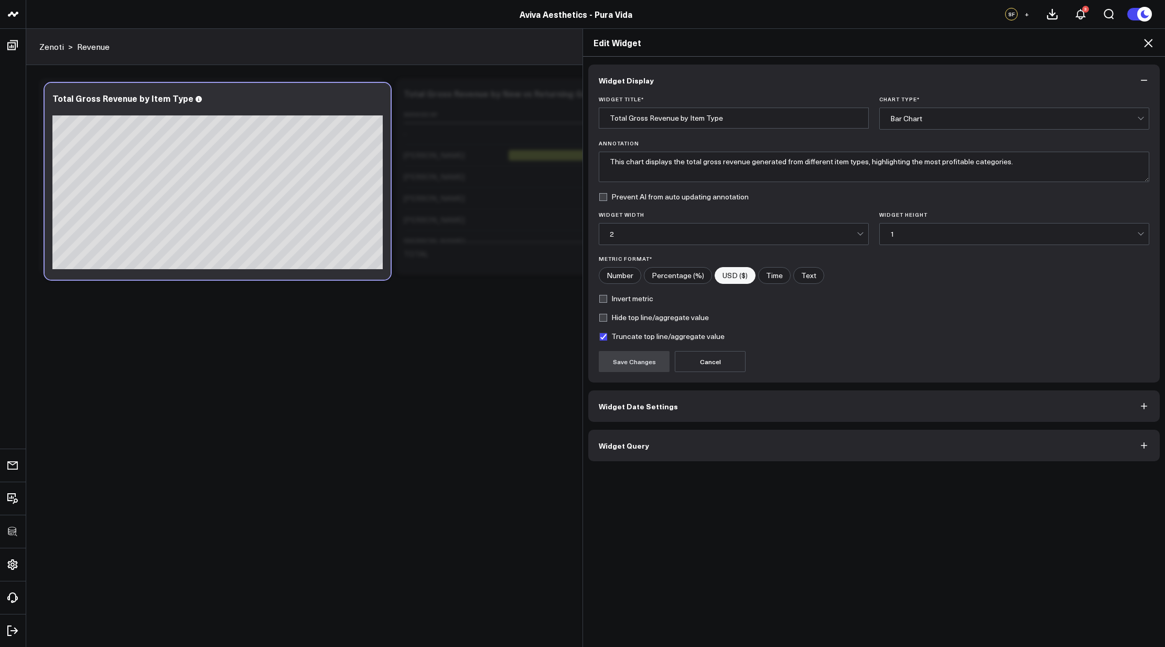
click at [742, 434] on button "Widget Query" at bounding box center [874, 445] width 572 height 31
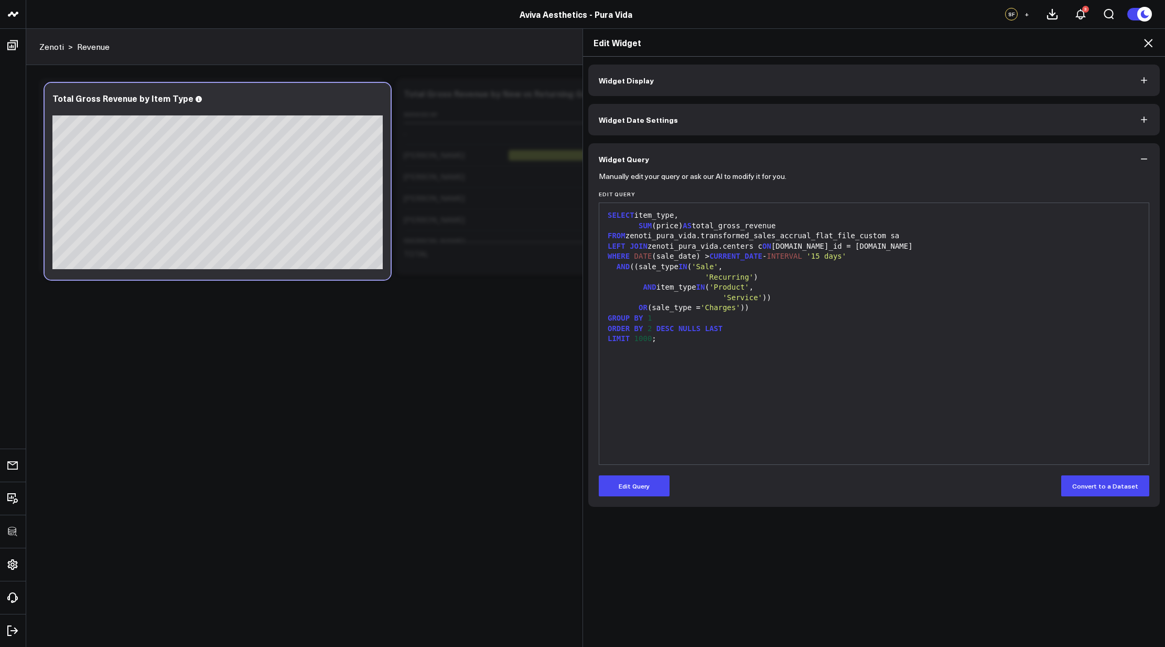
click at [914, 388] on div "SELECT item_type, SUM (price) AS total_gross_revenue FROM zenoti_pura_vida.tran…" at bounding box center [874, 333] width 539 height 251
click at [1149, 41] on icon at bounding box center [1148, 43] width 13 height 13
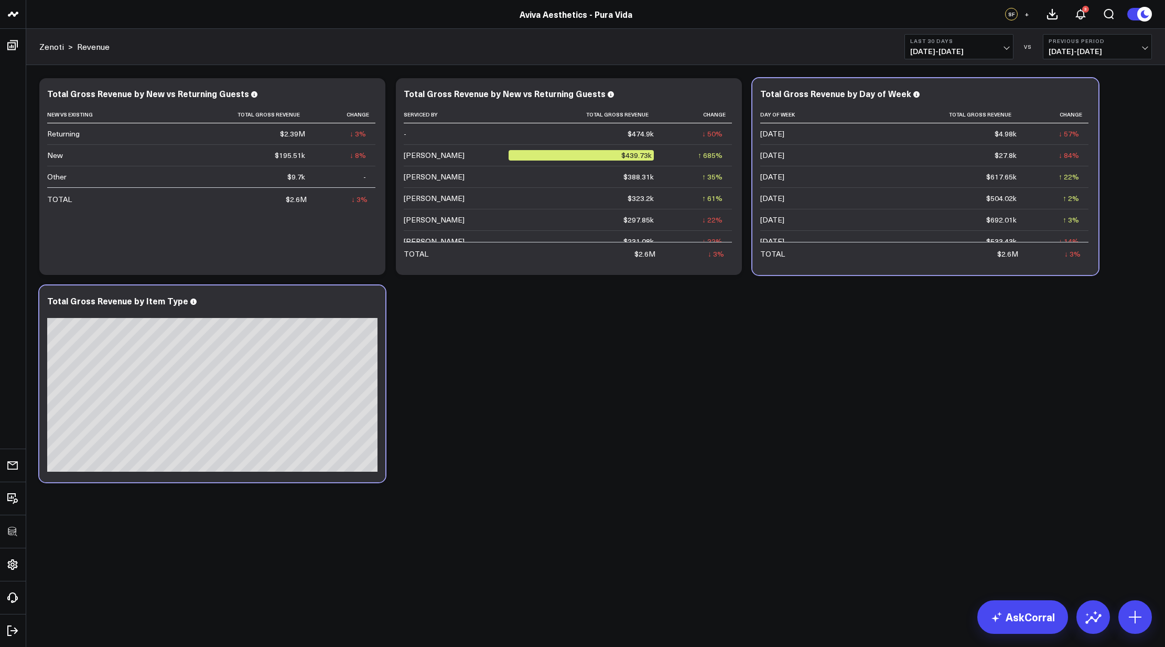
click at [790, 443] on div "Modify via AI Copy link to widget Ask support Remove Create linked copy Executi…" at bounding box center [595, 280] width 1123 height 414
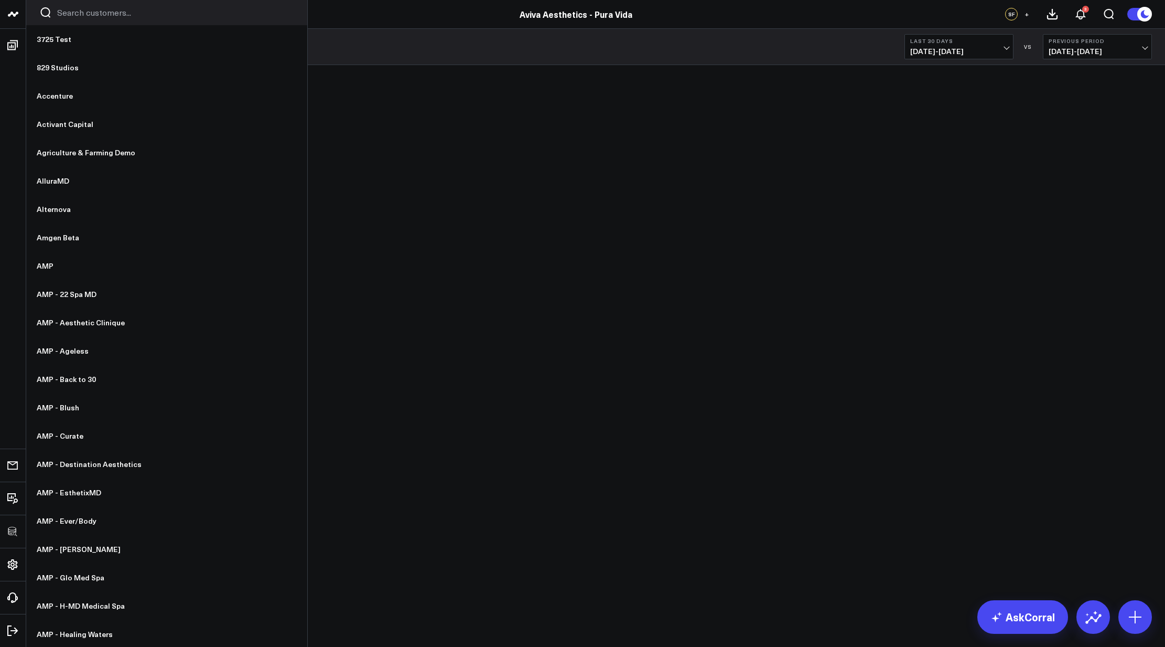
click at [113, 14] on input "Search customers input" at bounding box center [175, 13] width 237 height 12
type input "av"
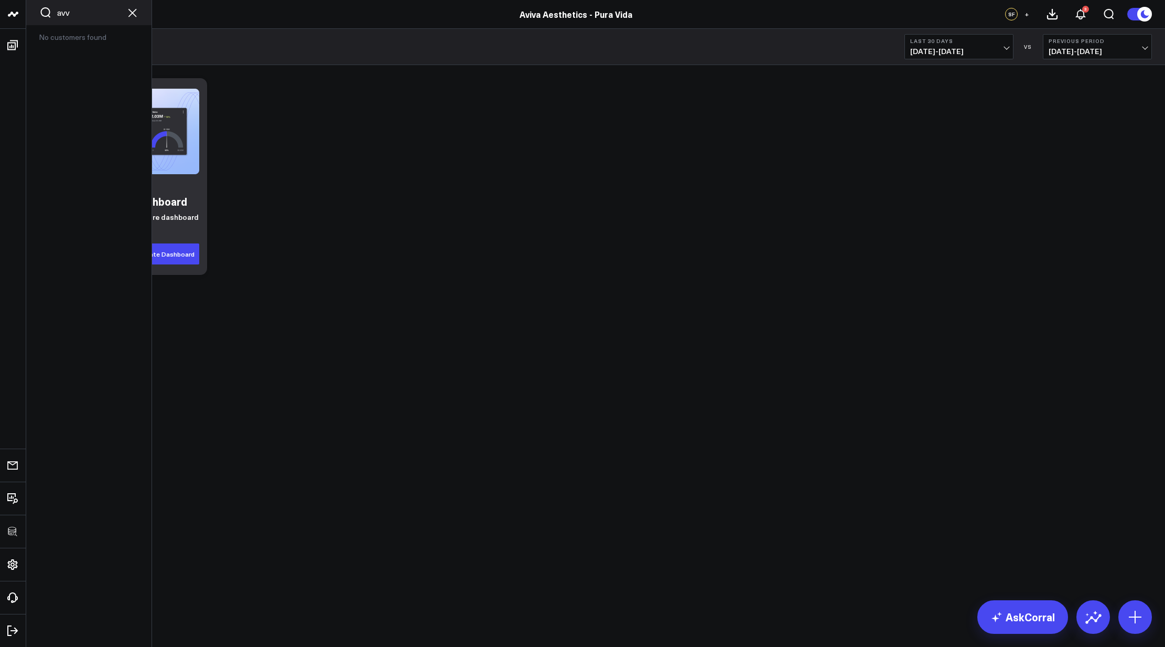
click at [95, 17] on input "avv" at bounding box center [88, 13] width 63 height 12
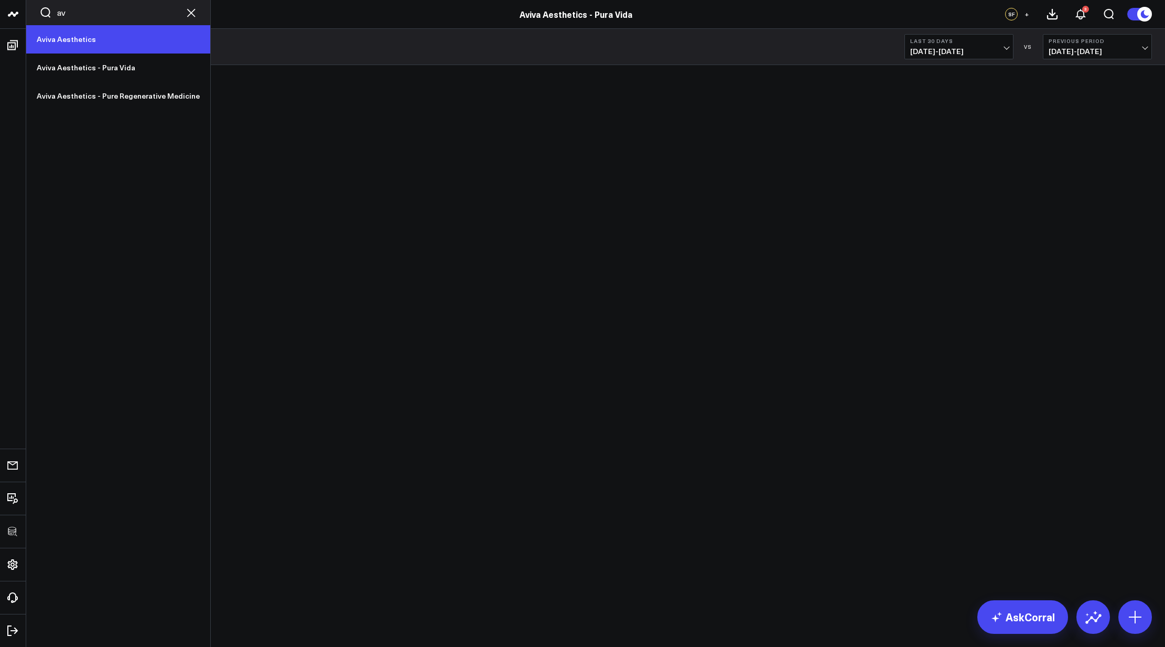
click at [86, 35] on link "Aviva Aesthetics" at bounding box center [118, 39] width 184 height 28
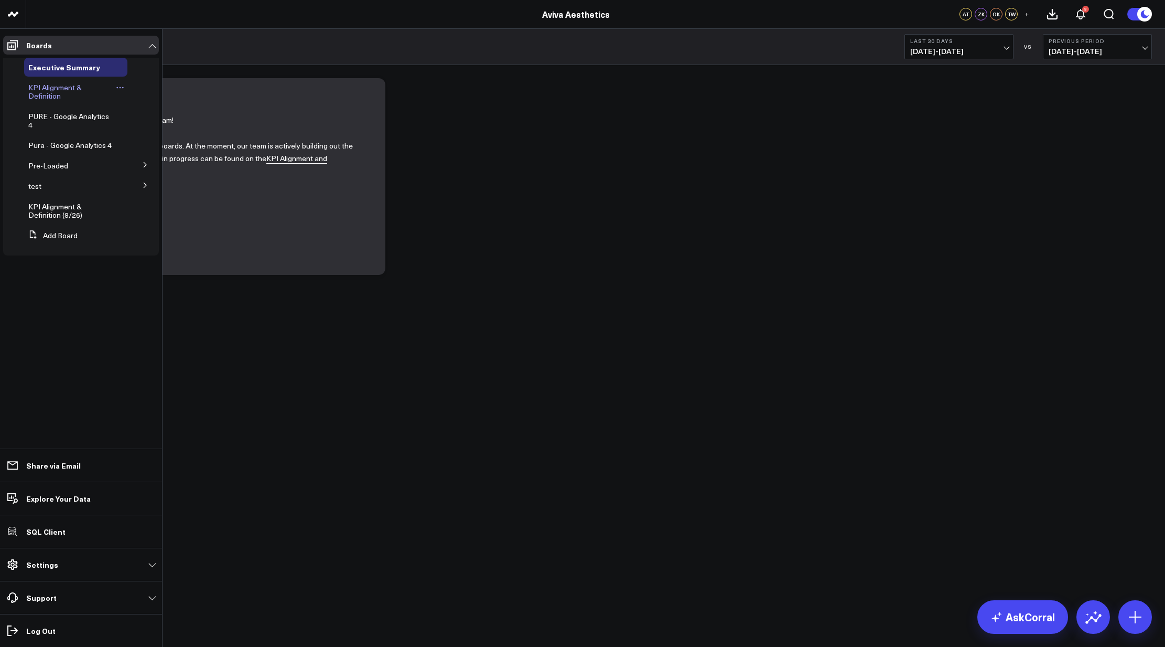
click at [54, 82] on span "KPI Alignment & Definition" at bounding box center [54, 91] width 53 height 18
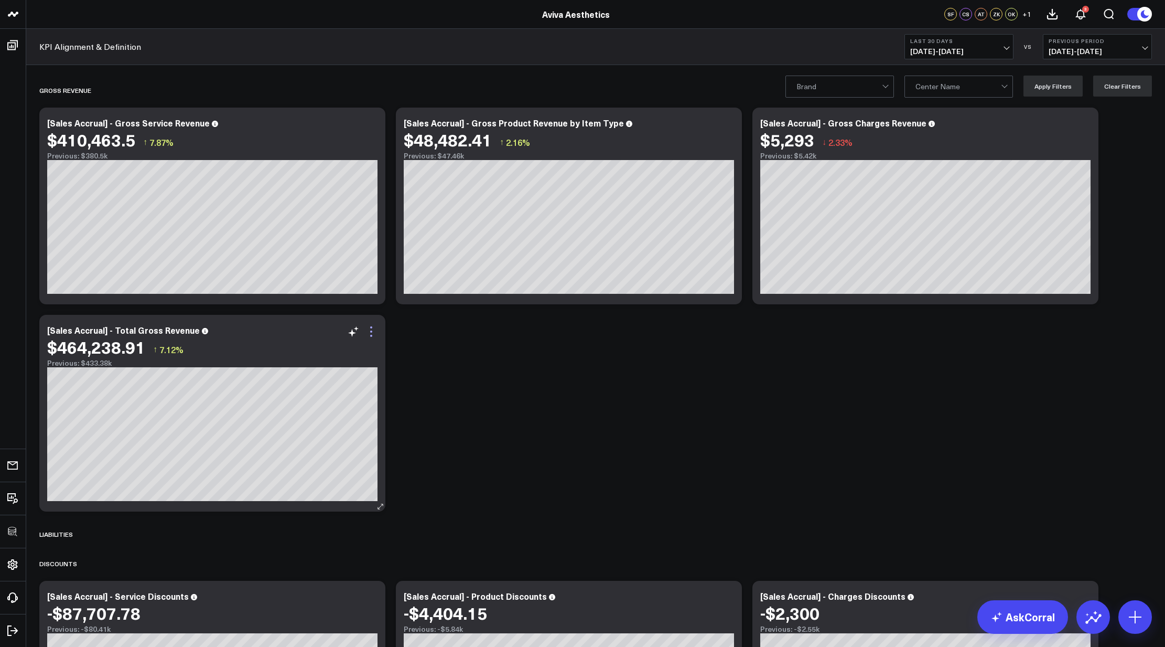
click at [371, 331] on icon at bounding box center [371, 331] width 2 height 2
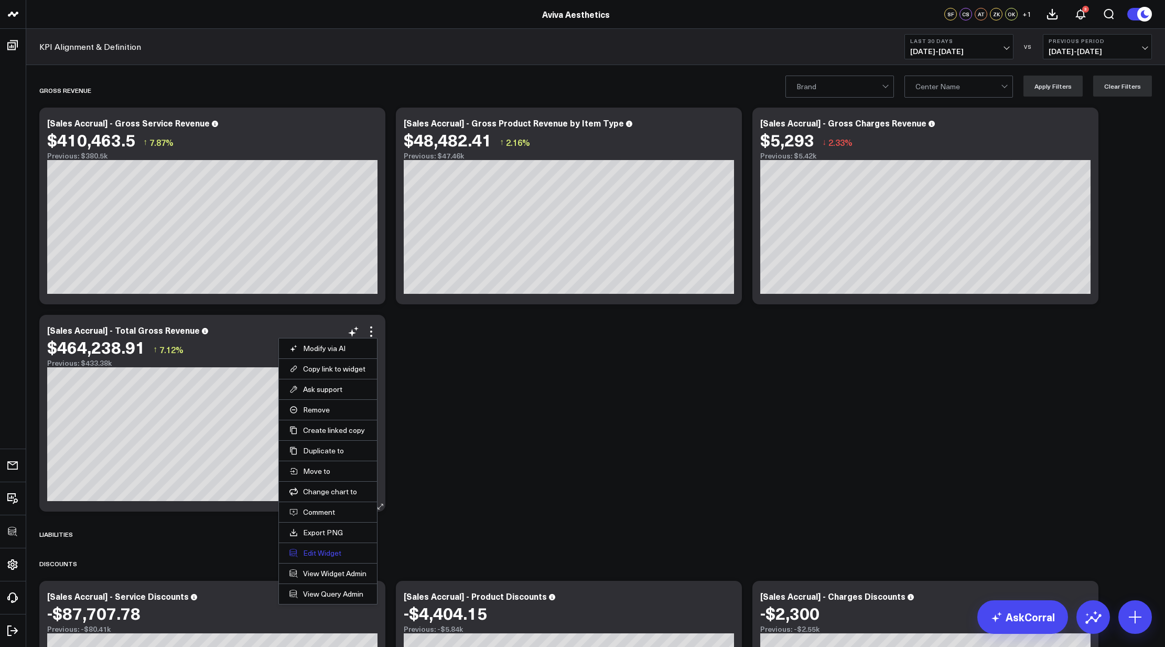
click at [315, 553] on button "Edit Widget" at bounding box center [328, 552] width 77 height 9
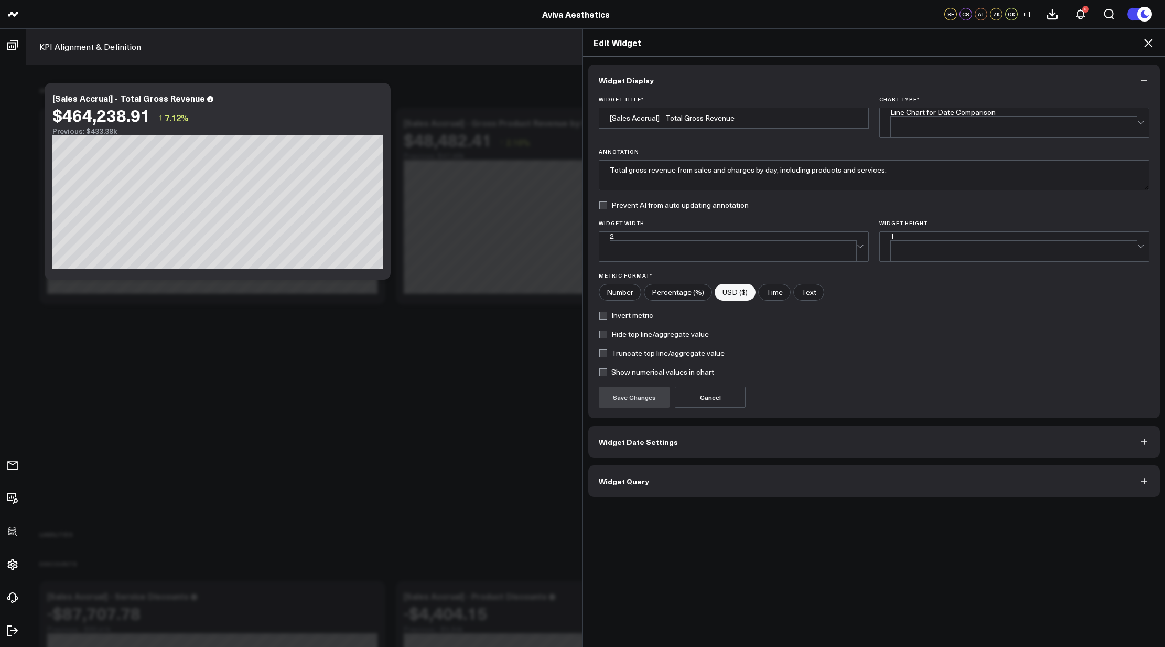
click at [673, 470] on button "Widget Query" at bounding box center [874, 480] width 572 height 31
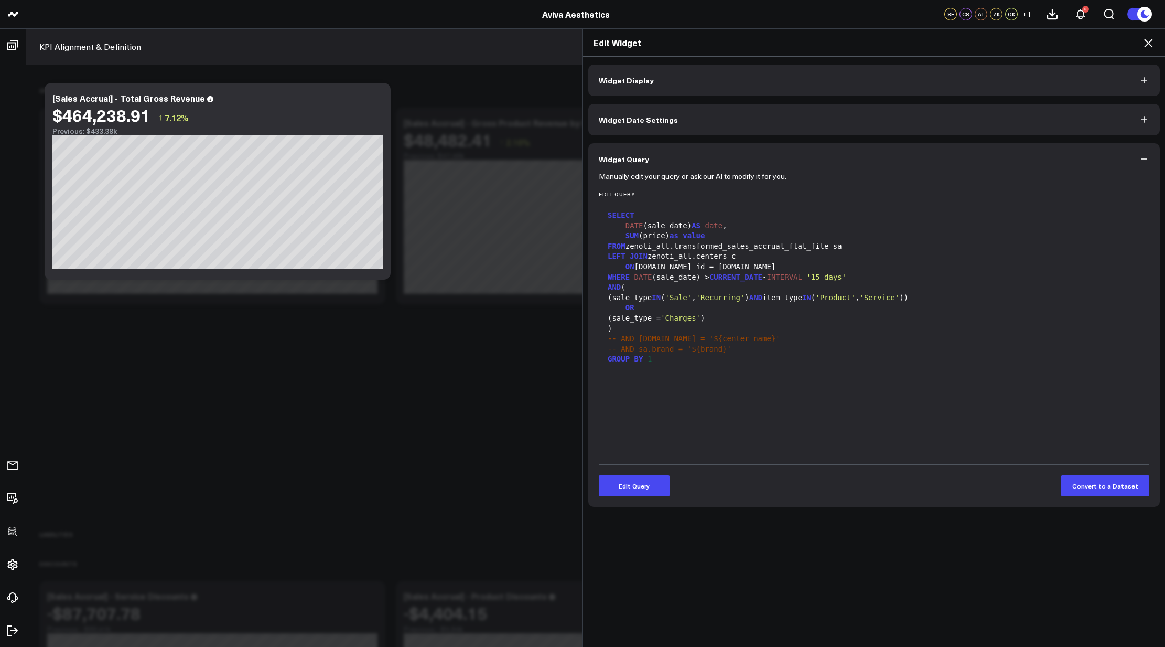
click at [645, 487] on button "Edit Query" at bounding box center [634, 485] width 71 height 21
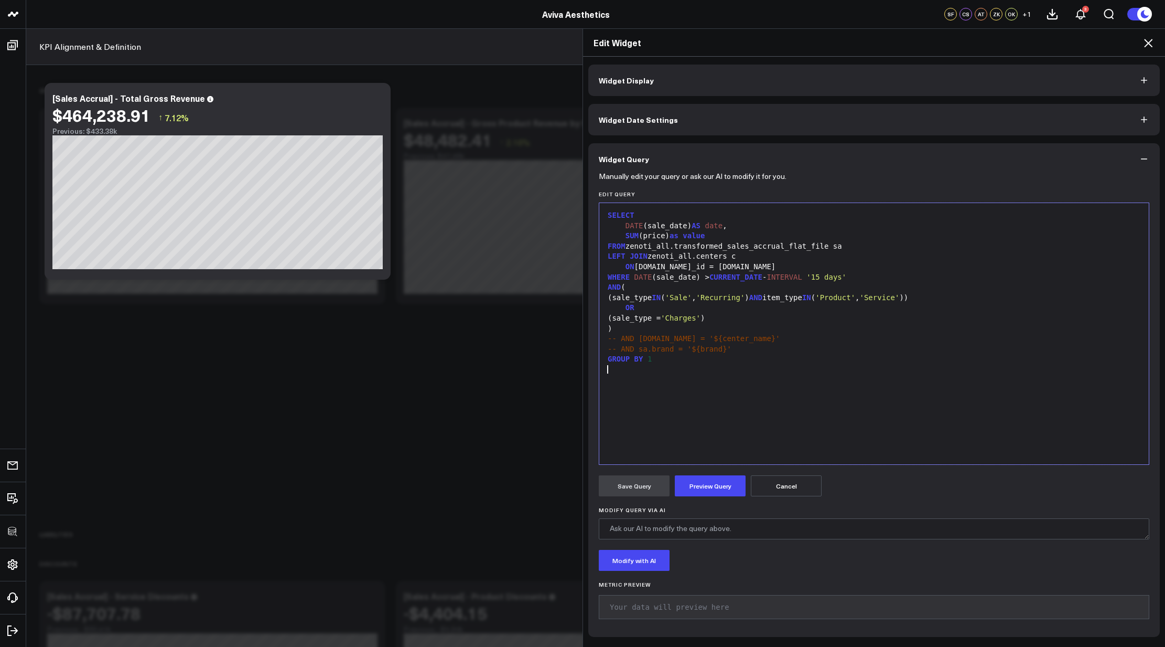
click at [695, 403] on div "SELECT DATE (sale_date) AS date , SUM (price) as value FROM zenoti_all.transfor…" at bounding box center [874, 333] width 539 height 251
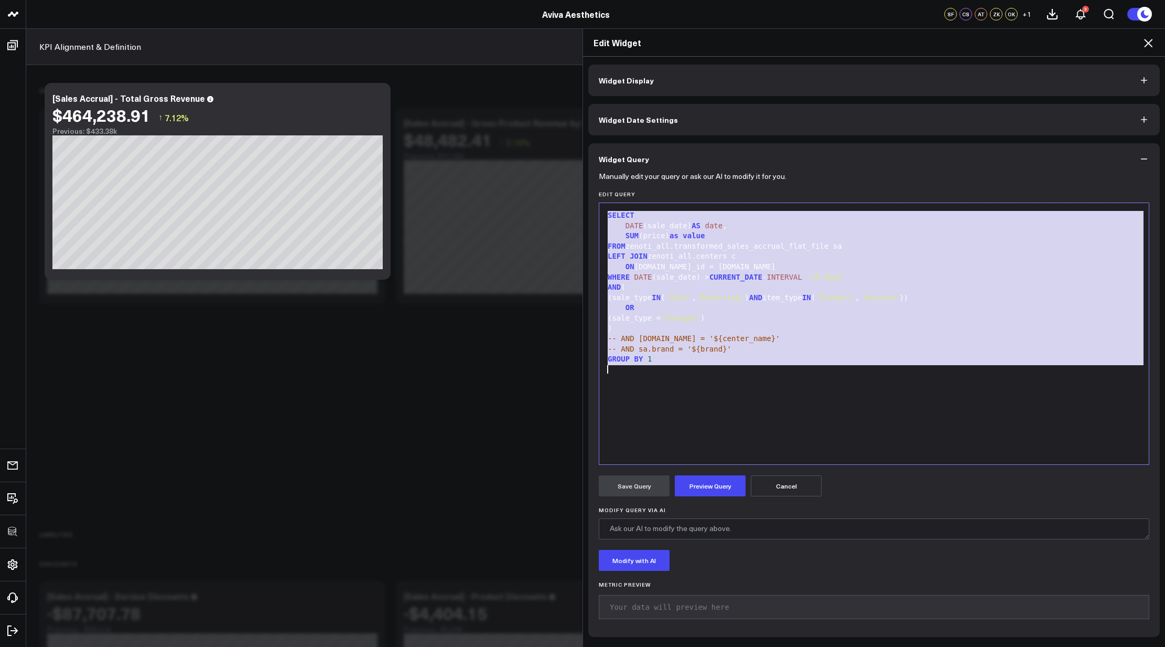
copy div "SELECT DATE (sale_date) AS date , SUM (price) as value FROM zenoti_all.transfor…"
click at [1150, 44] on icon at bounding box center [1148, 43] width 8 height 8
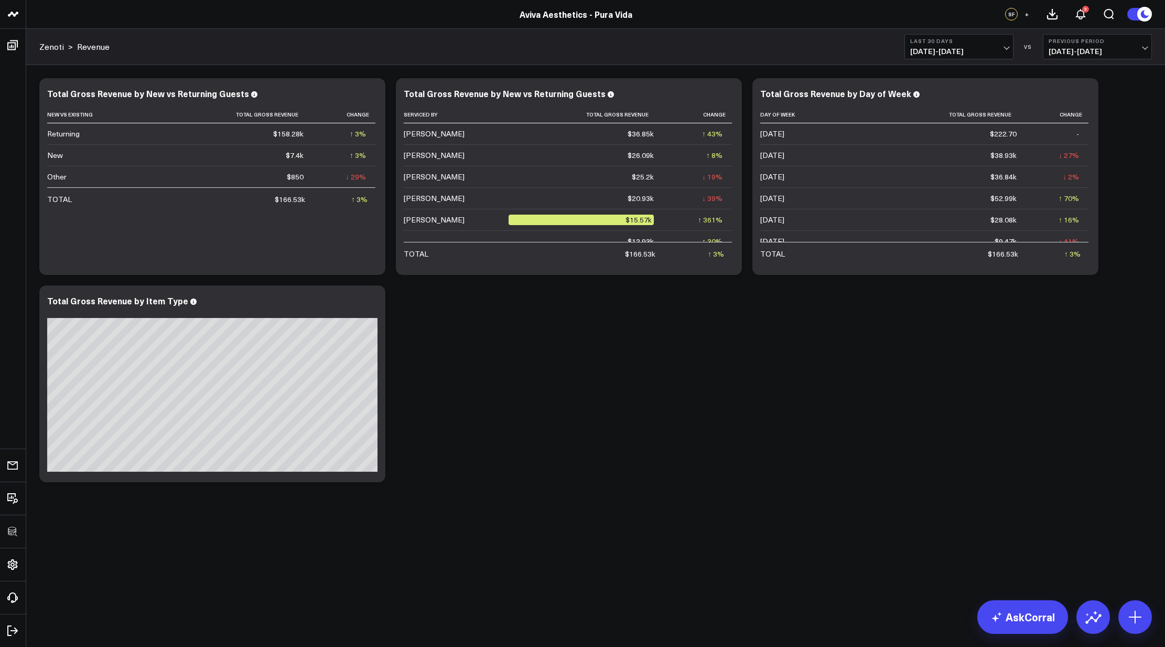
click at [709, 356] on div "Modify via AI Copy link to widget Ask support Remove Create linked copy Executi…" at bounding box center [595, 280] width 1123 height 414
click at [367, 302] on icon at bounding box center [371, 302] width 13 height 13
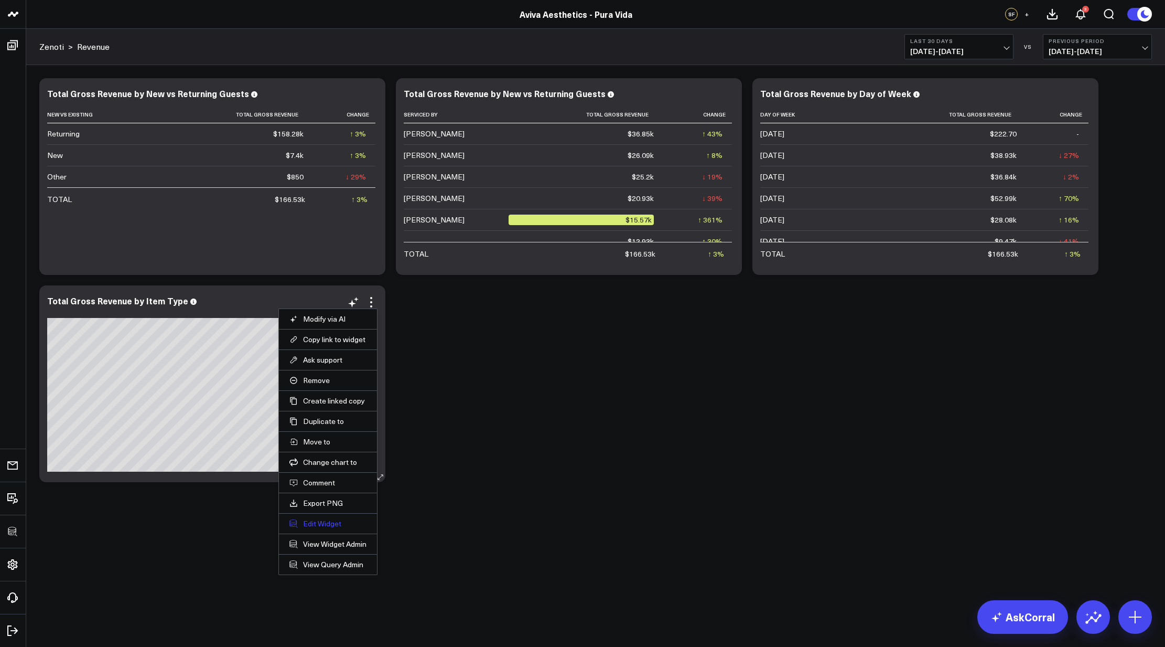
click at [327, 524] on button "Edit Widget" at bounding box center [328, 523] width 77 height 9
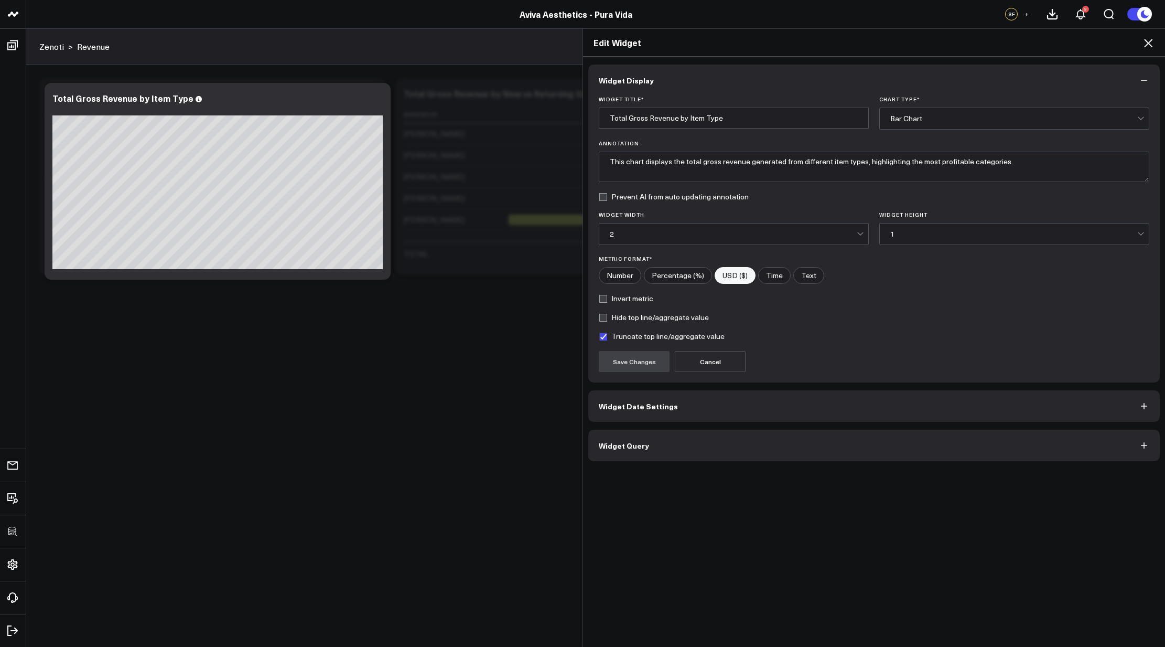
click at [773, 453] on button "Widget Query" at bounding box center [874, 445] width 572 height 31
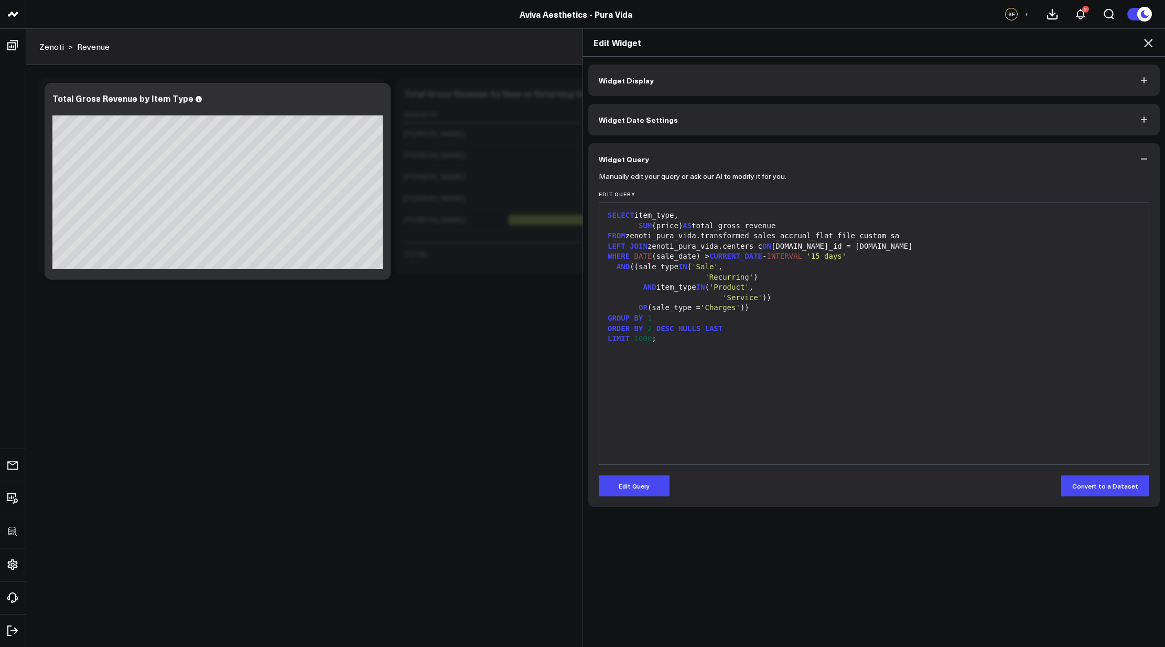
click at [774, 384] on div "SELECT item_type, SUM (price) AS total_gross_revenue FROM zenoti_pura_vida.tran…" at bounding box center [874, 333] width 539 height 251
click at [1140, 39] on h2 "Edit Widget" at bounding box center [874, 43] width 561 height 12
click at [1143, 40] on icon at bounding box center [1148, 43] width 13 height 13
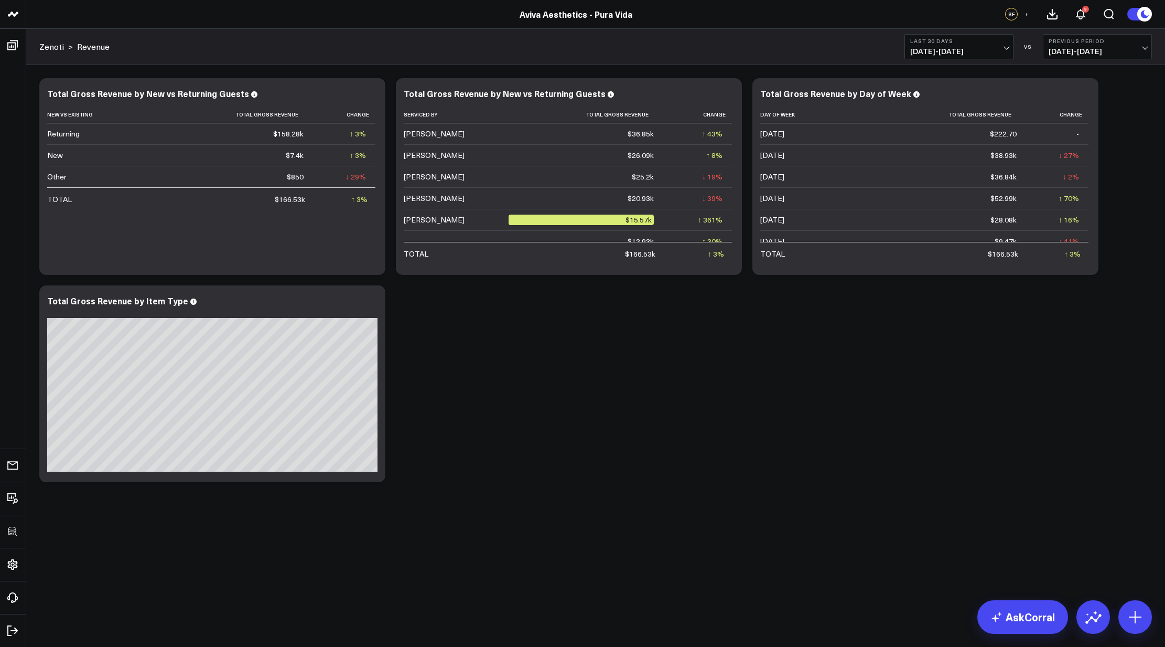
click at [794, 324] on div "Modify via AI Copy link to widget Ask support Remove Create linked copy Executi…" at bounding box center [595, 280] width 1123 height 414
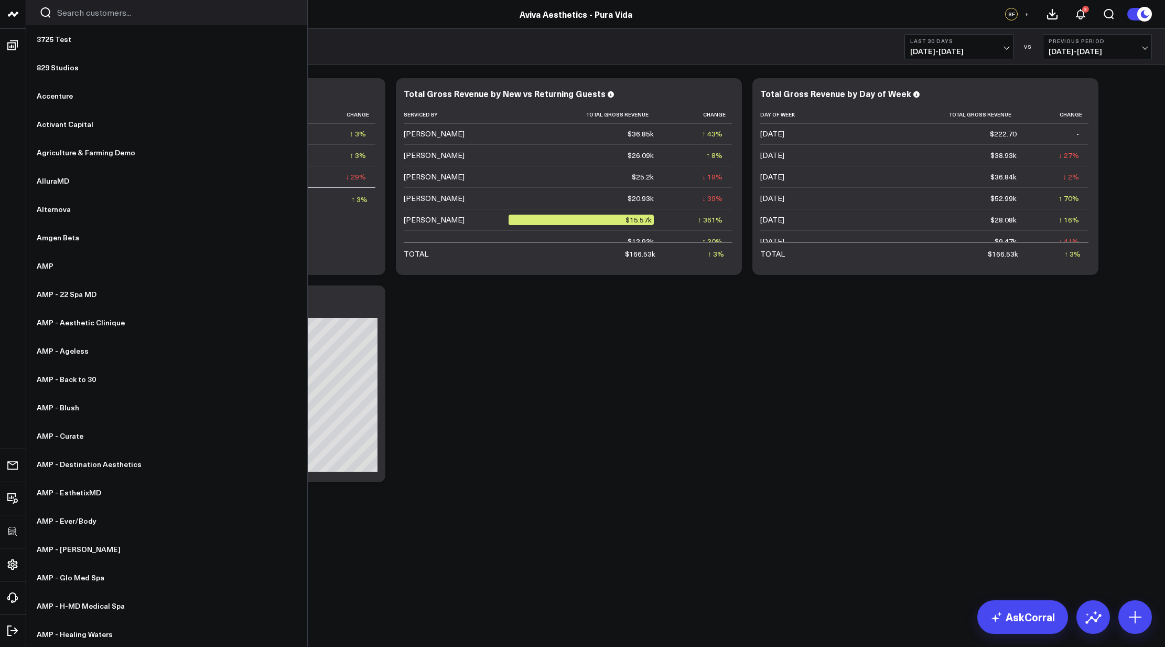
click at [66, 14] on input "Search customers input" at bounding box center [175, 13] width 237 height 12
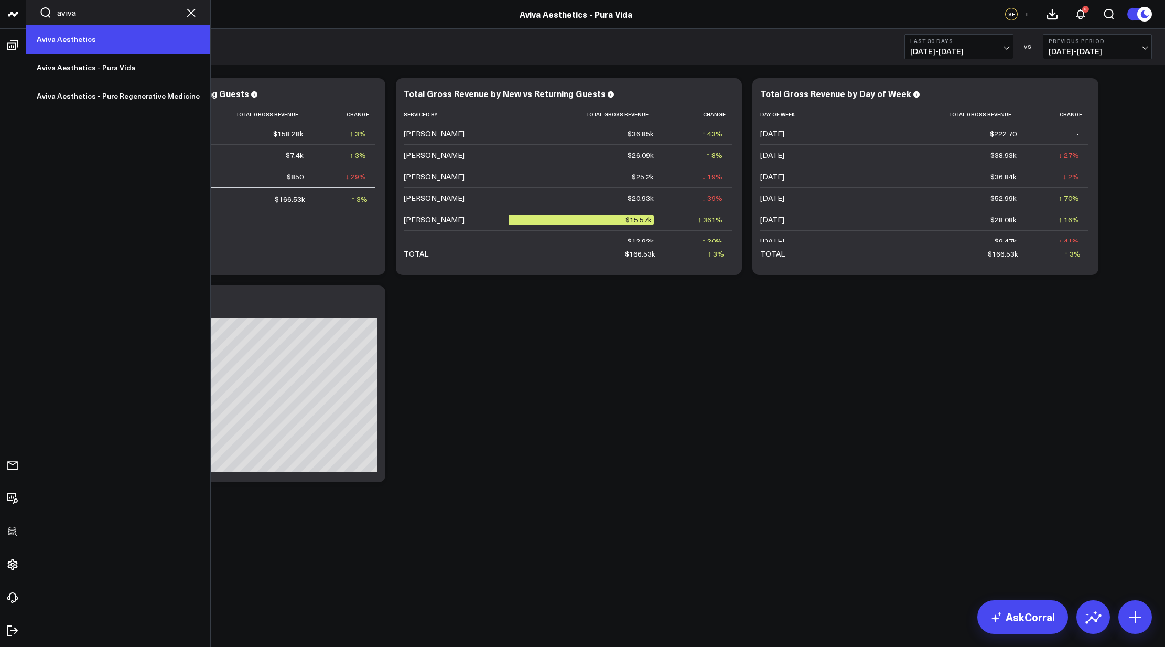
type input "aviva"
click at [71, 39] on link "Aviva Aesthetics" at bounding box center [118, 39] width 184 height 28
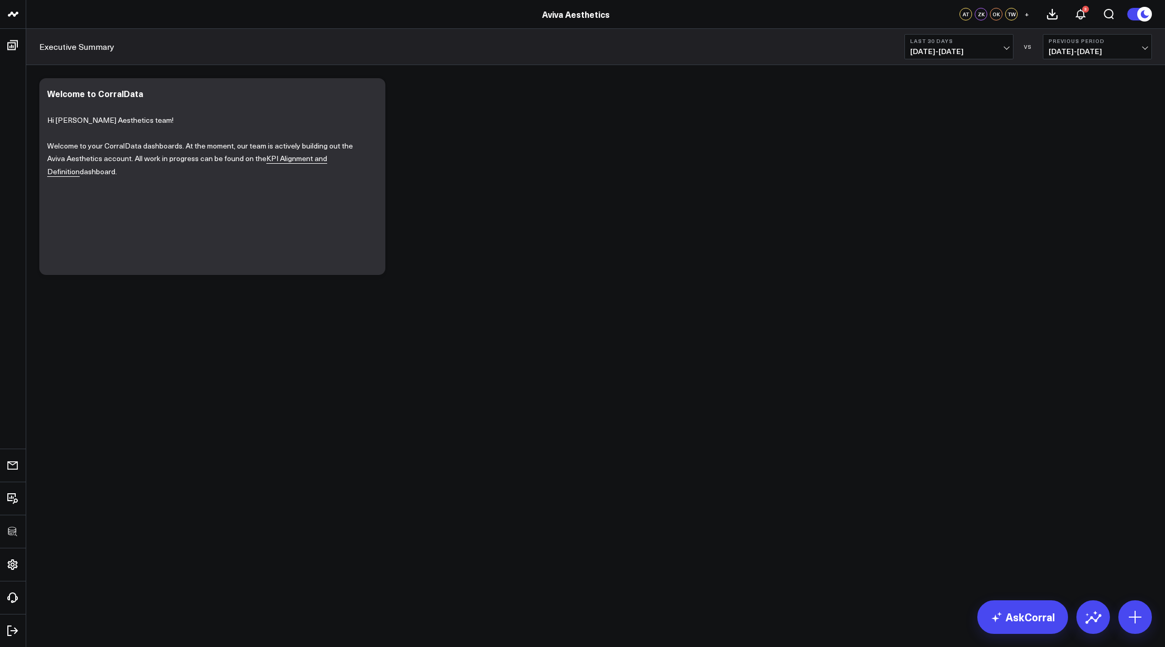
click at [738, 165] on div "Modify via AI Copy link to widget Ask support Remove Create linked copy Executi…" at bounding box center [595, 176] width 1123 height 207
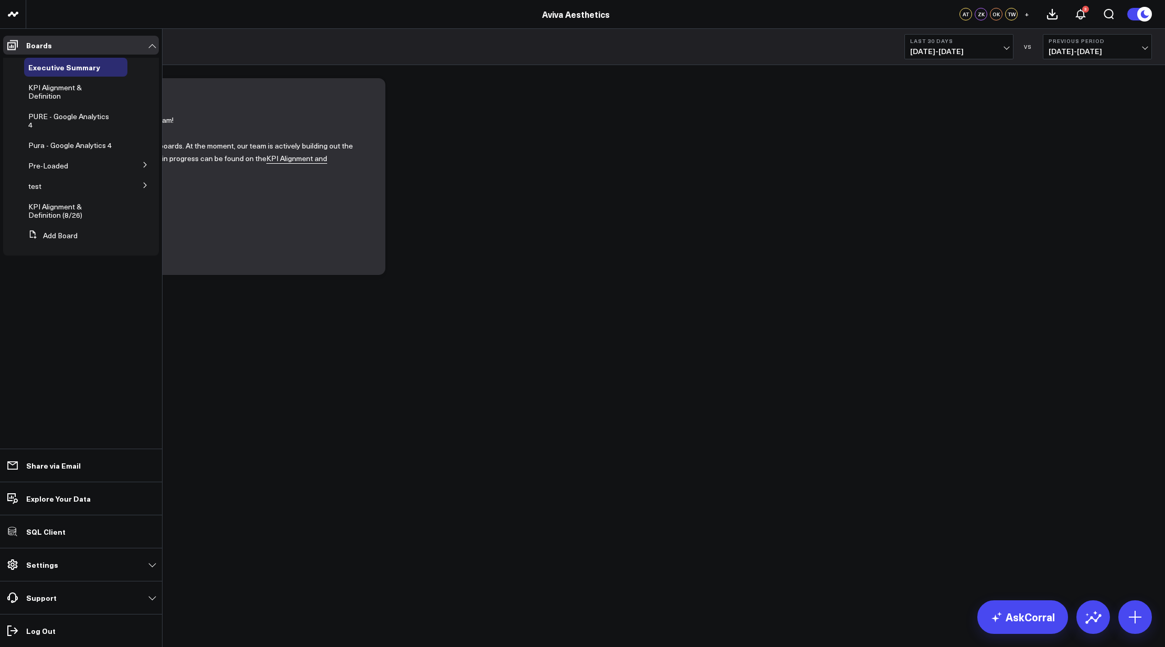
click at [57, 85] on span "KPI Alignment & Definition" at bounding box center [54, 91] width 53 height 18
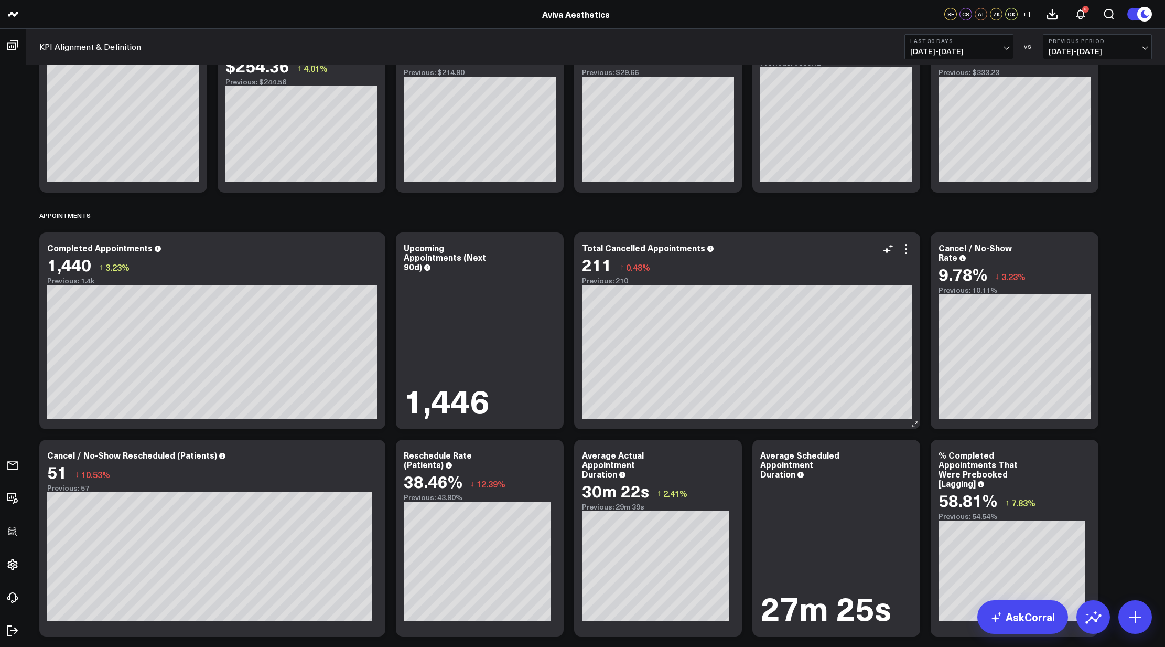
scroll to position [1999, 0]
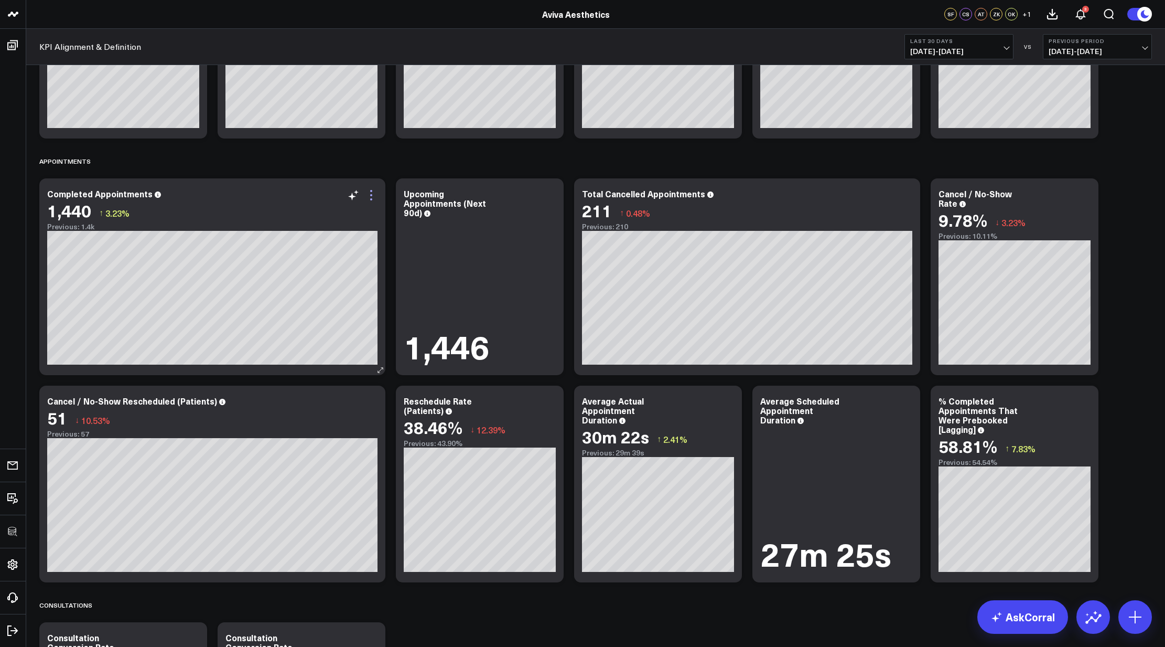
click at [374, 195] on icon at bounding box center [371, 195] width 13 height 13
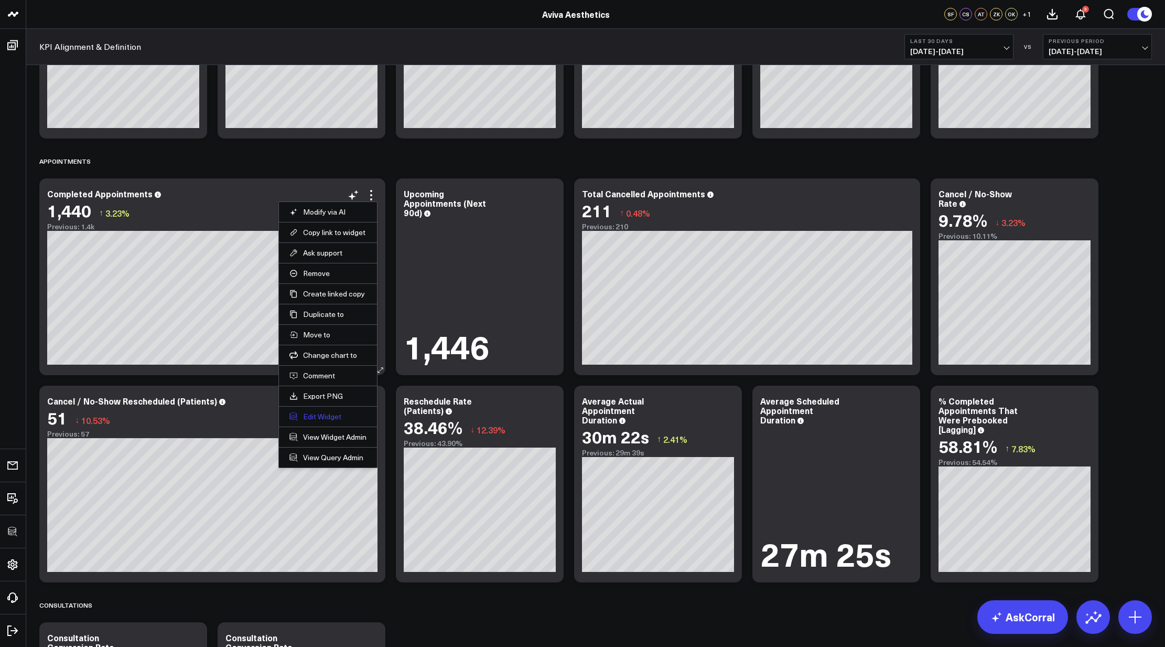
click at [327, 412] on button "Edit Widget" at bounding box center [328, 416] width 77 height 9
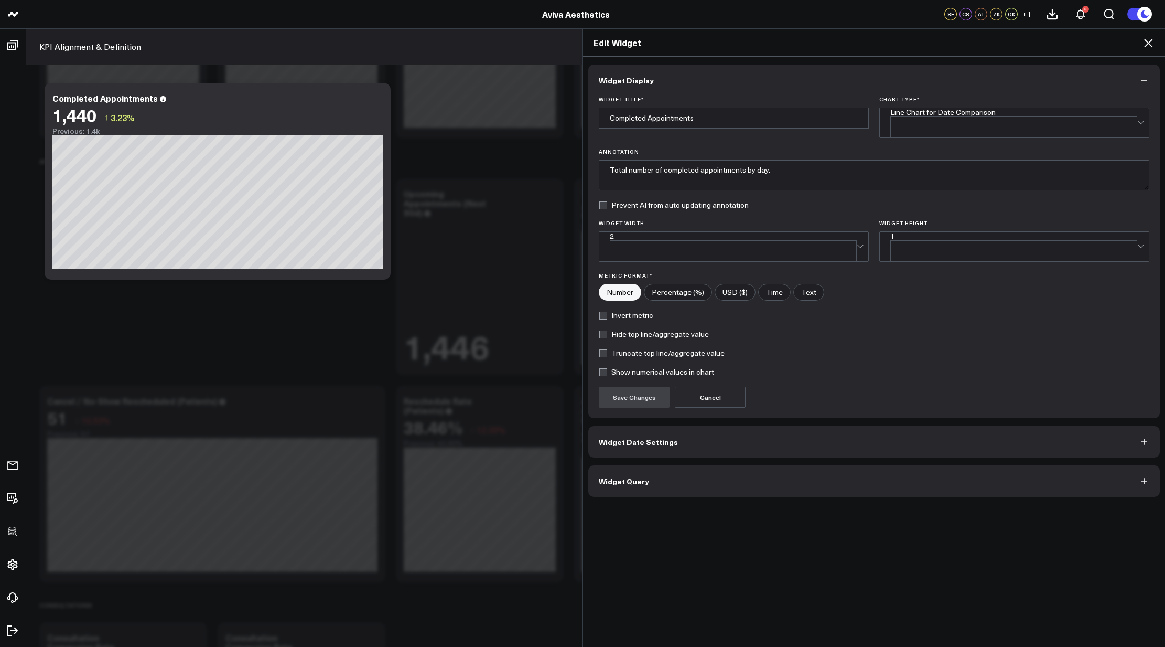
click at [618, 465] on button "Widget Query" at bounding box center [874, 480] width 572 height 31
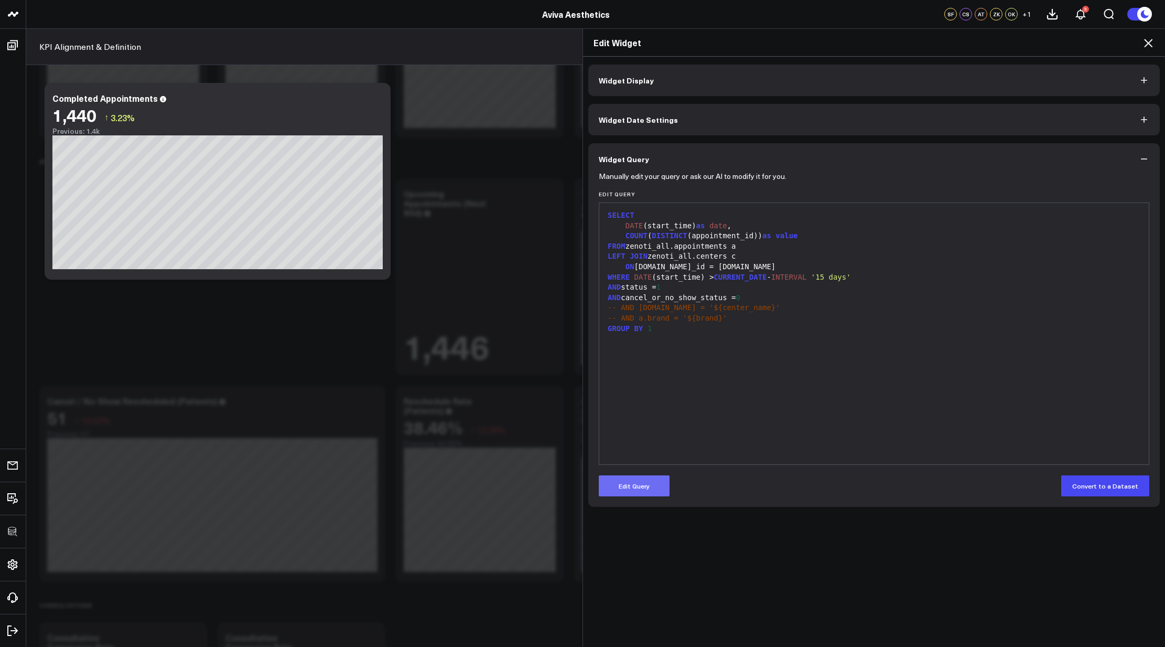
click at [650, 482] on button "Edit Query" at bounding box center [634, 485] width 71 height 21
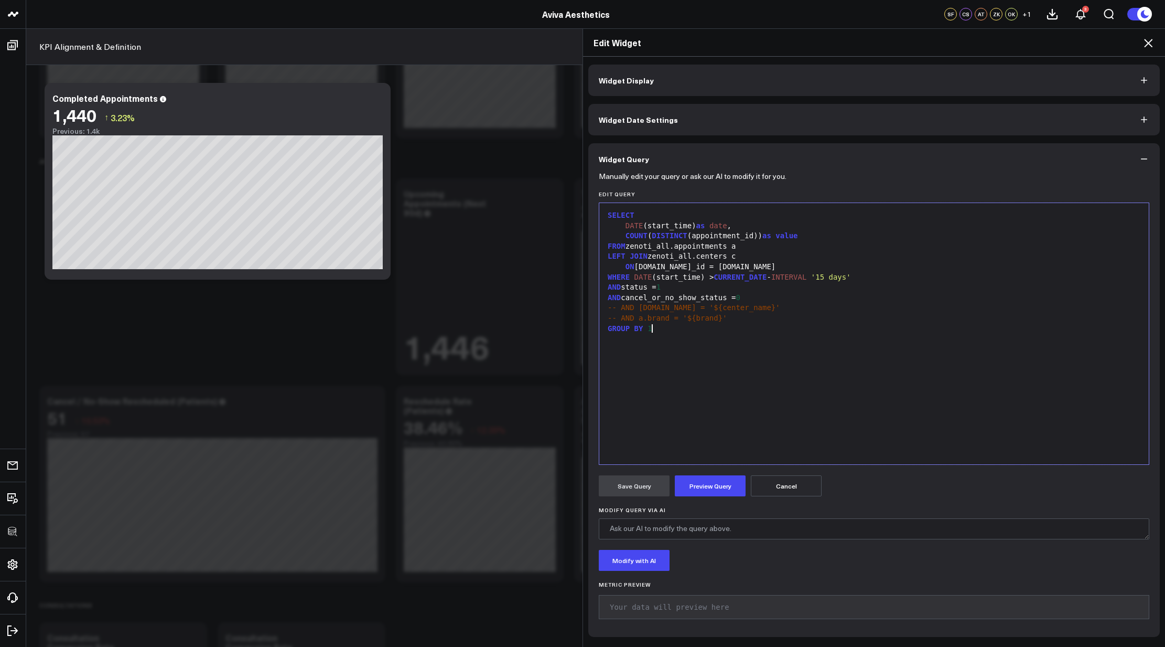
click at [713, 385] on div "SELECT DATE (start_time) as date , COUNT ( DISTINCT (appointment_id)) as value …" at bounding box center [874, 333] width 539 height 251
click at [1152, 45] on icon at bounding box center [1148, 43] width 13 height 13
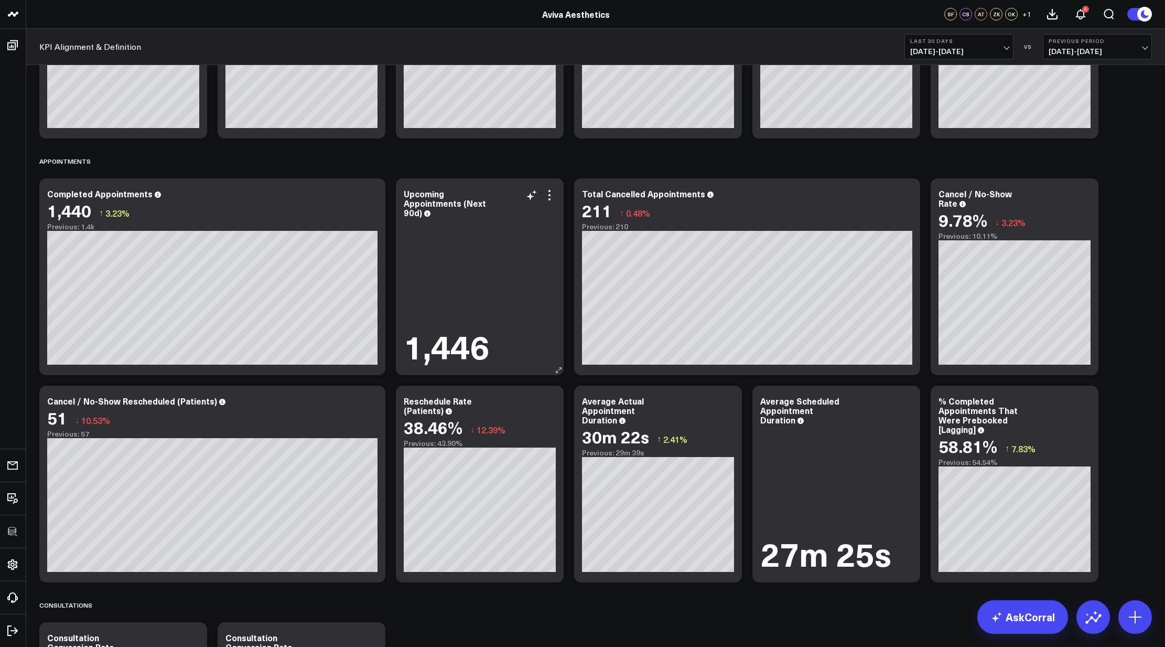
drag, startPoint x: 545, startPoint y: 196, endPoint x: 548, endPoint y: 229, distance: 33.1
click at [545, 196] on icon at bounding box center [549, 195] width 13 height 13
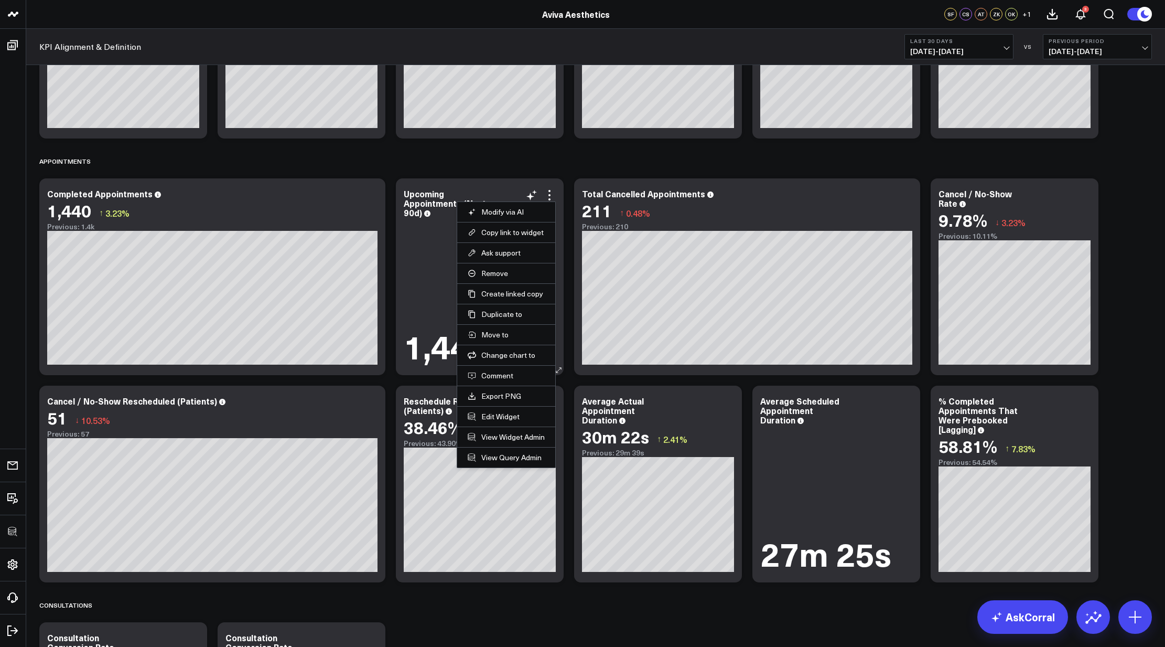
click at [500, 409] on li "Edit Widget" at bounding box center [506, 416] width 98 height 20
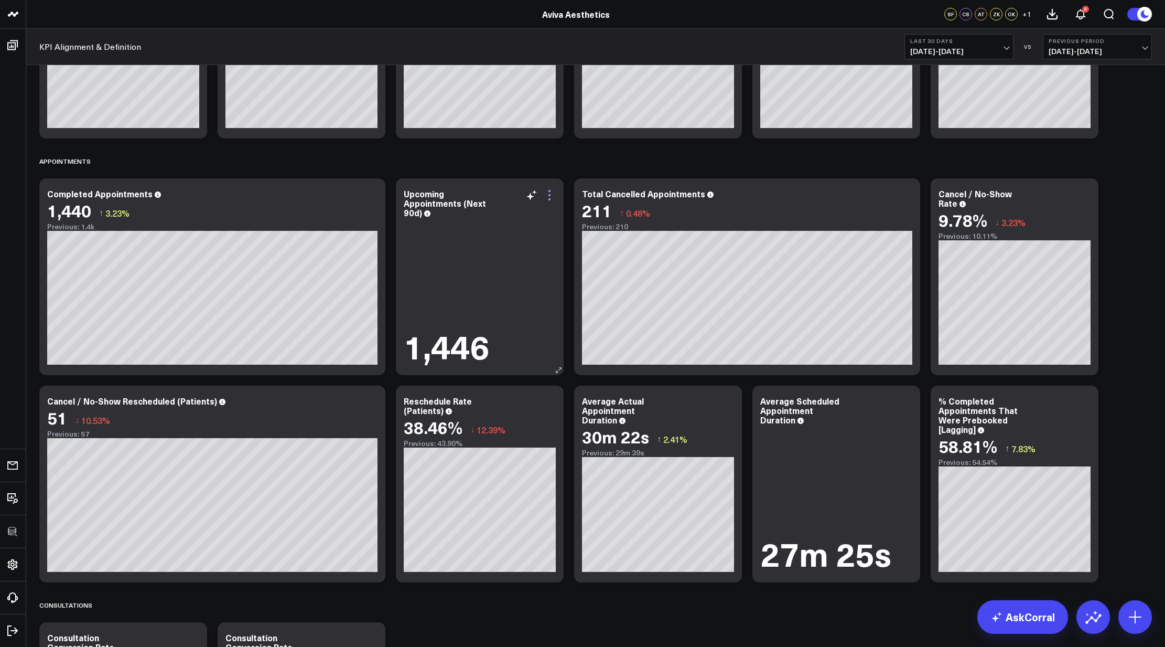
click at [547, 200] on icon at bounding box center [549, 195] width 13 height 13
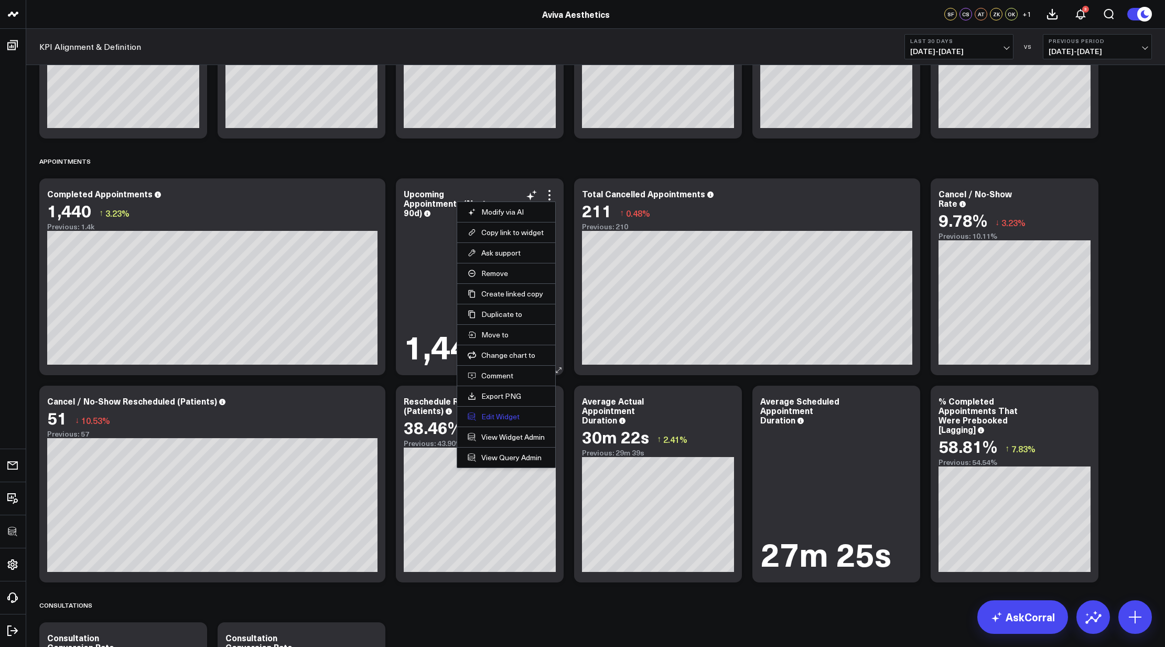
click at [498, 415] on button "Edit Widget" at bounding box center [506, 416] width 77 height 9
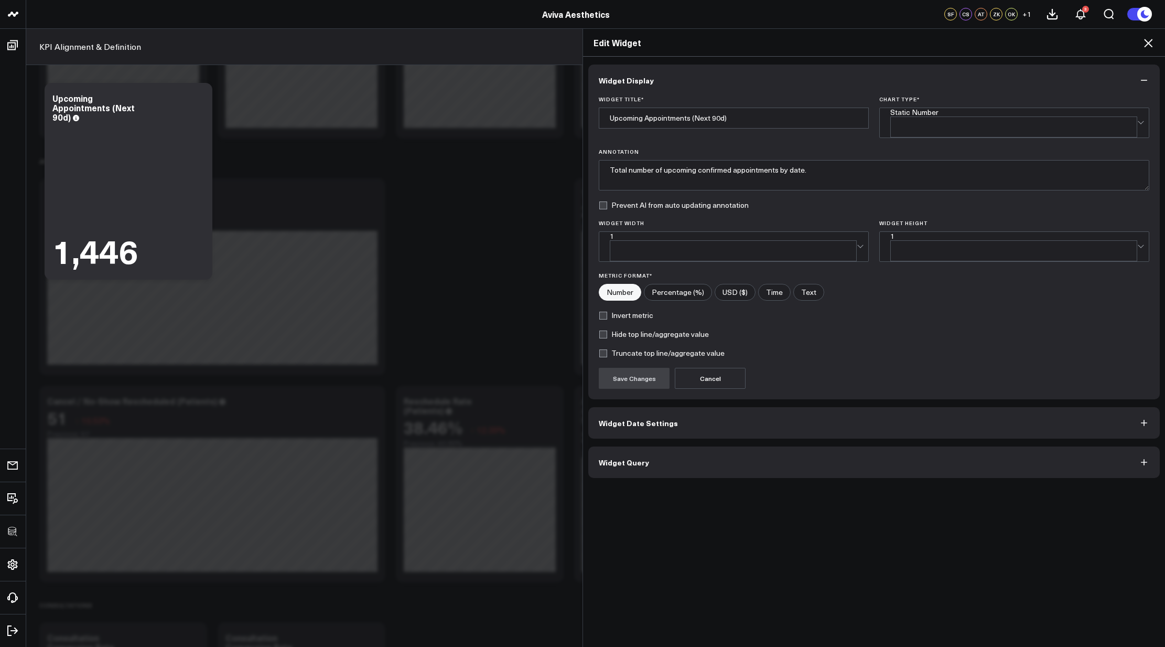
click at [670, 446] on button "Widget Query" at bounding box center [874, 461] width 572 height 31
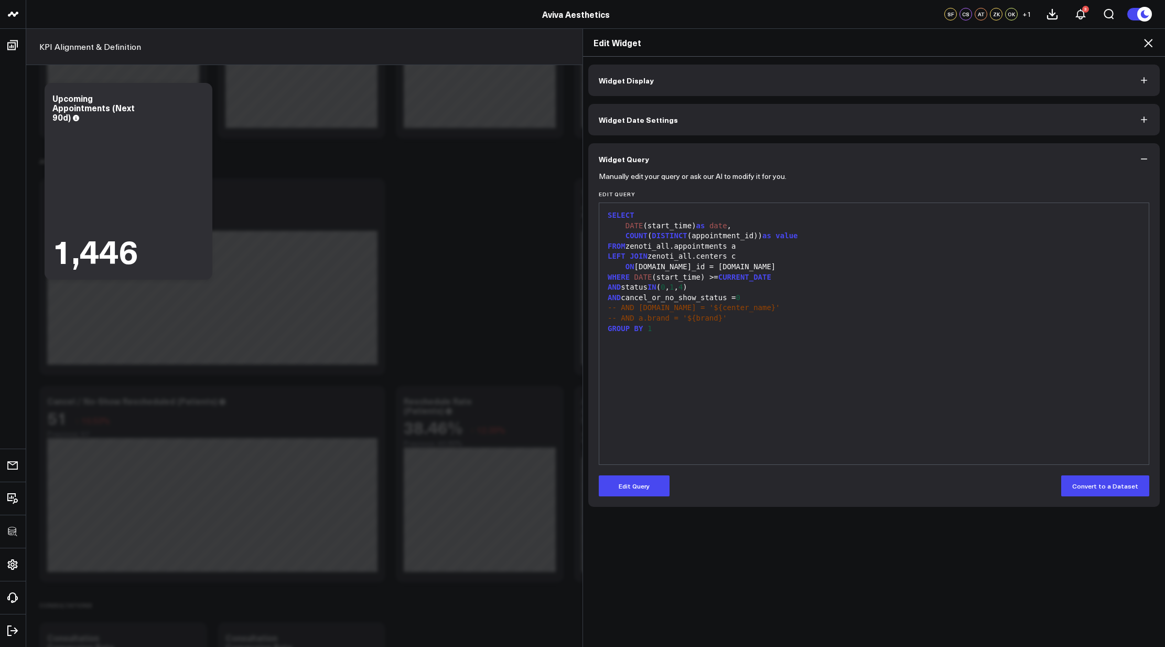
click at [633, 466] on form "Manually edit your query or ask our AI to modify it for you. Edit Query 99 1 2 …" at bounding box center [874, 335] width 551 height 321
click at [633, 475] on button "Edit Query" at bounding box center [634, 485] width 71 height 21
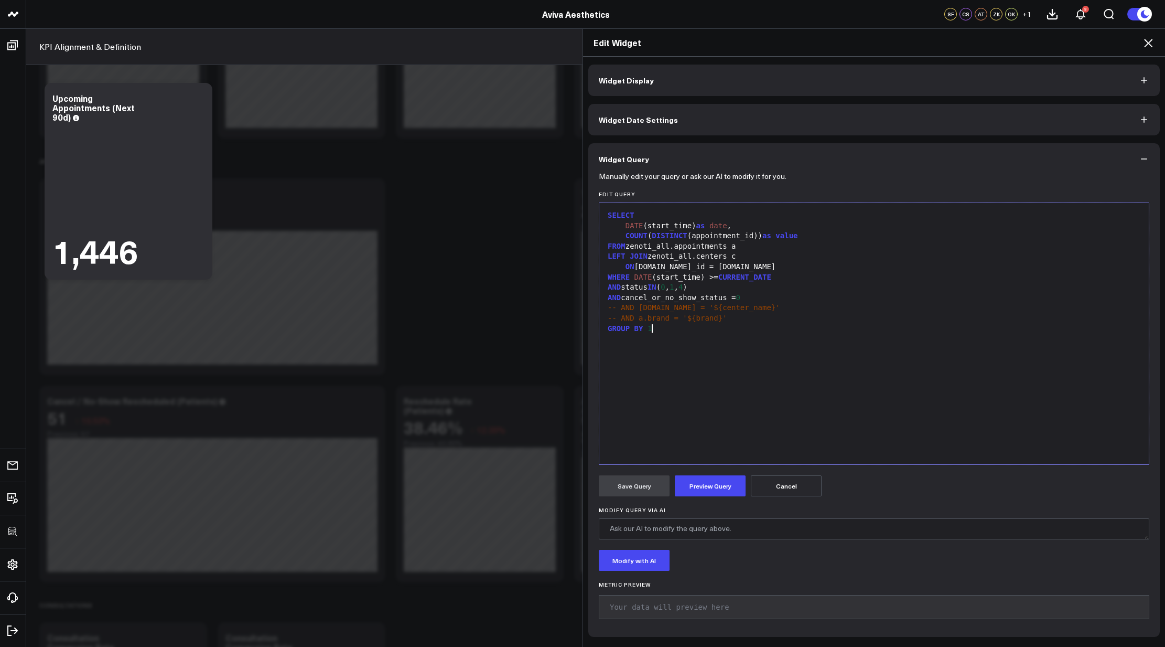
click at [741, 415] on div "SELECT DATE (start_time) as date , COUNT ( DISTINCT (appointment_id)) as value …" at bounding box center [874, 333] width 539 height 251
click at [695, 287] on div "AND status IN ( 0 , 1 , 4 )" at bounding box center [874, 287] width 539 height 10
click at [708, 481] on button "Preview Query" at bounding box center [710, 485] width 71 height 21
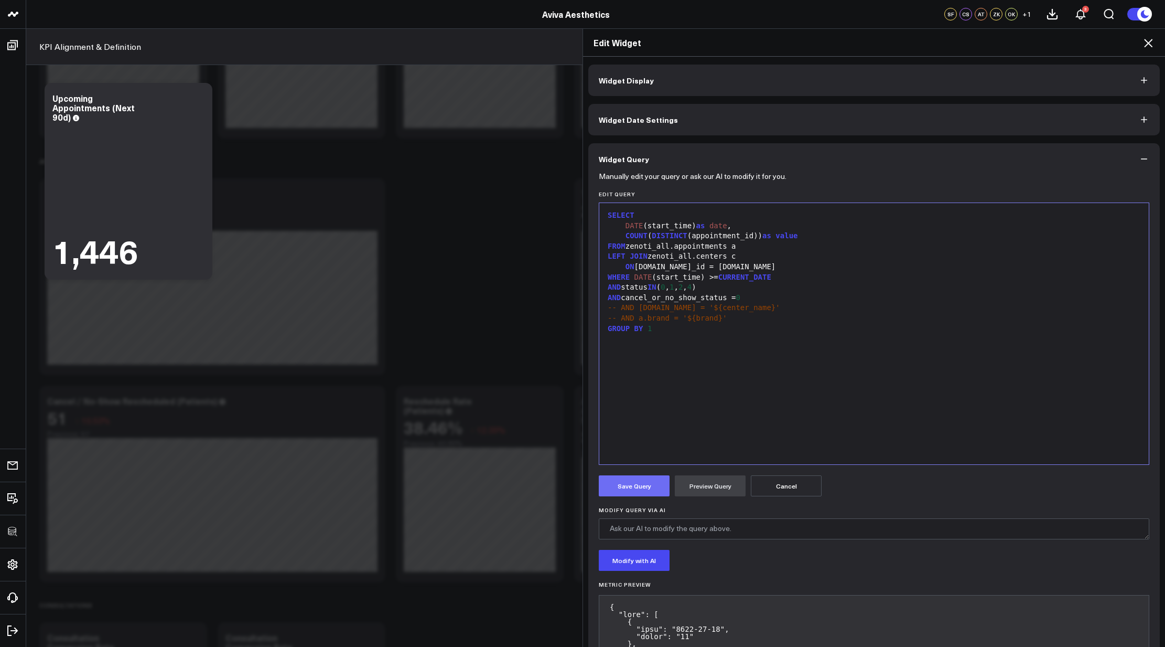
click at [644, 488] on button "Save Query" at bounding box center [634, 485] width 71 height 21
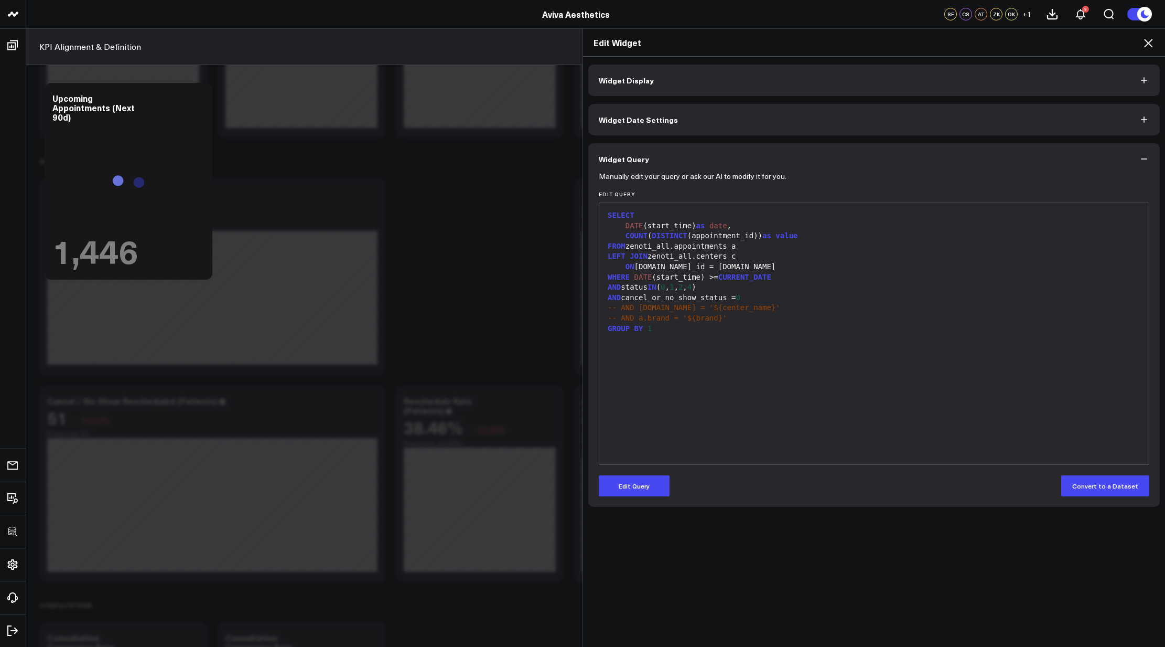
click at [1146, 42] on icon at bounding box center [1148, 43] width 13 height 13
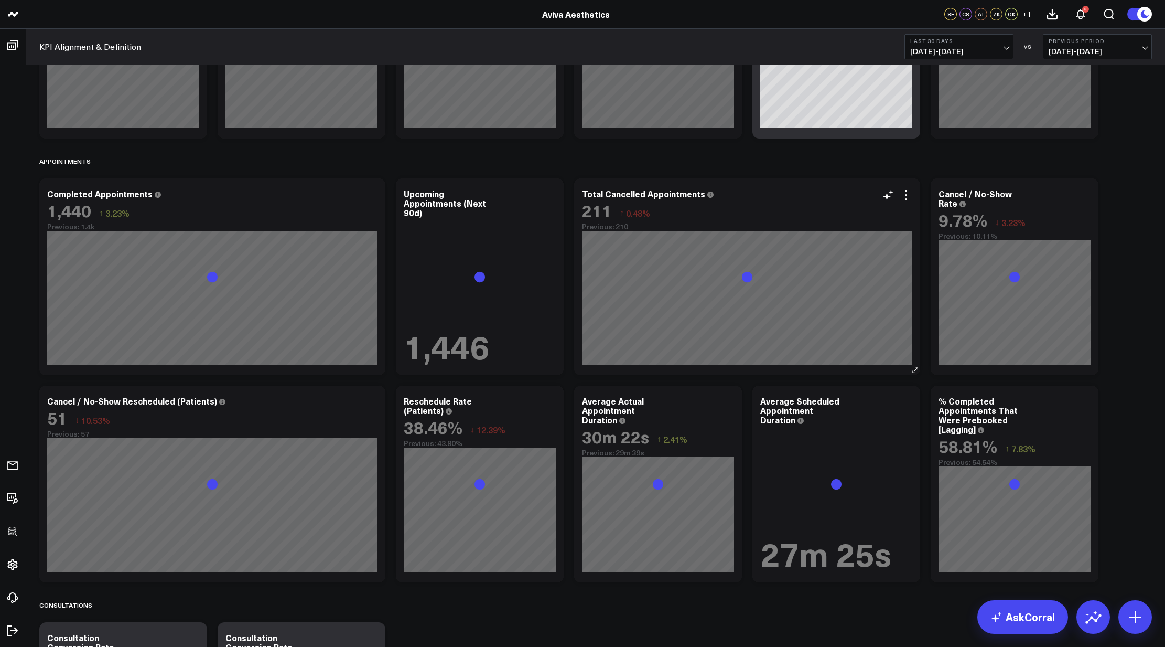
drag, startPoint x: 908, startPoint y: 197, endPoint x: 910, endPoint y: 318, distance: 121.2
click at [908, 197] on icon at bounding box center [906, 195] width 13 height 13
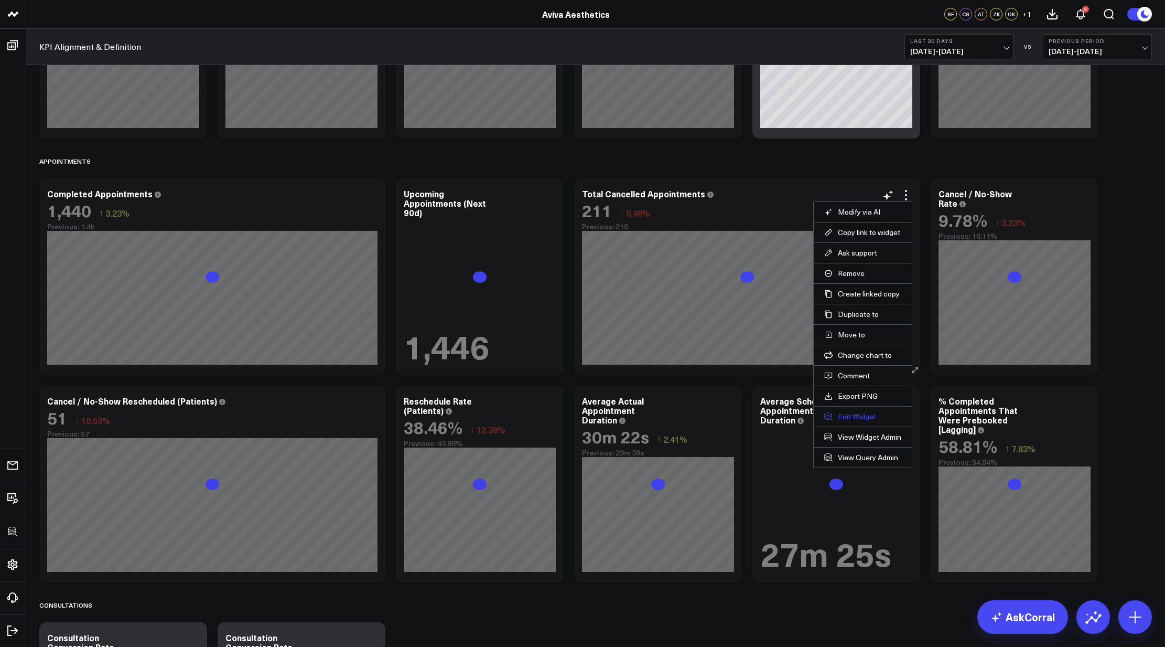
click at [854, 416] on button "Edit Widget" at bounding box center [862, 416] width 77 height 9
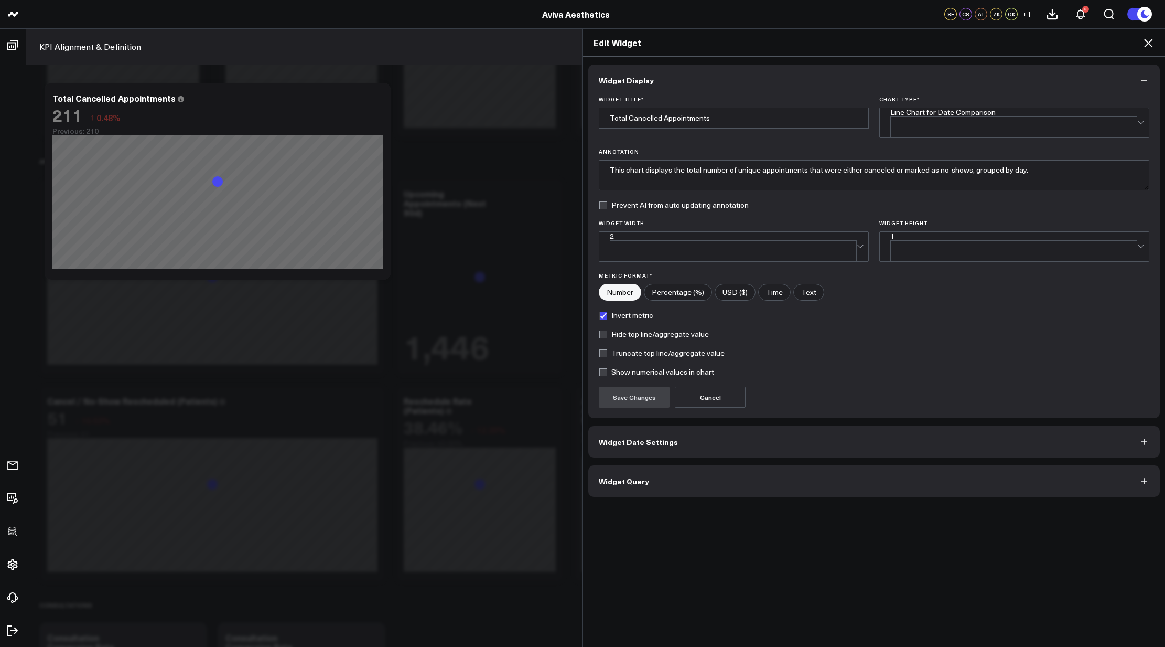
drag, startPoint x: 732, startPoint y: 459, endPoint x: 727, endPoint y: 463, distance: 6.4
click at [732, 465] on button "Widget Query" at bounding box center [874, 480] width 572 height 31
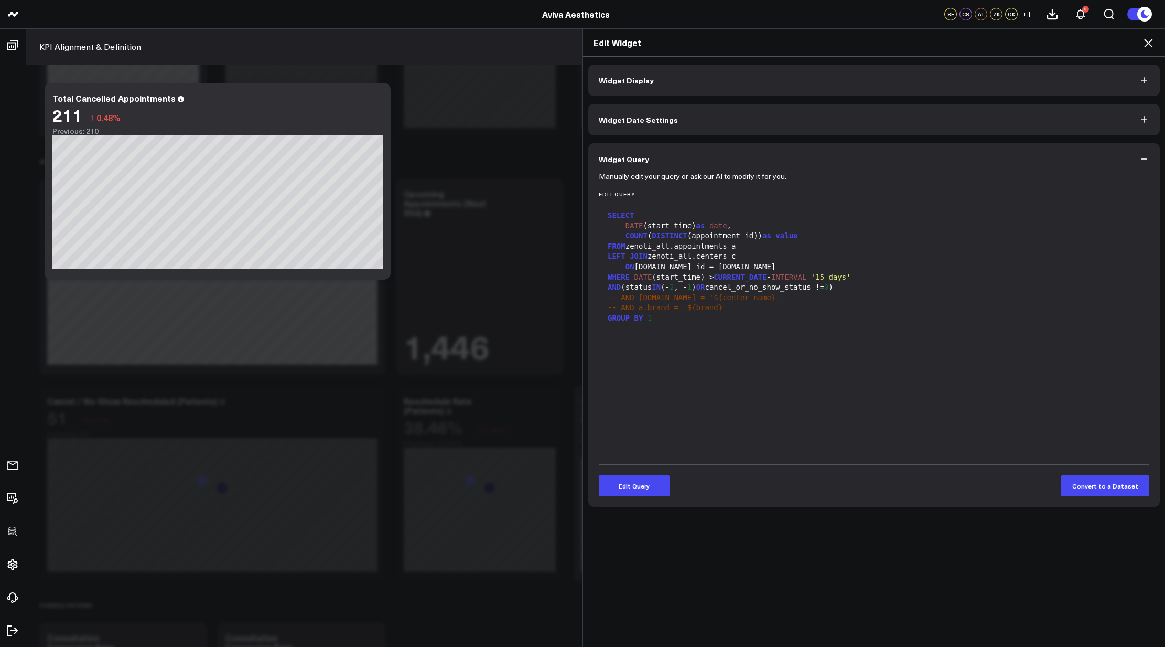
click at [1150, 41] on icon at bounding box center [1148, 43] width 8 height 8
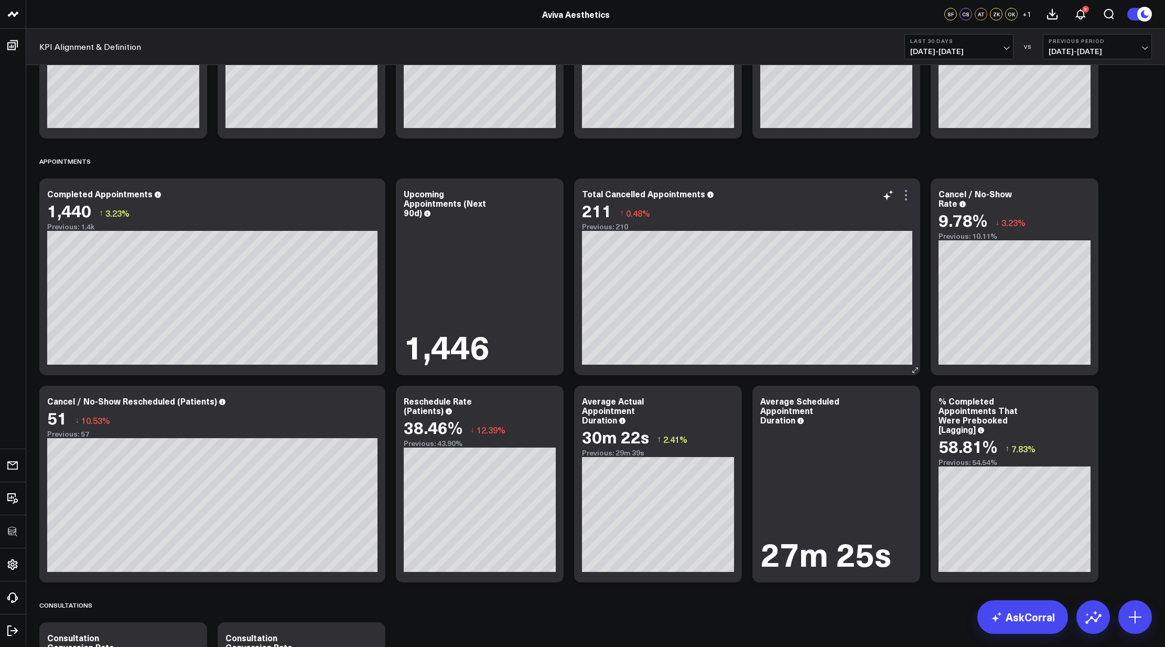
click at [910, 193] on icon at bounding box center [906, 195] width 13 height 13
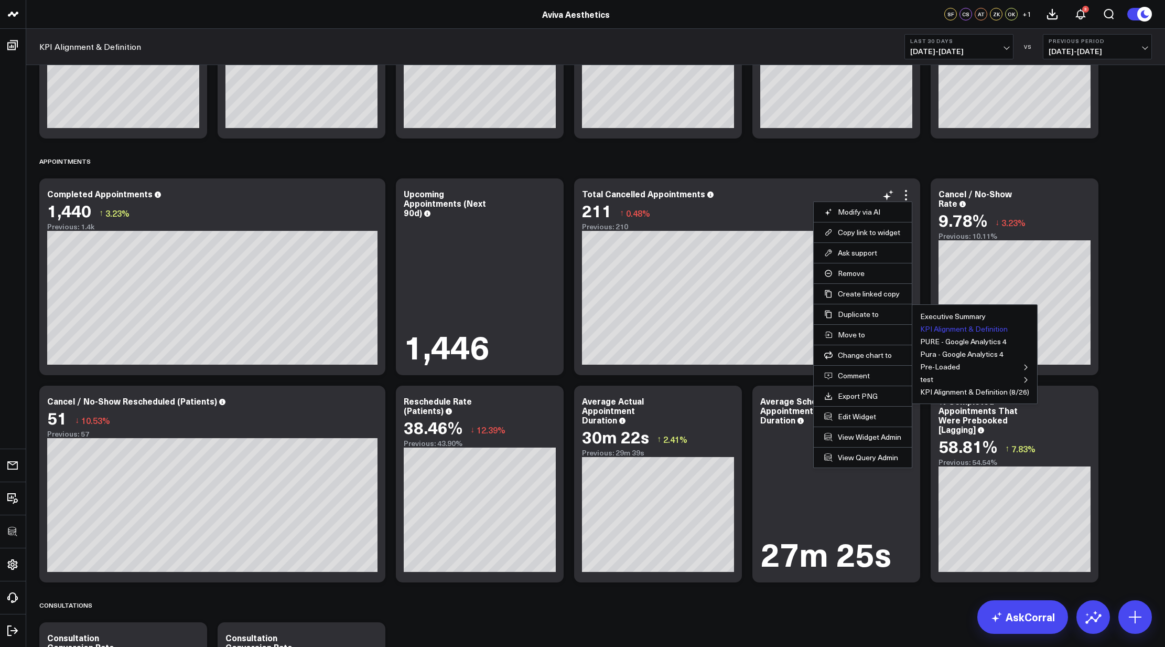
click at [932, 326] on button "KPI Alignment & Definition" at bounding box center [964, 328] width 88 height 7
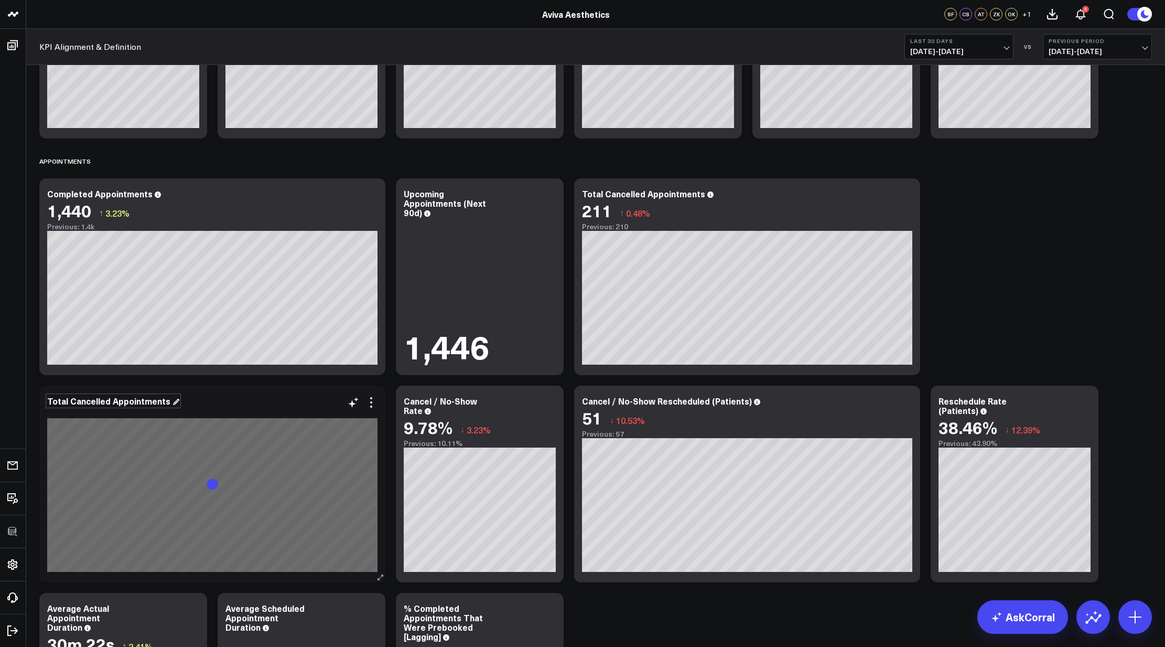
click at [104, 402] on div "Total Cancelled Appointments" at bounding box center [113, 401] width 132 height 12
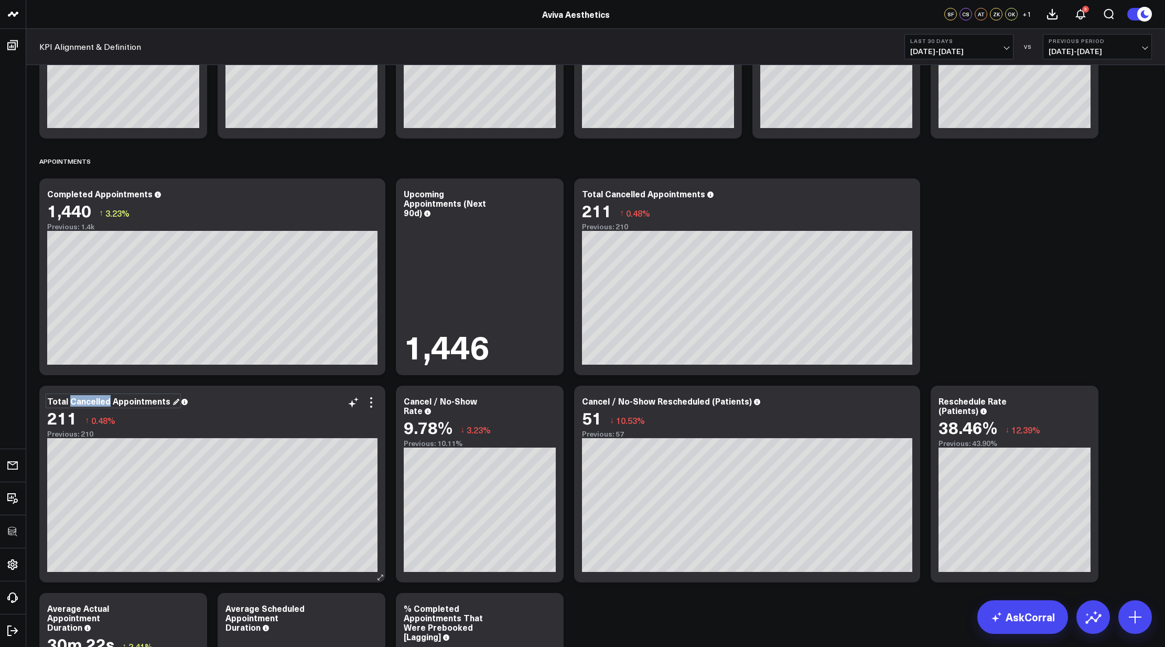
drag, startPoint x: 106, startPoint y: 402, endPoint x: 70, endPoint y: 405, distance: 36.3
click at [70, 405] on div "Total Cancelled Appointments" at bounding box center [113, 401] width 132 height 12
click at [80, 402] on div "Total NoShow Appointments" at bounding box center [110, 401] width 126 height 12
click at [373, 402] on icon at bounding box center [371, 402] width 13 height 13
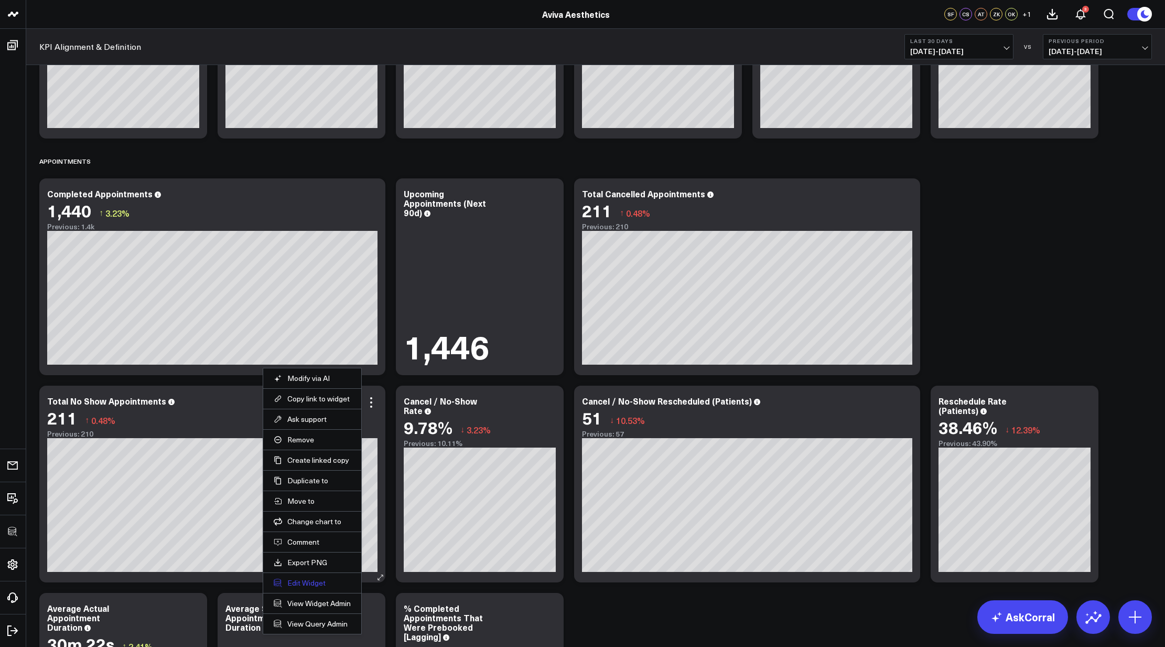
click at [321, 582] on button "Edit Widget" at bounding box center [312, 582] width 77 height 9
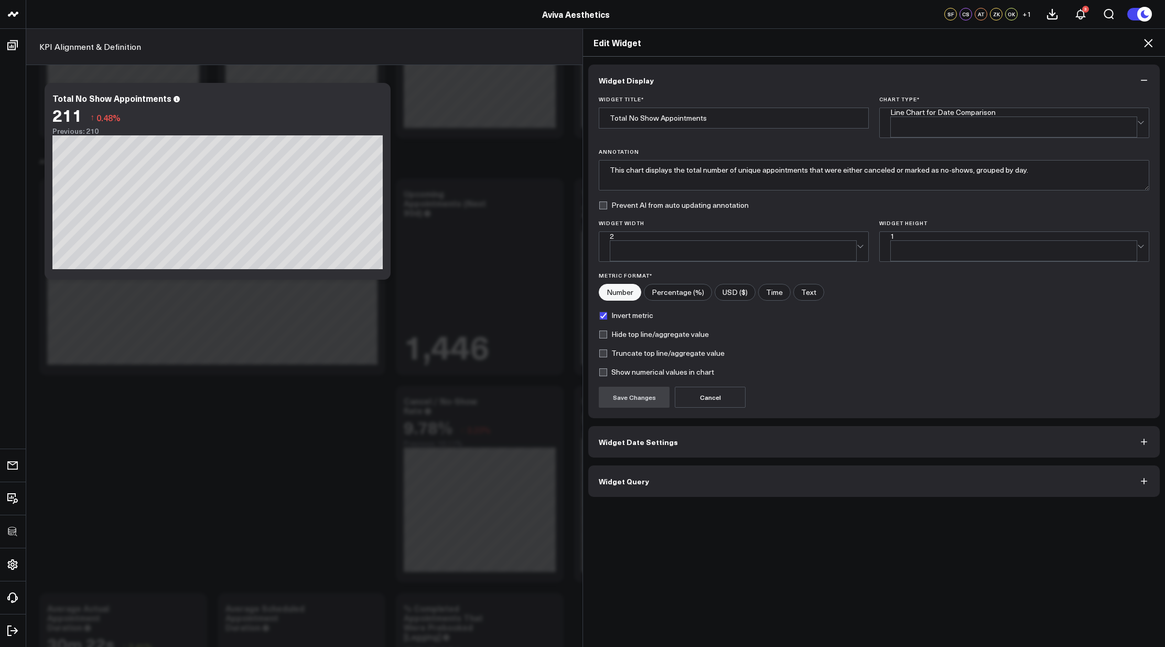
click at [667, 465] on button "Widget Query" at bounding box center [874, 480] width 572 height 31
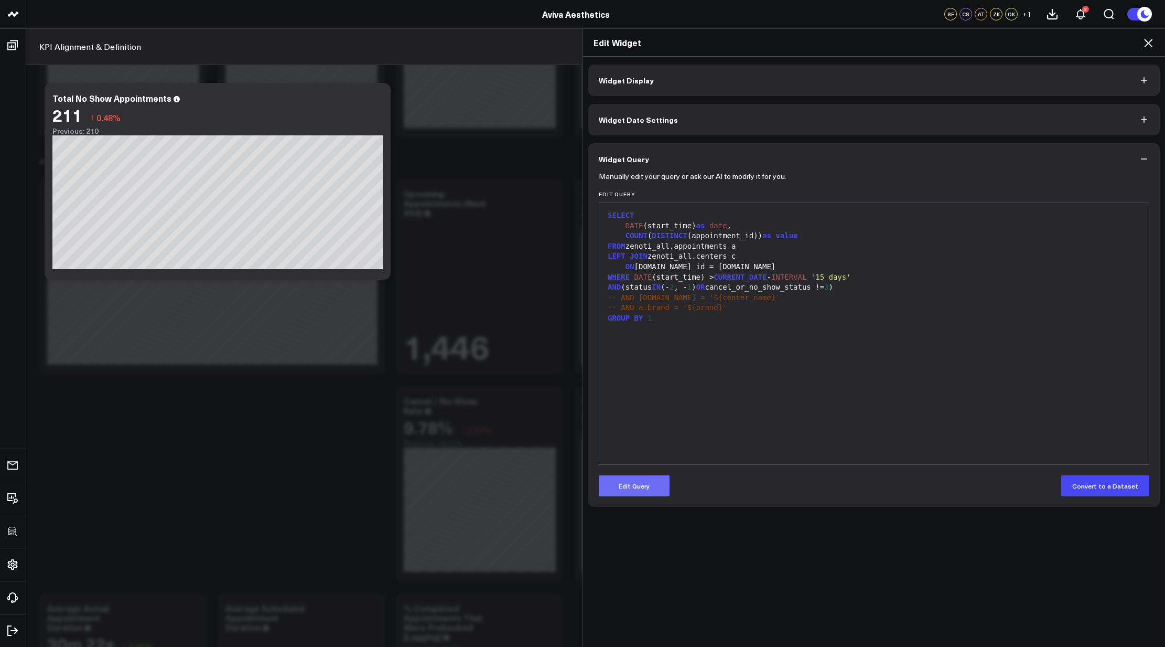
click at [655, 486] on button "Edit Query" at bounding box center [634, 485] width 71 height 21
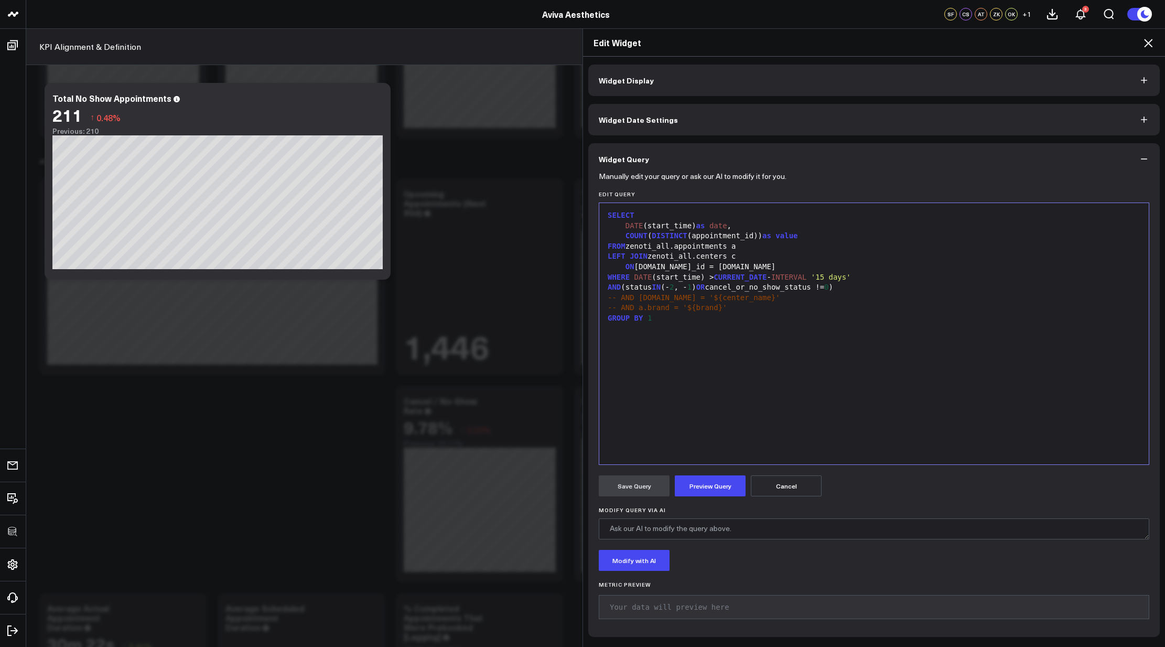
click at [741, 307] on div "-- AND a.brand = '${brand}'" at bounding box center [874, 308] width 539 height 10
drag, startPoint x: 683, startPoint y: 287, endPoint x: 700, endPoint y: 287, distance: 16.8
click at [700, 287] on div "AND (status IN (- 2 , - 1 ) OR cancel_or_no_show_status != 0 )" at bounding box center [874, 287] width 539 height 10
click at [811, 287] on span "0" at bounding box center [809, 287] width 4 height 8
click at [704, 492] on button "Preview Query" at bounding box center [710, 485] width 71 height 21
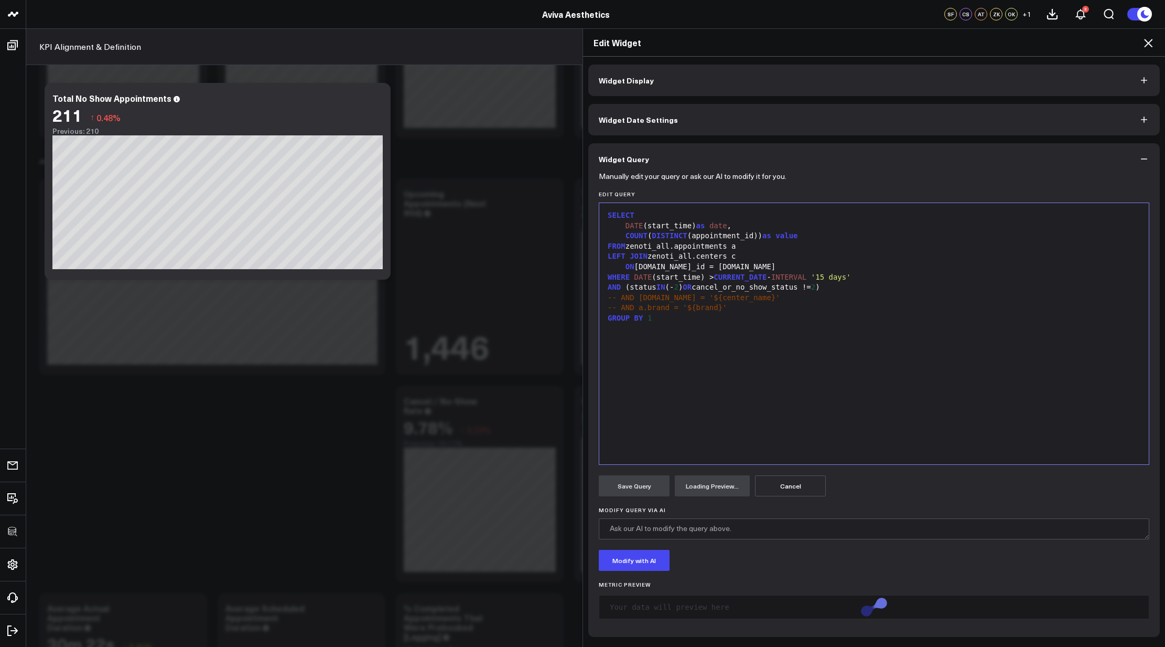
click at [819, 288] on div "AND ( status IN (- 2 ) OR cancel_or_no_show_status != 2 )" at bounding box center [874, 287] width 539 height 10
click at [839, 290] on div "AND ( status IN (- 2 ) OR cancel_or_no_show_status = 2 )" at bounding box center [874, 287] width 539 height 10
drag, startPoint x: 706, startPoint y: 288, endPoint x: 623, endPoint y: 287, distance: 83.9
click at [623, 287] on div "AND (status IN (- 2 ) OR cancel_or_no_show_status = 2 )" at bounding box center [874, 287] width 539 height 10
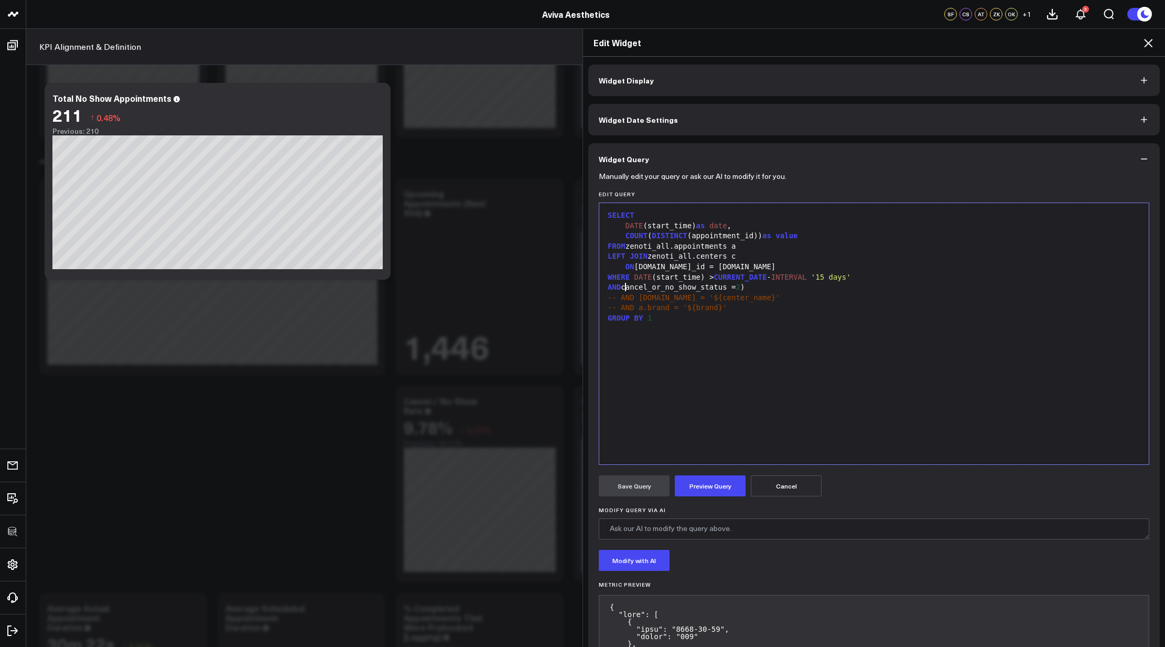
click at [792, 288] on div "AND cancel_or_no_show_status = 2 )" at bounding box center [874, 287] width 539 height 10
click at [717, 486] on button "Preview Query" at bounding box center [710, 485] width 71 height 21
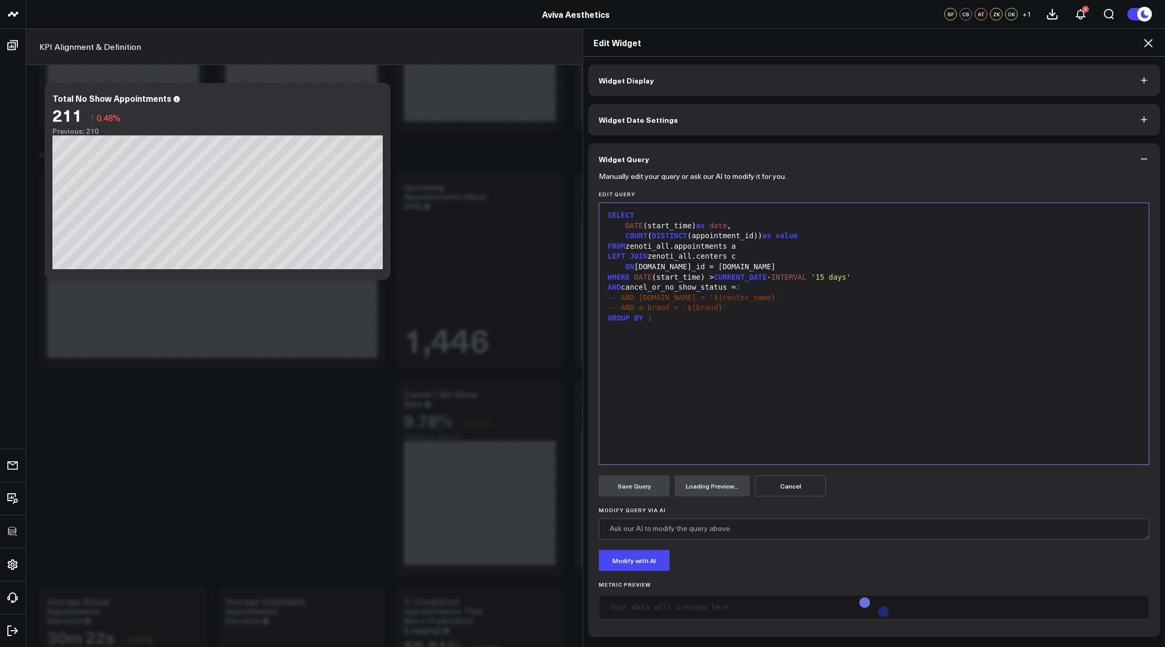
scroll to position [2147, 0]
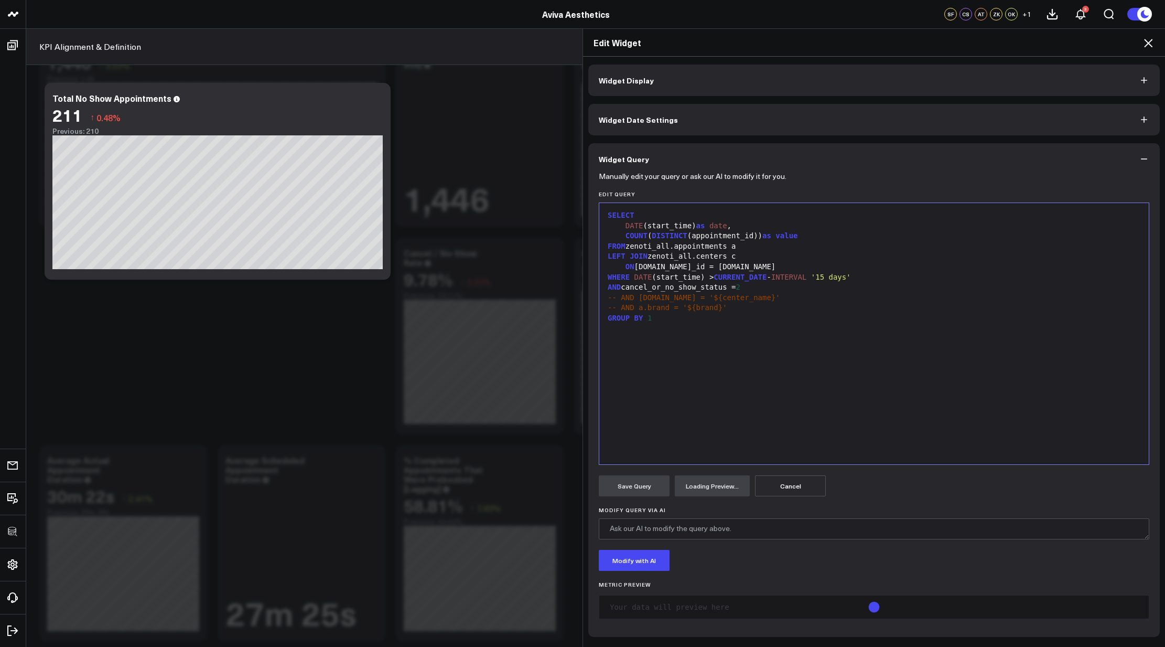
click at [720, 412] on div "SELECT DATE (start_time) as date , COUNT ( DISTINCT (appointment_id)) as value …" at bounding box center [874, 333] width 539 height 251
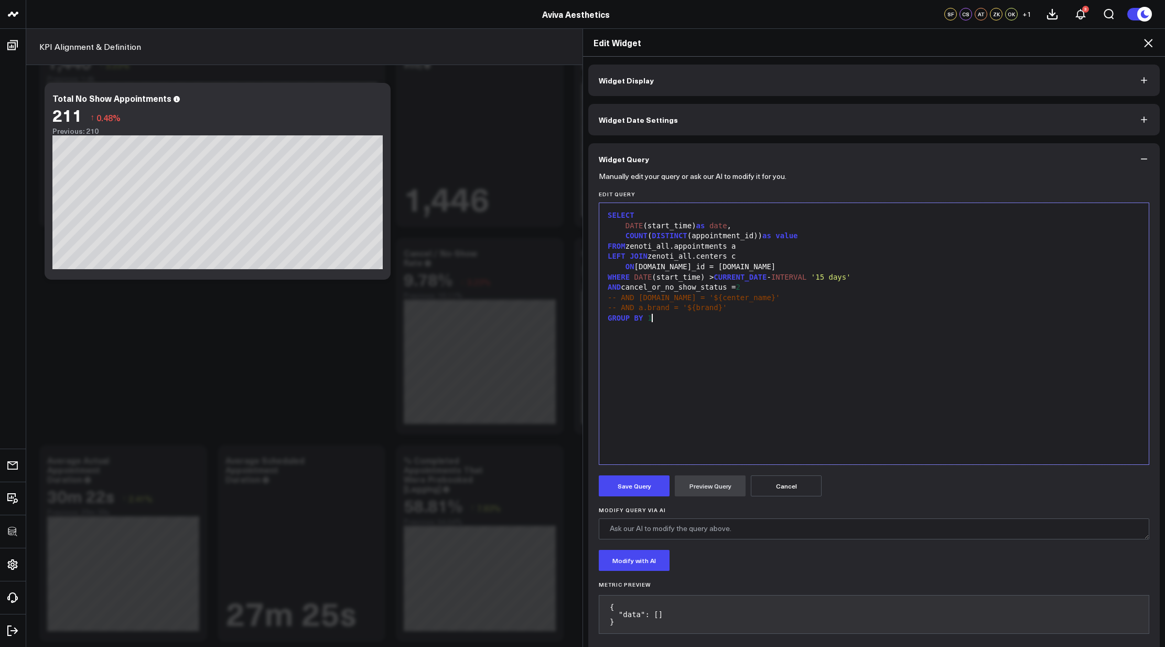
click at [739, 288] on div "AND cancel_or_no_show_status = 2" at bounding box center [874, 287] width 539 height 10
click at [712, 479] on button "Preview Query" at bounding box center [710, 485] width 71 height 21
click at [755, 287] on div "AND cancel_or_no_show_status = - 2" at bounding box center [874, 287] width 539 height 10
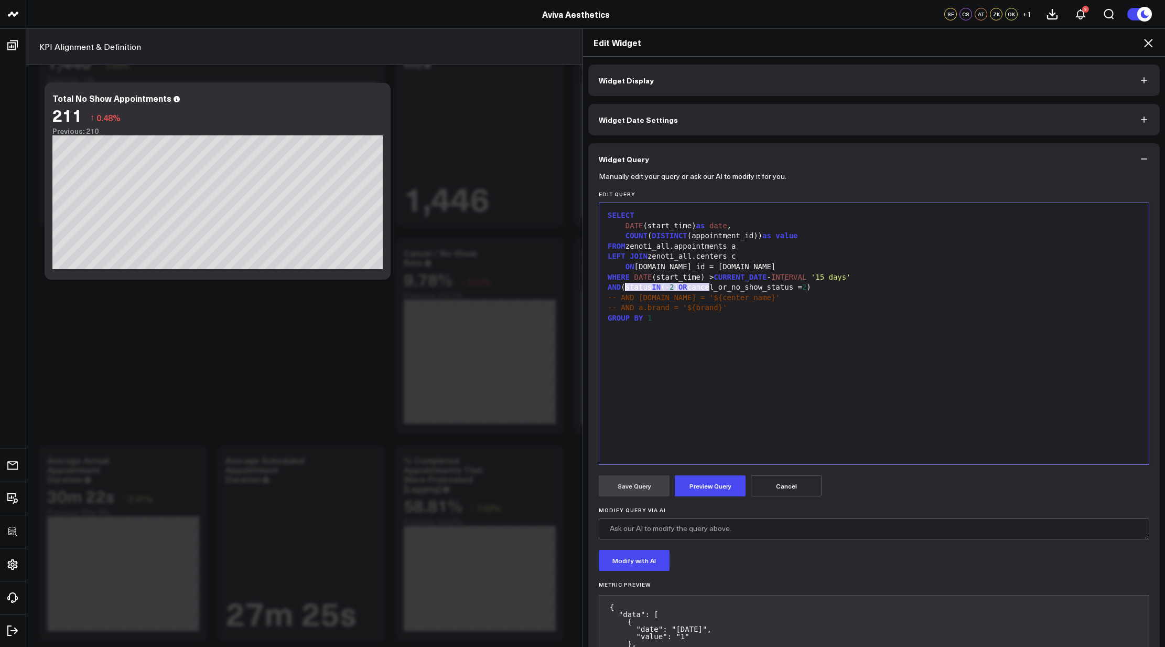
click at [823, 288] on div "AND (status IN (- 2 ) OR cancel_or_no_show_status = 2 )" at bounding box center [874, 287] width 539 height 10
drag, startPoint x: 674, startPoint y: 289, endPoint x: 659, endPoint y: 289, distance: 15.2
click at [659, 289] on div "AND (status IN (- 2 ) OR cancel_or_no_show_status = - 2 )" at bounding box center [874, 287] width 539 height 10
click at [717, 486] on button "Preview Query" at bounding box center [710, 485] width 71 height 21
click at [645, 486] on button "Save Query" at bounding box center [634, 485] width 71 height 21
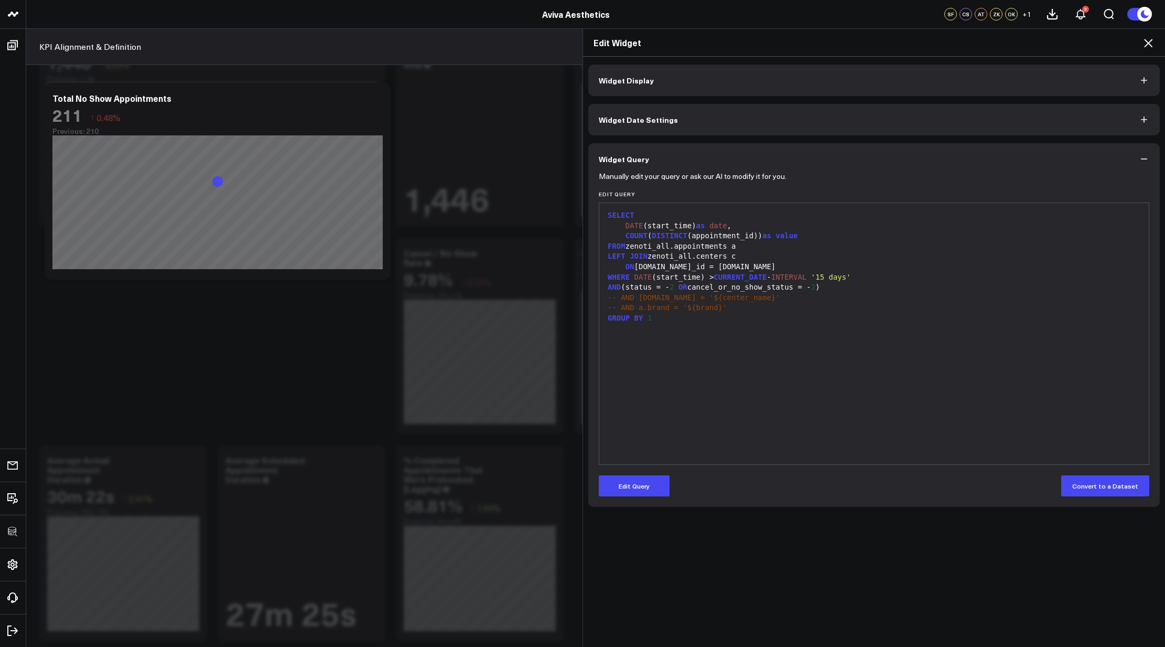
click at [1147, 42] on icon at bounding box center [1148, 43] width 13 height 13
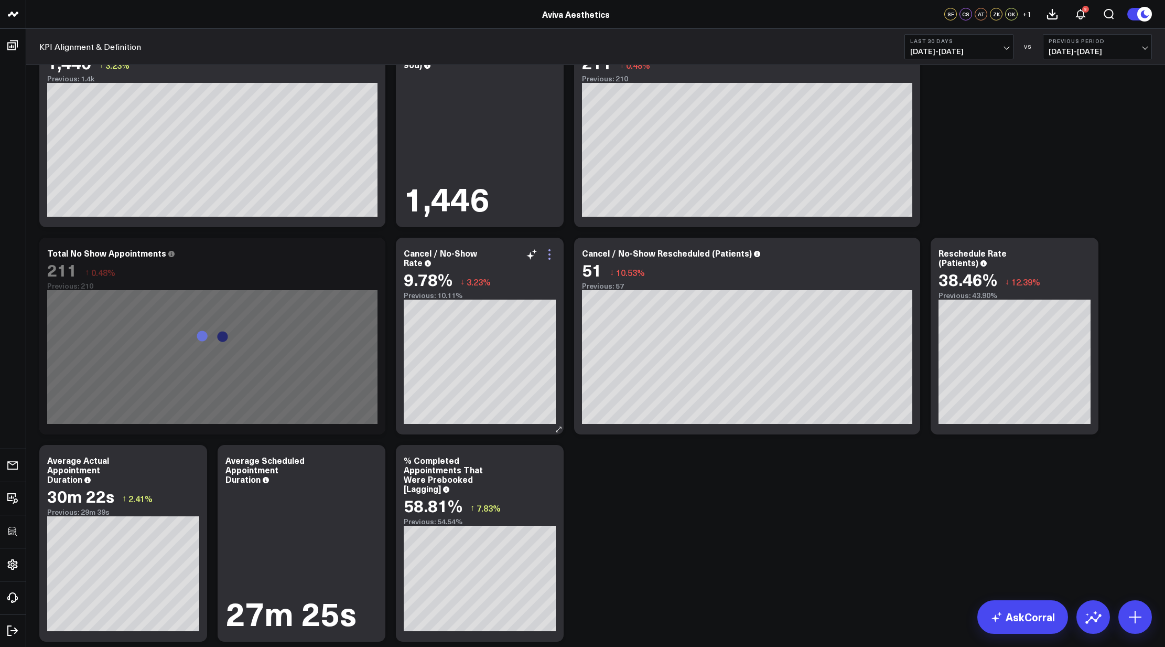
click at [551, 257] on icon at bounding box center [549, 254] width 13 height 13
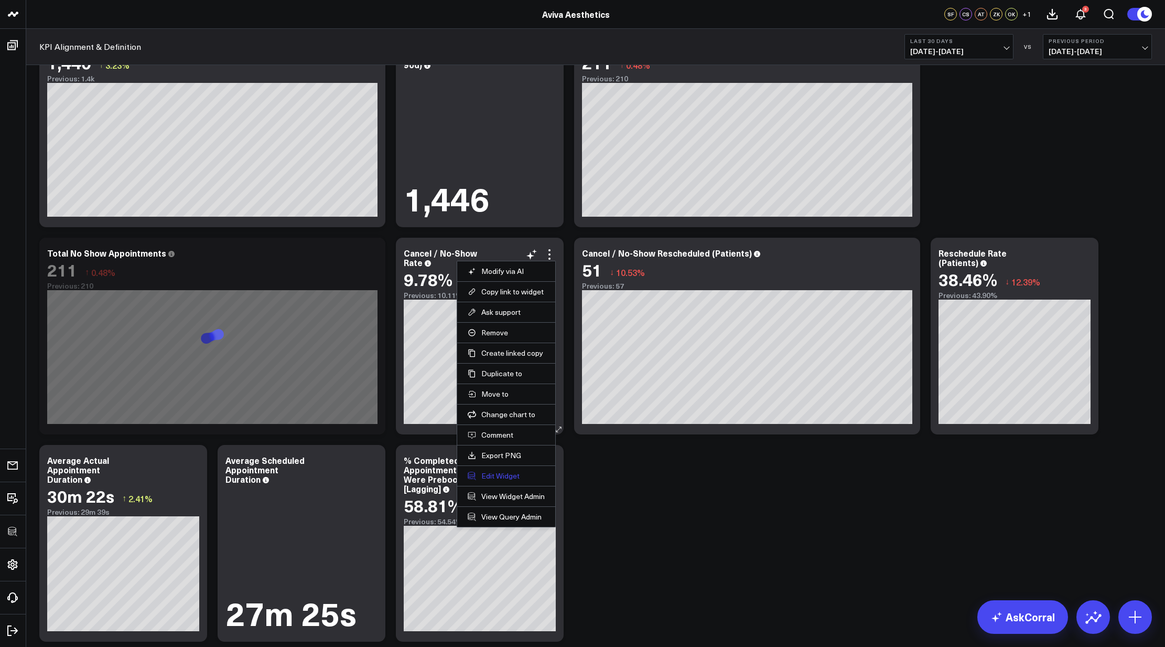
click at [509, 472] on button "Edit Widget" at bounding box center [506, 475] width 77 height 9
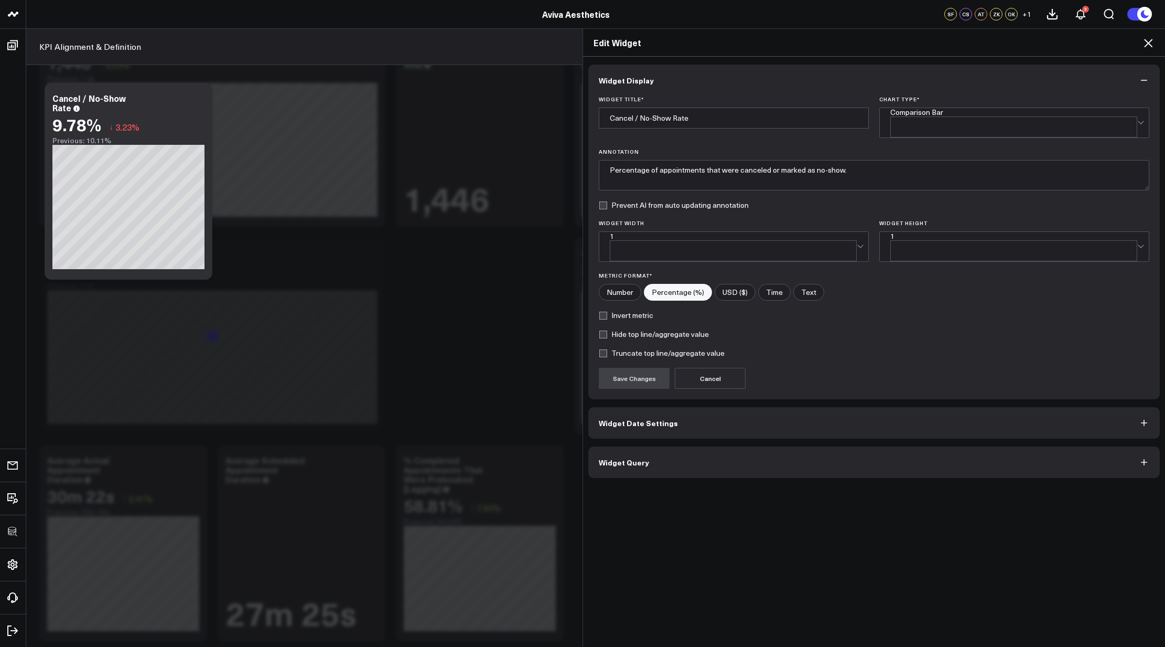
click at [665, 446] on button "Widget Query" at bounding box center [874, 461] width 572 height 31
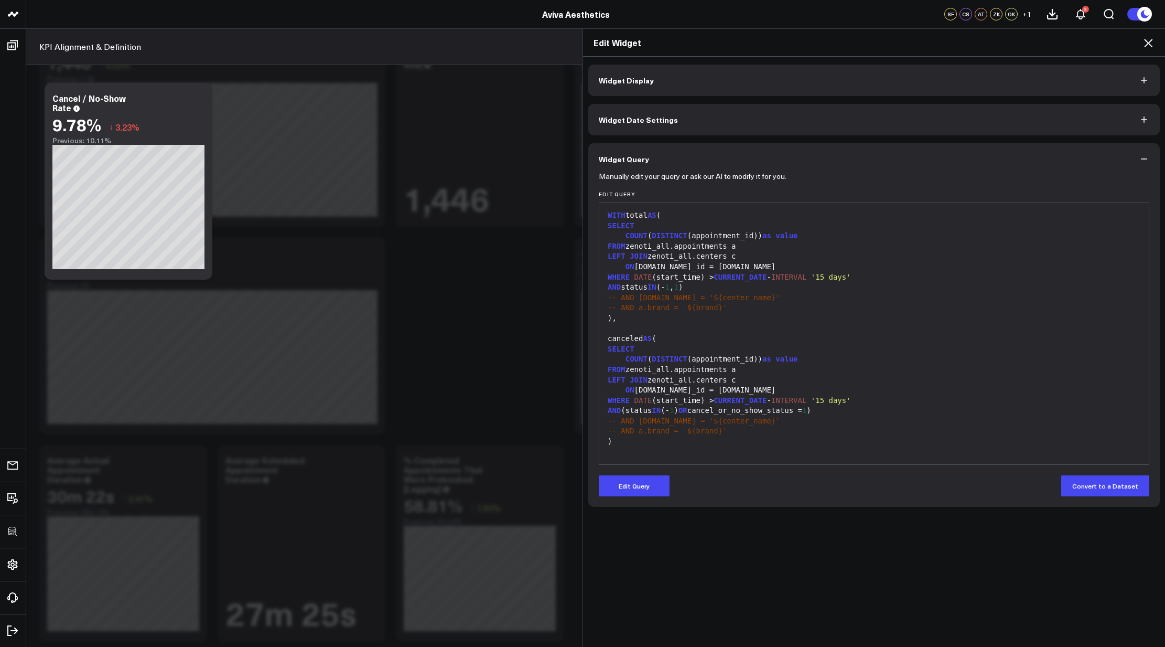
click at [1150, 40] on icon at bounding box center [1148, 43] width 13 height 13
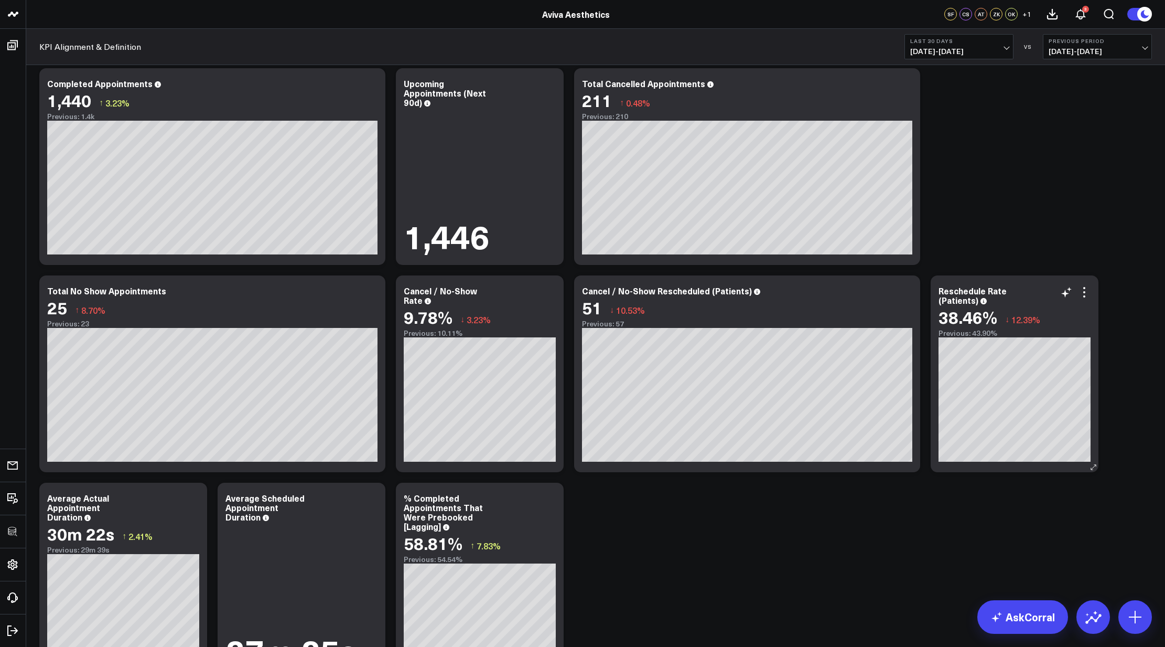
scroll to position [2021, 0]
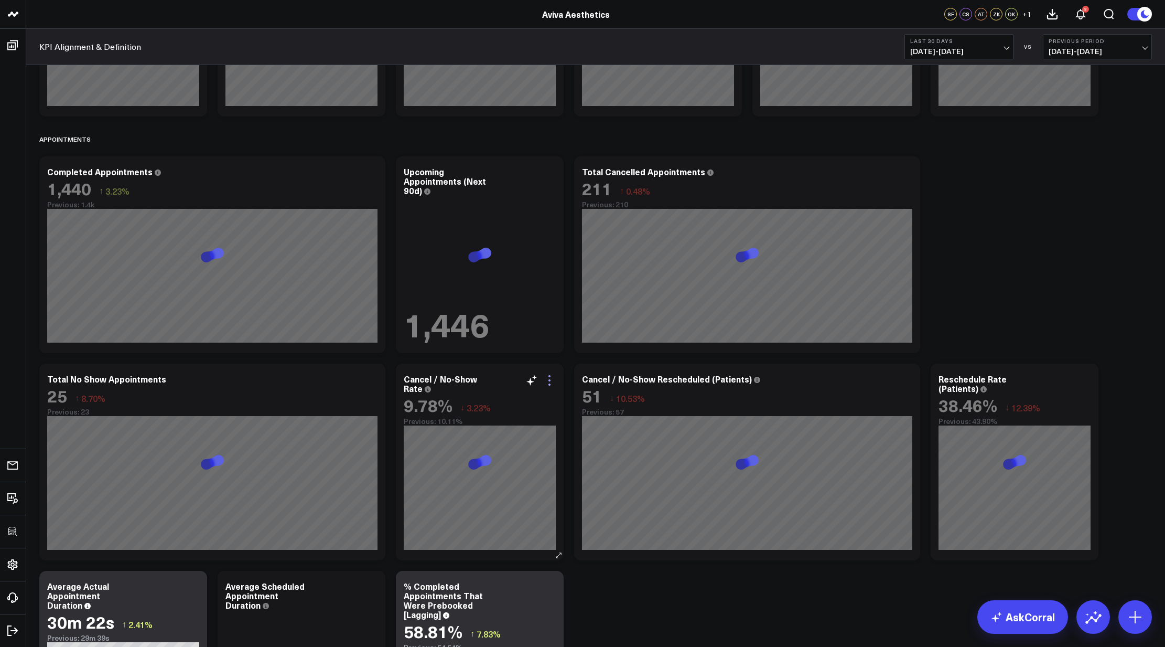
click at [550, 380] on icon at bounding box center [550, 380] width 2 height 2
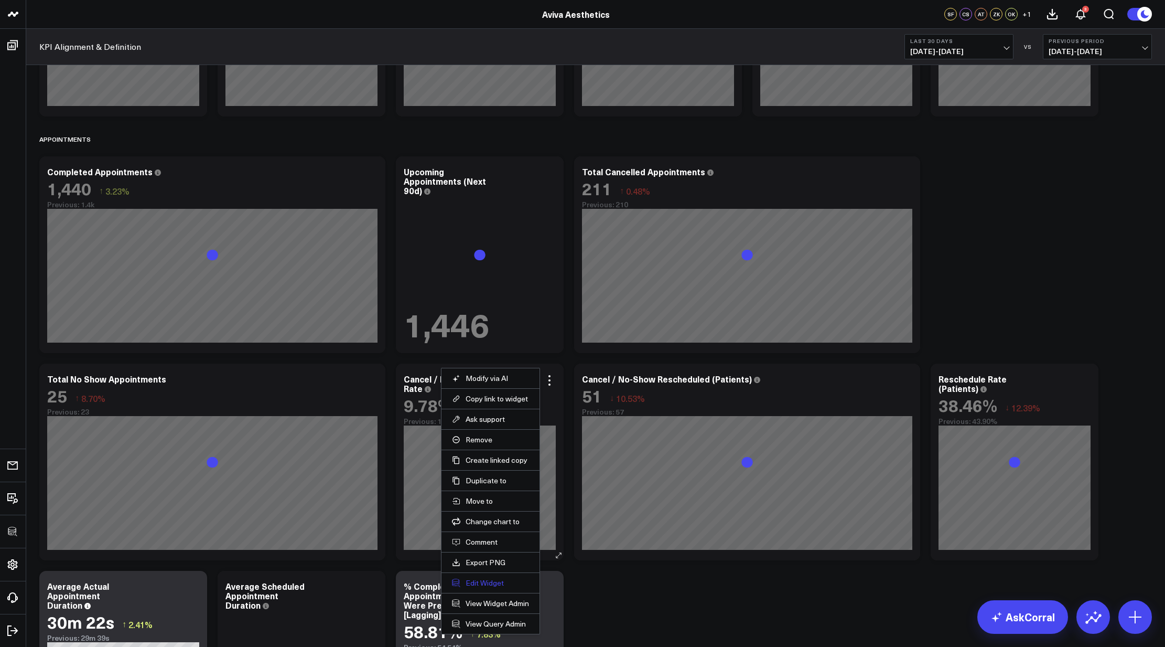
click at [485, 582] on button "Edit Widget" at bounding box center [490, 582] width 77 height 9
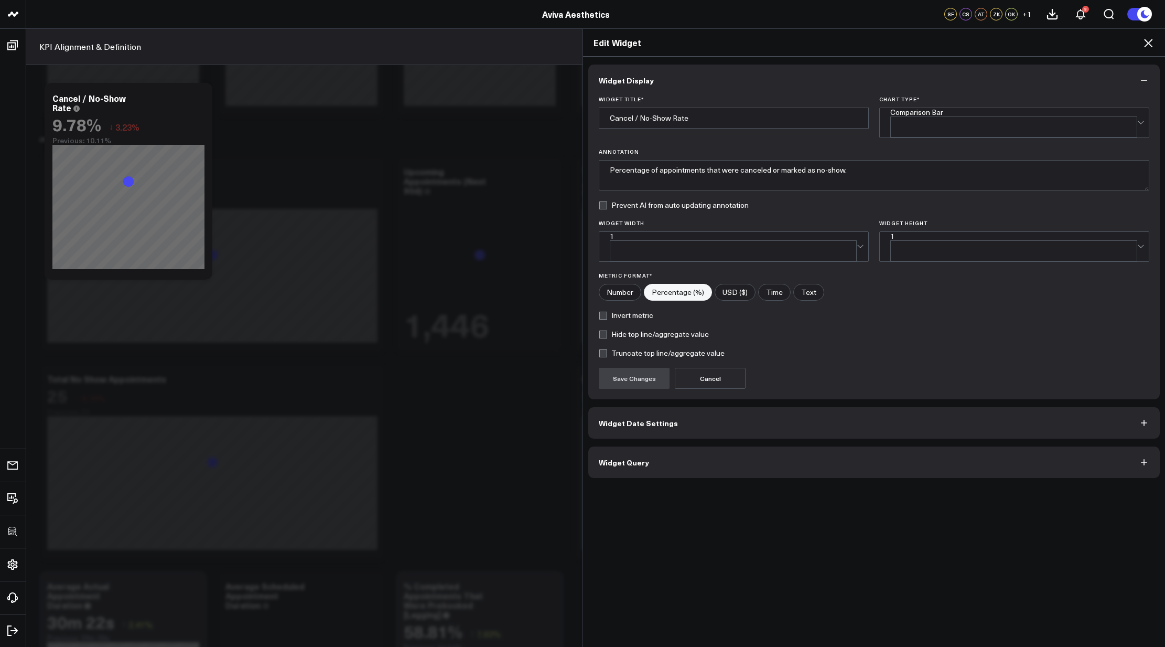
click at [715, 463] on div "Widget Display Widget Title * Cancel / No-Show Rate Chart Type * Comparison Bar…" at bounding box center [874, 352] width 582 height 591
click at [712, 448] on button "Widget Query" at bounding box center [874, 461] width 572 height 31
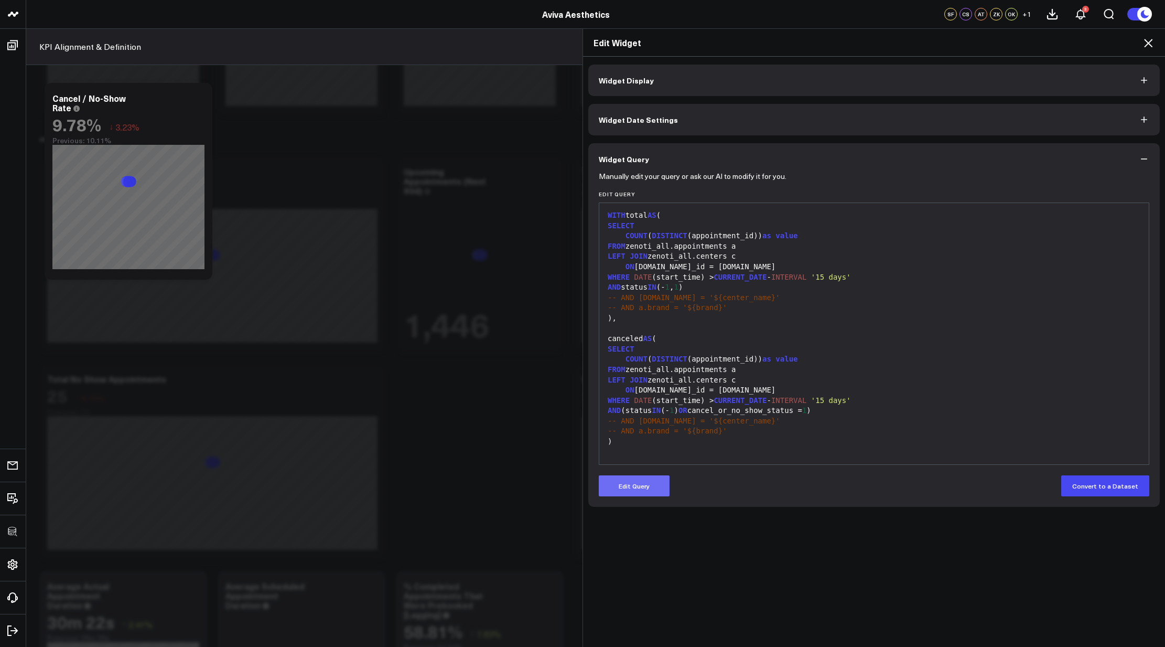
click at [642, 480] on button "Edit Query" at bounding box center [634, 485] width 71 height 21
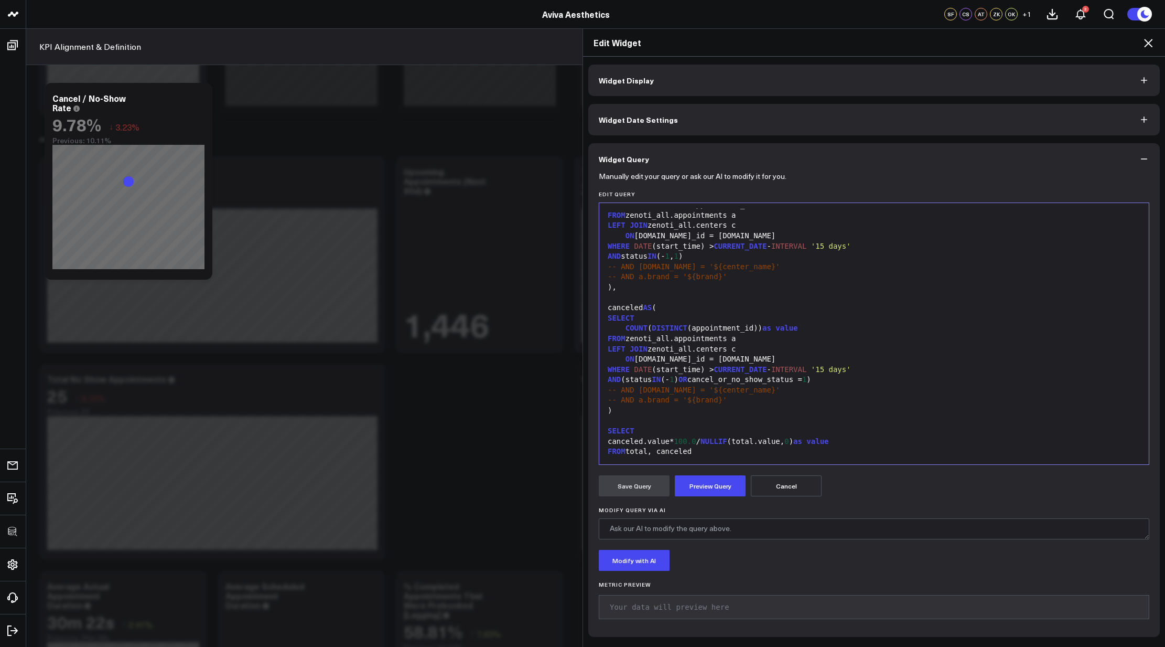
scroll to position [18, 0]
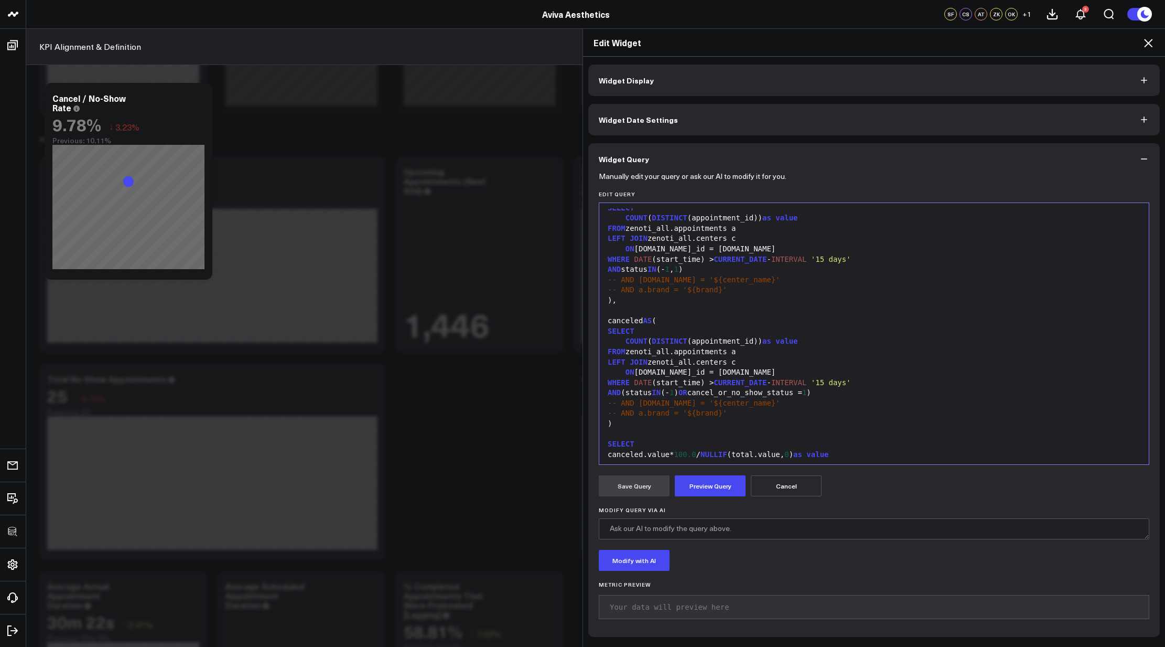
click at [683, 393] on div "AND (status IN (- 1 ) OR cancel_or_no_show_status = 1 )" at bounding box center [874, 393] width 539 height 10
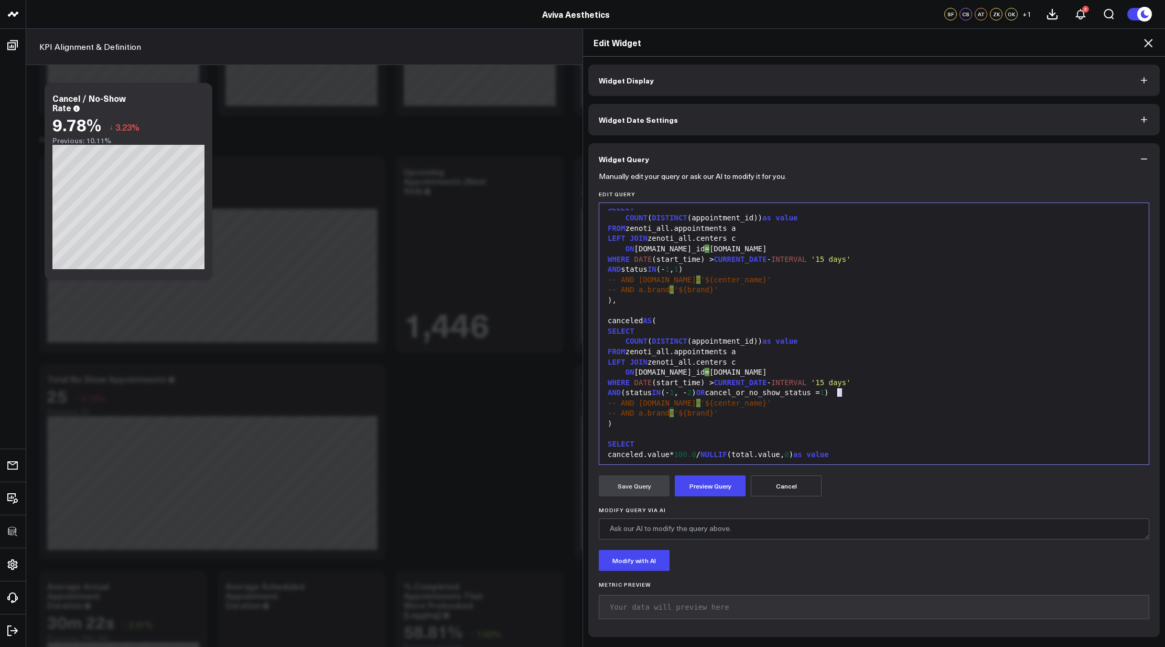
click at [835, 392] on div "AND (status IN (- 1 , - 2 ) OR cancel_or_no_show_status = 1 )" at bounding box center [874, 393] width 539 height 10
click at [641, 271] on div "AND status IN (- 1 , 1 )" at bounding box center [874, 269] width 539 height 10
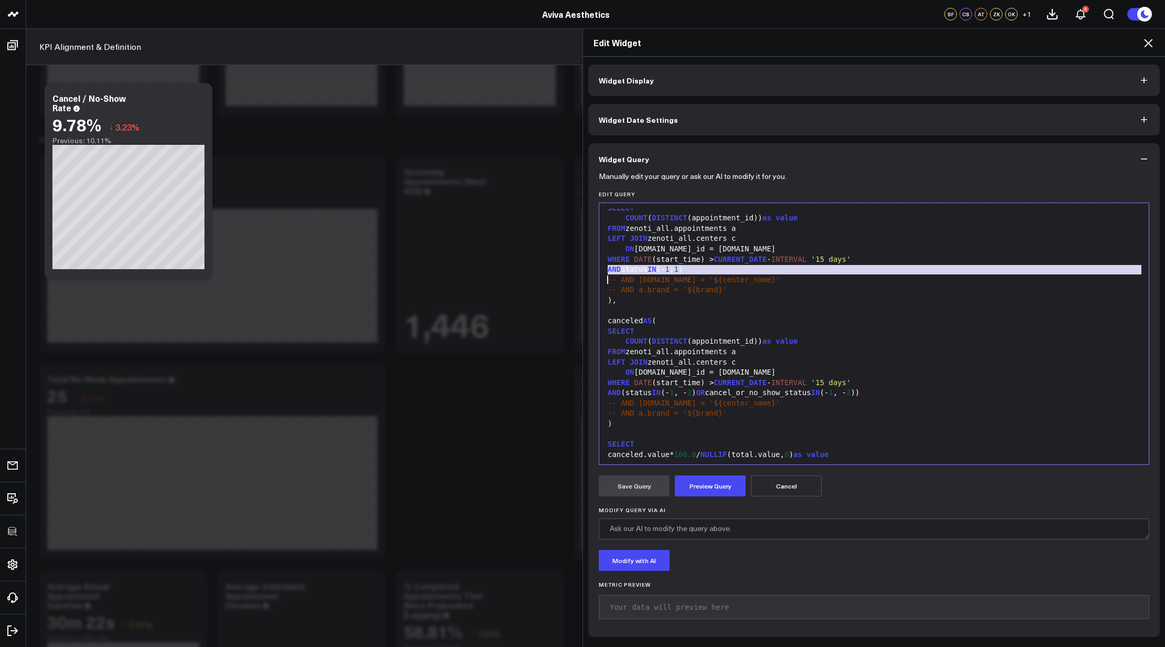
click at [698, 267] on div "AND status IN (- 1 , 1 )" at bounding box center [874, 269] width 539 height 10
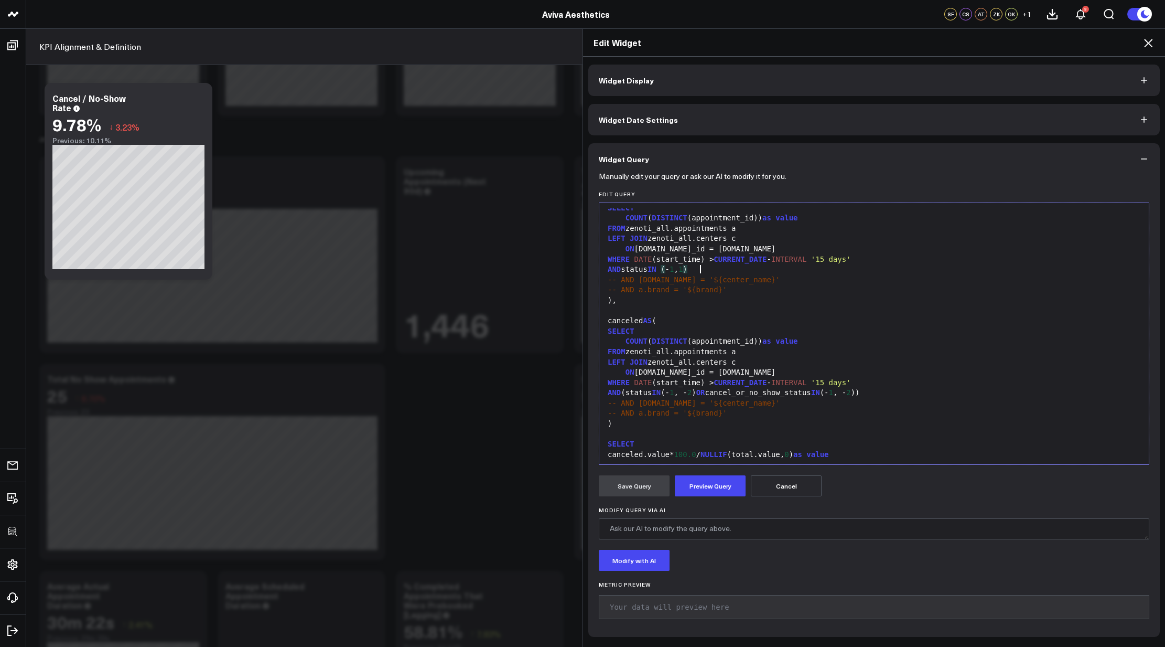
click at [652, 270] on span "IN" at bounding box center [652, 269] width 9 height 8
drag, startPoint x: 693, startPoint y: 269, endPoint x: 710, endPoint y: 267, distance: 16.8
click at [710, 267] on div "AND status NOT IN (- 1 , 1 )" at bounding box center [874, 269] width 539 height 10
click at [765, 337] on span "as" at bounding box center [767, 341] width 9 height 8
click at [732, 488] on button "Preview Query" at bounding box center [710, 485] width 71 height 21
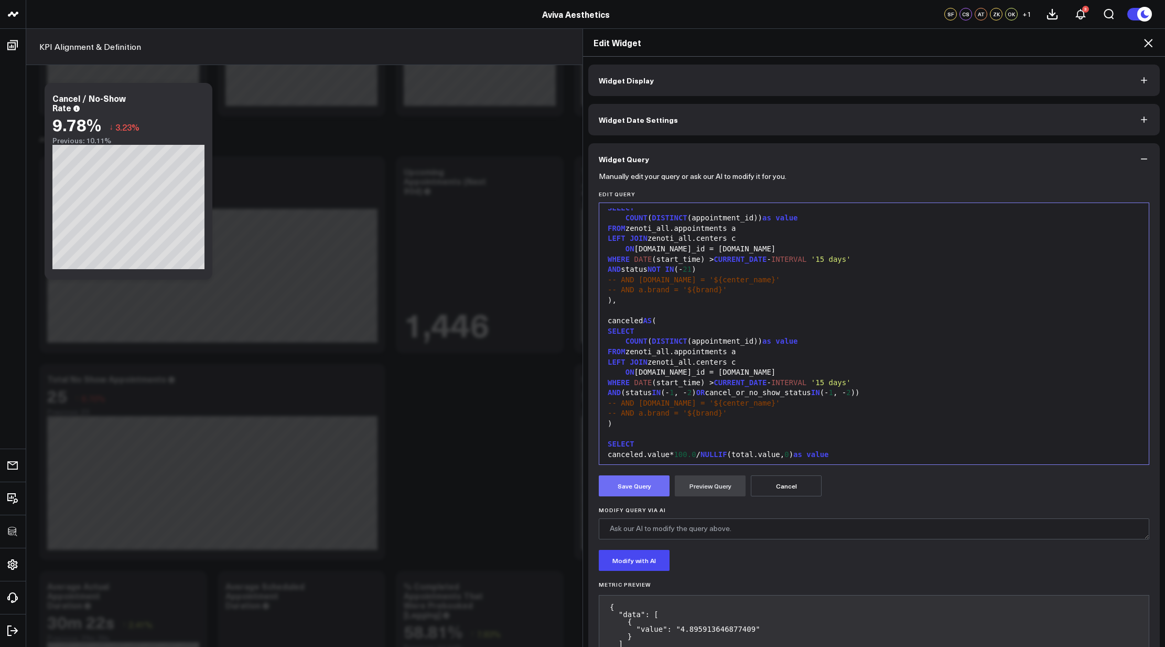
click at [647, 485] on button "Save Query" at bounding box center [634, 485] width 71 height 21
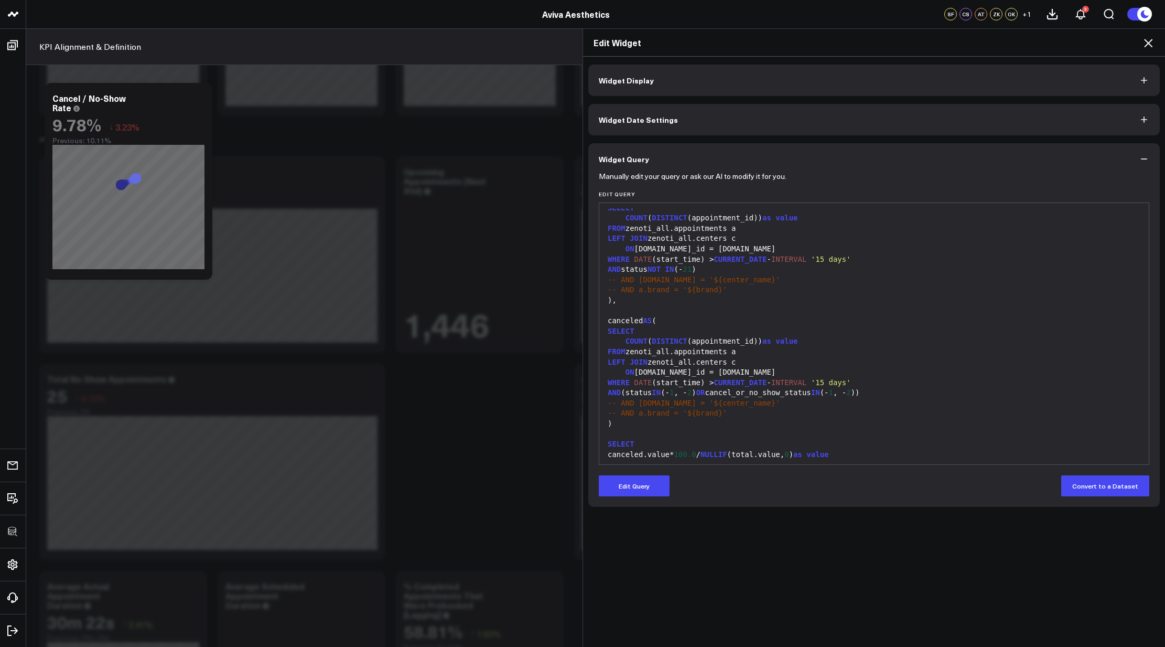
click at [1146, 43] on icon at bounding box center [1148, 43] width 13 height 13
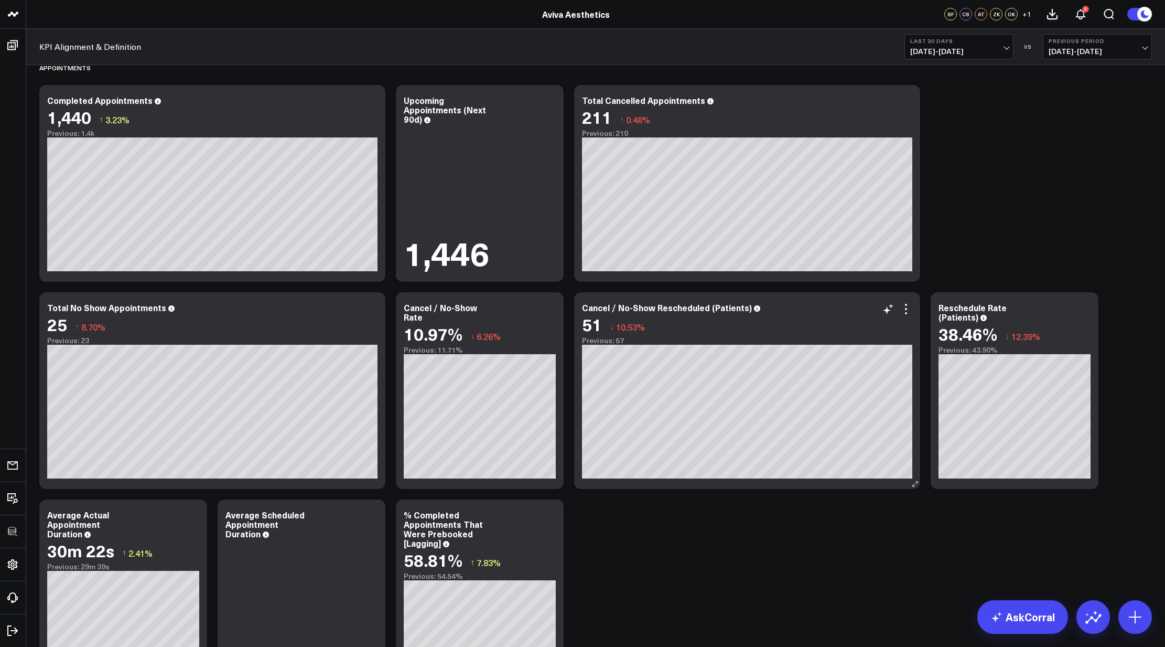
scroll to position [2086, 0]
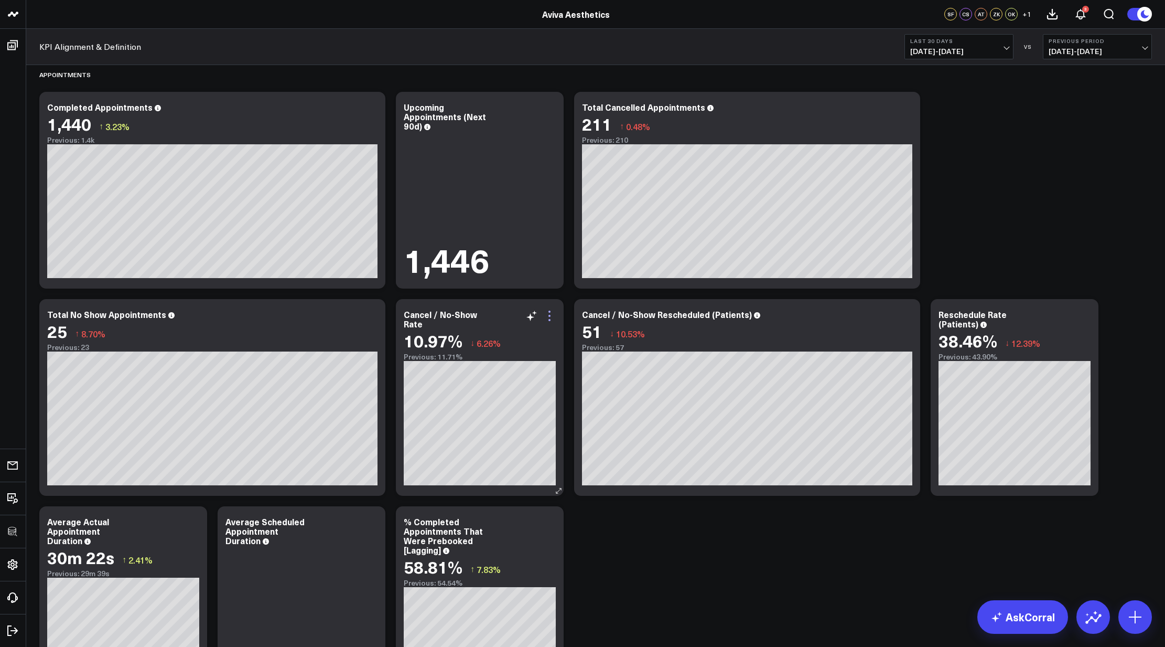
click at [550, 319] on icon at bounding box center [550, 320] width 2 height 2
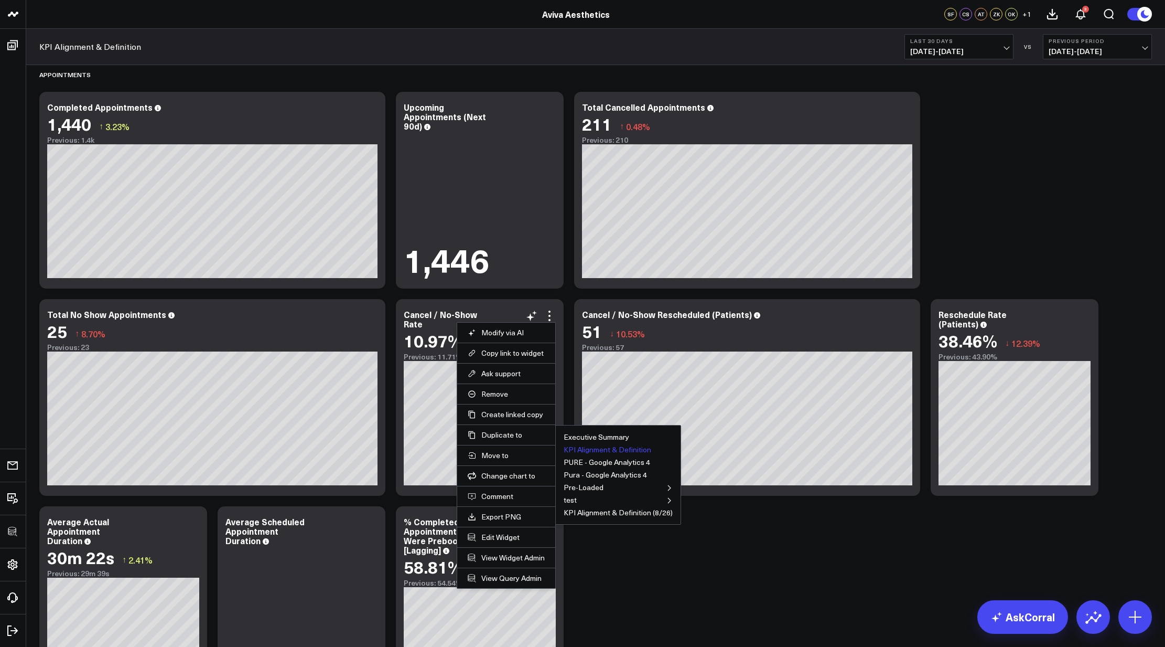
click at [584, 448] on button "KPI Alignment & Definition" at bounding box center [608, 449] width 88 height 7
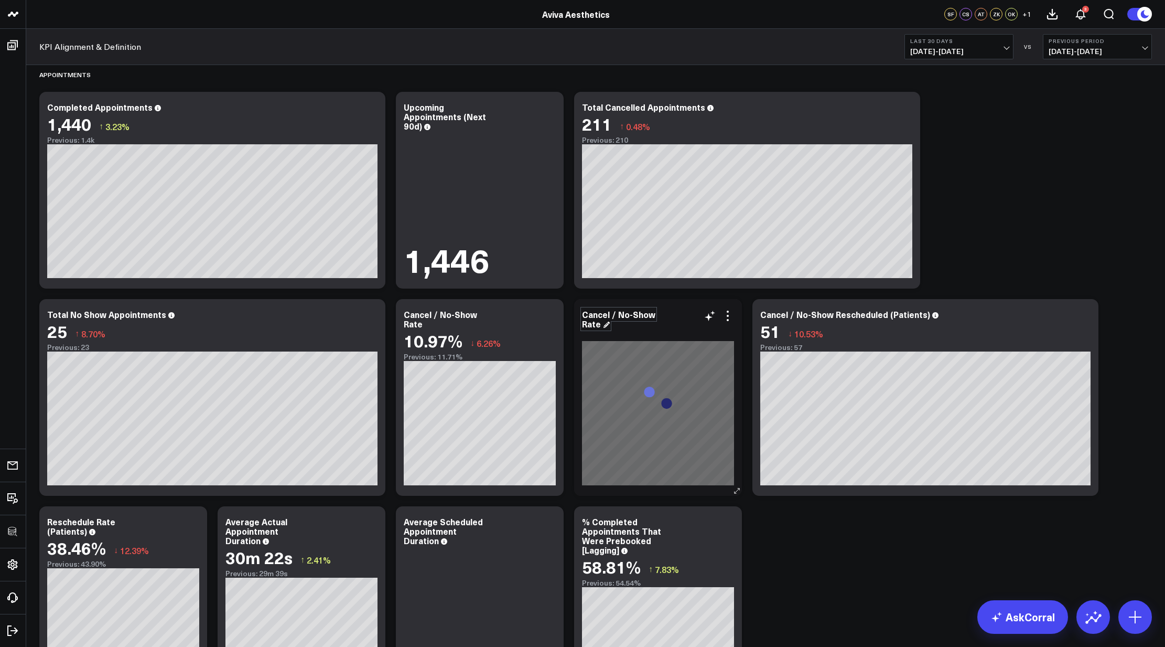
click at [607, 319] on div "Cancel / No-Show Rate" at bounding box center [618, 318] width 73 height 21
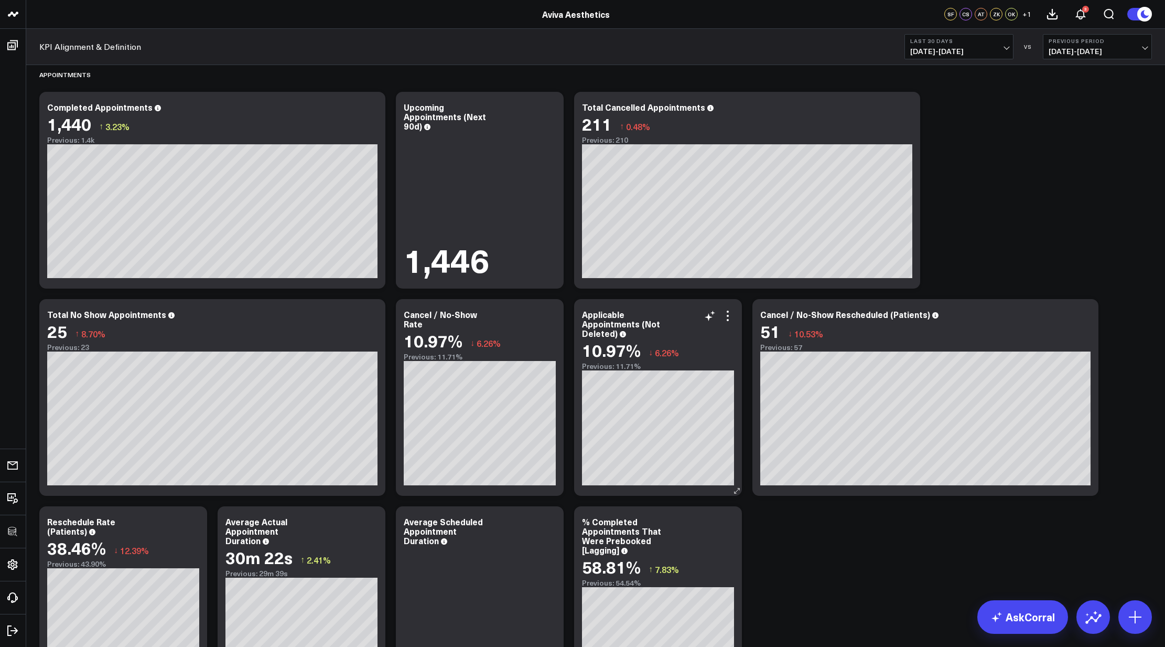
drag, startPoint x: 729, startPoint y: 315, endPoint x: 712, endPoint y: 339, distance: 29.4
click at [729, 315] on icon at bounding box center [728, 315] width 13 height 13
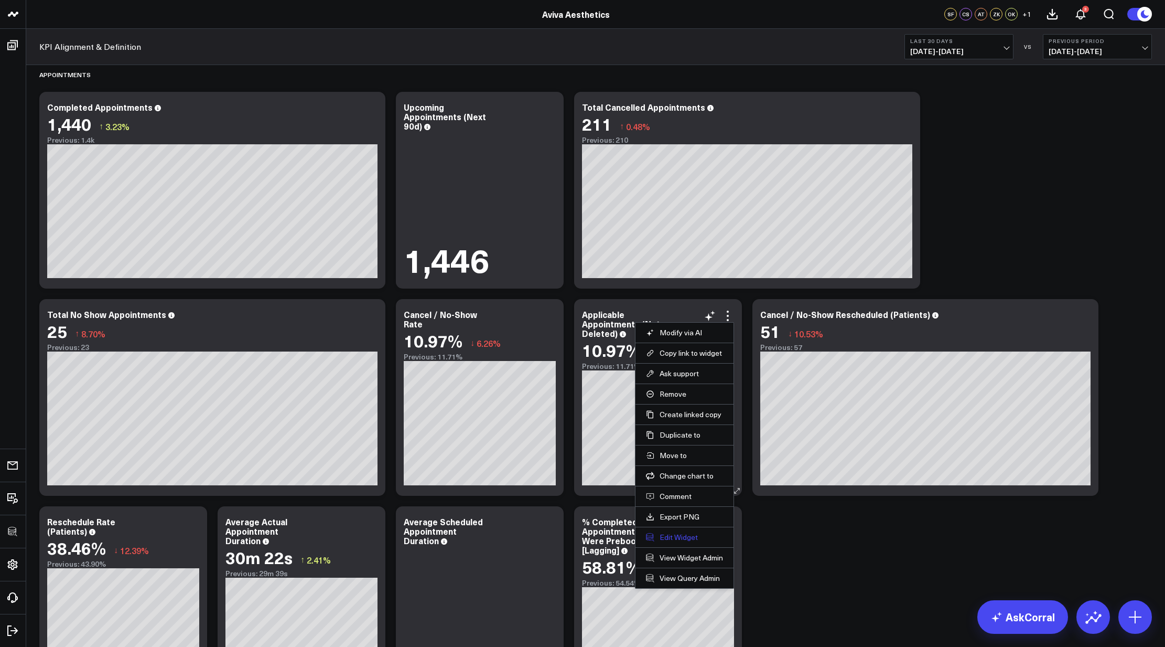
click at [675, 535] on button "Edit Widget" at bounding box center [684, 536] width 77 height 9
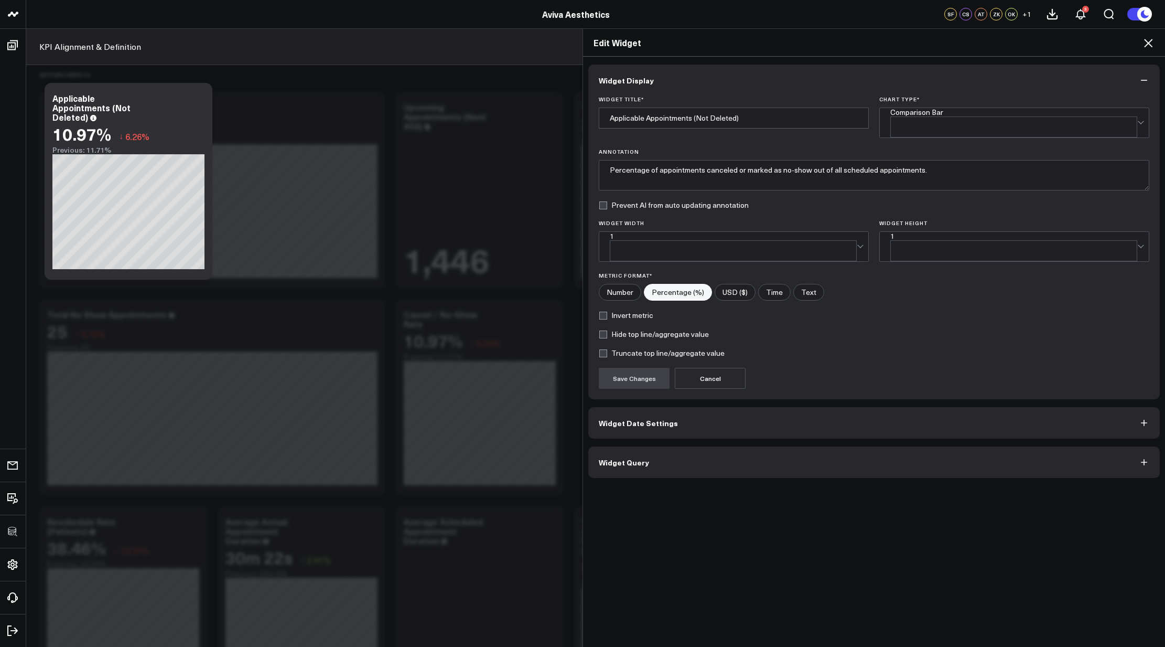
click at [732, 446] on button "Widget Query" at bounding box center [874, 461] width 572 height 31
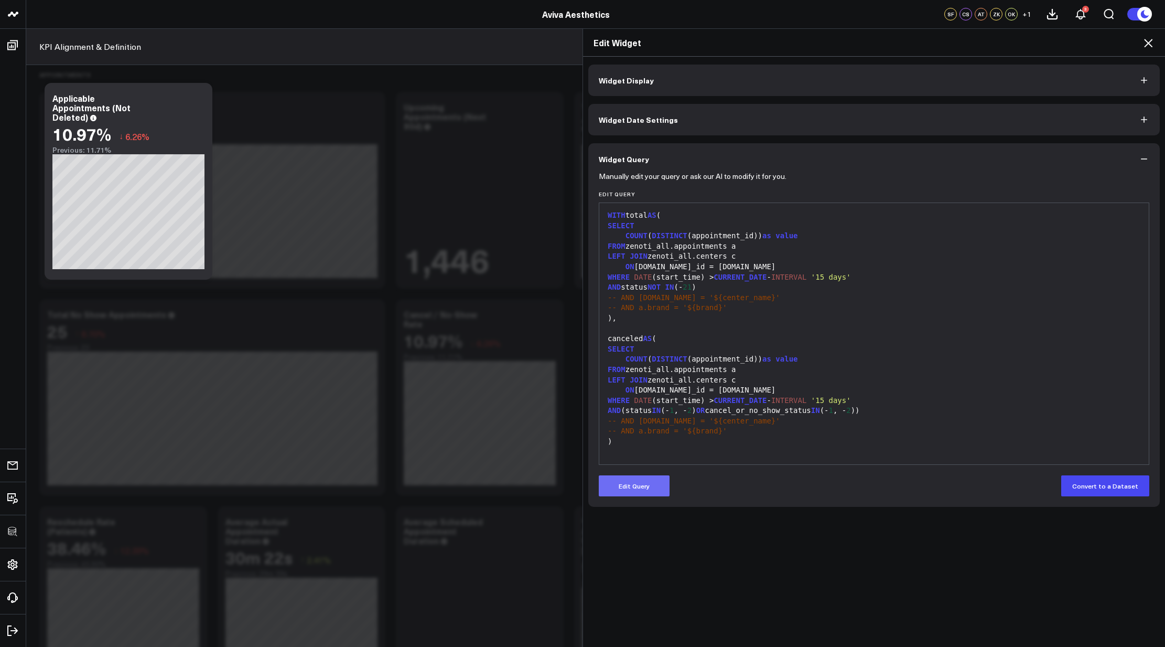
click at [637, 488] on button "Edit Query" at bounding box center [634, 485] width 71 height 21
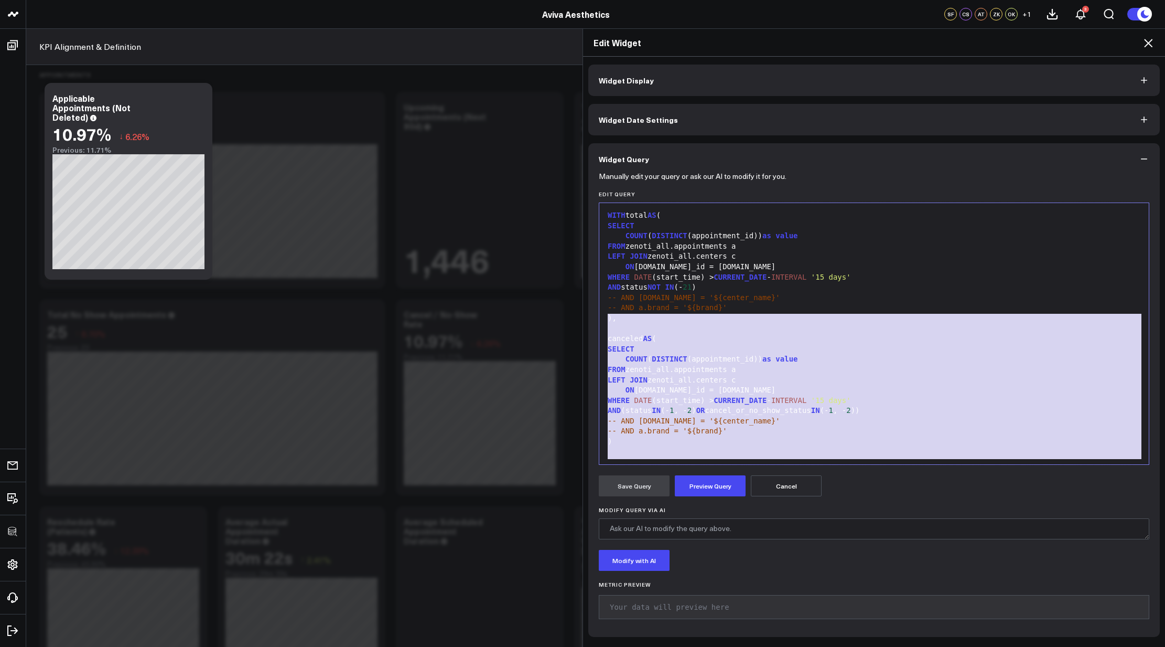
scroll to position [31, 0]
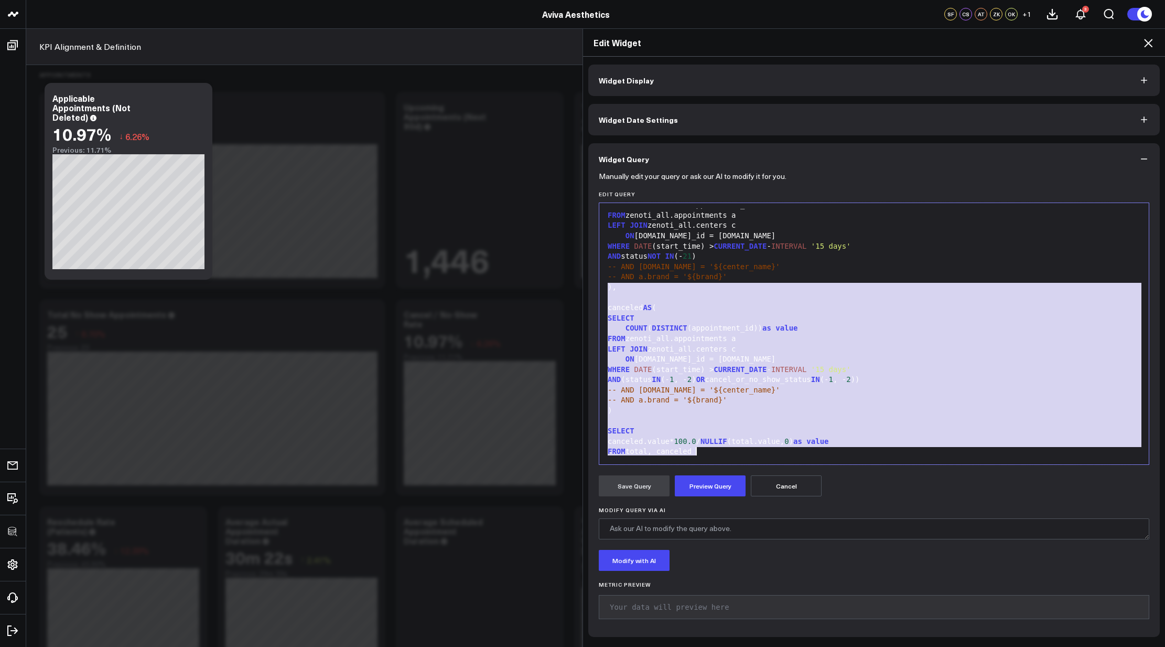
drag, startPoint x: 606, startPoint y: 314, endPoint x: 698, endPoint y: 540, distance: 243.5
click at [702, 548] on form "Manually edit your query or ask our AI to modify it for you. Edit Query 99 1 2 …" at bounding box center [874, 401] width 551 height 452
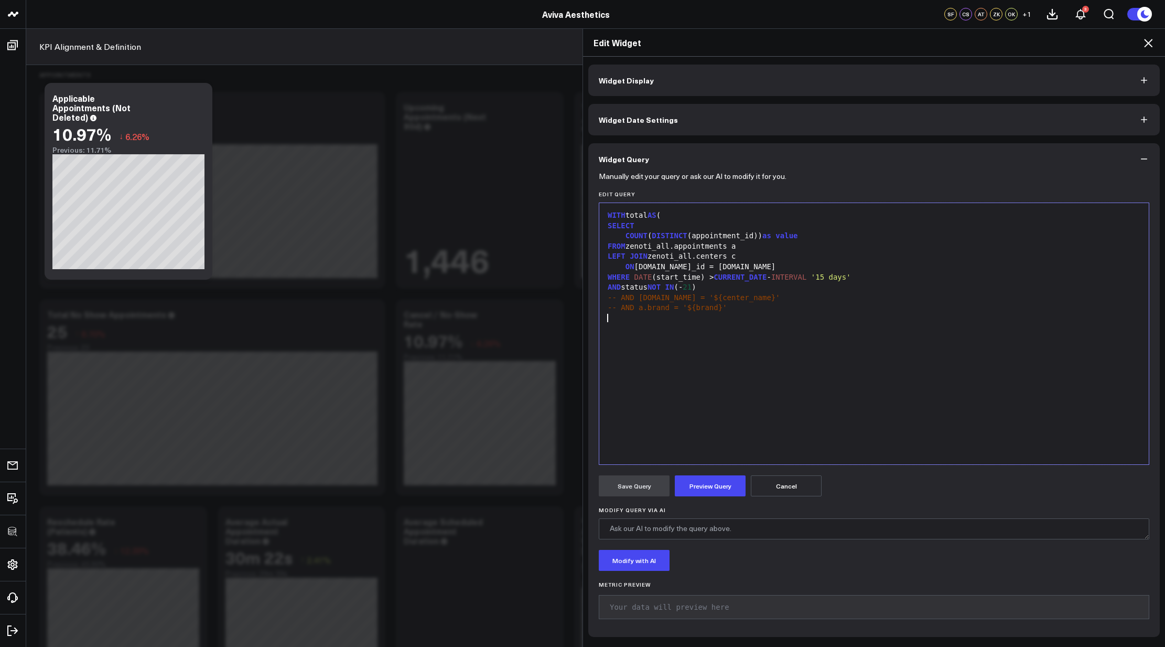
scroll to position [1755, 0]
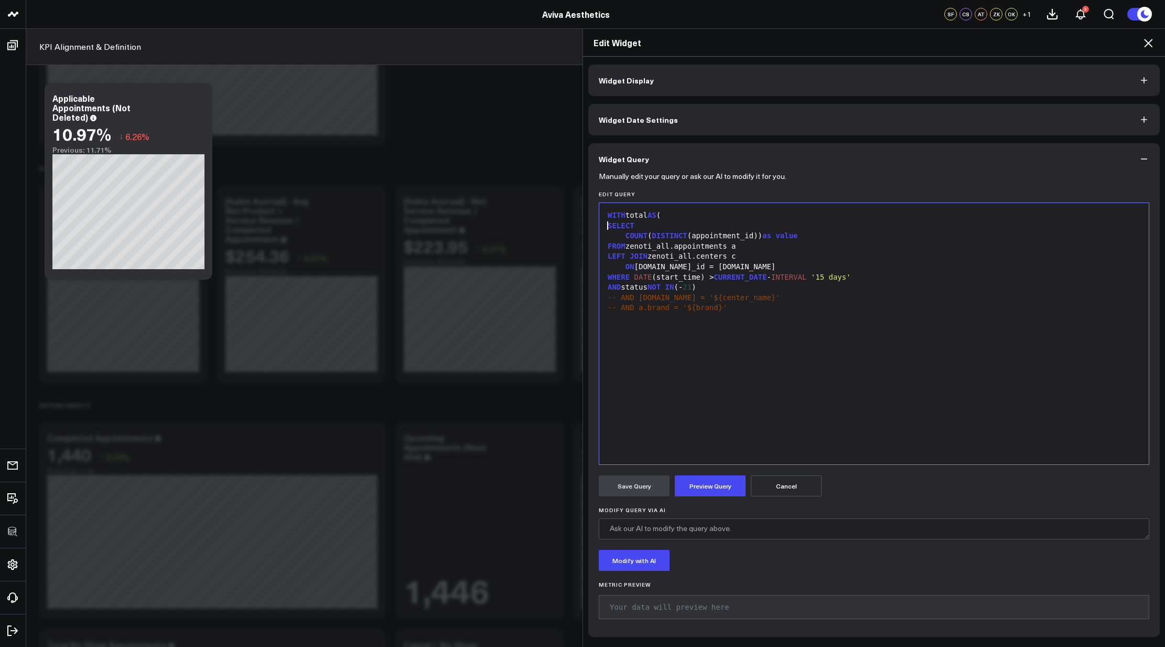
drag, startPoint x: 603, startPoint y: 225, endPoint x: 594, endPoint y: 195, distance: 31.3
click at [594, 196] on div "Manually edit your query or ask our AI to modify it for you. Edit Query Selecti…" at bounding box center [874, 406] width 572 height 462
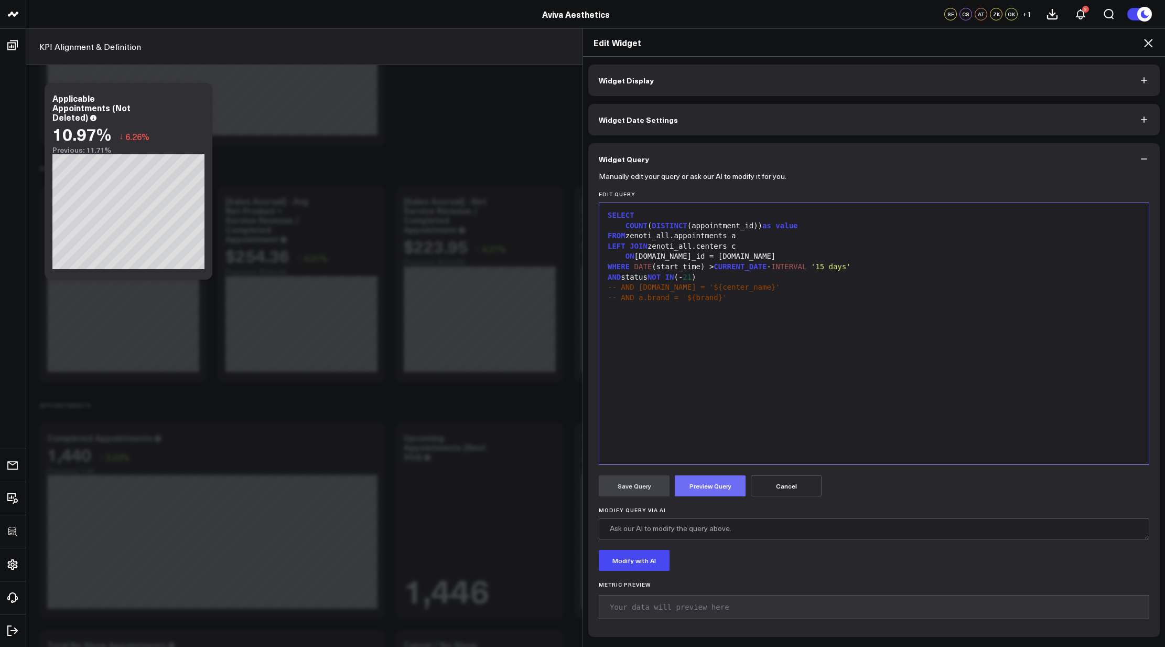
click at [709, 492] on button "Preview Query" at bounding box center [710, 485] width 71 height 21
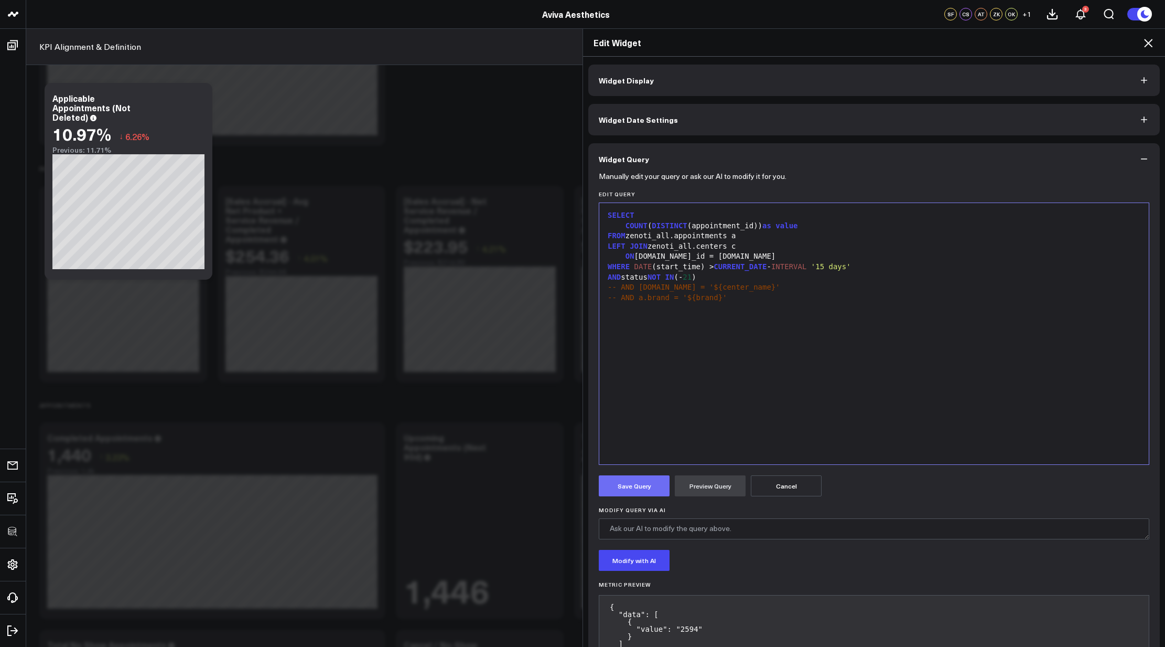
click at [642, 484] on button "Save Query" at bounding box center [634, 485] width 71 height 21
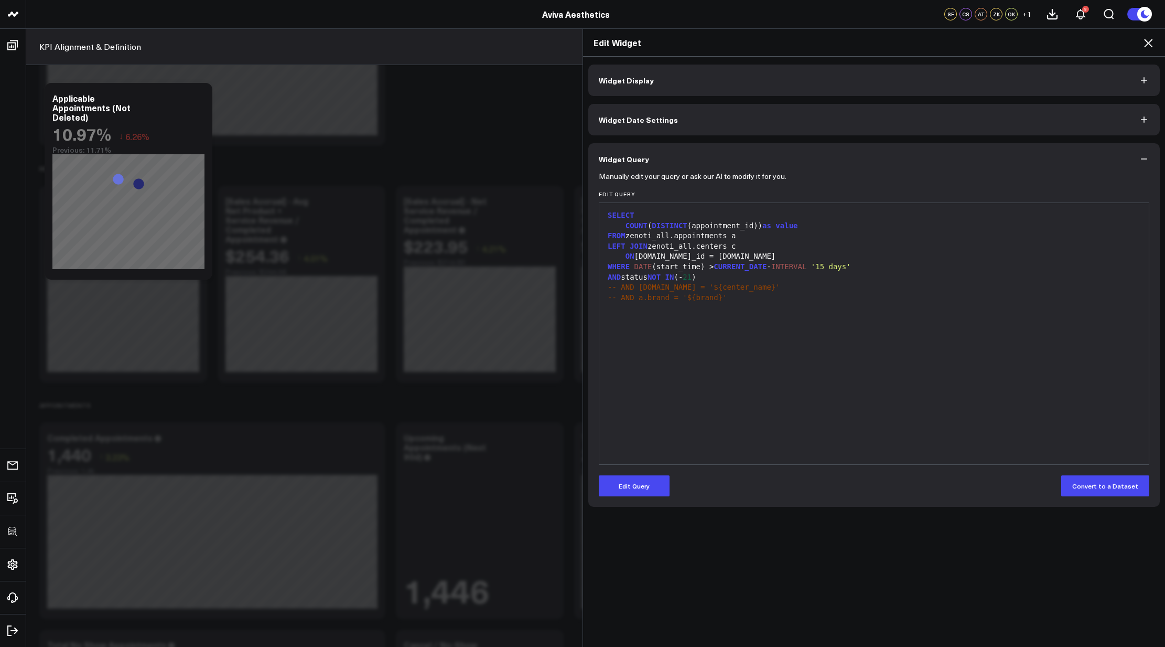
click at [1150, 41] on icon at bounding box center [1148, 43] width 8 height 8
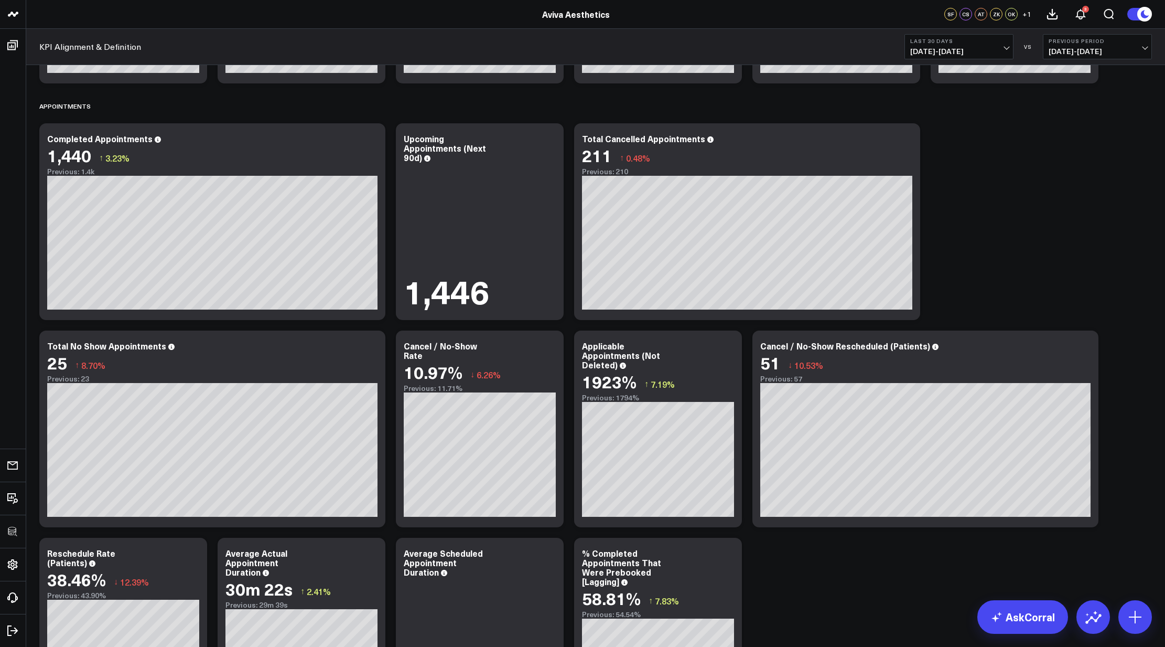
scroll to position [2061, 0]
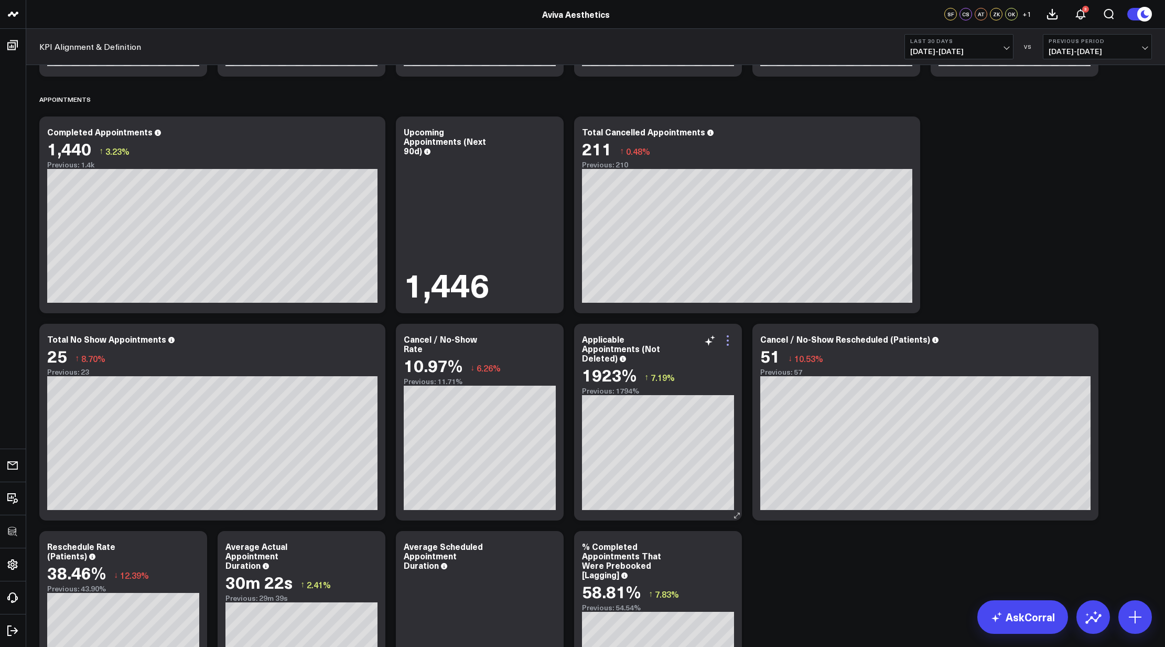
click at [730, 336] on icon at bounding box center [728, 340] width 13 height 13
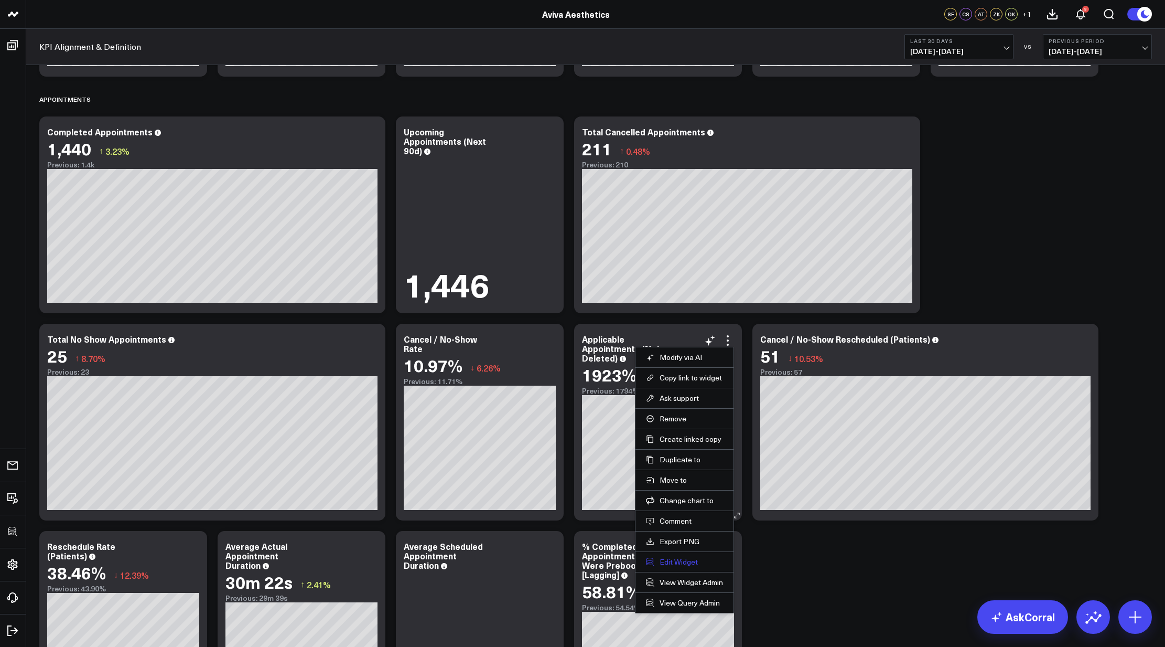
click at [683, 560] on button "Edit Widget" at bounding box center [684, 561] width 77 height 9
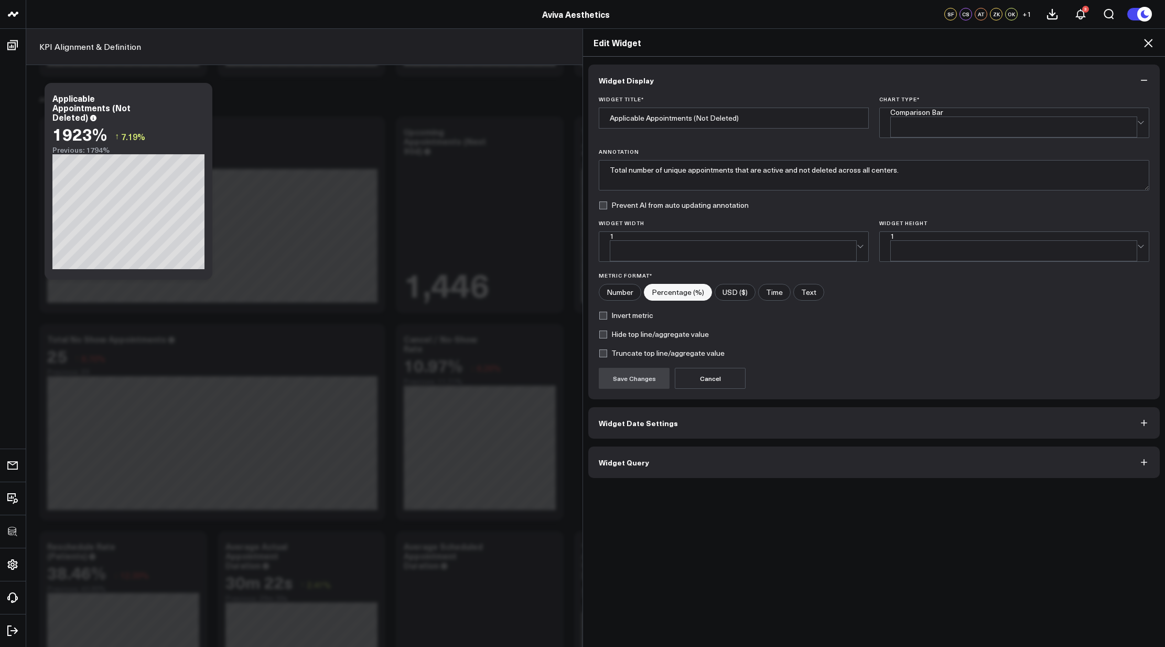
drag, startPoint x: 625, startPoint y: 278, endPoint x: 635, endPoint y: 352, distance: 75.1
click at [625, 284] on input"] "Number" at bounding box center [619, 292] width 41 height 16
radio input"] "true"
click at [633, 370] on button "Save Changes" at bounding box center [634, 378] width 71 height 21
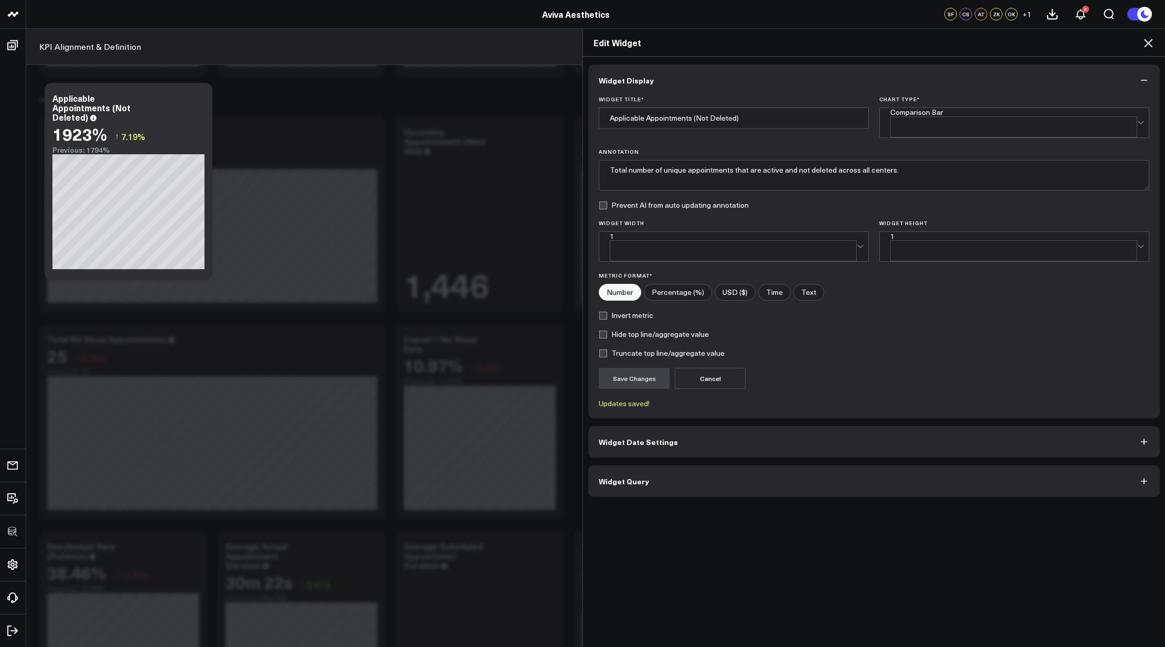
click at [1148, 42] on icon at bounding box center [1148, 43] width 8 height 8
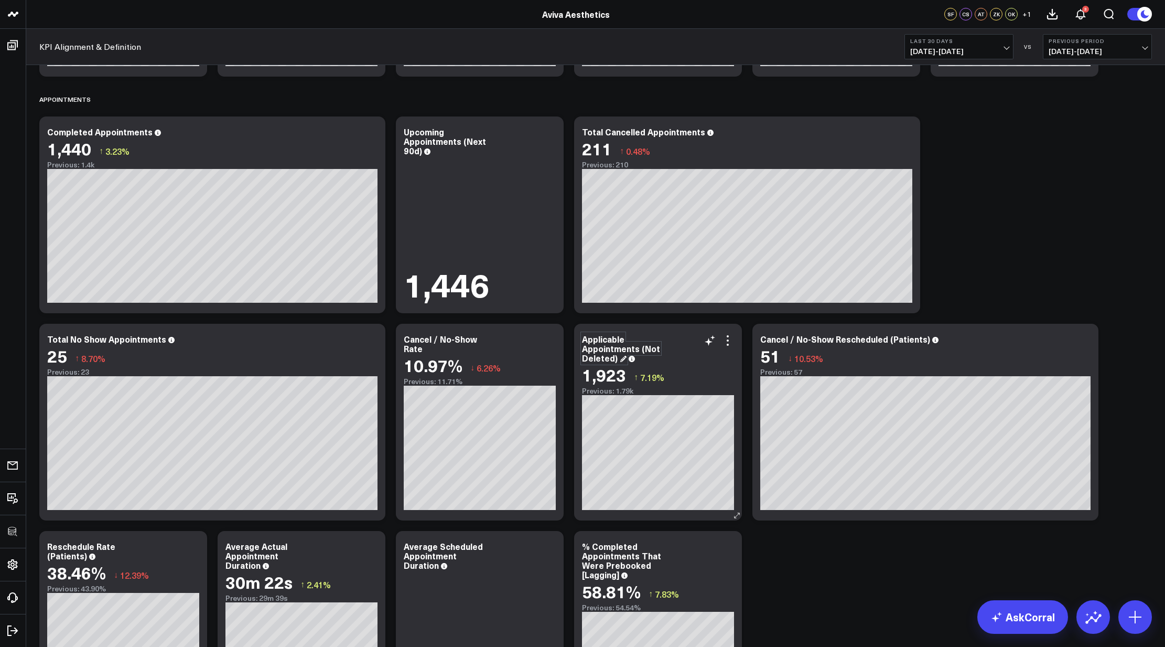
scroll to position [1718, 0]
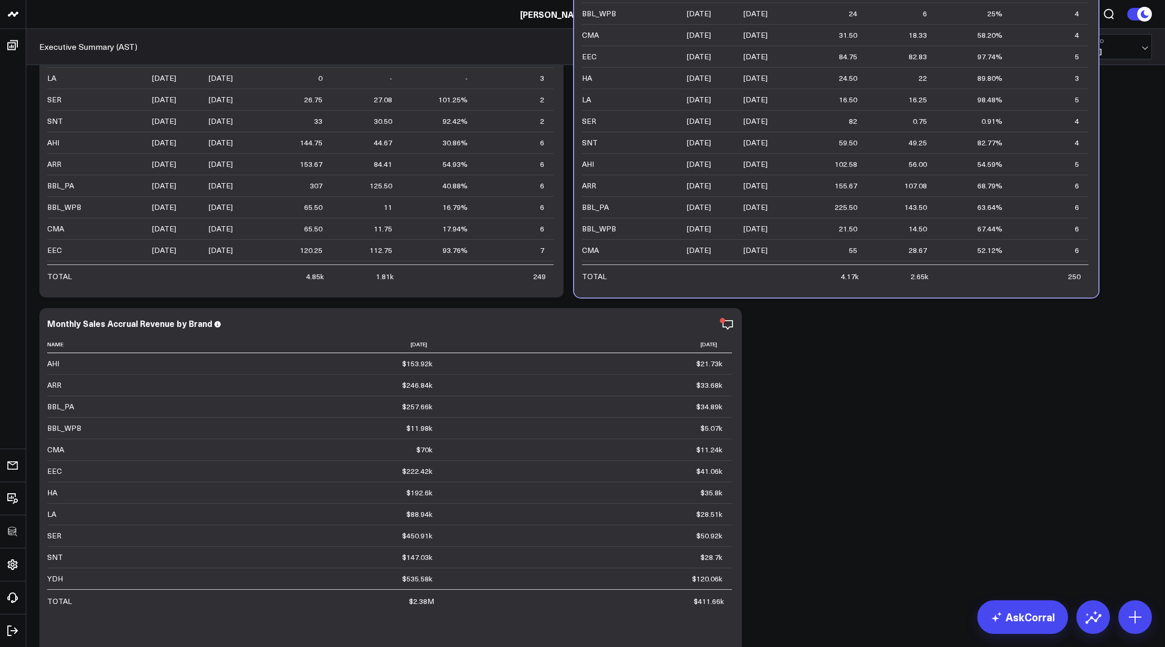
scroll to position [2344, 0]
